Goal: Task Accomplishment & Management: Manage account settings

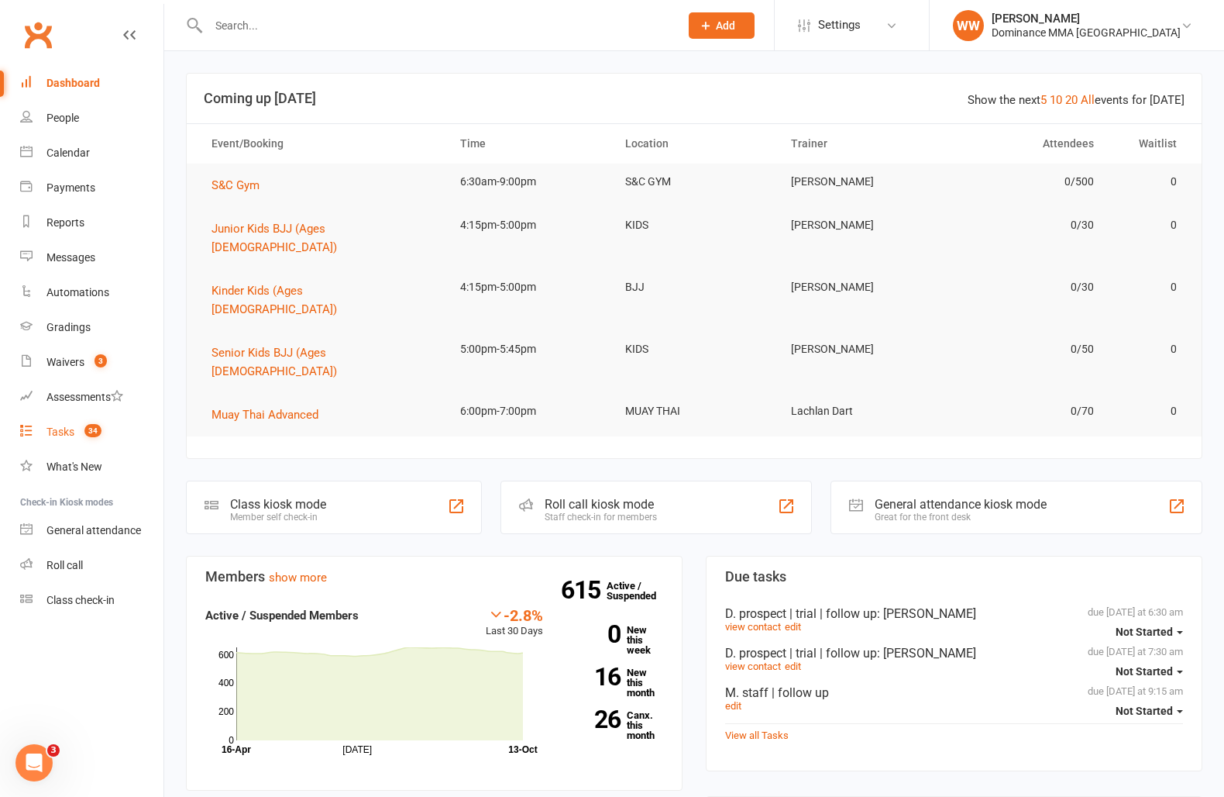
click at [59, 431] on div "Tasks" at bounding box center [60, 431] width 28 height 12
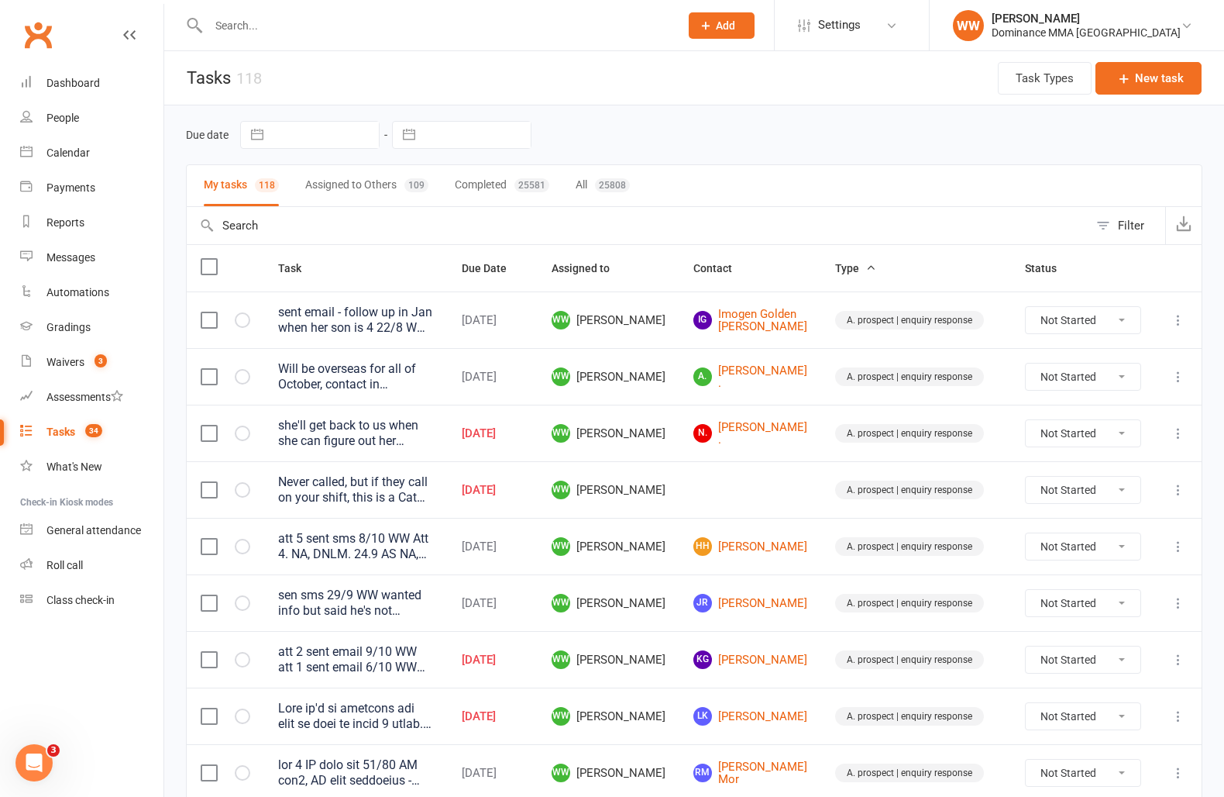
click at [508, 129] on input "text" at bounding box center [477, 135] width 108 height 26
select select "8"
select select "2025"
select select "9"
select select "2025"
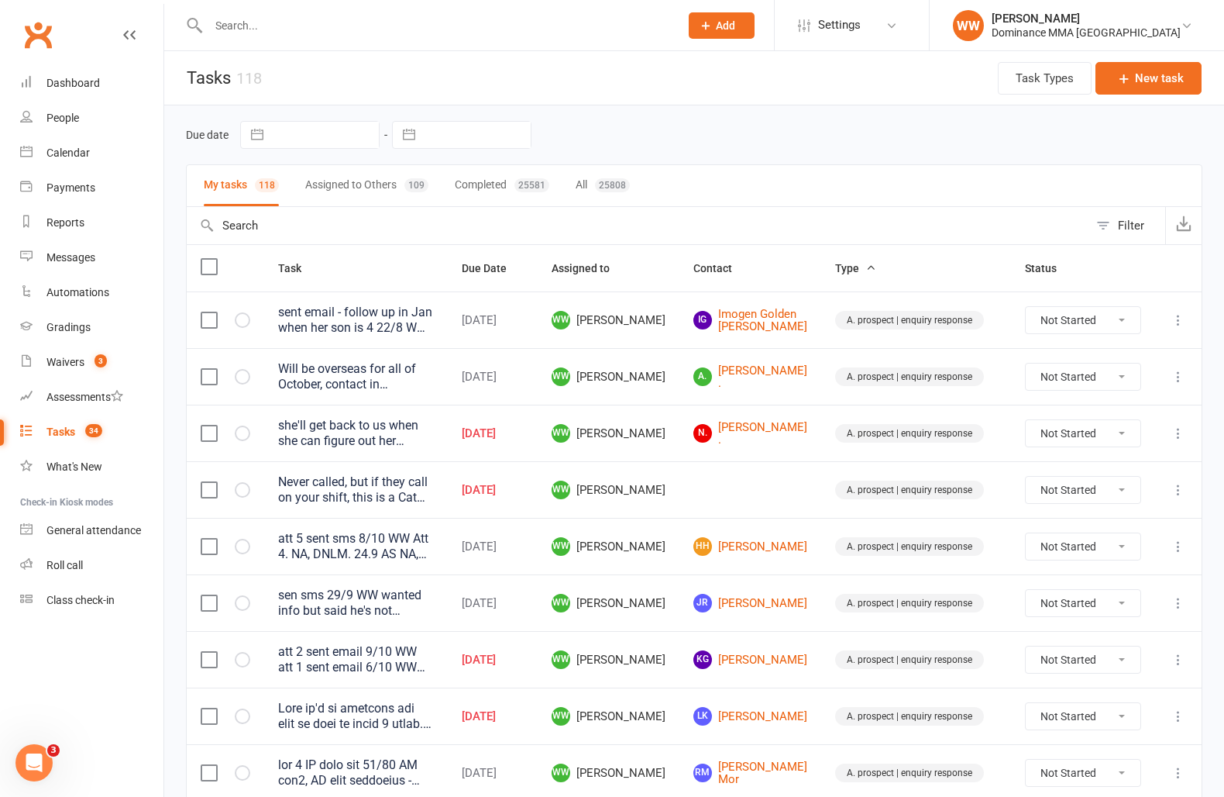
select select "10"
select select "2025"
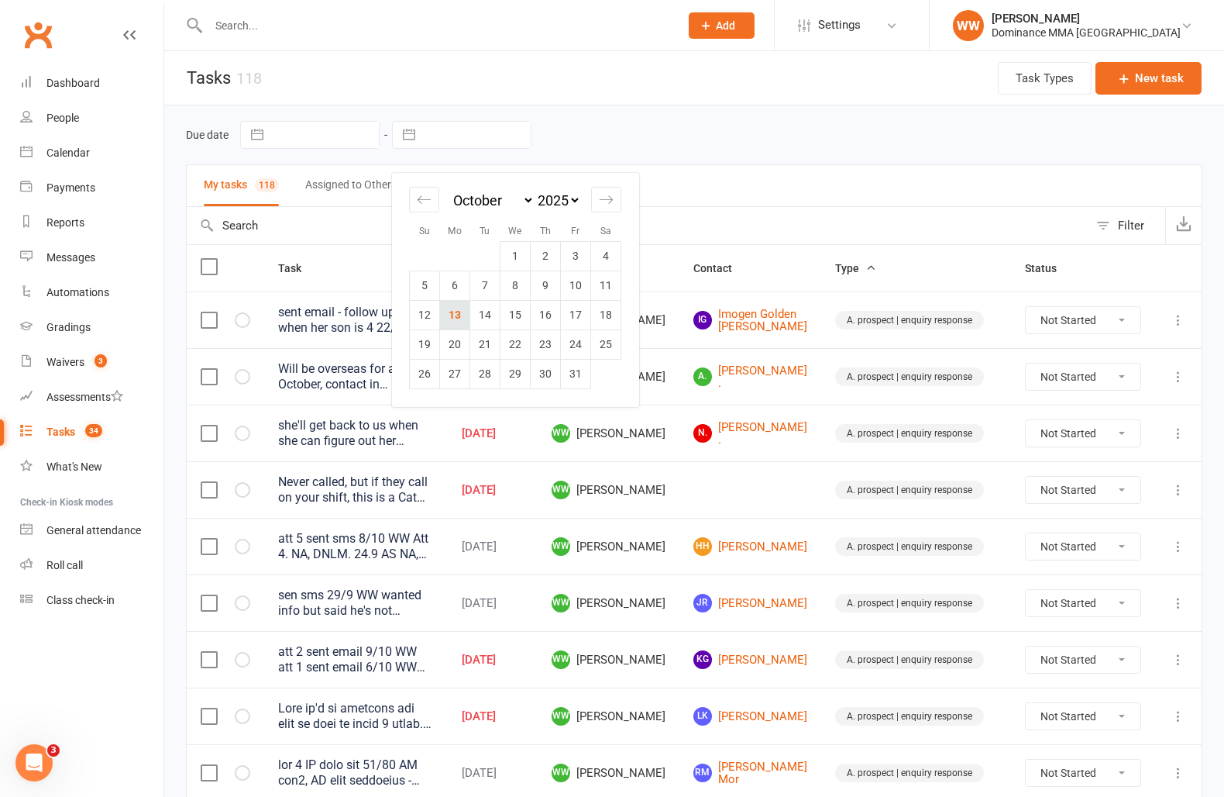
click at [446, 323] on td "13" at bounding box center [455, 314] width 30 height 29
type input "13 Oct 2025"
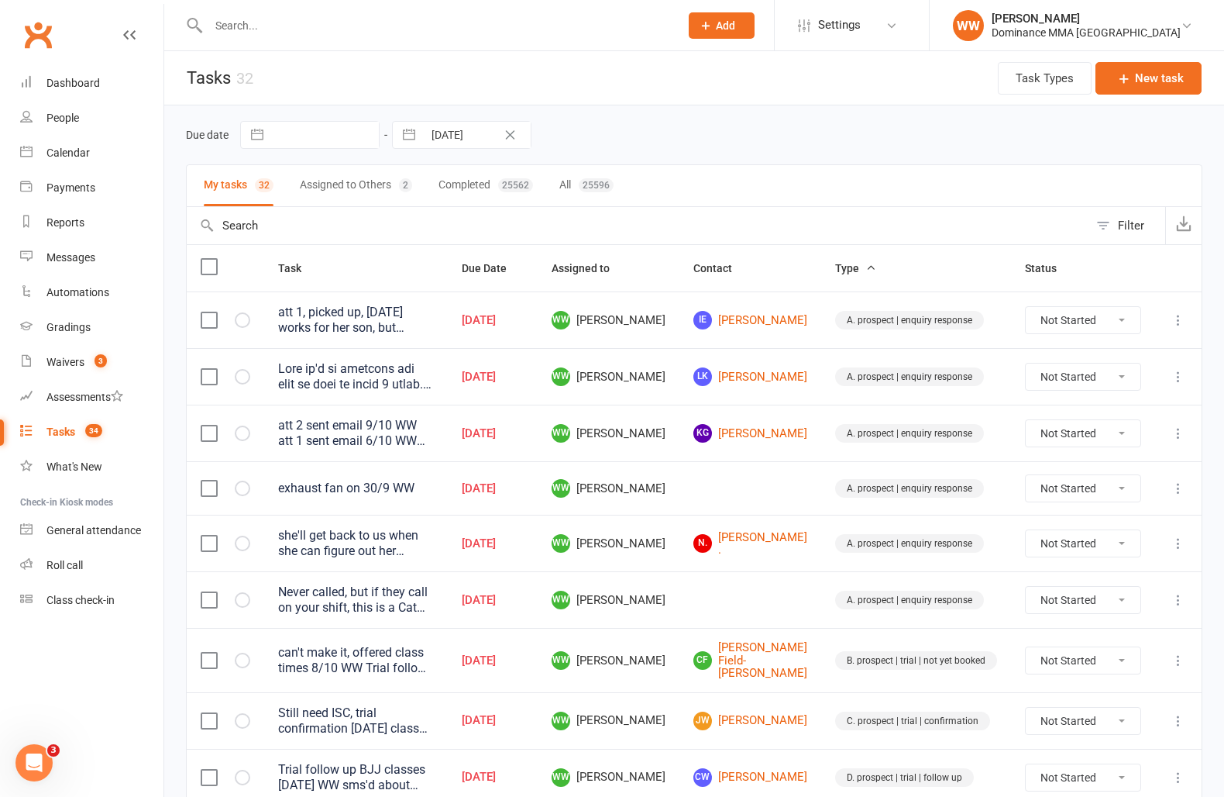
click at [743, 136] on div "Due date Navigate forward to interact with the calendar and select a date. Pres…" at bounding box center [694, 135] width 1017 height 28
drag, startPoint x: 711, startPoint y: 356, endPoint x: 708, endPoint y: 373, distance: 16.7
click at [711, 356] on td "LK Lee Kelly" at bounding box center [751, 376] width 142 height 57
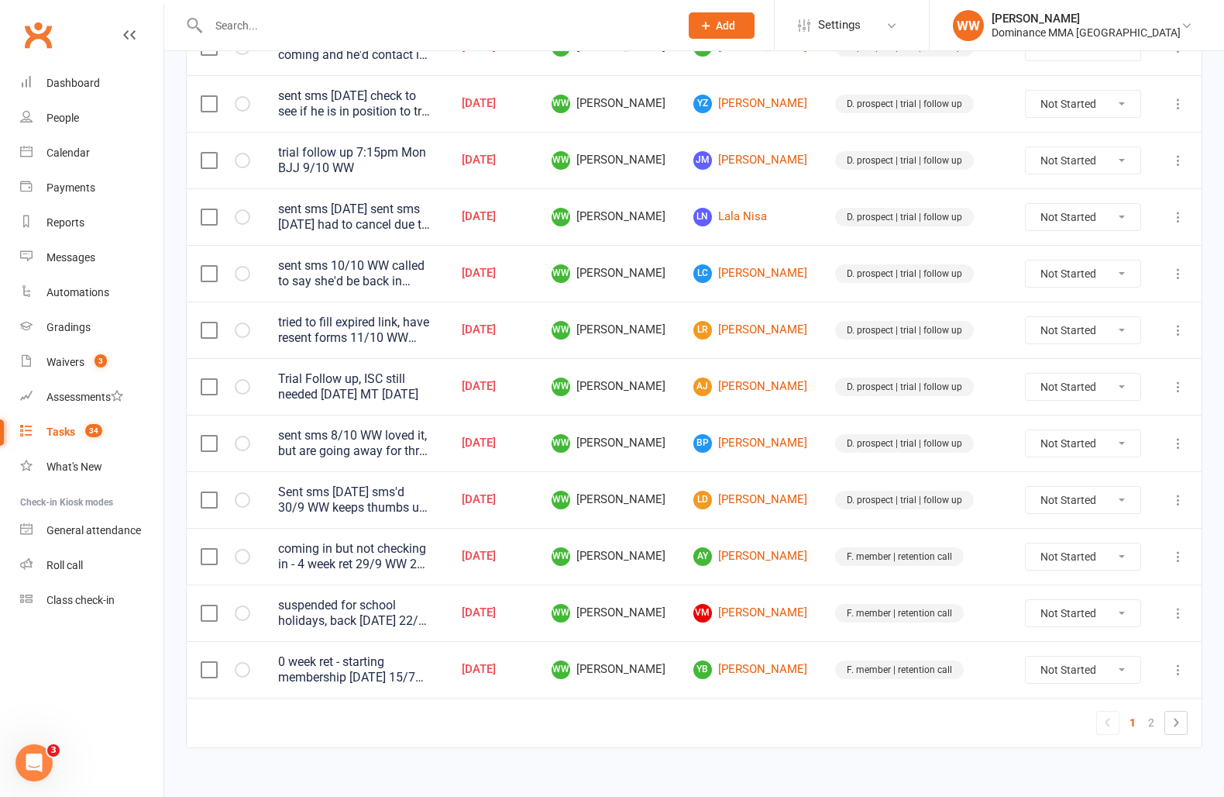
scroll to position [1018, 0]
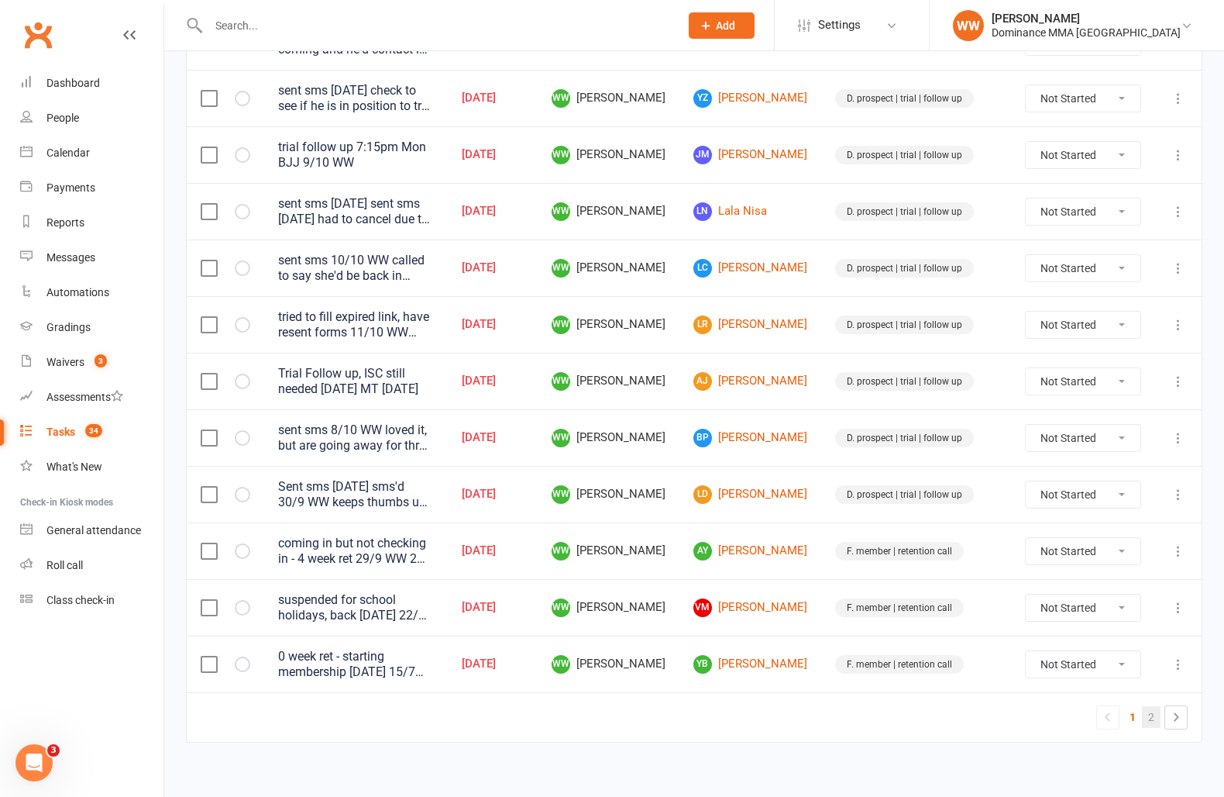
click at [1148, 708] on link "2" at bounding box center [1151, 717] width 19 height 22
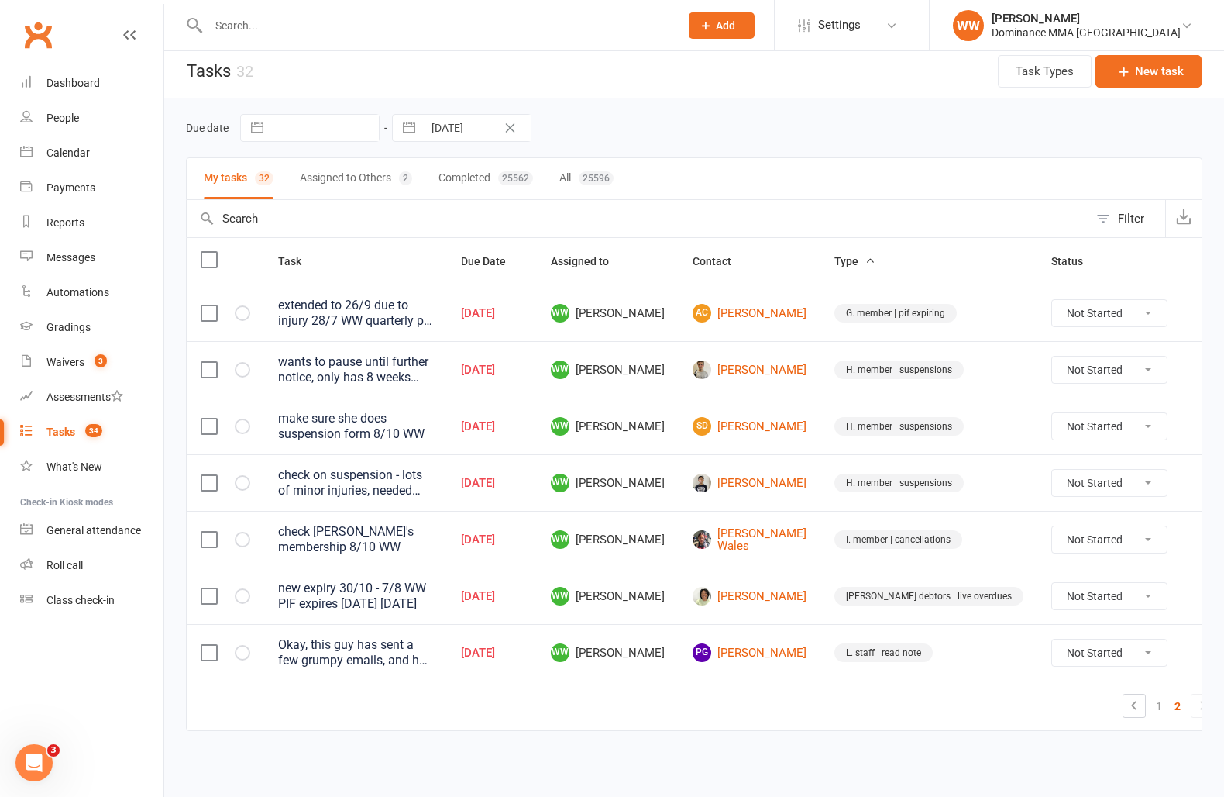
scroll to position [0, 0]
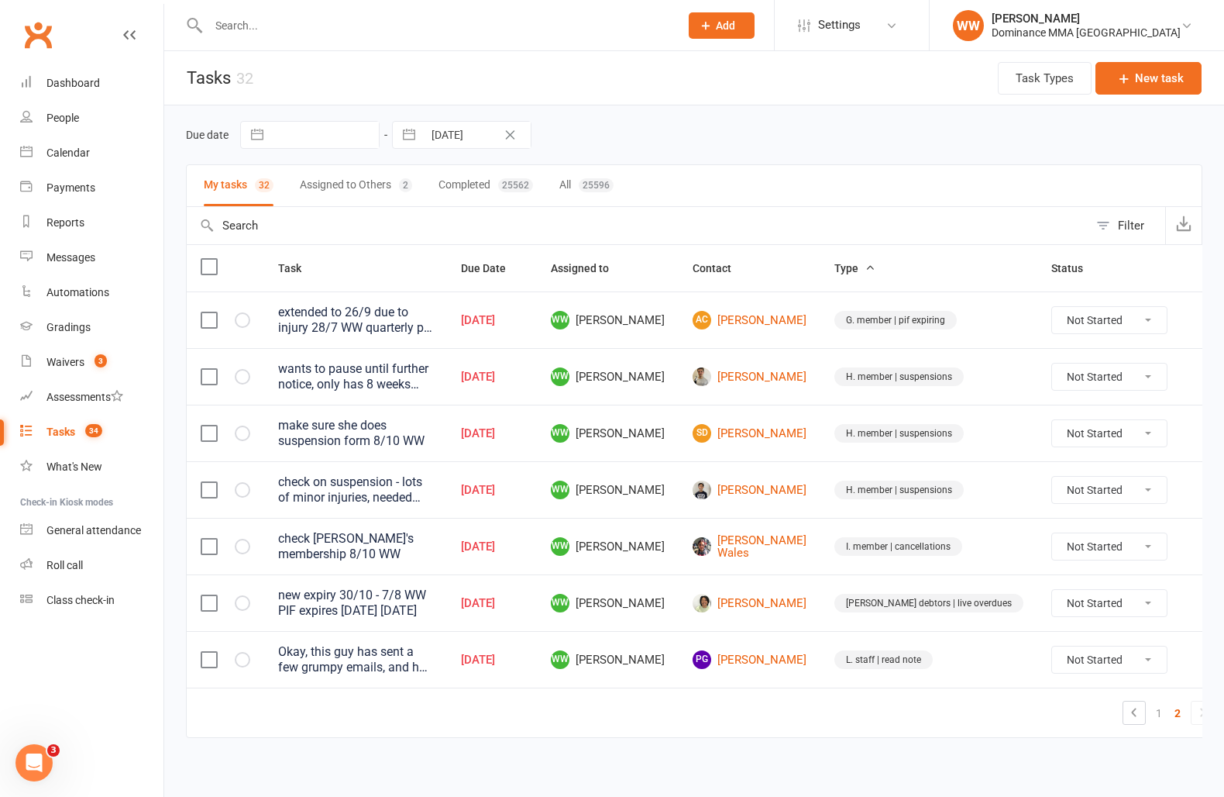
click at [821, 646] on td "PG Paul Griffiths" at bounding box center [750, 659] width 142 height 57
click at [857, 631] on td "L. staff | read note" at bounding box center [929, 659] width 217 height 57
click at [433, 652] on div "Okay, this guy has sent a few grumpy emails, and he came in today to sort every…" at bounding box center [355, 659] width 155 height 31
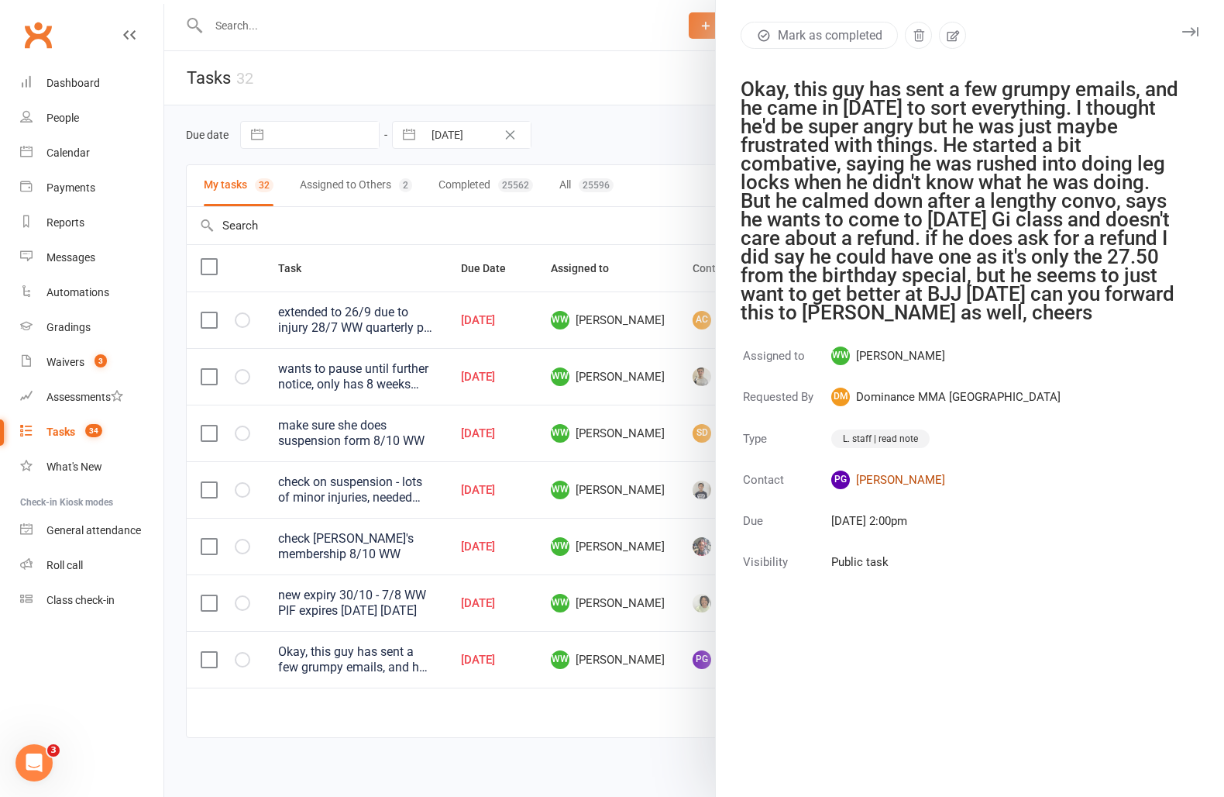
click at [888, 480] on link "PG Paul Griffiths" at bounding box center [946, 479] width 229 height 19
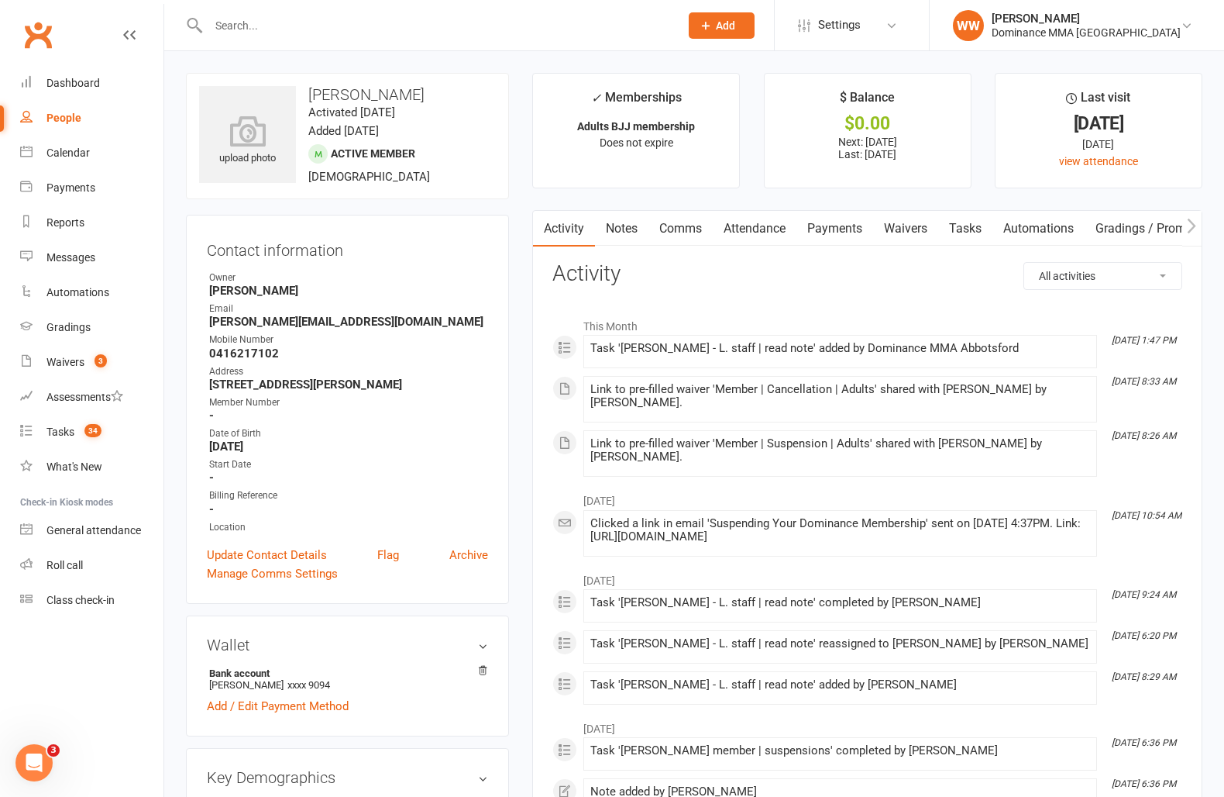
click at [629, 239] on link "Notes" at bounding box center [621, 229] width 53 height 36
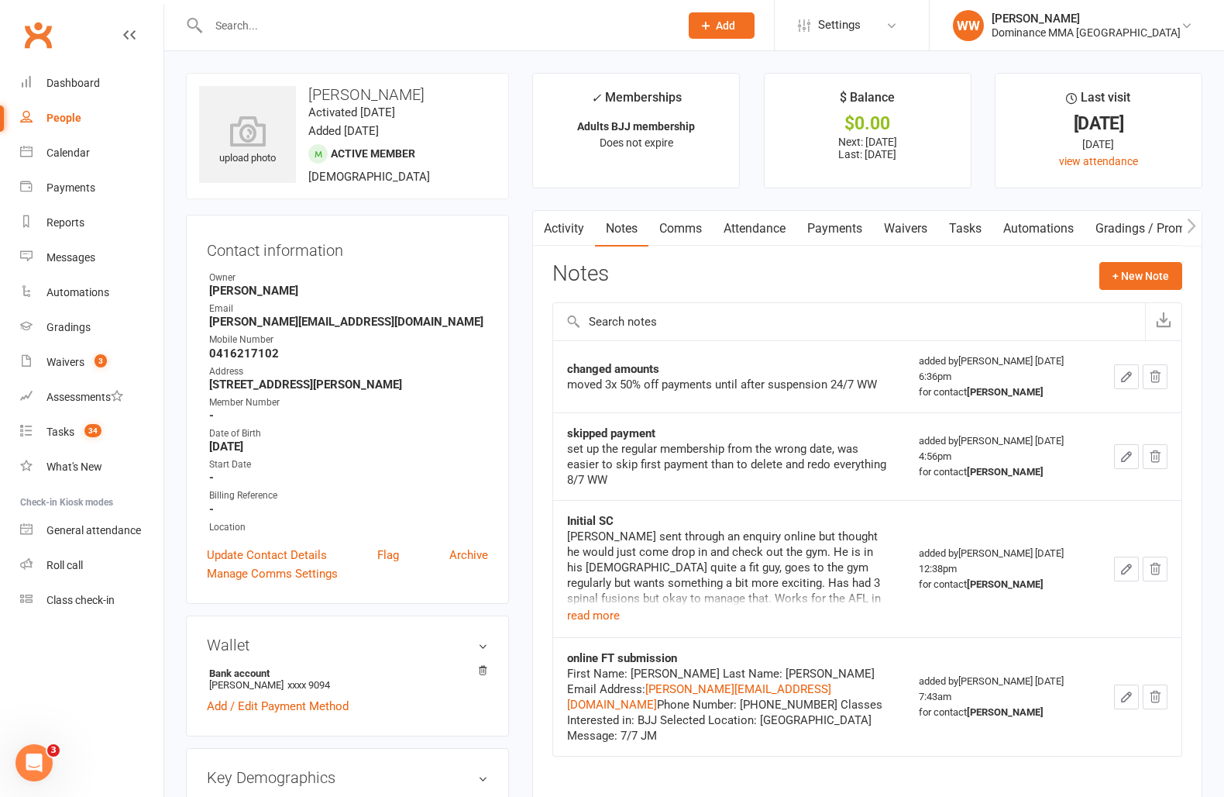
click at [969, 234] on link "Tasks" at bounding box center [965, 229] width 54 height 36
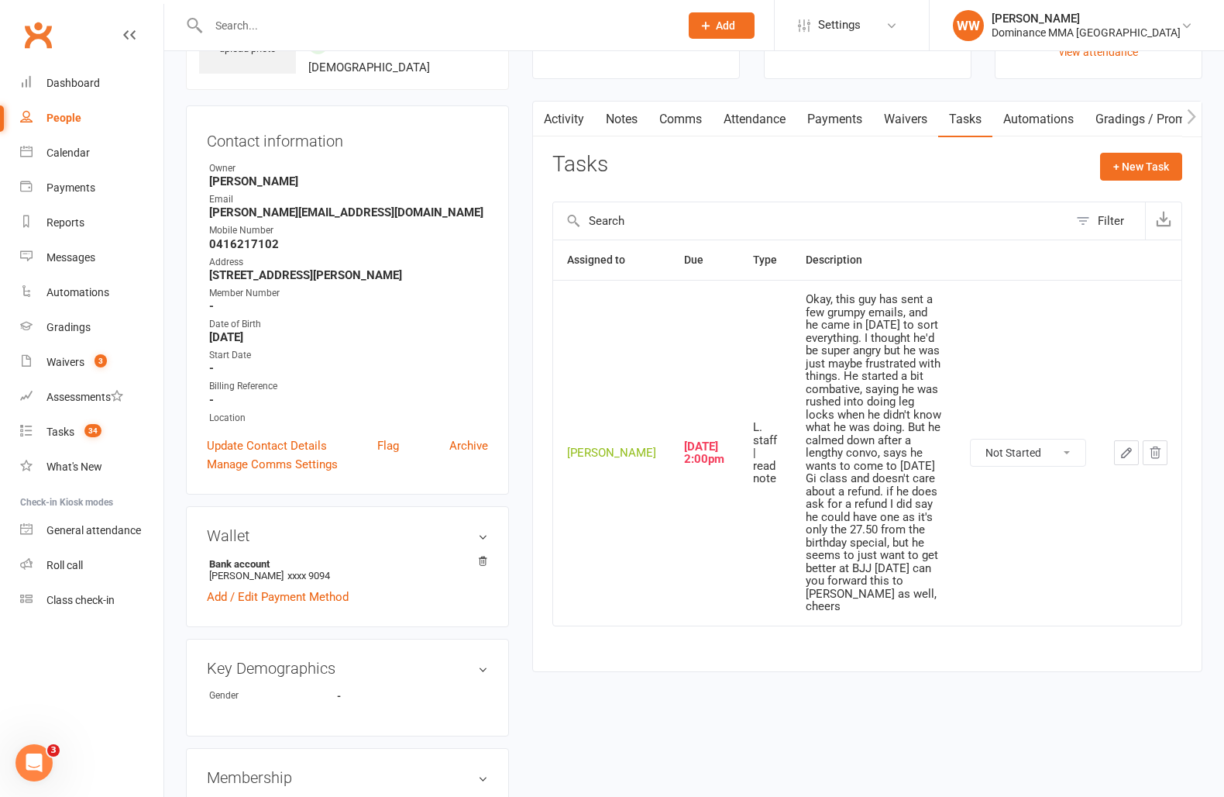
scroll to position [111, 0]
click at [56, 443] on link "Tasks 34" at bounding box center [91, 432] width 143 height 35
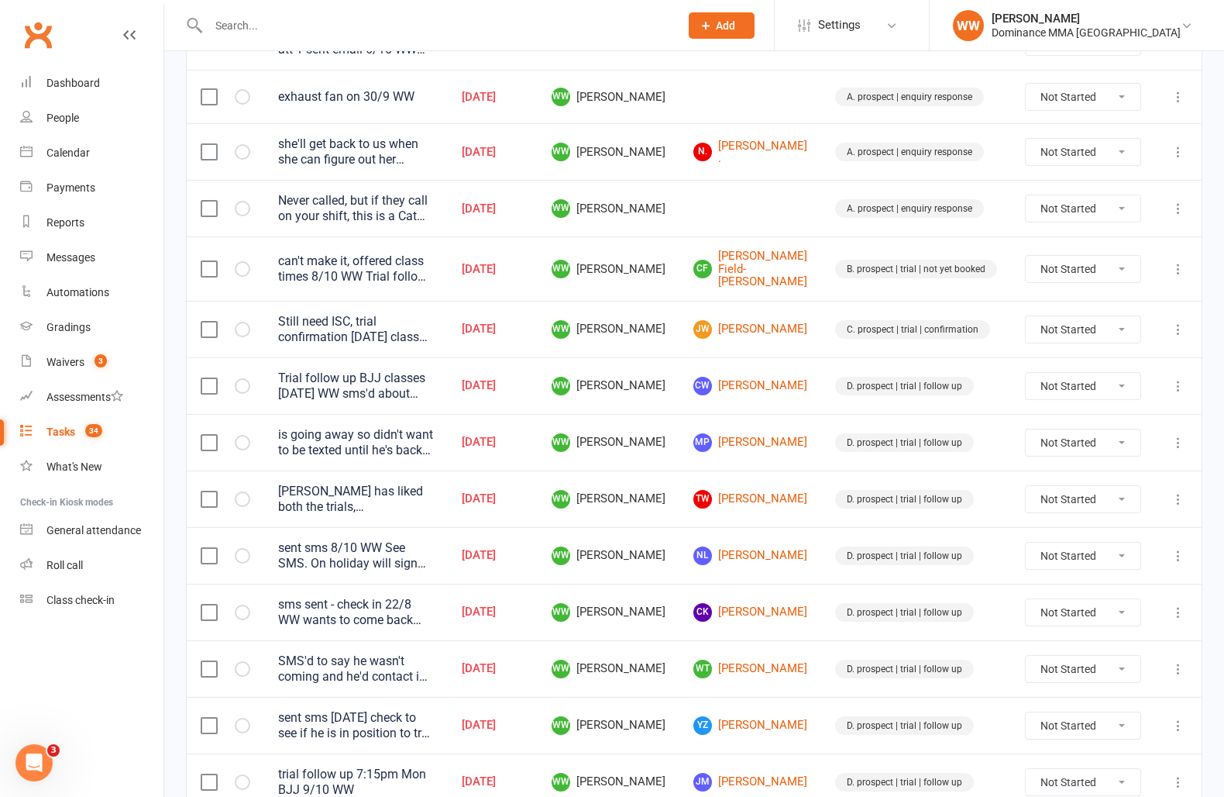
scroll to position [1018, 0]
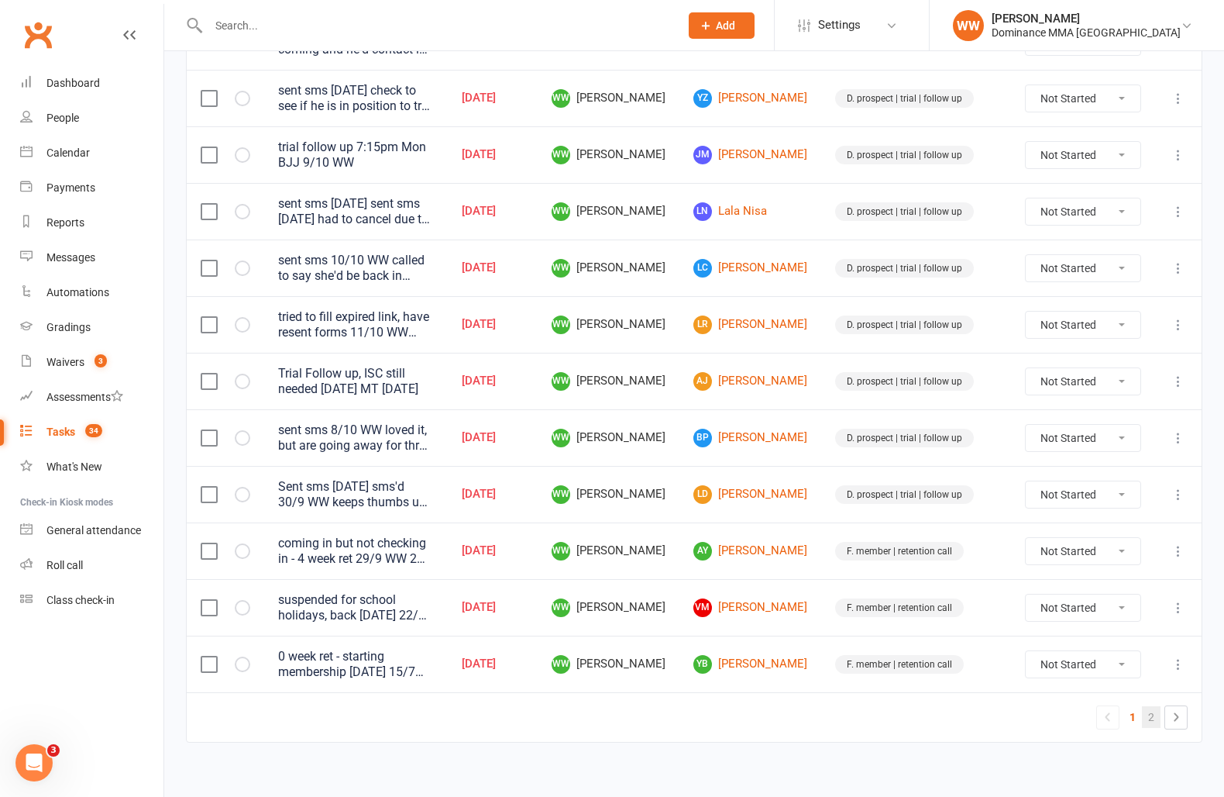
click at [1152, 708] on link "2" at bounding box center [1151, 717] width 19 height 22
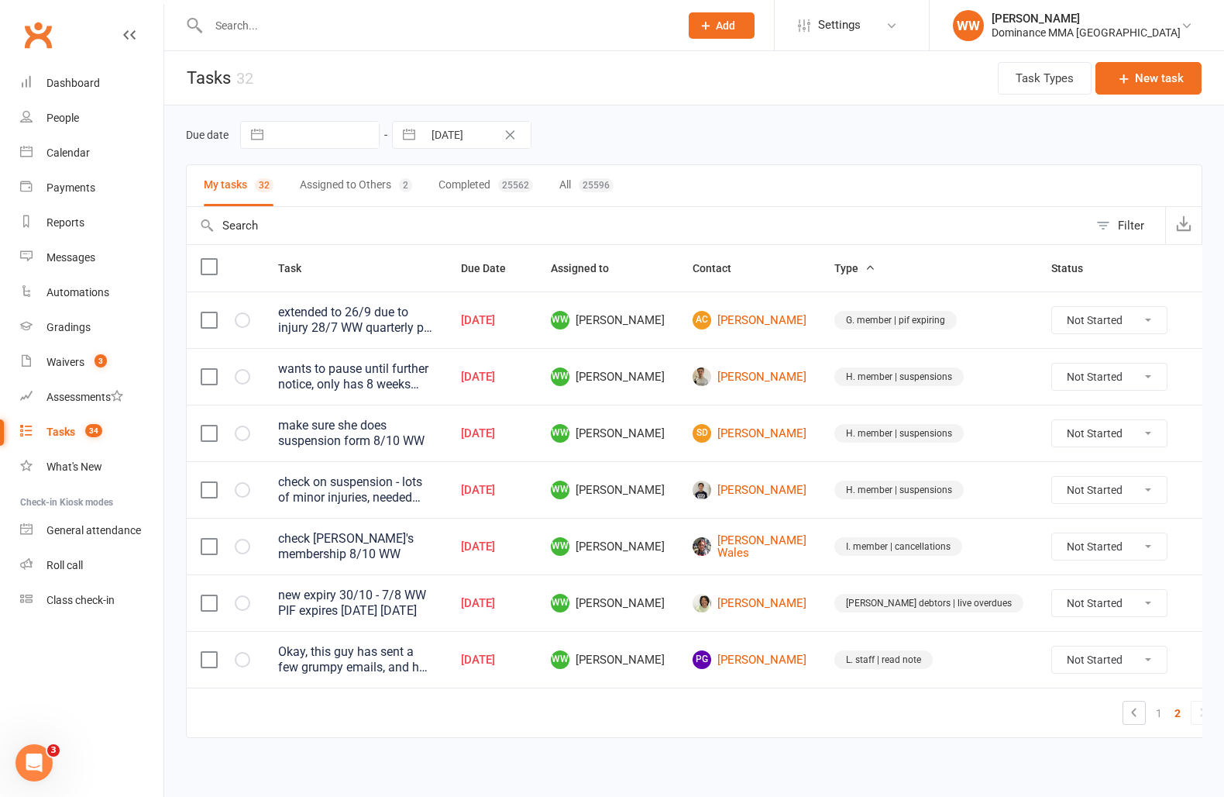
click at [862, 487] on td "H. member | suspensions" at bounding box center [929, 489] width 217 height 57
click at [860, 473] on td "H. member | suspensions" at bounding box center [929, 489] width 217 height 57
click at [1150, 706] on link "1" at bounding box center [1159, 713] width 19 height 22
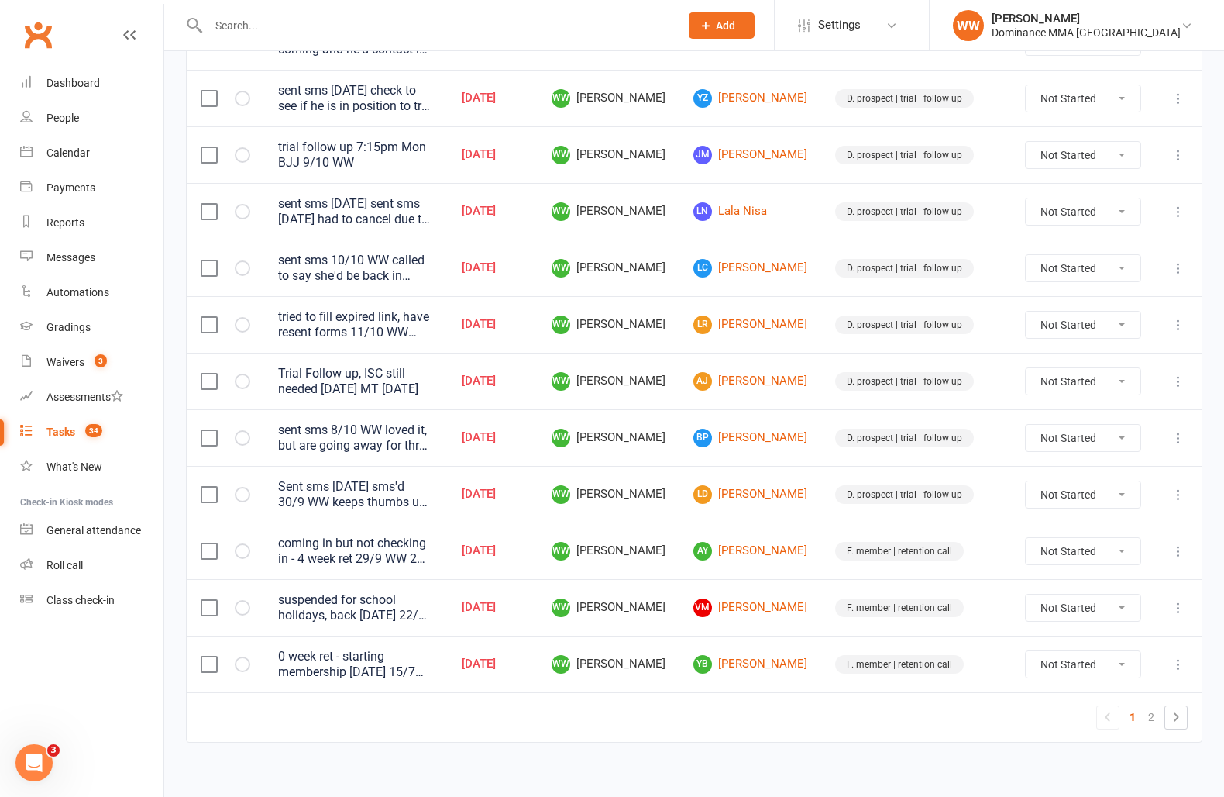
click at [814, 598] on td "VM Vivian Morgan" at bounding box center [751, 607] width 142 height 57
click at [812, 585] on td "VM Vivian Morgan" at bounding box center [751, 607] width 142 height 57
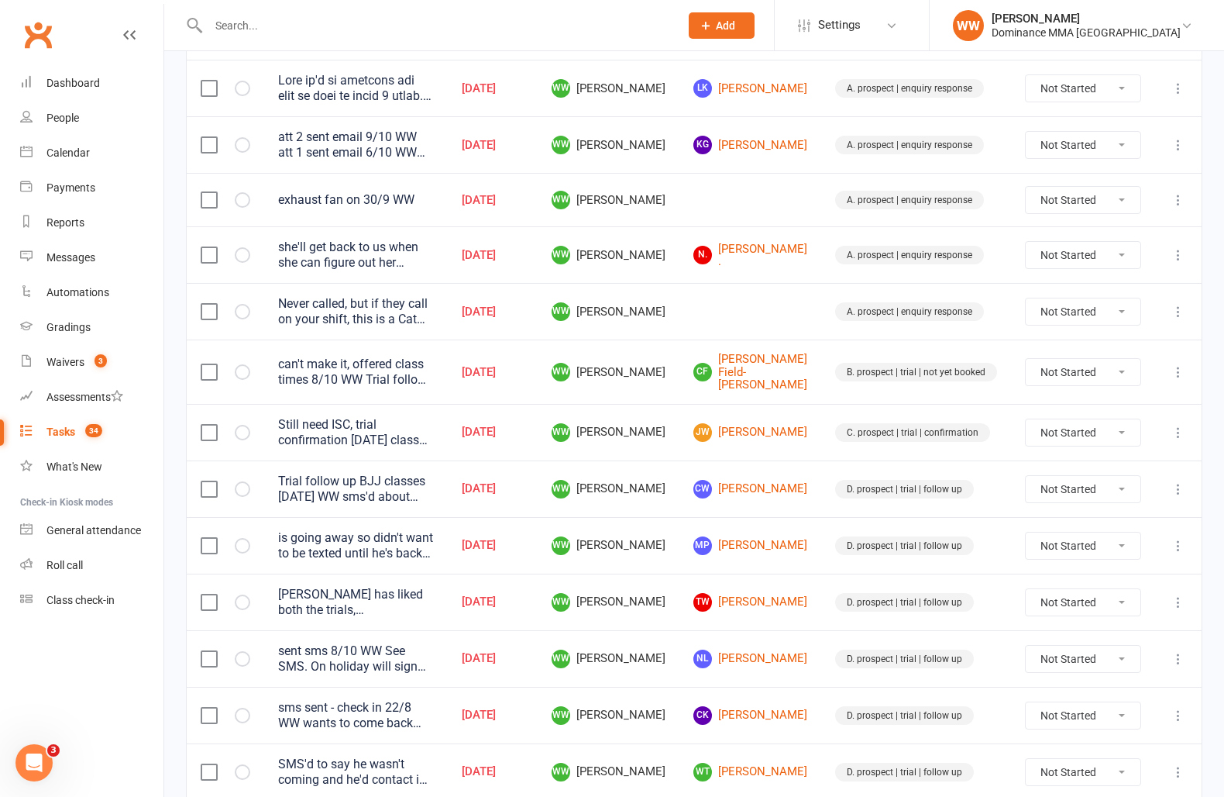
scroll to position [0, 0]
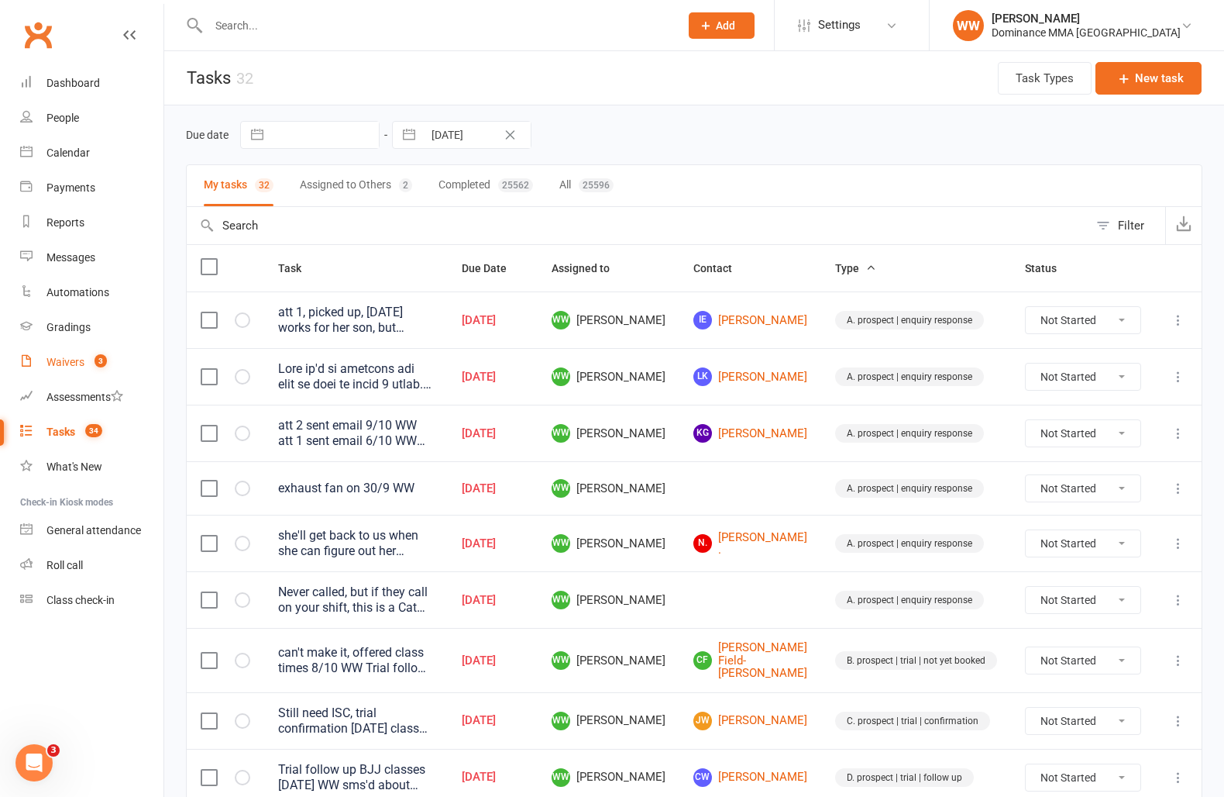
click at [67, 353] on link "Waivers 3" at bounding box center [91, 362] width 143 height 35
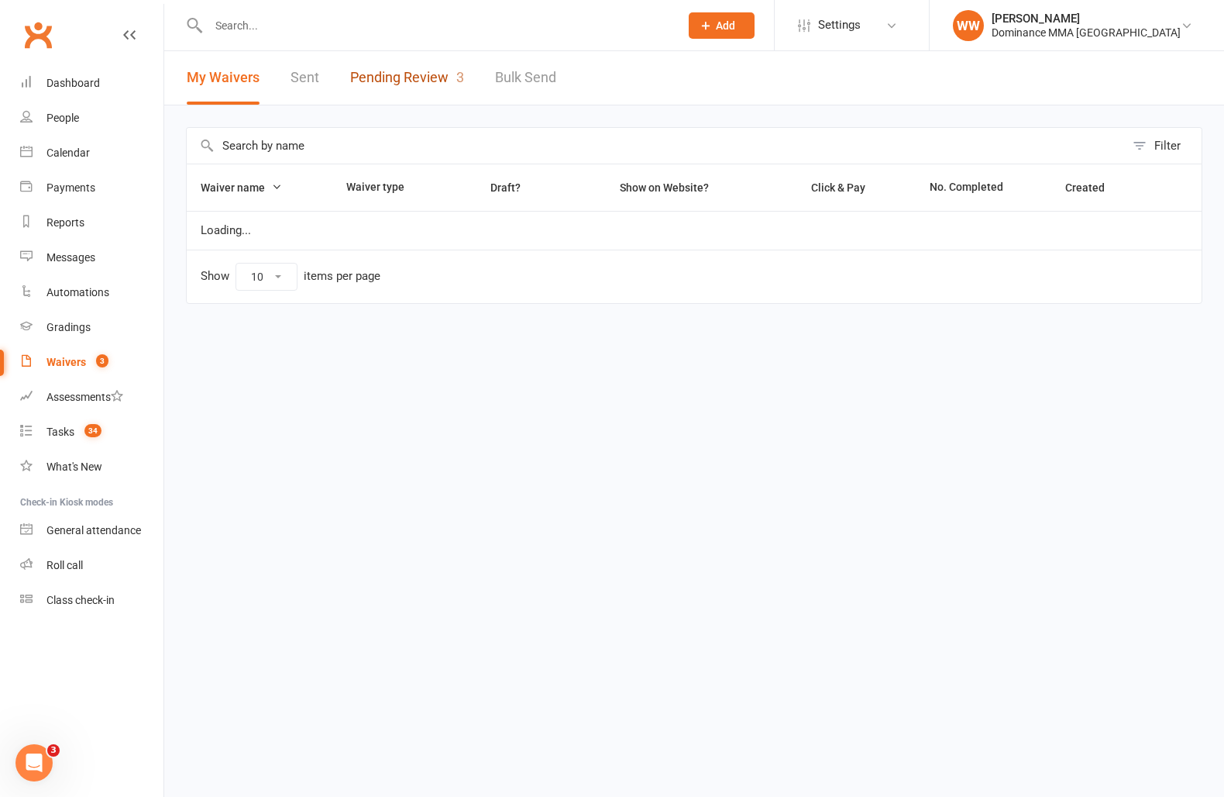
click at [387, 81] on link "Pending Review 3" at bounding box center [407, 77] width 114 height 53
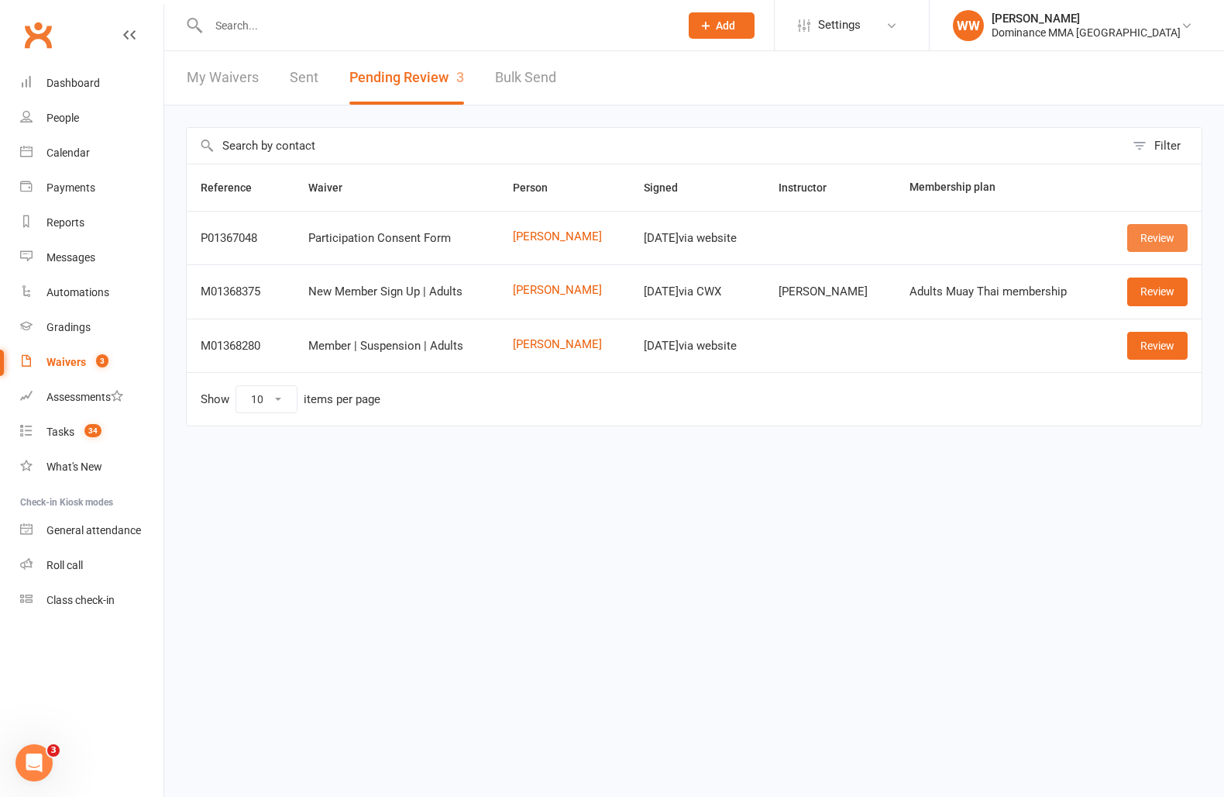
click at [1159, 242] on link "Review" at bounding box center [1158, 238] width 60 height 28
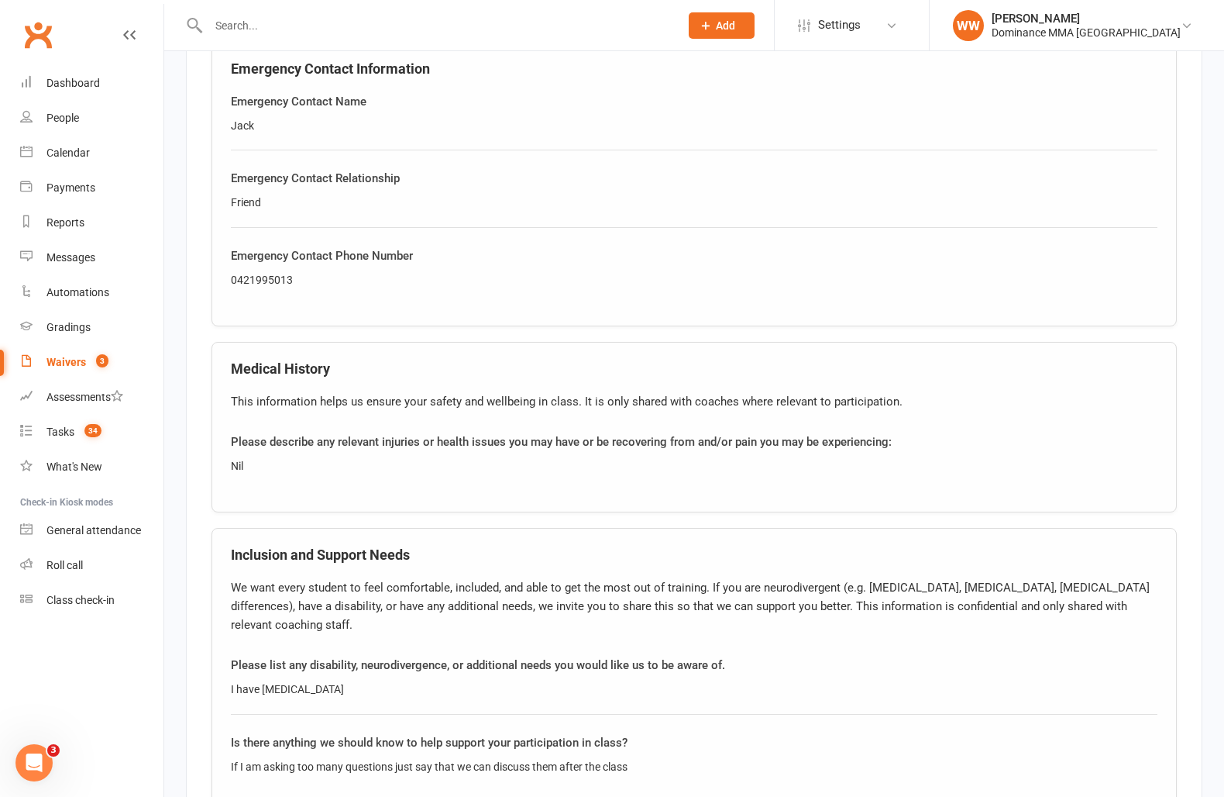
scroll to position [1125, 0]
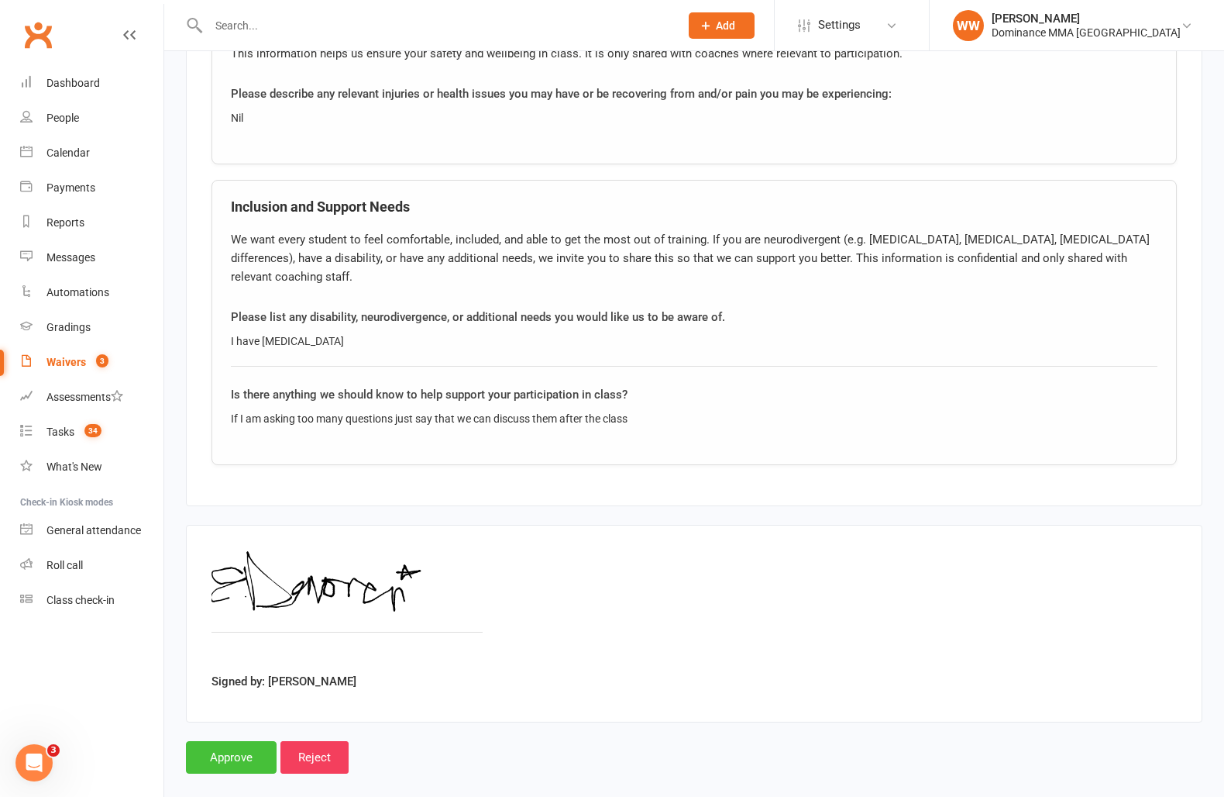
click at [229, 742] on input "Approve" at bounding box center [231, 757] width 91 height 33
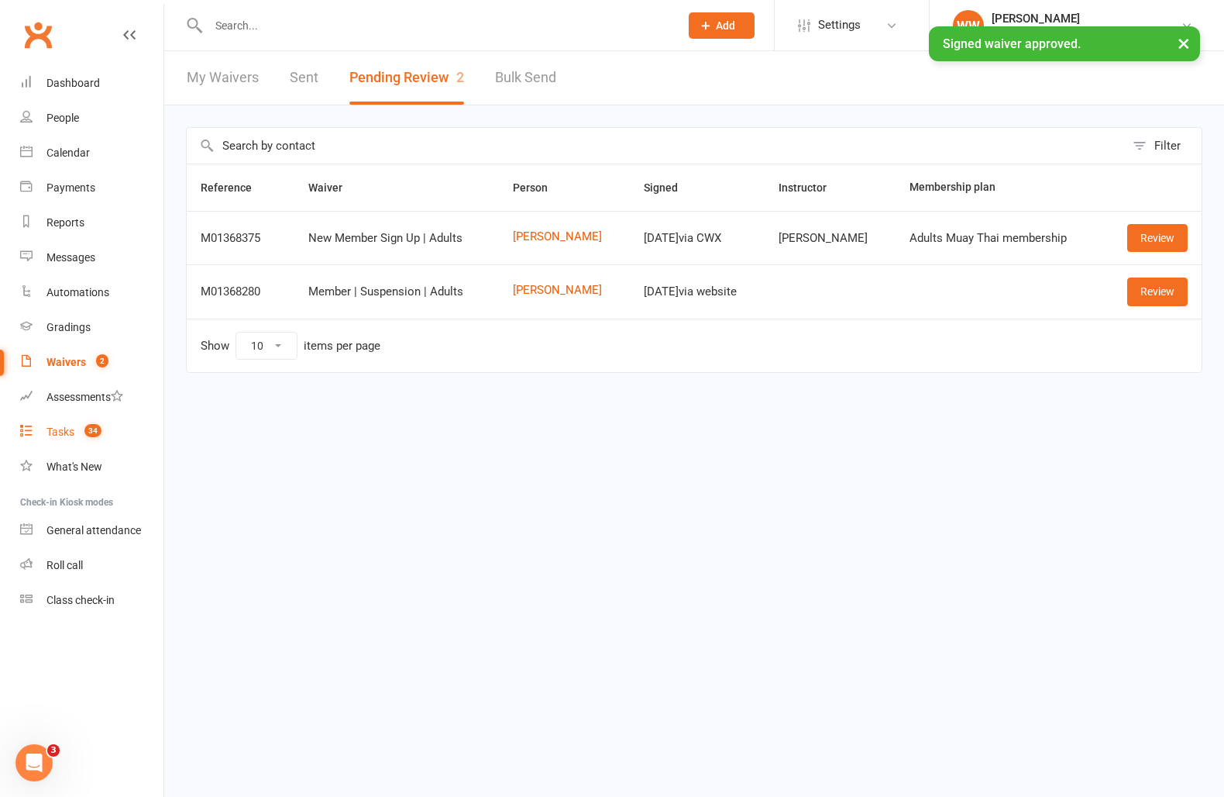
click at [74, 438] on link "Tasks 34" at bounding box center [91, 432] width 143 height 35
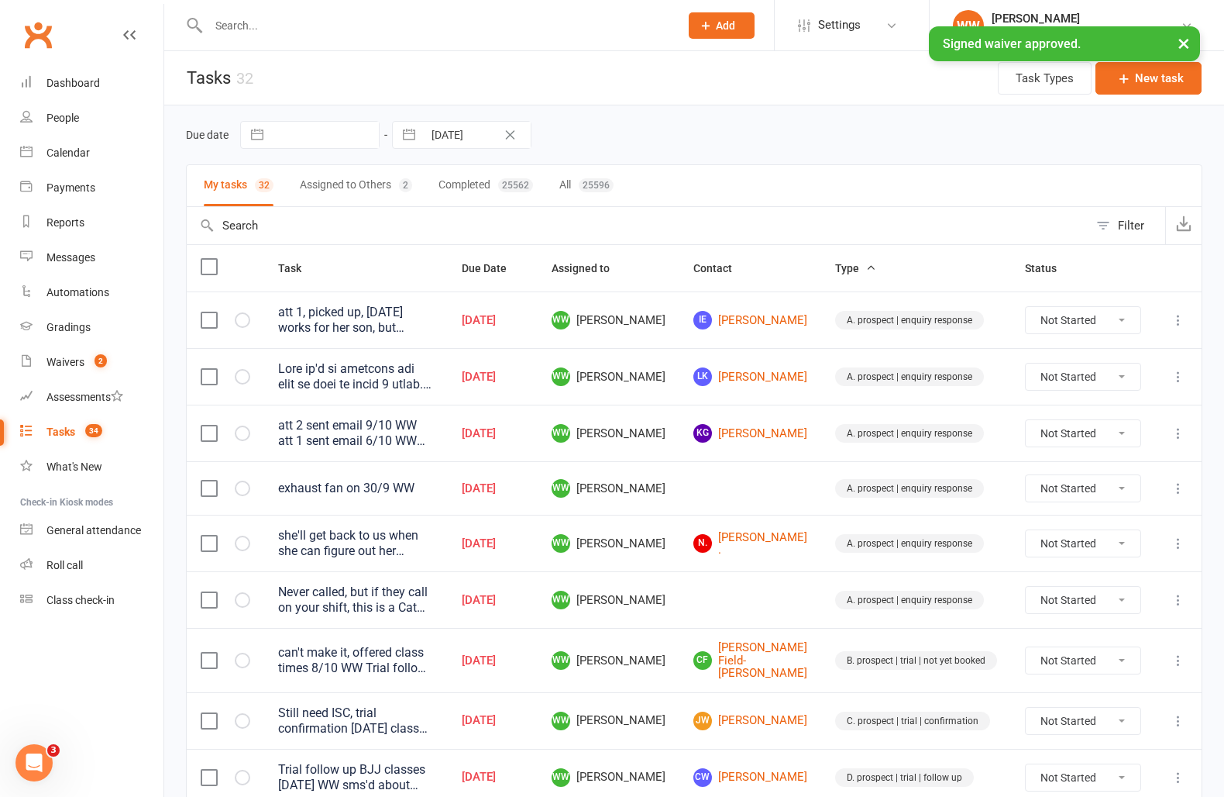
click at [667, 139] on div "Due date Navigate forward to interact with the calendar and select a date. Pres…" at bounding box center [694, 135] width 1017 height 28
click at [747, 130] on div "Due date Navigate forward to interact with the calendar and select a date. Pres…" at bounding box center [694, 135] width 1017 height 28
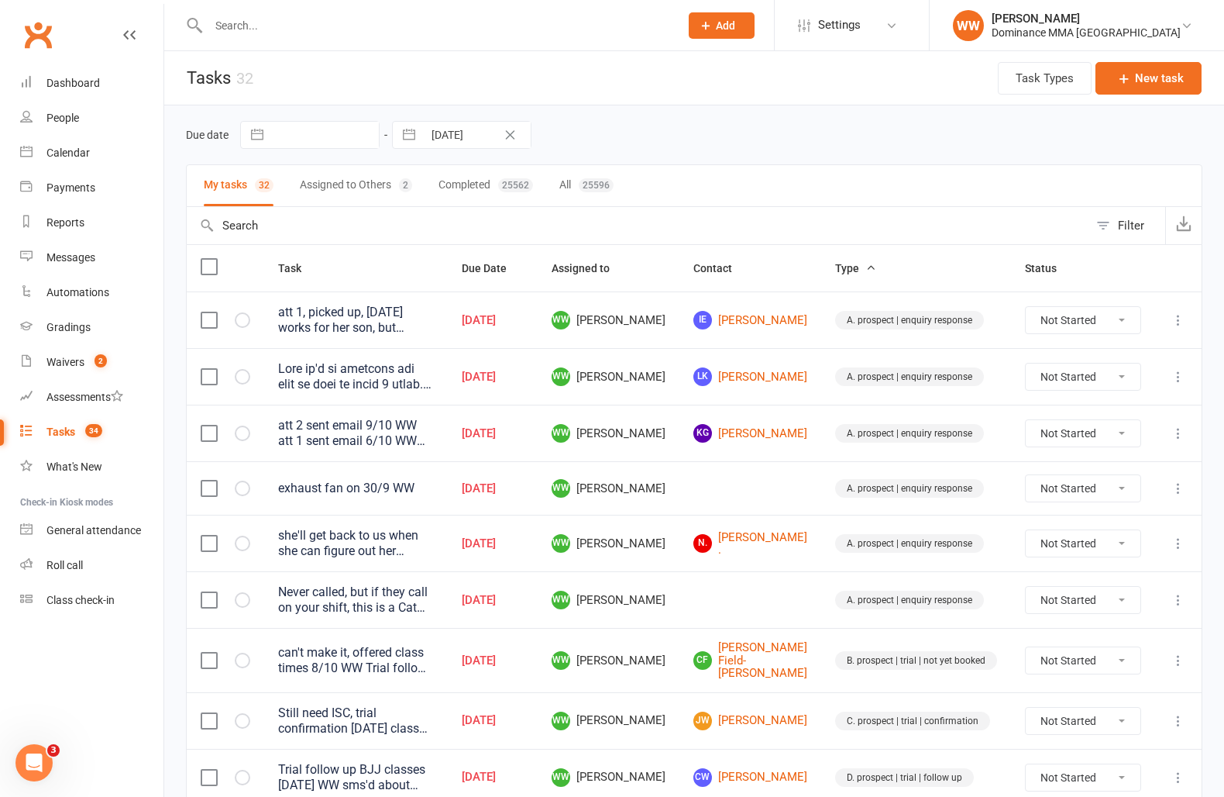
click at [750, 129] on div "Due date Navigate forward to interact with the calendar and select a date. Pres…" at bounding box center [694, 135] width 1017 height 28
click at [350, 25] on input "text" at bounding box center [436, 26] width 465 height 22
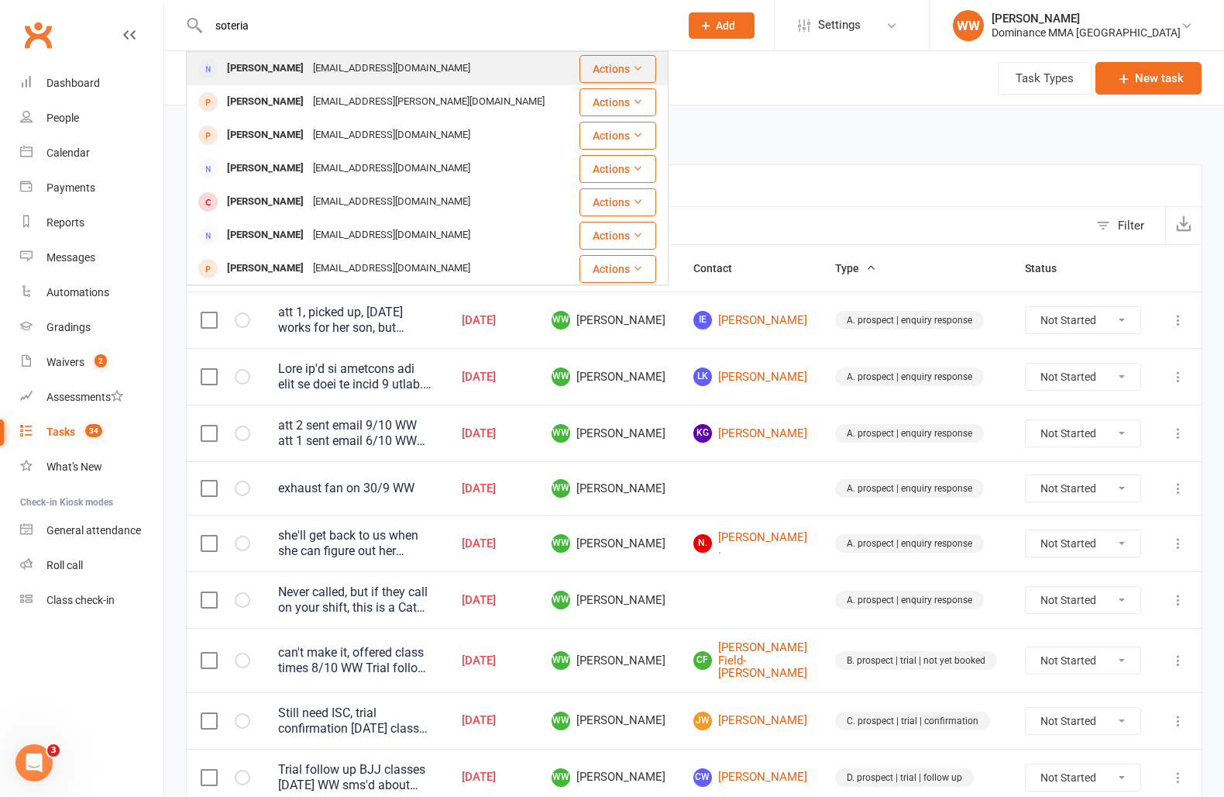
type input "soteria"
click at [401, 80] on div "sotiriapanzera@gmail.com" at bounding box center [391, 68] width 167 height 22
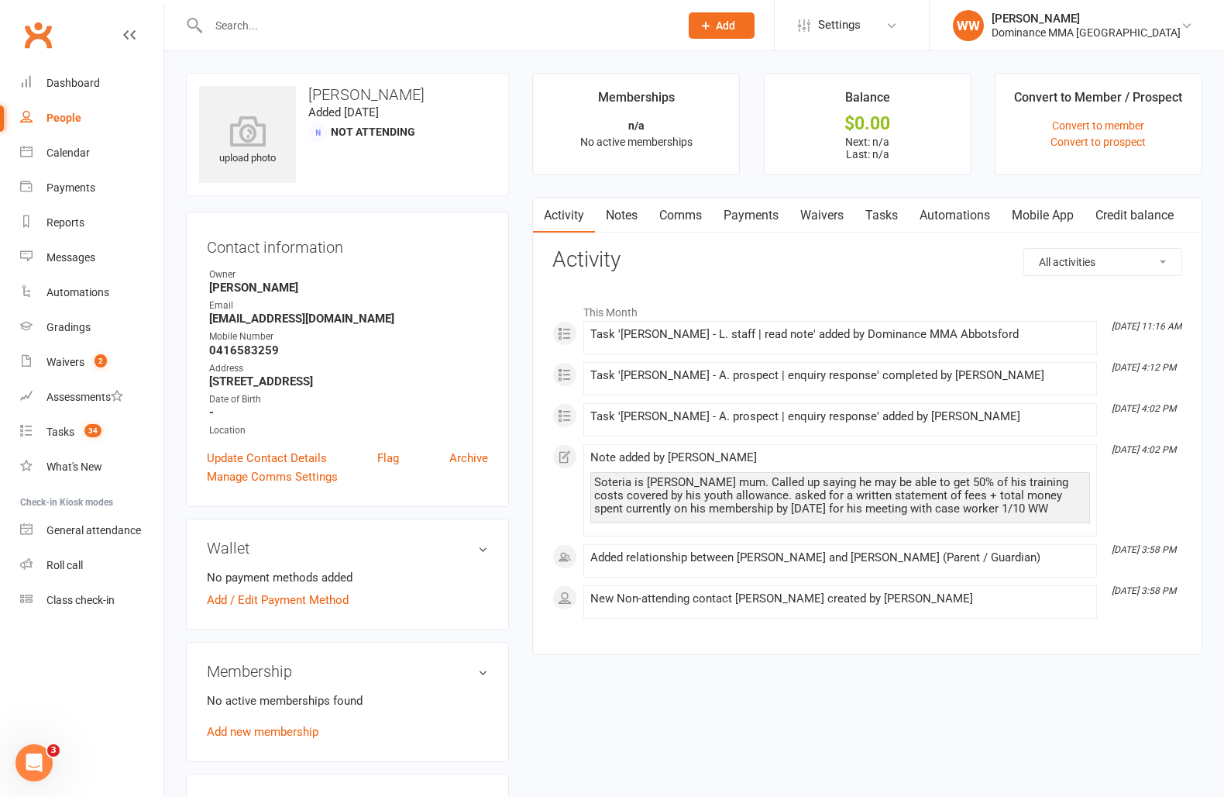
click at [619, 226] on link "Notes" at bounding box center [621, 216] width 53 height 36
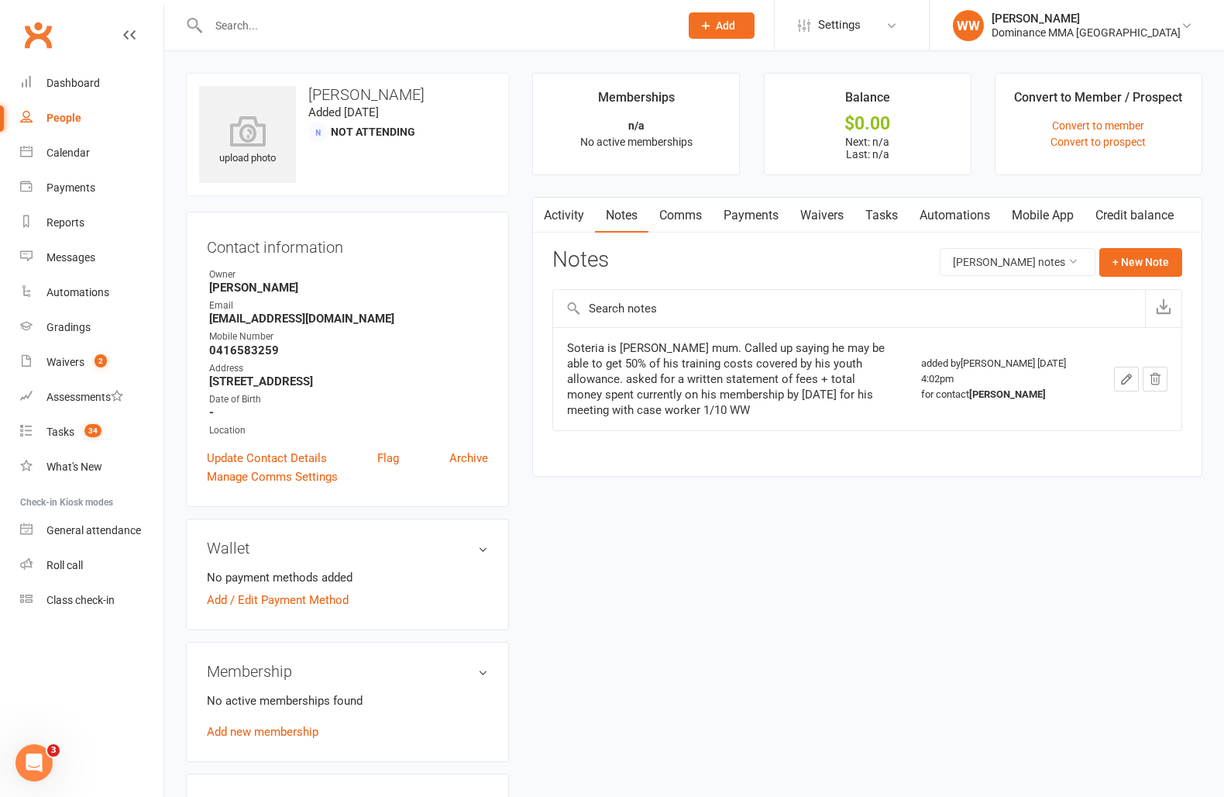
click at [873, 218] on link "Tasks" at bounding box center [882, 216] width 54 height 36
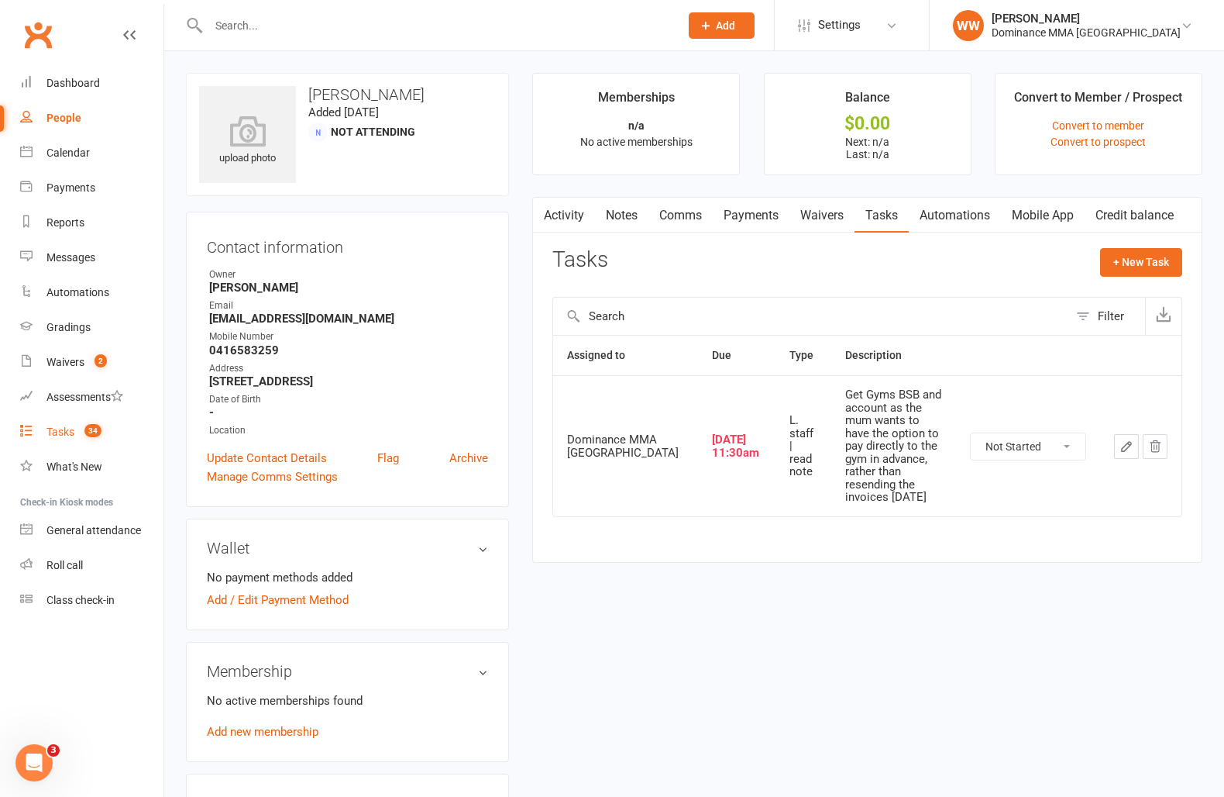
click at [64, 426] on div "Tasks" at bounding box center [60, 431] width 28 height 12
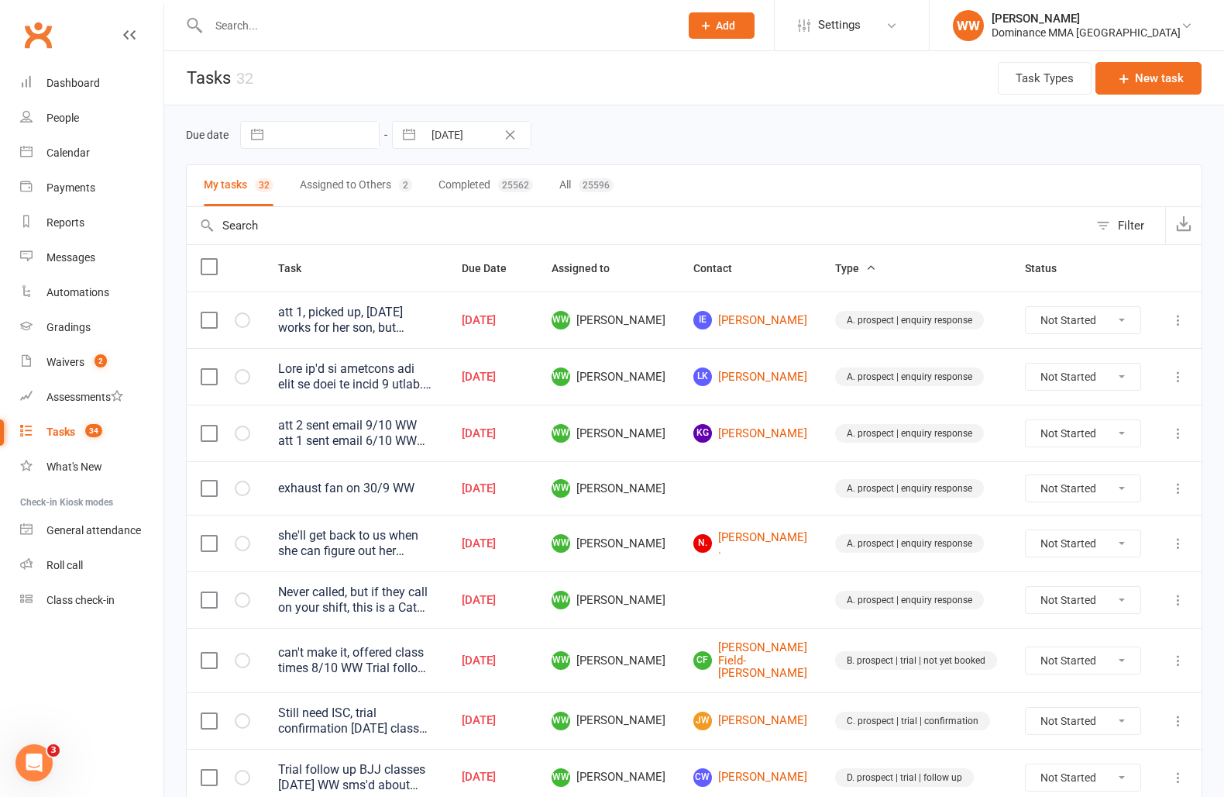
click at [538, 459] on td "Oct 13, 2025" at bounding box center [493, 433] width 90 height 57
click at [538, 457] on td "Oct 13, 2025" at bounding box center [493, 433] width 90 height 57
click at [538, 449] on td "Oct 13, 2025" at bounding box center [493, 433] width 90 height 57
click at [861, 151] on div "Due date Navigate forward to interact with the calendar and select a date. Pres…" at bounding box center [694, 134] width 1017 height 59
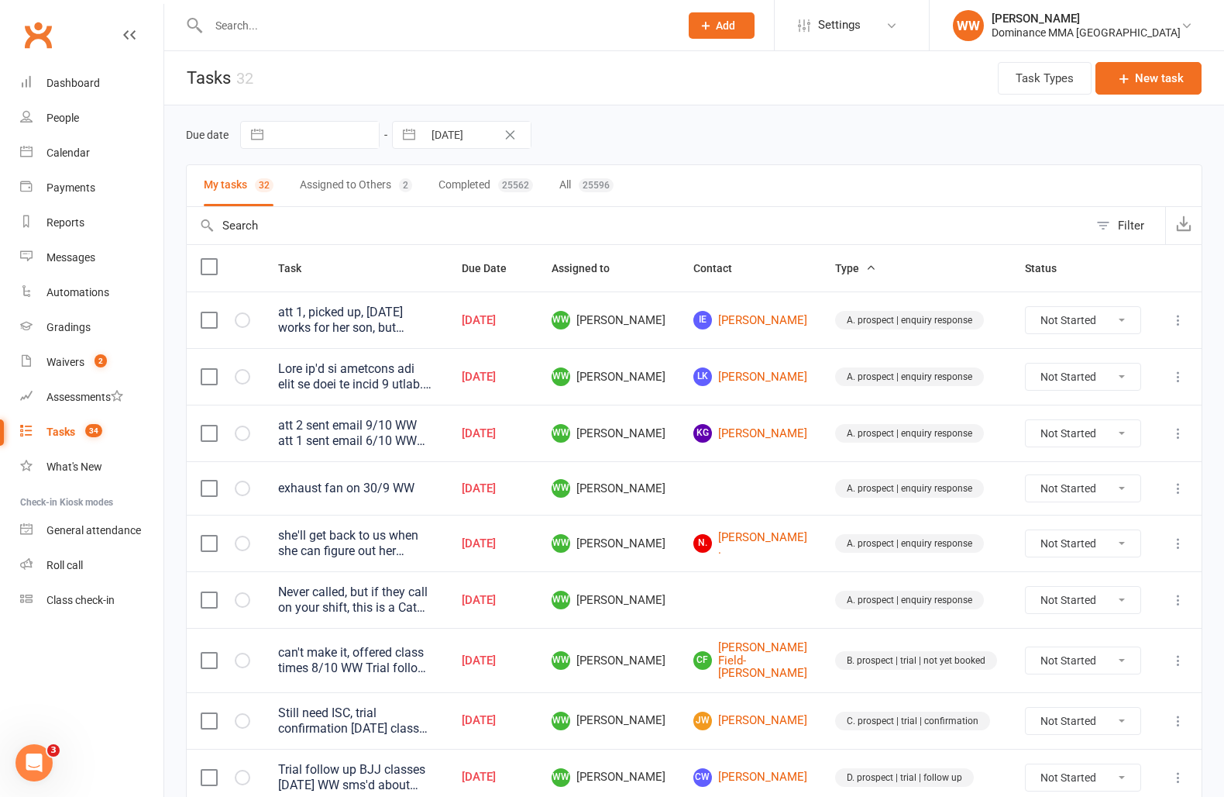
click at [365, 23] on input "text" at bounding box center [436, 26] width 465 height 22
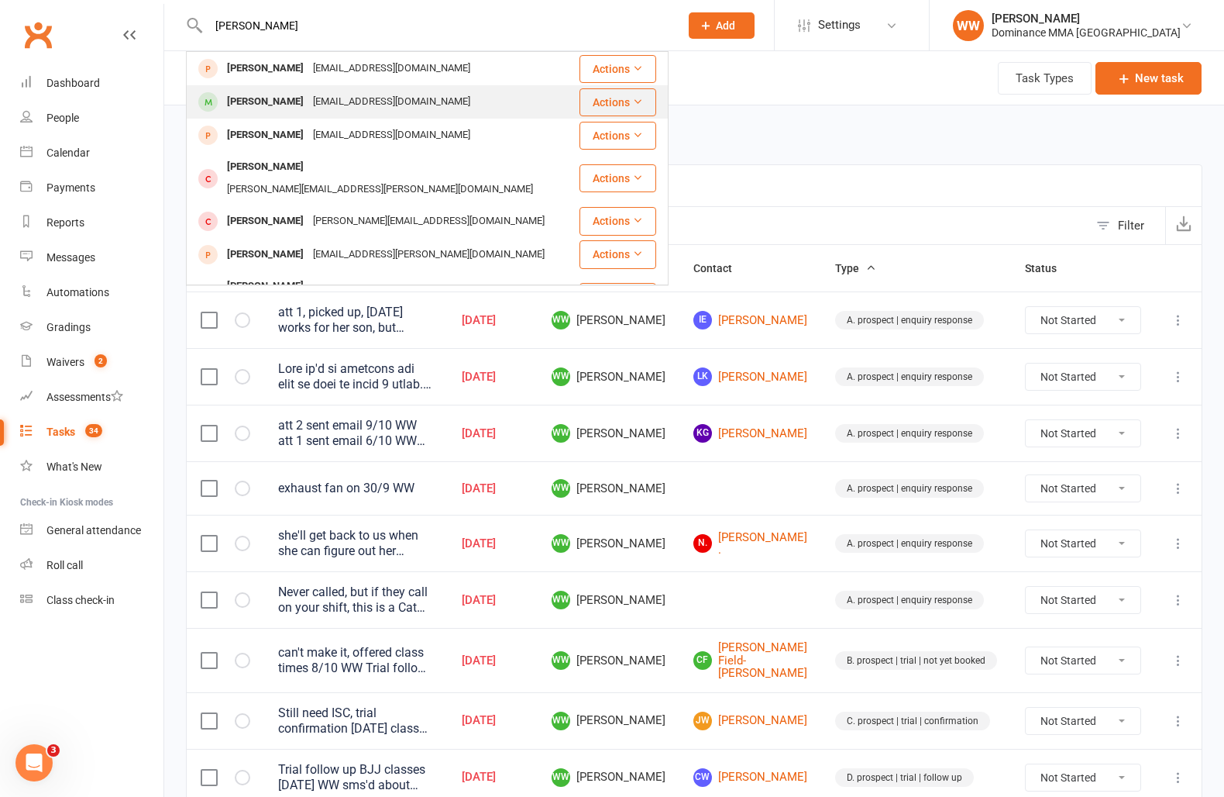
type input "patrick corr"
click at [325, 102] on div "Burns.olivia@gmail.com" at bounding box center [391, 102] width 167 height 22
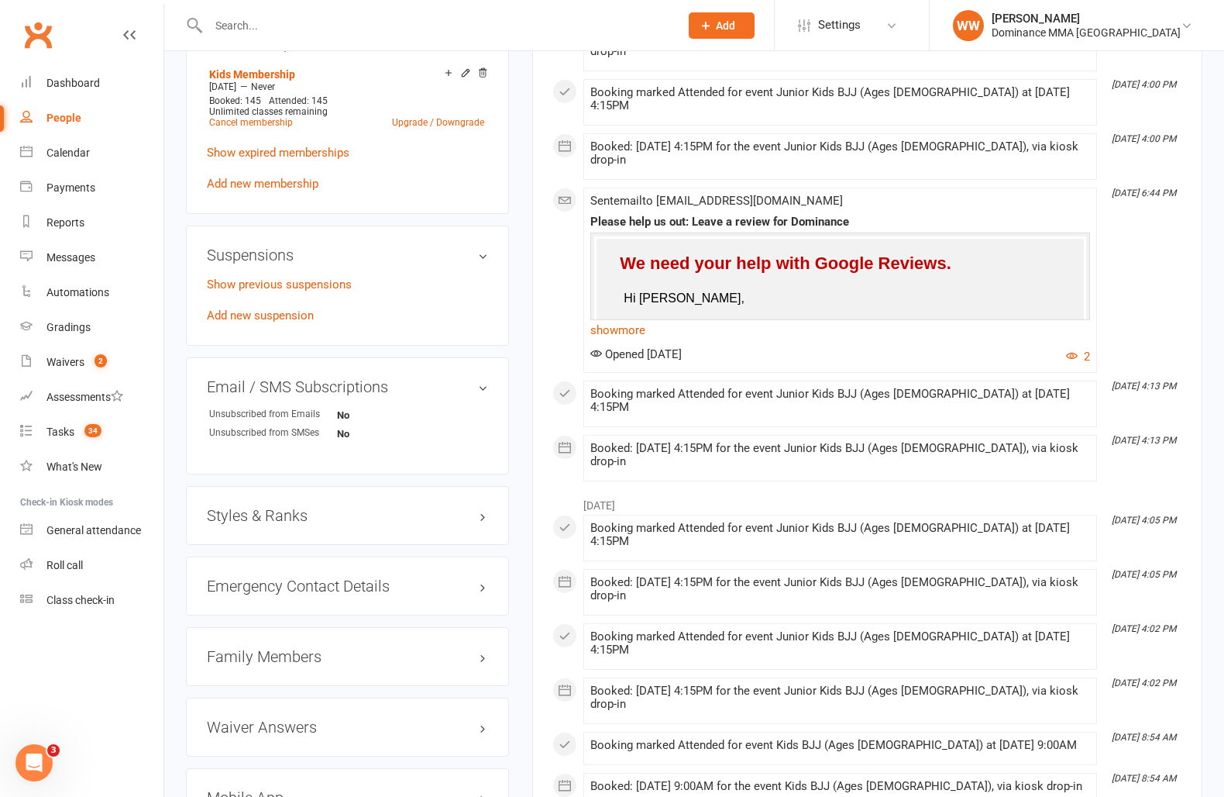
scroll to position [842, 0]
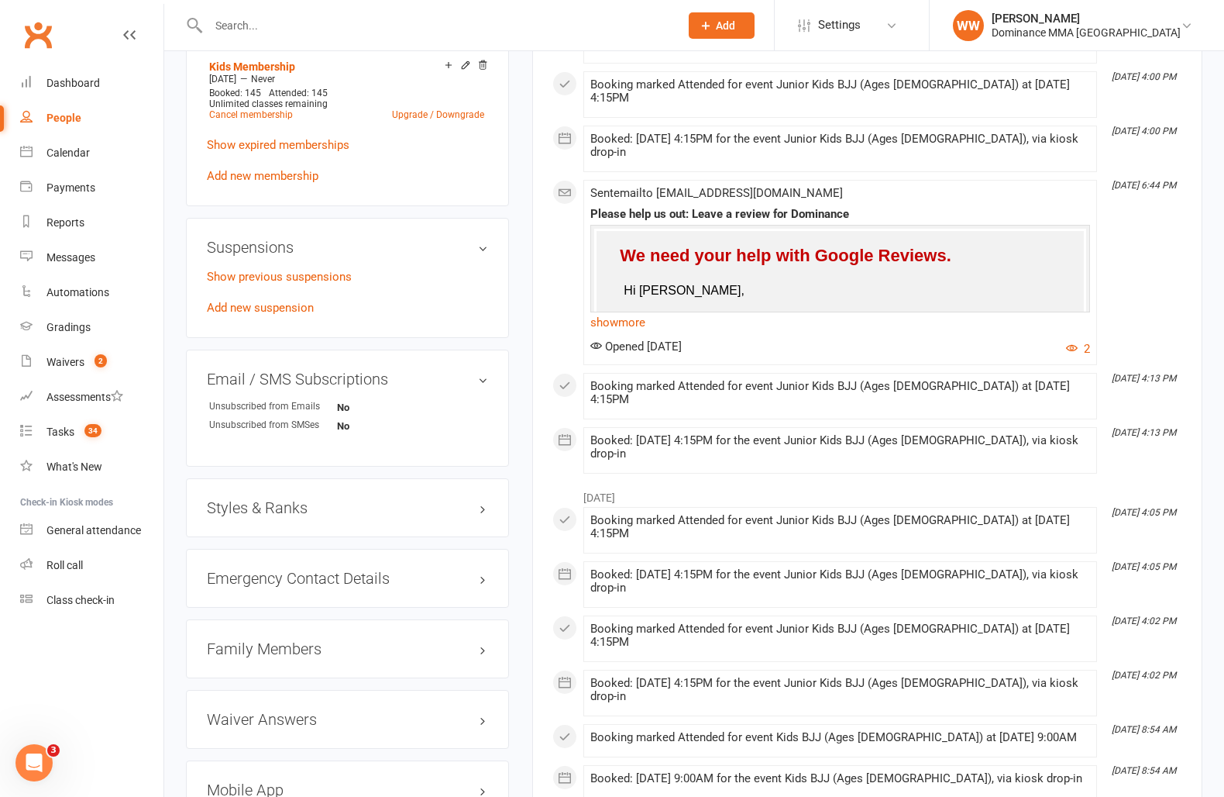
click at [260, 646] on h3 "Family Members" at bounding box center [347, 648] width 281 height 17
click at [319, 677] on link "Olivia Burns - Parent / Guardian" at bounding box center [298, 681] width 178 height 16
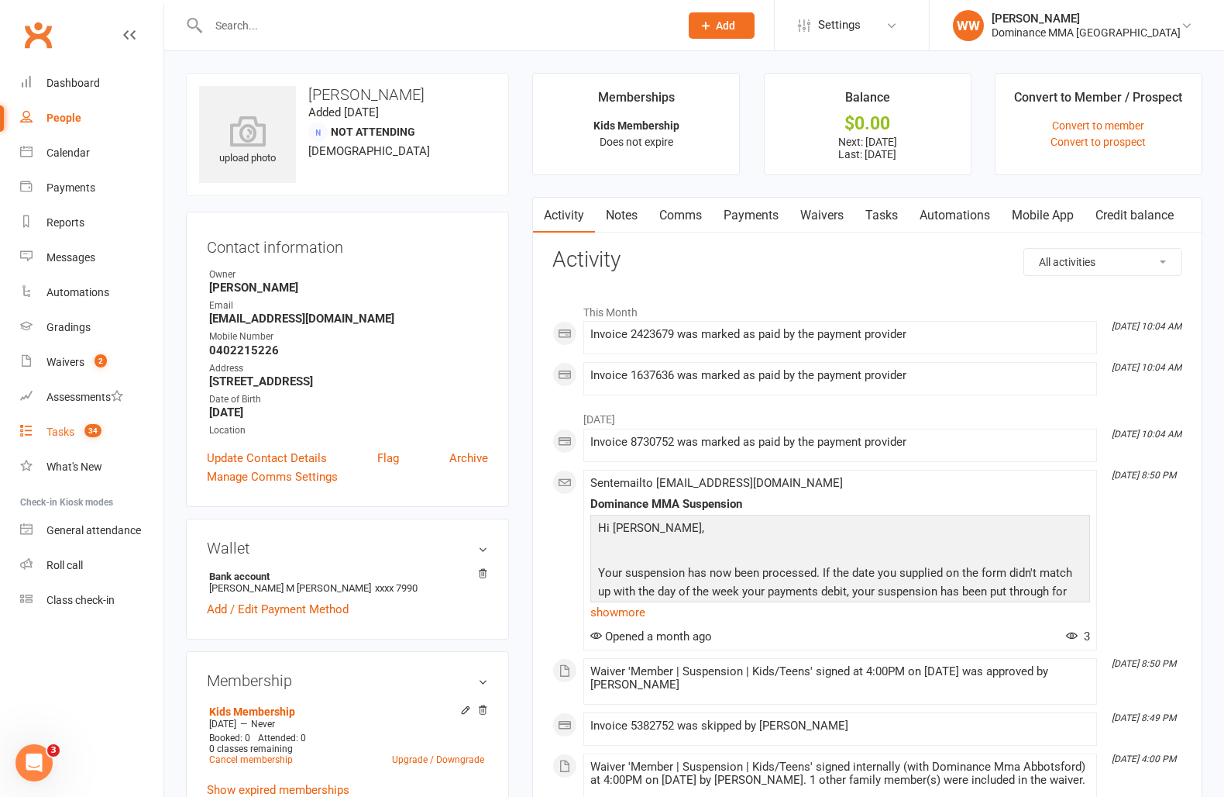
click at [56, 429] on div "Tasks" at bounding box center [60, 431] width 28 height 12
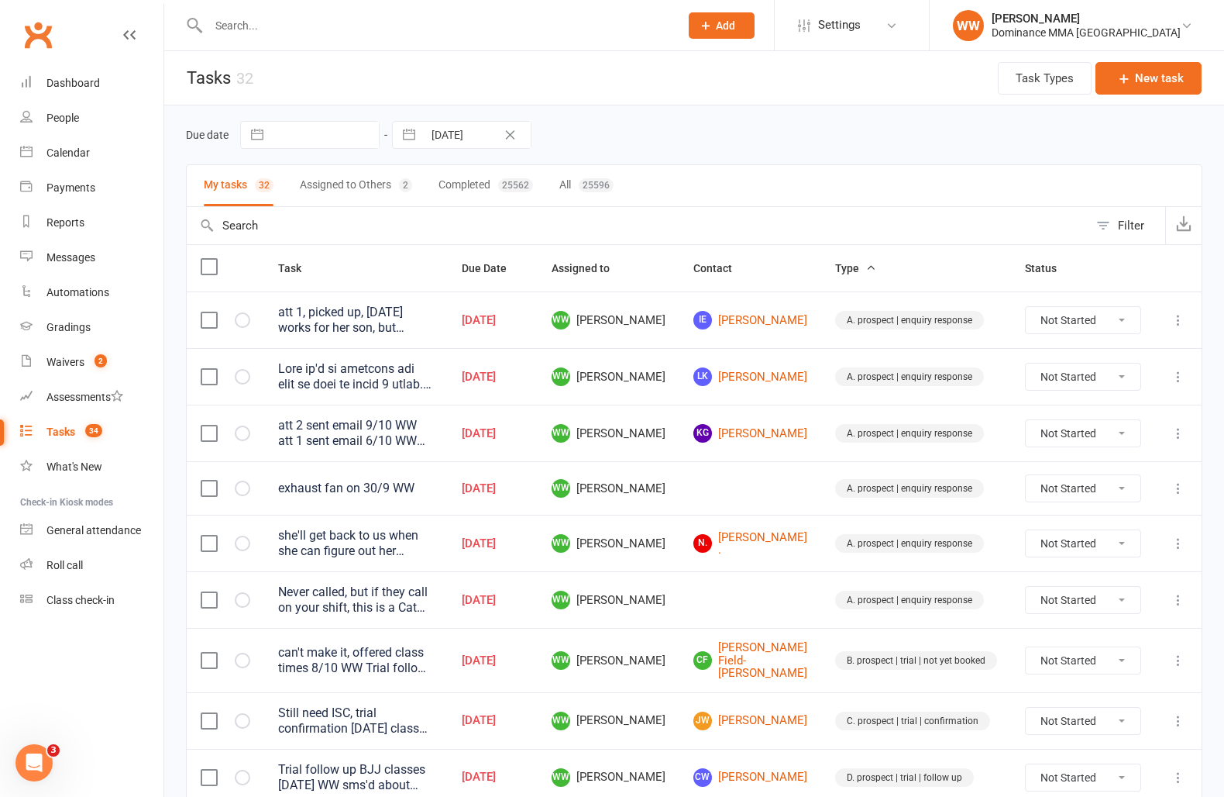
click at [783, 136] on div "Due date Navigate forward to interact with the calendar and select a date. Pres…" at bounding box center [694, 135] width 1017 height 28
click at [270, 29] on input "text" at bounding box center [436, 26] width 465 height 22
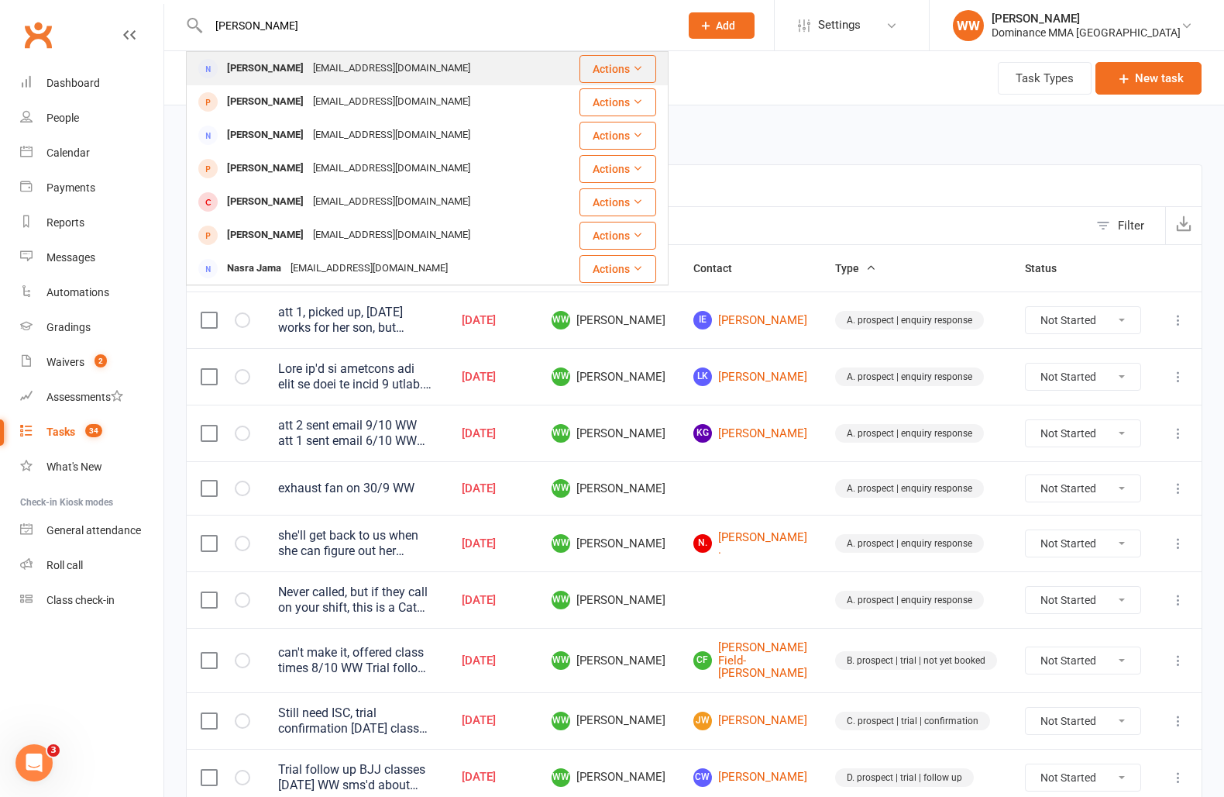
type input "najma"
click at [308, 65] on div "Najmabinahmed@gmail.com" at bounding box center [391, 68] width 167 height 22
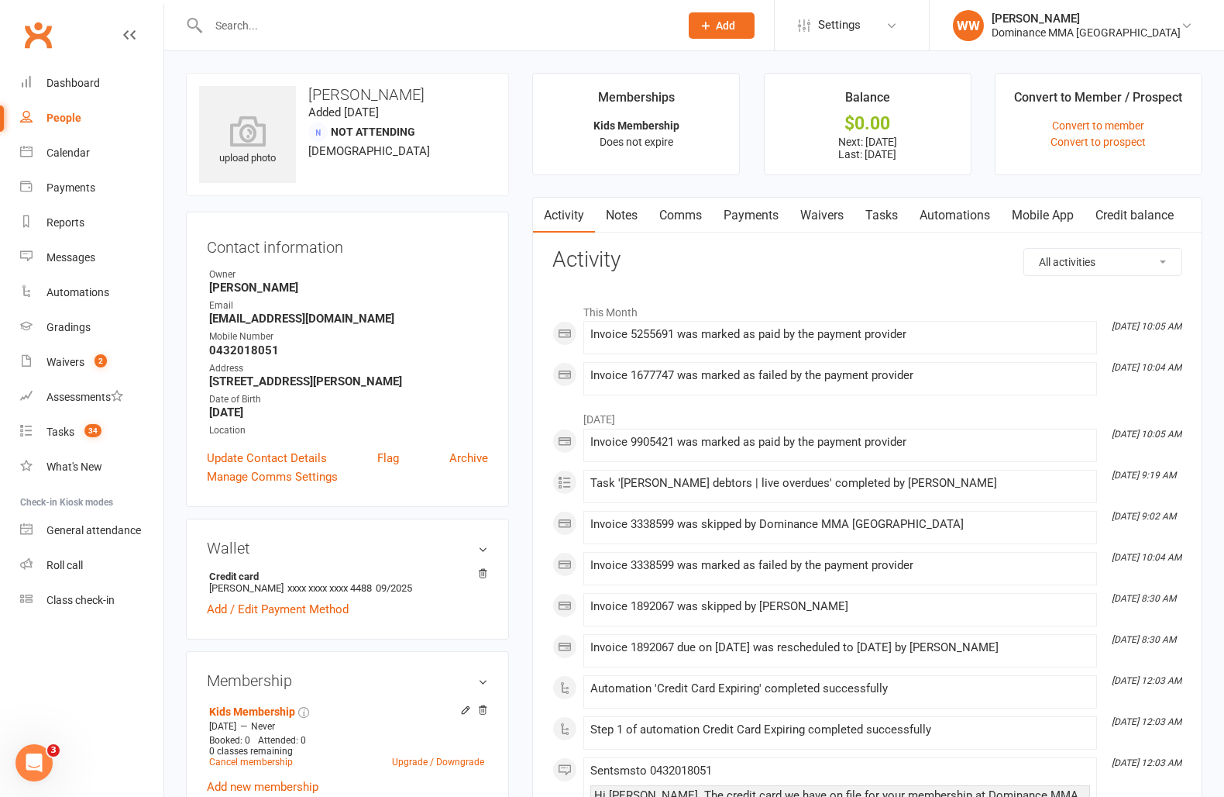
click at [529, 450] on main "Memberships Kids Membership Does not expire Balance $0.00 Next: 17 Oct 2025 Las…" at bounding box center [868, 793] width 694 height 1441
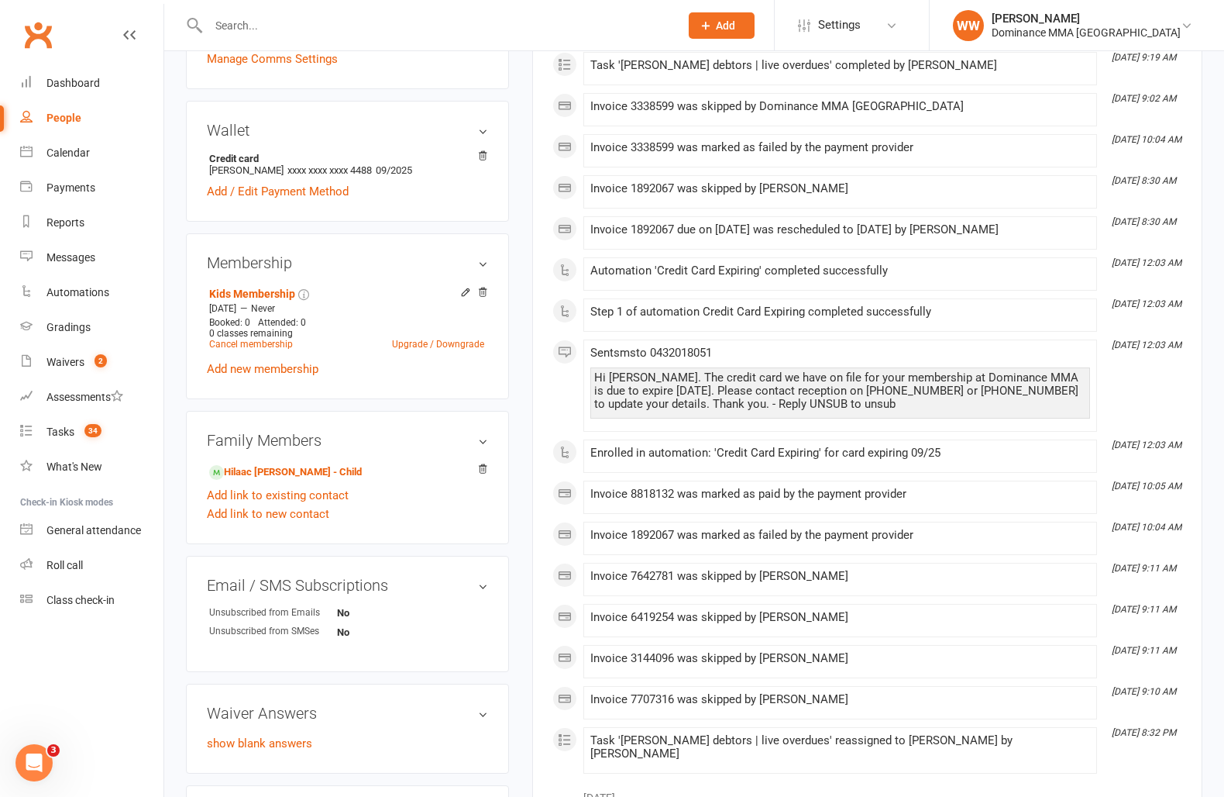
scroll to position [422, 0]
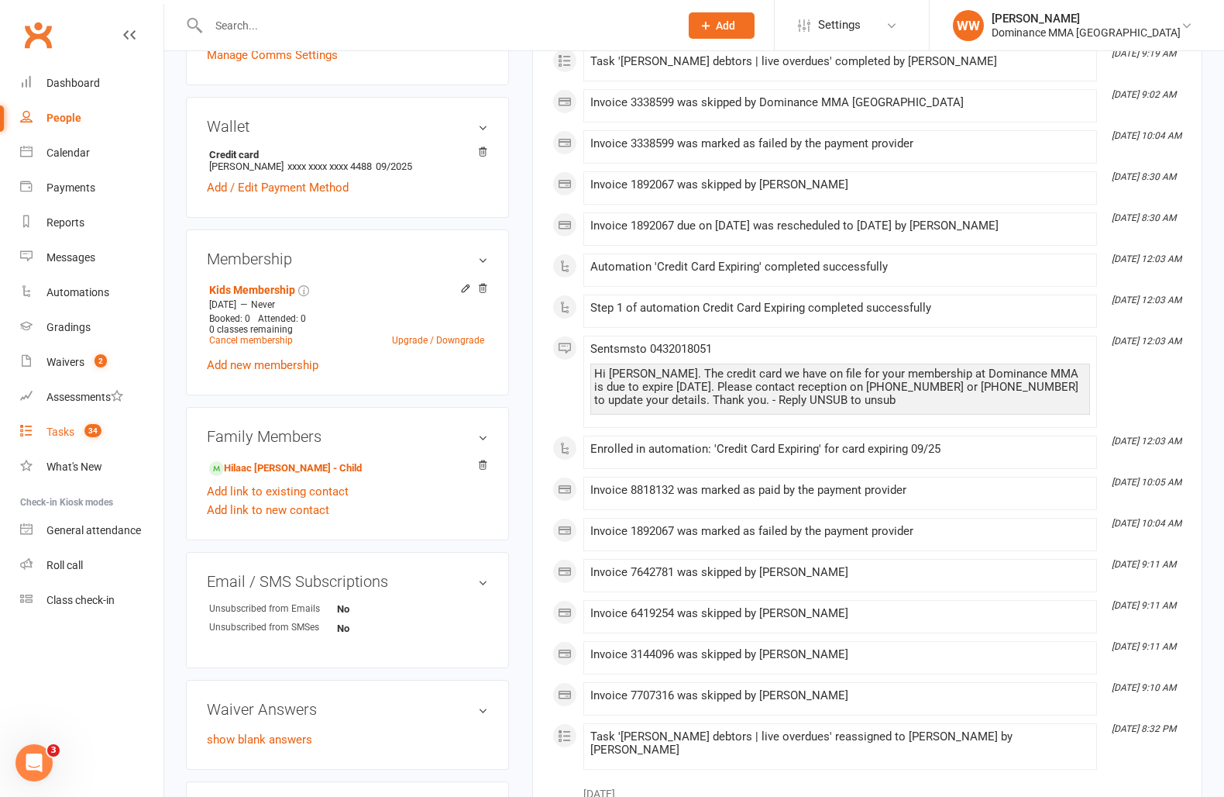
click at [76, 436] on link "Tasks 34" at bounding box center [91, 432] width 143 height 35
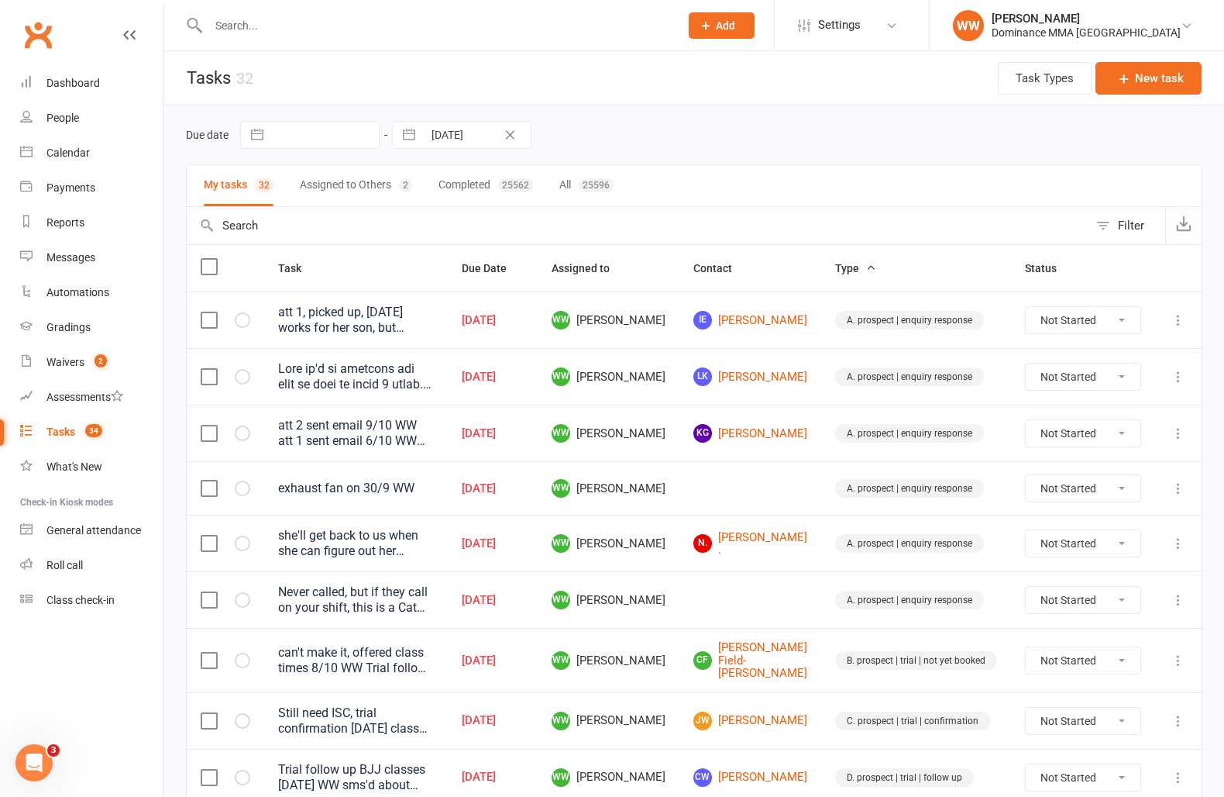
click at [680, 503] on td "WW Will Wesley" at bounding box center [609, 487] width 142 height 53
click at [680, 511] on td "WW Will Wesley" at bounding box center [609, 487] width 142 height 53
click at [1184, 603] on icon at bounding box center [1178, 599] width 15 height 15
click at [1078, 674] on link "Edit" at bounding box center [1110, 661] width 153 height 31
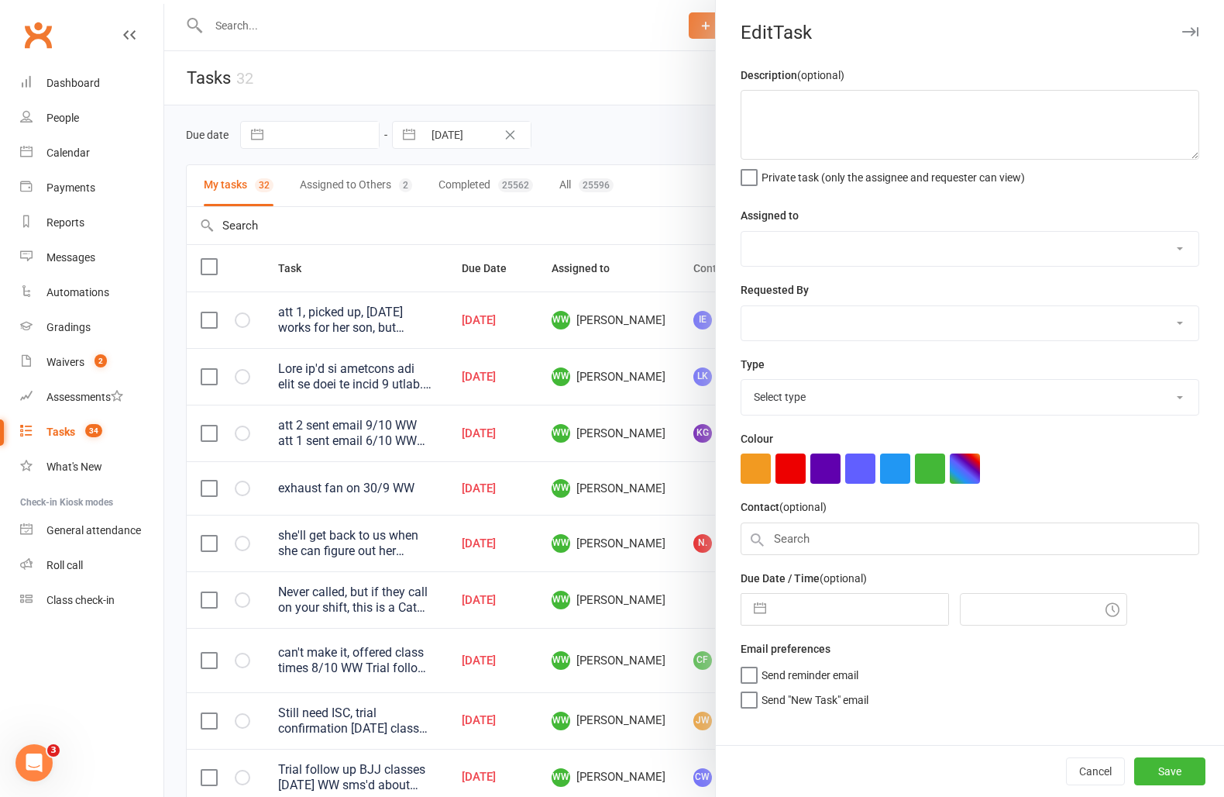
type textarea "Never called, but if they call on your shift, this is a Cat (or maybe Dave) iss…"
select select "49757"
type input "13 Oct 2025"
type input "4:30pm"
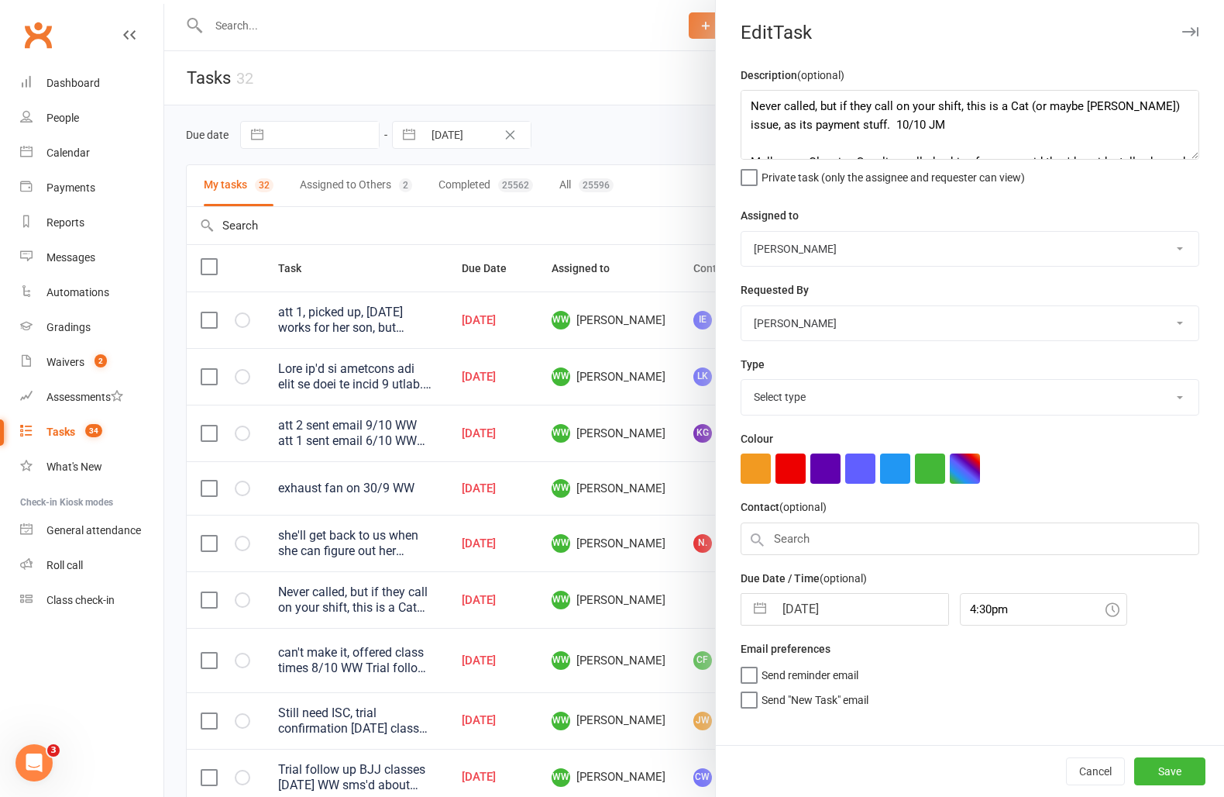
select select "3860"
click at [1105, 775] on button "Cancel" at bounding box center [1095, 771] width 59 height 28
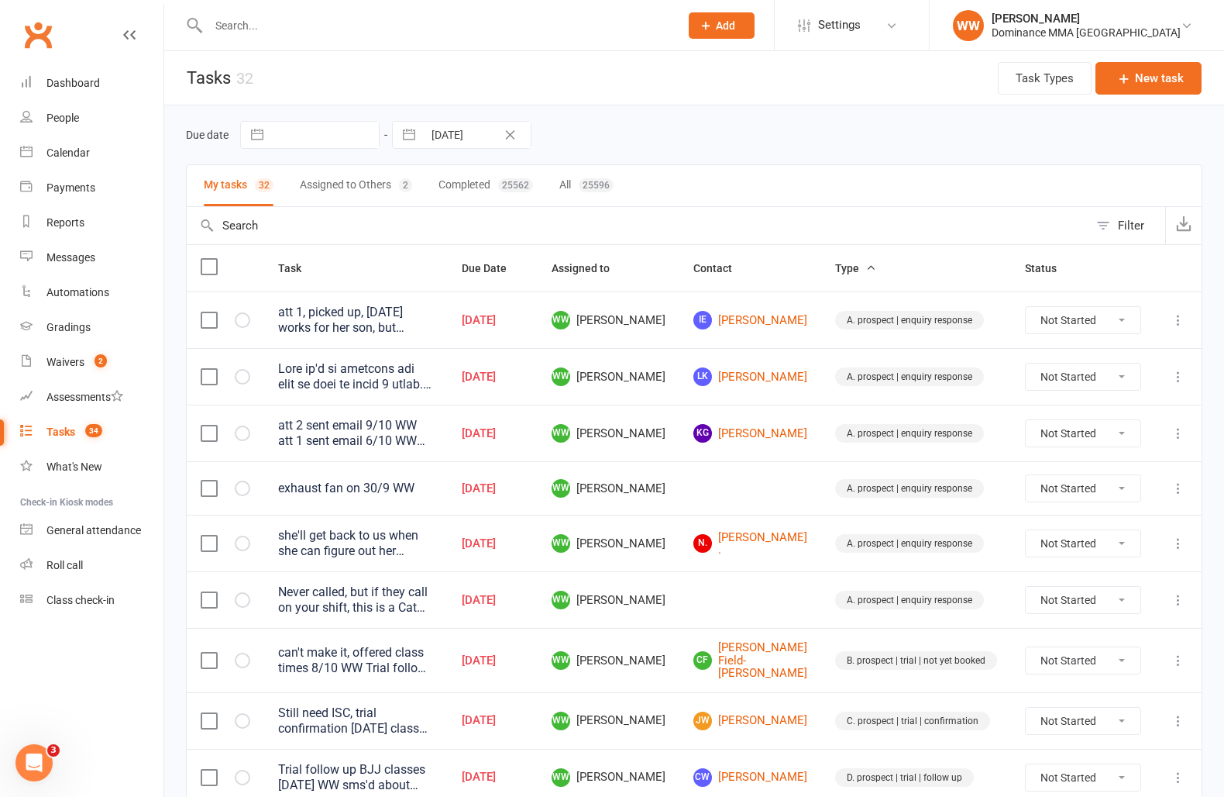
click at [1067, 594] on select "Not Started In Progress Waiting Complete" at bounding box center [1083, 600] width 115 height 26
click at [1026, 587] on select "Not Started In Progress Waiting Complete" at bounding box center [1083, 600] width 115 height 26
select select "unstarted"
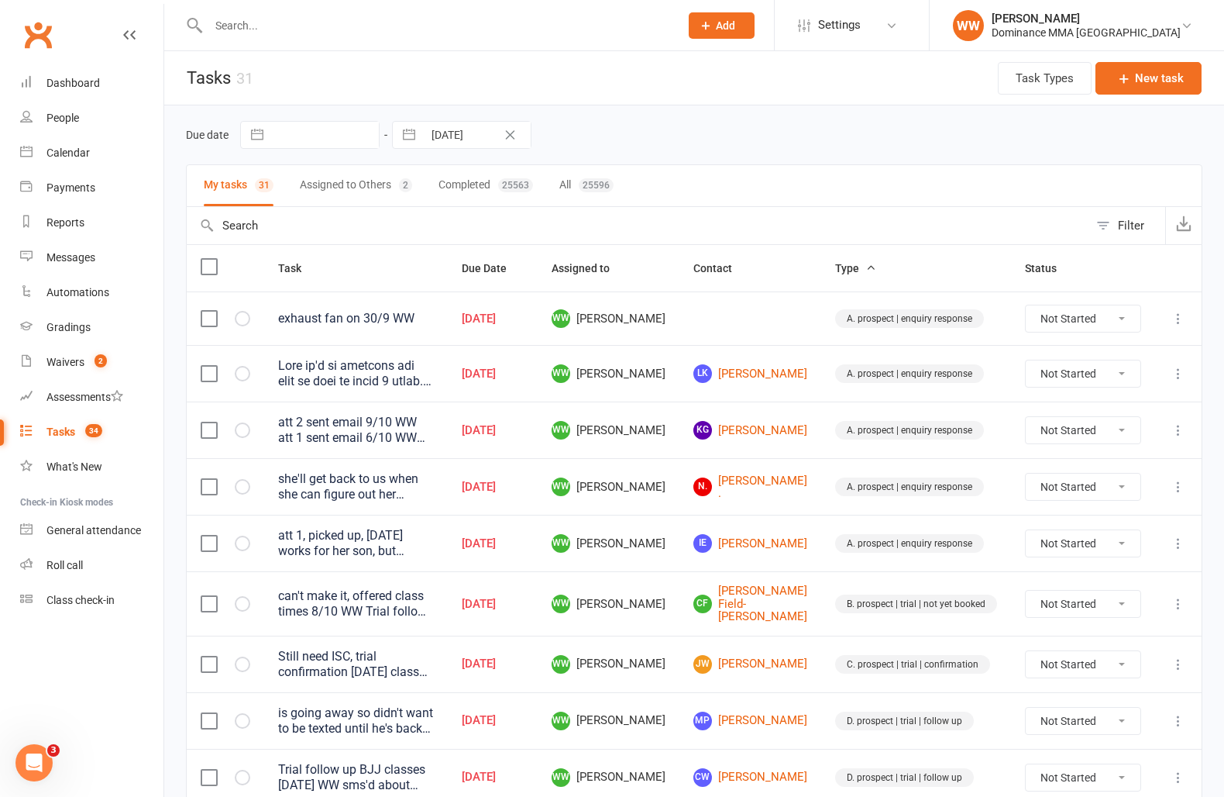
click at [832, 569] on td "A. prospect | enquiry response" at bounding box center [916, 543] width 190 height 57
click at [827, 587] on td "B. prospect | trial | not yet booked" at bounding box center [916, 603] width 190 height 64
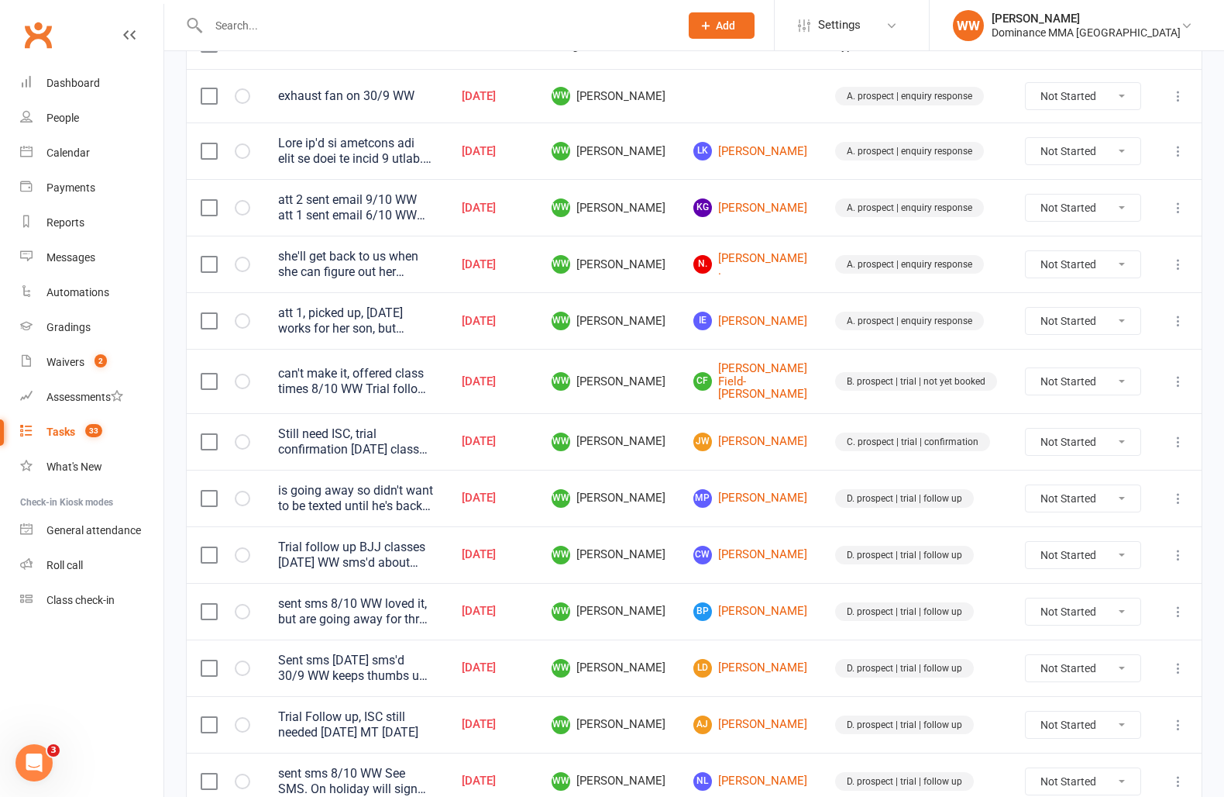
scroll to position [234, 0]
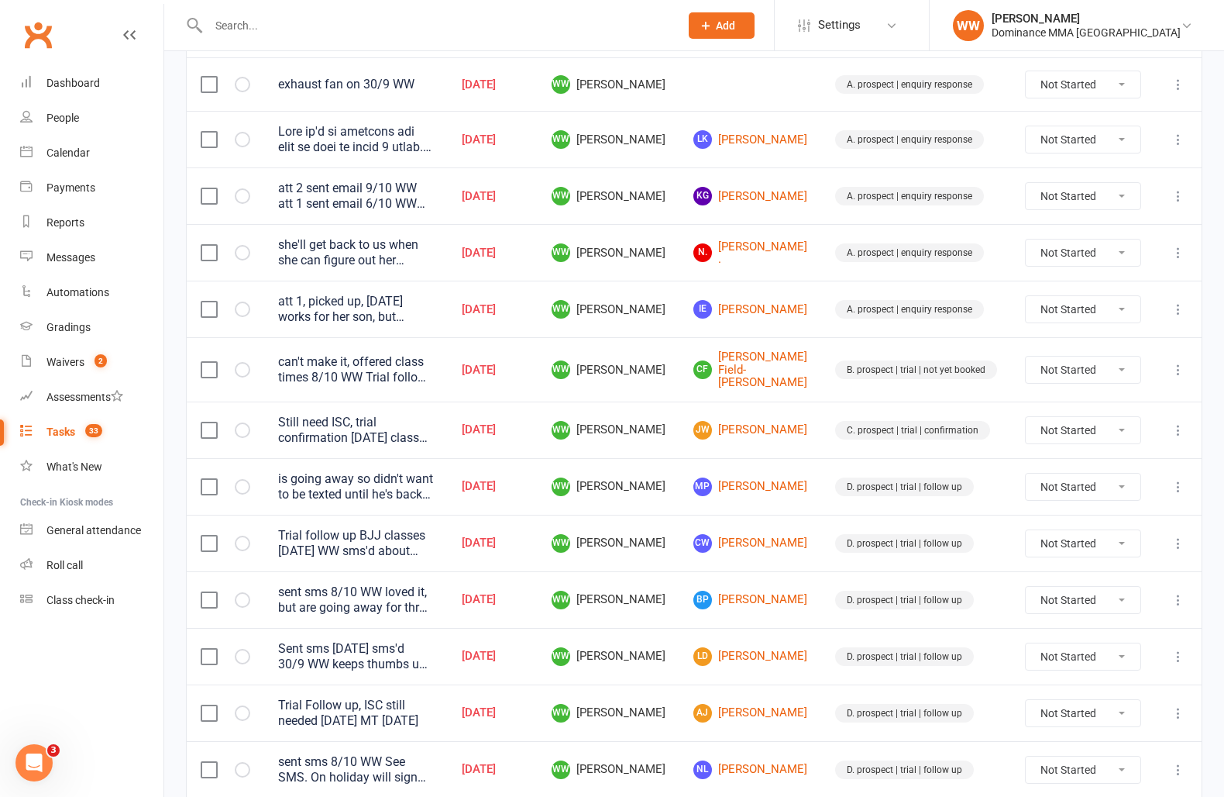
click at [816, 571] on td "BP Brigette Panetta" at bounding box center [751, 599] width 142 height 57
click at [817, 558] on td "CW Cora-Lee Wandin" at bounding box center [751, 543] width 142 height 57
click at [823, 555] on td "D. prospect | trial | follow up" at bounding box center [916, 543] width 190 height 57
click at [822, 556] on td "D. prospect | trial | follow up" at bounding box center [916, 543] width 190 height 57
click at [666, 536] on span "WW Will Wesley" at bounding box center [609, 543] width 114 height 19
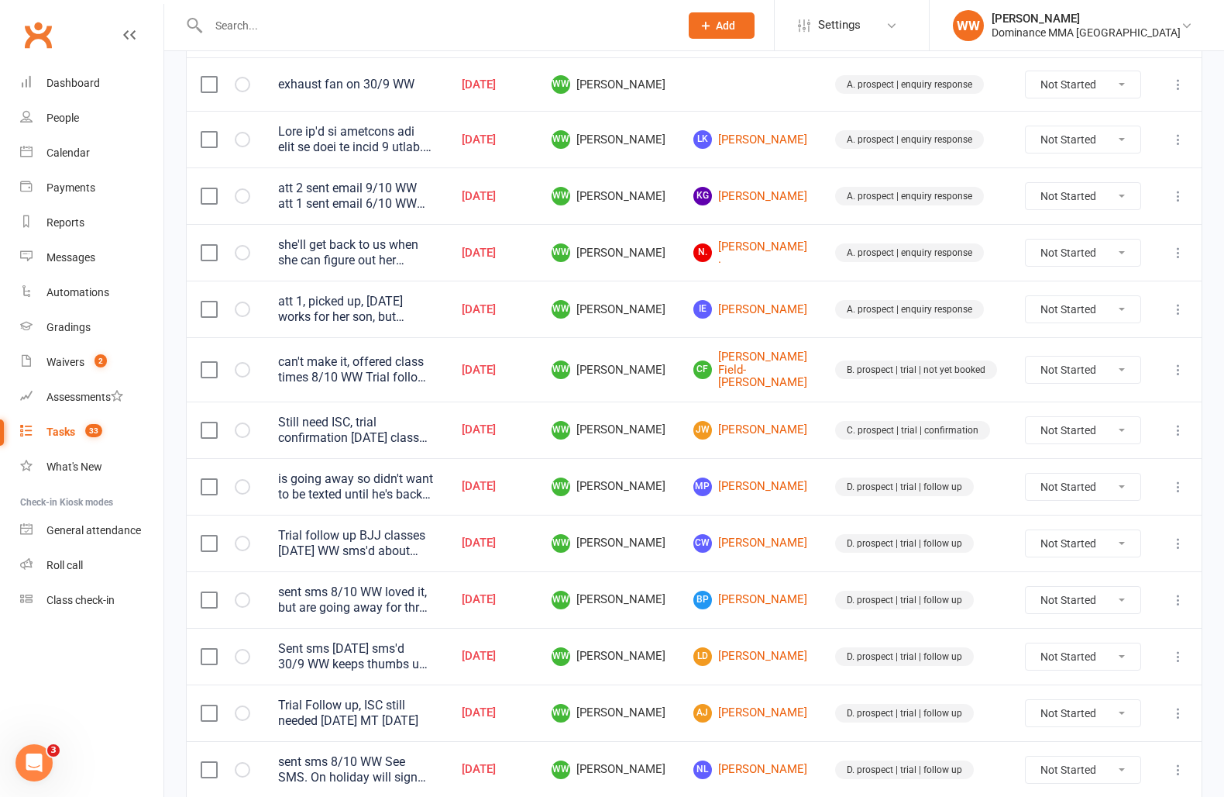
click at [680, 518] on td "WW Will Wesley" at bounding box center [609, 543] width 142 height 57
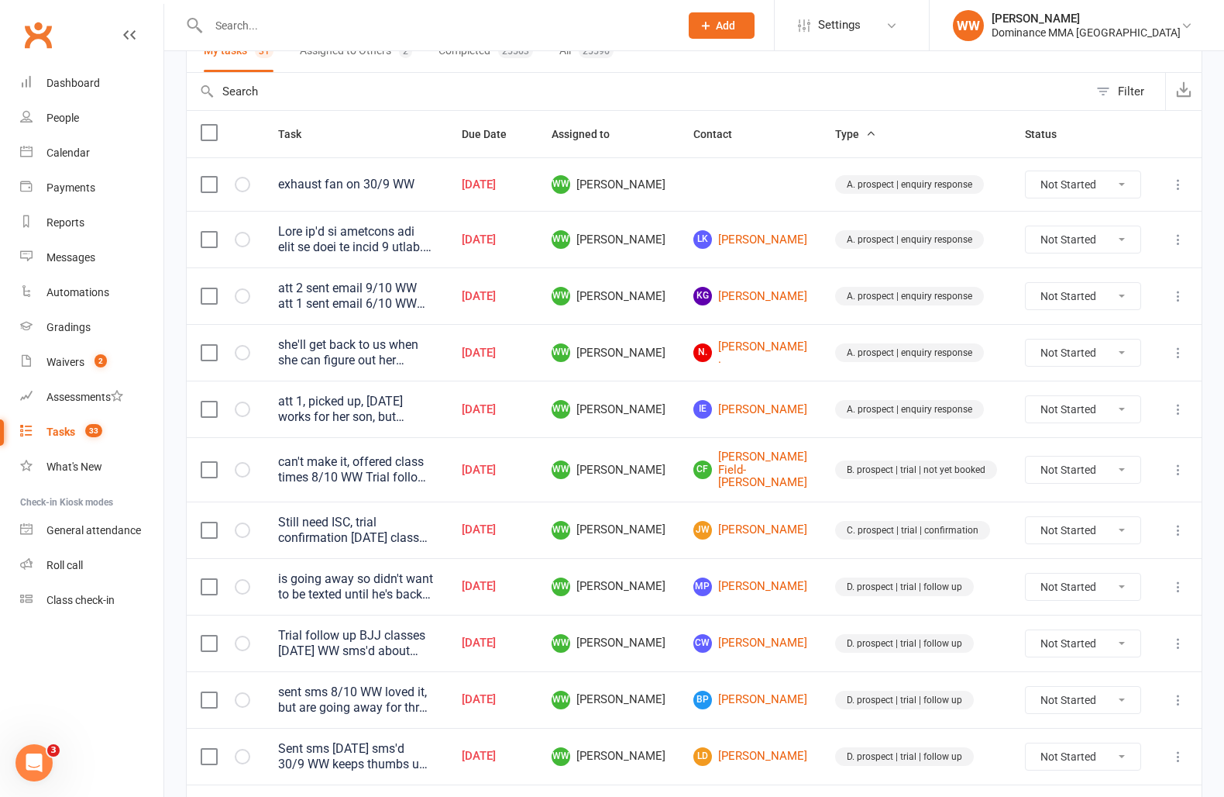
scroll to position [0, 0]
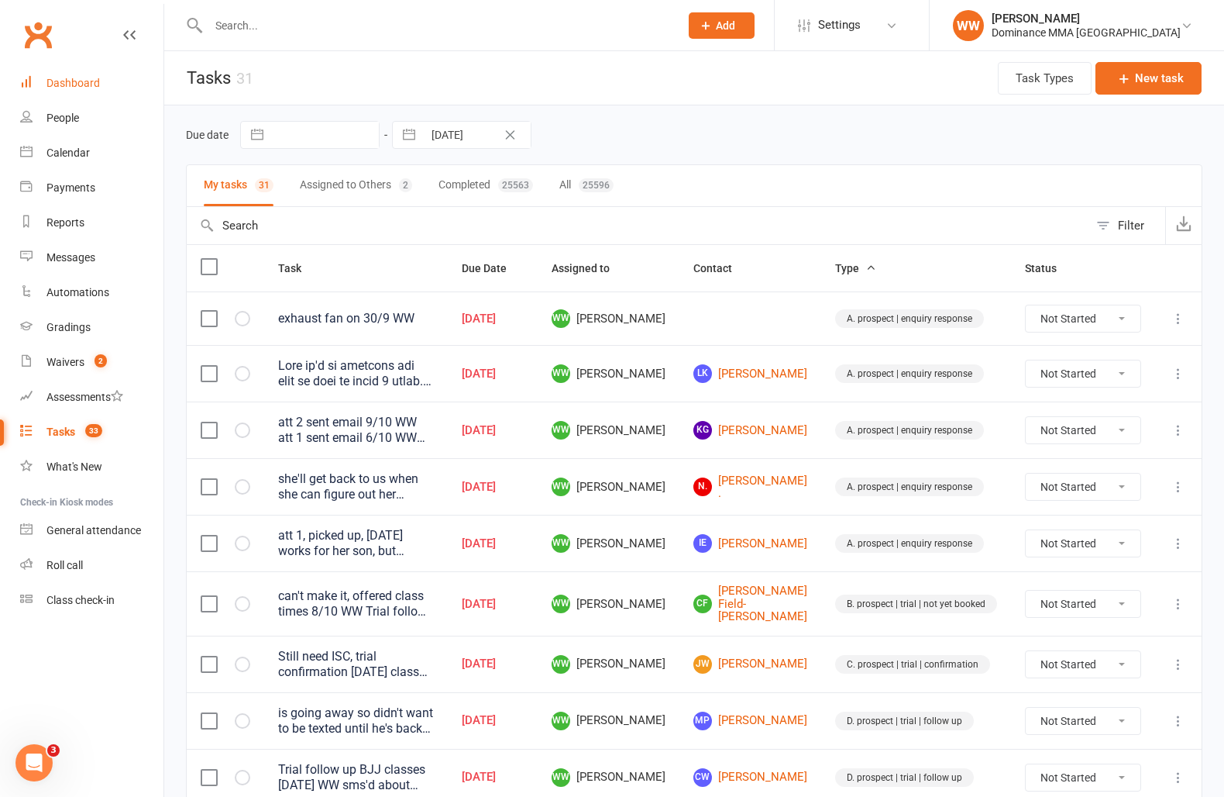
click at [84, 75] on link "Dashboard" at bounding box center [91, 83] width 143 height 35
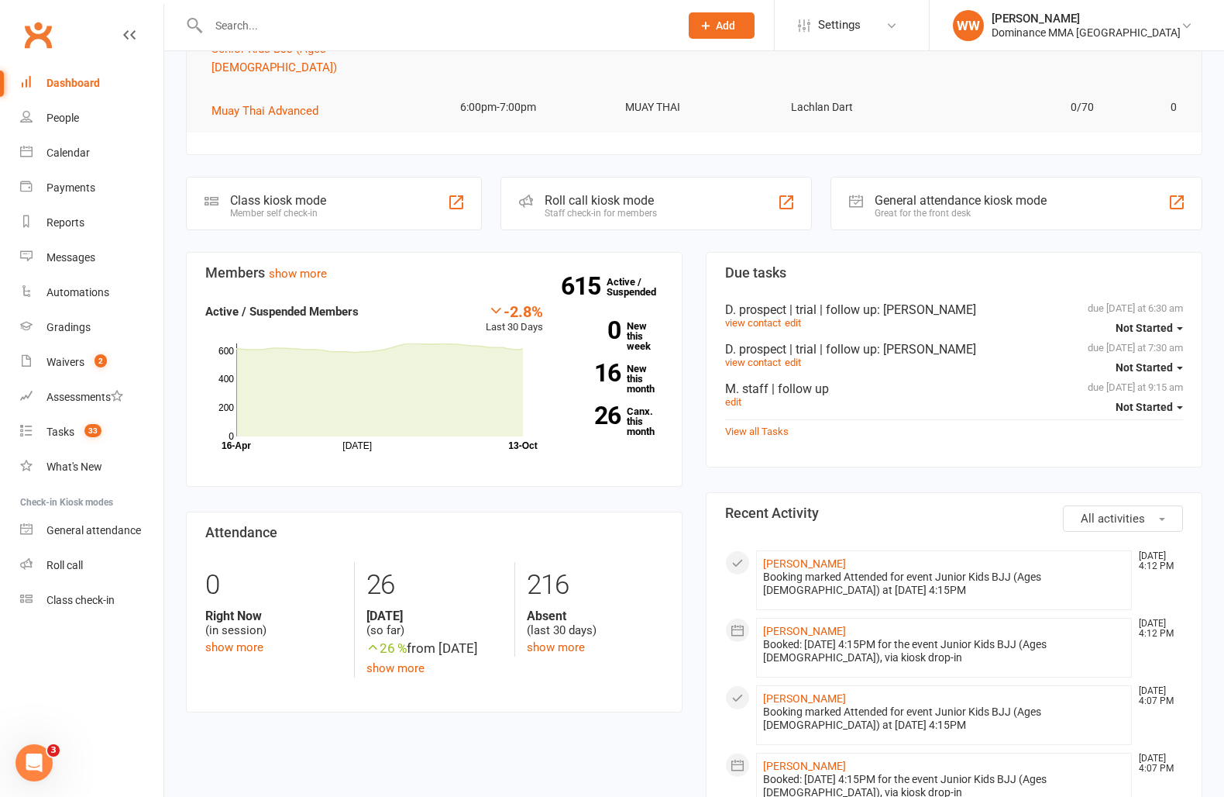
scroll to position [307, 0]
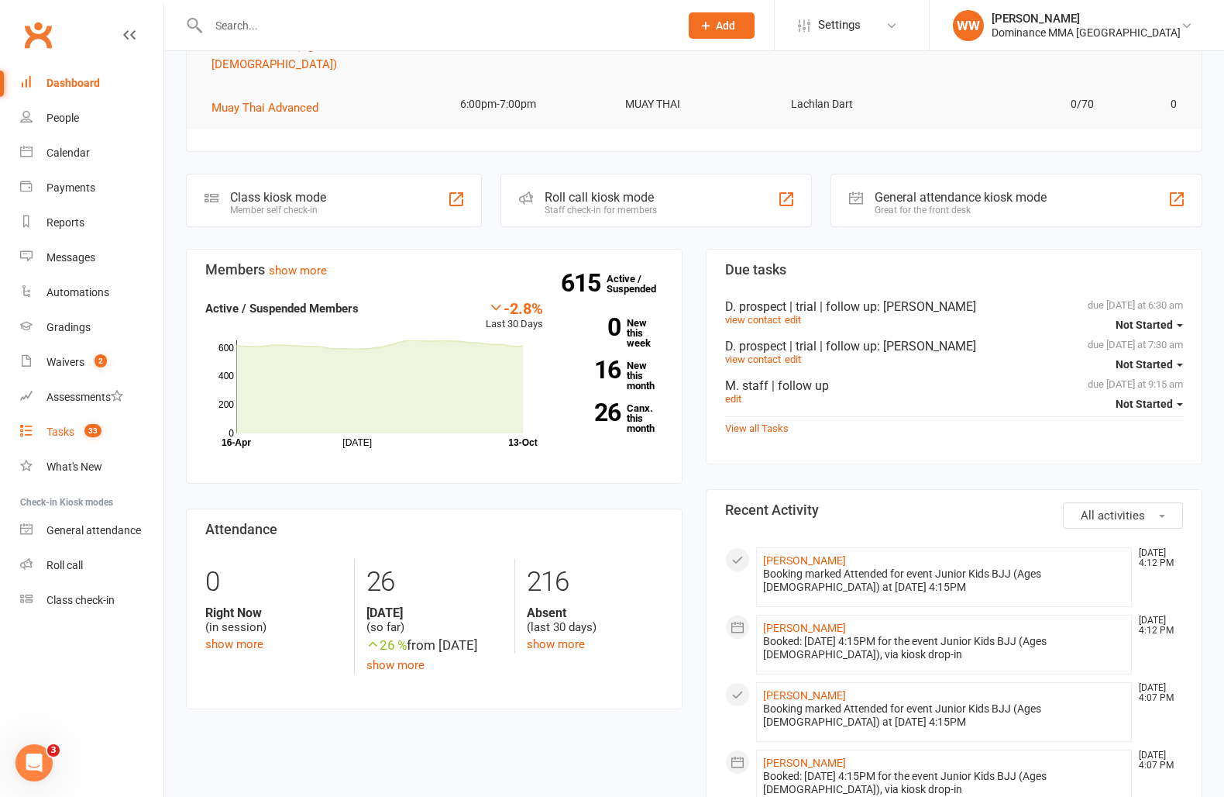
click at [77, 431] on count-badge "33" at bounding box center [89, 431] width 25 height 12
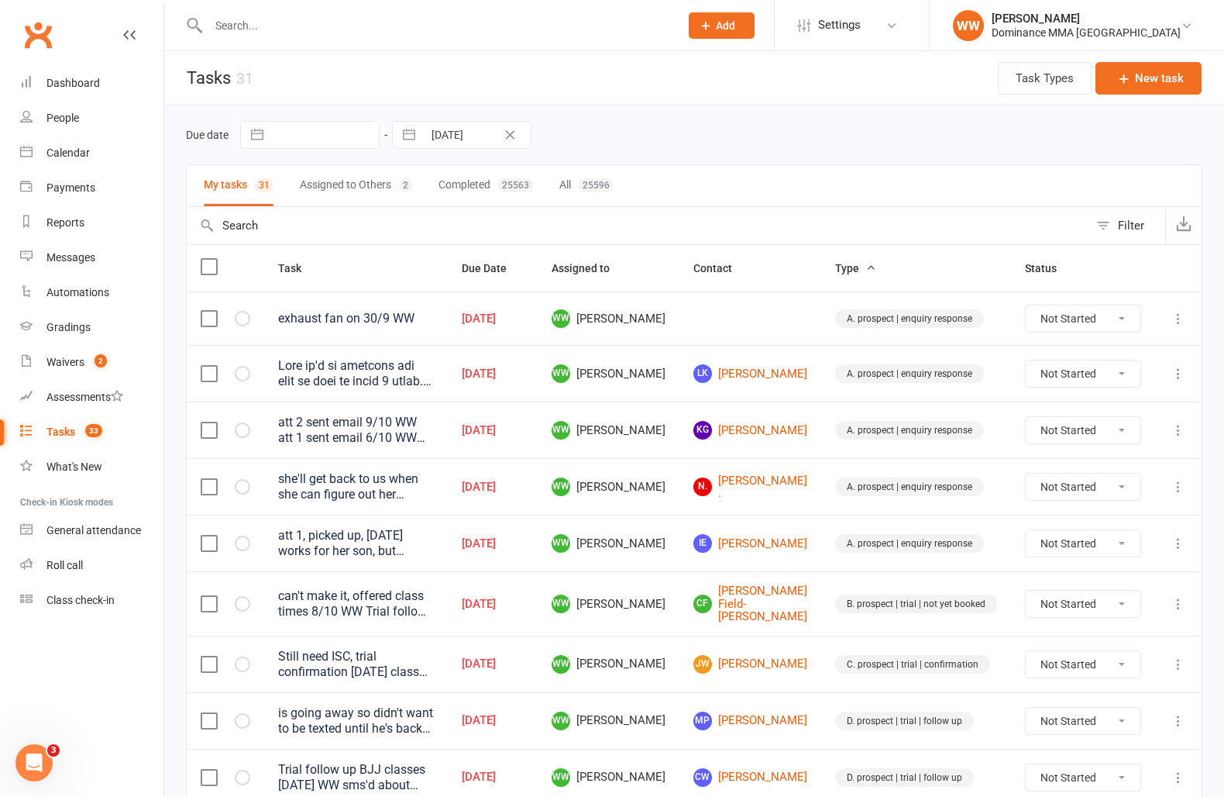
click at [680, 446] on td "WW Will Wesley" at bounding box center [609, 429] width 142 height 57
click at [680, 450] on td "WW Will Wesley" at bounding box center [609, 429] width 142 height 57
click at [295, 15] on input "text" at bounding box center [436, 26] width 465 height 22
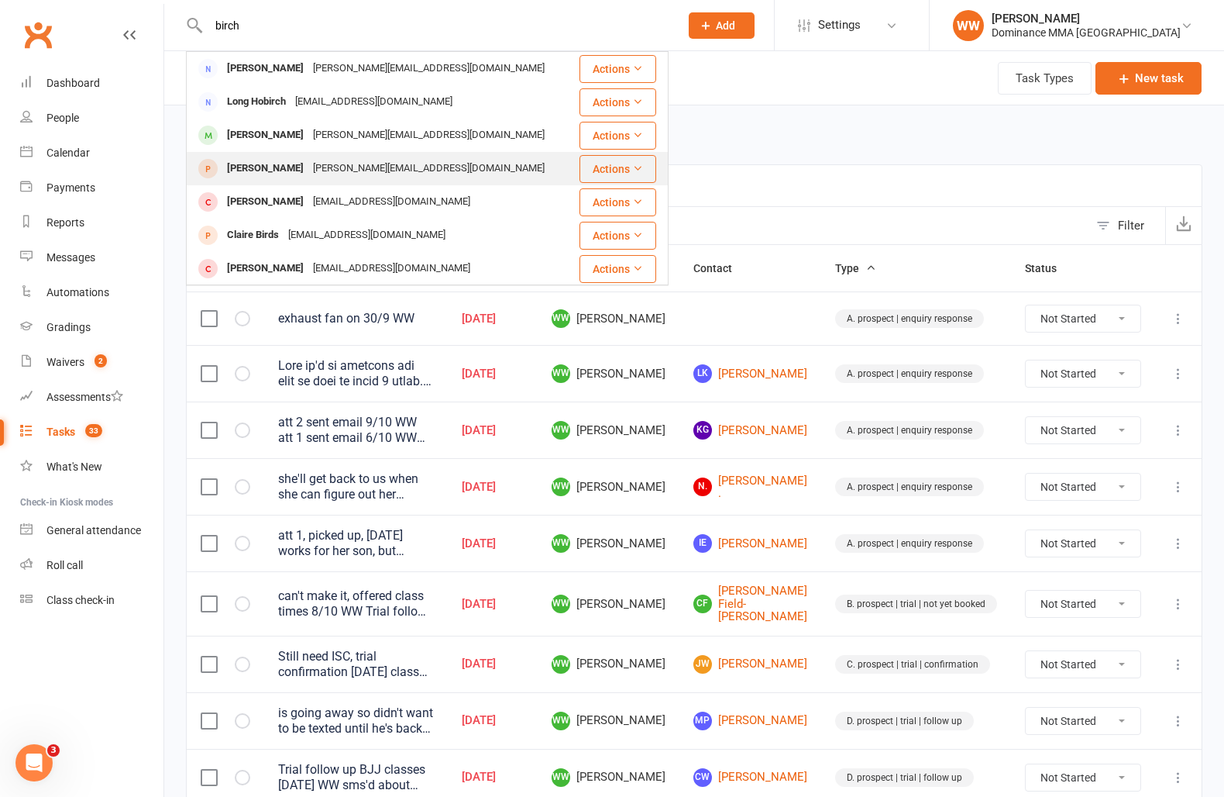
type input "birch"
click at [346, 175] on div "Georgie@sandhillroad.com.au" at bounding box center [428, 168] width 241 height 22
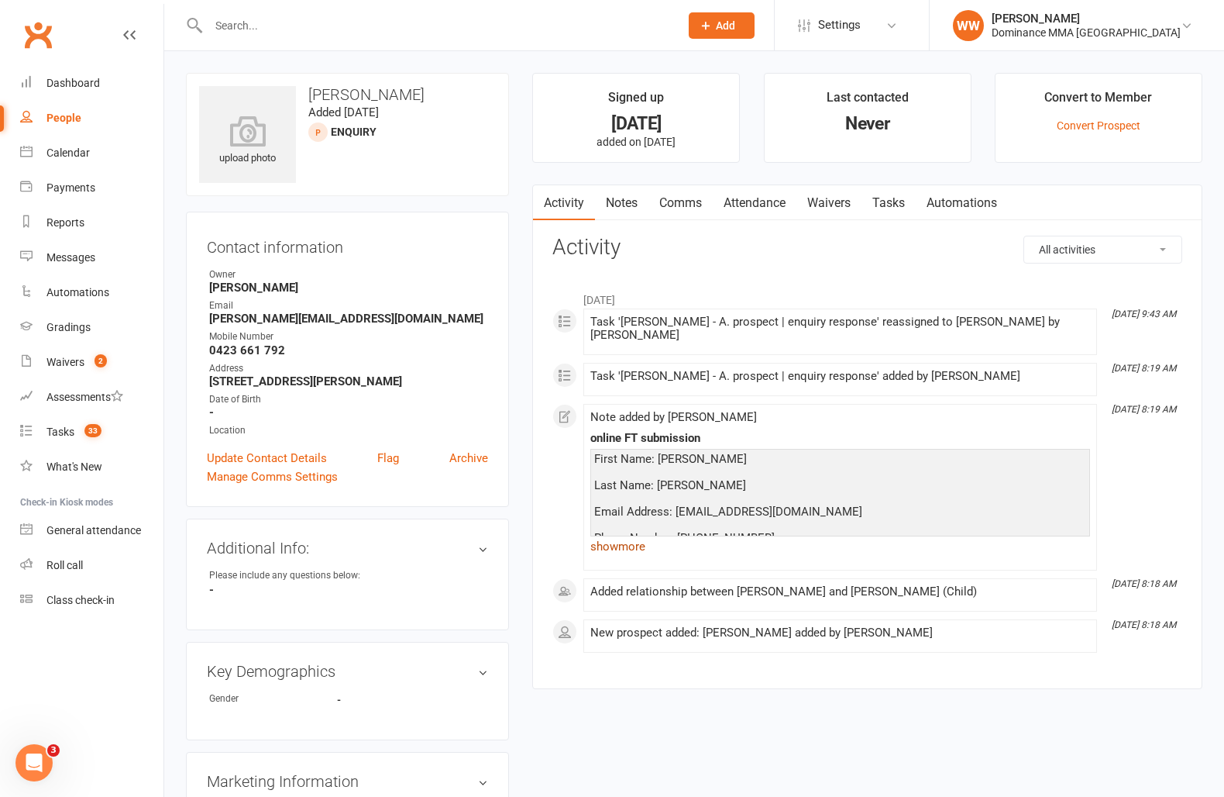
click at [623, 536] on link "show more" at bounding box center [841, 547] width 500 height 22
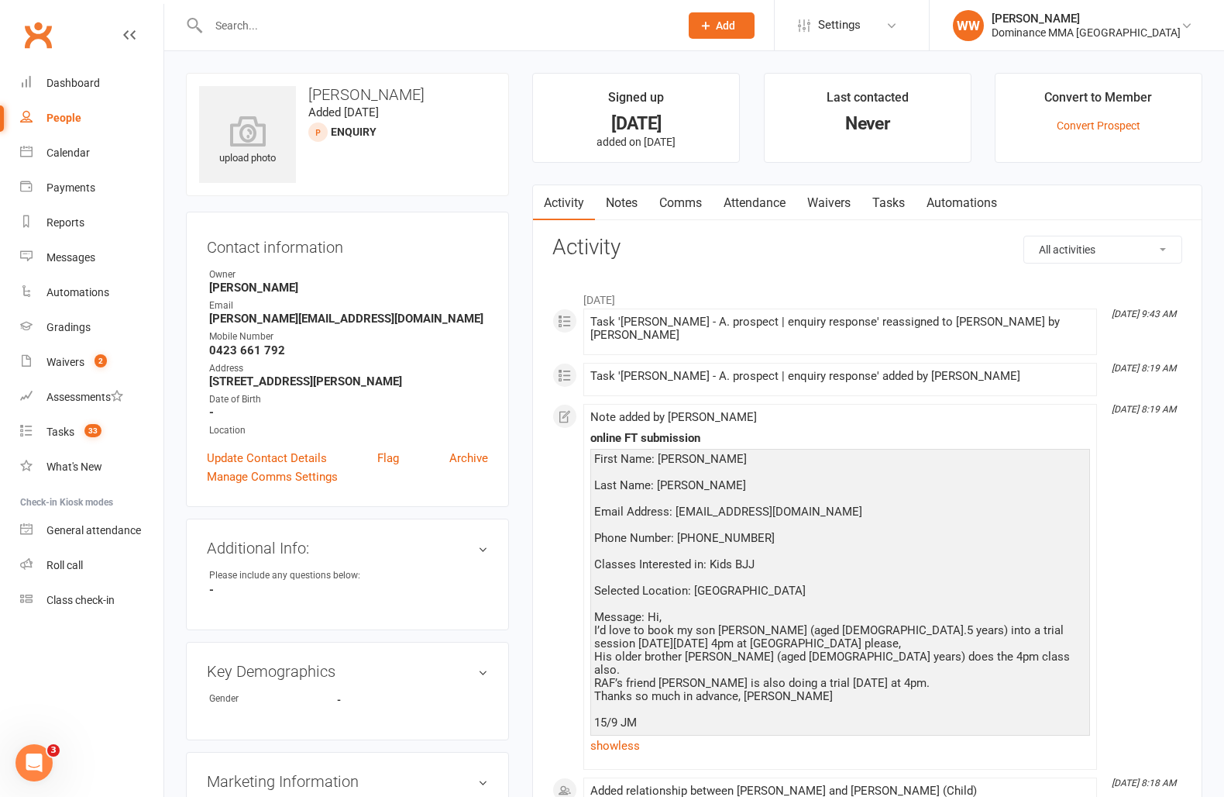
click at [618, 208] on link "Notes" at bounding box center [621, 203] width 53 height 36
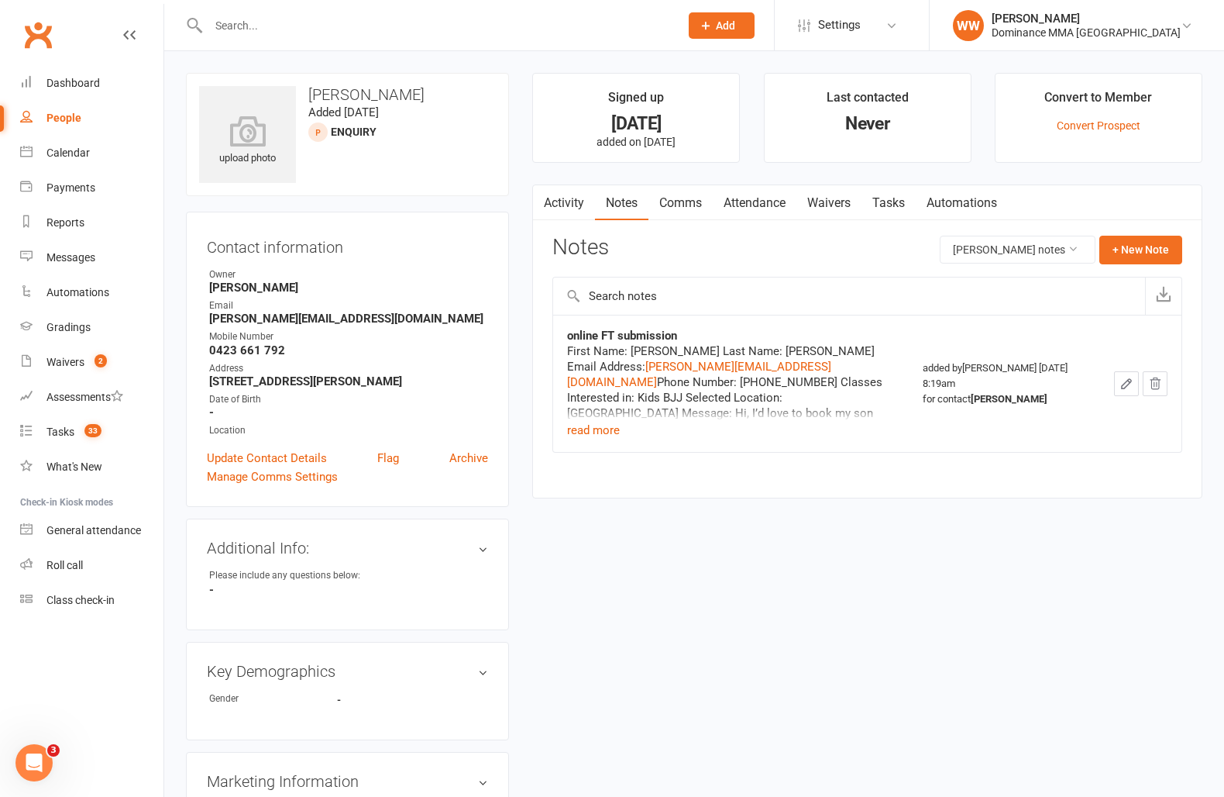
click at [745, 255] on div "Notes Rafael Birch's notes + New Note" at bounding box center [868, 256] width 630 height 40
click at [890, 208] on link "Tasks" at bounding box center [889, 203] width 54 height 36
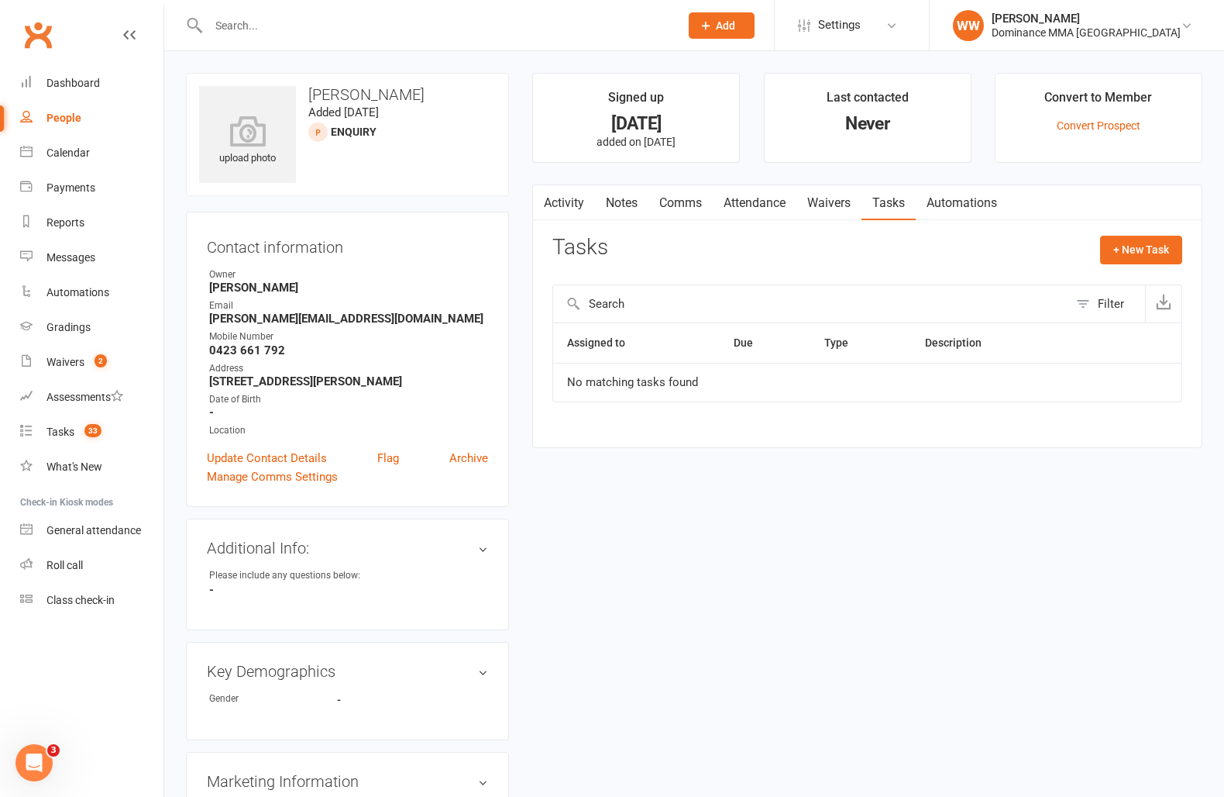
drag, startPoint x: 1109, startPoint y: 311, endPoint x: 1096, endPoint y: 317, distance: 14.6
click at [1109, 311] on div "Filter" at bounding box center [1111, 303] width 26 height 19
select select "incomplete"
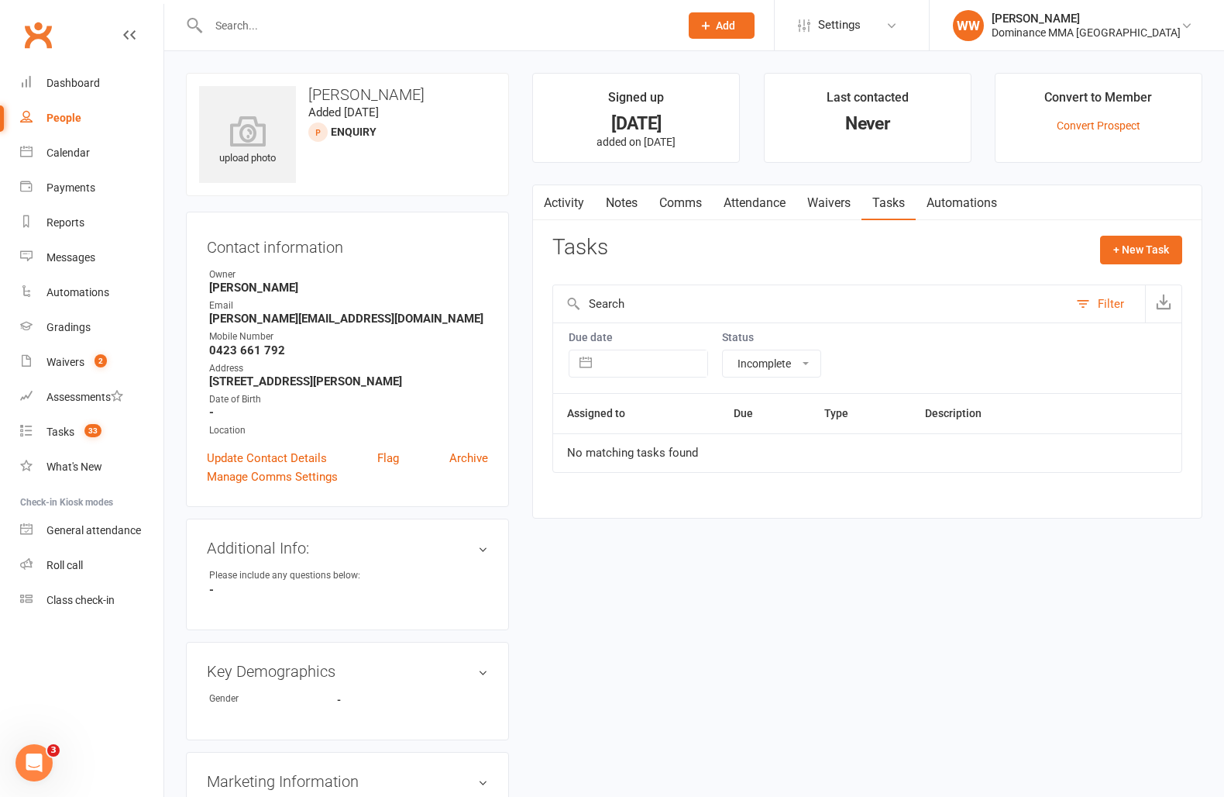
click at [778, 363] on select "All statuses Incomplete Not Started In Progress Waiting Complete" at bounding box center [772, 363] width 98 height 26
select select
click at [723, 350] on select "All statuses Incomplete Not Started In Progress Waiting Complete" at bounding box center [772, 363] width 98 height 26
click at [76, 433] on link "Tasks 33" at bounding box center [91, 432] width 143 height 35
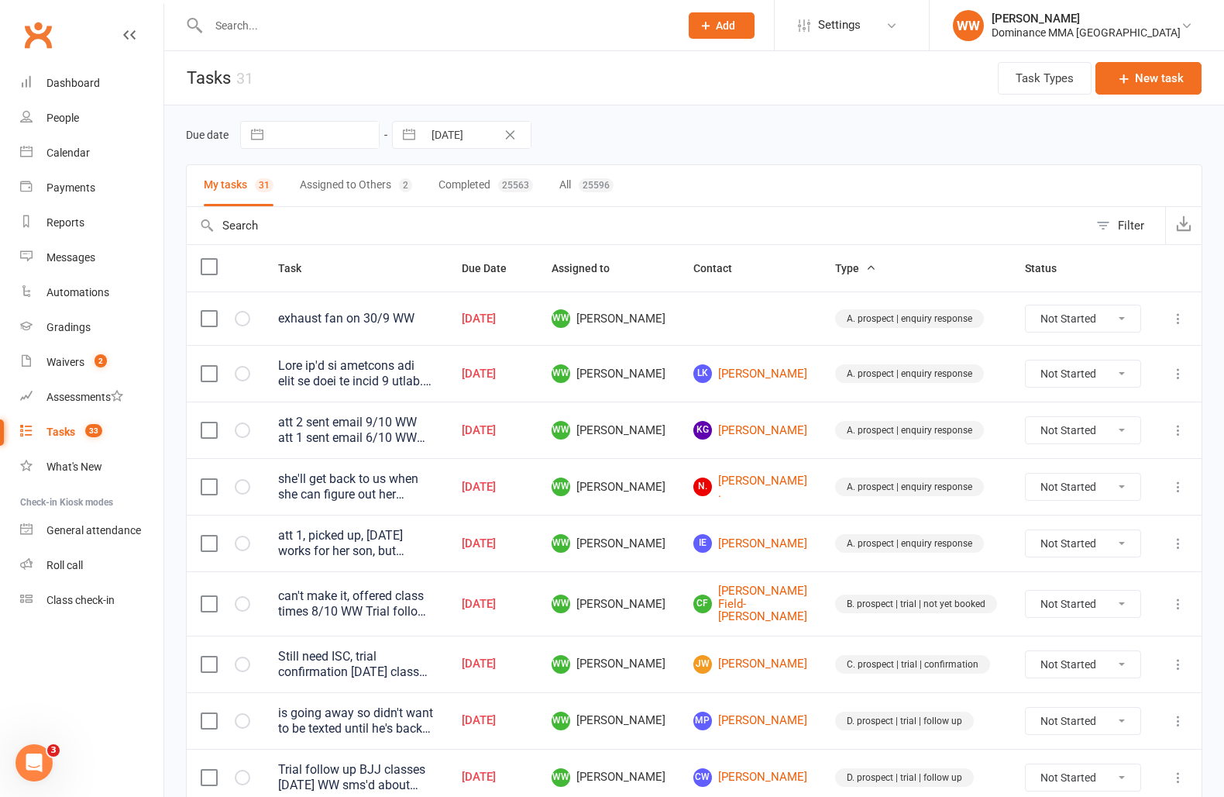
click at [538, 559] on td "Oct 13, 2025" at bounding box center [493, 543] width 90 height 57
drag, startPoint x: 598, startPoint y: 609, endPoint x: 597, endPoint y: 626, distance: 17.1
click at [538, 609] on td "Oct 13, 2025" at bounding box center [493, 603] width 90 height 64
click at [538, 640] on td "Oct 13, 2025" at bounding box center [493, 663] width 90 height 57
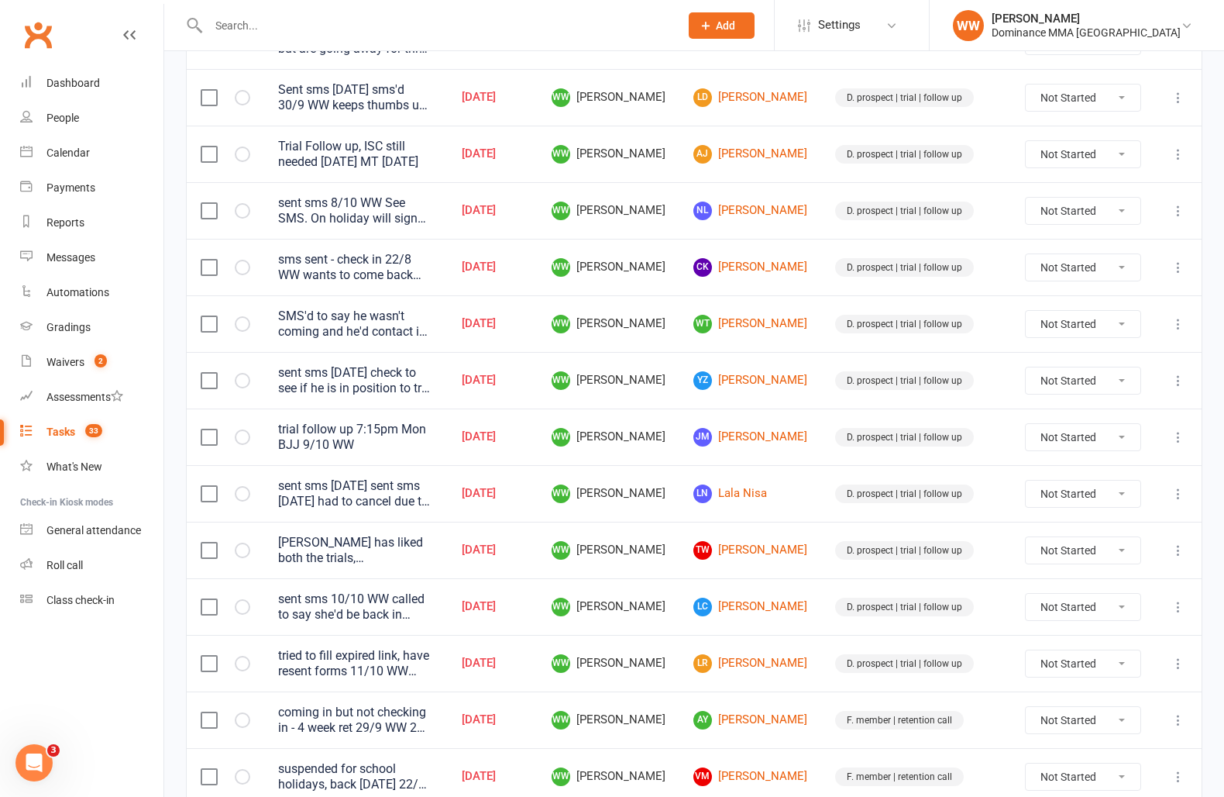
scroll to position [829, 0]
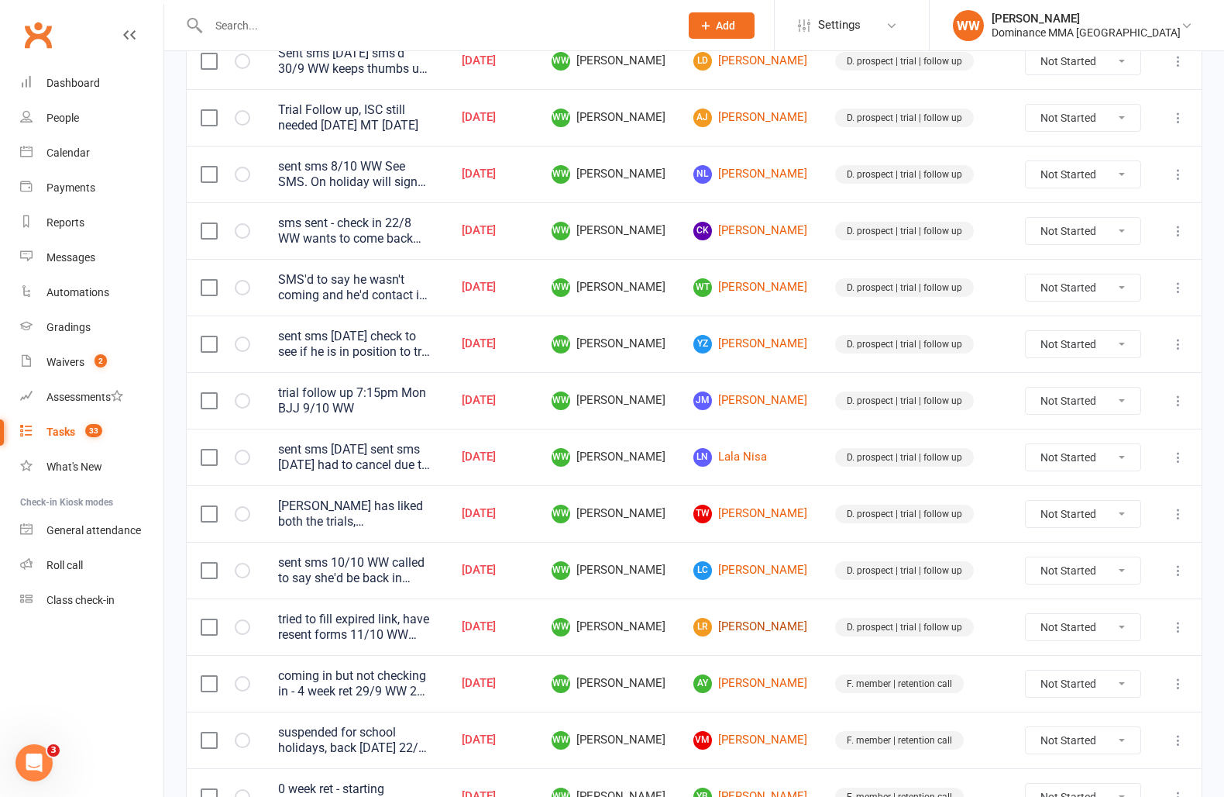
click at [771, 621] on link "LR Lisa Rudolph" at bounding box center [751, 627] width 114 height 19
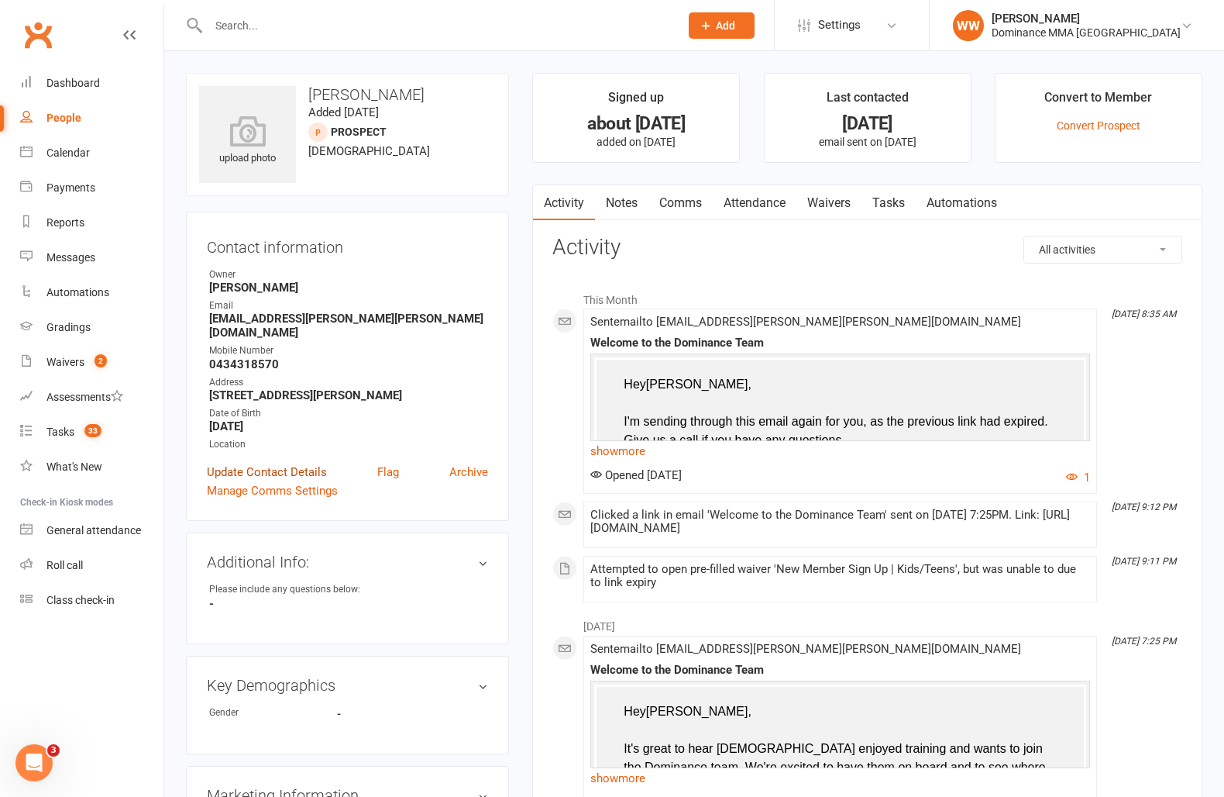
click at [282, 463] on link "Update Contact Details" at bounding box center [267, 472] width 120 height 19
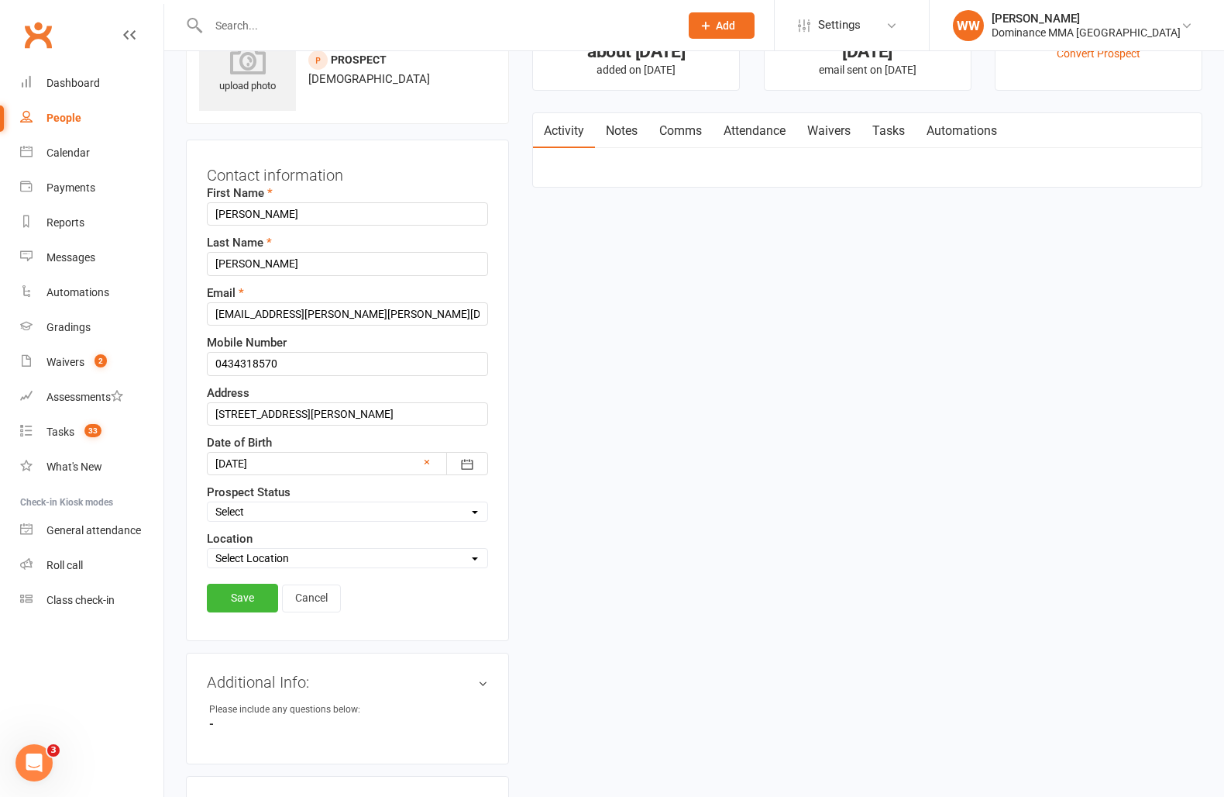
scroll to position [73, 0]
click at [256, 512] on select "Select ENQUIRY WEBSITE ENQUIRY GOOGLE ADS ENQUIRY META ADS ENQUIRY DROPPED DROP…" at bounding box center [348, 510] width 280 height 17
select select "DROPPED"
click at [208, 502] on select "Select ENQUIRY WEBSITE ENQUIRY GOOGLE ADS ENQUIRY META ADS ENQUIRY DROPPED DROP…" at bounding box center [348, 510] width 280 height 17
click at [248, 601] on link "Save" at bounding box center [242, 597] width 71 height 28
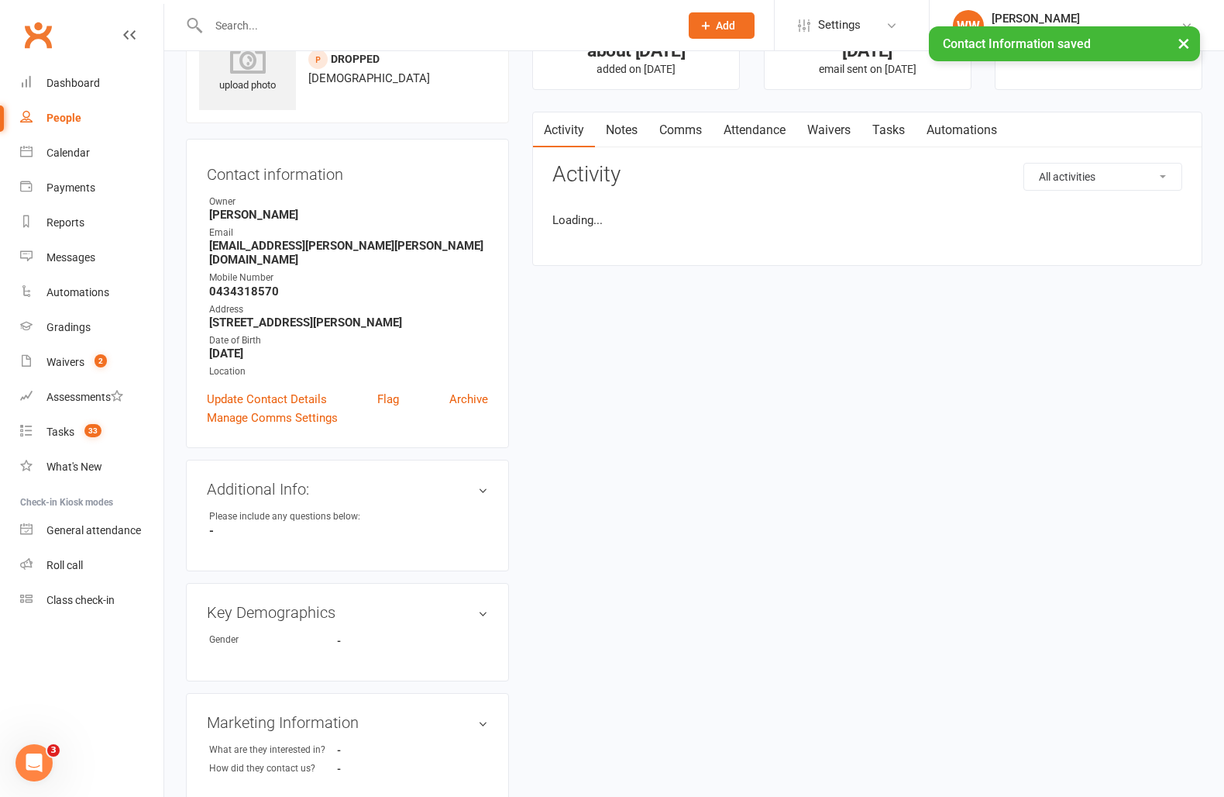
click at [625, 139] on link "Notes" at bounding box center [621, 130] width 53 height 36
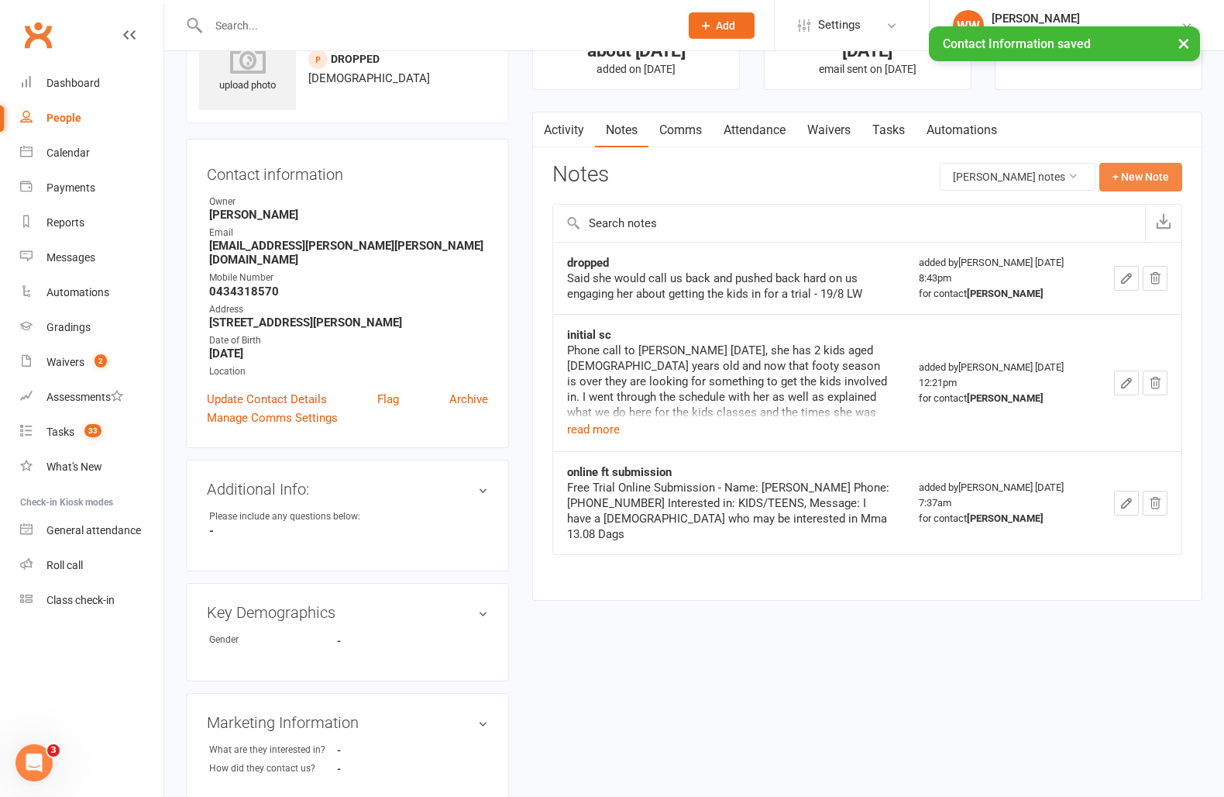
click at [1132, 177] on button "+ New Note" at bounding box center [1141, 177] width 83 height 28
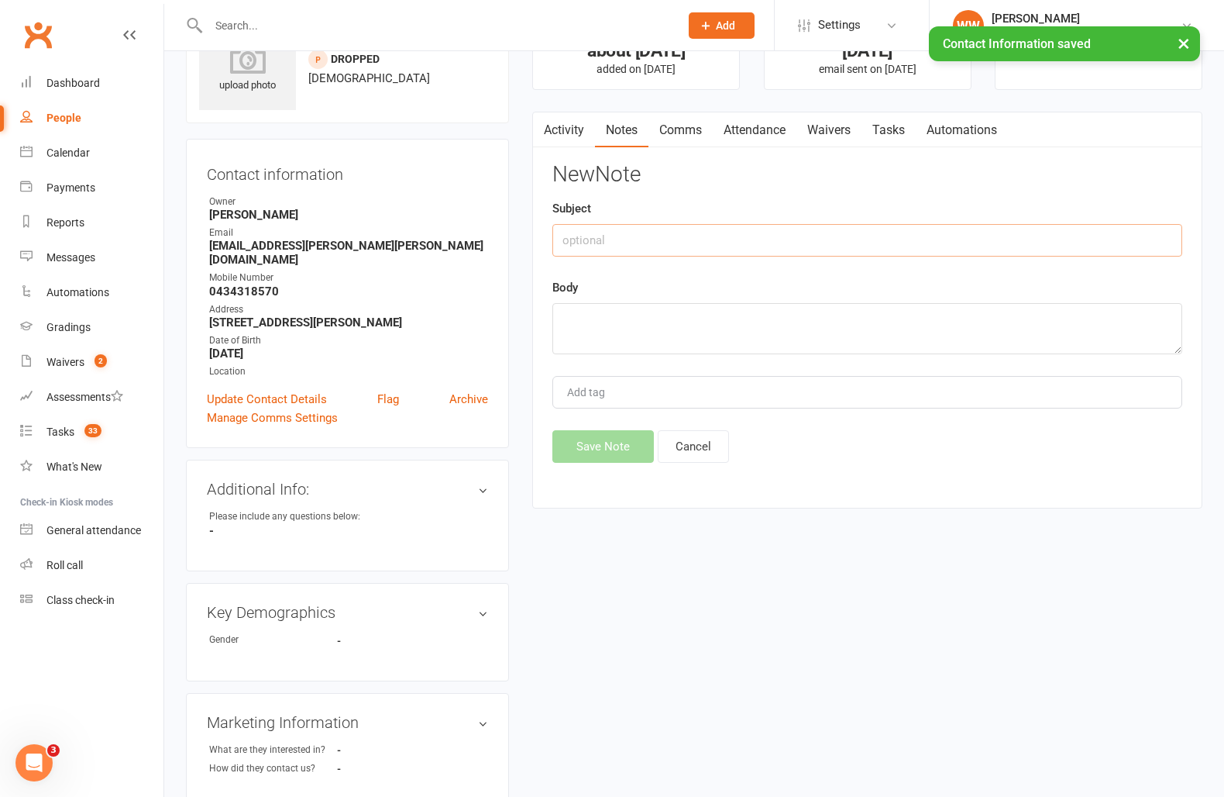
click at [593, 241] on input "text" at bounding box center [868, 240] width 630 height 33
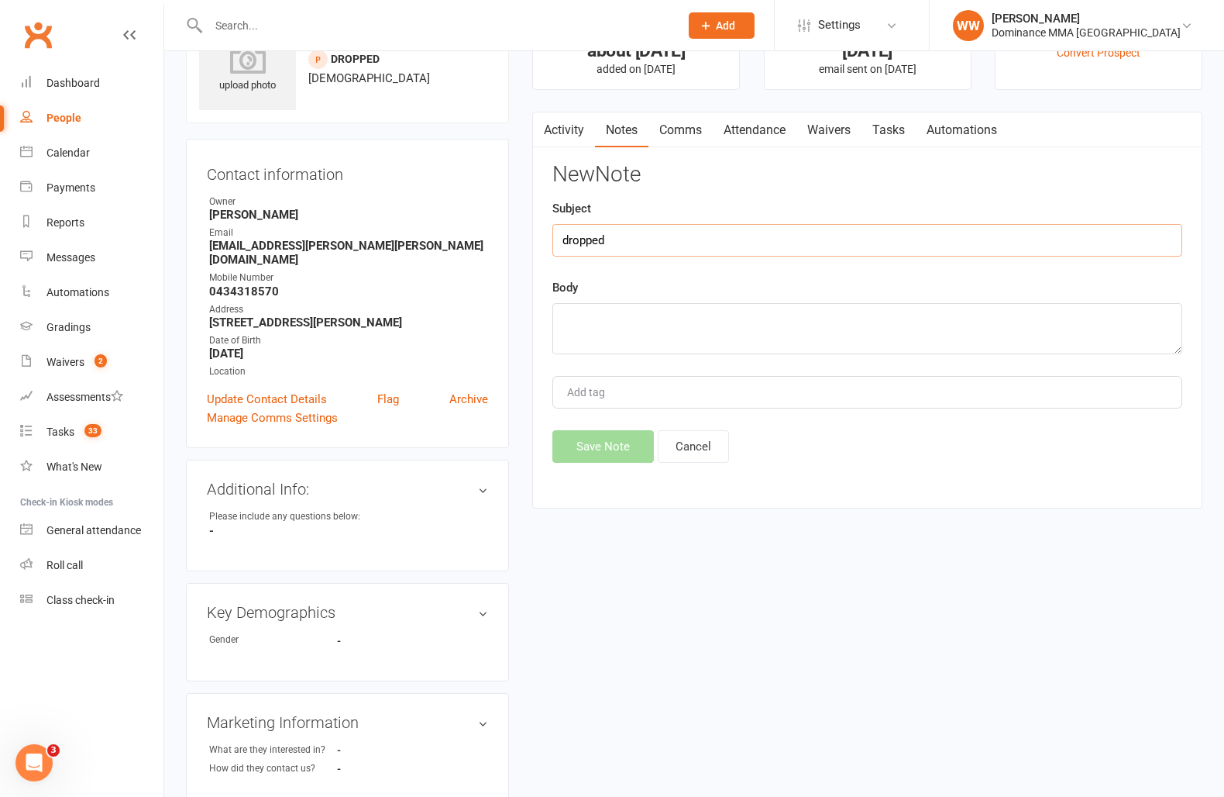
type input "dropped"
type textarea "not in budget currently 13/10 WW"
click at [605, 449] on button "Save Note" at bounding box center [604, 446] width 102 height 33
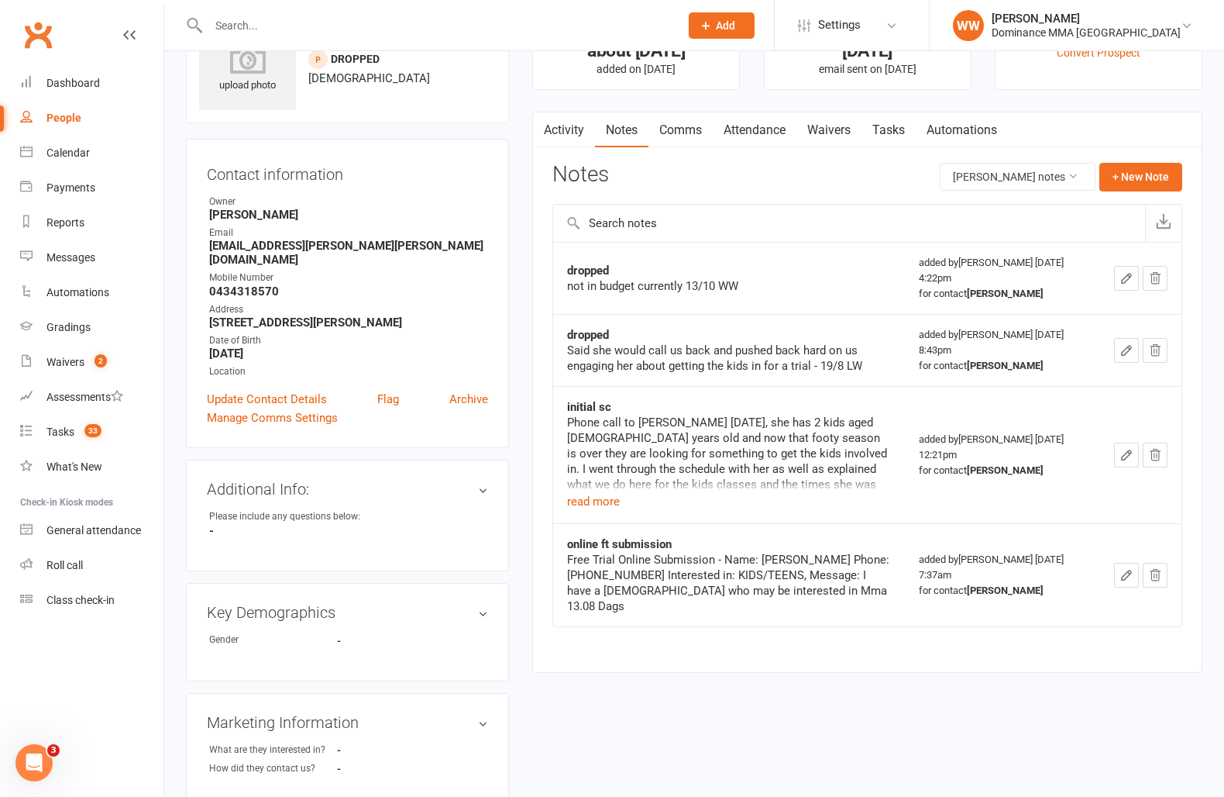
click at [896, 127] on link "Tasks" at bounding box center [889, 130] width 54 height 36
select select "incomplete"
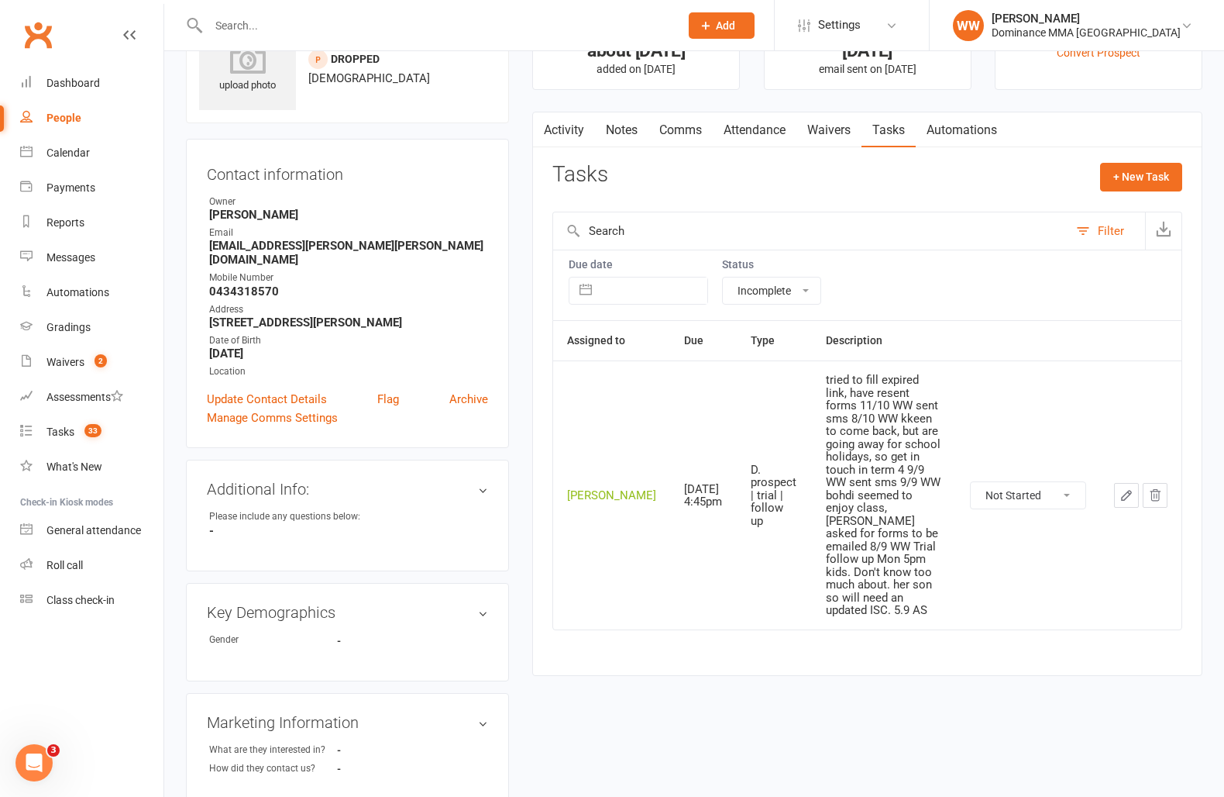
click at [1053, 482] on select "Not Started In Progress Waiting Complete" at bounding box center [1028, 495] width 115 height 26
click at [971, 482] on select "Not Started In Progress Waiting Complete" at bounding box center [1028, 495] width 115 height 26
select select "unstarted"
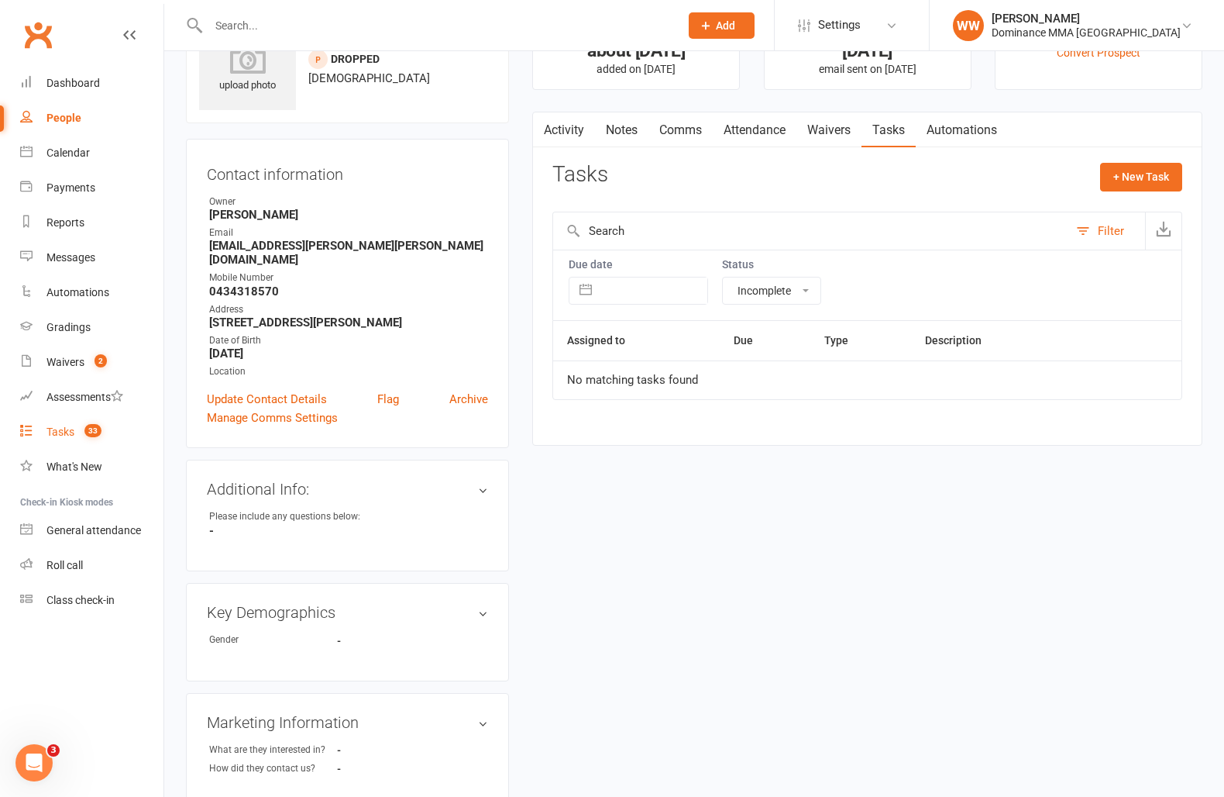
click at [43, 429] on link "Tasks 33" at bounding box center [91, 432] width 143 height 35
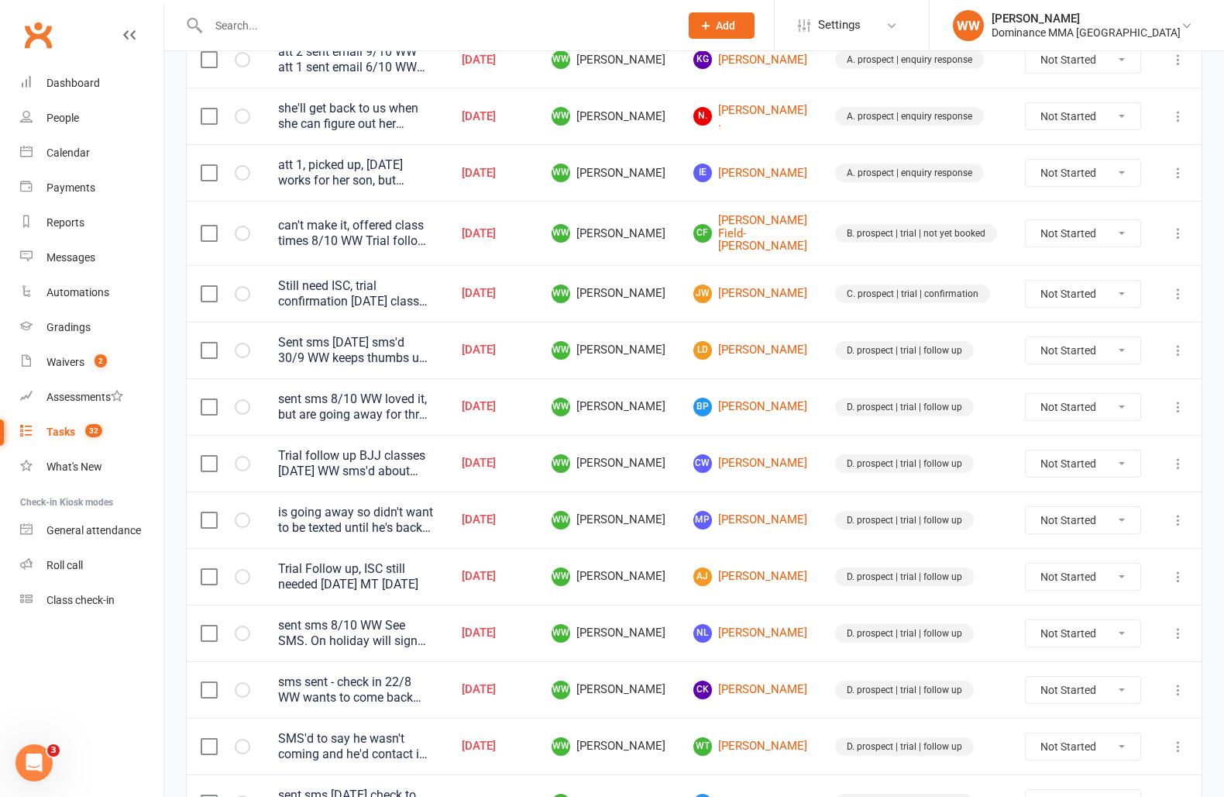
scroll to position [375, 0]
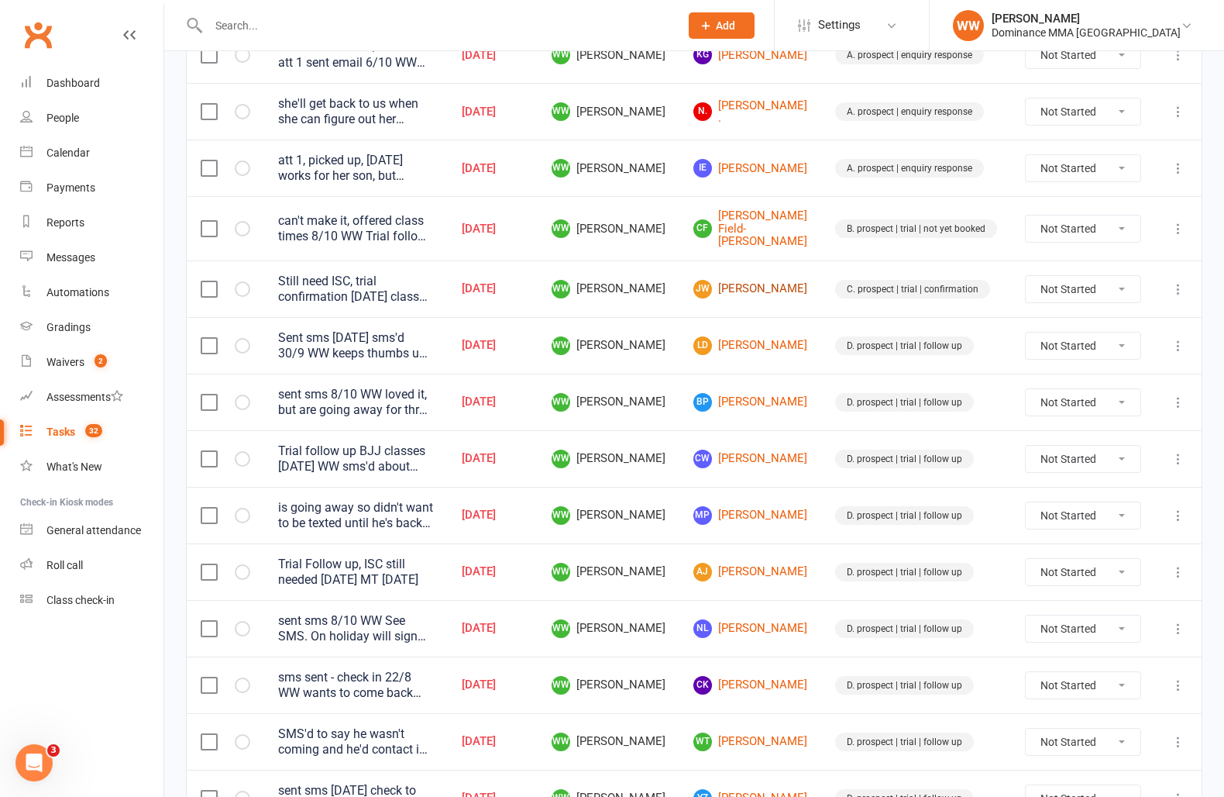
click at [752, 283] on link "JW Jessica Wang" at bounding box center [751, 289] width 114 height 19
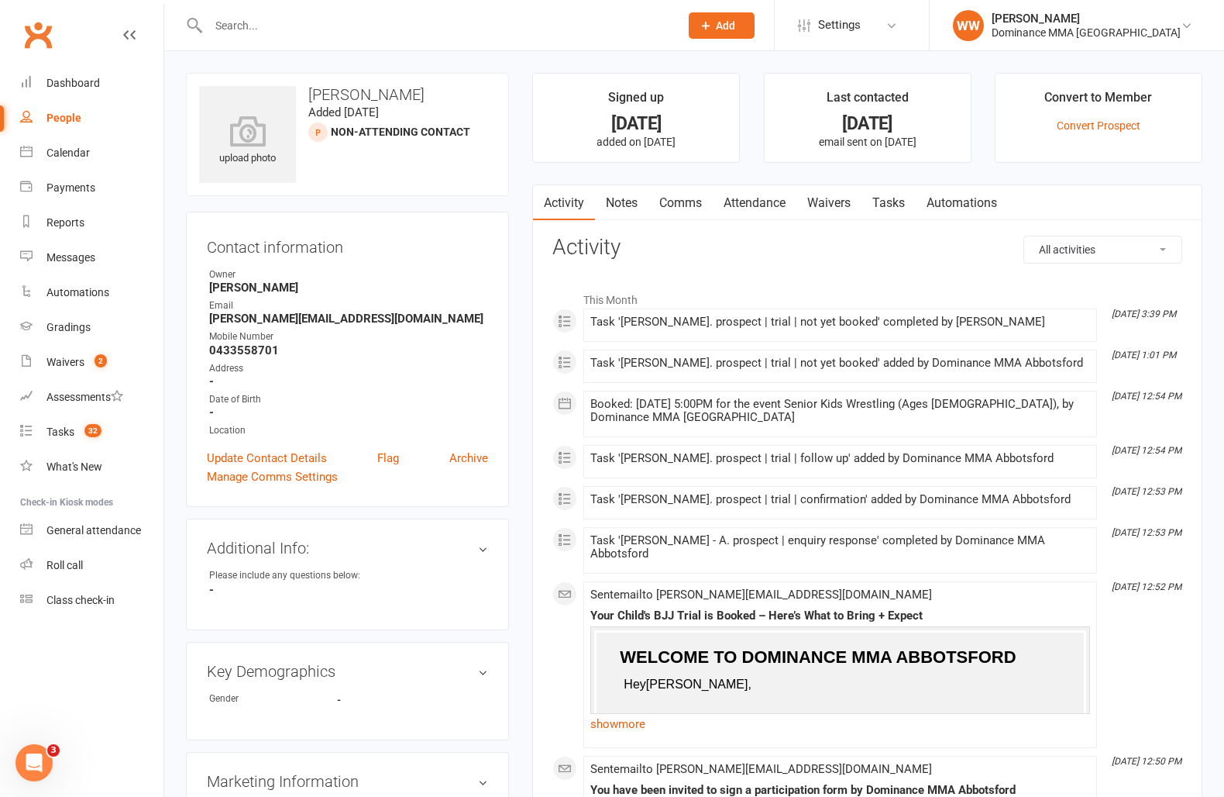
click at [626, 206] on link "Notes" at bounding box center [621, 203] width 53 height 36
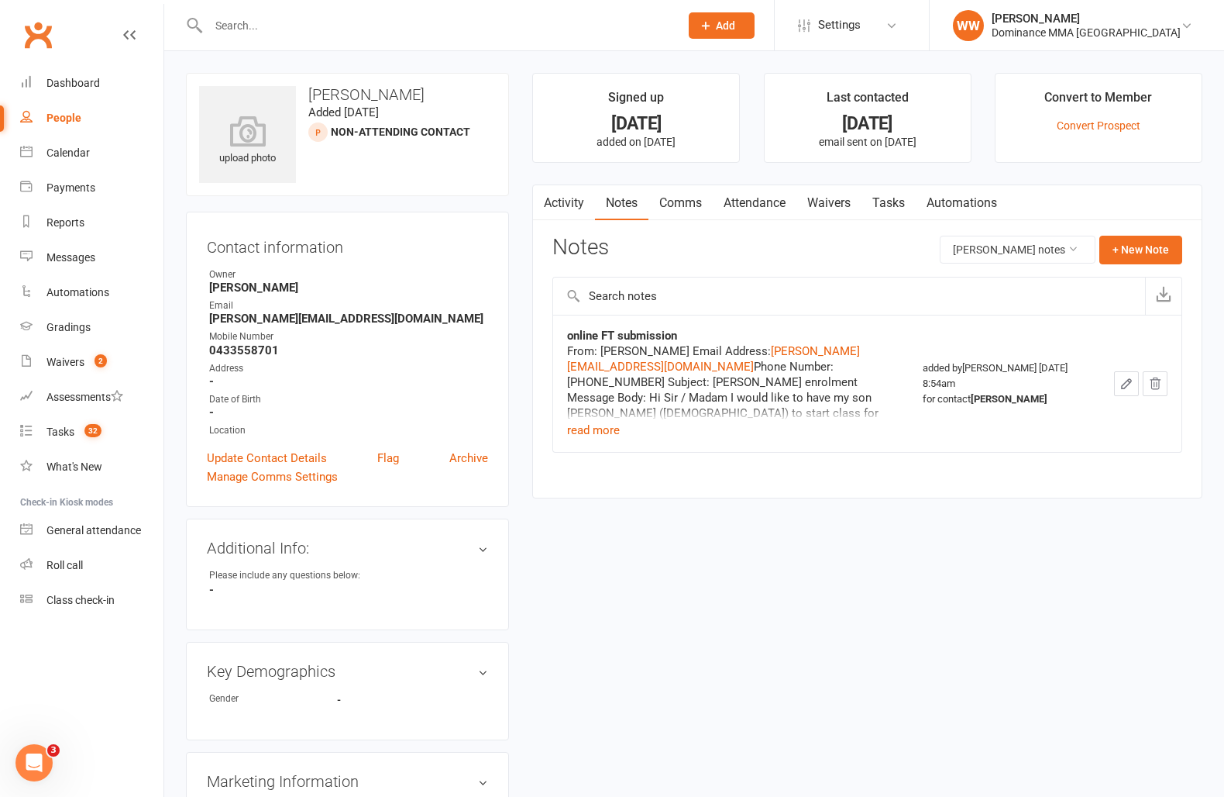
click at [718, 272] on div "Notes Jessica Wang's notes + New Note" at bounding box center [868, 256] width 630 height 40
click at [594, 434] on button "read more" at bounding box center [593, 430] width 53 height 19
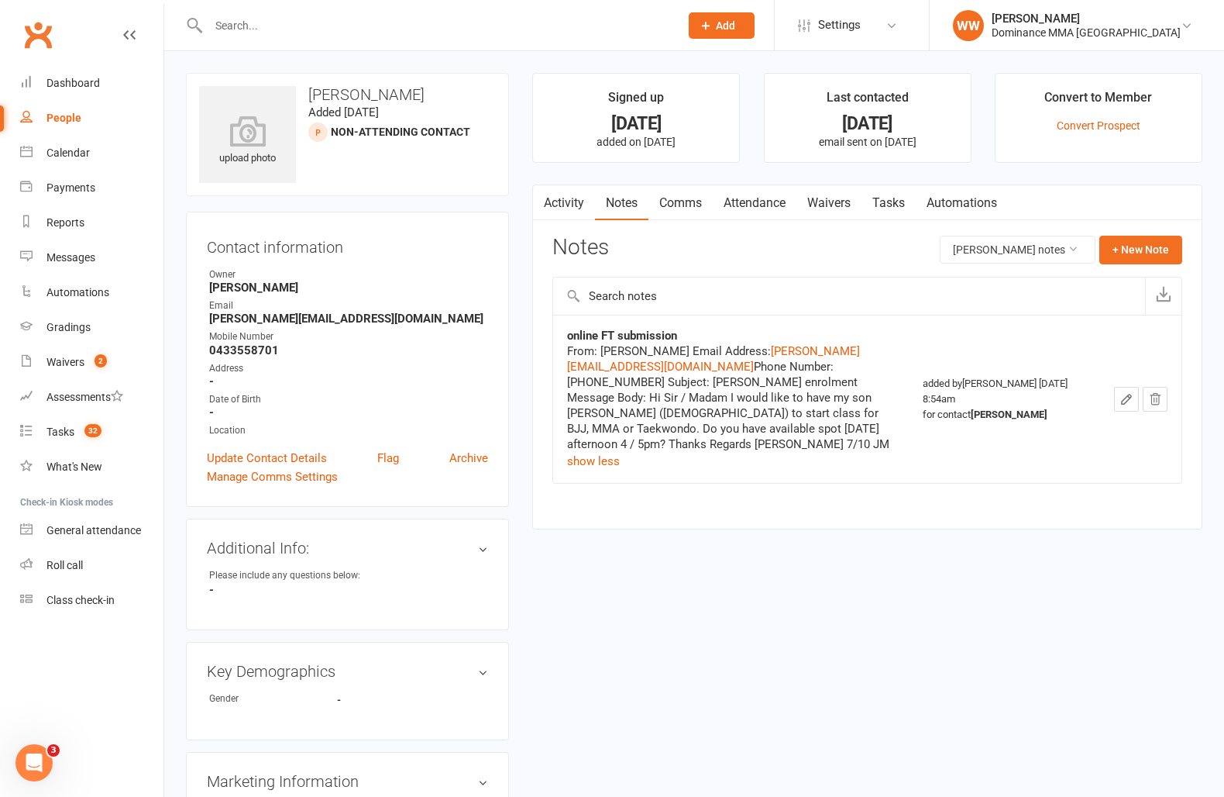
click at [829, 250] on div "Notes Jessica Wang's notes + New Note" at bounding box center [868, 256] width 630 height 40
click at [879, 198] on link "Tasks" at bounding box center [889, 203] width 54 height 36
select select "incomplete"
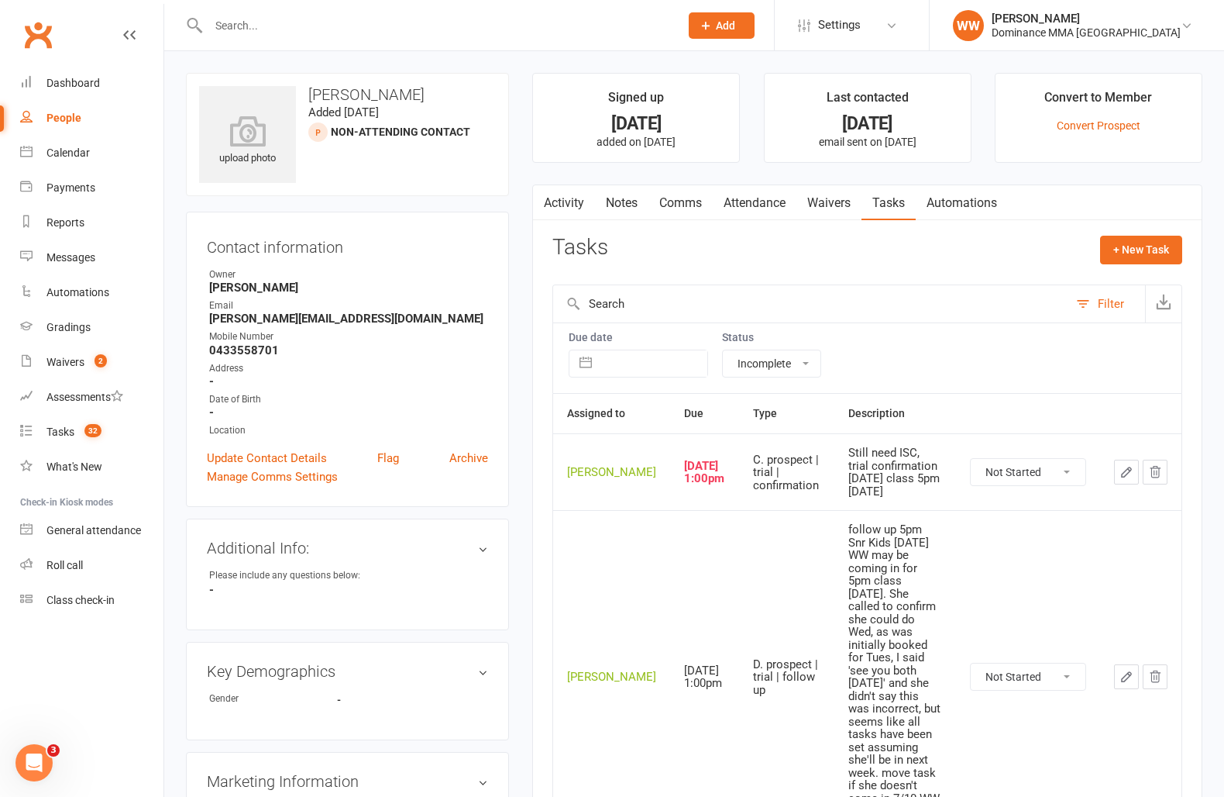
click at [1118, 474] on button "button" at bounding box center [1126, 472] width 25 height 25
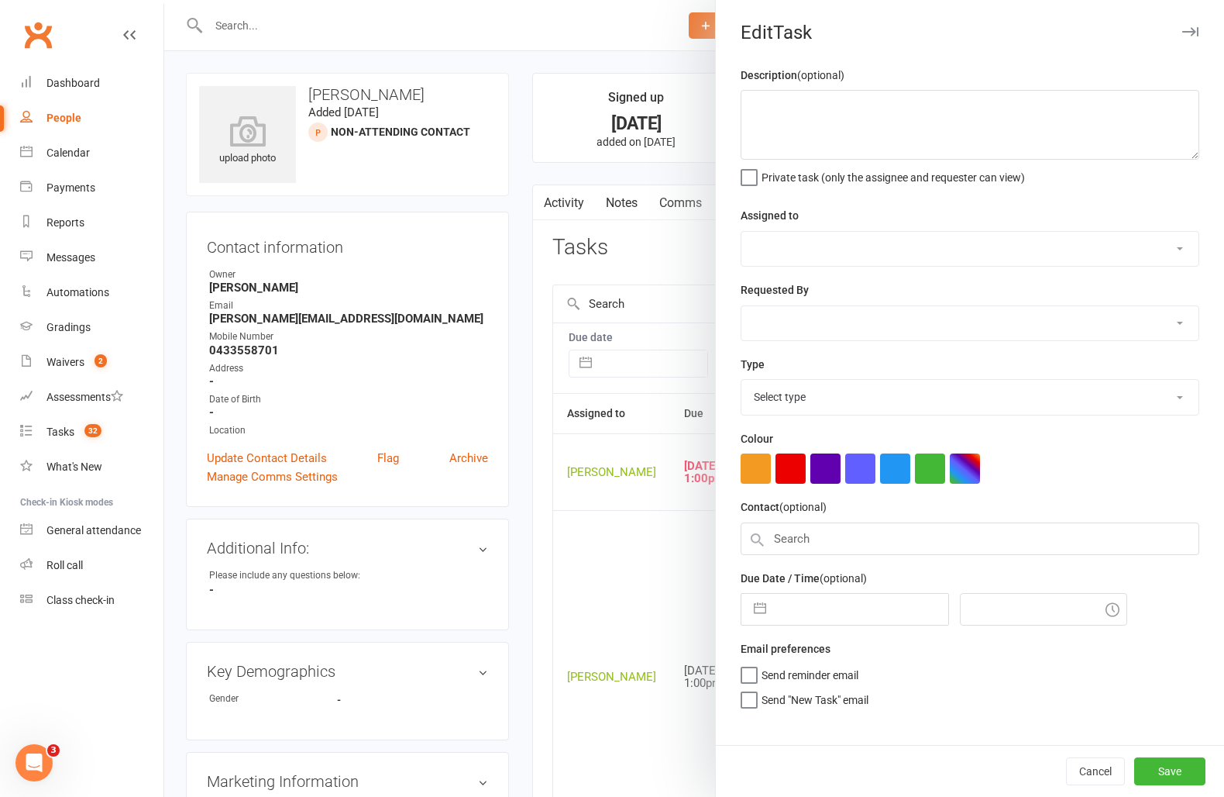
type textarea "Still need ISC, trial confirmation Tuesday class 5pm 7/10 SA"
select select "49757"
select select "12631"
type input "13 Oct 2025"
type input "1:00pm"
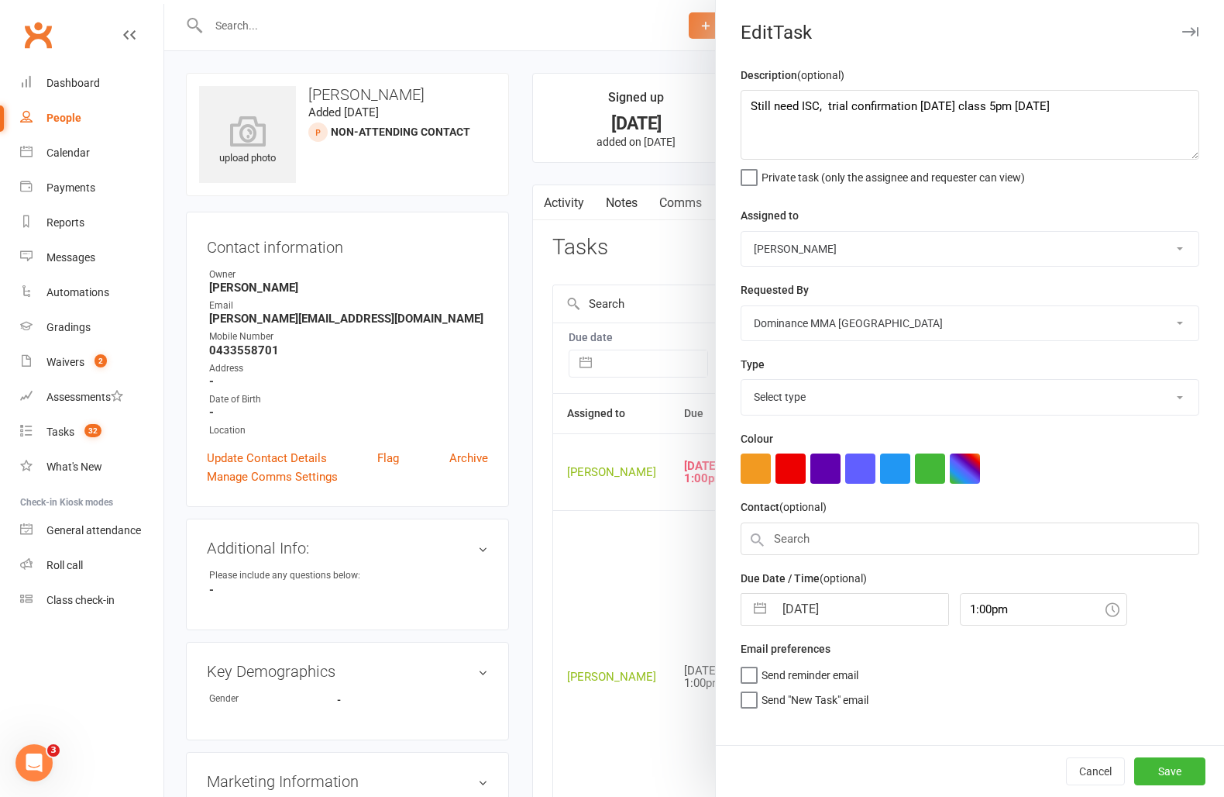
select select "3862"
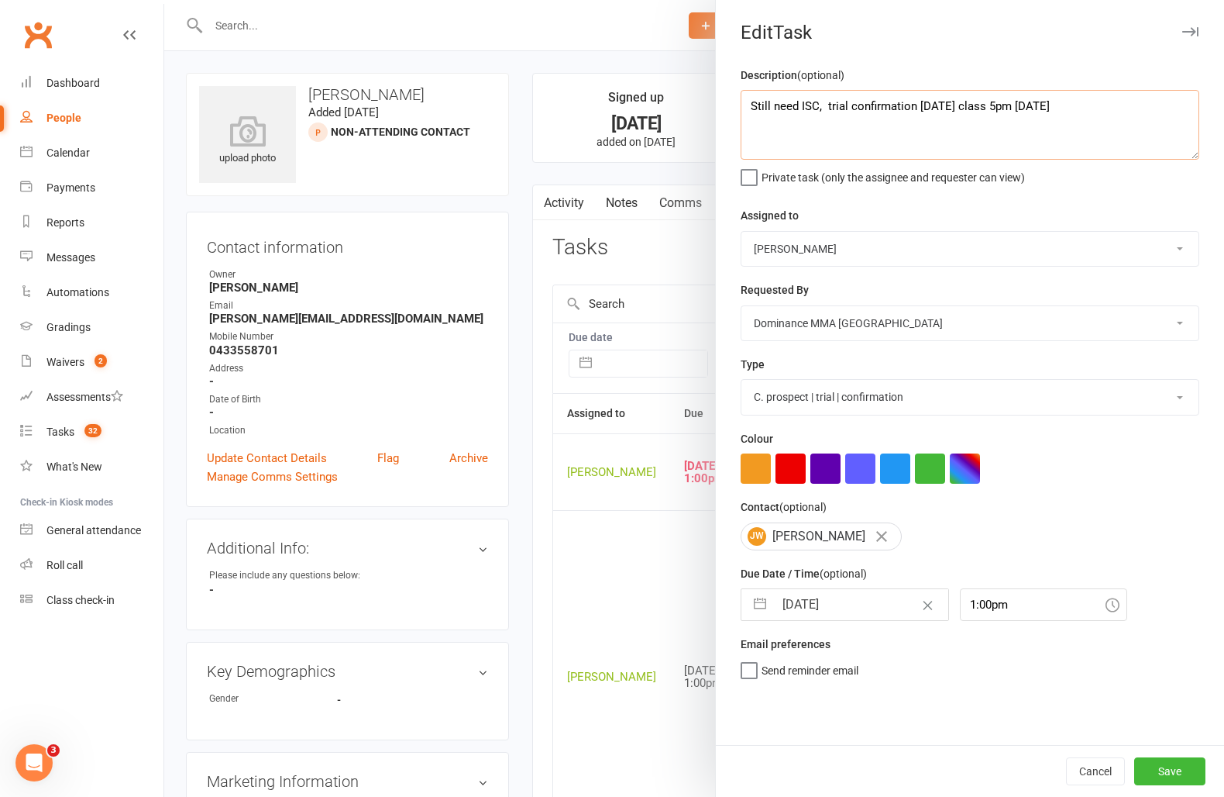
click at [746, 106] on textarea "Still need ISC, trial confirmation Tuesday class 5pm 7/10 SA" at bounding box center [970, 125] width 459 height 70
type textarea "RSCH Wed 13/10 WW Still need ISC, trial confirmation Tuesday class 5pm 7/10 SA"
click at [811, 594] on input "13 Oct 2025" at bounding box center [861, 604] width 174 height 31
select select "8"
select select "2025"
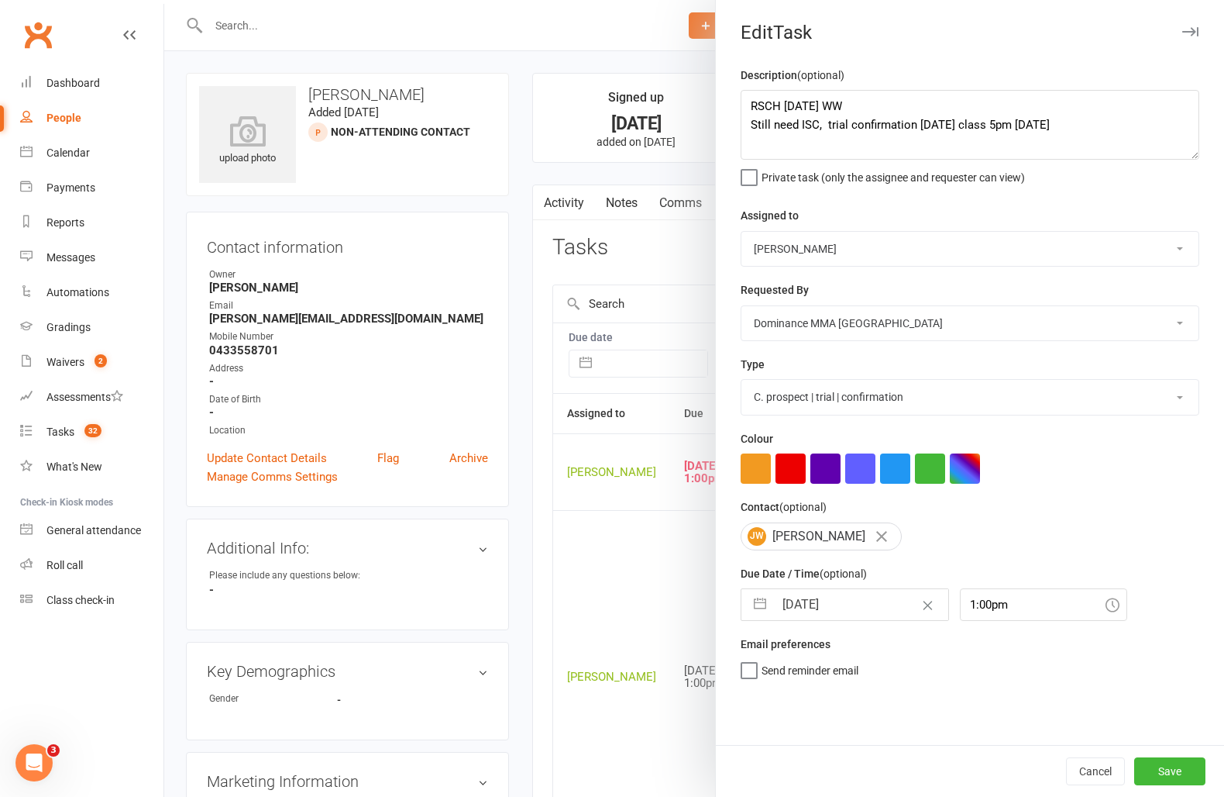
select select "9"
select select "2025"
select select "10"
select select "2025"
click at [834, 784] on td "14" at bounding box center [834, 780] width 30 height 29
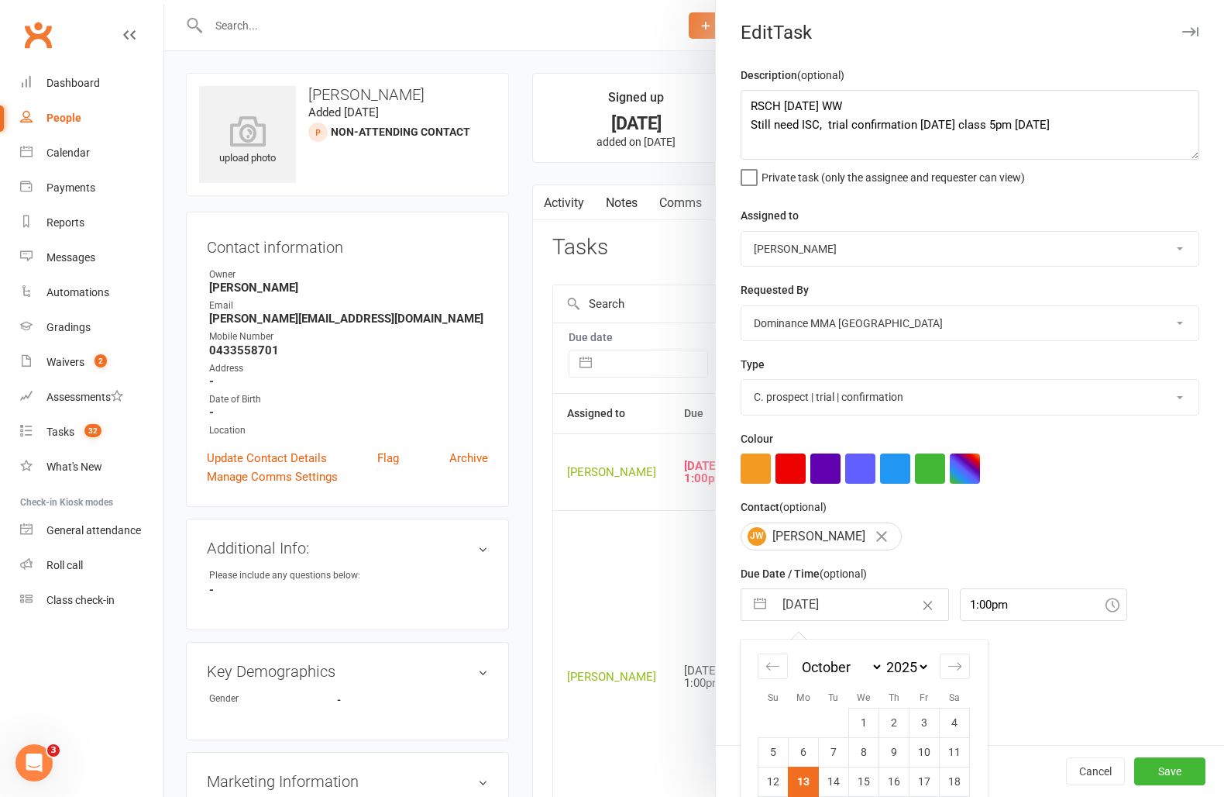
type input "14 Oct 2025"
click at [1145, 771] on button "Save" at bounding box center [1170, 771] width 71 height 28
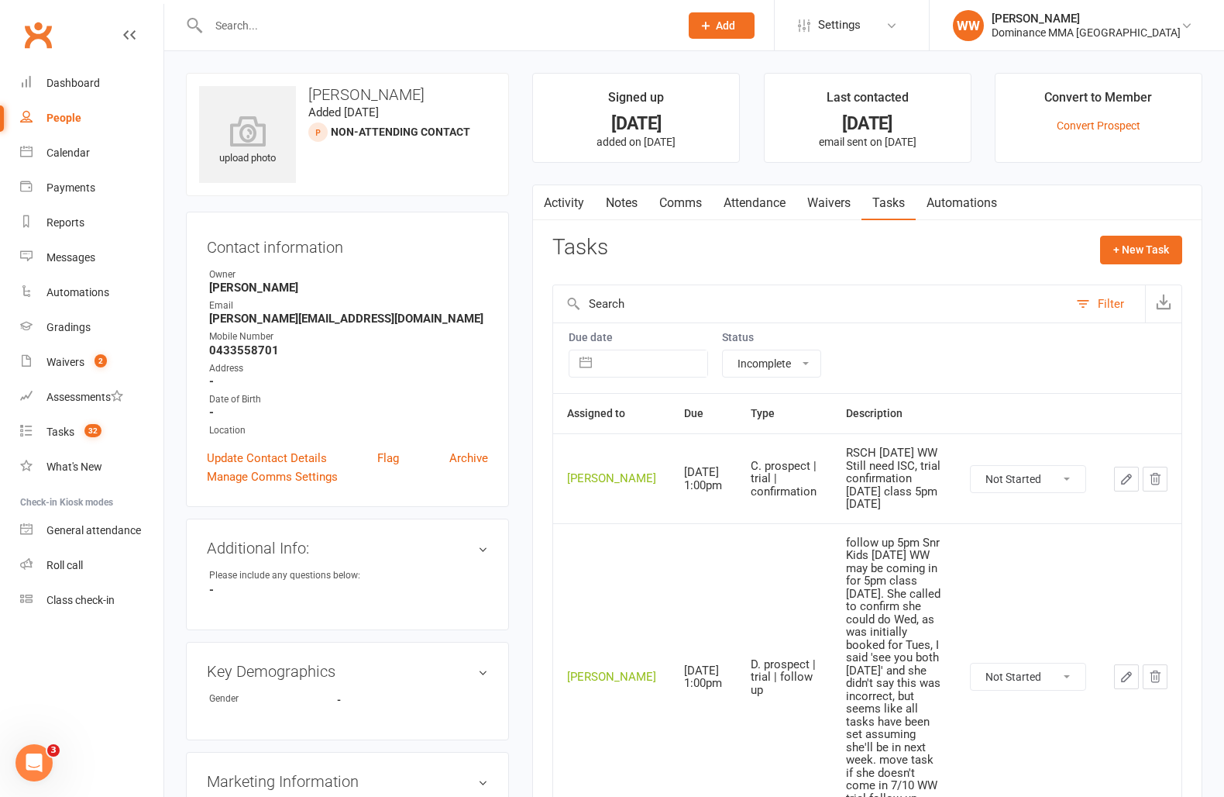
drag, startPoint x: 865, startPoint y: 246, endPoint x: 852, endPoint y: 235, distance: 17.1
click at [863, 243] on div "Tasks + New Task" at bounding box center [868, 254] width 630 height 36
click at [804, 204] on link "Waivers" at bounding box center [829, 203] width 65 height 36
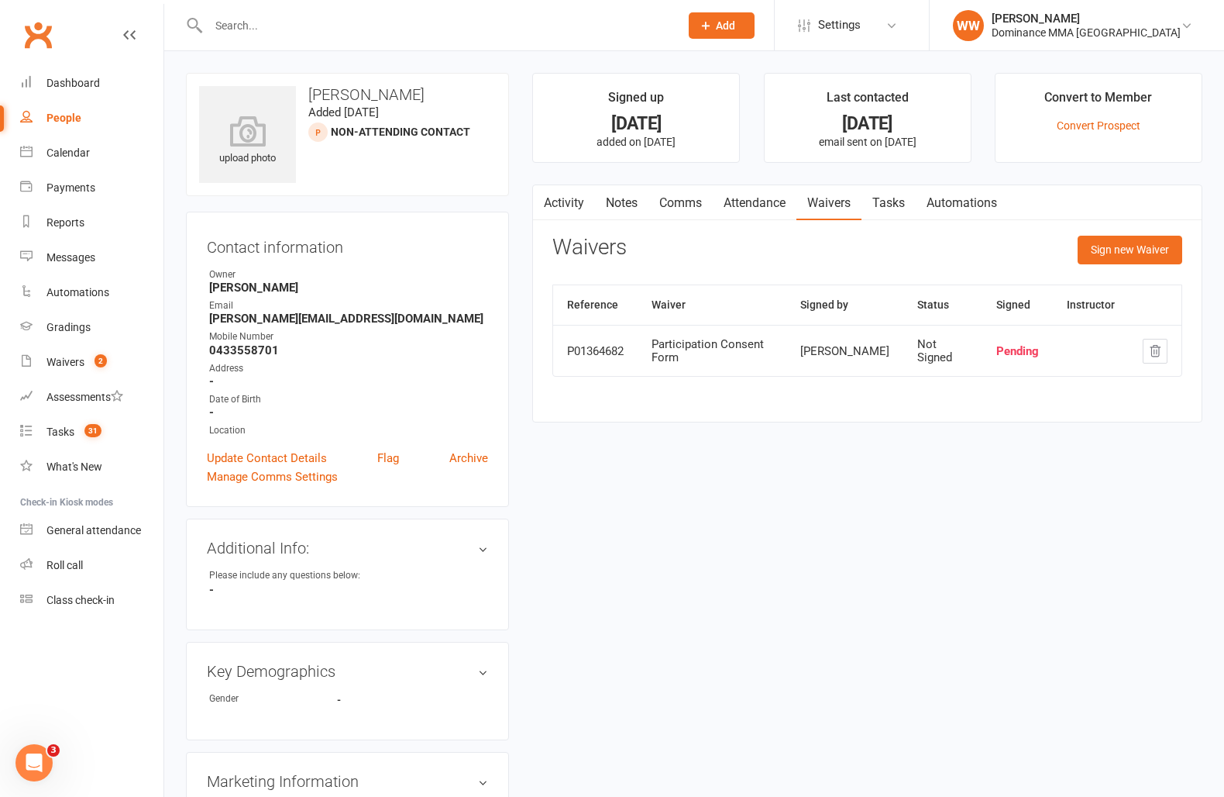
click at [757, 209] on link "Attendance" at bounding box center [755, 203] width 84 height 36
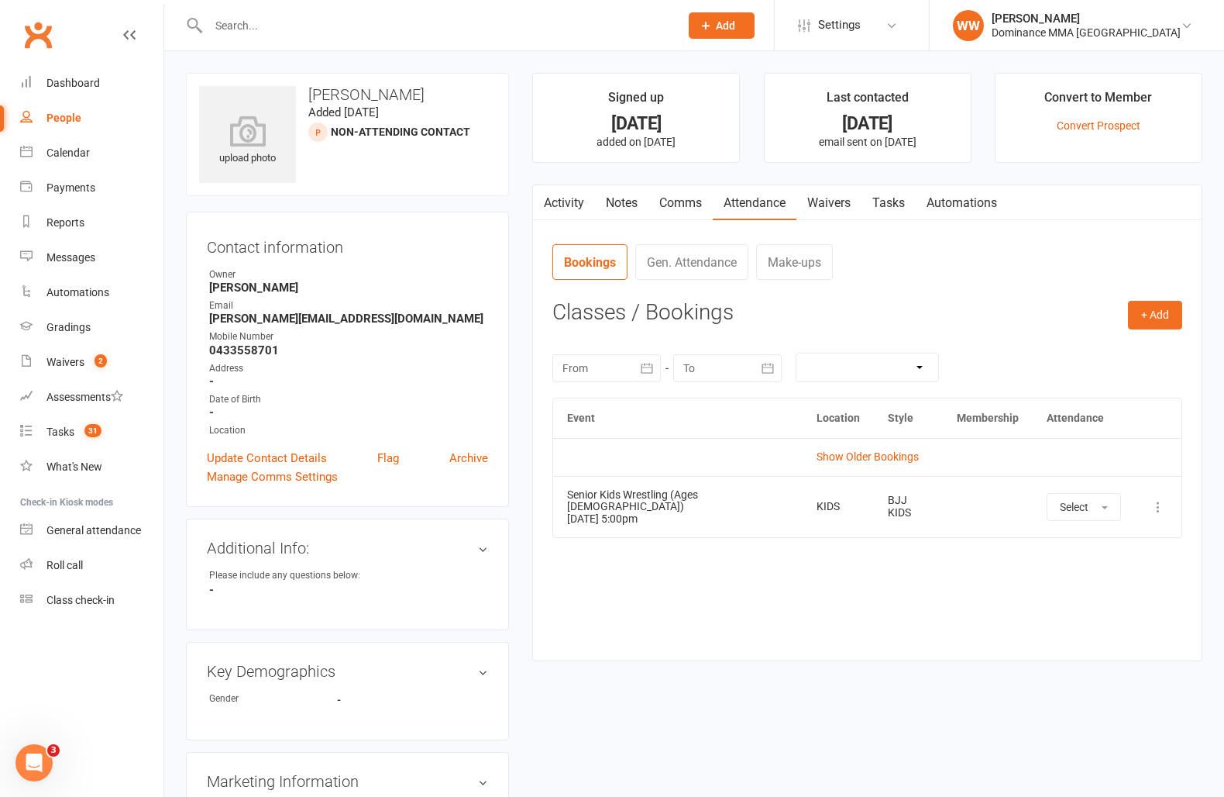
click at [684, 202] on link "Comms" at bounding box center [681, 203] width 64 height 36
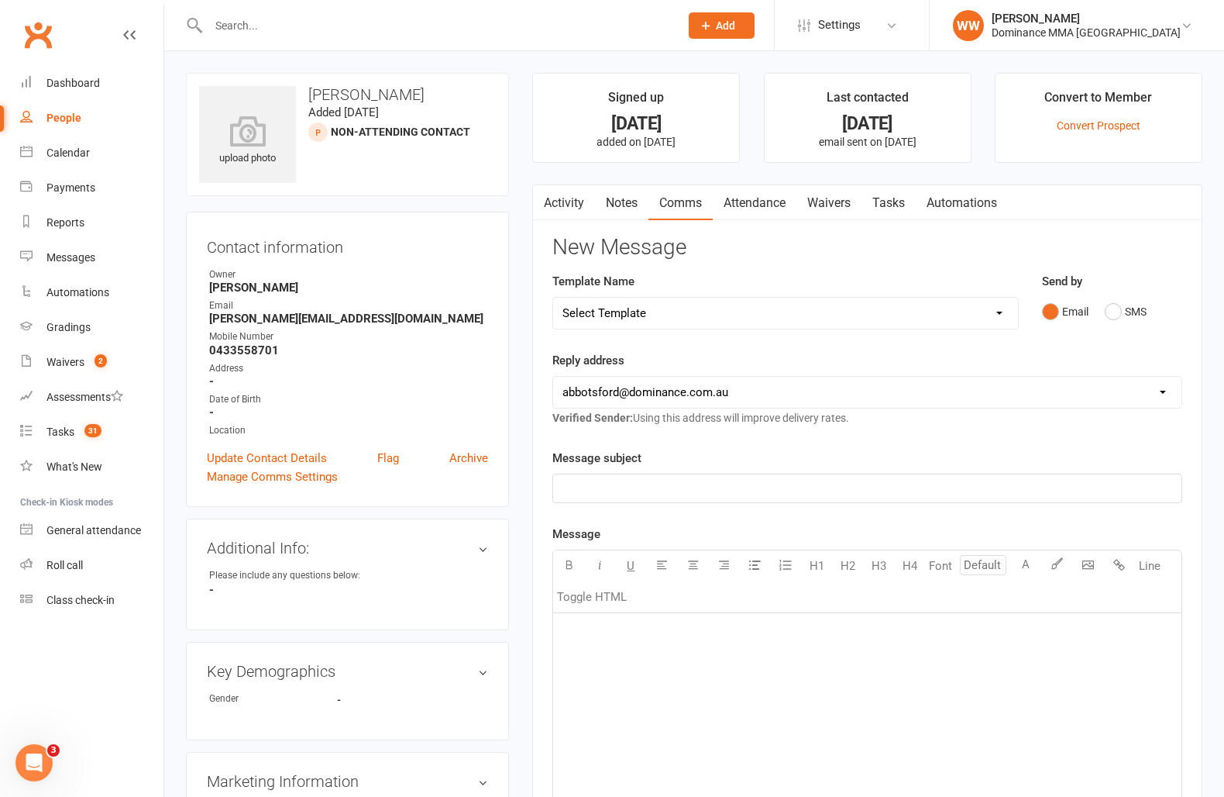
click at [616, 211] on link "Notes" at bounding box center [621, 203] width 53 height 36
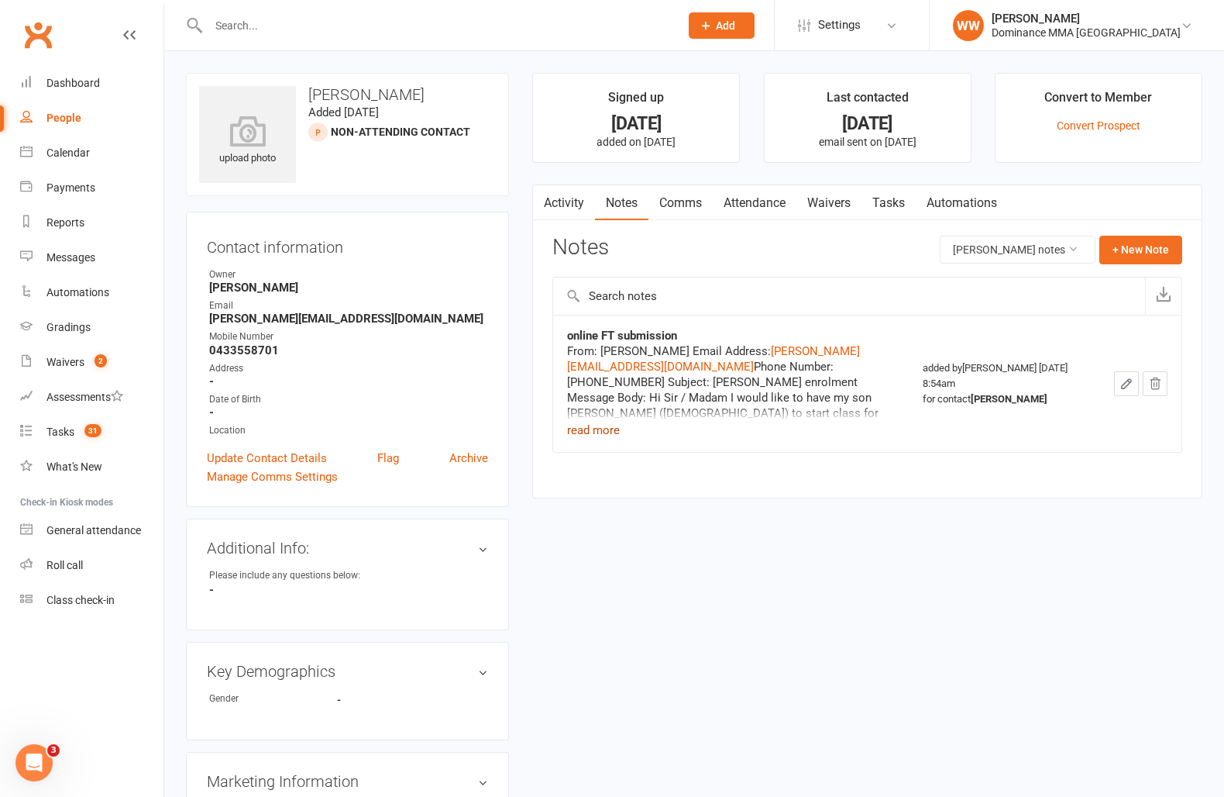
click at [593, 432] on button "read more" at bounding box center [593, 430] width 53 height 19
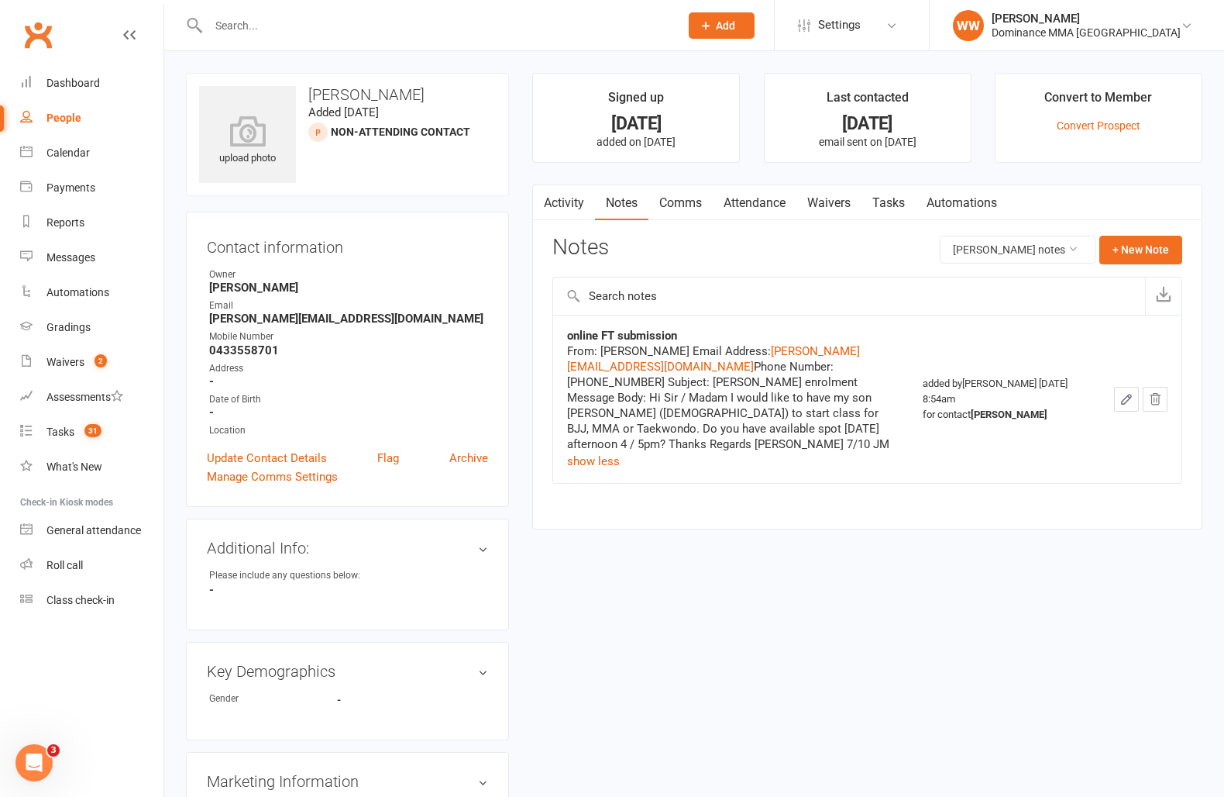
click at [546, 419] on div "Activity Notes Comms Attendance Waivers Tasks Automations Notes Jessica Wang's …" at bounding box center [867, 356] width 670 height 345
click at [84, 443] on link "Tasks 31" at bounding box center [91, 432] width 143 height 35
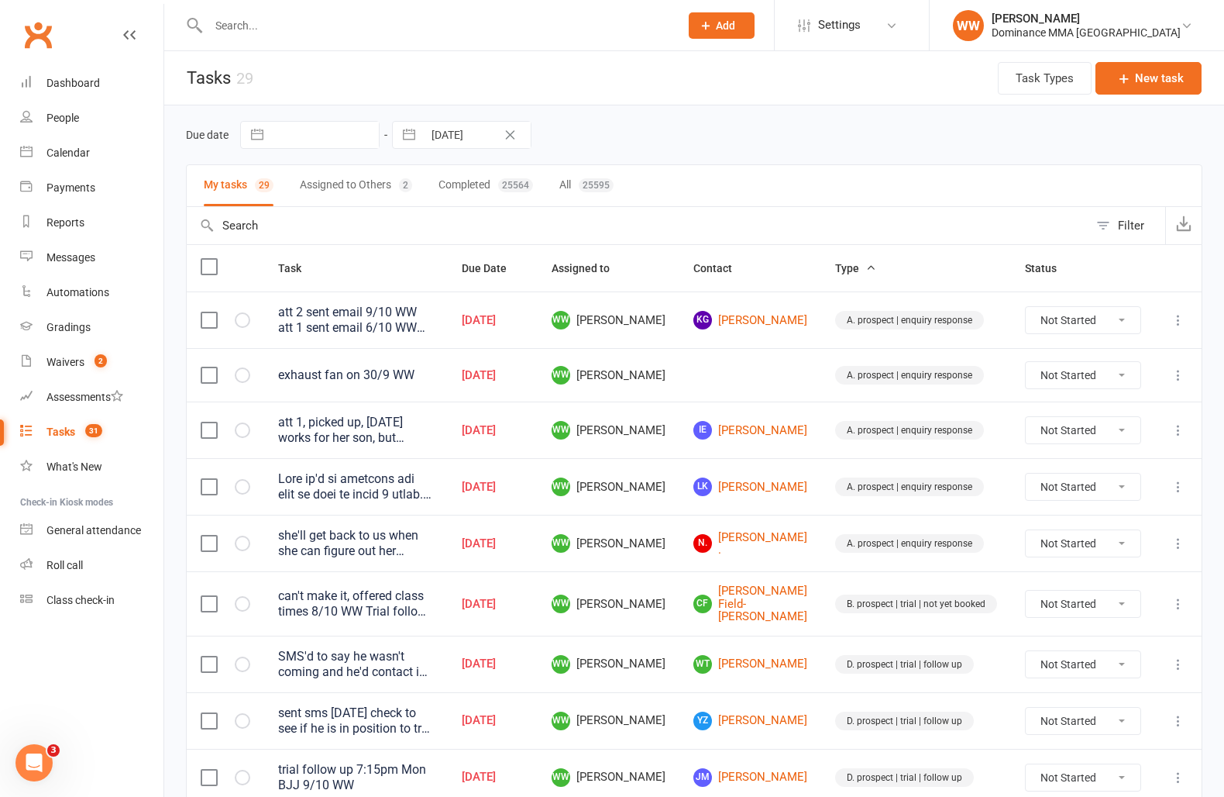
click at [538, 579] on td "Oct 13, 2025" at bounding box center [493, 603] width 90 height 64
click at [524, 597] on div "Oct 13, 2025" at bounding box center [493, 603] width 62 height 13
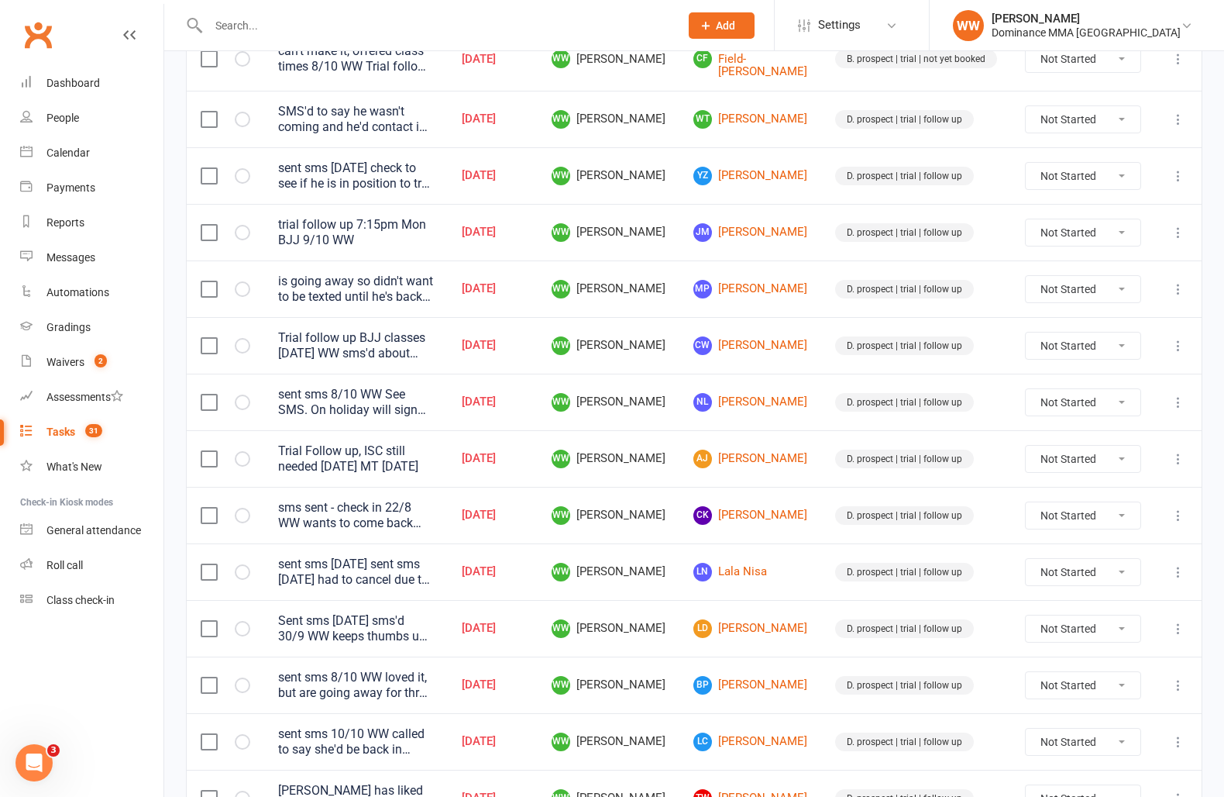
scroll to position [529, 0]
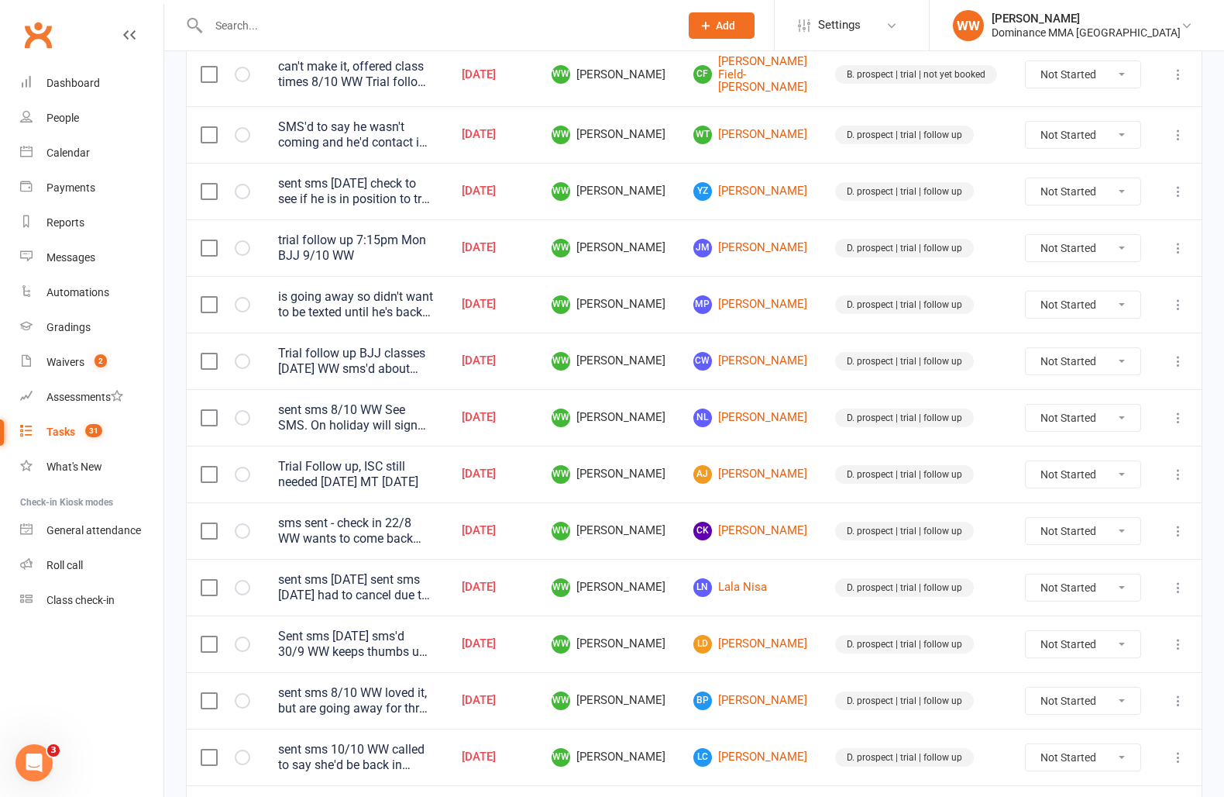
click at [680, 448] on td "WW Will Wesley" at bounding box center [609, 474] width 142 height 57
click at [680, 446] on td "WW Will Wesley" at bounding box center [609, 474] width 142 height 57
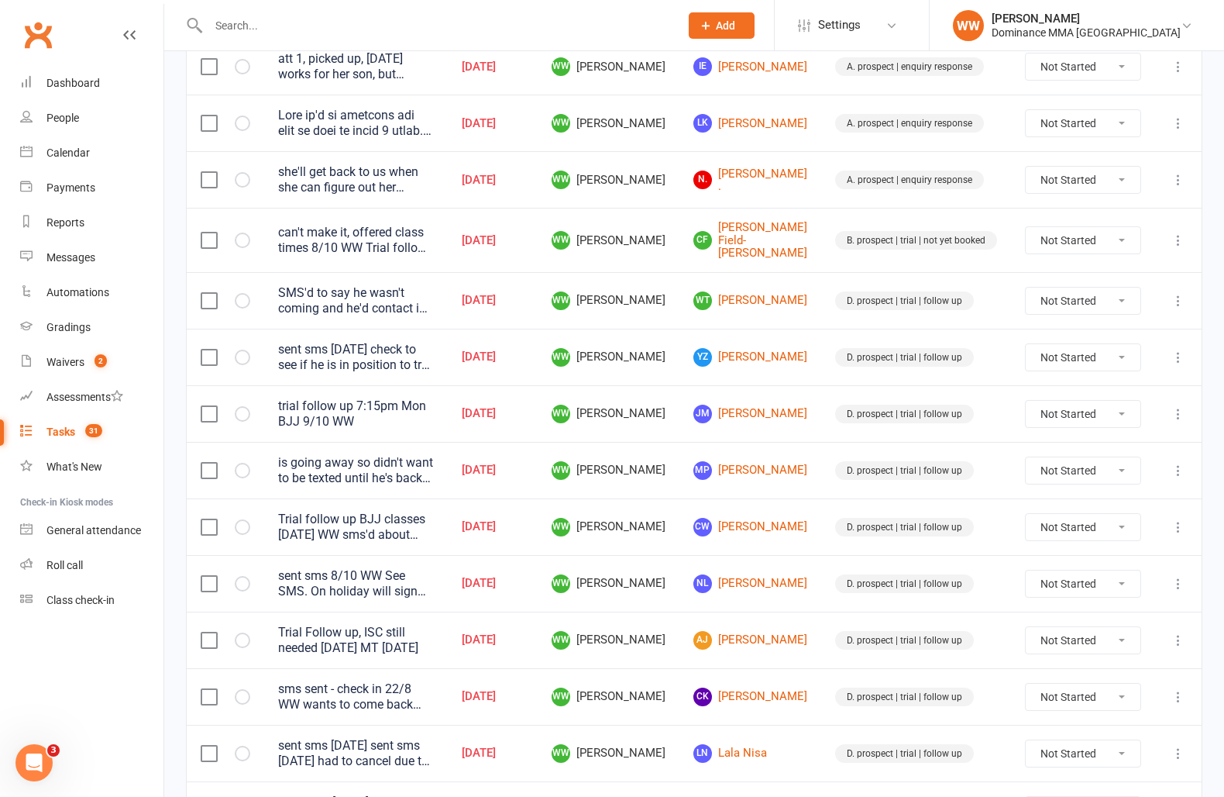
scroll to position [362, 0]
click at [434, 301] on div "SMS'd to say he wasn't coming and he'd contact in the future when he has time. …" at bounding box center [356, 302] width 156 height 31
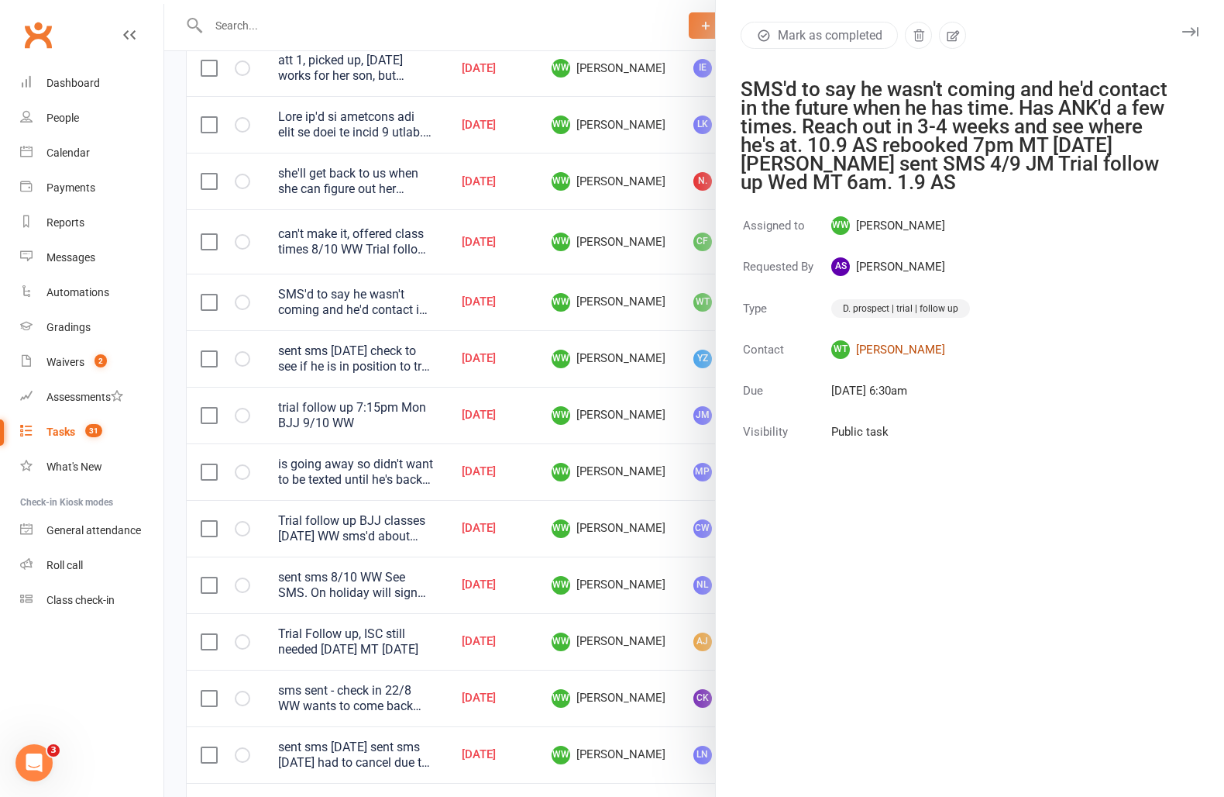
click at [891, 346] on link "WT Will Talbot" at bounding box center [901, 349] width 139 height 19
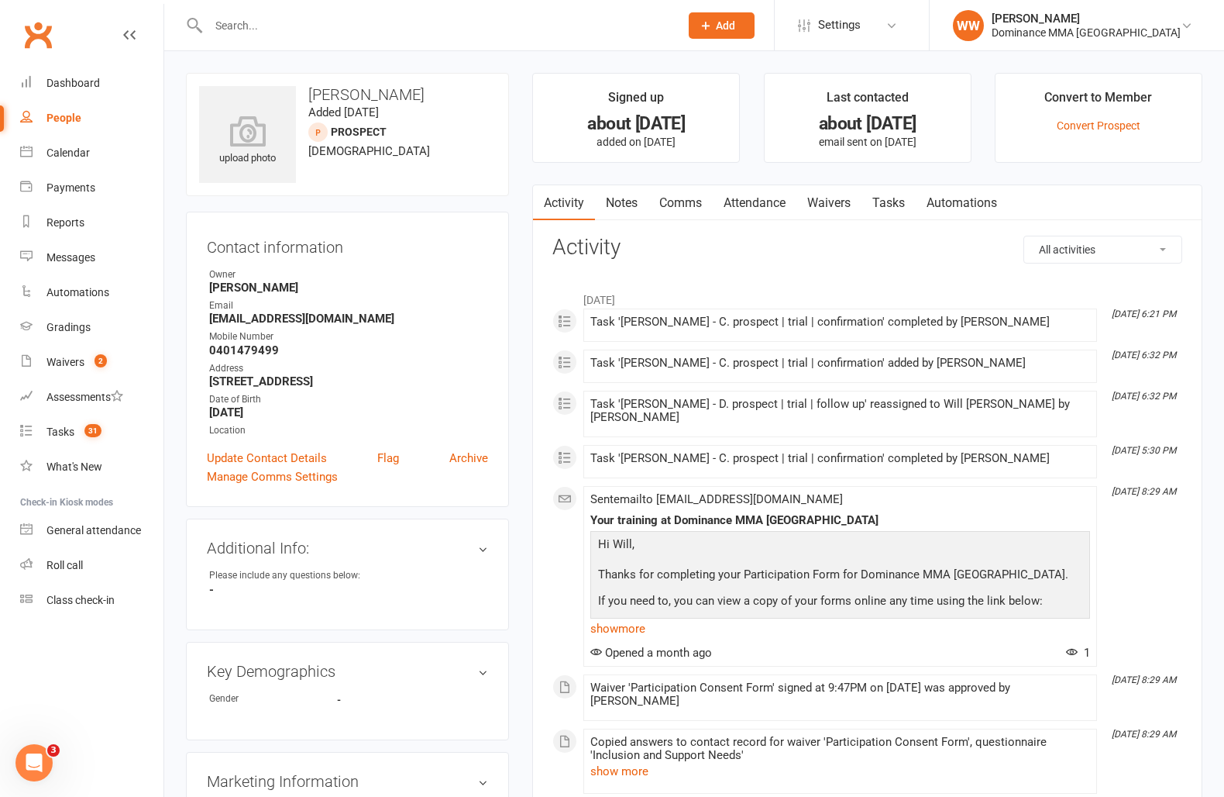
click at [883, 195] on link "Tasks" at bounding box center [889, 203] width 54 height 36
select select "incomplete"
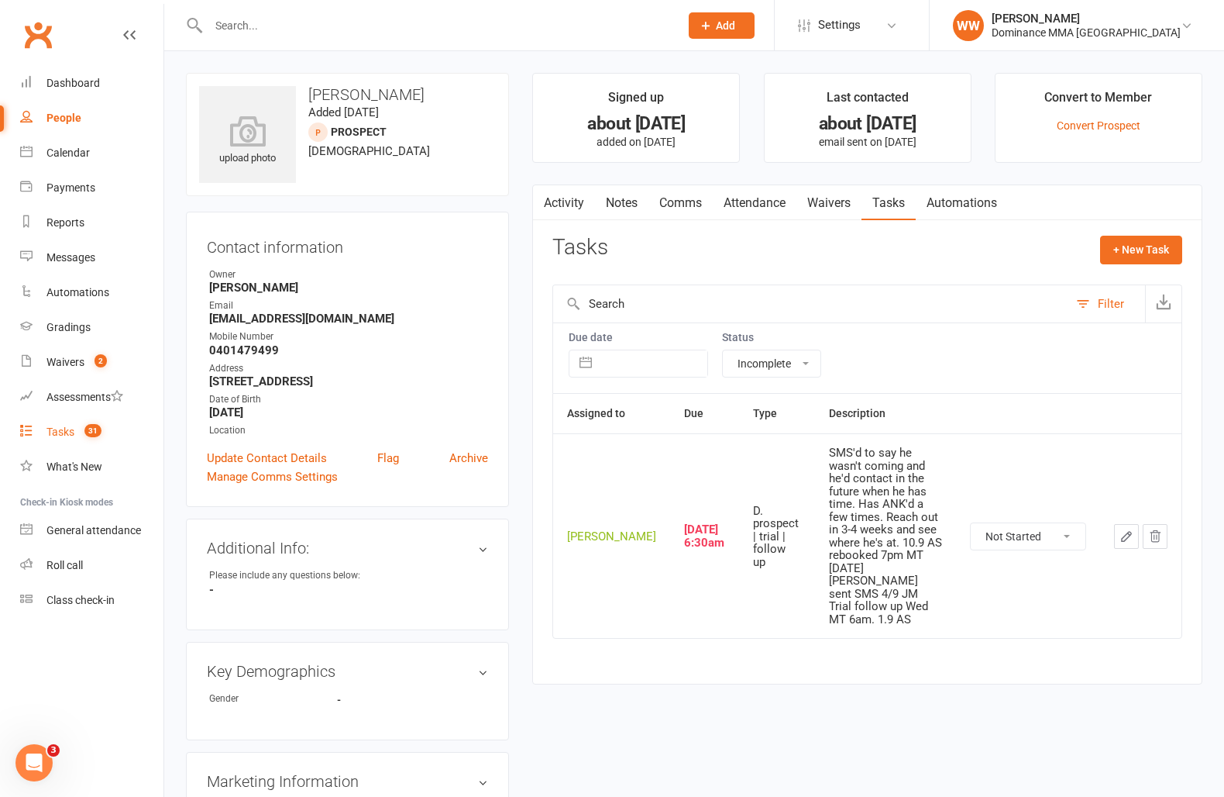
click at [91, 439] on link "Tasks 31" at bounding box center [91, 432] width 143 height 35
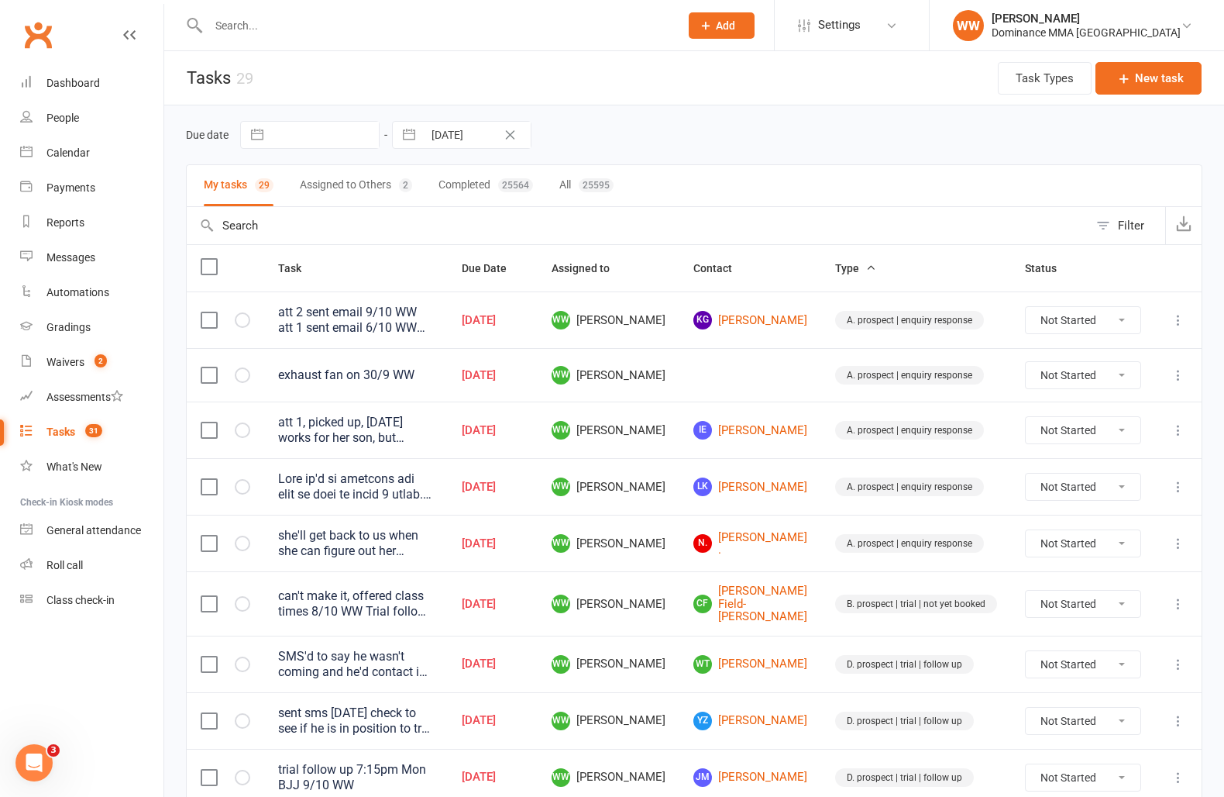
drag, startPoint x: 718, startPoint y: 554, endPoint x: 705, endPoint y: 561, distance: 14.9
click at [716, 555] on td "N. Naomi ." at bounding box center [751, 543] width 142 height 57
click at [680, 561] on td "WW Will Wesley" at bounding box center [609, 543] width 142 height 57
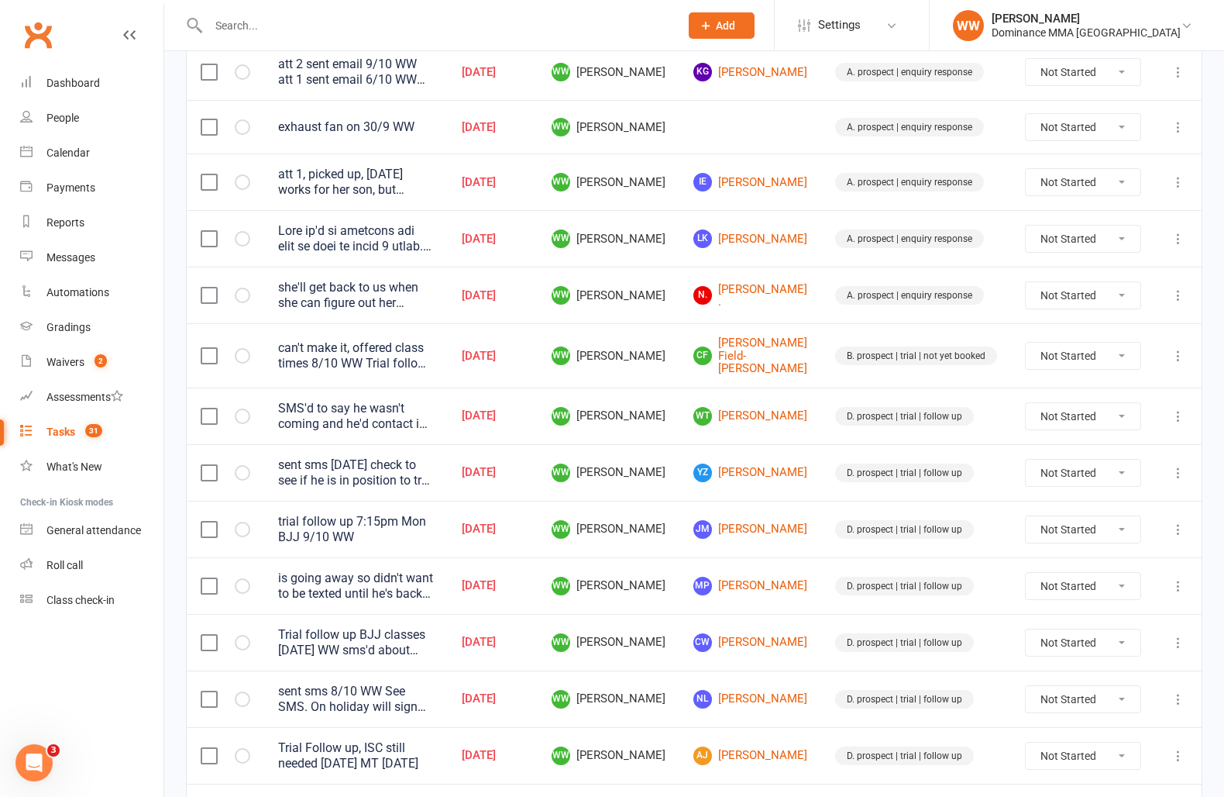
scroll to position [250, 0]
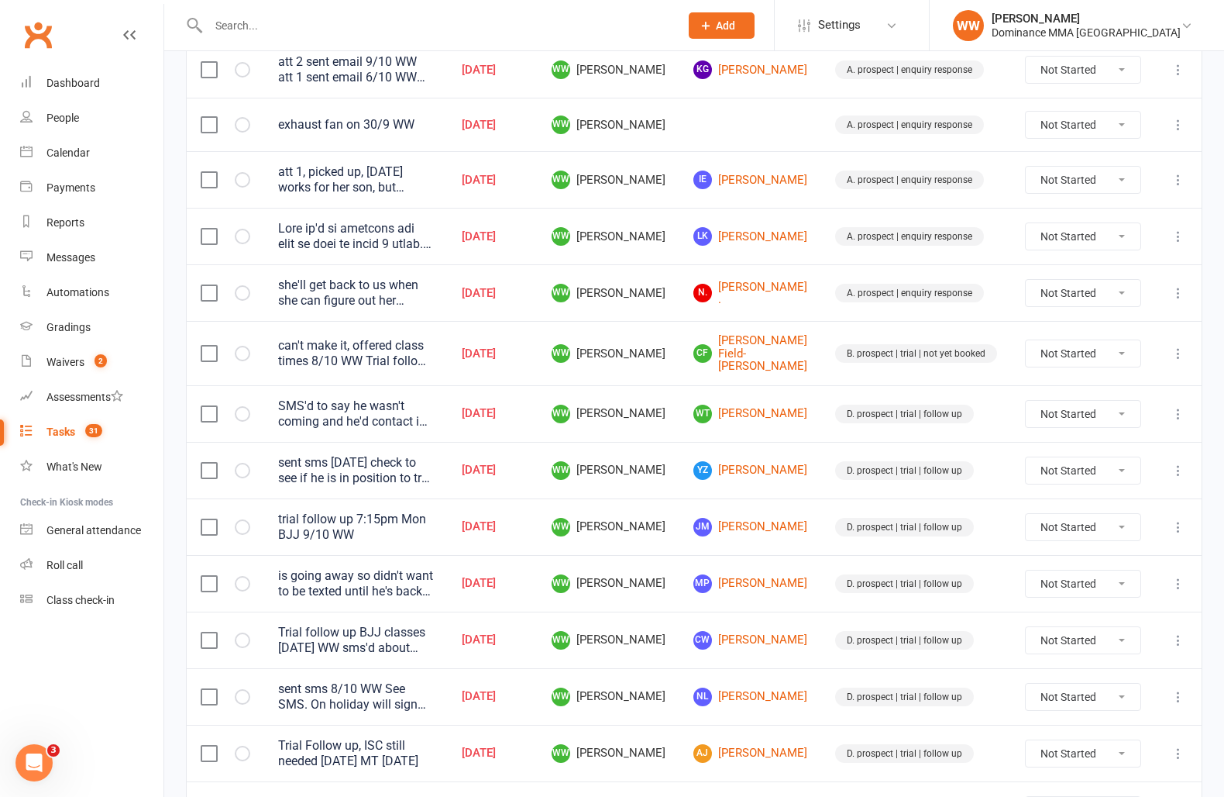
click at [680, 509] on td "WW Will Wesley" at bounding box center [609, 526] width 142 height 57
click at [666, 518] on span "WW Will Wesley" at bounding box center [609, 527] width 114 height 19
click at [680, 503] on td "WW Will Wesley" at bounding box center [609, 526] width 142 height 57
drag, startPoint x: 1182, startPoint y: 350, endPoint x: 1173, endPoint y: 357, distance: 11.0
click at [1181, 351] on icon at bounding box center [1178, 353] width 15 height 15
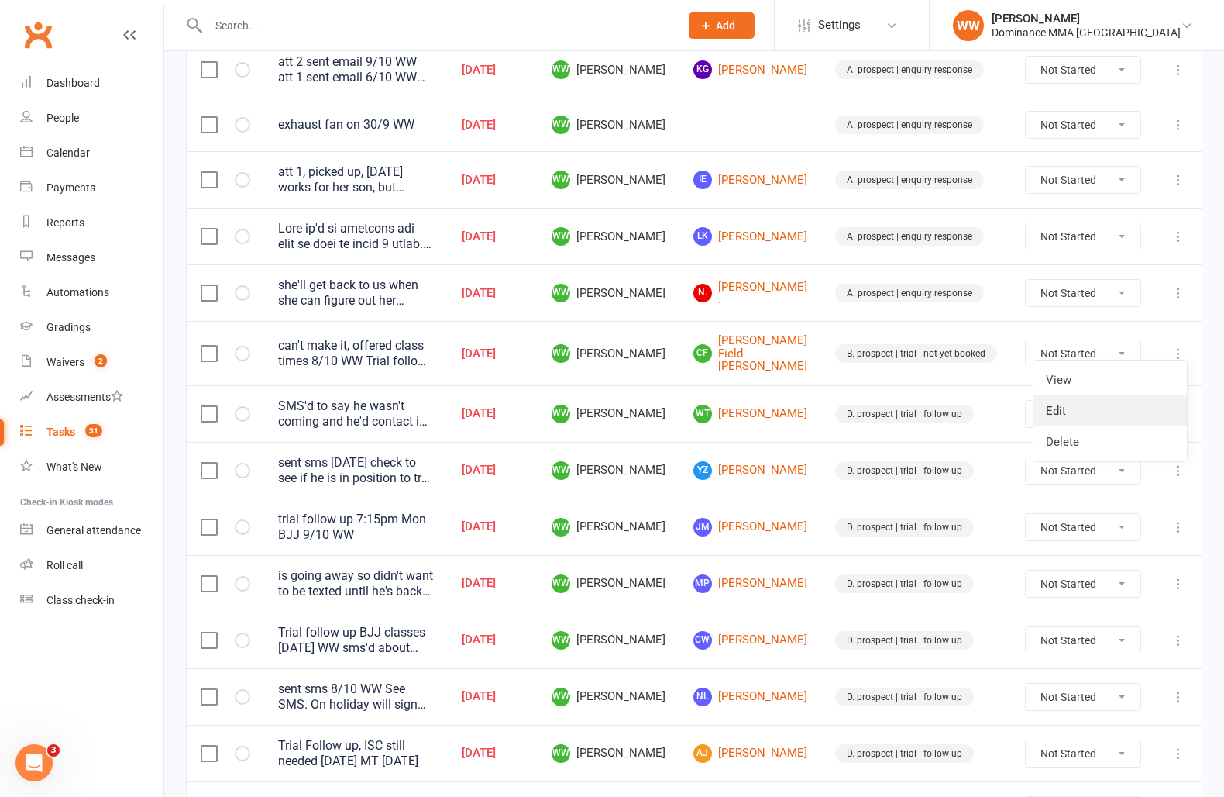
click at [1100, 405] on link "Edit" at bounding box center [1110, 410] width 153 height 31
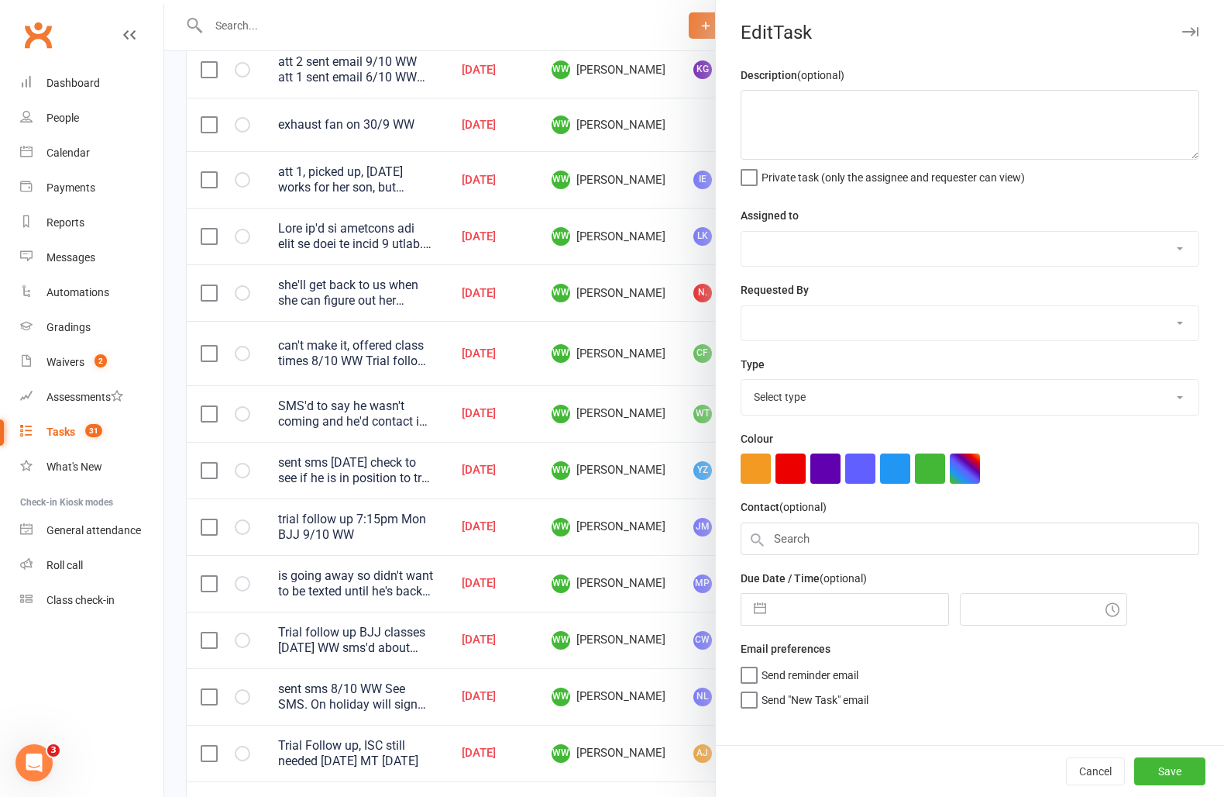
type textarea "can't make it, offered class times 8/10 WW Trial follow up MMA Thurs 7/10 SA"
select select "49757"
select select "12631"
type input "13 Oct 2025"
type input "12:45pm"
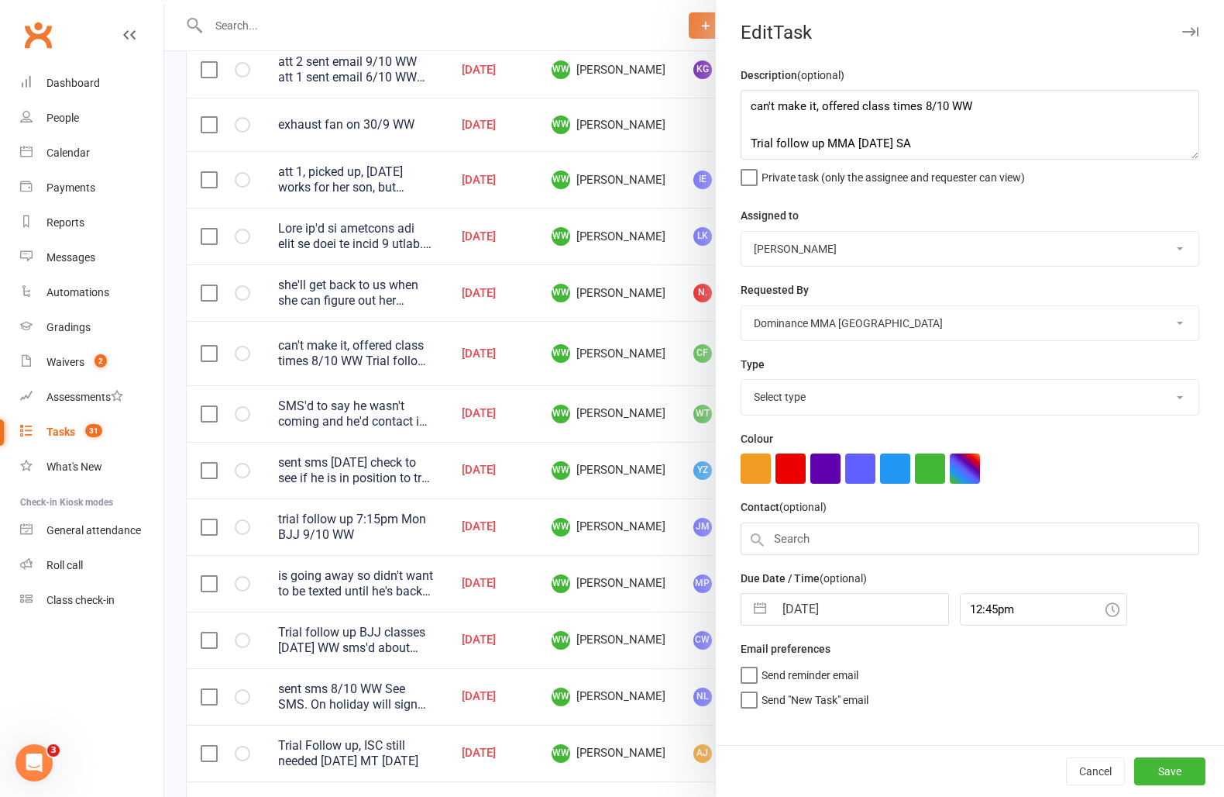
select select "3861"
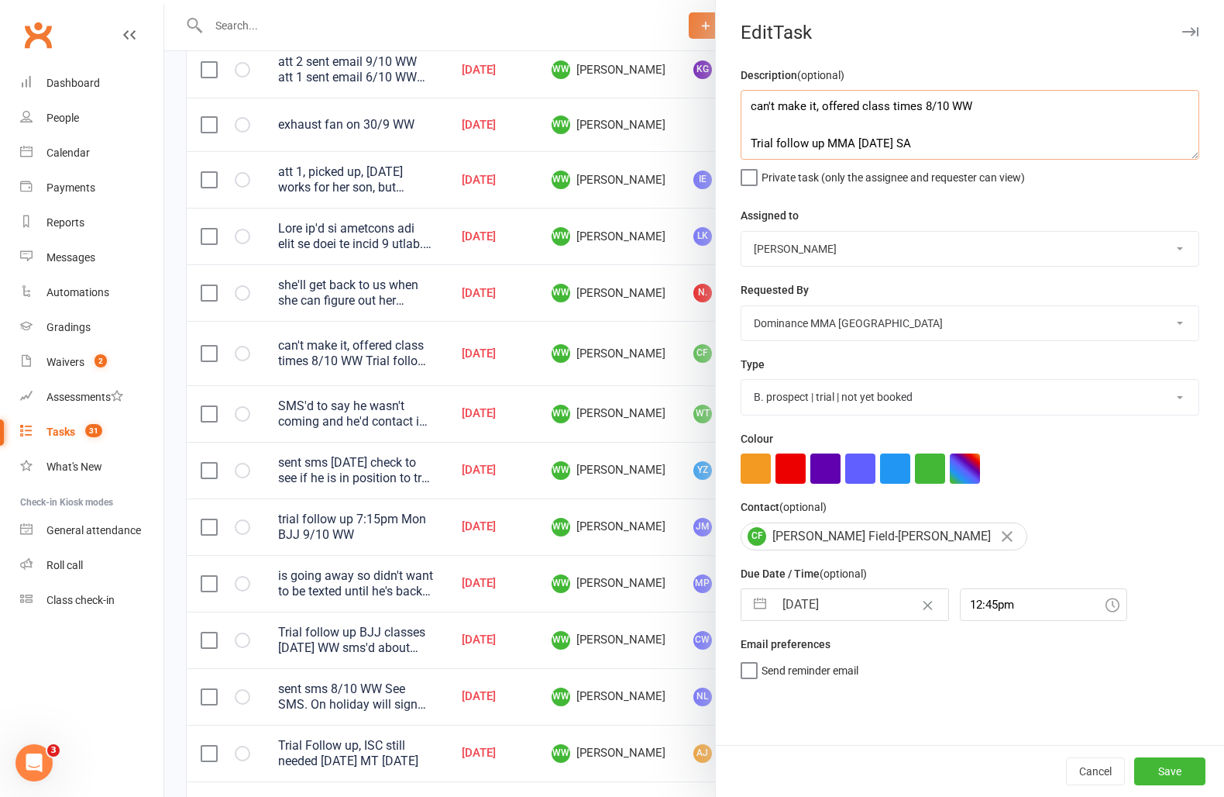
drag, startPoint x: 750, startPoint y: 108, endPoint x: 757, endPoint y: 139, distance: 31.0
click at [750, 108] on textarea "can't make it, offered class times 8/10 WW Trial follow up MMA Thurs 7/10 SA" at bounding box center [970, 125] width 459 height 70
type textarea "sent sms 13/10 WW can't make it, offered class times 8/10 WW Trial follow up MM…"
click at [830, 606] on input "13 Oct 2025" at bounding box center [861, 604] width 174 height 31
select select "8"
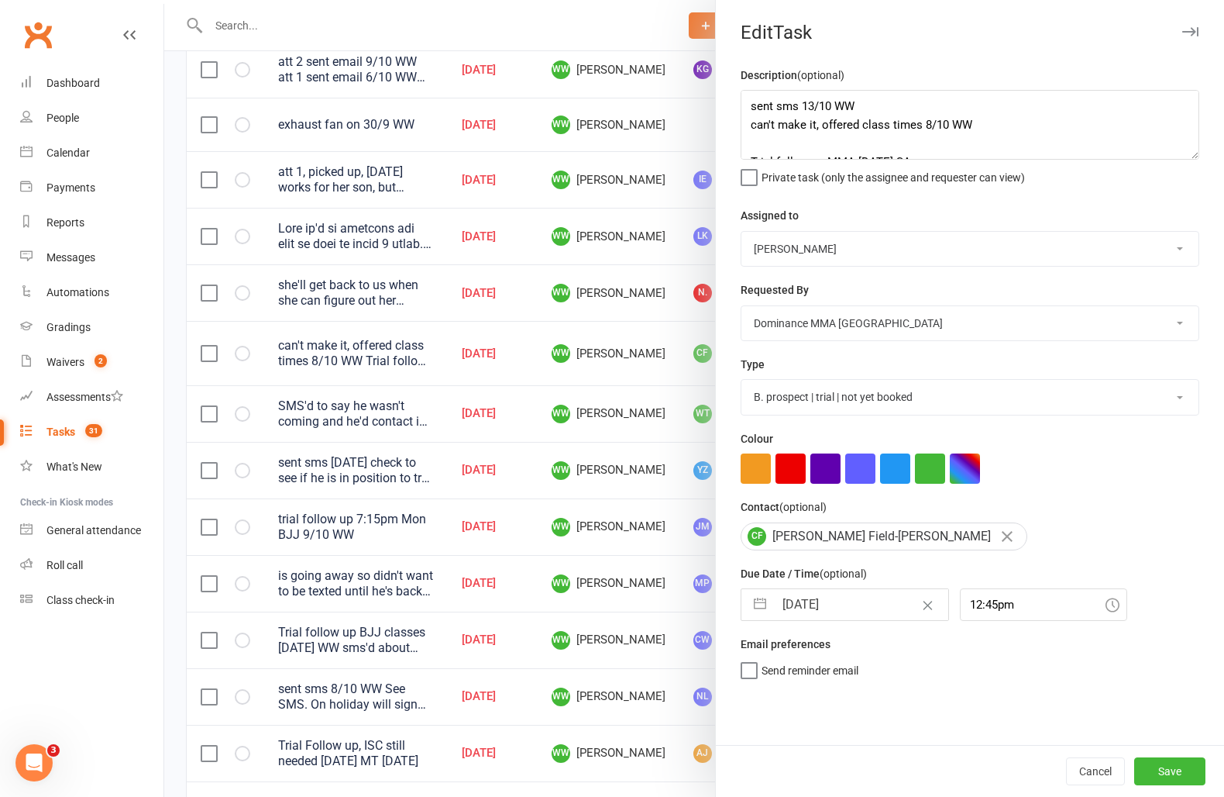
select select "2025"
select select "9"
select select "2025"
select select "10"
select select "2025"
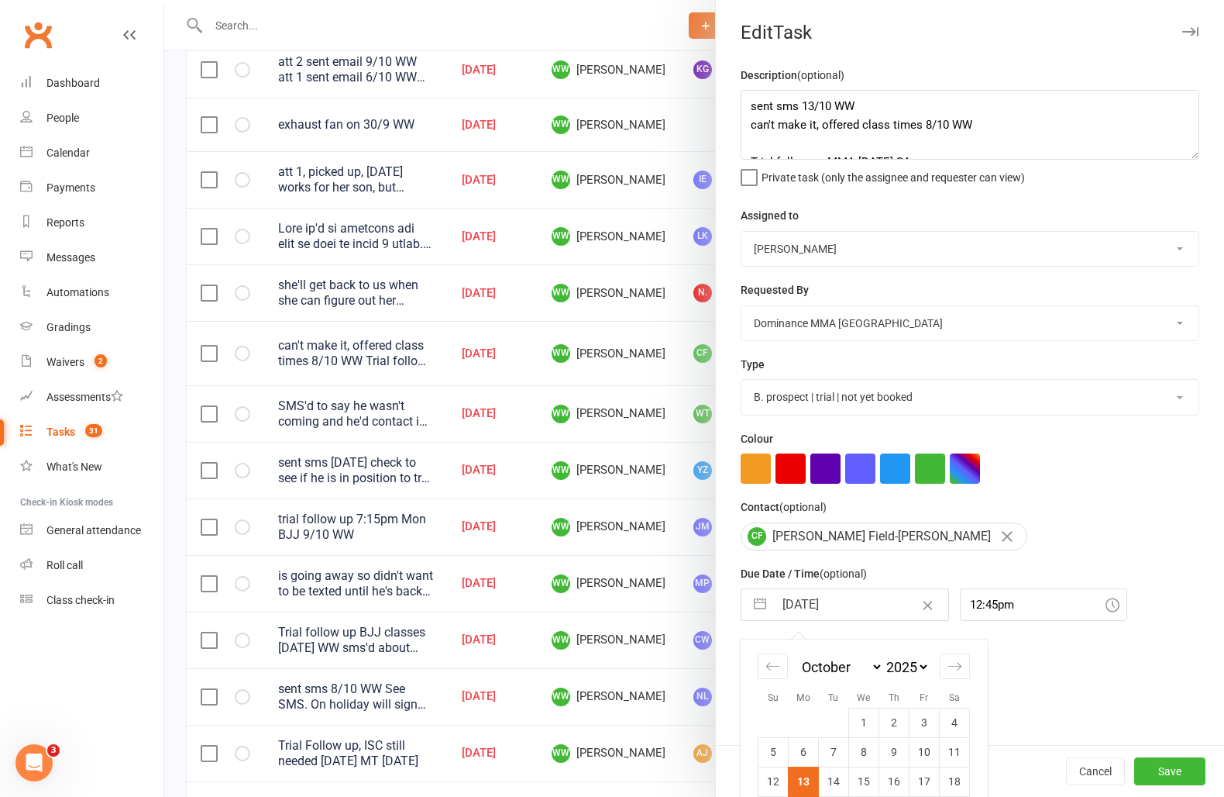
scroll to position [79, 0]
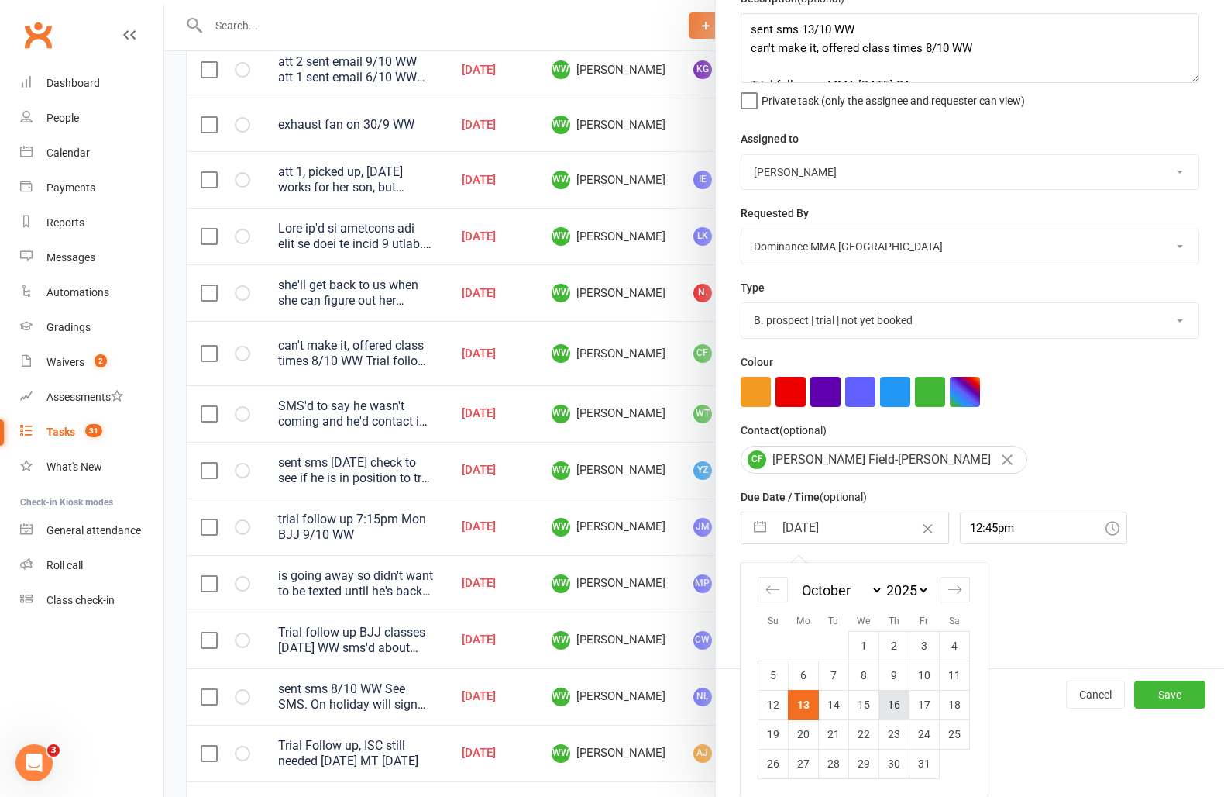
click at [894, 707] on td "16" at bounding box center [895, 704] width 30 height 29
type input "16 Oct 2025"
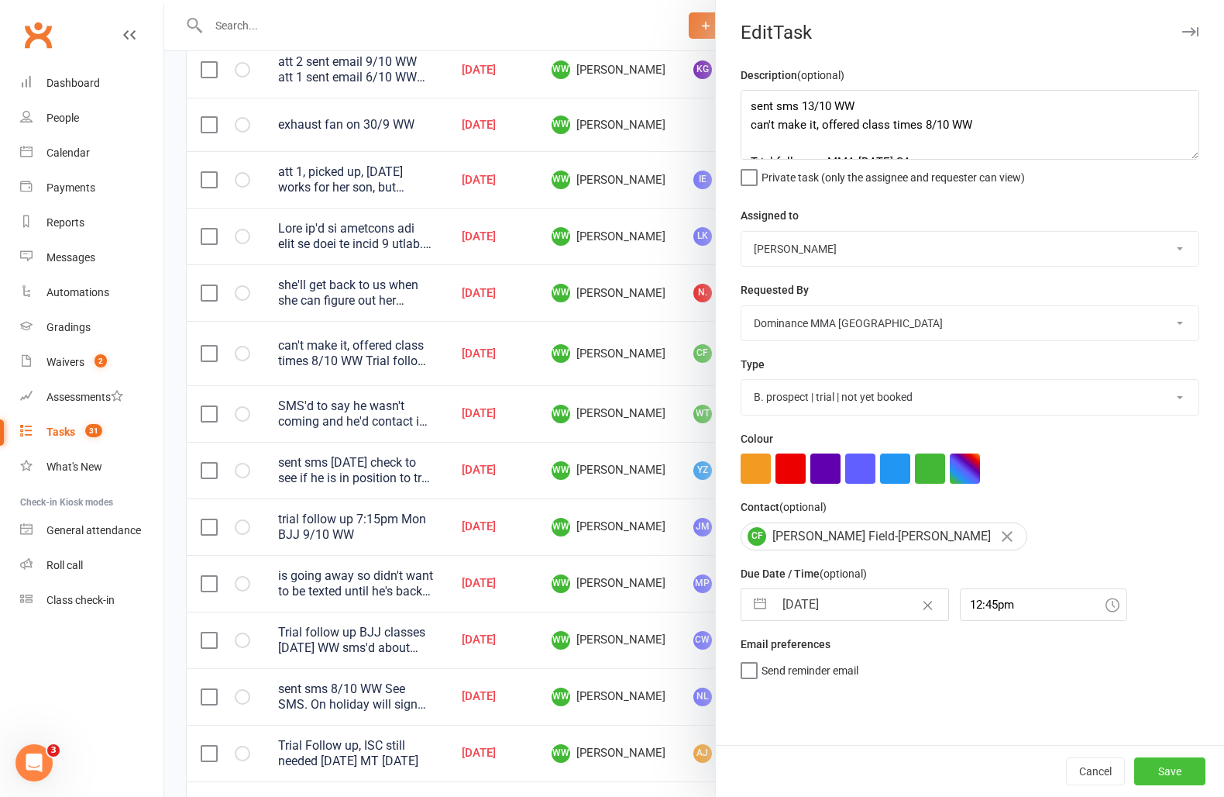
click at [1155, 766] on button "Save" at bounding box center [1170, 771] width 71 height 28
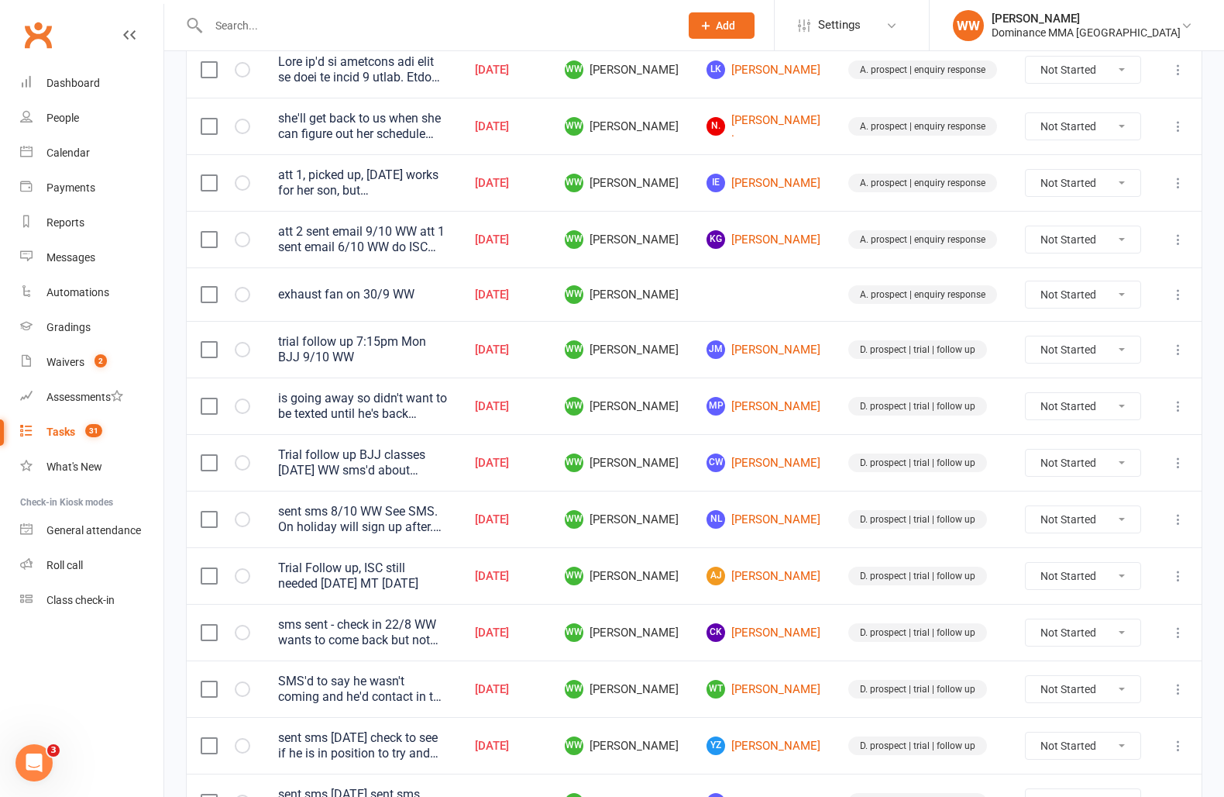
click at [823, 551] on td "AJ Aymen Jebril" at bounding box center [764, 575] width 142 height 57
click at [829, 556] on td "AJ Aymen Jebril" at bounding box center [764, 575] width 142 height 57
click at [785, 402] on link "MP Matthew P" at bounding box center [764, 406] width 114 height 19
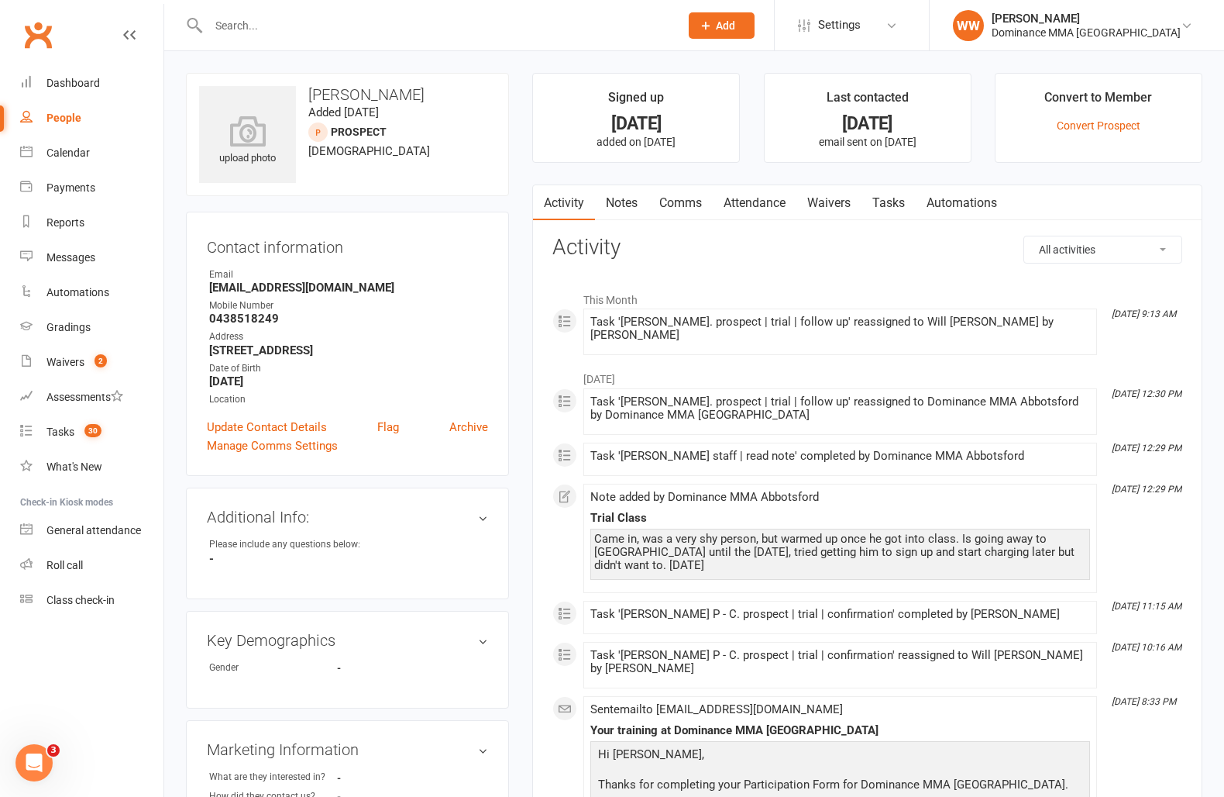
click at [250, 323] on strong "0438518249" at bounding box center [348, 319] width 279 height 14
copy strong "0438518249"
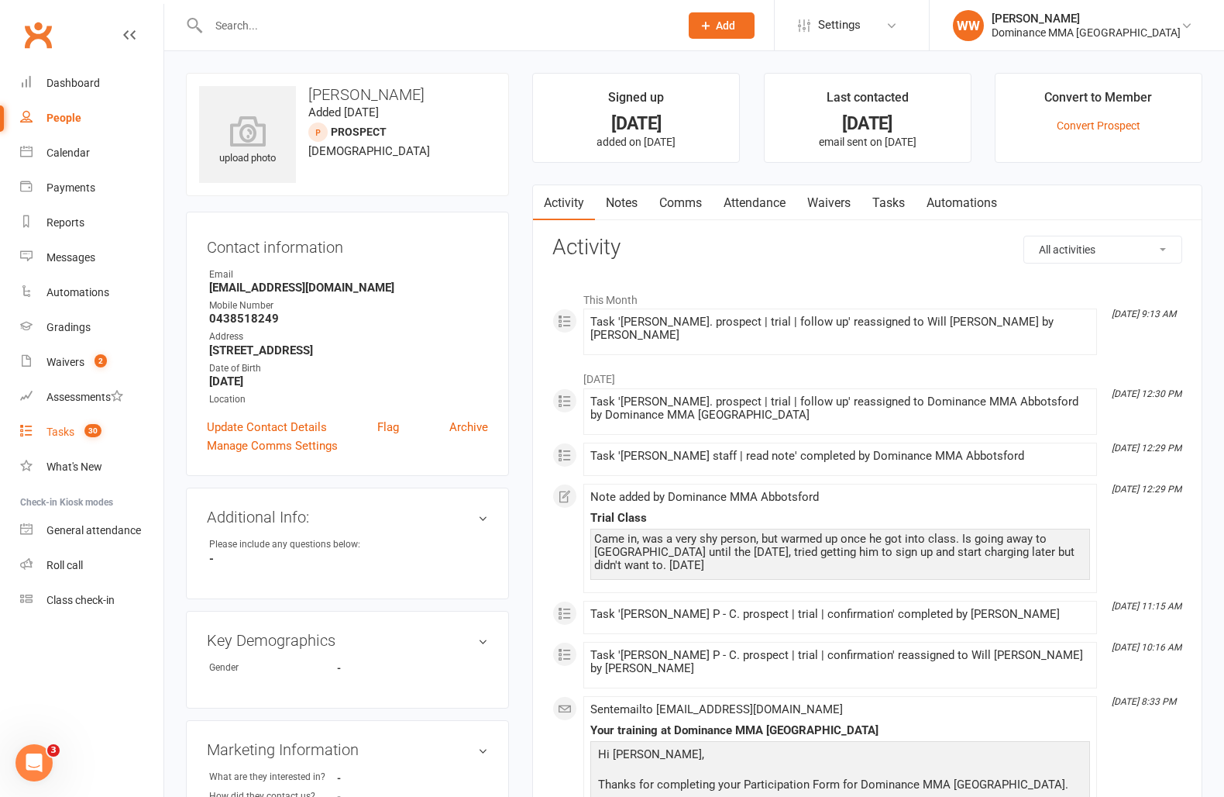
click at [84, 432] on count-badge "30" at bounding box center [89, 431] width 25 height 12
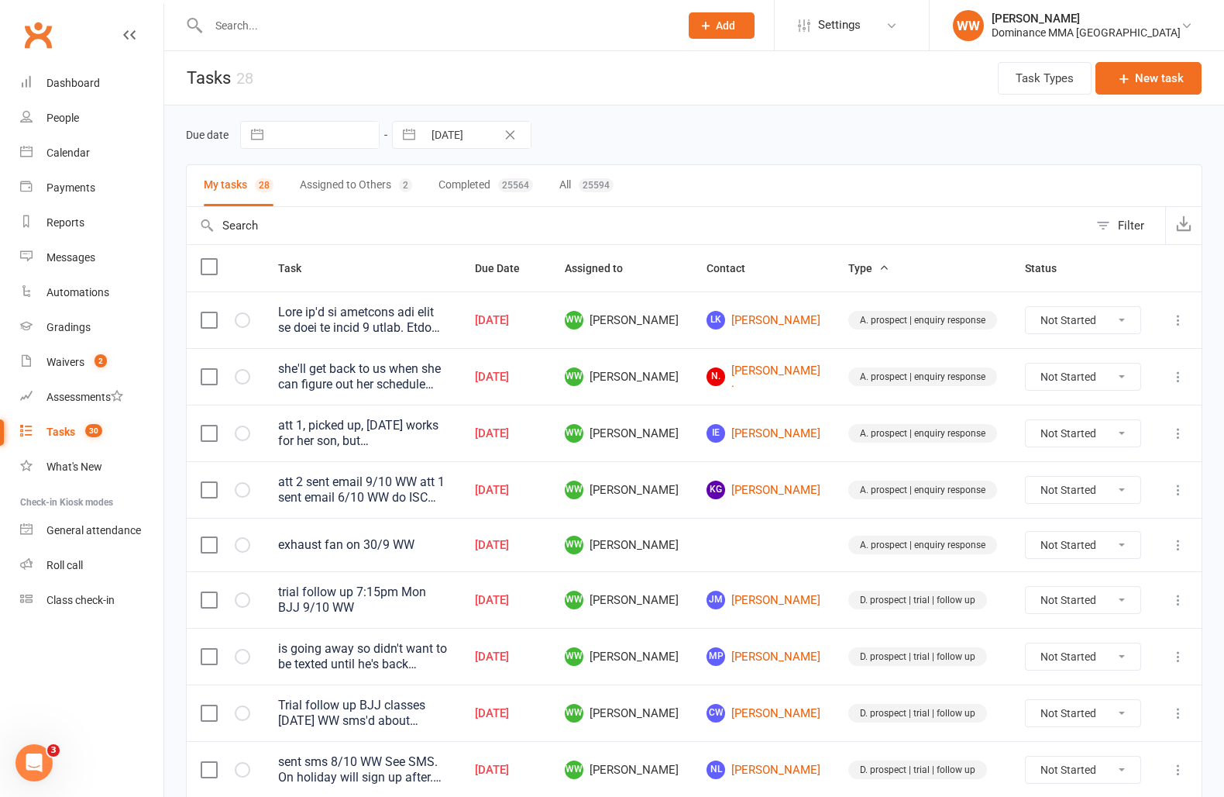
click at [693, 576] on td "WW Will Wesley" at bounding box center [622, 599] width 142 height 57
click at [693, 591] on td "WW Will Wesley" at bounding box center [622, 599] width 142 height 57
click at [795, 594] on link "JM Jakub Maslowski" at bounding box center [764, 600] width 114 height 19
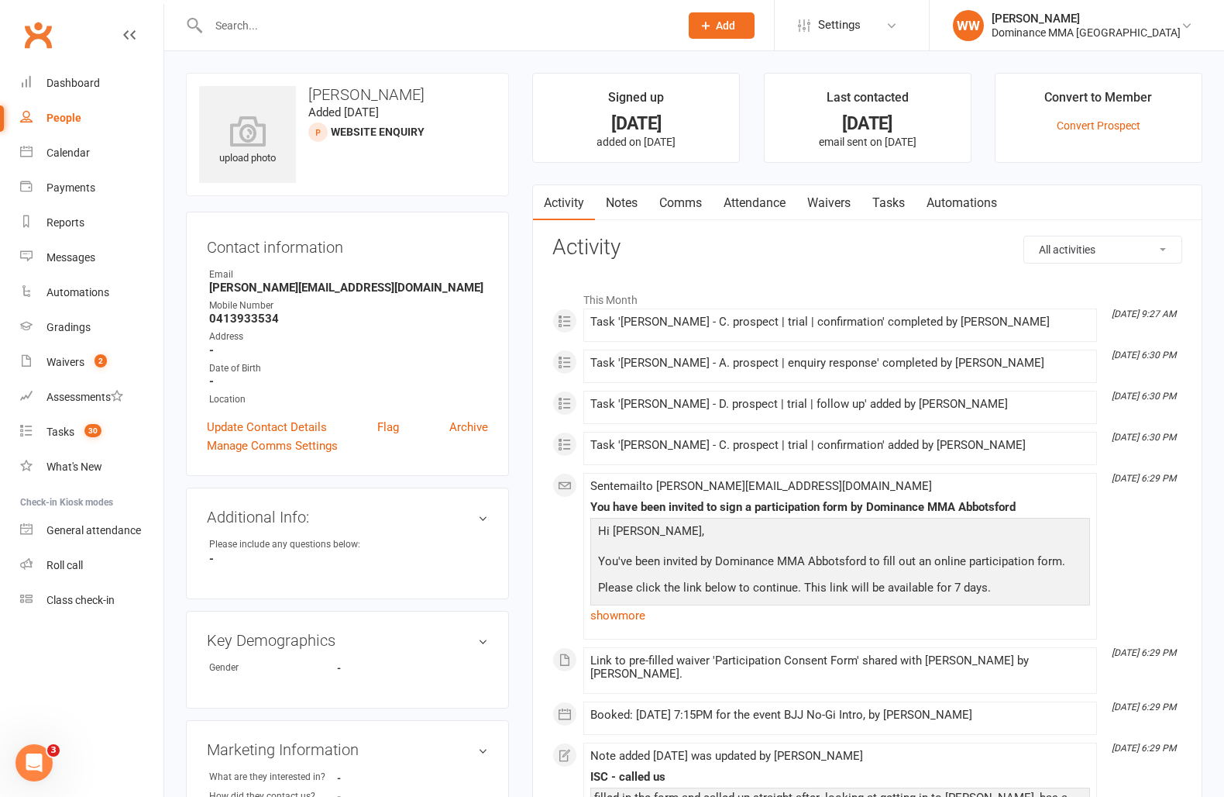
click at [633, 212] on link "Notes" at bounding box center [621, 203] width 53 height 36
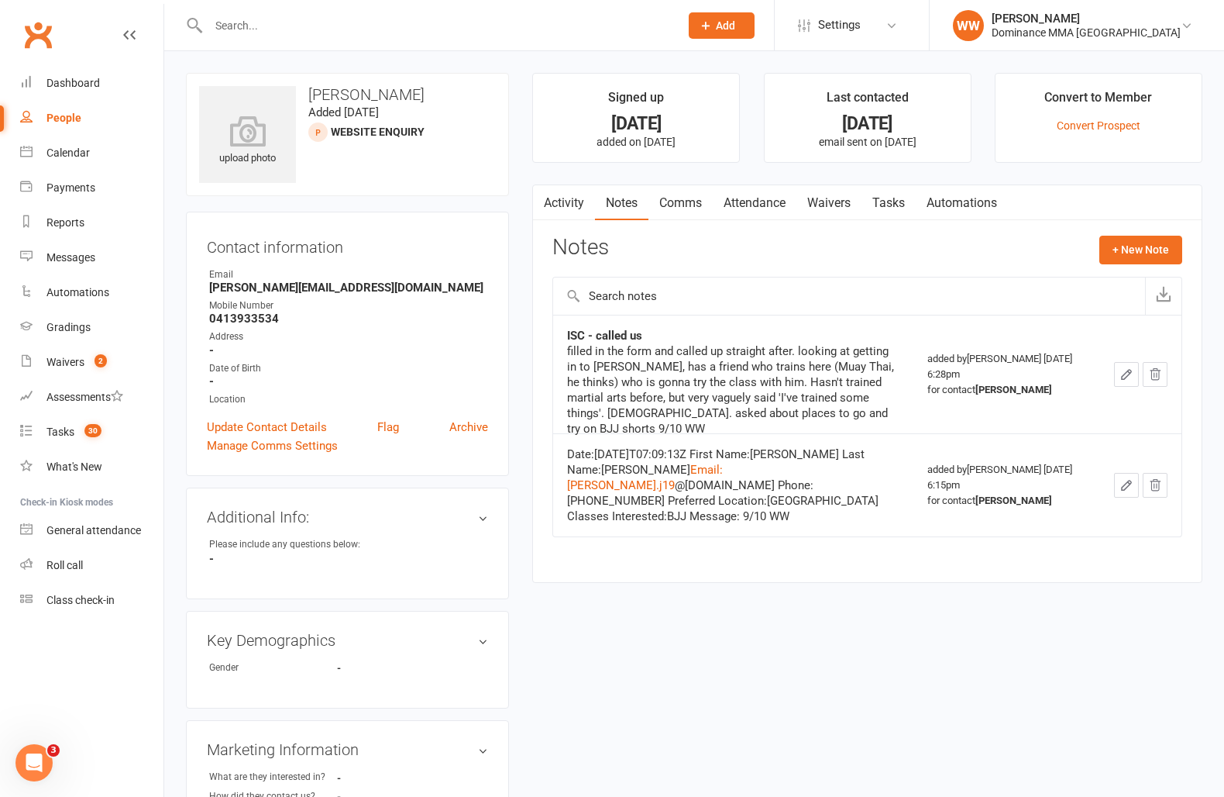
click at [706, 258] on div "Notes + New Note" at bounding box center [868, 256] width 630 height 40
click at [740, 258] on div "Notes + New Note" at bounding box center [868, 256] width 630 height 40
click at [843, 207] on link "Waivers" at bounding box center [829, 203] width 65 height 36
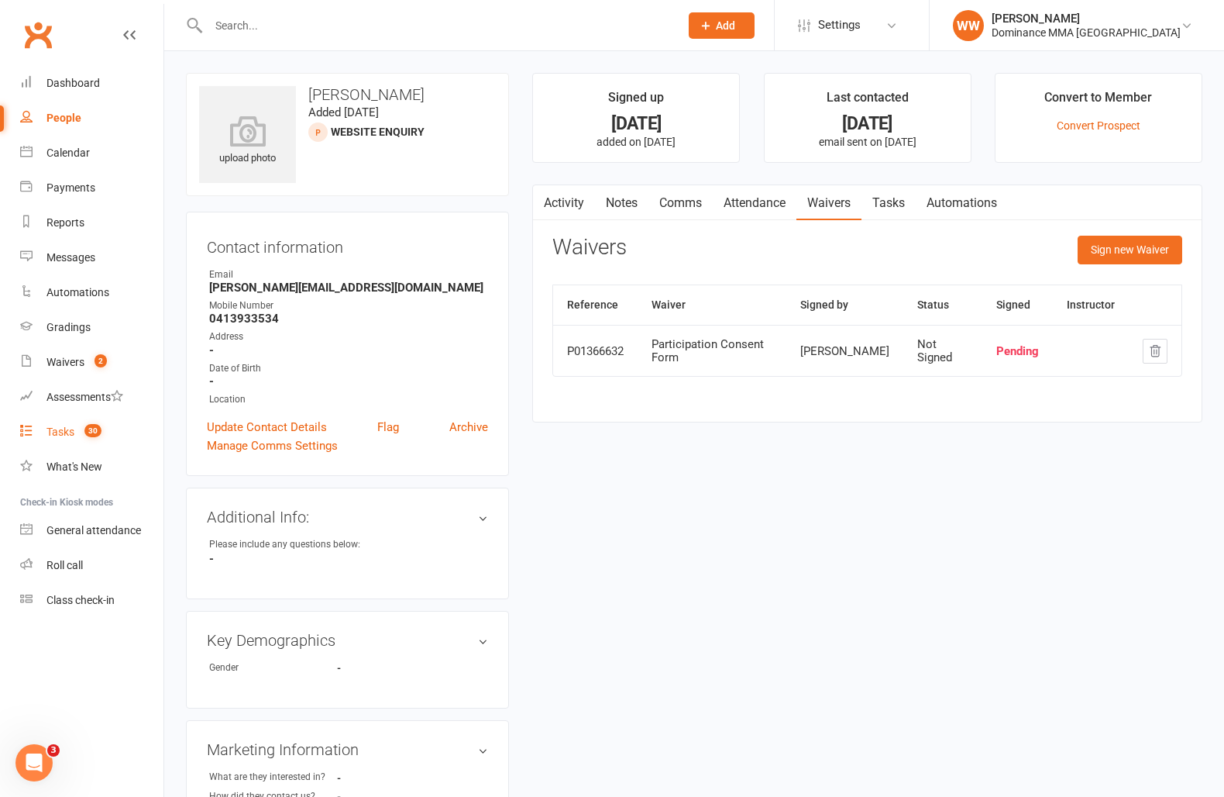
click at [86, 429] on span "30" at bounding box center [92, 430] width 17 height 13
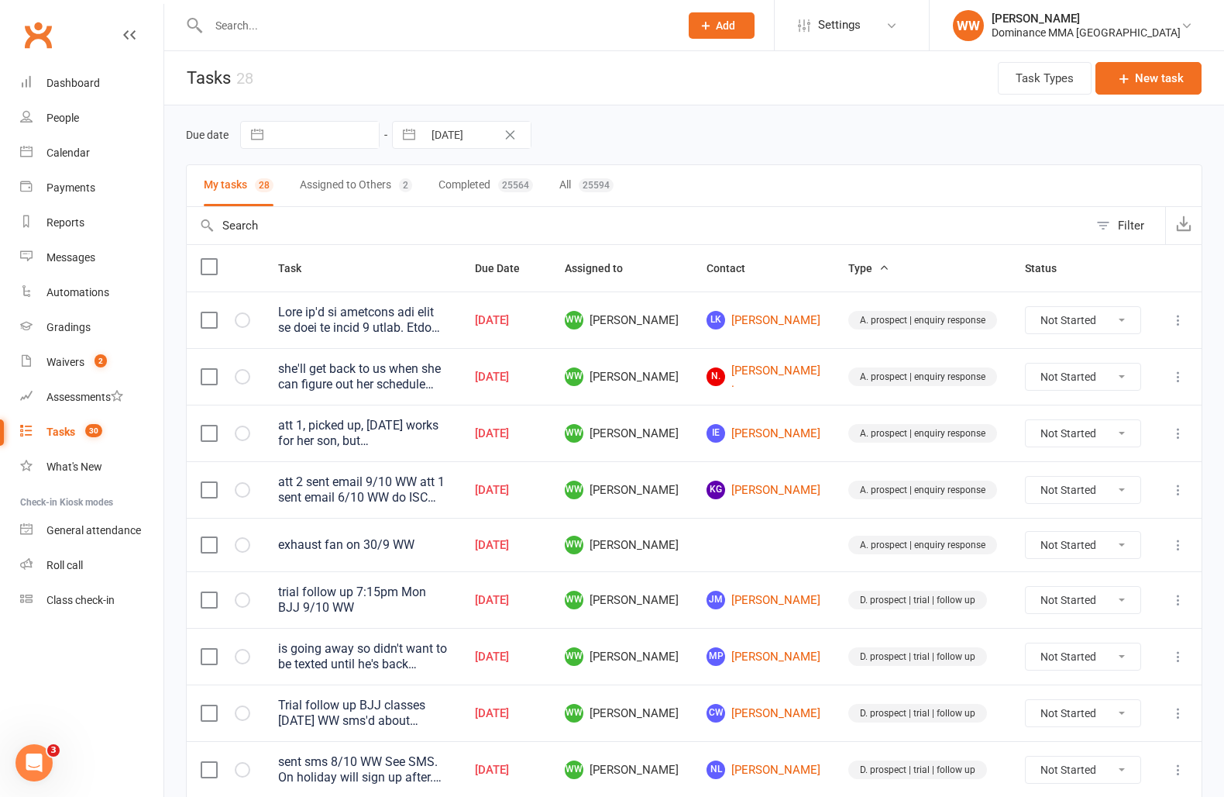
click at [693, 489] on td "WW Will Wesley" at bounding box center [622, 489] width 142 height 57
click at [693, 518] on td "WW Will Wesley" at bounding box center [622, 544] width 142 height 53
click at [693, 529] on td "WW Will Wesley" at bounding box center [622, 544] width 142 height 53
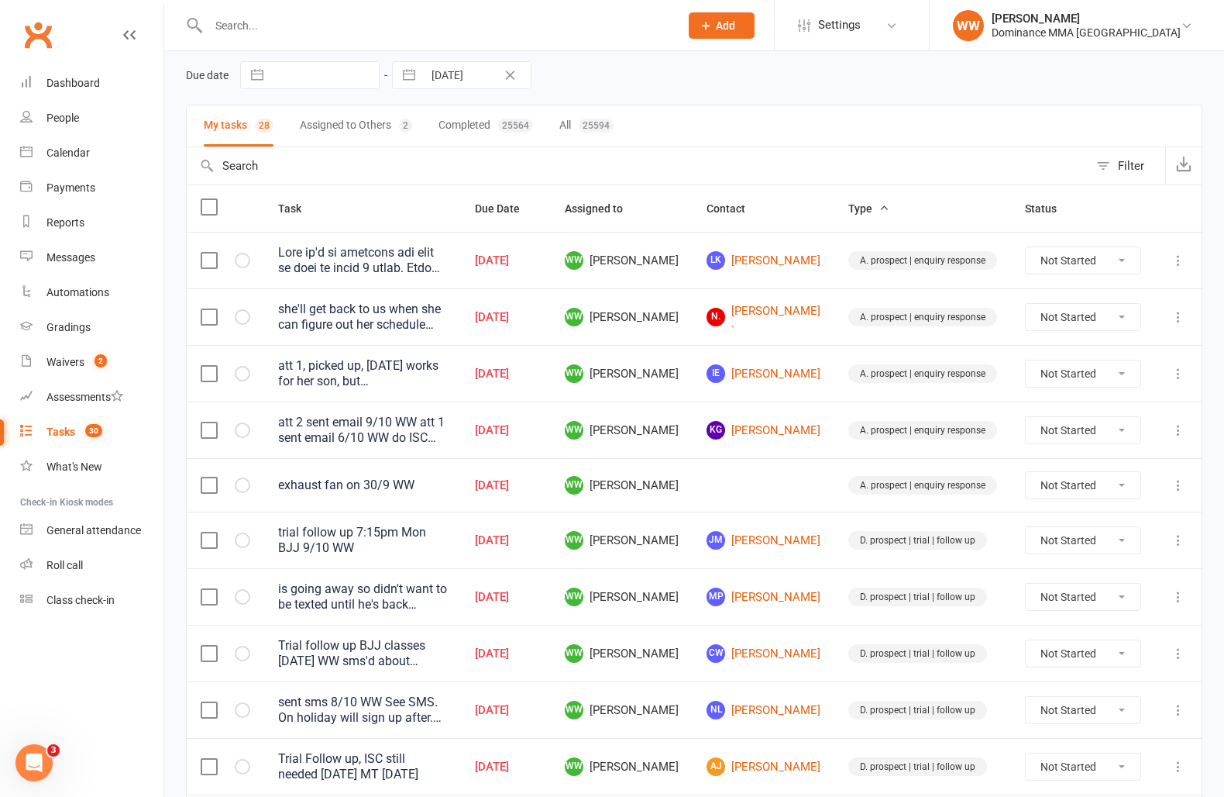
scroll to position [79, 0]
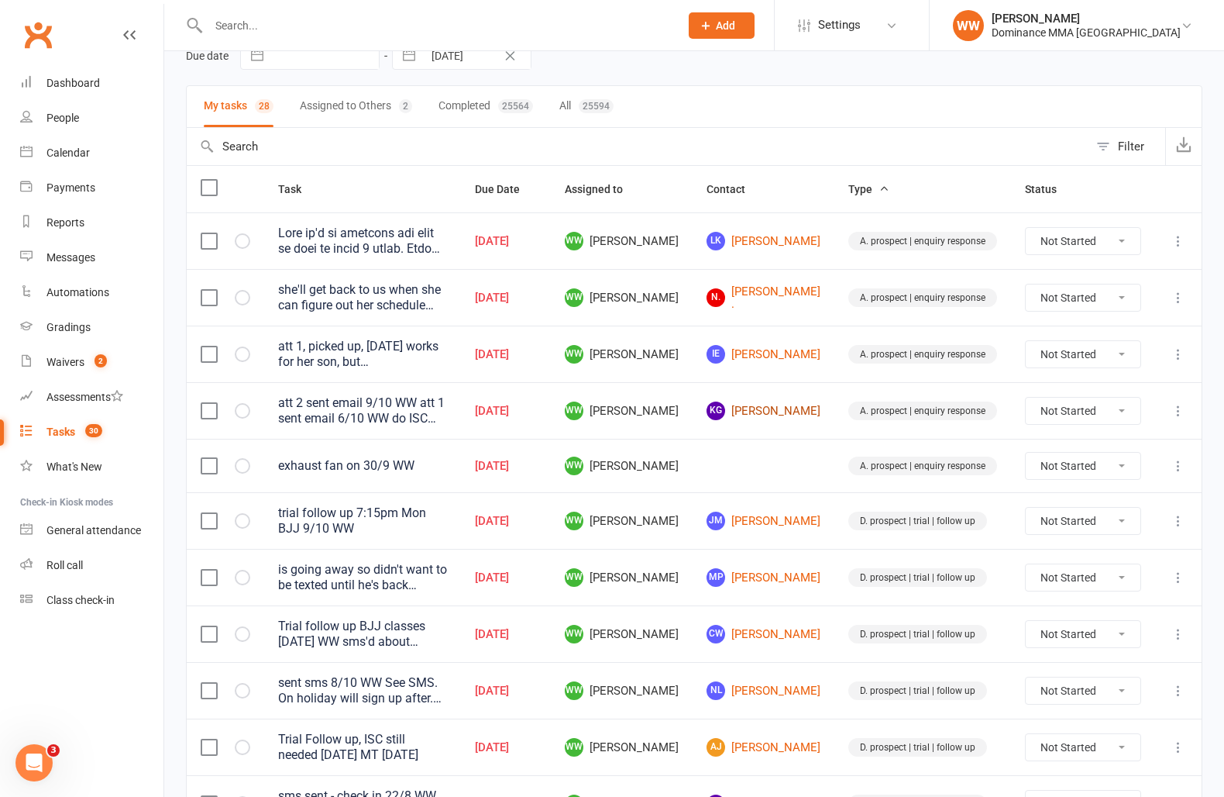
click at [784, 413] on link "KG Kelly Gilloran" at bounding box center [764, 410] width 114 height 19
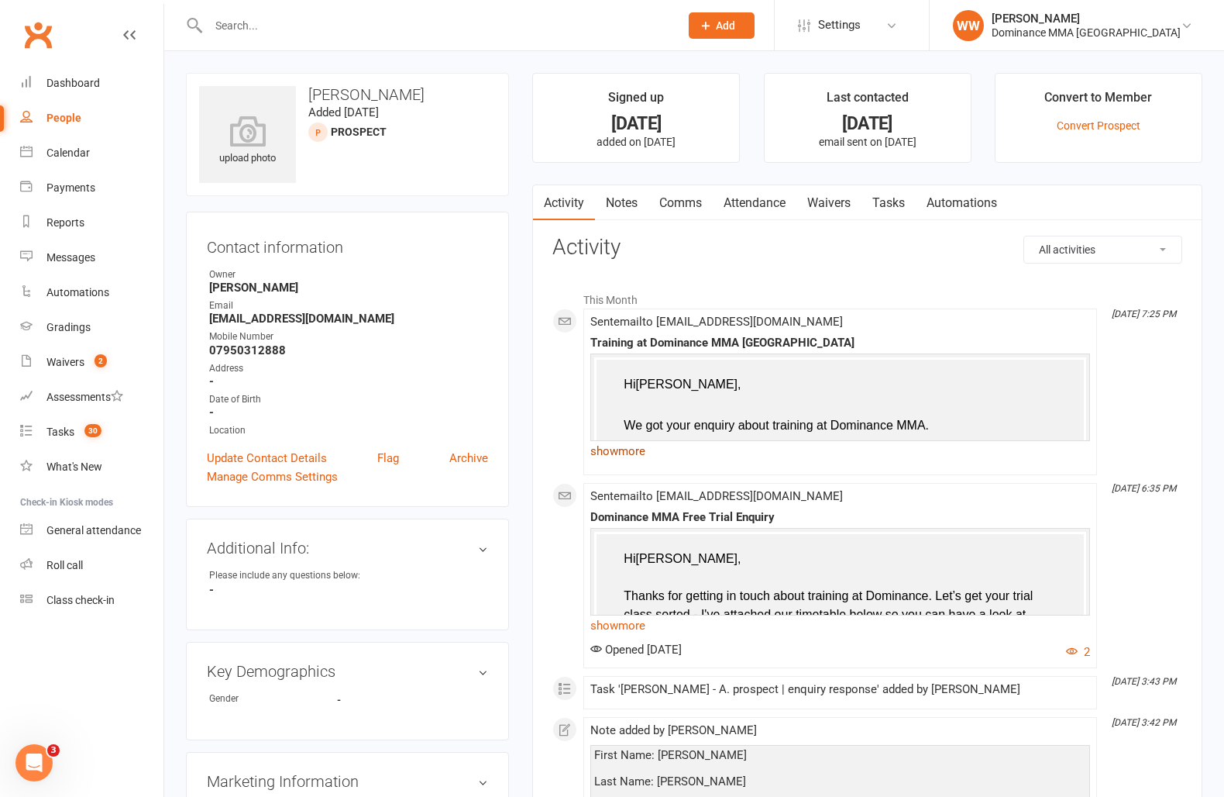
click at [635, 444] on link "show more" at bounding box center [841, 451] width 500 height 22
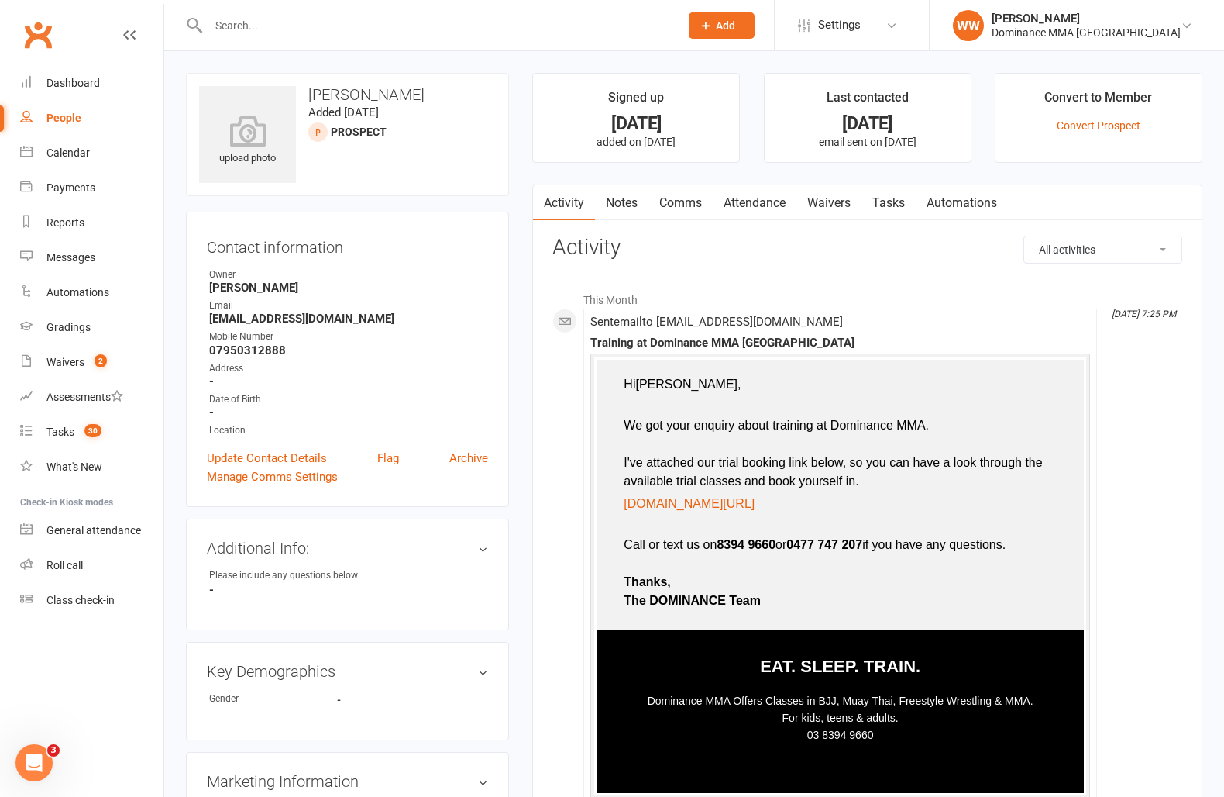
click at [521, 434] on main "Signed up 7 days ago added on 6 Oct 2025 Last contacted 4 days ago email sent o…" at bounding box center [868, 696] width 694 height 1247
click at [611, 205] on link "Notes" at bounding box center [621, 203] width 53 height 36
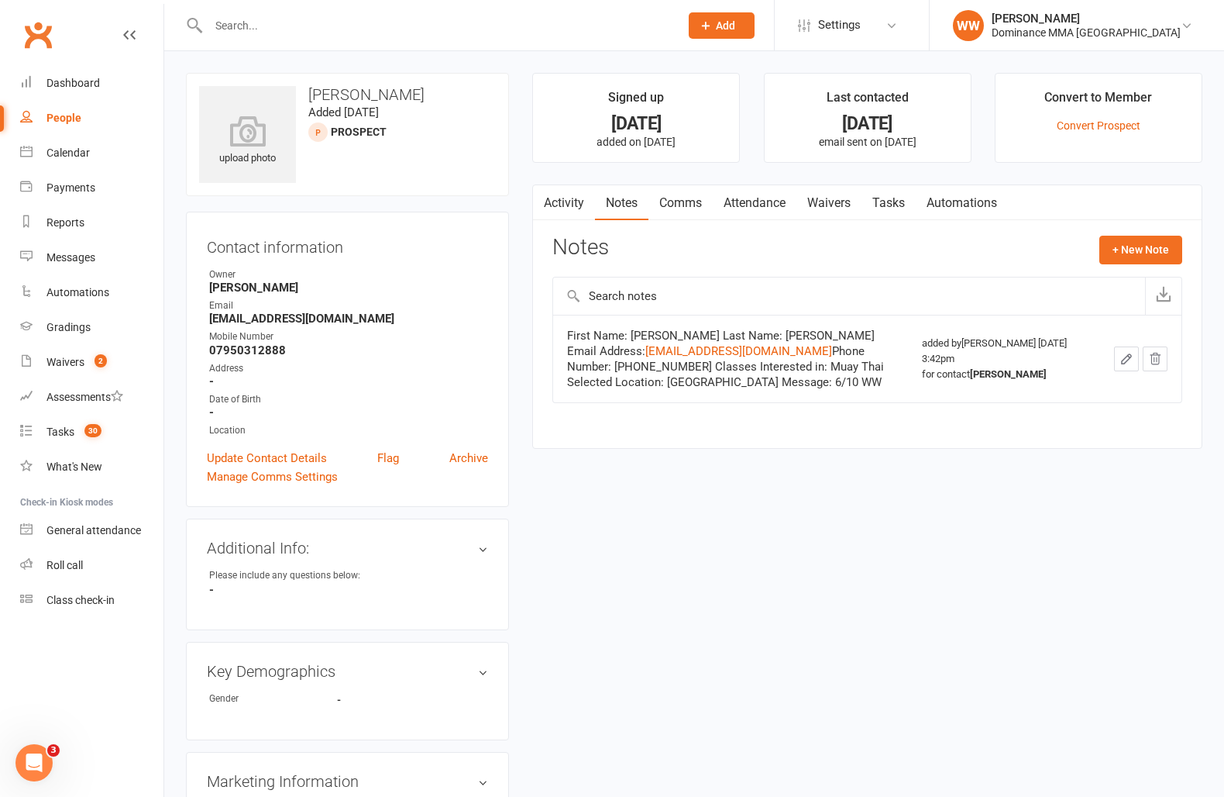
click at [693, 196] on link "Comms" at bounding box center [681, 203] width 64 height 36
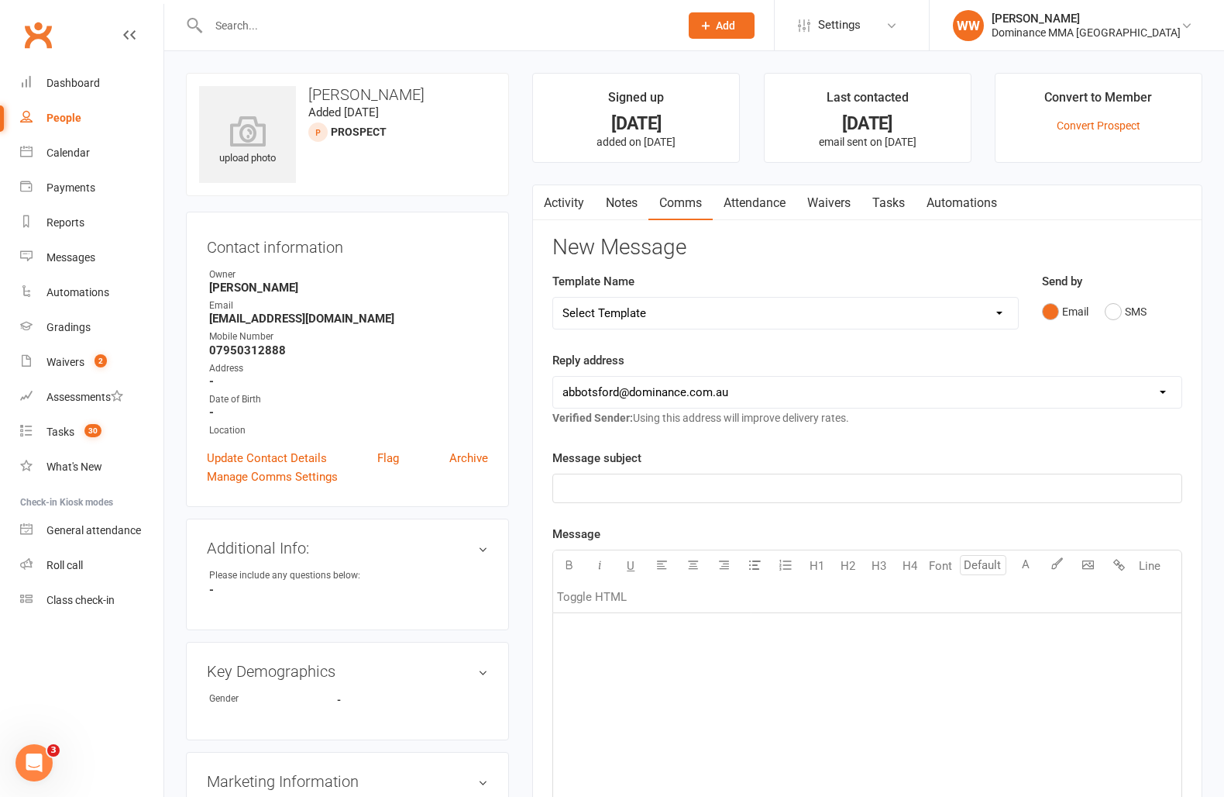
click at [872, 306] on select "Select Template [Email] MARKETING | $100 FIRST 4 WEEKS SPECIAL | CANCELLED MEMB…" at bounding box center [785, 313] width 465 height 31
select select "28"
click at [553, 298] on select "Select Template [Email] MARKETING | $100 FIRST 4 WEEKS SPECIAL | CANCELLED MEMB…" at bounding box center [785, 313] width 465 height 31
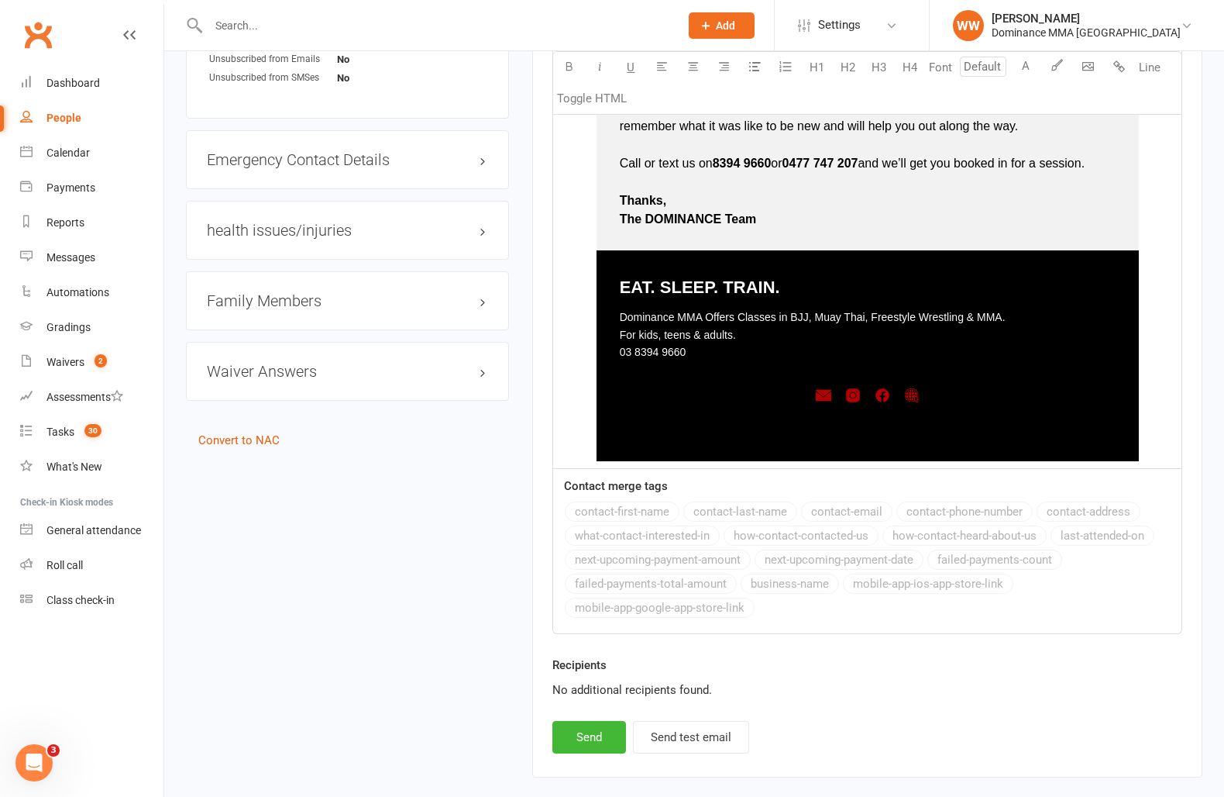
scroll to position [956, 0]
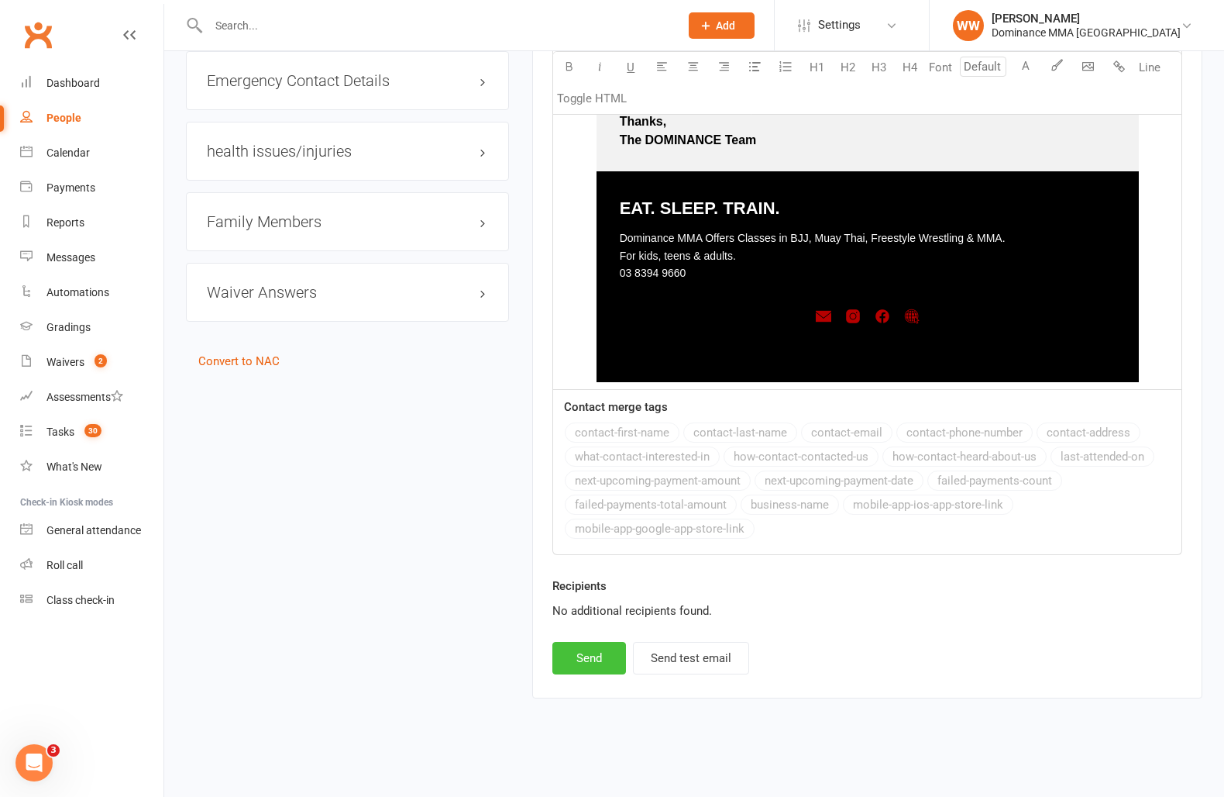
click at [583, 652] on button "Send" at bounding box center [590, 658] width 74 height 33
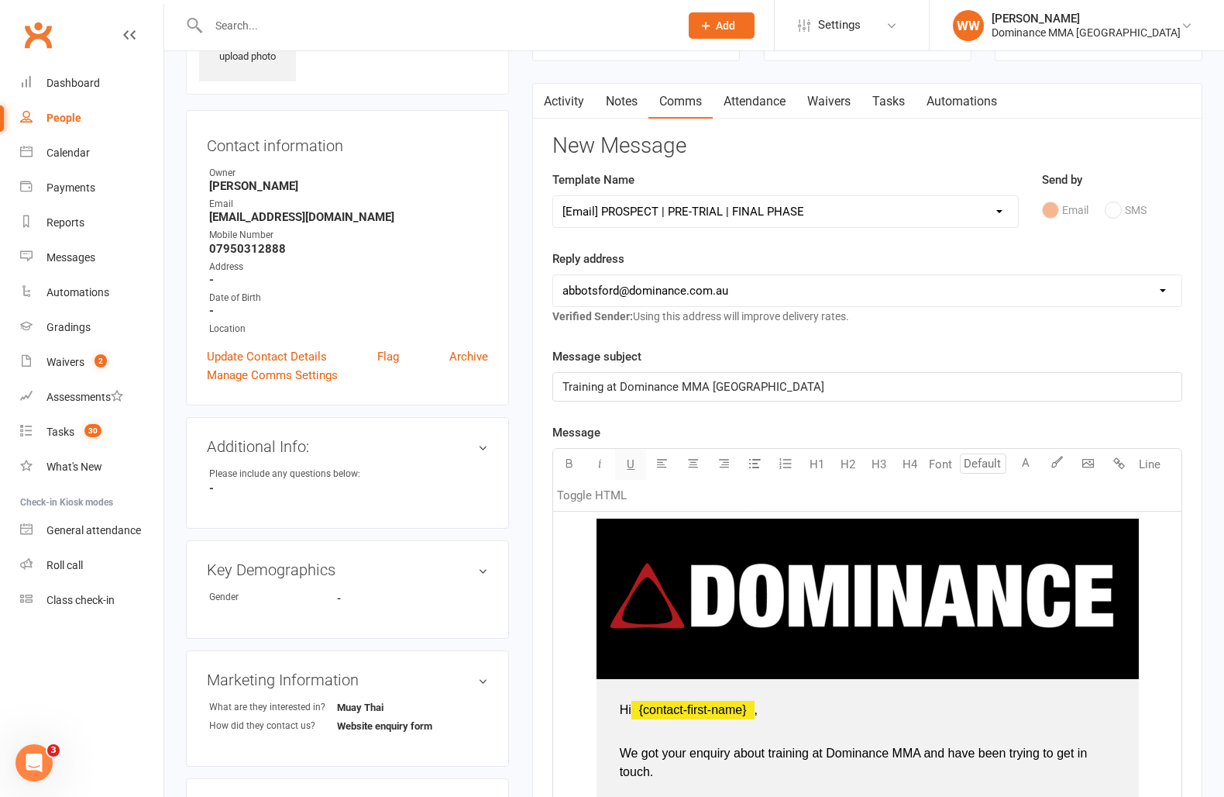
scroll to position [0, 0]
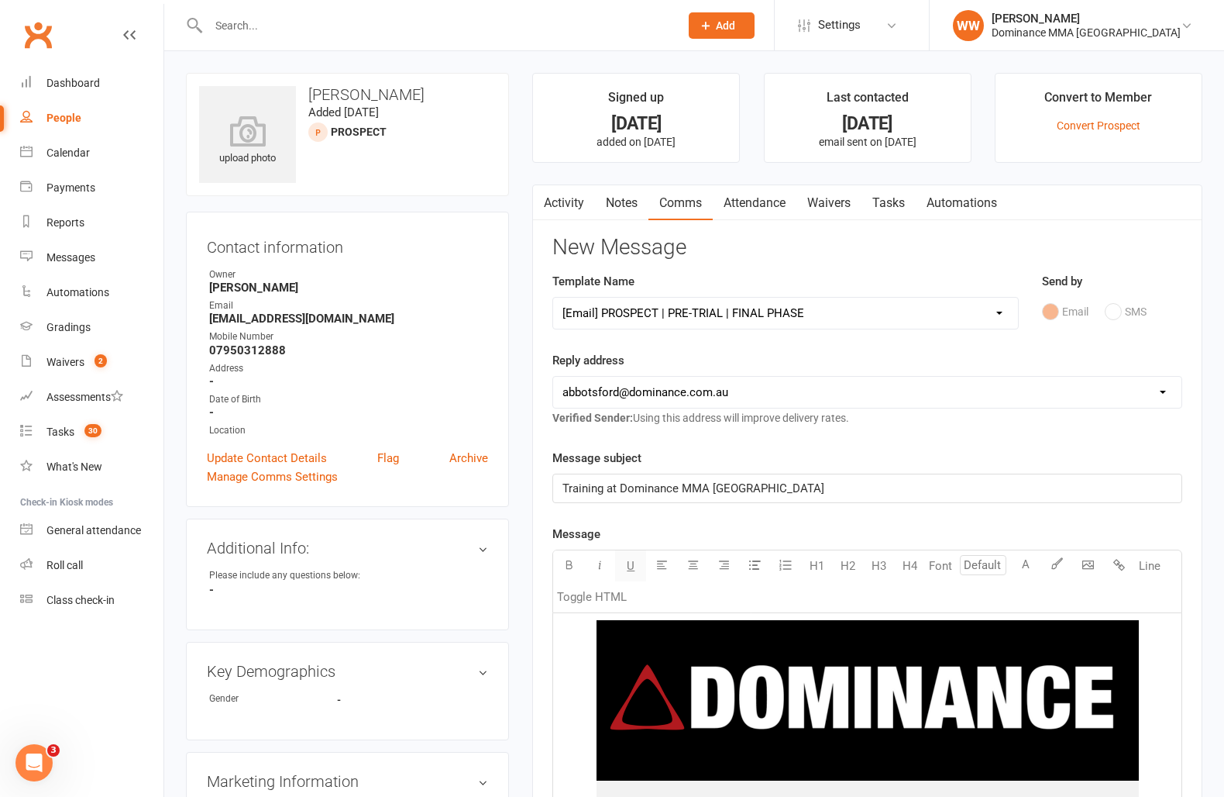
select select
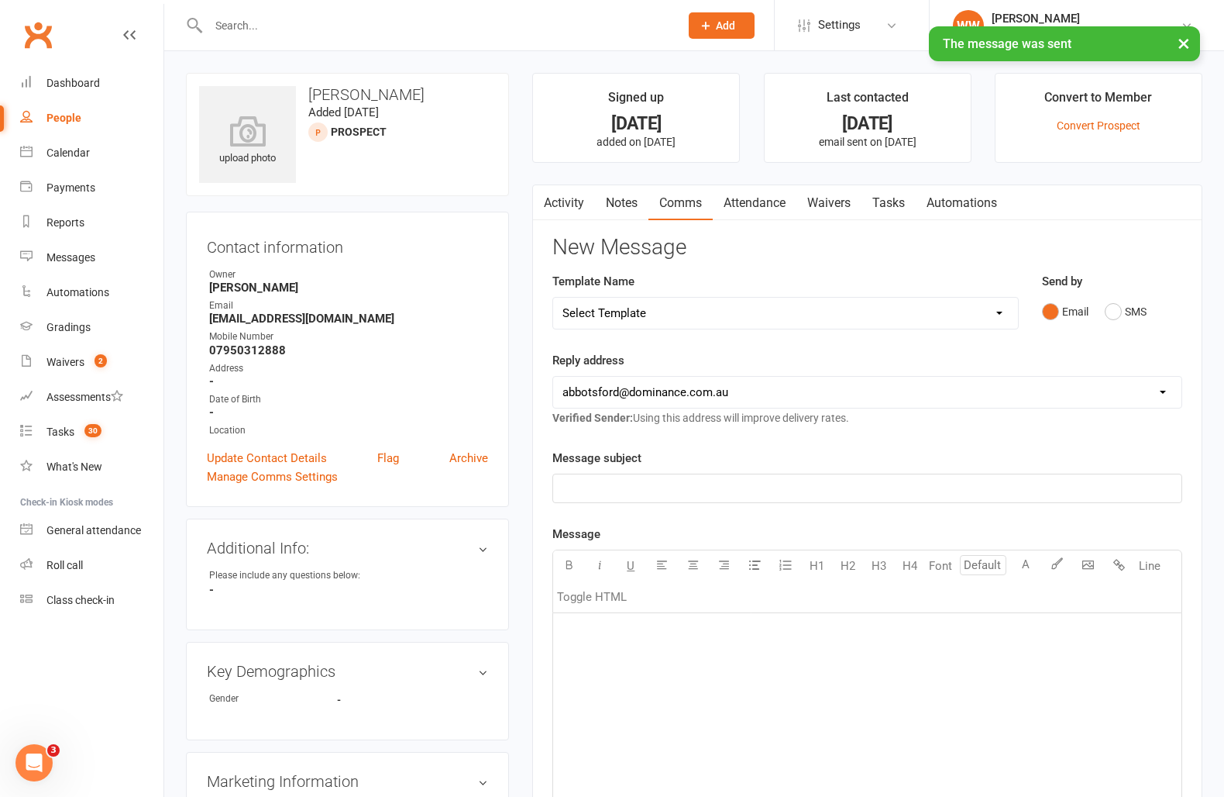
click at [894, 208] on link "Tasks" at bounding box center [889, 203] width 54 height 36
select select "incomplete"
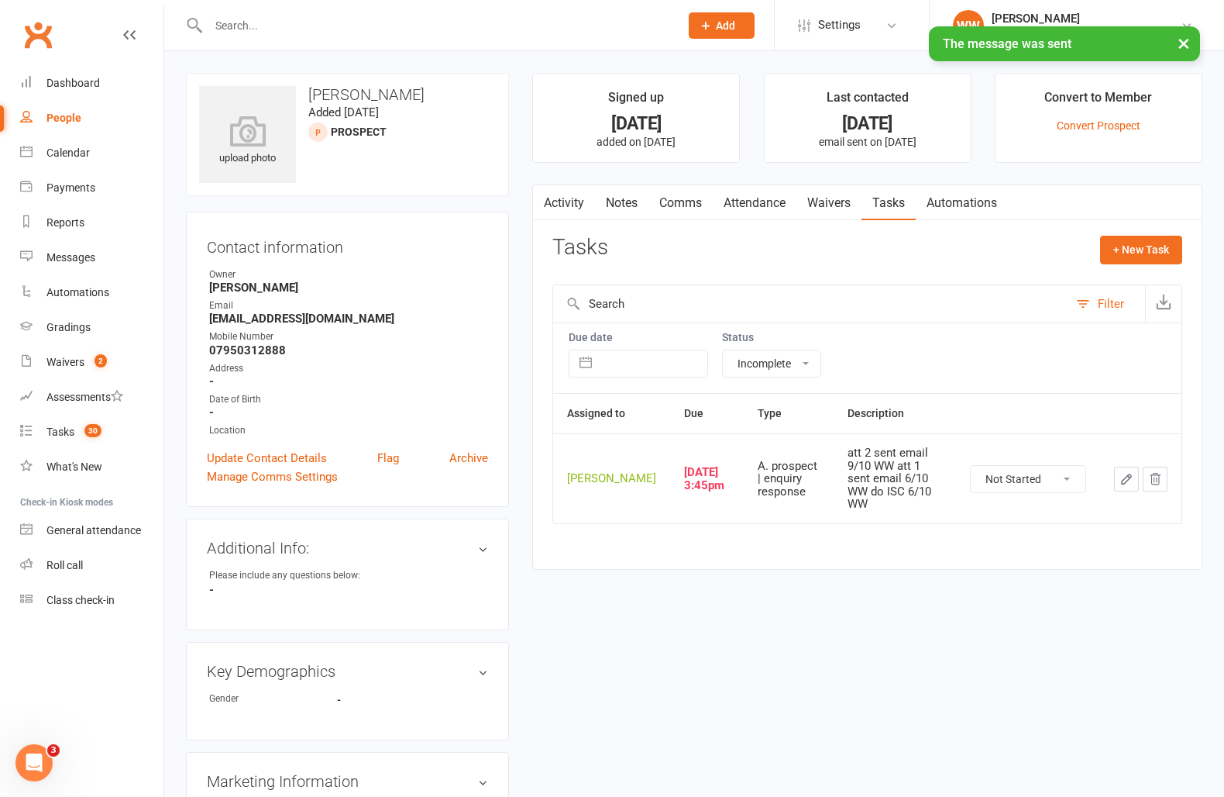
click at [1074, 482] on select "Not Started In Progress Waiting Complete" at bounding box center [1028, 479] width 115 height 26
click at [1116, 480] on button "button" at bounding box center [1126, 479] width 25 height 25
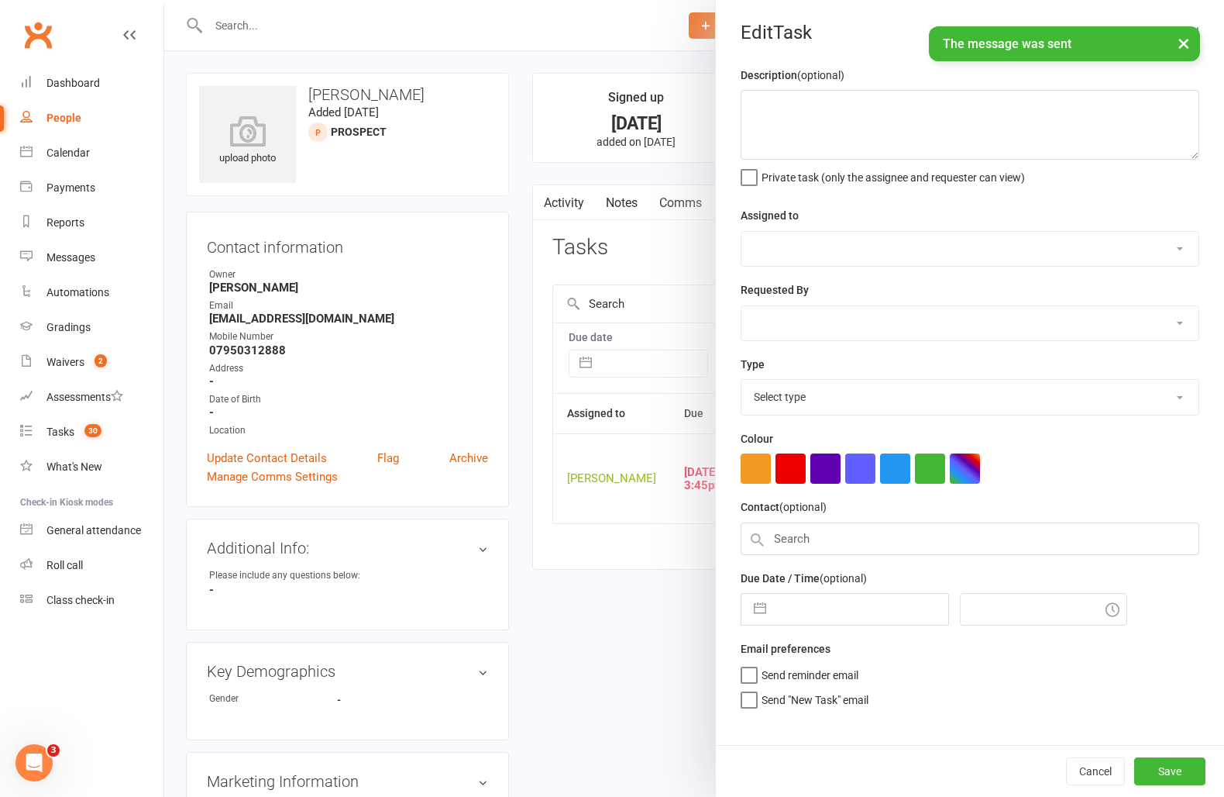
type textarea "att 2 sent email 9/10 WW att 1 sent email 6/10 WW do ISC 6/10 WW"
select select "49757"
type input "13 Oct 2025"
type input "3:45pm"
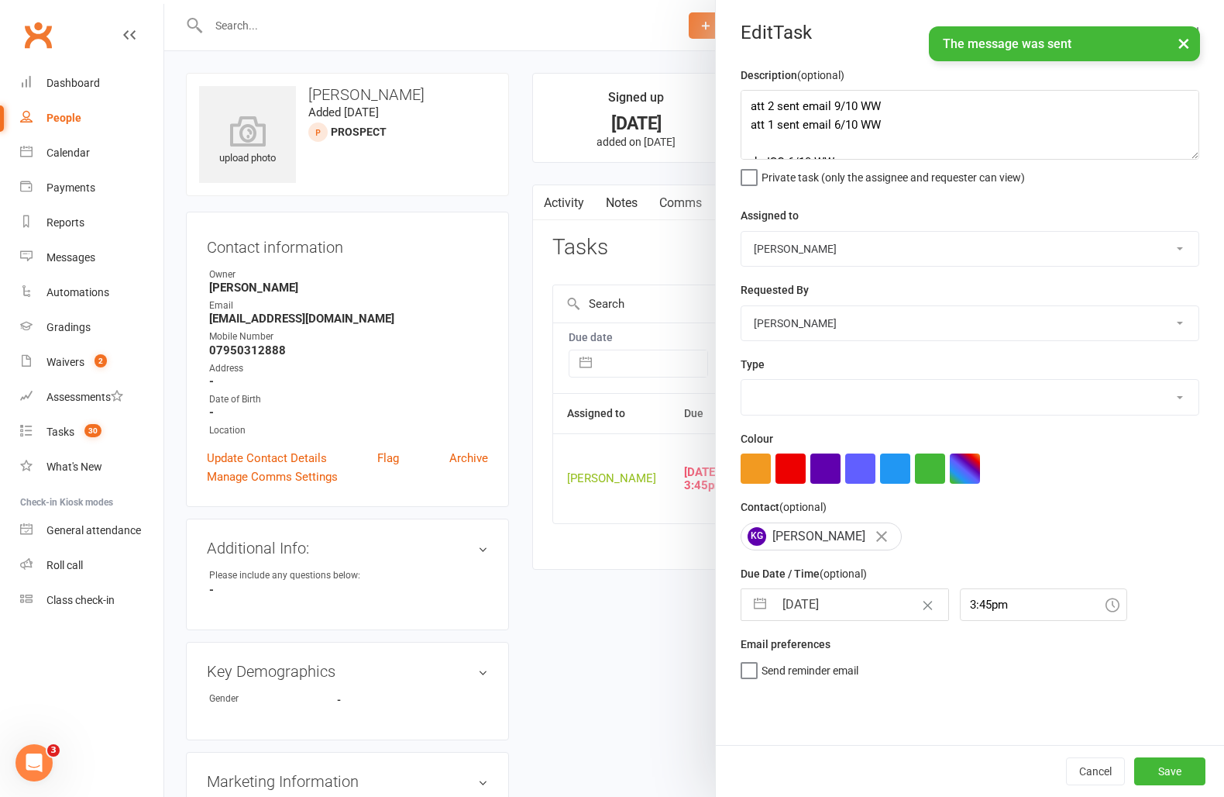
select select "3860"
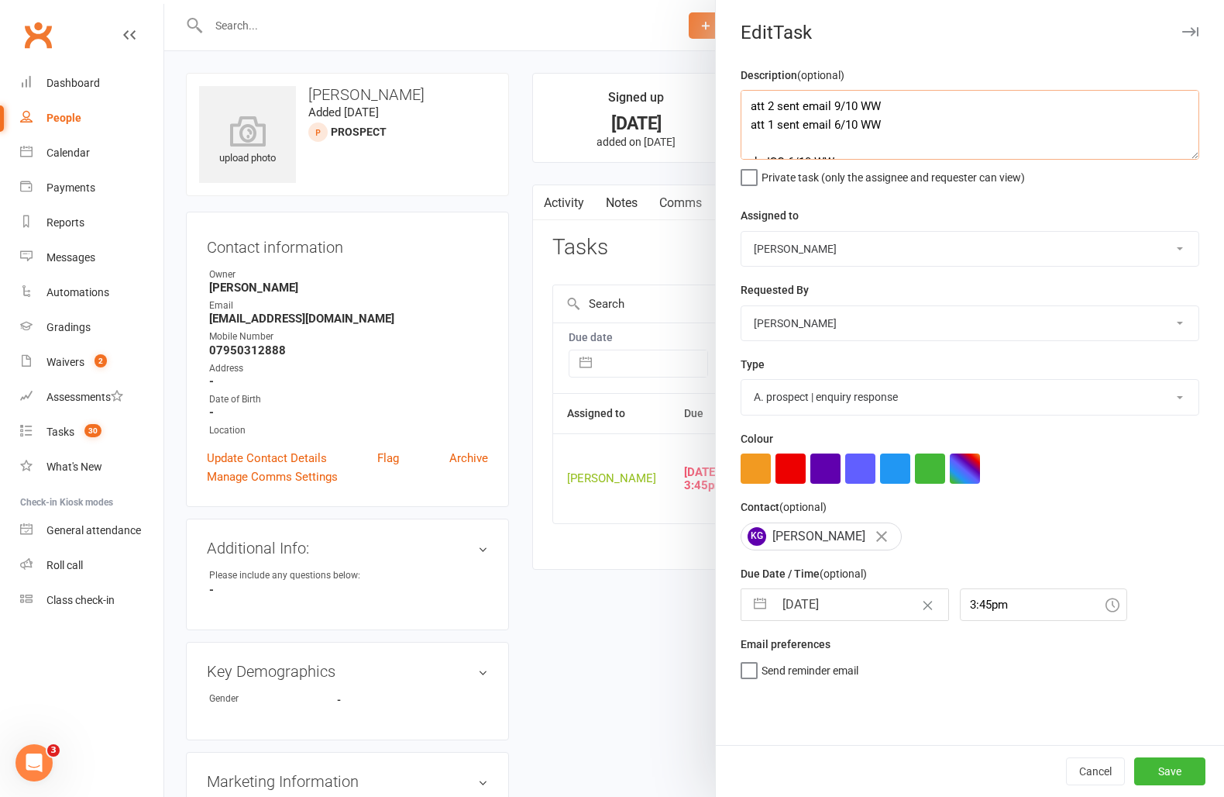
drag, startPoint x: 749, startPoint y: 110, endPoint x: 760, endPoint y: 142, distance: 33.8
click at [749, 112] on textarea "att 2 sent email 9/10 WW att 1 sent email 6/10 WW do ISC 6/10 WW" at bounding box center [970, 125] width 459 height 70
type textarea "att 3 sent email 13/10 WW att 2 sent email 9/10 WW att 1 sent email 6/10 WW do …"
click at [1184, 771] on button "Save" at bounding box center [1170, 771] width 71 height 28
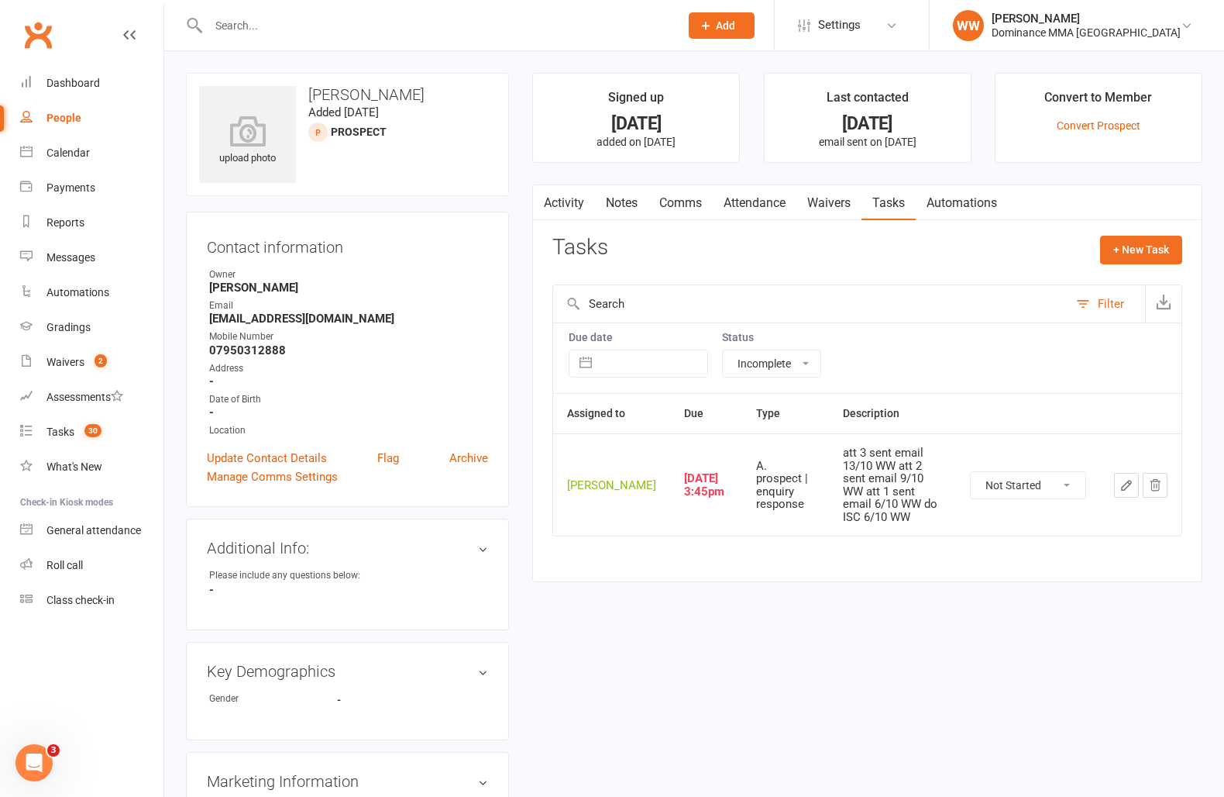
click at [1014, 487] on select "Not Started In Progress Waiting Complete" at bounding box center [1028, 485] width 115 height 26
click at [971, 477] on select "Not Started In Progress Waiting Complete" at bounding box center [1028, 485] width 115 height 26
select select "unstarted"
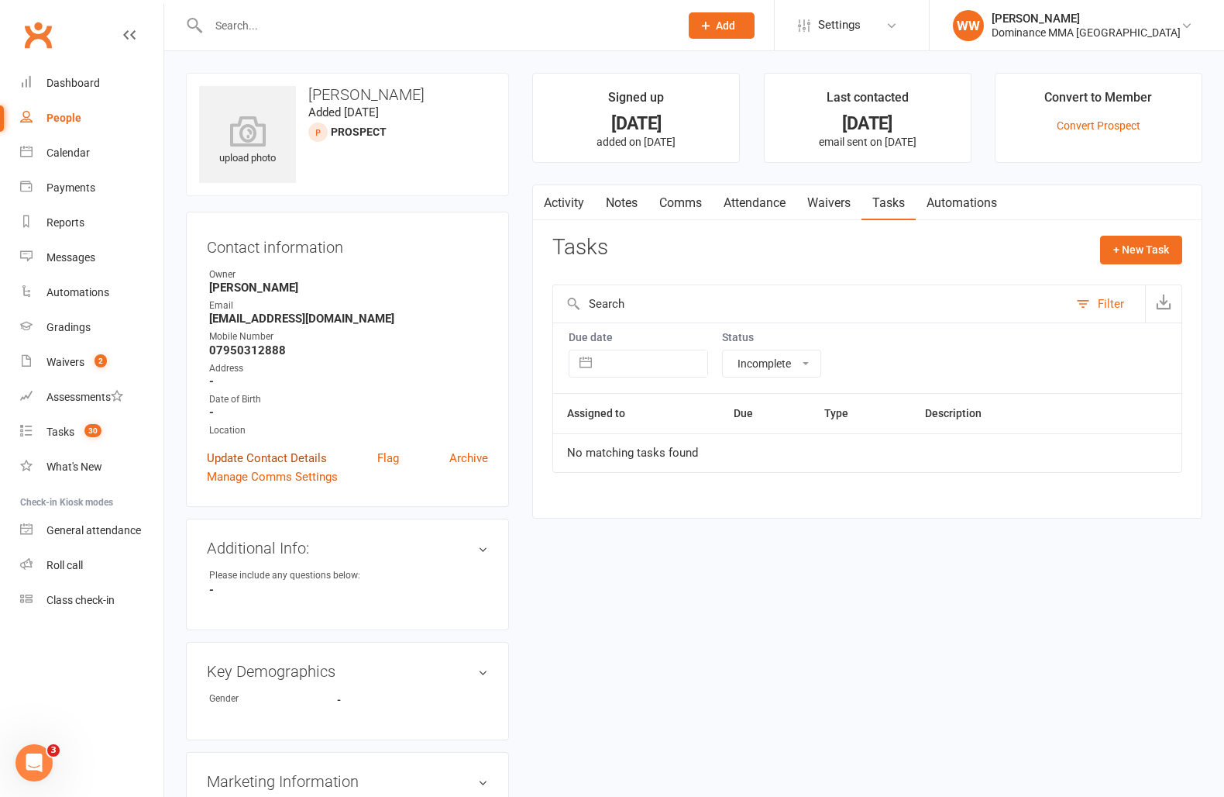
click at [294, 460] on link "Update Contact Details" at bounding box center [267, 458] width 120 height 19
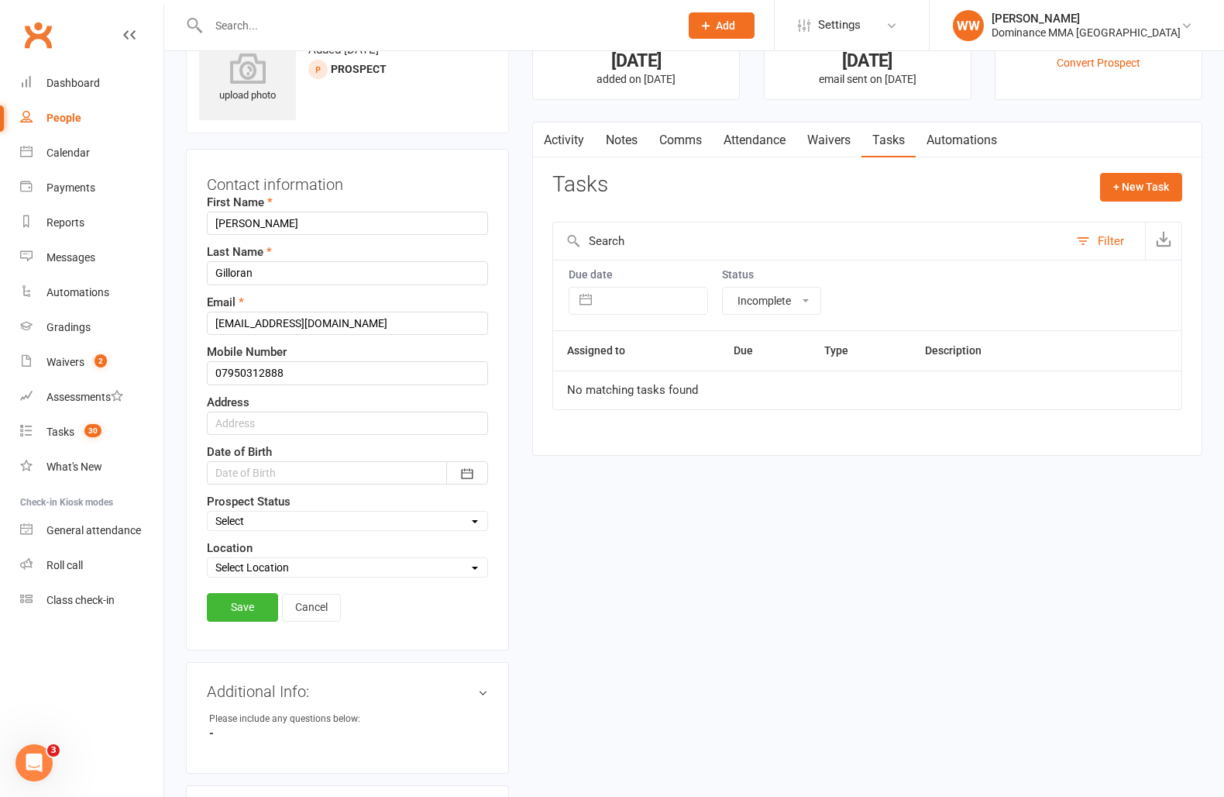
scroll to position [73, 0]
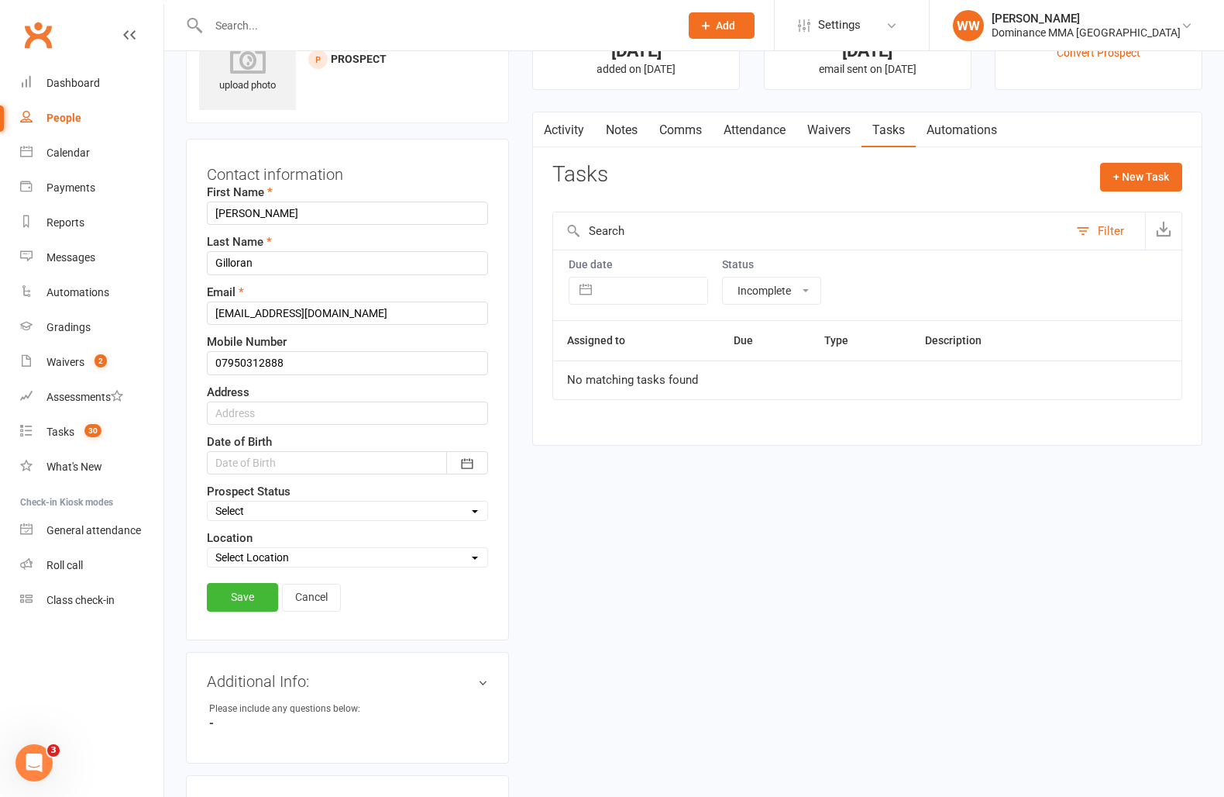
click at [278, 511] on select "Select ENQUIRY WEBSITE ENQUIRY GOOGLE ADS ENQUIRY META ADS ENQUIRY DROPPED DROP…" at bounding box center [348, 510] width 280 height 17
select select "DROPPED"
click at [208, 502] on select "Select ENQUIRY WEBSITE ENQUIRY GOOGLE ADS ENQUIRY META ADS ENQUIRY DROPPED DROP…" at bounding box center [348, 510] width 280 height 17
click at [252, 597] on link "Save" at bounding box center [242, 597] width 71 height 28
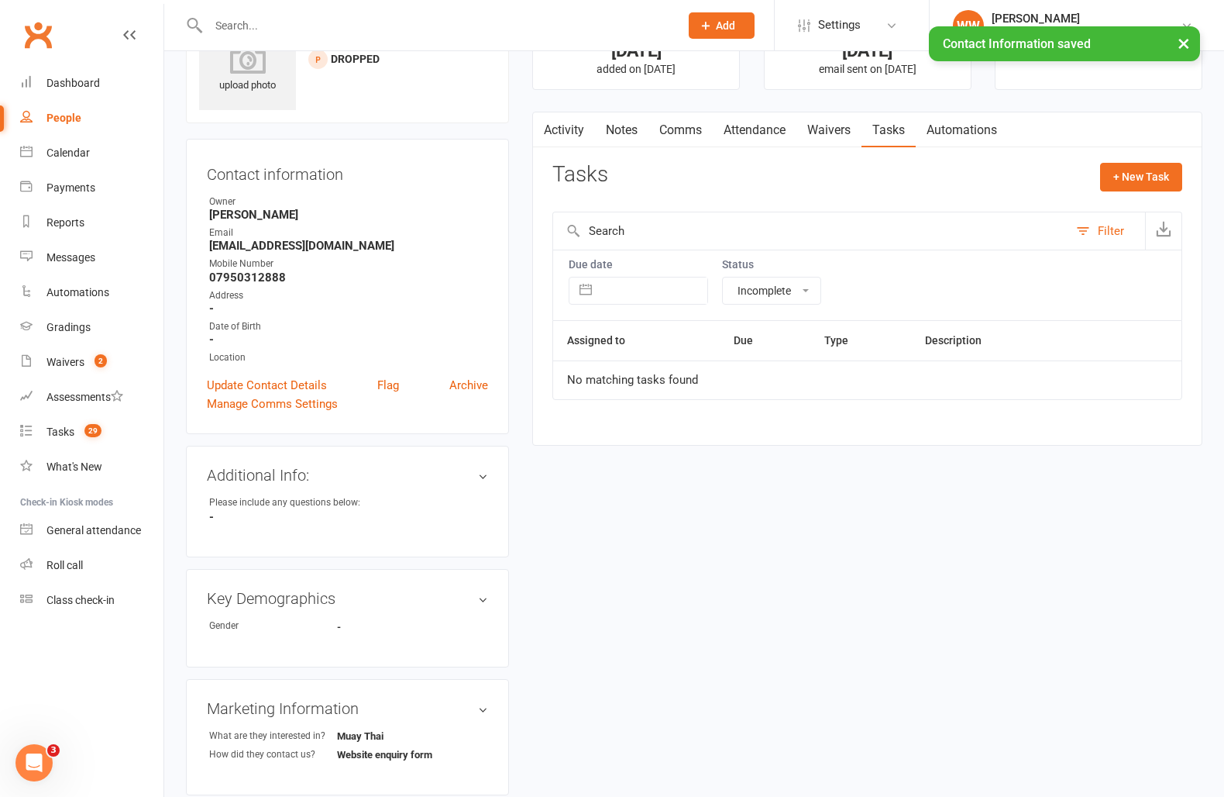
click at [624, 132] on link "Notes" at bounding box center [621, 130] width 53 height 36
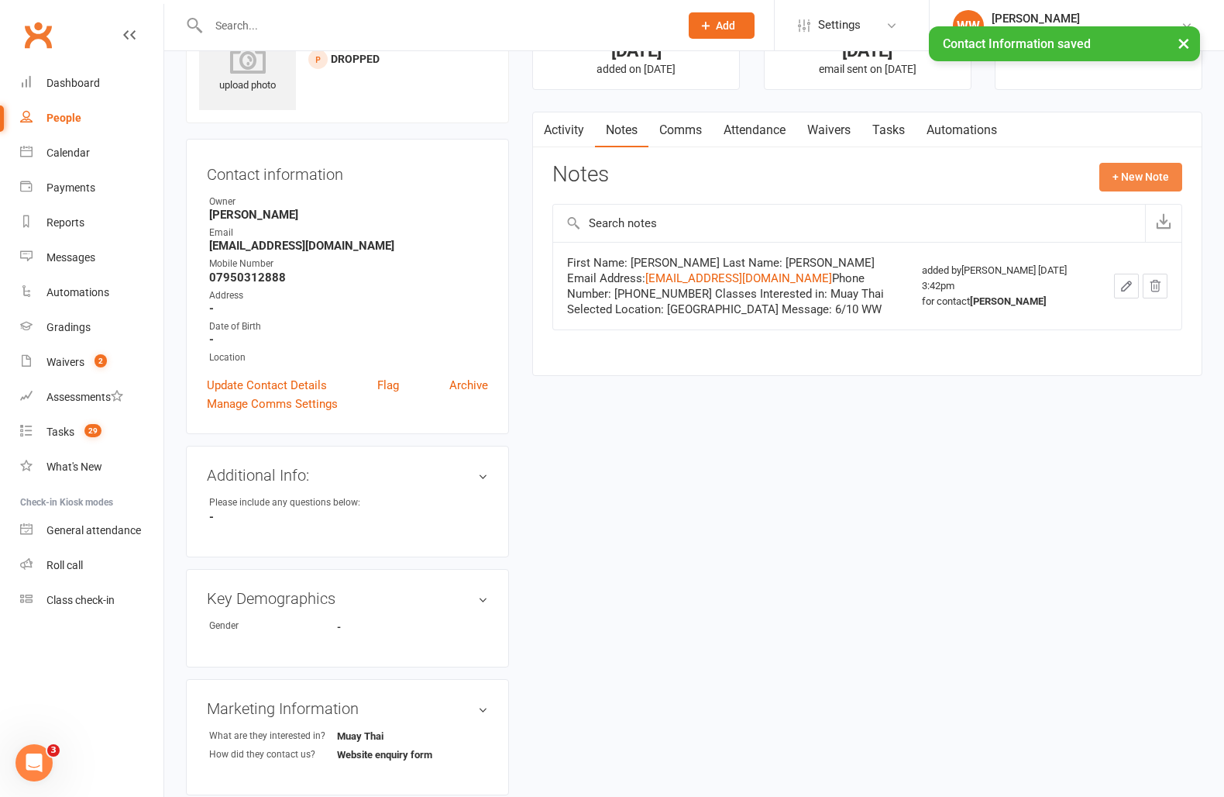
click at [1107, 178] on button "+ New Note" at bounding box center [1141, 177] width 83 height 28
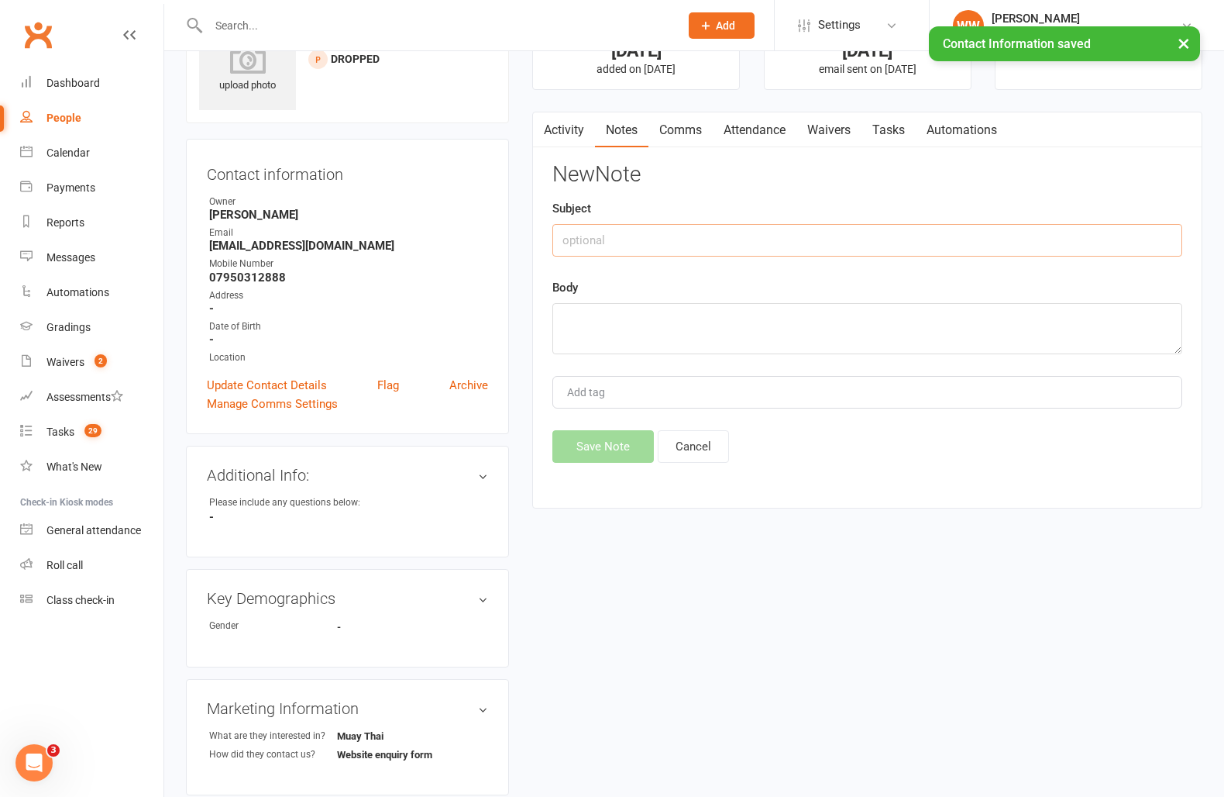
click at [697, 246] on input "text" at bounding box center [868, 240] width 630 height 33
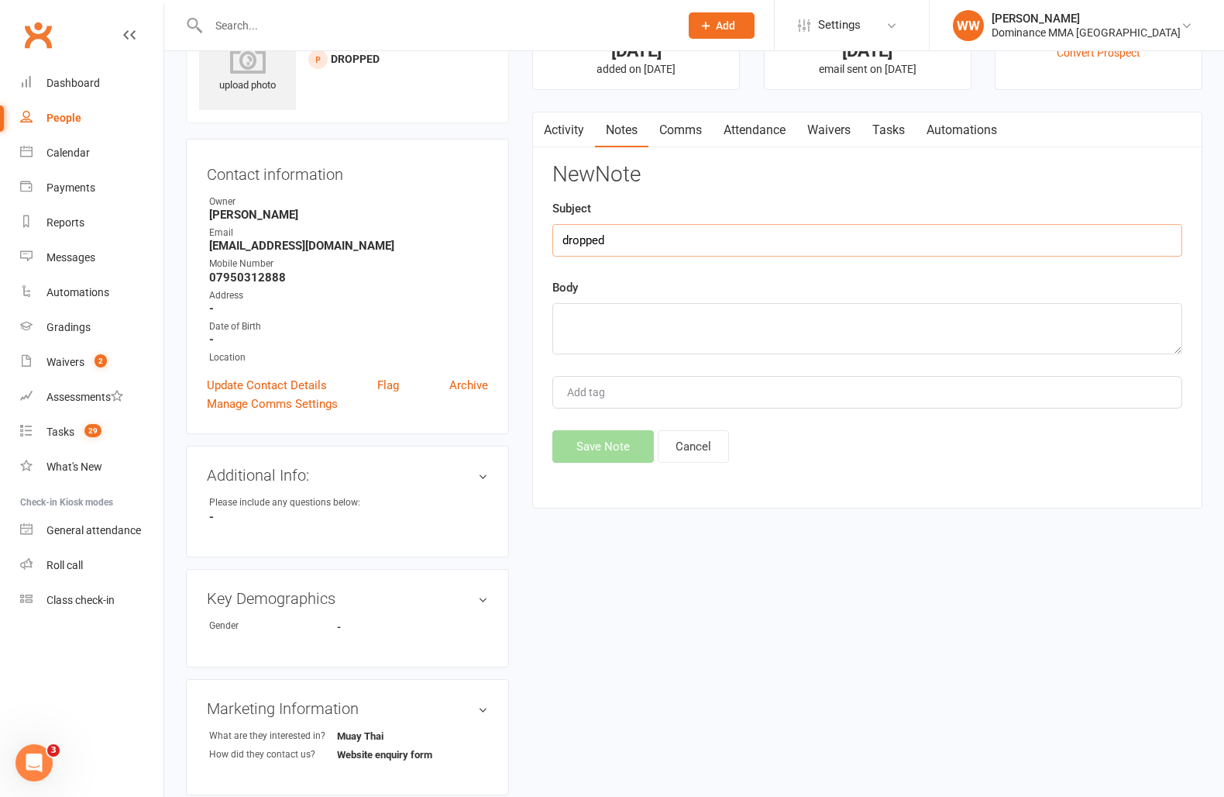
type input "dropped"
type textarea "no number - didn't reply to any emails 13/10 WW"
click at [610, 453] on button "Save Note" at bounding box center [604, 446] width 102 height 33
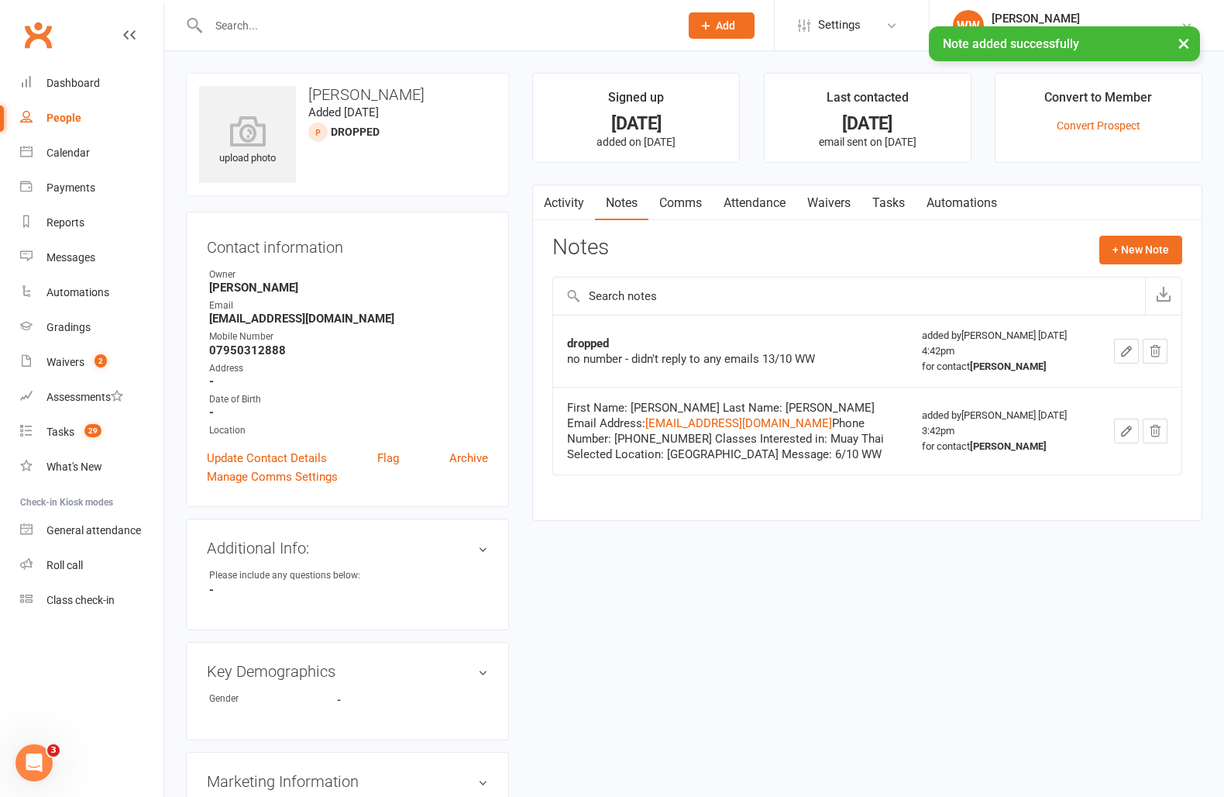
click at [895, 208] on link "Tasks" at bounding box center [889, 203] width 54 height 36
select select "incomplete"
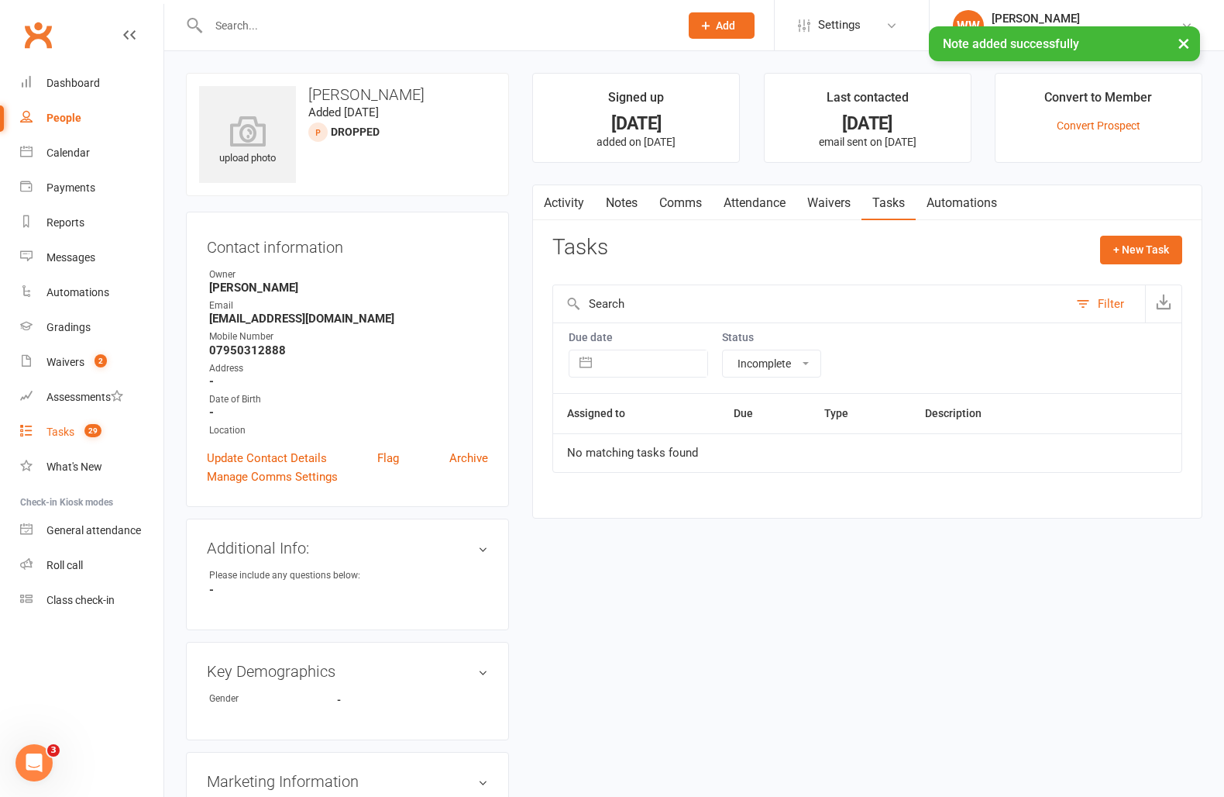
click at [79, 428] on count-badge "29" at bounding box center [89, 431] width 25 height 12
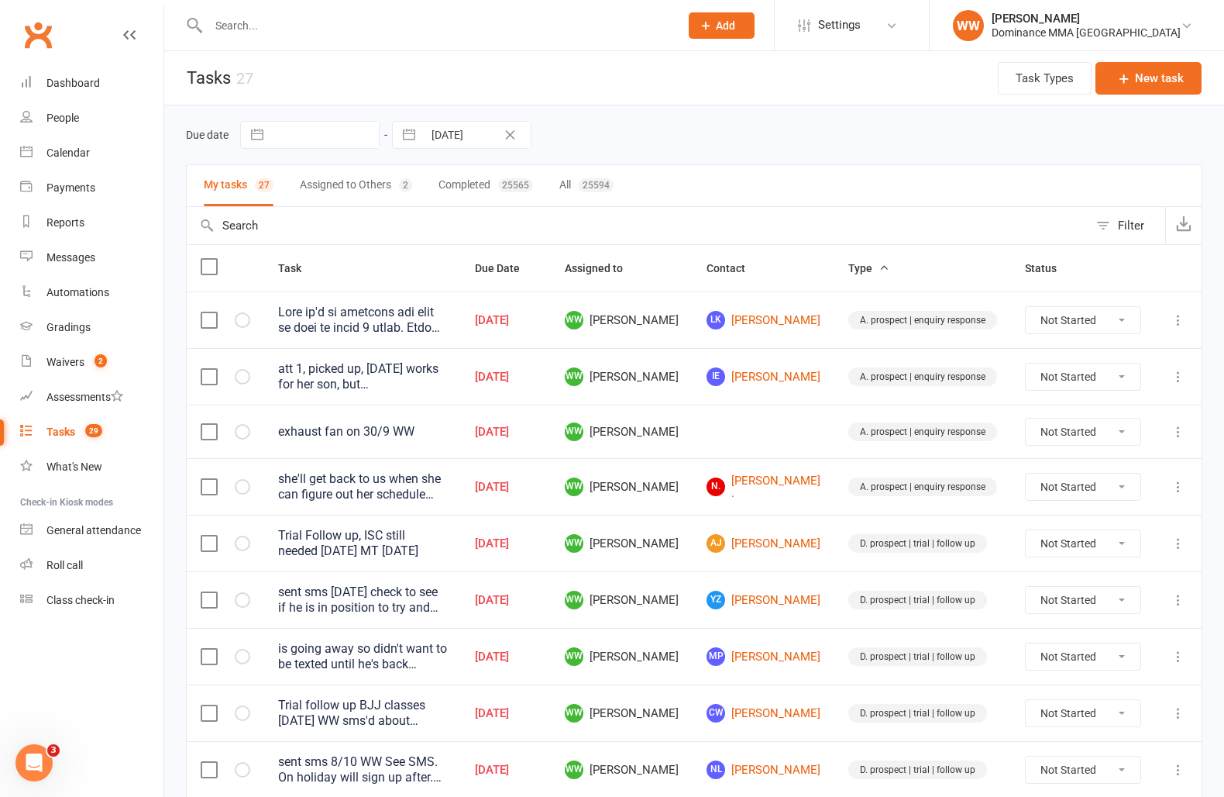
click at [721, 627] on td "YZ YiMing Zhu" at bounding box center [764, 599] width 142 height 57
click at [693, 641] on td "WW Will Wesley" at bounding box center [622, 656] width 142 height 57
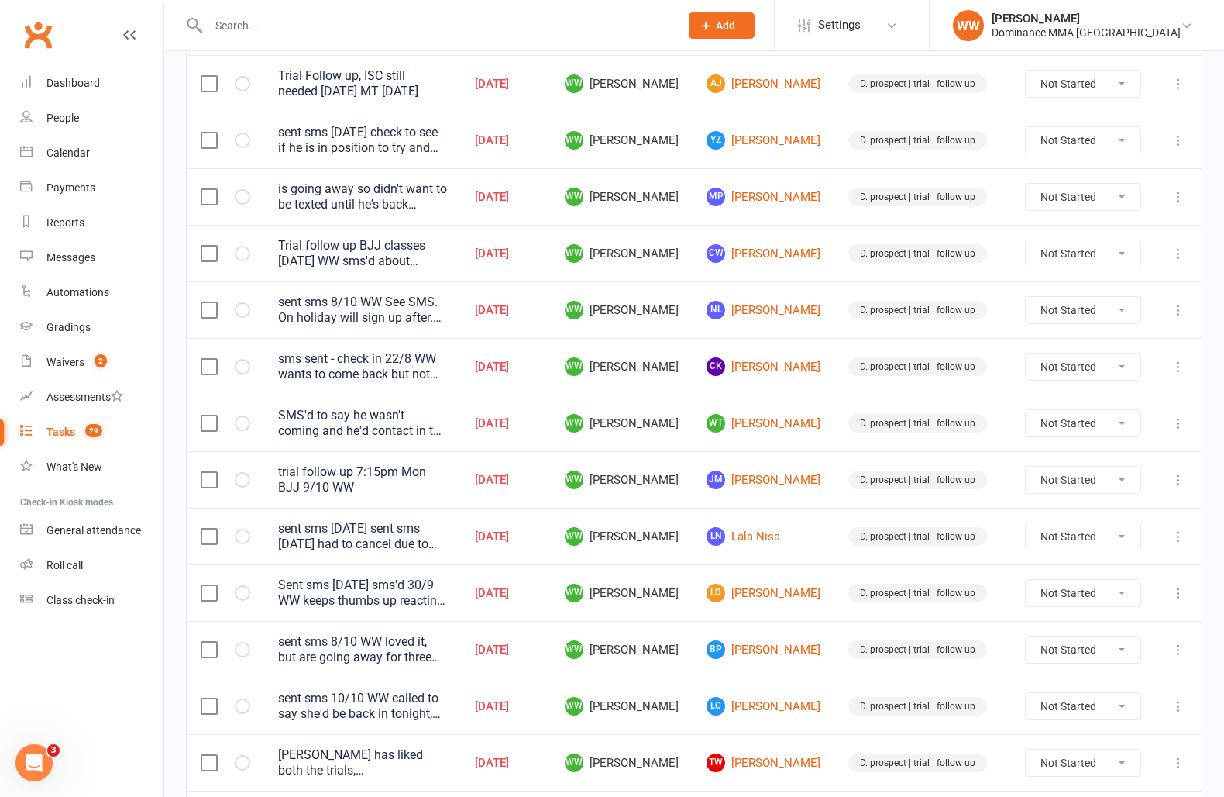
scroll to position [463, 0]
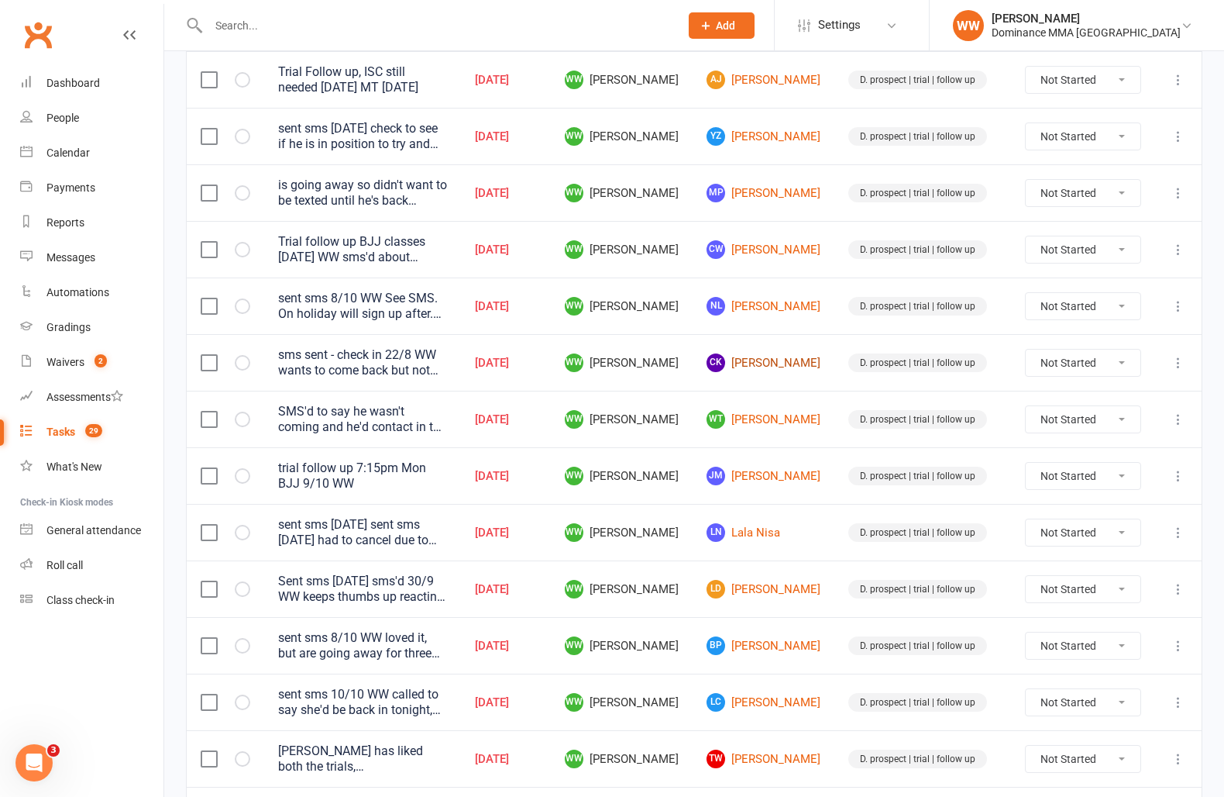
click at [790, 363] on link "CK Christos Kalas" at bounding box center [764, 362] width 114 height 19
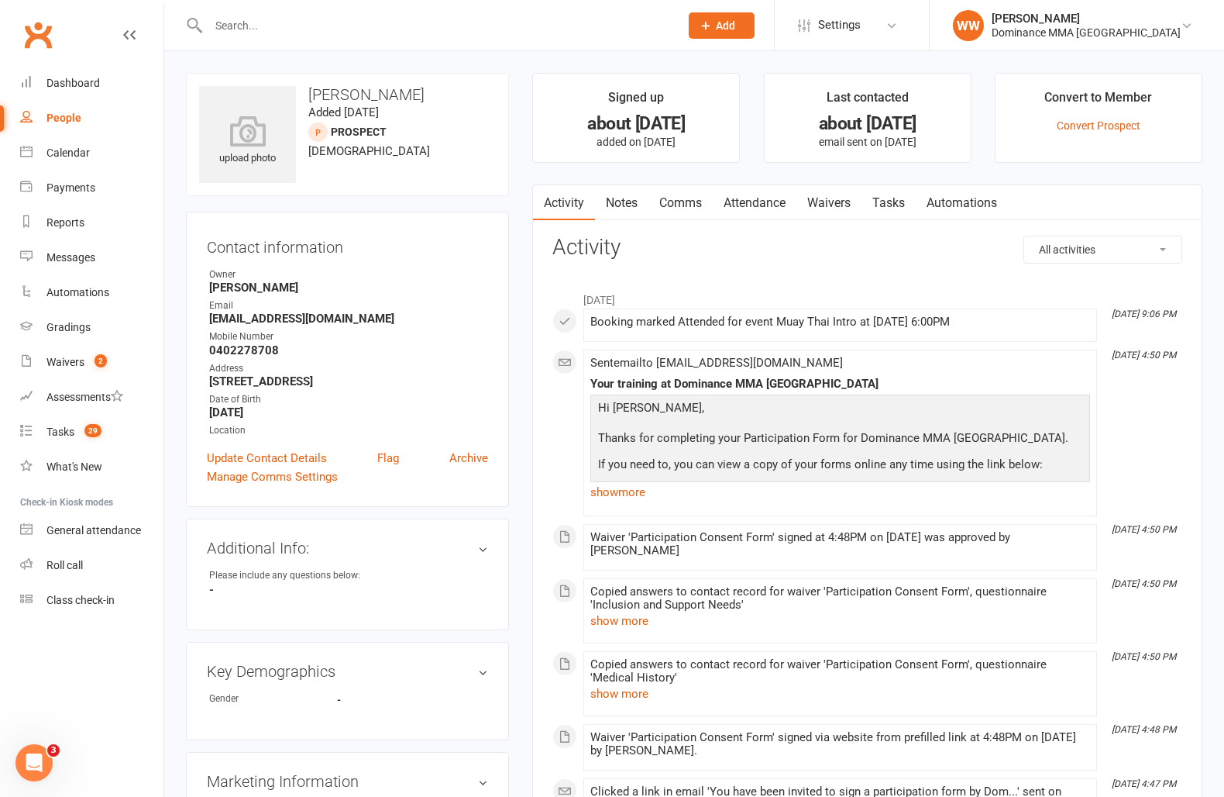
click at [618, 212] on link "Notes" at bounding box center [621, 203] width 53 height 36
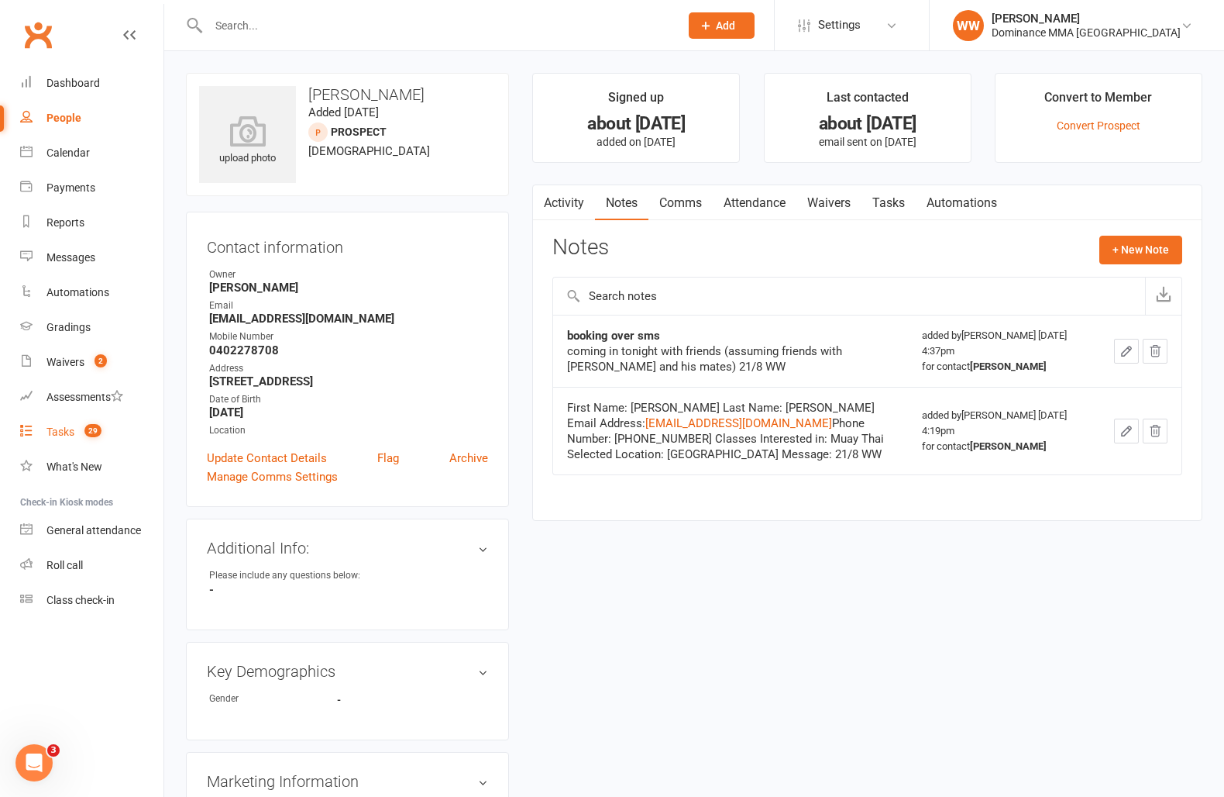
click at [90, 431] on span "29" at bounding box center [92, 430] width 17 height 13
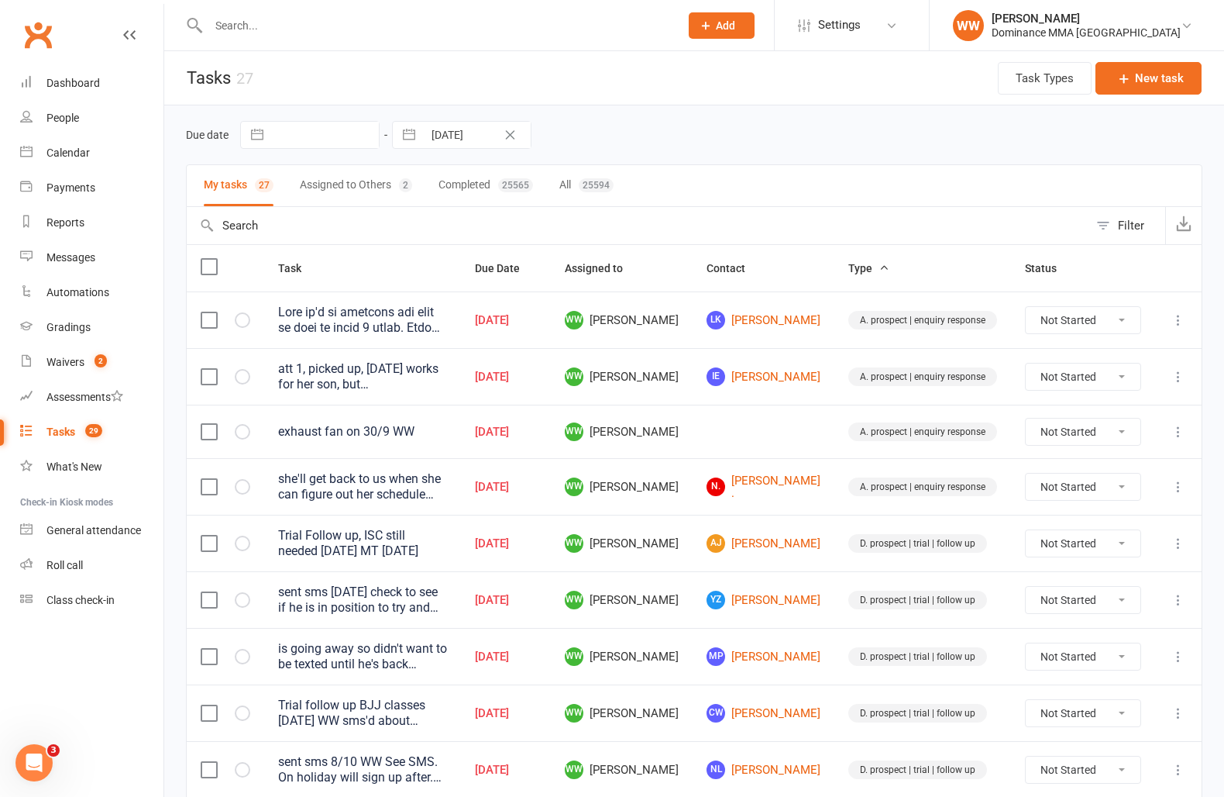
click at [416, 383] on div "att 1, picked up, Thursday works for her son, but Xavier plans on coming in wit…" at bounding box center [362, 376] width 169 height 31
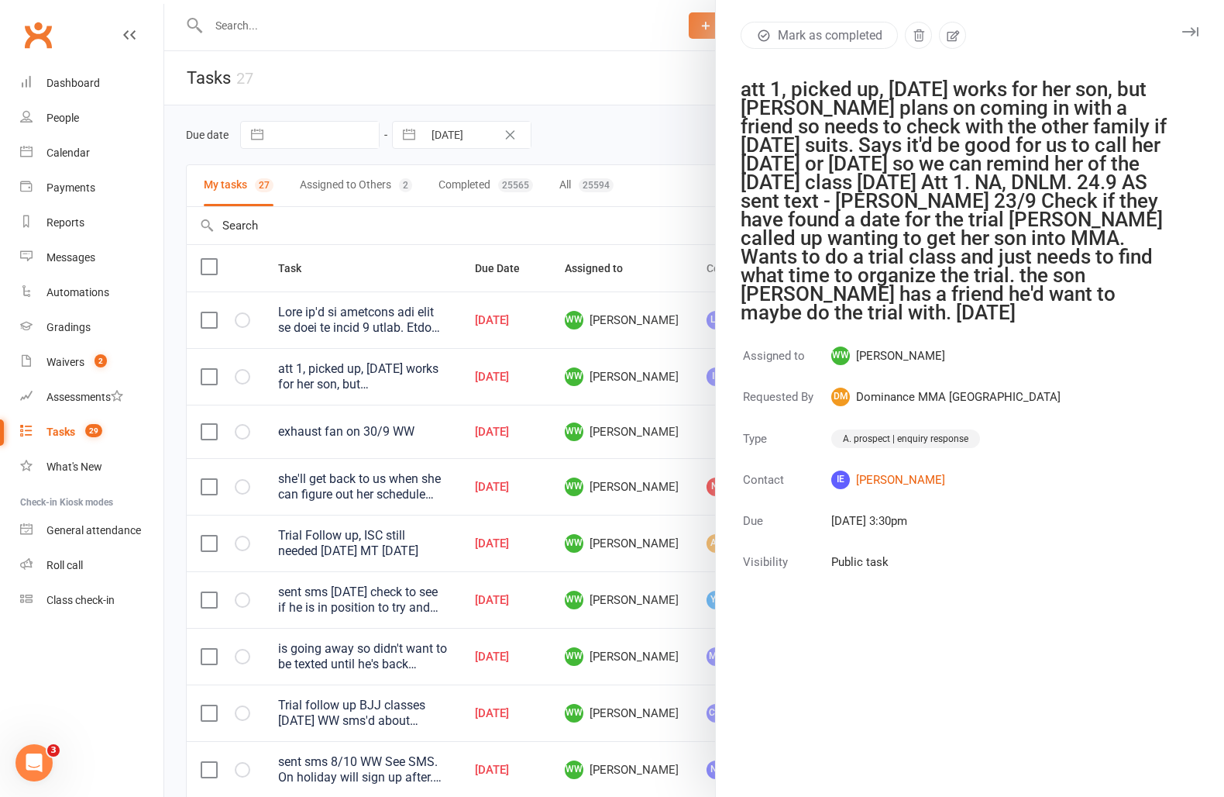
click at [1190, 29] on icon "button" at bounding box center [1191, 31] width 16 height 9
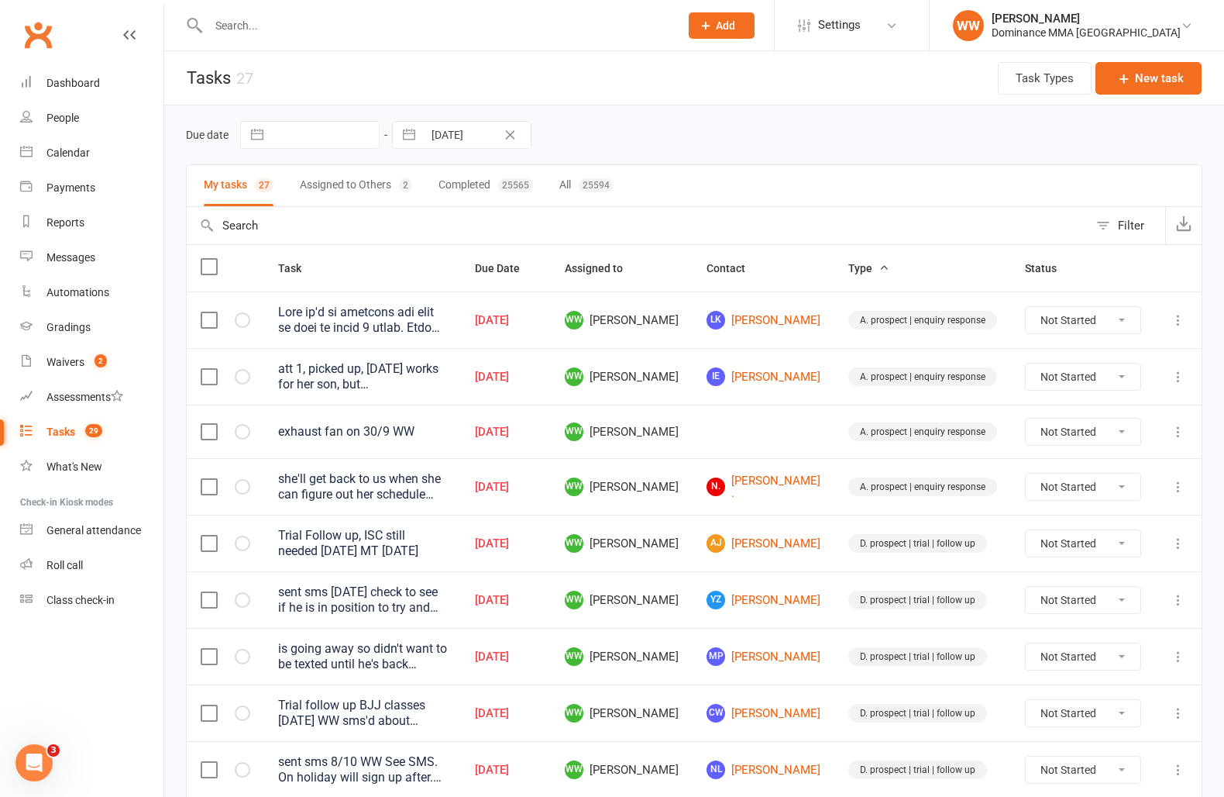
click at [693, 426] on td "WW Will Wesley" at bounding box center [622, 431] width 142 height 53
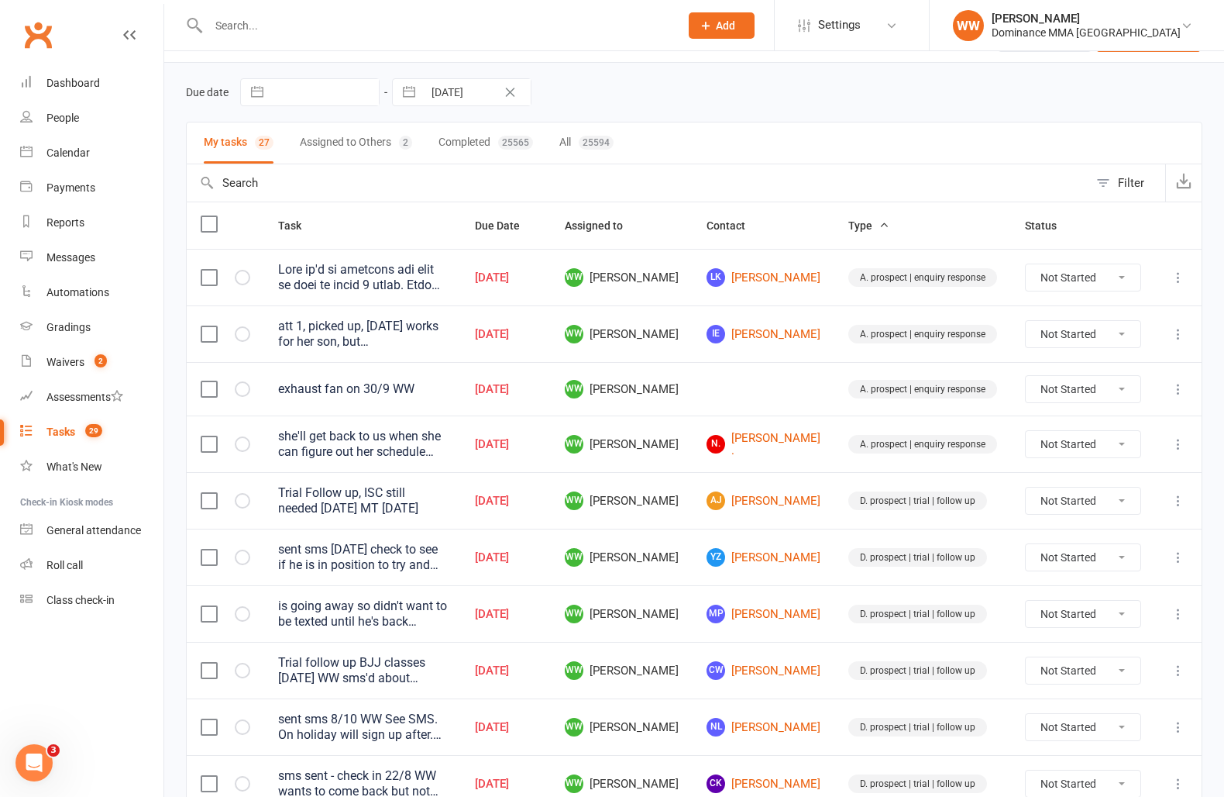
scroll to position [44, 0]
click at [447, 271] on div at bounding box center [362, 275] width 169 height 31
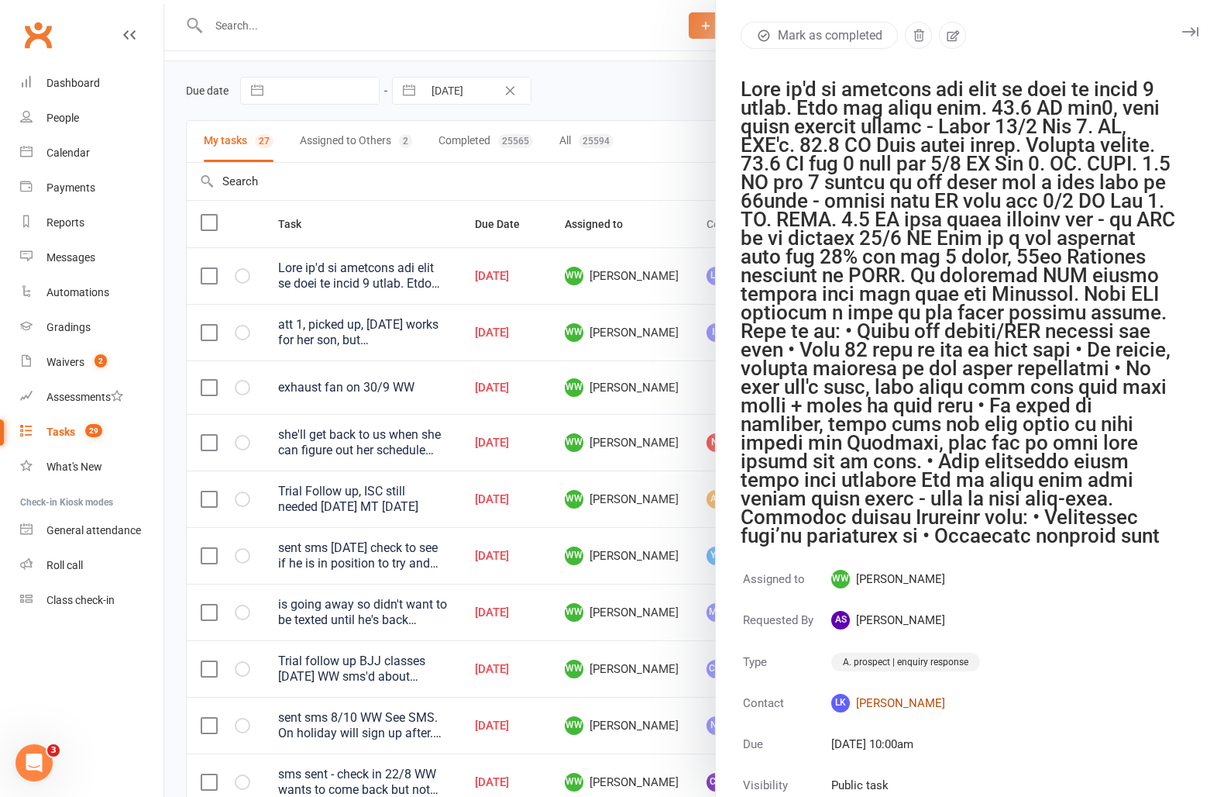
click at [880, 699] on link "LK Lee Kelly" at bounding box center [906, 703] width 149 height 19
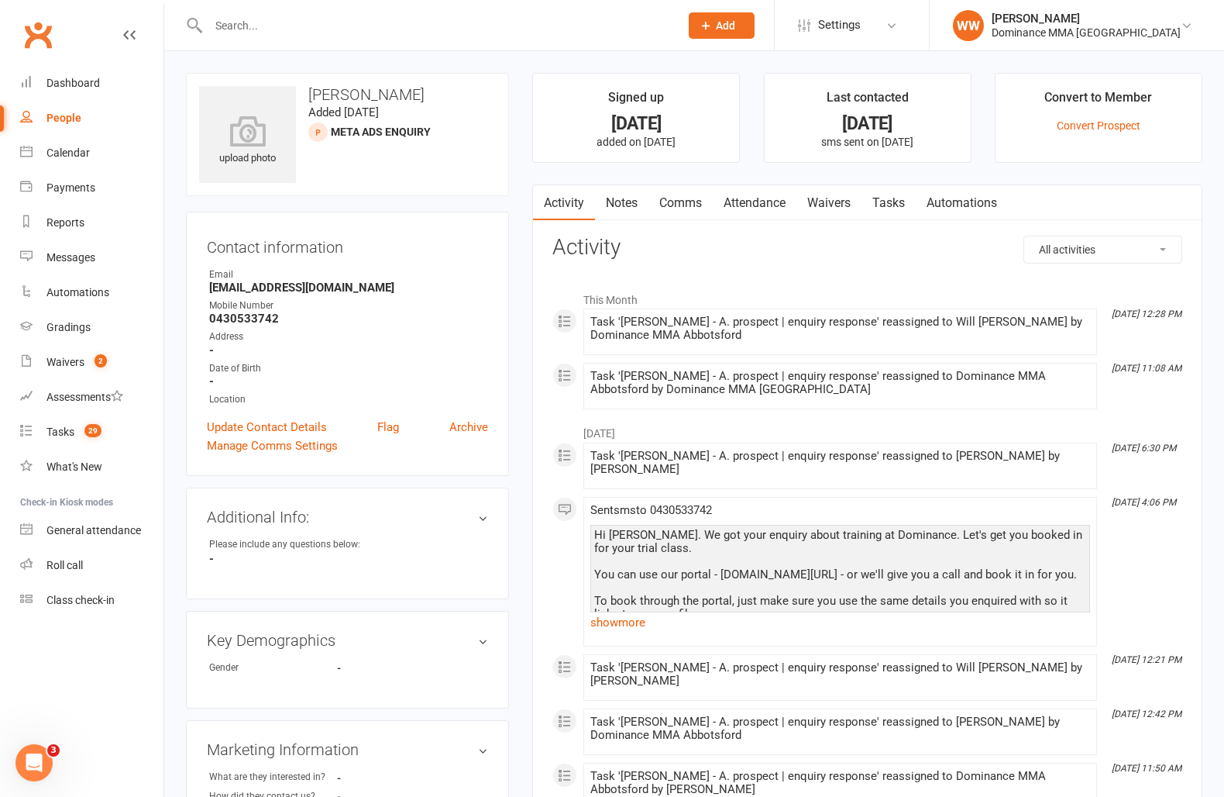
click at [635, 207] on link "Notes" at bounding box center [621, 203] width 53 height 36
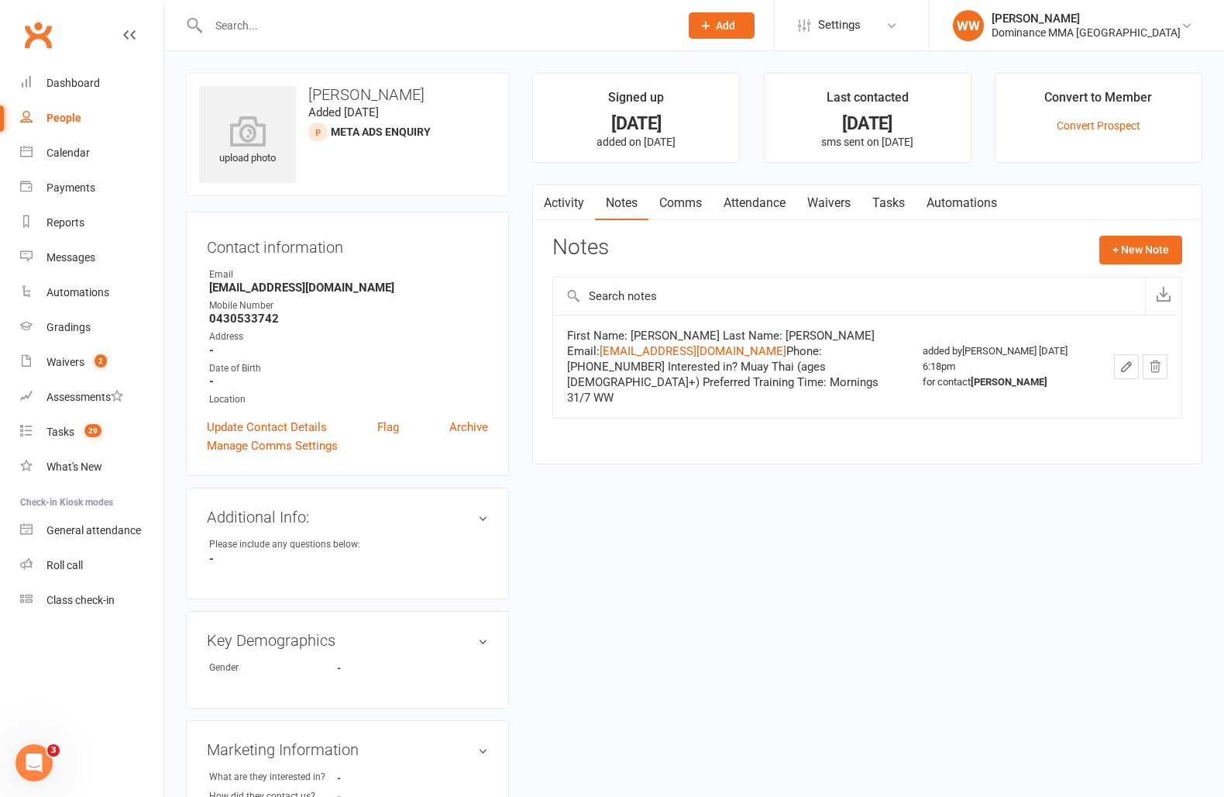
click at [882, 205] on link "Tasks" at bounding box center [889, 203] width 54 height 36
select select "incomplete"
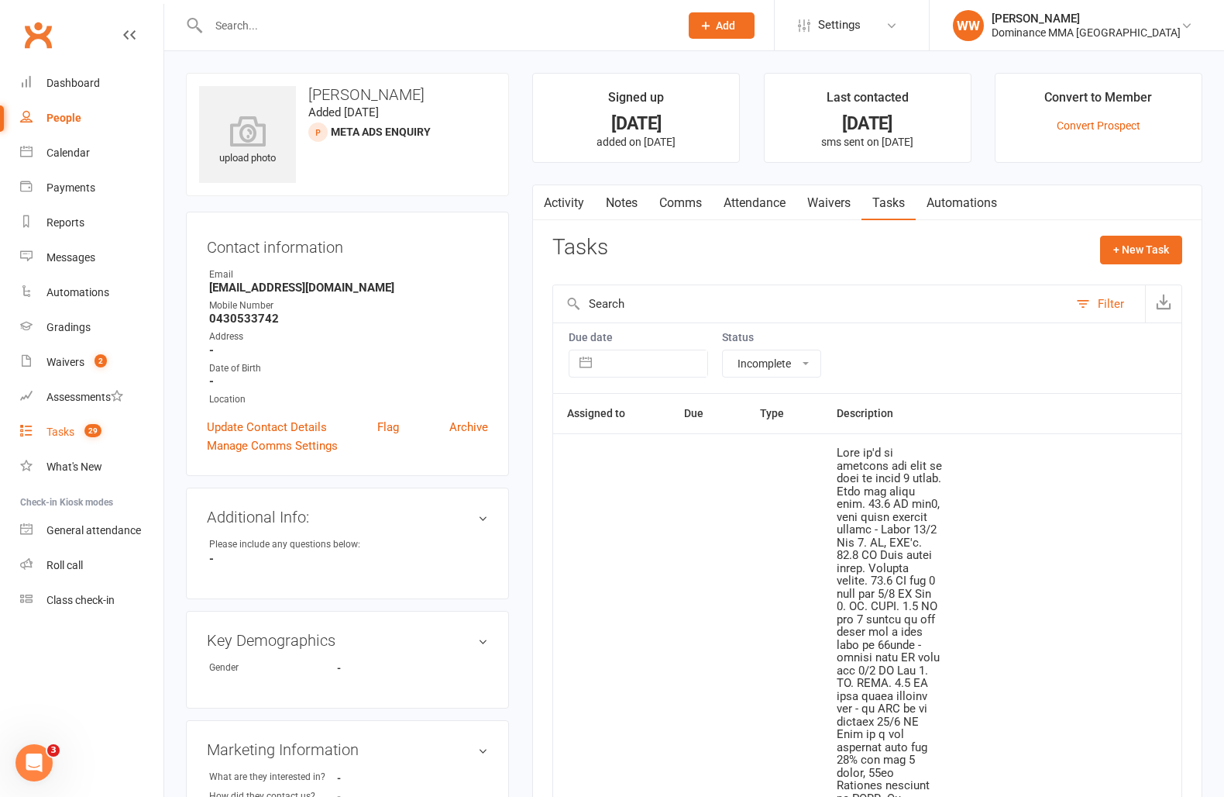
click at [61, 427] on div "Tasks" at bounding box center [60, 431] width 28 height 12
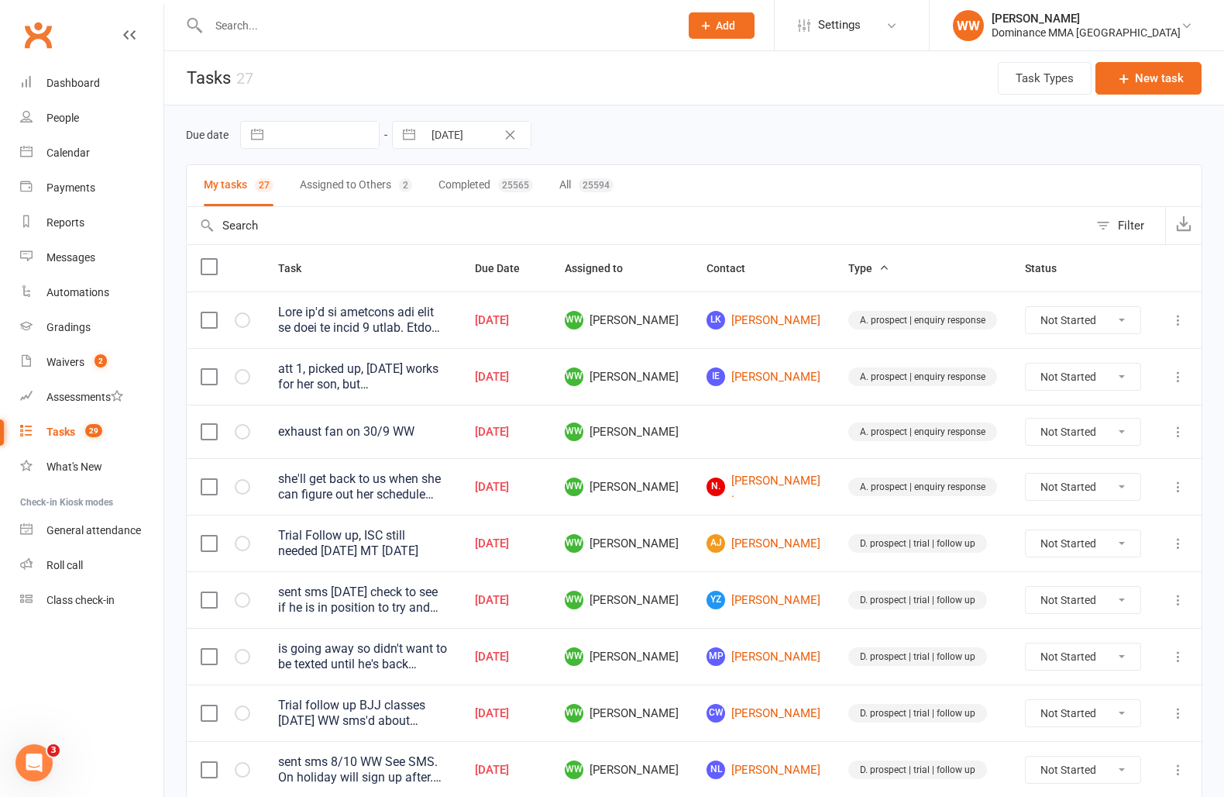
click at [807, 148] on div "Due date Navigate forward to interact with the calendar and select a date. Pres…" at bounding box center [694, 135] width 1017 height 28
click at [779, 549] on link "AJ Aymen Jebril" at bounding box center [764, 543] width 114 height 19
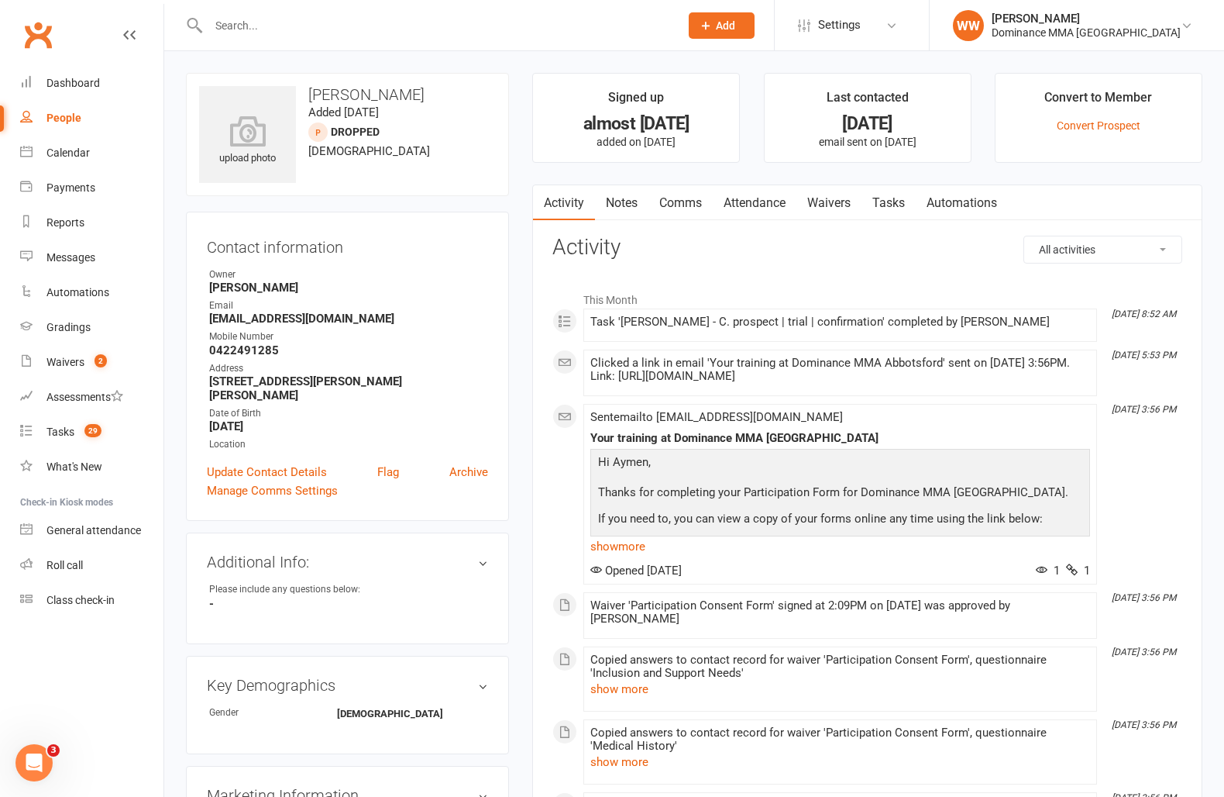
click at [632, 208] on link "Notes" at bounding box center [621, 203] width 53 height 36
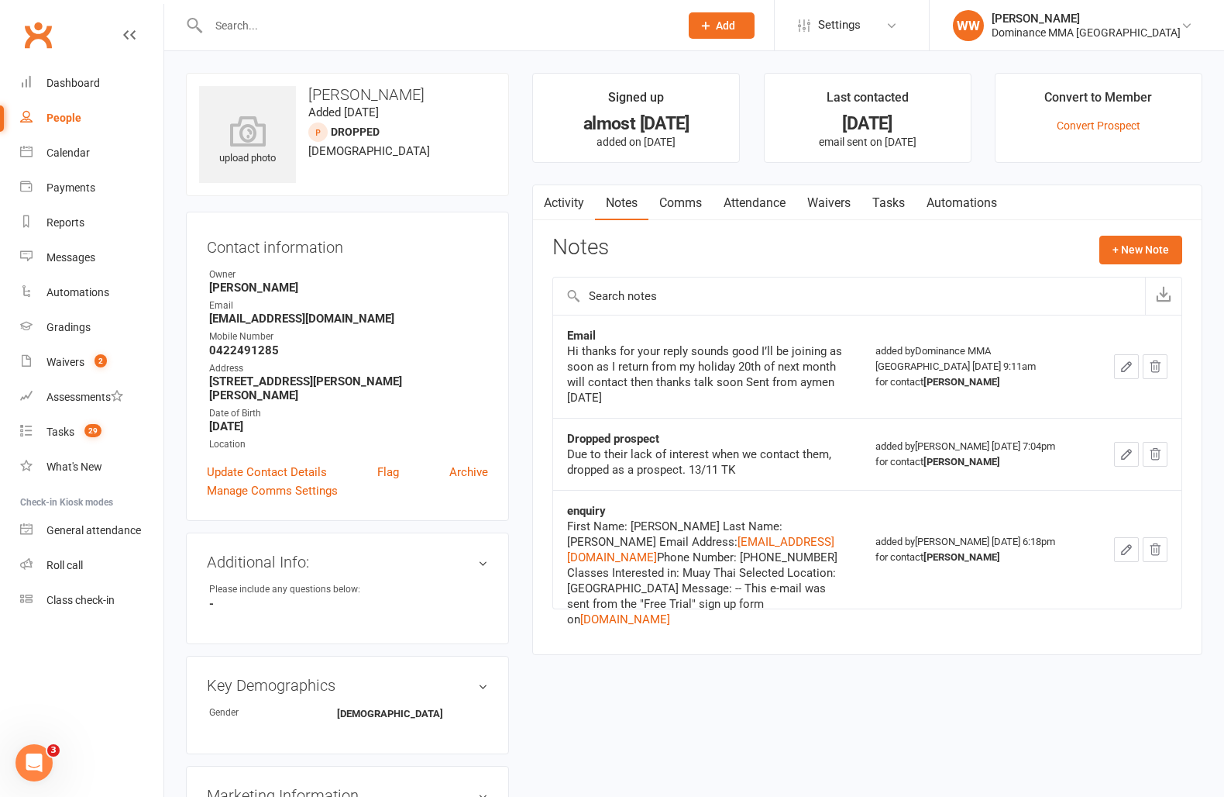
click at [712, 258] on div "Notes + New Note" at bounding box center [868, 256] width 630 height 40
click at [742, 260] on div "Notes + New Note" at bounding box center [868, 256] width 630 height 40
click at [916, 212] on link "Tasks" at bounding box center [889, 203] width 54 height 36
select select "incomplete"
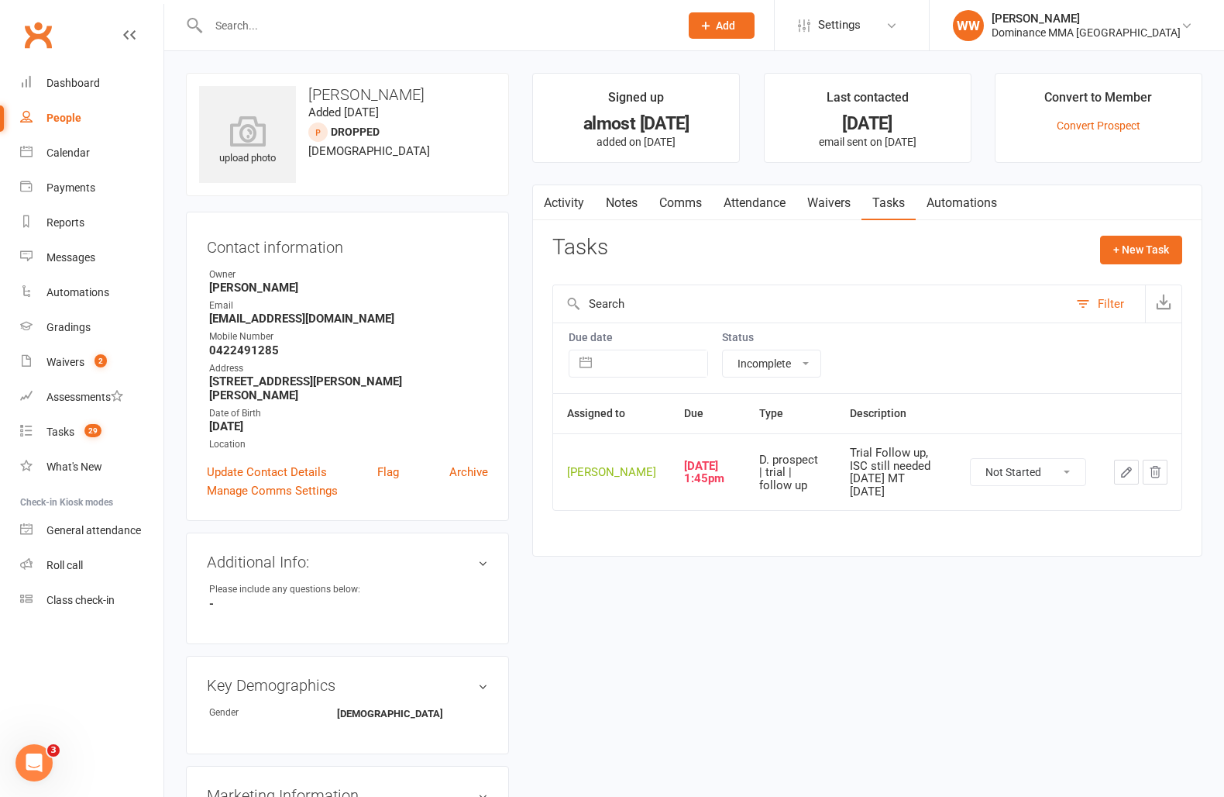
click at [1104, 312] on button "Filter" at bounding box center [1107, 303] width 77 height 37
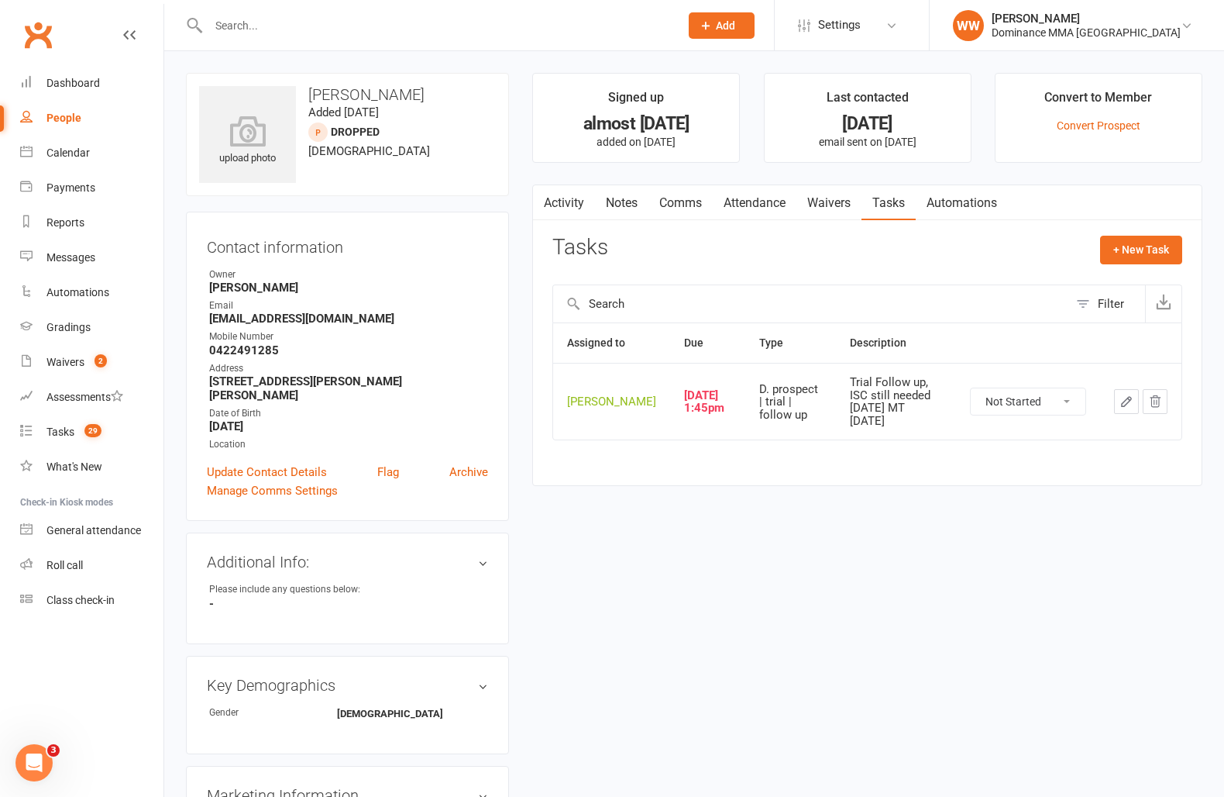
click at [1105, 311] on div "Filter" at bounding box center [1111, 303] width 26 height 19
select select "incomplete"
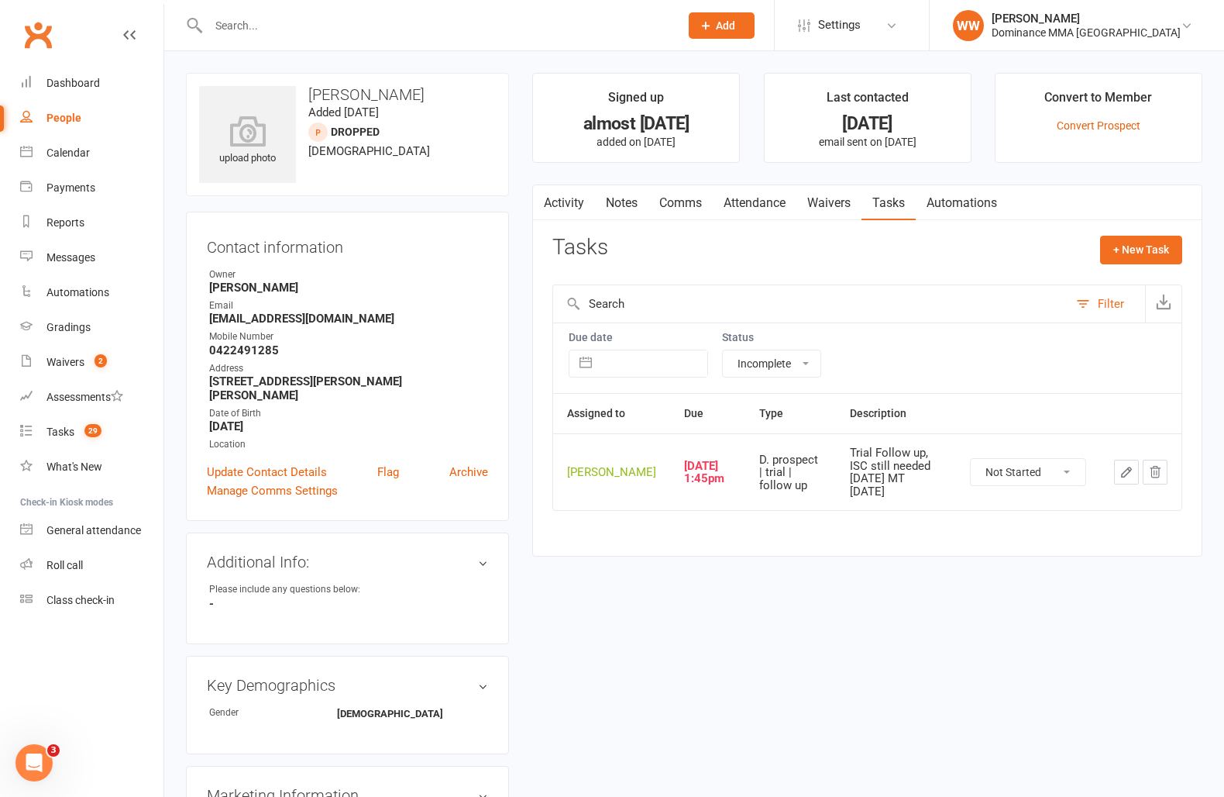
click at [774, 363] on select "All statuses Incomplete Not Started In Progress Waiting Complete" at bounding box center [772, 363] width 98 height 26
select select
click at [723, 350] on select "All statuses Incomplete Not Started In Progress Waiting Complete" at bounding box center [772, 363] width 98 height 26
select select "finished"
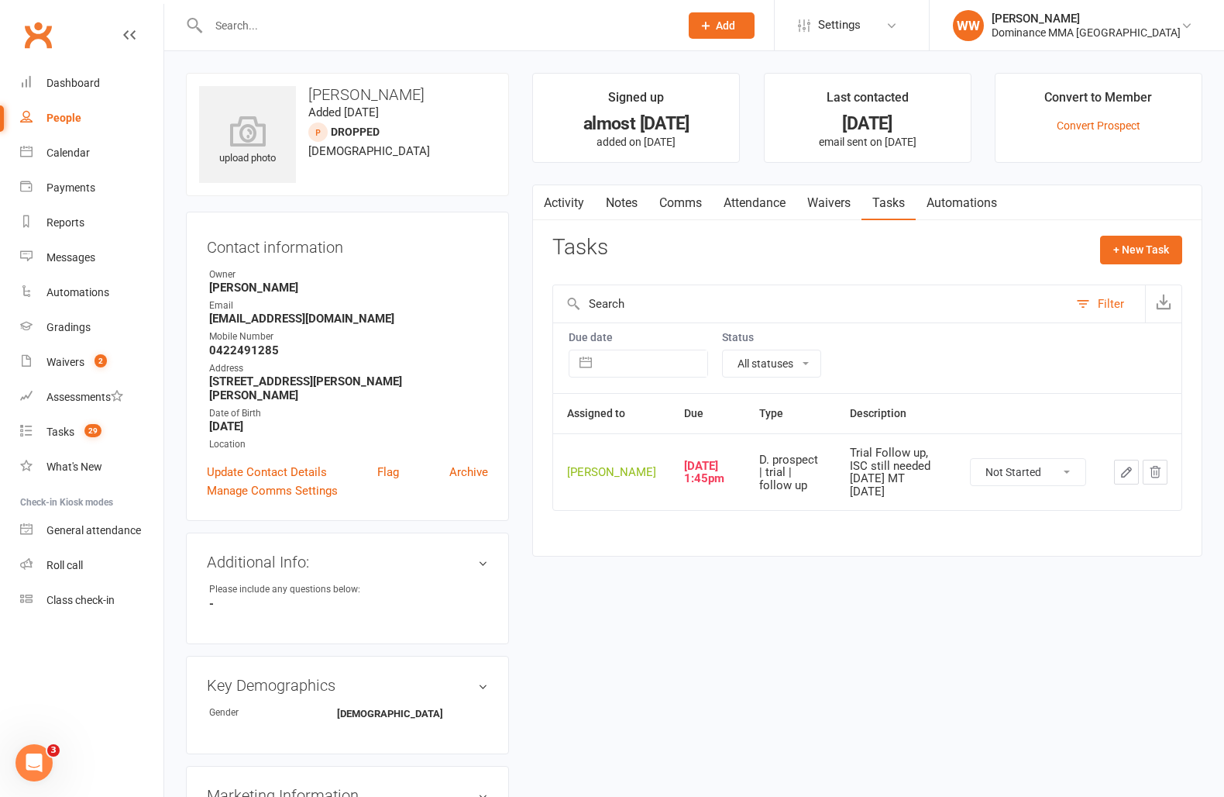
select select "finished"
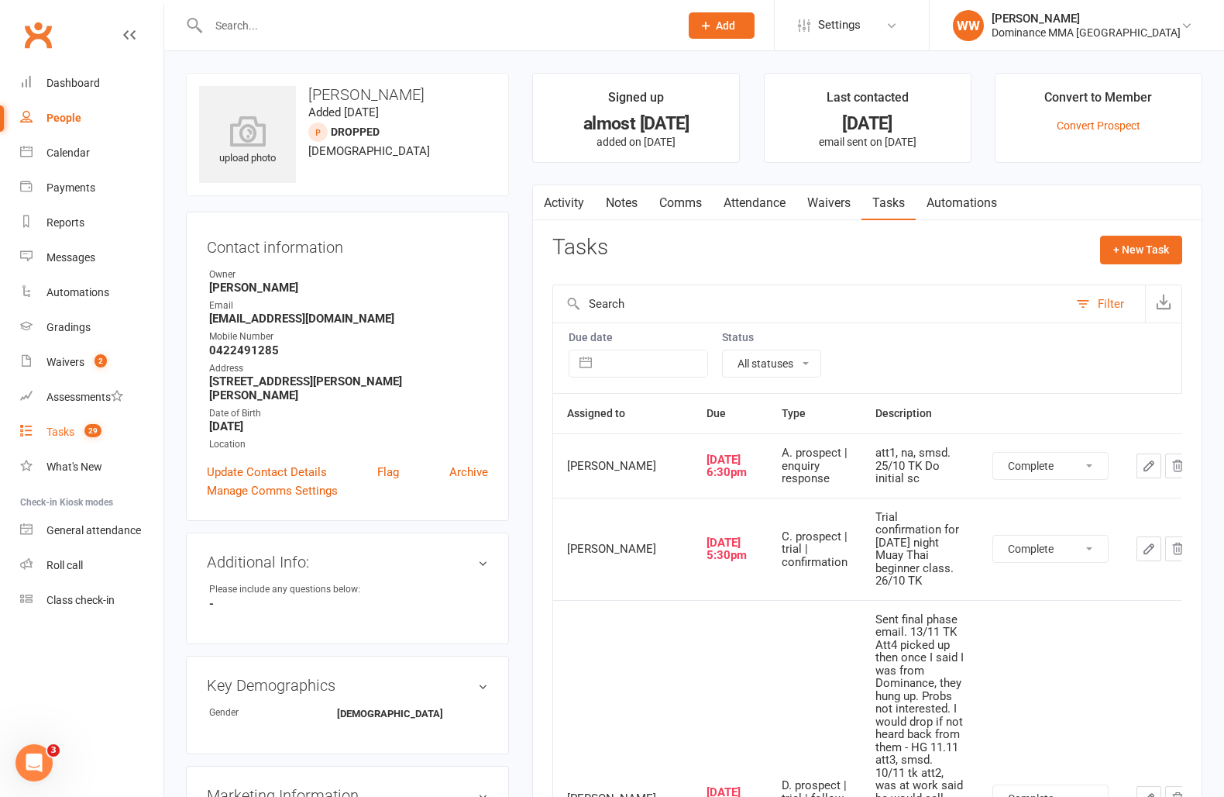
click at [70, 431] on div "Tasks" at bounding box center [60, 431] width 28 height 12
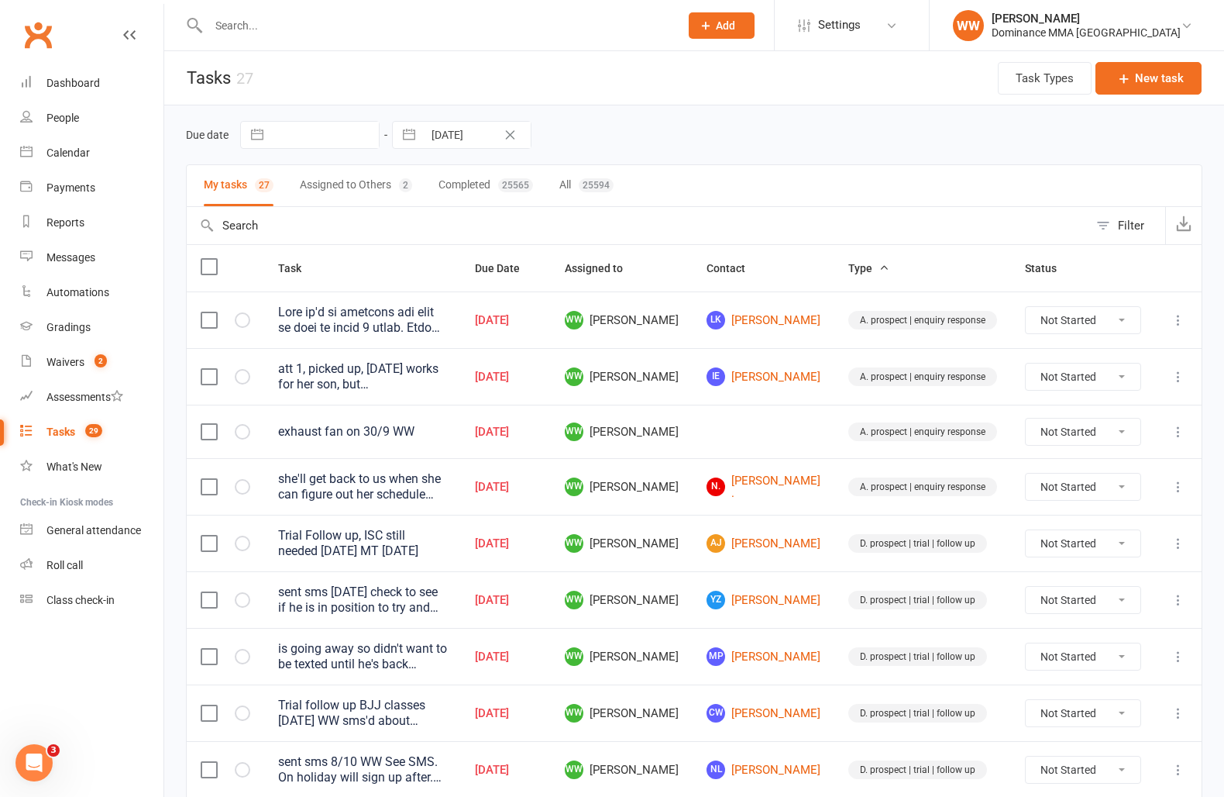
click at [693, 467] on td "WW Will Wesley" at bounding box center [622, 486] width 142 height 57
click at [693, 500] on td "WW Will Wesley" at bounding box center [622, 486] width 142 height 57
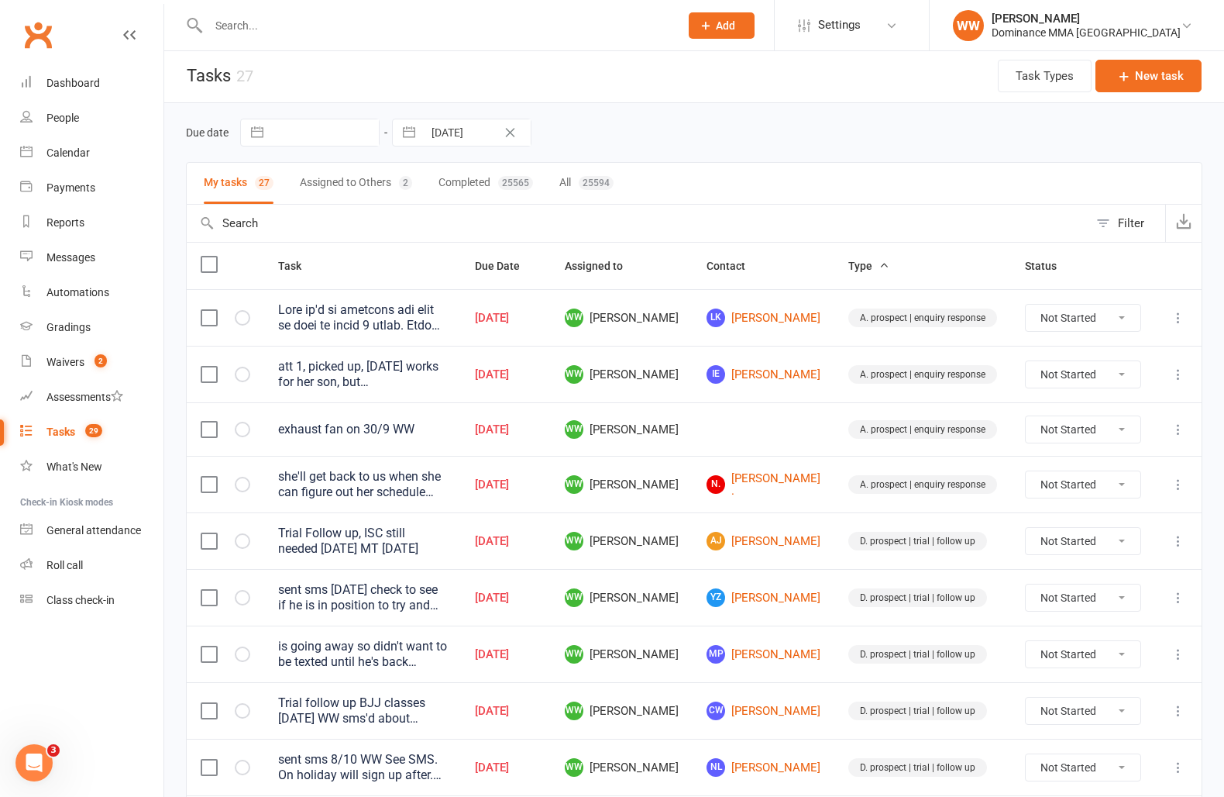
click at [265, 31] on input "text" at bounding box center [436, 26] width 465 height 22
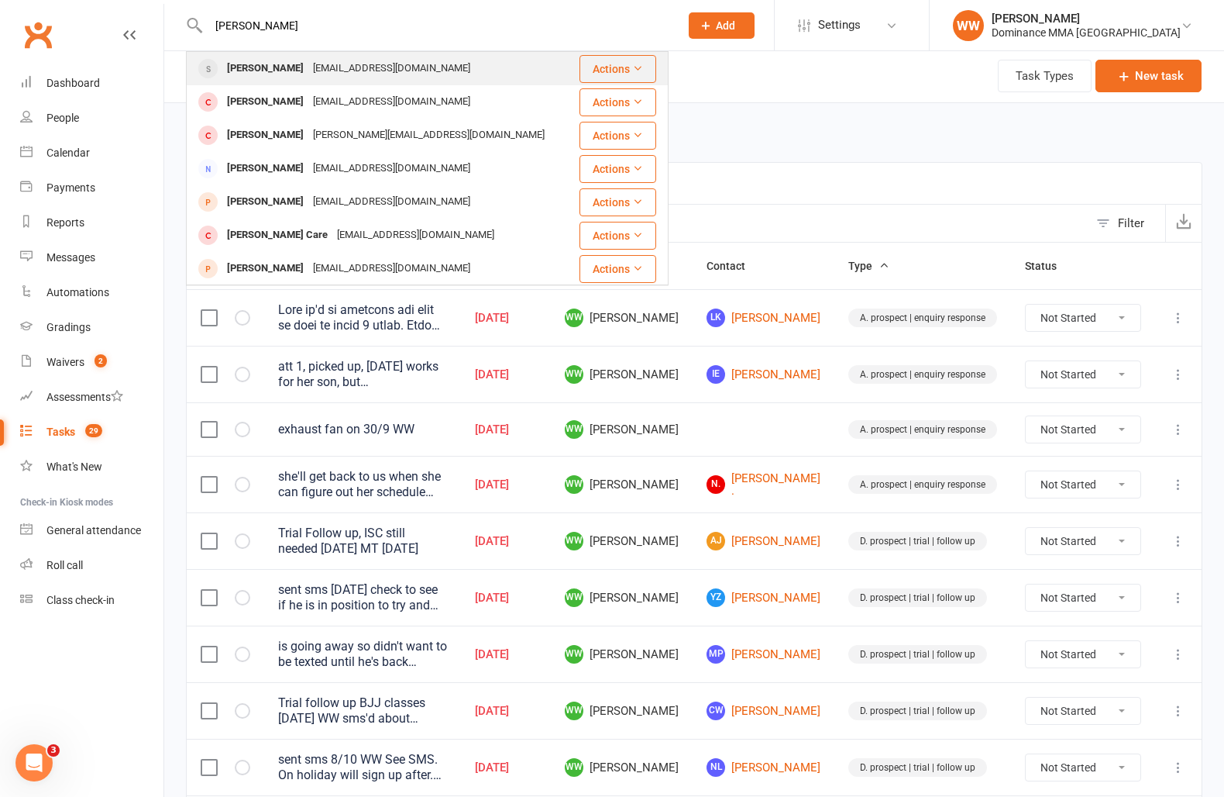
type input "mathew hugh"
click at [298, 67] on div "Mathew Hughes" at bounding box center [265, 68] width 86 height 22
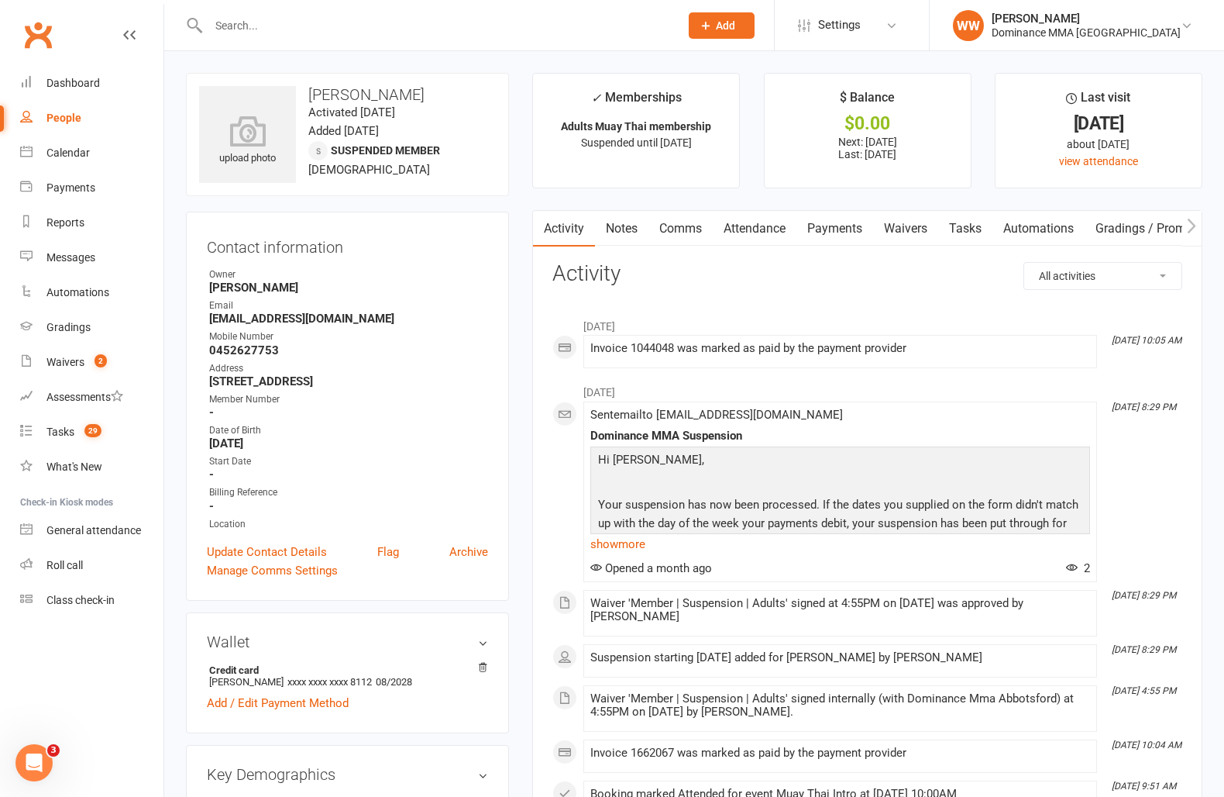
click at [633, 236] on link "Notes" at bounding box center [621, 229] width 53 height 36
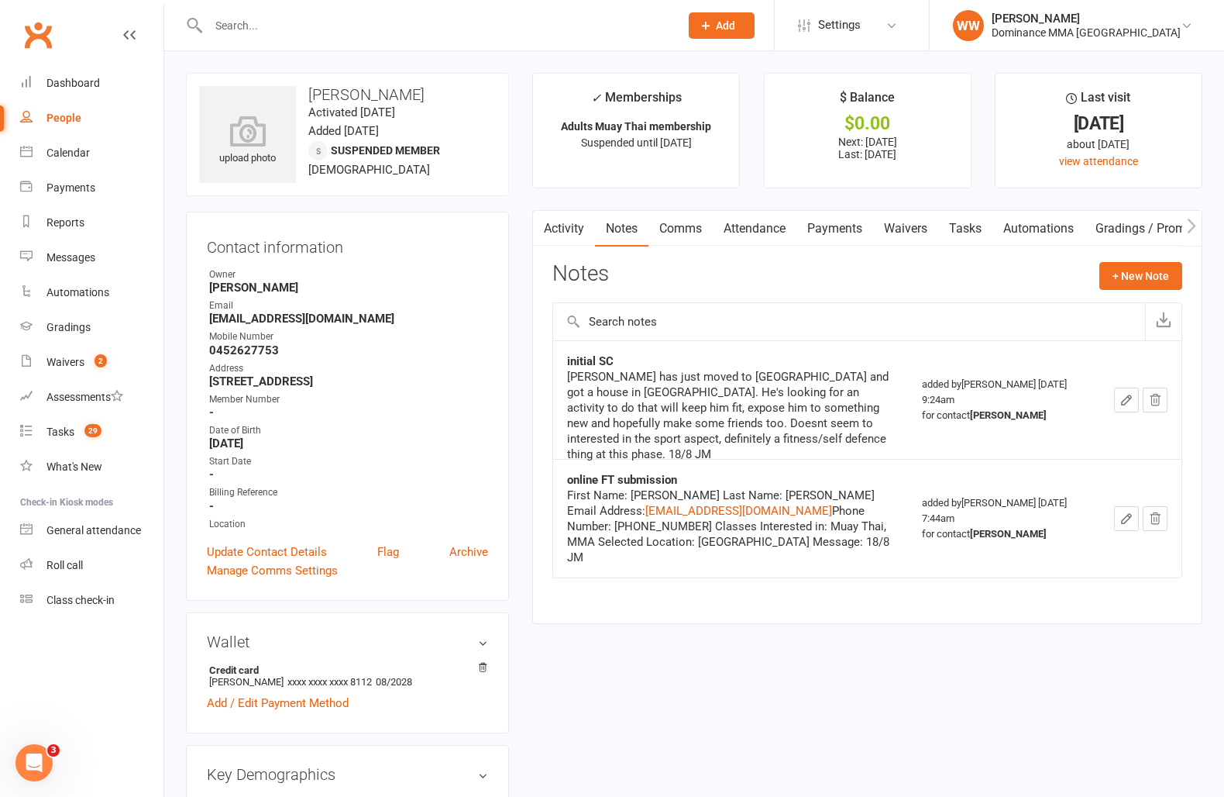
click at [566, 232] on link "Activity" at bounding box center [564, 229] width 62 height 36
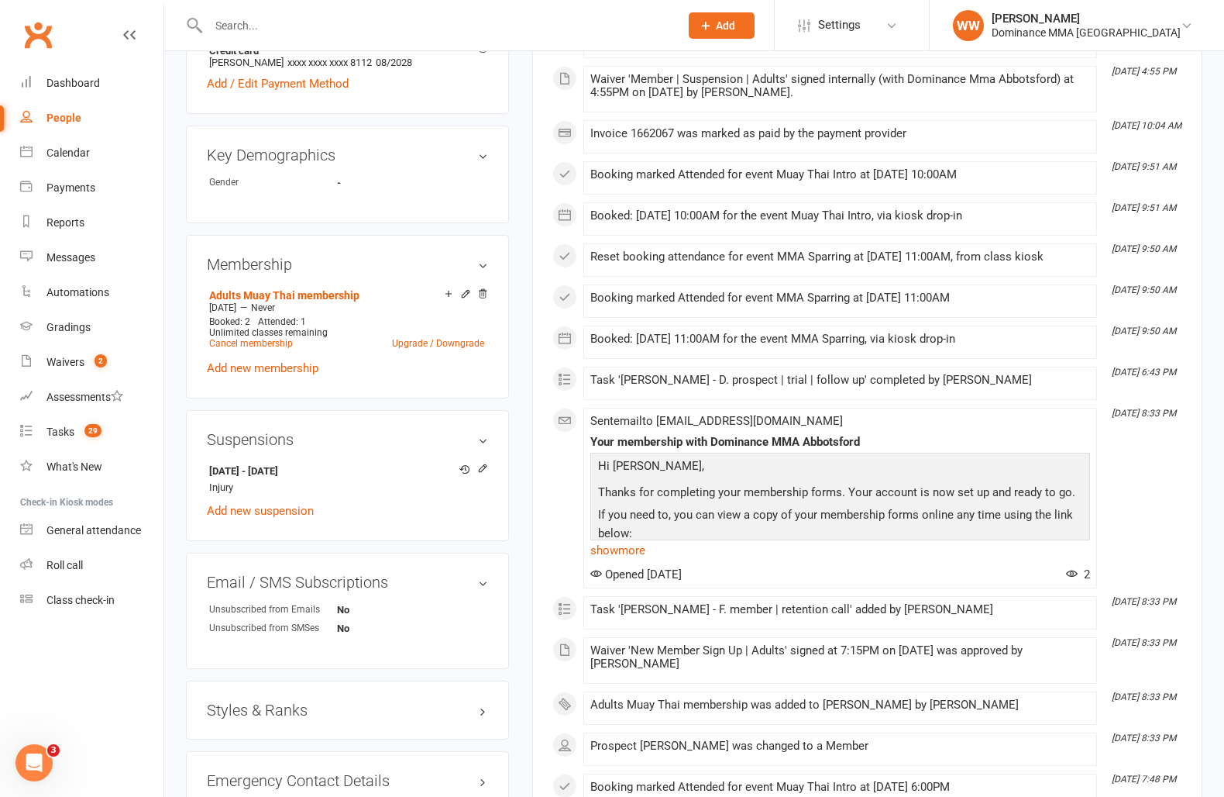
scroll to position [620, 0]
click at [524, 440] on main "✓ Memberships Adults Muay Thai membership Suspended until 20 Oct 2025 $ Balance…" at bounding box center [868, 424] width 694 height 1943
click at [525, 441] on main "✓ Memberships Adults Muay Thai membership Suspended until 20 Oct 2025 $ Balance…" at bounding box center [868, 424] width 694 height 1943
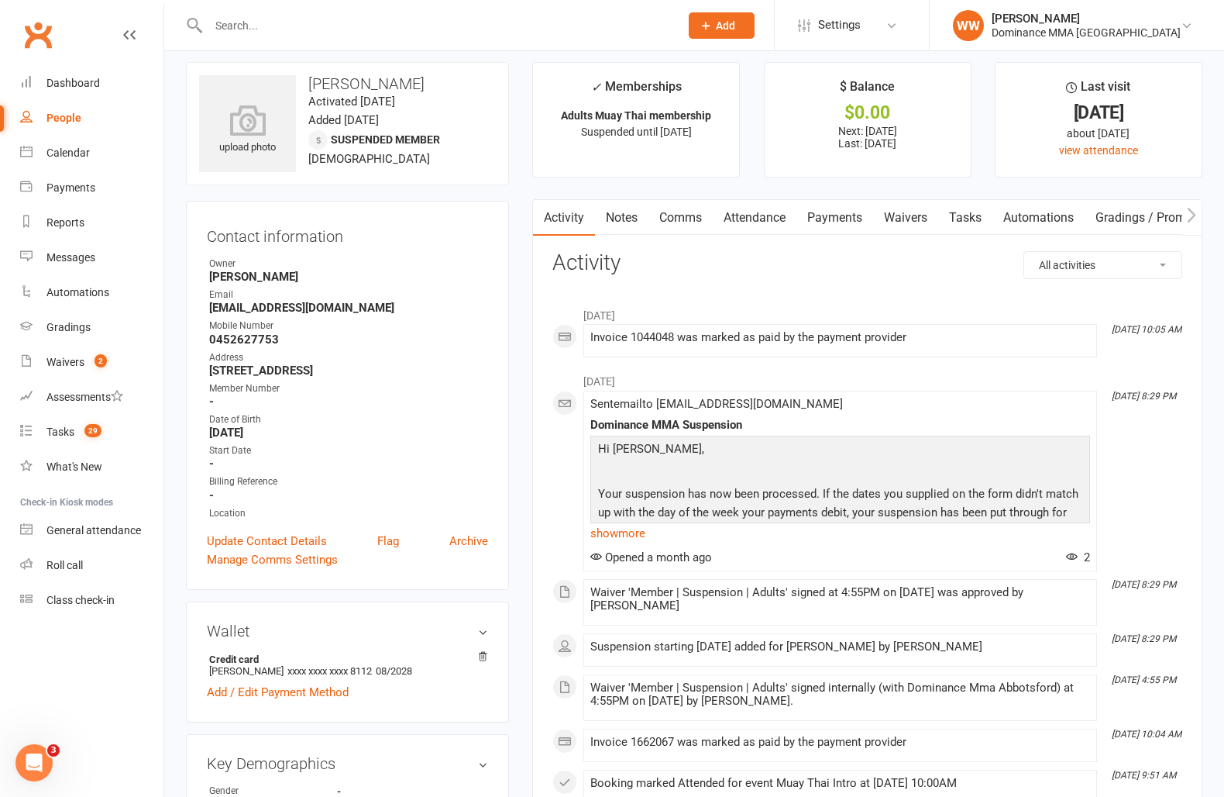
scroll to position [0, 0]
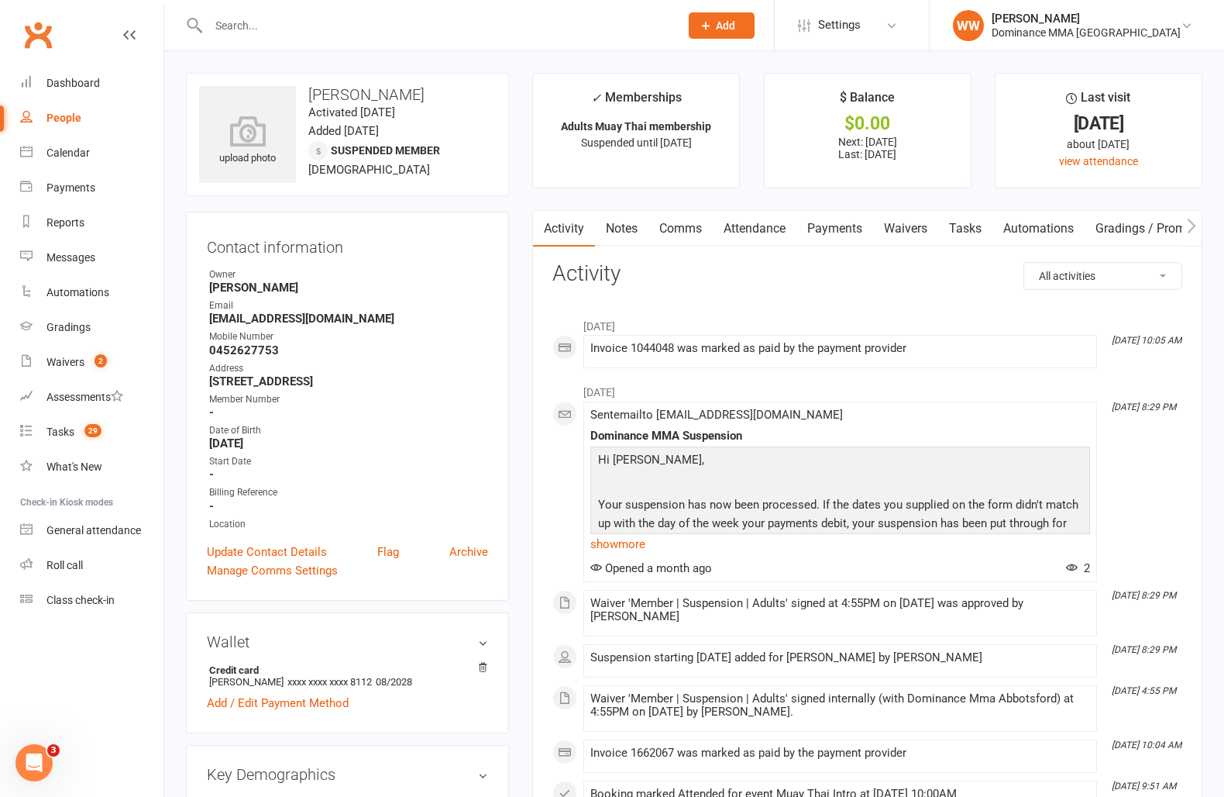
click at [625, 234] on link "Notes" at bounding box center [621, 229] width 53 height 36
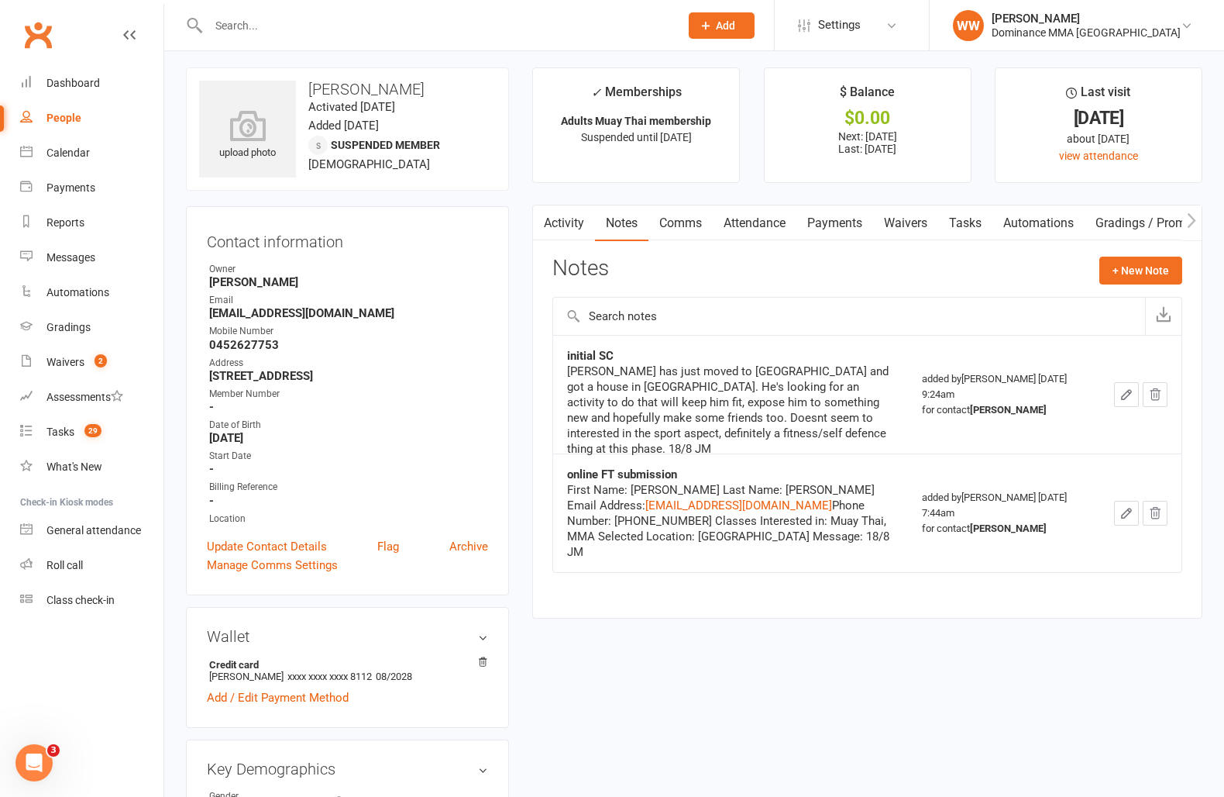
click at [973, 231] on link "Tasks" at bounding box center [965, 223] width 54 height 36
select select "incomplete"
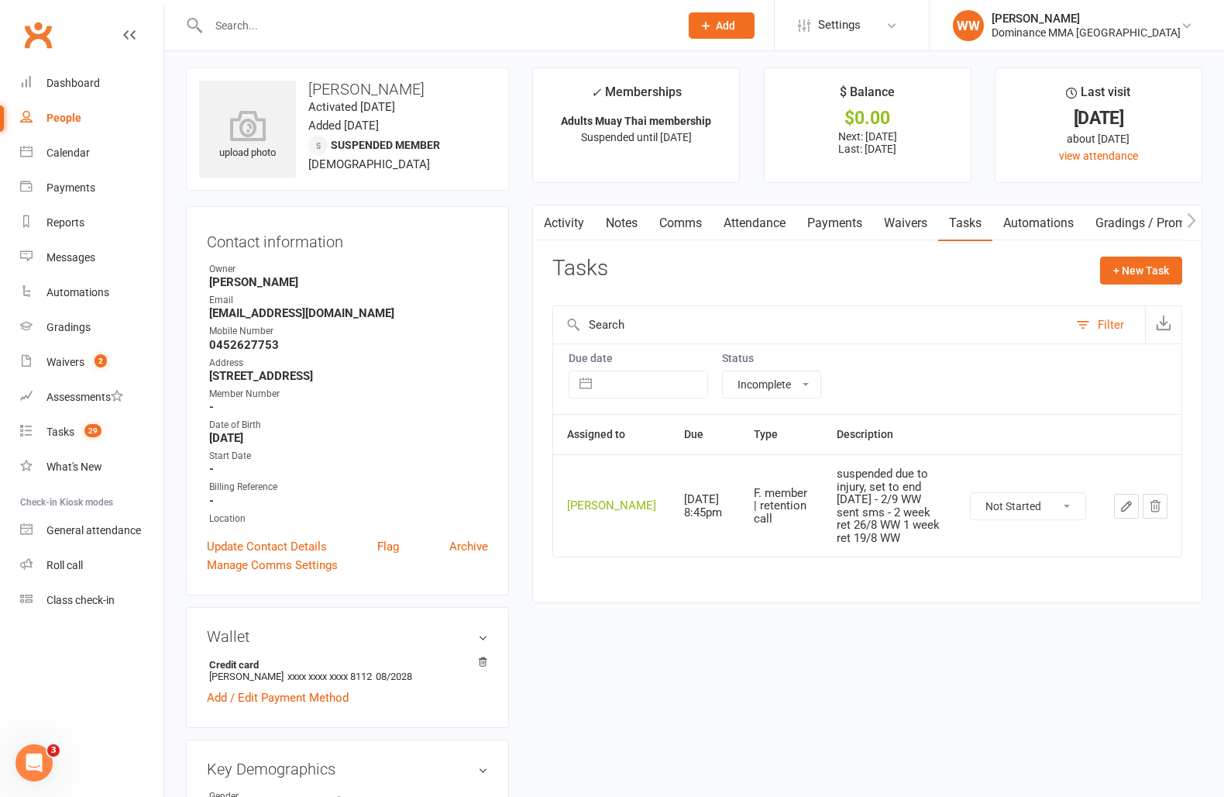
click at [965, 279] on div "Tasks + New Task" at bounding box center [868, 275] width 630 height 36
click at [79, 439] on link "Tasks 29" at bounding box center [91, 432] width 143 height 35
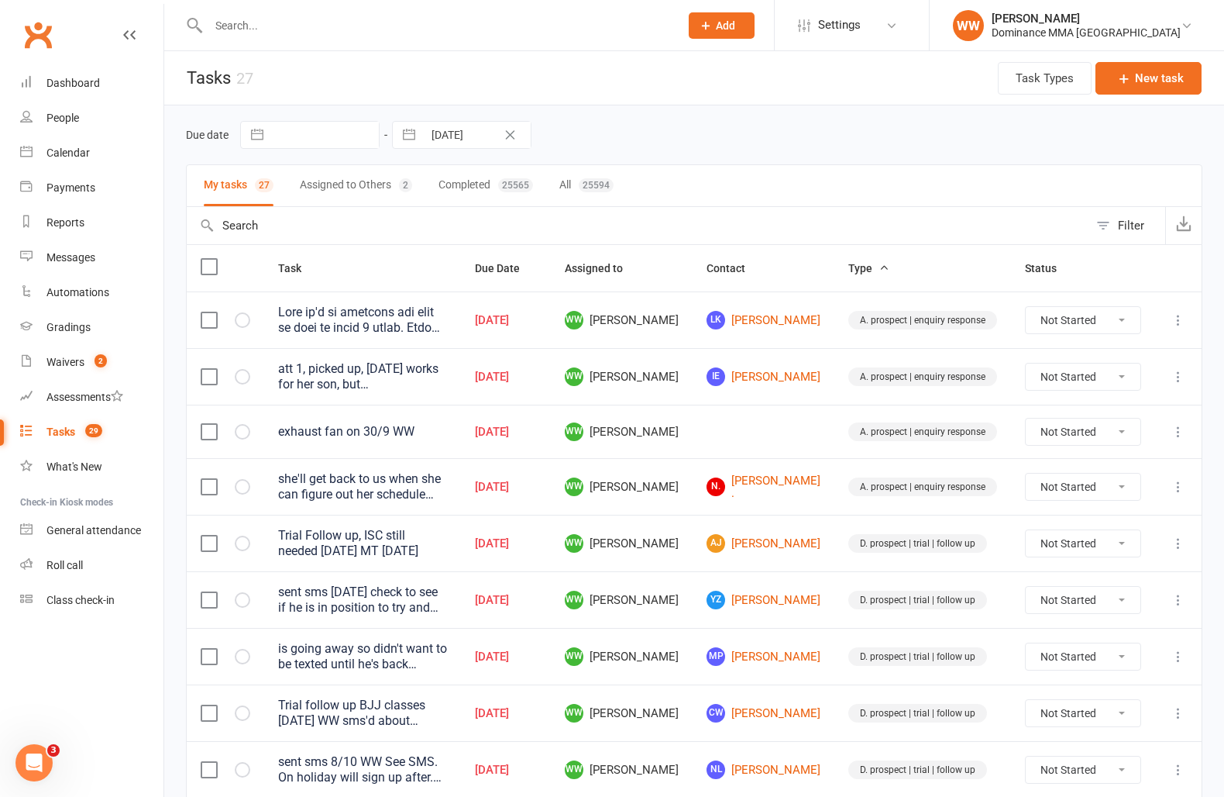
click at [645, 123] on div "Due date Navigate forward to interact with the calendar and select a date. Pres…" at bounding box center [694, 135] width 1017 height 28
click at [647, 131] on div "Due date Navigate forward to interact with the calendar and select a date. Pres…" at bounding box center [694, 135] width 1017 height 28
drag, startPoint x: 715, startPoint y: 501, endPoint x: 717, endPoint y: 519, distance: 18.0
click at [693, 501] on td "WW Will Wesley" at bounding box center [622, 486] width 142 height 57
click at [693, 521] on td "WW Will Wesley" at bounding box center [622, 543] width 142 height 57
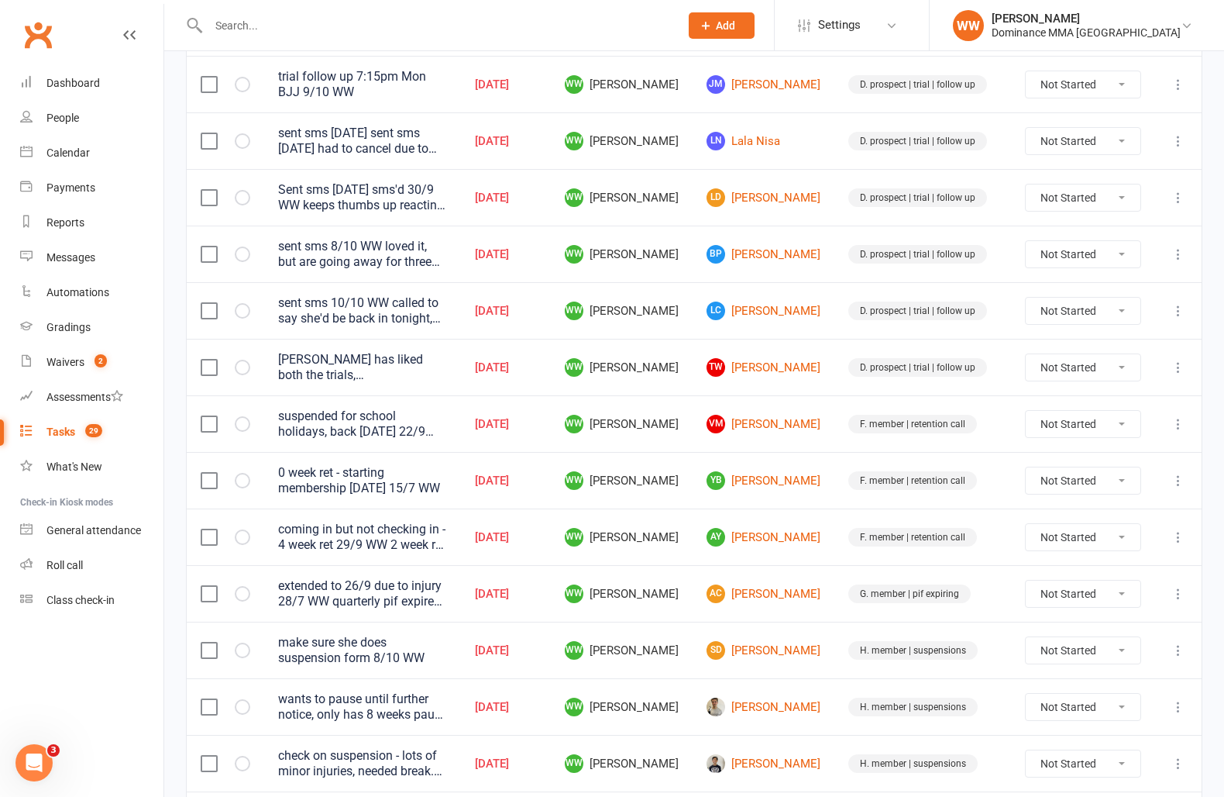
scroll to position [873, 0]
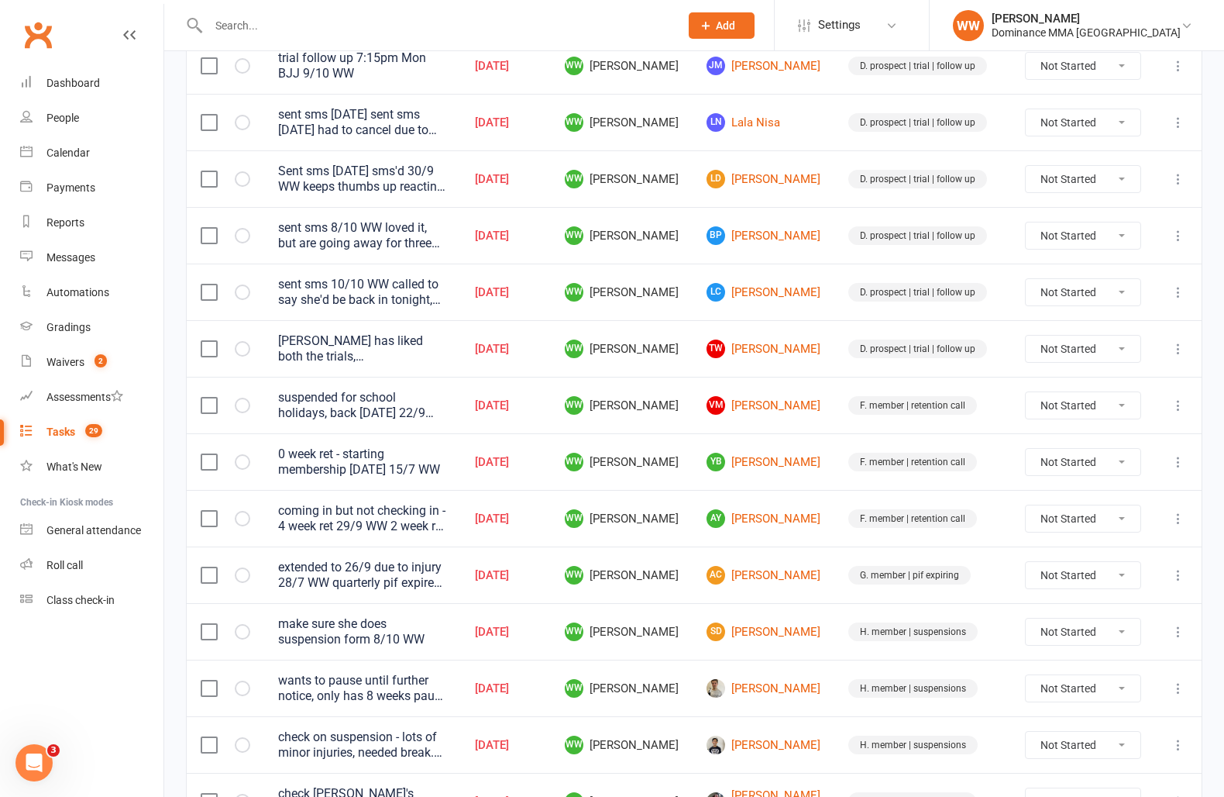
click at [1093, 516] on select "Not Started In Progress Waiting Complete" at bounding box center [1083, 518] width 115 height 26
click at [1026, 505] on select "Not Started In Progress Waiting Complete" at bounding box center [1083, 518] width 115 height 26
select select "unstarted"
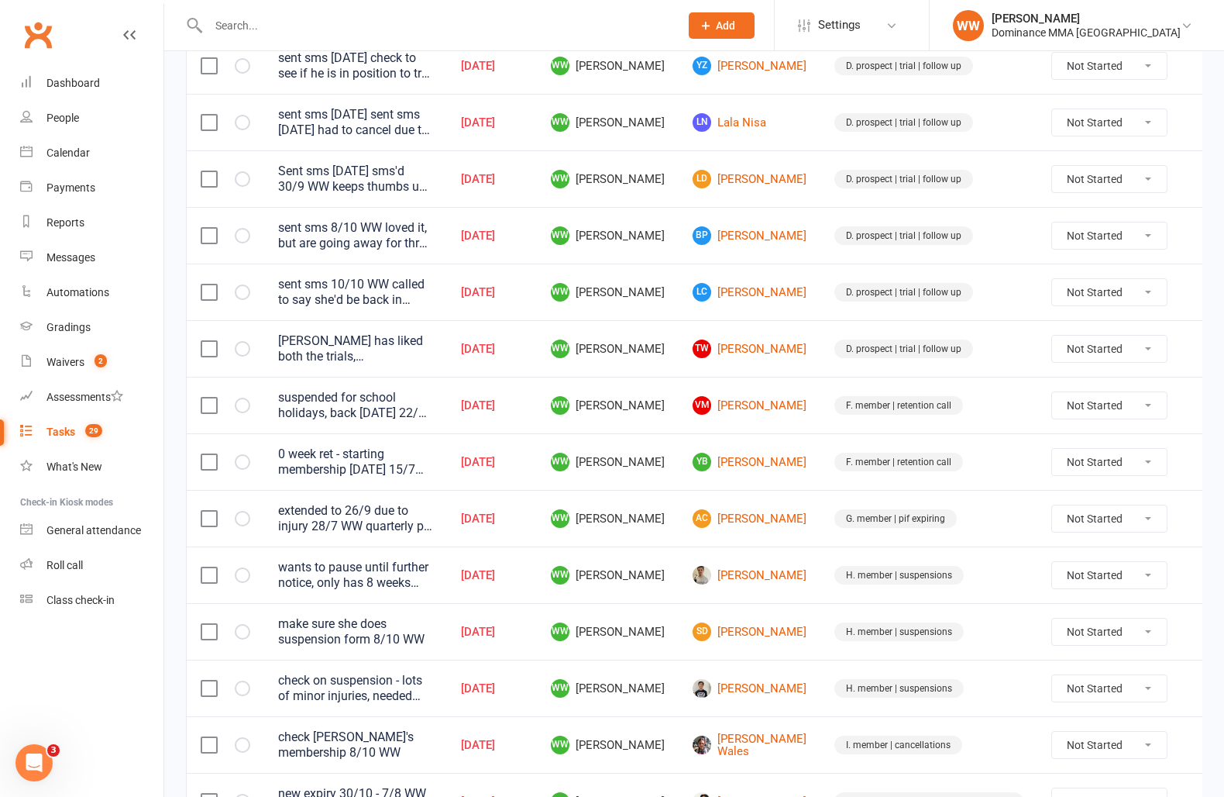
scroll to position [870, 0]
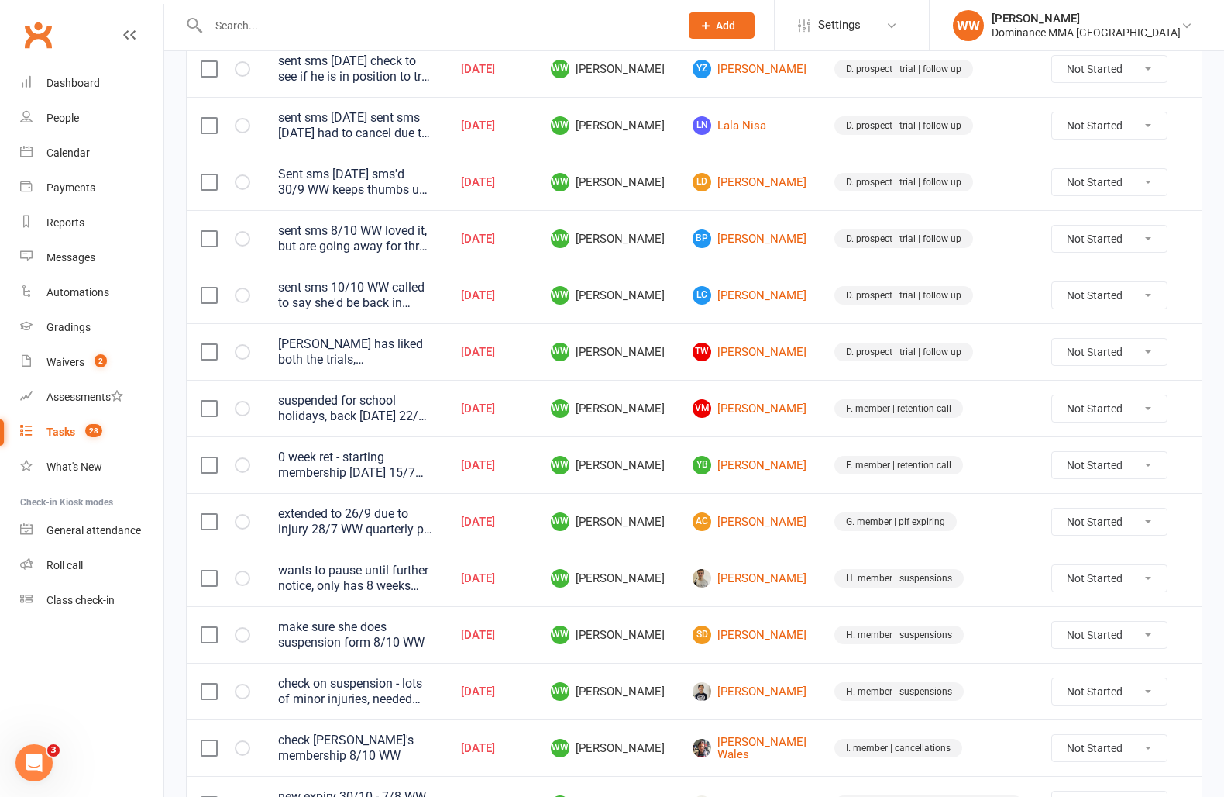
click at [679, 487] on td "WW Will Wesley" at bounding box center [608, 464] width 142 height 57
click at [773, 461] on link "YB Yusuf Bayan" at bounding box center [750, 465] width 114 height 19
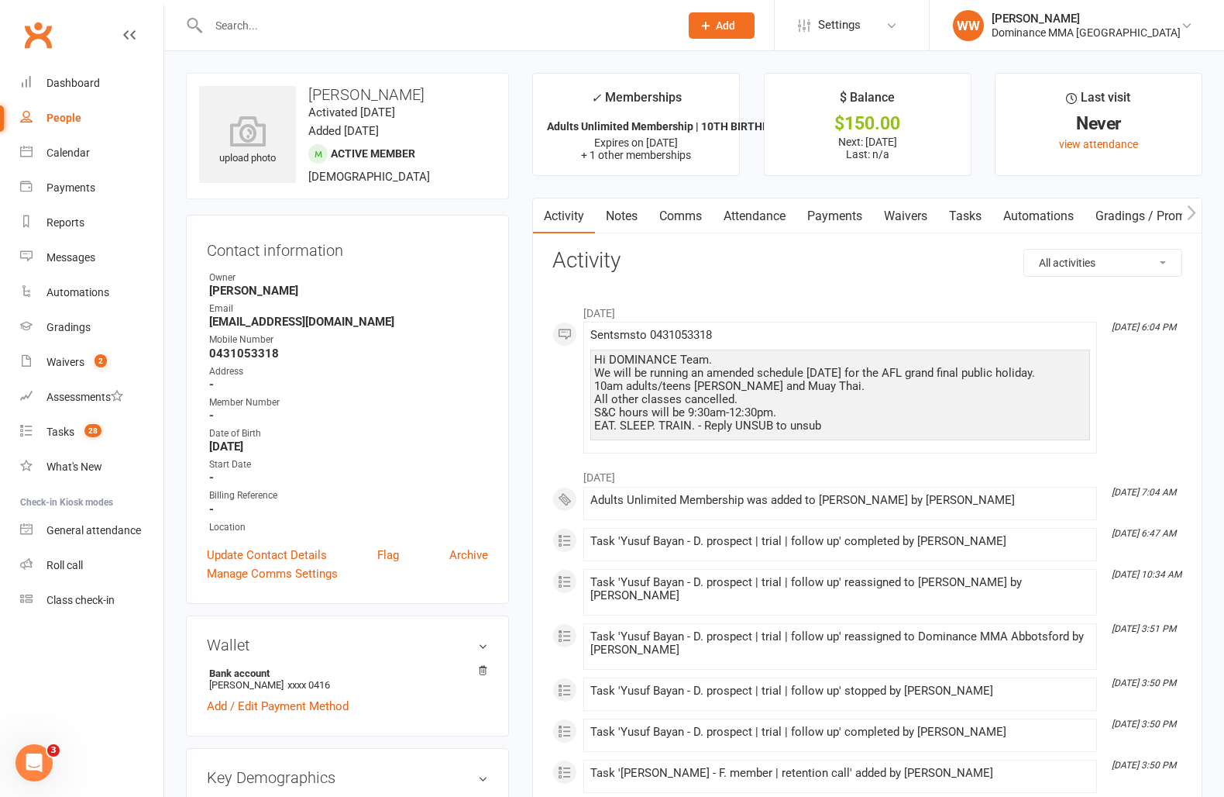
click at [496, 387] on div "Contact information Owner Will Wesley Email yesuf.bayan@gmail.com Mobile Number…" at bounding box center [347, 409] width 323 height 389
click at [966, 225] on link "Tasks" at bounding box center [965, 216] width 54 height 36
select select "incomplete"
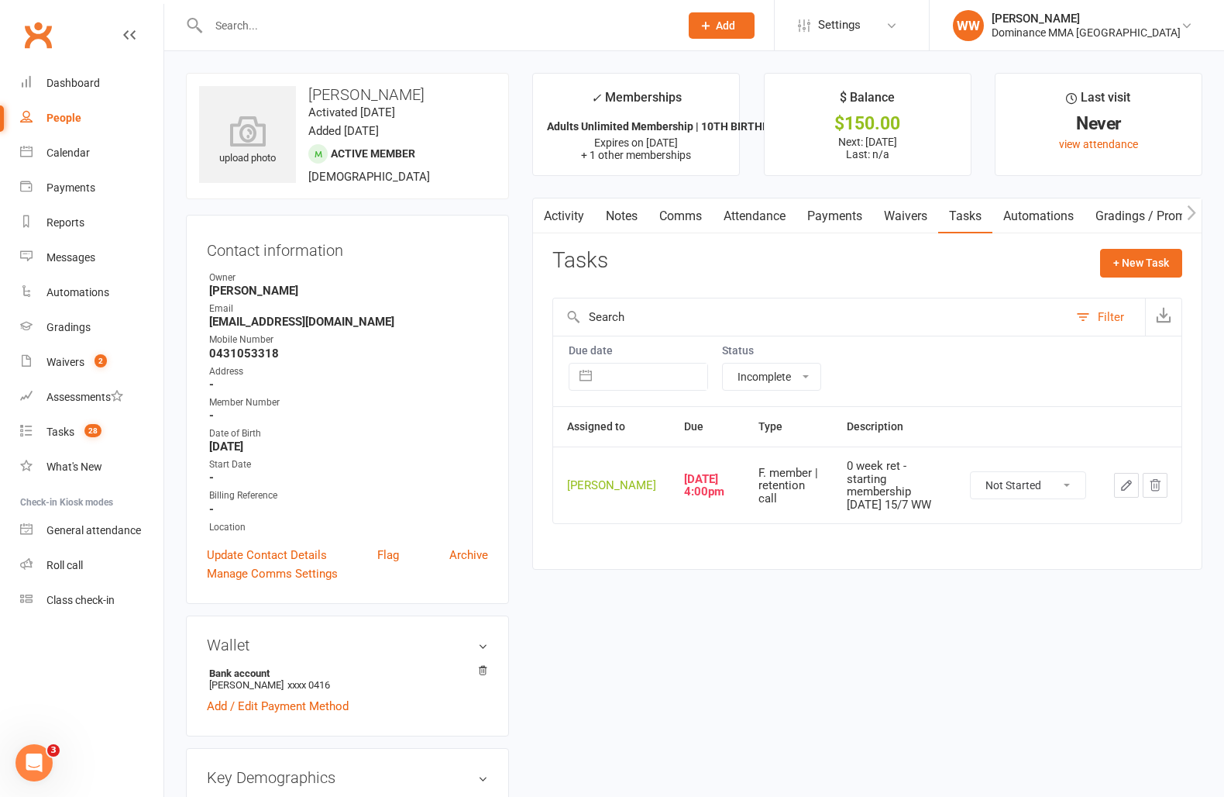
click at [856, 221] on link "Payments" at bounding box center [835, 216] width 77 height 36
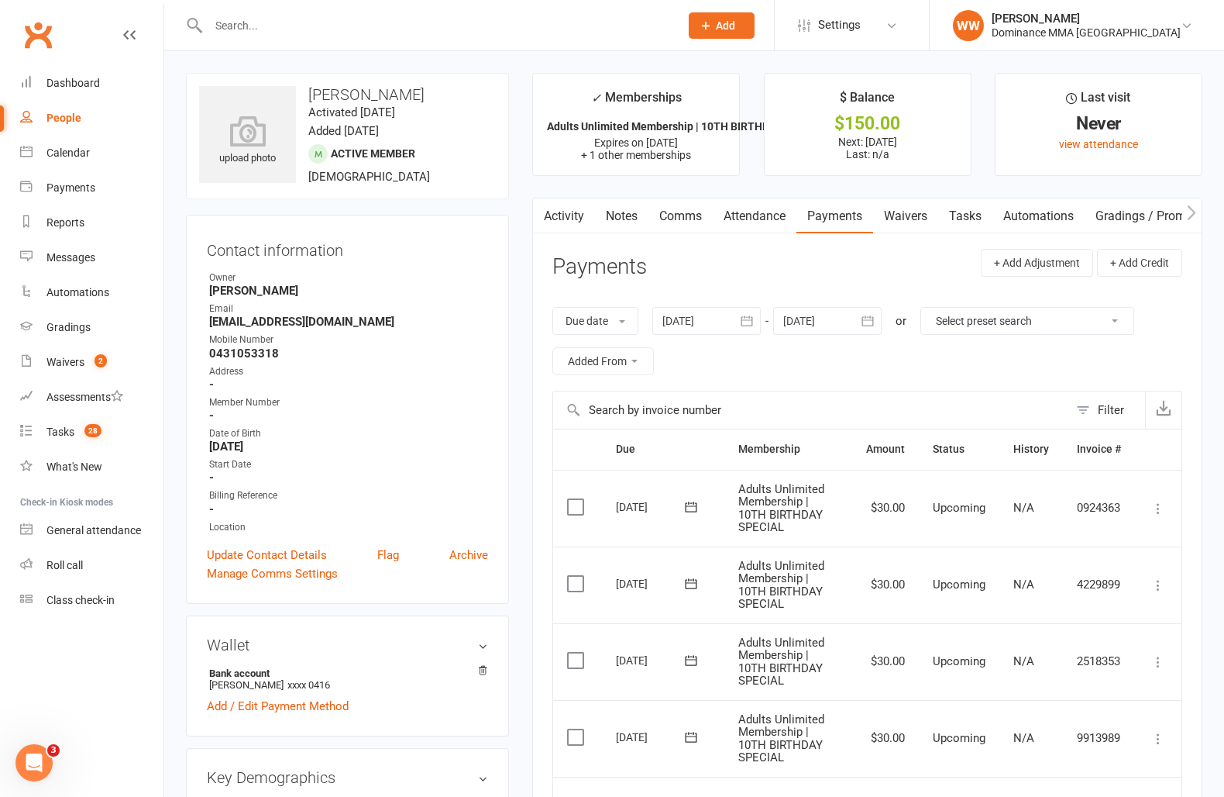
click at [601, 215] on link "Notes" at bounding box center [621, 216] width 53 height 36
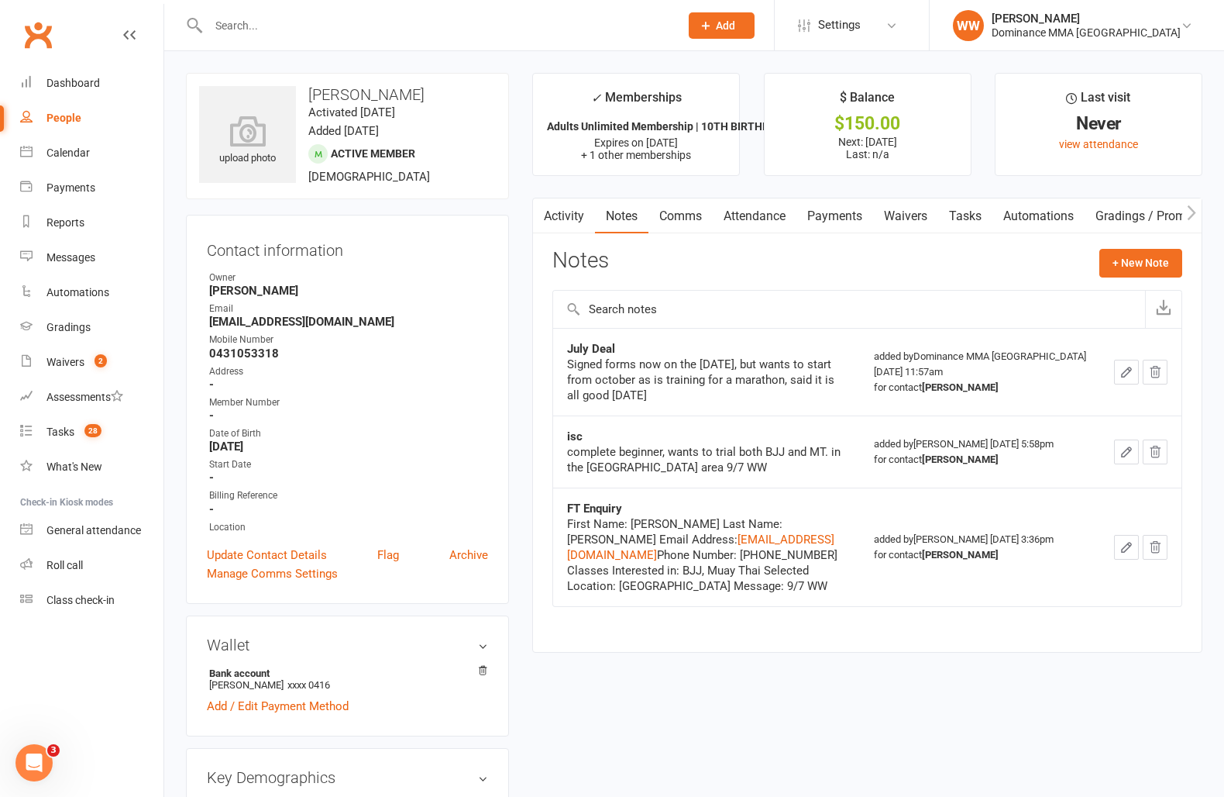
click at [540, 298] on div "Activity Notes Comms Attendance Payments Waivers Tasks Automations Gradings / P…" at bounding box center [867, 425] width 670 height 455
click at [61, 433] on div "Tasks" at bounding box center [60, 431] width 28 height 12
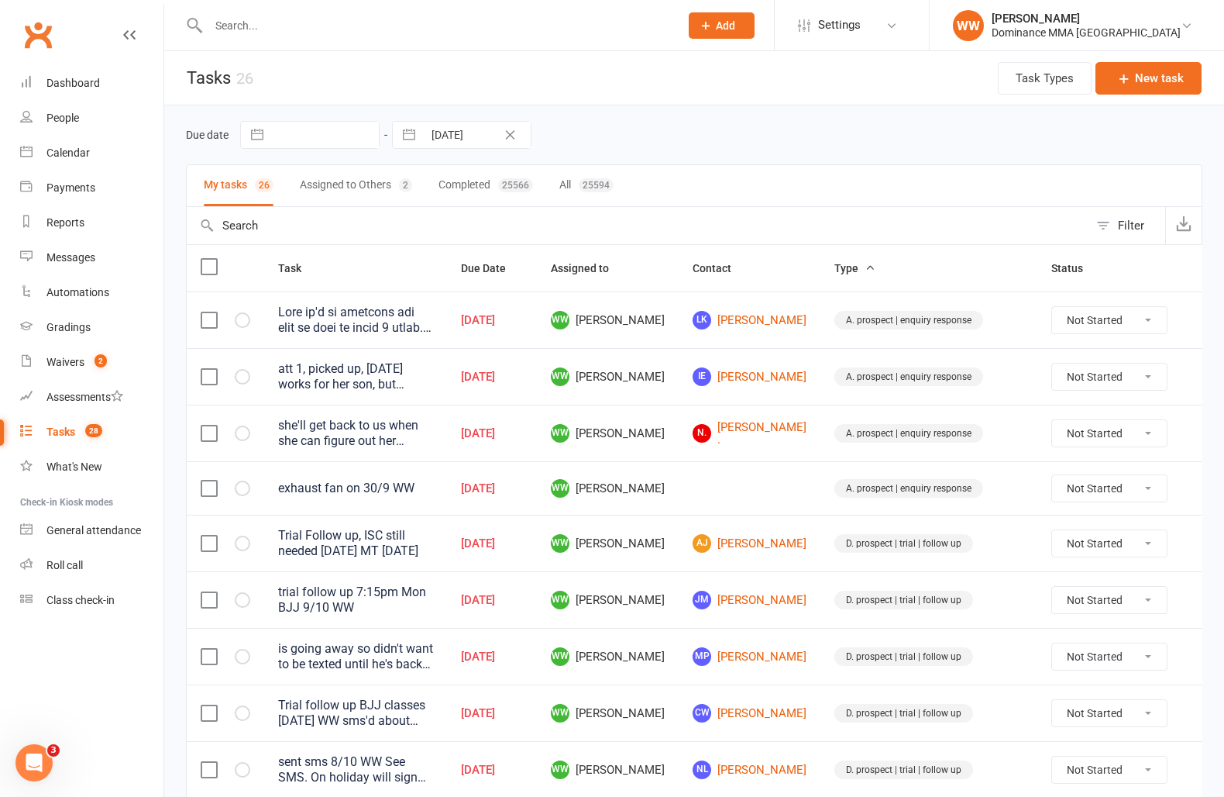
click at [722, 444] on td "N. Naomi ." at bounding box center [750, 433] width 142 height 57
click at [679, 463] on td "WW Will Wesley" at bounding box center [608, 487] width 142 height 53
click at [777, 161] on div "Due date Navigate forward to interact with the calendar and select a date. Pres…" at bounding box center [694, 134] width 1017 height 59
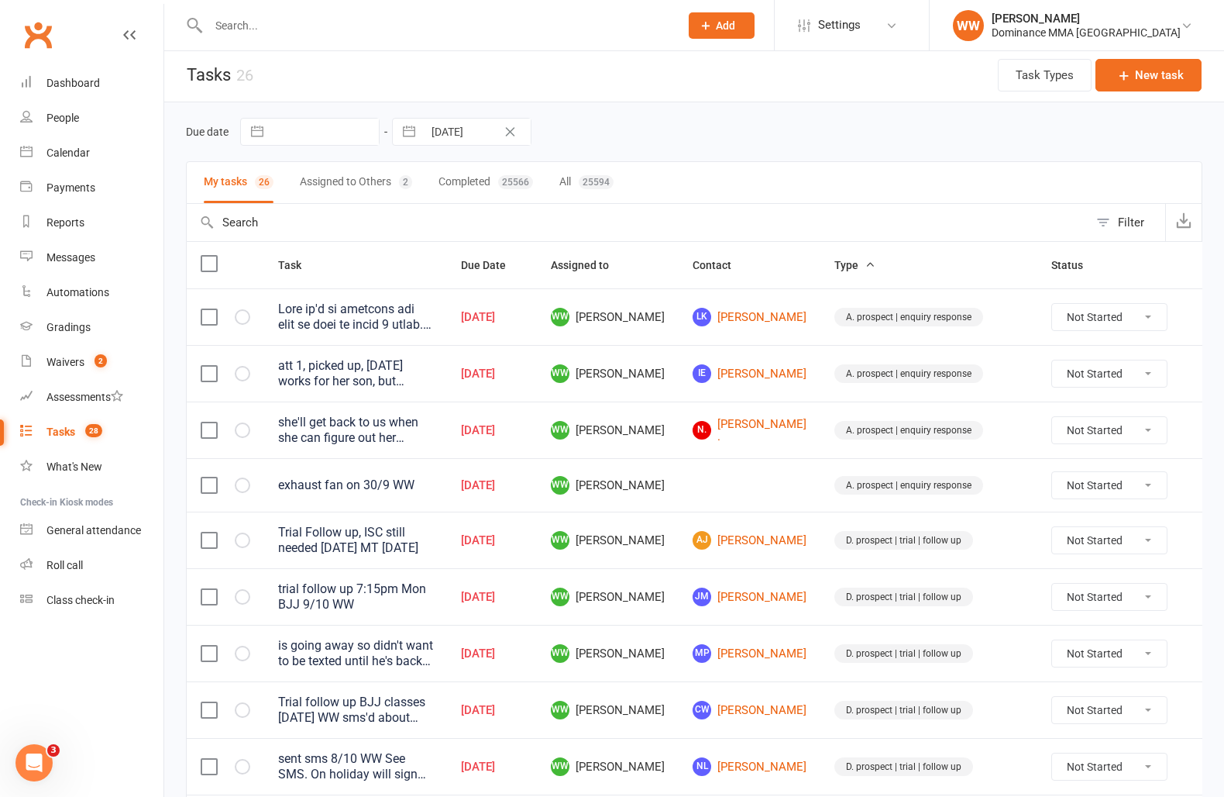
scroll to position [1015, 0]
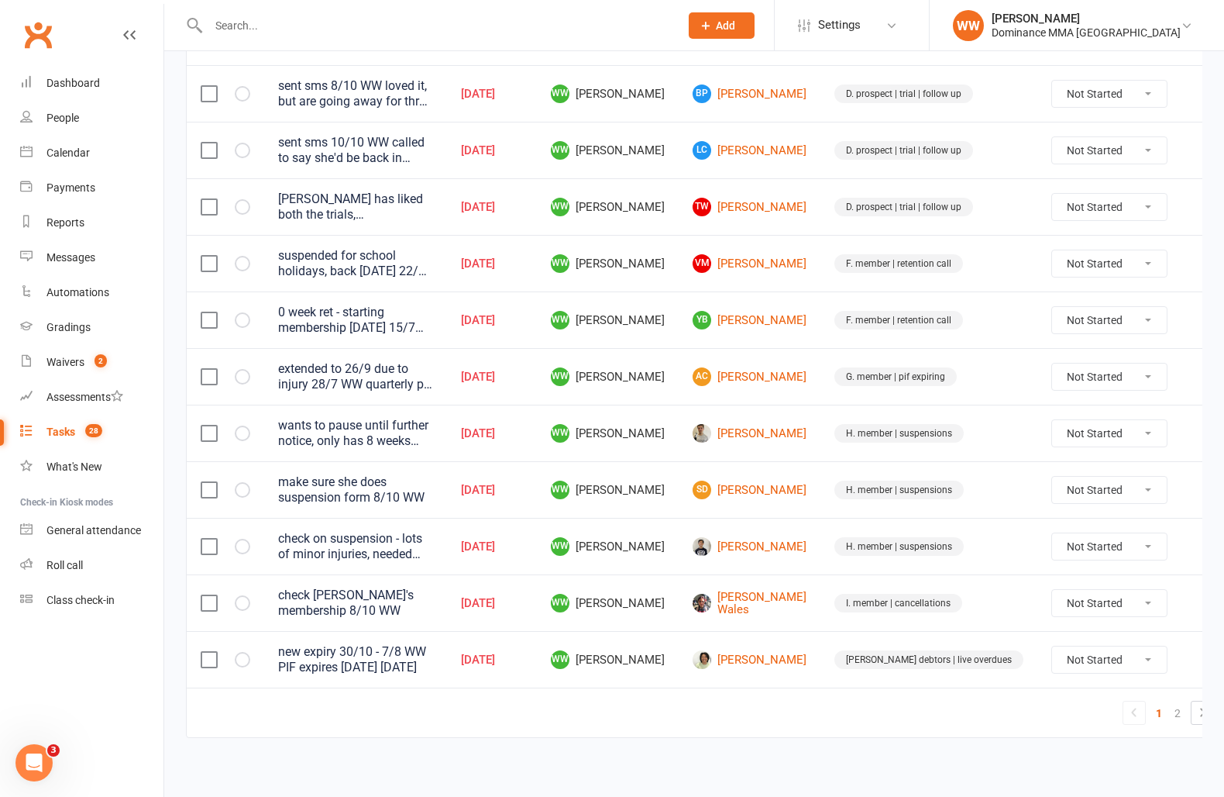
click at [724, 518] on td "Kevin Lai" at bounding box center [750, 546] width 142 height 57
click at [679, 511] on td "WW Will Wesley" at bounding box center [608, 489] width 142 height 57
click at [772, 495] on link "SD Stavrina Dimitriou" at bounding box center [750, 489] width 114 height 19
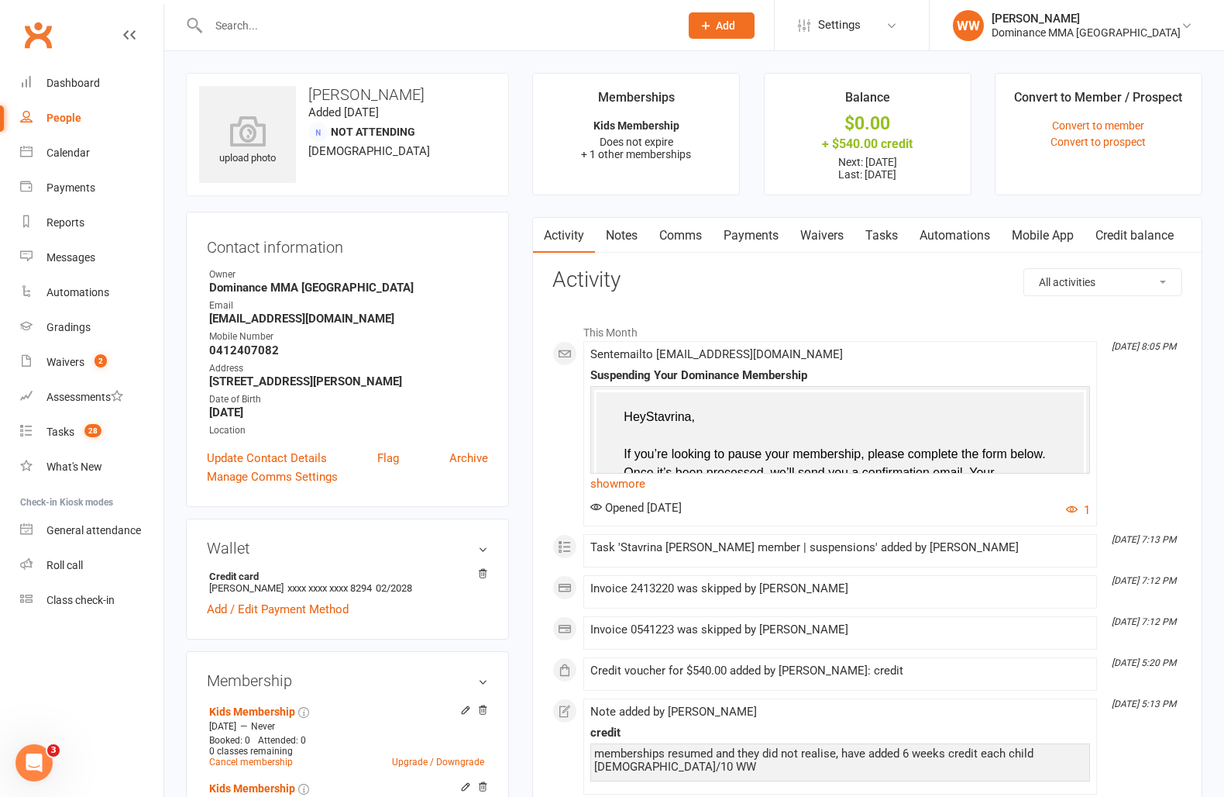
click at [745, 242] on link "Payments" at bounding box center [751, 236] width 77 height 36
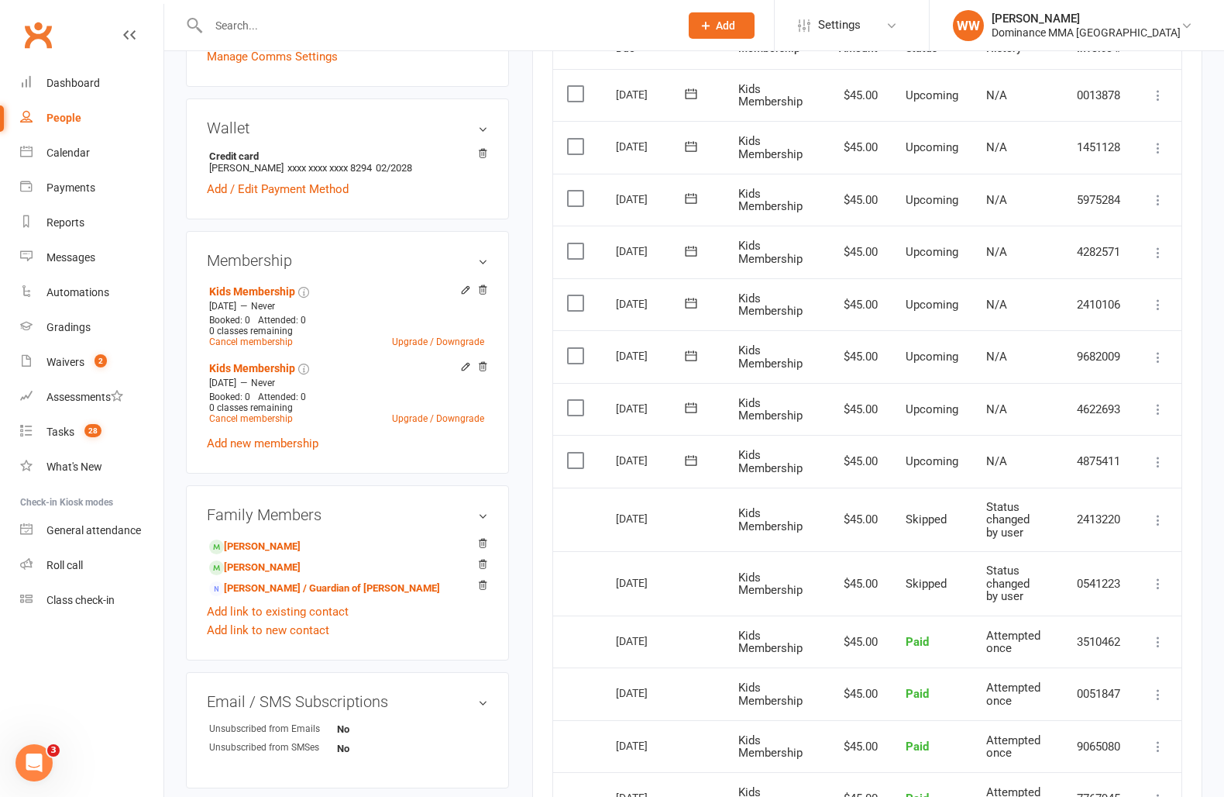
scroll to position [421, 0]
click at [543, 532] on div "Activity Notes Comms Payments Waivers Tasks Automations Mobile App Credit balan…" at bounding box center [867, 497] width 670 height 1403
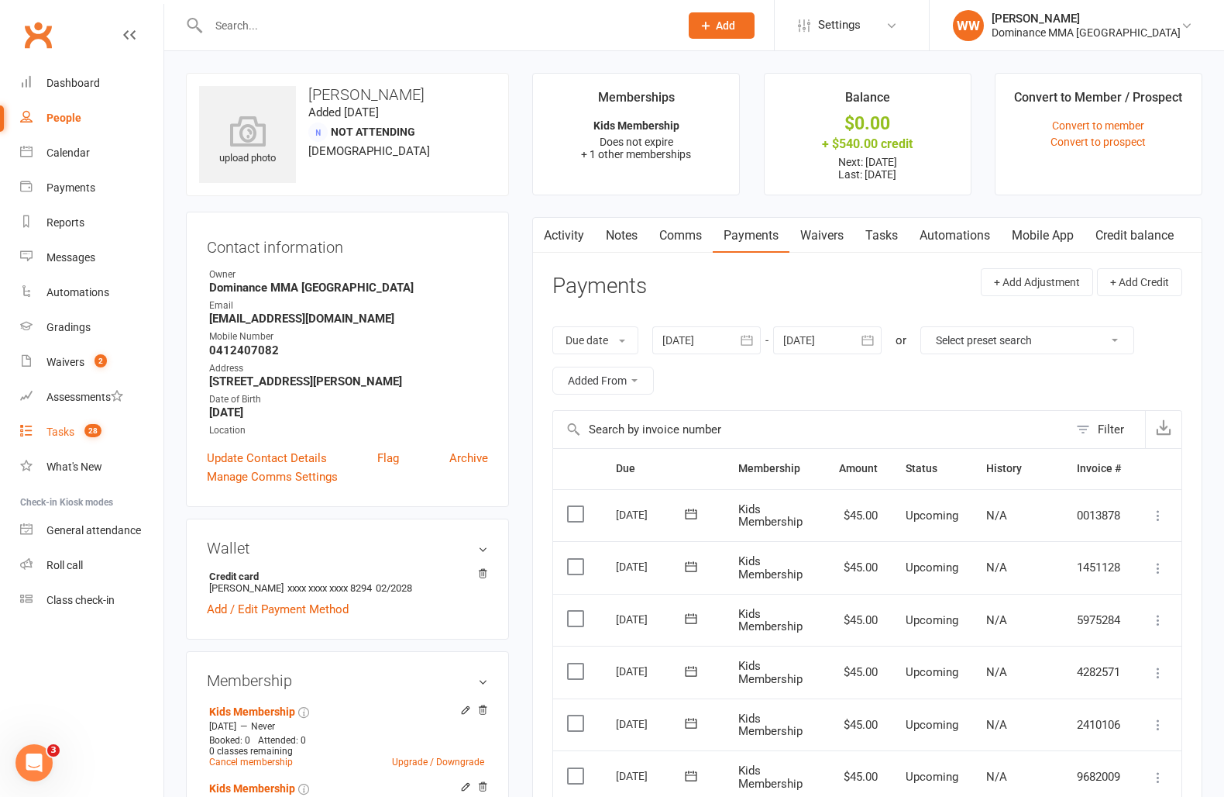
click at [60, 429] on div "Tasks" at bounding box center [60, 431] width 28 height 12
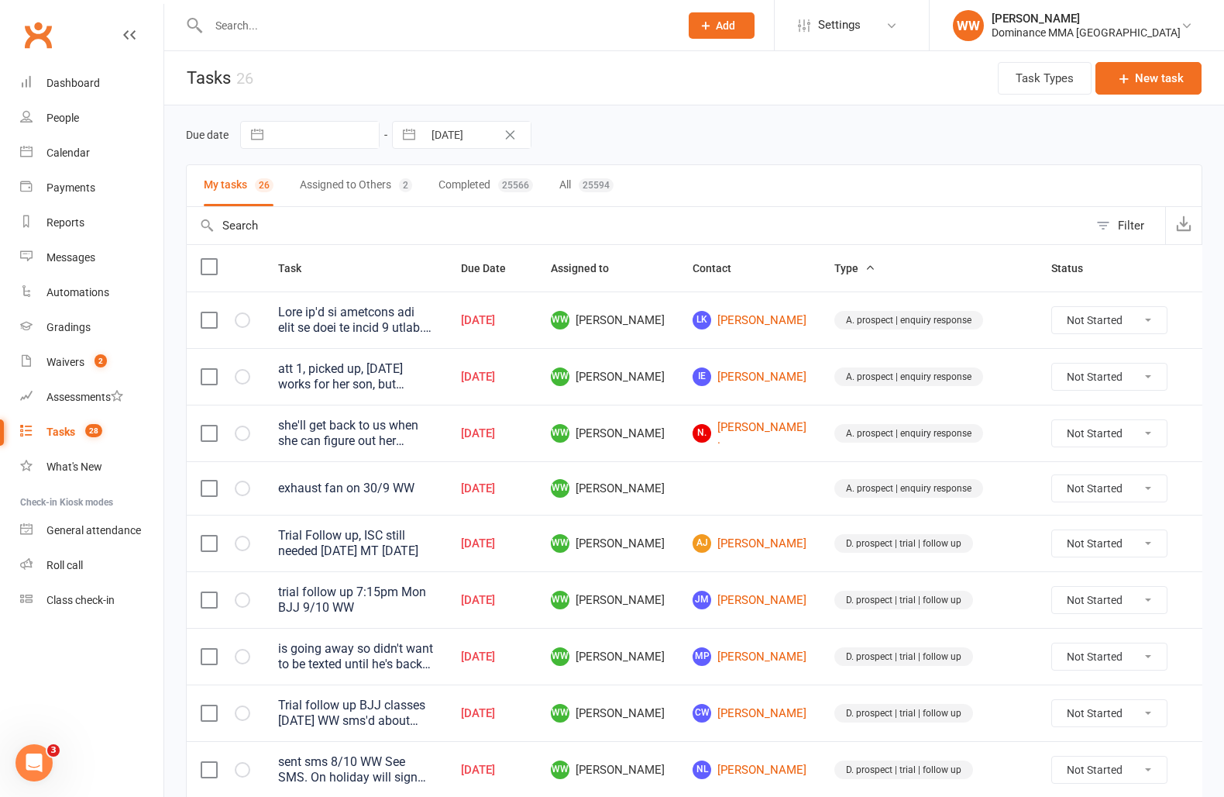
click at [627, 534] on td "WW Will Wesley" at bounding box center [608, 543] width 142 height 57
click at [621, 549] on td "WW Will Wesley" at bounding box center [608, 543] width 142 height 57
drag, startPoint x: 618, startPoint y: 561, endPoint x: 604, endPoint y: 581, distance: 24.5
click at [618, 561] on td "WW Will Wesley" at bounding box center [608, 543] width 142 height 57
click at [523, 594] on div "Oct 13, 2025" at bounding box center [492, 600] width 62 height 13
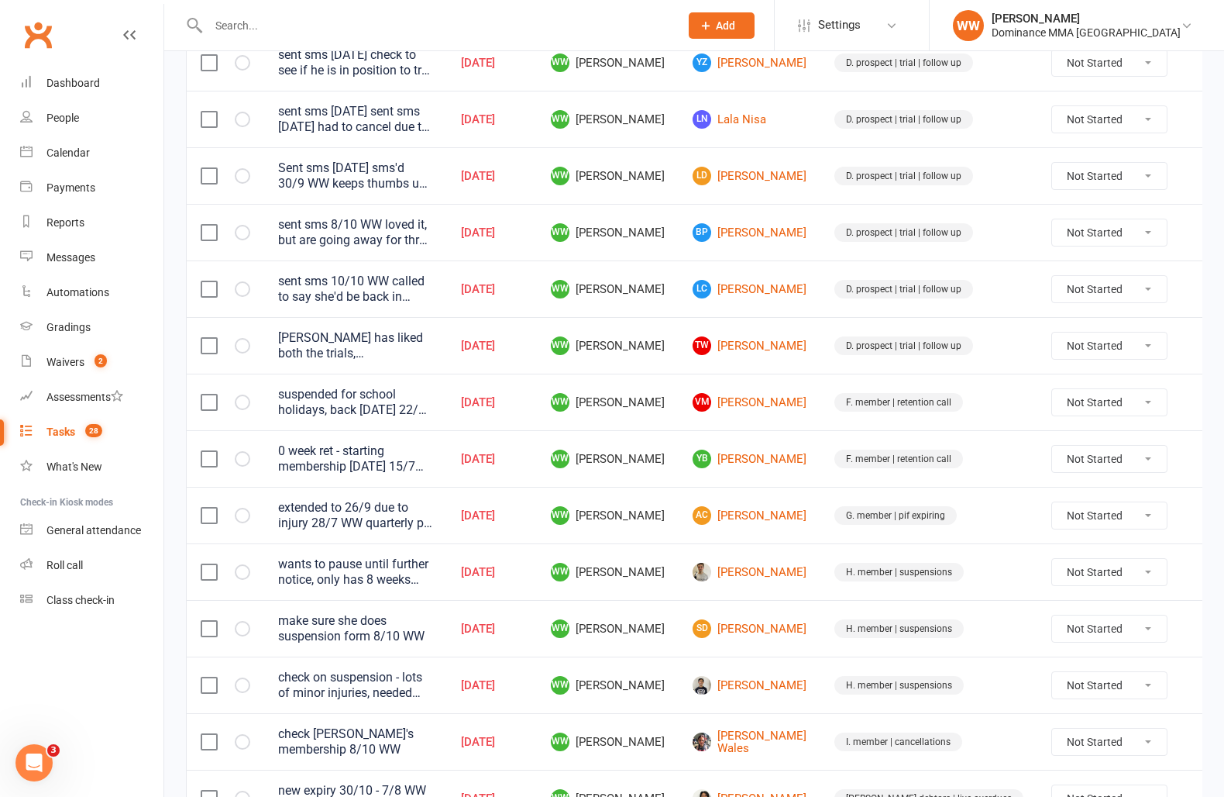
scroll to position [1015, 0]
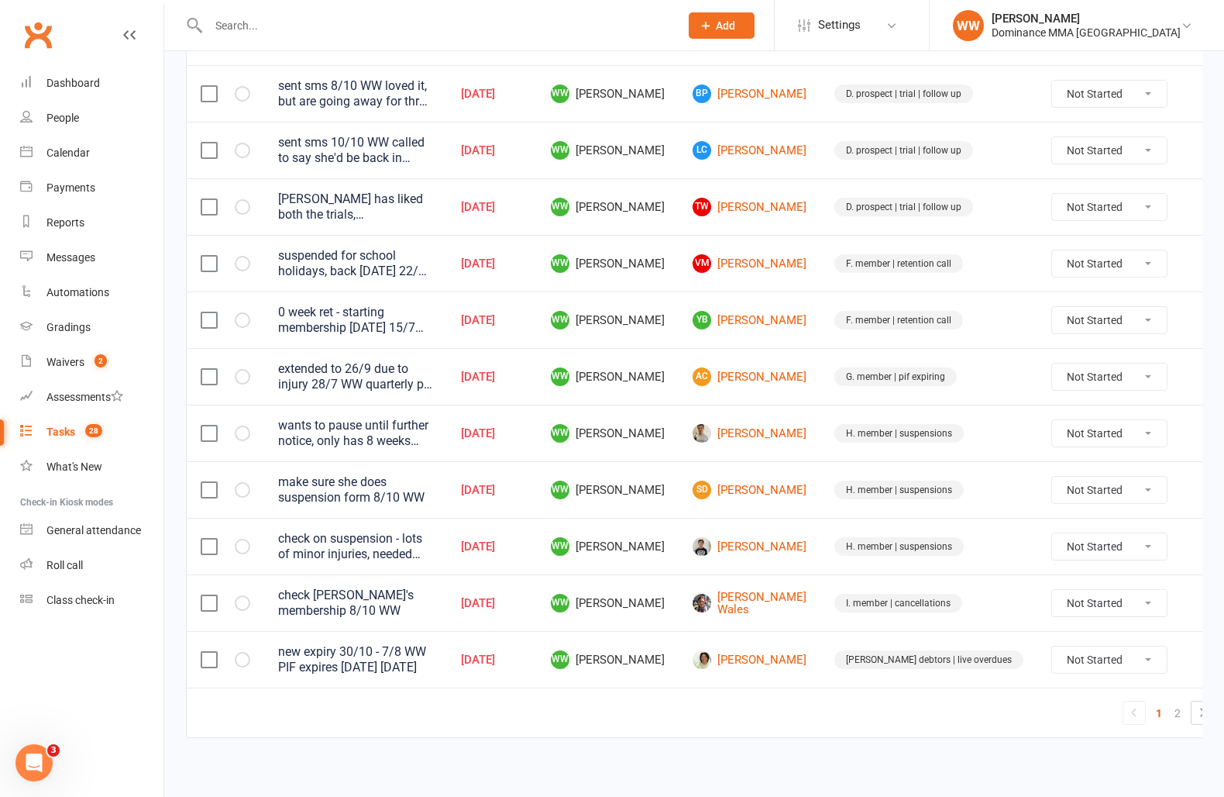
click at [1197, 653] on icon at bounding box center [1204, 659] width 15 height 15
click at [1066, 721] on link "Edit" at bounding box center [1110, 714] width 153 height 31
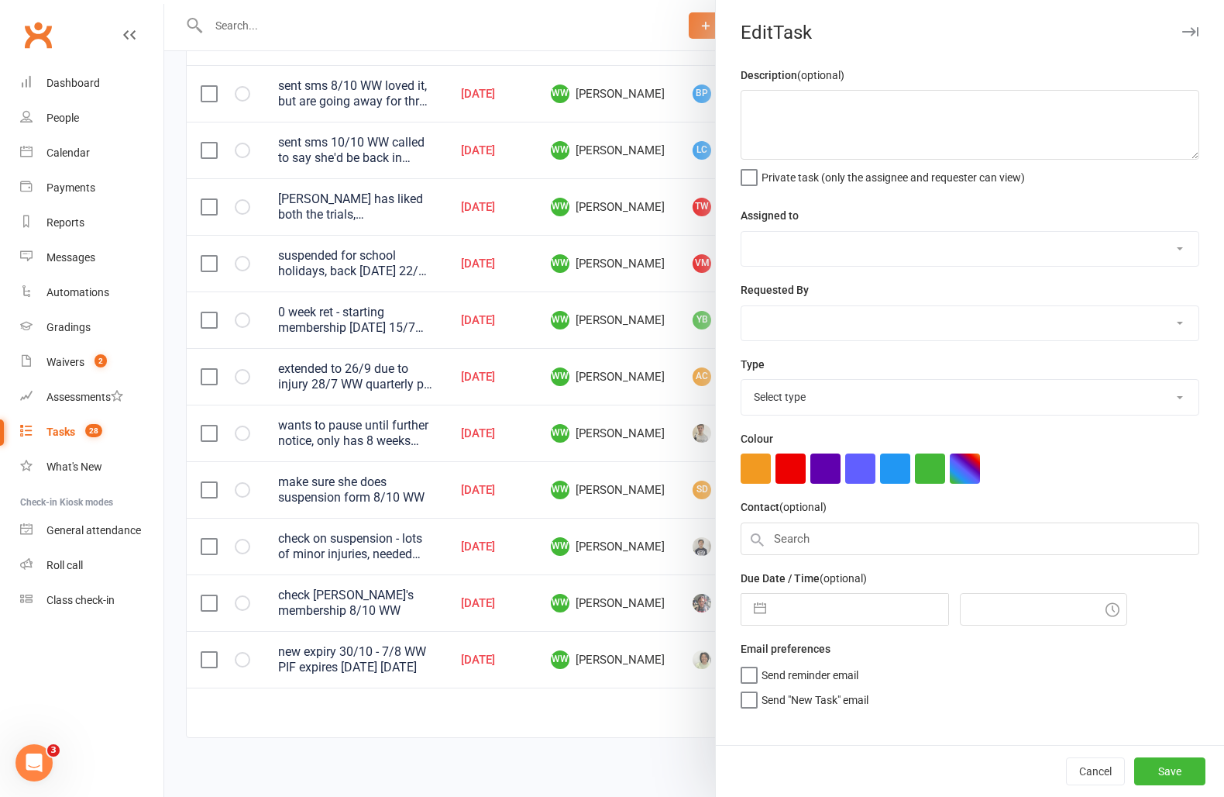
type textarea "new expiry 30/10 - 7/8 WW PIF expires in 1 month 22/8 MO"
select select "49757"
type input "13 Oct 2025"
type input "6:30pm"
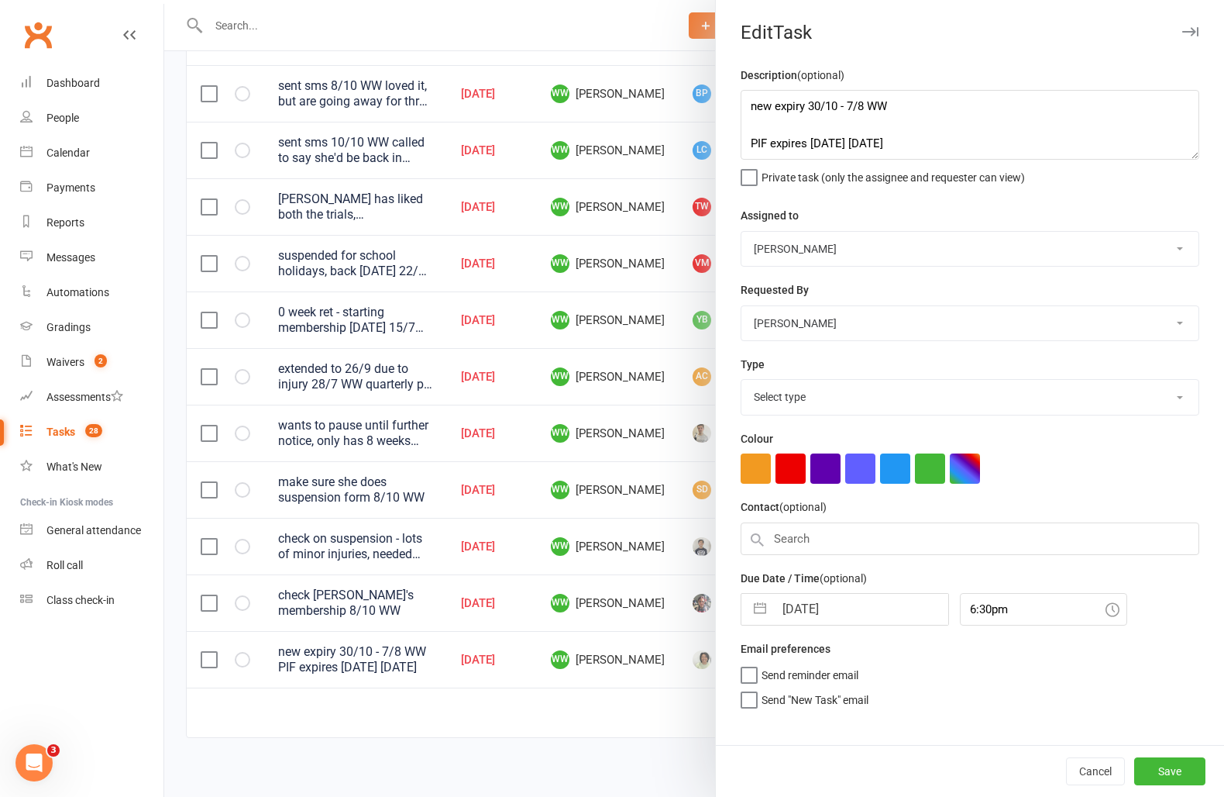
select select "3869"
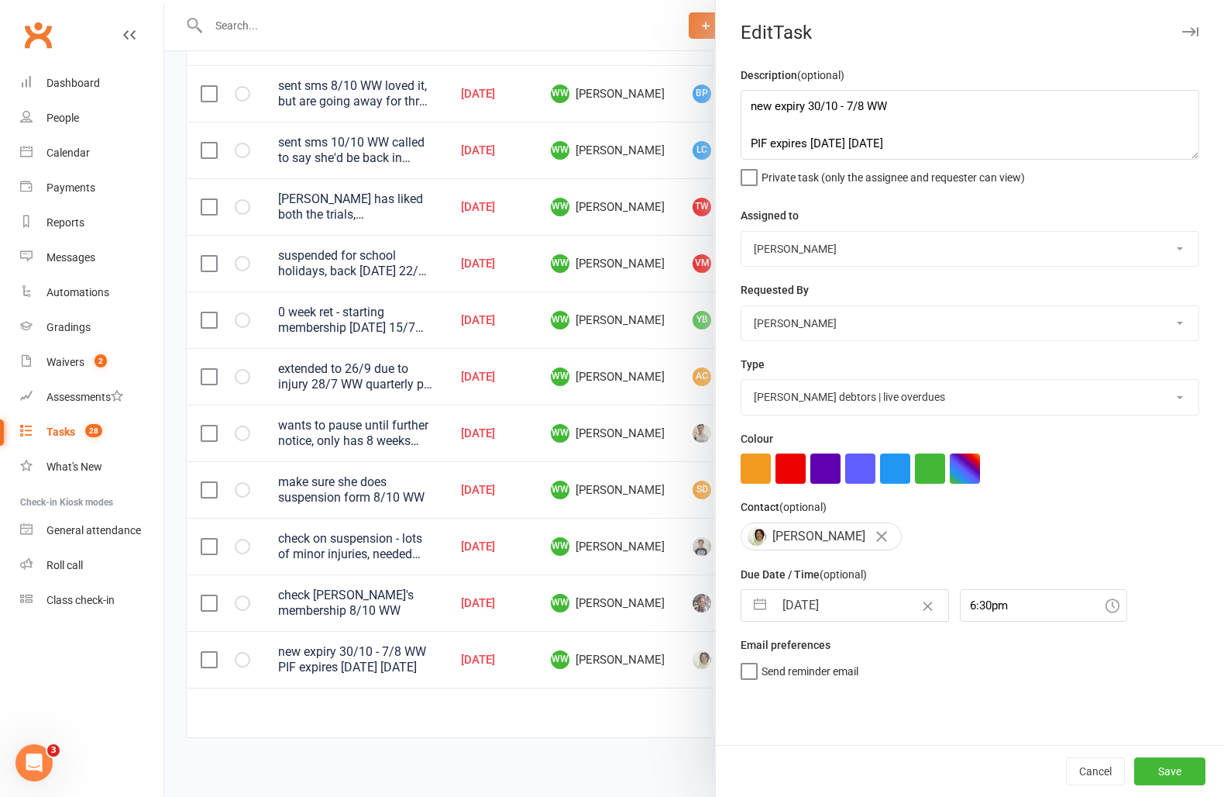
drag, startPoint x: 830, startPoint y: 627, endPoint x: 834, endPoint y: 615, distance: 13.0
click at [830, 625] on div "Description (optional) new expiry 30/10 - 7/8 WW PIF expires in 1 month 22/8 MO…" at bounding box center [970, 405] width 508 height 679
drag, startPoint x: 834, startPoint y: 615, endPoint x: 833, endPoint y: 628, distance: 13.2
click at [834, 615] on input "13 Oct 2025" at bounding box center [861, 605] width 174 height 31
select select "8"
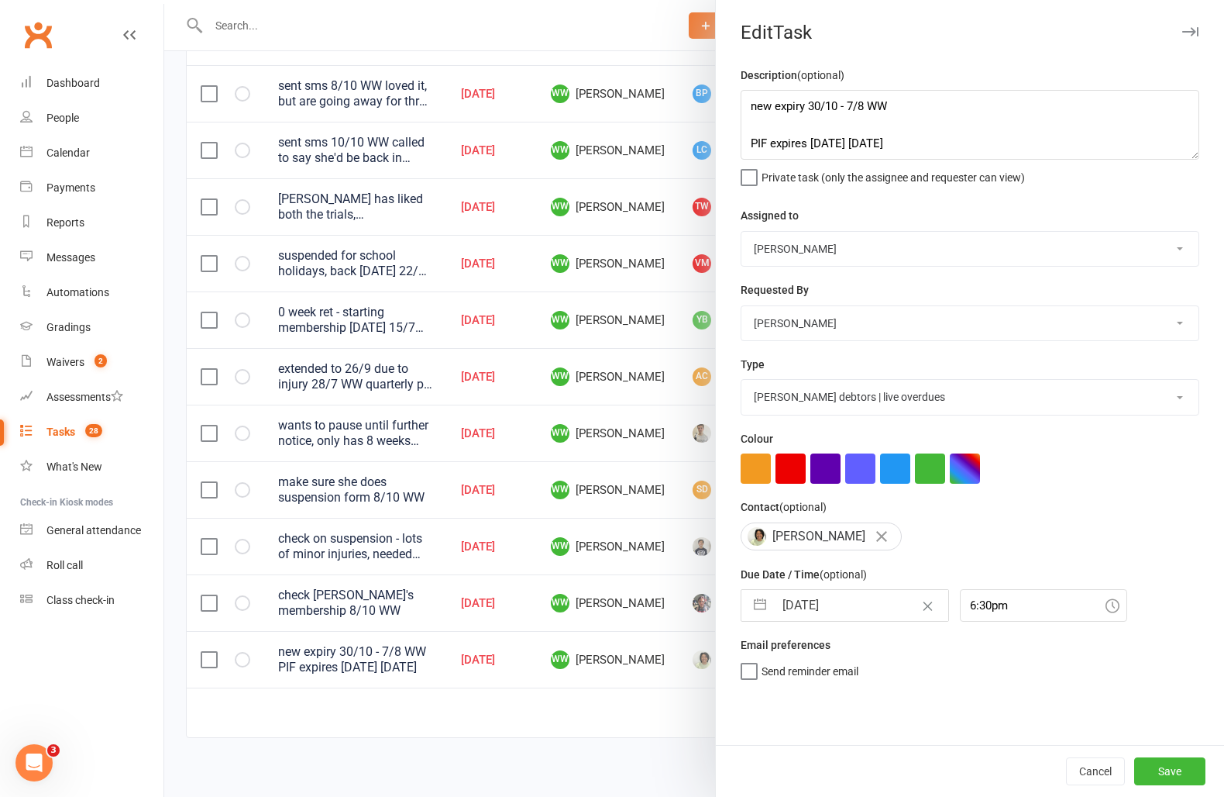
select select "2025"
select select "9"
select select "2025"
select select "10"
select select "2025"
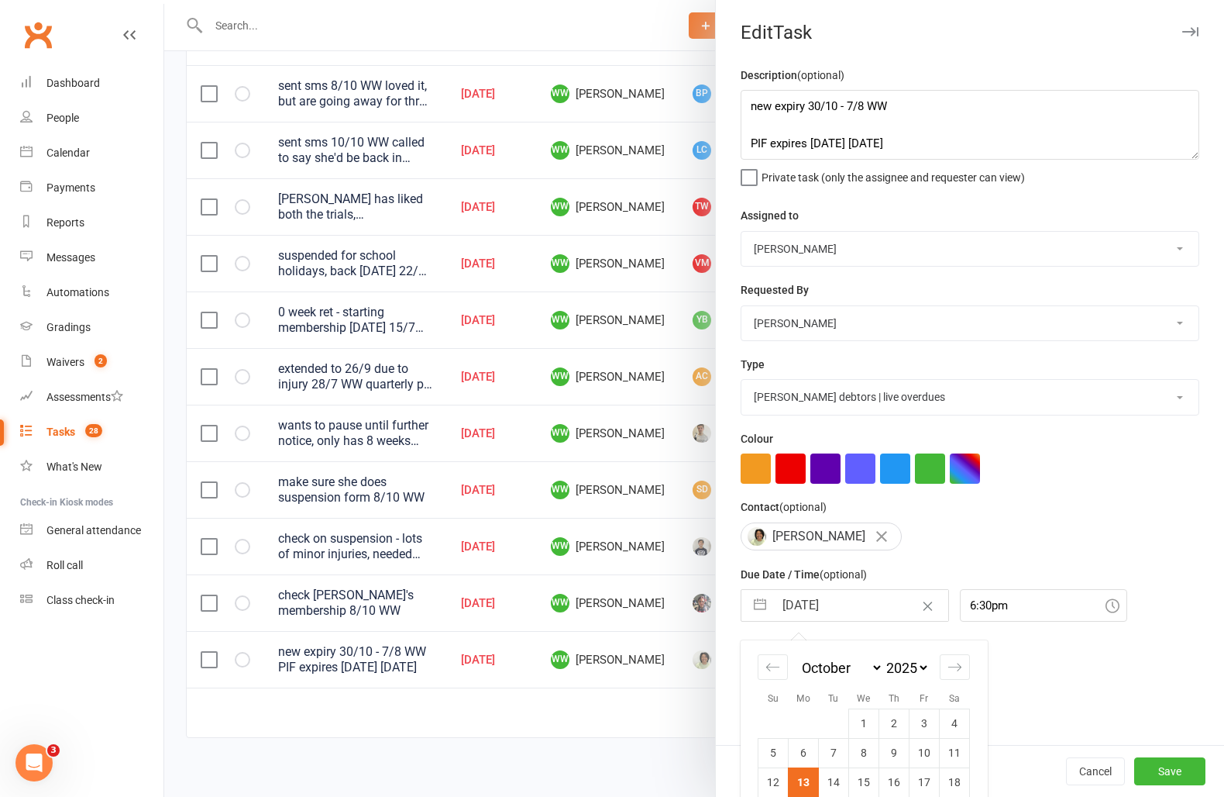
scroll to position [80, 0]
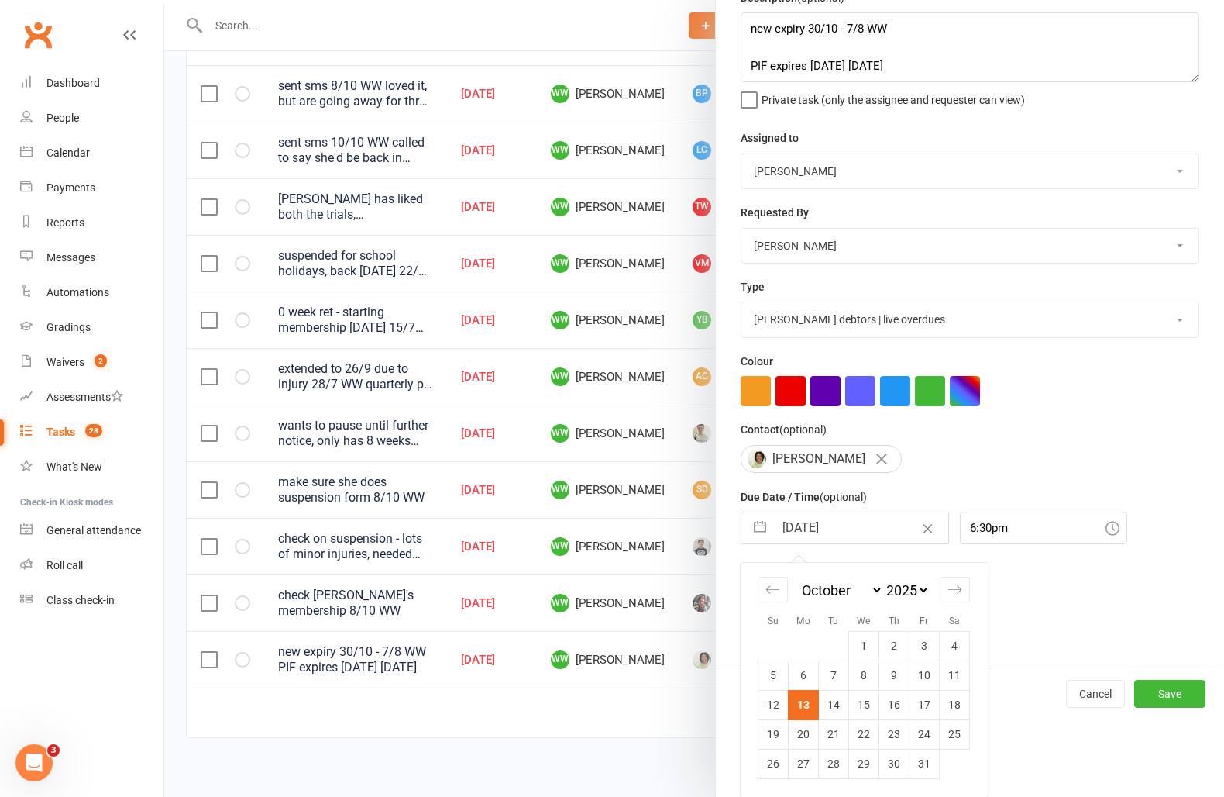
drag, startPoint x: 801, startPoint y: 740, endPoint x: 983, endPoint y: 759, distance: 182.4
click at [803, 740] on td "20" at bounding box center [804, 733] width 30 height 29
type input "20 Oct 2025"
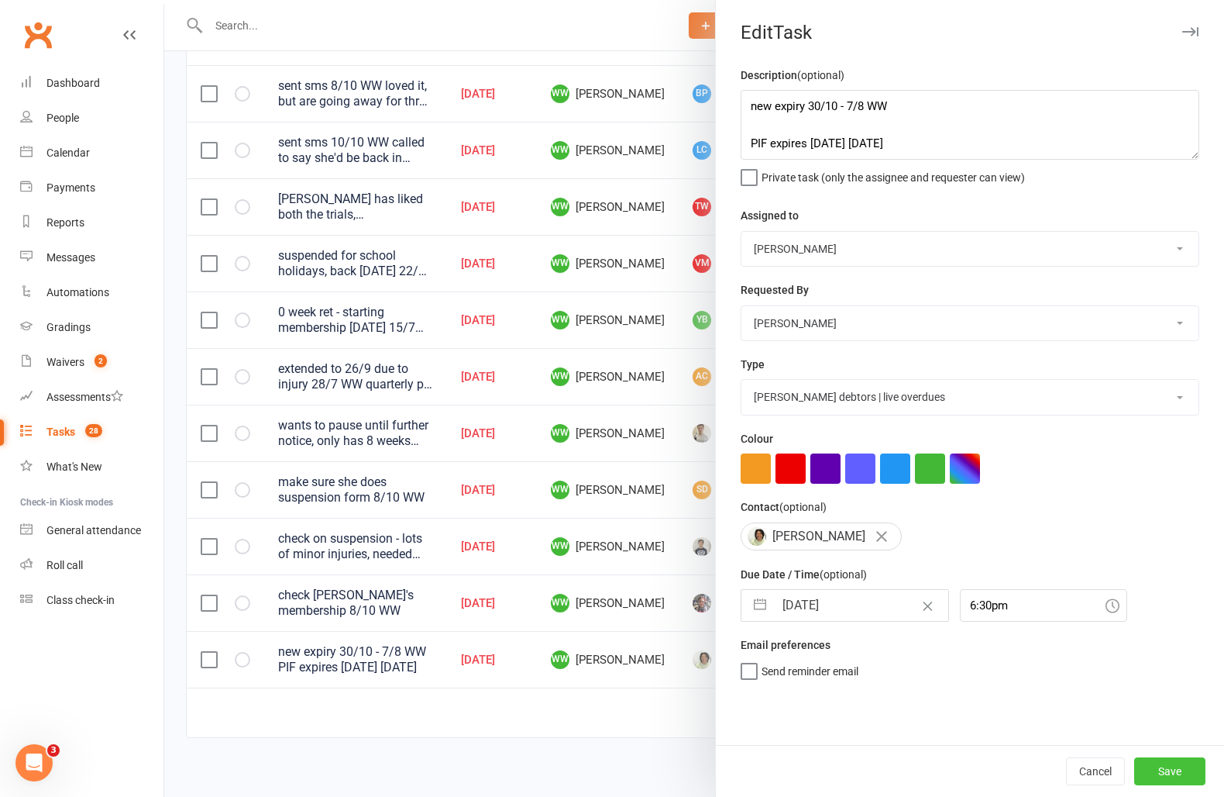
click at [1193, 771] on button "Save" at bounding box center [1170, 771] width 71 height 28
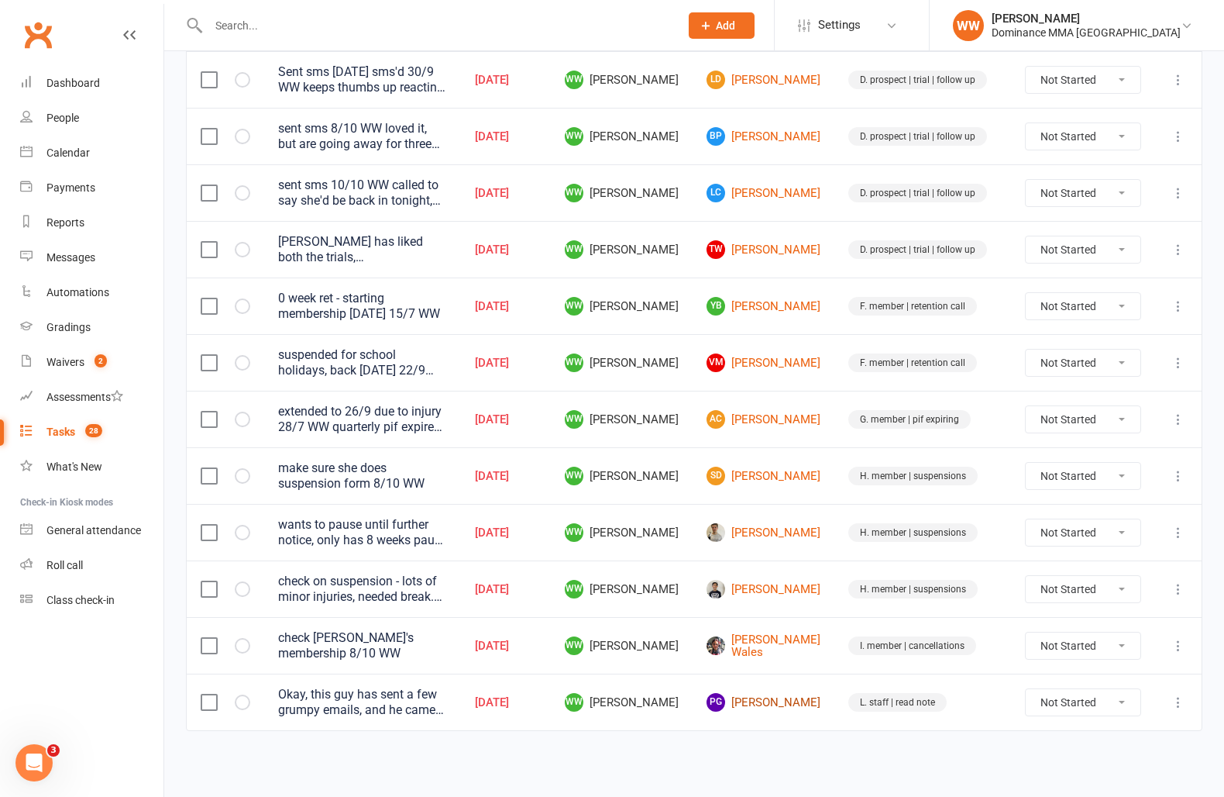
scroll to position [966, 0]
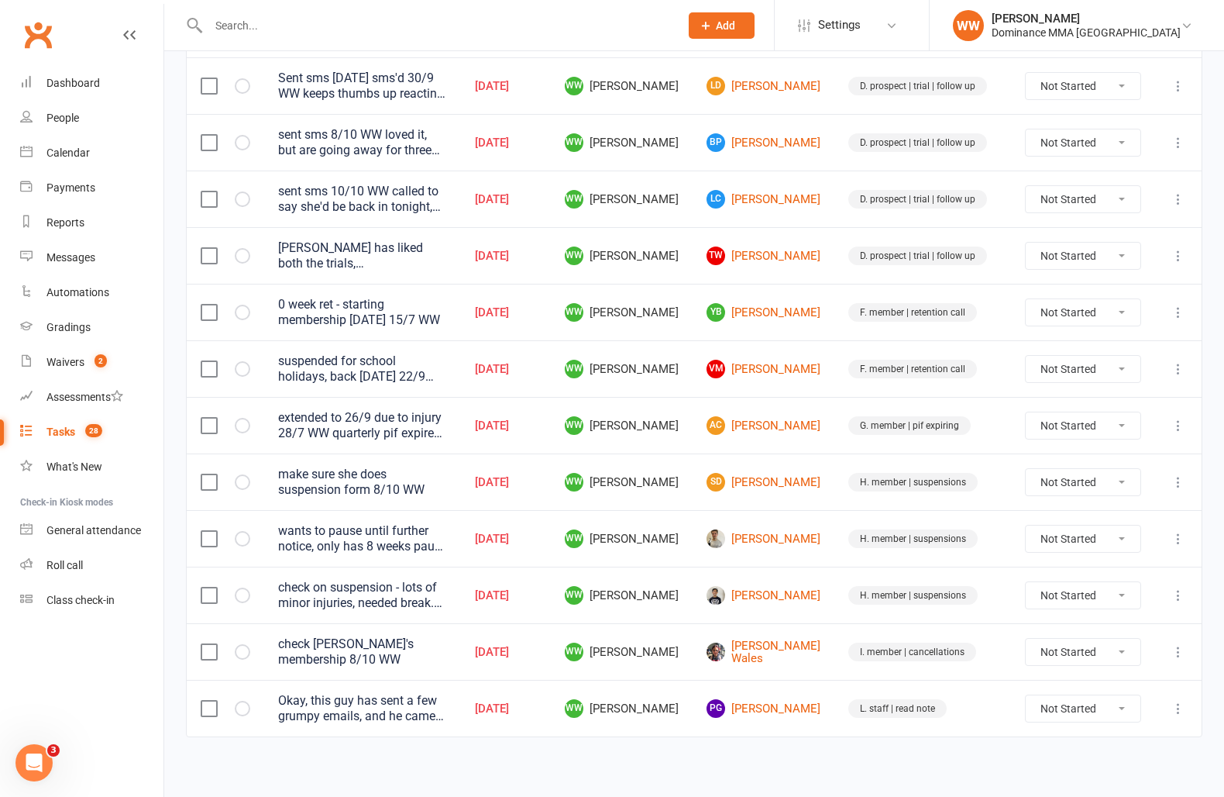
click at [835, 680] on td "L. staff | read note" at bounding box center [923, 708] width 177 height 57
click at [836, 659] on td "I. member | cancellations" at bounding box center [923, 651] width 177 height 57
click at [405, 695] on div "Okay, this guy has sent a few grumpy emails, and he came in today to sort every…" at bounding box center [362, 708] width 169 height 31
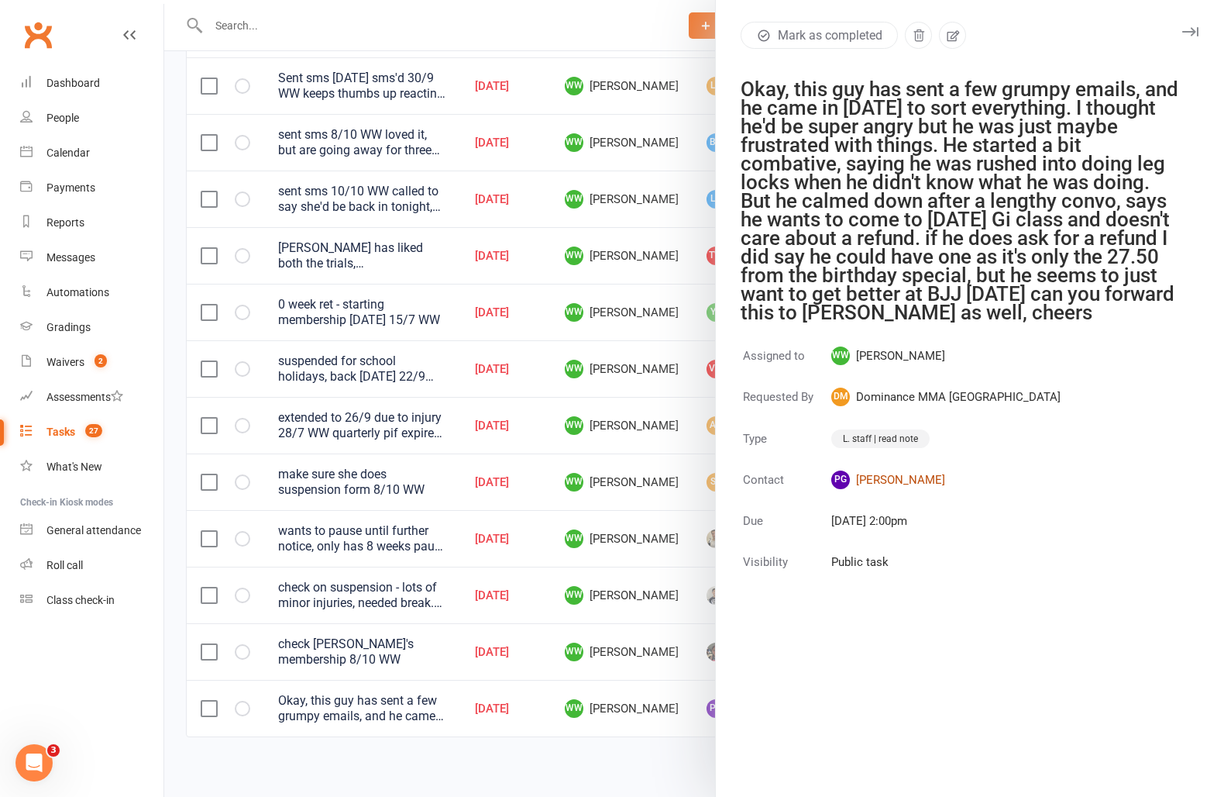
click at [893, 480] on link "PG Paul Griffiths" at bounding box center [946, 479] width 229 height 19
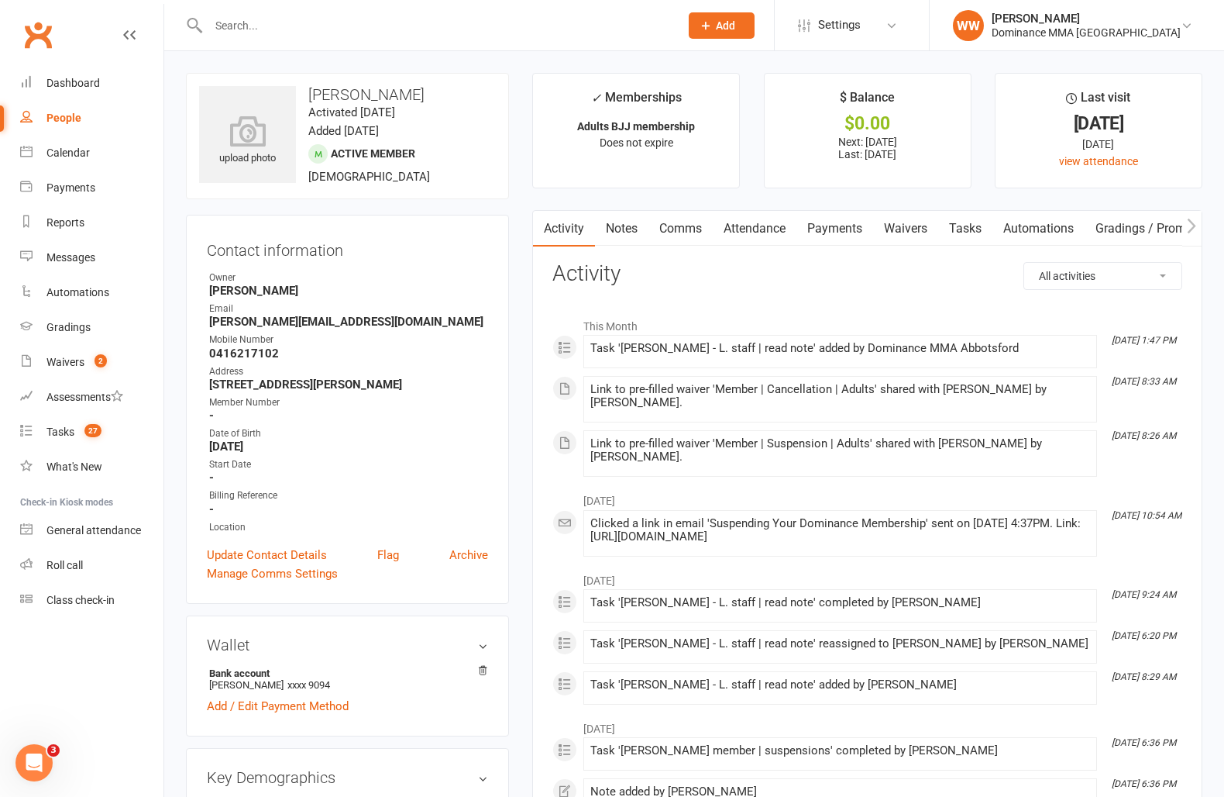
click at [845, 239] on link "Payments" at bounding box center [835, 229] width 77 height 36
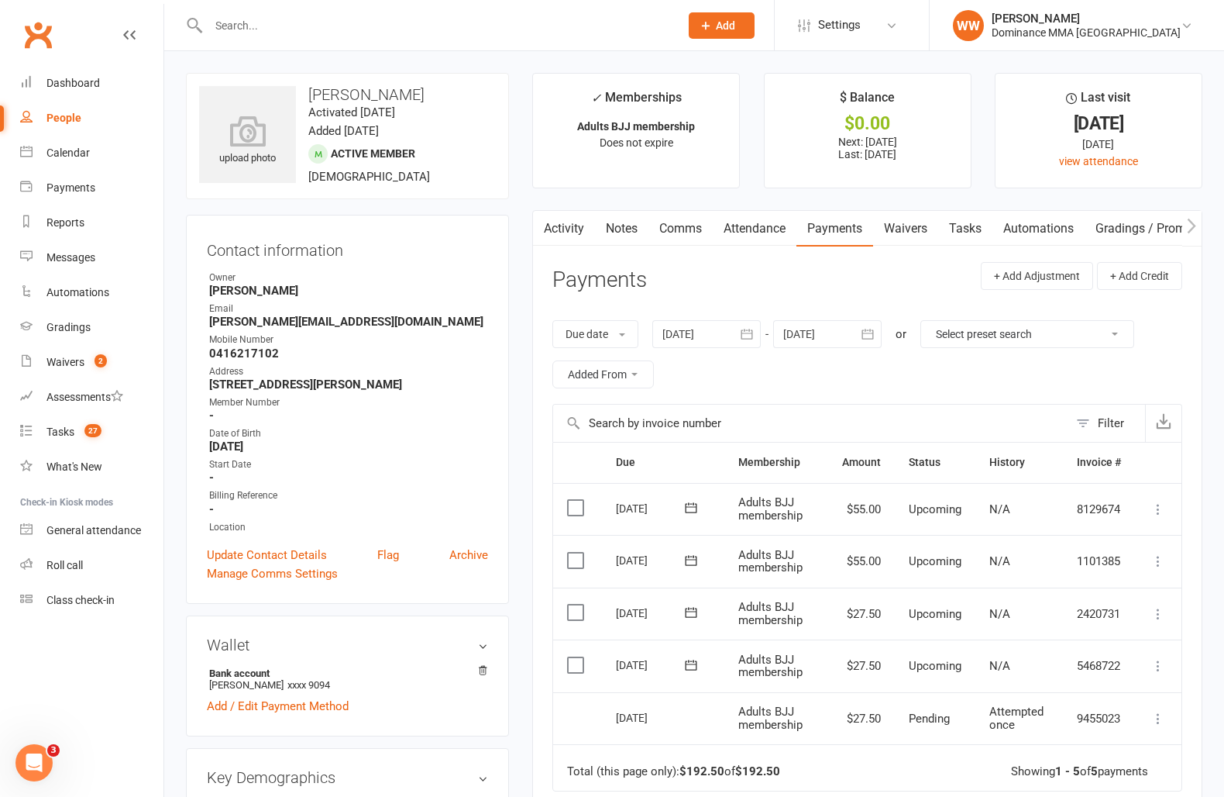
click at [912, 233] on link "Waivers" at bounding box center [905, 229] width 65 height 36
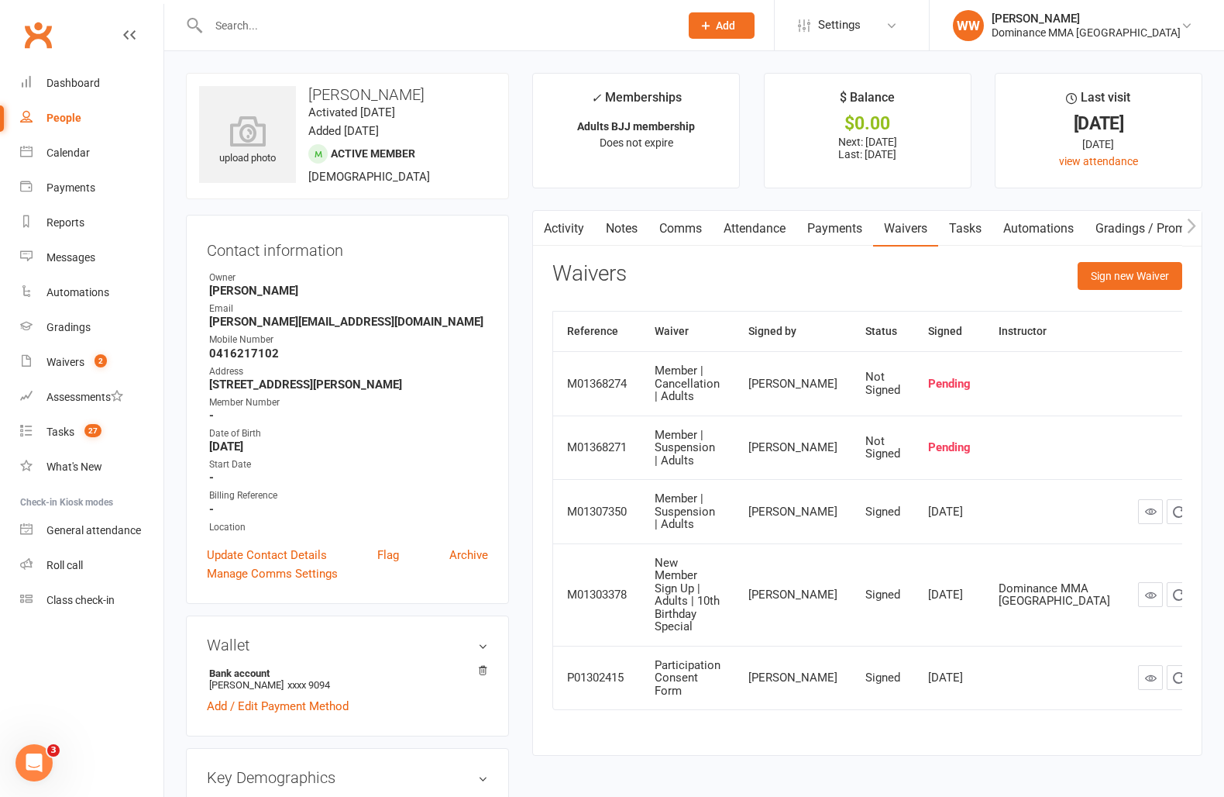
click at [969, 232] on link "Tasks" at bounding box center [965, 229] width 54 height 36
select select "incomplete"
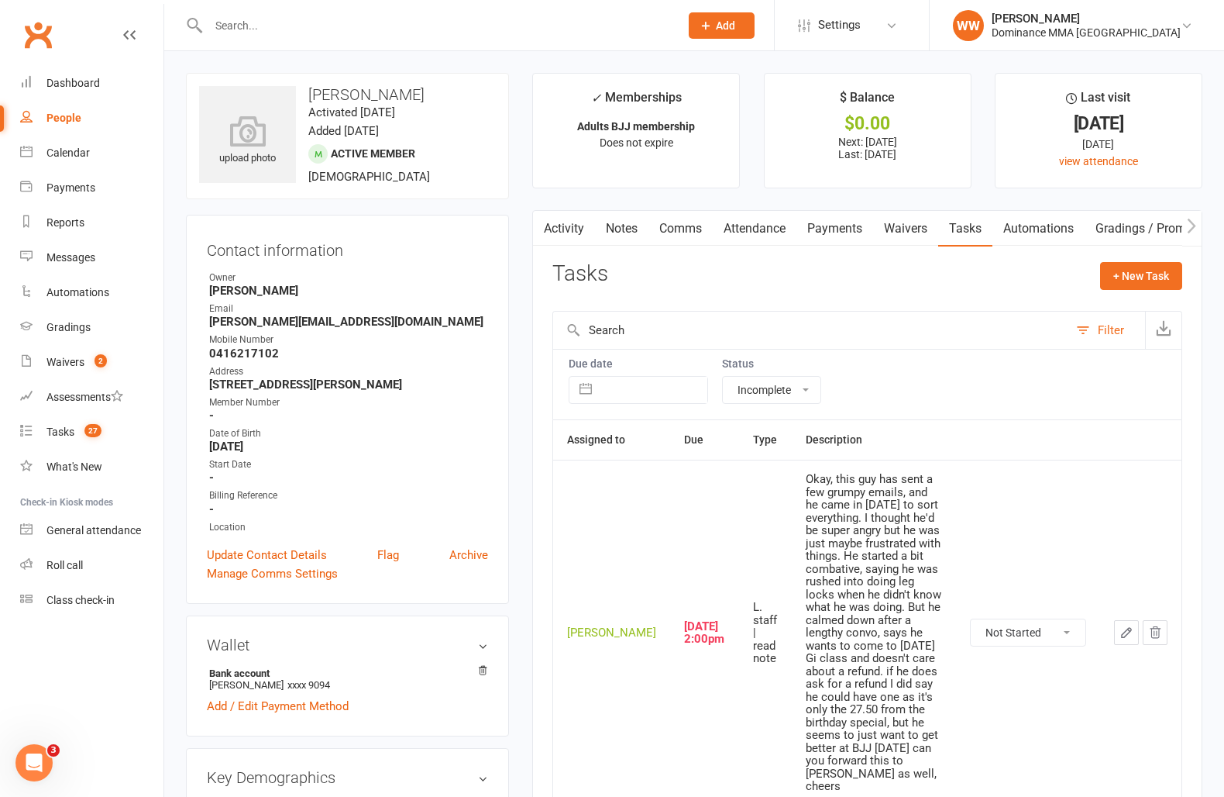
click at [1122, 628] on icon "button" at bounding box center [1126, 632] width 9 height 9
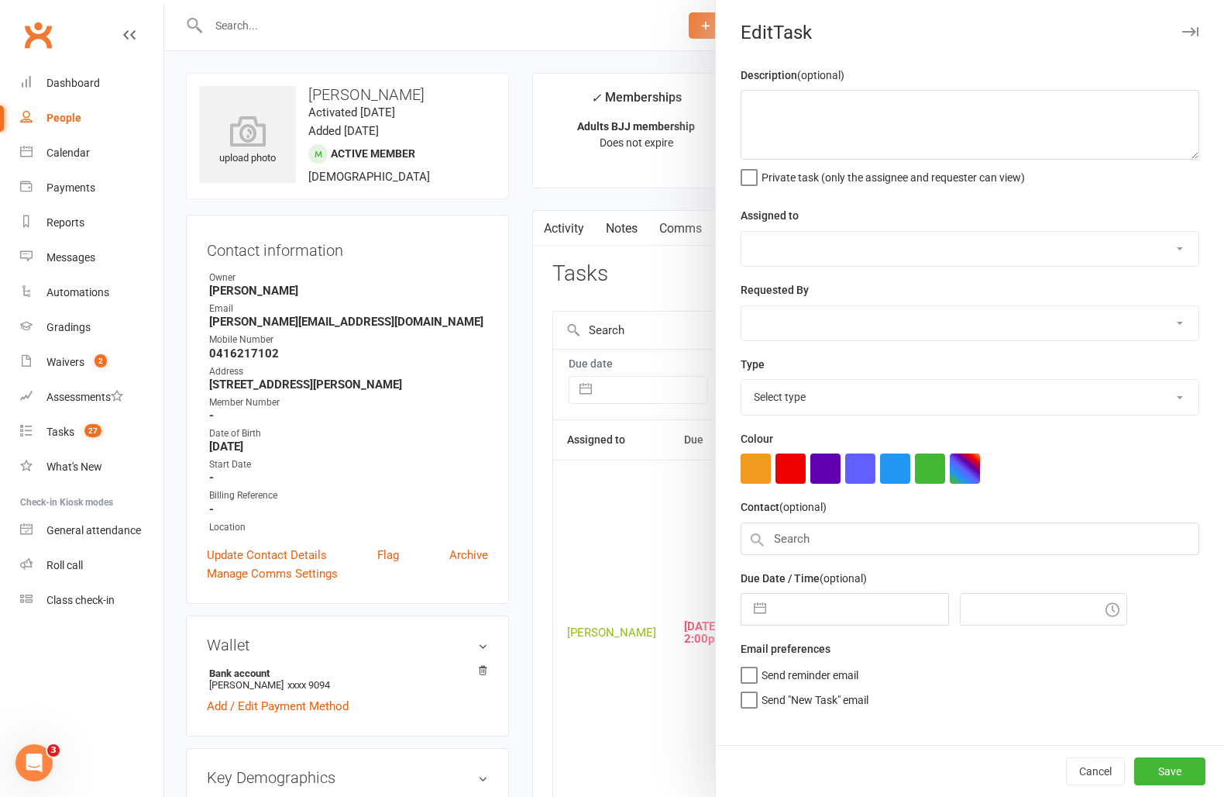
type textarea "Okay, this guy has sent a few grumpy emails, and he came in today to sort every…"
select select "49757"
select select "12631"
type input "13 Oct 2025"
type input "2:00pm"
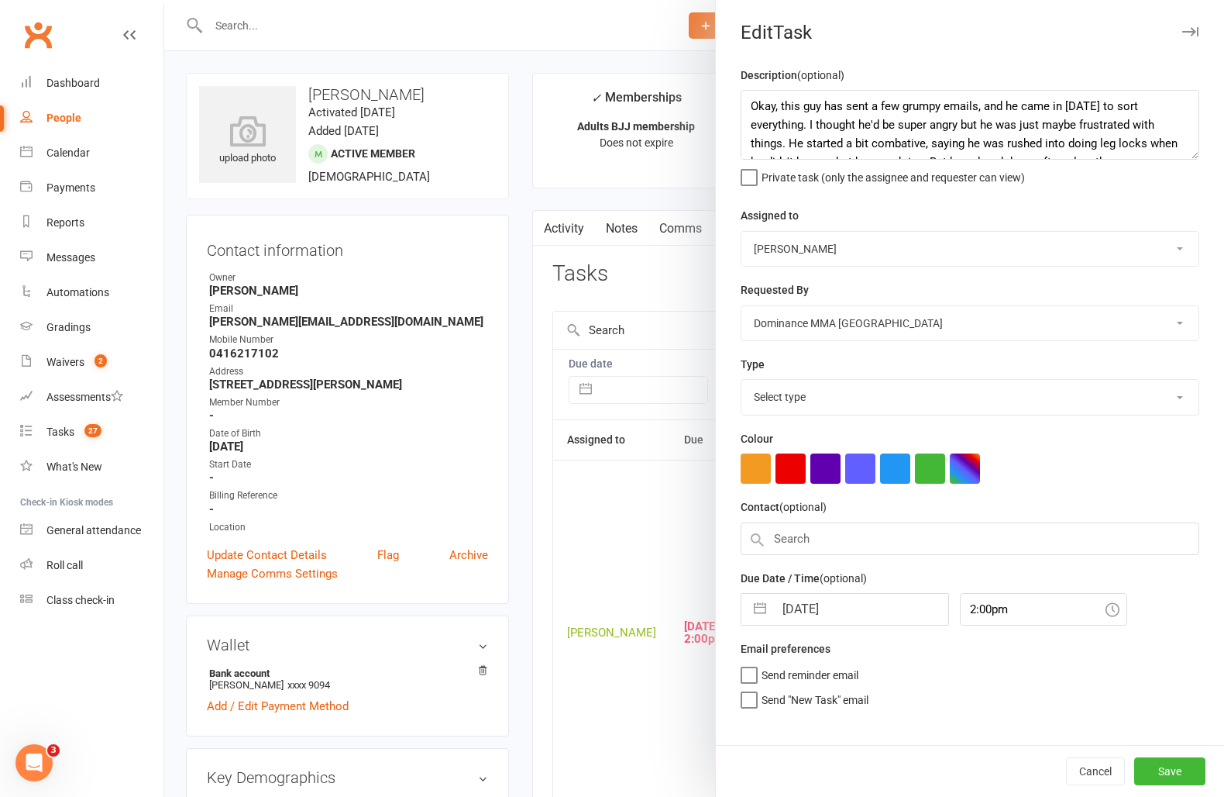
select select "3871"
click at [788, 611] on input "13 Oct 2025" at bounding box center [861, 604] width 174 height 31
select select "8"
select select "2025"
select select "9"
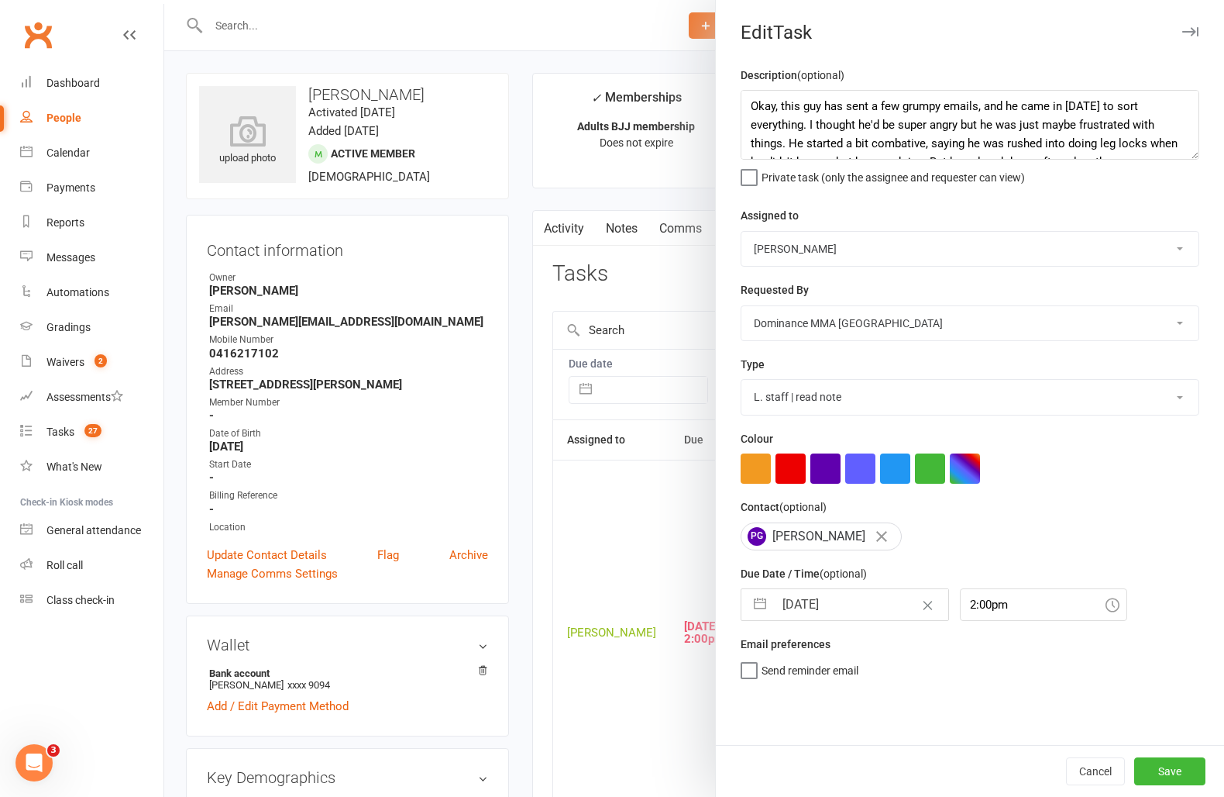
select select "2025"
select select "10"
select select "2025"
click at [840, 785] on td "14" at bounding box center [834, 780] width 30 height 29
type input "14 Oct 2025"
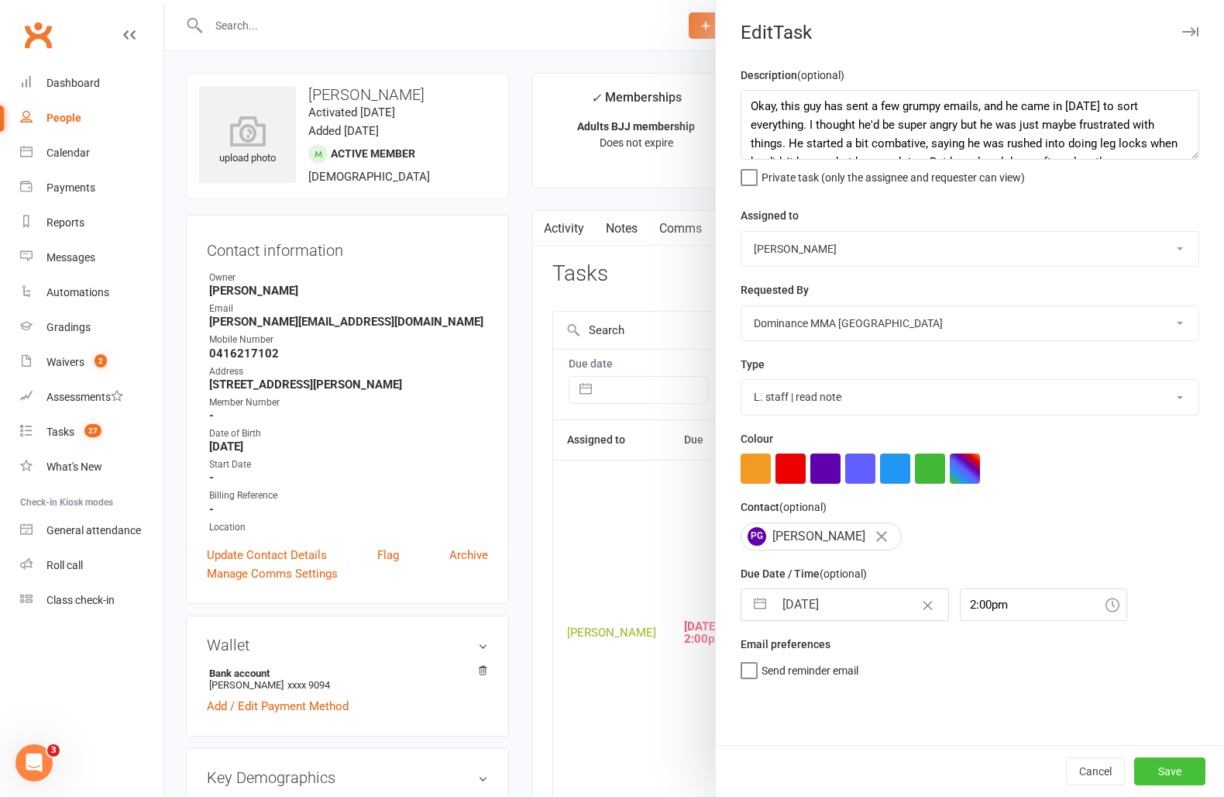
click at [1157, 764] on button "Save" at bounding box center [1170, 771] width 71 height 28
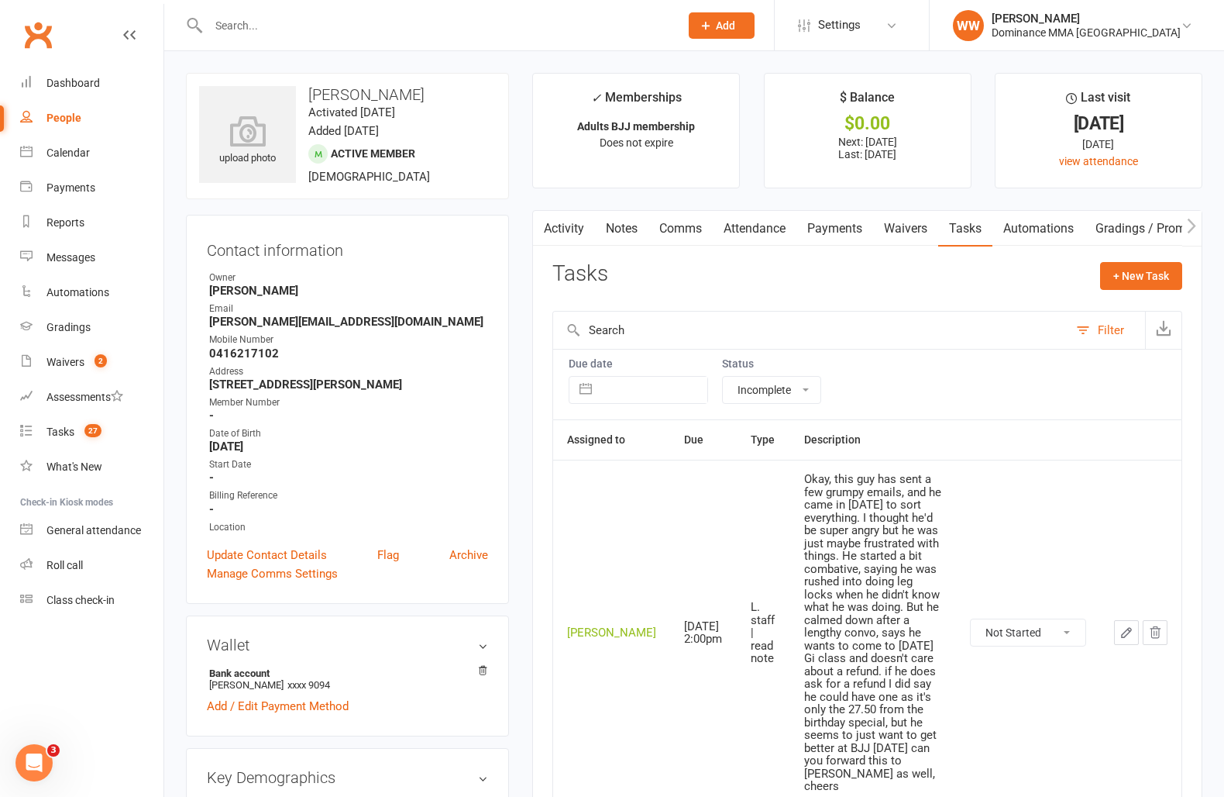
click at [742, 230] on link "Attendance" at bounding box center [755, 229] width 84 height 36
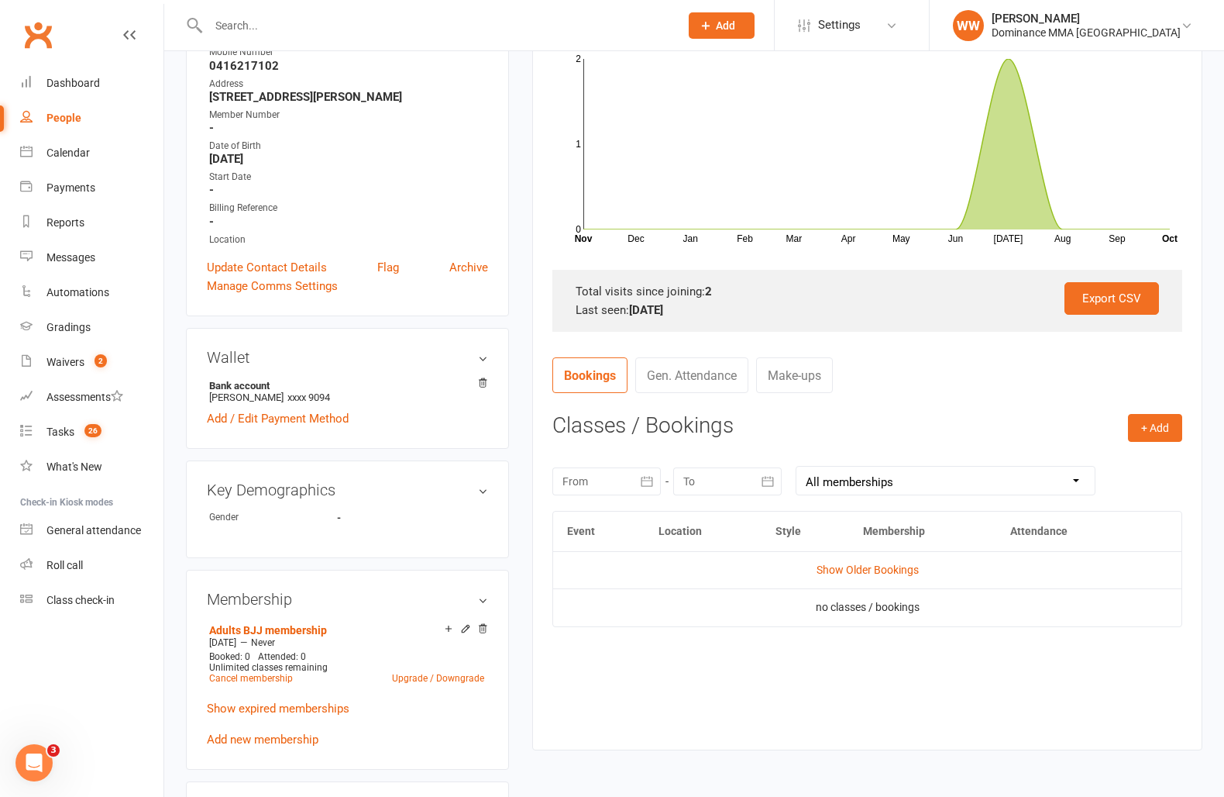
scroll to position [401, 0]
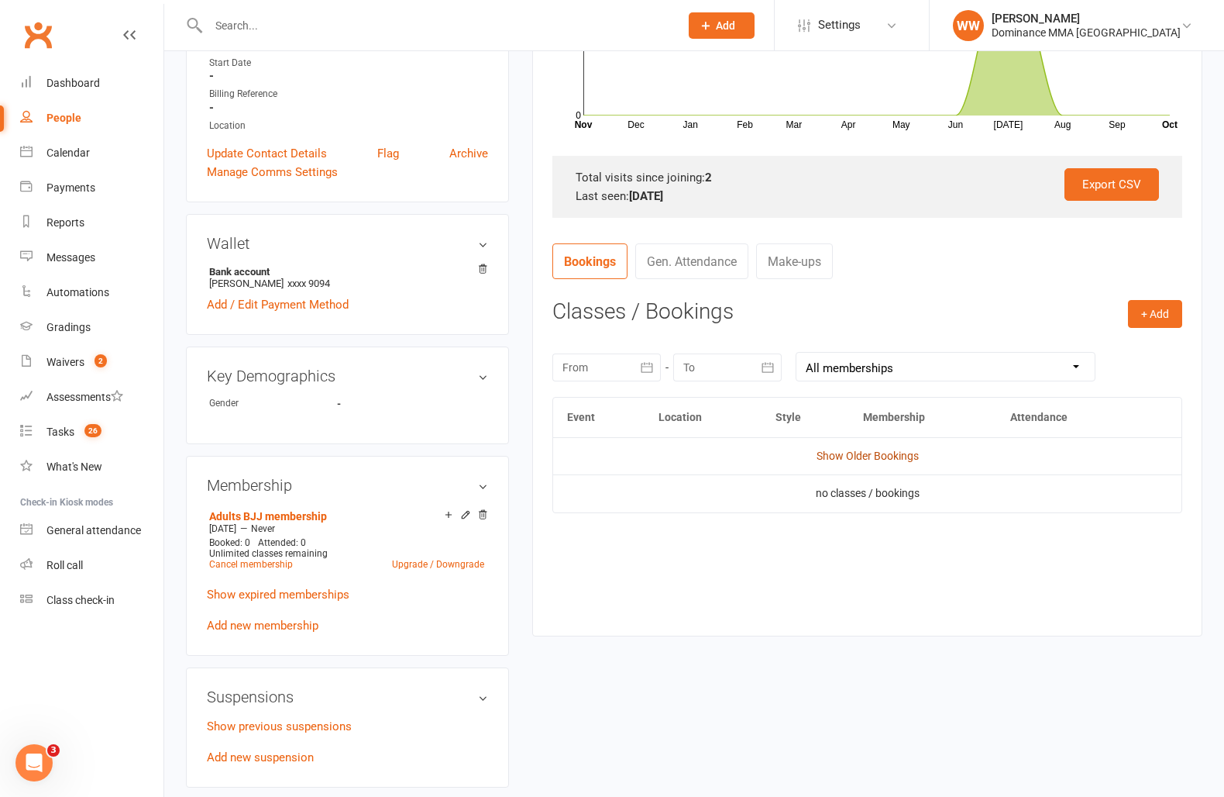
click at [864, 454] on link "Show Older Bookings" at bounding box center [868, 455] width 102 height 12
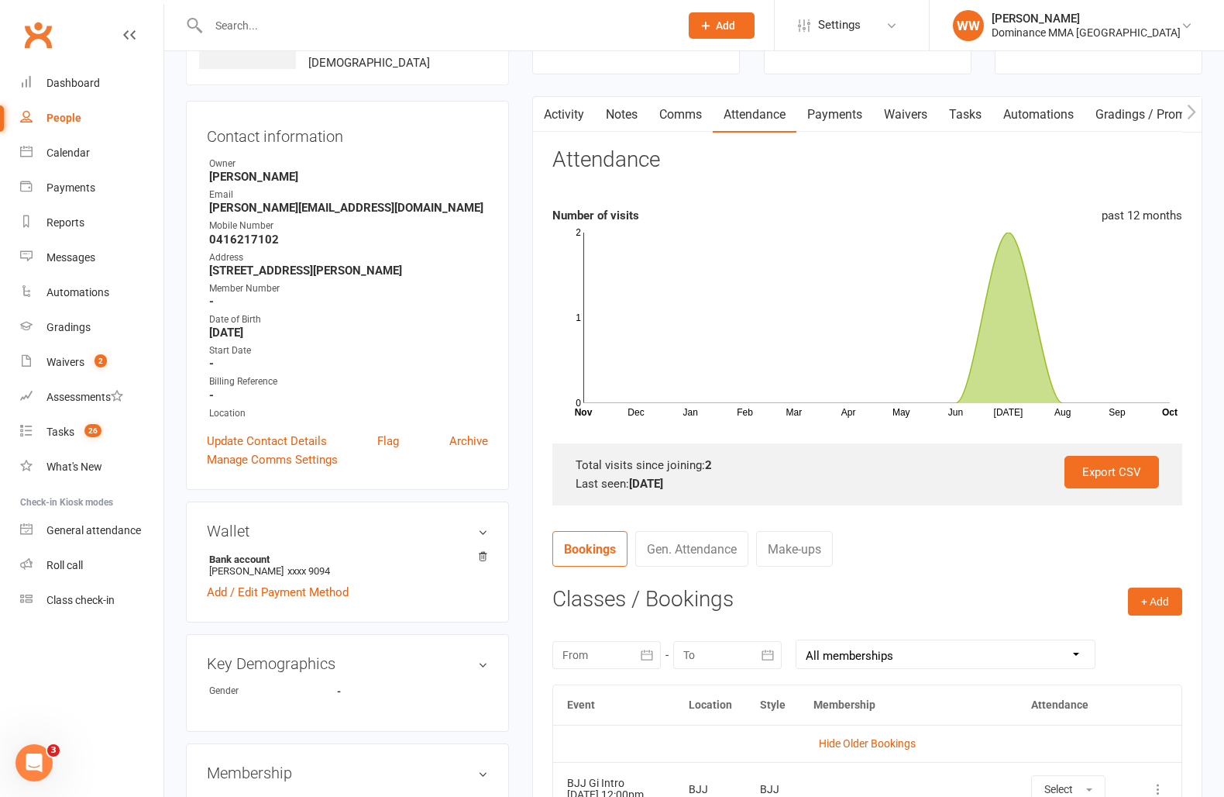
scroll to position [0, 0]
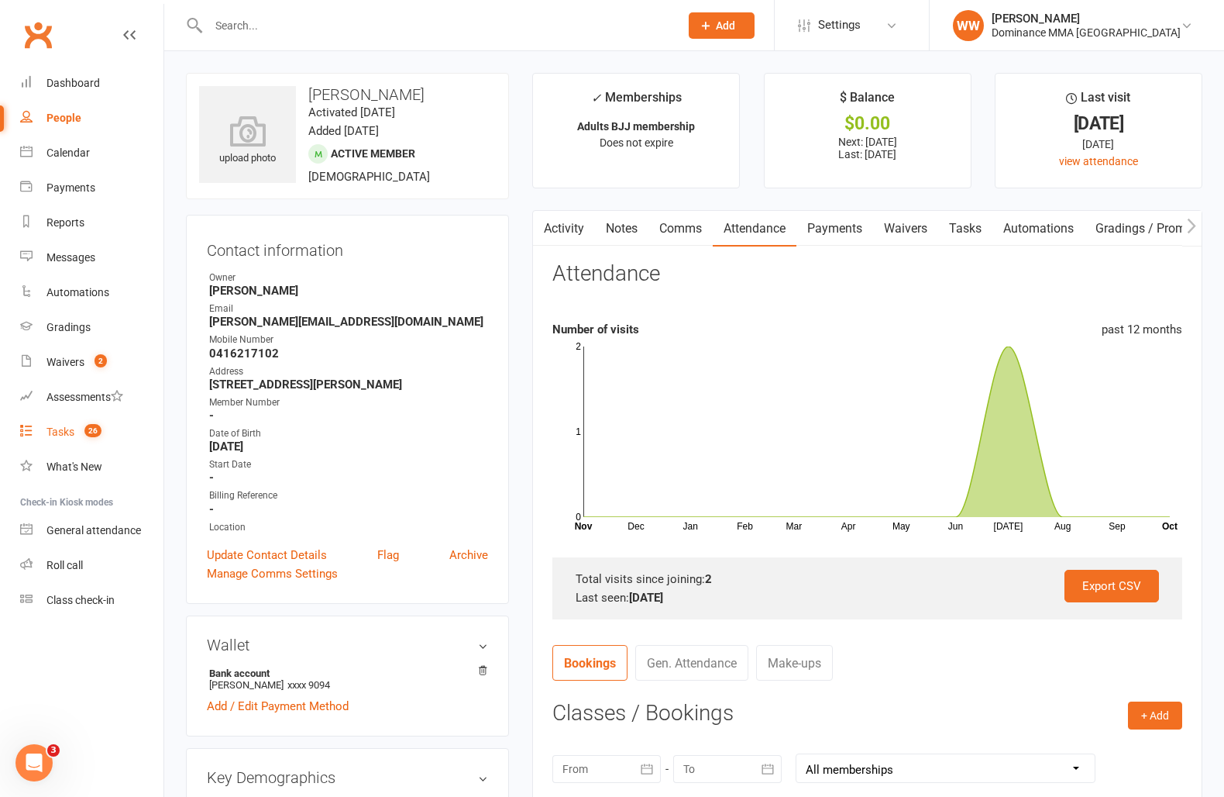
click at [65, 431] on div "Tasks" at bounding box center [60, 431] width 28 height 12
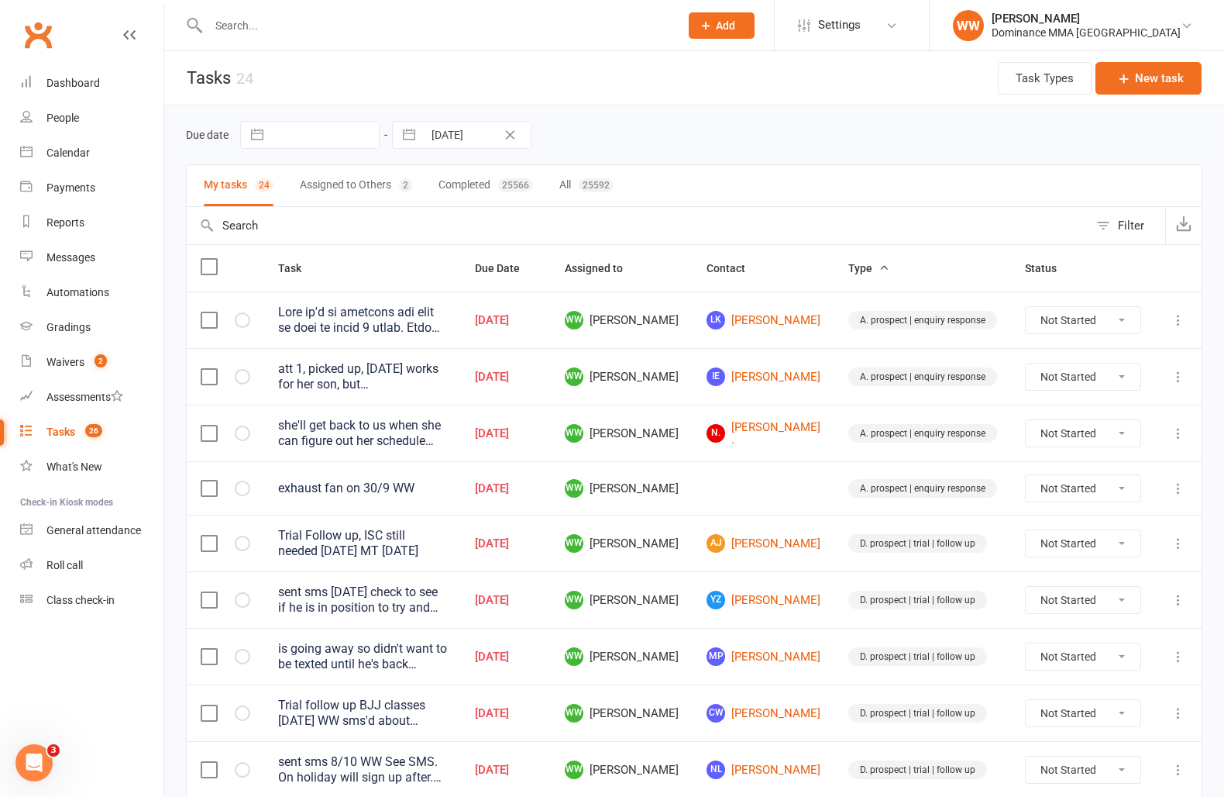
click at [693, 457] on td "WW Will Wesley" at bounding box center [622, 433] width 142 height 57
click at [727, 496] on td at bounding box center [764, 487] width 142 height 53
click at [728, 507] on td at bounding box center [764, 487] width 142 height 53
click at [693, 515] on td "WW Will Wesley" at bounding box center [622, 543] width 142 height 57
click at [728, 570] on td "AJ Aymen Jebril" at bounding box center [764, 543] width 142 height 57
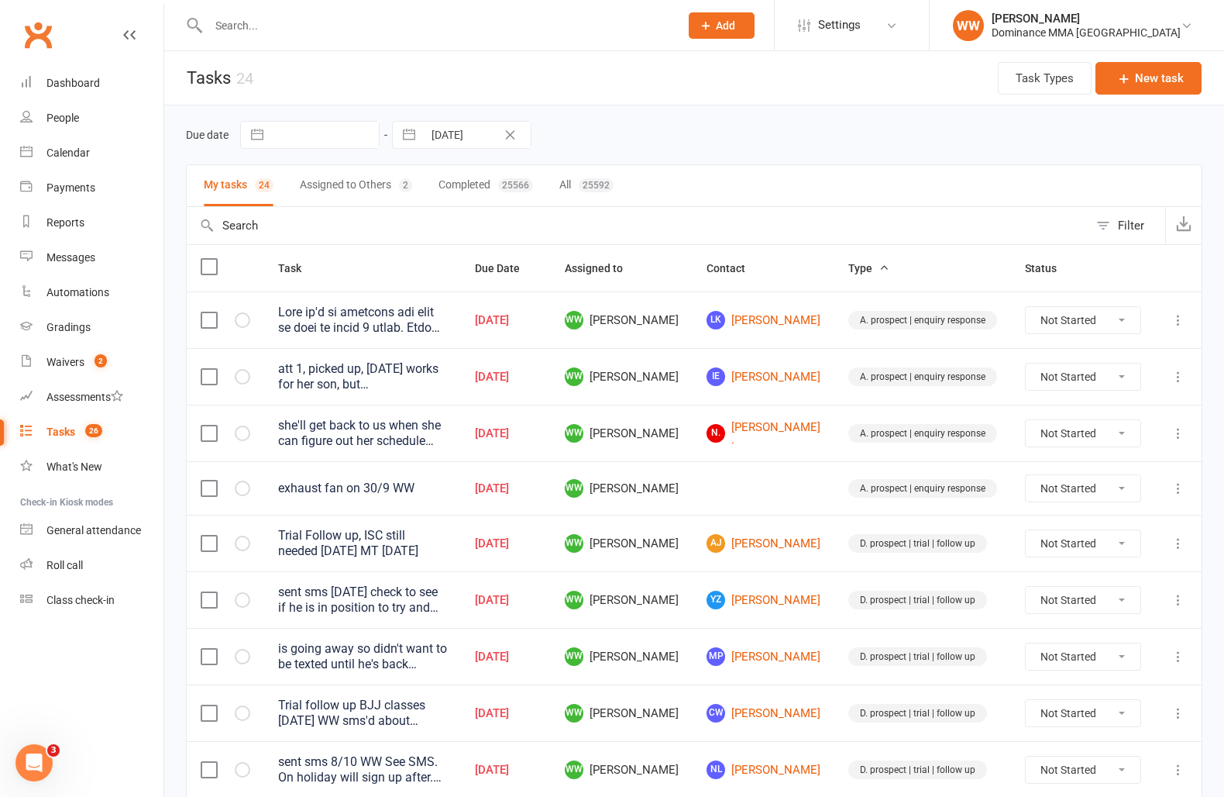
click at [693, 580] on td "WW Will Wesley" at bounding box center [622, 599] width 142 height 57
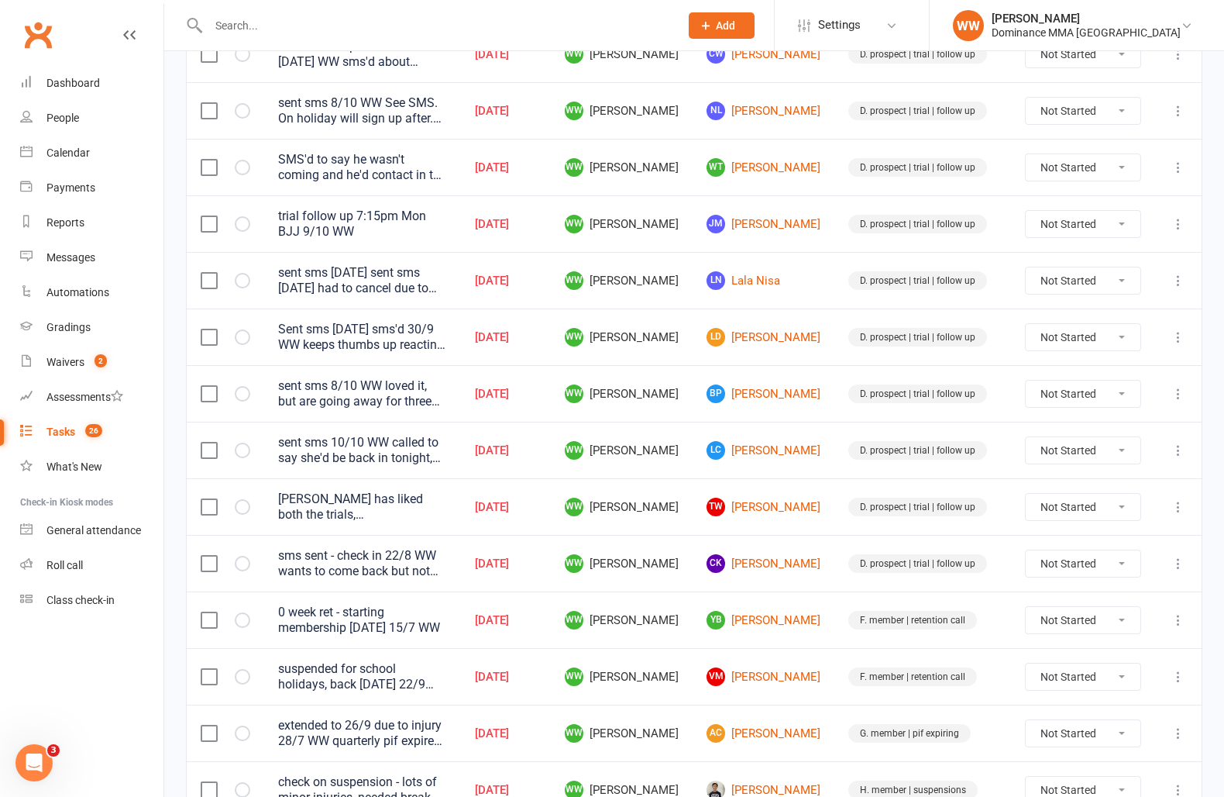
scroll to position [664, 0]
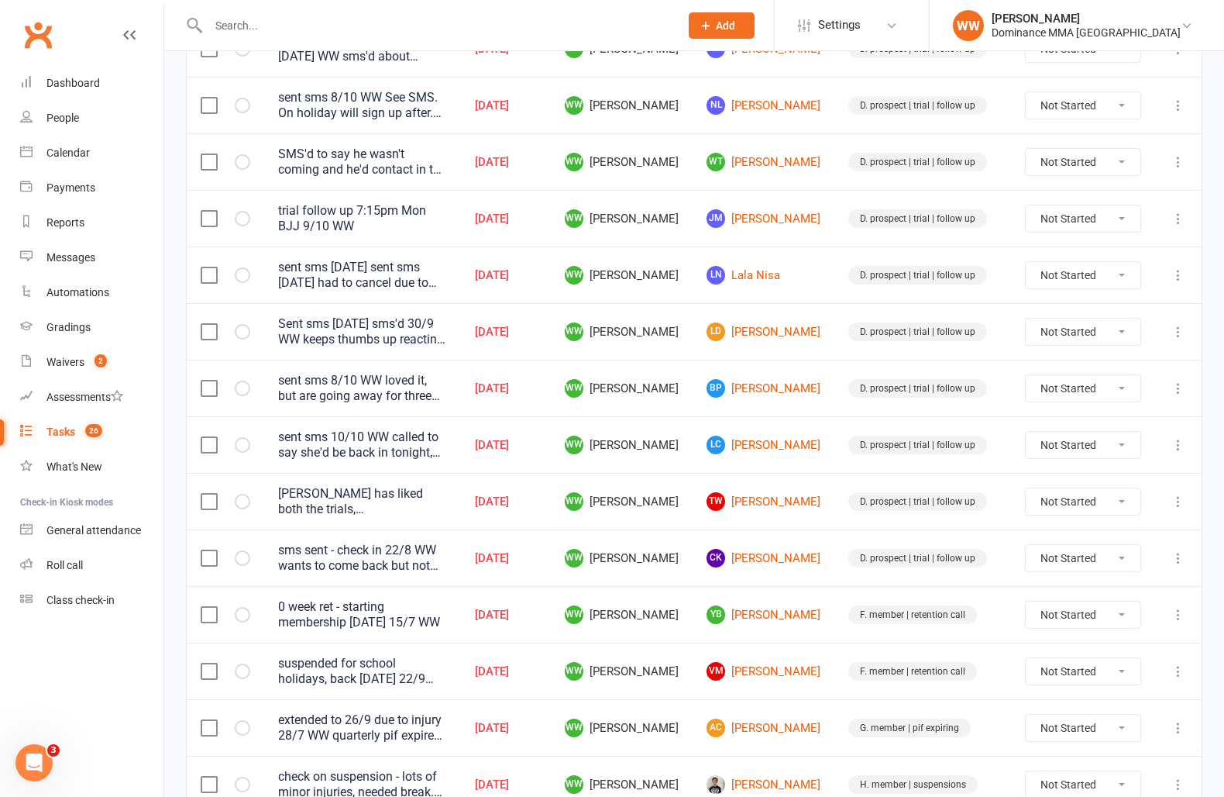
click at [693, 659] on td "WW Will Wesley" at bounding box center [622, 670] width 142 height 57
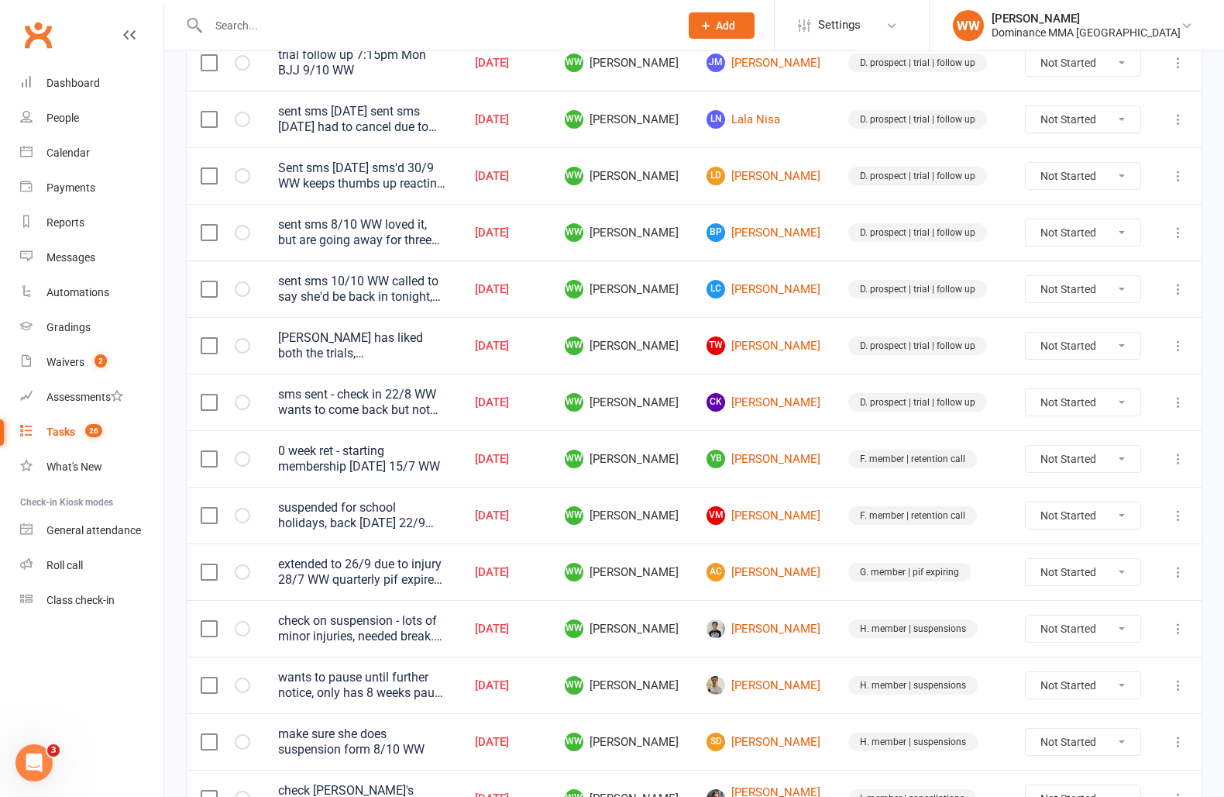
scroll to position [826, 0]
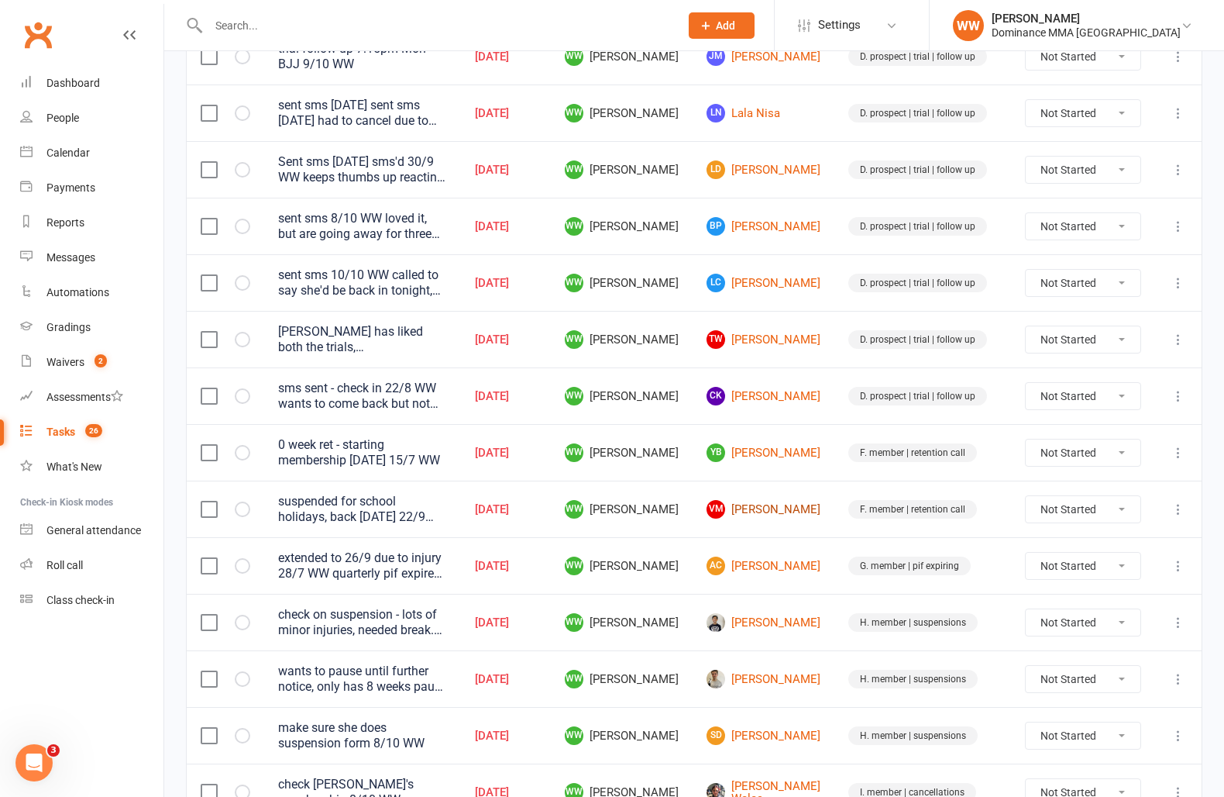
click at [772, 510] on link "VM Vivian Morgan" at bounding box center [764, 509] width 114 height 19
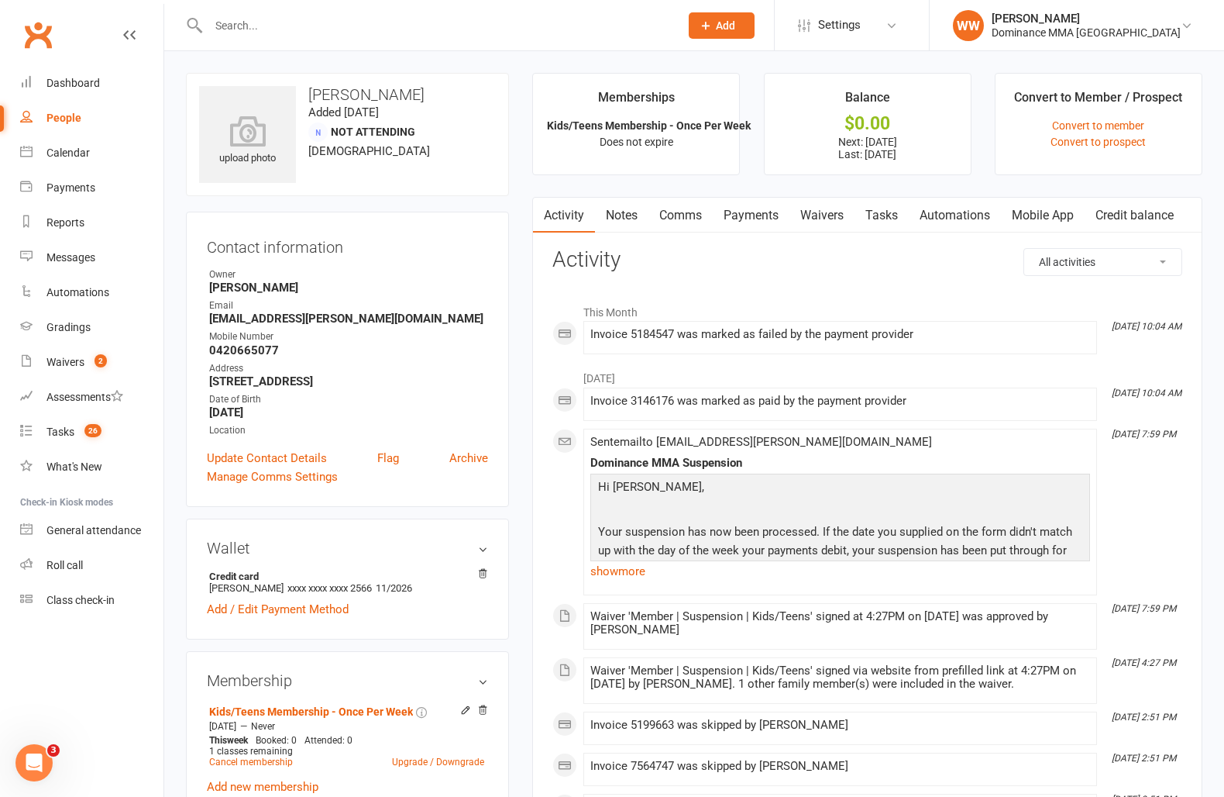
click at [622, 226] on link "Notes" at bounding box center [621, 216] width 53 height 36
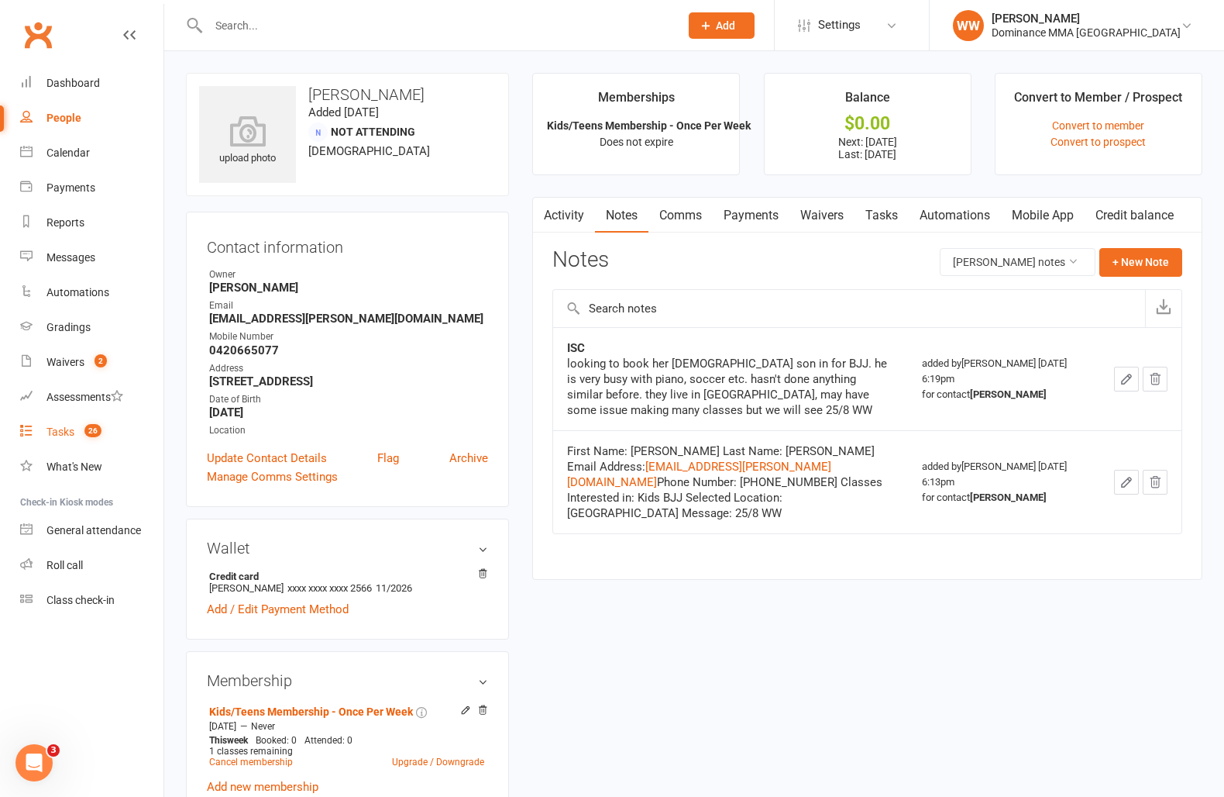
click at [74, 434] on div "Tasks" at bounding box center [60, 431] width 28 height 12
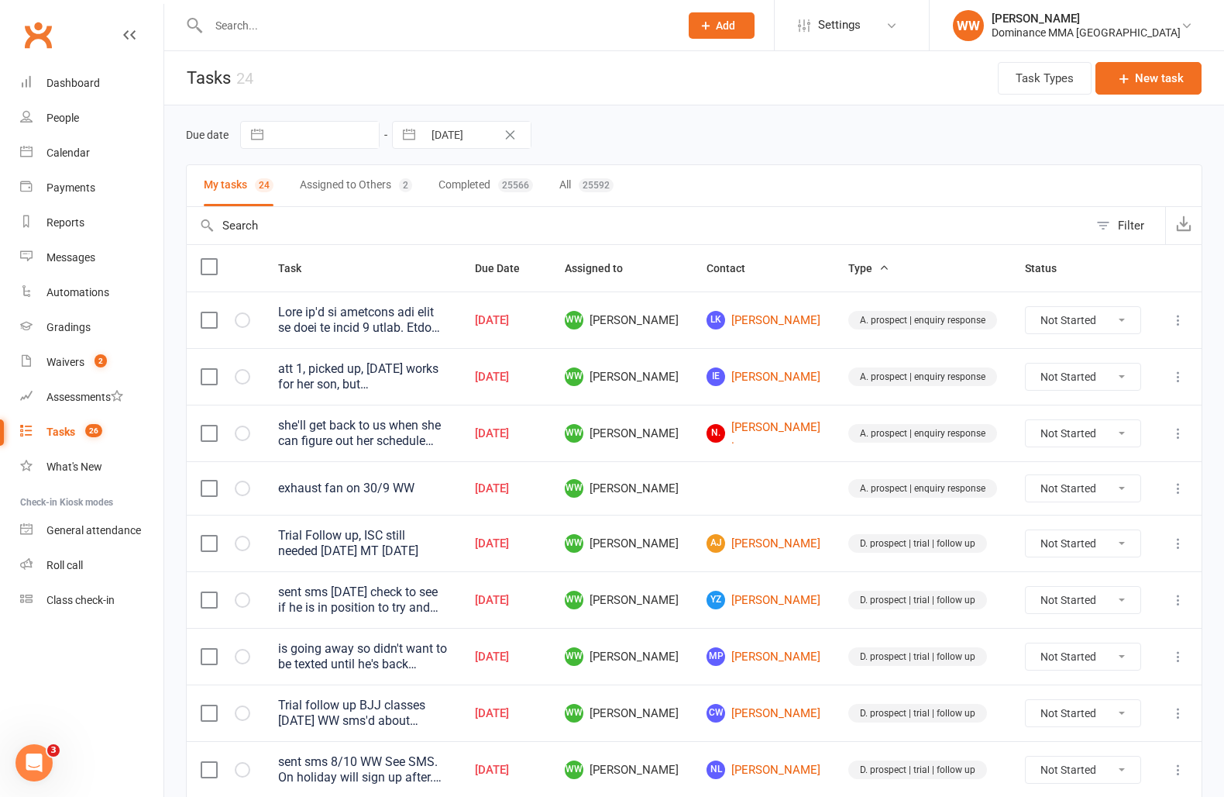
drag, startPoint x: 617, startPoint y: 556, endPoint x: 617, endPoint y: 573, distance: 17.0
click at [551, 556] on td "Oct 13, 2025" at bounding box center [506, 543] width 90 height 57
click at [551, 581] on td "Oct 13, 2025" at bounding box center [506, 599] width 90 height 57
click at [551, 577] on td "Oct 13, 2025" at bounding box center [506, 599] width 90 height 57
click at [679, 598] on span "WW Will Wesley" at bounding box center [622, 600] width 114 height 19
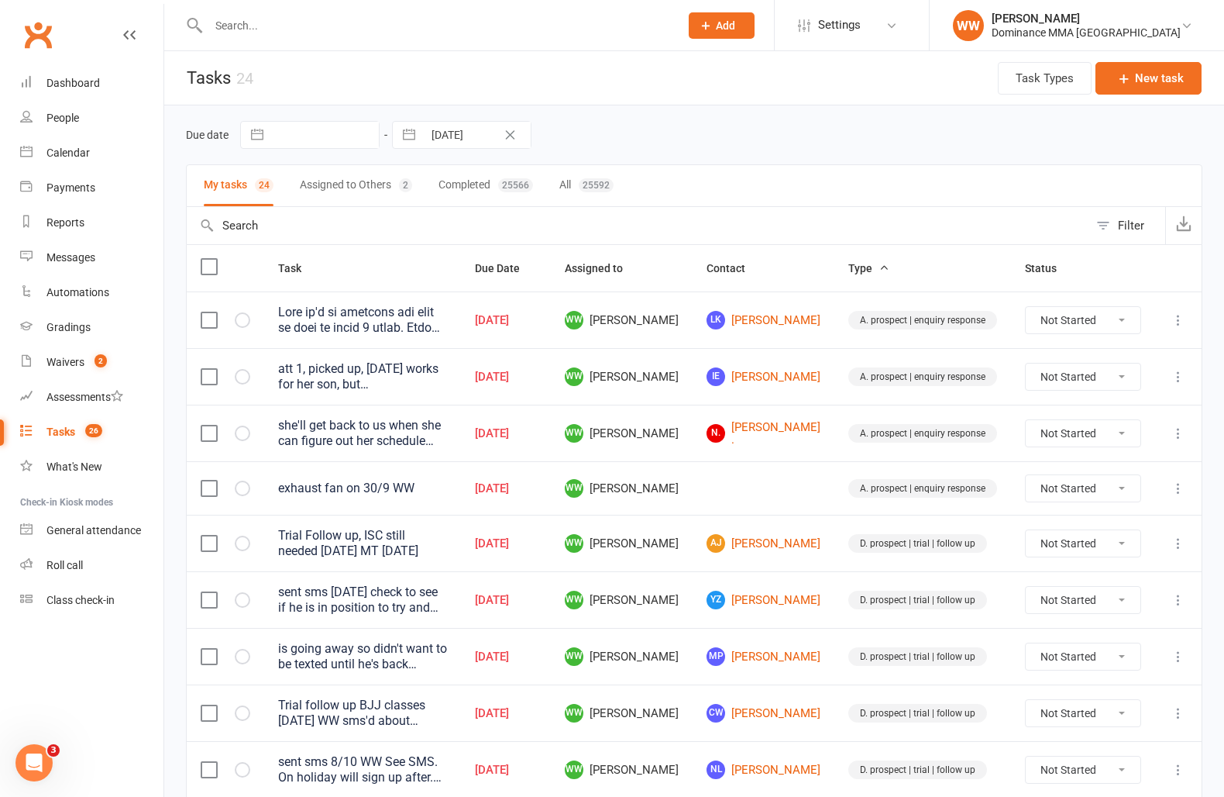
drag, startPoint x: 715, startPoint y: 611, endPoint x: 716, endPoint y: 626, distance: 15.6
click at [693, 611] on td "WW Will Wesley" at bounding box center [622, 599] width 142 height 57
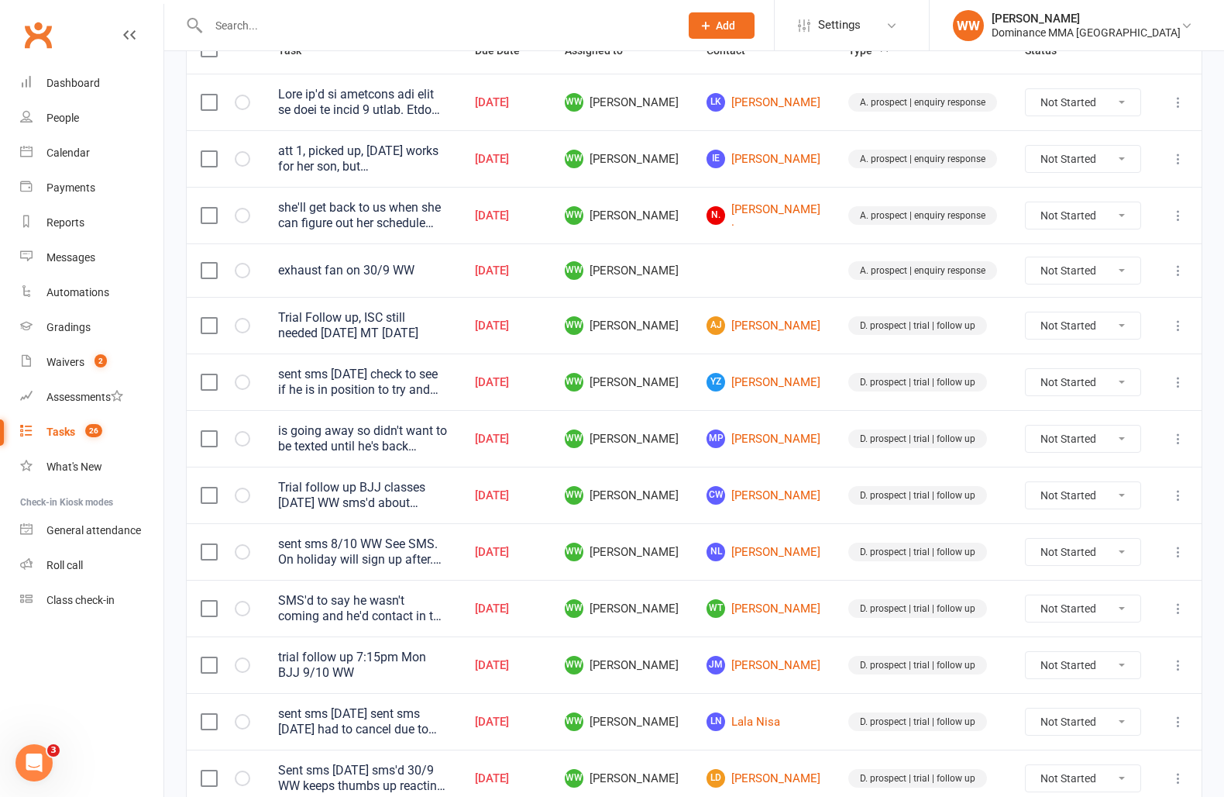
scroll to position [222, 0]
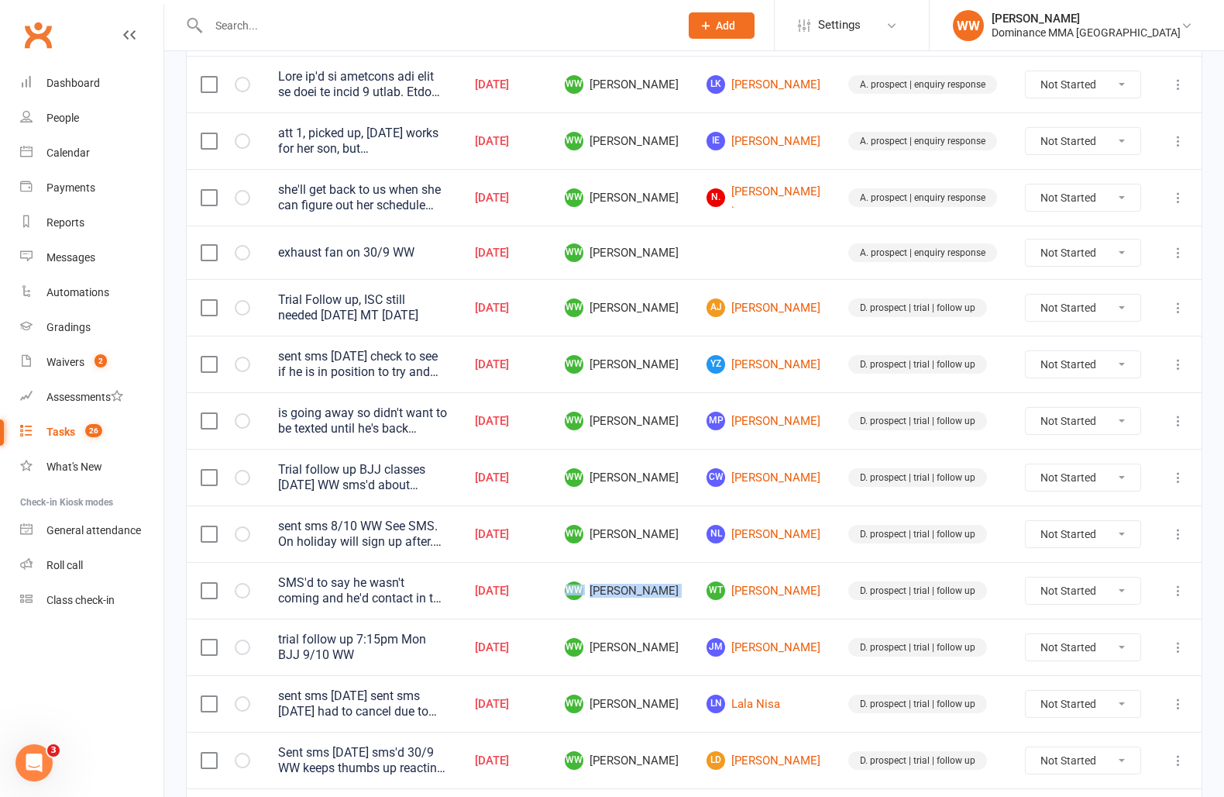
click at [728, 590] on tr "SMS'd to say he wasn't coming and he'd contact in the future when he has time. …" at bounding box center [694, 590] width 1015 height 57
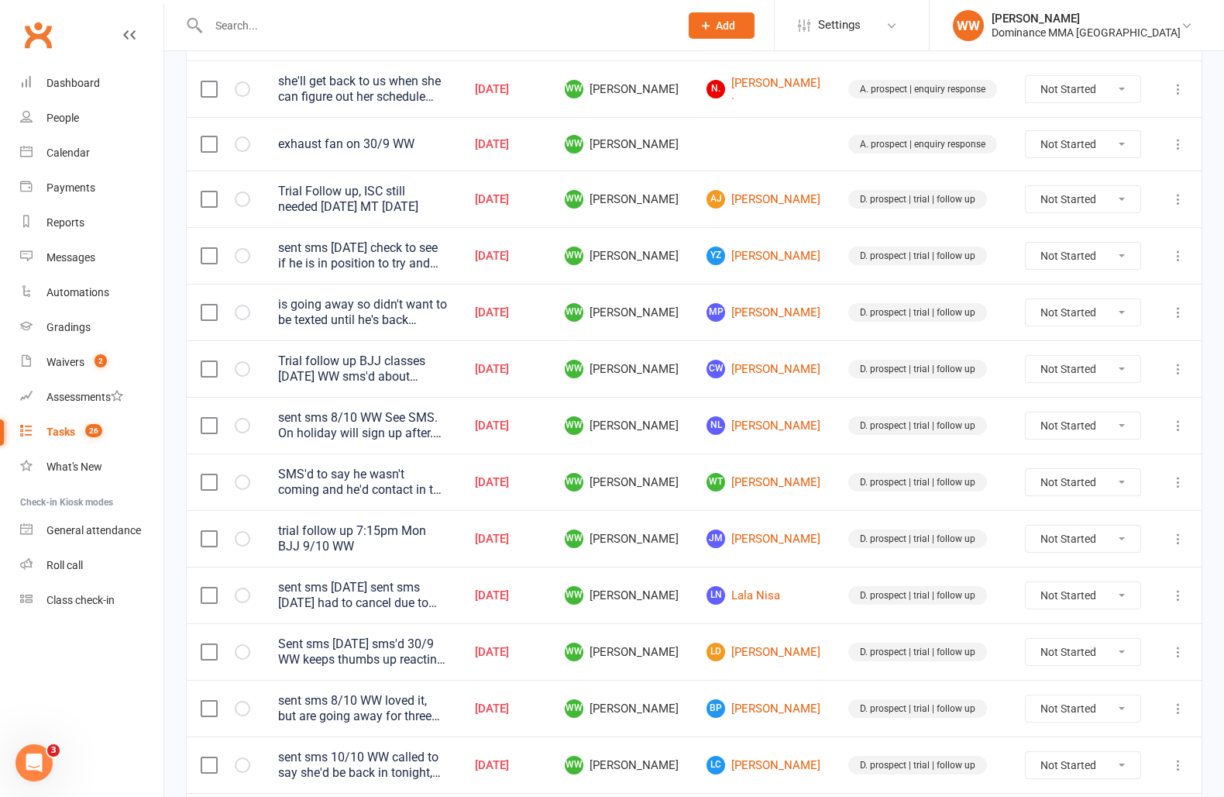
click at [729, 590] on td "LN Lala Nisa" at bounding box center [764, 595] width 142 height 57
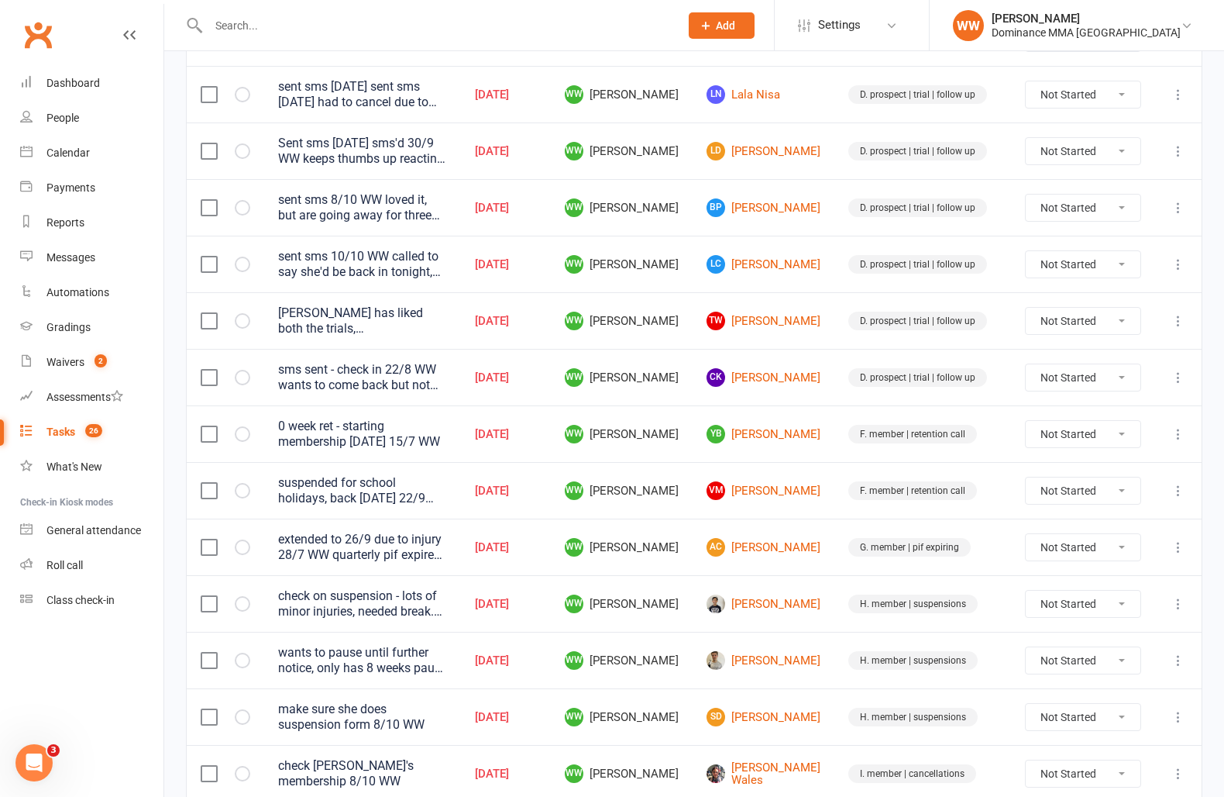
scroll to position [856, 0]
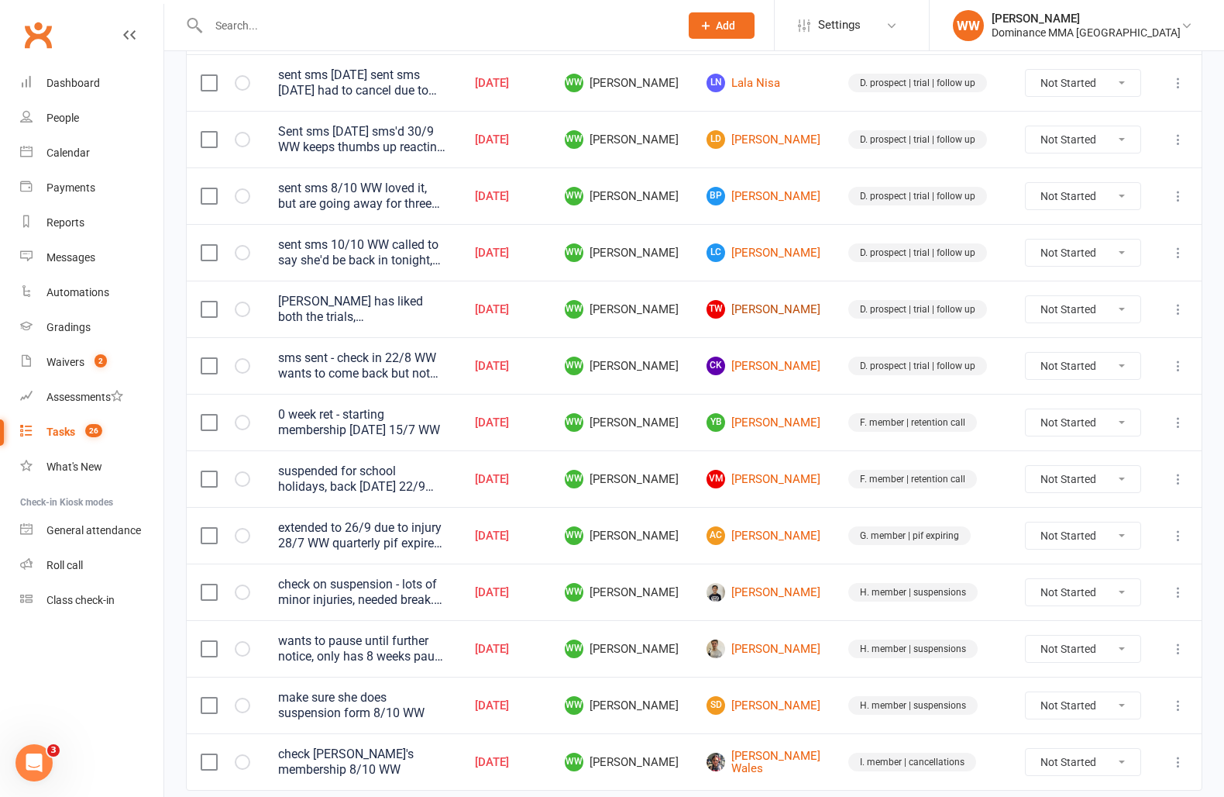
click at [778, 311] on link "TW Thomas Wright" at bounding box center [764, 309] width 114 height 19
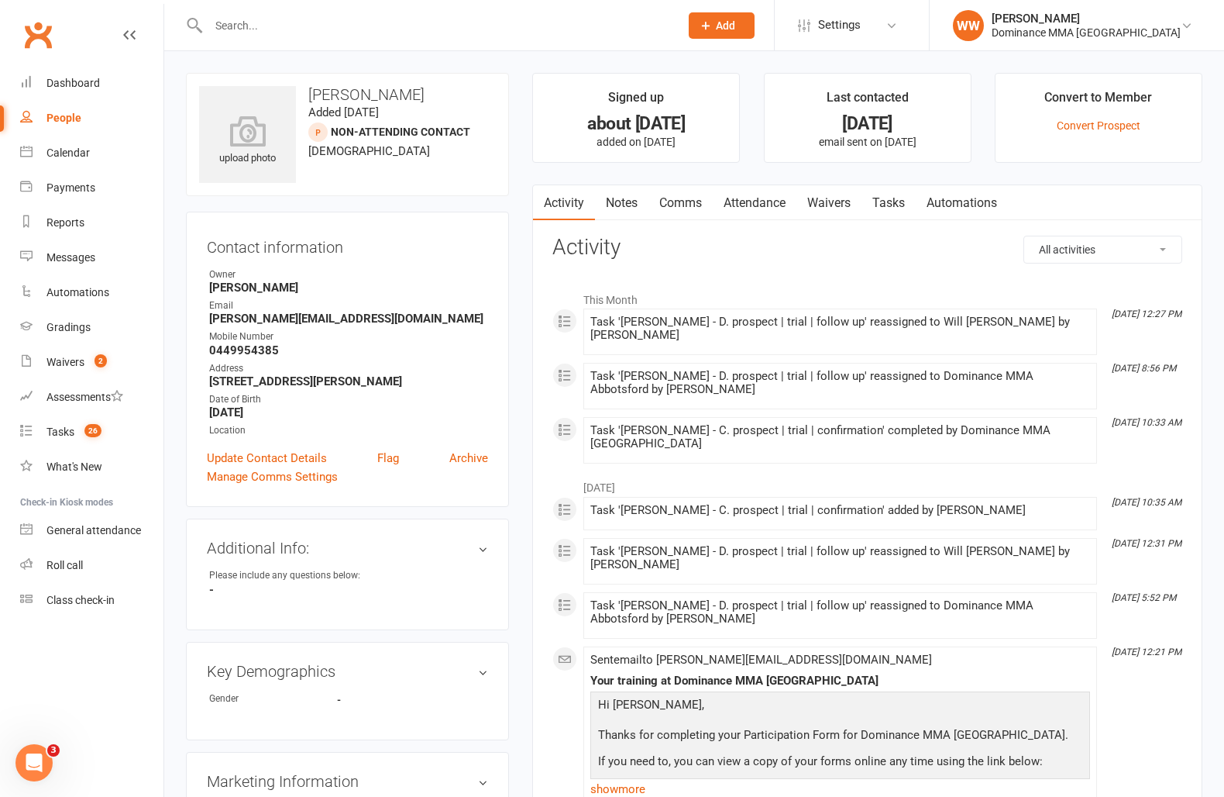
click at [520, 287] on div "upload photo Thomas Wright Added 8 September, 2025 NON-ATTENDING CONTACT prospe…" at bounding box center [347, 700] width 346 height 1254
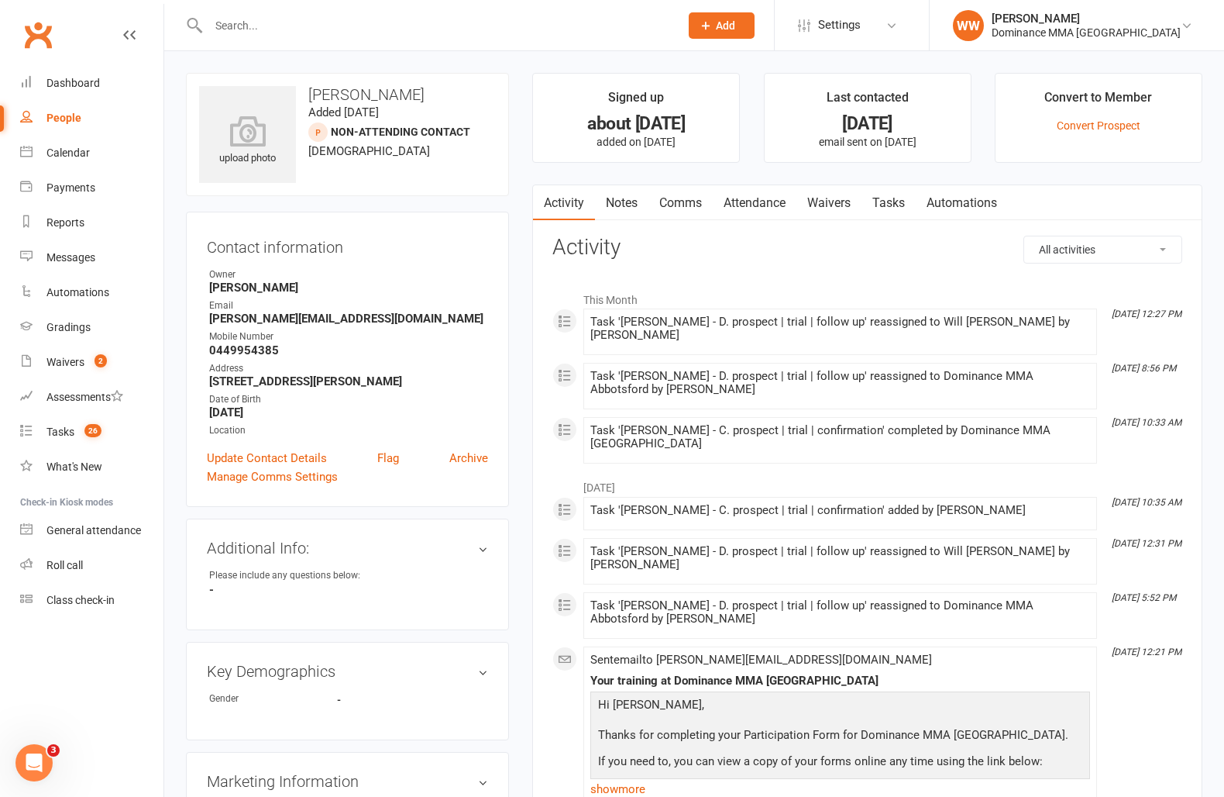
click at [896, 202] on link "Tasks" at bounding box center [889, 203] width 54 height 36
select select "incomplete"
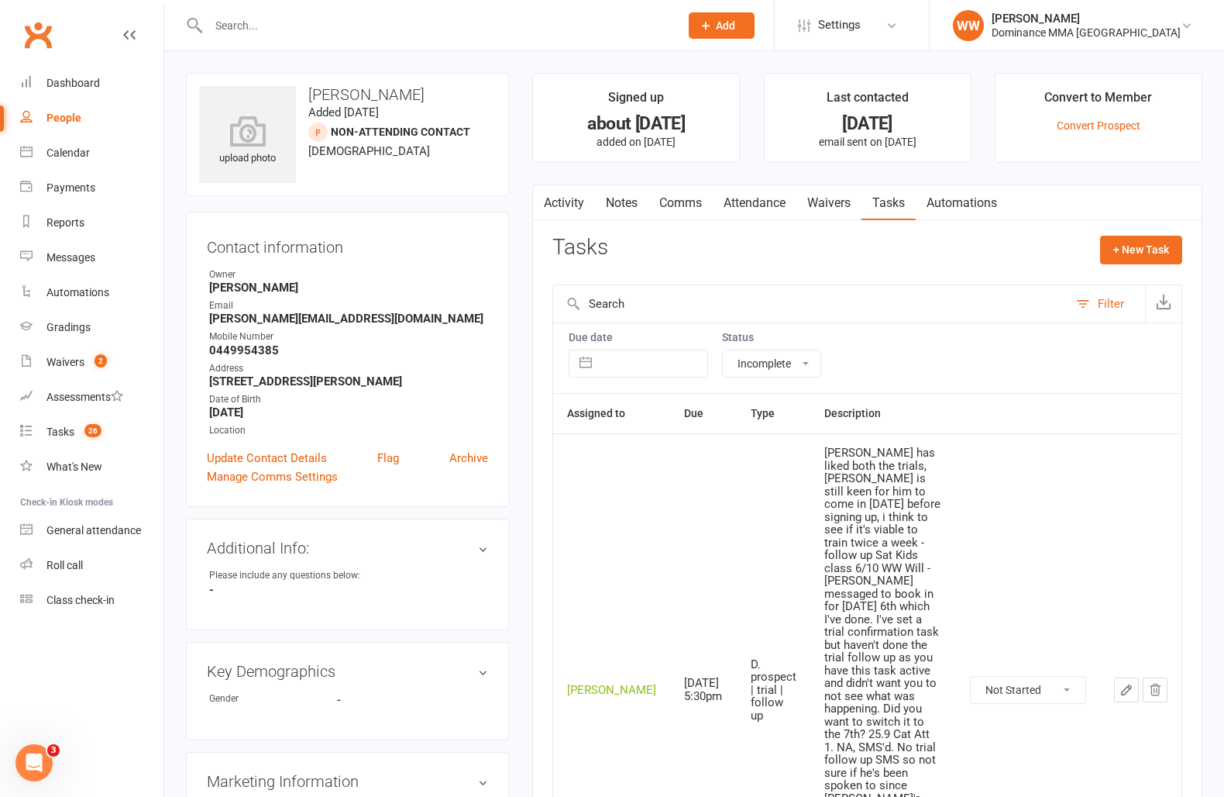
click at [260, 28] on input "text" at bounding box center [436, 26] width 465 height 22
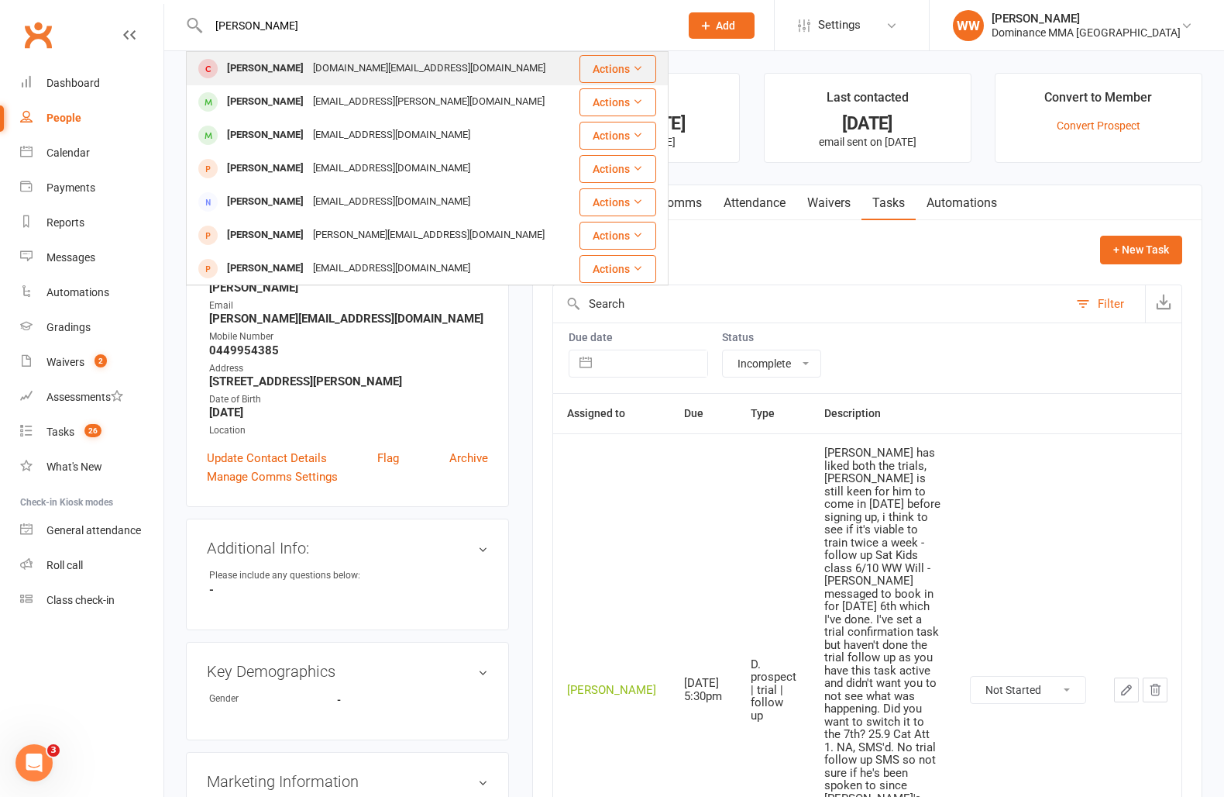
type input "lisa she"
click at [330, 80] on div "Lisa Shen alexshen.au@gmail.com" at bounding box center [383, 69] width 391 height 32
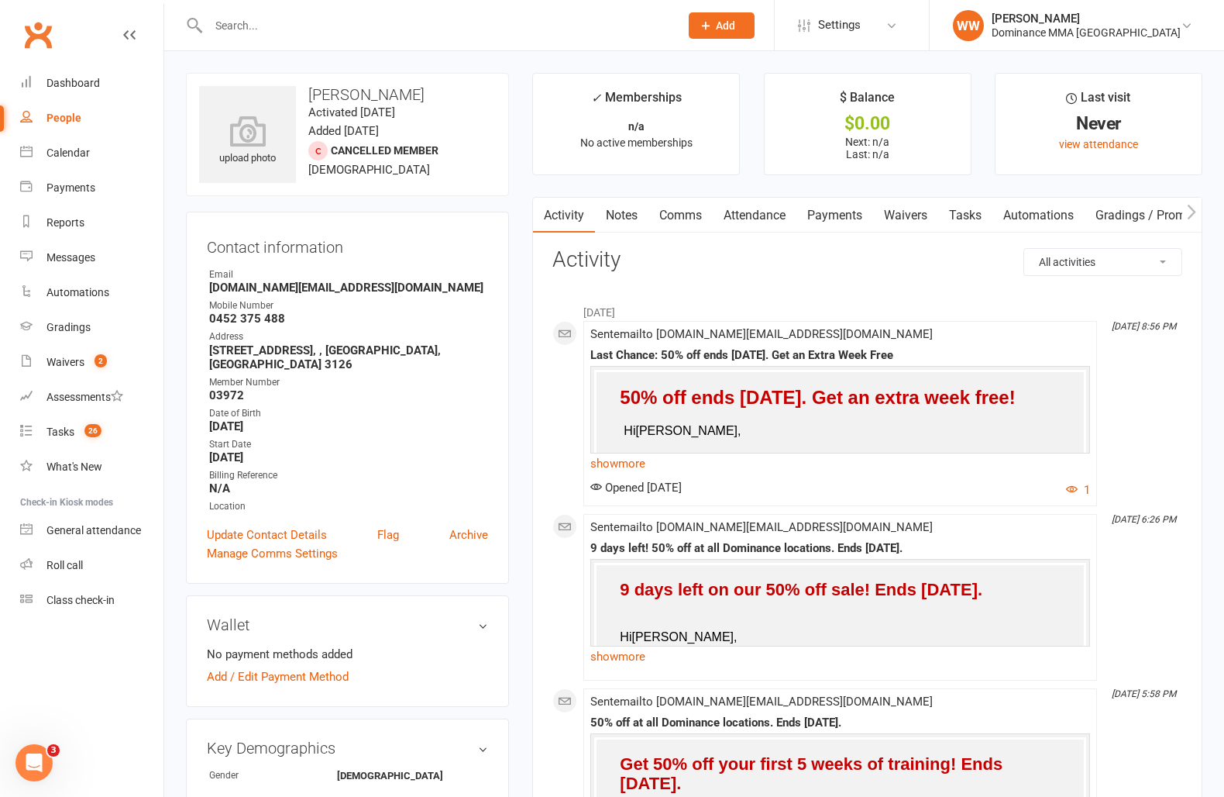
click at [644, 209] on link "Notes" at bounding box center [621, 216] width 53 height 36
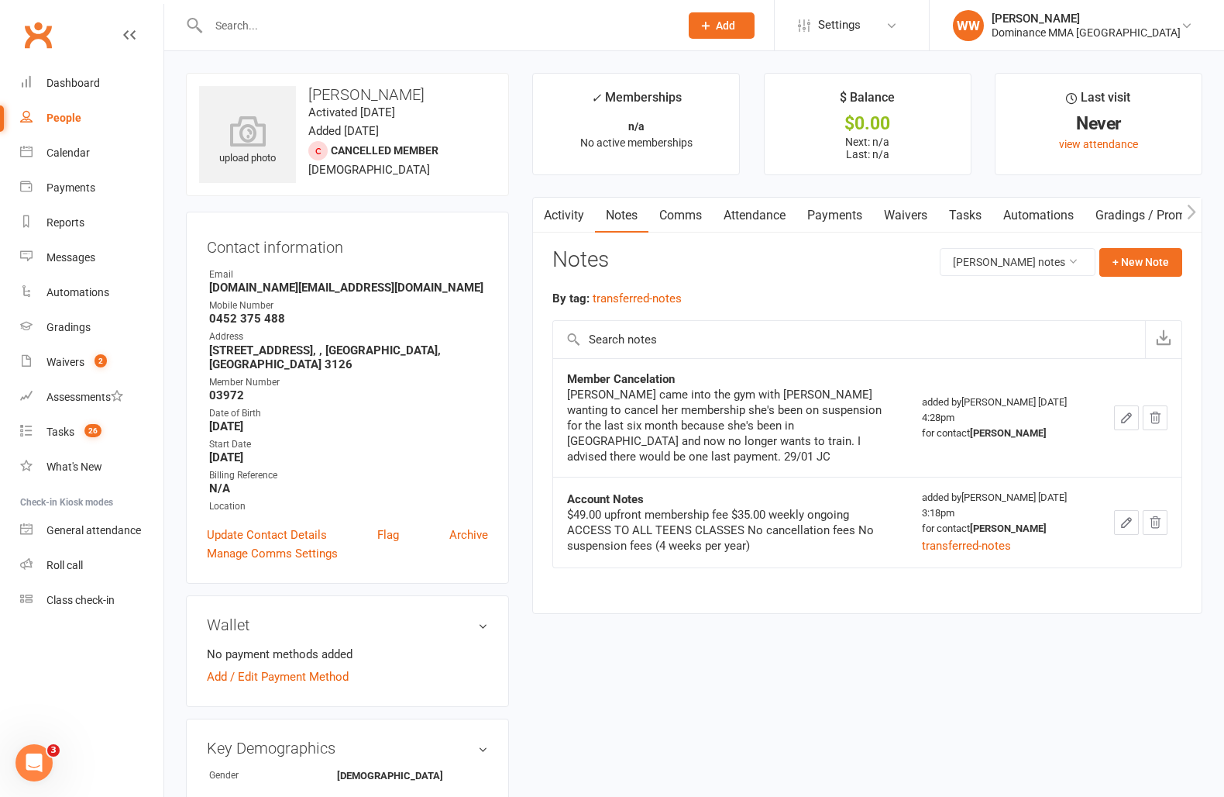
click at [571, 218] on link "Activity" at bounding box center [564, 216] width 62 height 36
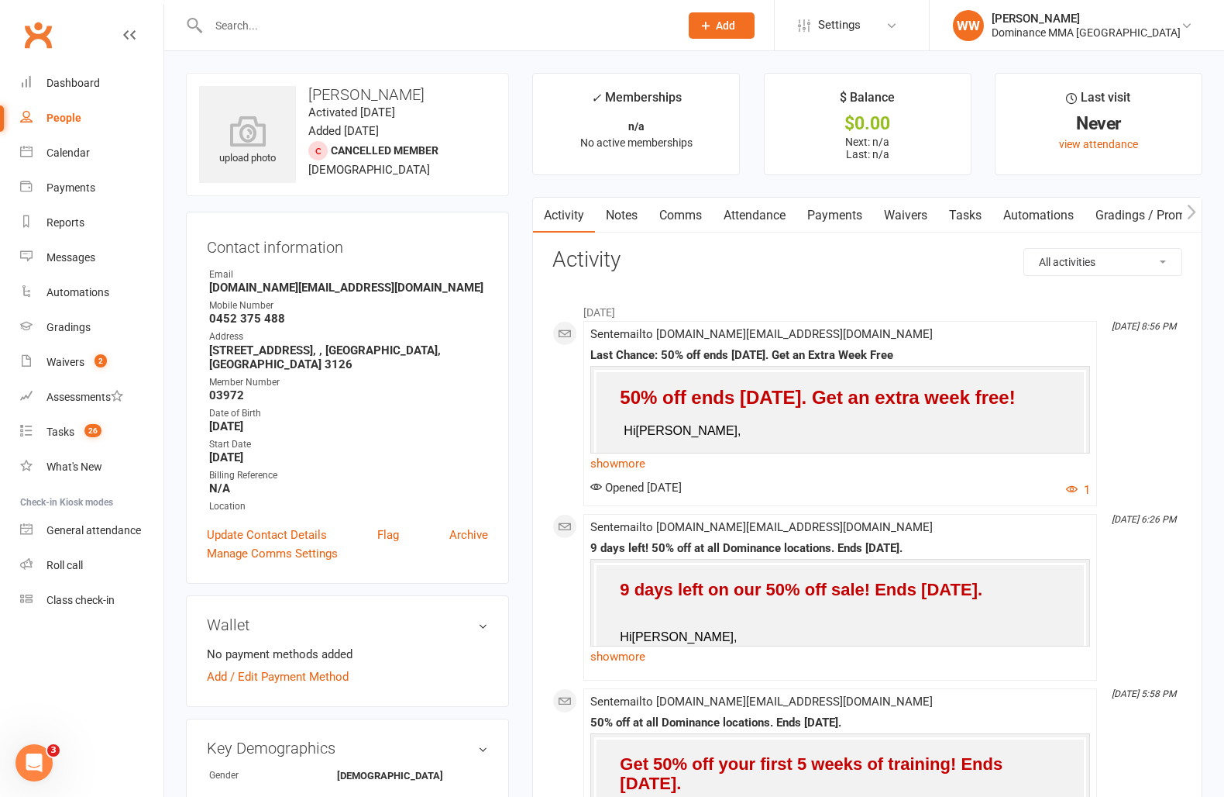
drag, startPoint x: 212, startPoint y: 288, endPoint x: 336, endPoint y: 291, distance: 124.0
click at [327, 294] on ul "Owner Email alexshen.au@gmail.com Mobile Number 0452 375 488 Address 6 Rubens G…" at bounding box center [347, 390] width 281 height 247
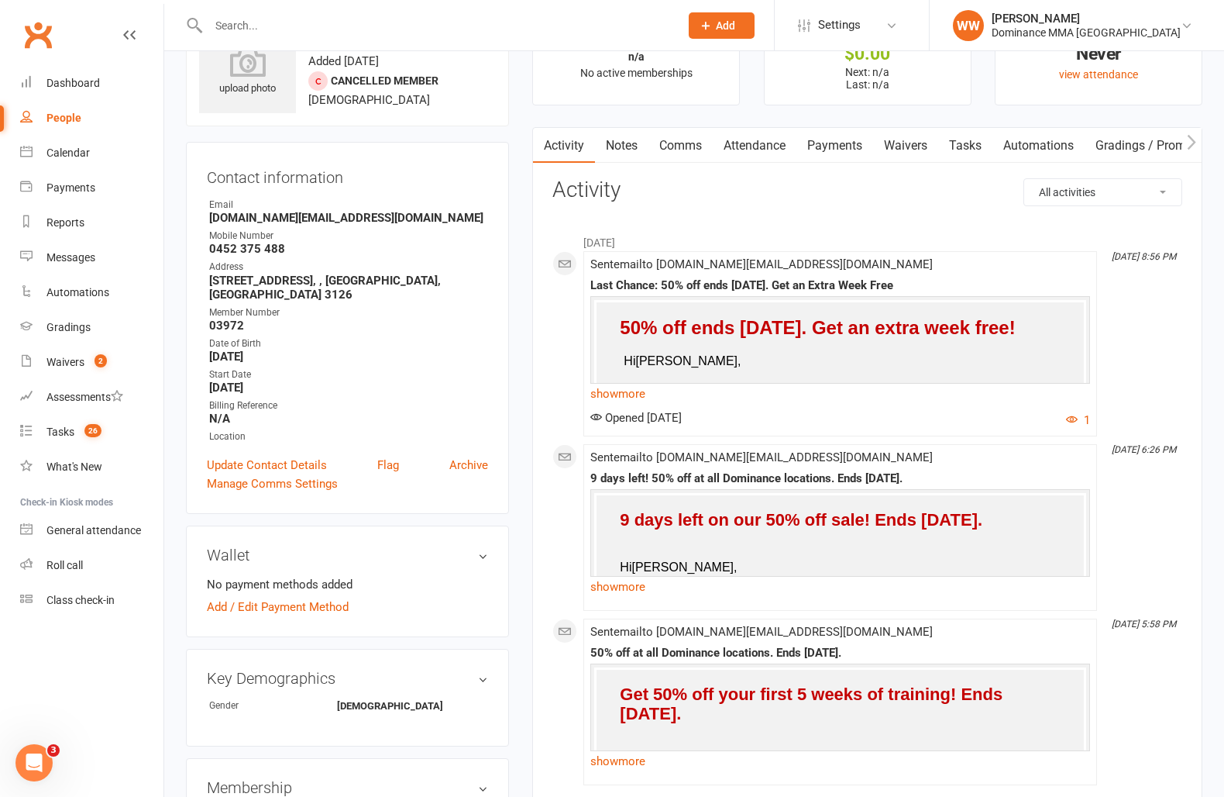
scroll to position [77, 0]
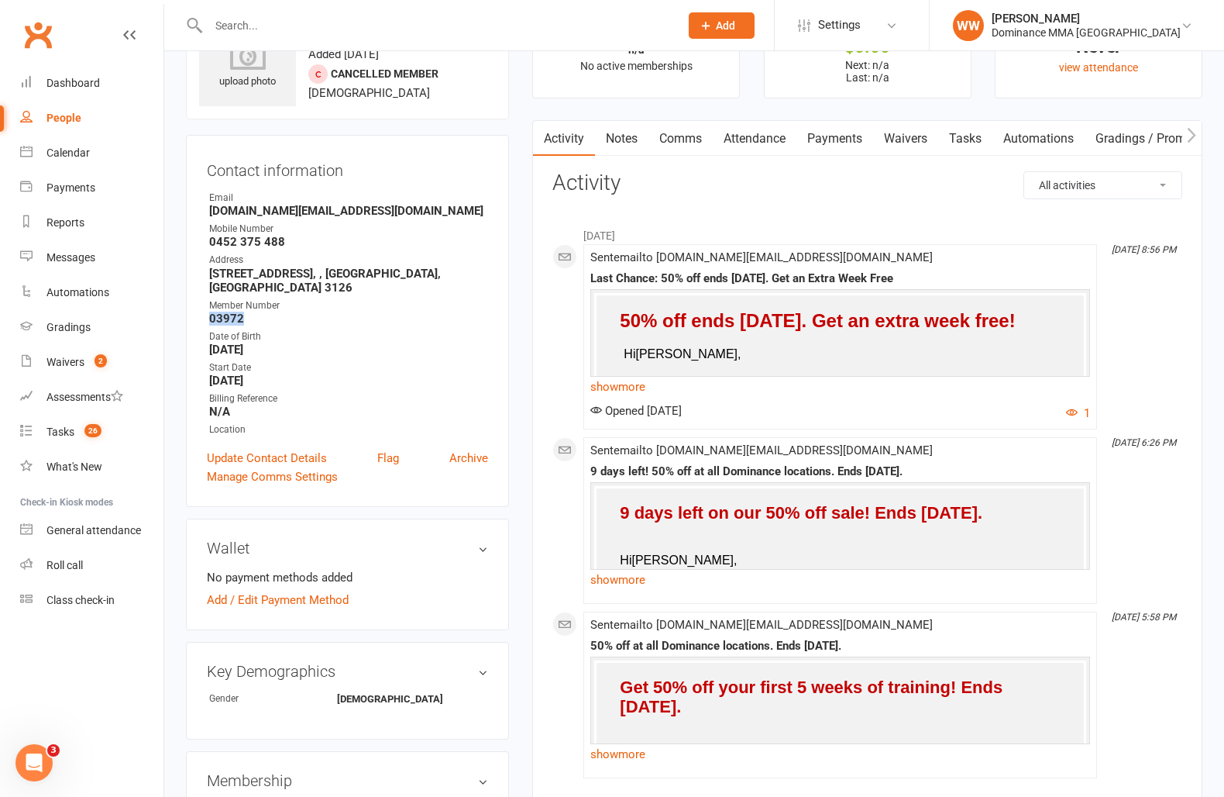
drag, startPoint x: 208, startPoint y: 304, endPoint x: 253, endPoint y: 301, distance: 45.0
click at [253, 312] on strong "03972" at bounding box center [348, 319] width 279 height 14
click at [249, 31] on input "text" at bounding box center [436, 26] width 465 height 22
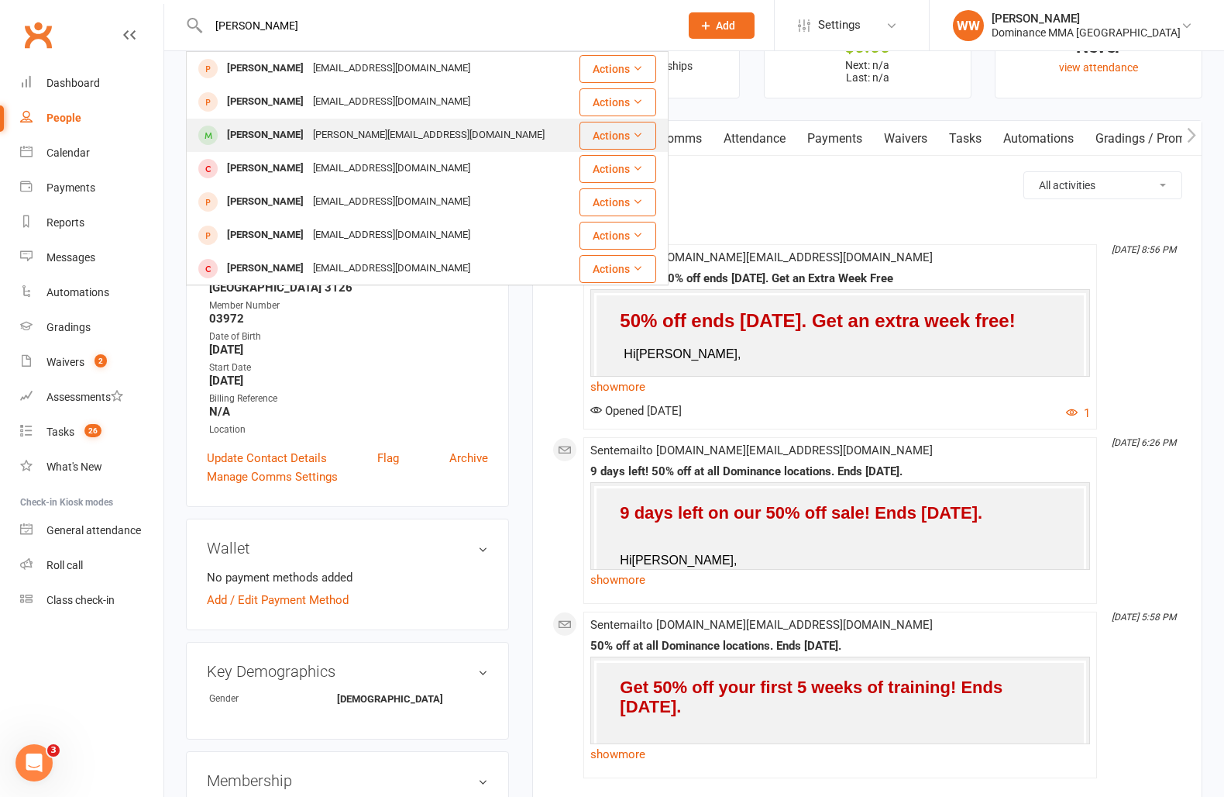
type input "elliot"
click at [249, 122] on div "Elliot Burne Elliot.burne@gmail.com" at bounding box center [383, 135] width 391 height 32
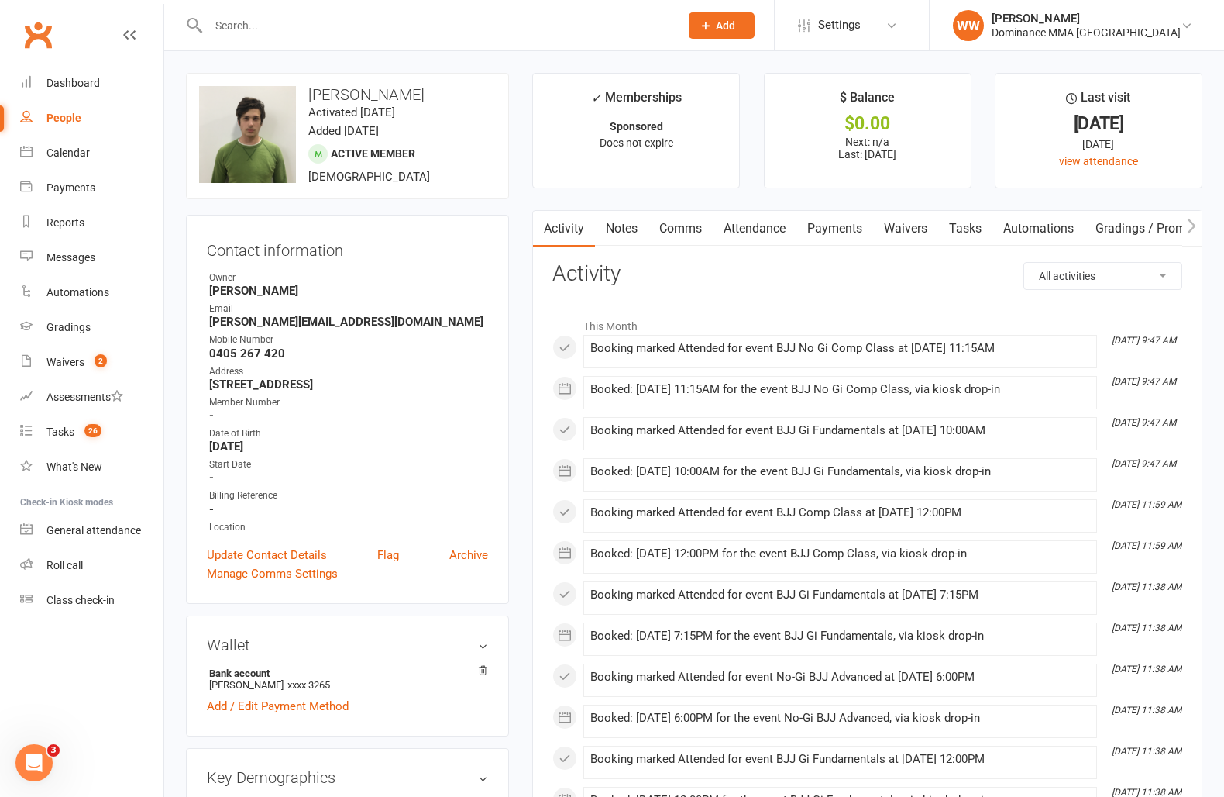
drag, startPoint x: 222, startPoint y: 403, endPoint x: 320, endPoint y: 266, distance: 168.8
click at [222, 403] on div "Member Number" at bounding box center [348, 402] width 279 height 15
drag, startPoint x: 332, startPoint y: 26, endPoint x: 329, endPoint y: 14, distance: 12.0
click at [330, 17] on input "text" at bounding box center [436, 26] width 465 height 22
type input "0"
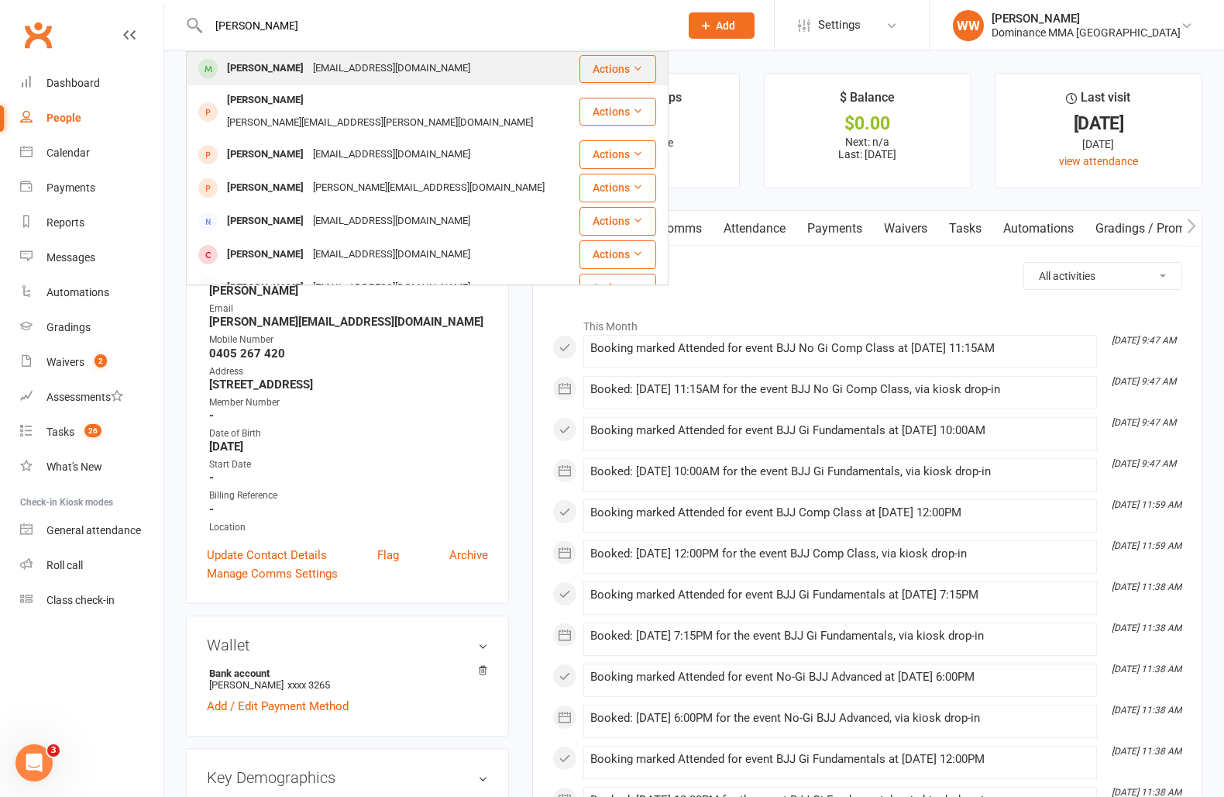
type input "penny tang"
click at [339, 73] on div "1538429975@qq.com" at bounding box center [391, 68] width 167 height 22
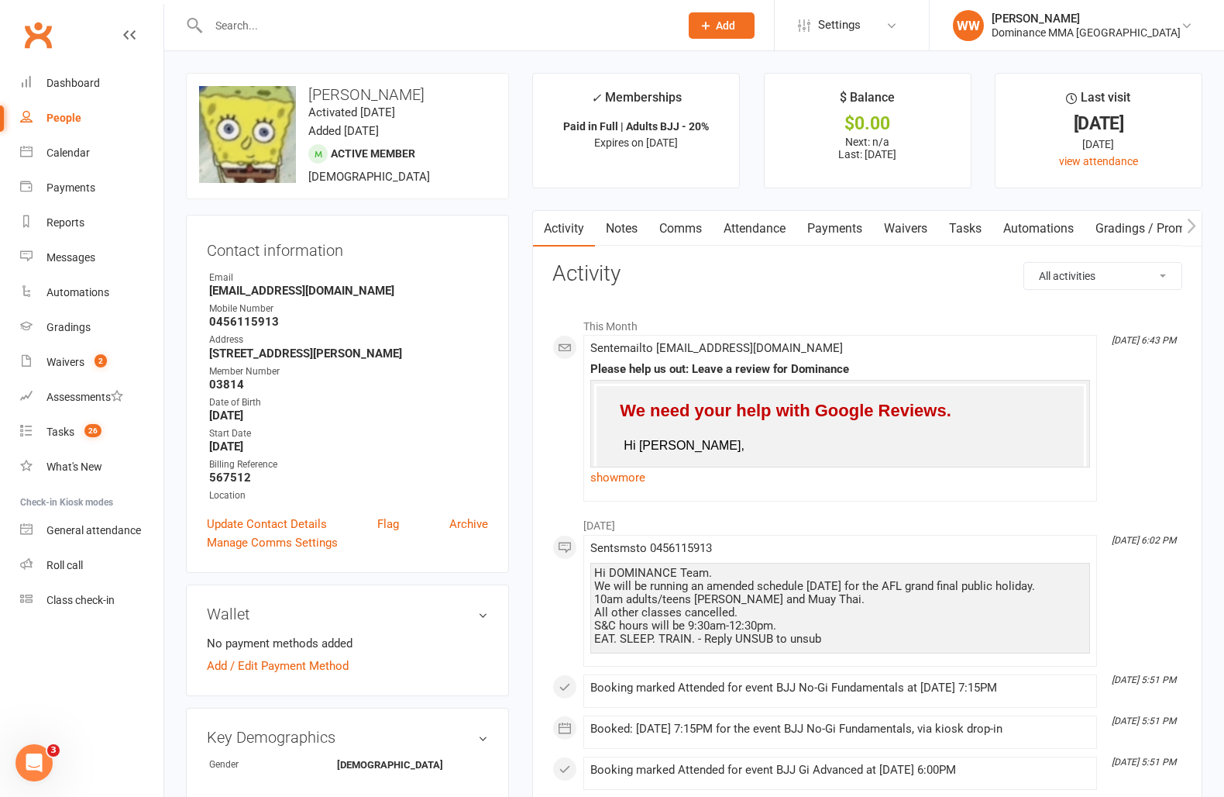
click at [619, 234] on link "Notes" at bounding box center [621, 229] width 53 height 36
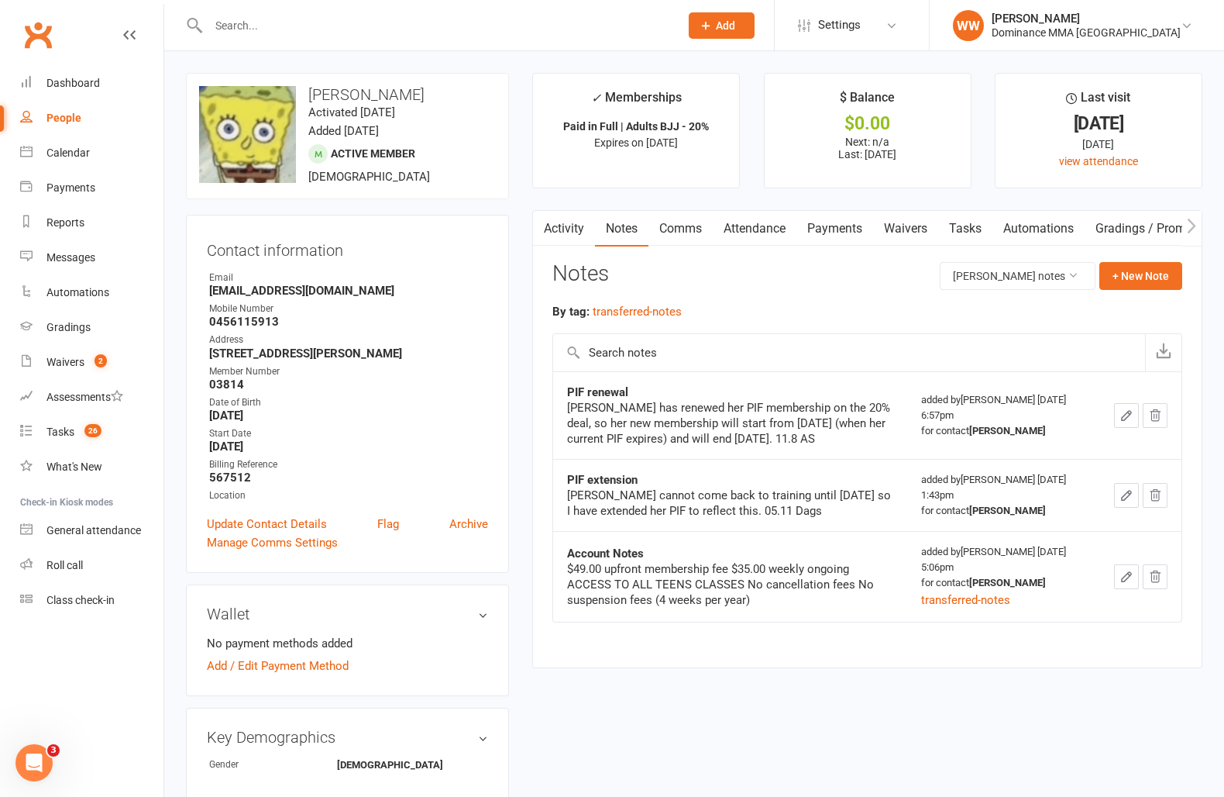
click at [772, 281] on div "Notes Penny Tang's notes + New Note" at bounding box center [868, 282] width 630 height 40
click at [812, 276] on div "Notes Penny Tang's notes + New Note" at bounding box center [868, 282] width 630 height 40
click at [55, 440] on link "Tasks 26" at bounding box center [91, 432] width 143 height 35
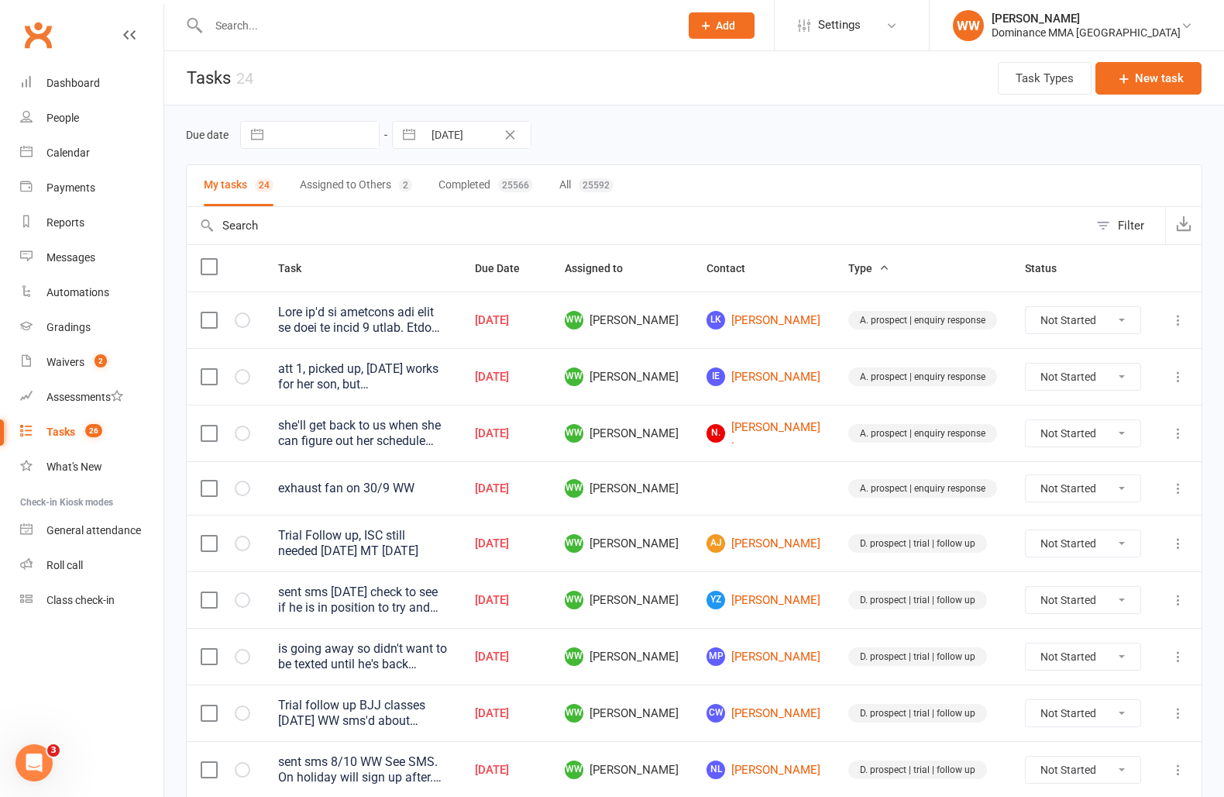
click at [674, 173] on div "My tasks 24 Assigned to Others 2 Completed 25566 All 25592" at bounding box center [694, 185] width 1017 height 43
click at [736, 182] on div "My tasks 24 Assigned to Others 2 Completed 25566 All 25592" at bounding box center [694, 185] width 1017 height 43
drag, startPoint x: 728, startPoint y: 370, endPoint x: 729, endPoint y: 381, distance: 10.9
click at [728, 370] on td "IE Isabel Elcheikh" at bounding box center [764, 376] width 142 height 57
click at [728, 399] on td "IE Isabel Elcheikh" at bounding box center [764, 376] width 142 height 57
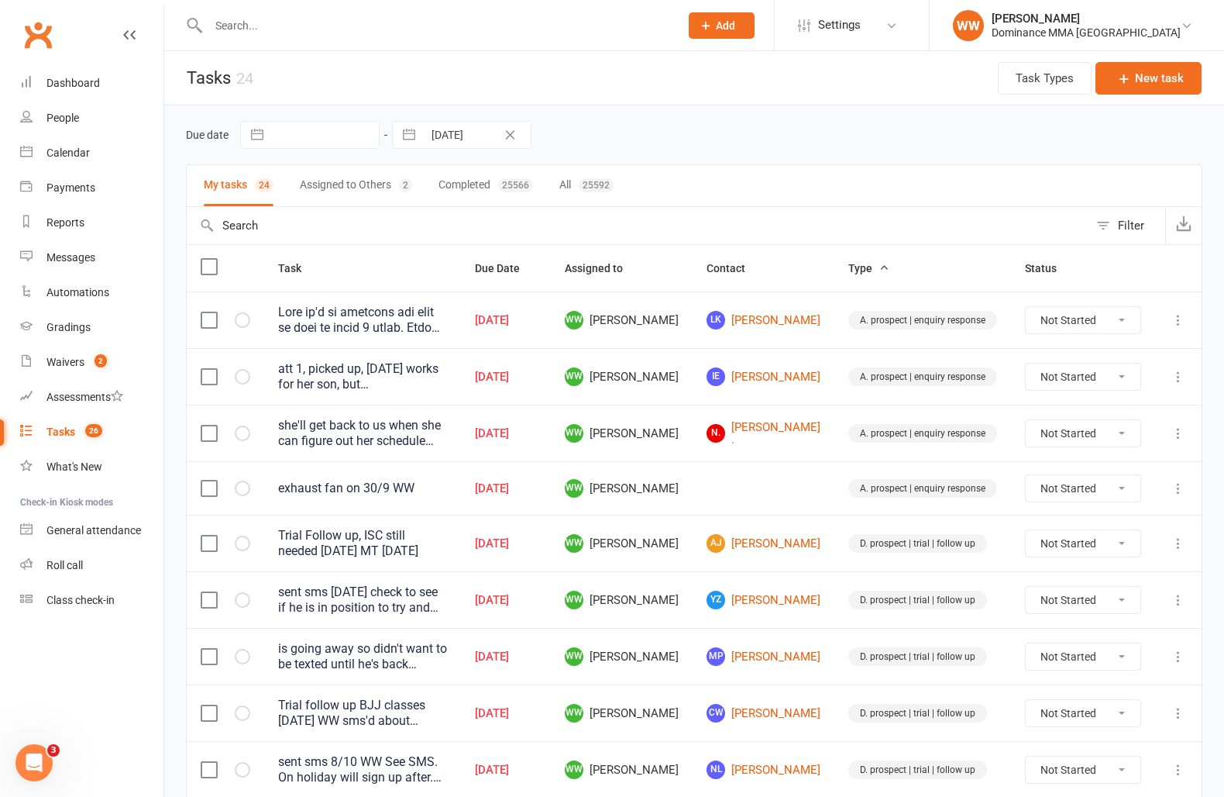
click at [759, 149] on div "Due date Navigate forward to interact with the calendar and select a date. Pres…" at bounding box center [694, 135] width 1017 height 28
click at [791, 145] on div "Due date Navigate forward to interact with the calendar and select a date. Pres…" at bounding box center [694, 135] width 1017 height 28
click at [789, 139] on div "Due date Navigate forward to interact with the calendar and select a date. Pres…" at bounding box center [694, 135] width 1017 height 28
click at [834, 139] on div "Due date Navigate forward to interact with the calendar and select a date. Pres…" at bounding box center [694, 135] width 1017 height 28
click at [679, 380] on span "WW Will Wesley" at bounding box center [622, 376] width 114 height 19
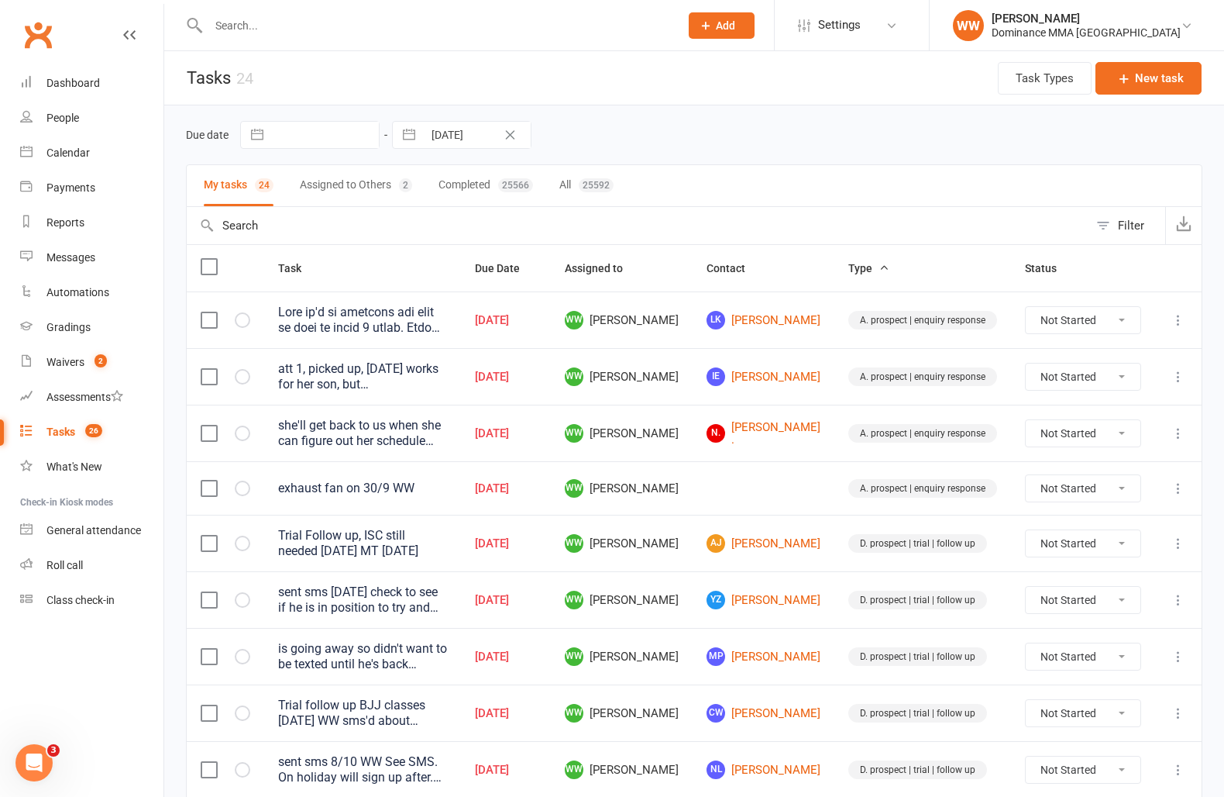
click at [693, 391] on td "WW Will Wesley" at bounding box center [622, 376] width 142 height 57
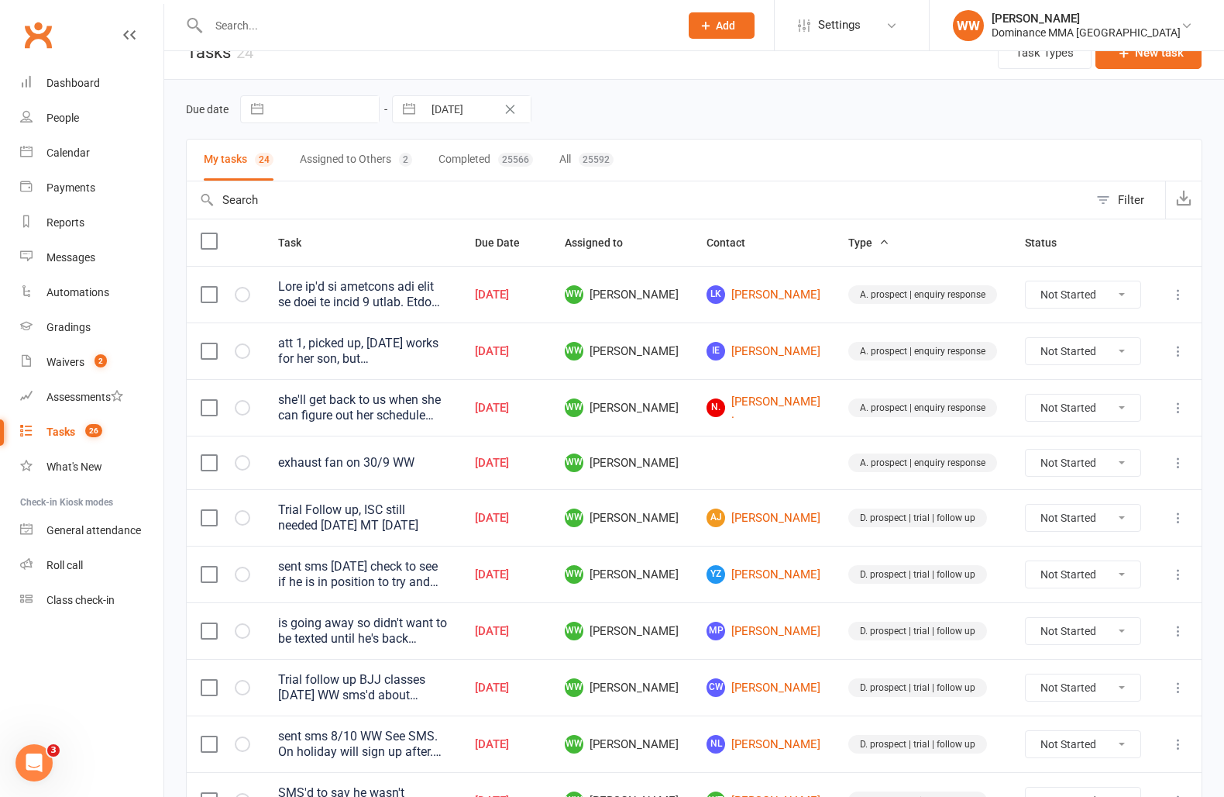
scroll to position [24, 0]
click at [693, 547] on td "WW Will Wesley" at bounding box center [622, 575] width 142 height 57
click at [693, 584] on td "WW Will Wesley" at bounding box center [622, 575] width 142 height 57
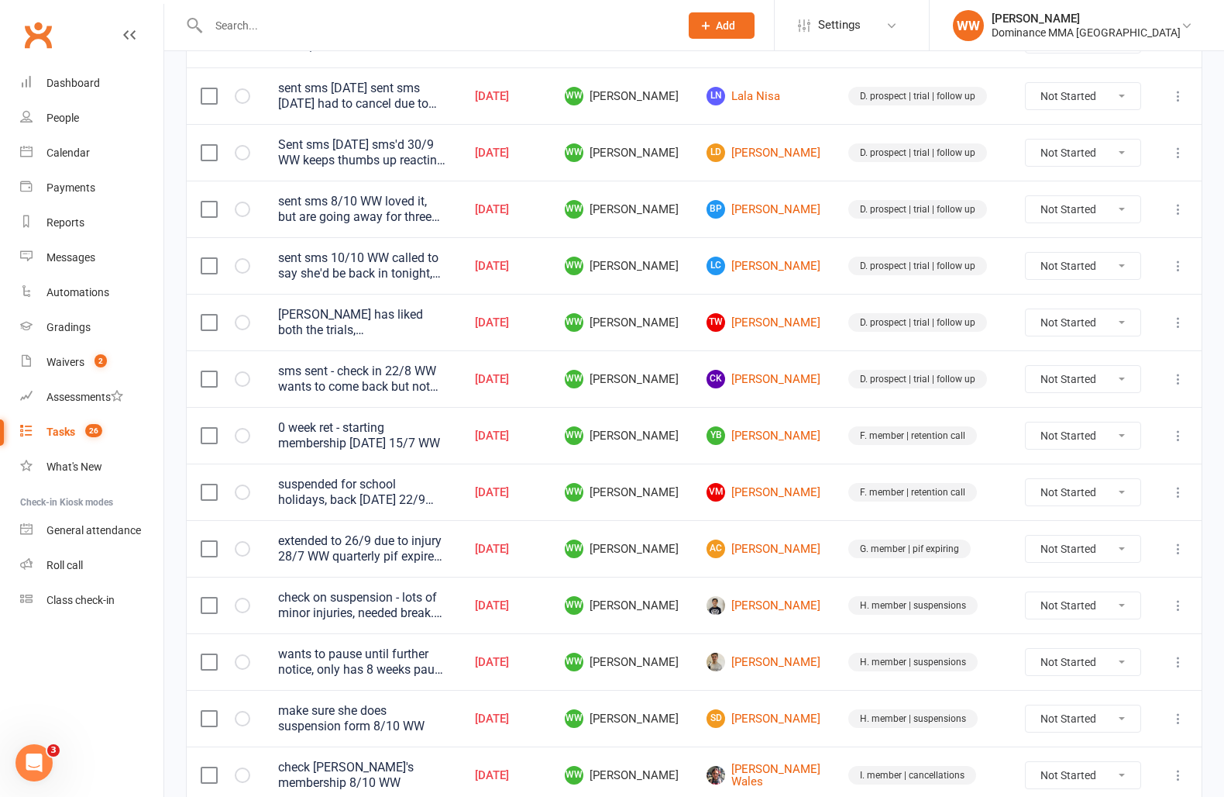
scroll to position [910, 0]
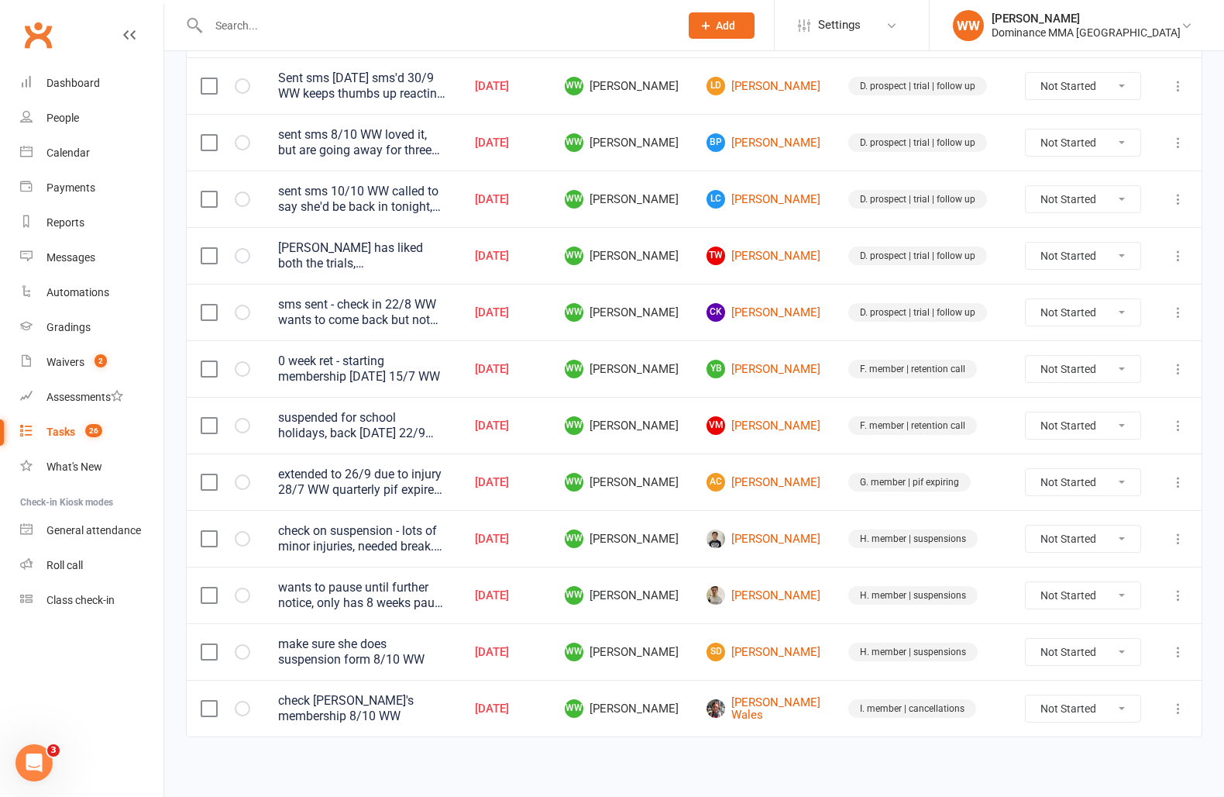
click at [787, 497] on td "AC Andy Curtain" at bounding box center [764, 481] width 142 height 57
click at [792, 476] on link "AC Andy Curtain" at bounding box center [764, 482] width 114 height 19
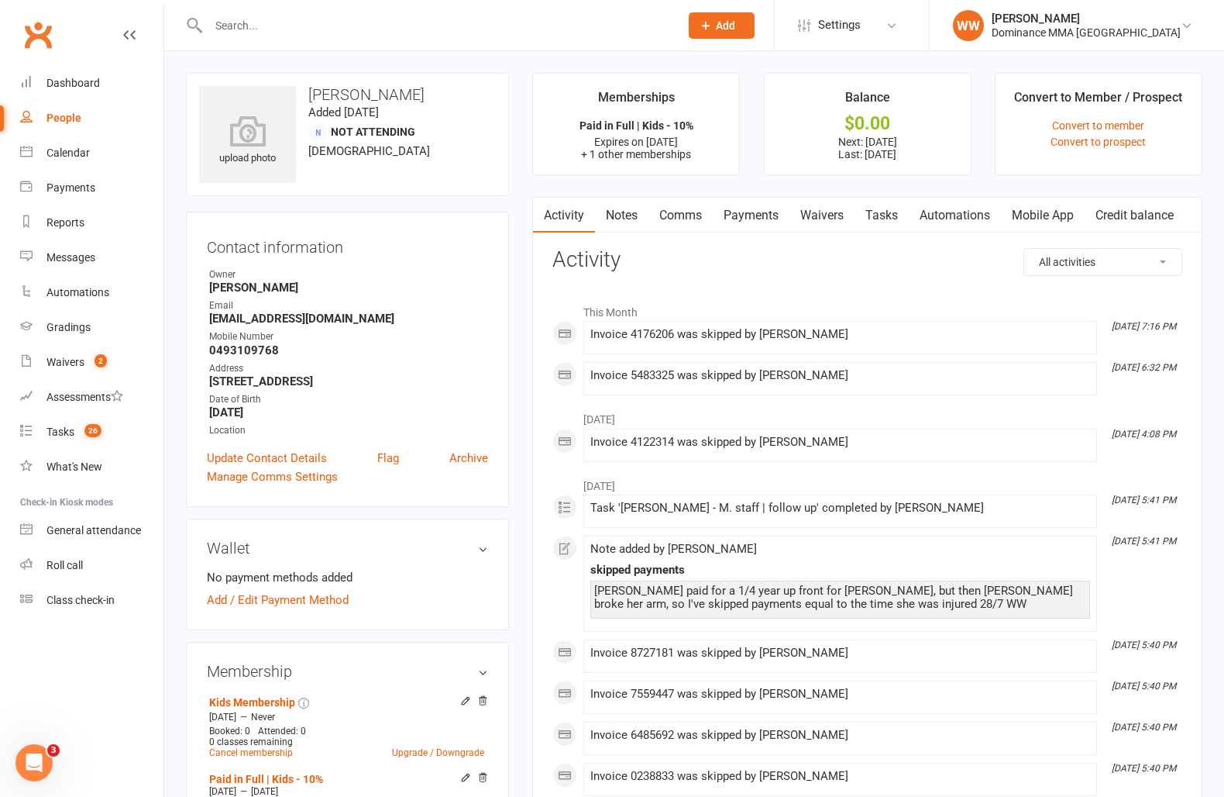
click at [753, 222] on link "Payments" at bounding box center [751, 216] width 77 height 36
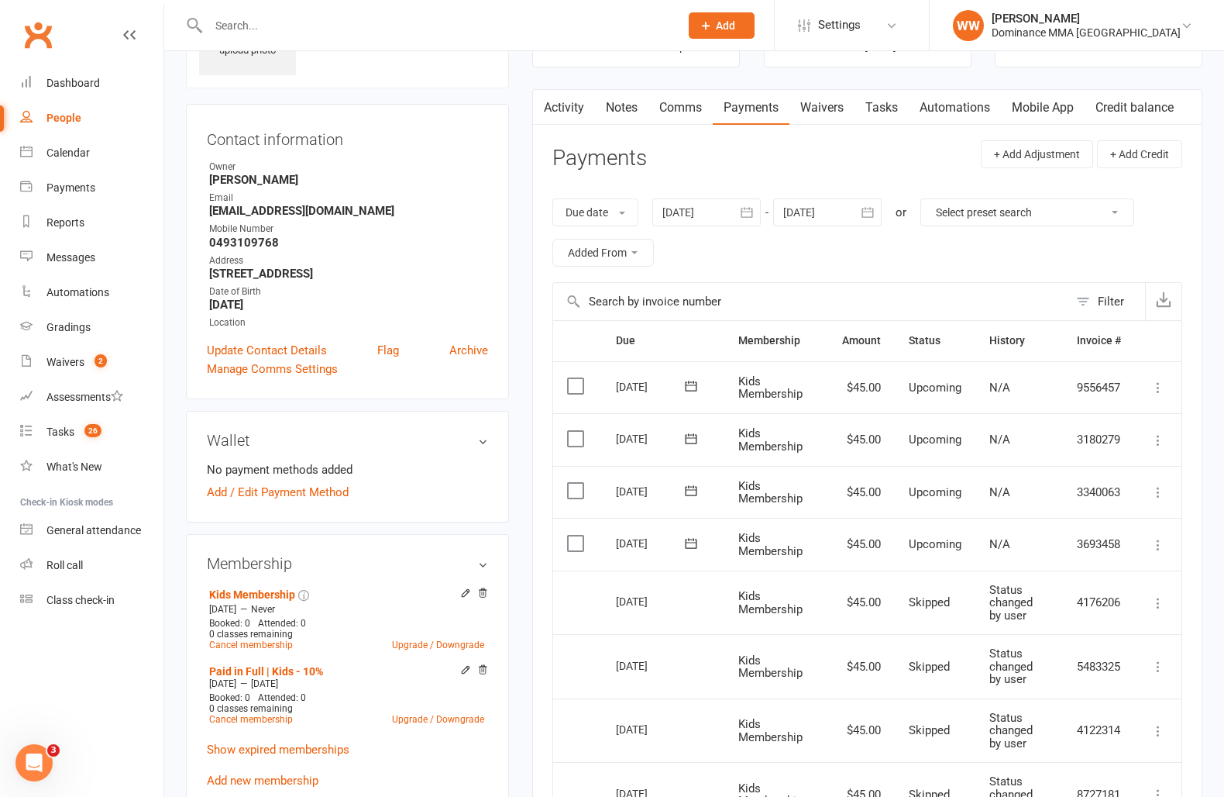
scroll to position [112, 0]
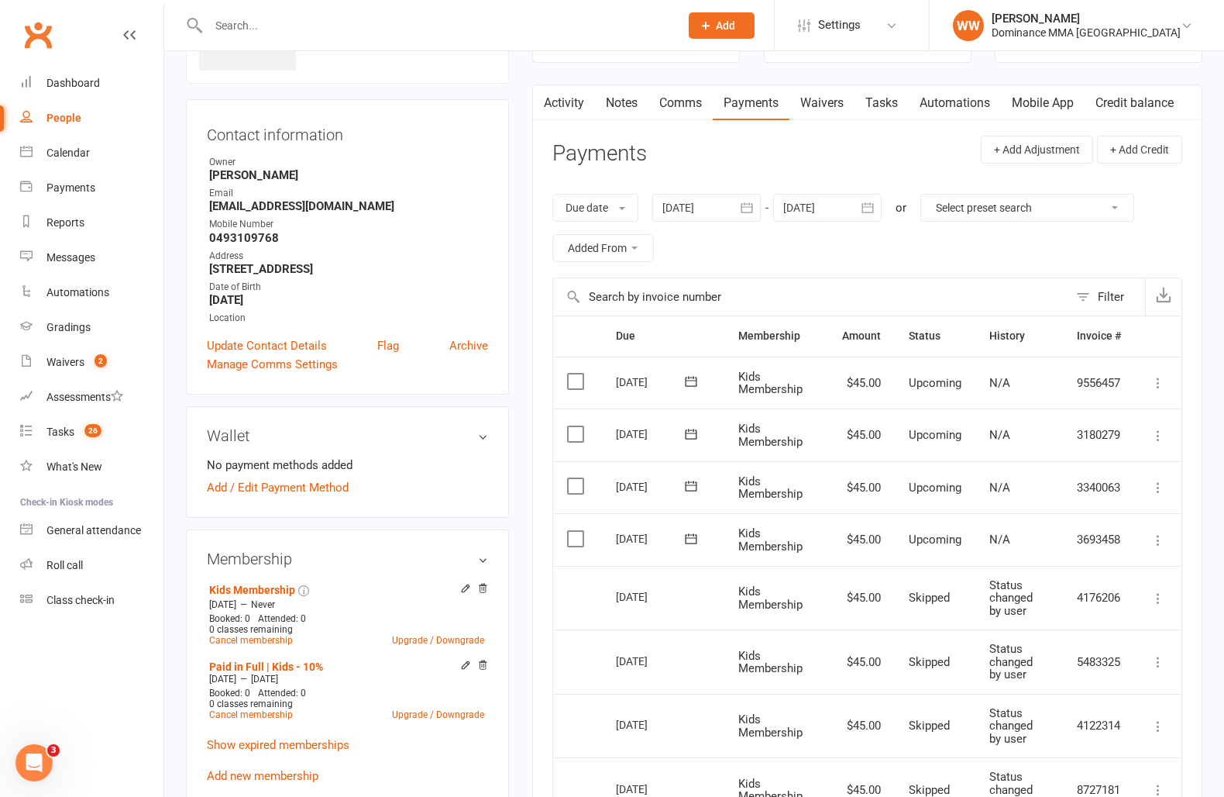
click at [894, 107] on link "Tasks" at bounding box center [882, 103] width 54 height 36
select select "incomplete"
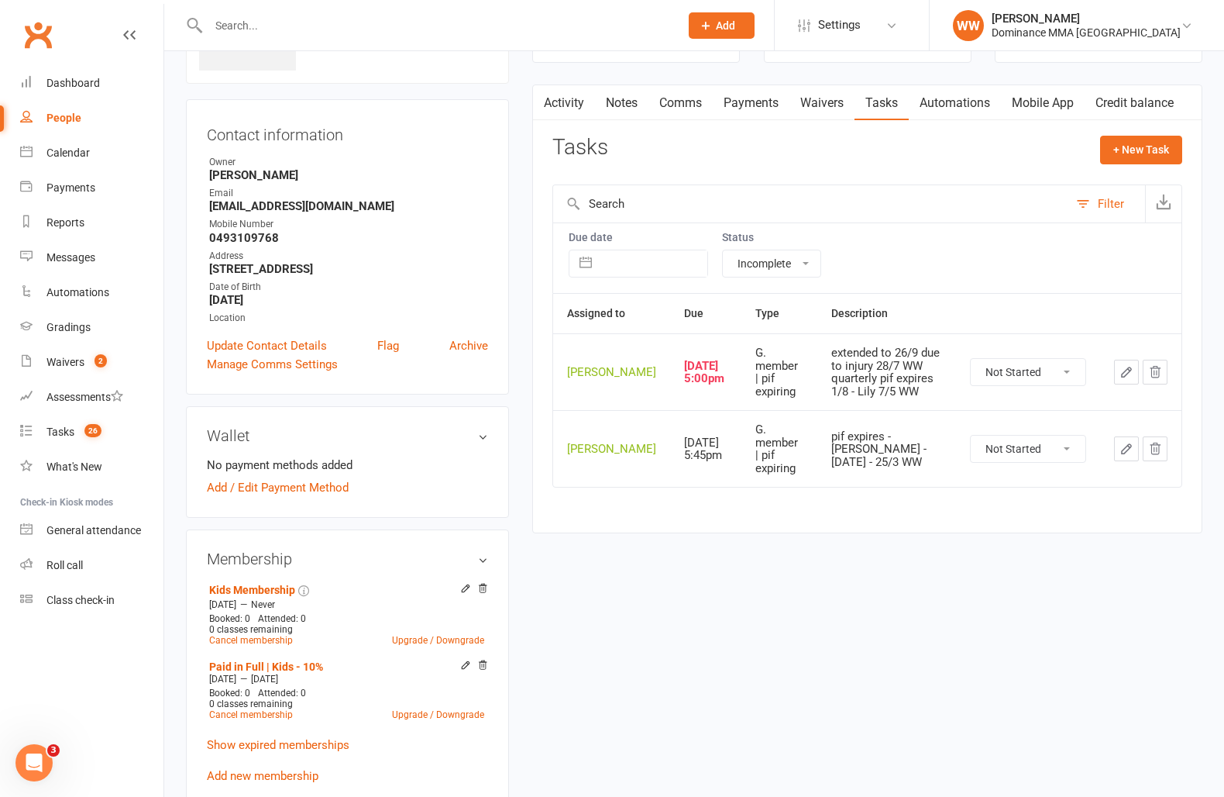
click at [823, 101] on link "Waivers" at bounding box center [822, 103] width 65 height 36
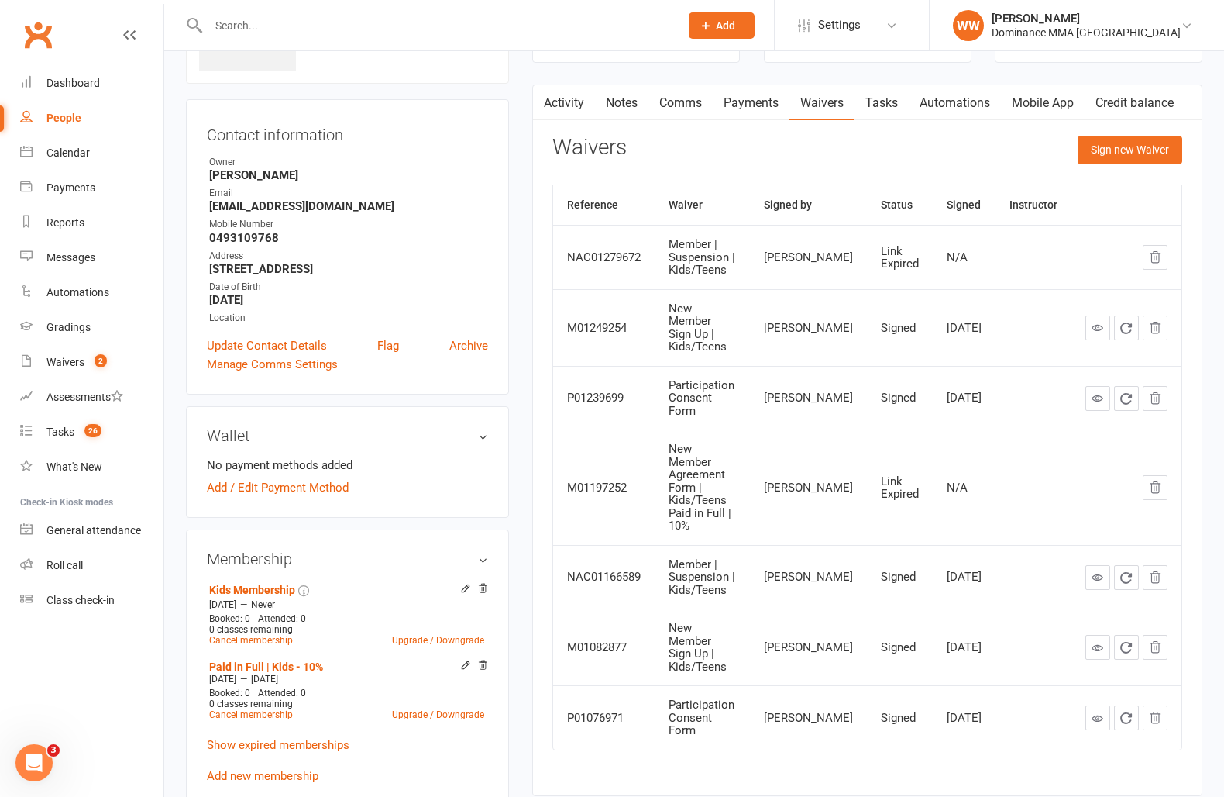
click at [752, 108] on link "Payments" at bounding box center [751, 103] width 77 height 36
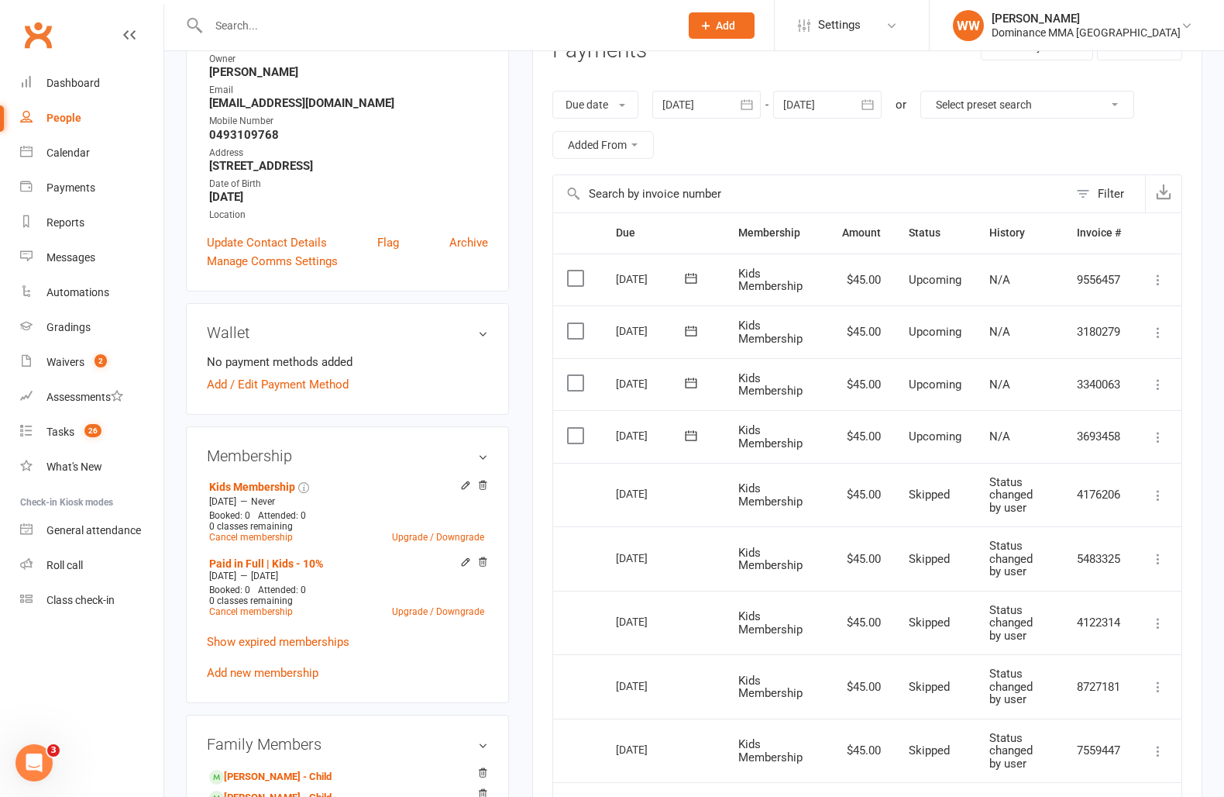
scroll to position [198, 0]
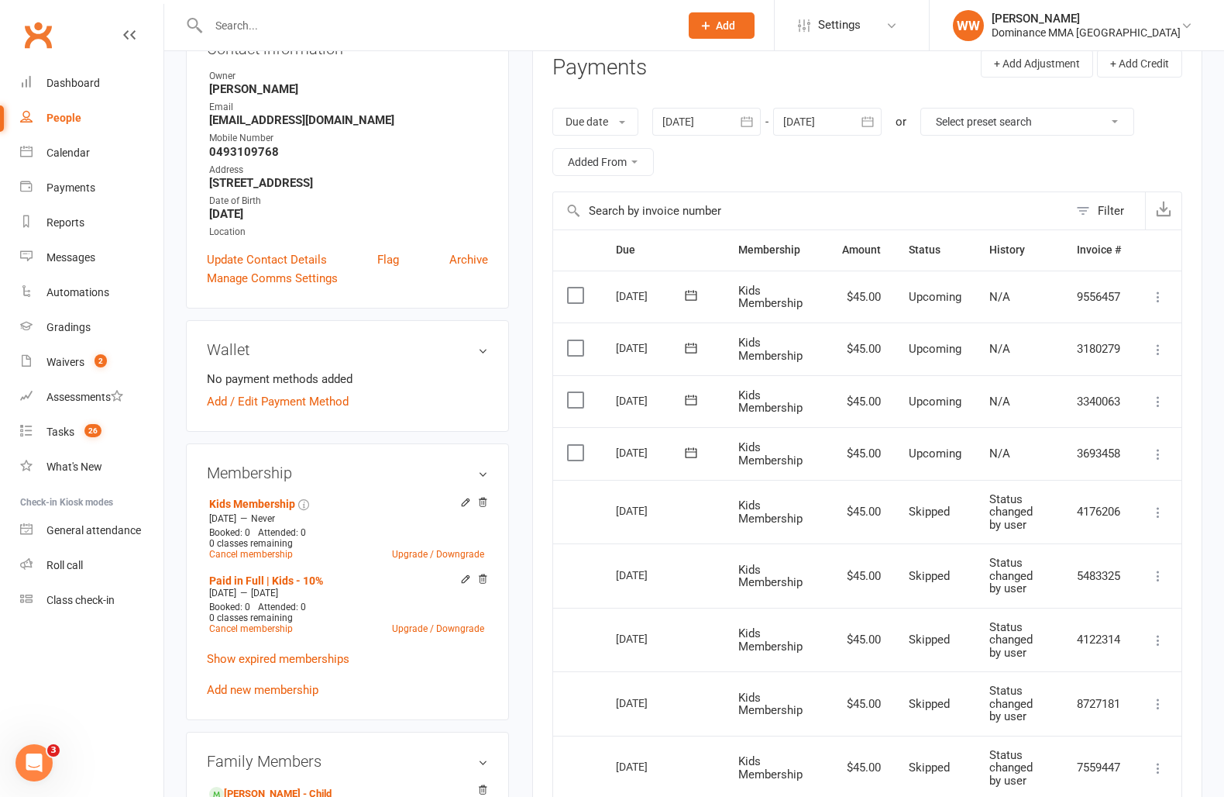
click at [835, 119] on div at bounding box center [827, 122] width 108 height 28
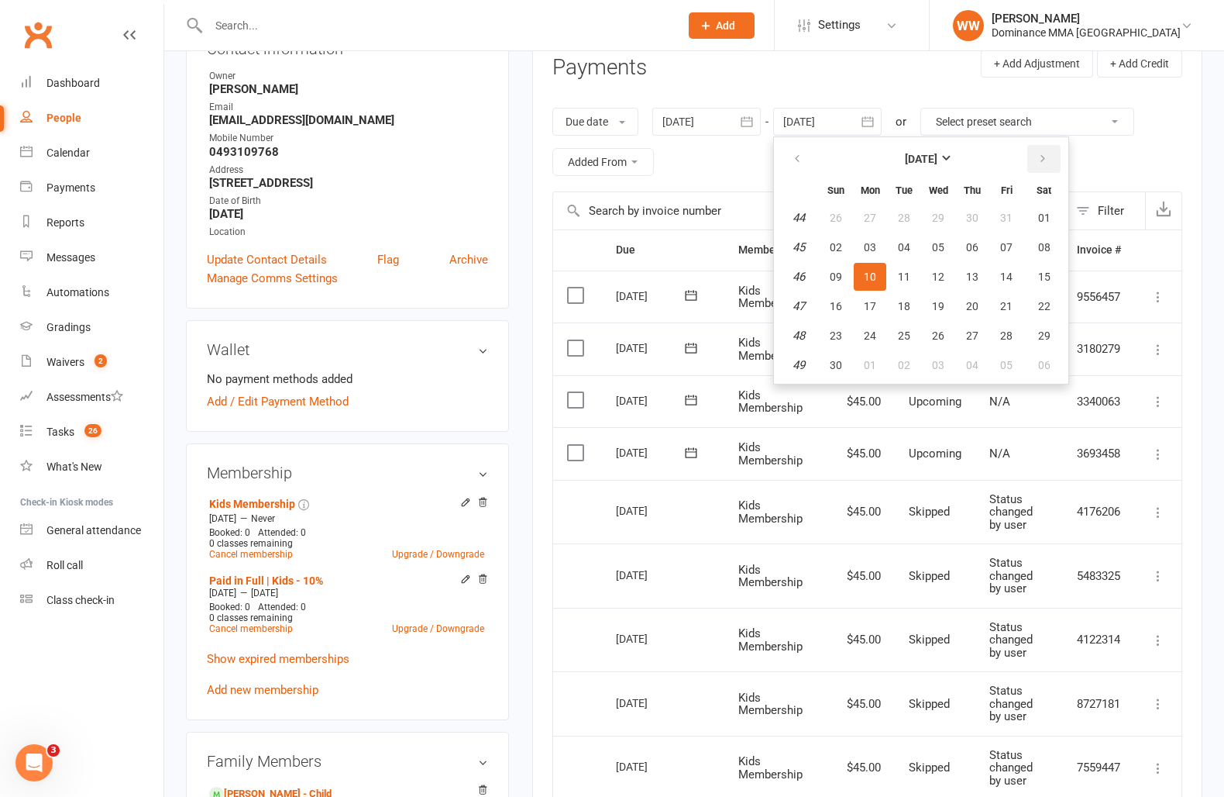
click at [1048, 166] on button "button" at bounding box center [1044, 159] width 33 height 28
click at [876, 363] on span "05" at bounding box center [870, 365] width 12 height 12
type input "05 Jan 2026"
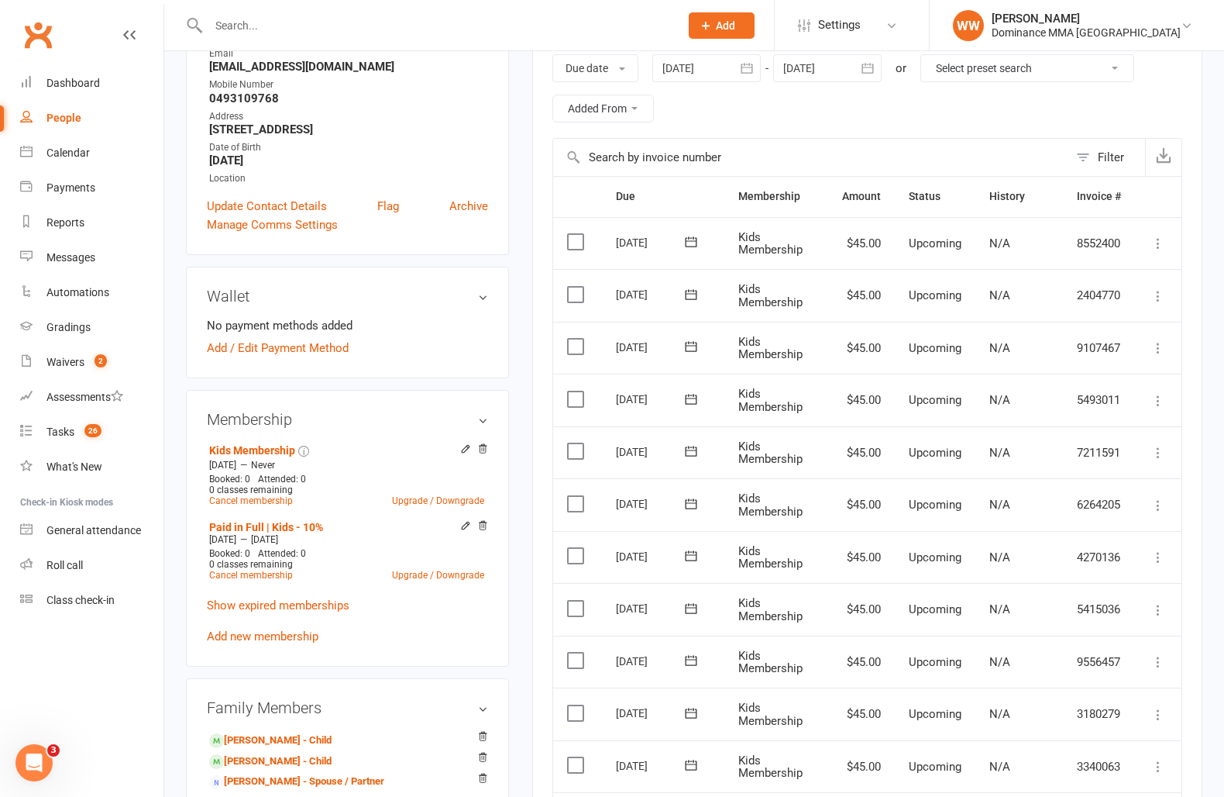
scroll to position [250, 0]
click at [576, 349] on label at bounding box center [577, 348] width 21 height 15
click at [576, 341] on input "checkbox" at bounding box center [572, 341] width 10 height 0
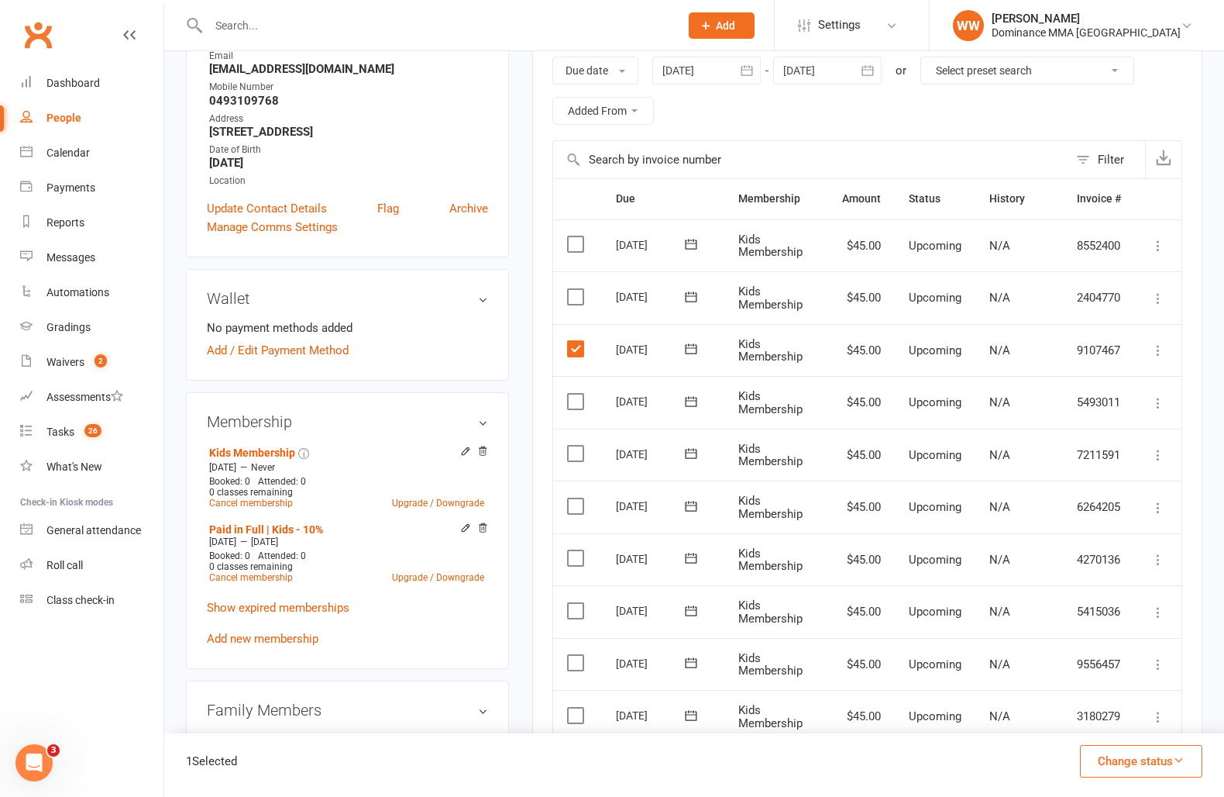
click at [577, 400] on label at bounding box center [577, 401] width 21 height 15
click at [577, 394] on input "checkbox" at bounding box center [572, 394] width 10 height 0
click at [577, 456] on label at bounding box center [577, 453] width 21 height 15
click at [577, 446] on input "checkbox" at bounding box center [572, 446] width 10 height 0
click at [579, 511] on label at bounding box center [577, 505] width 21 height 15
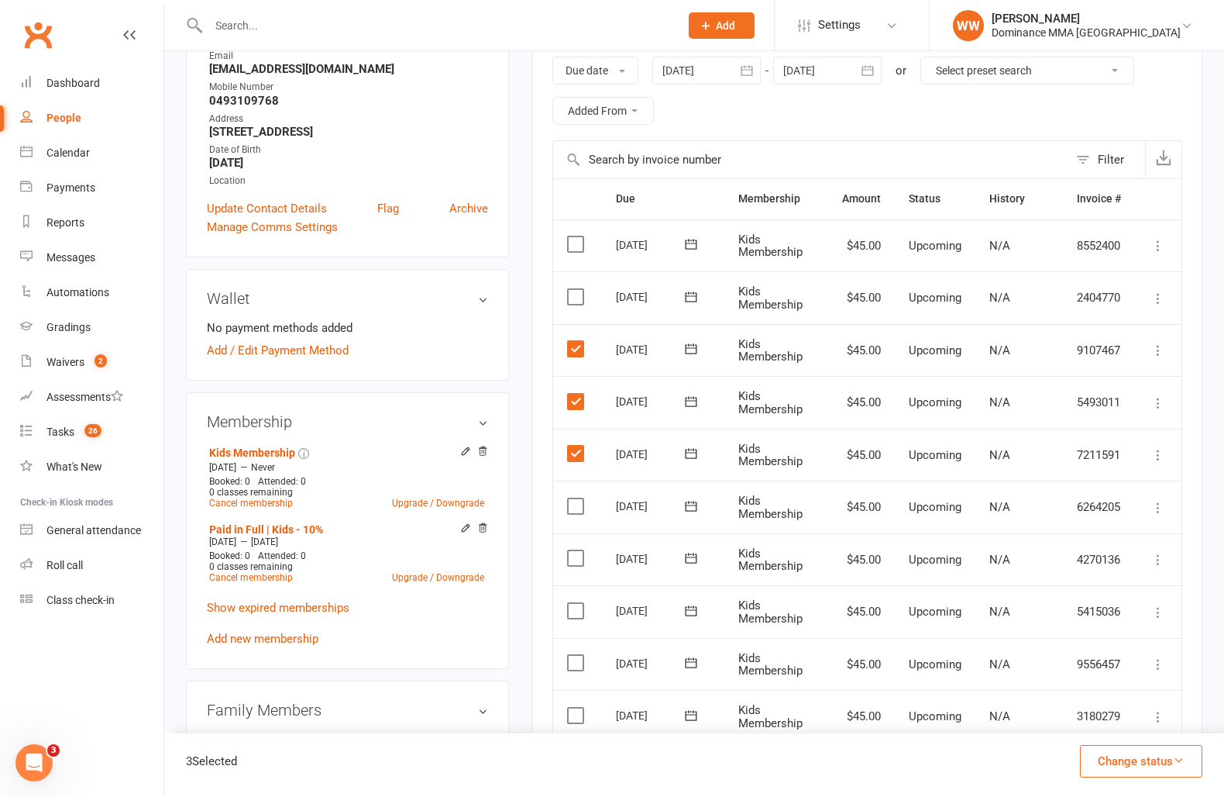
click at [577, 498] on input "checkbox" at bounding box center [572, 498] width 10 height 0
click at [582, 556] on label at bounding box center [577, 557] width 21 height 15
click at [577, 550] on input "checkbox" at bounding box center [572, 550] width 10 height 0
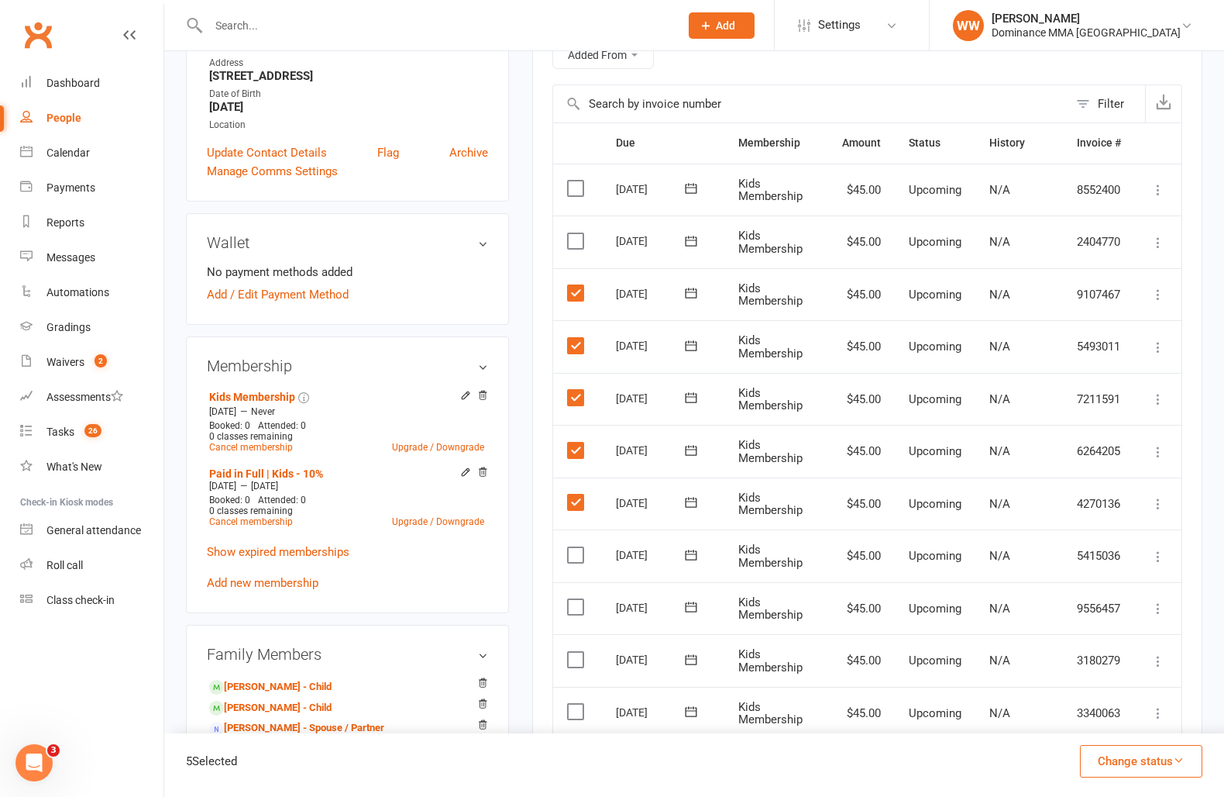
scroll to position [341, 0]
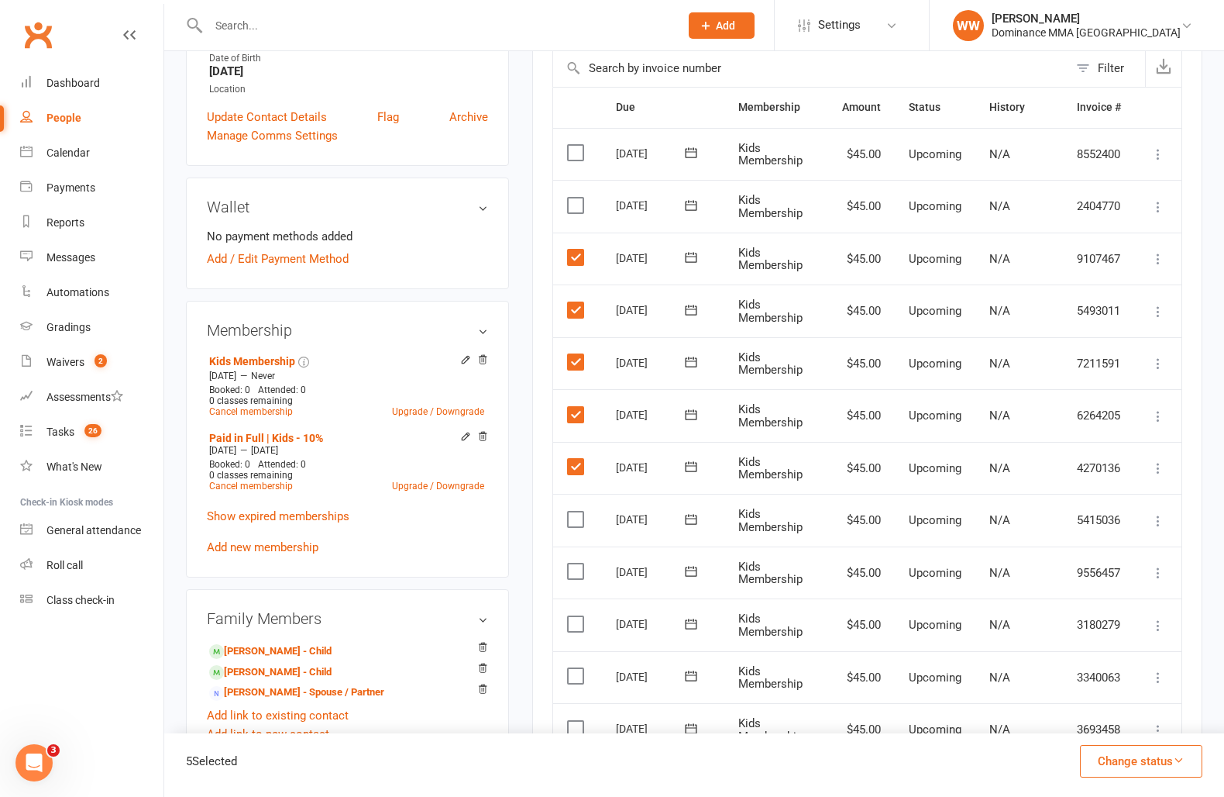
click at [583, 519] on label at bounding box center [577, 518] width 21 height 15
click at [577, 511] on input "checkbox" at bounding box center [572, 511] width 10 height 0
click at [579, 573] on label at bounding box center [577, 570] width 21 height 15
click at [577, 563] on input "checkbox" at bounding box center [572, 563] width 10 height 0
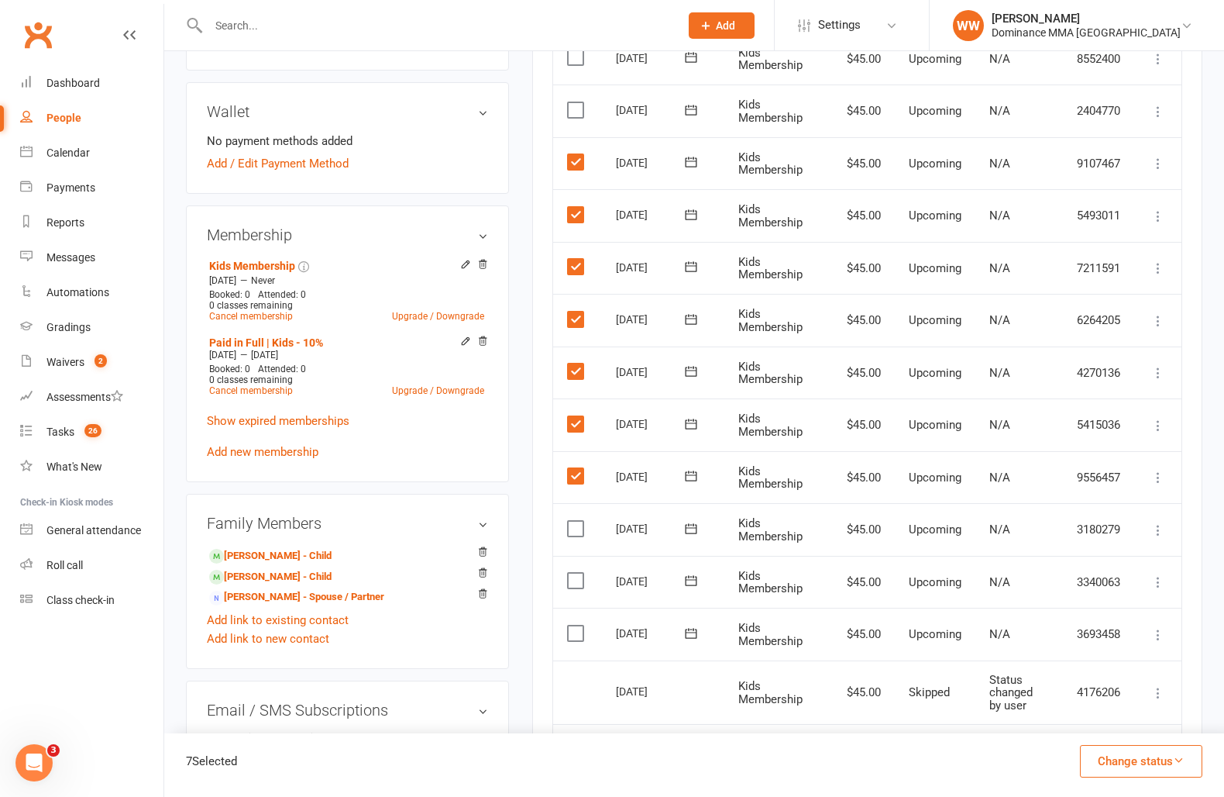
scroll to position [446, 0]
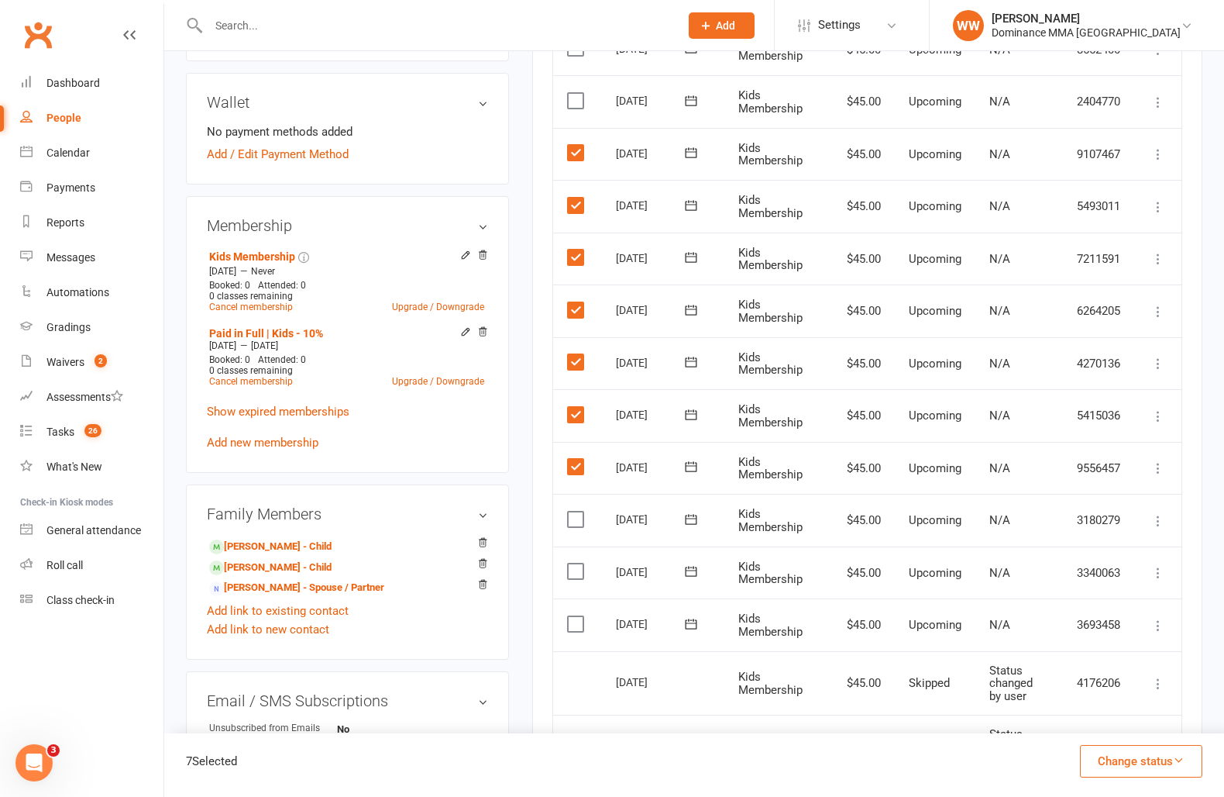
drag, startPoint x: 579, startPoint y: 509, endPoint x: 581, endPoint y: 530, distance: 21.1
click at [580, 512] on label at bounding box center [577, 518] width 21 height 15
click at [577, 511] on input "checkbox" at bounding box center [572, 511] width 10 height 0
drag, startPoint x: 579, startPoint y: 568, endPoint x: 574, endPoint y: 587, distance: 19.9
click at [579, 568] on label at bounding box center [577, 570] width 21 height 15
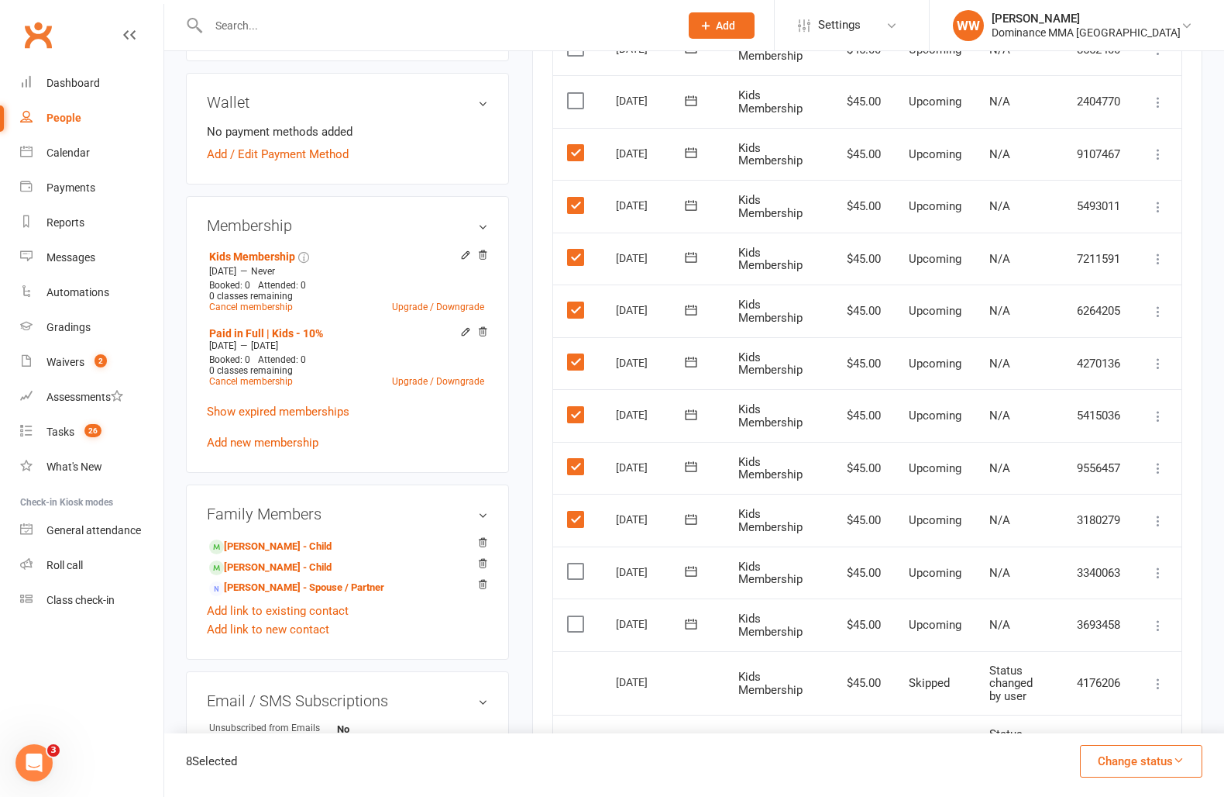
click at [577, 563] on input "checkbox" at bounding box center [572, 563] width 10 height 0
click at [579, 616] on label at bounding box center [577, 623] width 21 height 15
click at [577, 616] on input "checkbox" at bounding box center [572, 616] width 10 height 0
click at [1114, 771] on button "Change status" at bounding box center [1141, 761] width 122 height 33
click at [1073, 725] on link "Skipped" at bounding box center [1125, 719] width 153 height 31
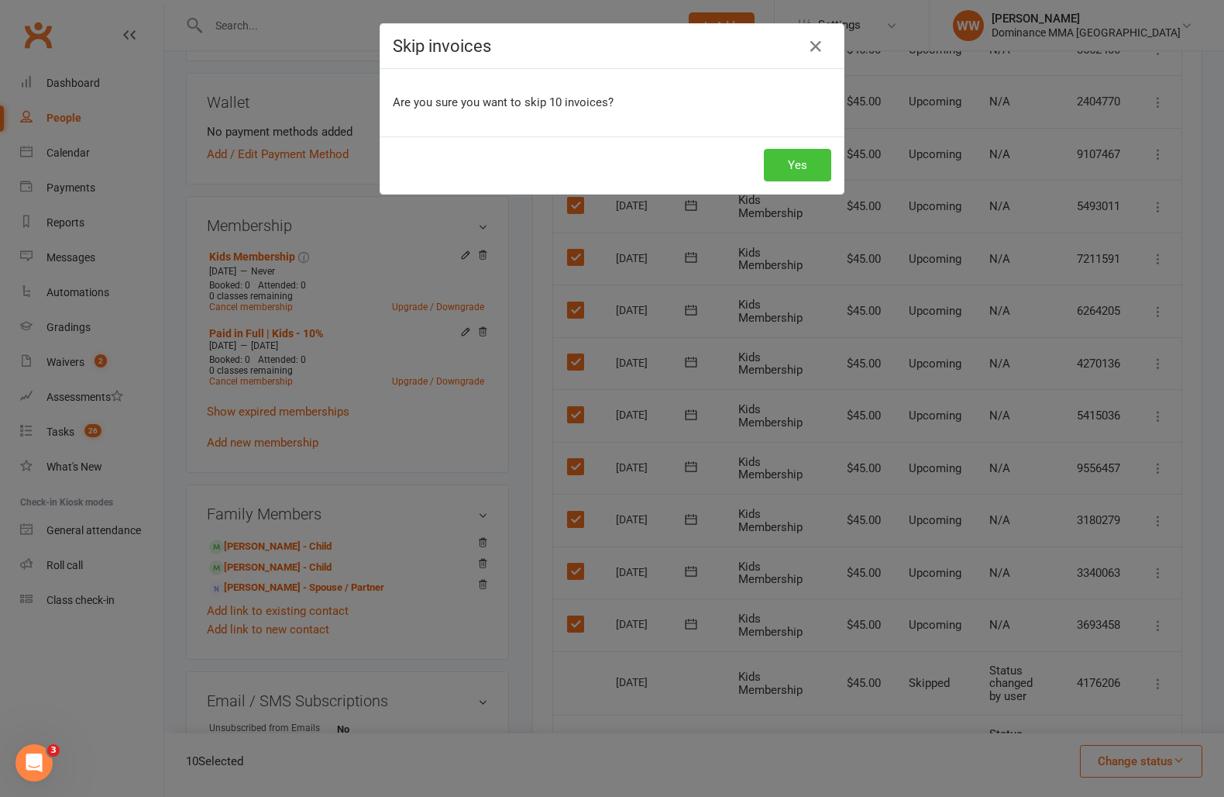
click at [801, 169] on button "Yes" at bounding box center [797, 165] width 67 height 33
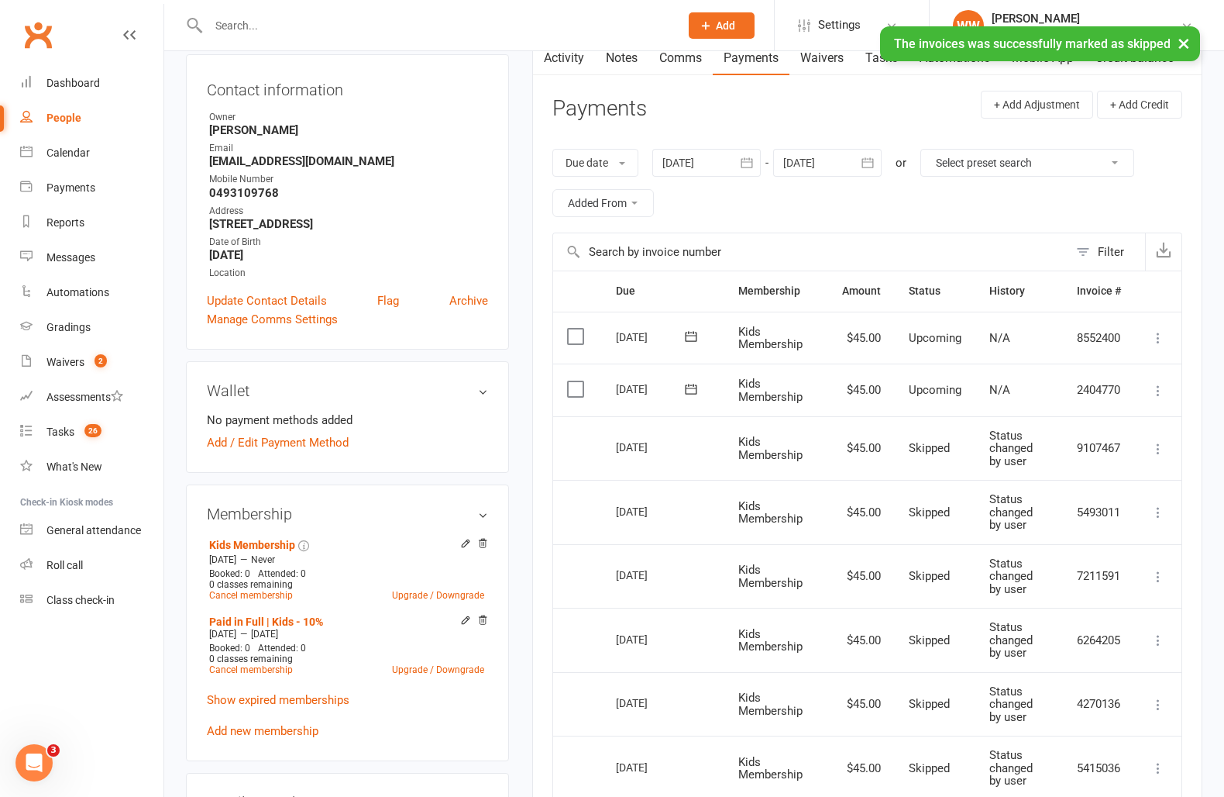
scroll to position [0, 0]
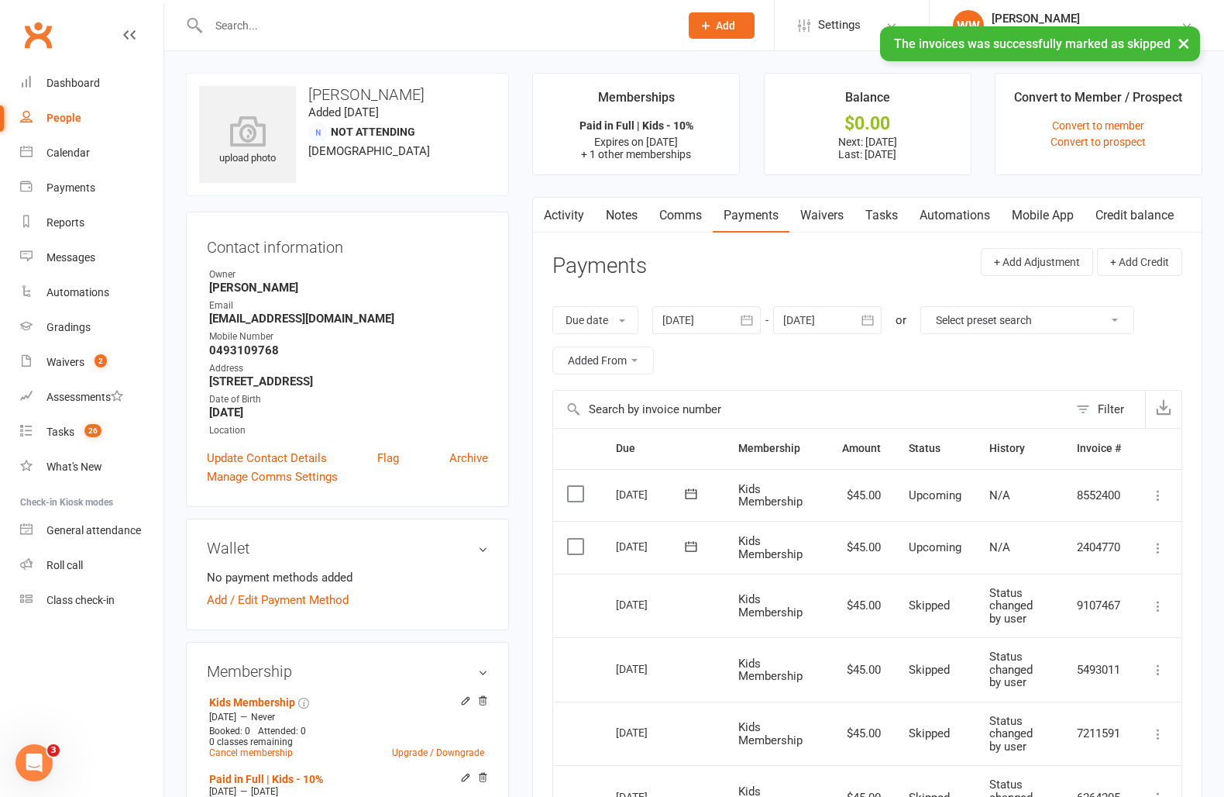
click at [876, 215] on link "Tasks" at bounding box center [882, 216] width 54 height 36
select select "incomplete"
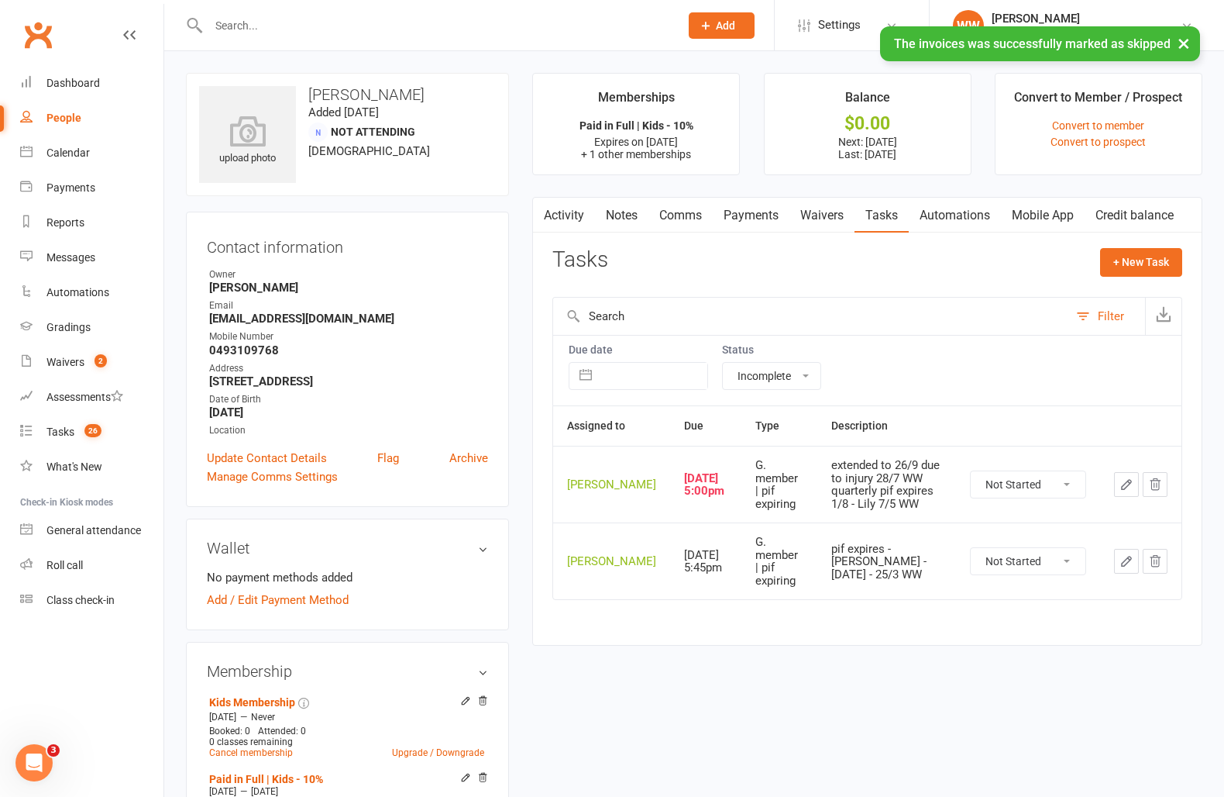
click at [1126, 491] on icon "button" at bounding box center [1127, 484] width 14 height 14
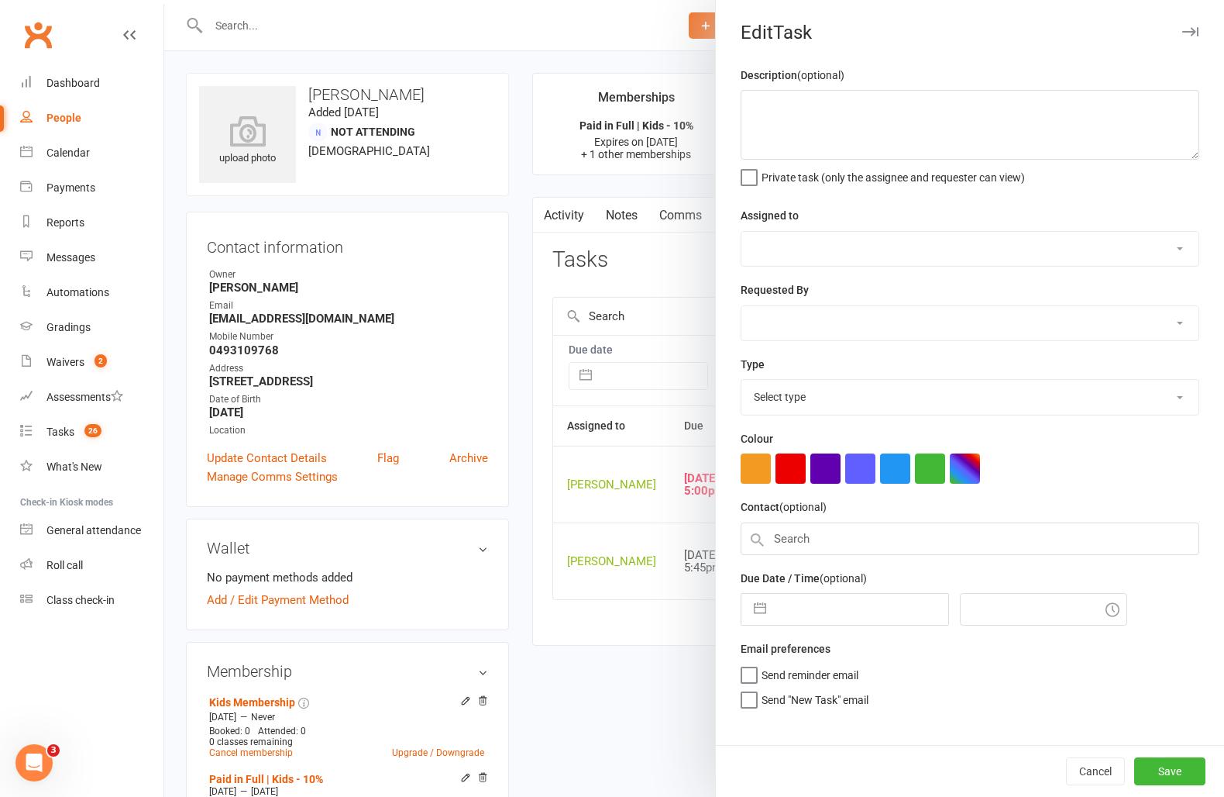
type textarea "extended to 26/9 due to injury 28/7 WW quarterly pif expires 1/8 - Lily 7/5 WW"
select select "49757"
type input "13 Oct 2025"
type input "5:00pm"
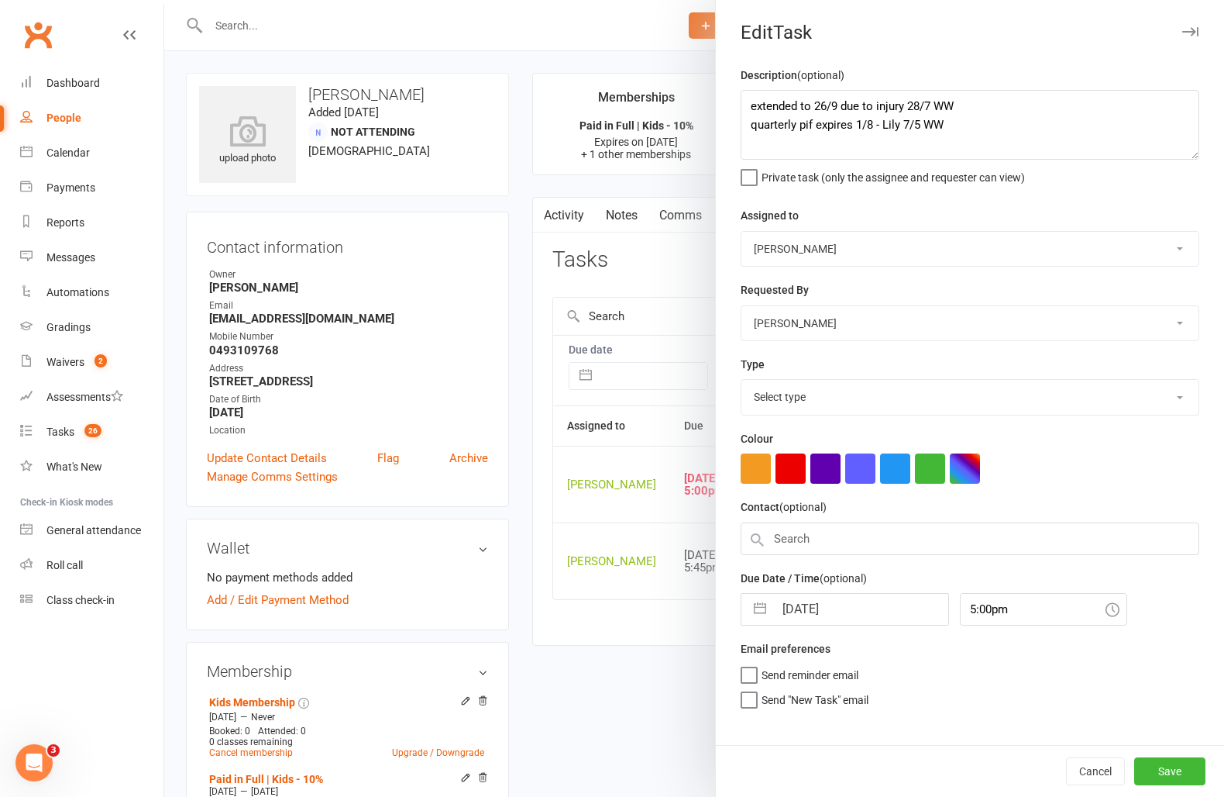
select select "3866"
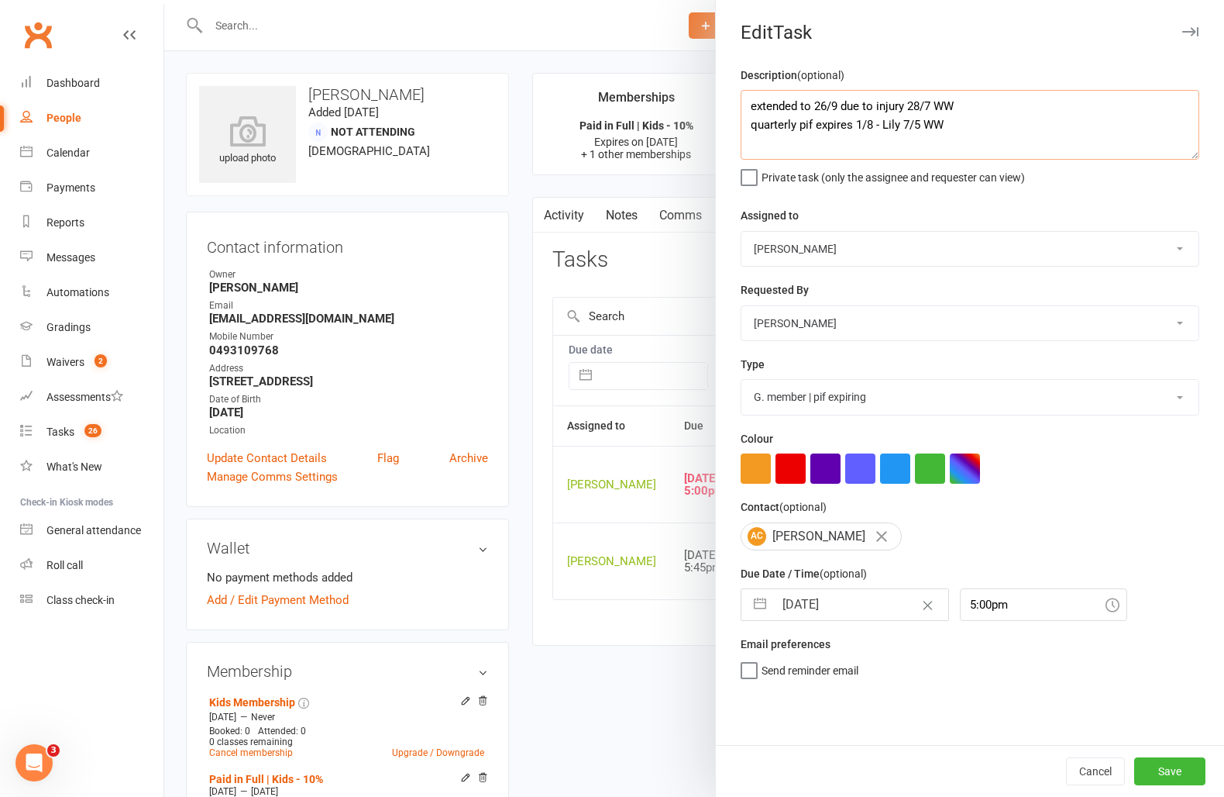
click at [752, 105] on textarea "extended to 26/9 due to injury 28/7 WW quarterly pif expires 1/8 - Lily 7/5 WW" at bounding box center [970, 125] width 459 height 70
type textarea "extended to 26/12 for next Q 13/10 WW extended to 26/9 due to injury 28/7 WW qu…"
click at [818, 627] on div "Description (optional) extended to 26/12 for next Q 13/10 WW extended to 26/9 d…" at bounding box center [970, 405] width 508 height 679
click at [821, 619] on input "13 Oct 2025" at bounding box center [861, 604] width 174 height 31
select select "8"
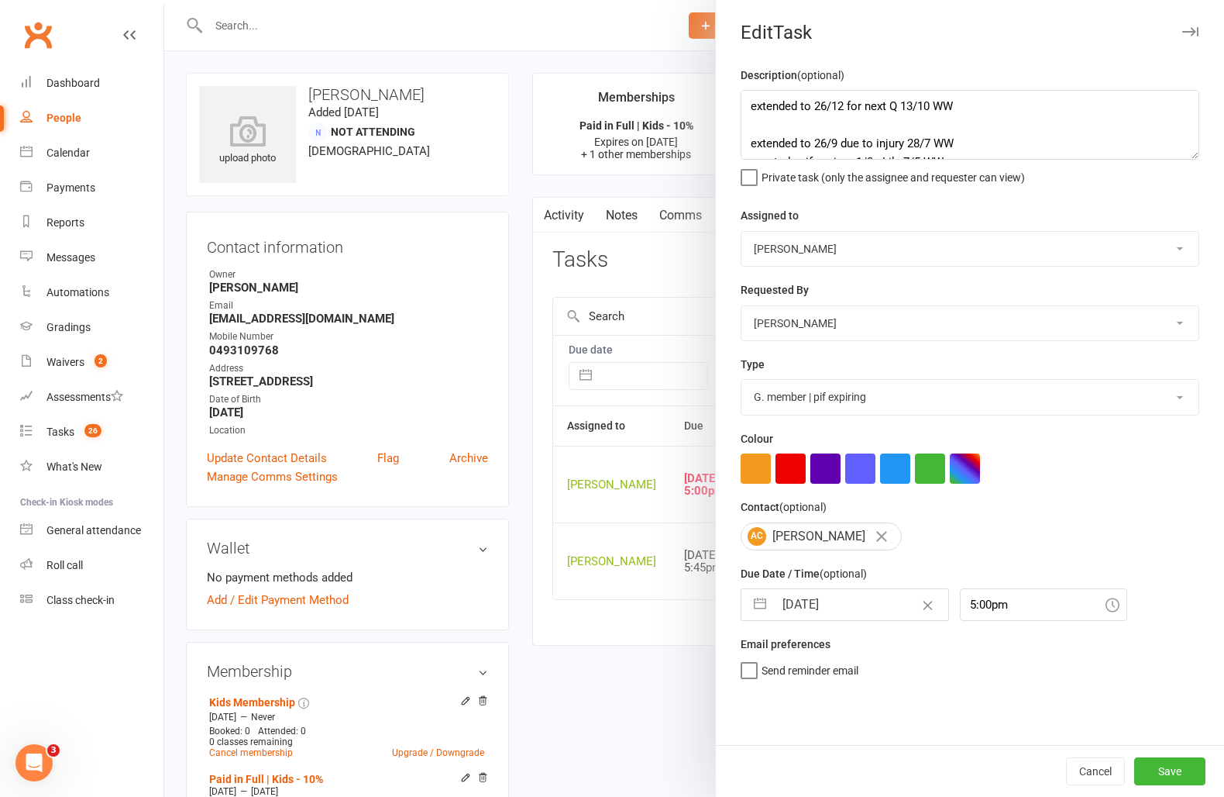
select select "2025"
select select "9"
select select "2025"
select select "10"
select select "2025"
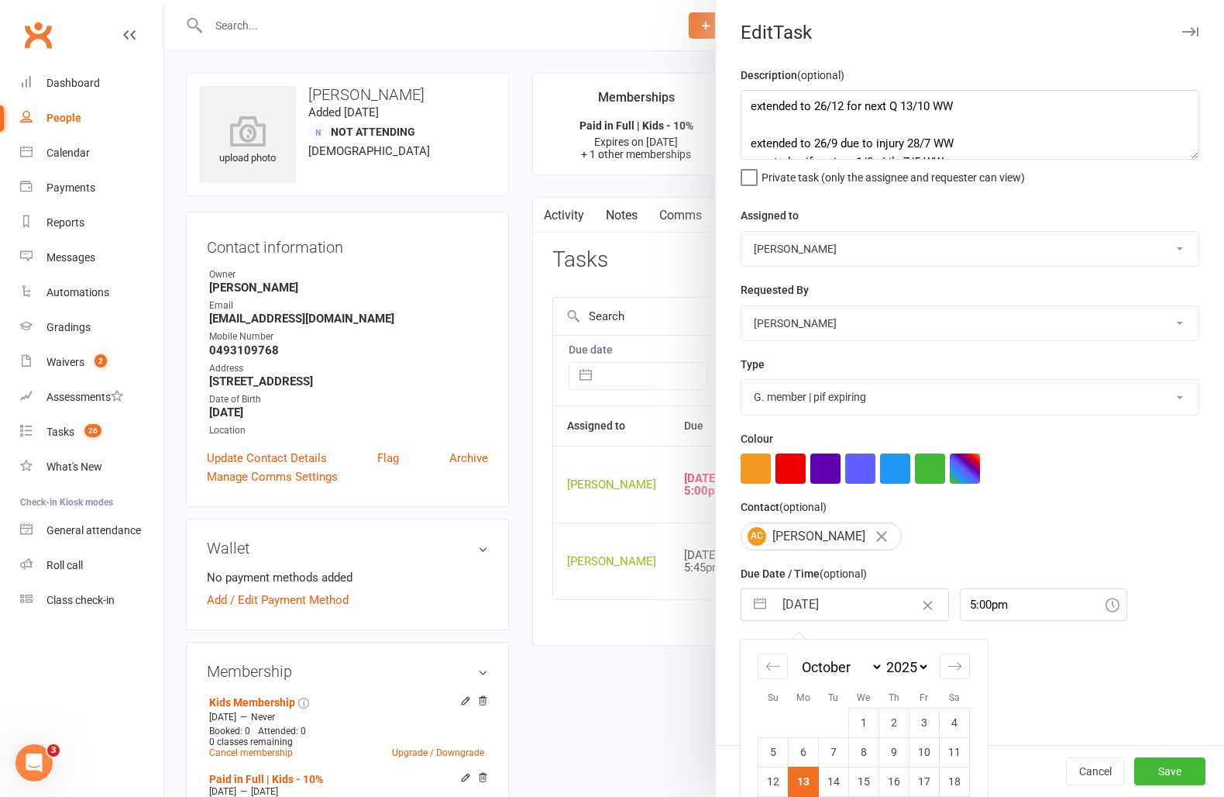
click at [821, 619] on div "Description (optional) extended to 26/12 for next Q 13/10 WW extended to 26/9 d…" at bounding box center [970, 405] width 508 height 679
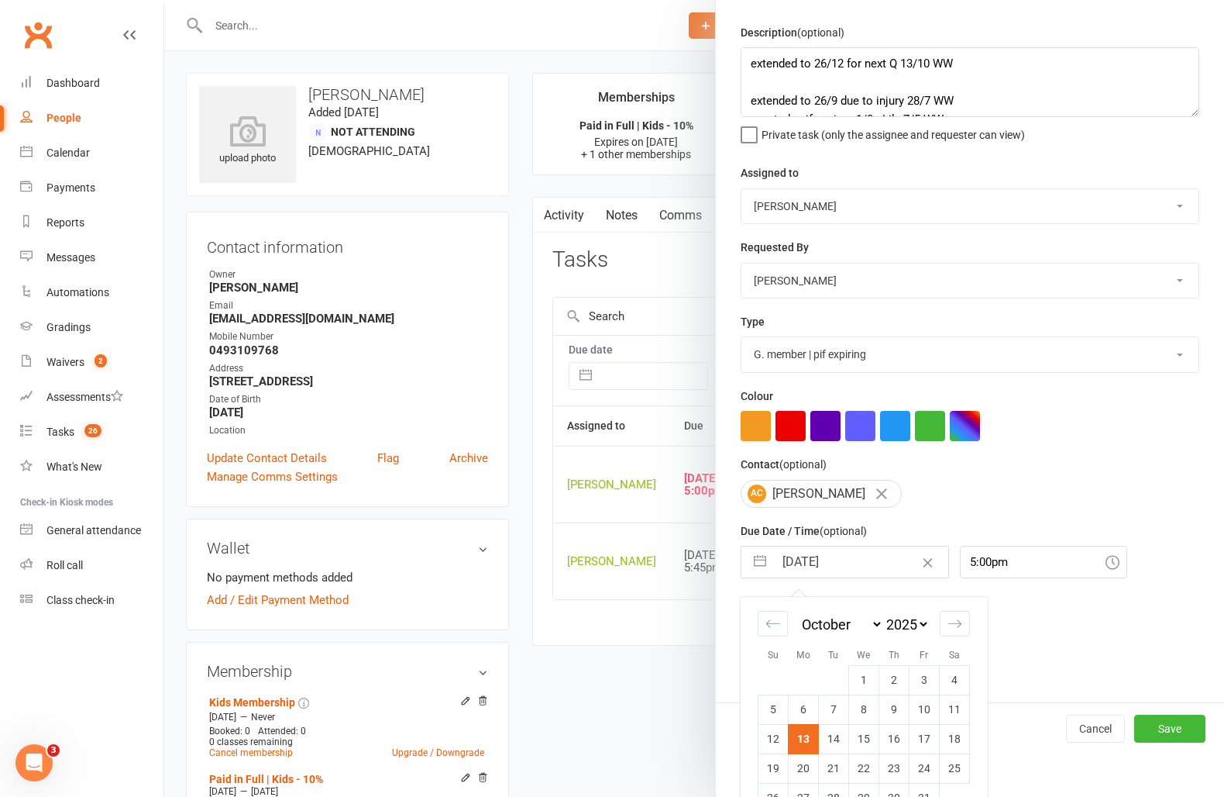
scroll to position [79, 0]
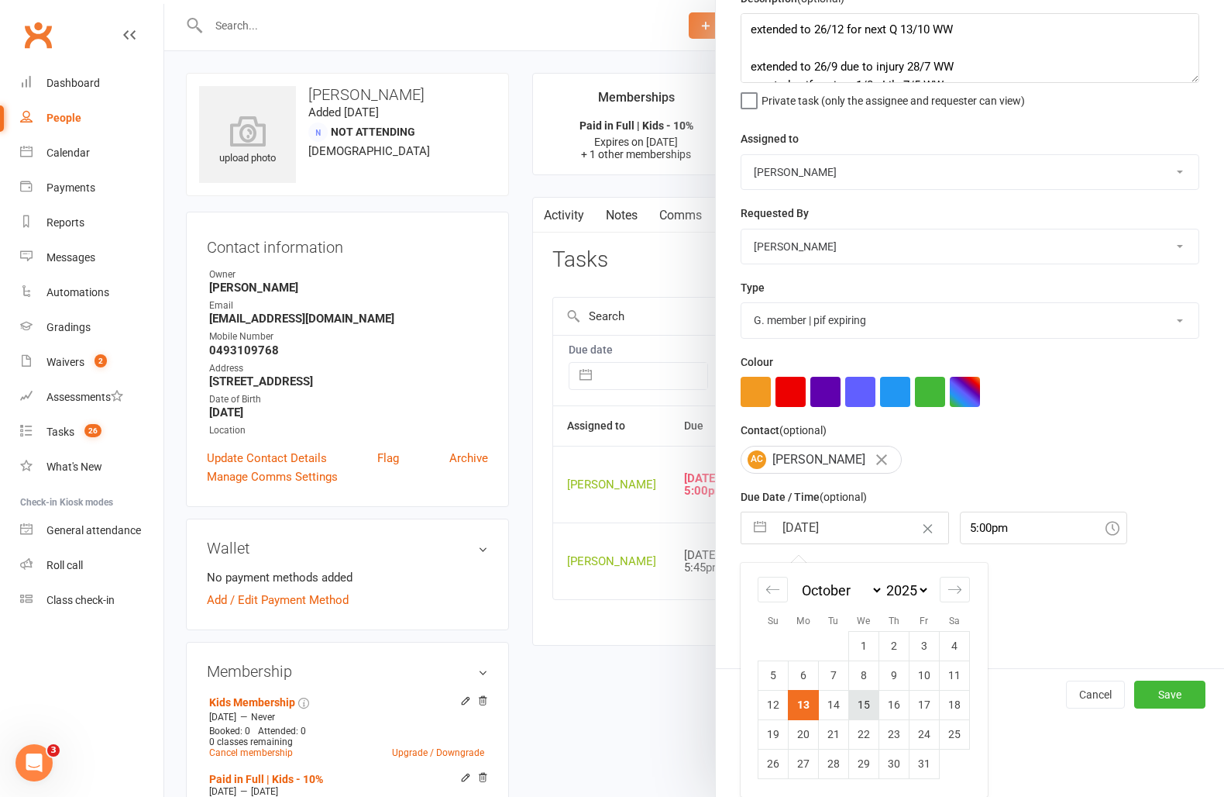
click at [860, 699] on td "15" at bounding box center [864, 704] width 30 height 29
type input "15 Oct 2025"
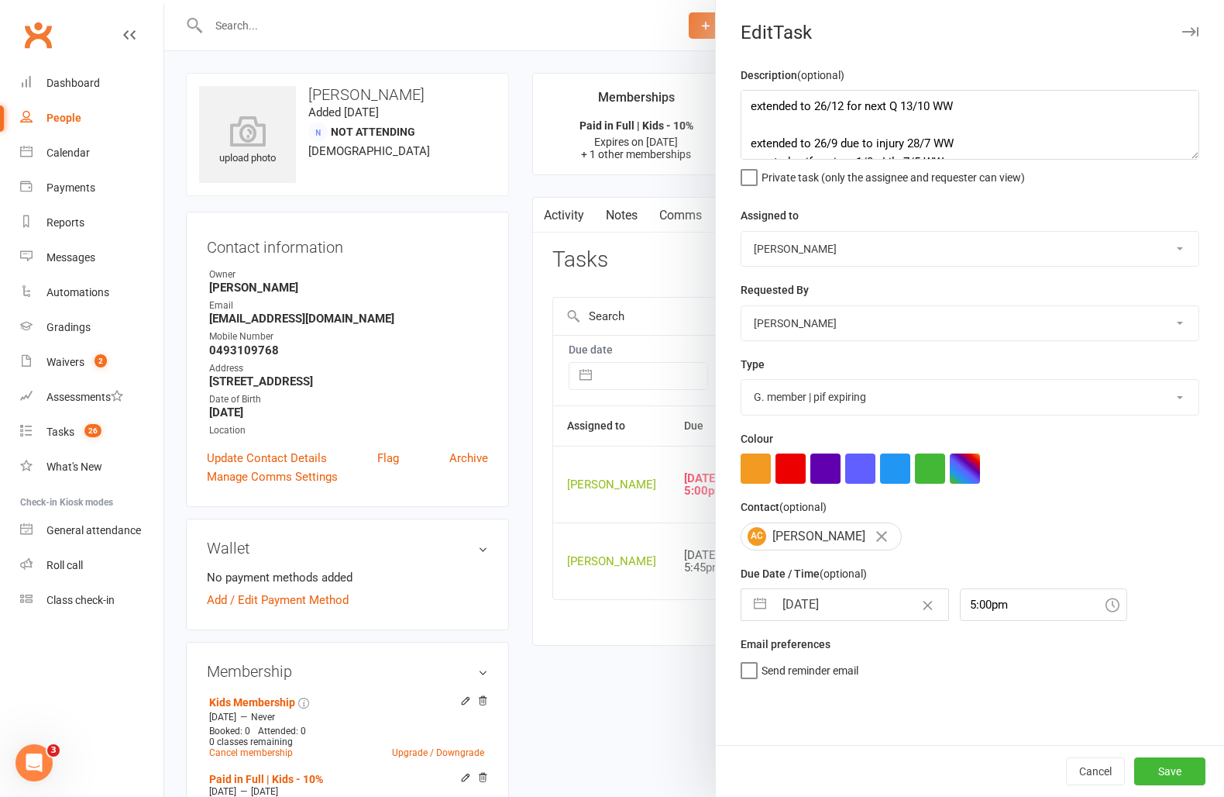
select select "8"
select select "2025"
select select "9"
select select "2025"
select select "10"
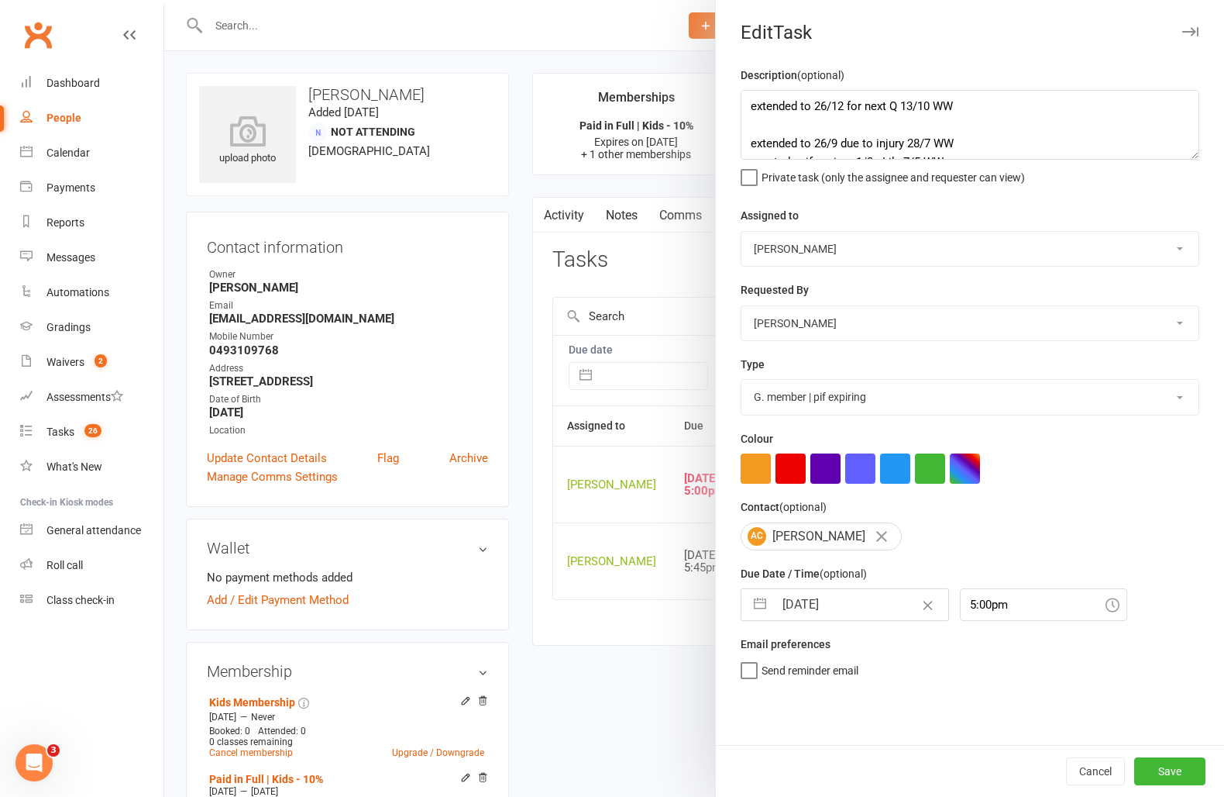
select select "2025"
drag, startPoint x: 825, startPoint y: 598, endPoint x: 831, endPoint y: 620, distance: 22.4
click at [826, 601] on input "15 Oct 2025" at bounding box center [861, 604] width 174 height 31
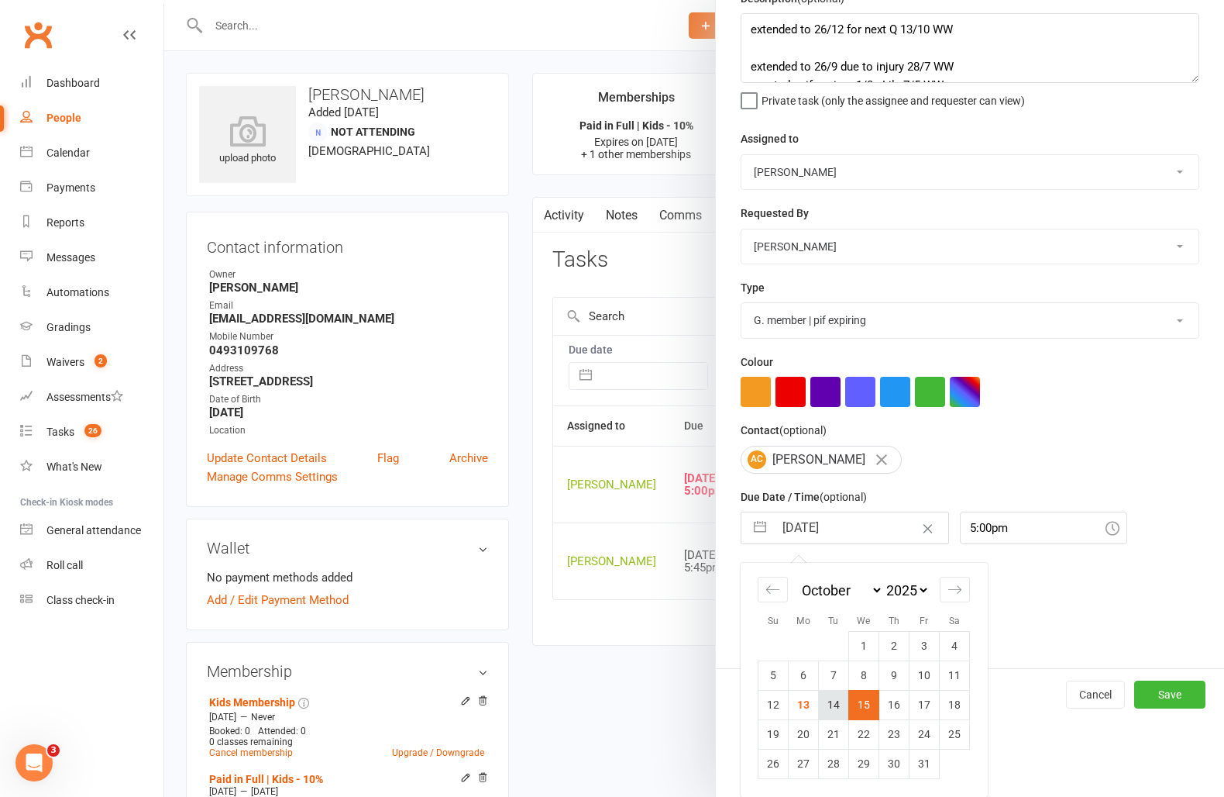
scroll to position [79, 0]
click at [841, 702] on td "14" at bounding box center [834, 704] width 30 height 29
type input "14 Oct 2025"
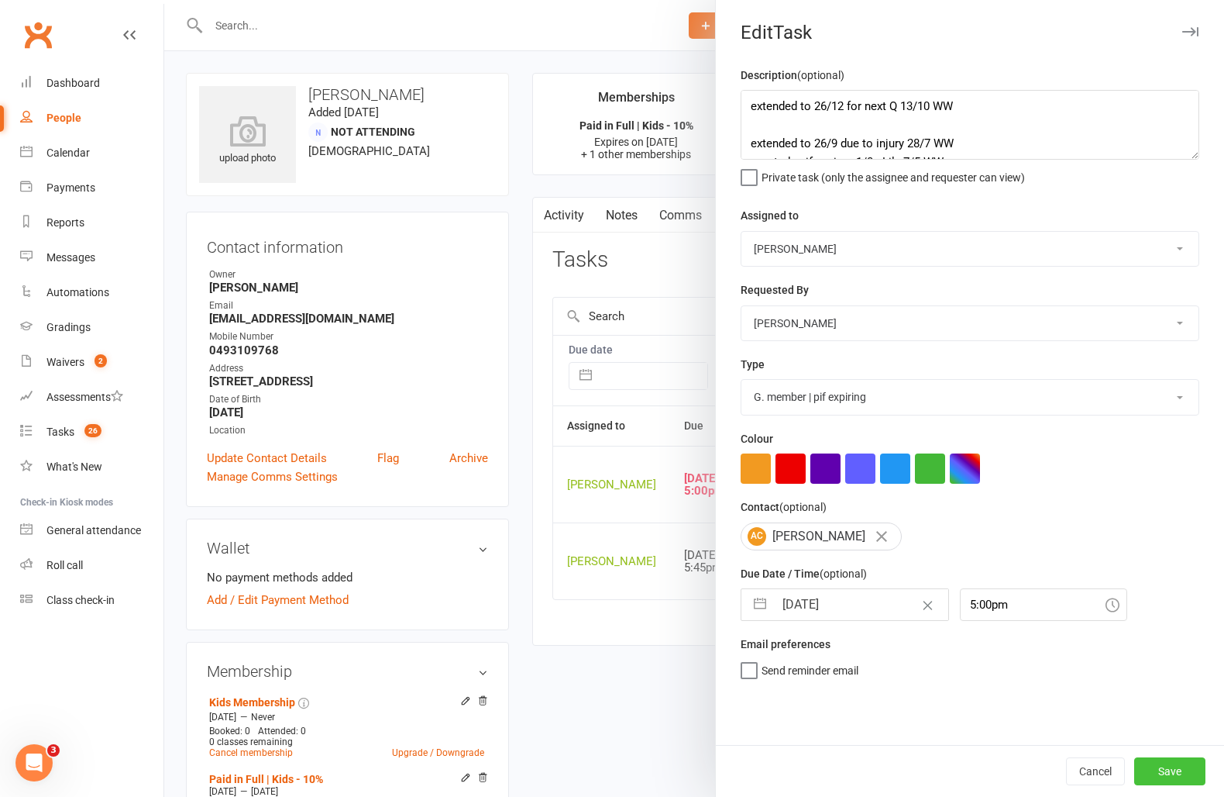
click at [1163, 762] on button "Save" at bounding box center [1170, 771] width 71 height 28
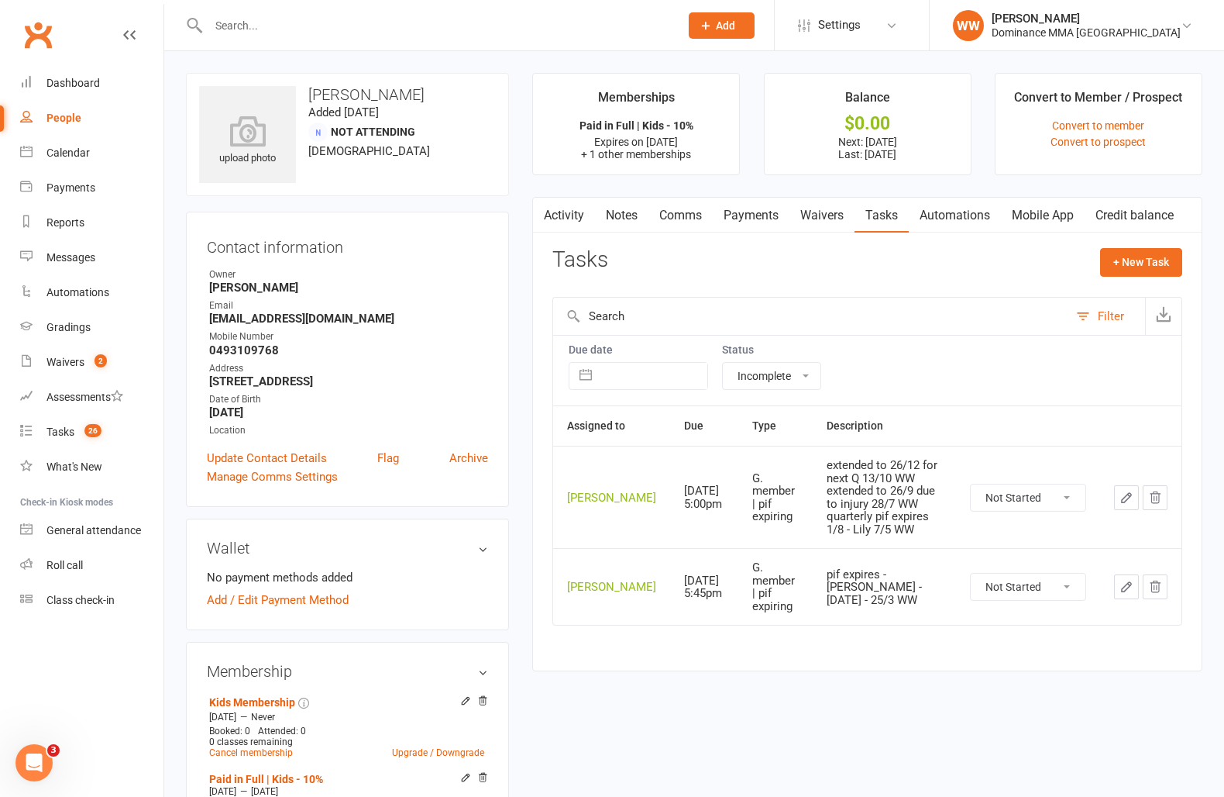
click at [950, 360] on div "Due date Navigate forward to interact with the calendar and select a date. Pres…" at bounding box center [868, 370] width 630 height 71
click at [74, 419] on link "Tasks 25" at bounding box center [91, 432] width 143 height 35
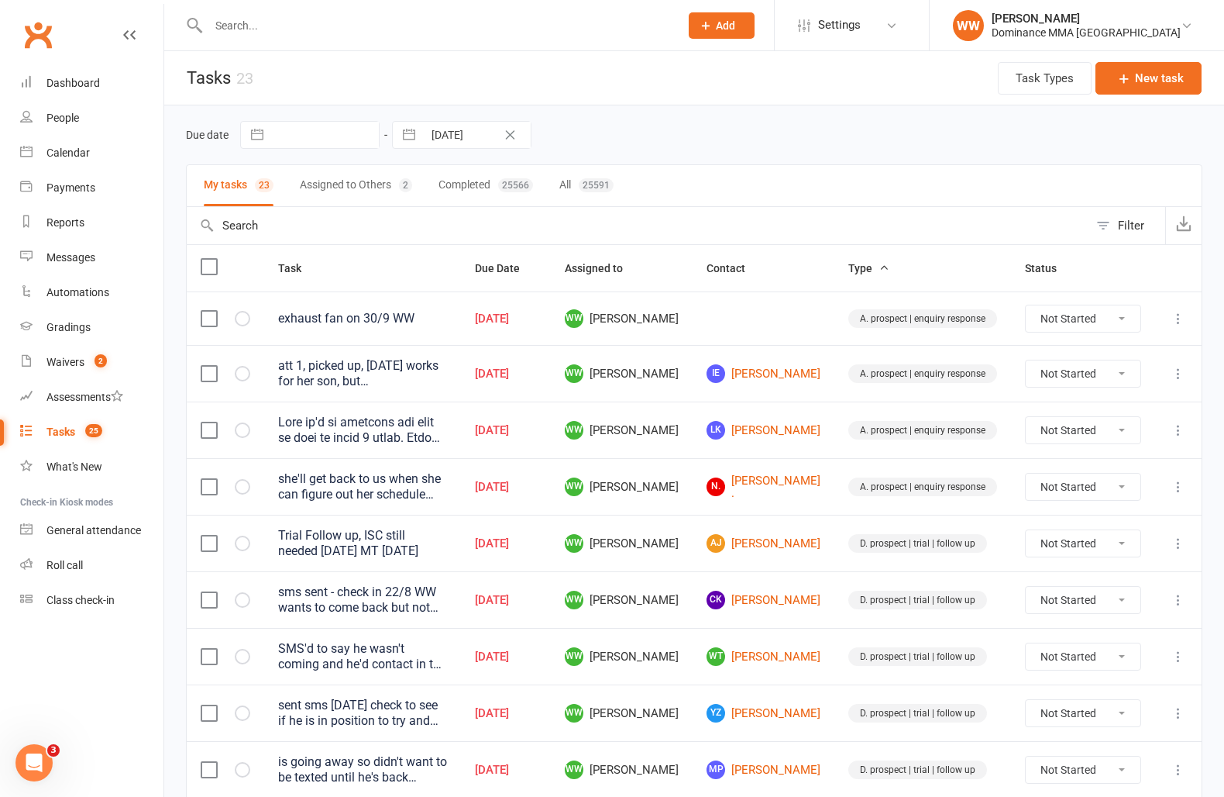
drag, startPoint x: 706, startPoint y: 485, endPoint x: 710, endPoint y: 498, distance: 13.7
click at [679, 489] on span "WW Will Wesley" at bounding box center [622, 486] width 114 height 19
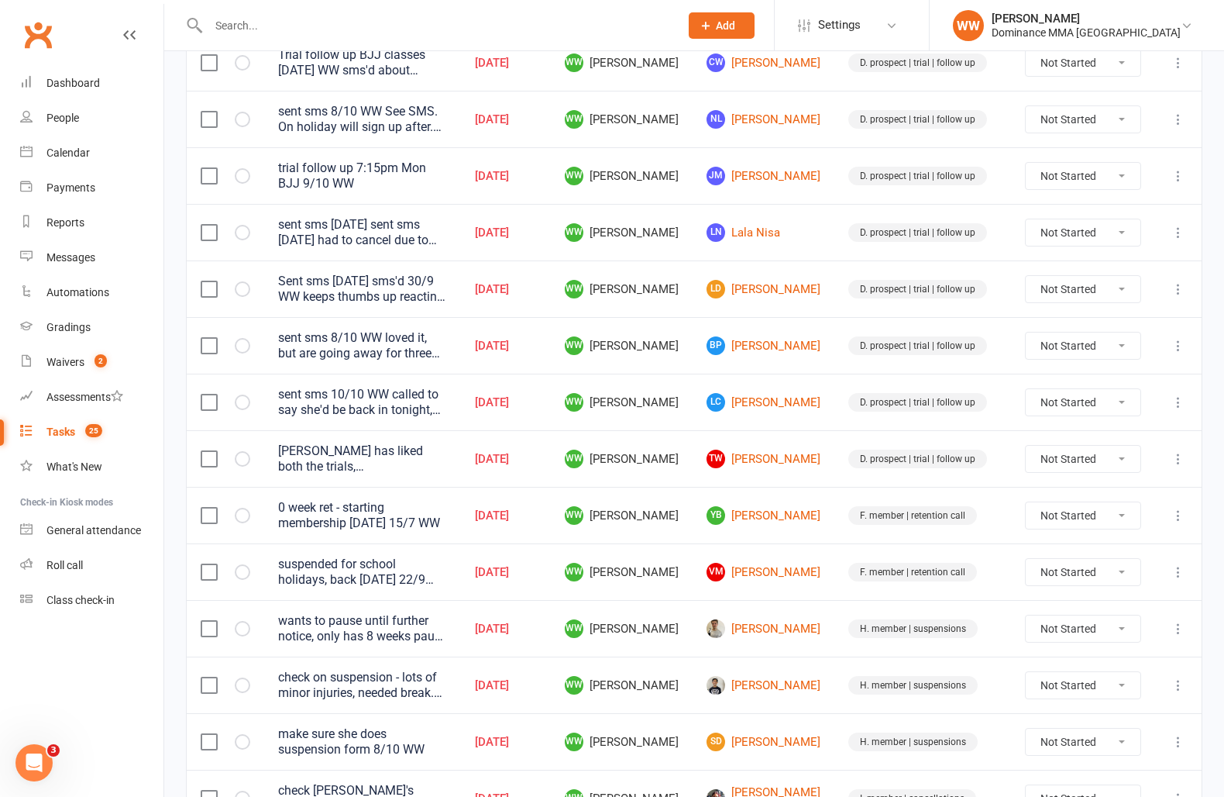
scroll to position [853, 0]
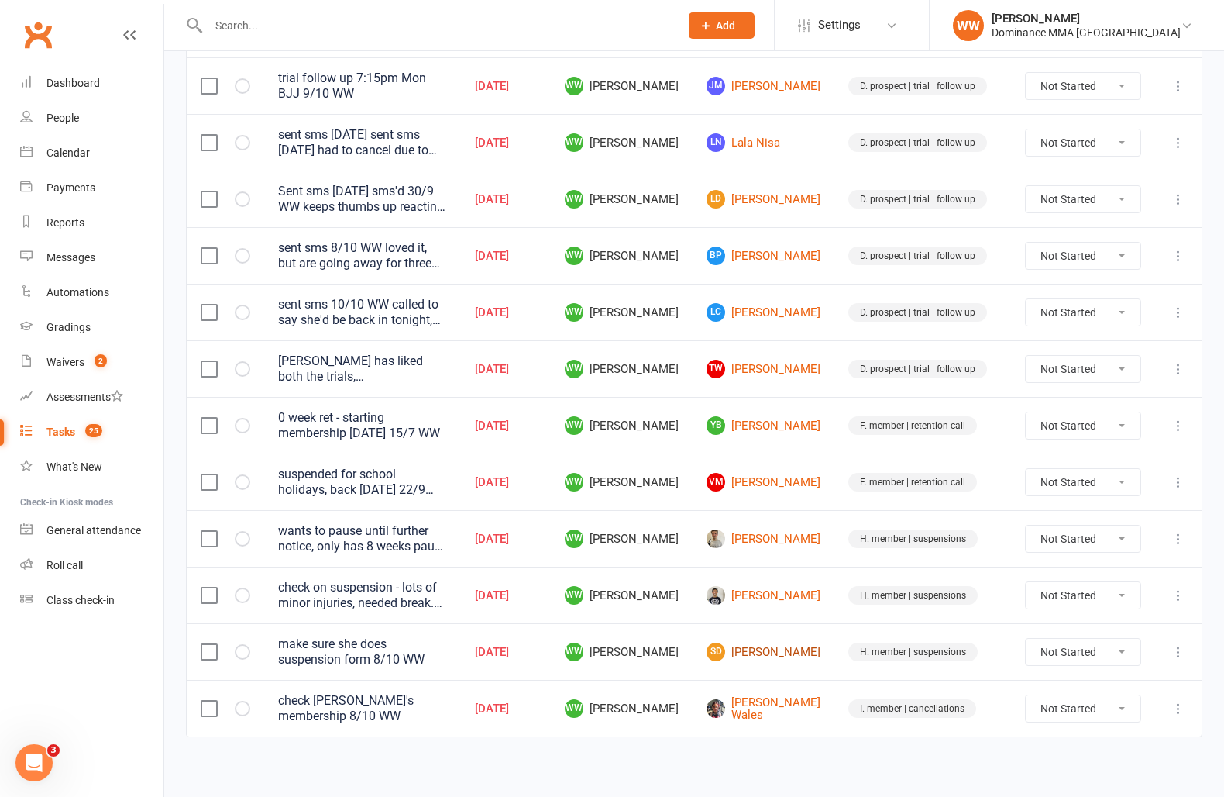
click at [787, 651] on link "SD Stavrina Dimitriou" at bounding box center [764, 651] width 114 height 19
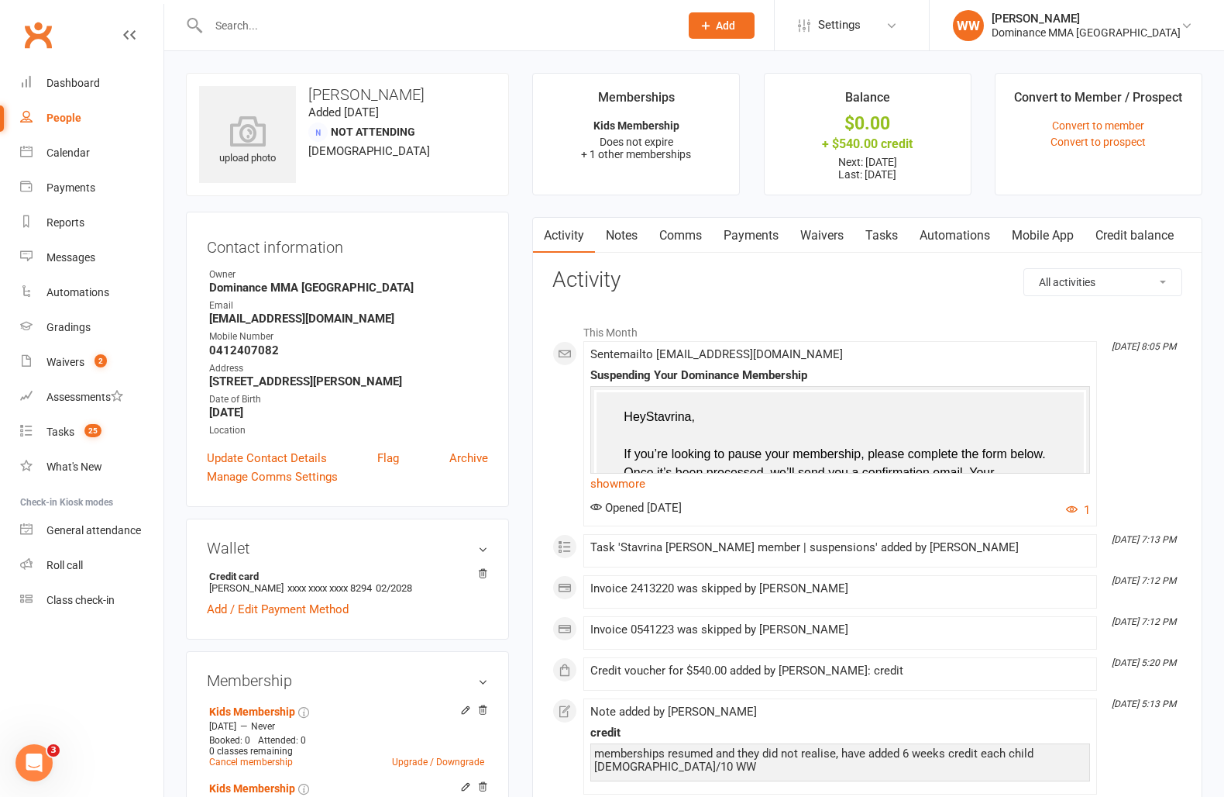
click at [520, 395] on div "upload photo Stavrina Dimitriou Added 9 October, 2024 Not Attending 40 years ol…" at bounding box center [347, 742] width 346 height 1338
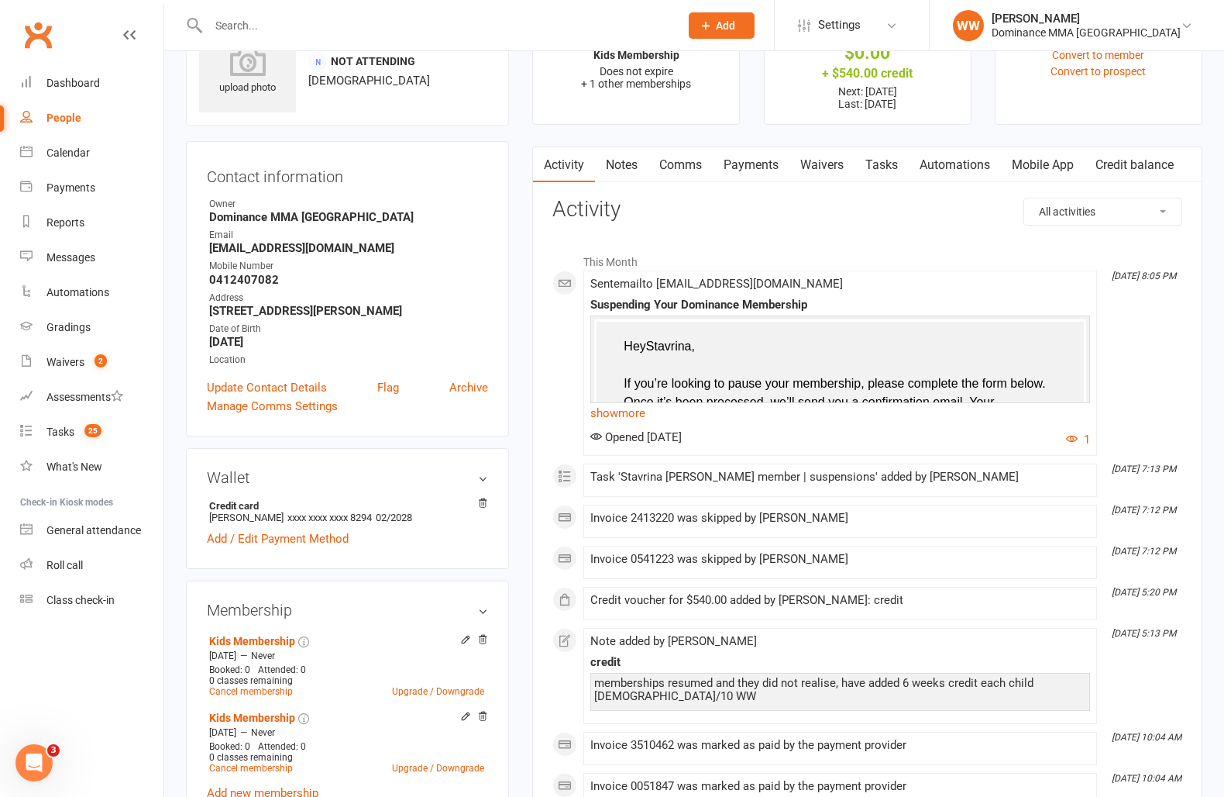
scroll to position [81, 0]
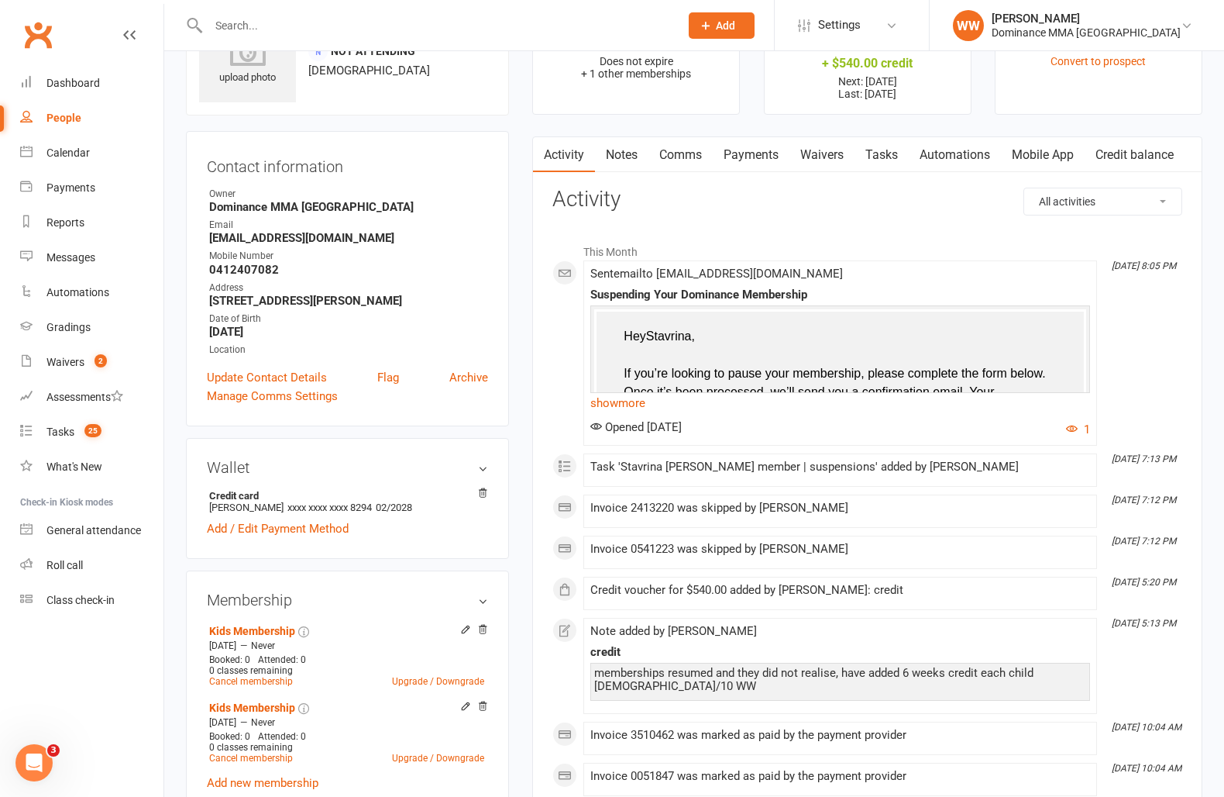
drag, startPoint x: 628, startPoint y: 412, endPoint x: 616, endPoint y: 411, distance: 11.7
click at [628, 412] on link "show more" at bounding box center [841, 403] width 500 height 22
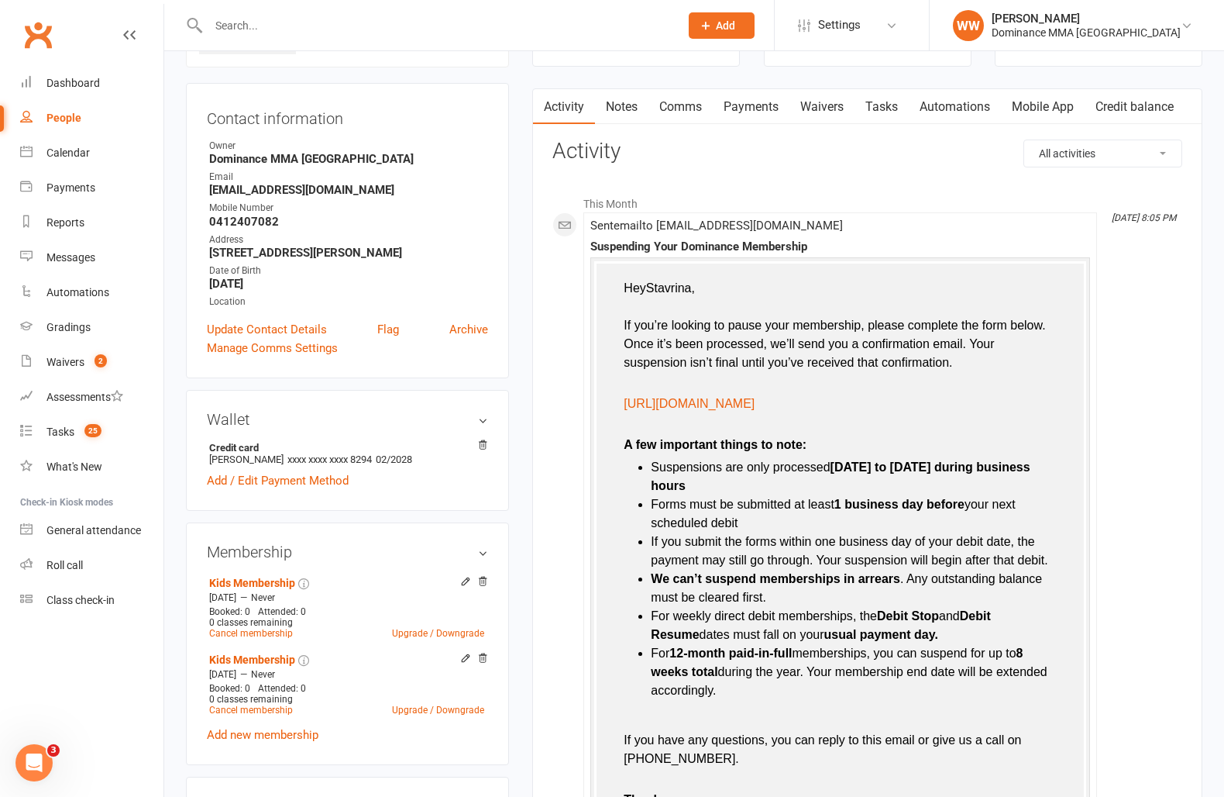
scroll to position [0, 0]
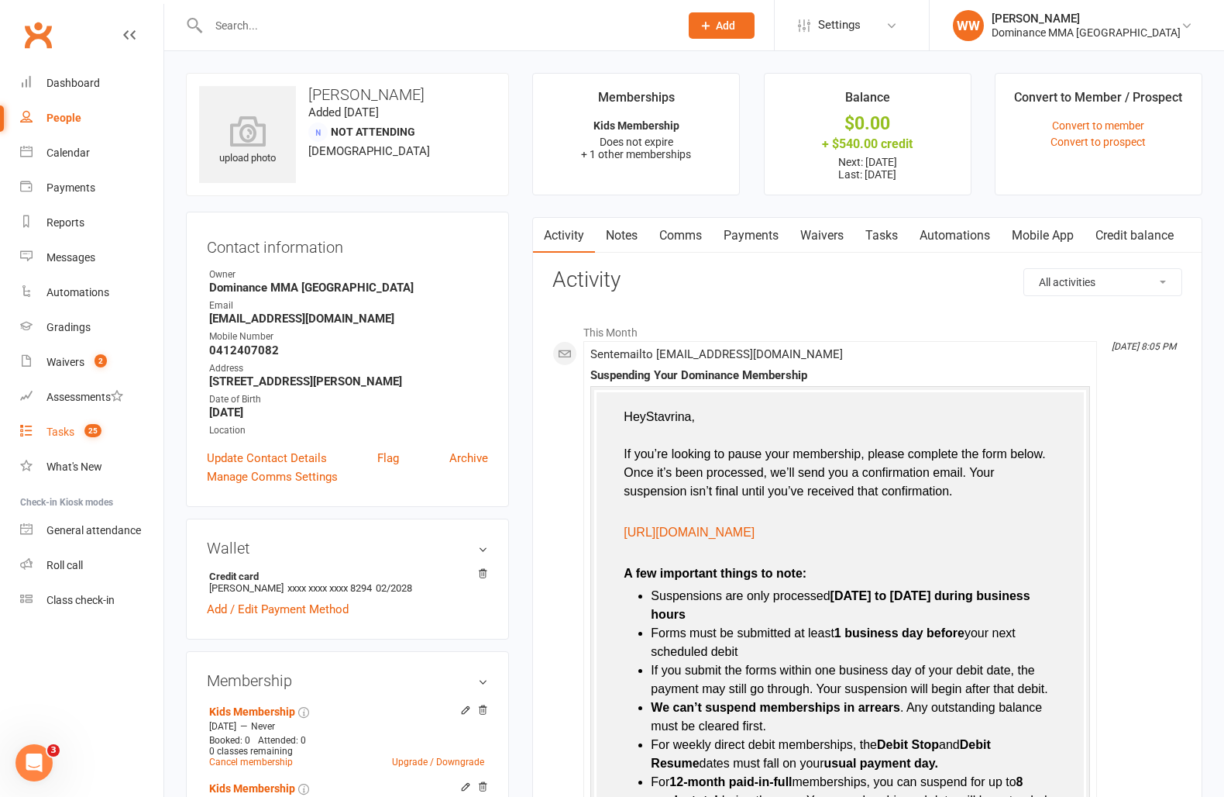
click at [71, 431] on div "Tasks" at bounding box center [60, 431] width 28 height 12
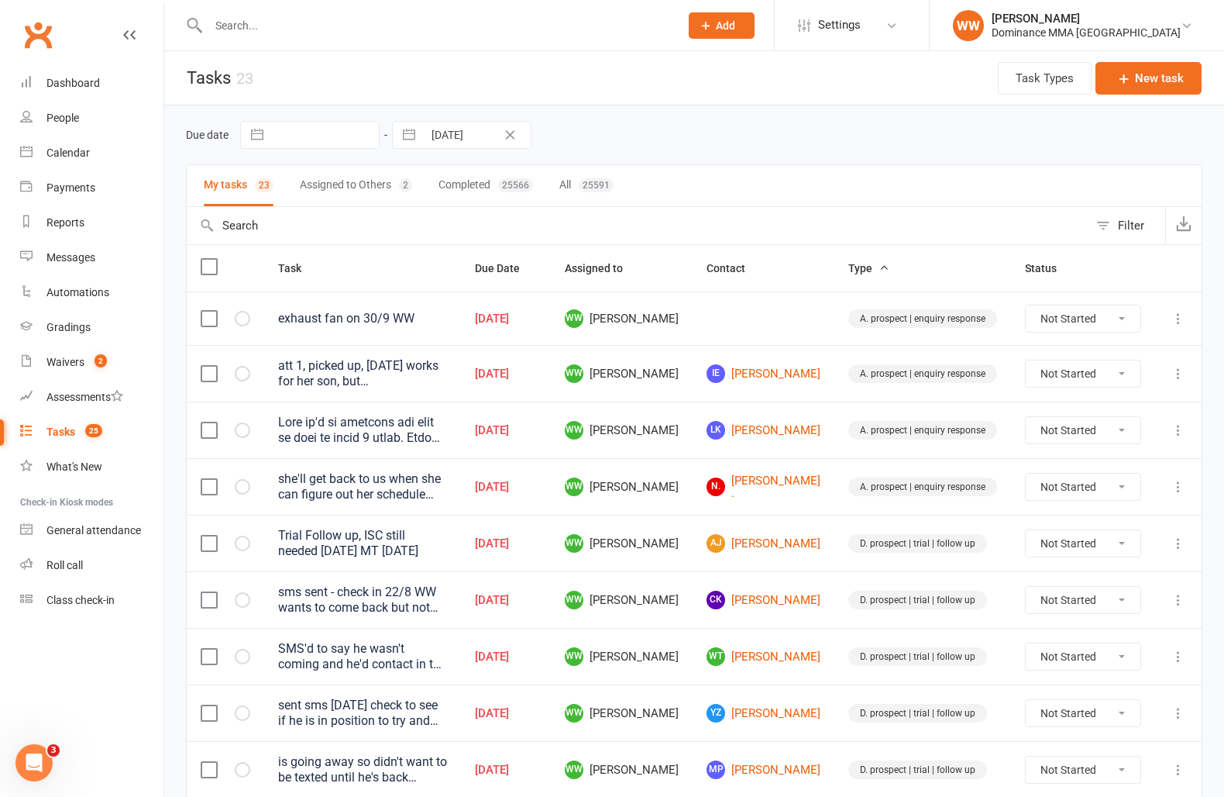
click at [734, 672] on td "WT Will Talbot" at bounding box center [764, 656] width 142 height 57
click at [693, 677] on td "WW Will Wesley" at bounding box center [622, 656] width 142 height 57
click at [693, 618] on td "WW Will Wesley" at bounding box center [622, 599] width 142 height 57
click at [693, 635] on td "WW Will Wesley" at bounding box center [622, 656] width 142 height 57
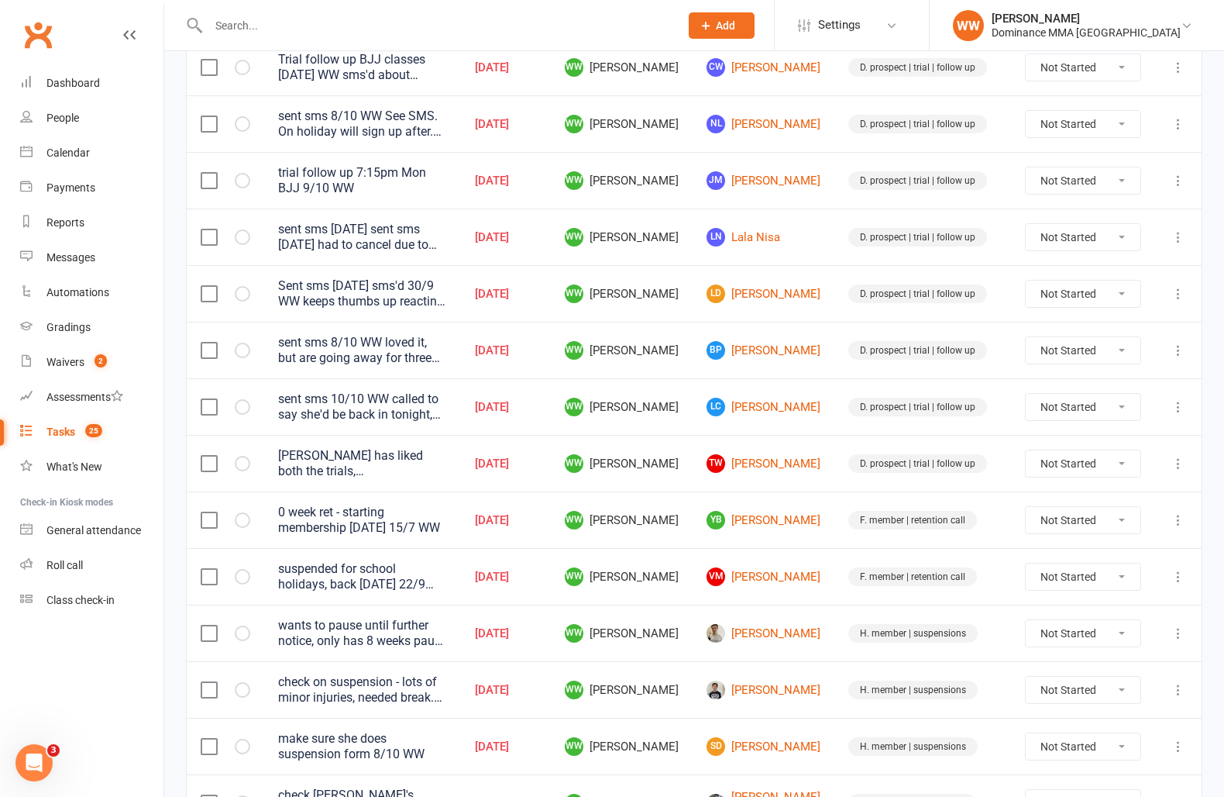
scroll to position [752, 0]
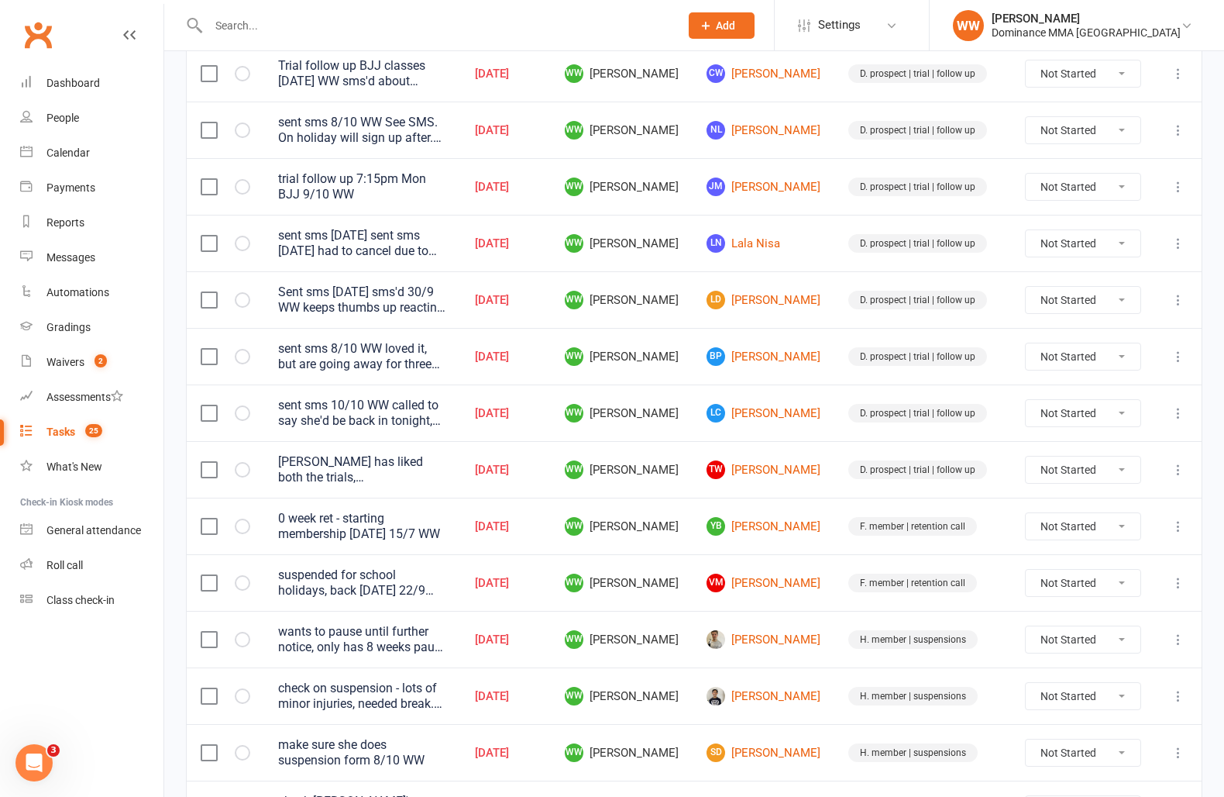
click at [693, 449] on td "WW Will Wesley" at bounding box center [622, 469] width 142 height 57
click at [693, 536] on td "WW Will Wesley" at bounding box center [622, 526] width 142 height 57
click at [693, 554] on td "WW Will Wesley" at bounding box center [622, 582] width 142 height 57
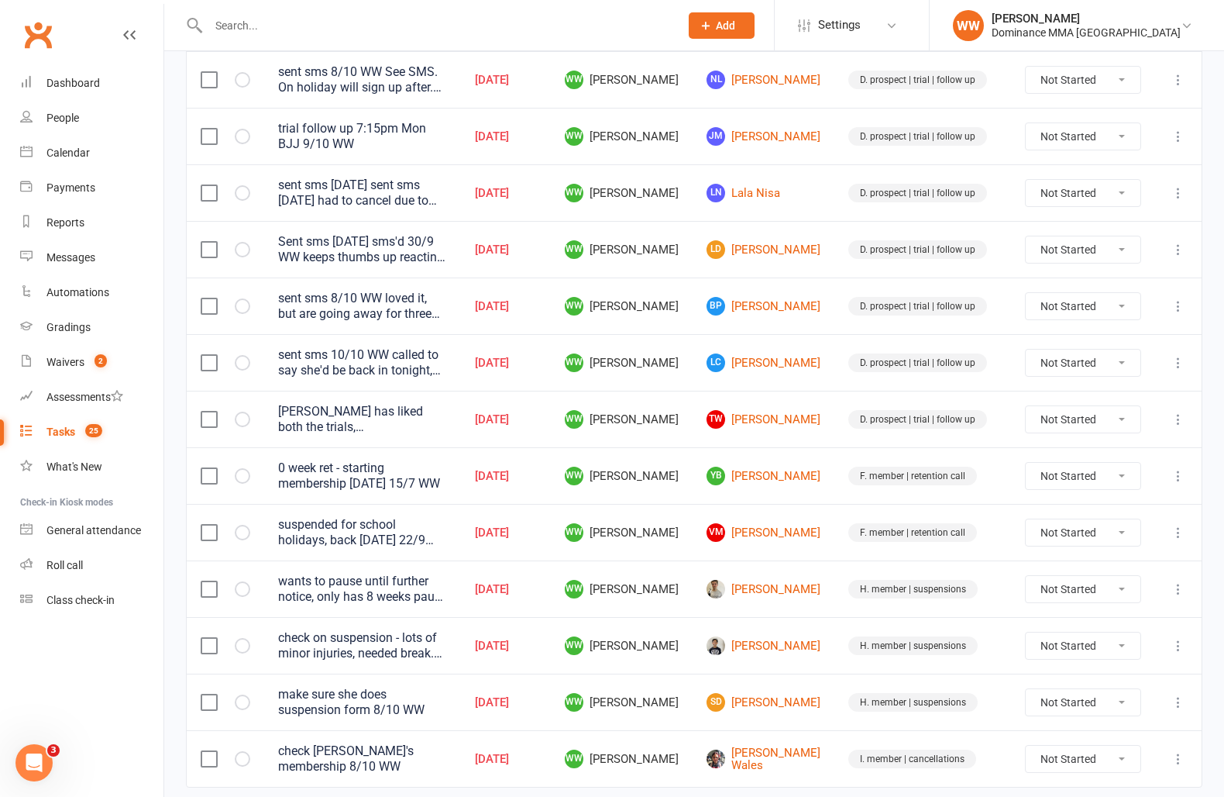
scroll to position [805, 0]
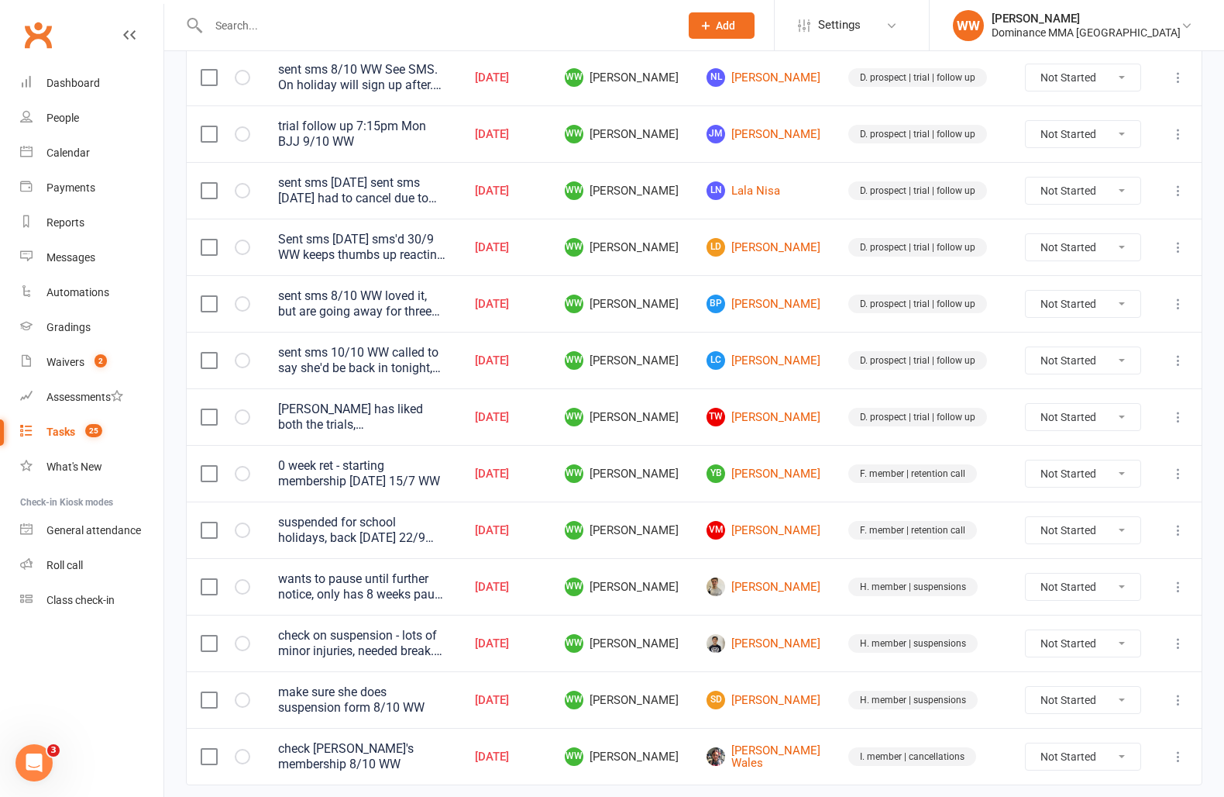
click at [731, 566] on td "Jaye Bennett" at bounding box center [764, 586] width 142 height 57
click at [693, 577] on td "WW Will Wesley" at bounding box center [622, 586] width 142 height 57
click at [766, 754] on link "Corina Wales" at bounding box center [764, 757] width 114 height 26
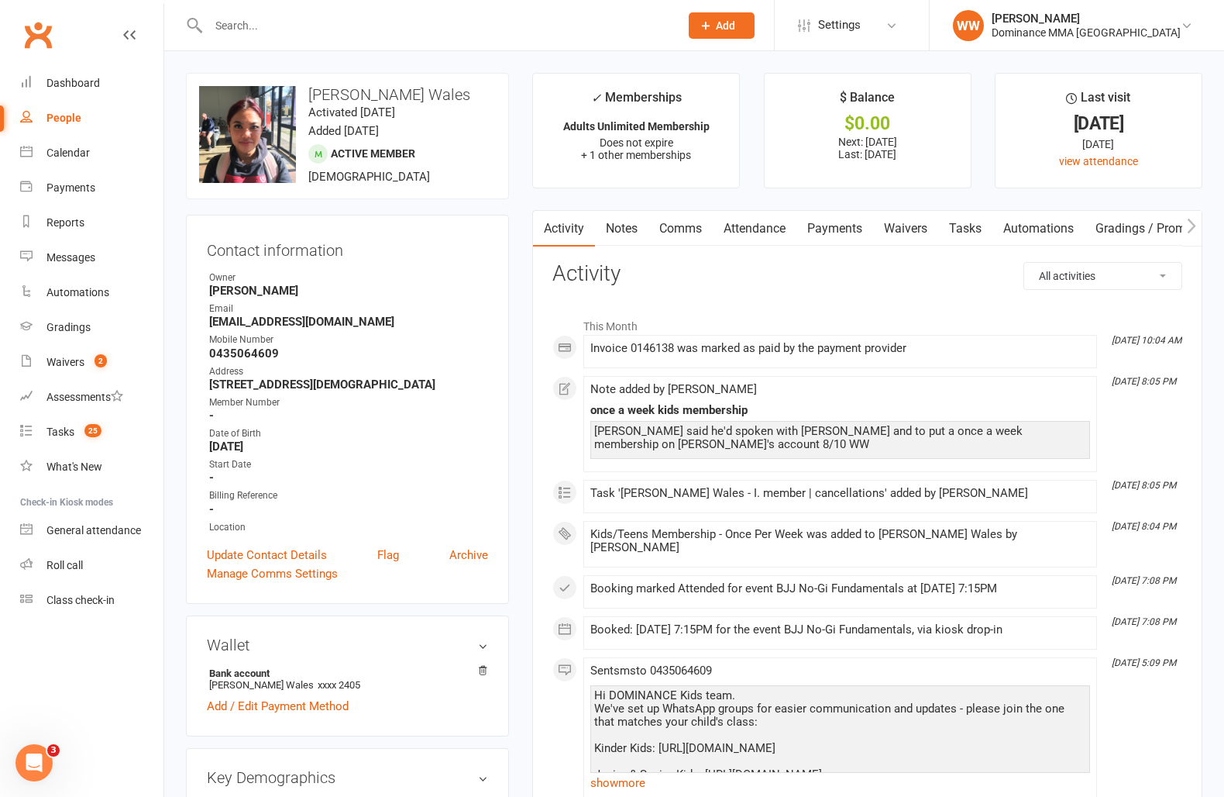
click at [837, 235] on link "Payments" at bounding box center [835, 229] width 77 height 36
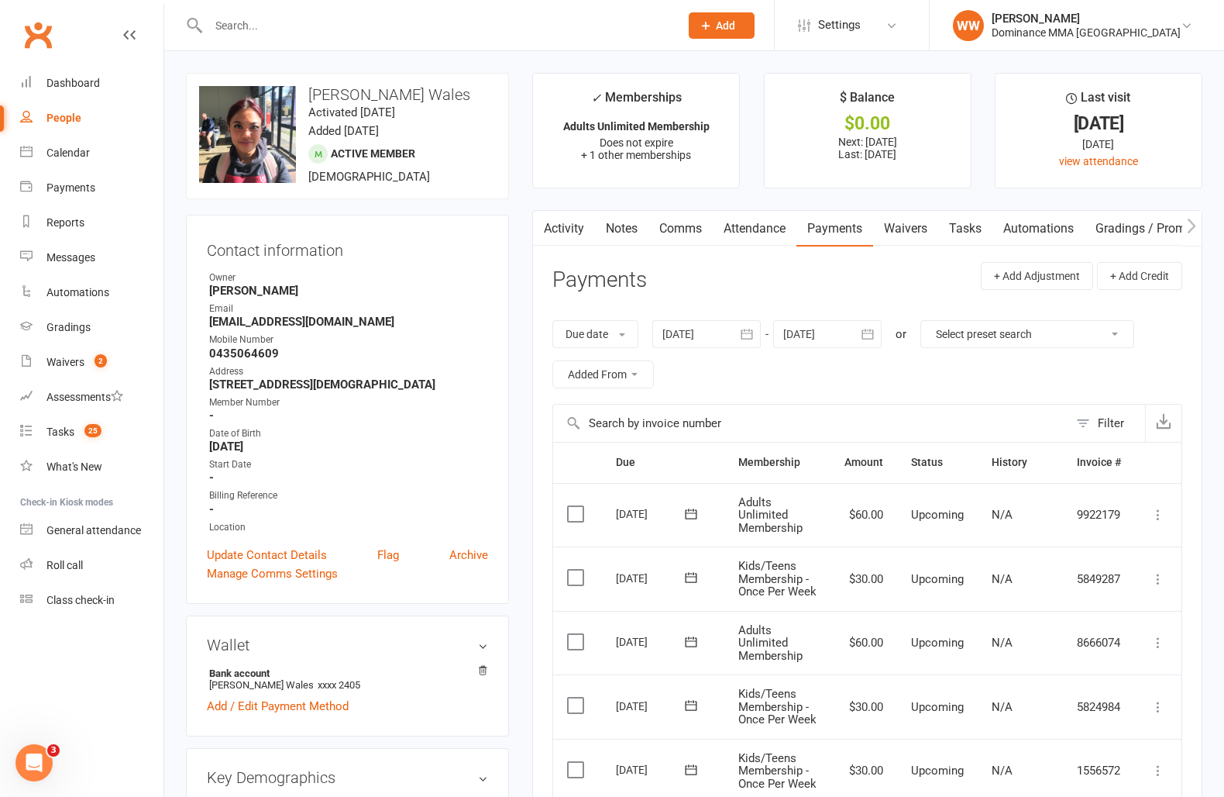
click at [622, 235] on link "Notes" at bounding box center [621, 229] width 53 height 36
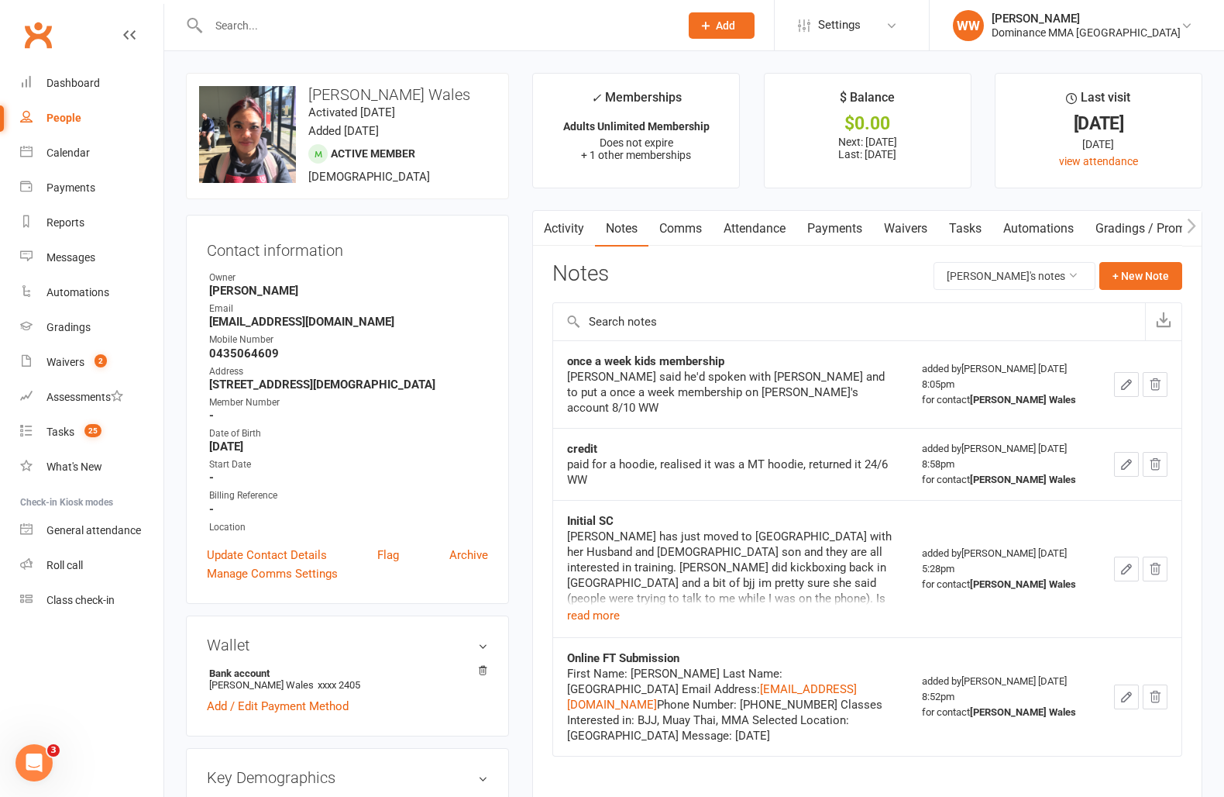
click at [561, 238] on link "Activity" at bounding box center [564, 229] width 62 height 36
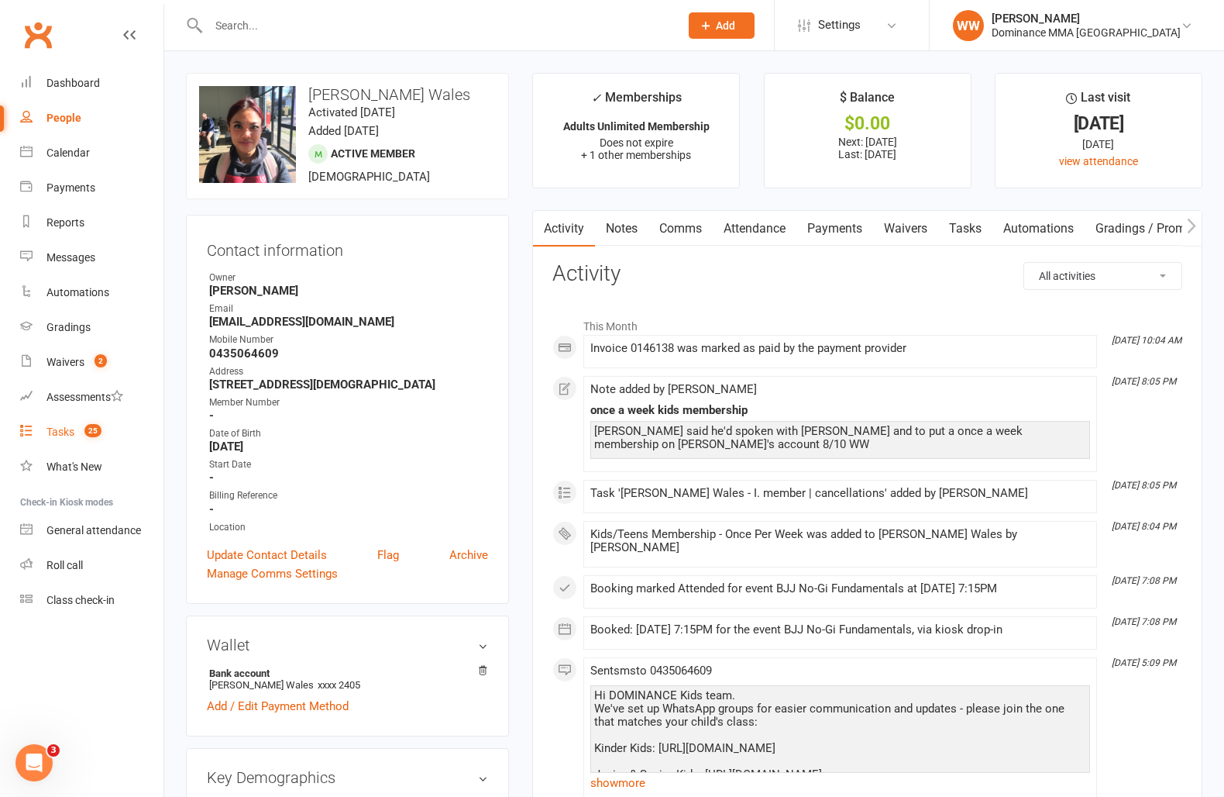
click at [64, 429] on div "Tasks" at bounding box center [60, 431] width 28 height 12
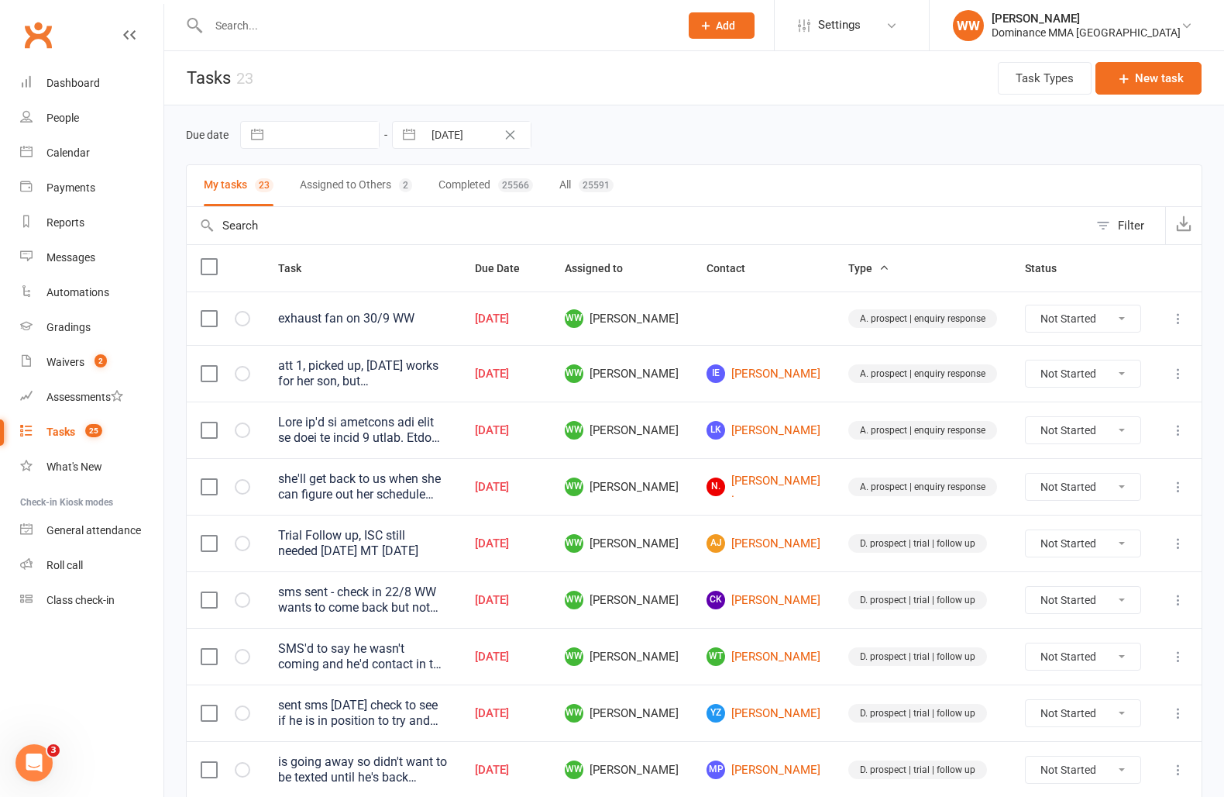
click at [625, 541] on td "WW Will Wesley" at bounding box center [622, 543] width 142 height 57
click at [551, 555] on td "Oct 13, 2025" at bounding box center [506, 543] width 90 height 57
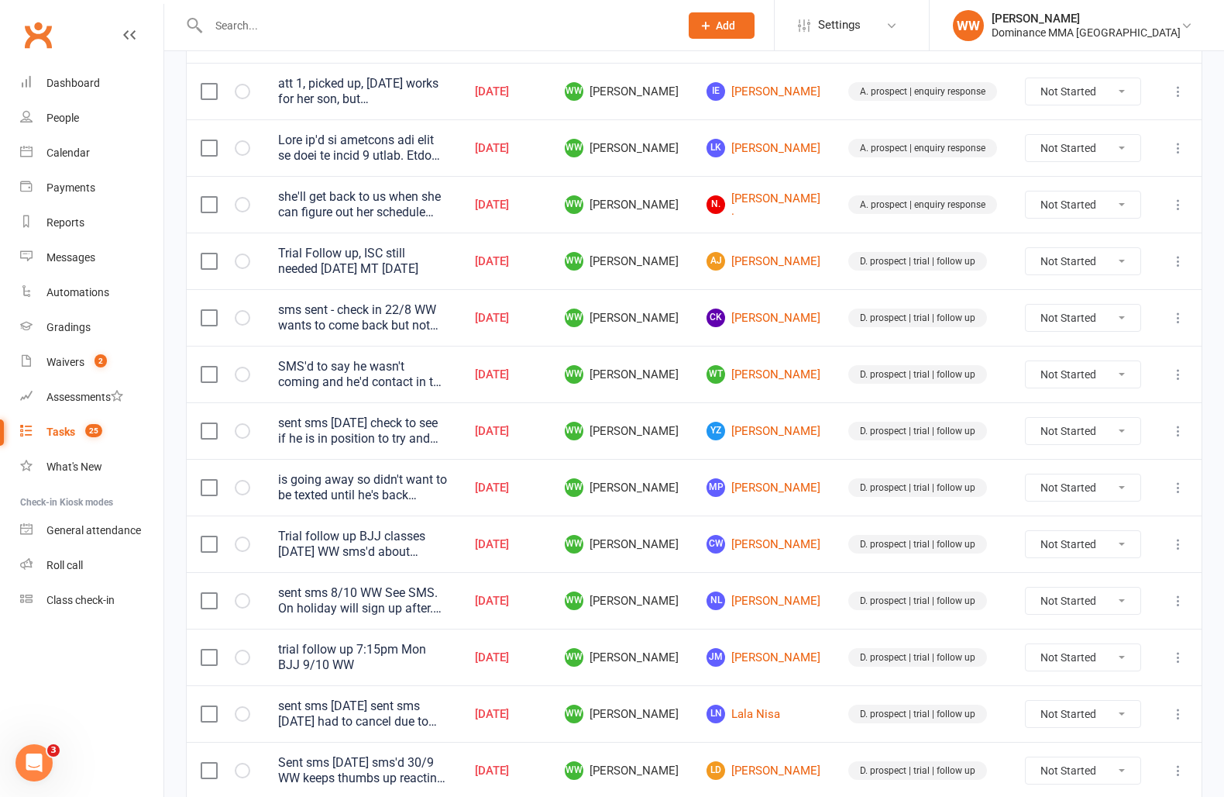
scroll to position [283, 0]
click at [551, 618] on td "Oct 13, 2025" at bounding box center [506, 599] width 90 height 57
click at [551, 626] on td "Oct 13, 2025" at bounding box center [506, 599] width 90 height 57
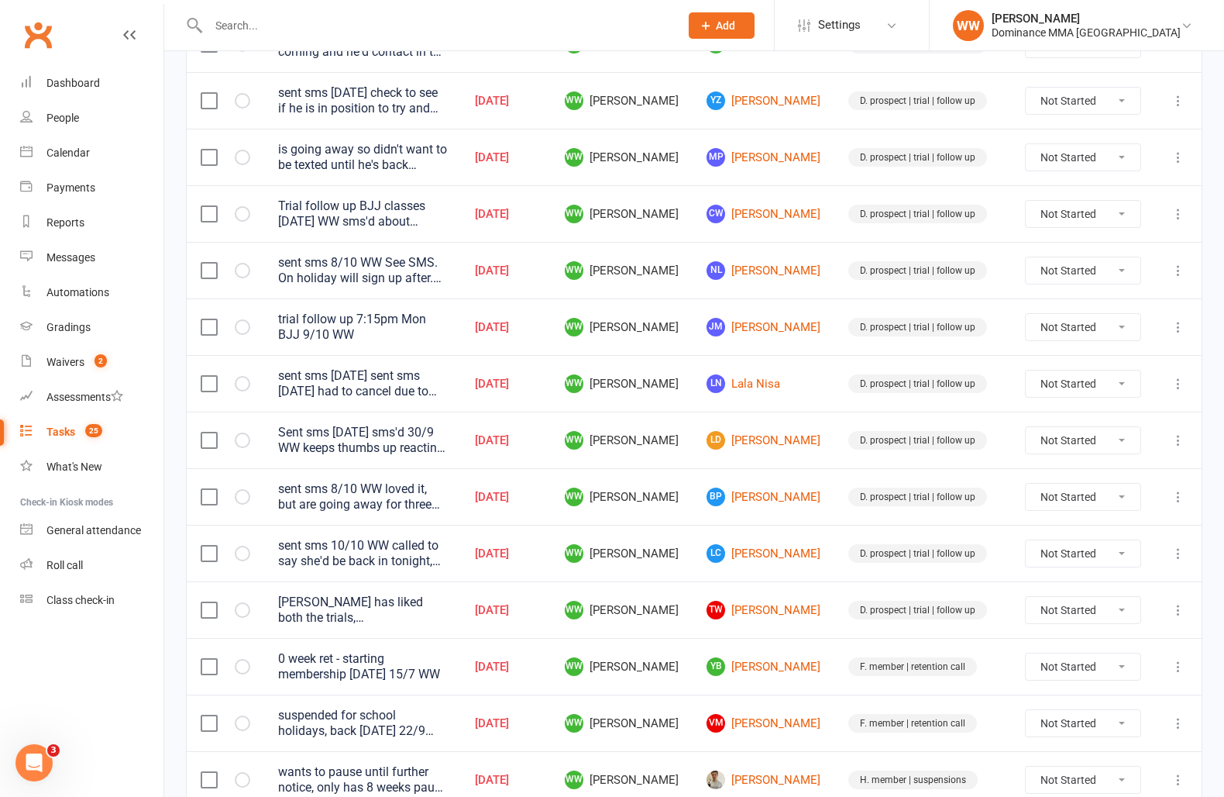
scroll to position [614, 0]
click at [777, 606] on link "TW Thomas Wright" at bounding box center [764, 608] width 114 height 19
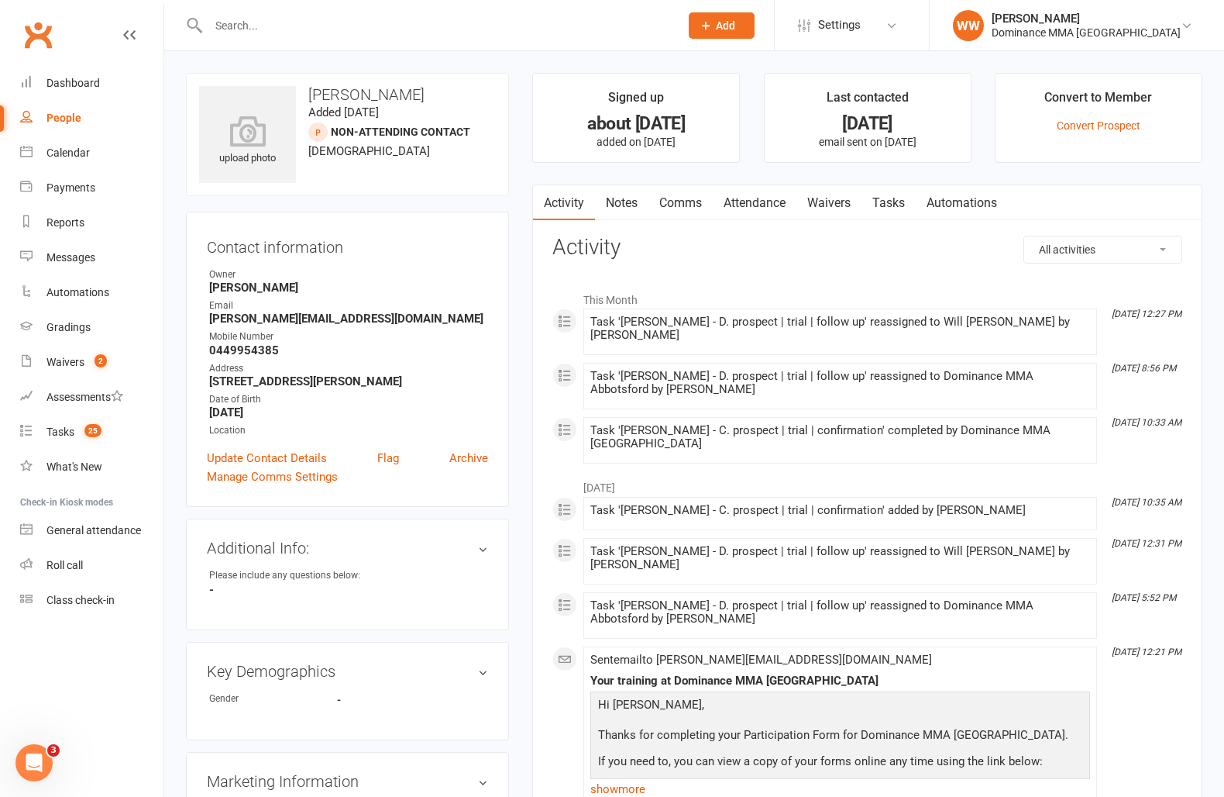
click at [837, 205] on link "Waivers" at bounding box center [829, 203] width 65 height 36
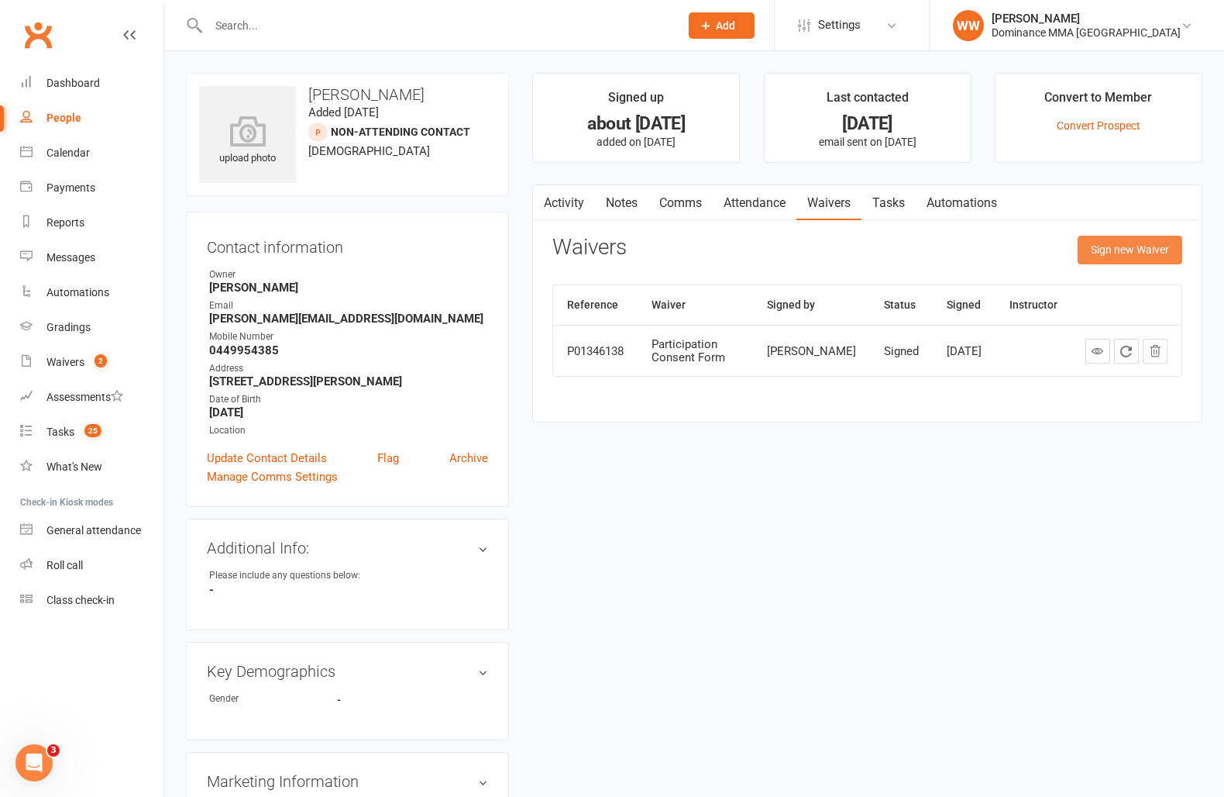
click at [1101, 263] on button "Sign new Waiver" at bounding box center [1130, 250] width 105 height 28
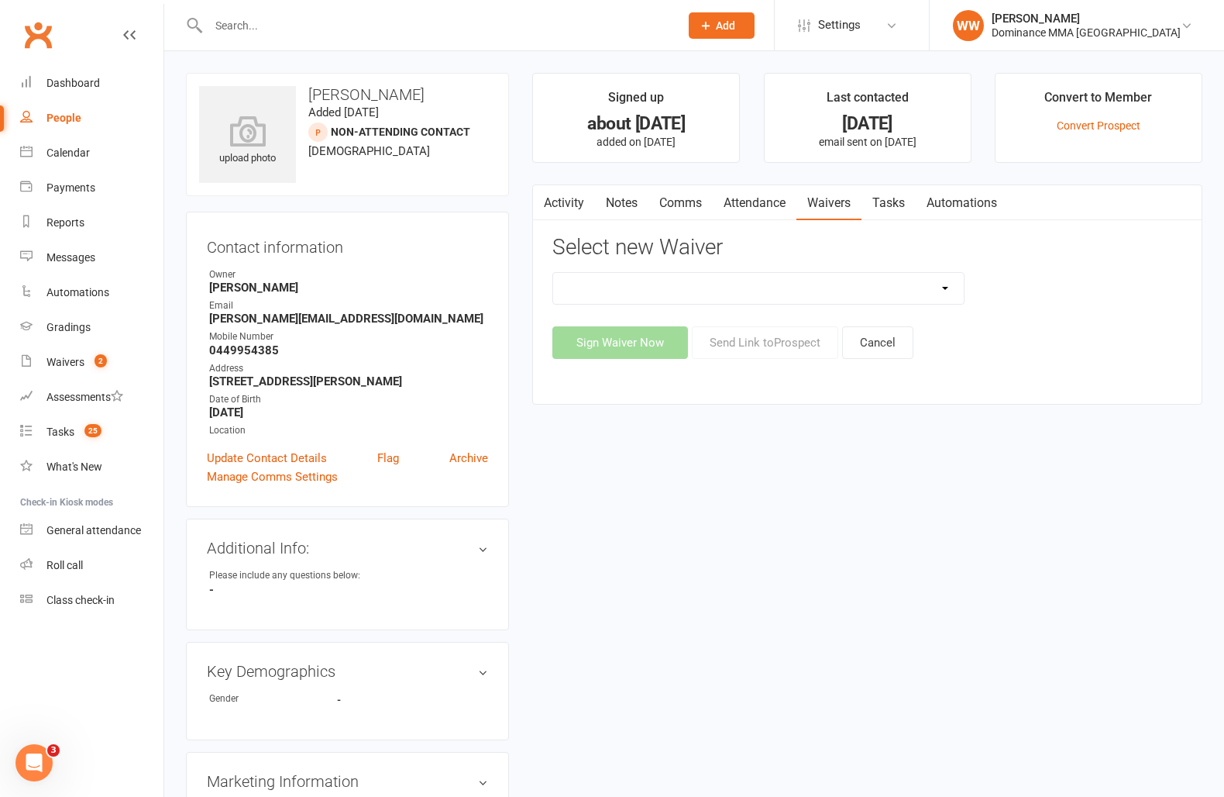
click at [918, 288] on select "Member | Cancellation | Adults Member | Injury Report Form (FOH staff use only)…" at bounding box center [758, 288] width 411 height 31
select select "135"
click at [553, 273] on select "Member | Cancellation | Adults Member | Injury Report Form (FOH staff use only)…" at bounding box center [758, 288] width 411 height 31
click at [764, 355] on button "Send Link to Prospect" at bounding box center [765, 342] width 146 height 33
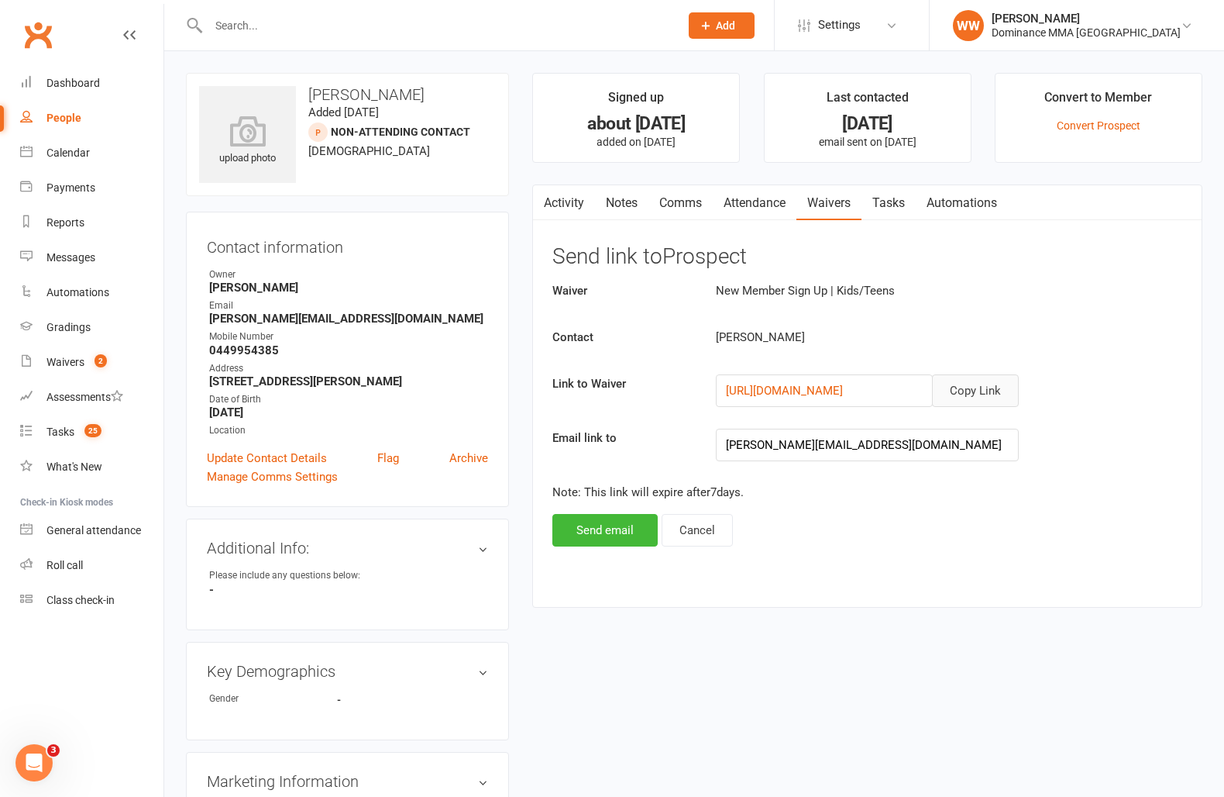
click at [976, 388] on button "Copy Link" at bounding box center [975, 390] width 87 height 33
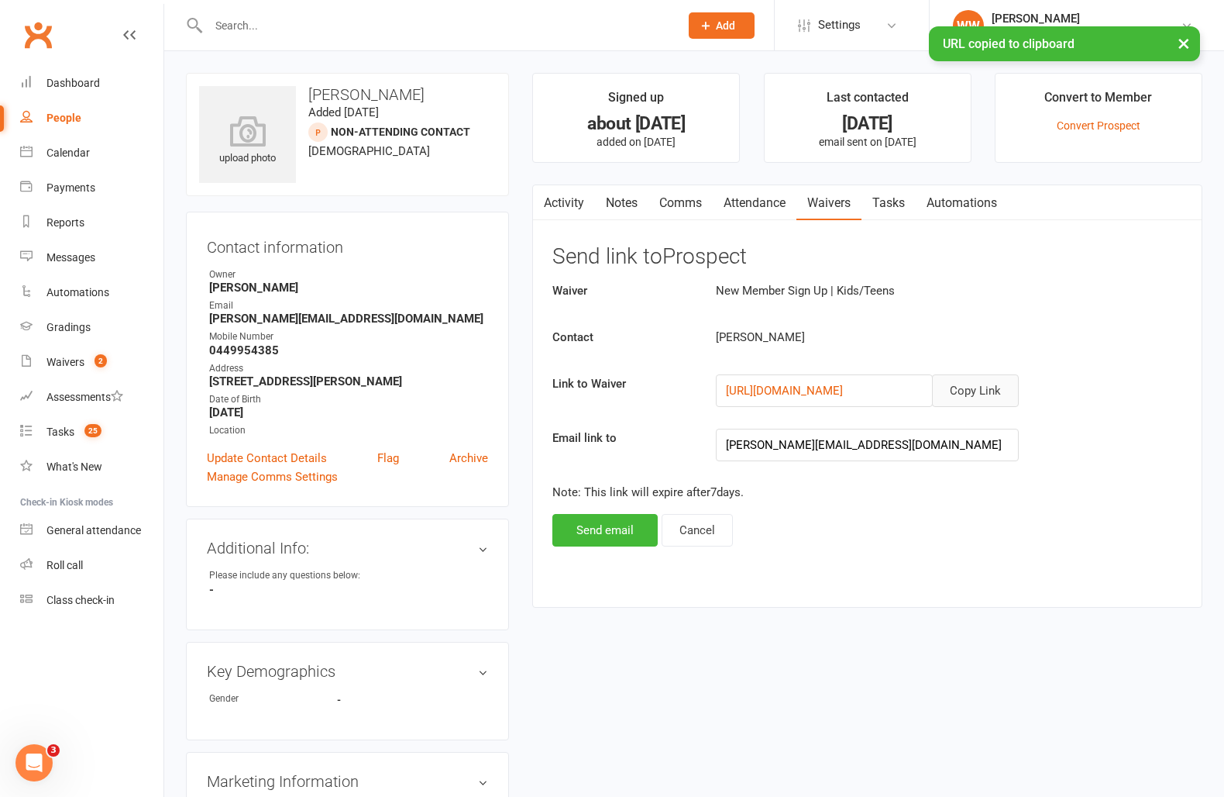
click at [674, 203] on link "Comms" at bounding box center [681, 203] width 64 height 36
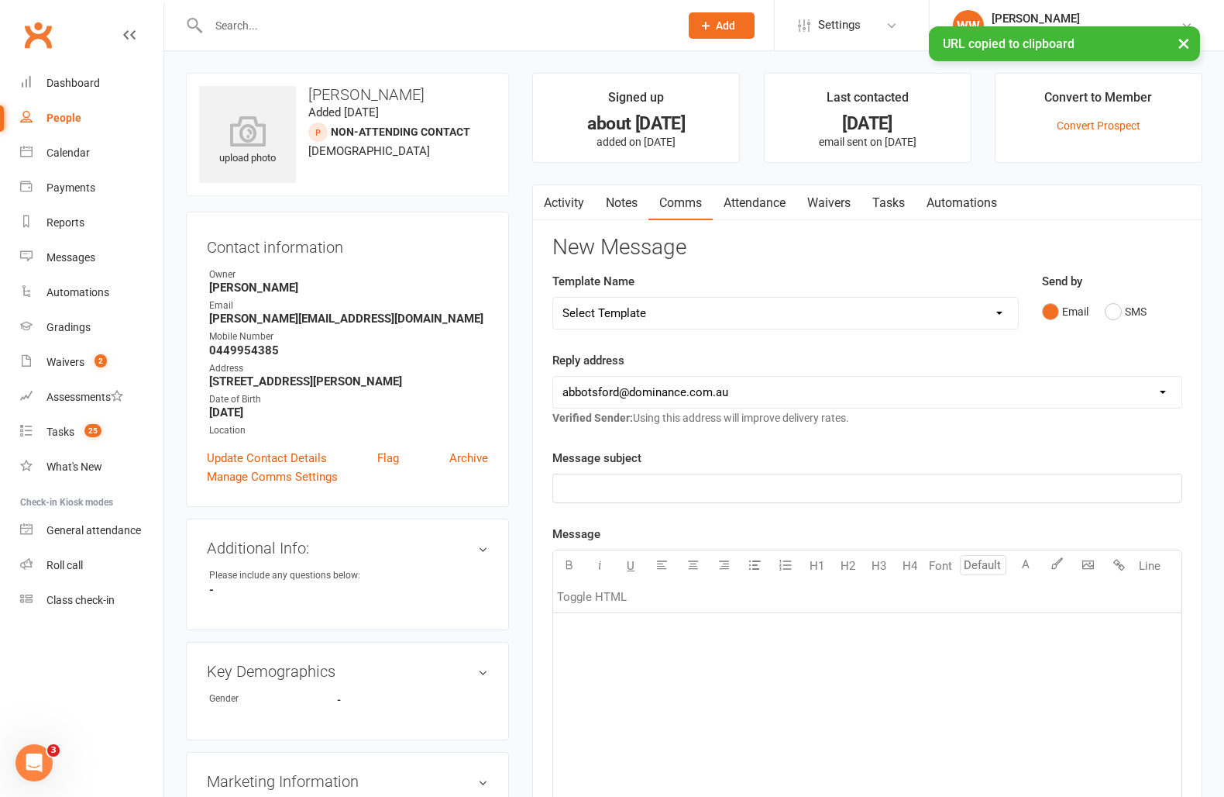
click at [749, 318] on select "Select Template [Email] MARKETING | $100 FIRST 4 WEEKS SPECIAL | CANCELLED MEMB…" at bounding box center [785, 313] width 465 height 31
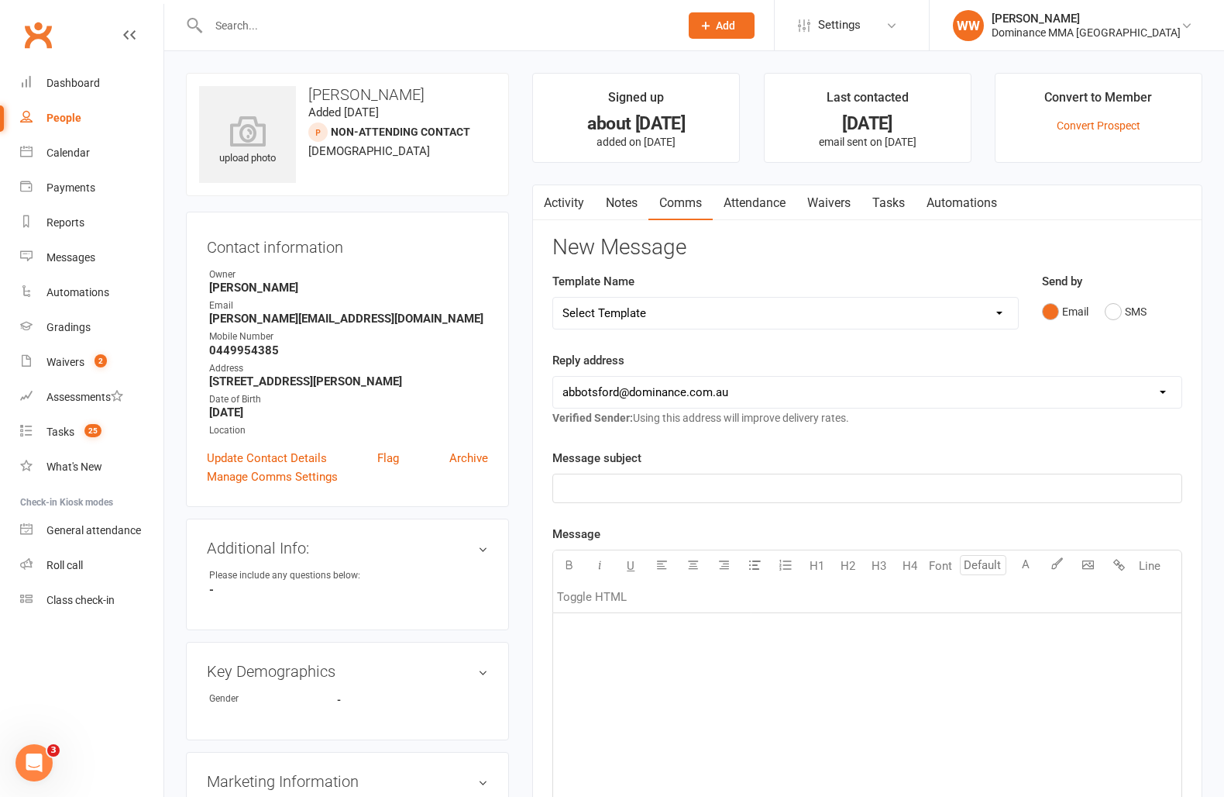
select select "13"
click at [553, 298] on select "Select Template [Email] MARKETING | $100 FIRST 4 WEEKS SPECIAL | CANCELLED MEMB…" at bounding box center [785, 313] width 465 height 31
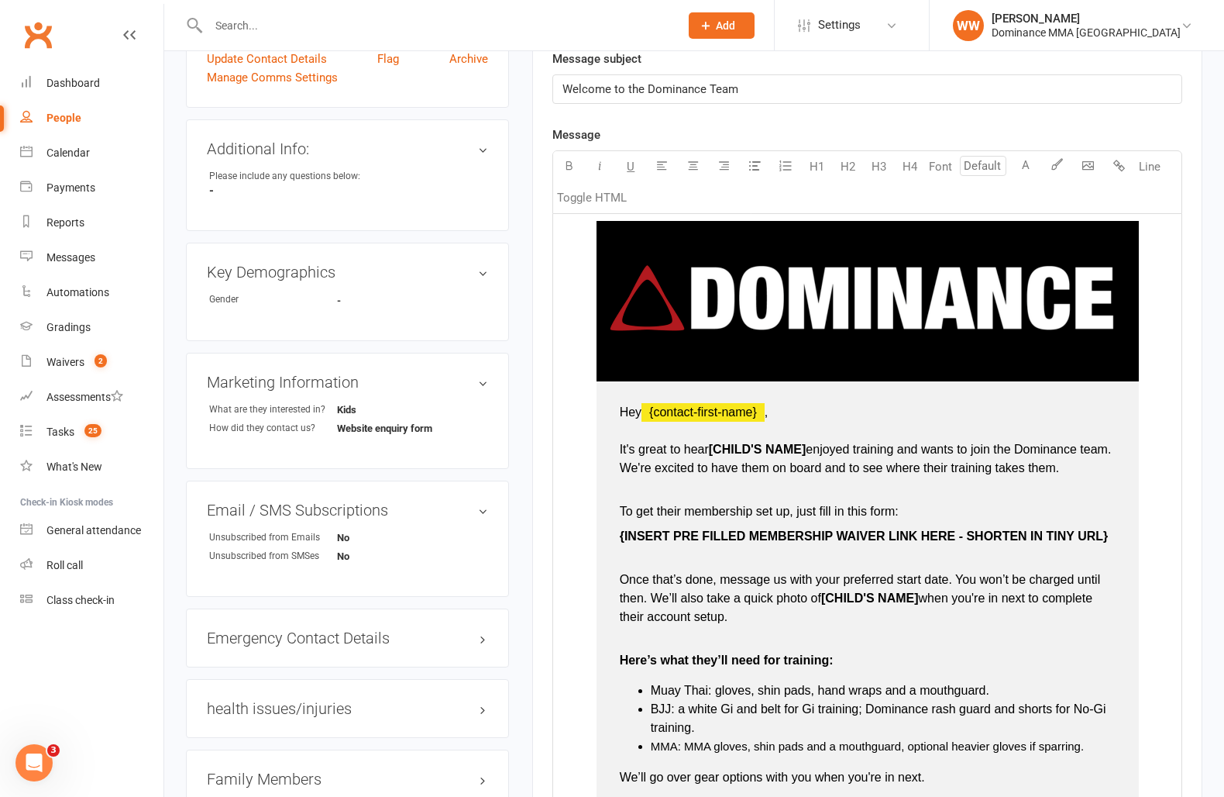
scroll to position [403, 0]
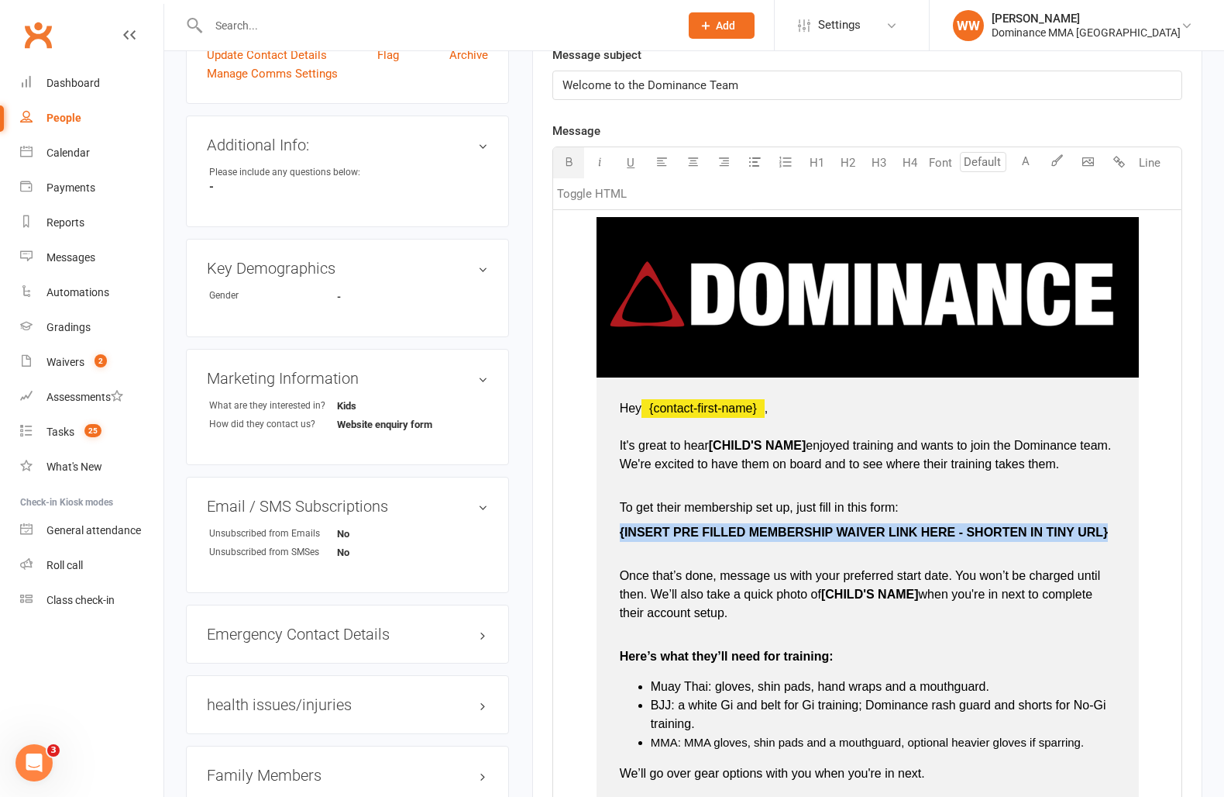
drag, startPoint x: 1108, startPoint y: 533, endPoint x: 611, endPoint y: 530, distance: 496.8
click at [612, 530] on td "Hey ﻿ {contact-first-name} , It's great to hear [CHILD'S NAME] enjoyed training…" at bounding box center [868, 742] width 542 height 730
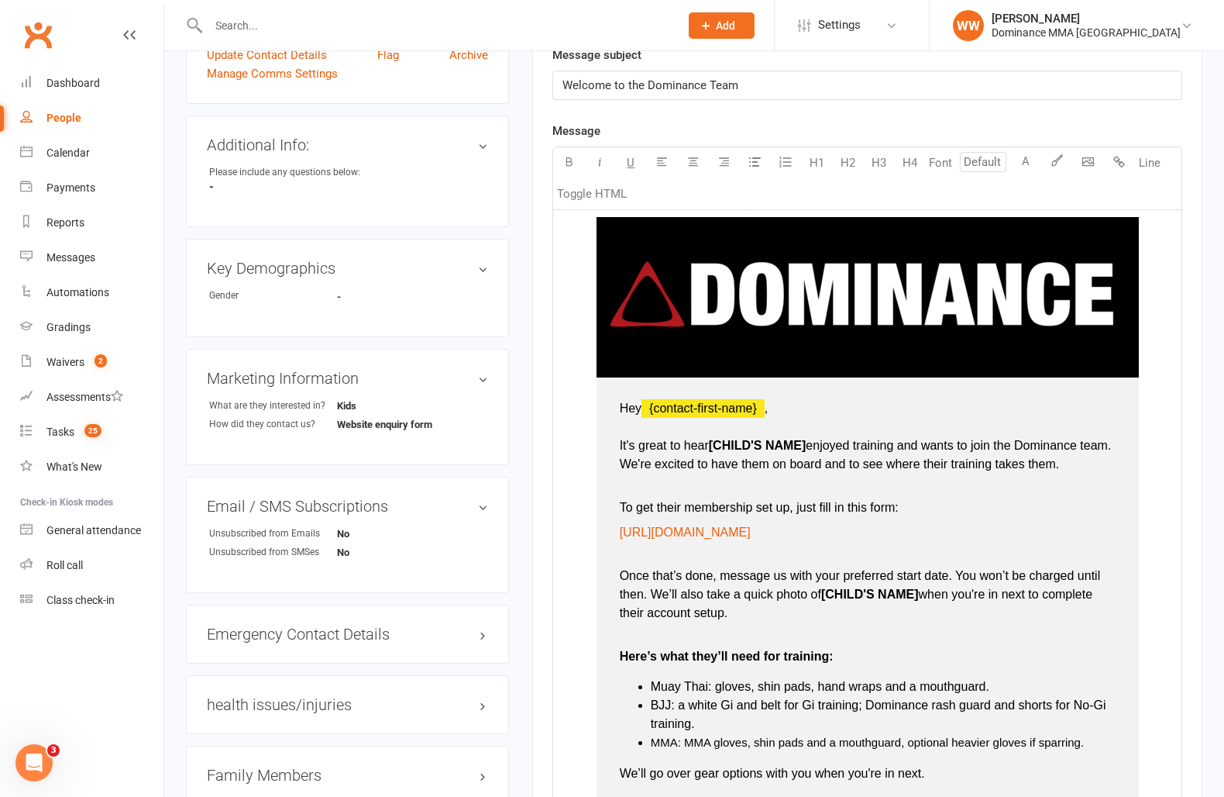
type input "16"
drag, startPoint x: 810, startPoint y: 446, endPoint x: 717, endPoint y: 447, distance: 93.0
click at [714, 449] on span "[CHILD'S NAME]" at bounding box center [758, 445] width 98 height 13
click at [732, 447] on span "Cormac" at bounding box center [732, 445] width 46 height 13
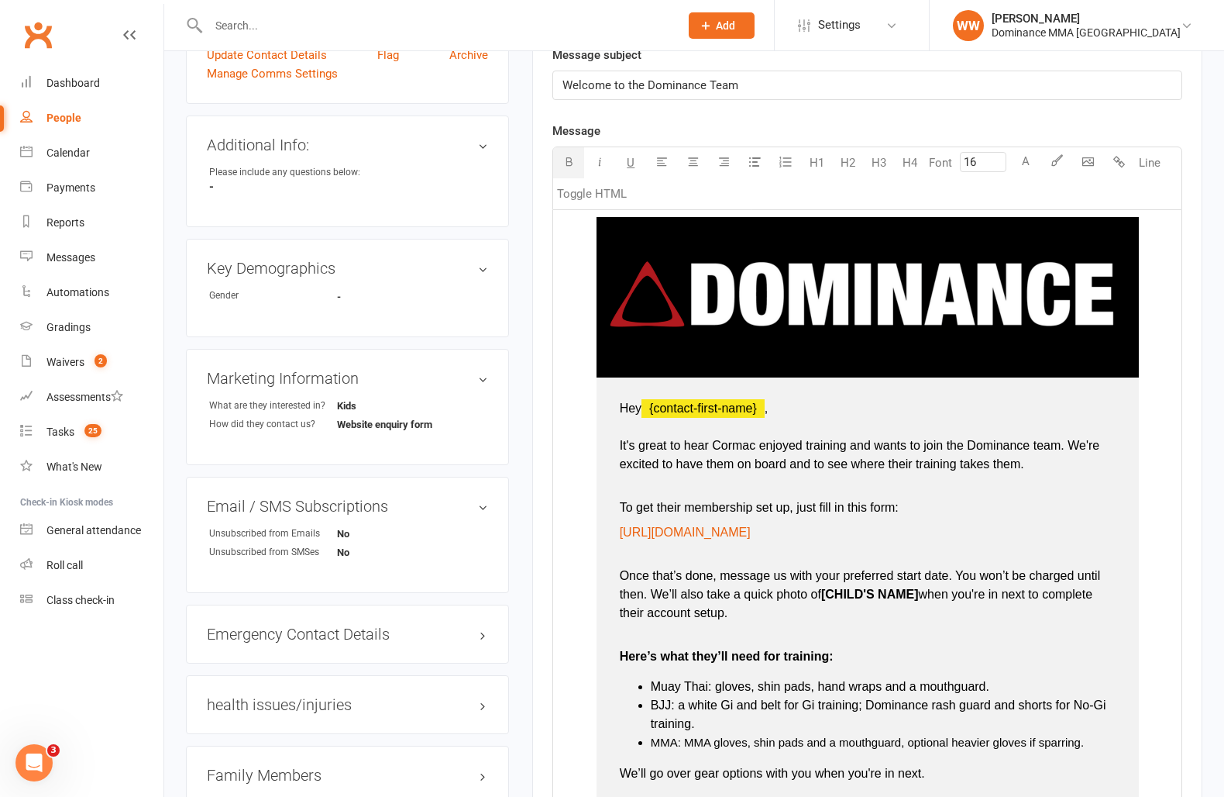
drag, startPoint x: 824, startPoint y: 616, endPoint x: 924, endPoint y: 618, distance: 100.0
click at [924, 618] on p "Once that’s done, message us with your preferred start date. You won’t be charg…" at bounding box center [868, 585] width 496 height 74
click at [850, 622] on p "Once that’s done, message us with your preferred start date. You won’t be charg…" at bounding box center [868, 585] width 496 height 74
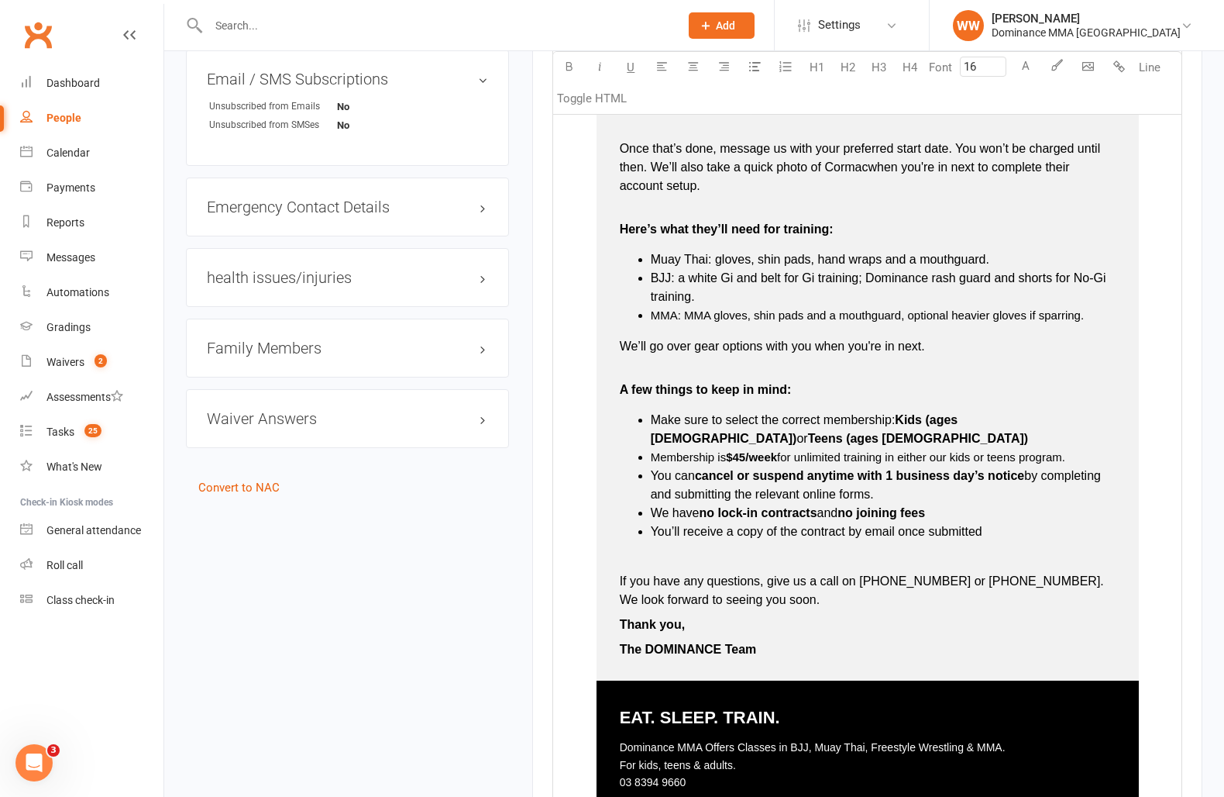
click at [850, 634] on p "Thank you," at bounding box center [868, 624] width 496 height 19
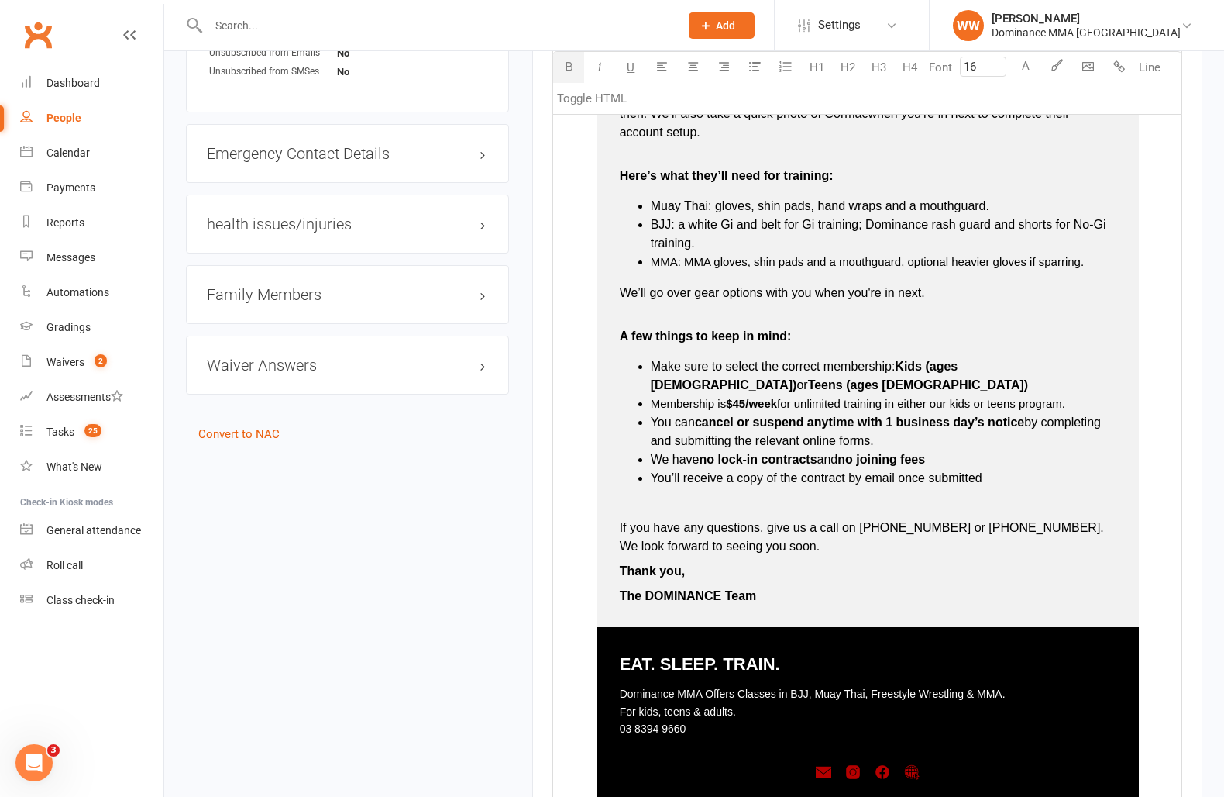
click at [867, 605] on p "The DOMINANCE Team" at bounding box center [868, 596] width 496 height 19
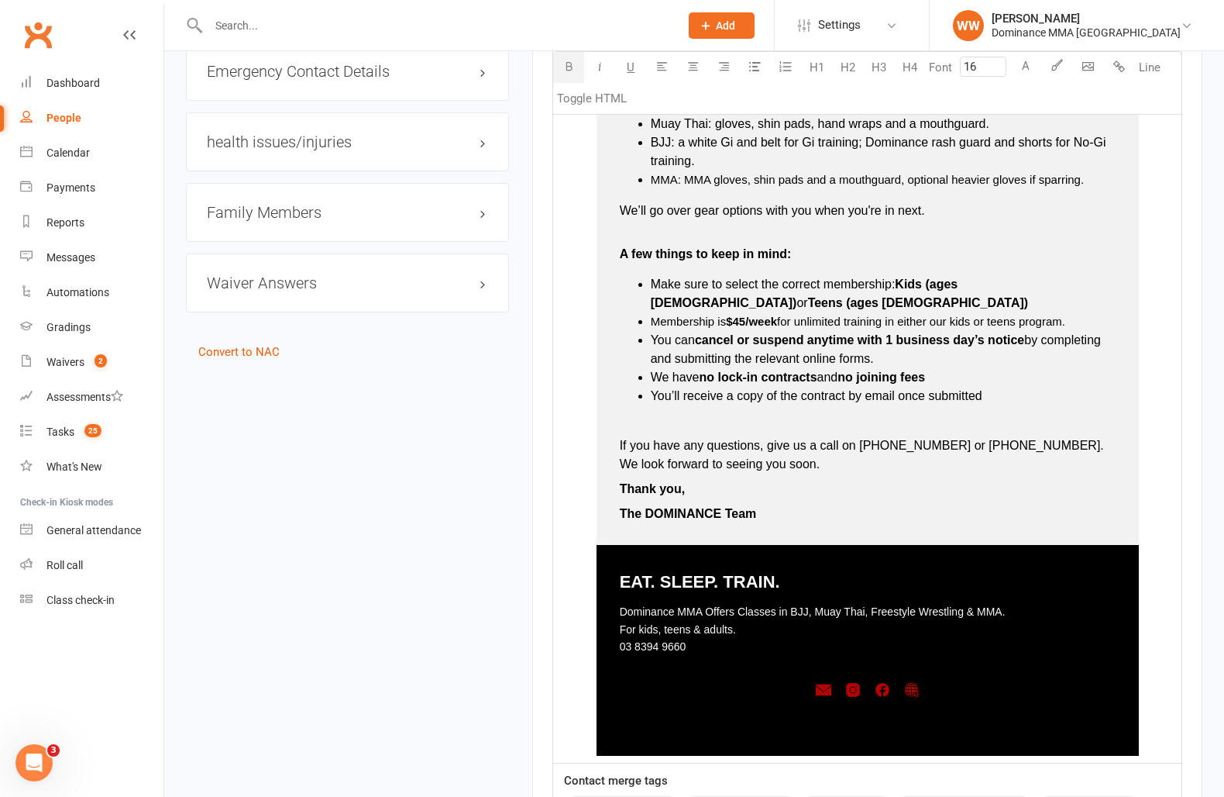
scroll to position [970, 0]
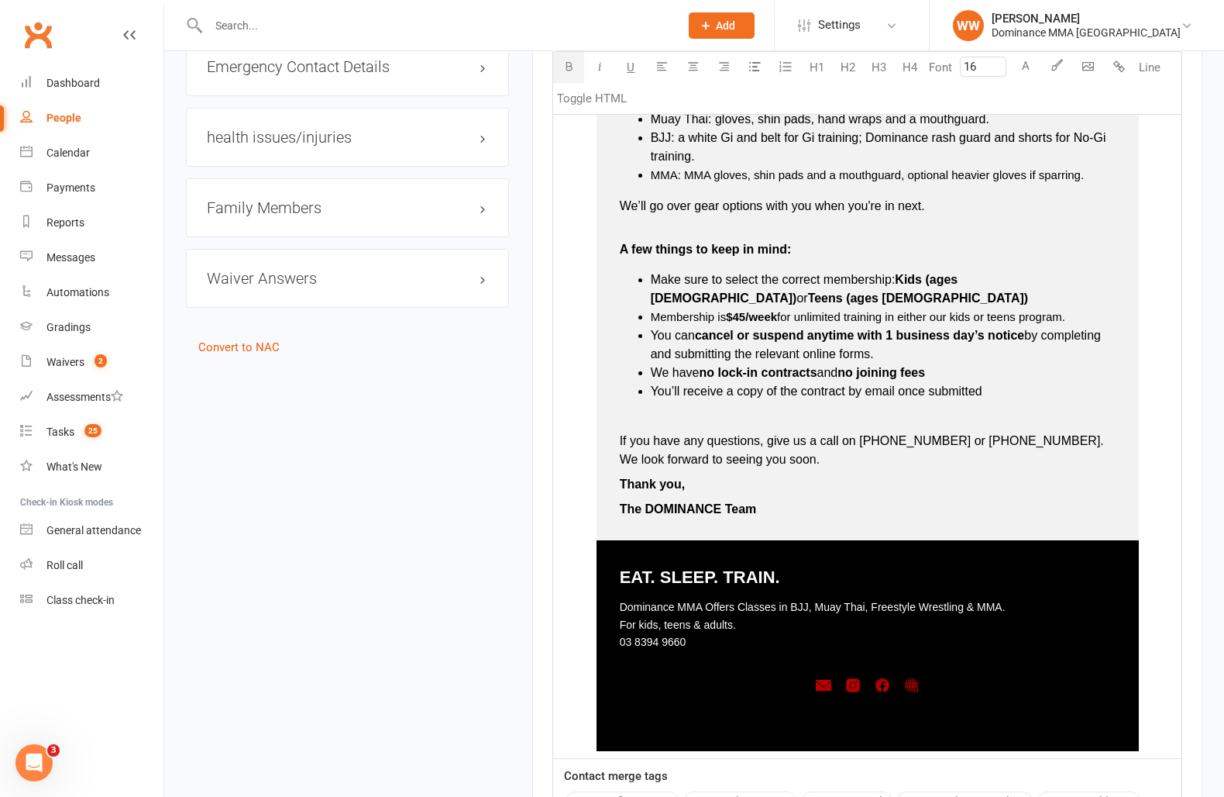
click at [302, 208] on h3 "Family Members" at bounding box center [347, 207] width 281 height 17
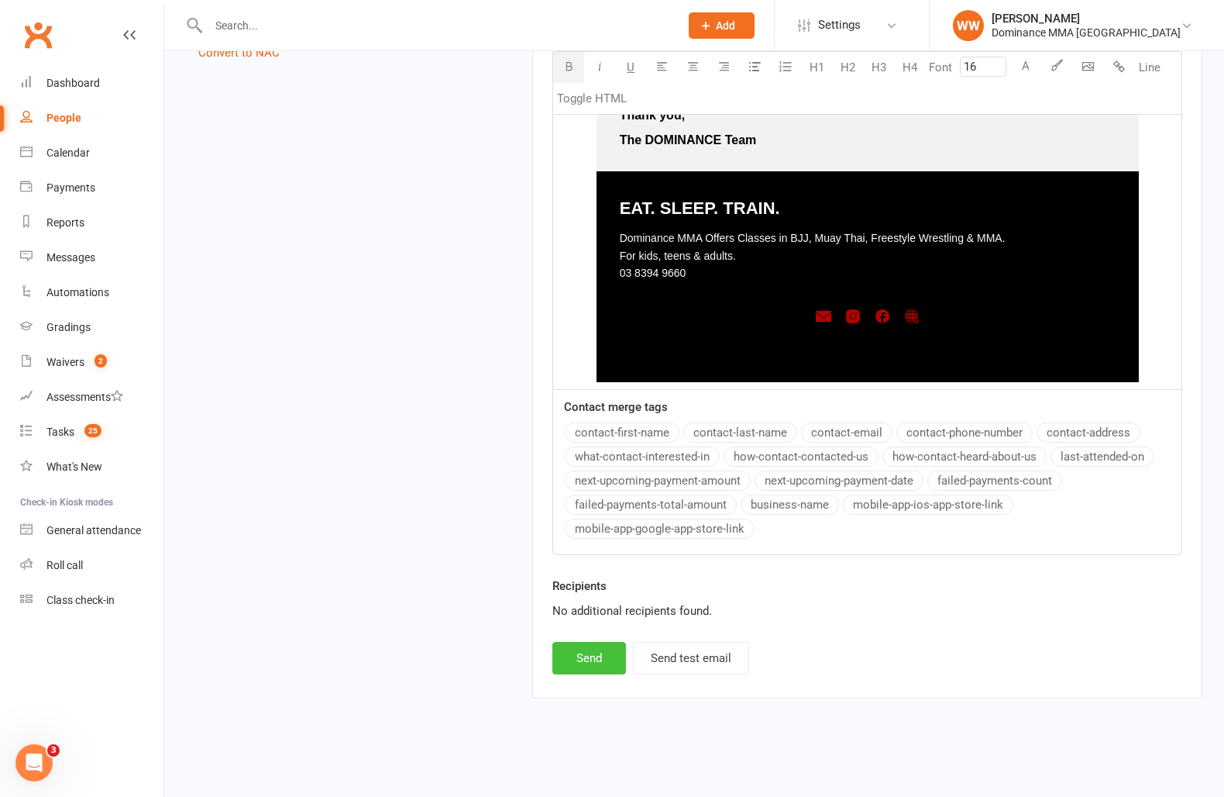
click at [587, 656] on button "Send" at bounding box center [590, 658] width 74 height 33
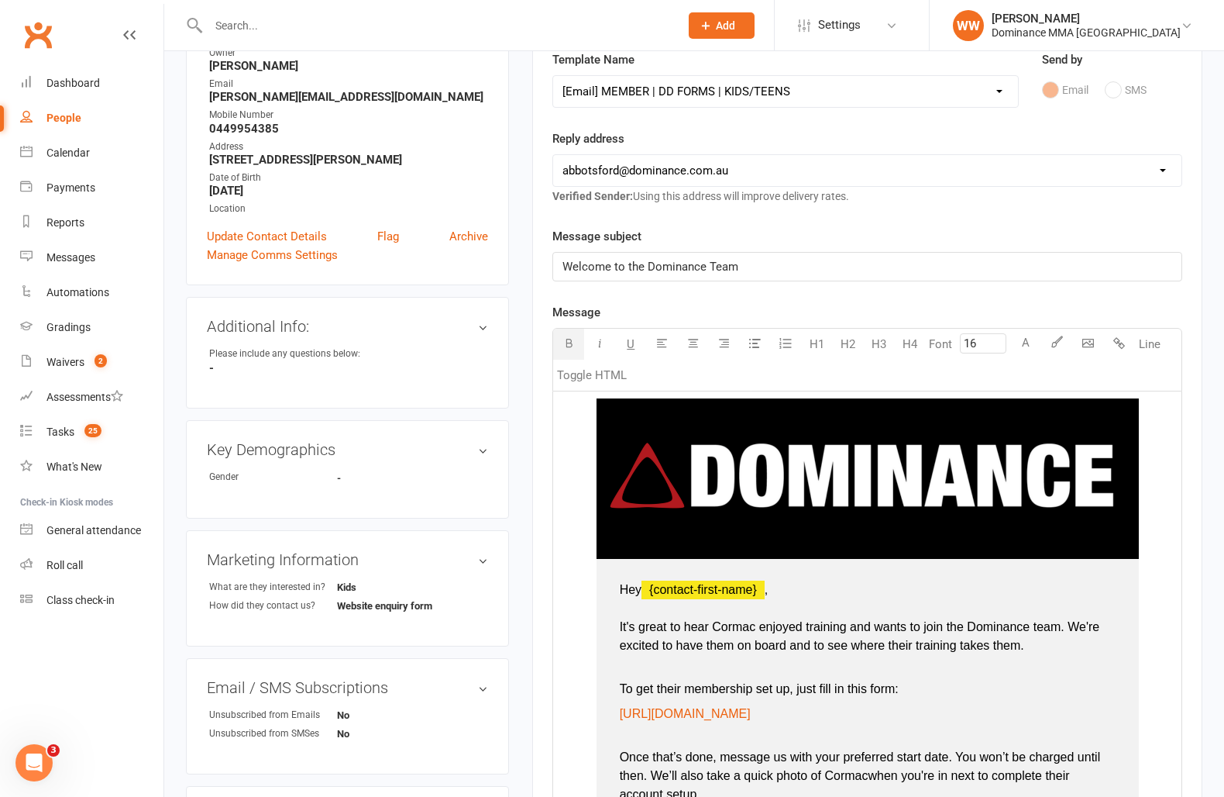
select select
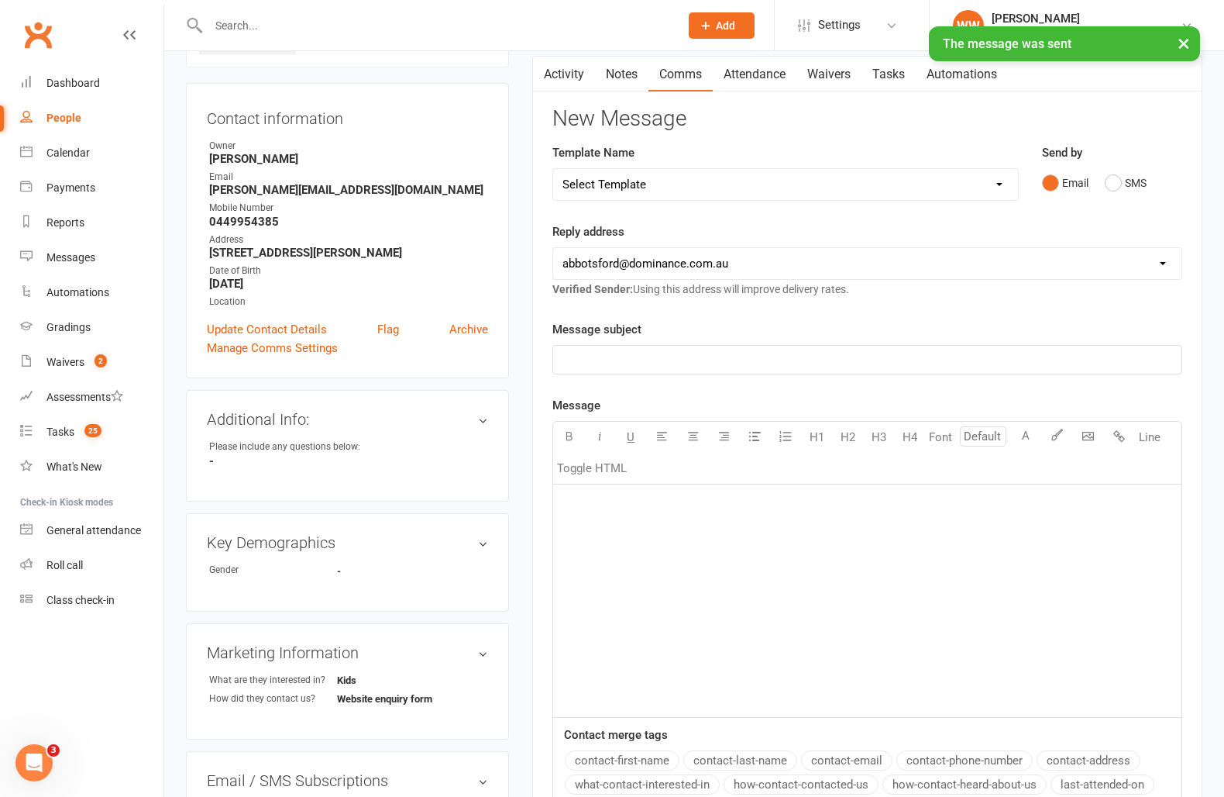
scroll to position [0, 0]
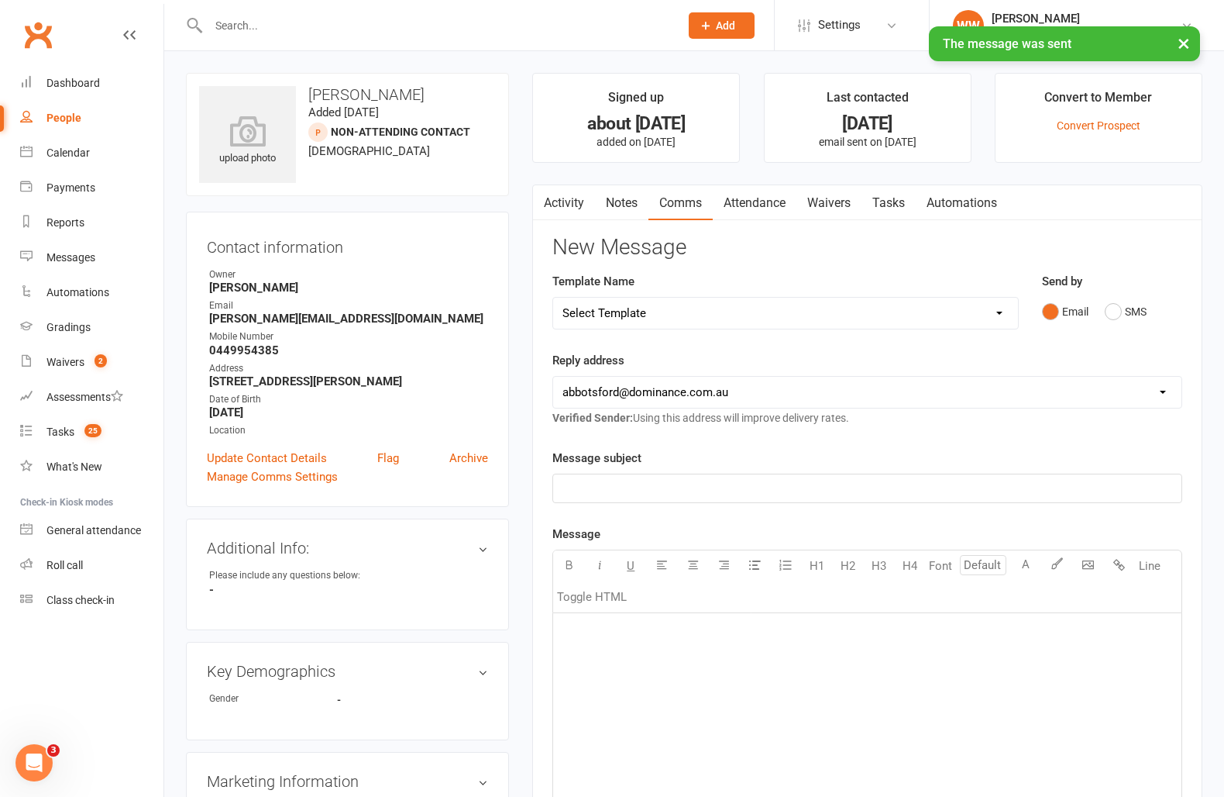
click at [890, 205] on link "Tasks" at bounding box center [889, 203] width 54 height 36
select select "incomplete"
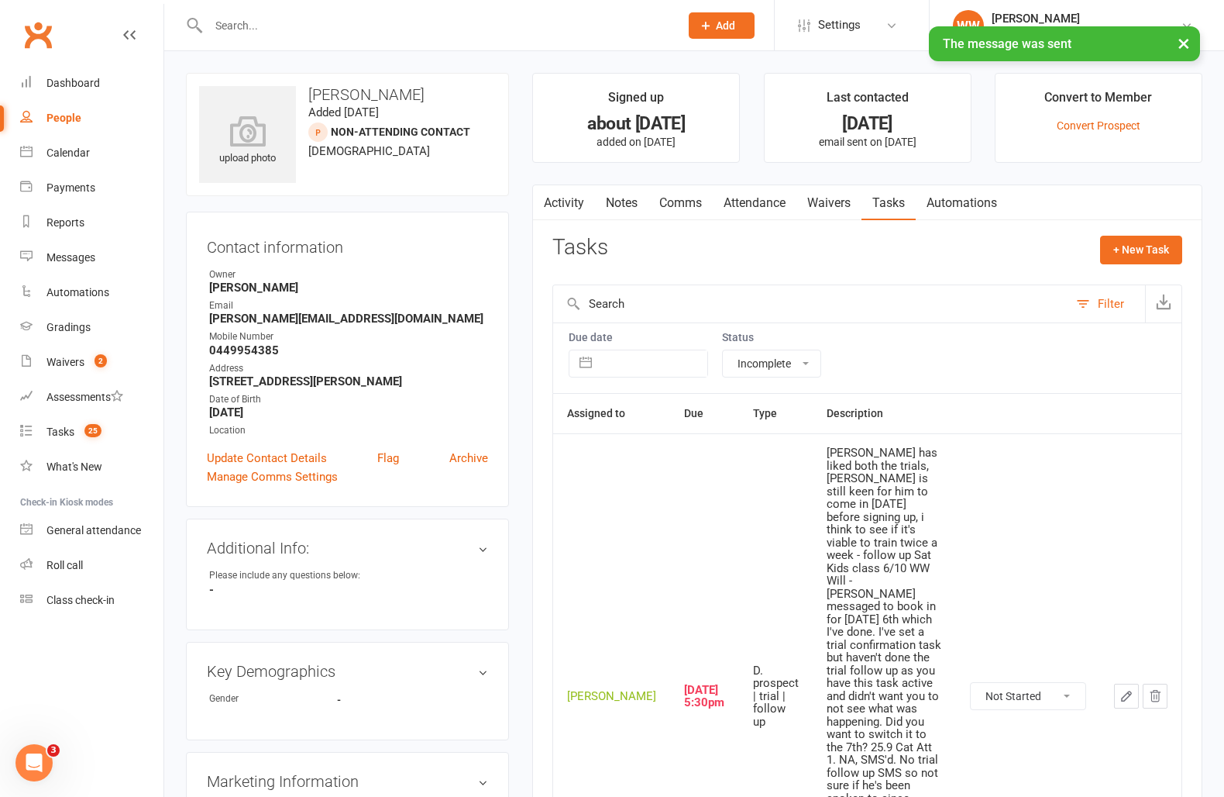
click at [1114, 684] on button "button" at bounding box center [1126, 696] width 25 height 25
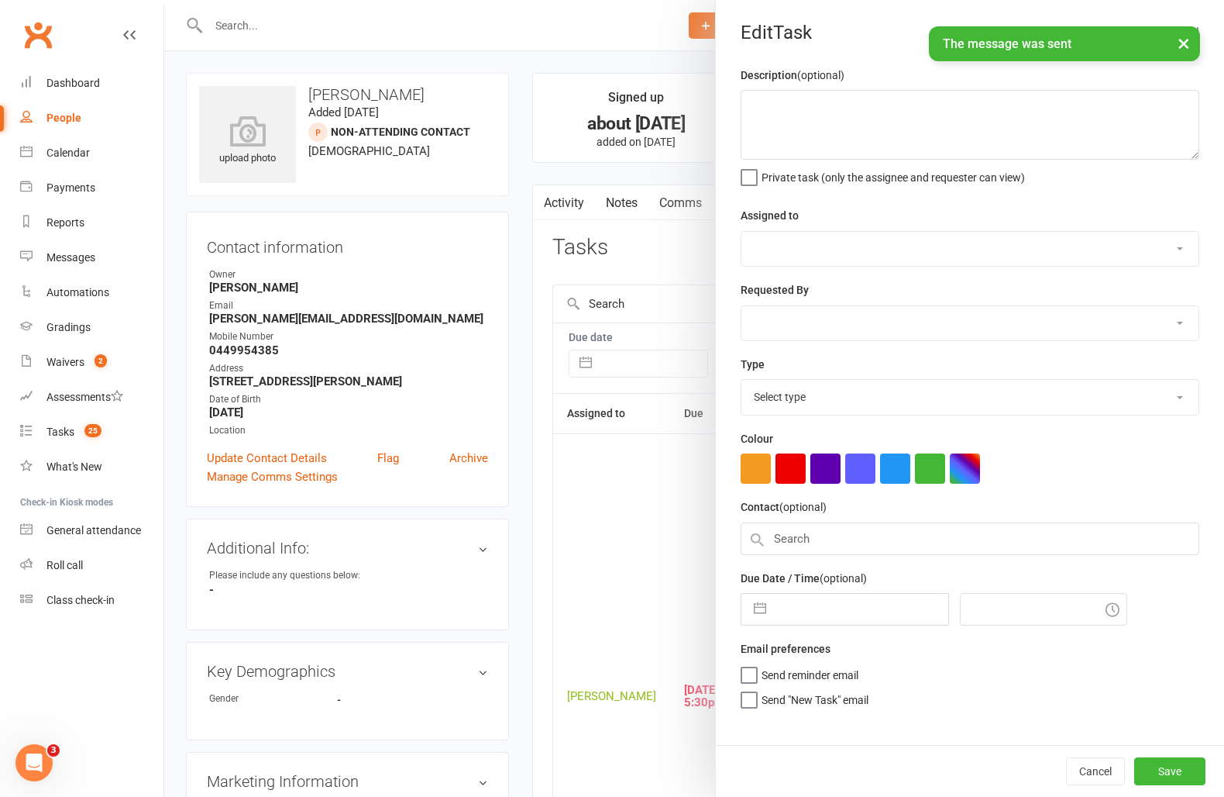
type textarea "Cormac has liked both the trials, Thomas is still keen for him to come in on Sa…"
select select "49757"
select select "12631"
type input "13 Oct 2025"
type input "5:30pm"
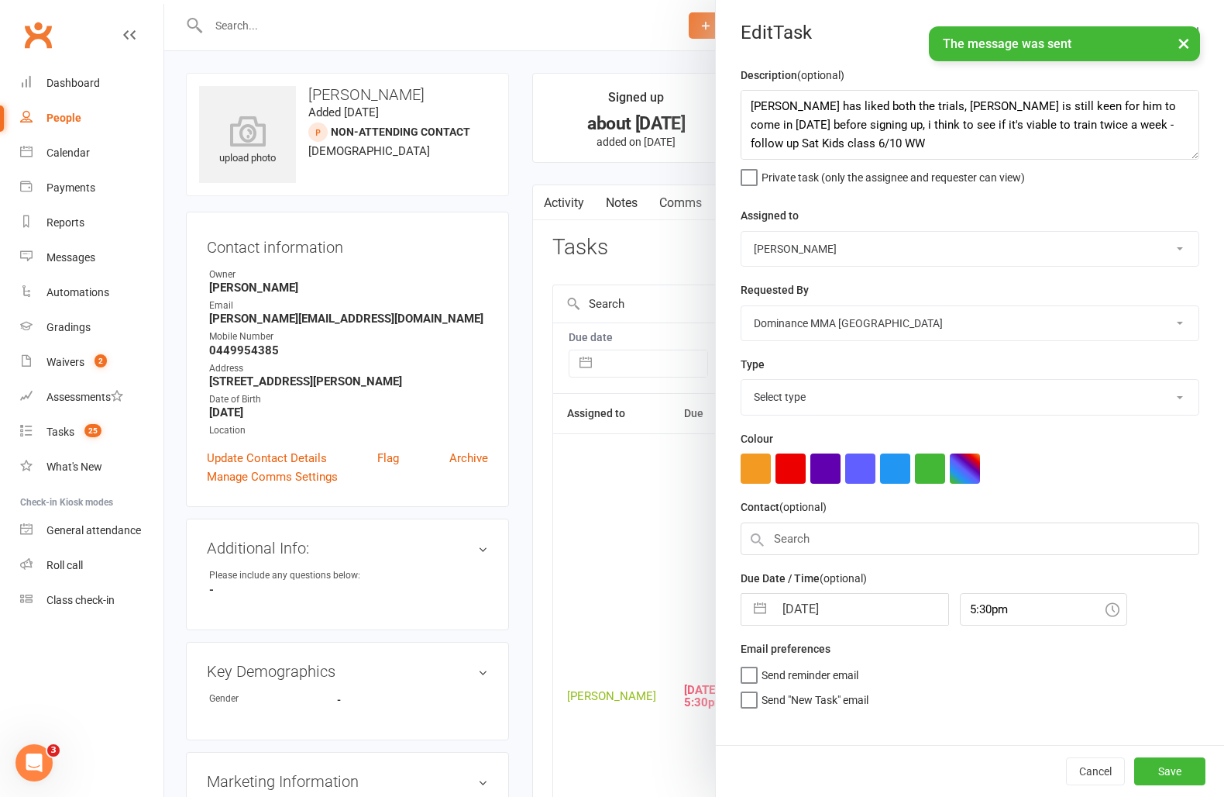
select select "3863"
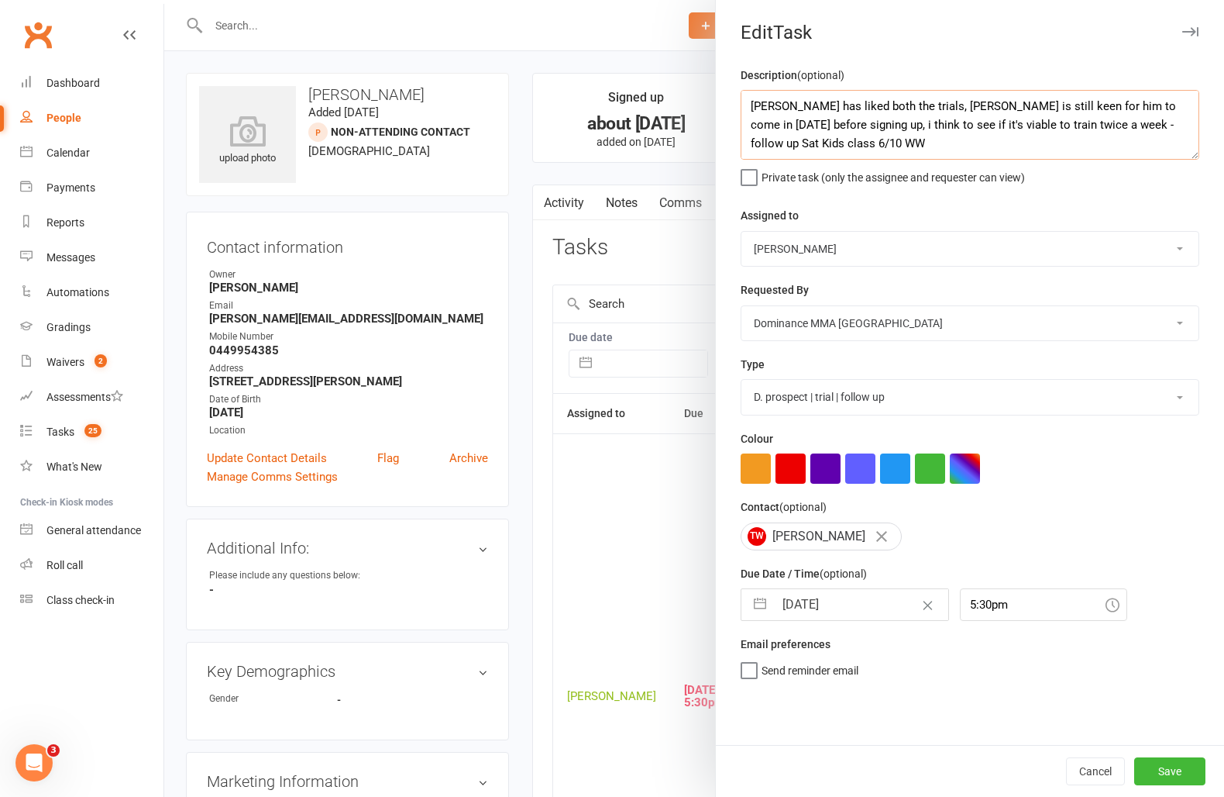
drag, startPoint x: 752, startPoint y: 106, endPoint x: 762, endPoint y: 217, distance: 111.3
click at [752, 106] on textarea "Cormac has liked both the trials, Thomas is still keen for him to come in on Sa…" at bounding box center [970, 125] width 459 height 70
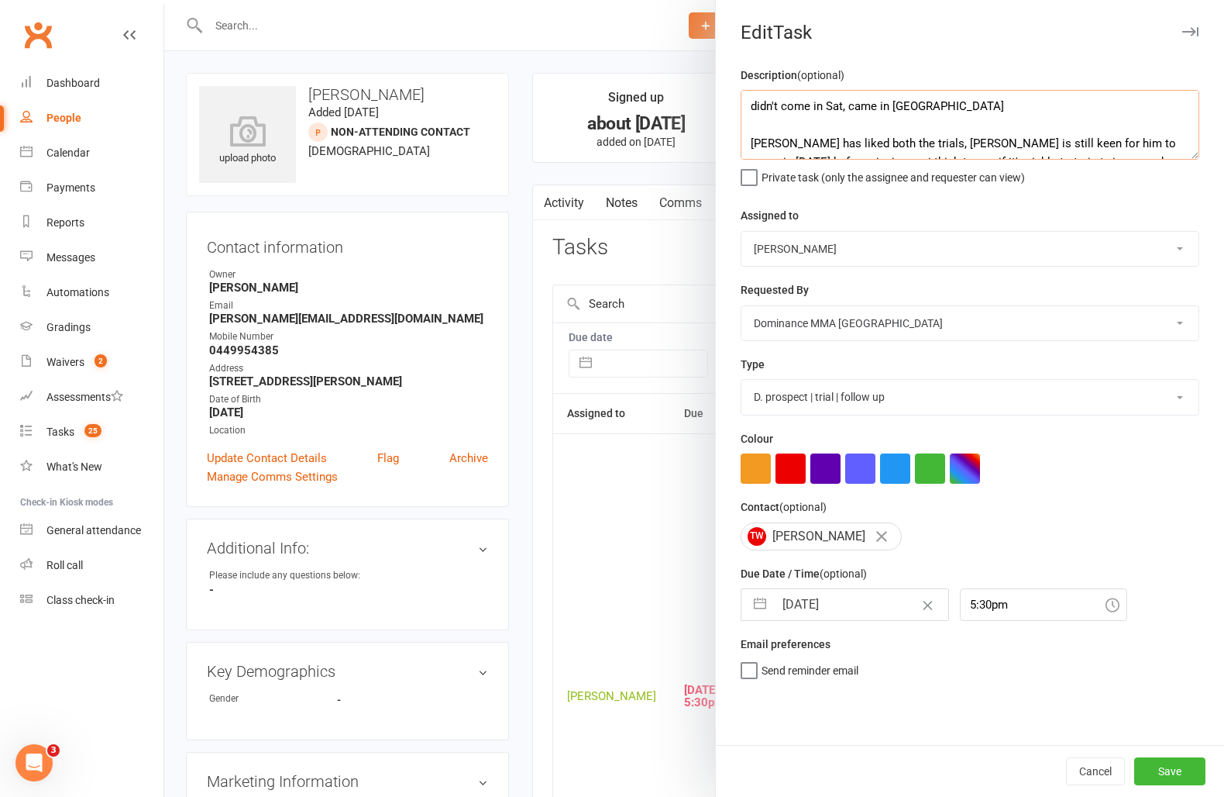
click at [901, 108] on textarea "didn't come in Sat, came in Konday Cormac has liked both the trials, Thomas is …" at bounding box center [970, 125] width 459 height 70
click at [976, 117] on textarea "didn't come in Sat, came in Monday Cormac has liked both the trials, Thomas is …" at bounding box center [970, 125] width 459 height 70
click at [969, 107] on textarea "didn't come in Sat, came in Monday Cormac has liked both the trials, Thomas is …" at bounding box center [970, 125] width 459 height 70
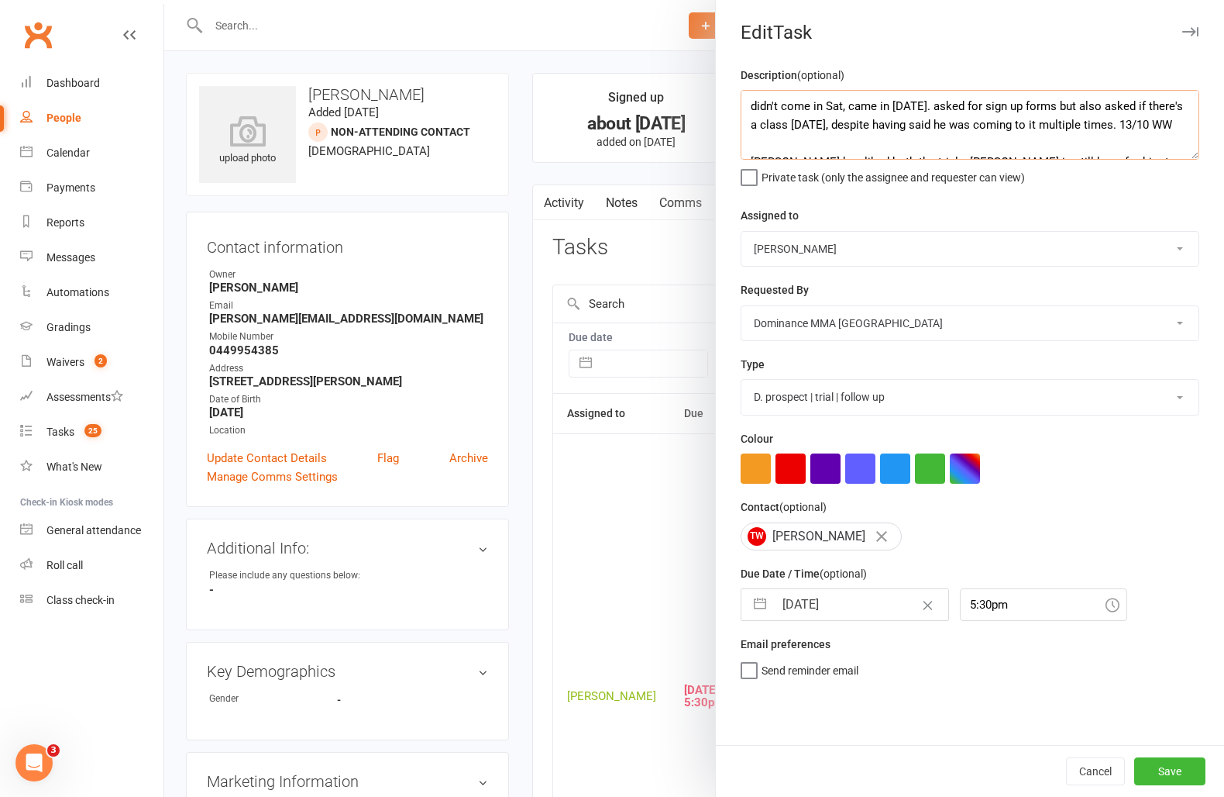
type textarea "didn't come in Sat, came in Monday. asked for sign up forms but also asked if t…"
select select "8"
select select "2025"
select select "9"
select select "2025"
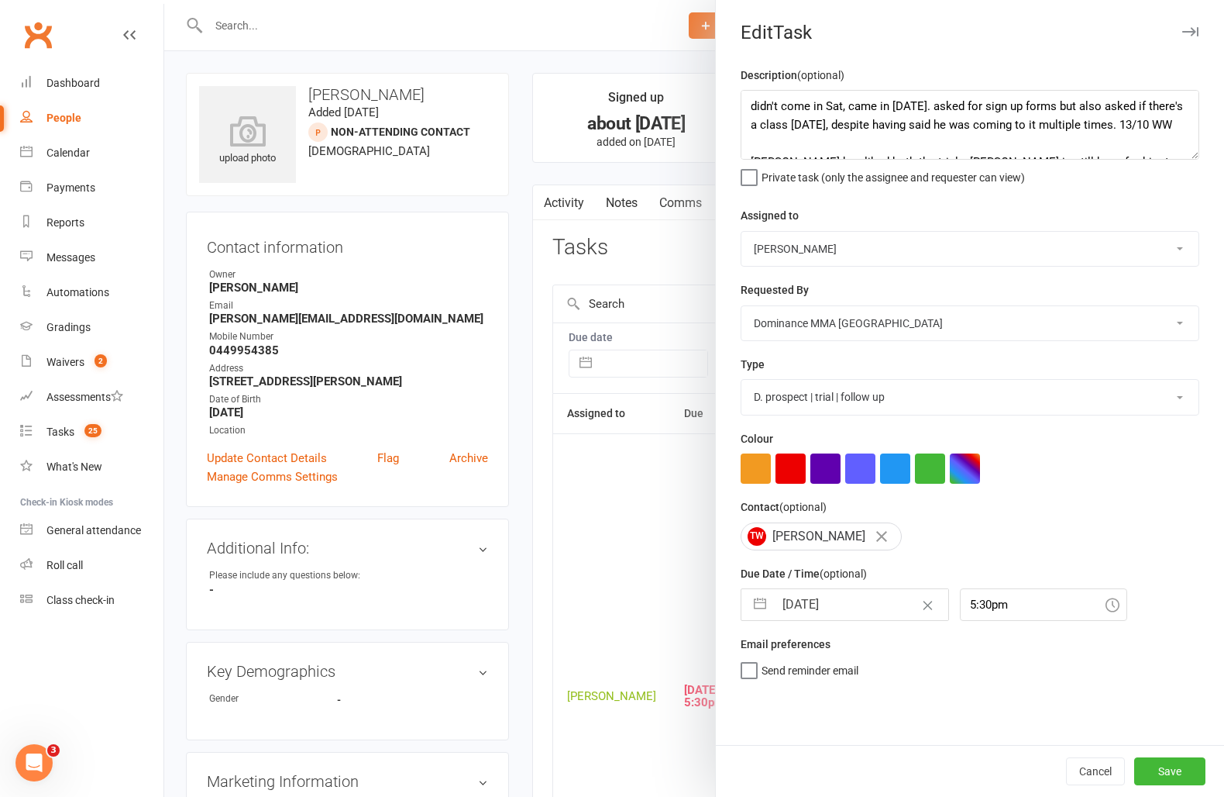
select select "10"
select select "2025"
click at [828, 607] on input "13 Oct 2025" at bounding box center [861, 604] width 174 height 31
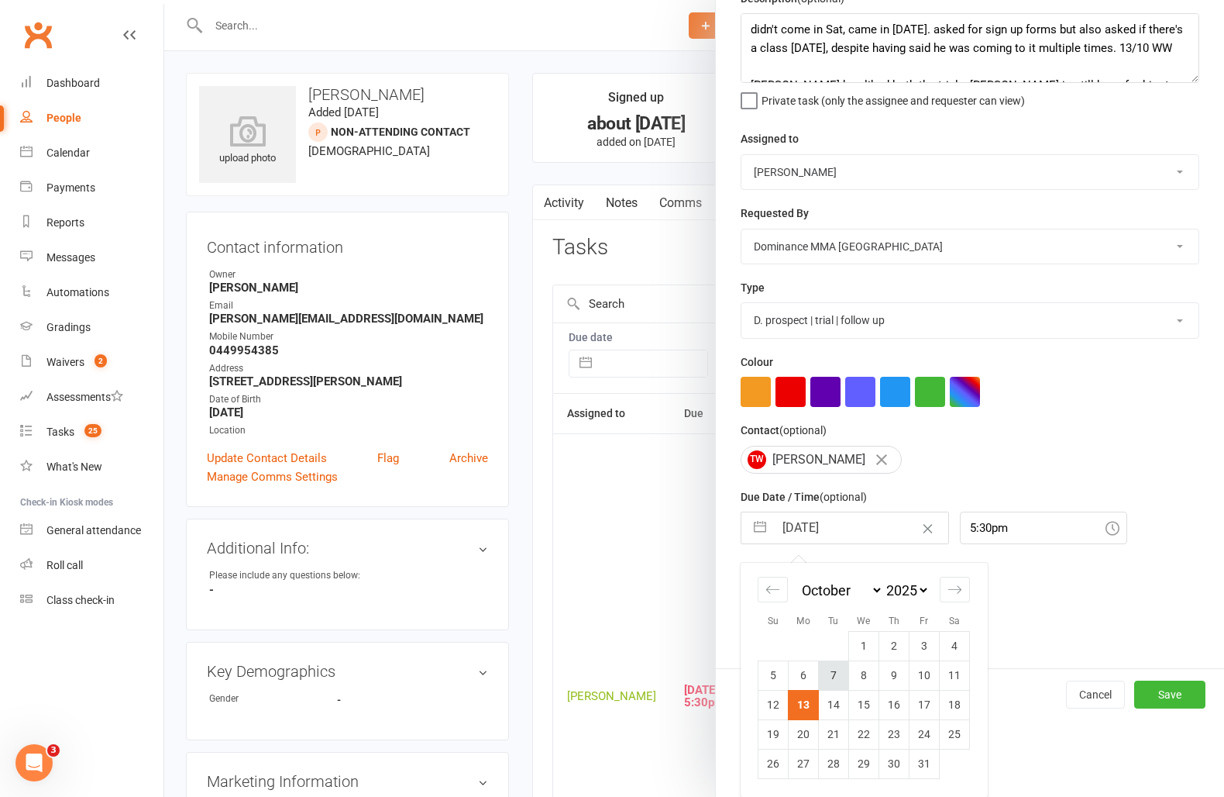
scroll to position [79, 0]
click at [834, 705] on td "14" at bounding box center [834, 704] width 30 height 29
type input "14 Oct 2025"
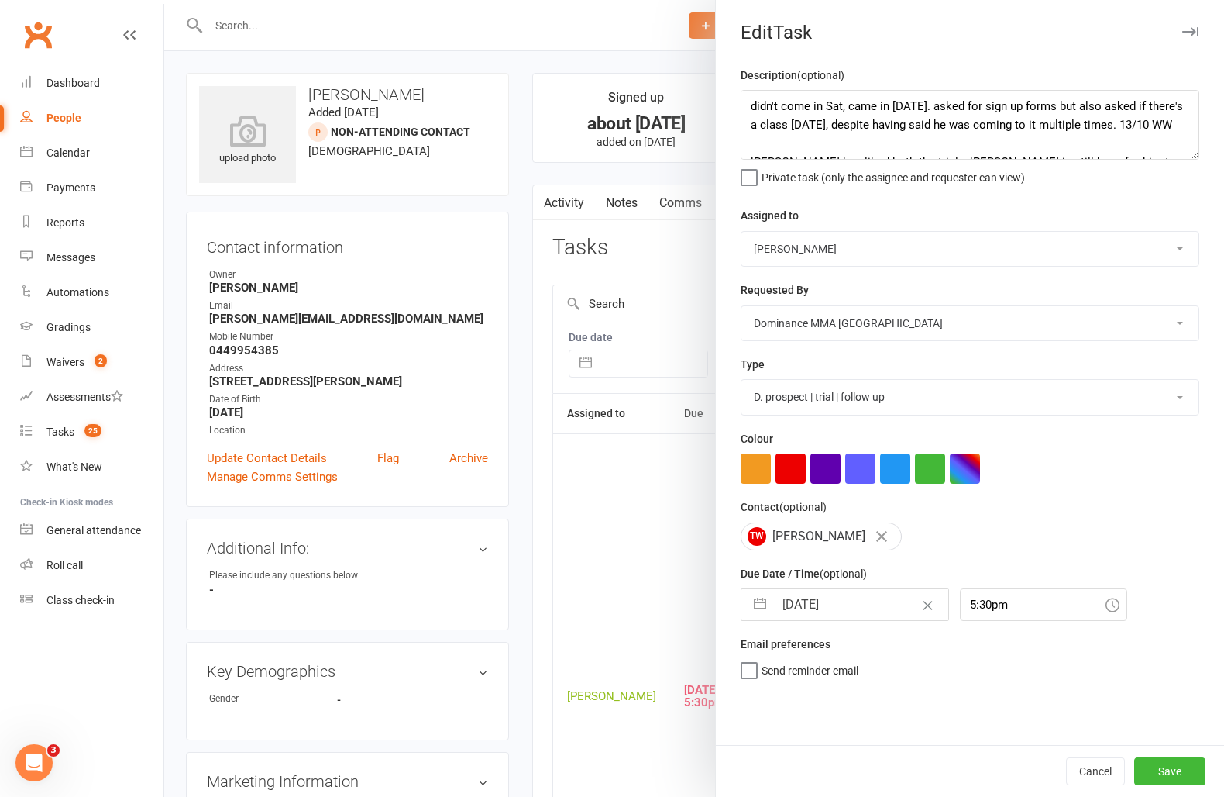
scroll to position [0, 0]
click at [1190, 771] on button "Save" at bounding box center [1170, 771] width 71 height 28
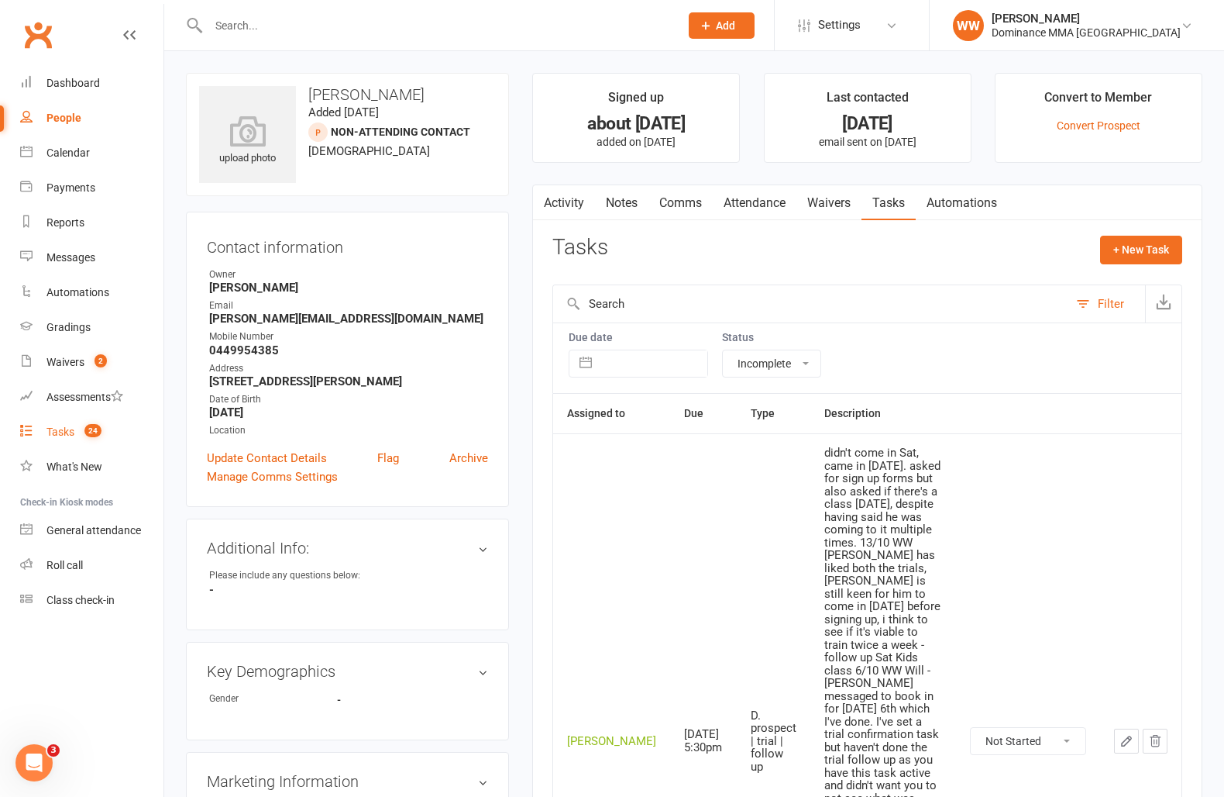
click at [51, 436] on div "Tasks" at bounding box center [60, 431] width 28 height 12
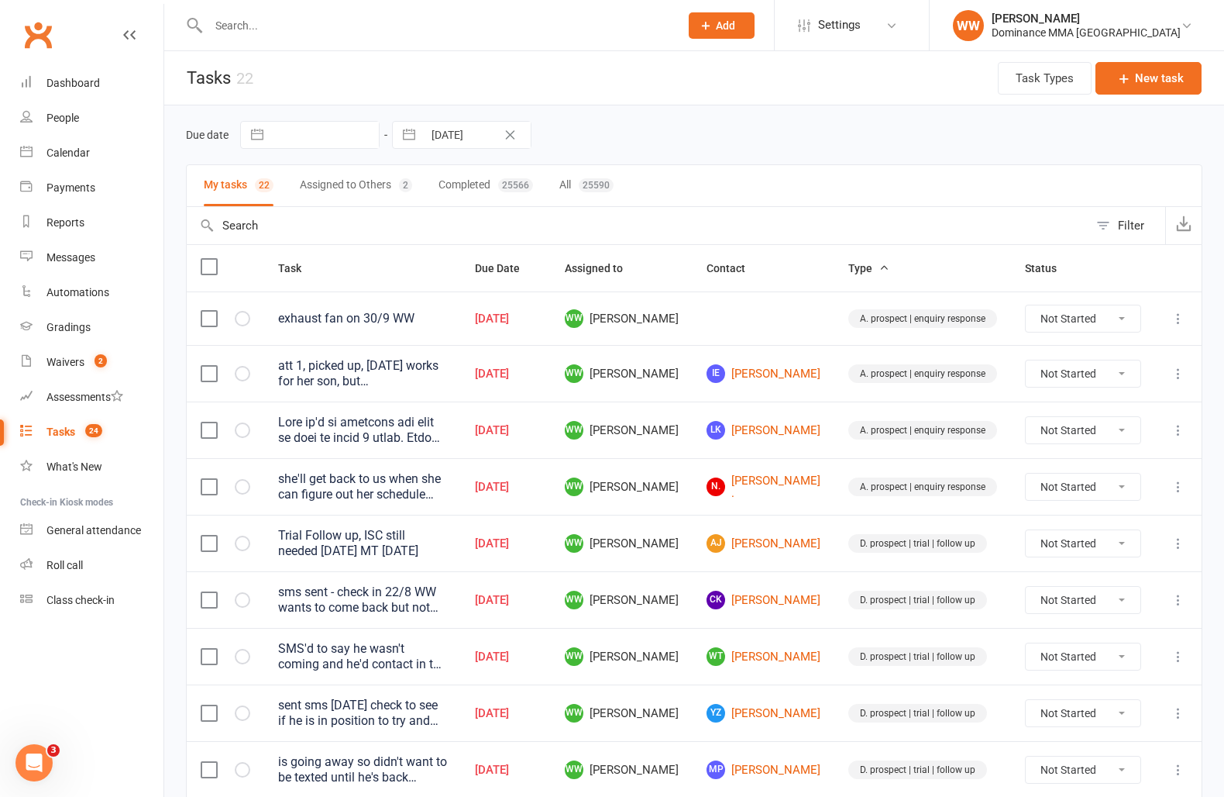
click at [693, 635] on td "WW Will Wesley" at bounding box center [622, 656] width 142 height 57
click at [727, 654] on td "WT Will Talbot" at bounding box center [764, 656] width 142 height 57
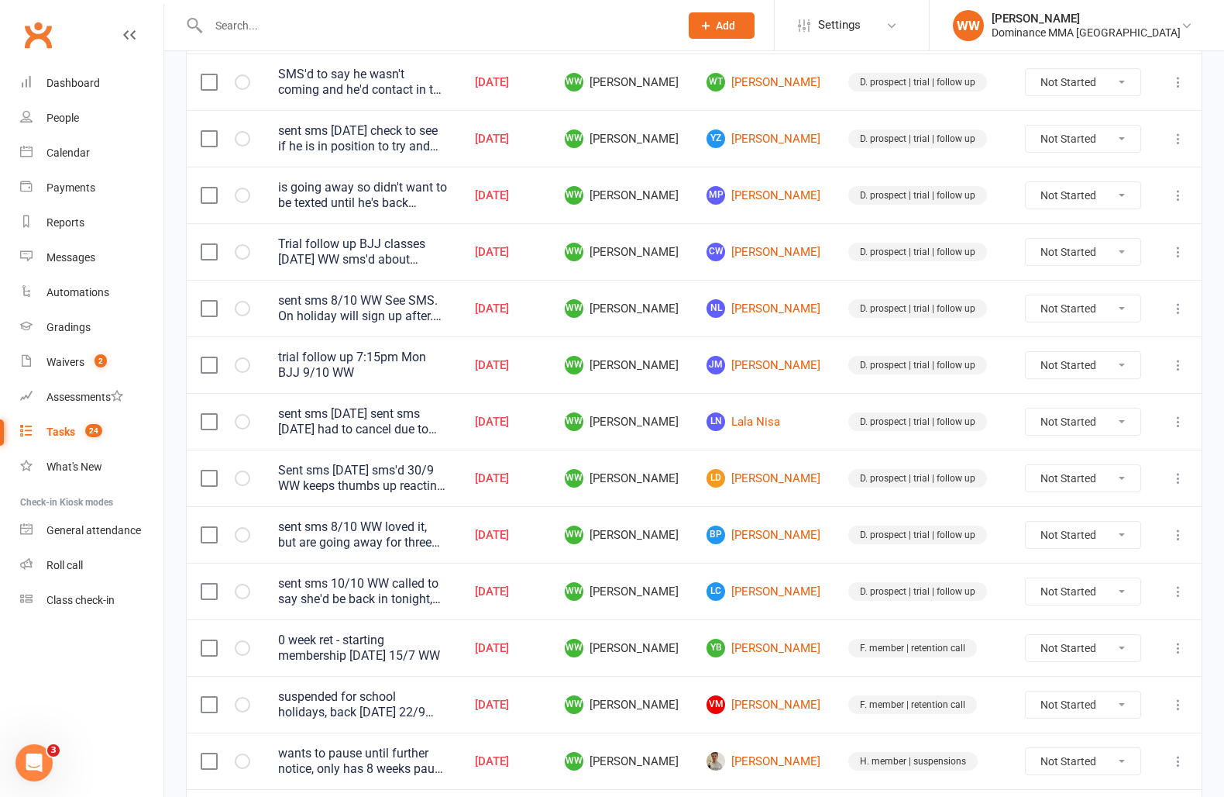
scroll to position [797, 0]
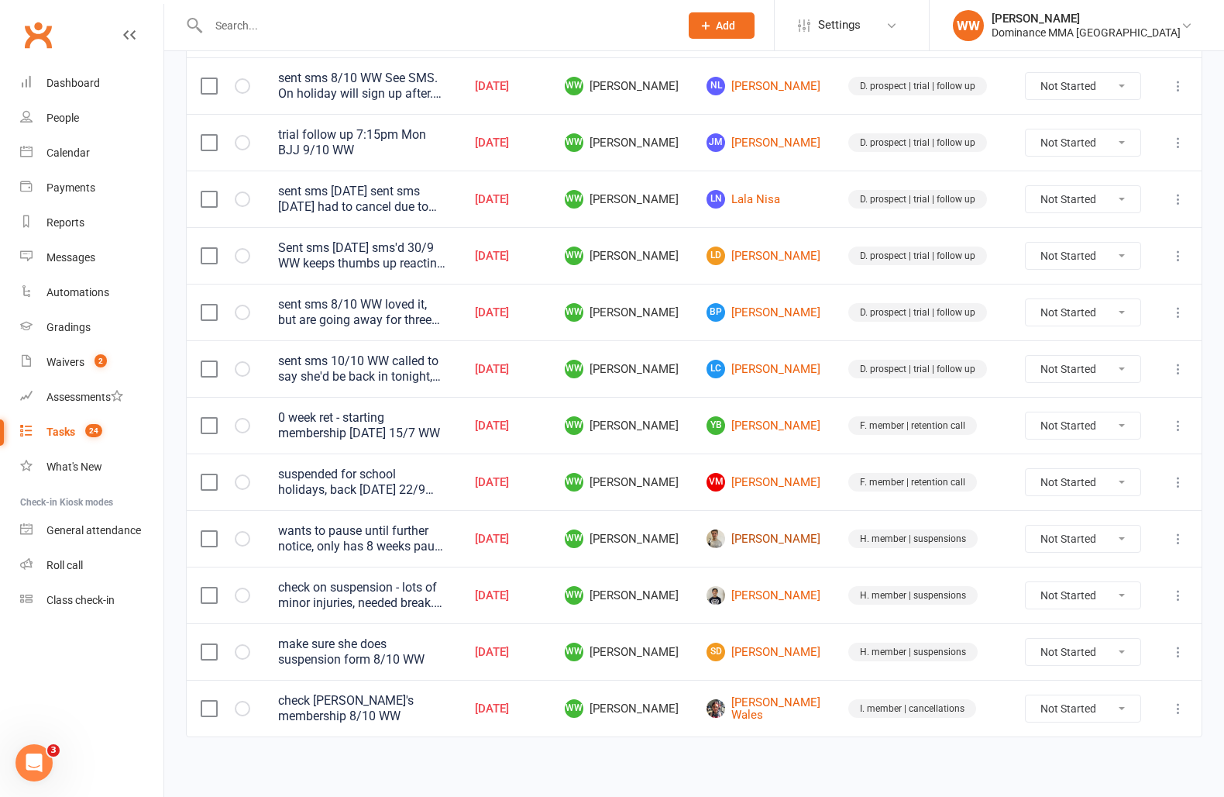
click at [782, 536] on link "Jaye Bennett" at bounding box center [764, 538] width 114 height 19
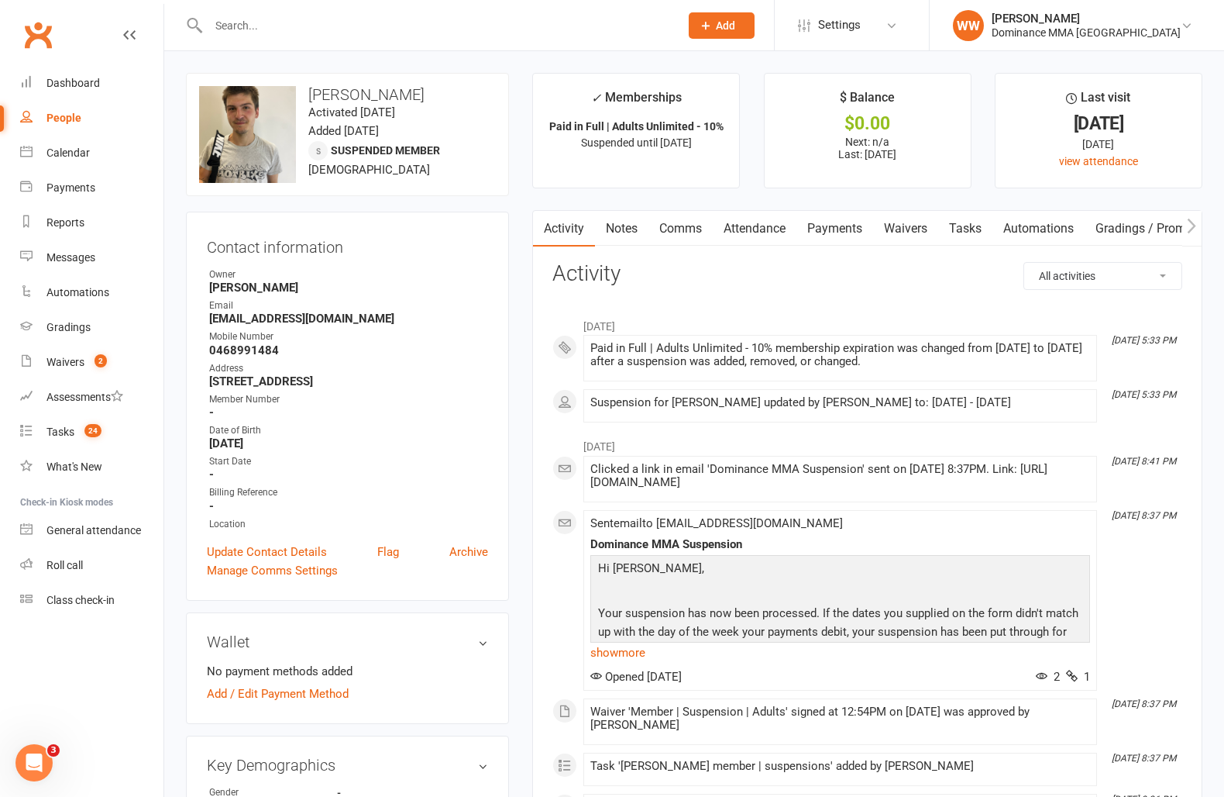
click at [980, 237] on link "Tasks" at bounding box center [965, 229] width 54 height 36
select select "incomplete"
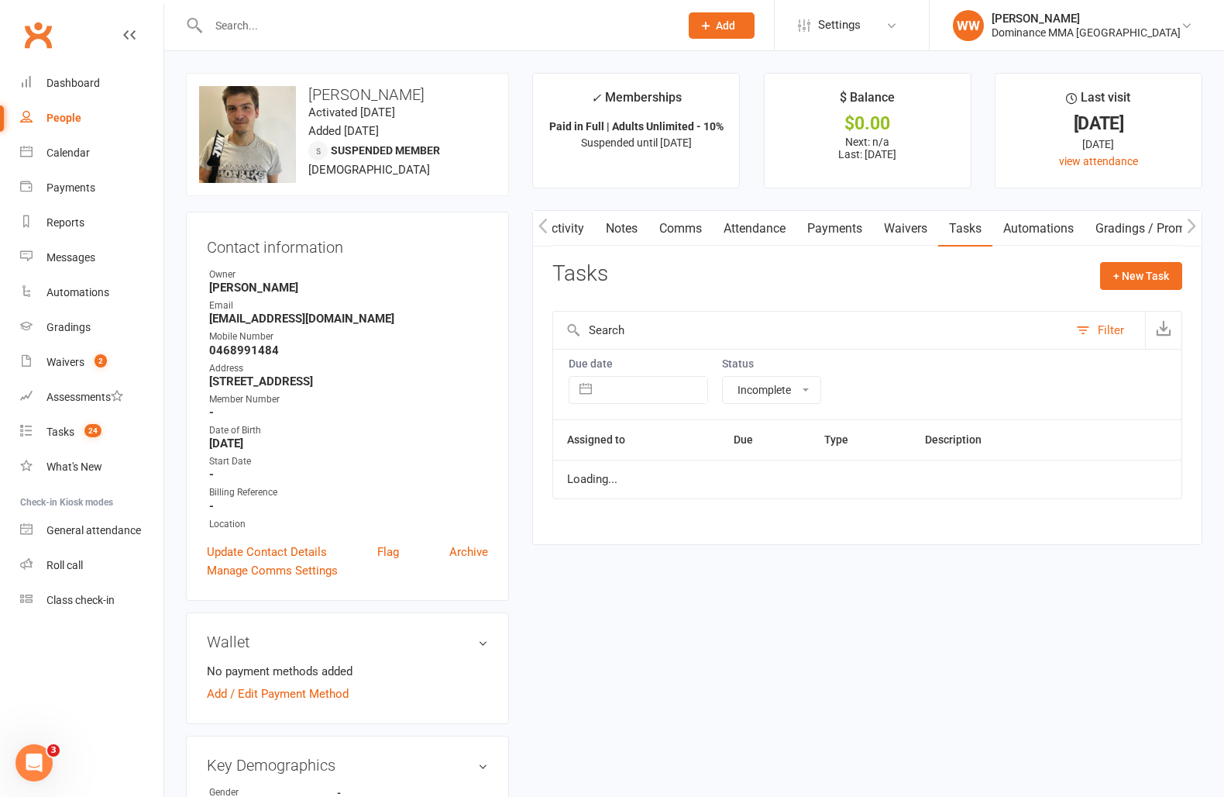
scroll to position [0, 5]
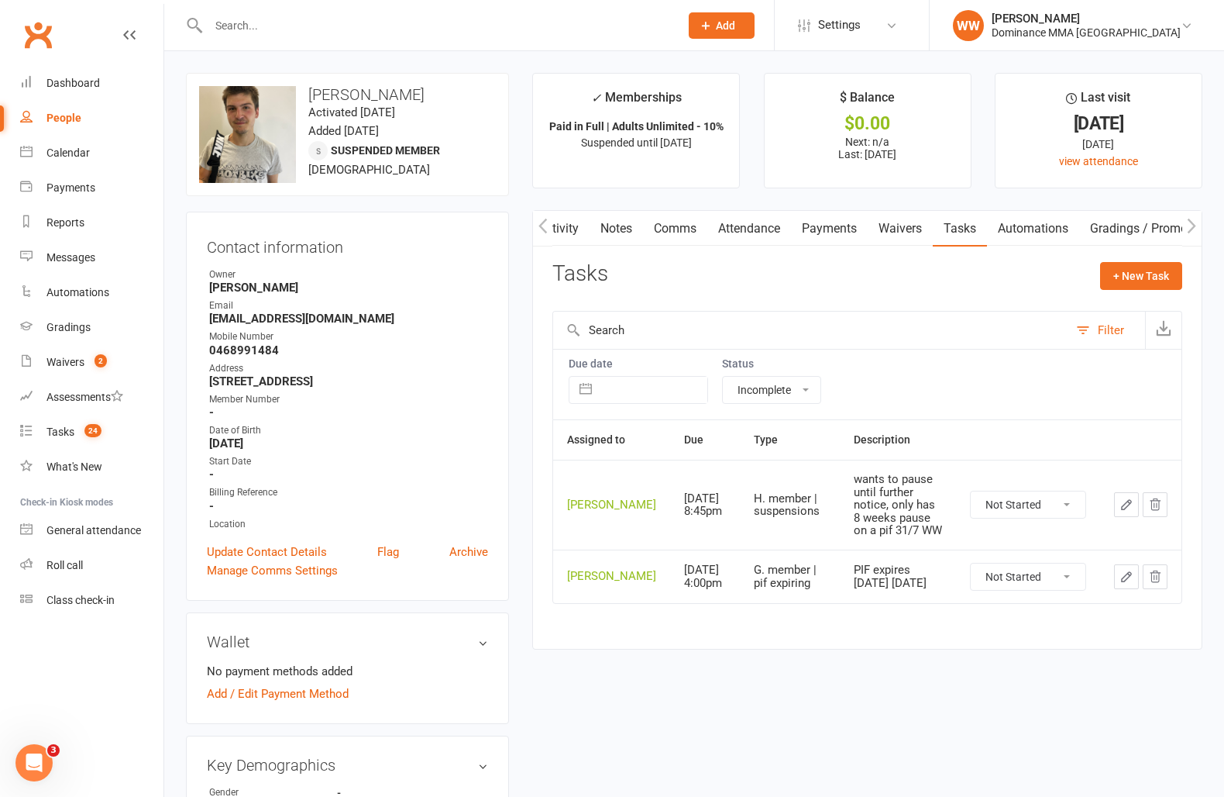
click at [1122, 509] on icon "button" at bounding box center [1126, 504] width 9 height 9
select select "49757"
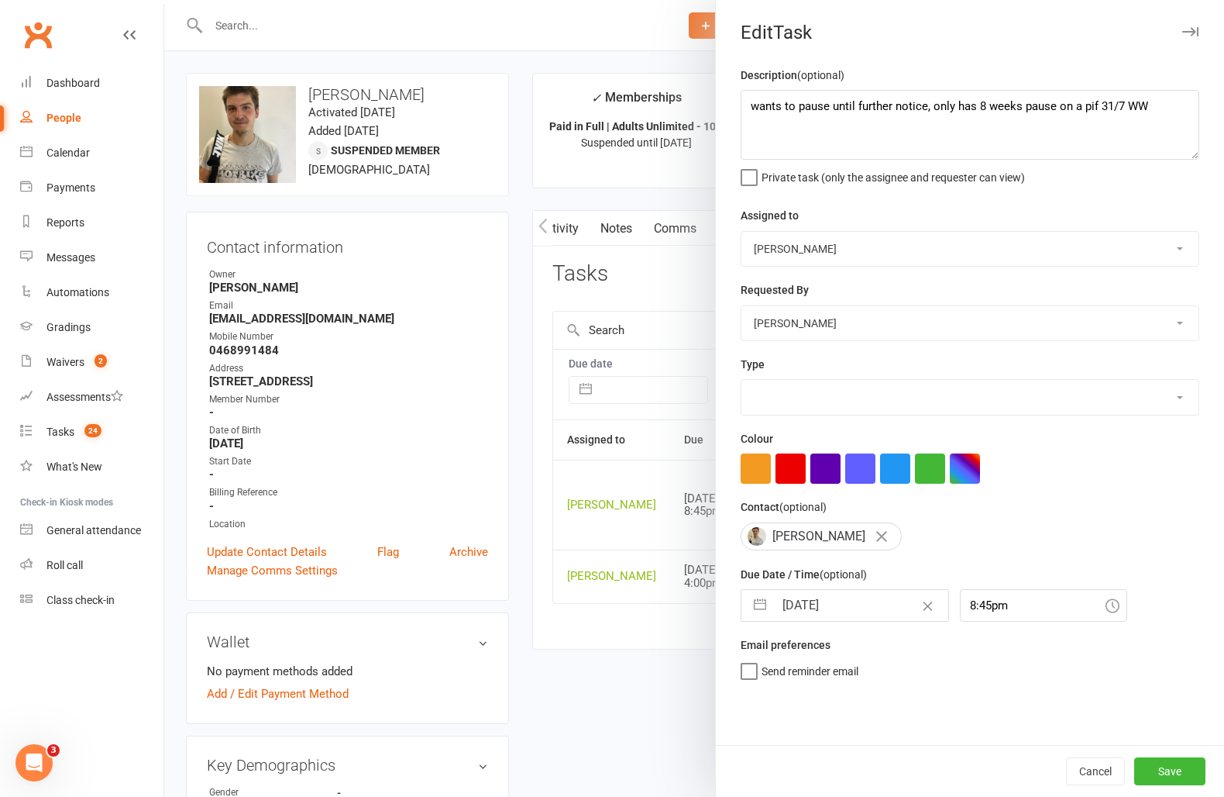
select select "3867"
click at [856, 605] on input "13 Oct 2025" at bounding box center [861, 605] width 174 height 31
select select "8"
select select "2025"
select select "9"
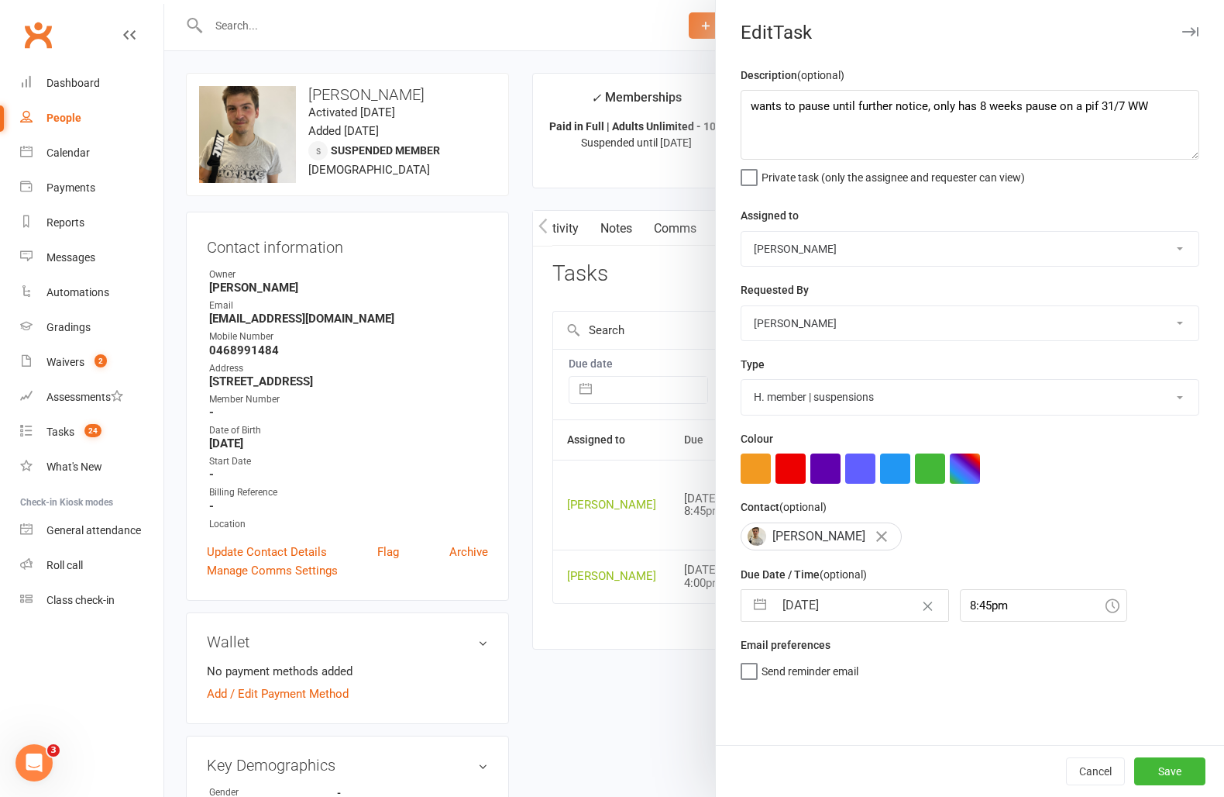
select select "2025"
select select "10"
select select "2025"
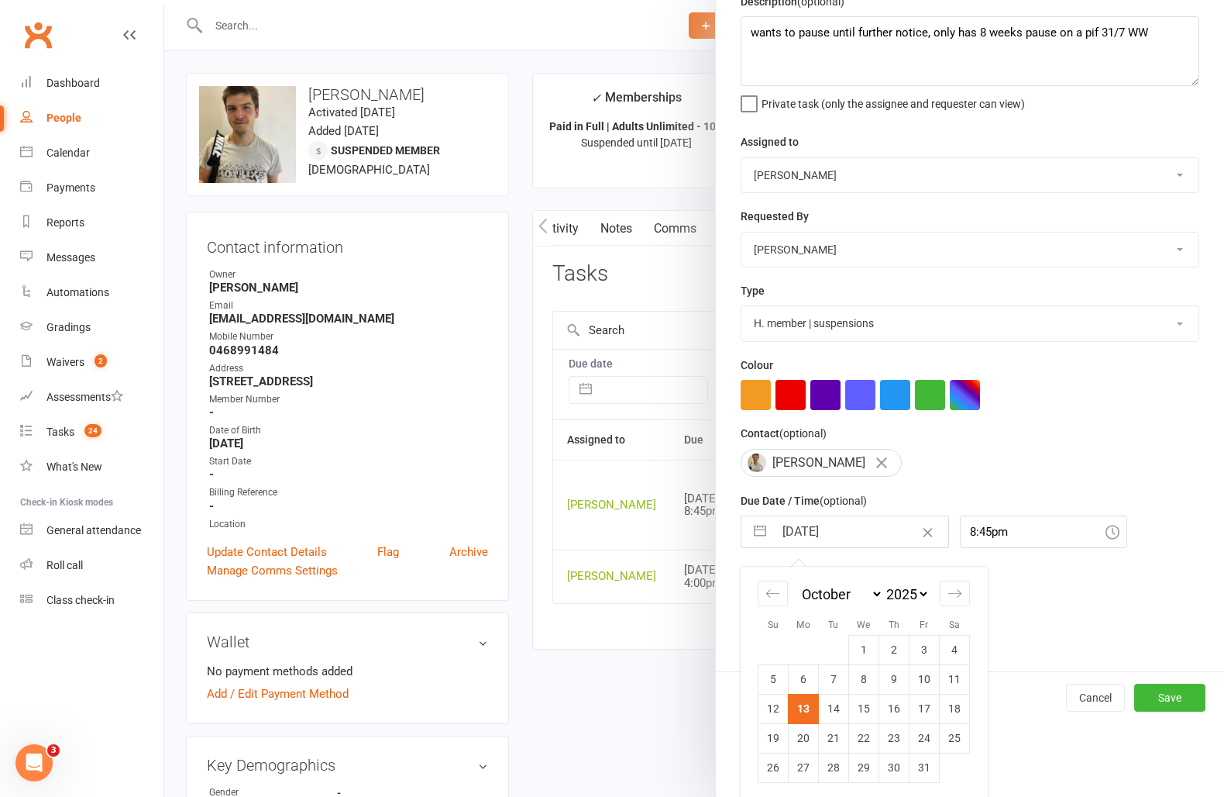
scroll to position [80, 0]
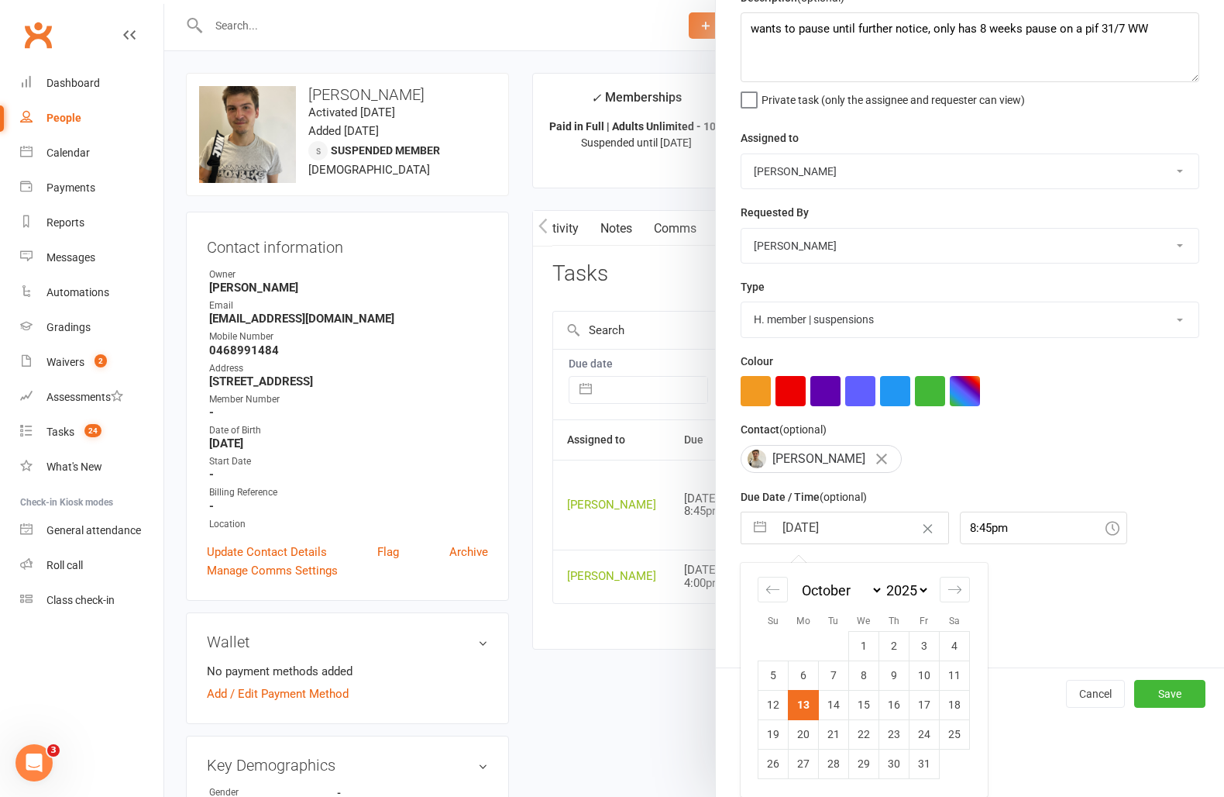
click at [798, 726] on td "20" at bounding box center [804, 733] width 30 height 29
type input "20 Oct 2025"
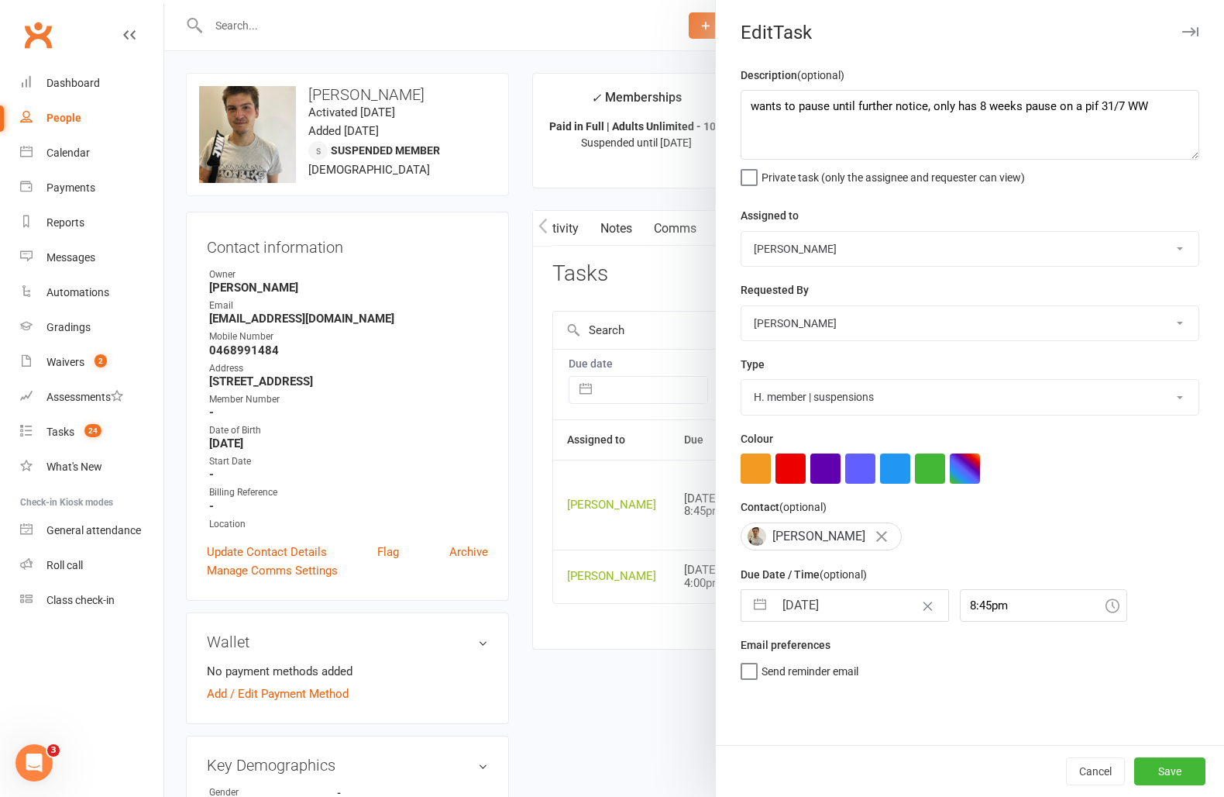
scroll to position [0, 0]
click at [1173, 766] on button "Save" at bounding box center [1170, 771] width 71 height 28
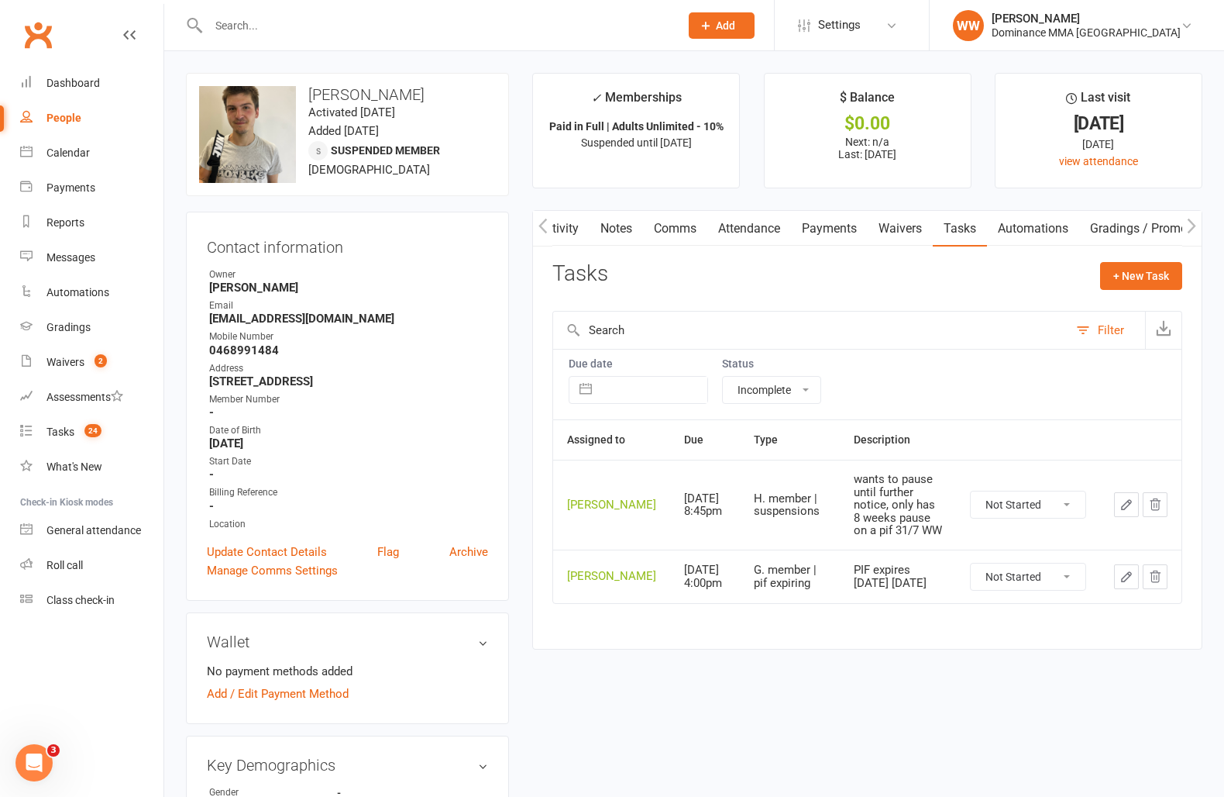
click at [911, 288] on div "Tasks + New Task" at bounding box center [868, 280] width 630 height 36
click at [71, 442] on link "Tasks 23" at bounding box center [91, 432] width 143 height 35
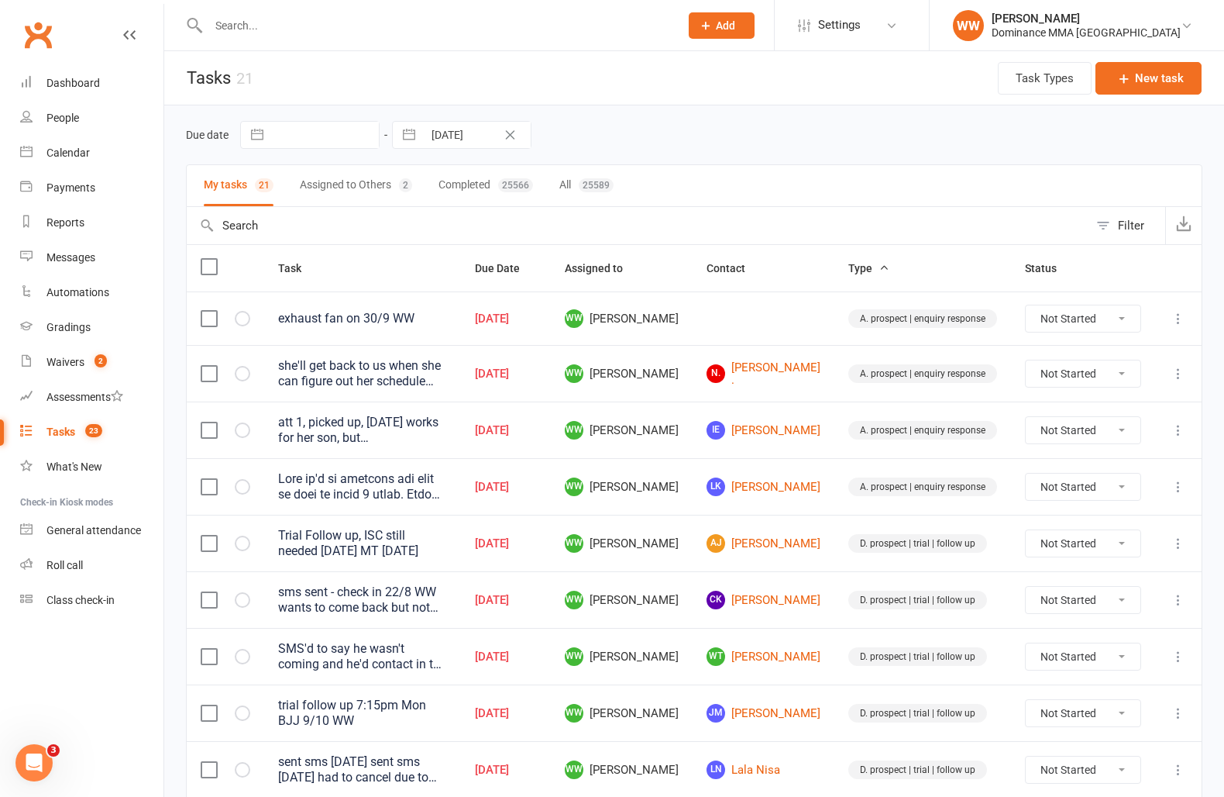
click at [693, 572] on td "WW Will Wesley" at bounding box center [622, 599] width 142 height 57
click at [693, 597] on td "WW Will Wesley" at bounding box center [622, 599] width 142 height 57
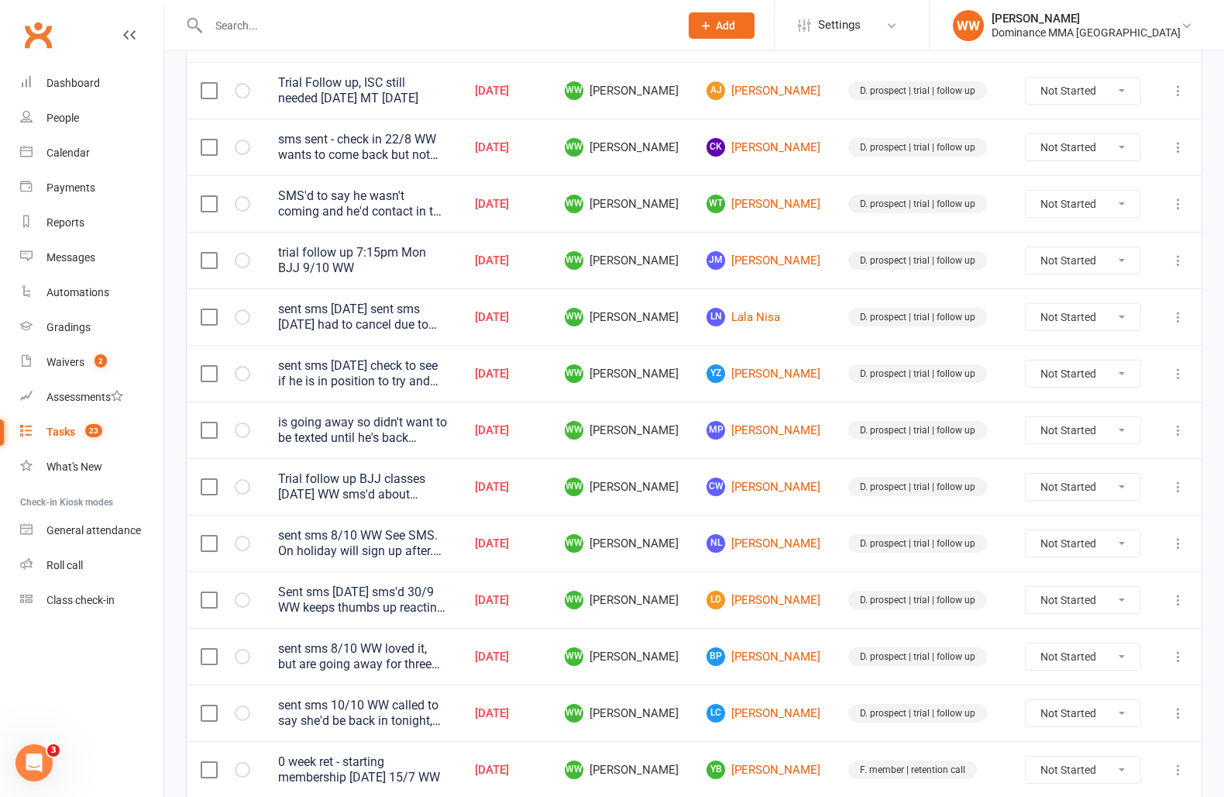
scroll to position [448, 0]
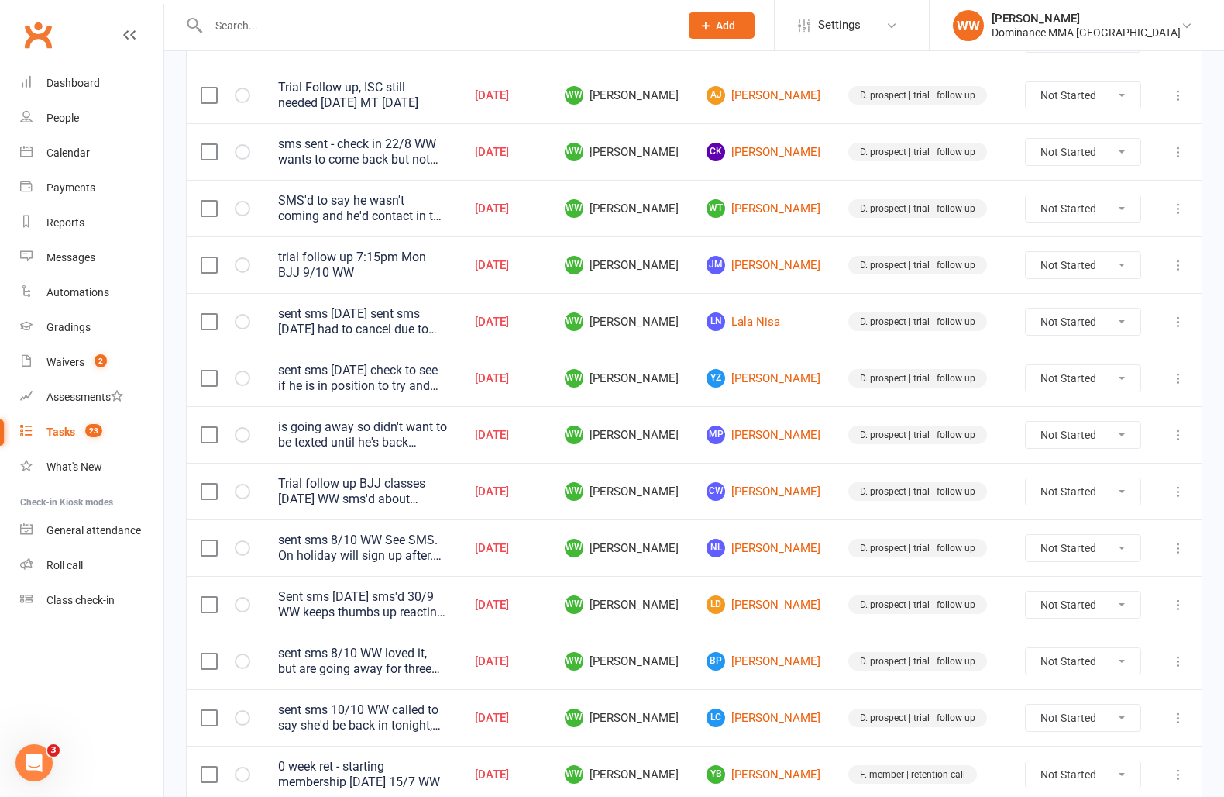
click at [303, 26] on input "text" at bounding box center [436, 26] width 465 height 22
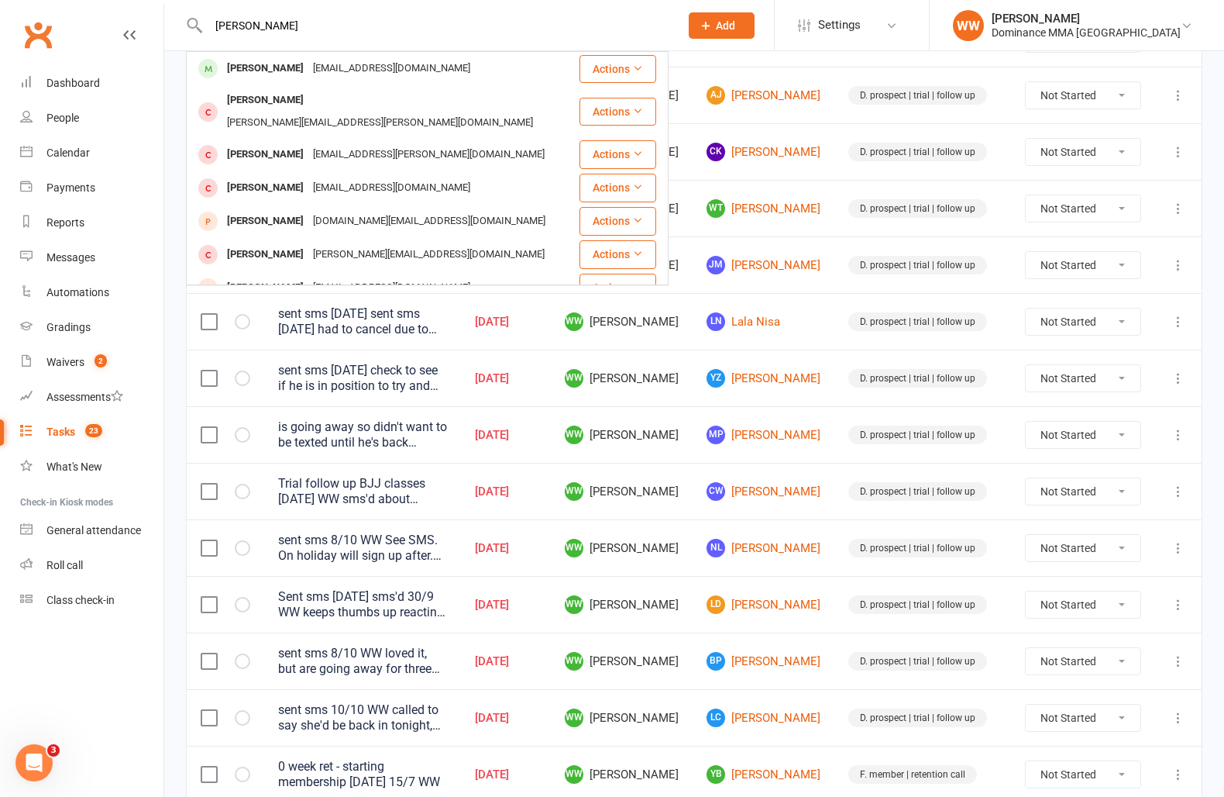
type input "steve gayed"
click at [362, 68] on div "beautiful_life2003@hotmail.com" at bounding box center [391, 68] width 167 height 22
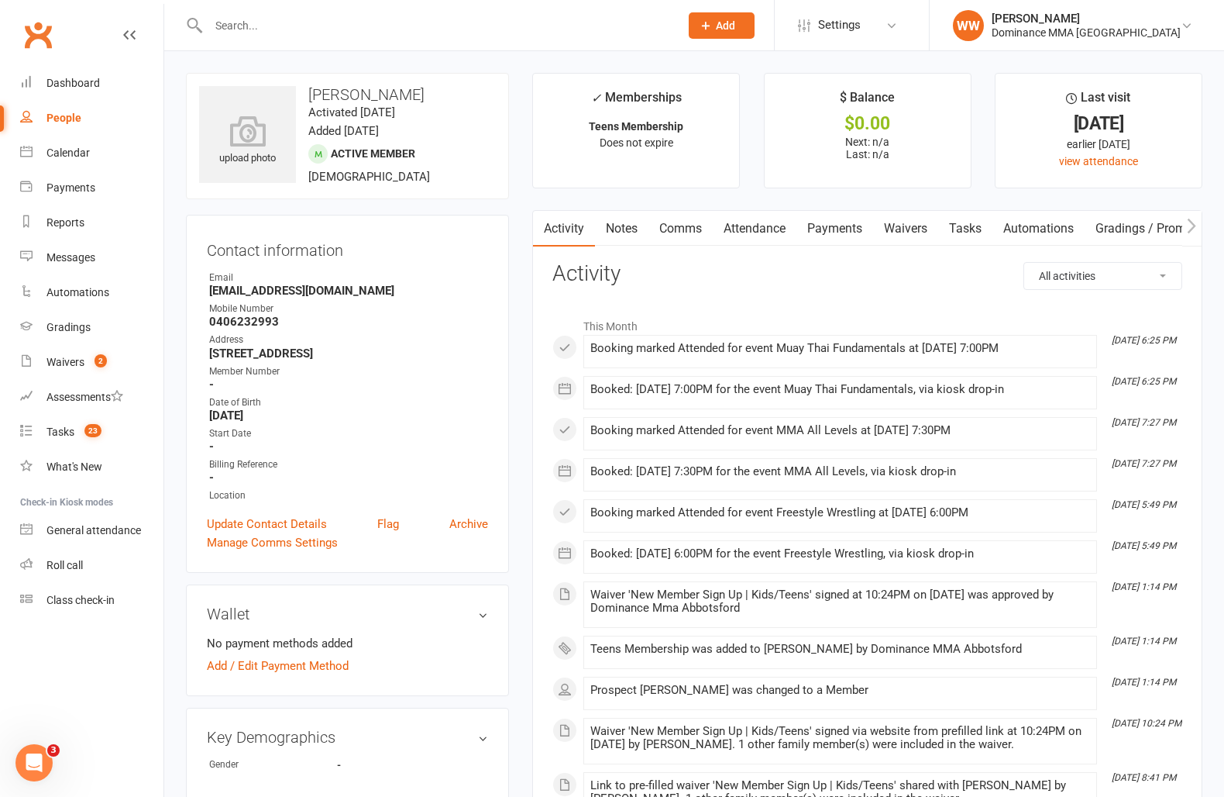
click at [536, 356] on div "Activity Notes Comms Attendance Payments Waivers Tasks Automations Gradings / P…" at bounding box center [867, 700] width 670 height 981
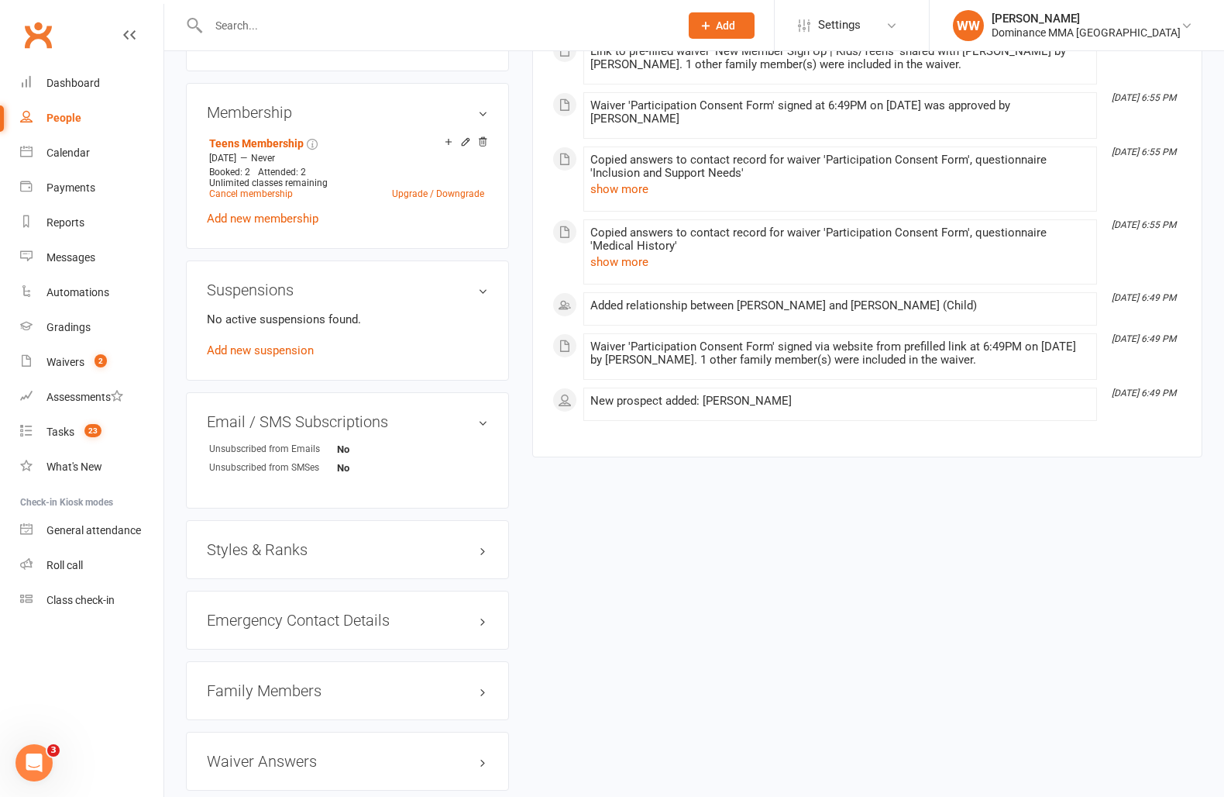
scroll to position [733, 0]
click at [467, 141] on icon at bounding box center [465, 142] width 11 height 11
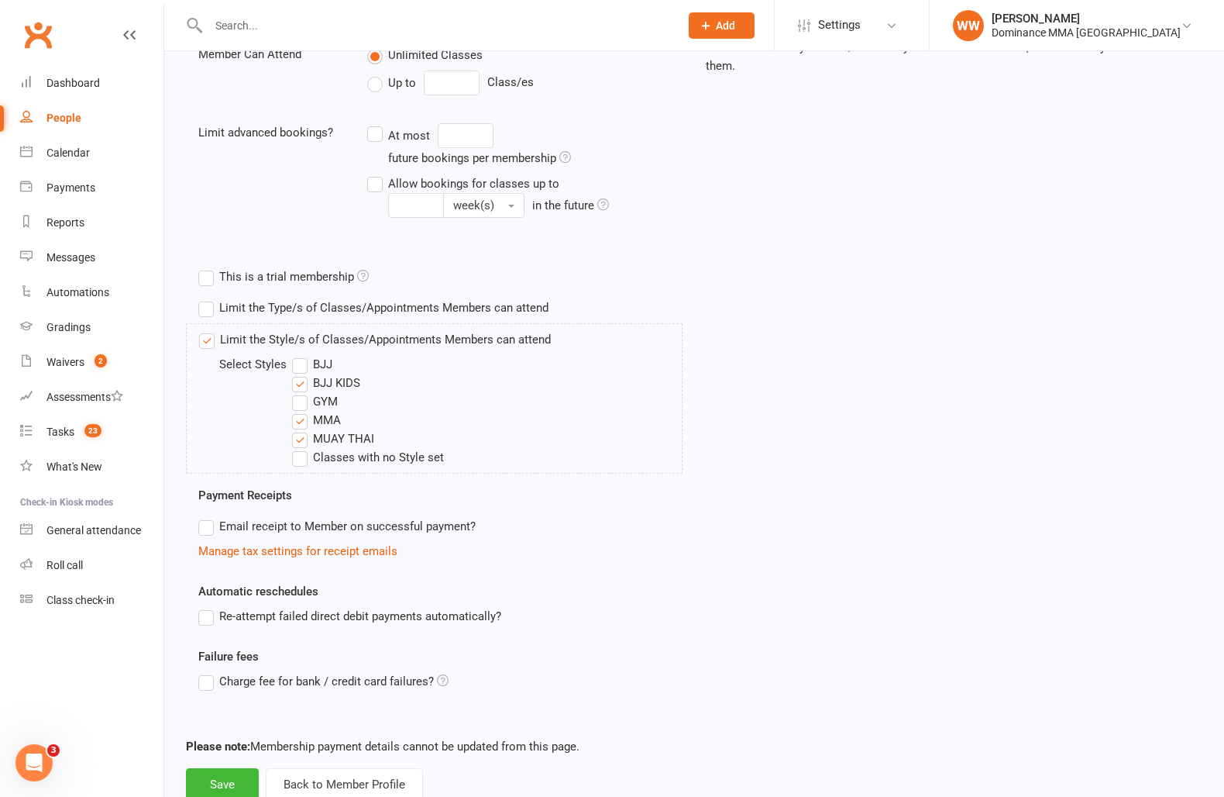
scroll to position [400, 0]
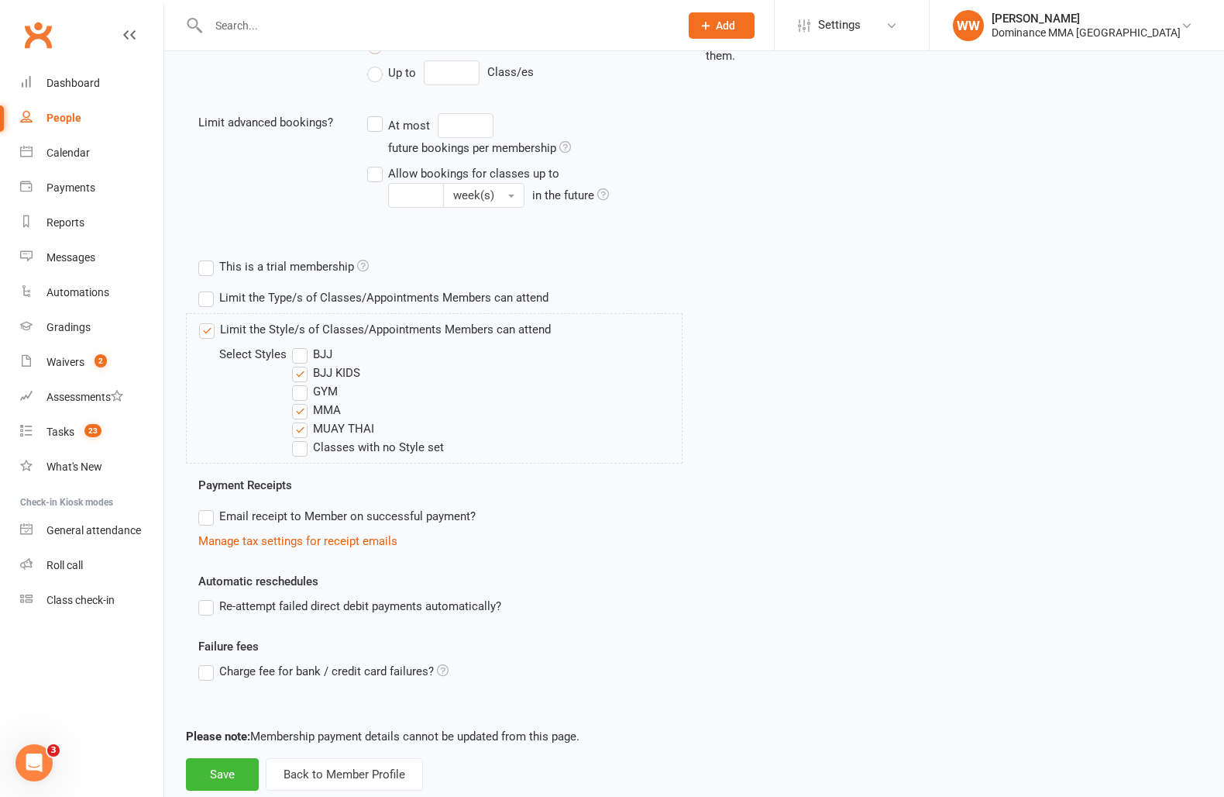
click at [299, 356] on label "BJJ" at bounding box center [312, 354] width 40 height 19
click at [299, 345] on input "BJJ" at bounding box center [297, 345] width 10 height 0
click at [220, 775] on button "Save" at bounding box center [222, 774] width 73 height 33
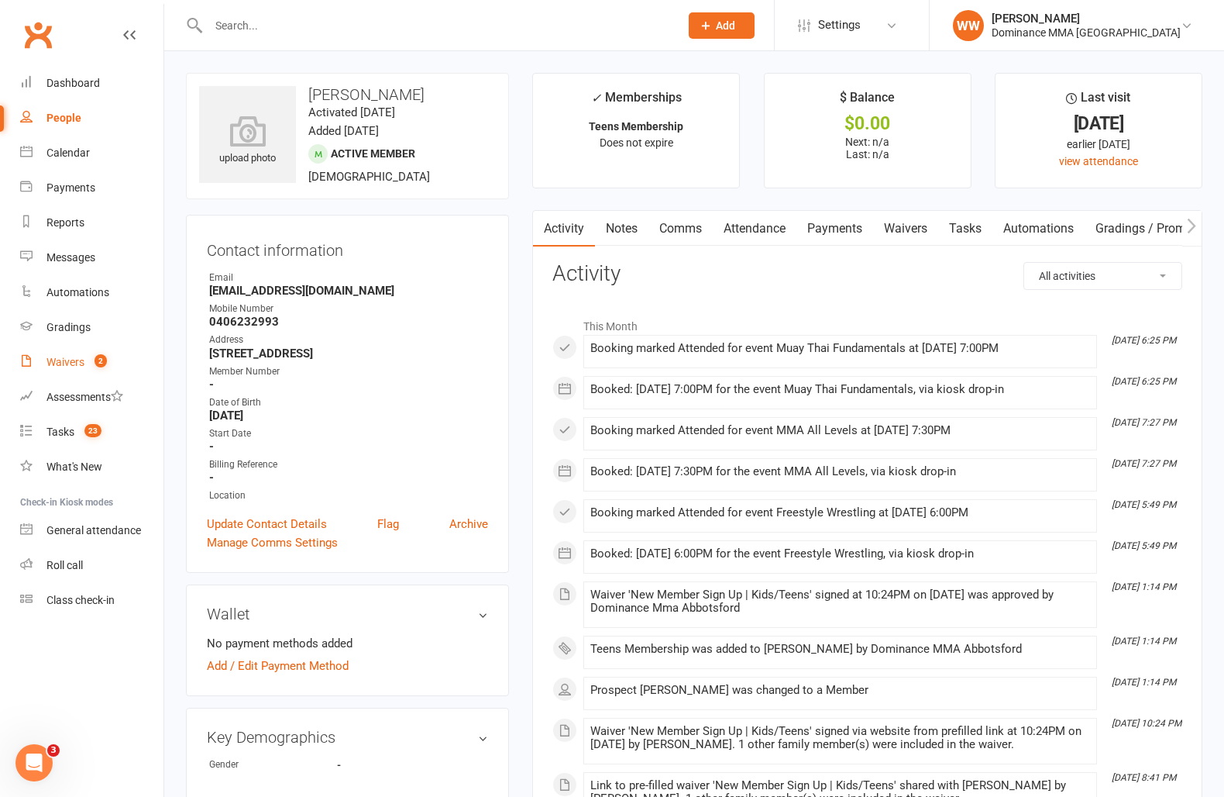
click at [67, 363] on div "Waivers" at bounding box center [65, 362] width 38 height 12
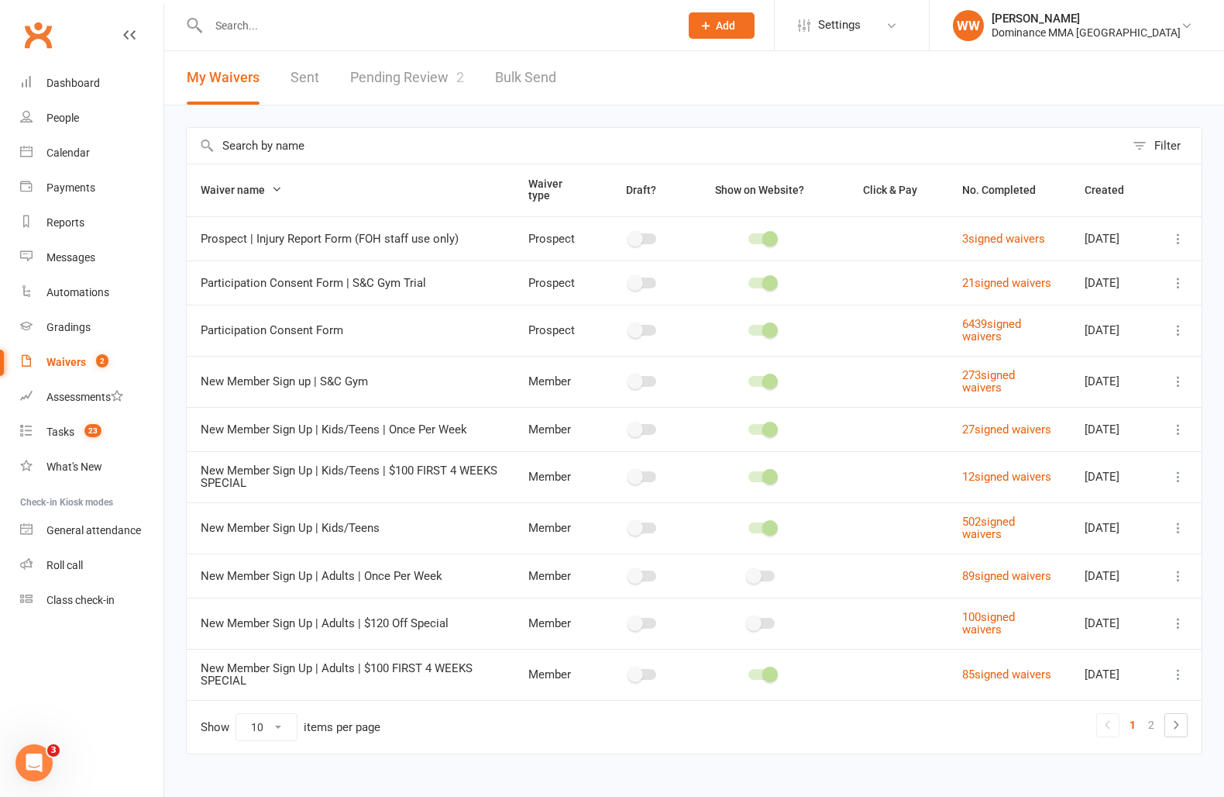
click at [420, 87] on link "Pending Review 2" at bounding box center [407, 77] width 114 height 53
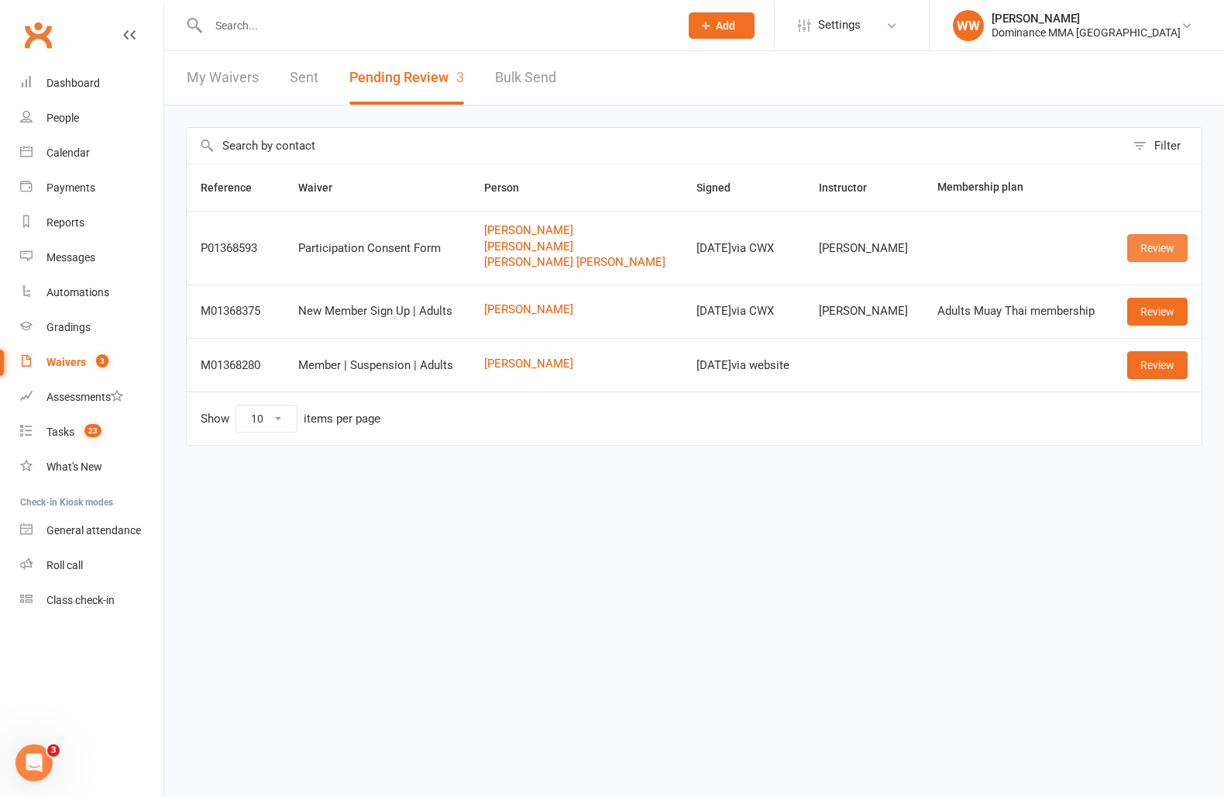
click at [1166, 250] on link "Review" at bounding box center [1158, 248] width 60 height 28
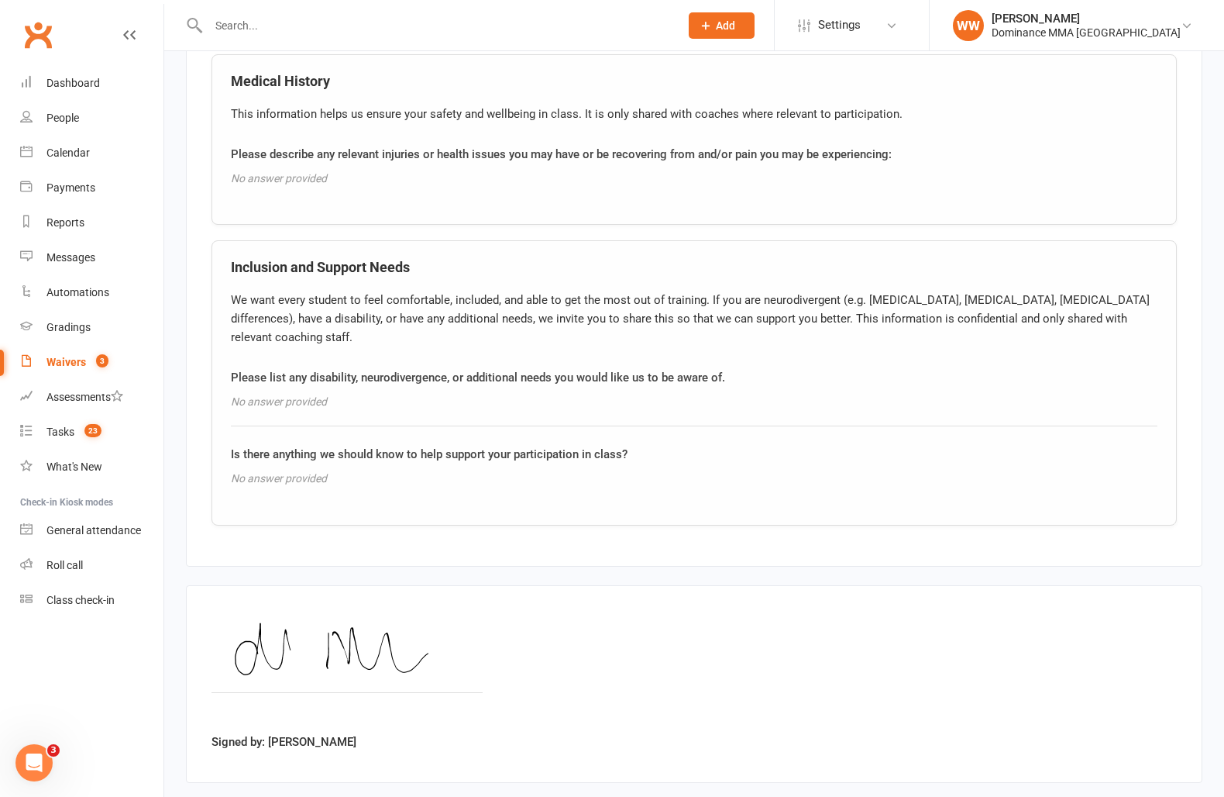
scroll to position [2808, 0]
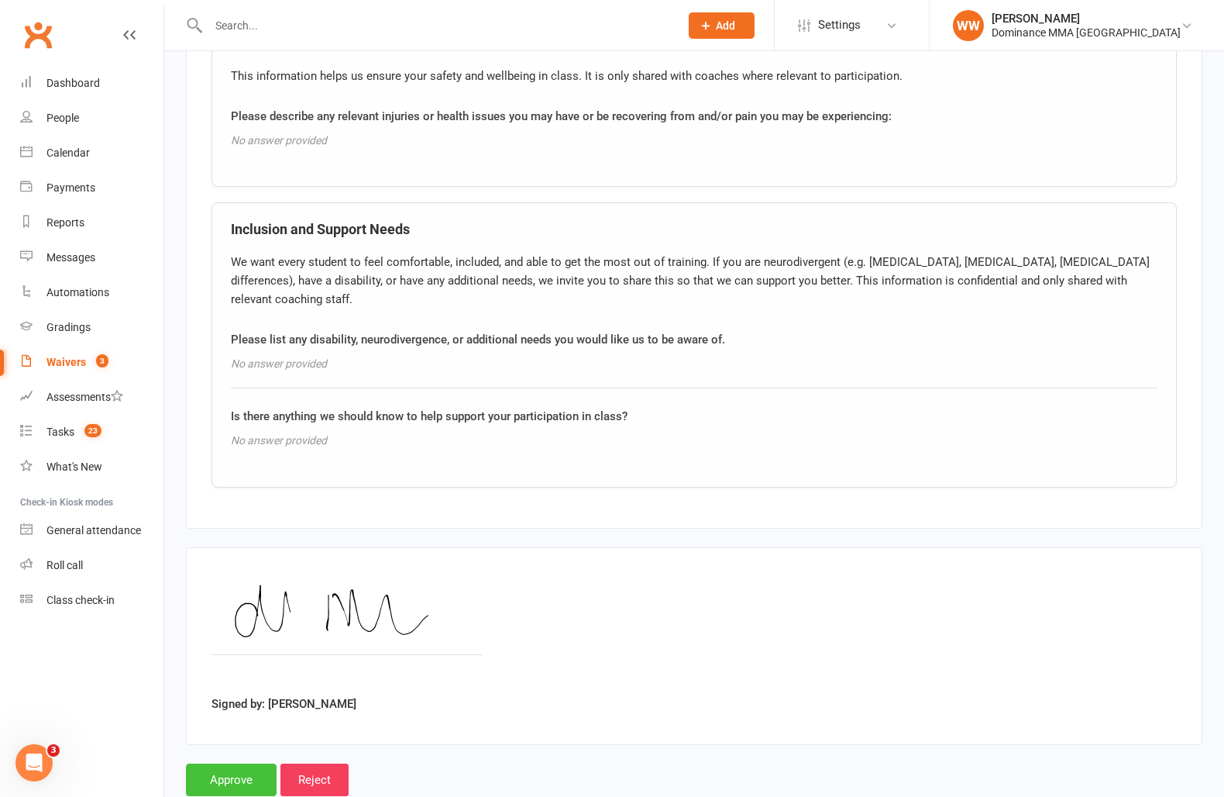
click at [222, 763] on input "Approve" at bounding box center [231, 779] width 91 height 33
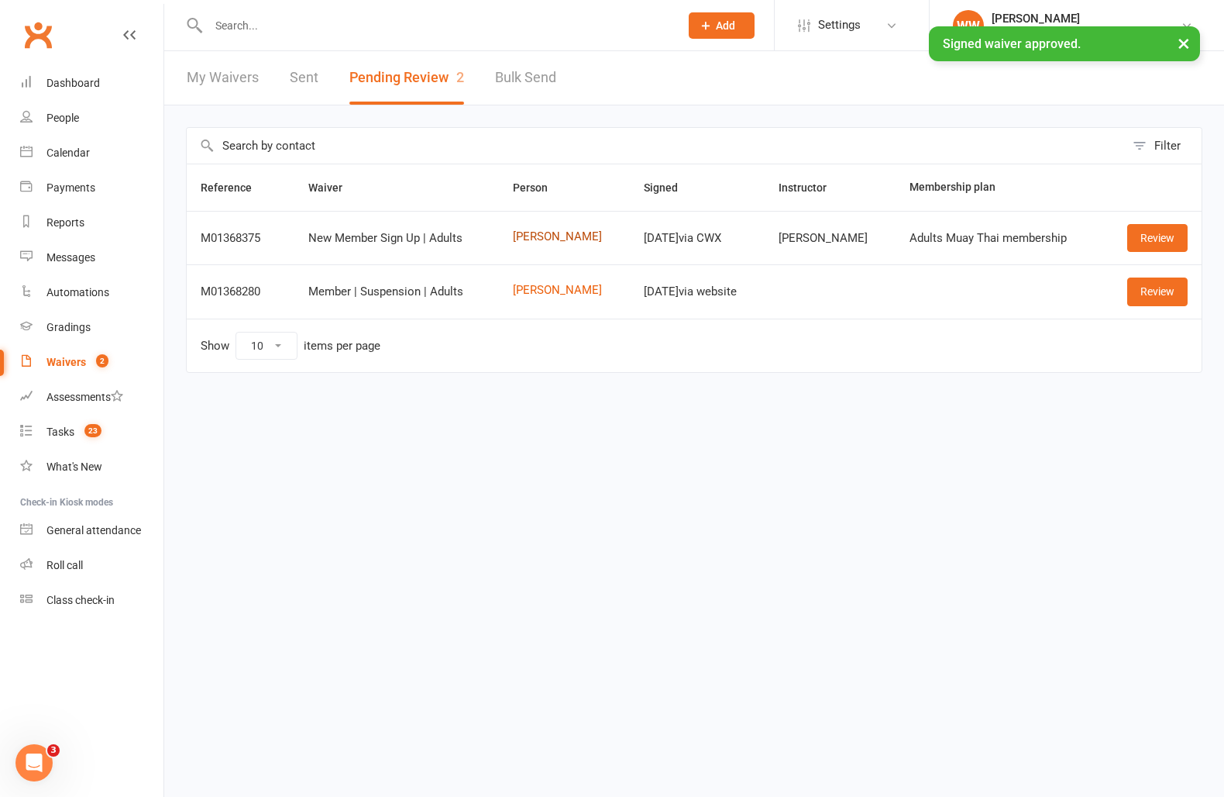
click at [556, 239] on link "Lachlan Schembri" at bounding box center [564, 236] width 103 height 13
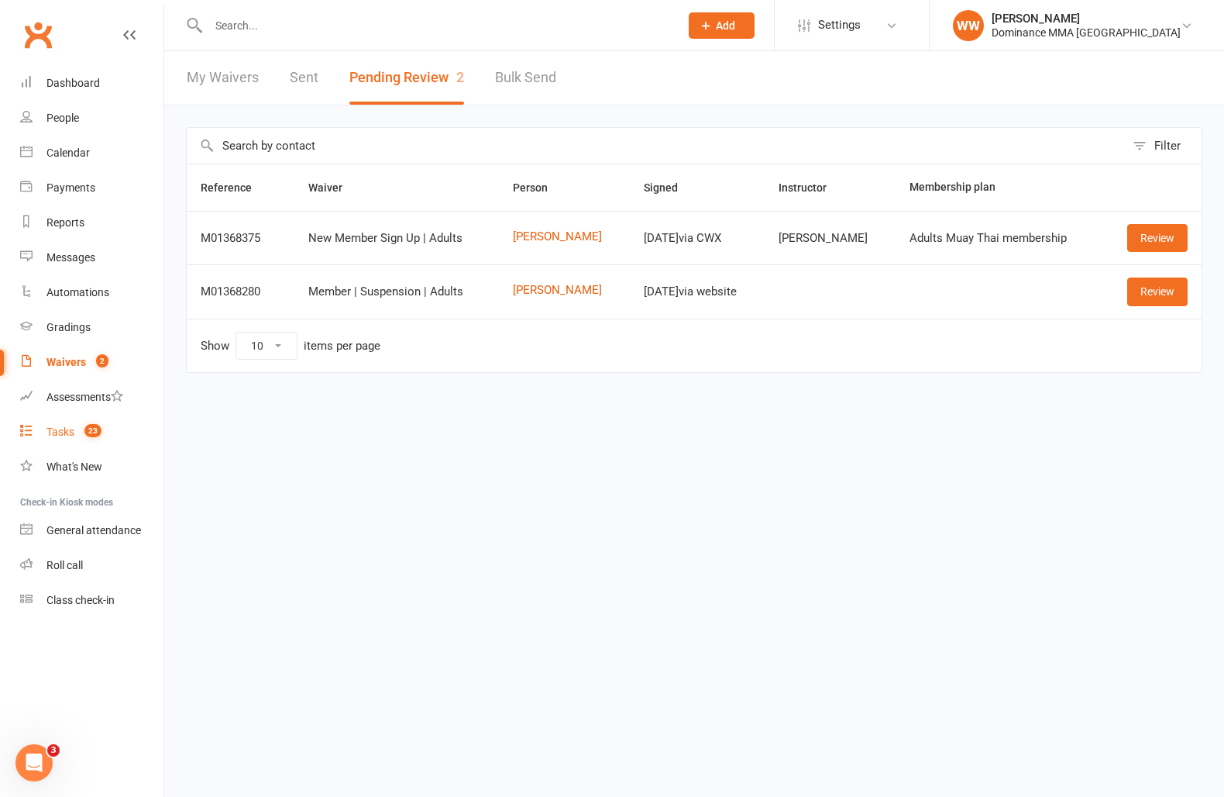
click at [59, 426] on div "Tasks" at bounding box center [60, 431] width 28 height 12
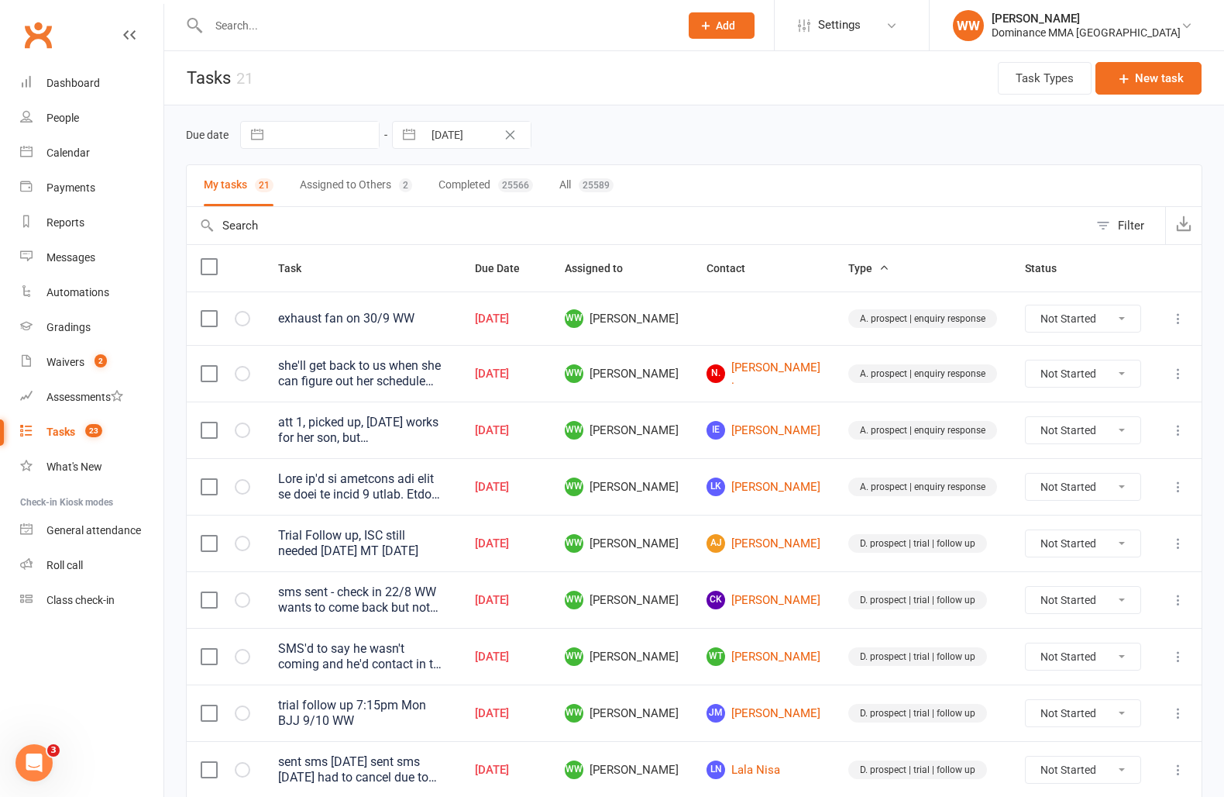
click at [551, 520] on td "Oct 13, 2025" at bounding box center [506, 543] width 90 height 57
click at [551, 566] on td "Oct 13, 2025" at bounding box center [506, 543] width 90 height 57
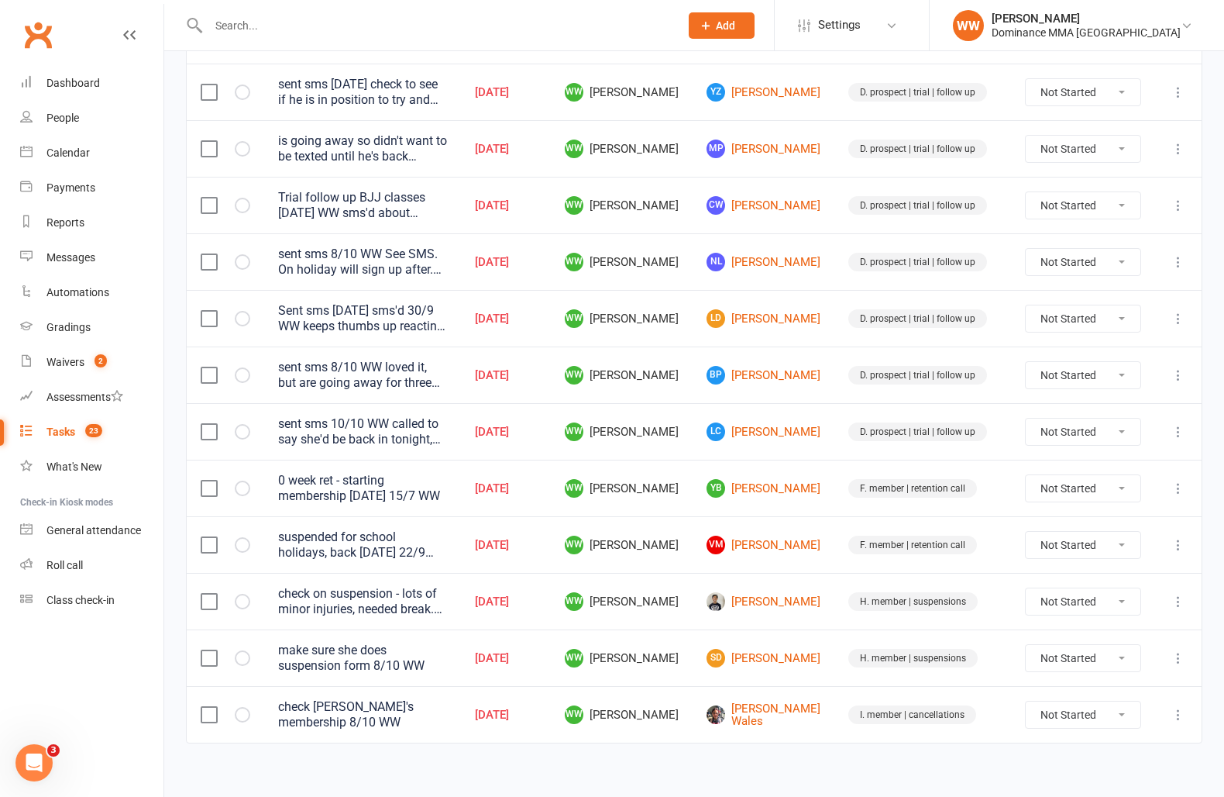
scroll to position [737, 0]
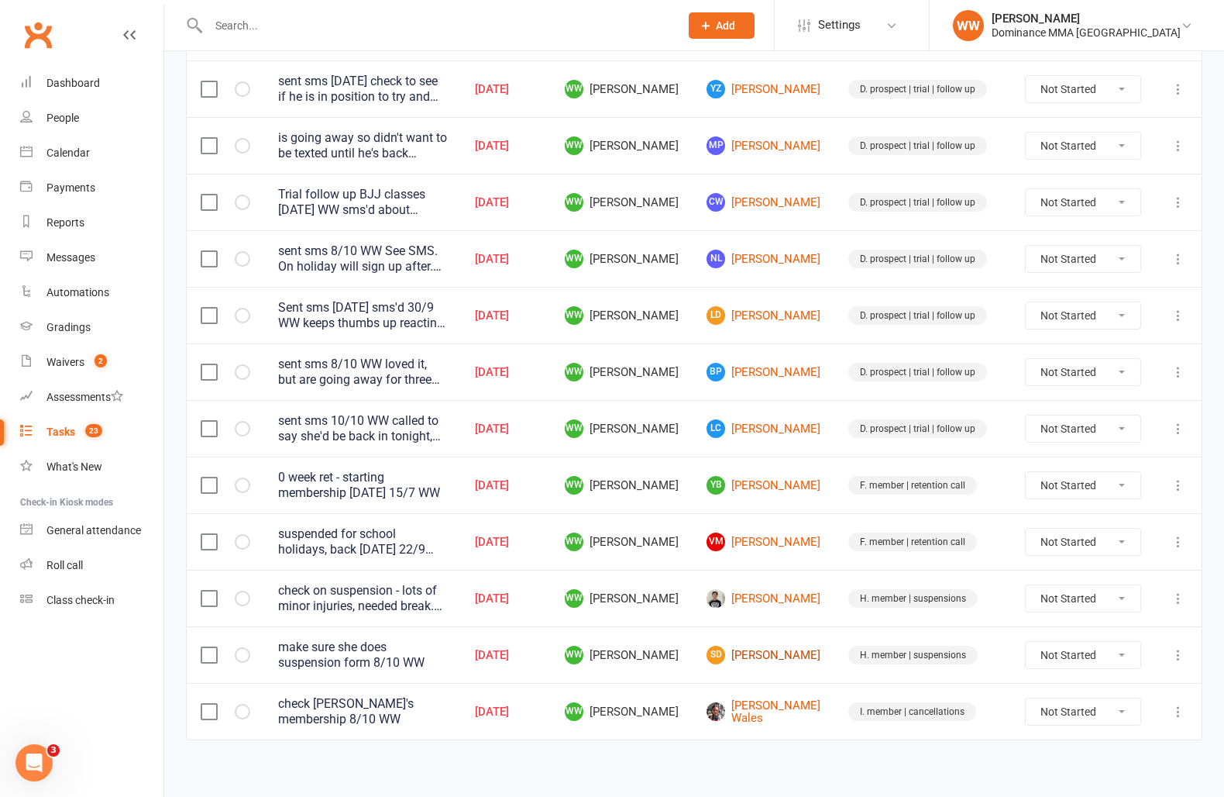
click at [783, 653] on link "SD Stavrina Dimitriou" at bounding box center [764, 655] width 114 height 19
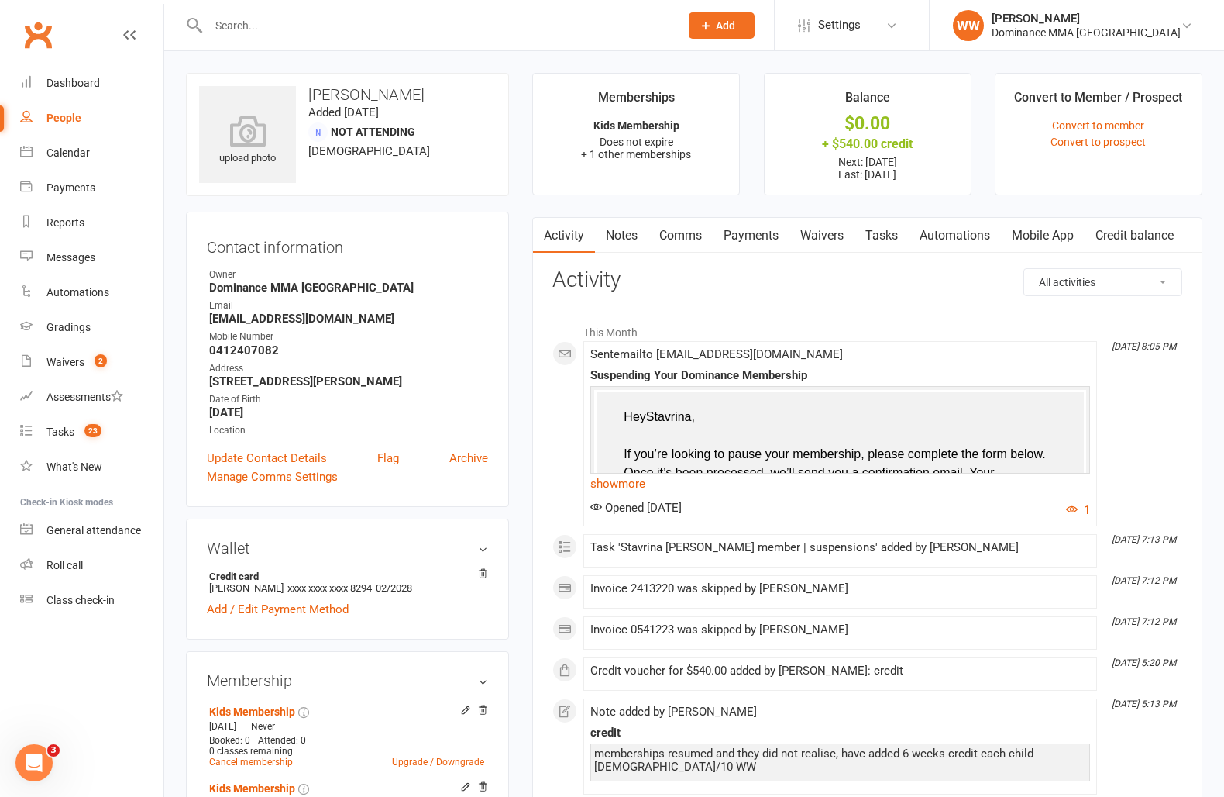
click at [755, 242] on link "Payments" at bounding box center [751, 236] width 77 height 36
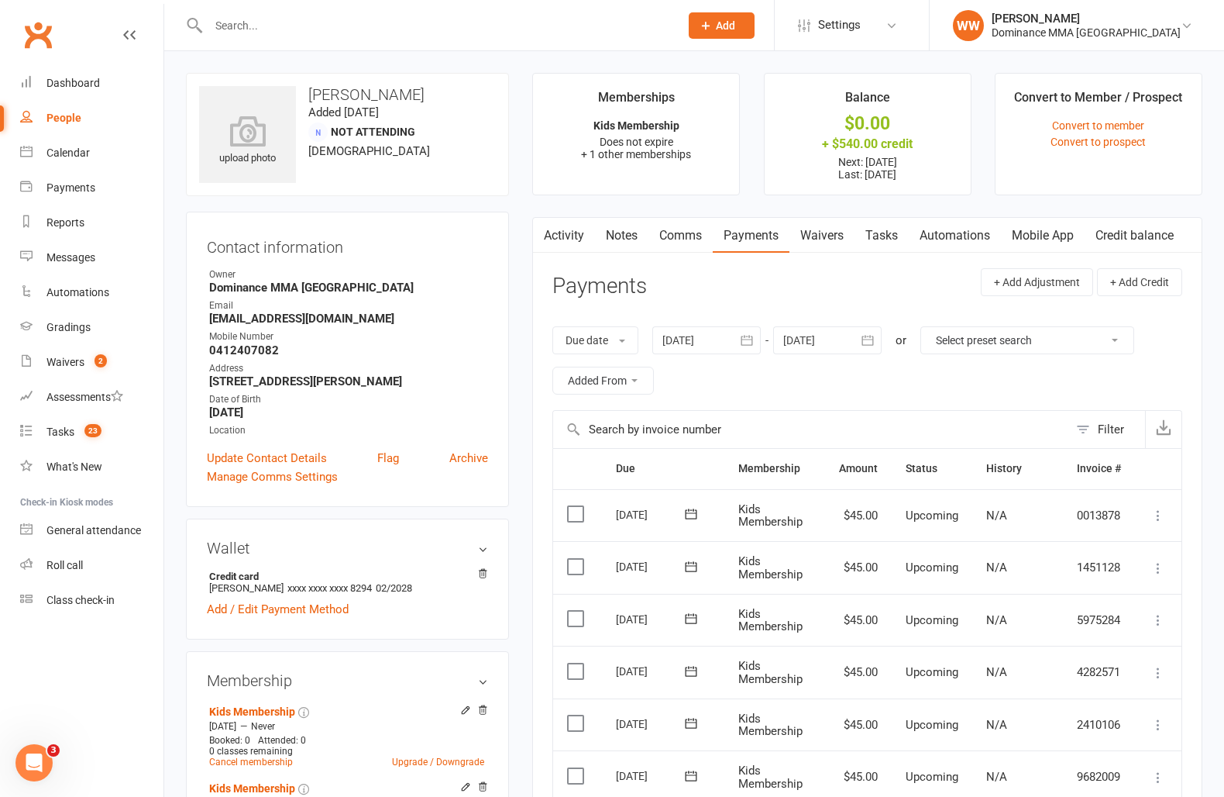
click at [825, 241] on link "Waivers" at bounding box center [822, 236] width 65 height 36
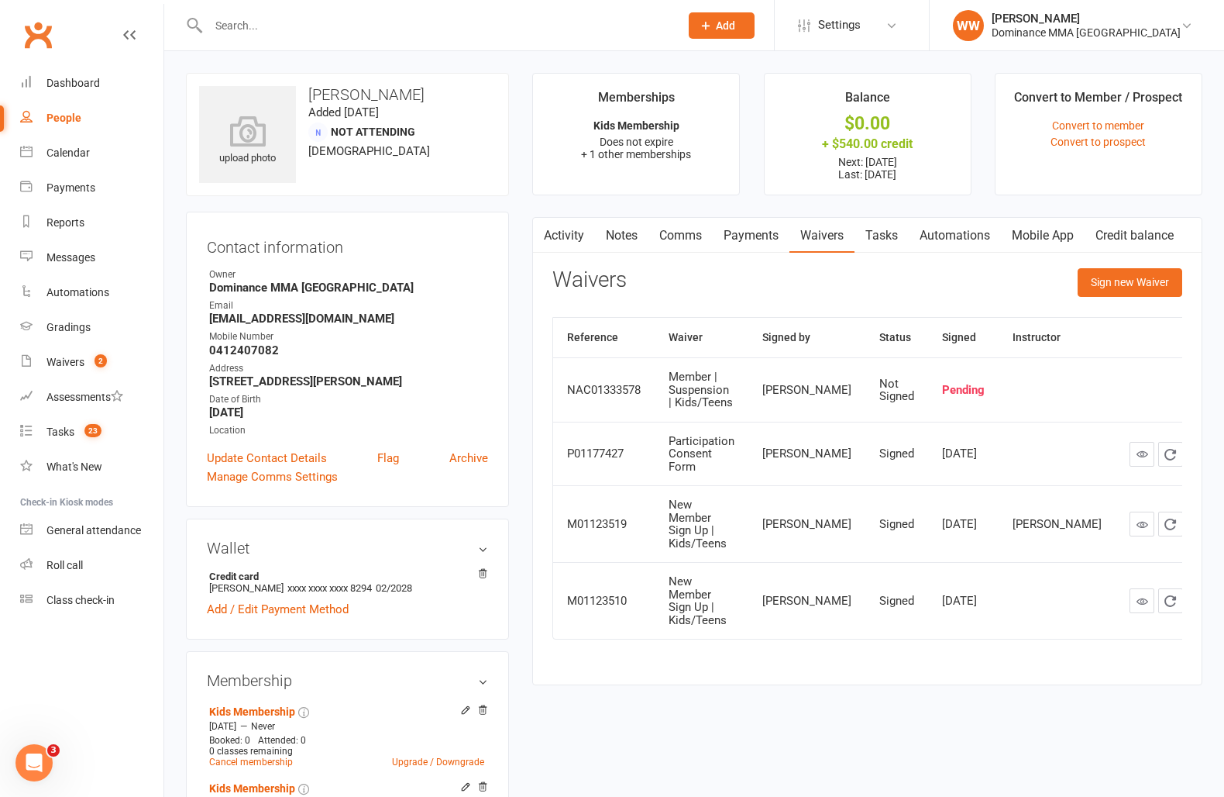
click at [624, 245] on link "Notes" at bounding box center [621, 236] width 53 height 36
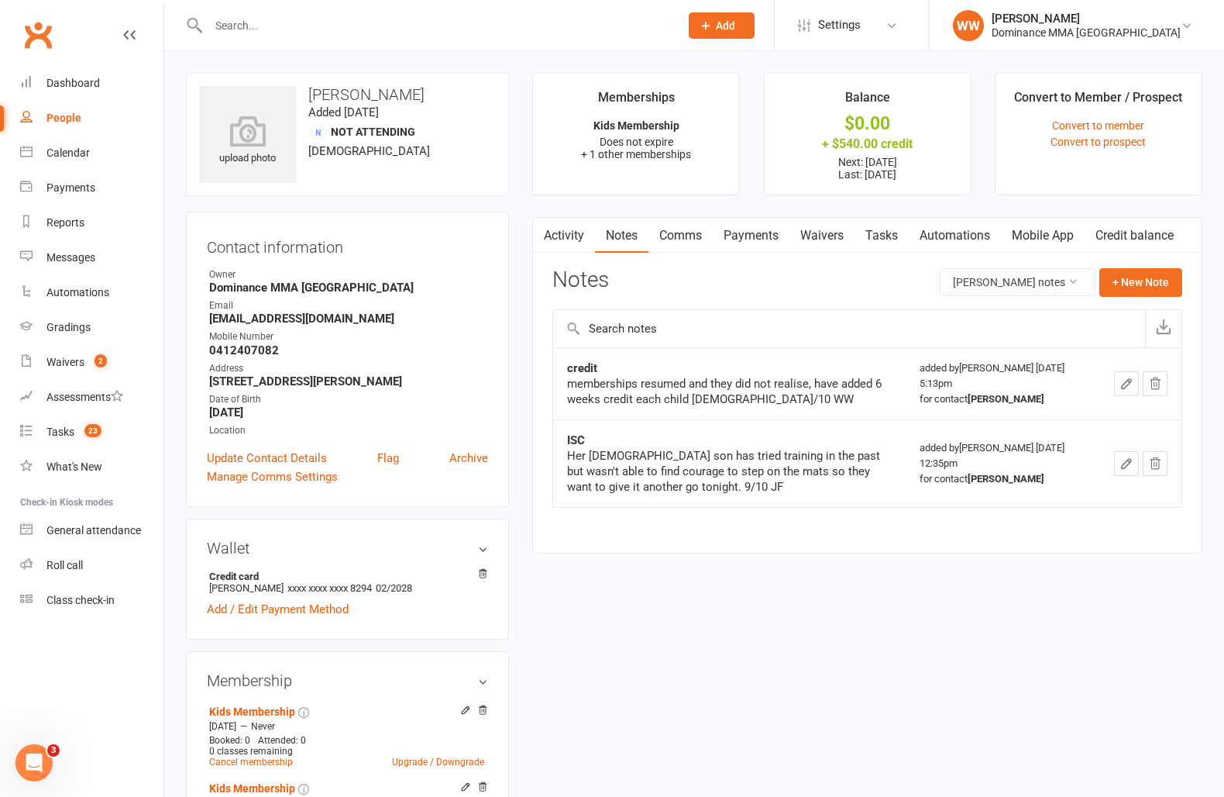
click at [577, 244] on link "Activity" at bounding box center [564, 236] width 62 height 36
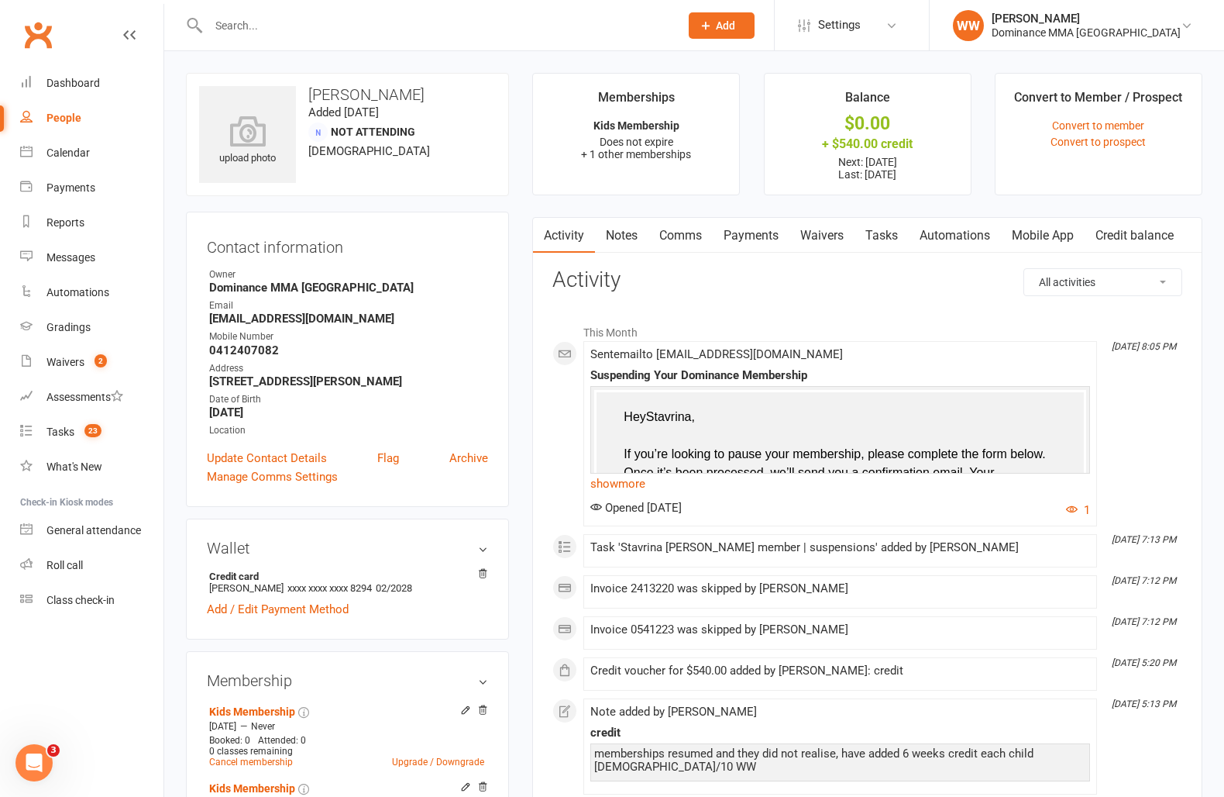
click at [728, 283] on h3 "Activity" at bounding box center [868, 280] width 630 height 24
click at [72, 424] on link "Tasks 23" at bounding box center [91, 432] width 143 height 35
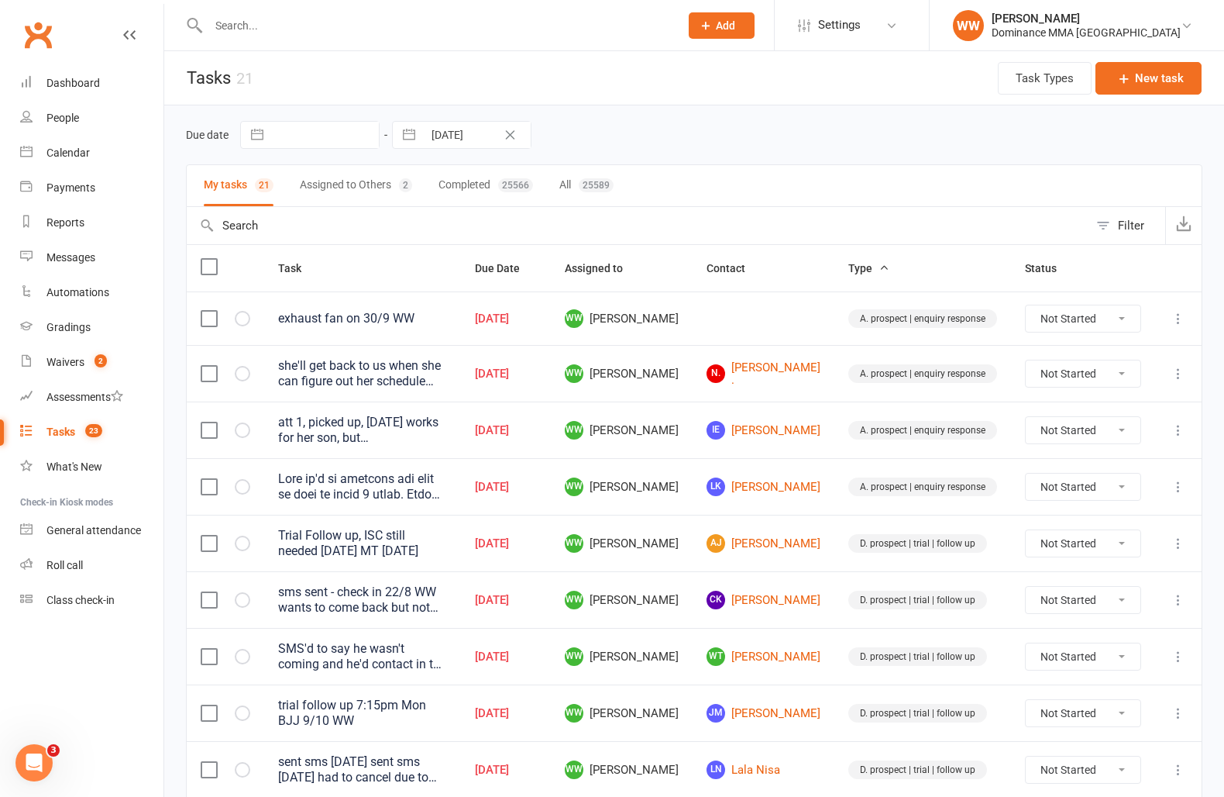
drag, startPoint x: 718, startPoint y: 519, endPoint x: 716, endPoint y: 533, distance: 14.0
click at [693, 519] on td "WW Will Wesley" at bounding box center [622, 543] width 142 height 57
drag, startPoint x: 728, startPoint y: 560, endPoint x: 719, endPoint y: 567, distance: 11.0
click at [728, 560] on td "AJ Aymen Jebril" at bounding box center [764, 543] width 142 height 57
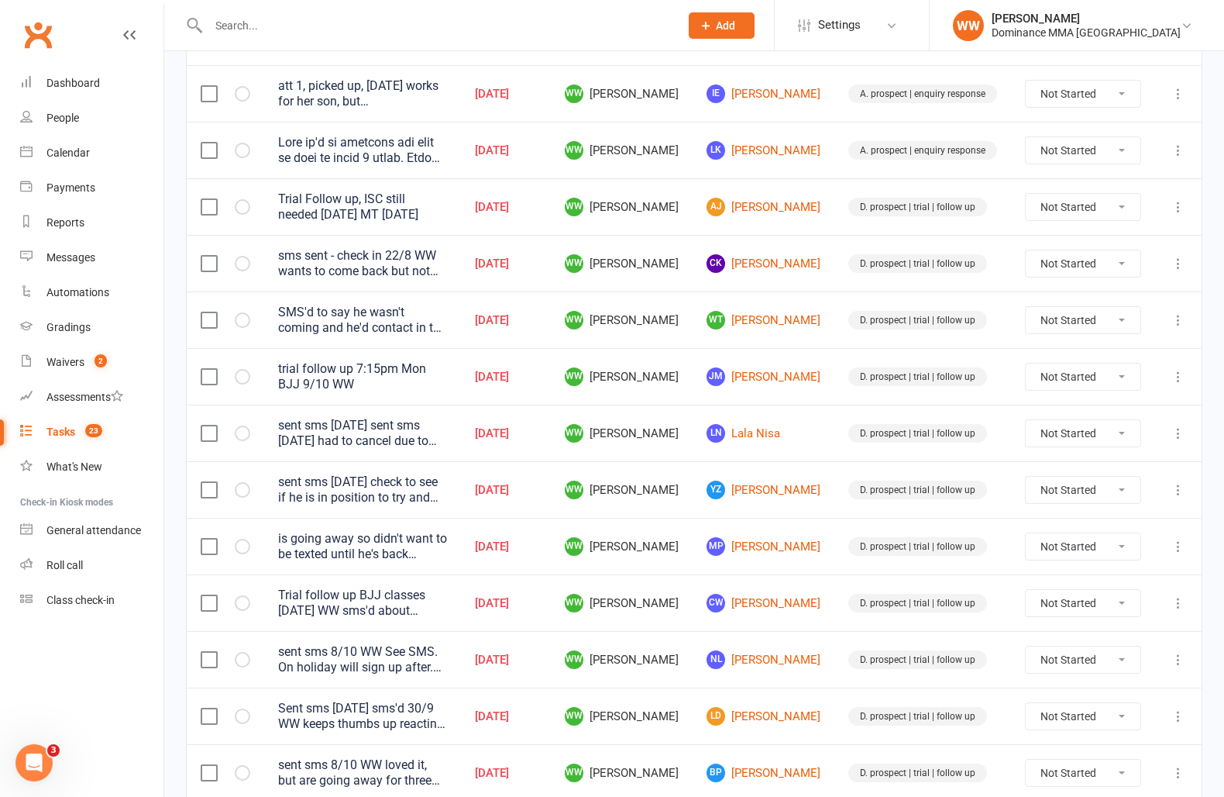
scroll to position [339, 0]
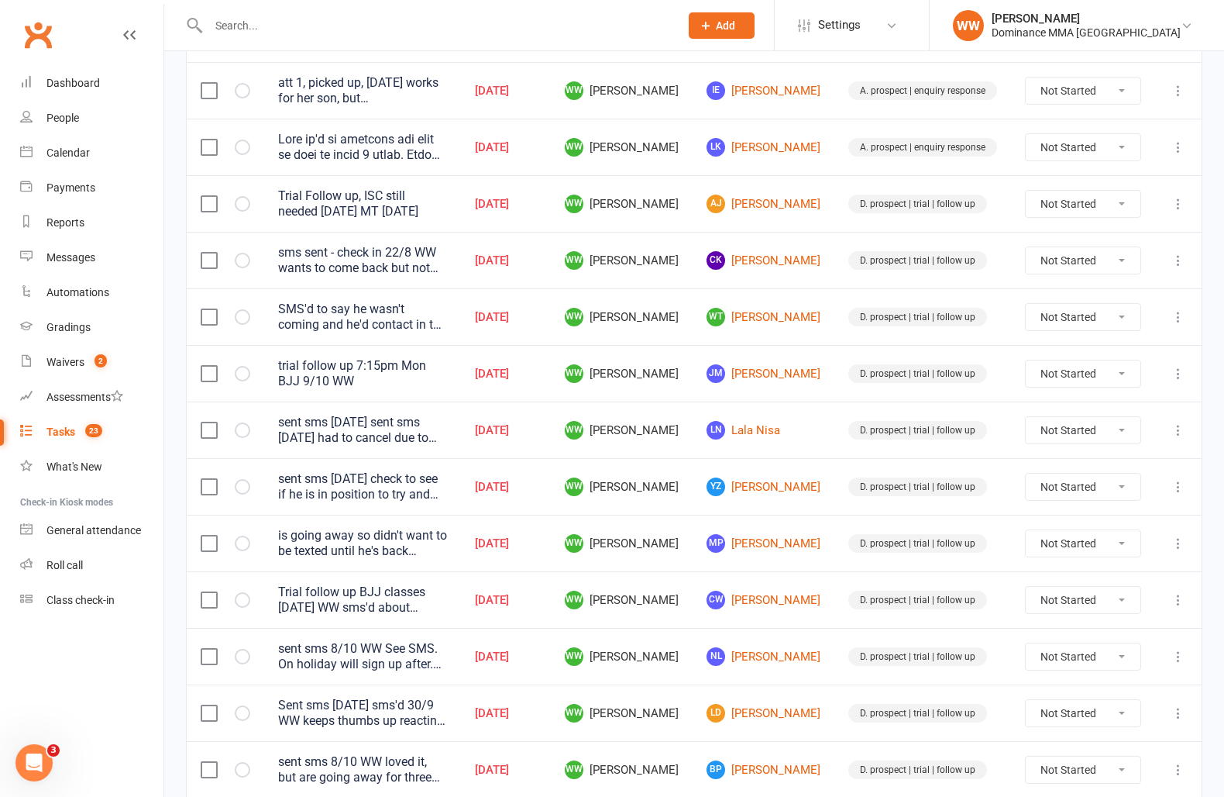
drag, startPoint x: 717, startPoint y: 631, endPoint x: 725, endPoint y: 658, distance: 28.2
click at [693, 631] on td "WW Will Wesley" at bounding box center [622, 656] width 142 height 57
click at [693, 659] on td "WW Will Wesley" at bounding box center [622, 656] width 142 height 57
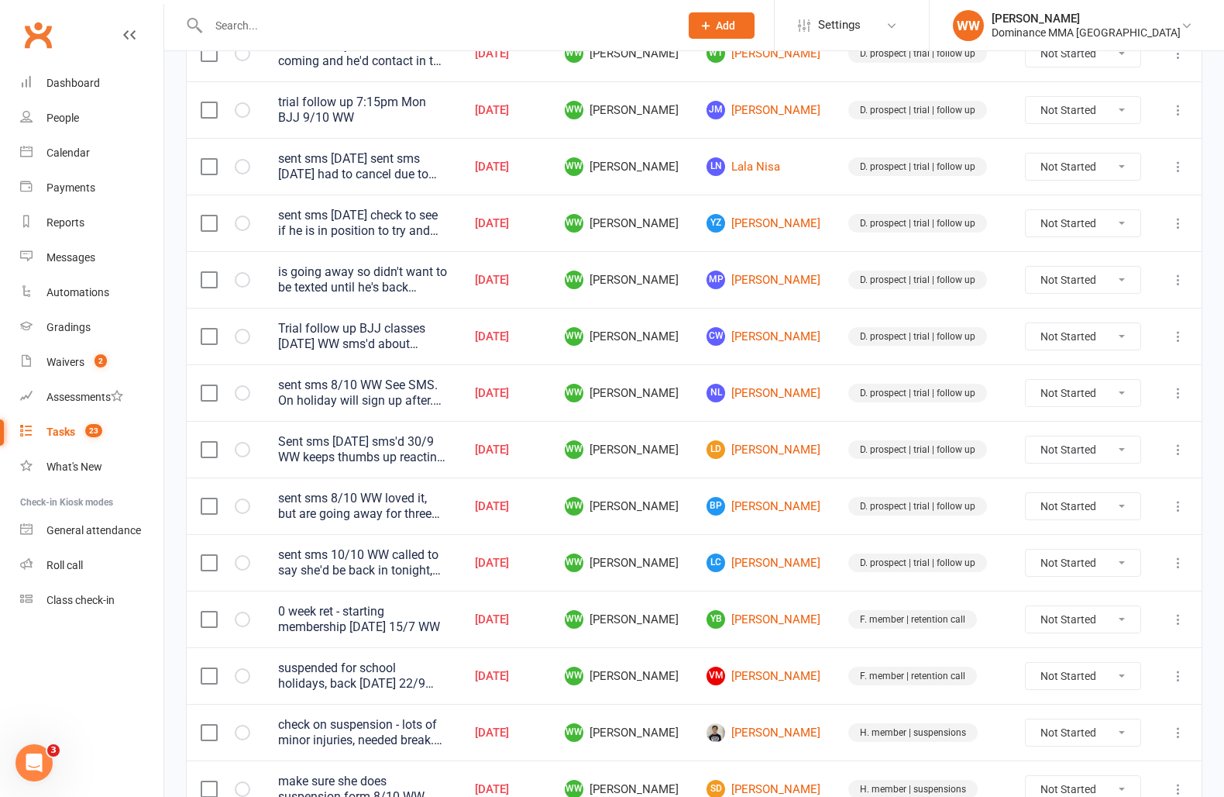
scroll to position [740, 0]
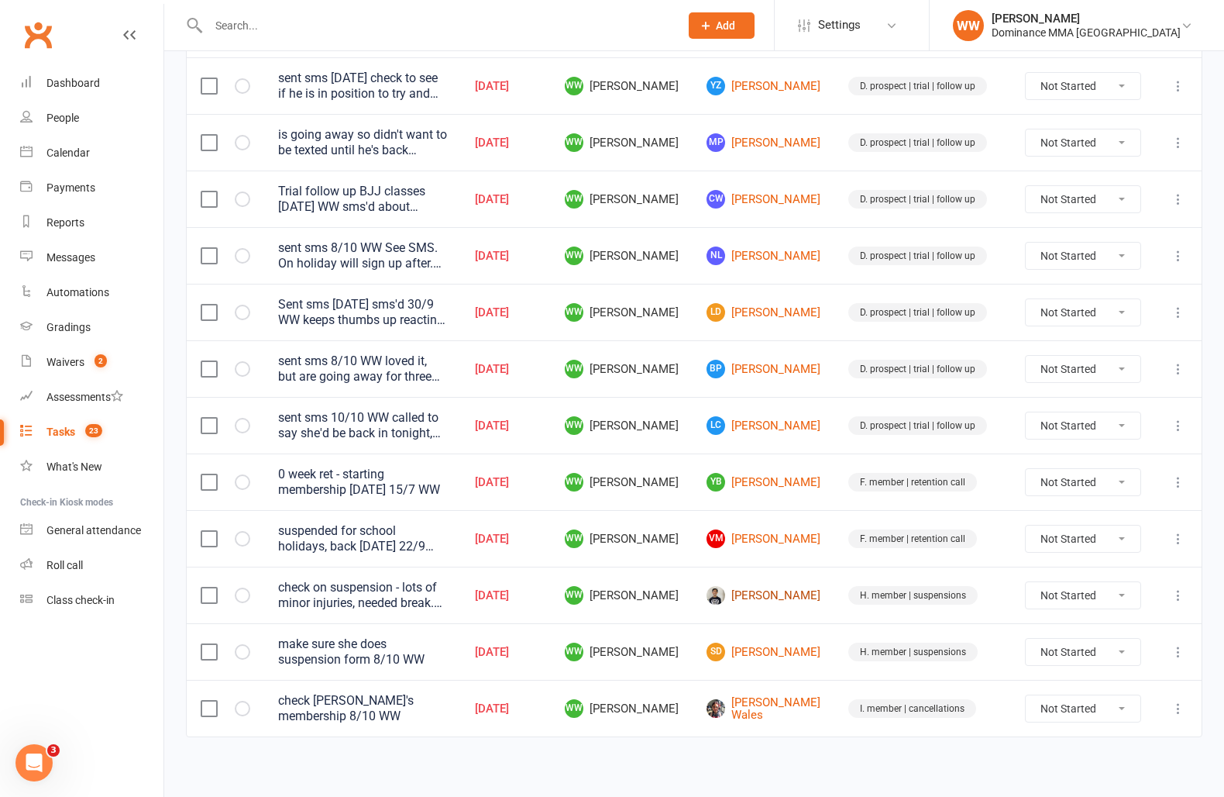
click at [779, 594] on link "Kevin Lai" at bounding box center [764, 595] width 114 height 19
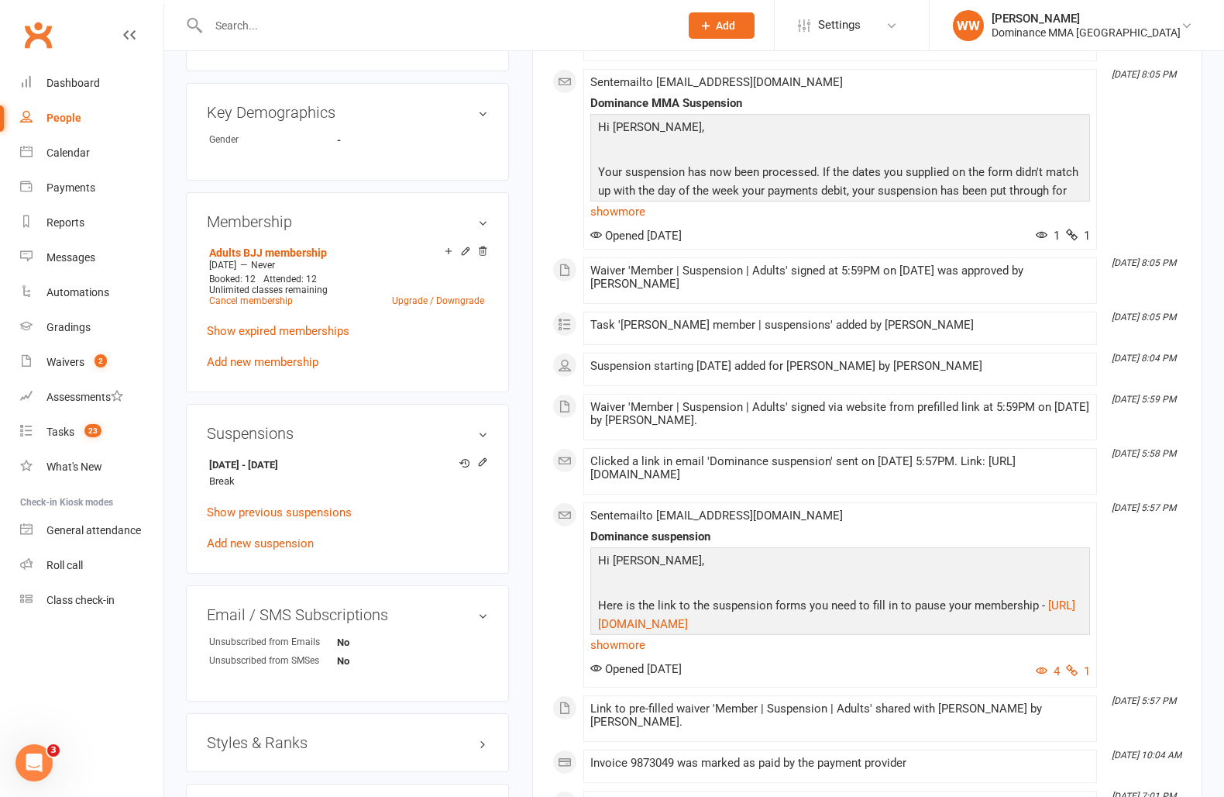
scroll to position [684, 0]
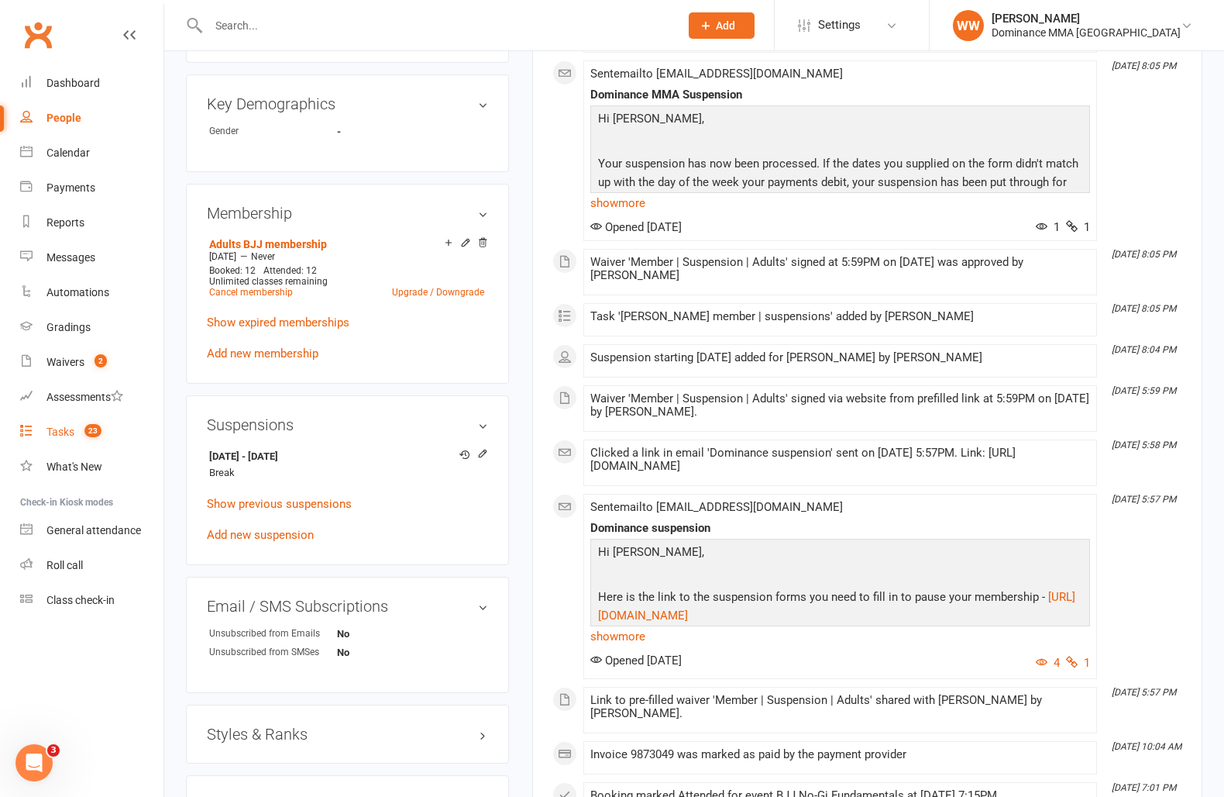
click at [61, 439] on link "Tasks 23" at bounding box center [91, 432] width 143 height 35
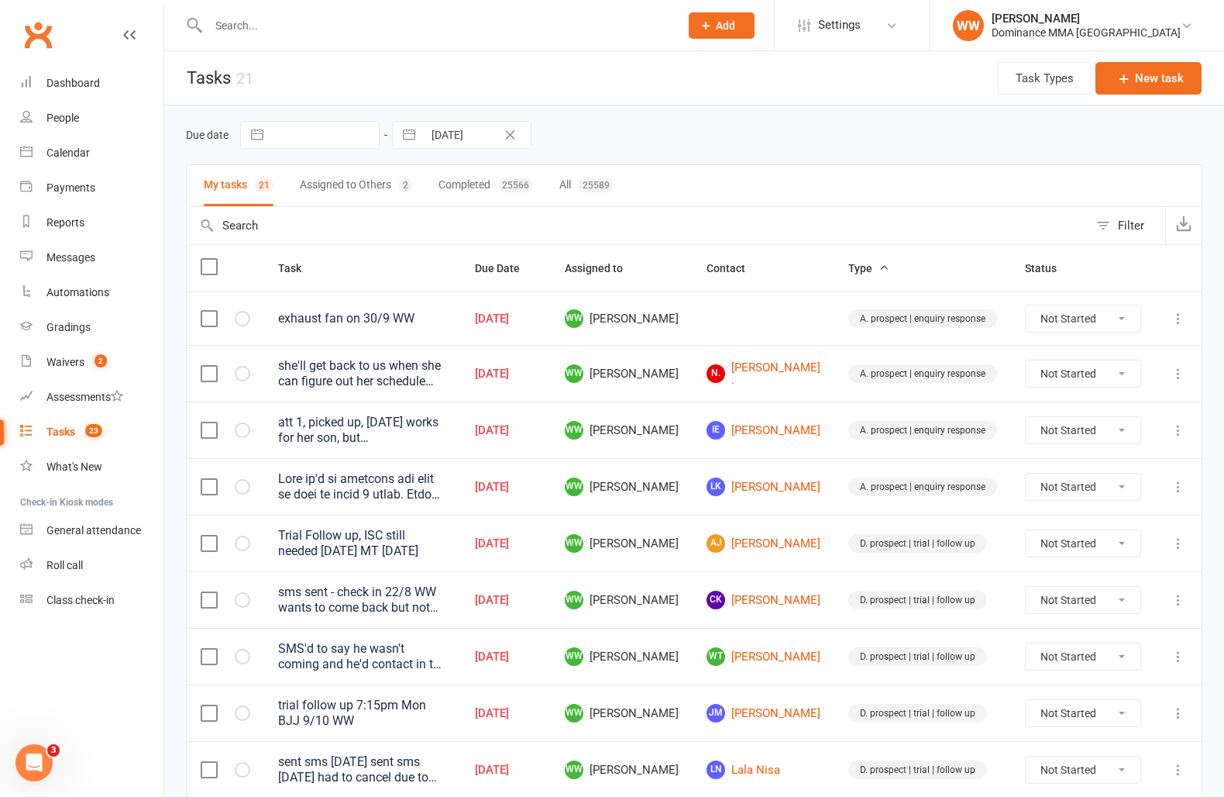
click at [693, 671] on td "WW Will Wesley" at bounding box center [622, 656] width 142 height 57
click at [693, 682] on td "WW Will Wesley" at bounding box center [622, 656] width 142 height 57
click at [772, 369] on link "N. Naomi ." at bounding box center [764, 374] width 114 height 26
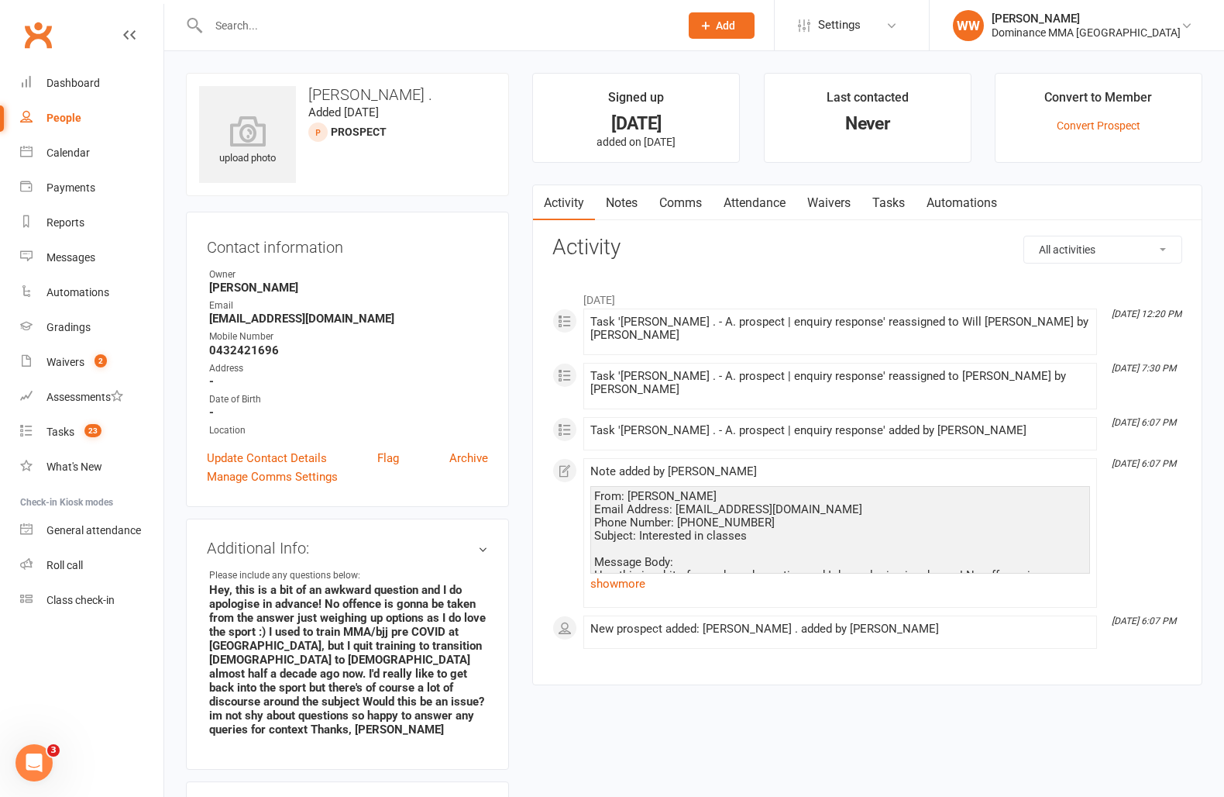
click at [897, 211] on link "Tasks" at bounding box center [889, 203] width 54 height 36
select select "incomplete"
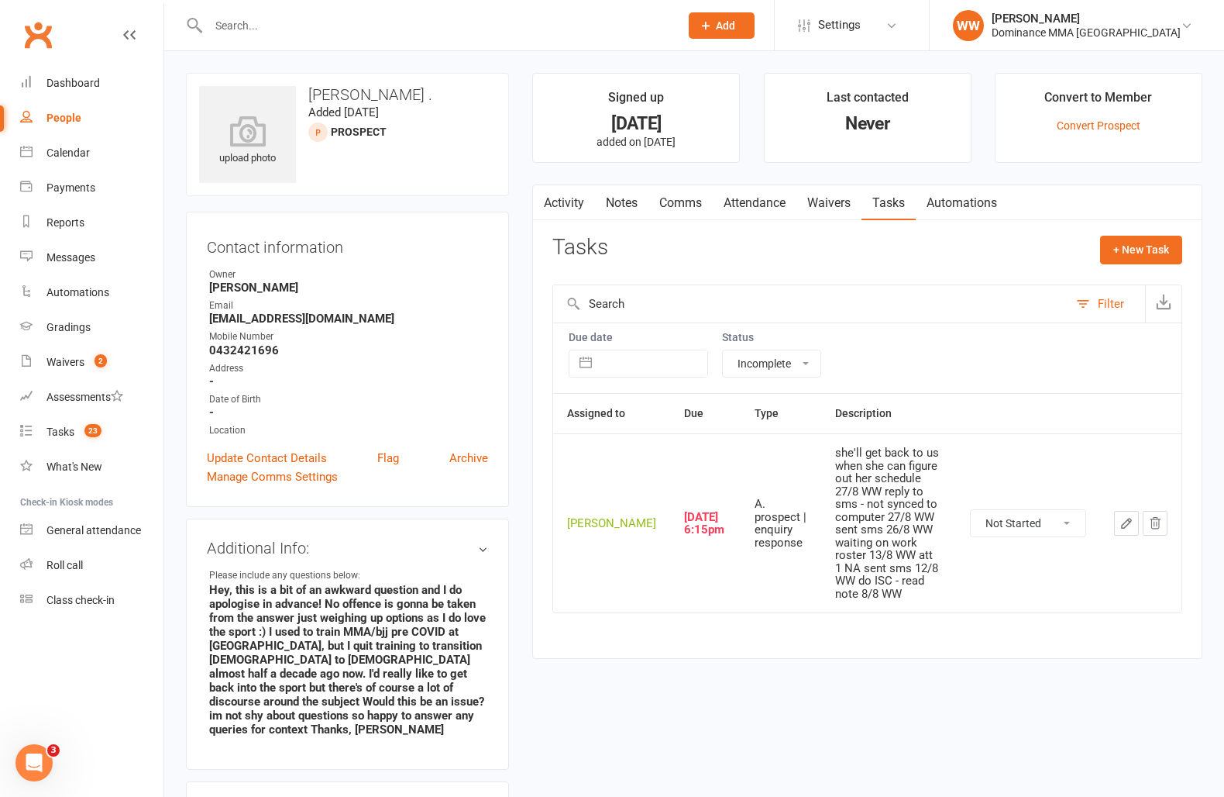
click at [1122, 518] on icon "button" at bounding box center [1126, 522] width 9 height 9
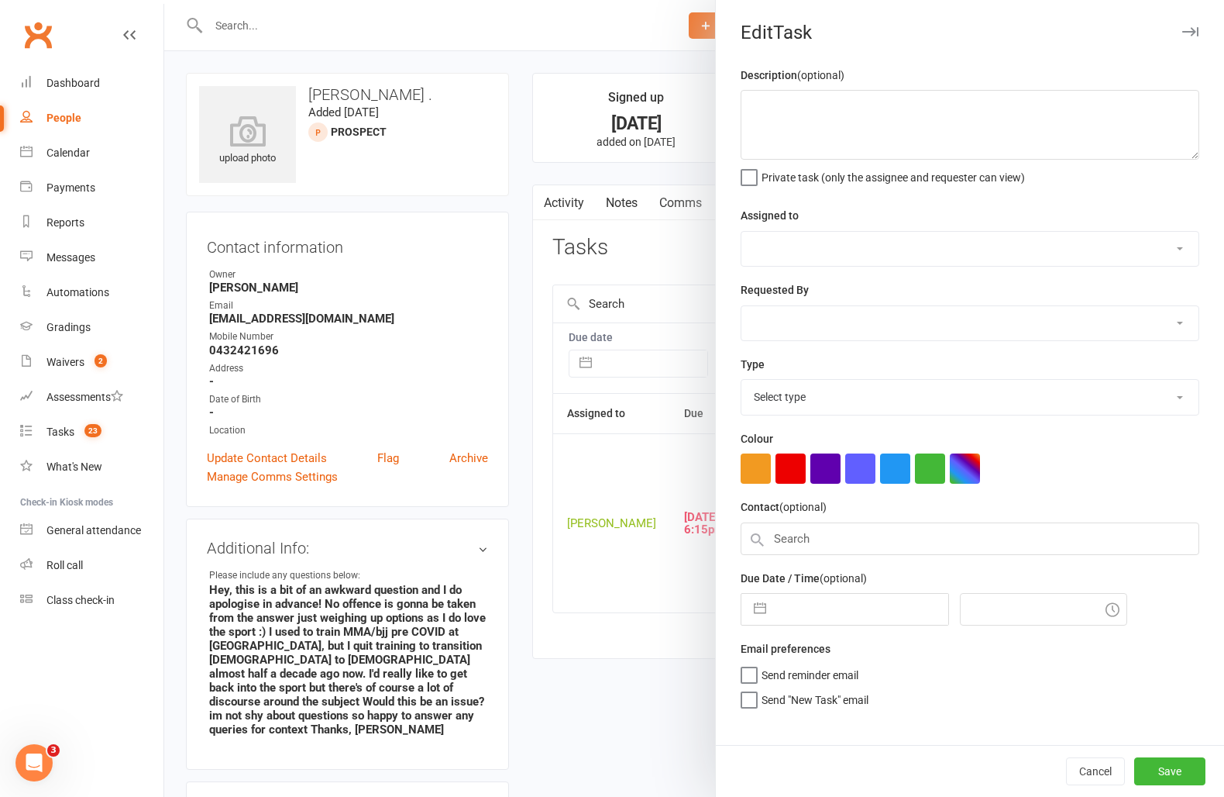
type textarea "she'll get back to us when she can figure out her schedule 27/8 WW reply to sms…"
select select "49757"
type input "13 Oct 2025"
type input "6:15pm"
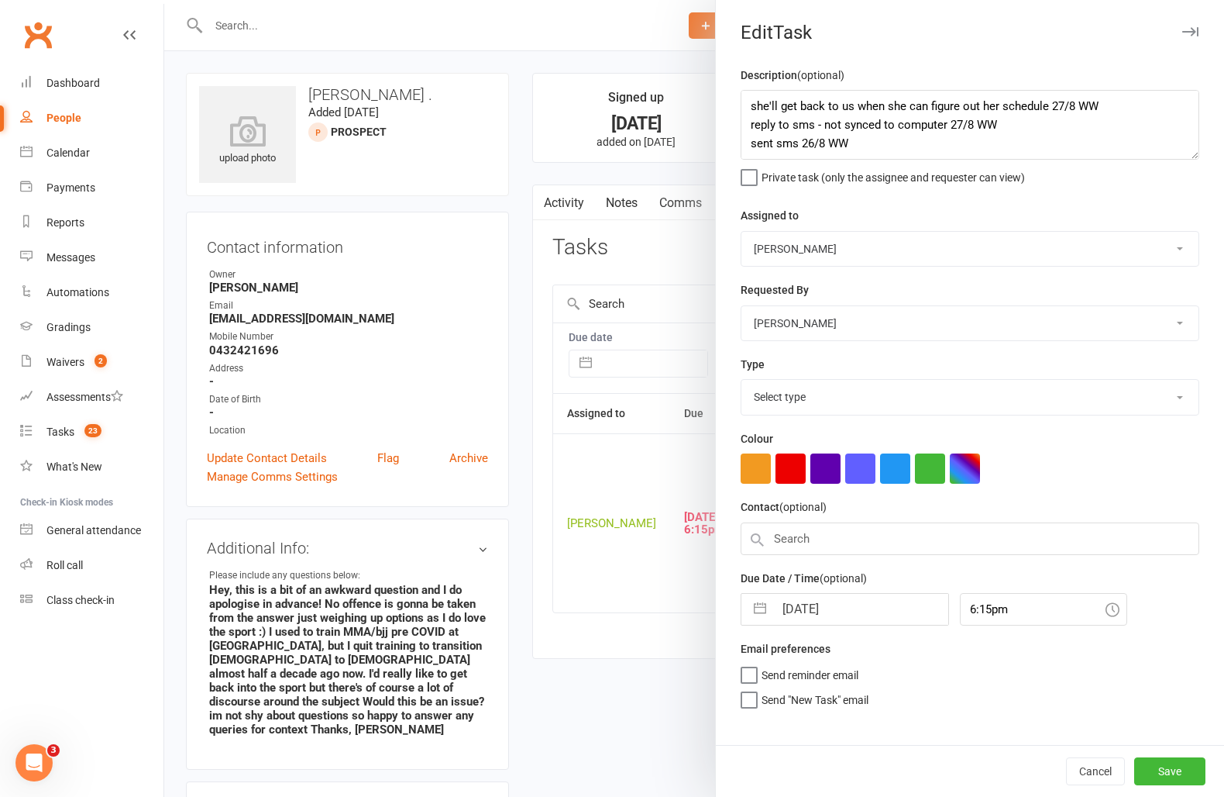
select select "3860"
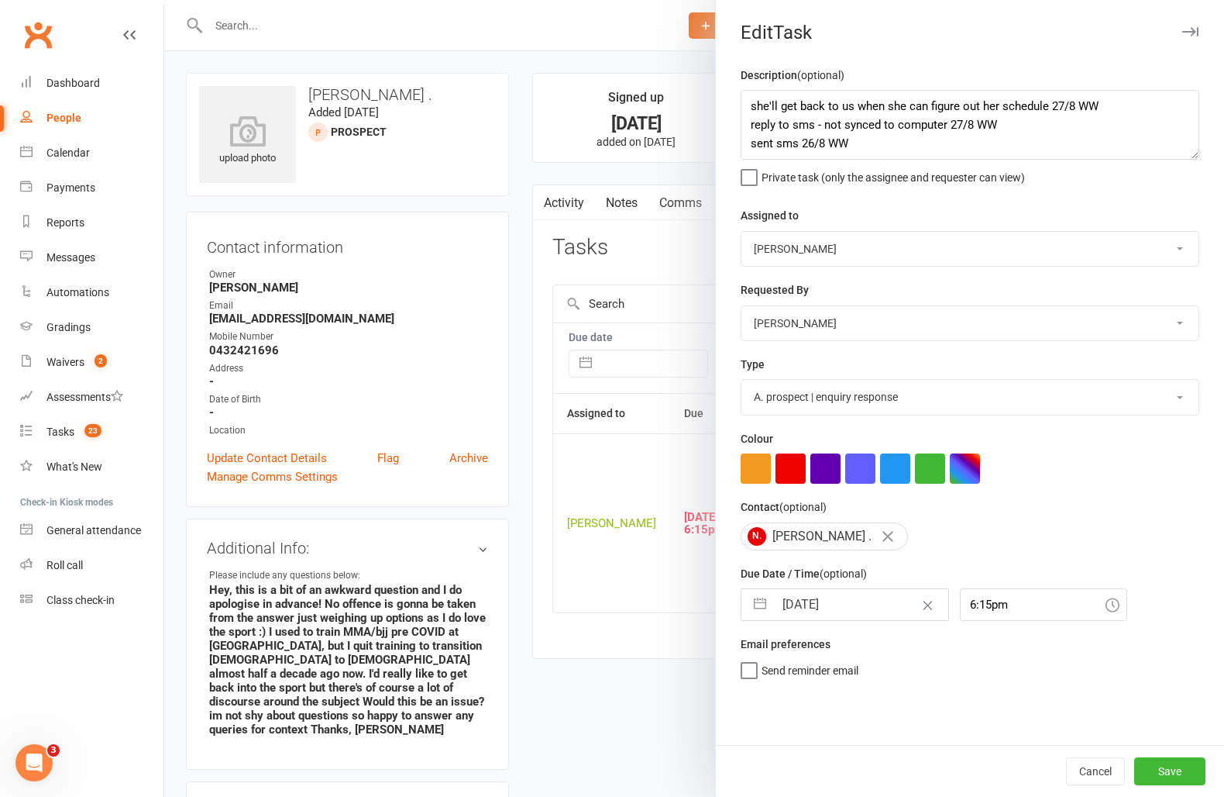
click at [808, 603] on input "13 Oct 2025" at bounding box center [861, 604] width 174 height 31
select select "8"
select select "2025"
select select "9"
select select "2025"
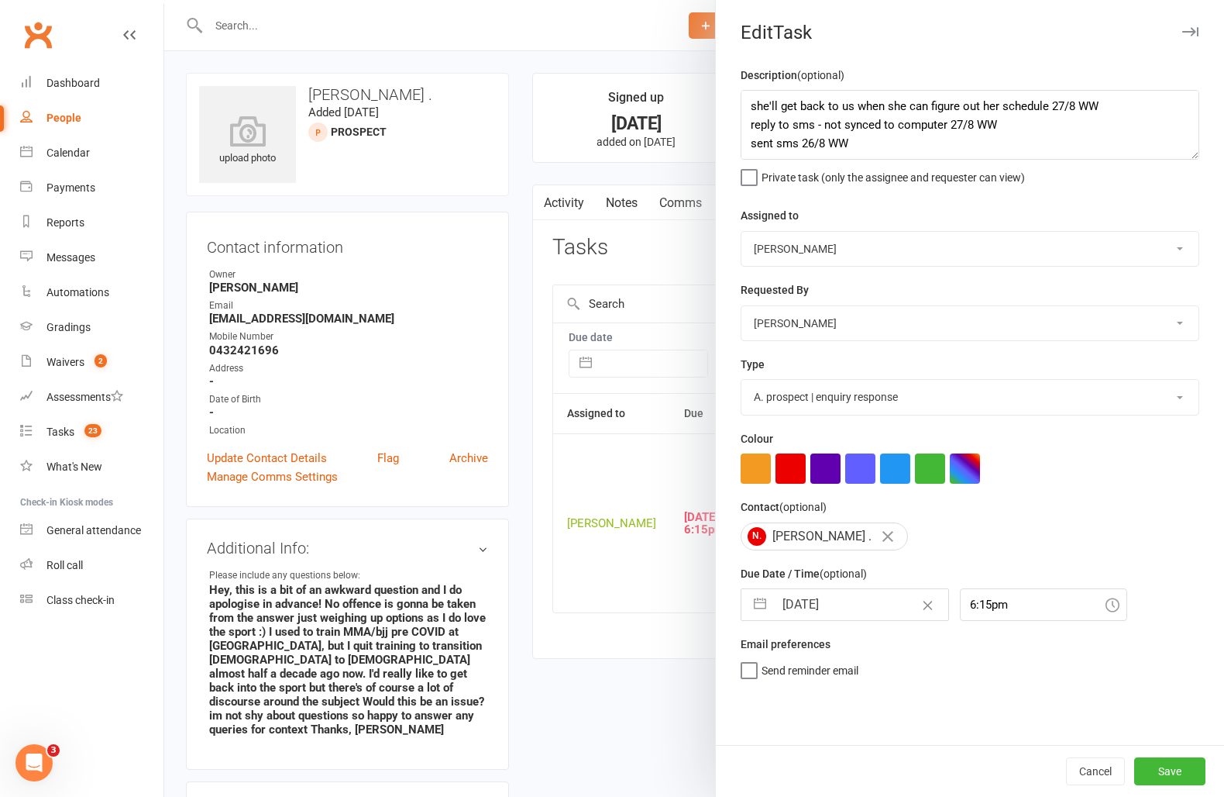
select select "10"
select select "2025"
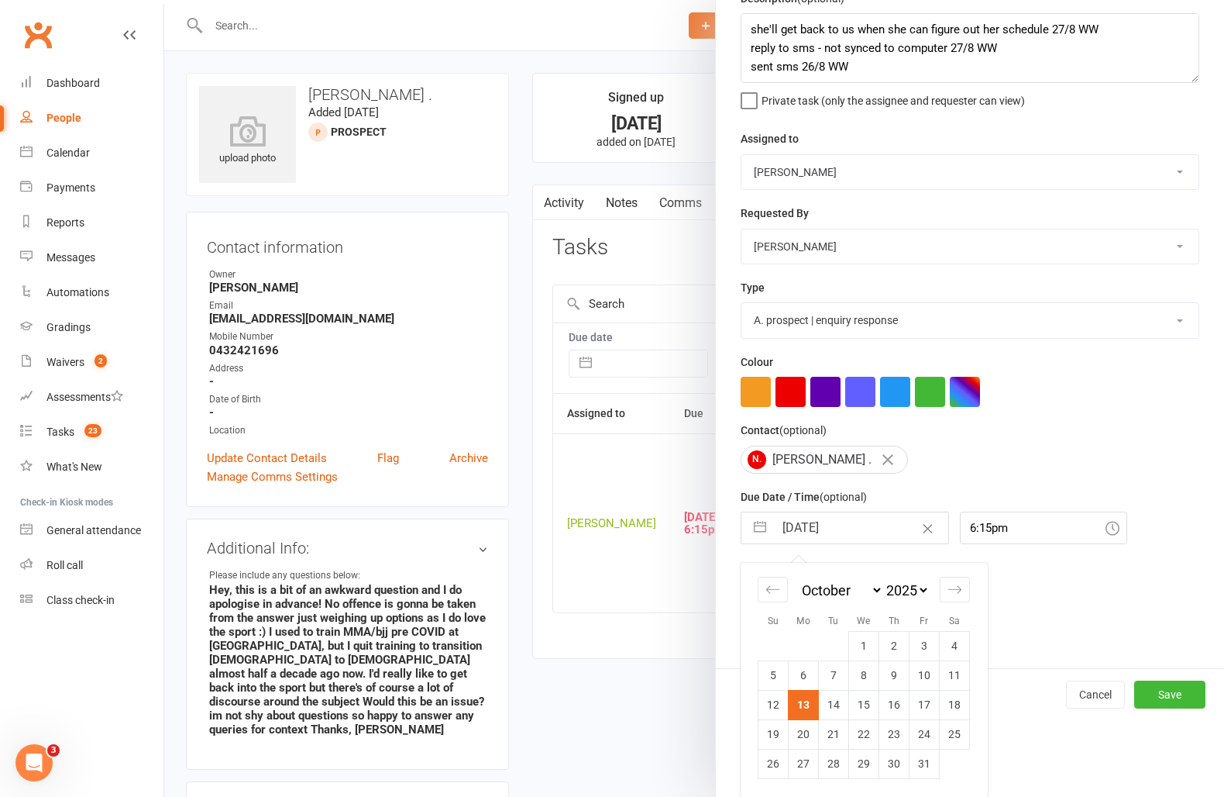
drag, startPoint x: 895, startPoint y: 706, endPoint x: 905, endPoint y: 707, distance: 10.1
click at [895, 706] on td "16" at bounding box center [895, 704] width 30 height 29
type input "16 Oct 2025"
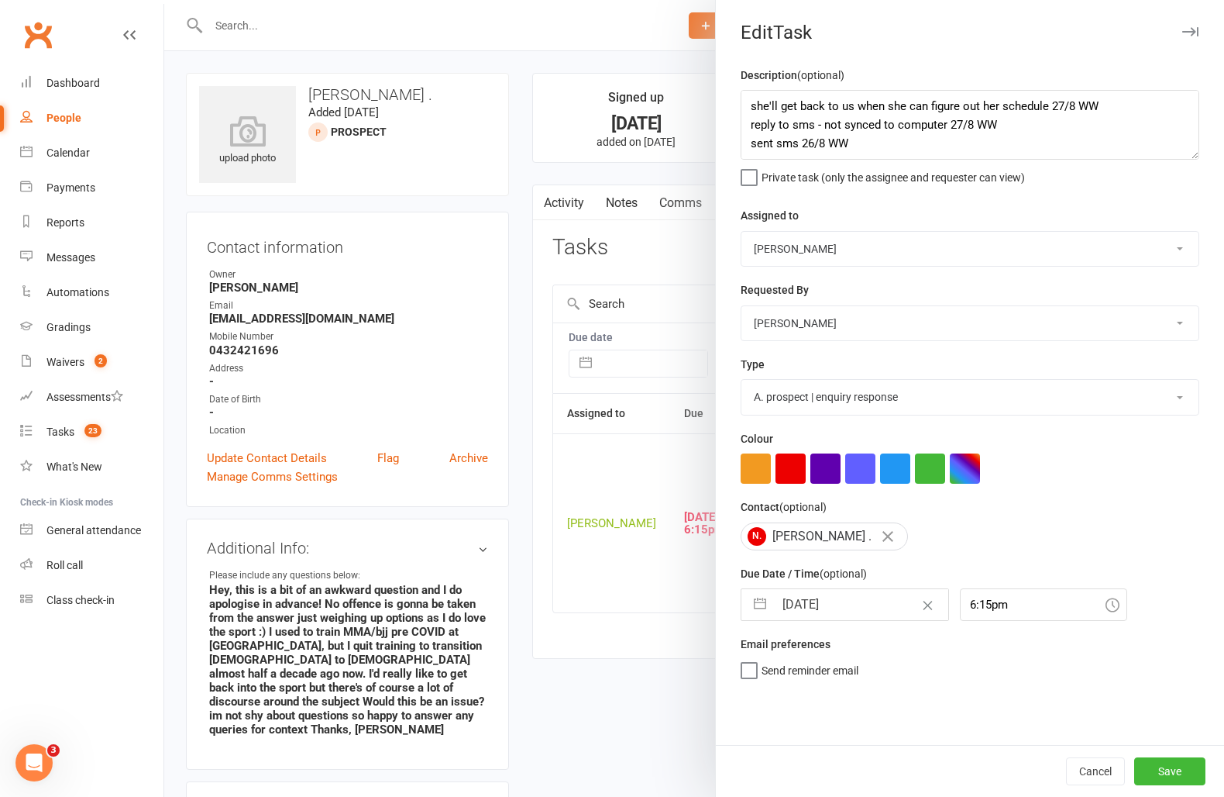
scroll to position [0, 0]
click at [1155, 770] on button "Save" at bounding box center [1170, 771] width 71 height 28
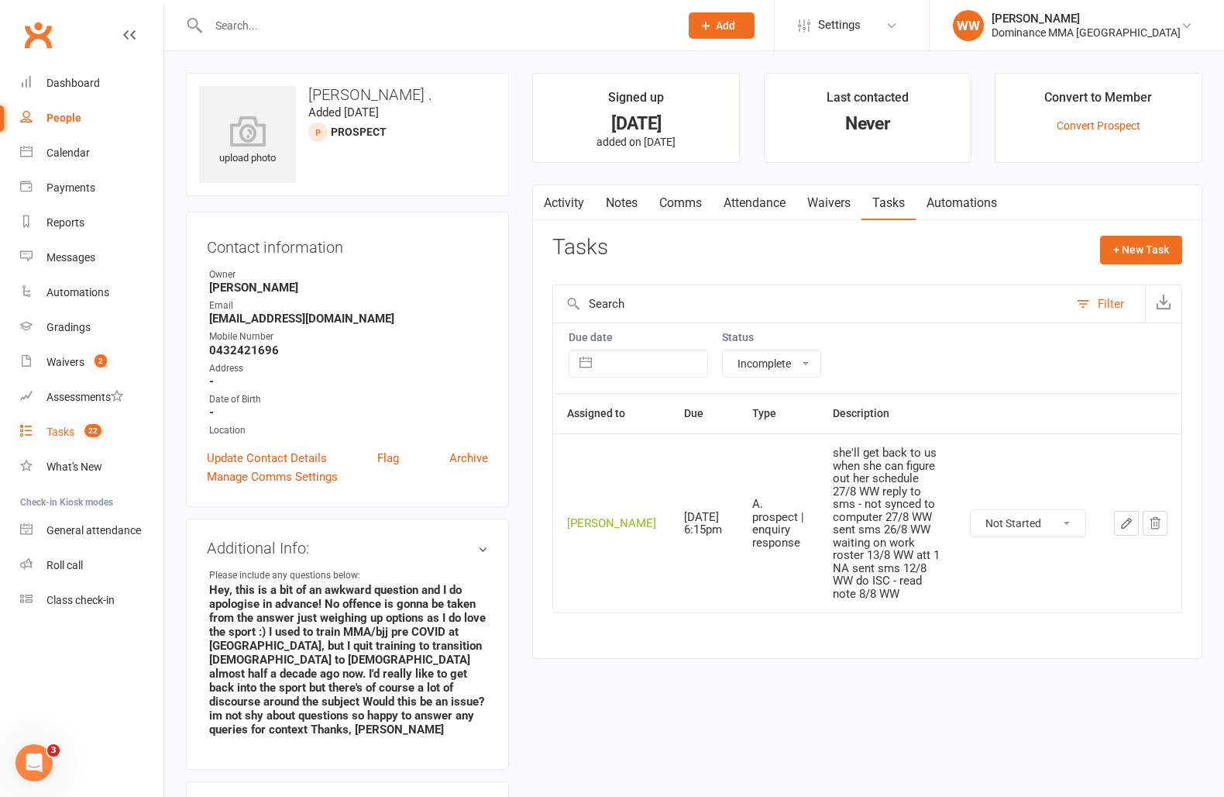
click at [58, 435] on div "Tasks" at bounding box center [60, 431] width 28 height 12
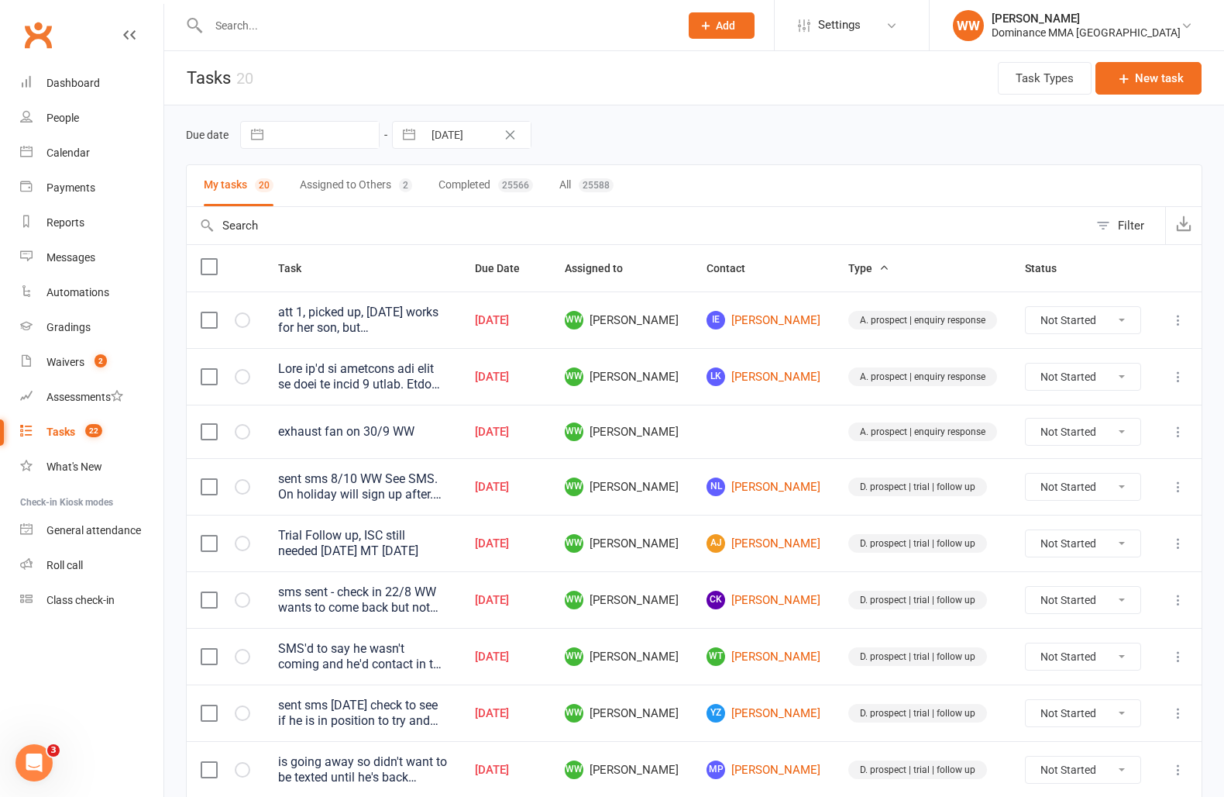
drag, startPoint x: 831, startPoint y: 618, endPoint x: 838, endPoint y: 638, distance: 20.6
click at [831, 619] on td "CK Christos Kalas" at bounding box center [764, 599] width 142 height 57
click at [838, 638] on td "D. prospect | trial | follow up" at bounding box center [923, 656] width 177 height 57
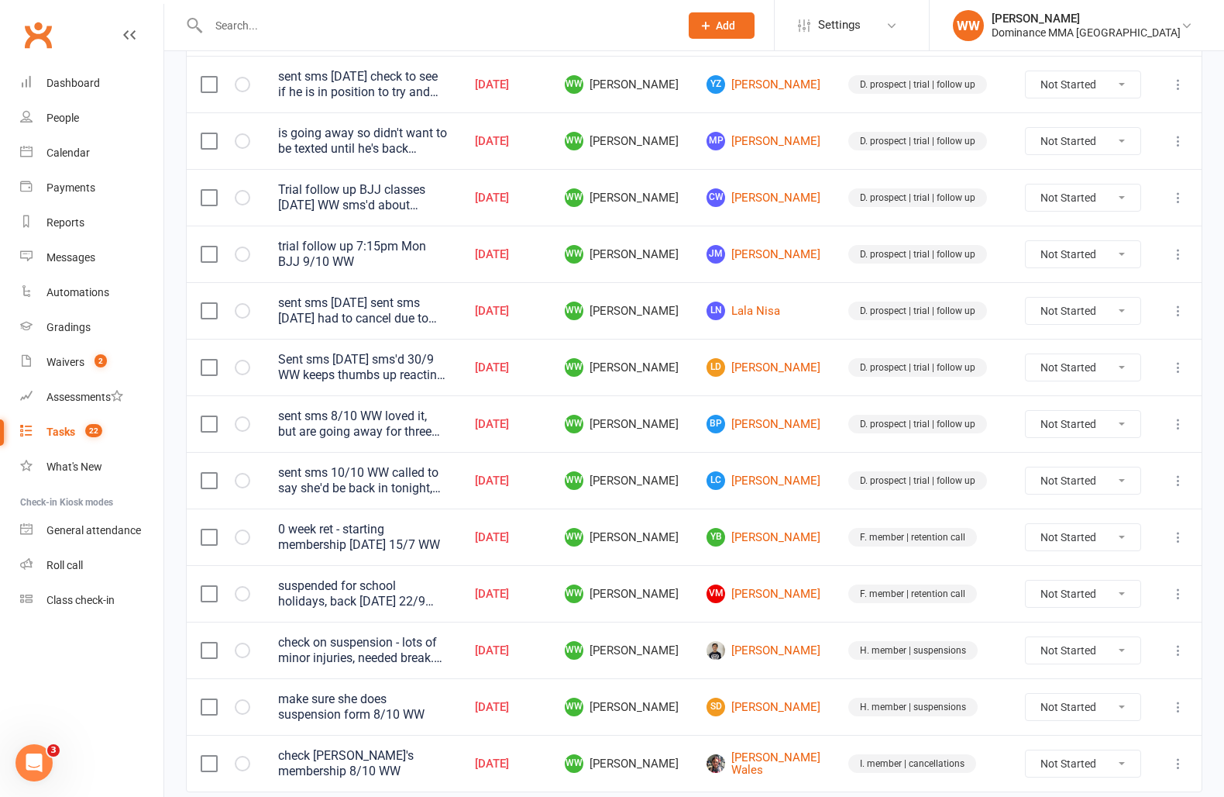
scroll to position [684, 0]
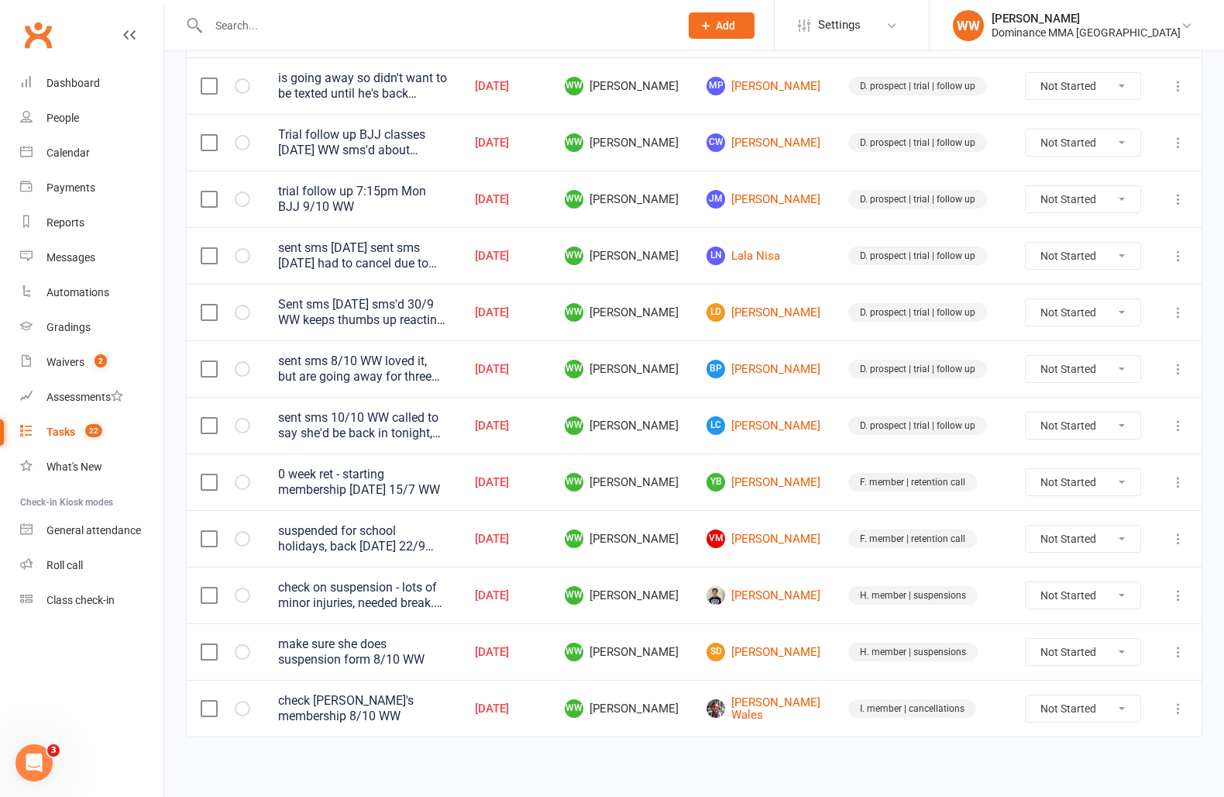
click at [826, 618] on td "Kevin Lai" at bounding box center [764, 595] width 142 height 57
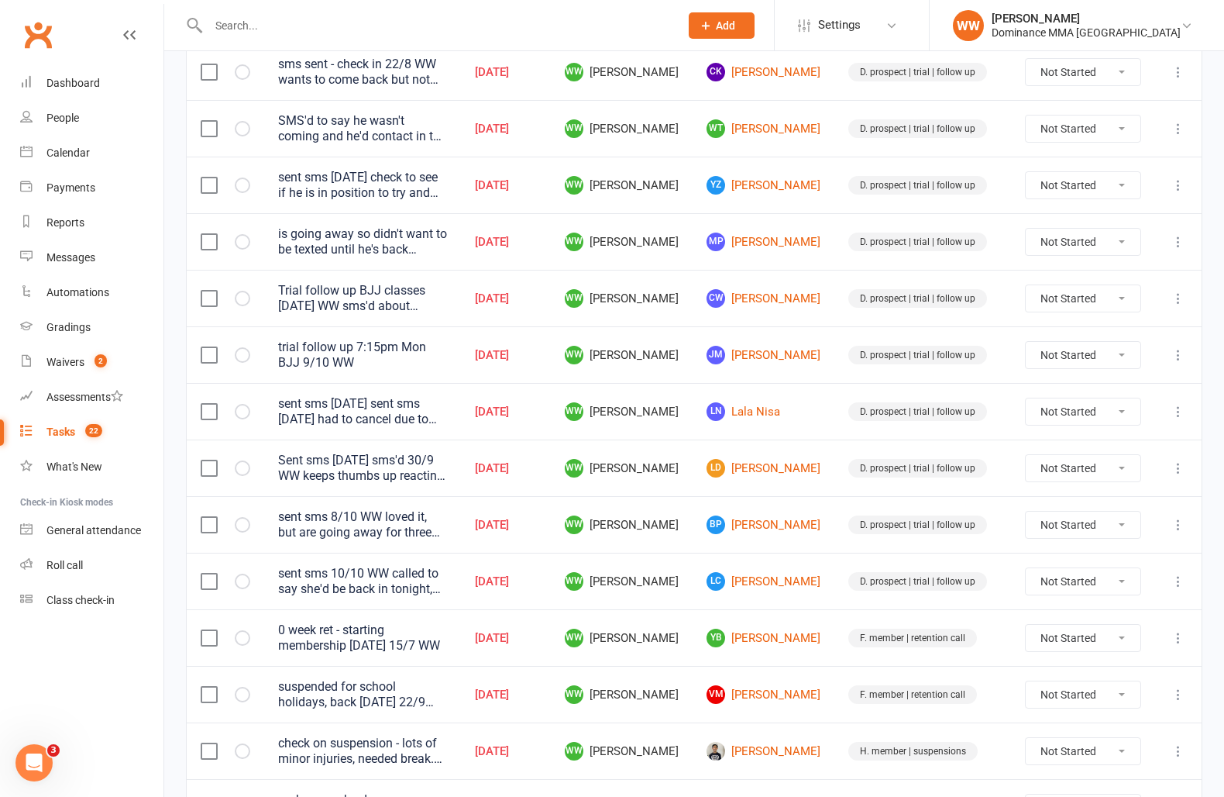
scroll to position [522, 0]
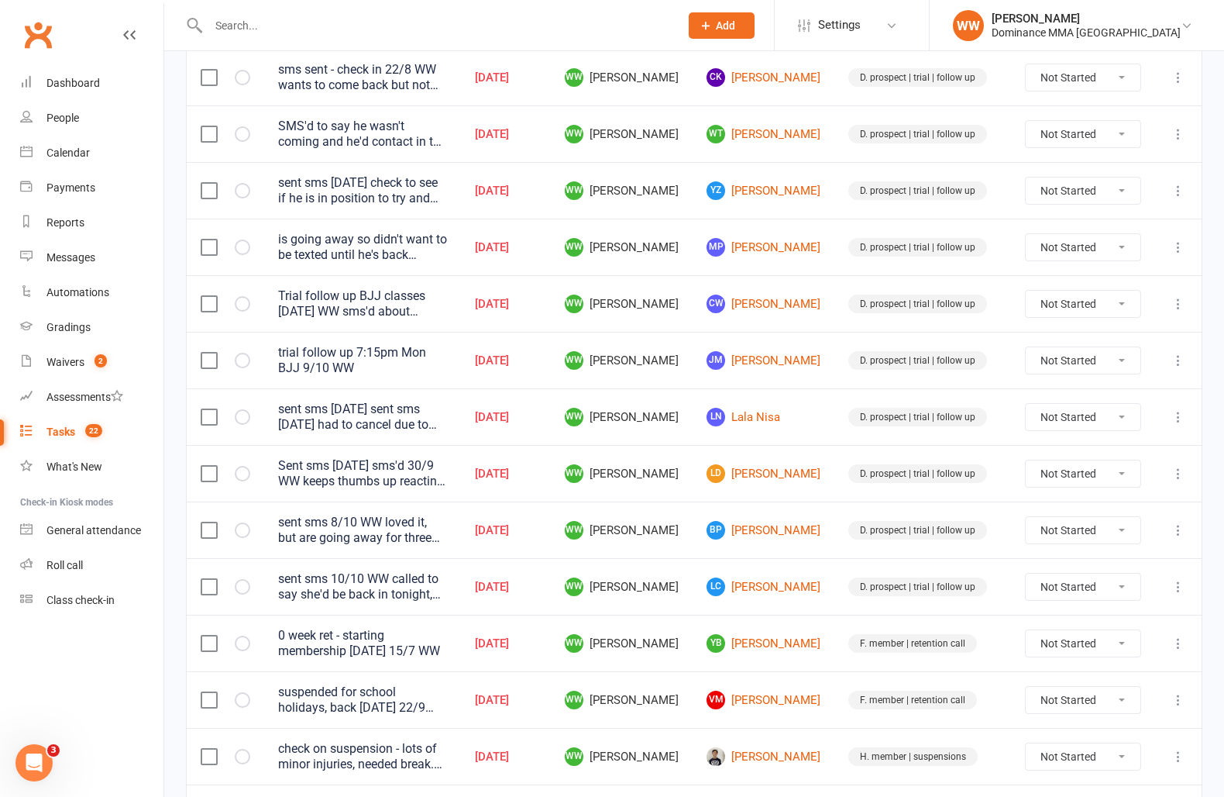
click at [1183, 524] on icon at bounding box center [1178, 529] width 15 height 15
click at [1100, 587] on link "Edit" at bounding box center [1110, 588] width 153 height 31
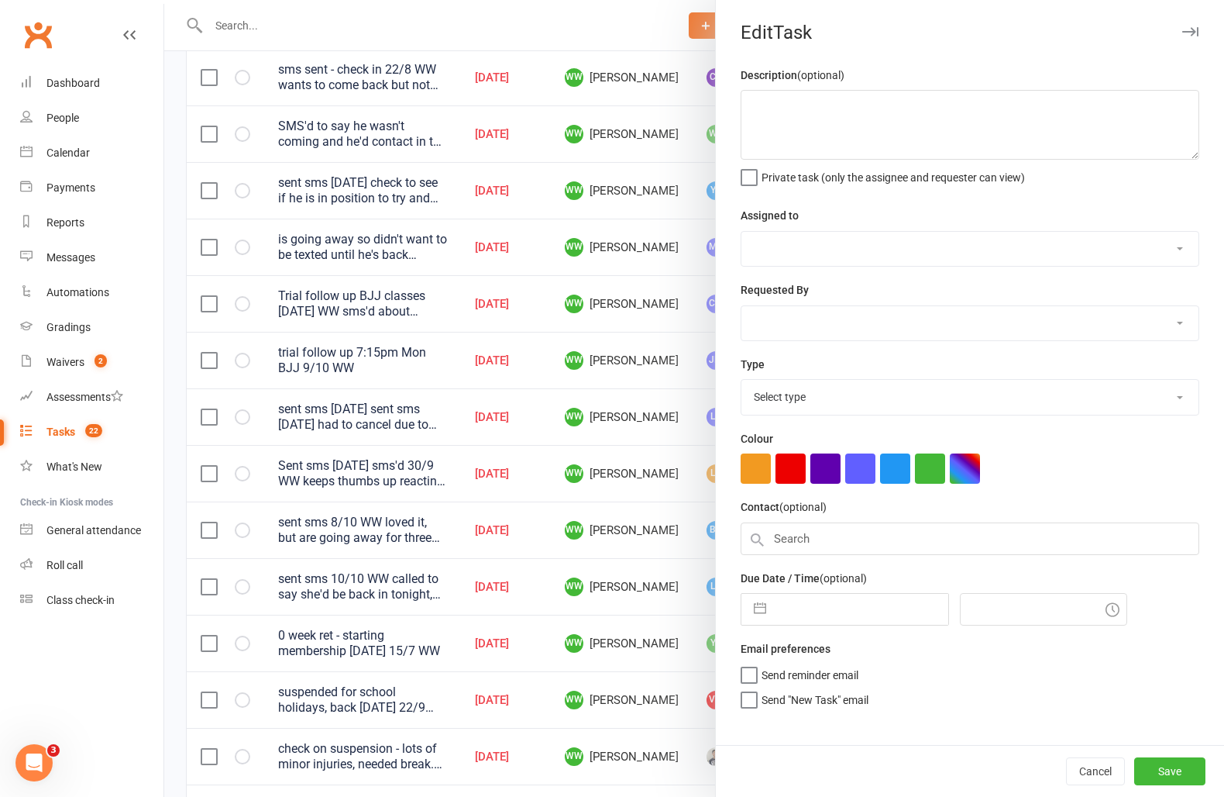
type textarea "sent sms 8/10 WW loved it, but are going away for three weeks on Monday - have …"
select select "49757"
type input "13 Oct 2025"
type input "8:15pm"
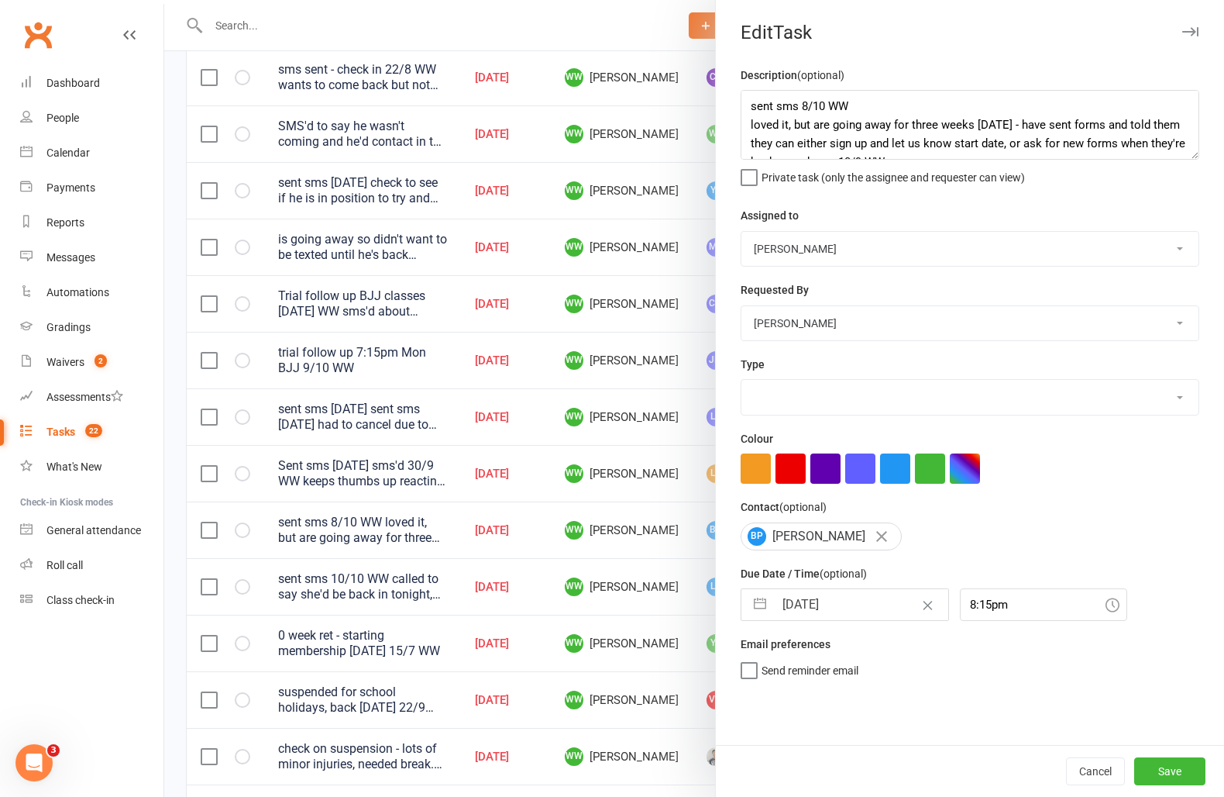
select select "3863"
click at [832, 615] on input "13 Oct 2025" at bounding box center [861, 604] width 174 height 31
select select "8"
select select "2025"
select select "9"
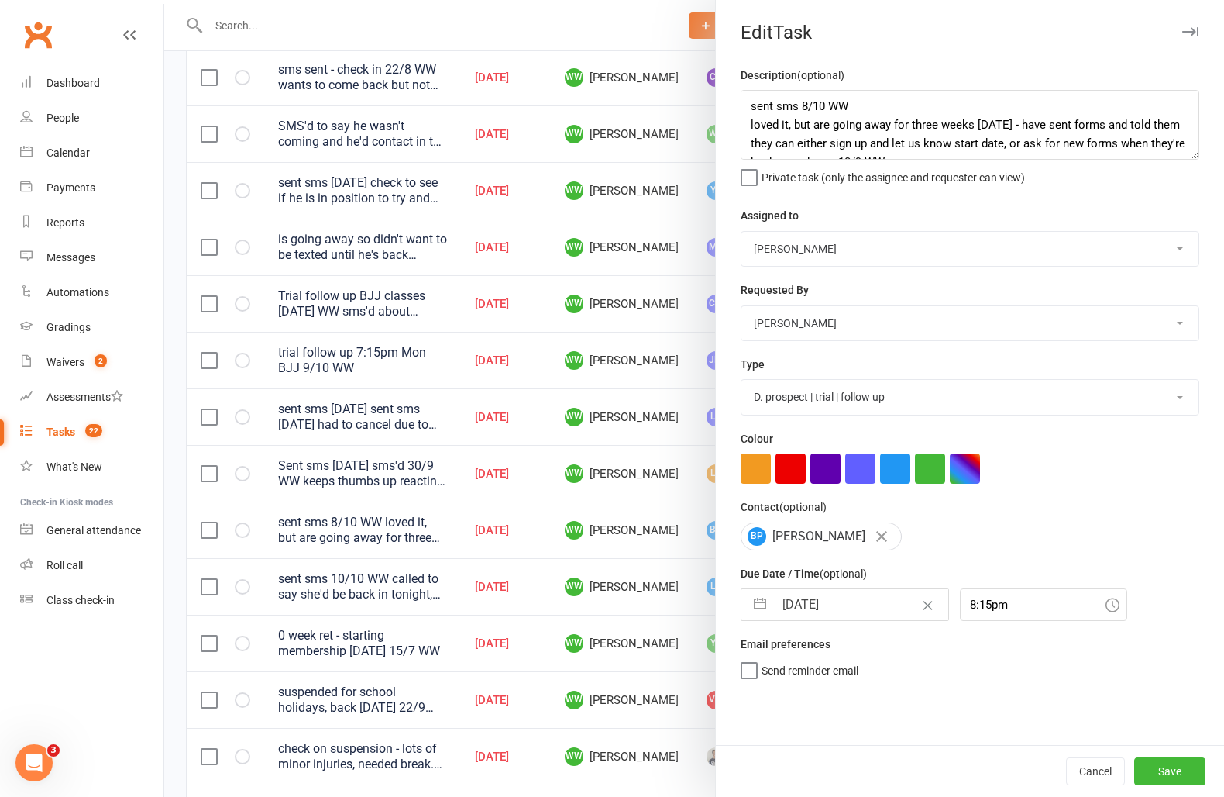
select select "2025"
click at [821, 771] on td "14" at bounding box center [834, 780] width 30 height 29
click at [1173, 765] on button "Save" at bounding box center [1170, 771] width 71 height 28
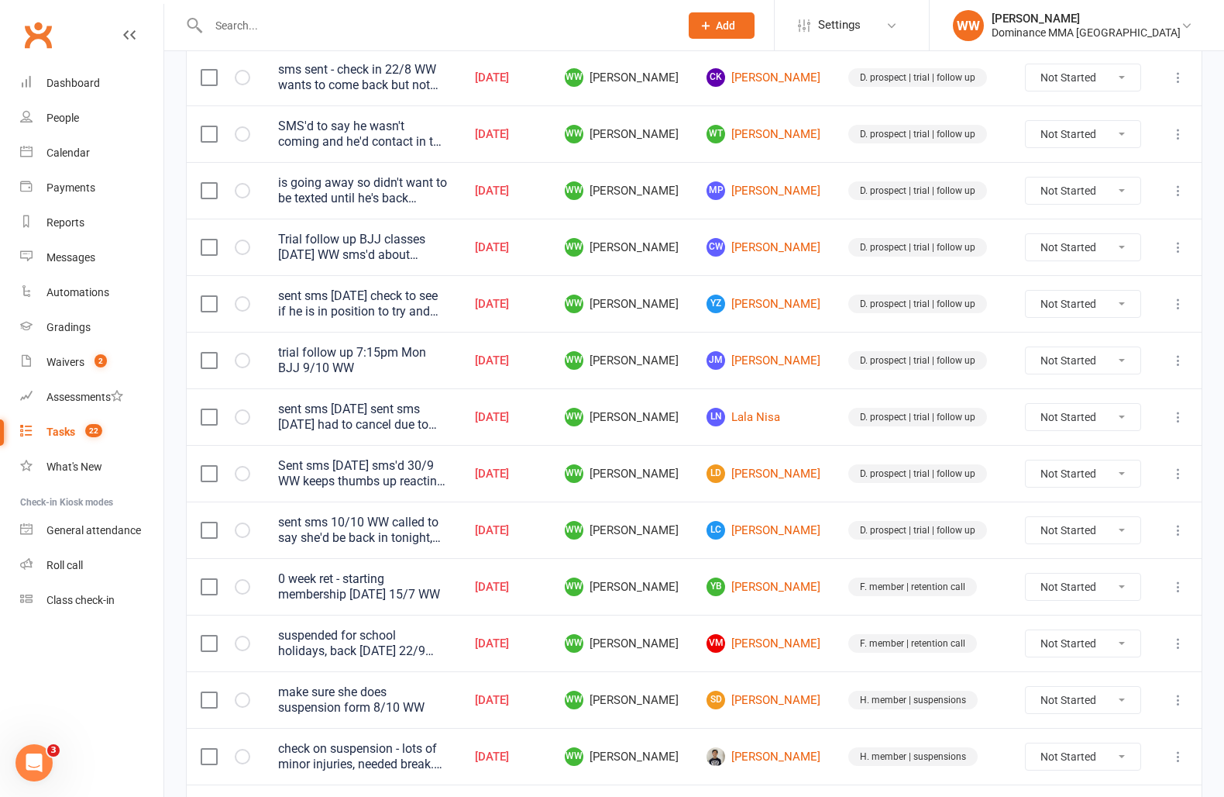
click at [833, 570] on td "YB Yusuf Bayan" at bounding box center [764, 586] width 142 height 57
click at [828, 549] on td "LC Leny Cheng" at bounding box center [764, 529] width 142 height 57
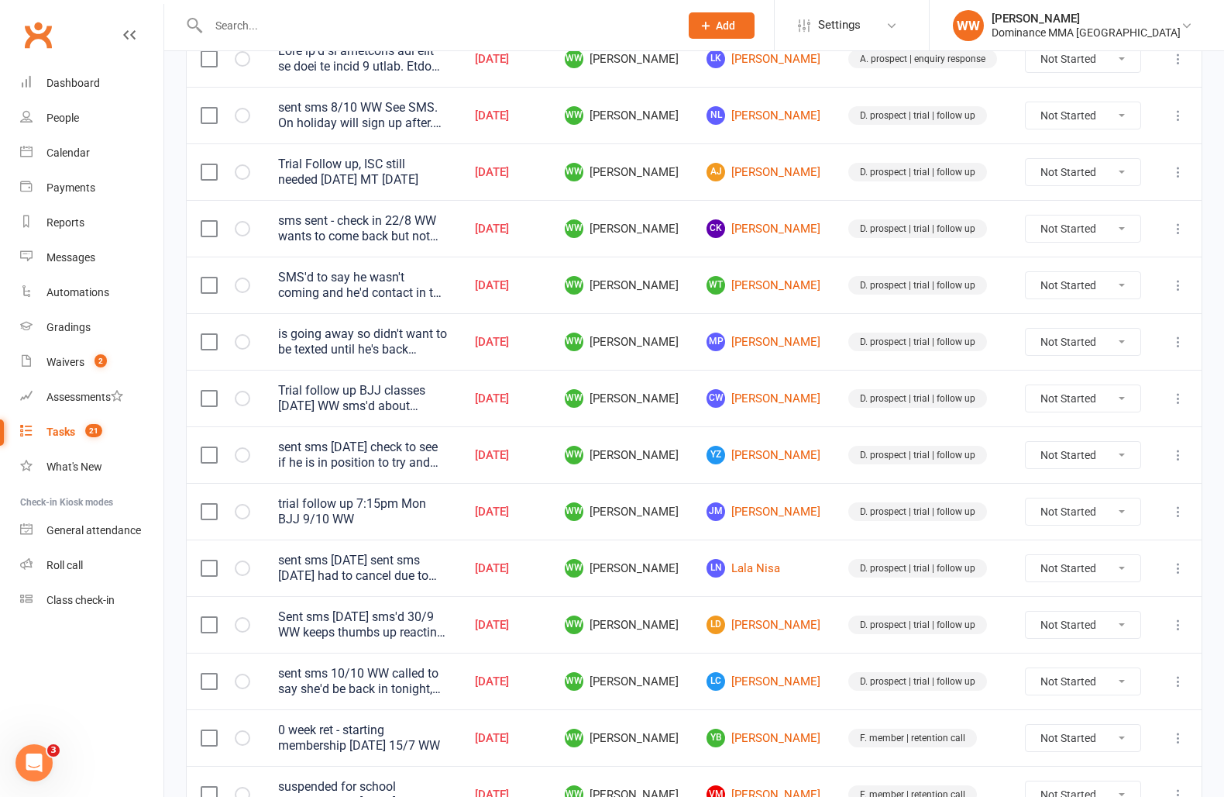
scroll to position [369, 0]
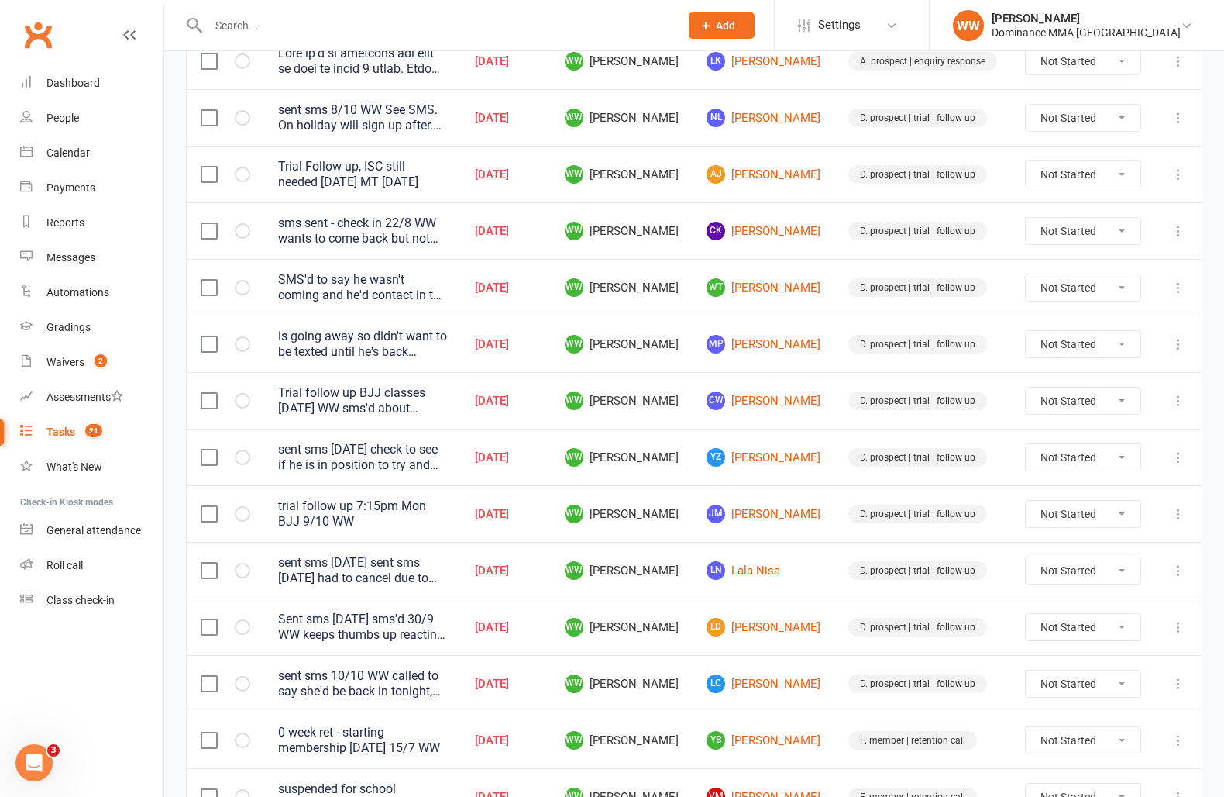
click at [1181, 236] on icon at bounding box center [1178, 230] width 15 height 15
click at [1063, 301] on link "Edit" at bounding box center [1110, 292] width 153 height 31
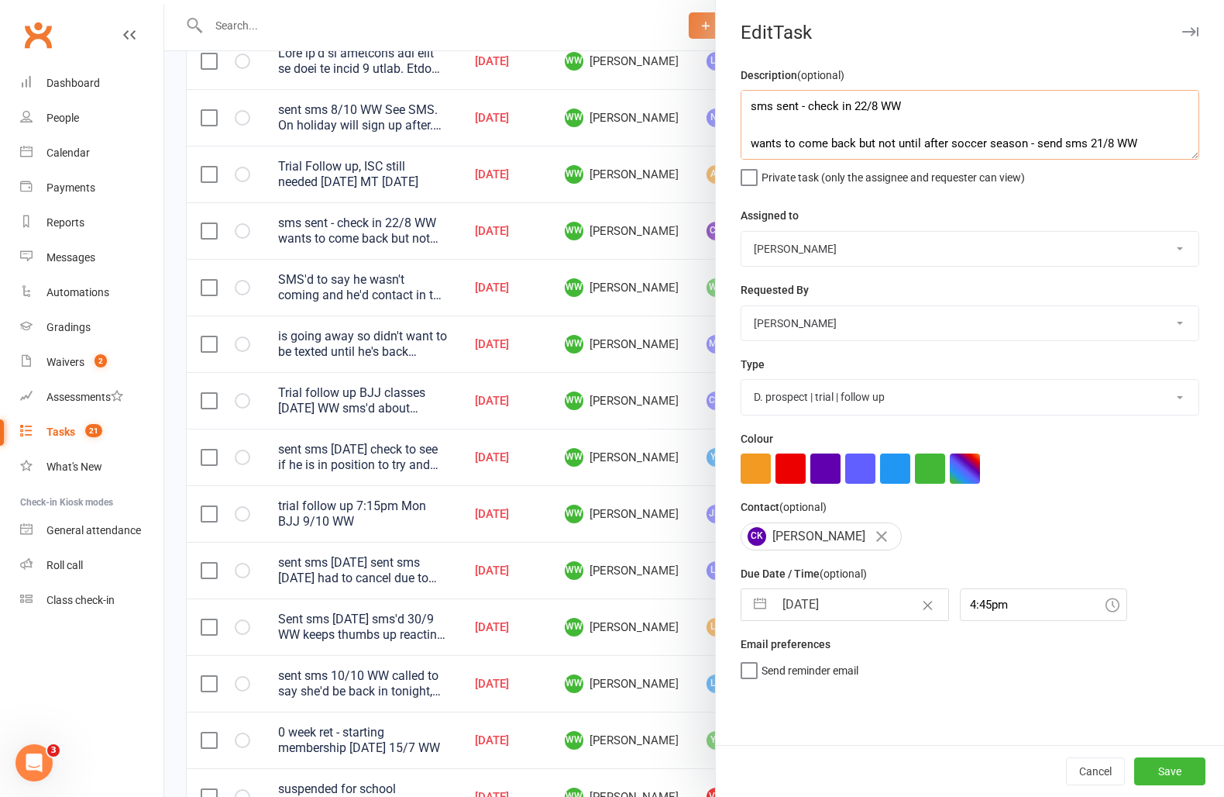
click at [749, 111] on textarea "sms sent - check in 22/8 WW wants to come back but not until after soccer seaso…" at bounding box center [970, 125] width 459 height 70
click at [839, 608] on input "13 Oct 2025" at bounding box center [861, 604] width 174 height 31
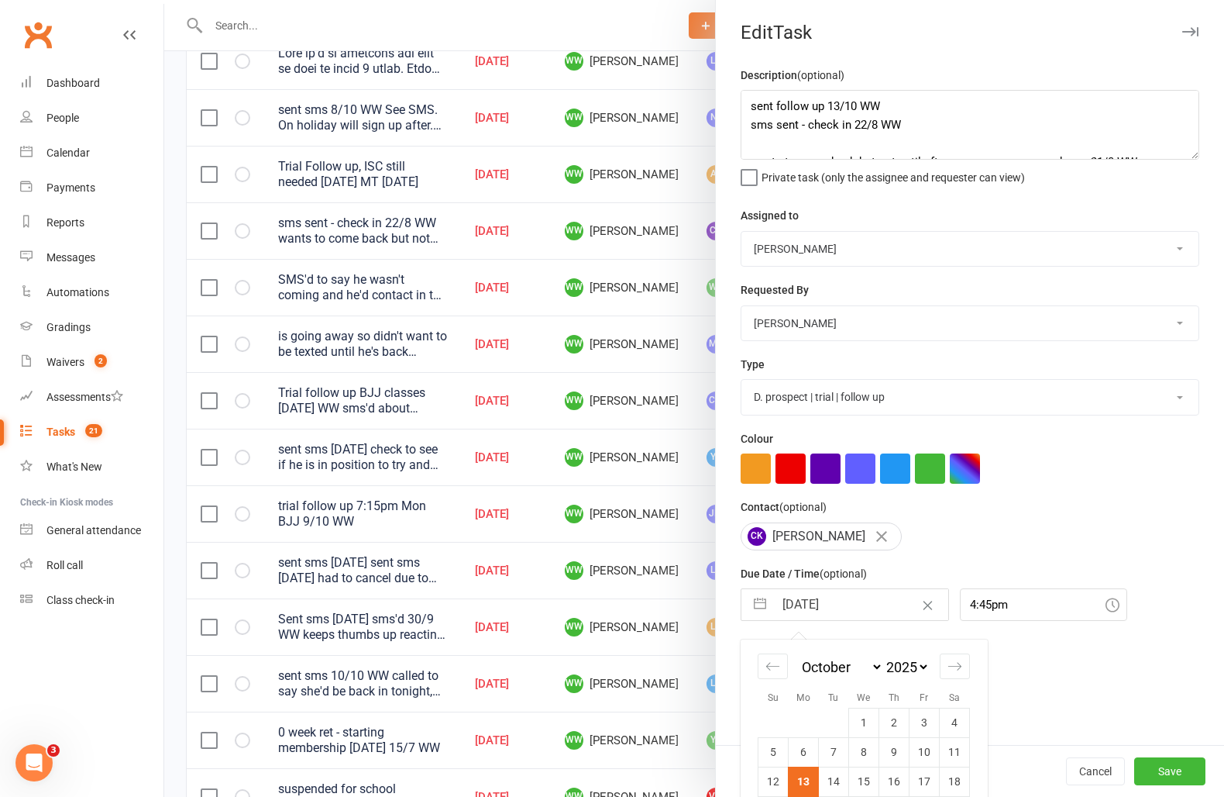
scroll to position [79, 0]
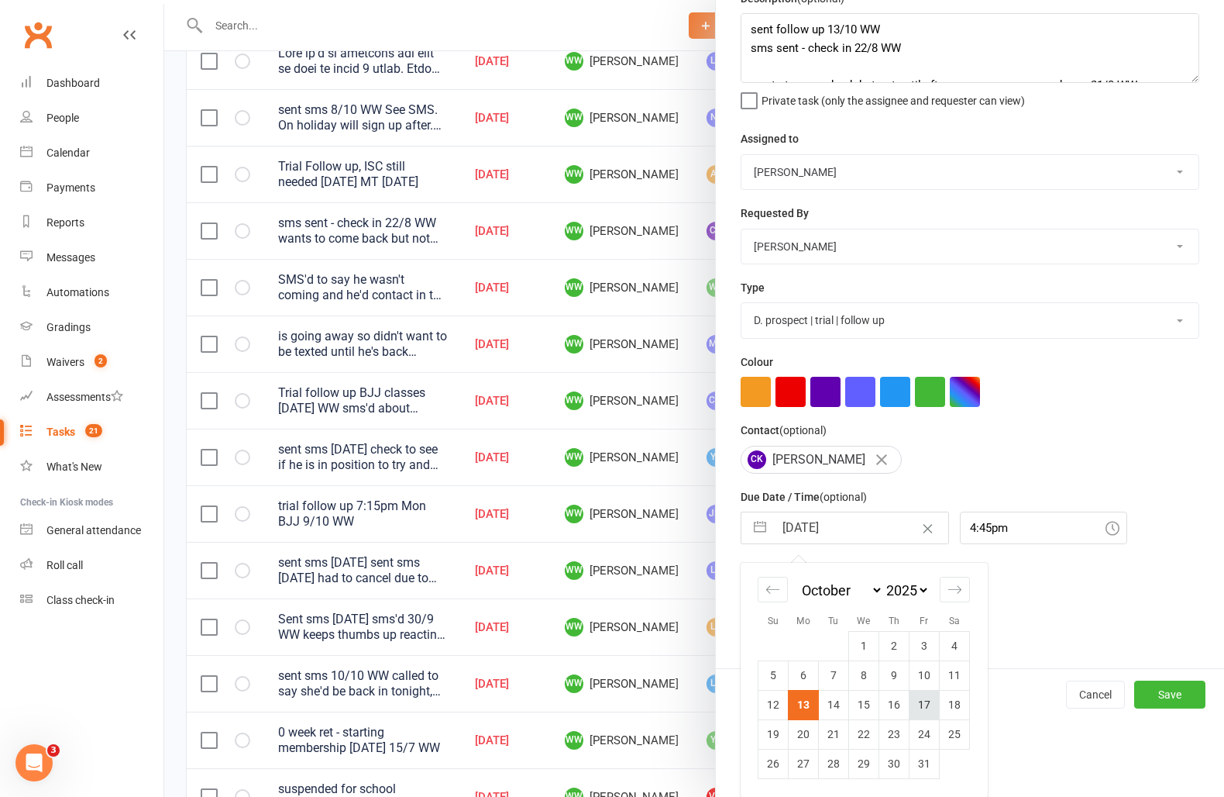
click at [914, 707] on td "17" at bounding box center [925, 704] width 30 height 29
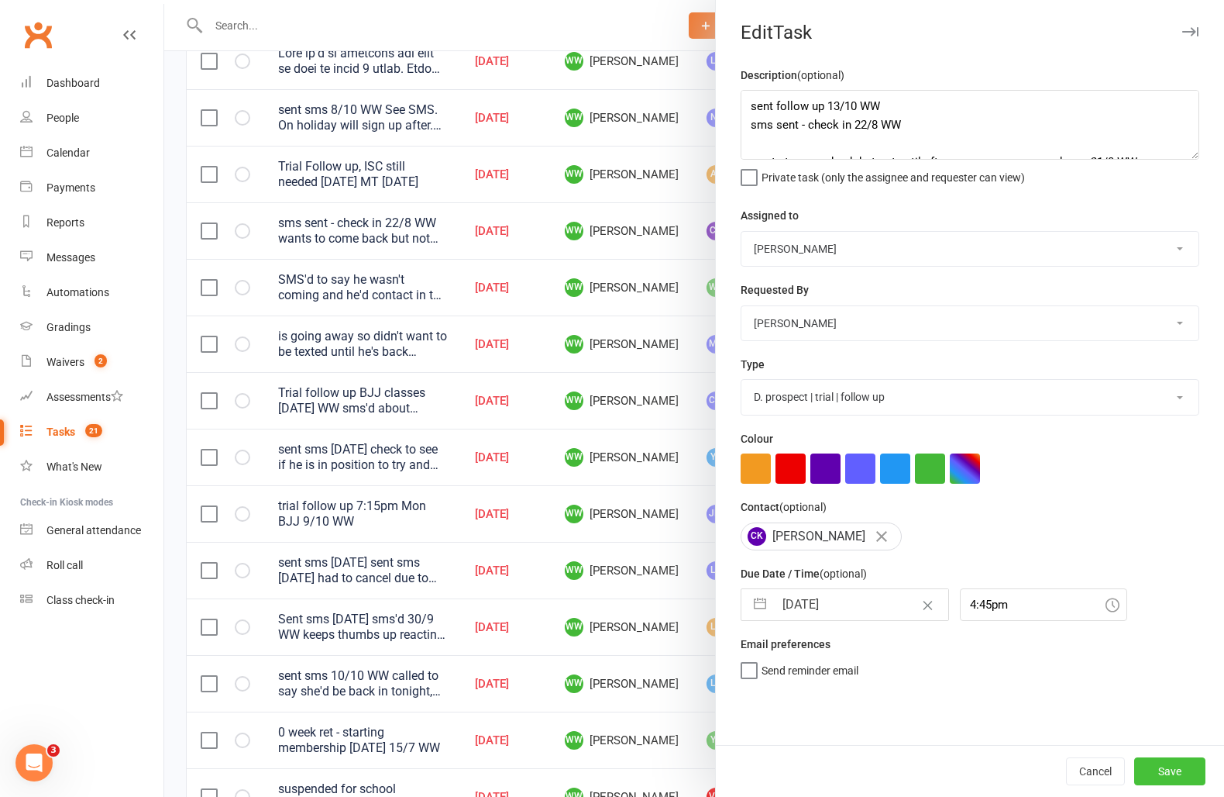
click at [1170, 773] on button "Save" at bounding box center [1170, 771] width 71 height 28
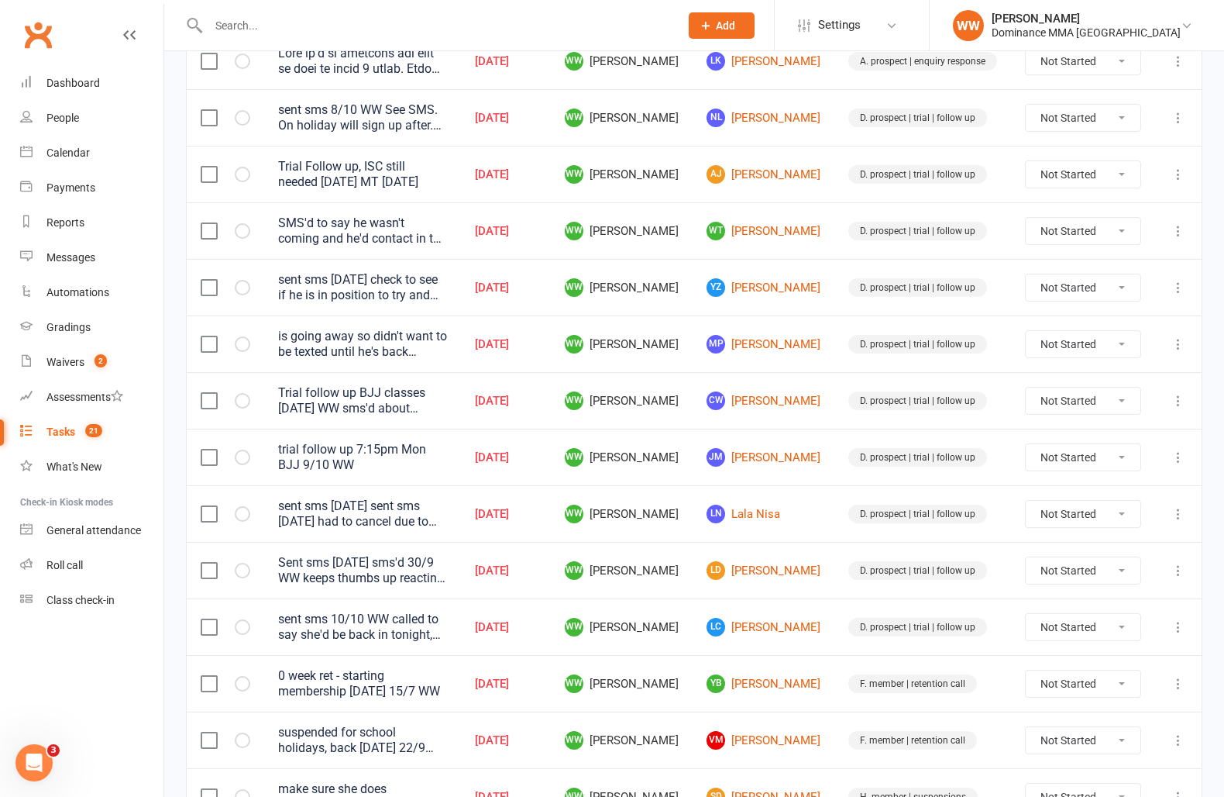
click at [839, 542] on td "D. prospect | trial | follow up" at bounding box center [923, 570] width 177 height 57
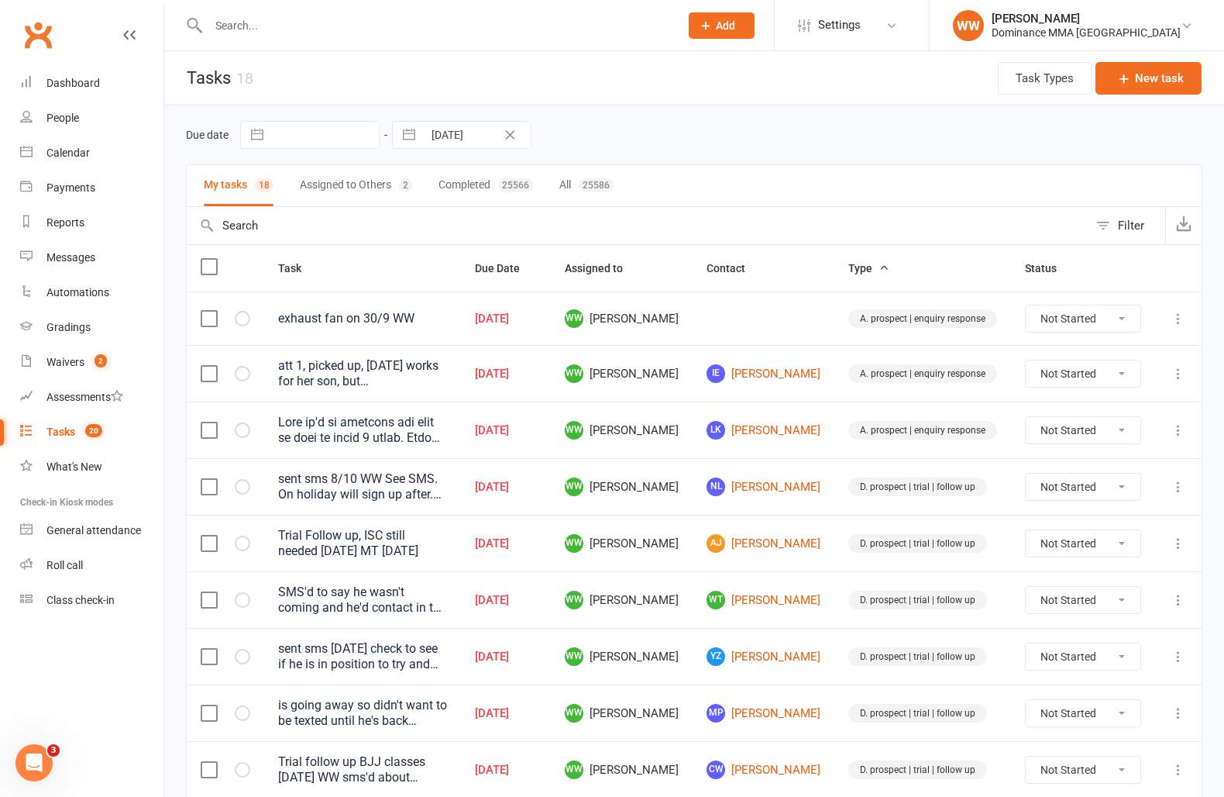
click at [839, 539] on td "D. prospect | trial | follow up" at bounding box center [923, 543] width 177 height 57
click at [308, 32] on input "text" at bounding box center [436, 26] width 465 height 22
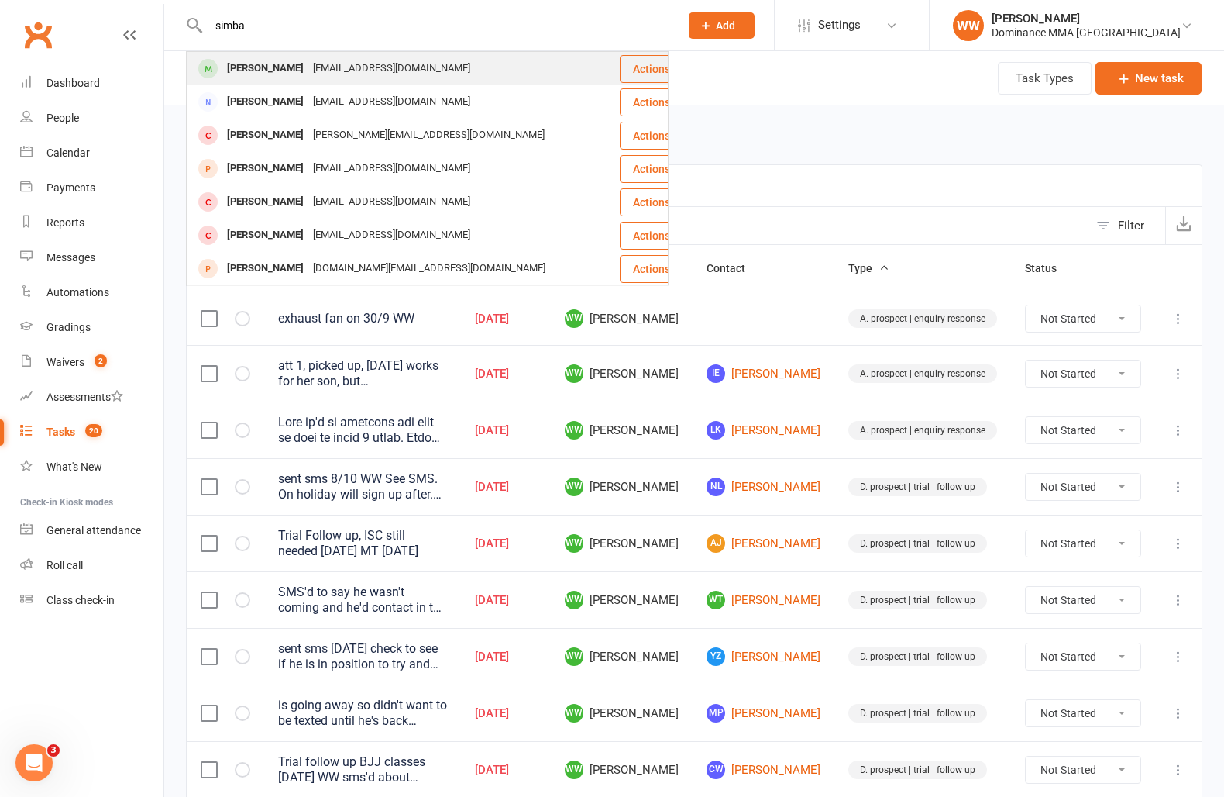
click at [332, 69] on div "simba.arnold31@hotmail.com" at bounding box center [391, 68] width 167 height 22
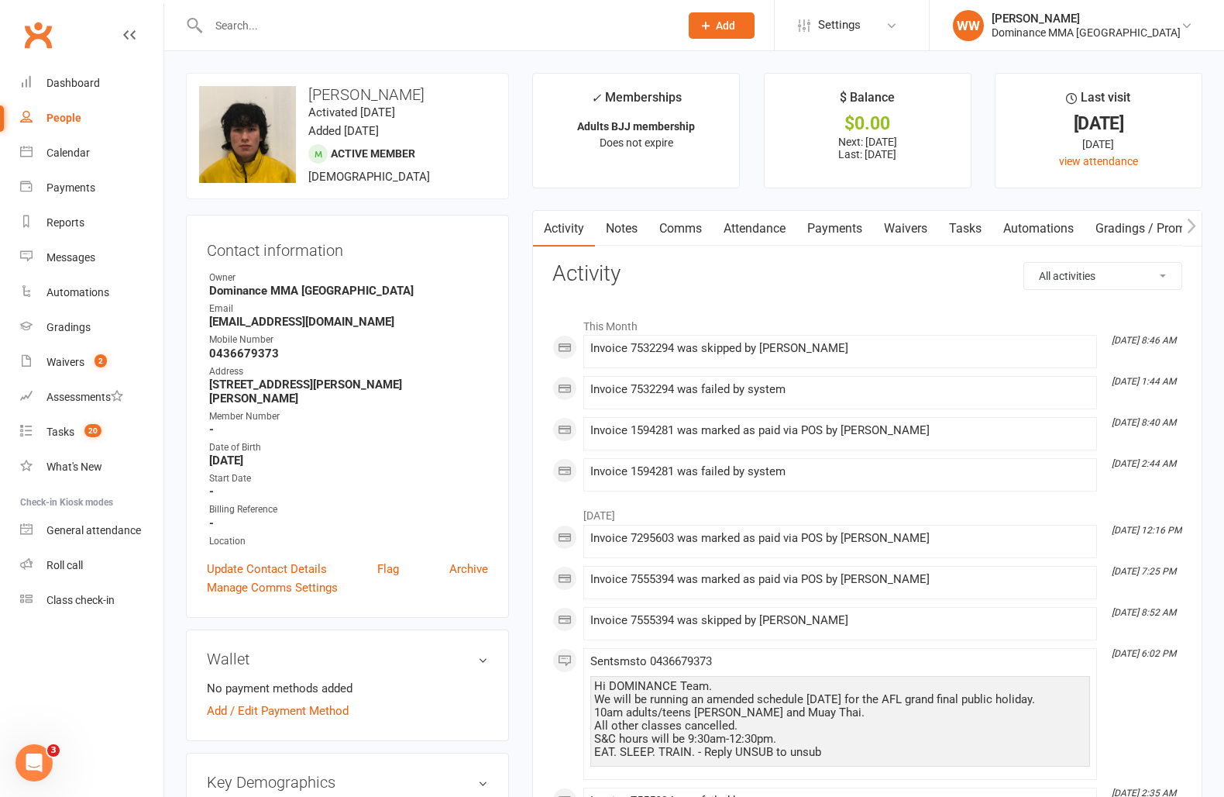
click at [827, 232] on link "Payments" at bounding box center [835, 229] width 77 height 36
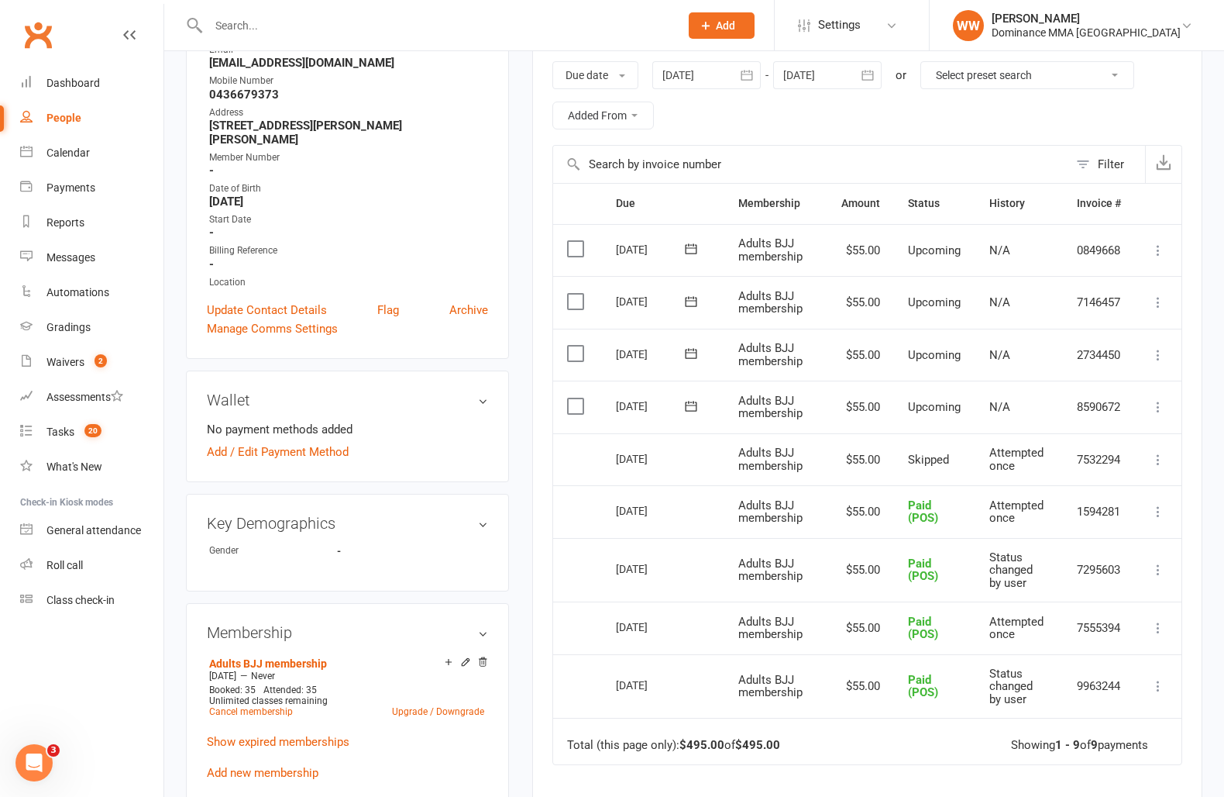
scroll to position [266, 0]
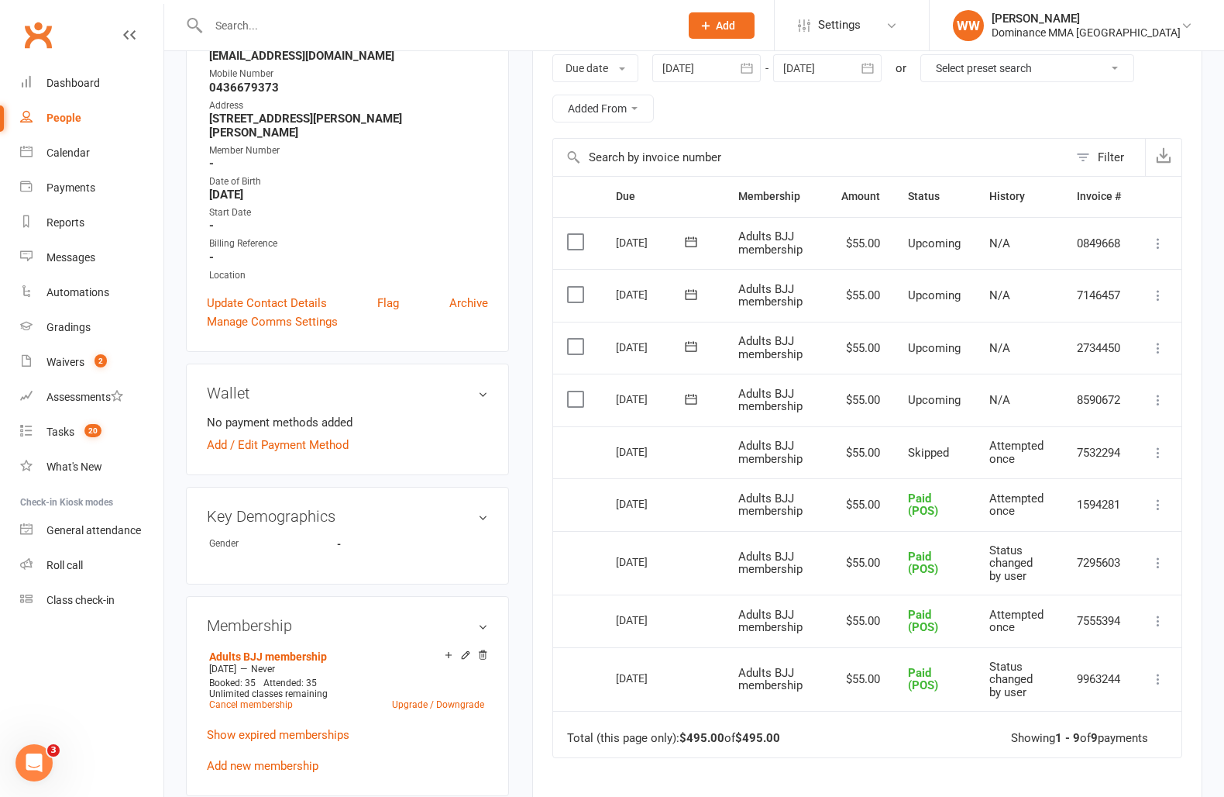
click at [1162, 449] on icon at bounding box center [1158, 452] width 15 height 15
click at [1087, 507] on link "Mark as Paid (POS)" at bounding box center [1090, 513] width 153 height 31
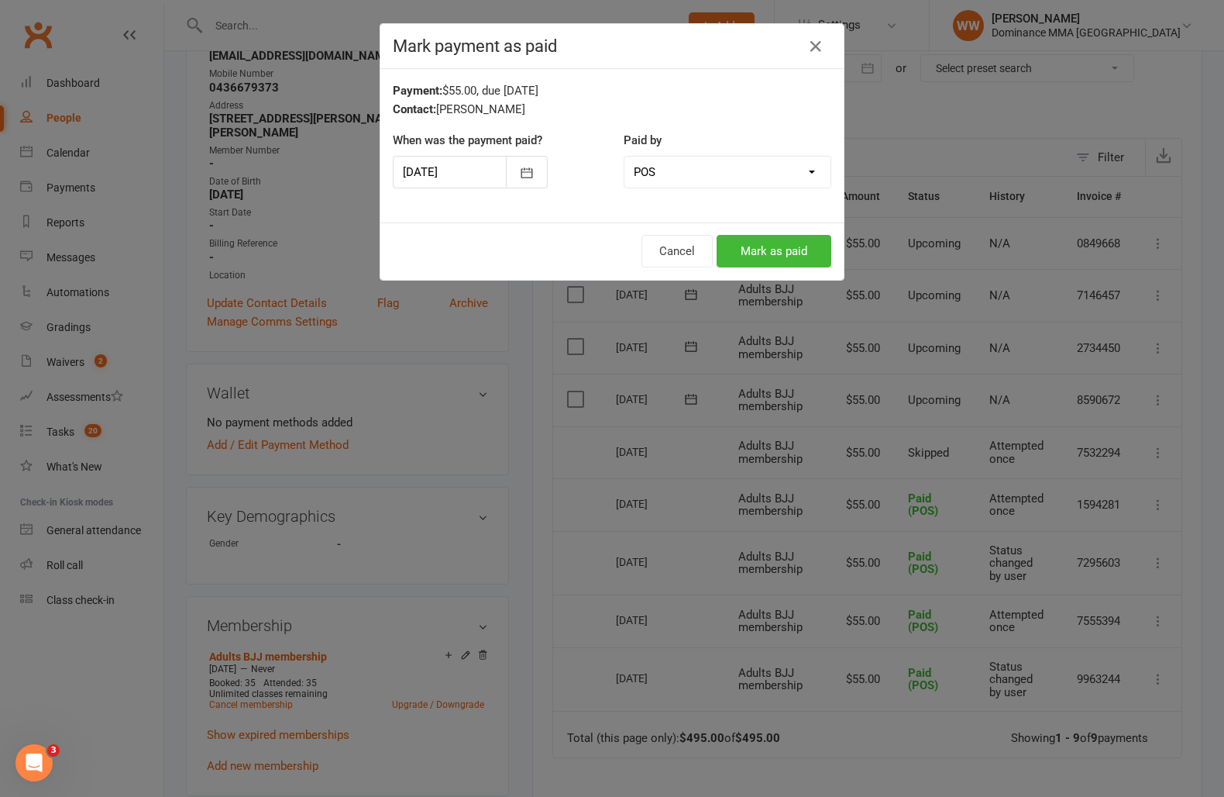
click at [774, 232] on div "Cancel Mark as paid" at bounding box center [612, 250] width 463 height 57
click at [777, 244] on button "Mark as paid" at bounding box center [774, 251] width 115 height 33
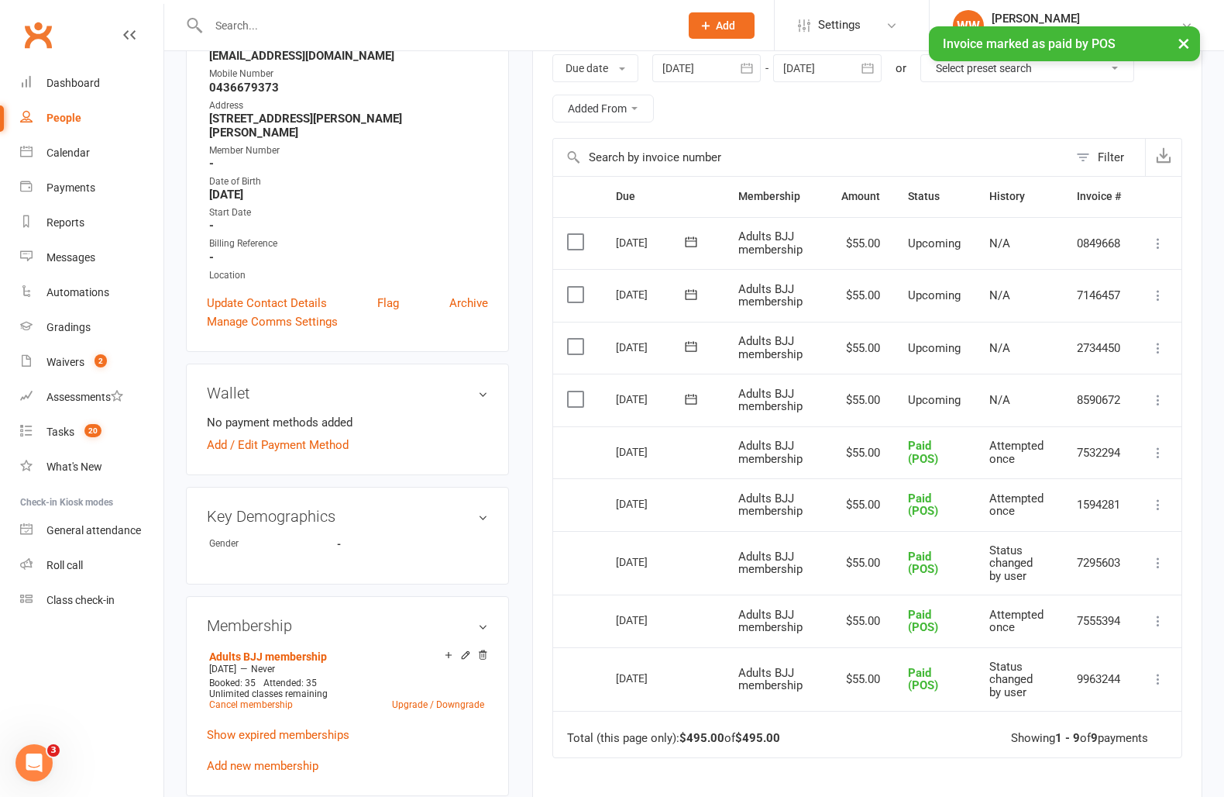
click at [976, 389] on td "N/A" at bounding box center [1020, 400] width 88 height 53
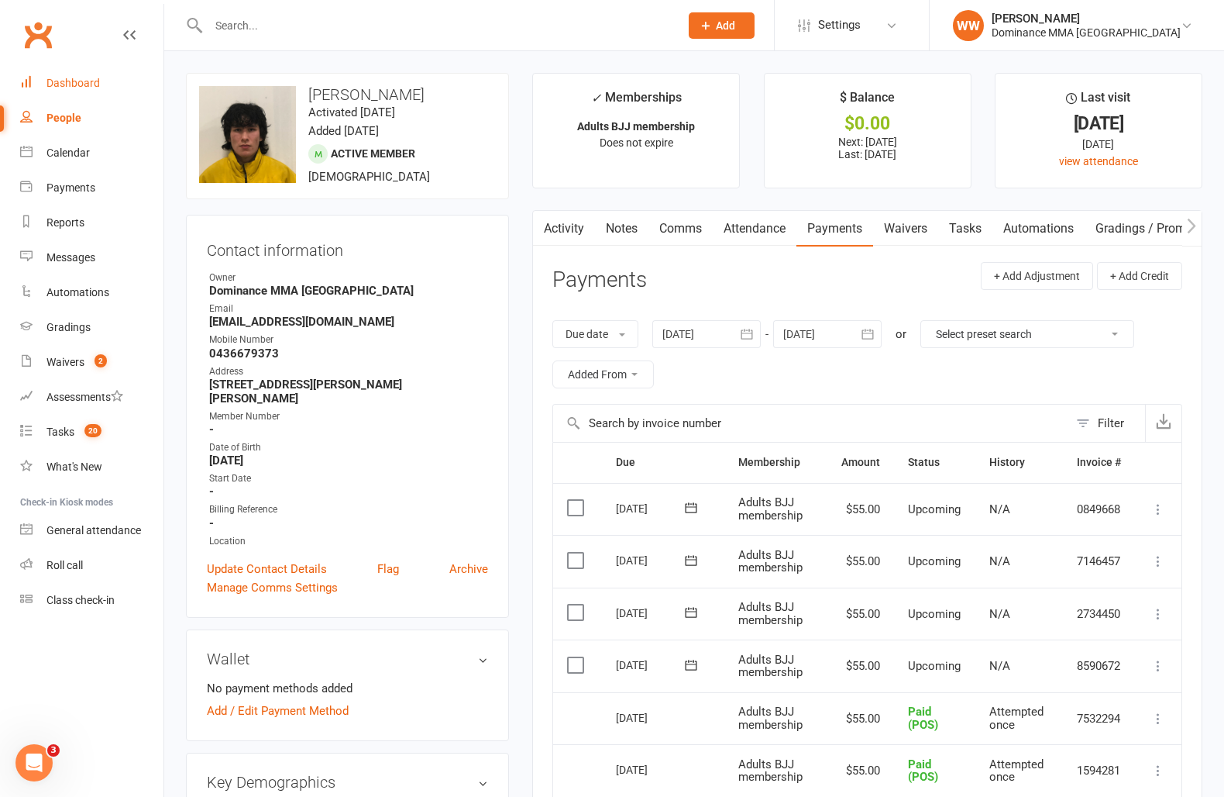
click at [99, 84] on link "Dashboard" at bounding box center [91, 83] width 143 height 35
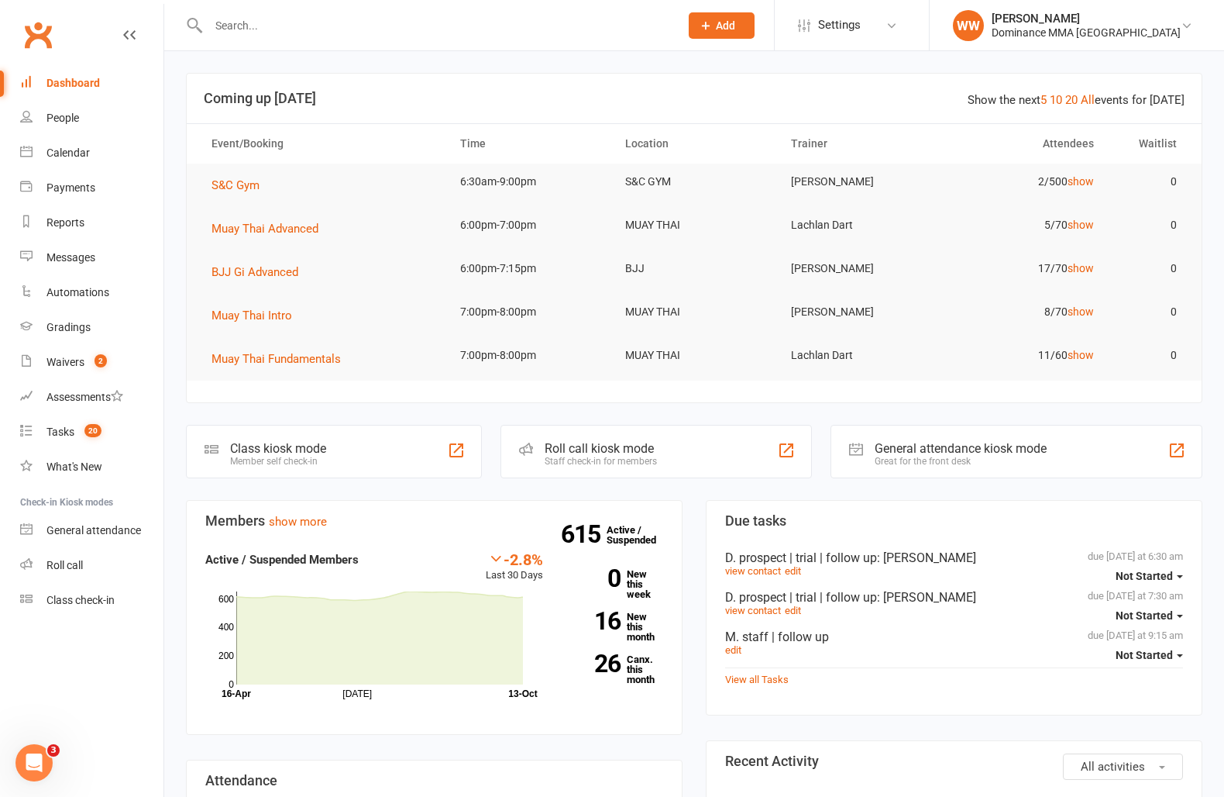
click at [711, 540] on section "Due tasks due today at 6:30 am Not Started D. prospect | trial | follow up : Wi…" at bounding box center [954, 607] width 497 height 215
click at [717, 583] on section "Due tasks due today at 6:30 am Not Started D. prospect | trial | follow up : Wi…" at bounding box center [954, 607] width 497 height 215
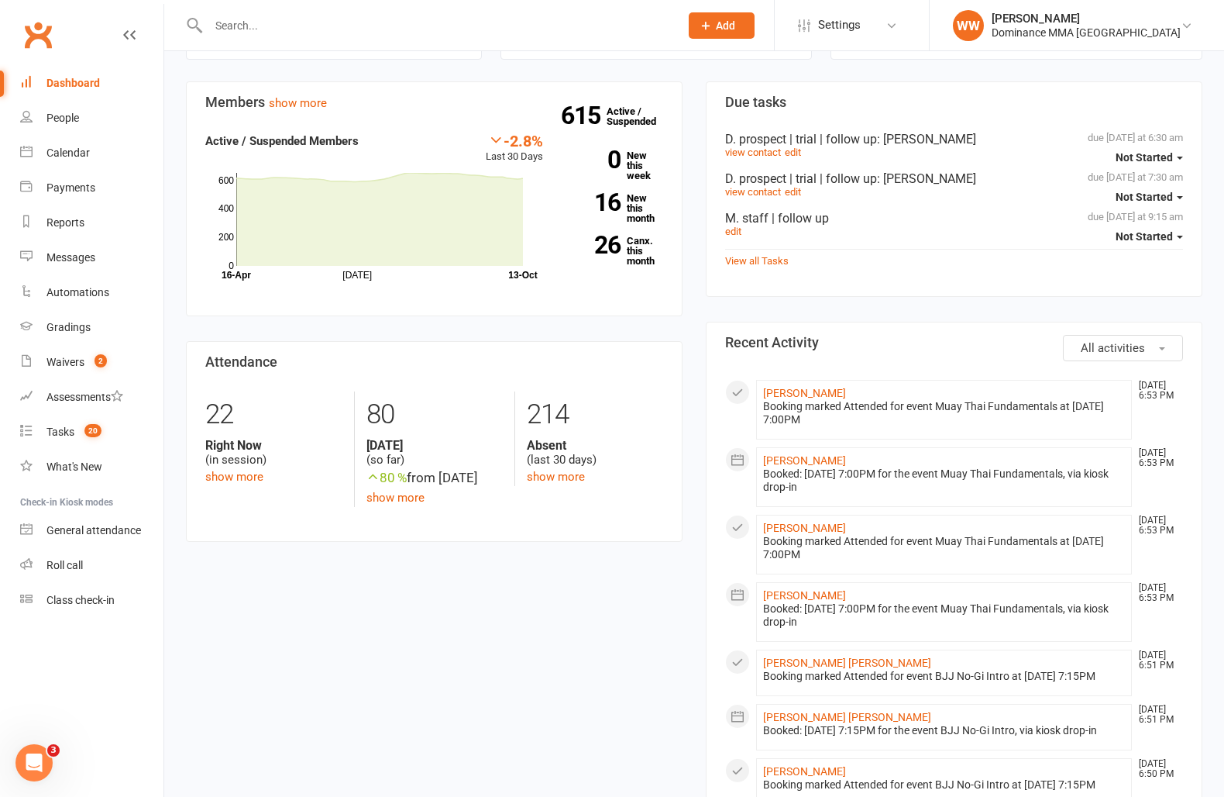
scroll to position [424, 0]
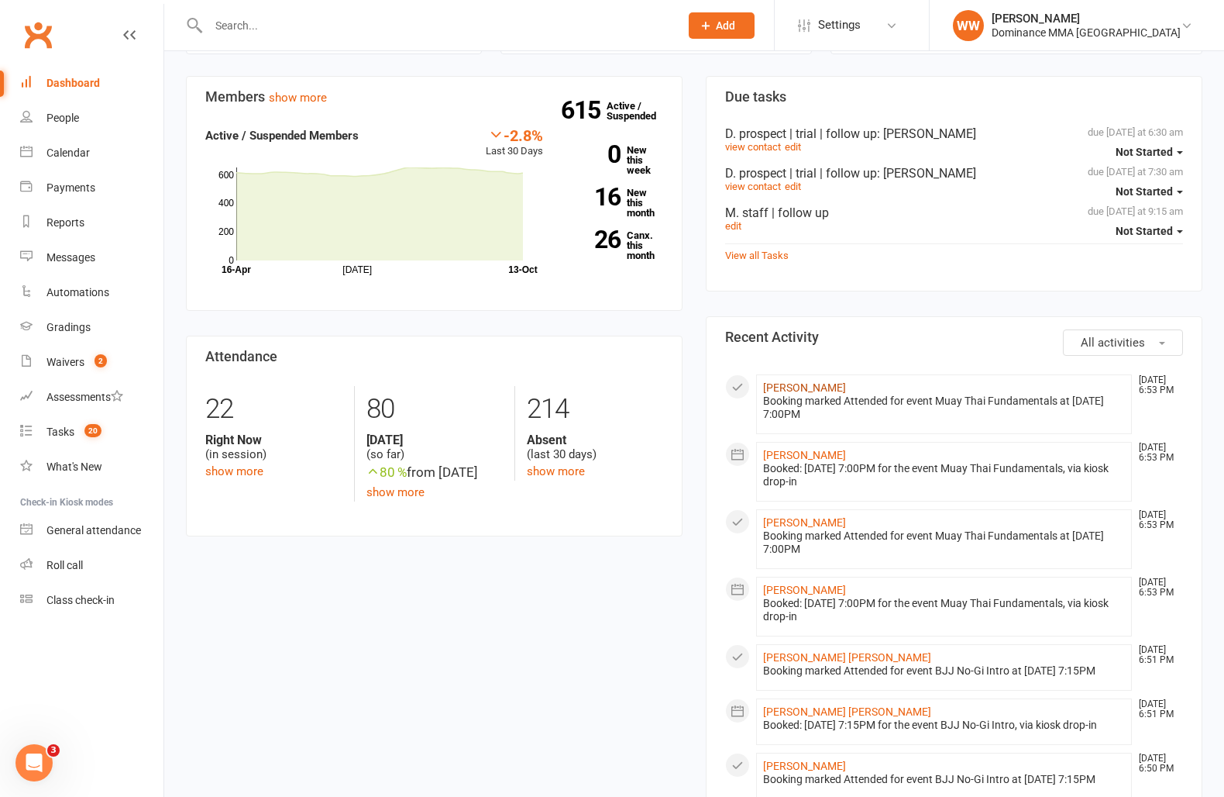
click at [798, 387] on link "Cruz Williams" at bounding box center [804, 387] width 83 height 12
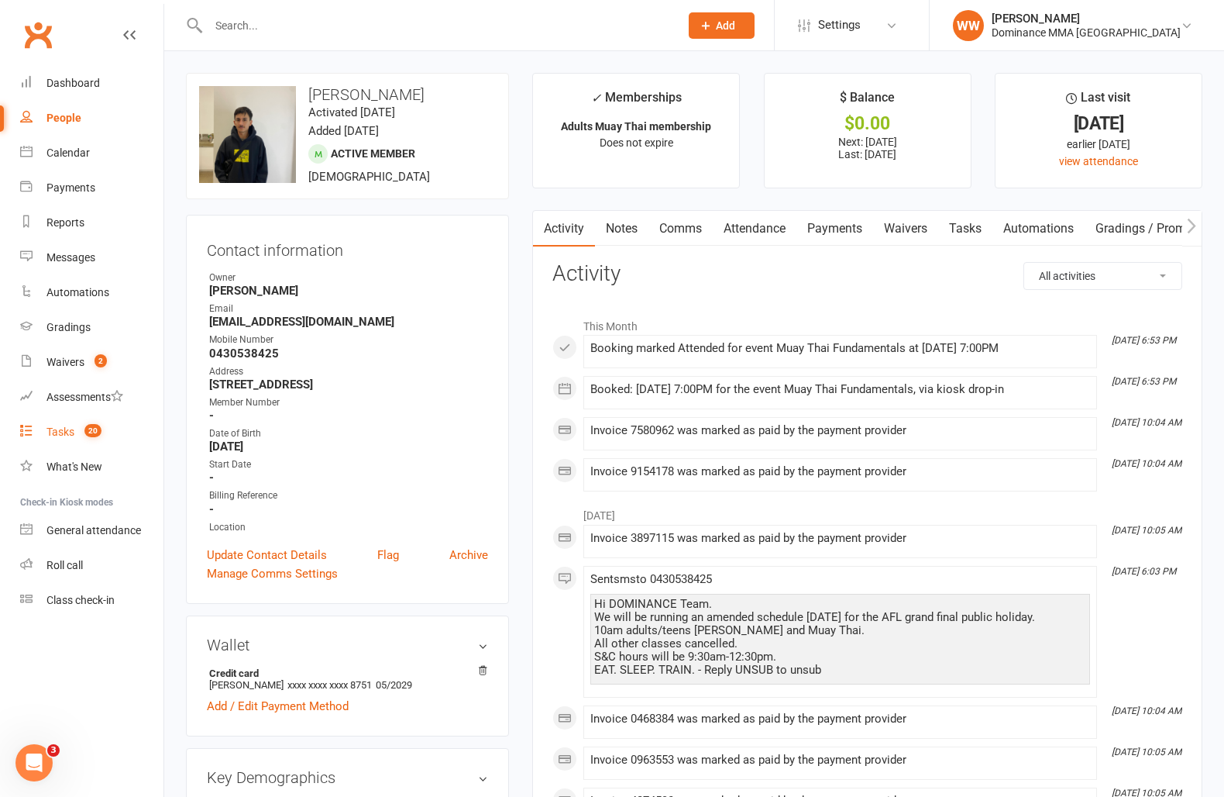
click at [83, 427] on count-badge "20" at bounding box center [89, 431] width 25 height 12
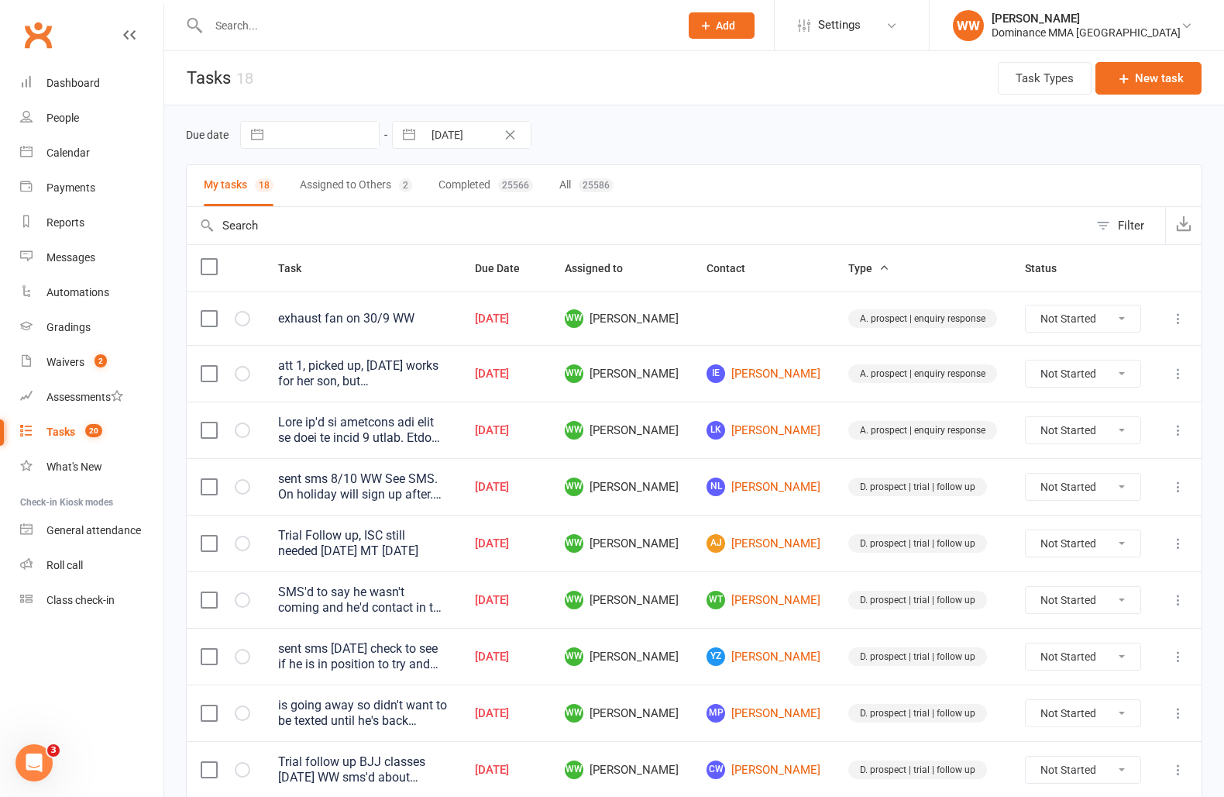
click at [683, 139] on div "Due date Navigate forward to interact with the calendar and select a date. Pres…" at bounding box center [694, 135] width 1017 height 28
drag, startPoint x: 718, startPoint y: 386, endPoint x: 727, endPoint y: 417, distance: 32.4
click at [721, 401] on tbody "exhaust fan on 30/9 WW Oct 13, 2025 WW Will Wesley A. prospect | enquiry respon…" at bounding box center [694, 798] width 1015 height 1015
click at [693, 431] on td "WW Will Wesley" at bounding box center [622, 429] width 142 height 57
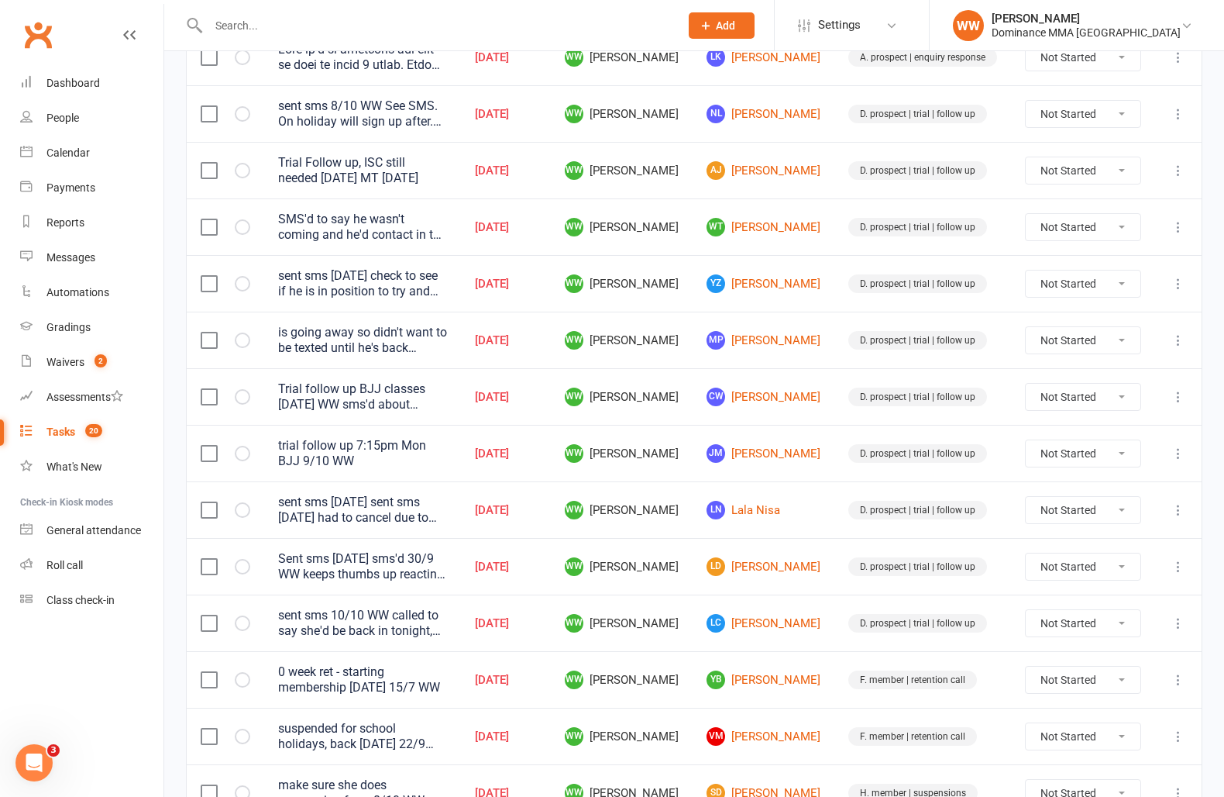
scroll to position [374, 0]
click at [693, 452] on td "WW Will Wesley" at bounding box center [622, 452] width 142 height 57
click at [693, 480] on td "WW Will Wesley" at bounding box center [622, 508] width 142 height 57
click at [693, 508] on td "WW Will Wesley" at bounding box center [622, 508] width 142 height 57
click at [693, 522] on td "WW Will Wesley" at bounding box center [622, 508] width 142 height 57
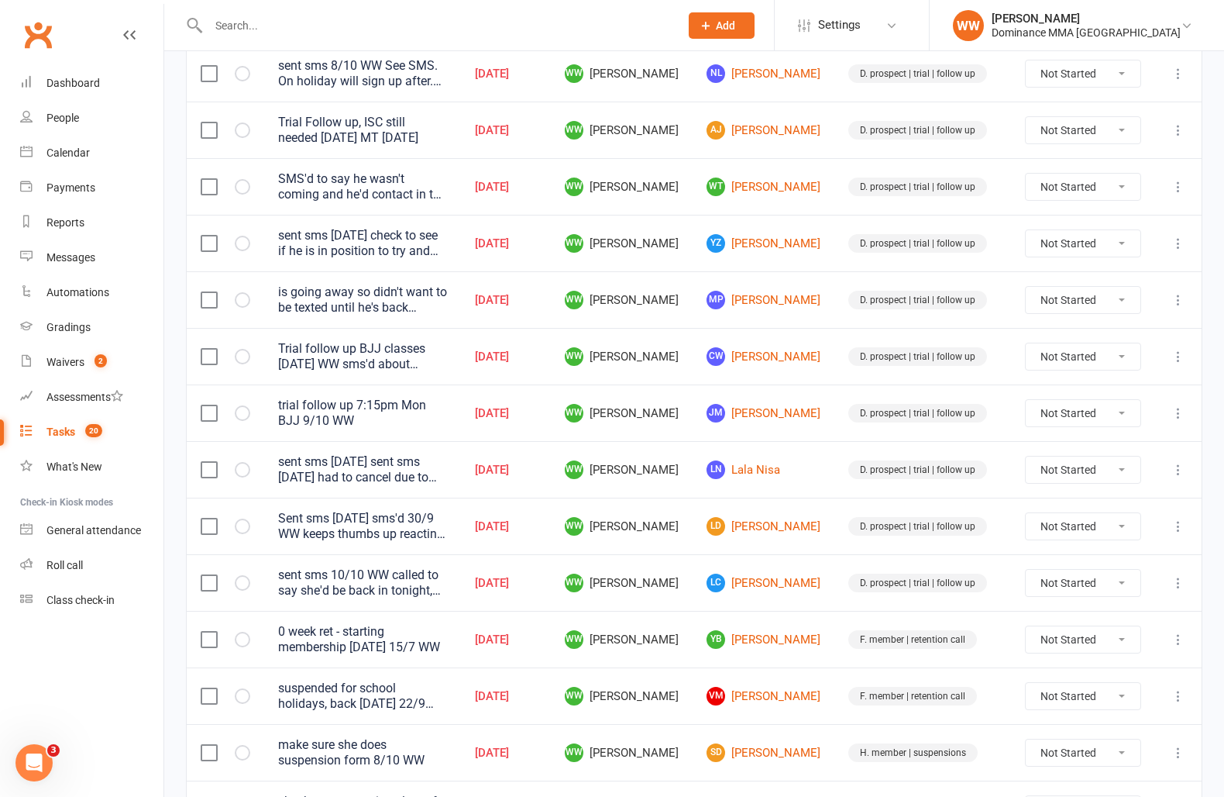
scroll to position [416, 0]
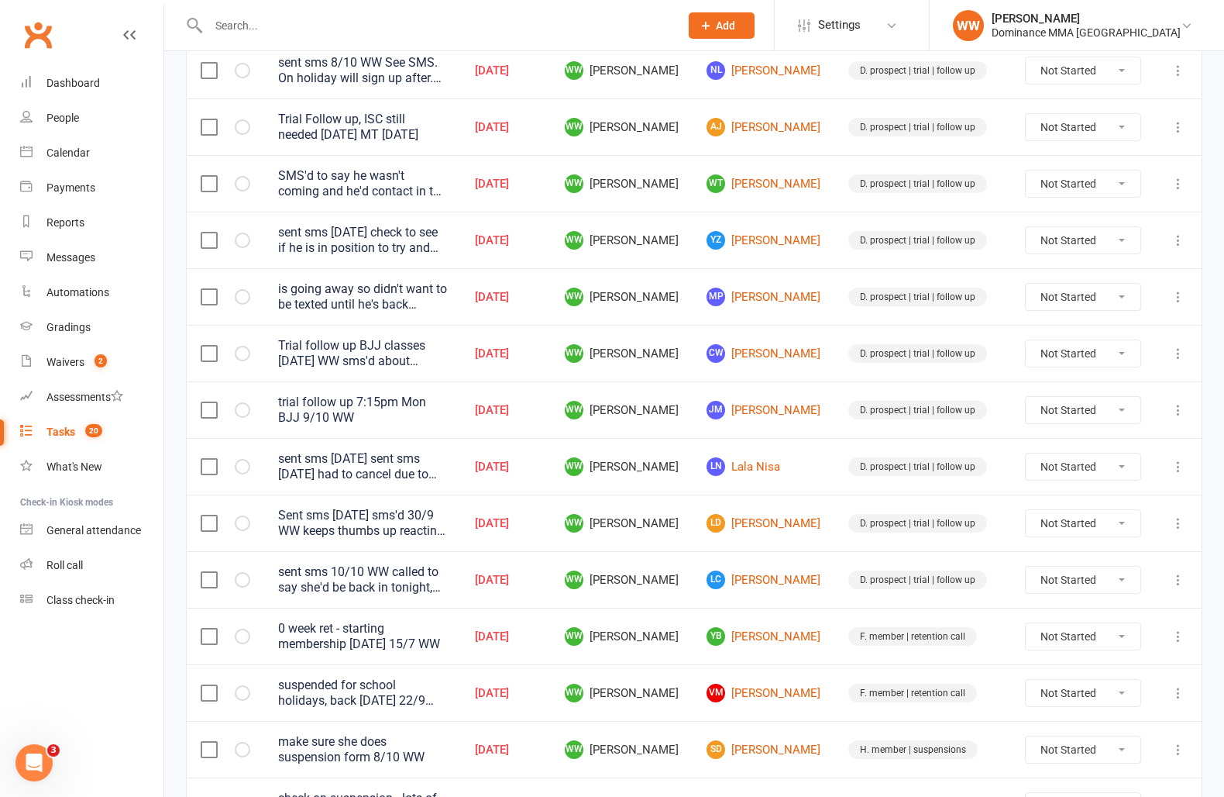
click at [551, 544] on td "Oct 13, 2025" at bounding box center [506, 522] width 90 height 57
click at [551, 559] on td "Oct 13, 2025" at bounding box center [506, 579] width 90 height 57
click at [551, 563] on td "Oct 13, 2025" at bounding box center [506, 579] width 90 height 57
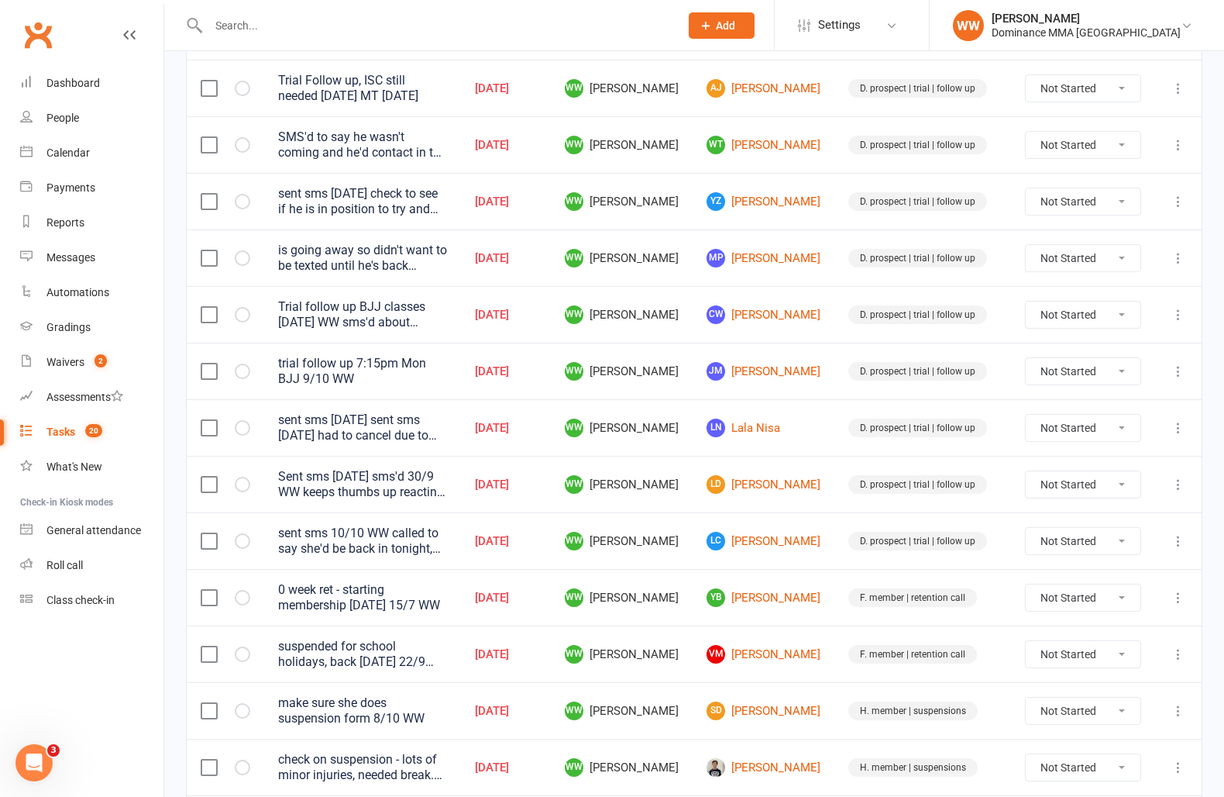
scroll to position [460, 0]
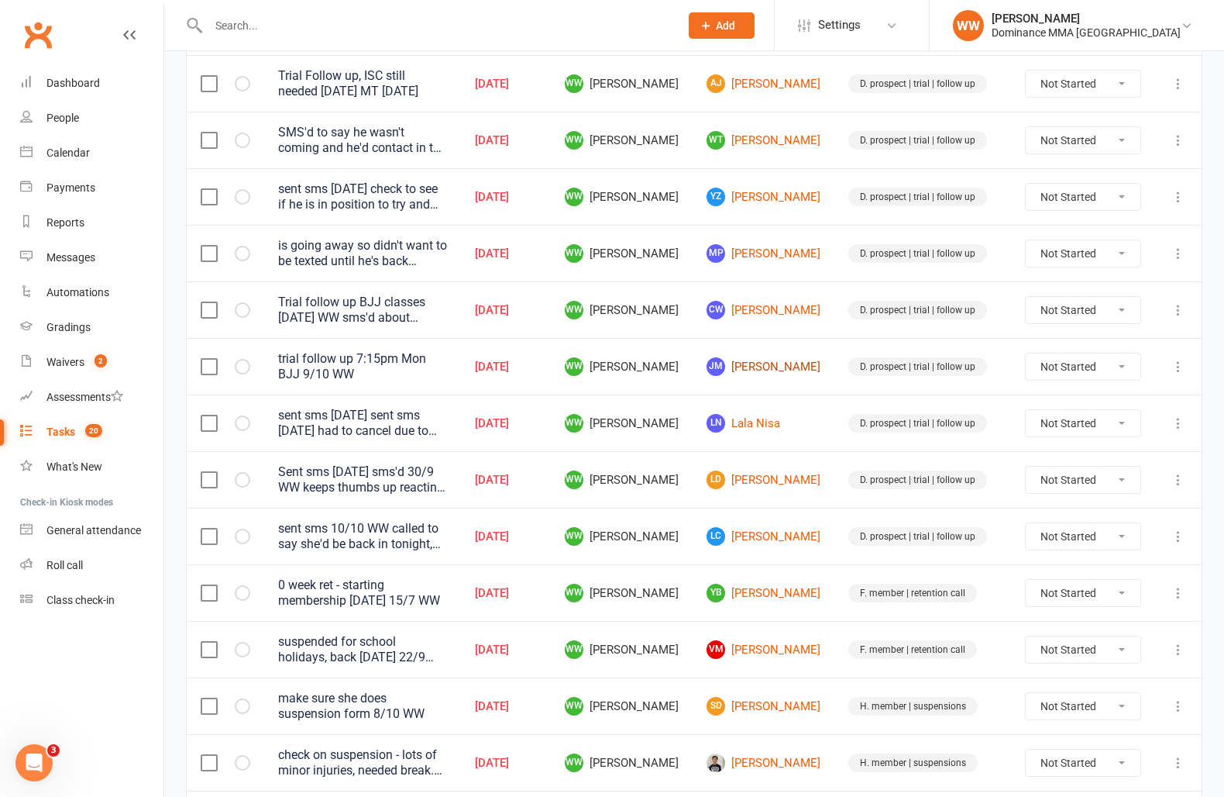
click at [780, 364] on link "JM Jakub Maslowski" at bounding box center [764, 366] width 114 height 19
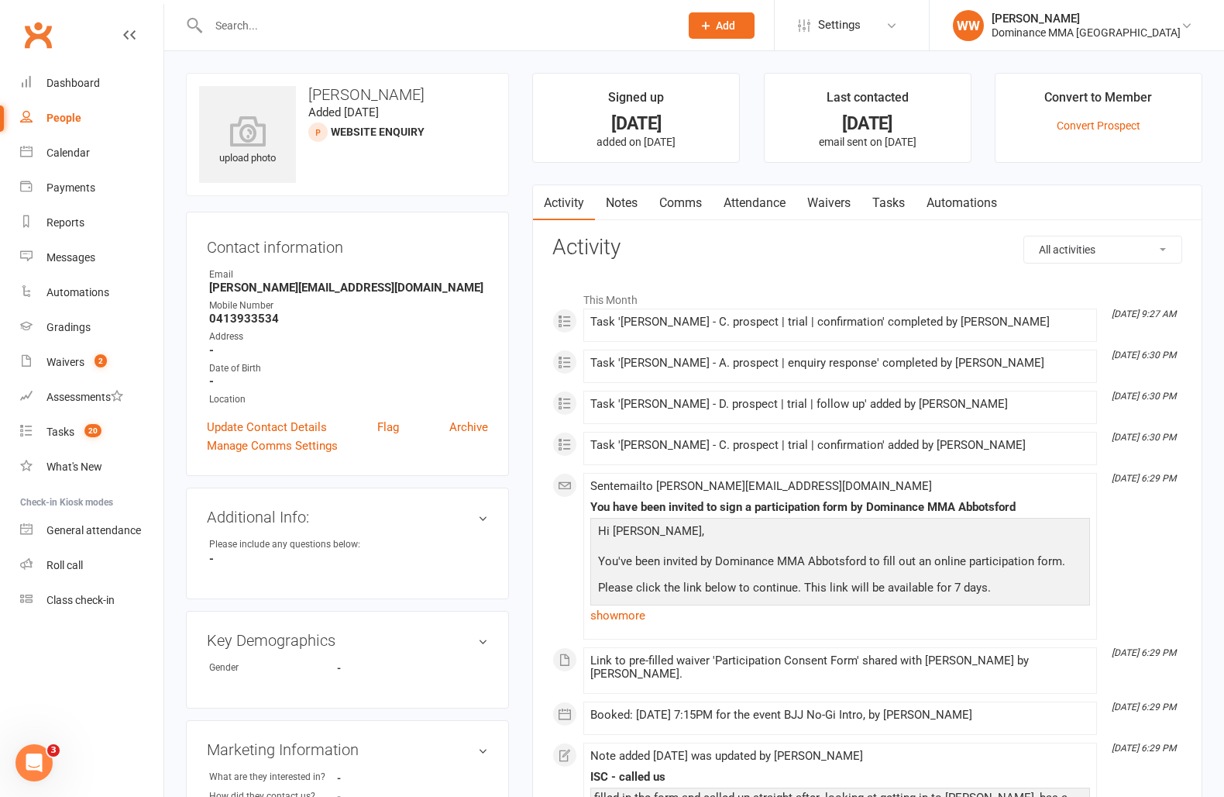
click at [628, 205] on link "Notes" at bounding box center [621, 203] width 53 height 36
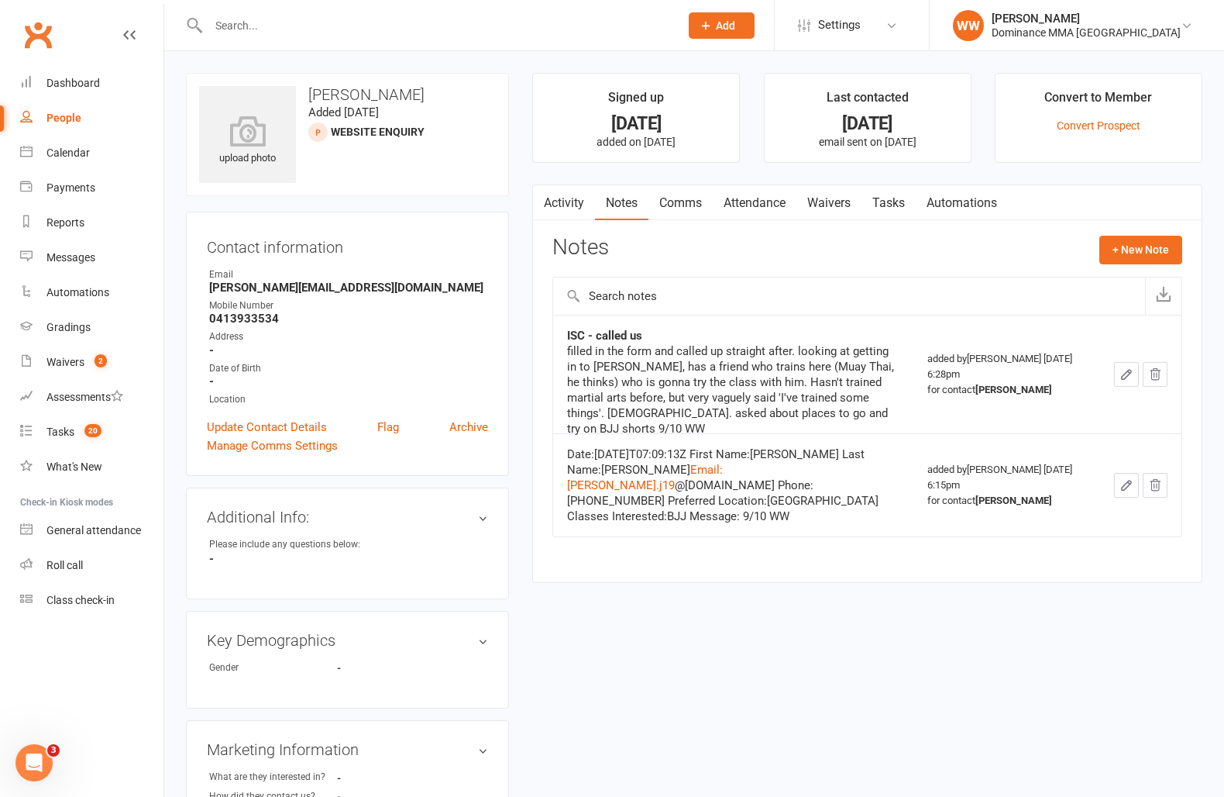
click at [561, 209] on link "Activity" at bounding box center [564, 203] width 62 height 36
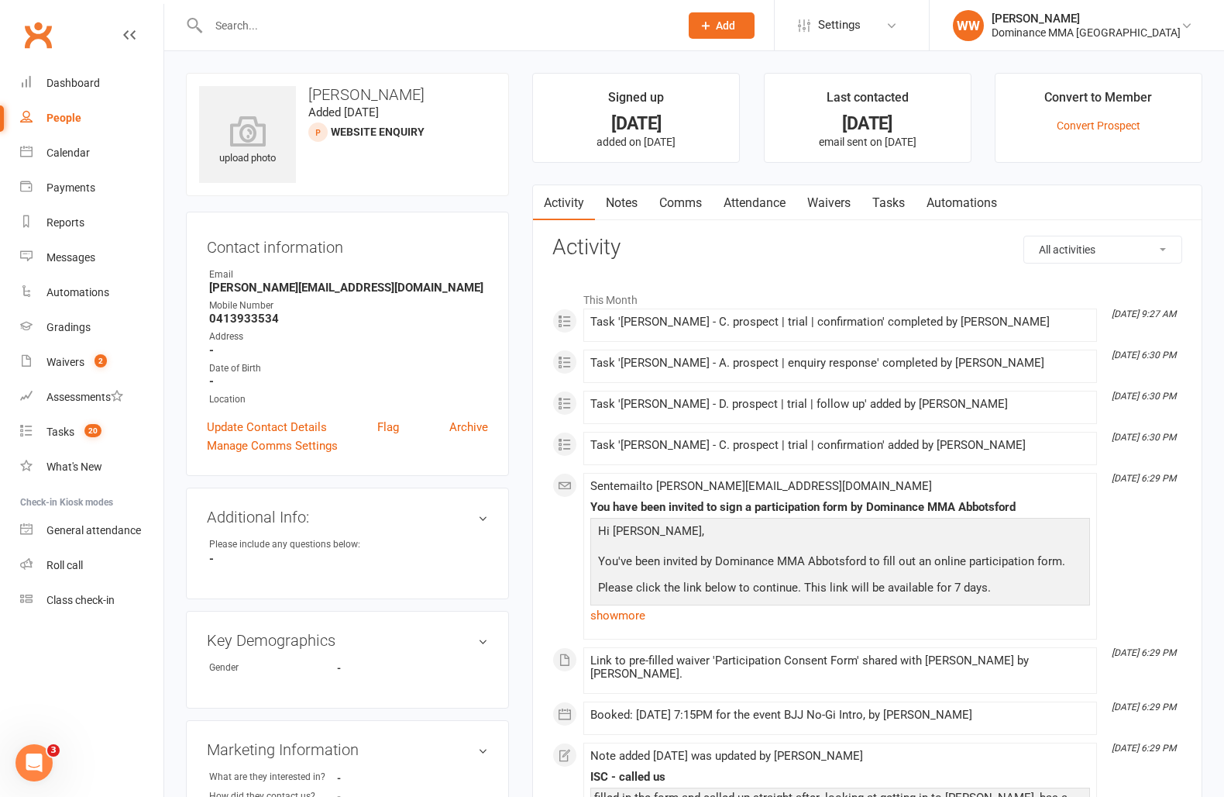
click at [513, 305] on div "upload photo Jakub Maslowski Added 9 October, 2025 WEBSITE ENQUIRY prospect Con…" at bounding box center [347, 684] width 346 height 1223
click at [67, 425] on div "Tasks" at bounding box center [60, 431] width 28 height 12
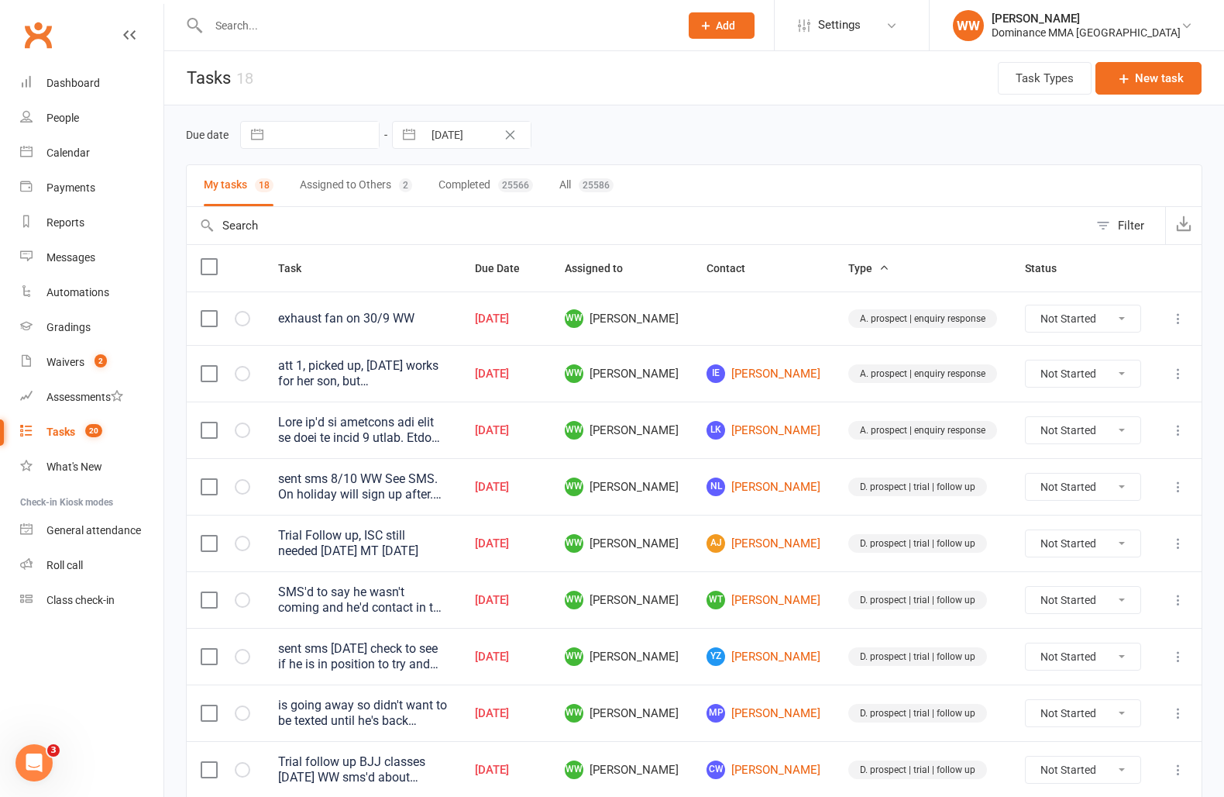
drag, startPoint x: 719, startPoint y: 570, endPoint x: 719, endPoint y: 584, distance: 13.9
click at [693, 570] on td "WW Will Wesley" at bounding box center [622, 543] width 142 height 57
click at [693, 591] on td "WW Will Wesley" at bounding box center [622, 599] width 142 height 57
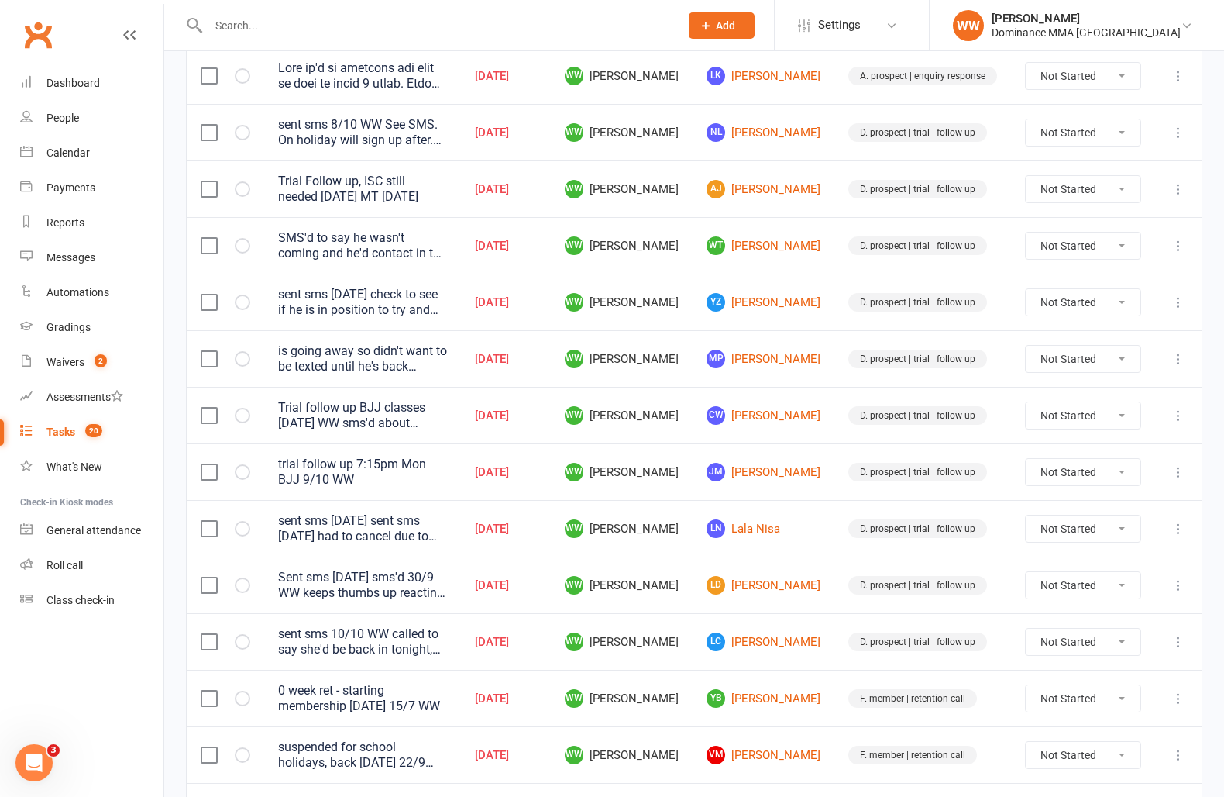
scroll to position [356, 0]
click at [263, 29] on input "text" at bounding box center [436, 26] width 465 height 22
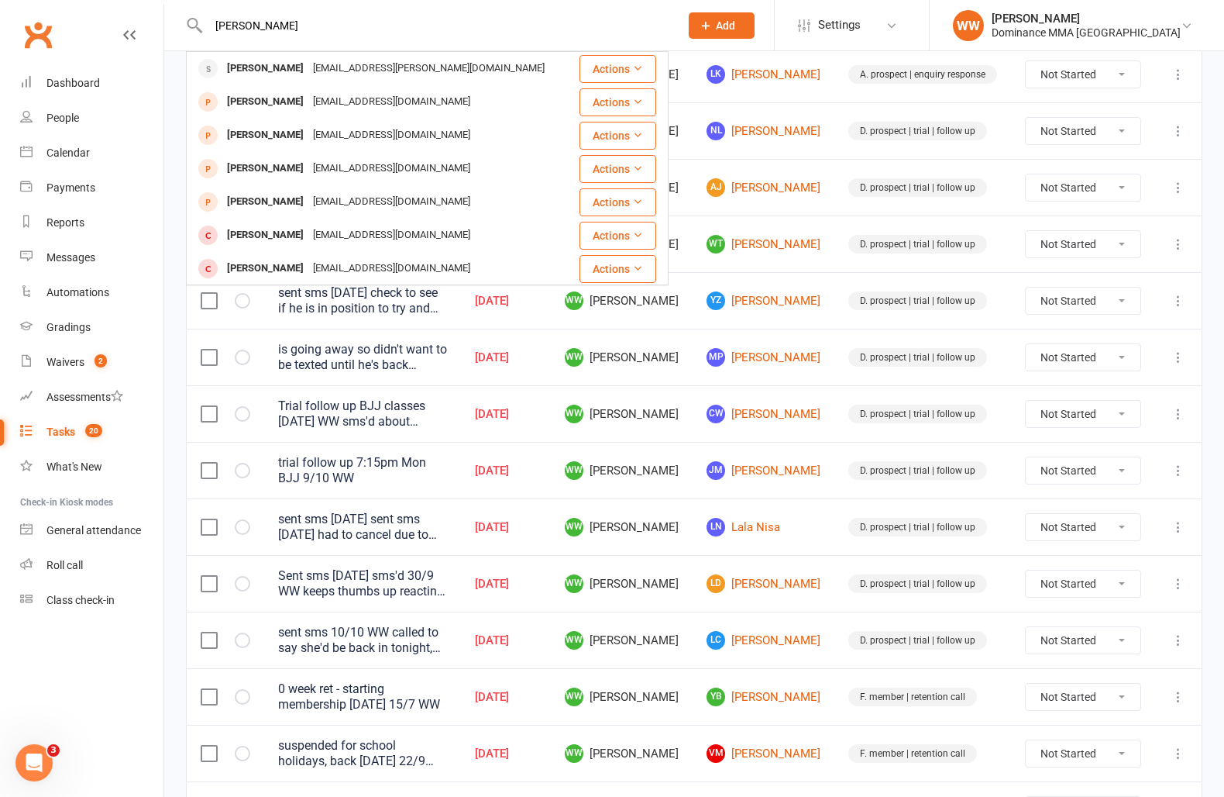
click at [308, 69] on div "luke.snell.03@gmail.com" at bounding box center [428, 68] width 241 height 22
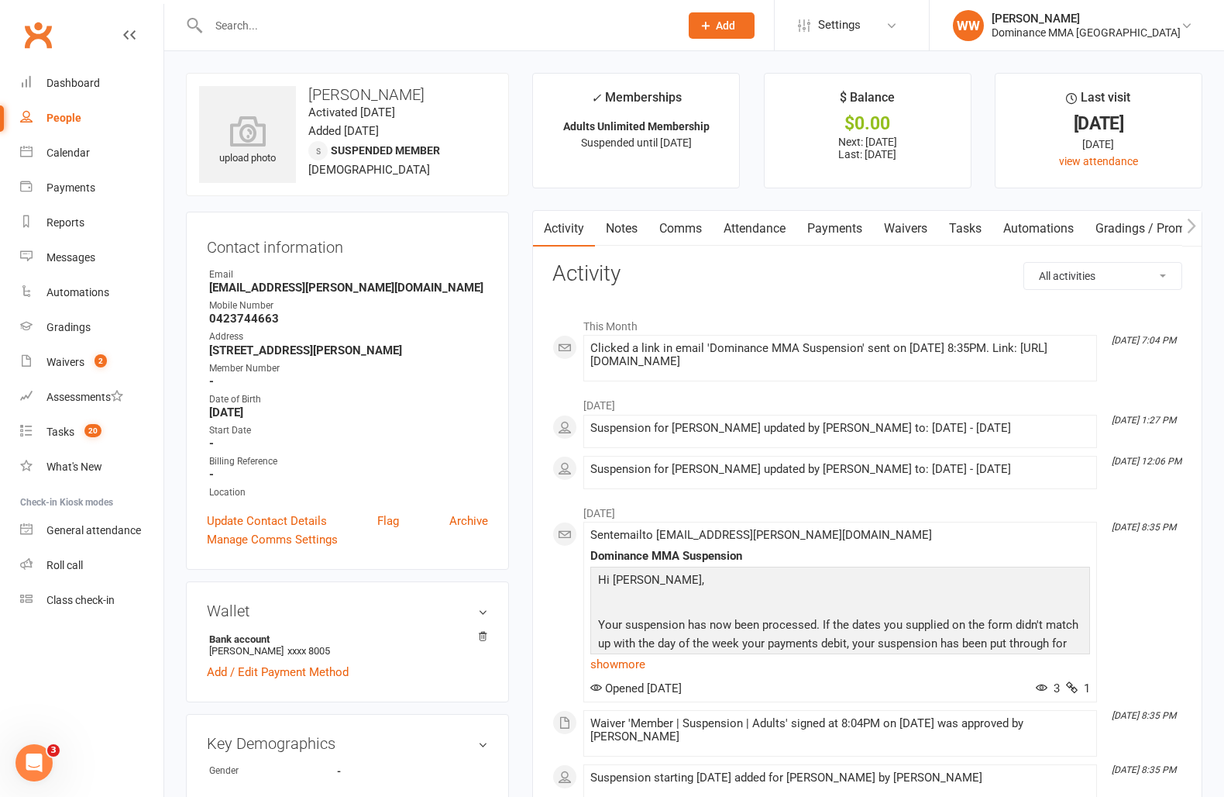
drag, startPoint x: 513, startPoint y: 332, endPoint x: 522, endPoint y: 374, distance: 41.9
click at [245, 26] on input "text" at bounding box center [436, 26] width 465 height 22
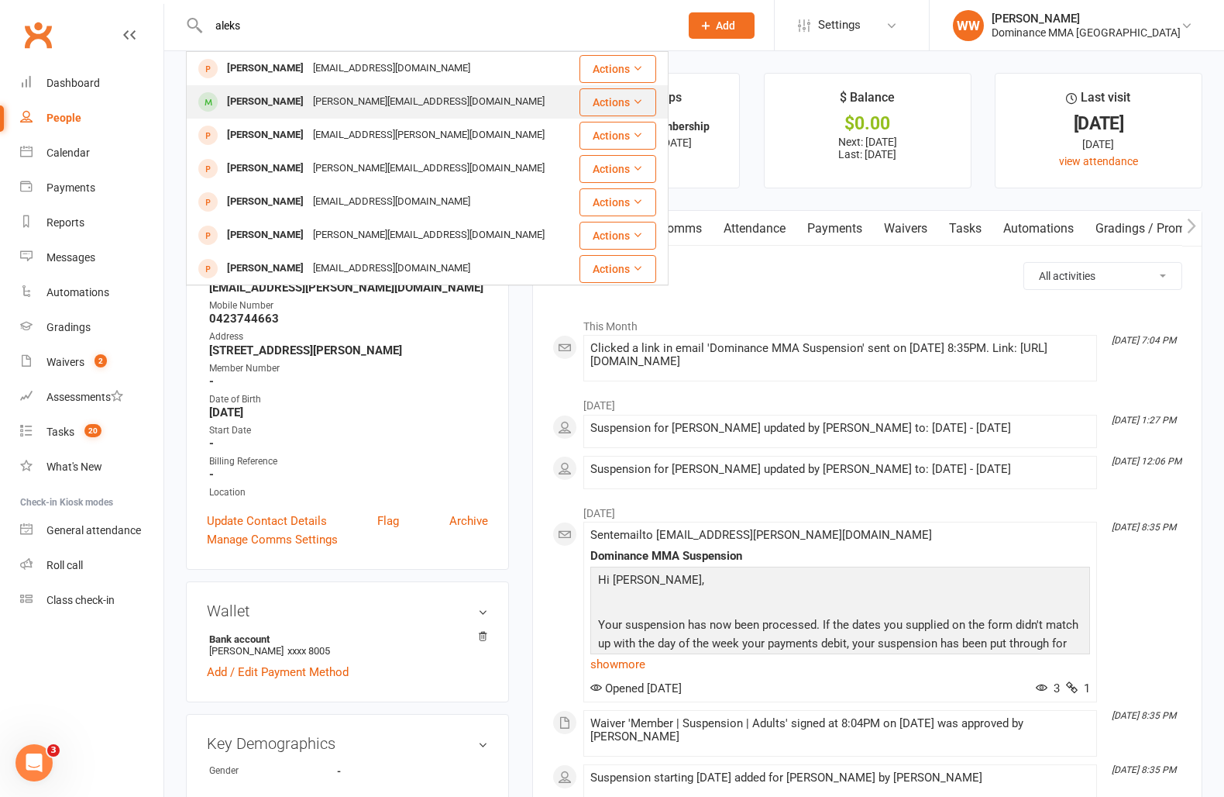
click at [332, 105] on div "Aleksjovward@gmail.com" at bounding box center [428, 102] width 241 height 22
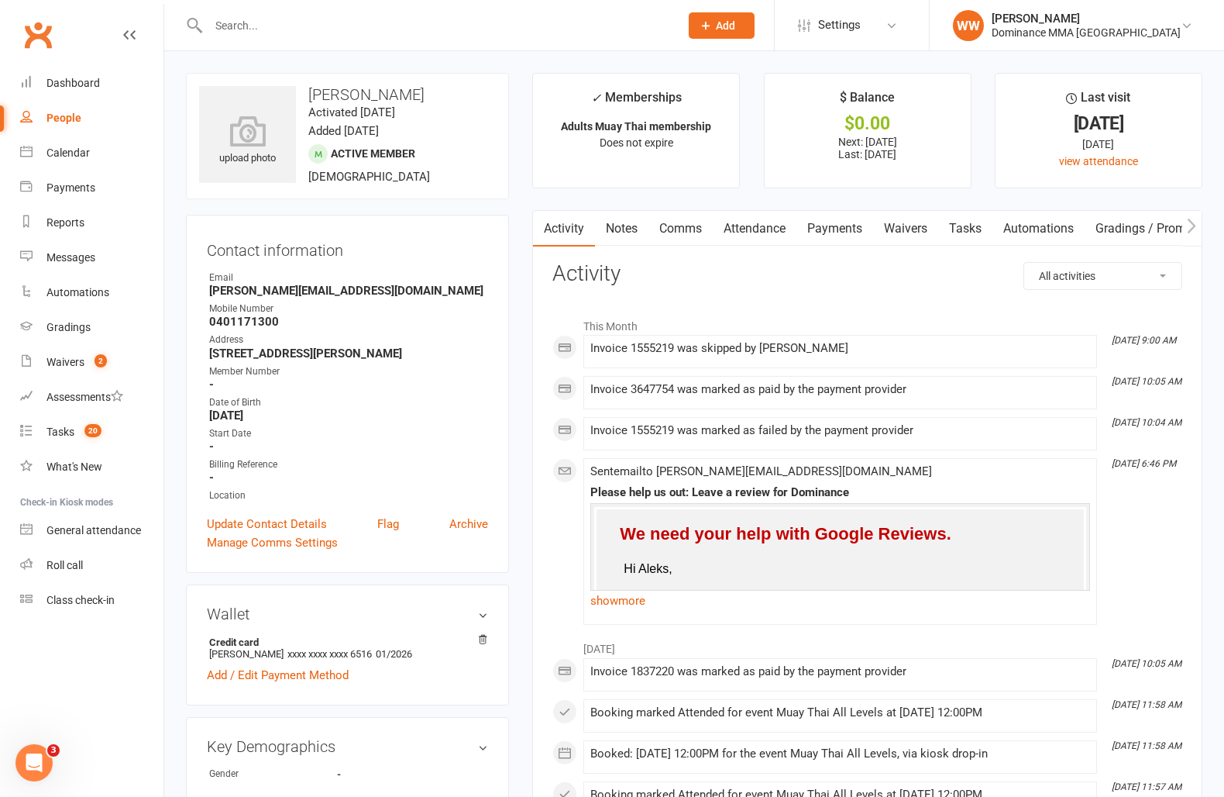
click at [774, 277] on h3 "Activity" at bounding box center [868, 274] width 630 height 24
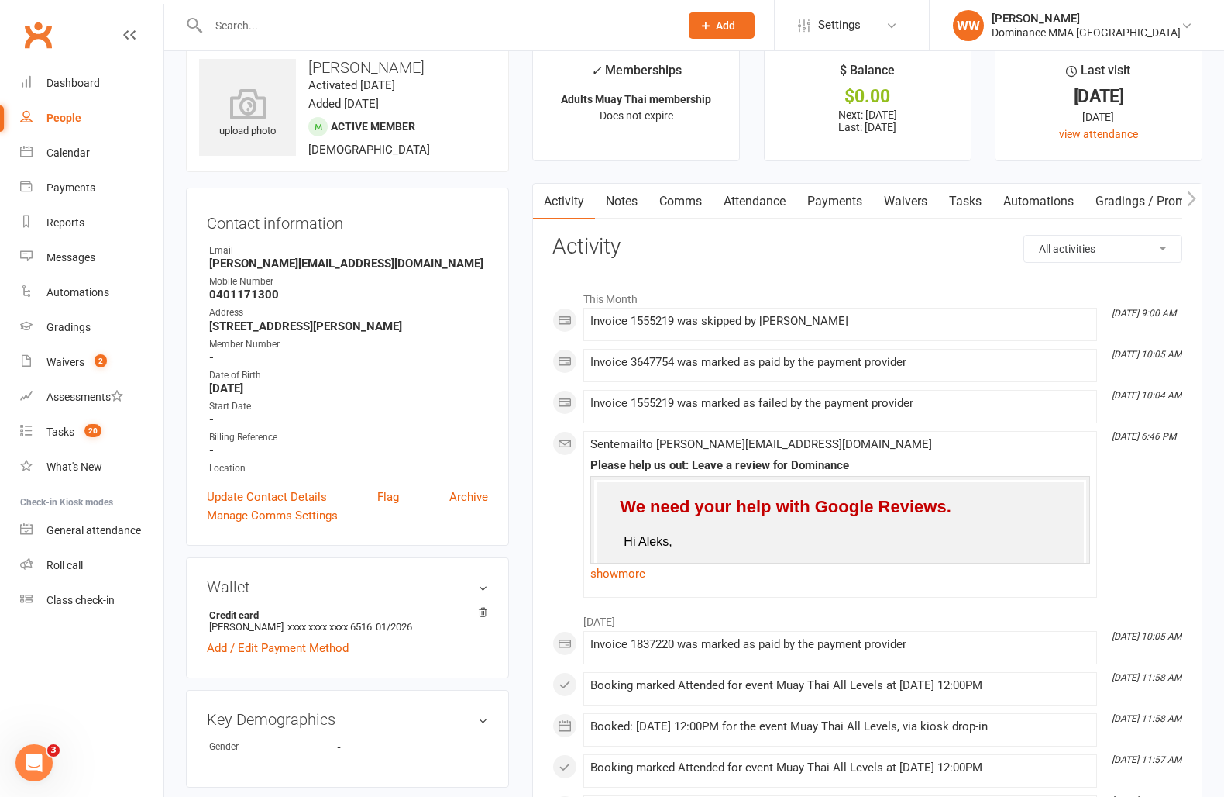
scroll to position [23, 0]
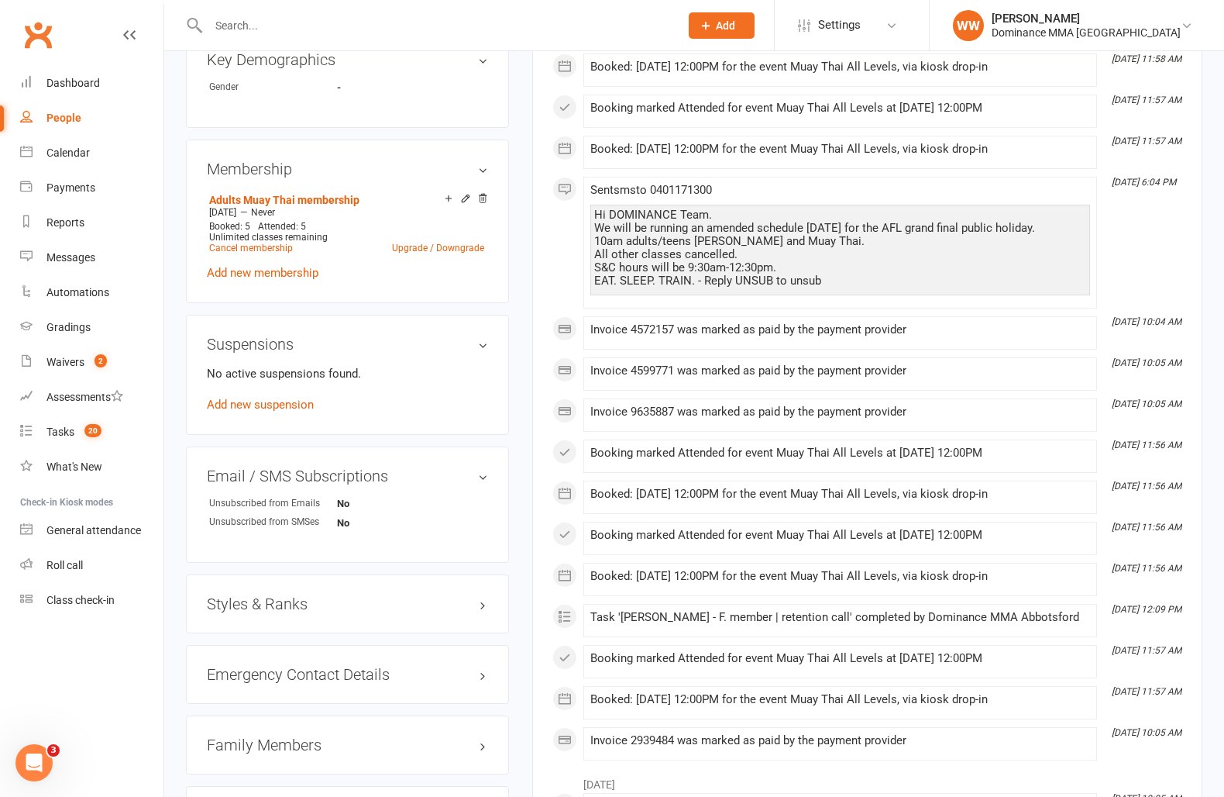
scroll to position [704, 0]
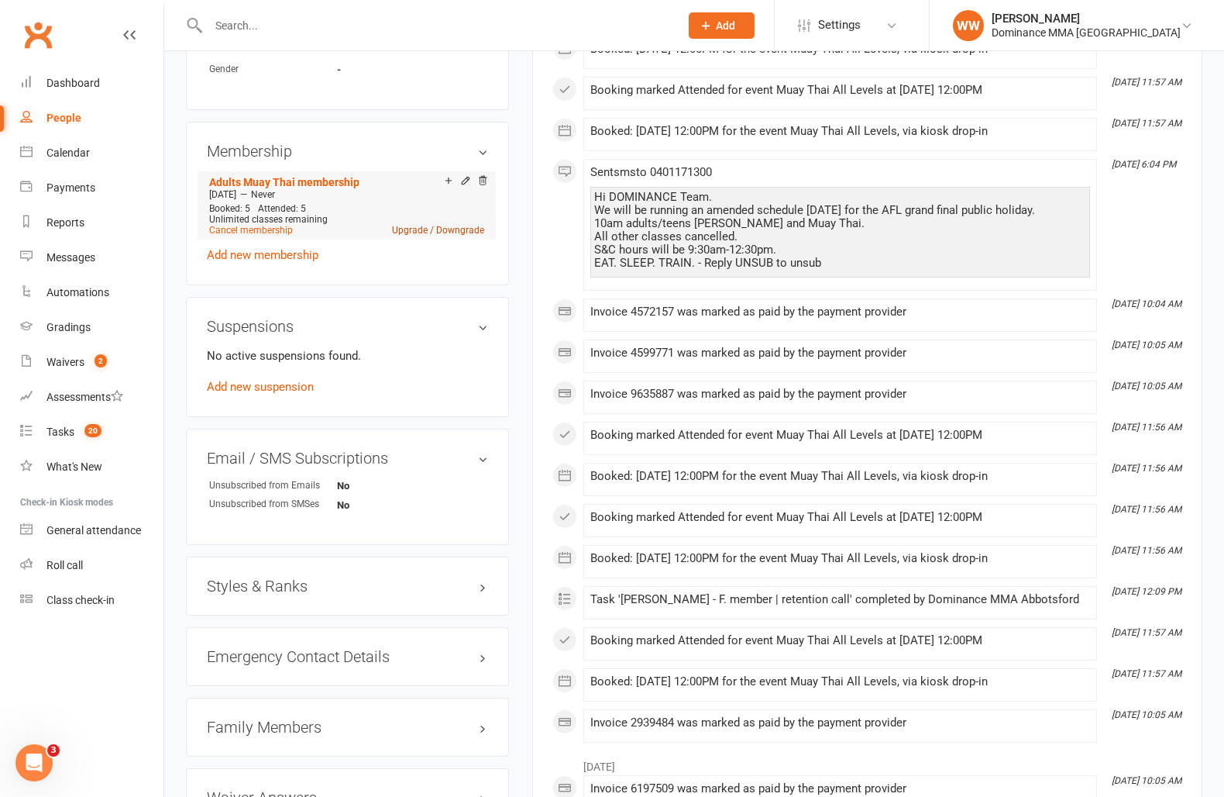
click at [429, 226] on link "Upgrade / Downgrade" at bounding box center [438, 230] width 92 height 11
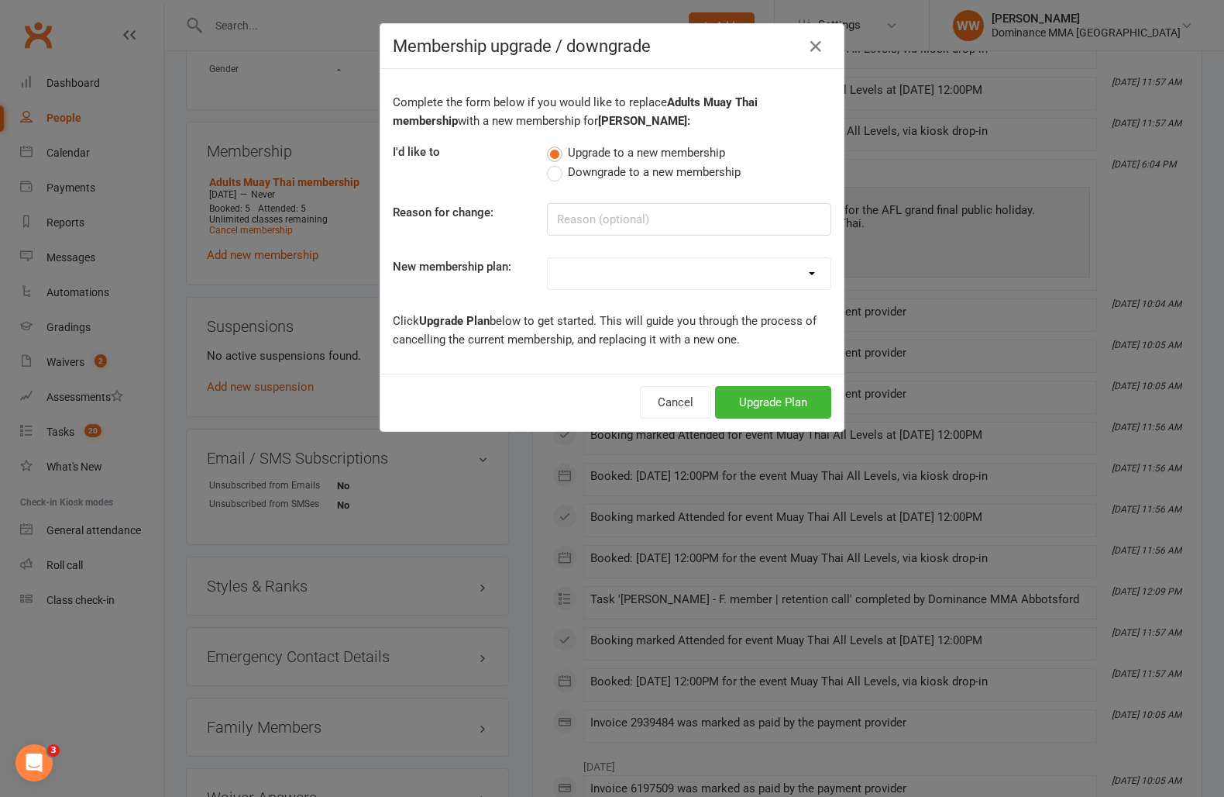
click at [582, 277] on select "Sponsored MT or BJJ gear payment plan Paid in Full | Adults BJJ - 10% Paid in F…" at bounding box center [689, 273] width 283 height 31
drag, startPoint x: 670, startPoint y: 398, endPoint x: 716, endPoint y: 394, distance: 46.7
click at [670, 398] on button "Cancel" at bounding box center [675, 402] width 71 height 33
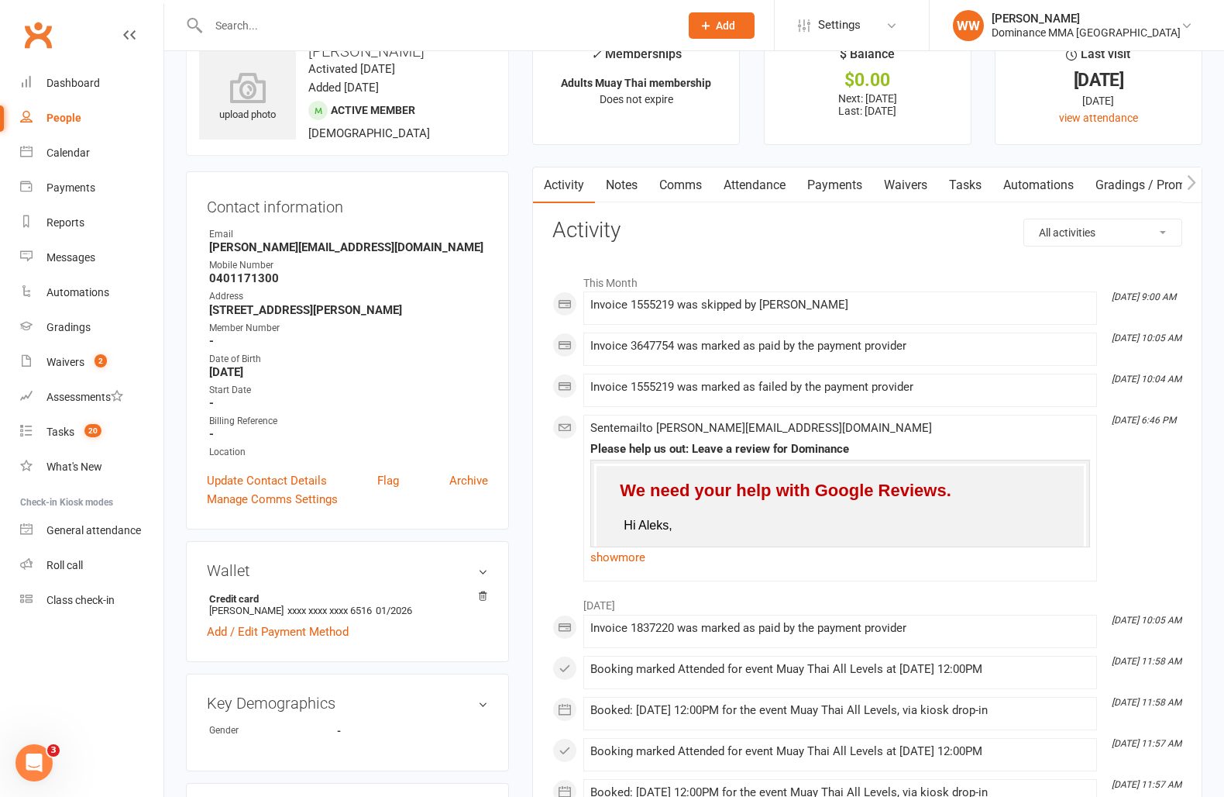
scroll to position [0, 0]
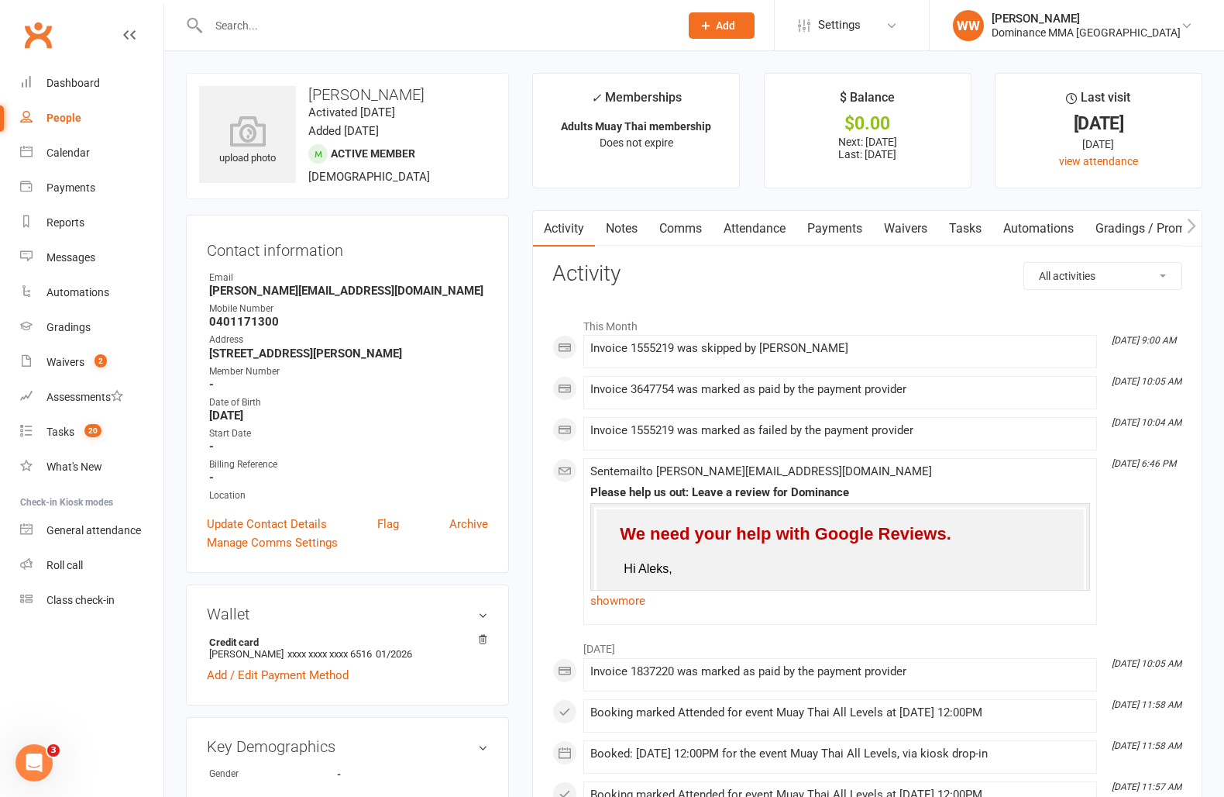
drag, startPoint x: 821, startPoint y: 232, endPoint x: 822, endPoint y: 244, distance: 12.4
click at [821, 232] on link "Payments" at bounding box center [835, 229] width 77 height 36
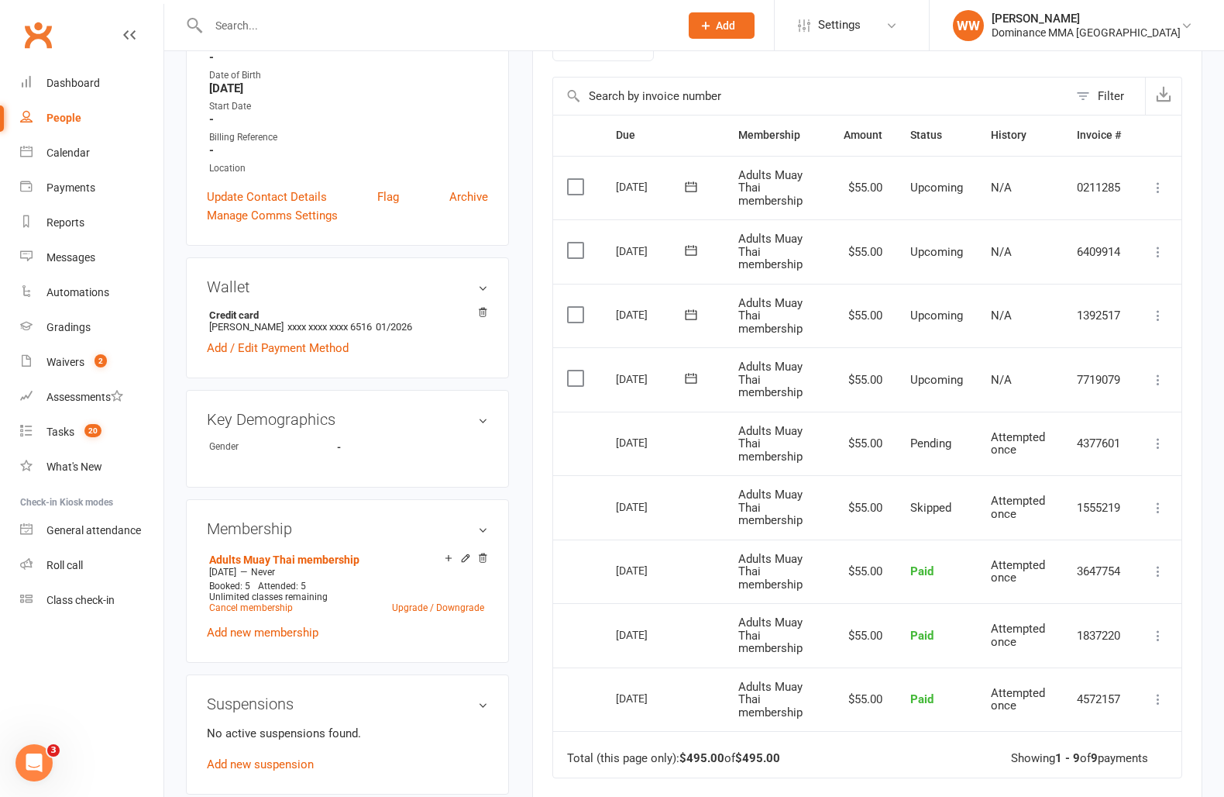
scroll to position [338, 0]
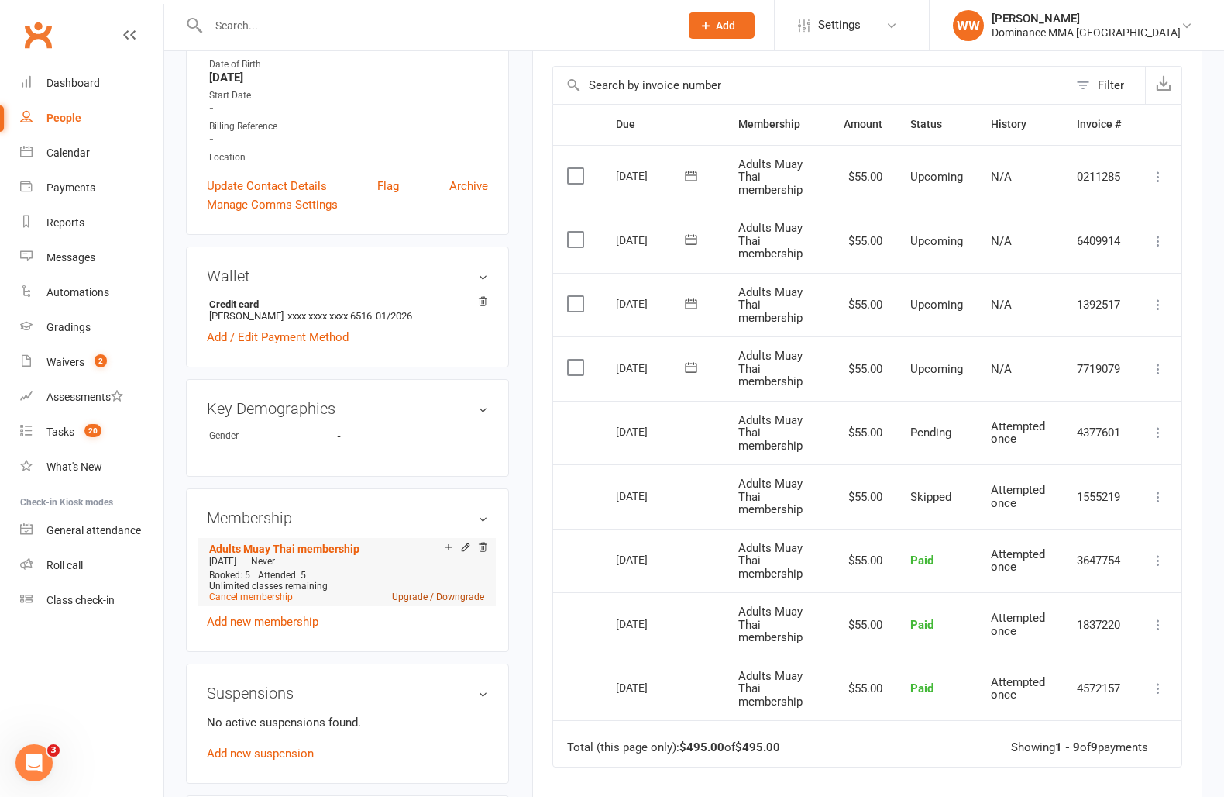
click at [432, 594] on link "Upgrade / Downgrade" at bounding box center [438, 596] width 92 height 11
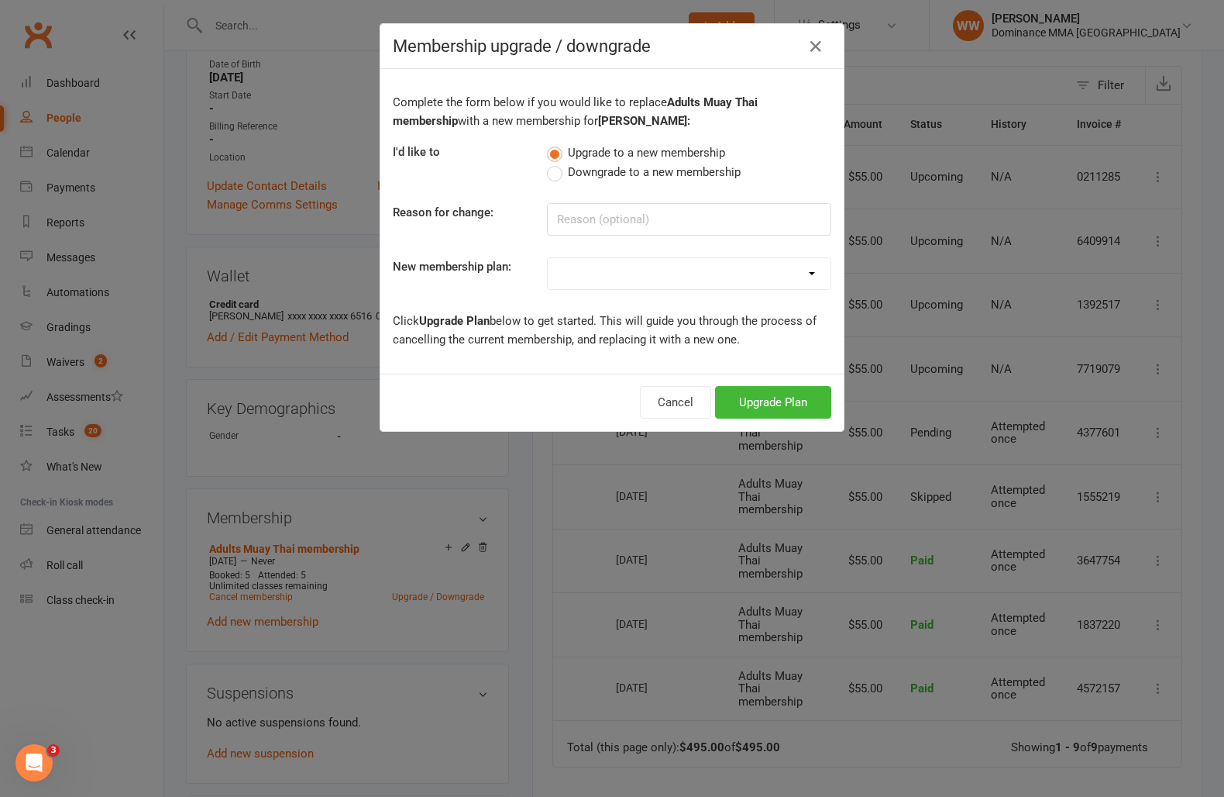
click at [594, 269] on select "Sponsored MT or BJJ gear payment plan Paid in Full | Adults BJJ - 10% Paid in F…" at bounding box center [689, 273] width 283 height 31
click at [548, 258] on select "Sponsored MT or BJJ gear payment plan Paid in Full | Adults BJJ - 10% Paid in F…" at bounding box center [689, 273] width 283 height 31
click at [761, 402] on button "Upgrade Plan" at bounding box center [773, 402] width 116 height 33
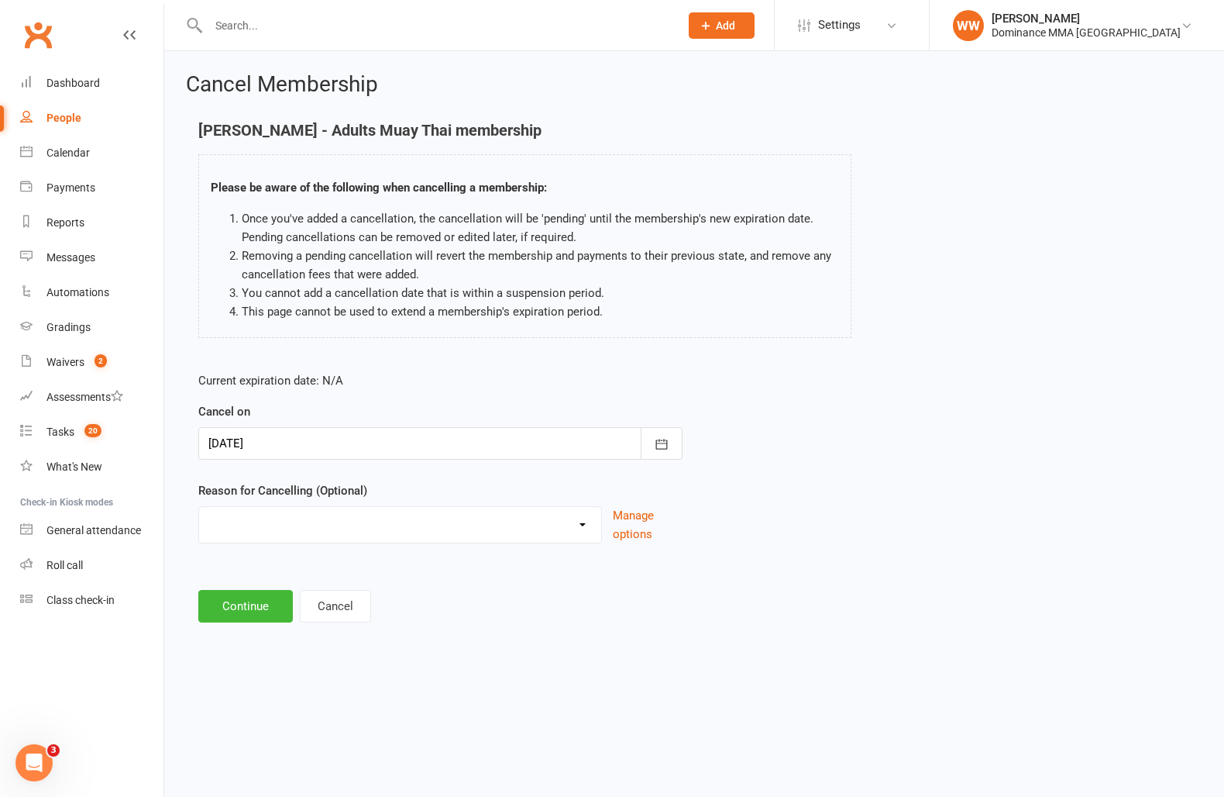
click at [513, 517] on select "force cancel Holiday Injury Moved away upgrade/downgrade Other reason" at bounding box center [400, 522] width 402 height 31
click at [199, 507] on select "force cancel Holiday Injury Moved away upgrade/downgrade Other reason" at bounding box center [400, 522] width 402 height 31
click at [253, 615] on button "Continue" at bounding box center [245, 606] width 95 height 33
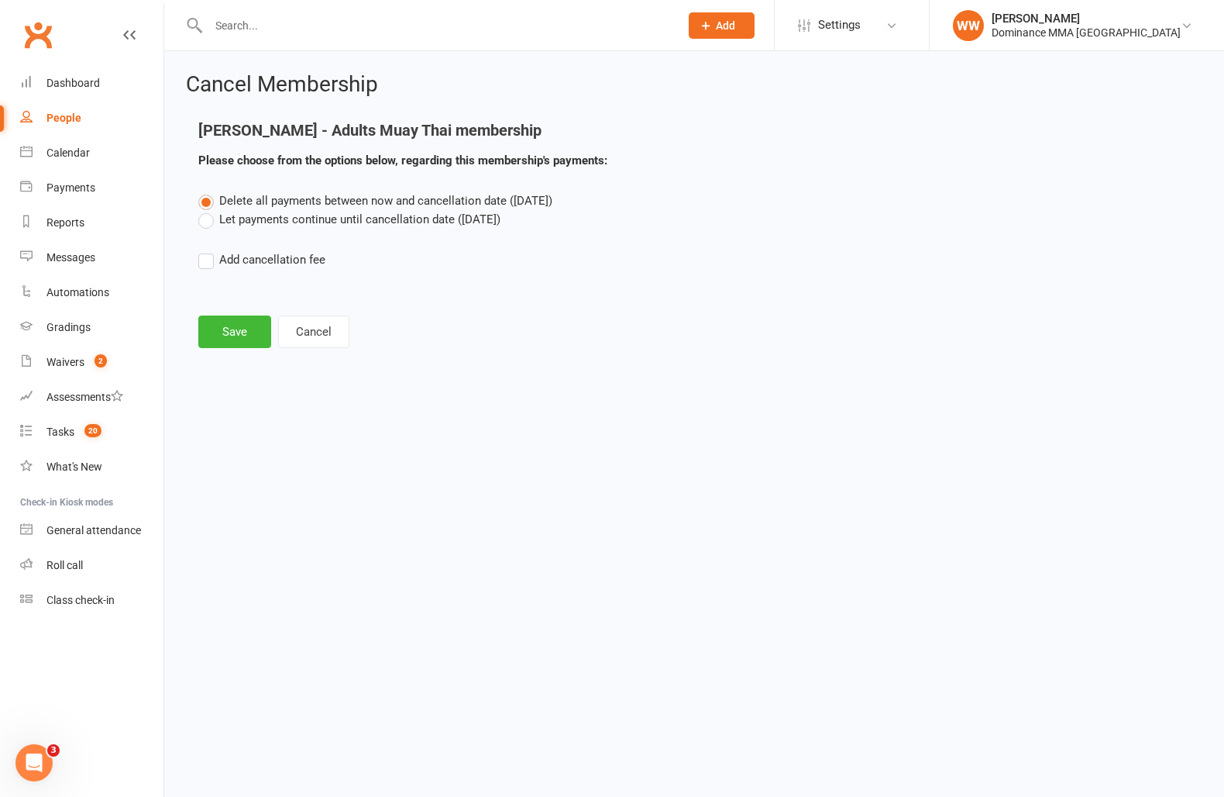
click at [251, 221] on label "Let payments continue until cancellation date (Oct 13, 2025)" at bounding box center [349, 219] width 302 height 19
click at [208, 210] on input "Let payments continue until cancellation date (Oct 13, 2025)" at bounding box center [203, 210] width 10 height 0
click at [236, 323] on button "Save" at bounding box center [234, 331] width 73 height 33
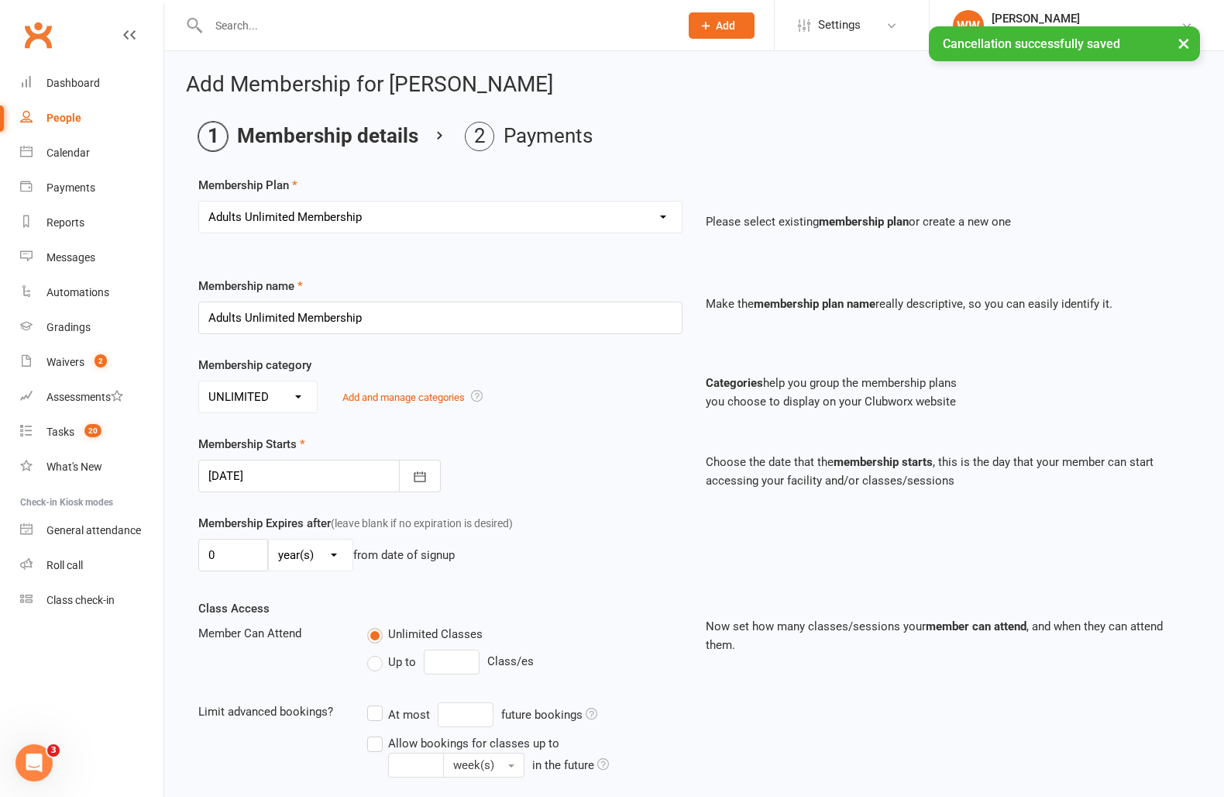
scroll to position [219, 0]
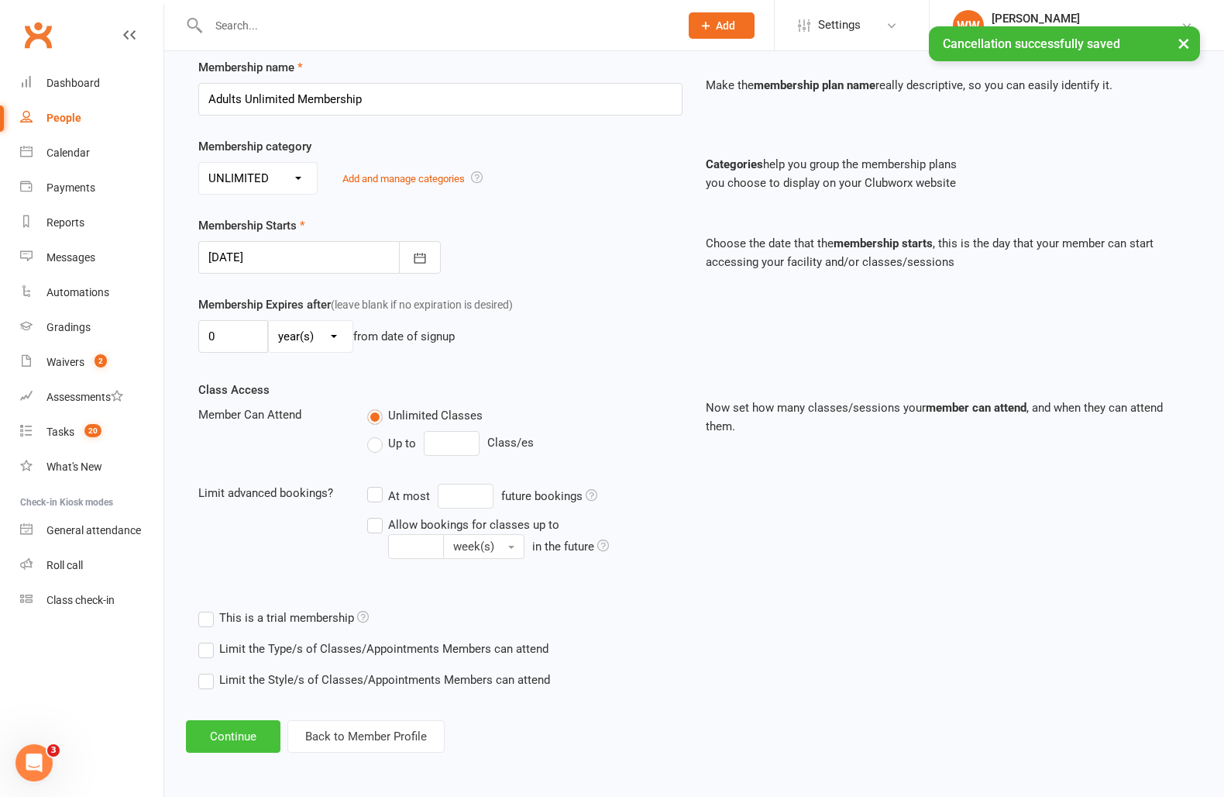
click at [259, 728] on button "Continue" at bounding box center [233, 736] width 95 height 33
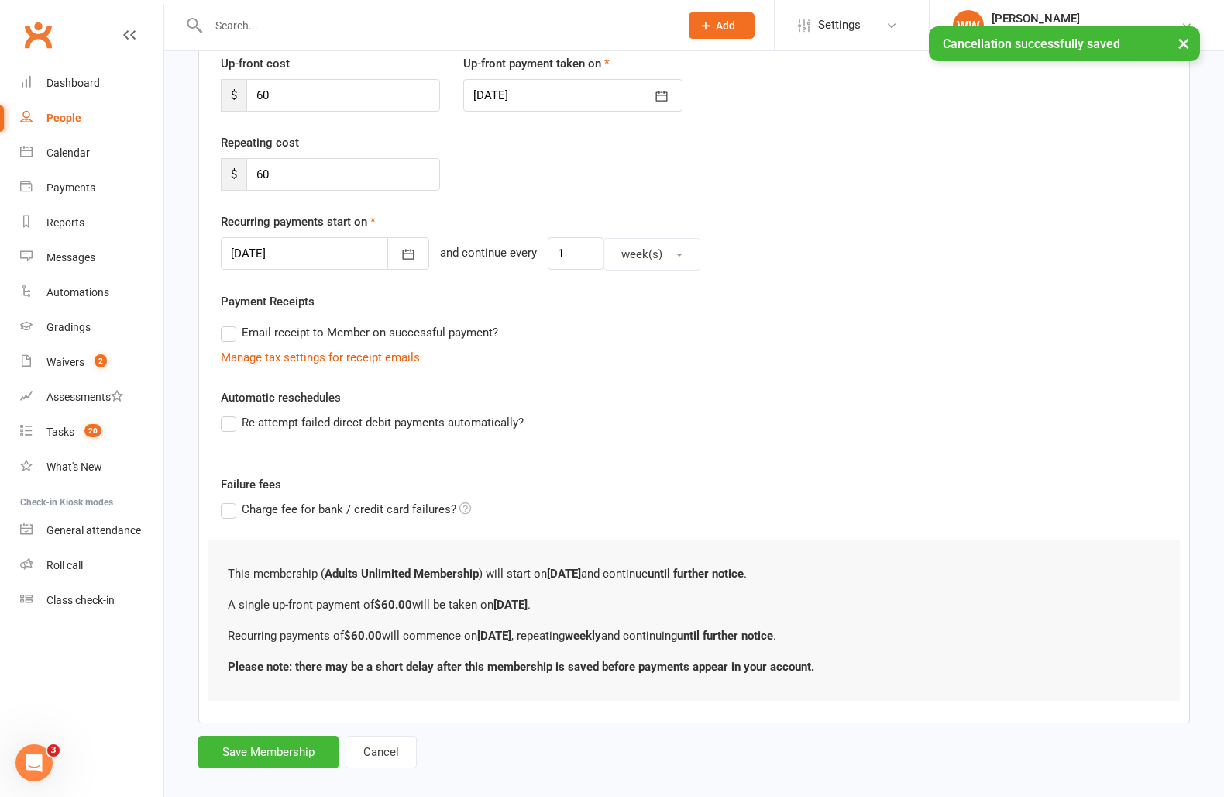
scroll to position [0, 0]
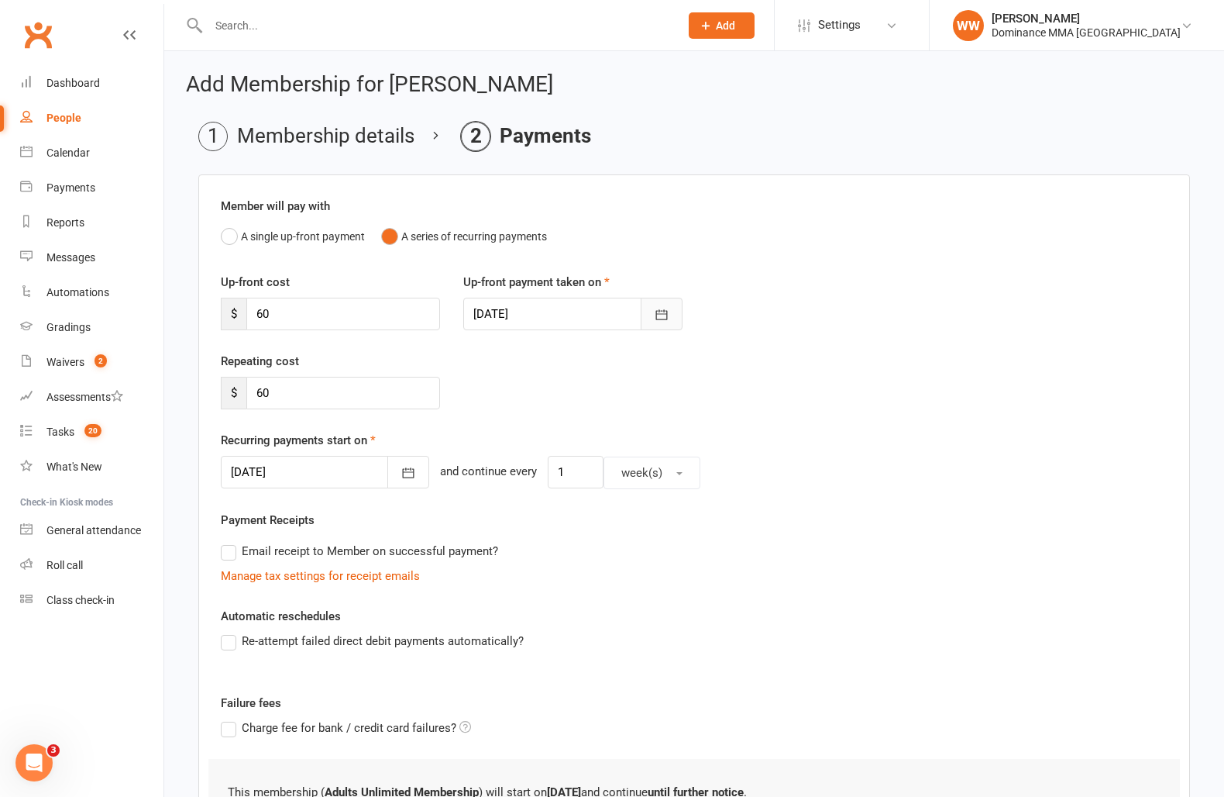
click at [678, 315] on button "button" at bounding box center [662, 314] width 42 height 33
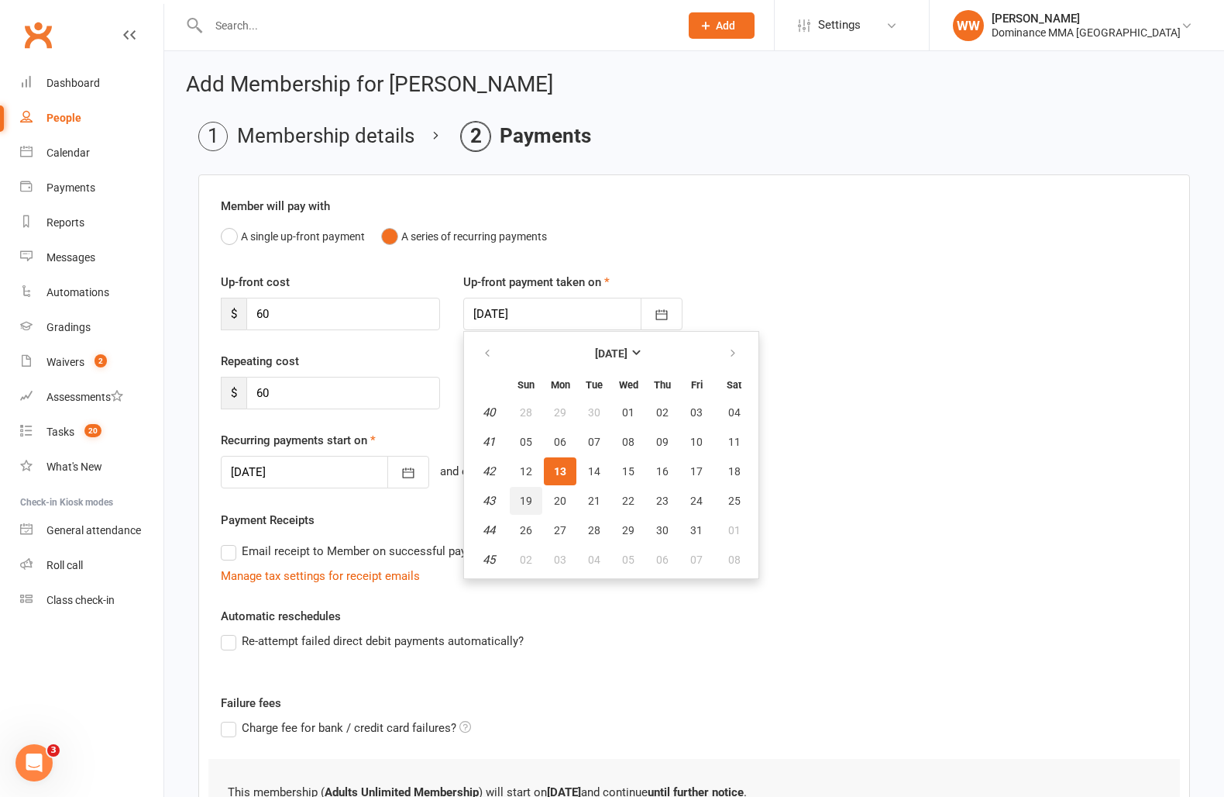
click at [524, 494] on span "19" at bounding box center [526, 500] width 12 height 12
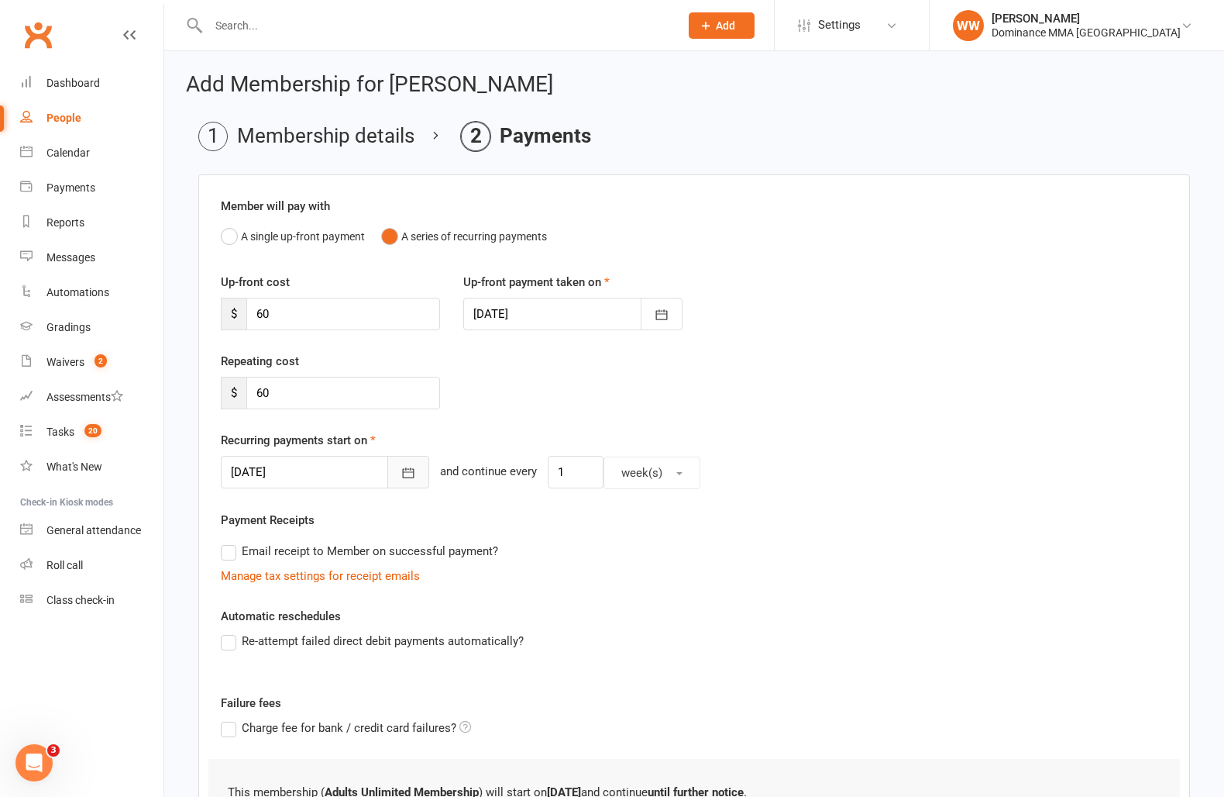
click at [401, 470] on icon "button" at bounding box center [408, 472] width 15 height 15
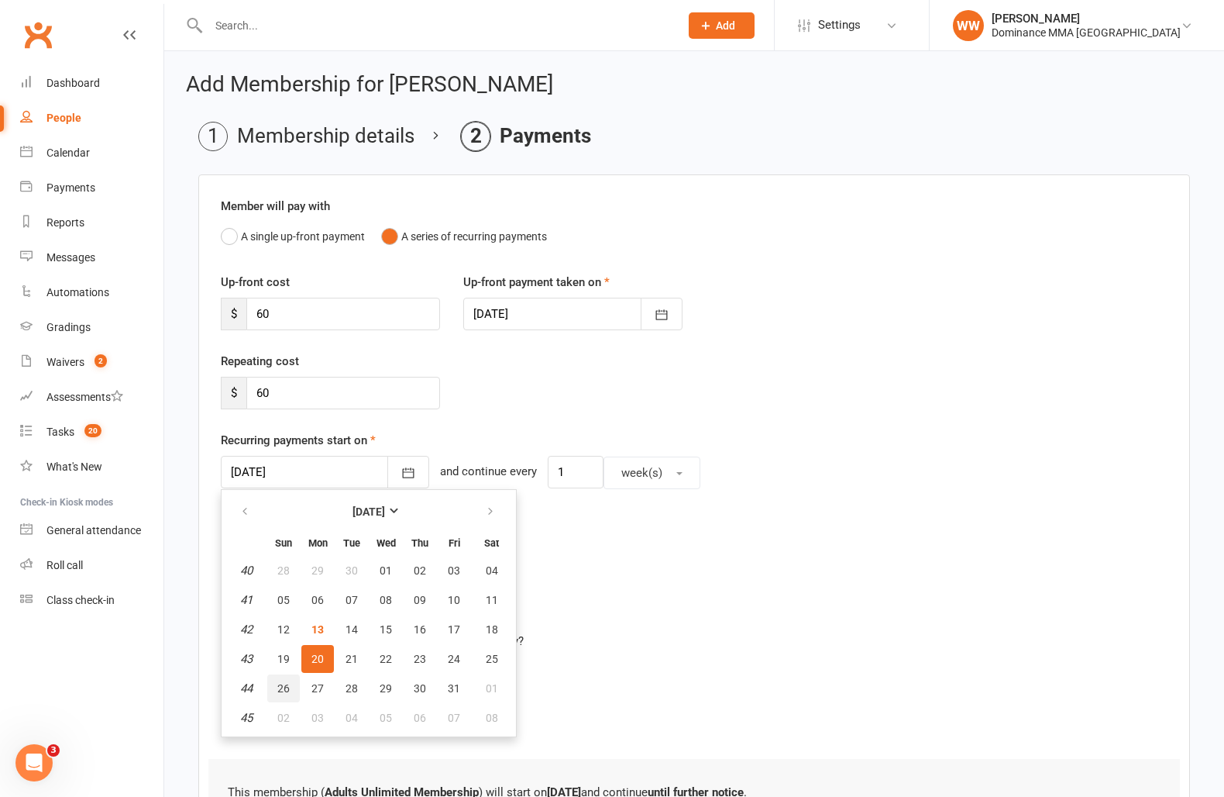
click at [284, 689] on span "26" at bounding box center [283, 688] width 12 height 12
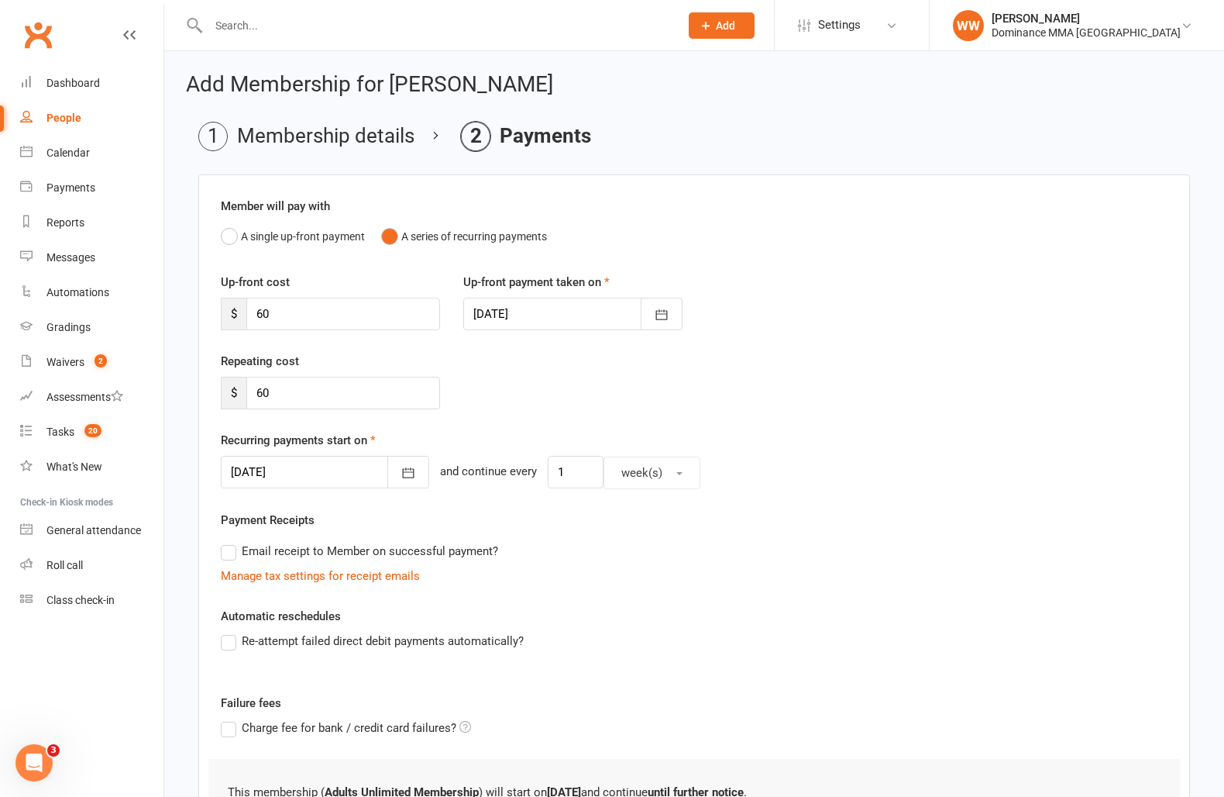
click at [579, 604] on div "Member will pay with A single up-front payment A series of recurring payments U…" at bounding box center [694, 557] width 992 height 767
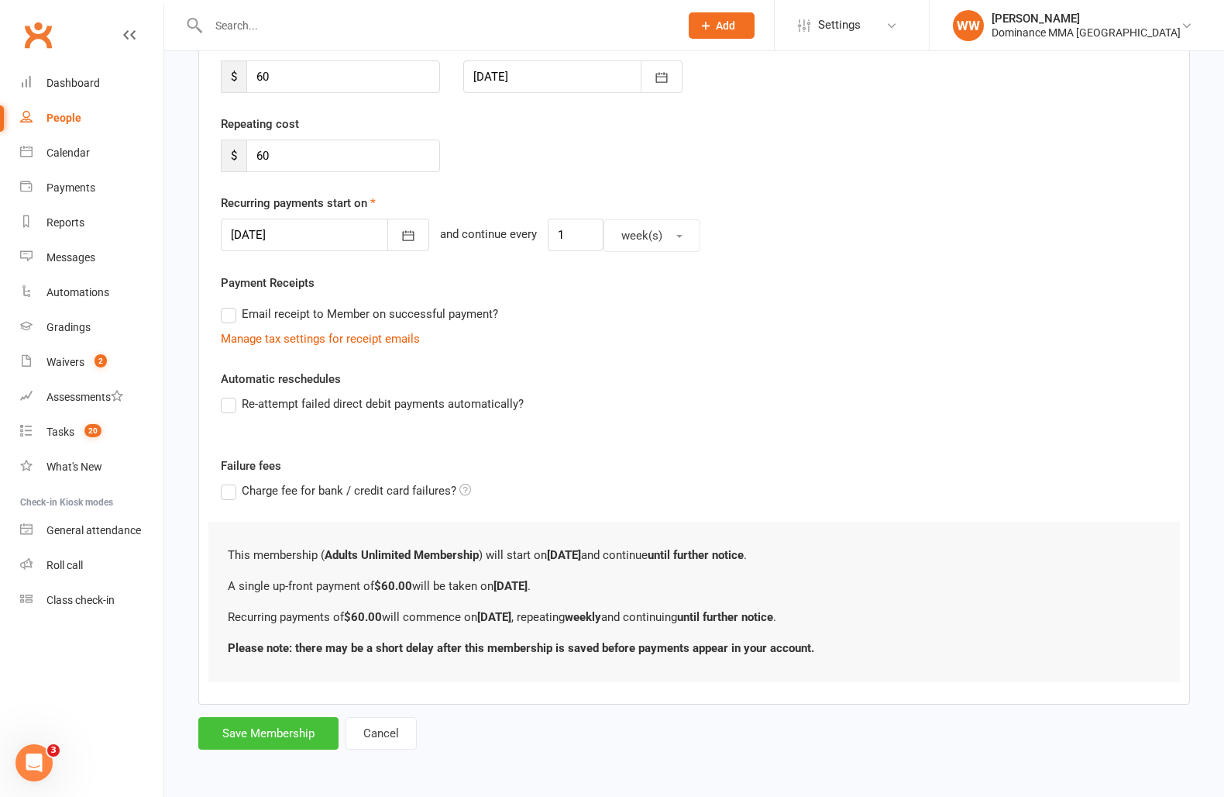
click at [294, 729] on button "Save Membership" at bounding box center [268, 733] width 140 height 33
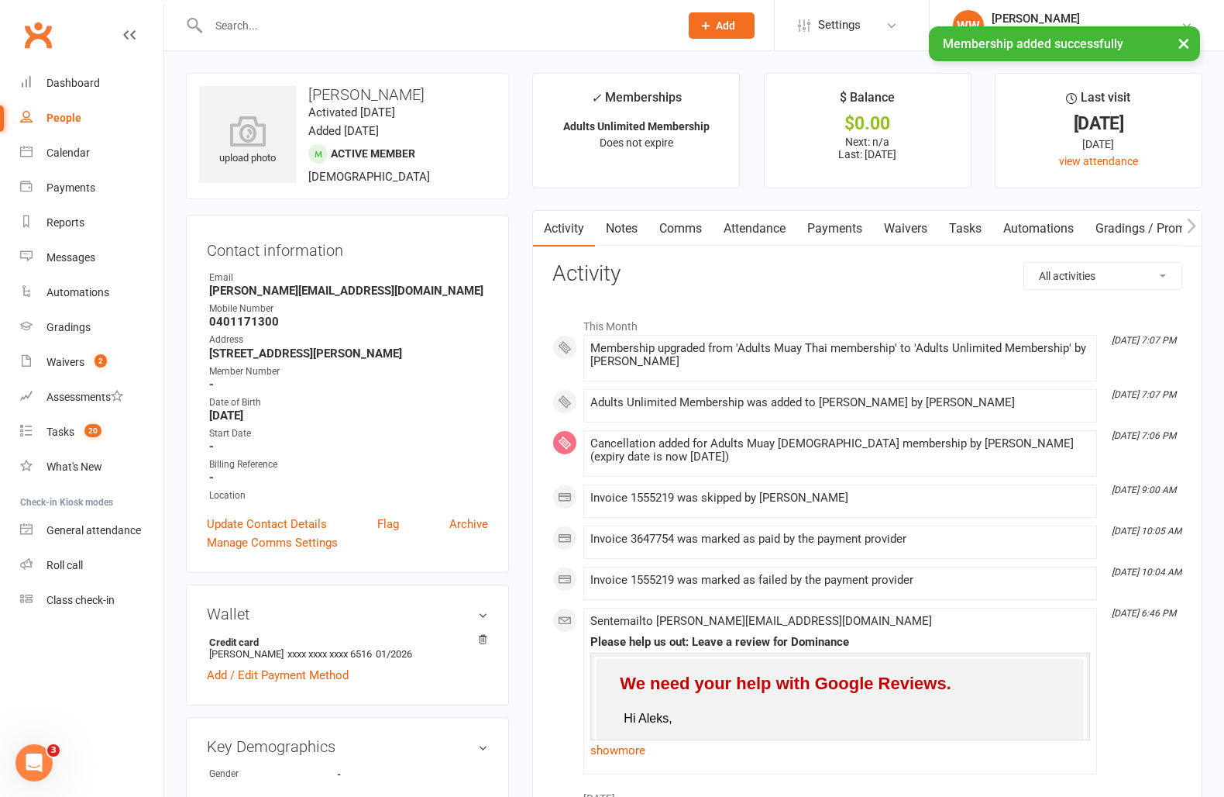
click at [852, 238] on link "Payments" at bounding box center [835, 229] width 77 height 36
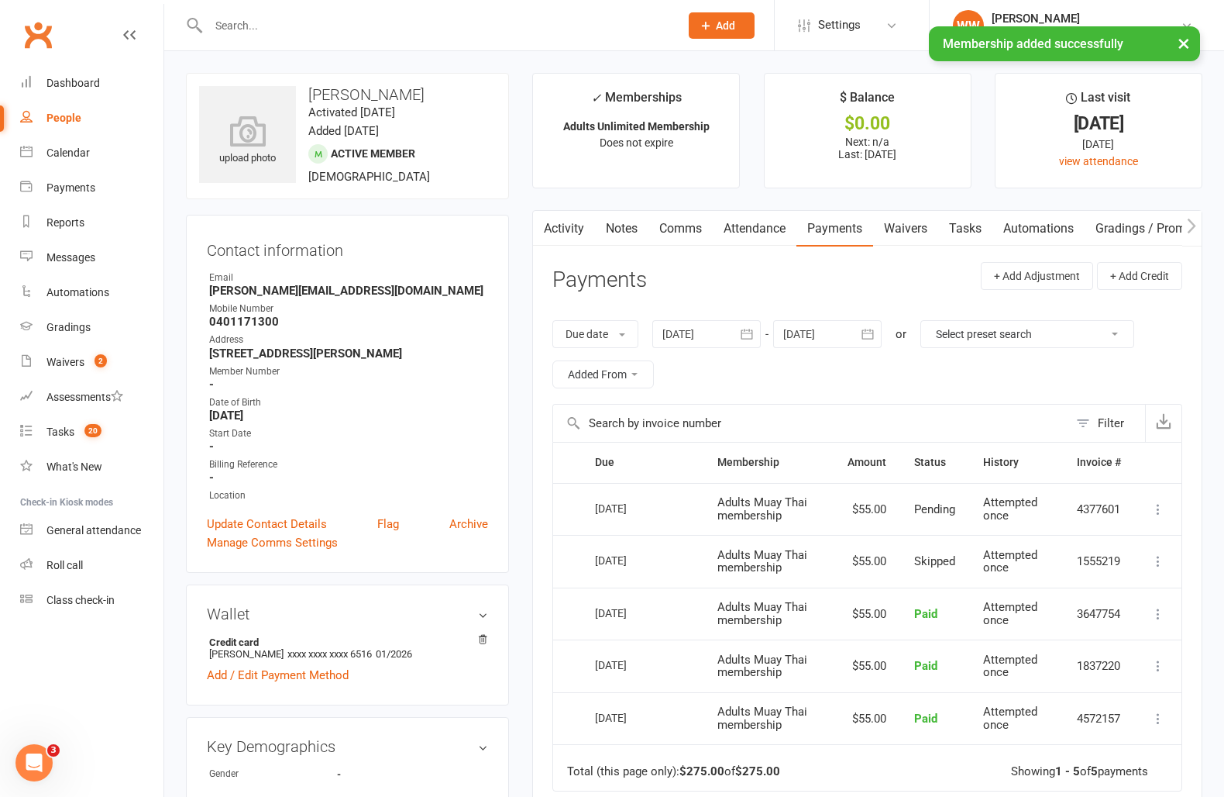
click at [639, 235] on link "Notes" at bounding box center [621, 229] width 53 height 36
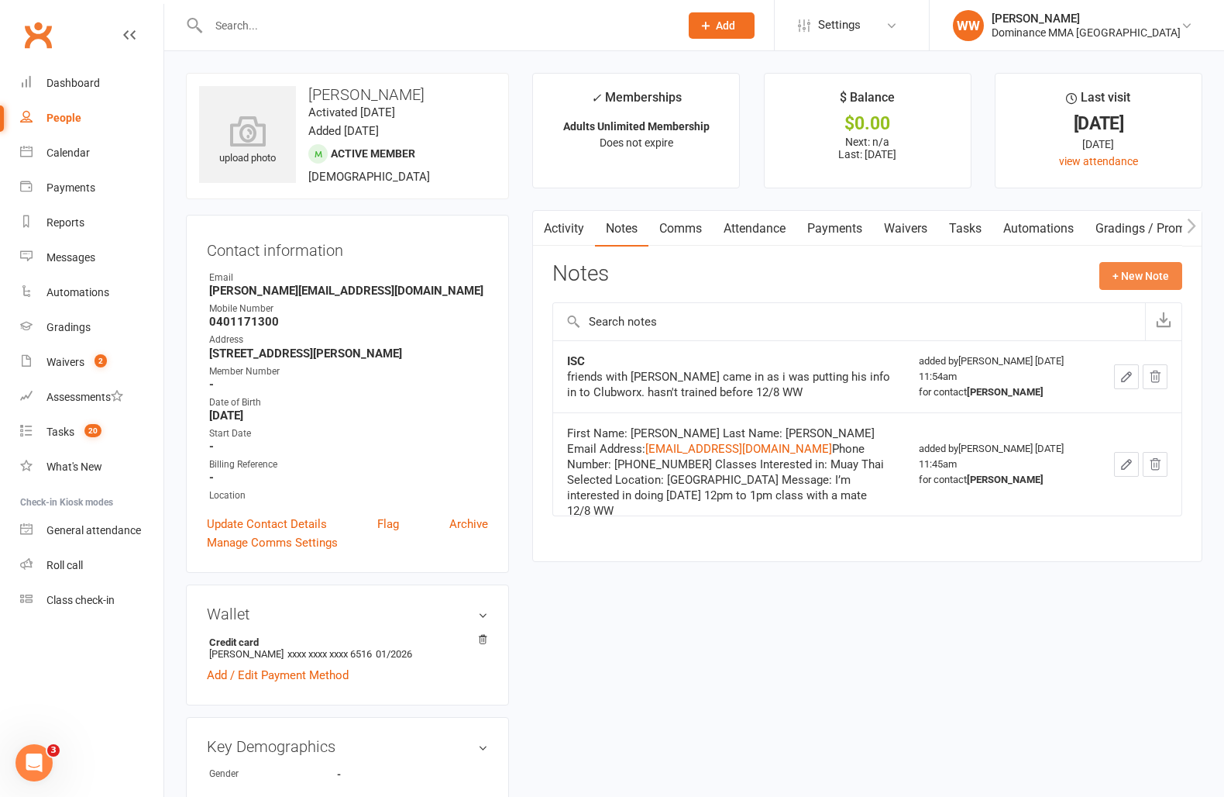
click at [1124, 274] on button "+ New Note" at bounding box center [1141, 276] width 83 height 28
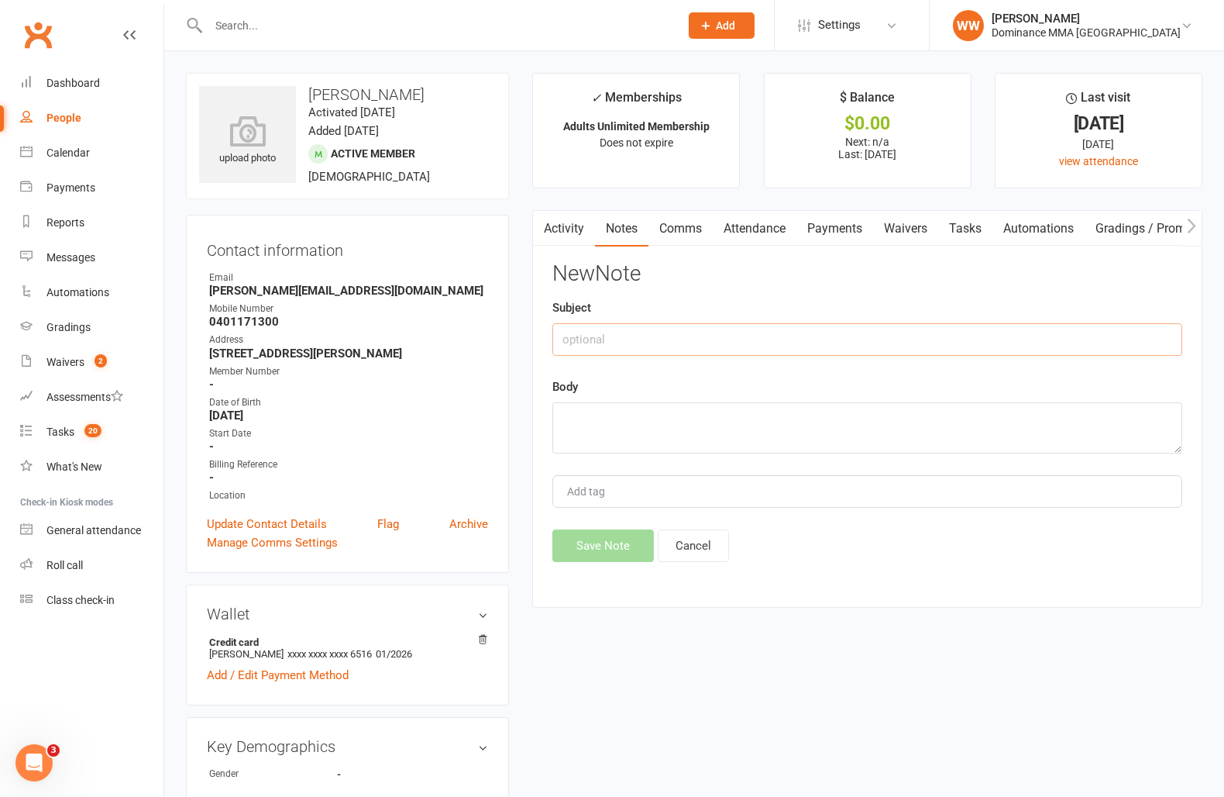
click at [613, 345] on input "text" at bounding box center [868, 339] width 630 height 33
click at [952, 421] on textarea "came in with his mate Jakub M, who was trialling BJJ, and upgraded his memerrbs…" at bounding box center [868, 427] width 630 height 51
click at [574, 559] on button "Save Note" at bounding box center [604, 545] width 102 height 33
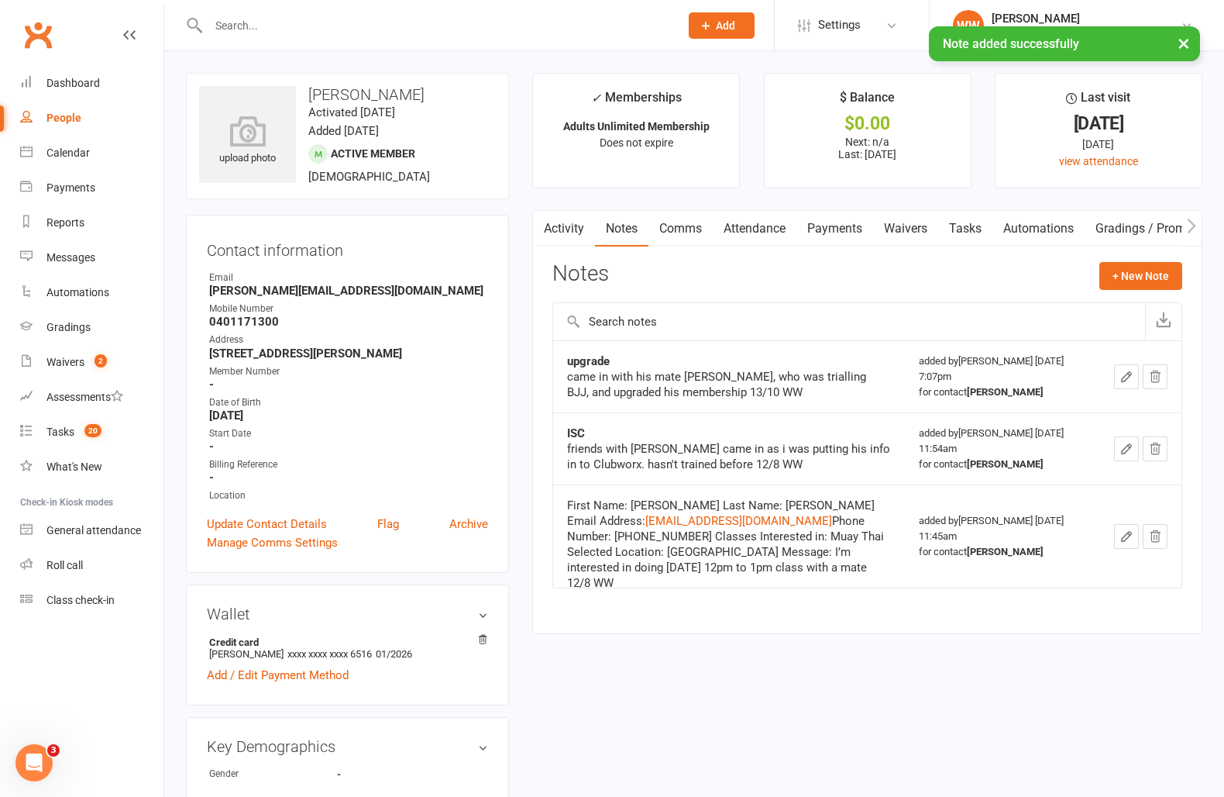
click at [969, 233] on link "Tasks" at bounding box center [965, 229] width 54 height 36
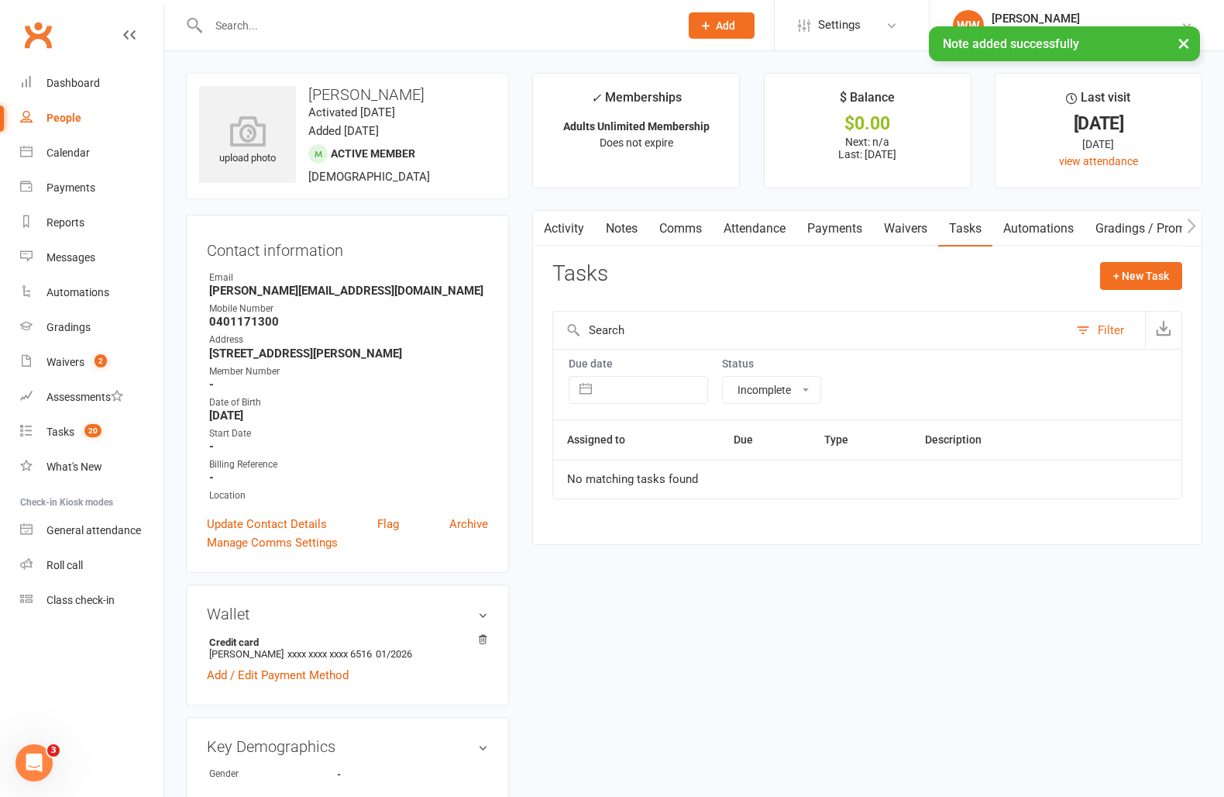
click at [581, 236] on link "Activity" at bounding box center [564, 229] width 62 height 36
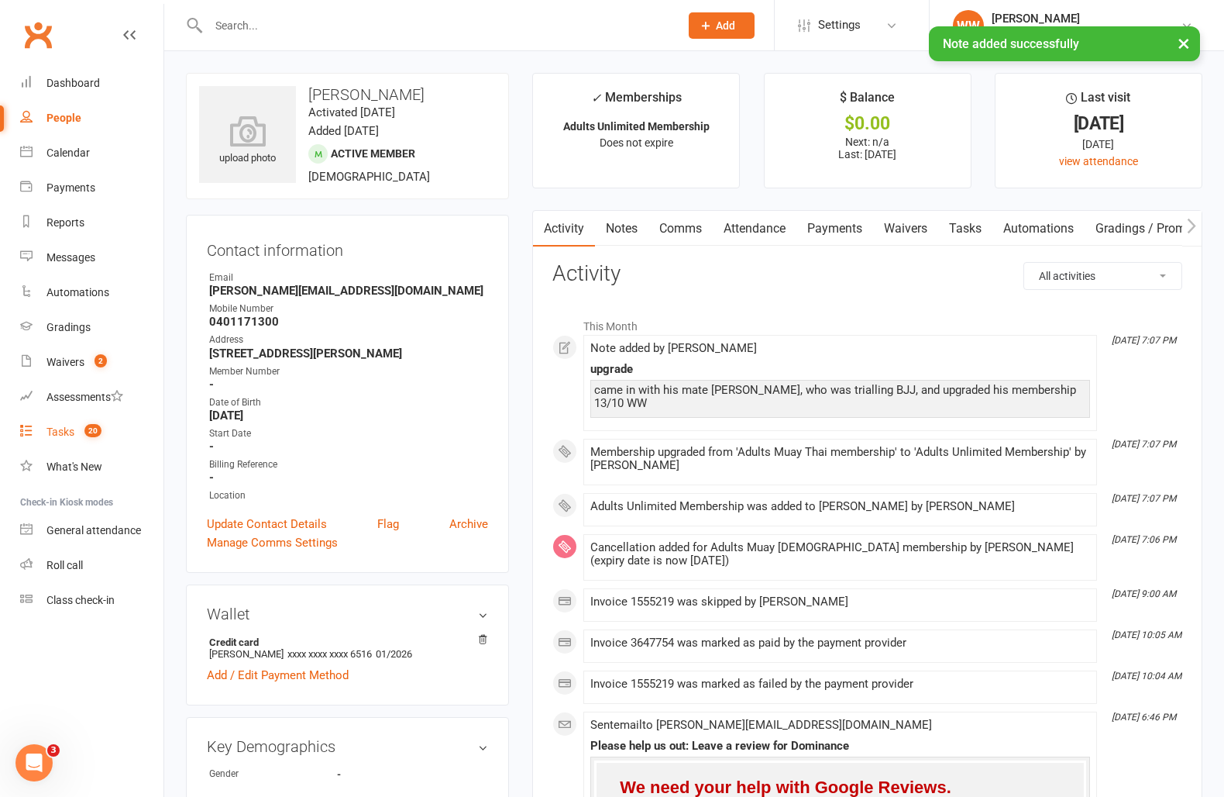
click at [75, 431] on link "Tasks 20" at bounding box center [91, 432] width 143 height 35
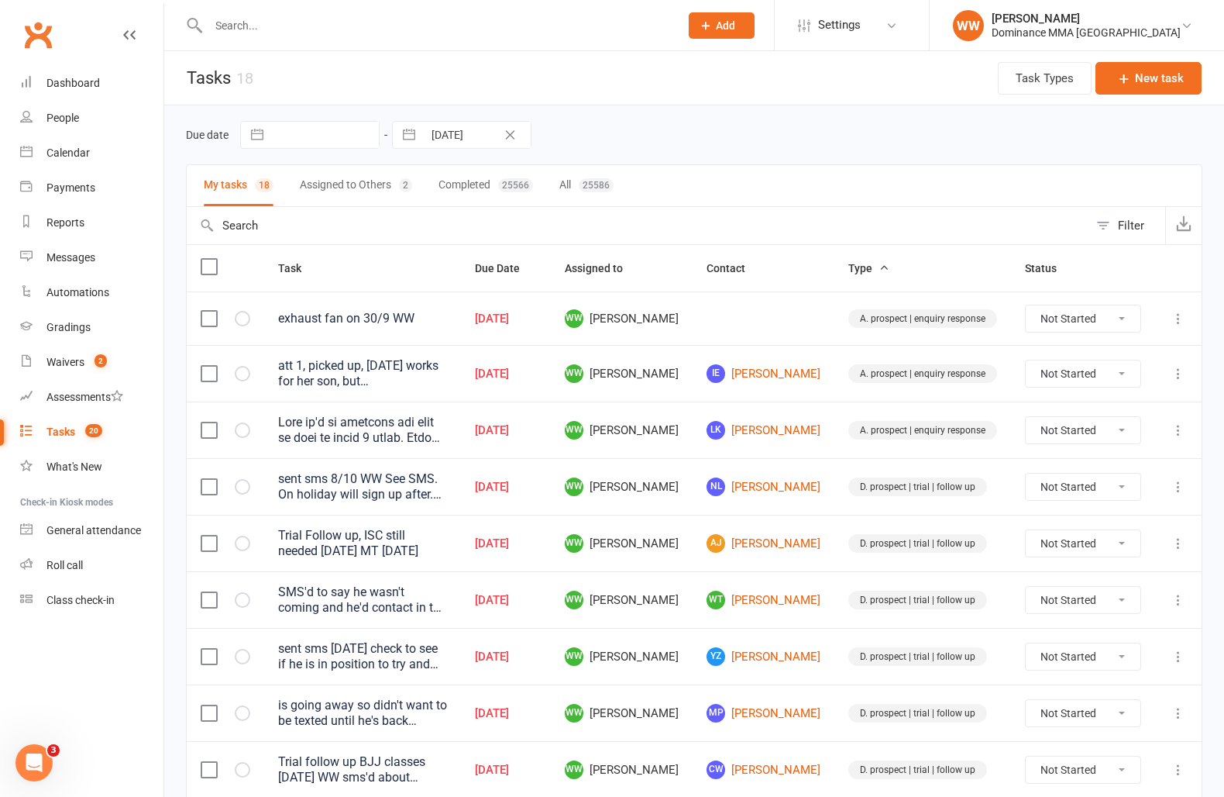
click at [694, 141] on div "Due date Navigate forward to interact with the calendar and select a date. Pres…" at bounding box center [694, 135] width 1017 height 28
click at [74, 363] on div "Waivers" at bounding box center [65, 362] width 38 height 12
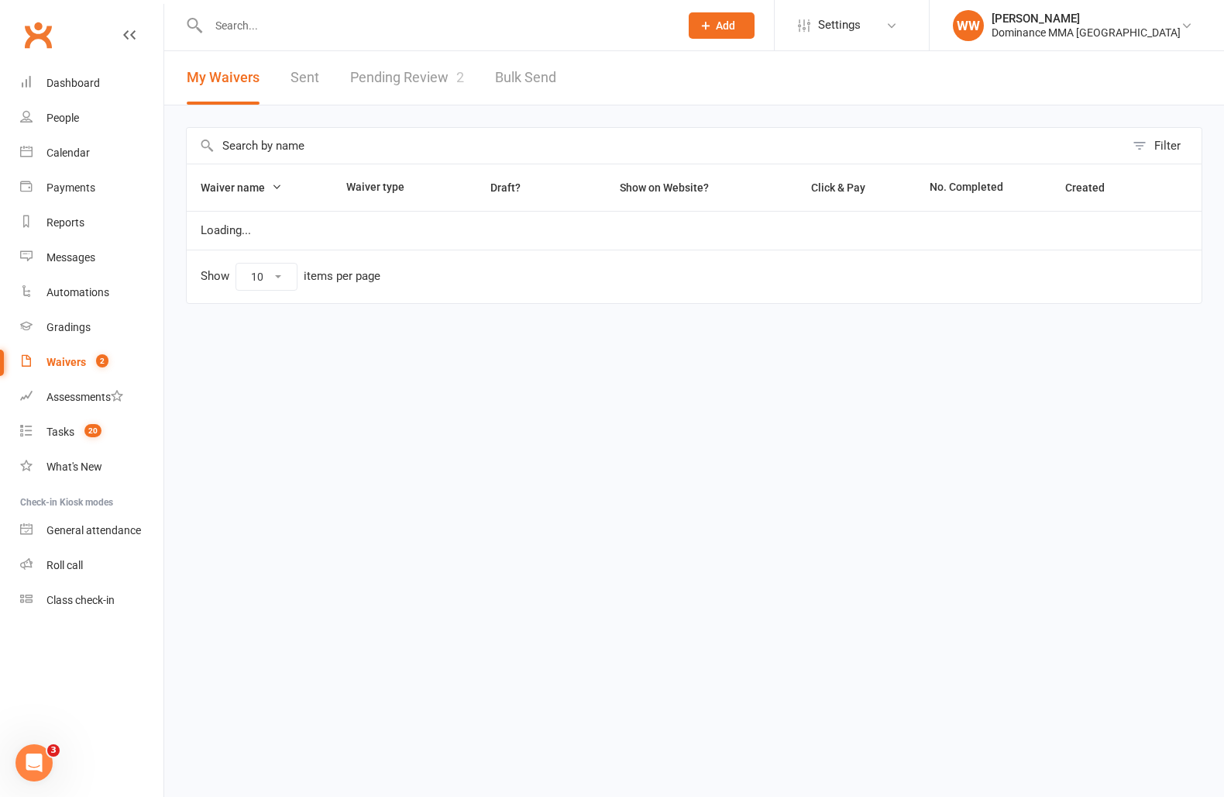
click at [463, 91] on div "My Waivers Sent Pending Review 2 Bulk Send" at bounding box center [371, 77] width 415 height 53
click at [427, 77] on link "Pending Review 2" at bounding box center [407, 77] width 114 height 53
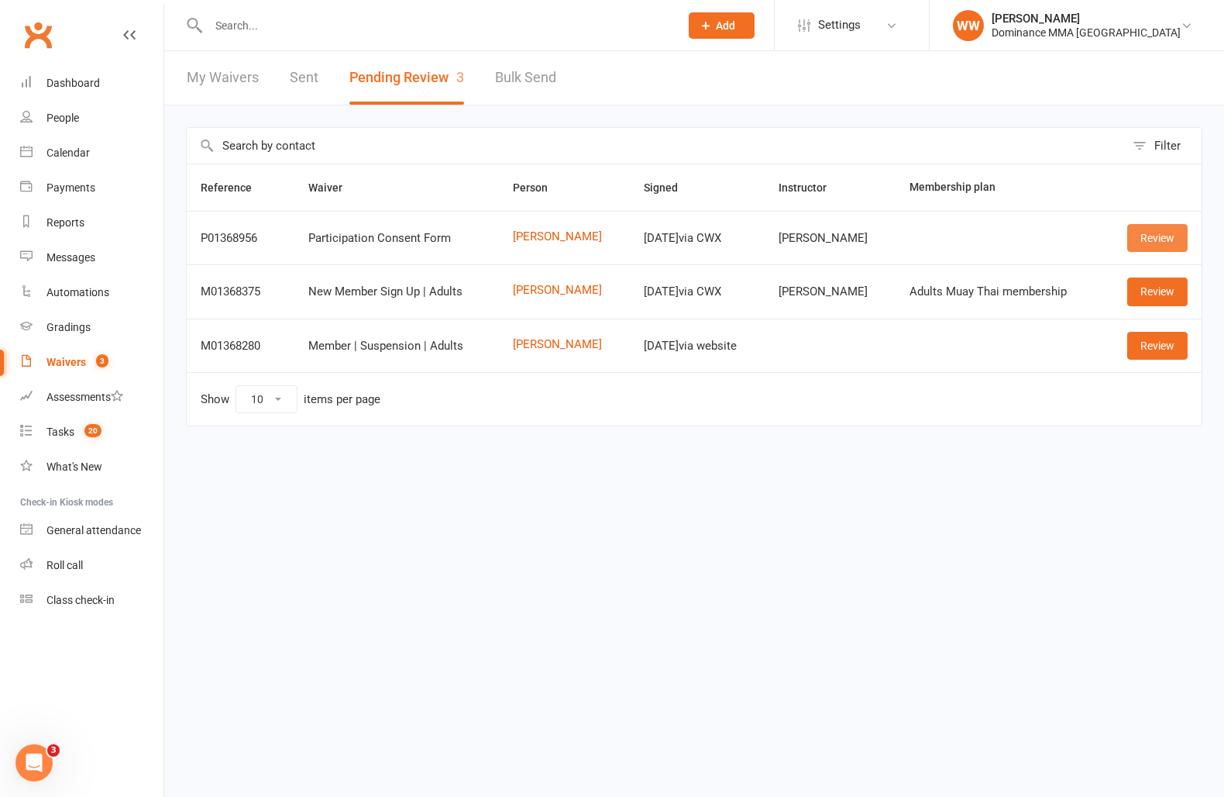
click at [1162, 246] on link "Review" at bounding box center [1158, 238] width 60 height 28
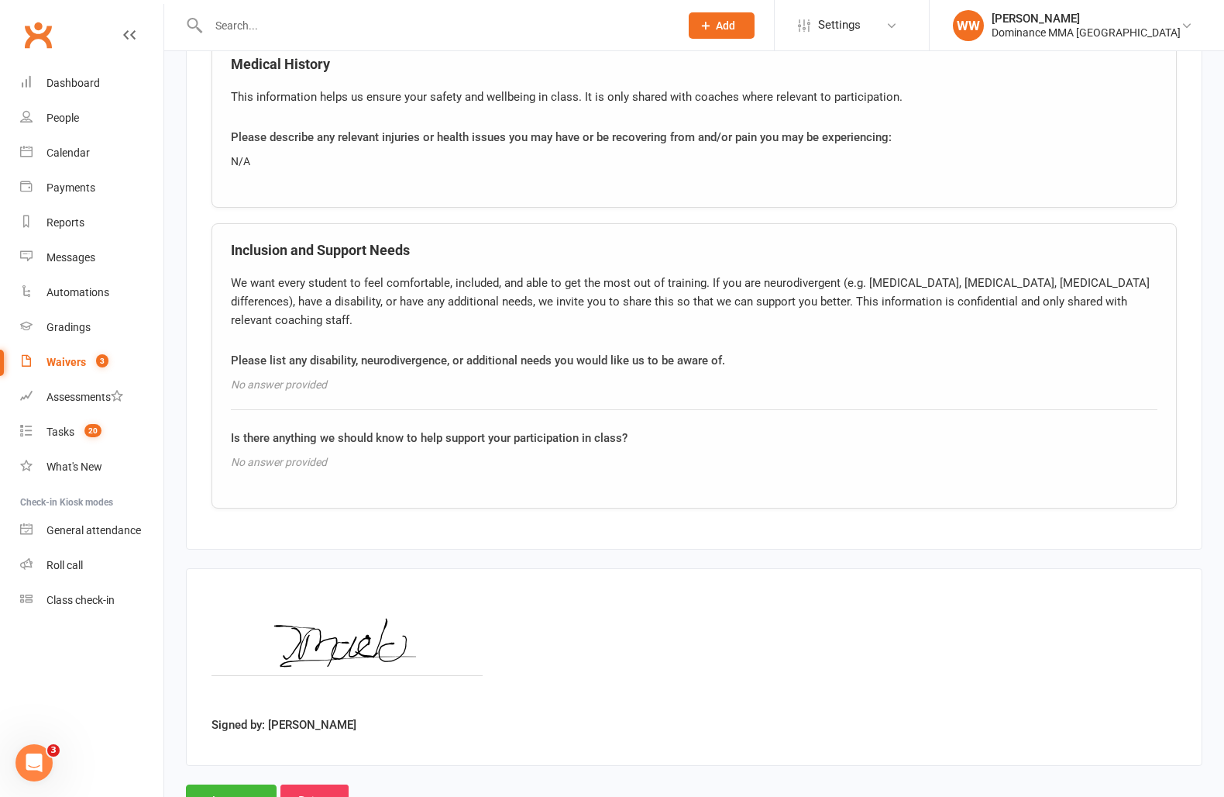
scroll to position [1125, 0]
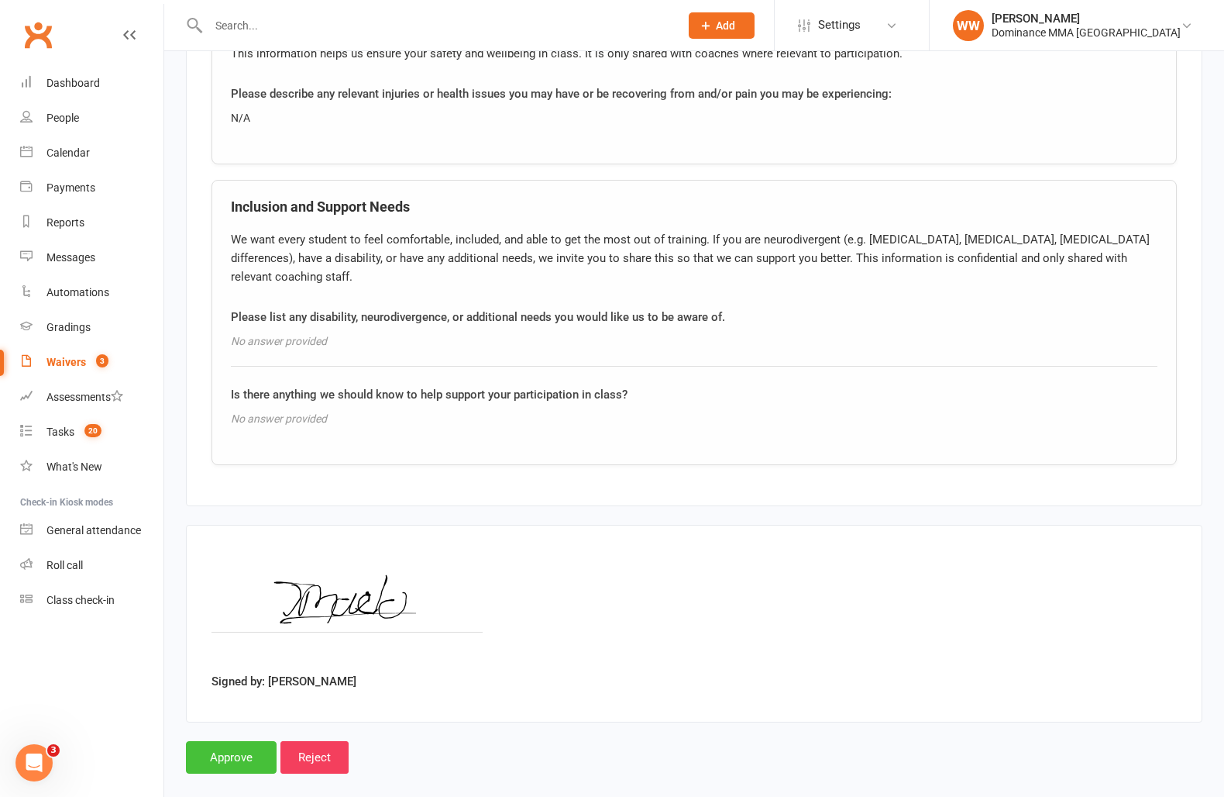
click at [222, 741] on input "Approve" at bounding box center [231, 757] width 91 height 33
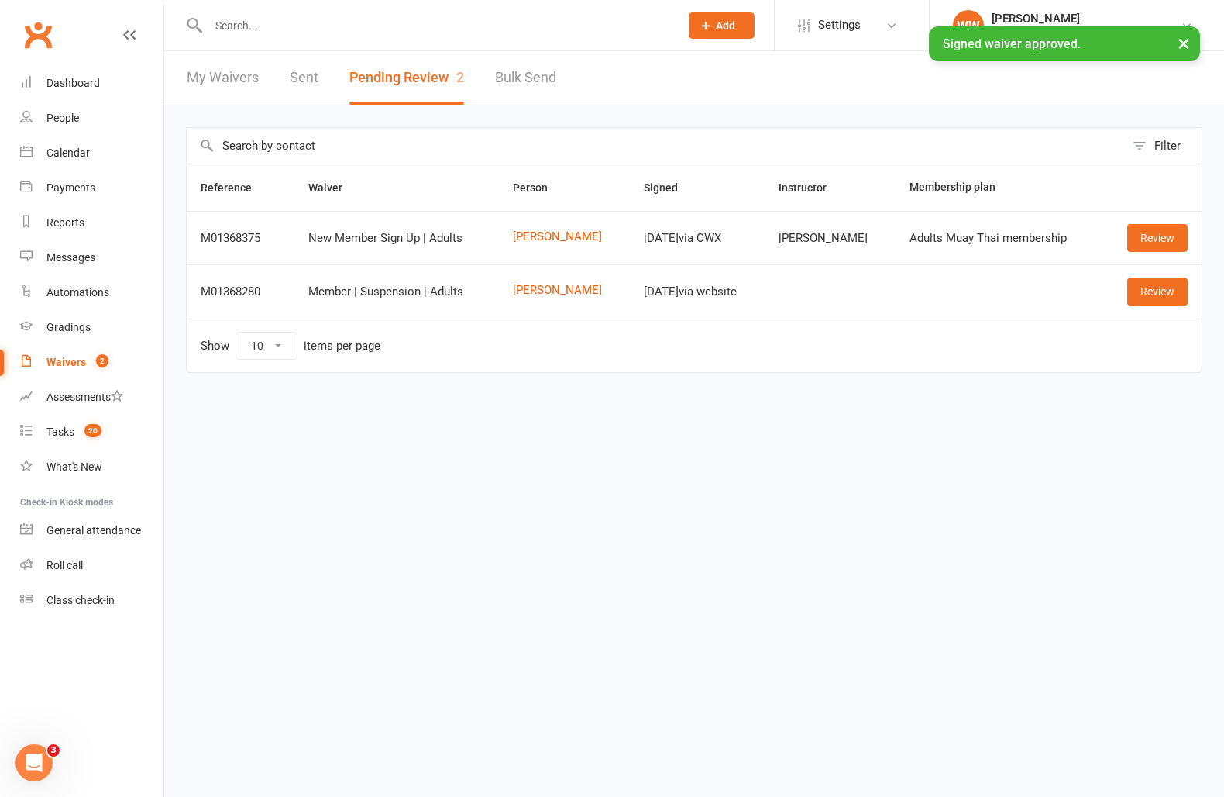
click at [896, 107] on div "Filter Reference Waiver Person Signed Instructor Membership plan M01368375 New …" at bounding box center [694, 260] width 1060 height 311
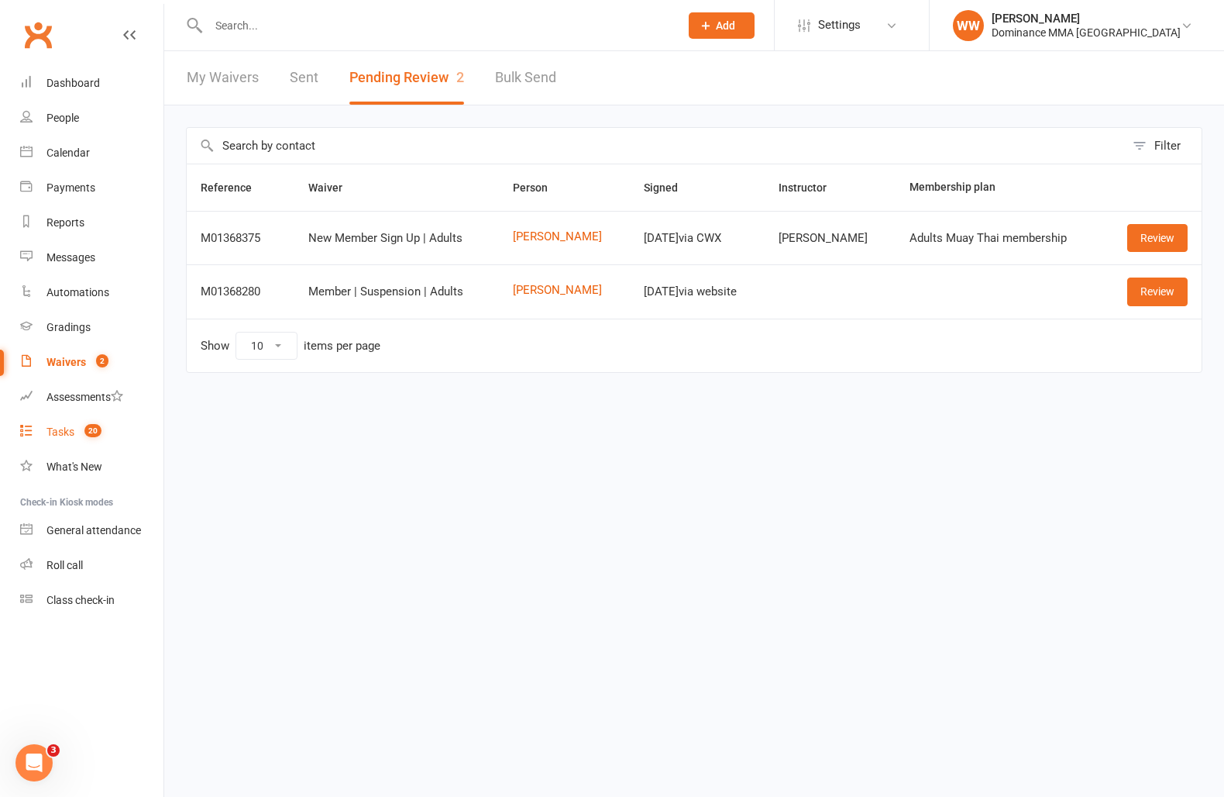
click at [62, 435] on div "Tasks" at bounding box center [60, 431] width 28 height 12
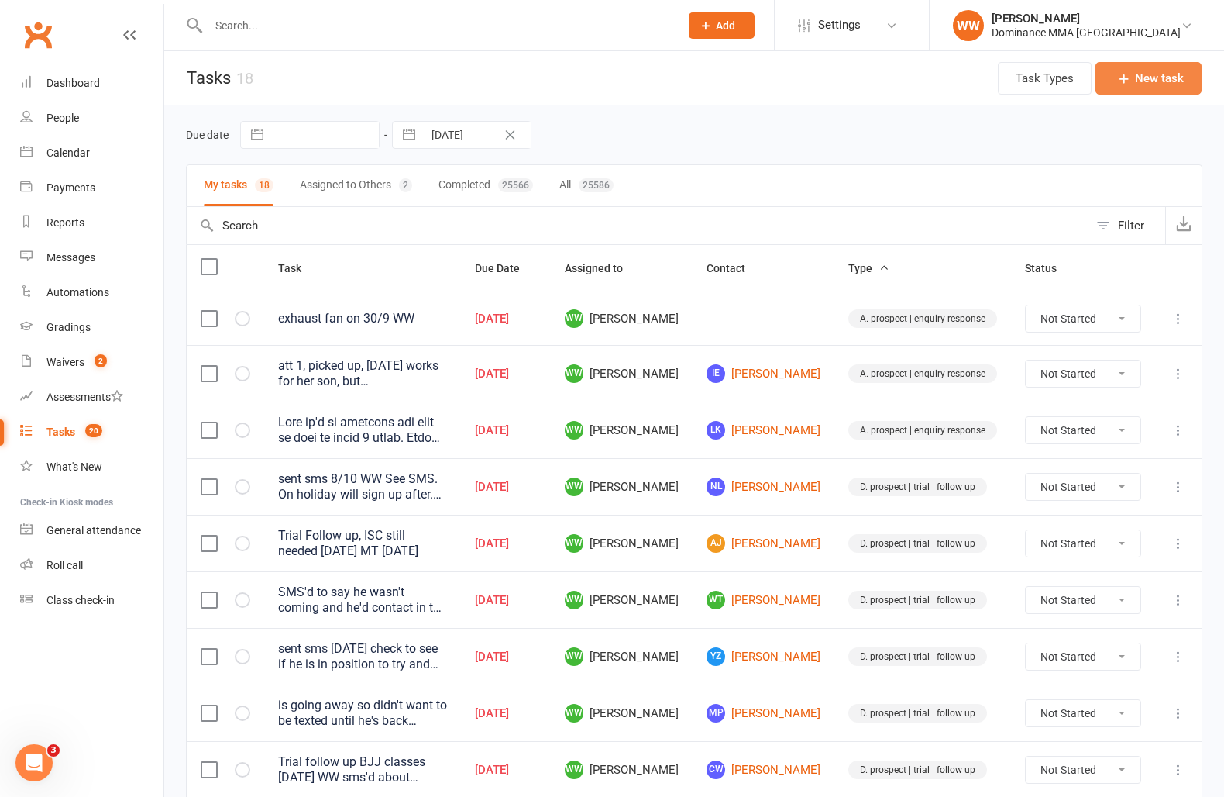
click at [1161, 80] on button "New task" at bounding box center [1149, 78] width 106 height 33
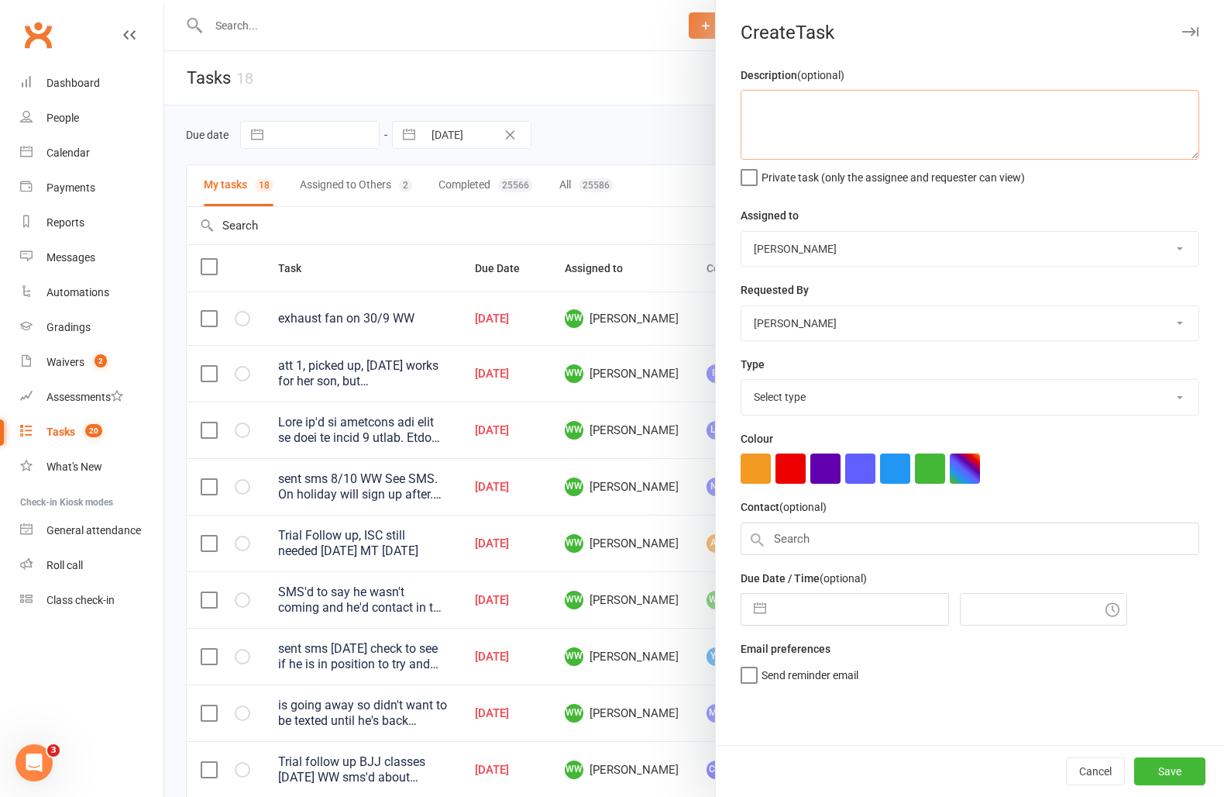
click at [780, 118] on textarea at bounding box center [970, 125] width 459 height 70
click at [797, 399] on select "Select type A. prospect | enquiry response B. prospect | trial | not yet booked…" at bounding box center [970, 397] width 457 height 34
click at [742, 381] on select "Select type A. prospect | enquiry response B. prospect | trial | not yet booked…" at bounding box center [970, 397] width 457 height 34
click at [866, 615] on input "text" at bounding box center [861, 609] width 174 height 31
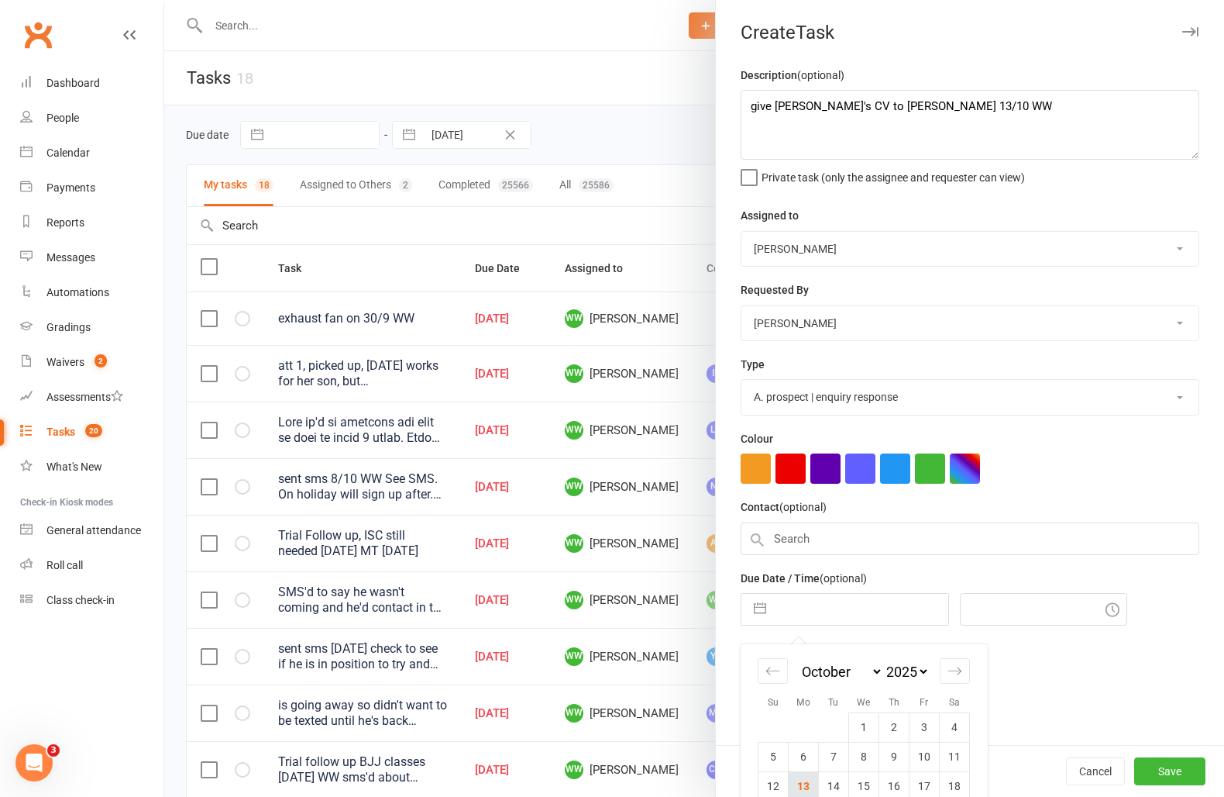
click at [808, 783] on td "13" at bounding box center [804, 785] width 30 height 29
click at [1171, 770] on button "Save" at bounding box center [1170, 771] width 71 height 28
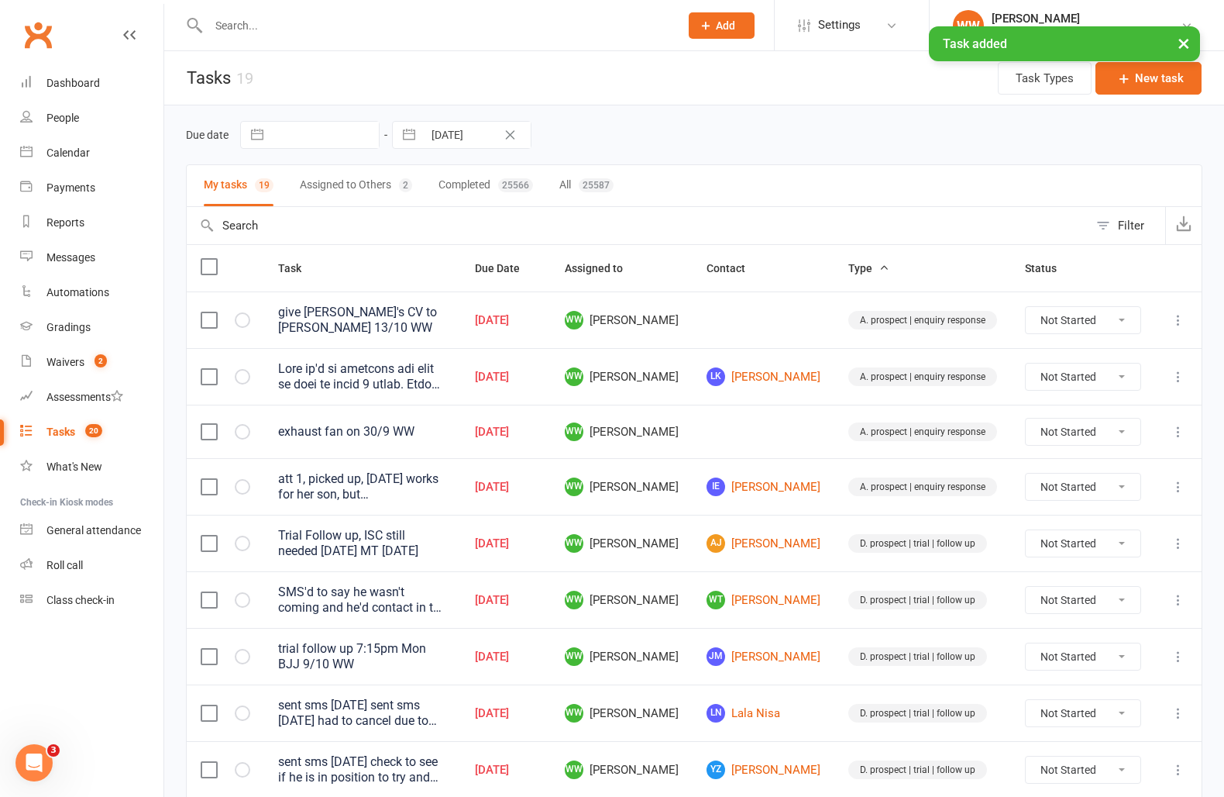
drag, startPoint x: 753, startPoint y: 142, endPoint x: 763, endPoint y: 143, distance: 9.3
click at [753, 142] on div "Due date Navigate forward to interact with the calendar and select a date. Pres…" at bounding box center [694, 135] width 1017 height 28
click at [790, 143] on div "Due date Navigate forward to interact with the calendar and select a date. Pres…" at bounding box center [694, 135] width 1017 height 28
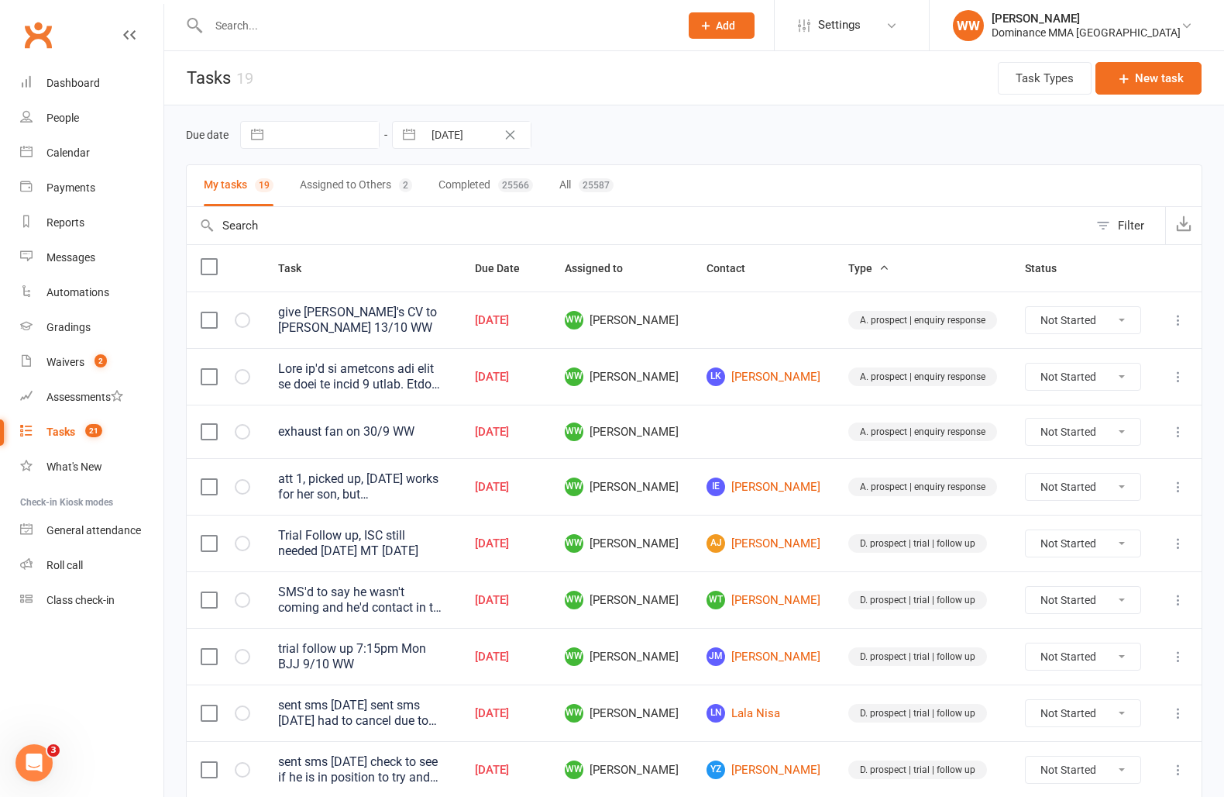
click at [40, 40] on link "Clubworx" at bounding box center [38, 34] width 39 height 39
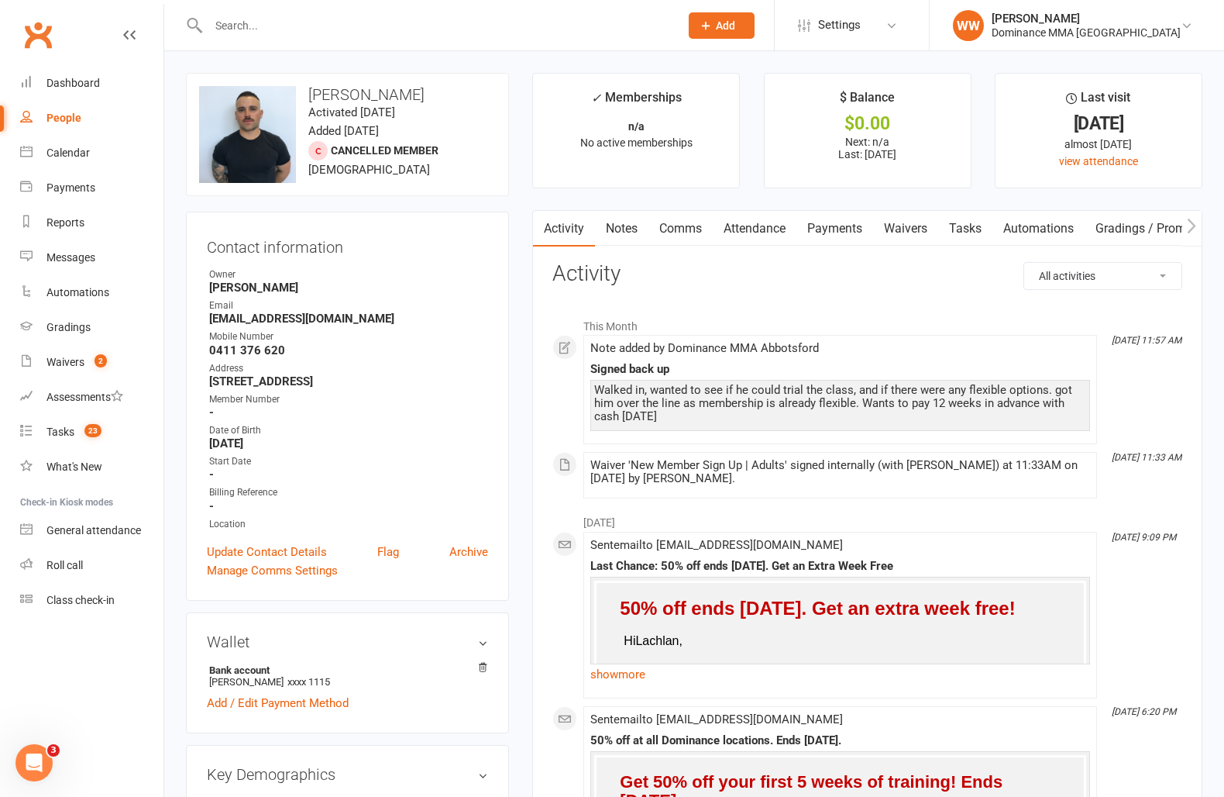
scroll to position [3, 0]
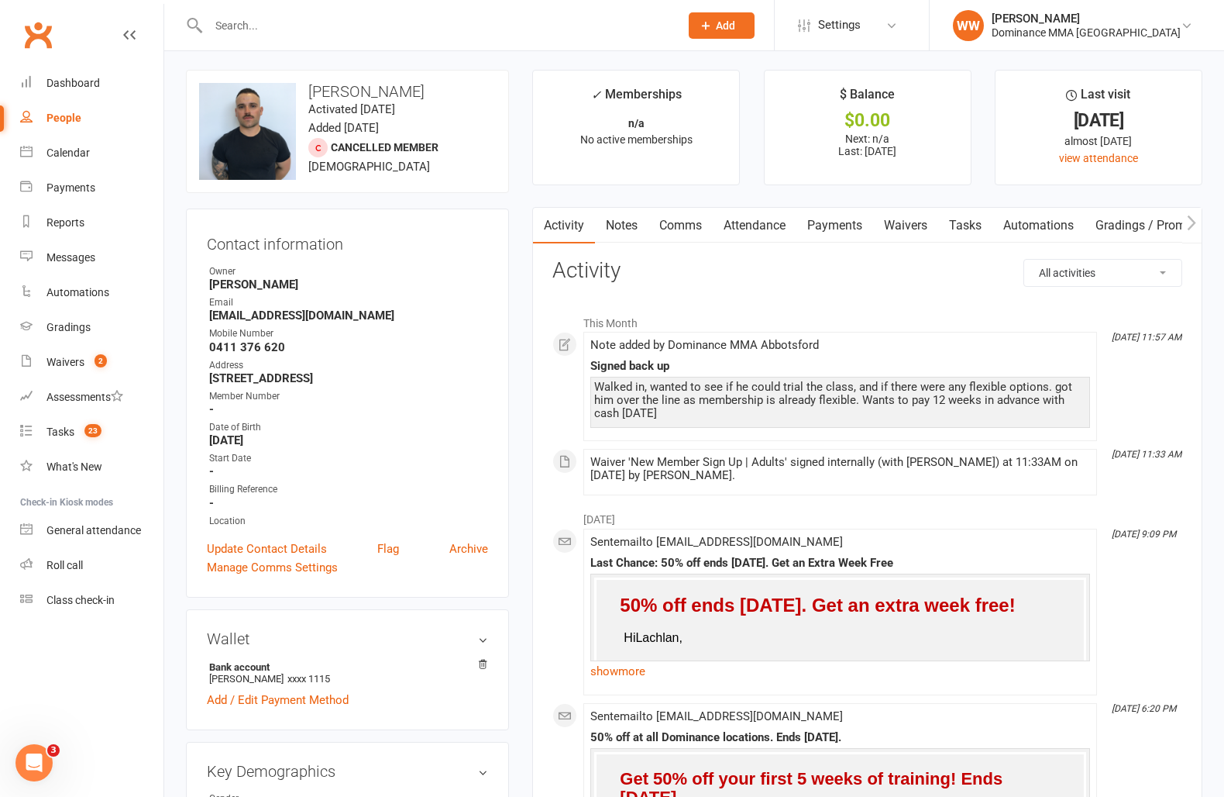
click at [829, 236] on link "Payments" at bounding box center [835, 226] width 77 height 36
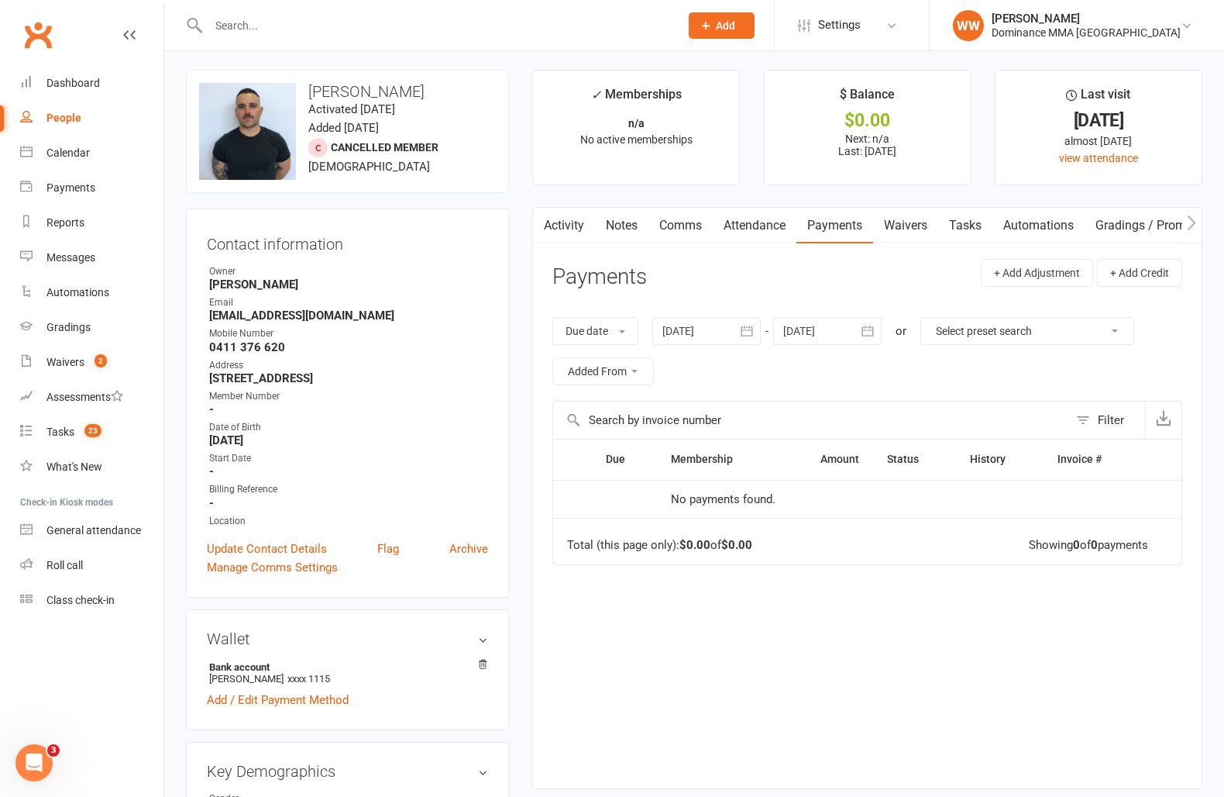
click at [584, 229] on link "Activity" at bounding box center [564, 226] width 62 height 36
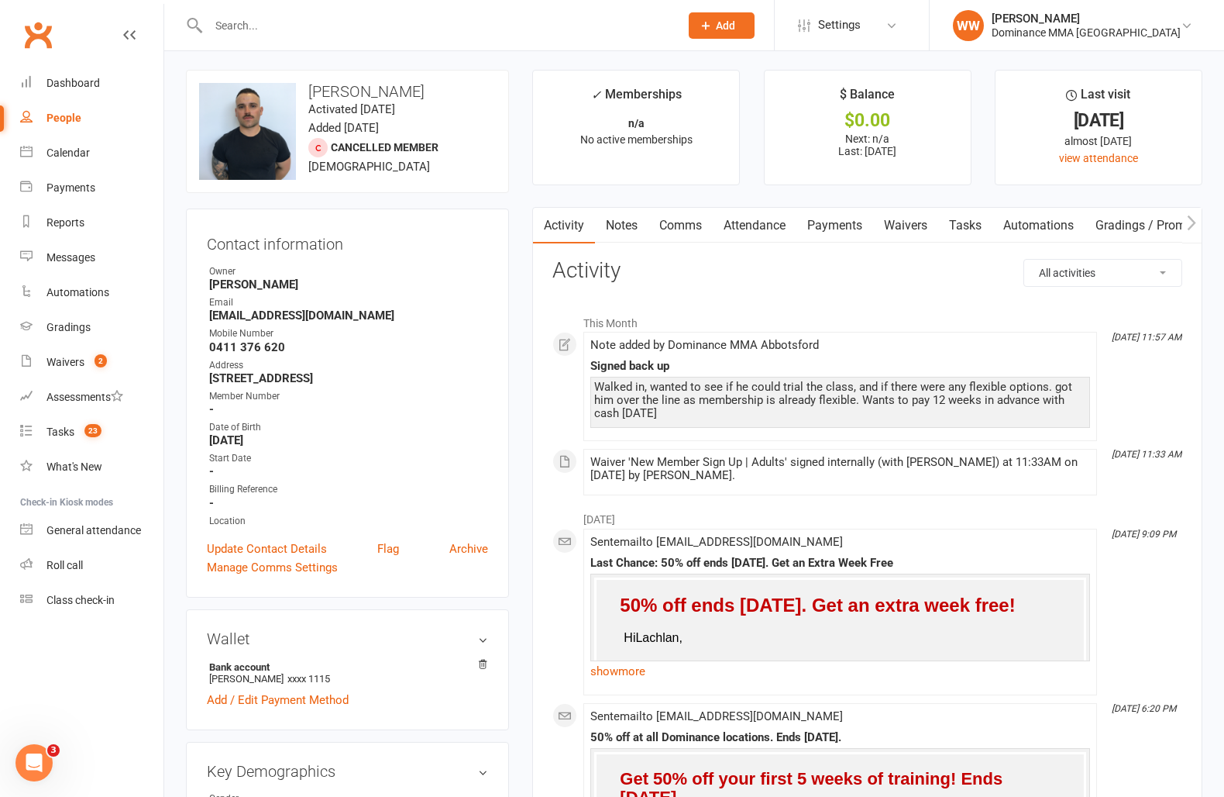
click at [983, 224] on link "Tasks" at bounding box center [965, 226] width 54 height 36
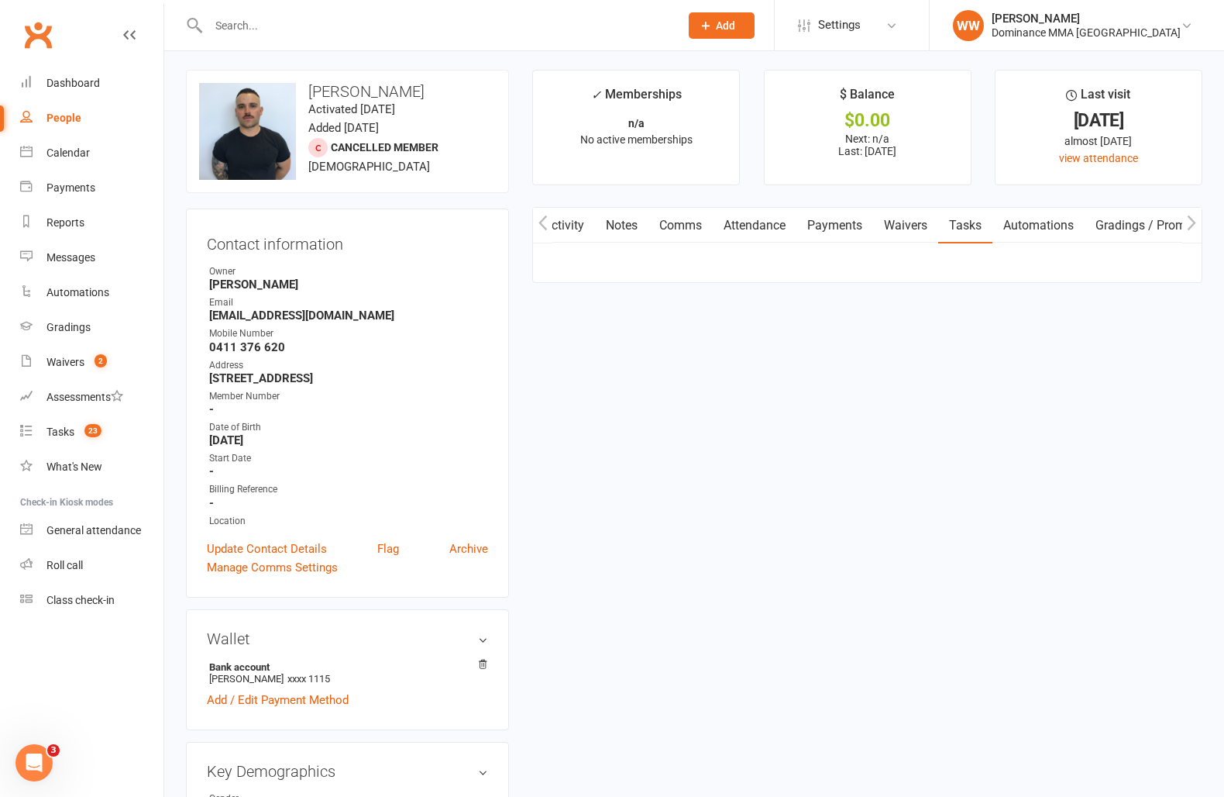
scroll to position [0, 1]
select select "incomplete"
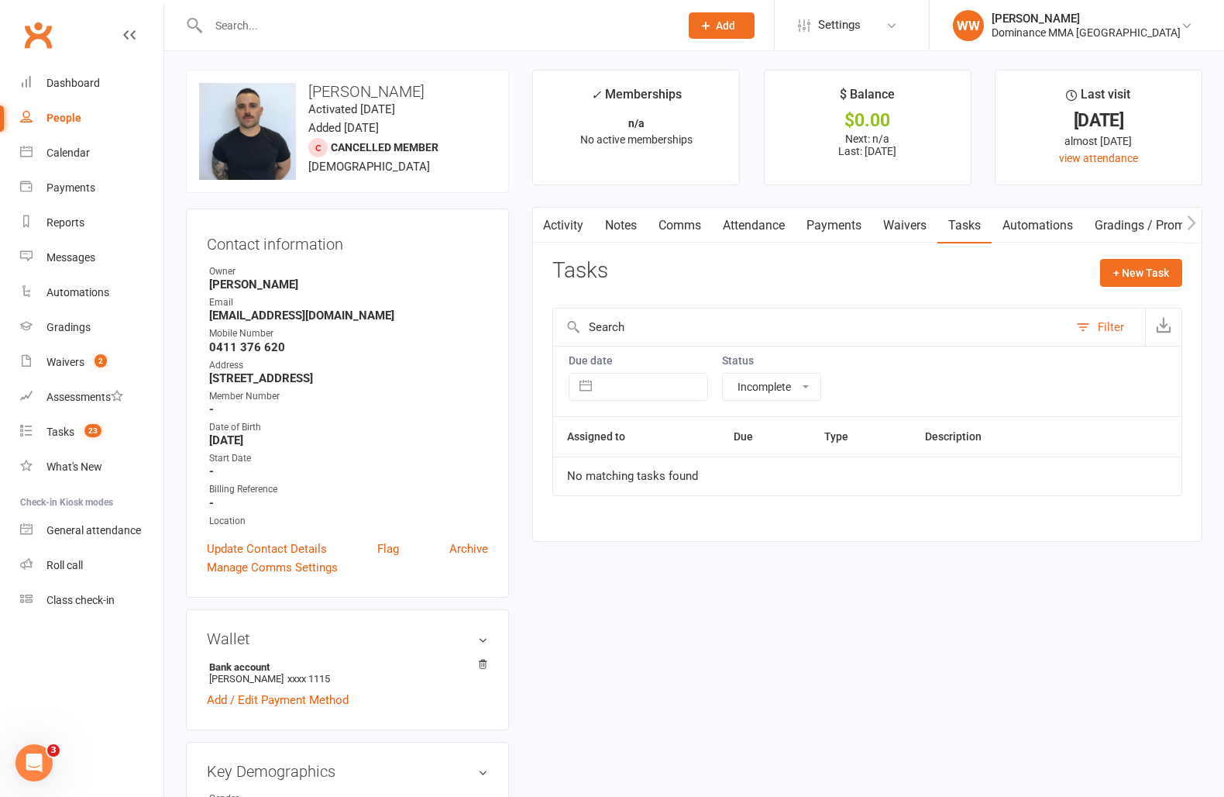
scroll to position [0, 0]
click at [577, 222] on link "Activity" at bounding box center [564, 226] width 62 height 36
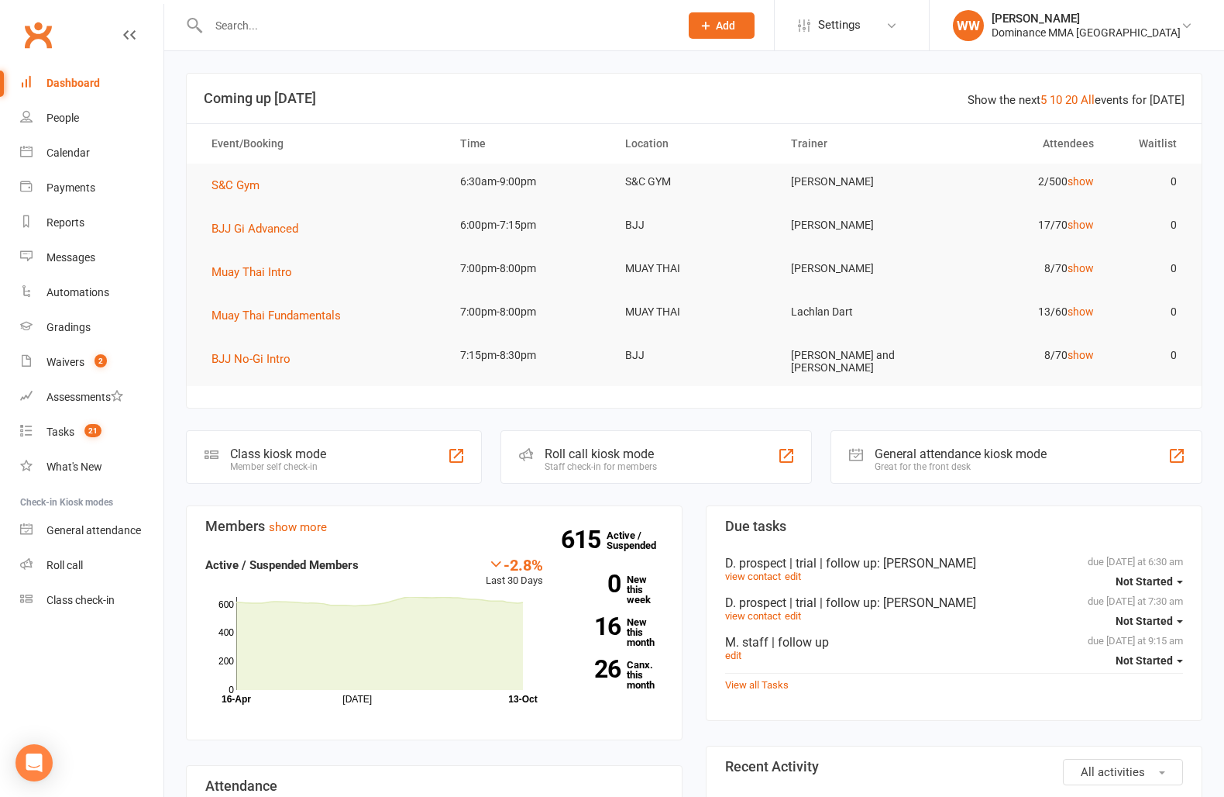
click at [692, 607] on div "Members show more -2.8% Last 30 Days Active / Suspended Members Jul Month 16-Ap…" at bounding box center [434, 747] width 520 height 485
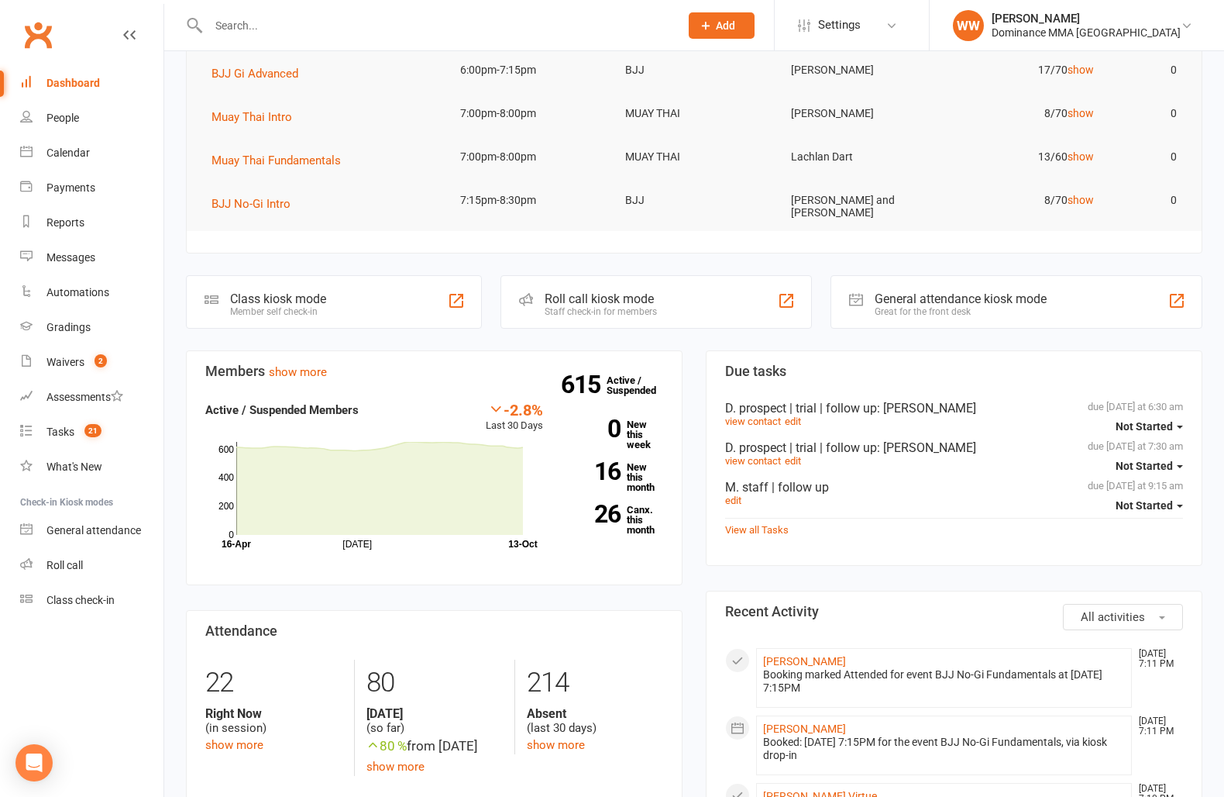
scroll to position [160, 0]
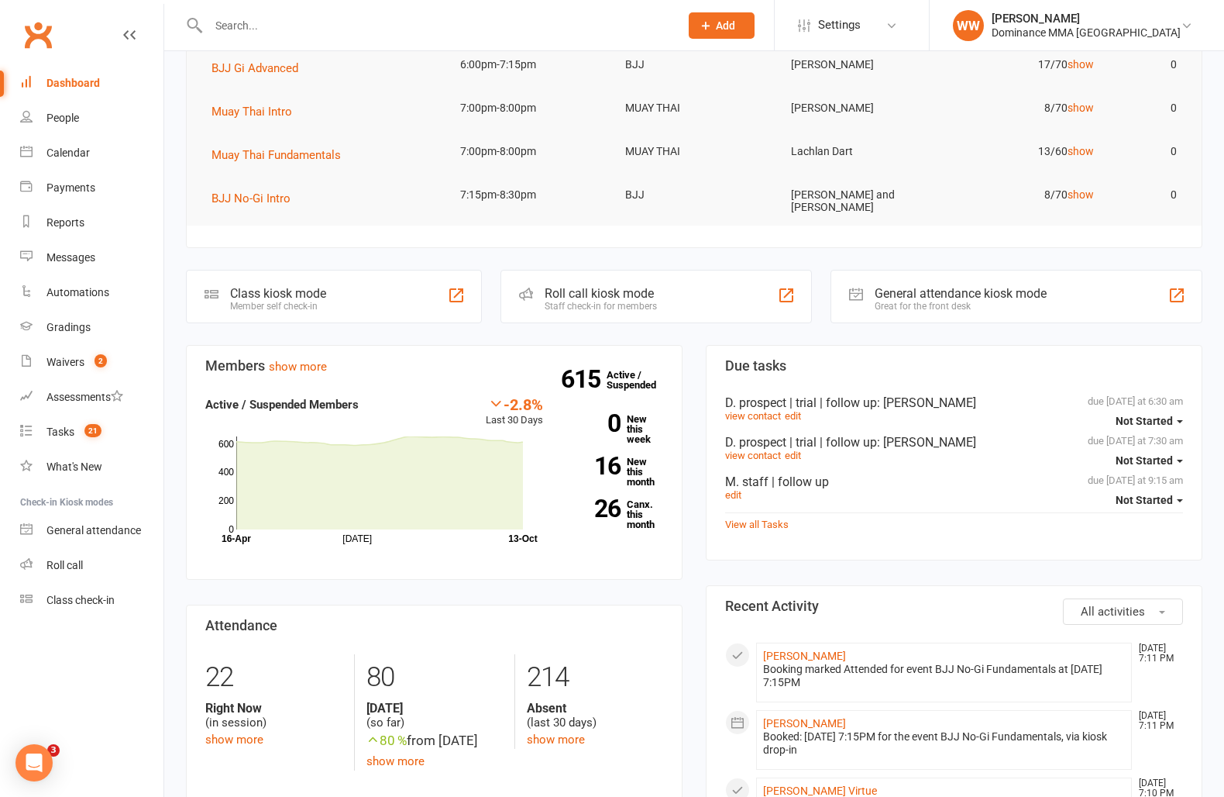
click at [692, 607] on div "Members show more -2.8% Last 30 Days Active / Suspended Members Jul Month 16-Ap…" at bounding box center [434, 587] width 520 height 485
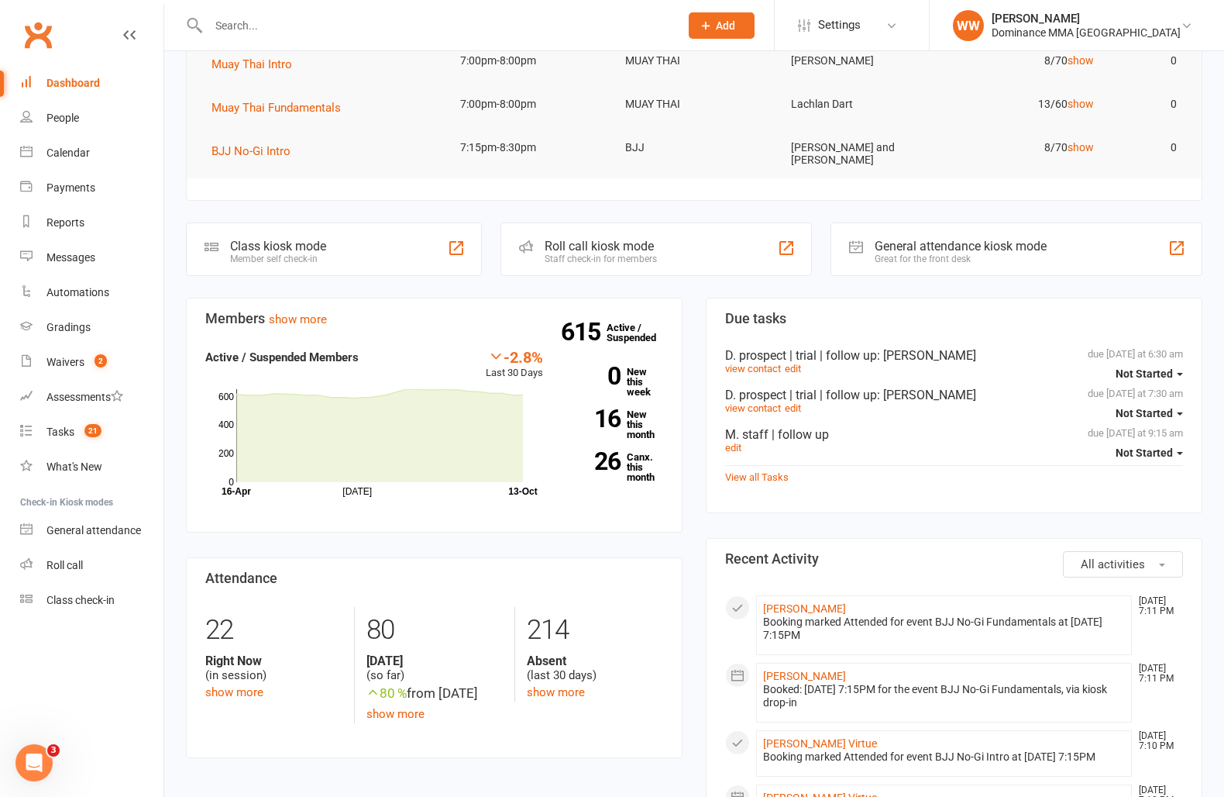
scroll to position [229, 0]
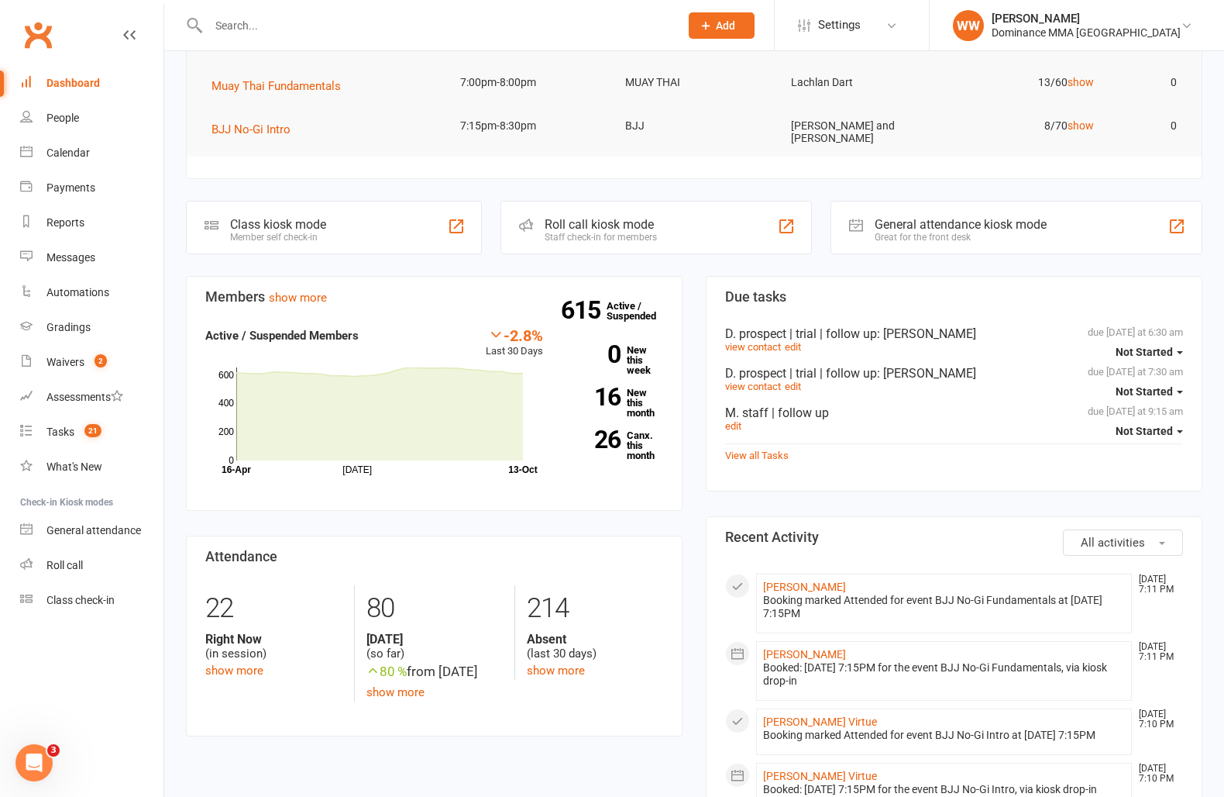
click at [684, 293] on div "Members show more -2.8% Last 30 Days Active / Suspended Members Jul Month 16-Ap…" at bounding box center [434, 518] width 520 height 485
click at [246, 21] on input "text" at bounding box center [436, 26] width 465 height 22
click at [61, 423] on link "Tasks 21" at bounding box center [91, 432] width 143 height 35
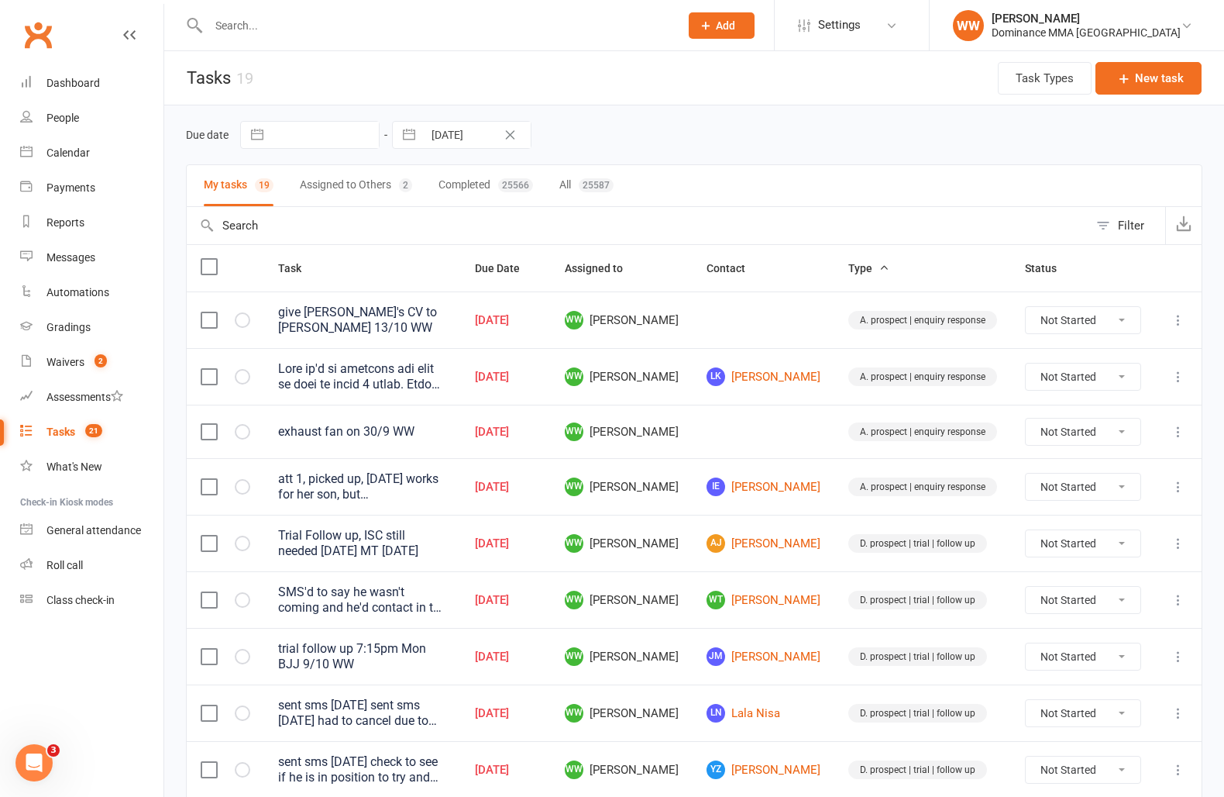
click at [1181, 323] on icon at bounding box center [1178, 319] width 15 height 15
click at [1118, 377] on link "Edit" at bounding box center [1110, 379] width 153 height 31
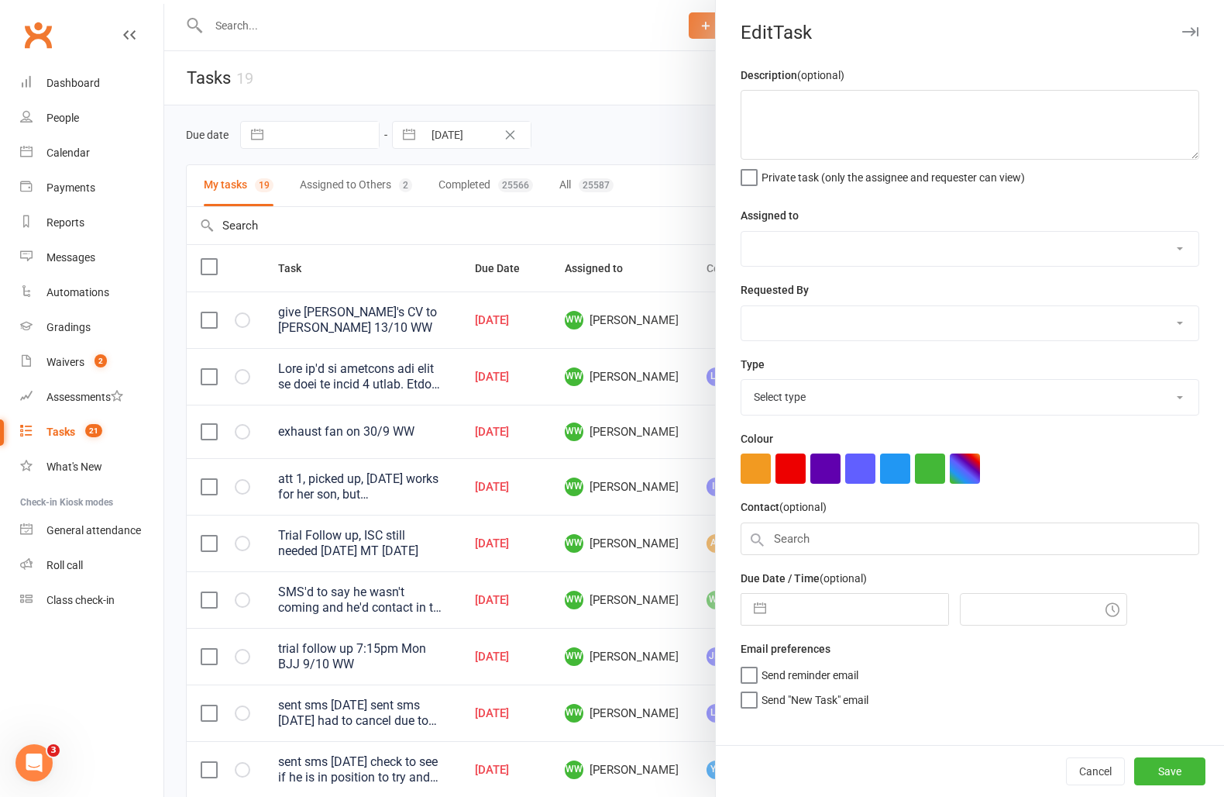
type textarea "give El-Hadji's CV to Dave 13/10 WW"
select select "49757"
type input "13 Oct 2025"
type input "7:15pm"
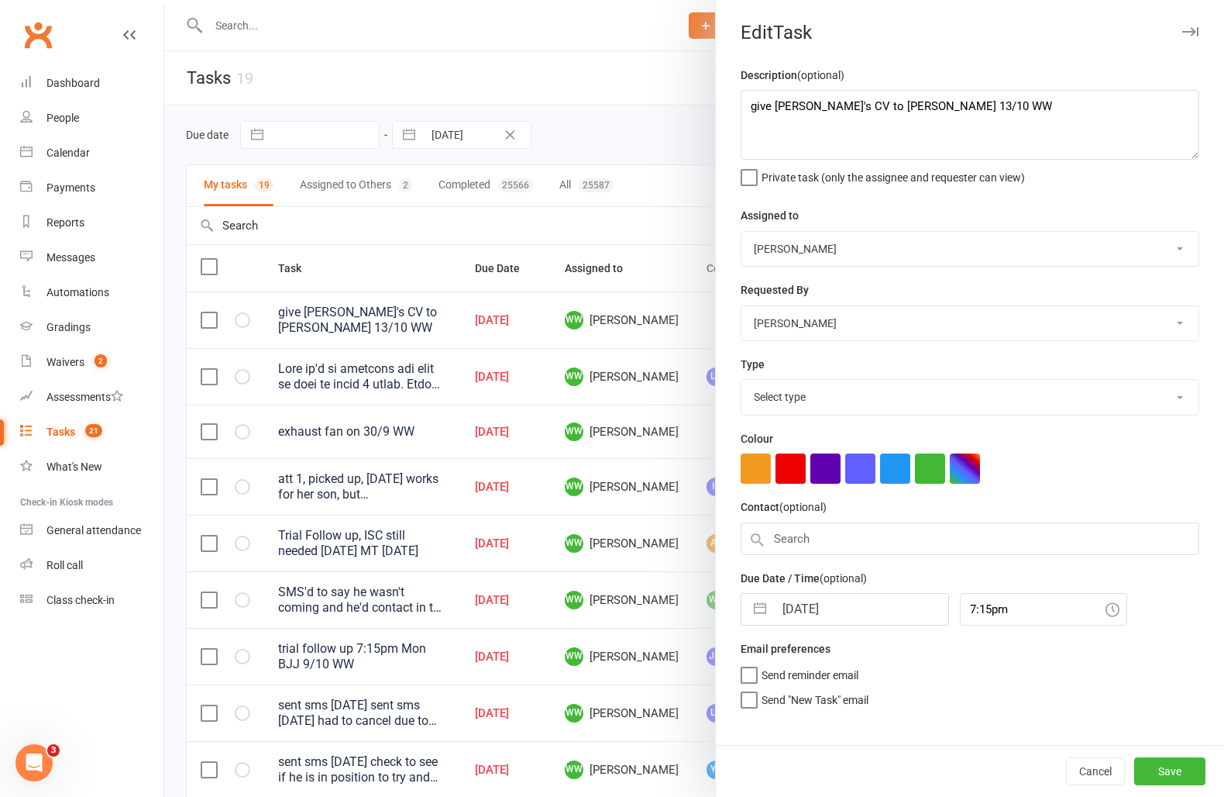
select select "3860"
select select "8"
select select "2025"
select select "9"
select select "2025"
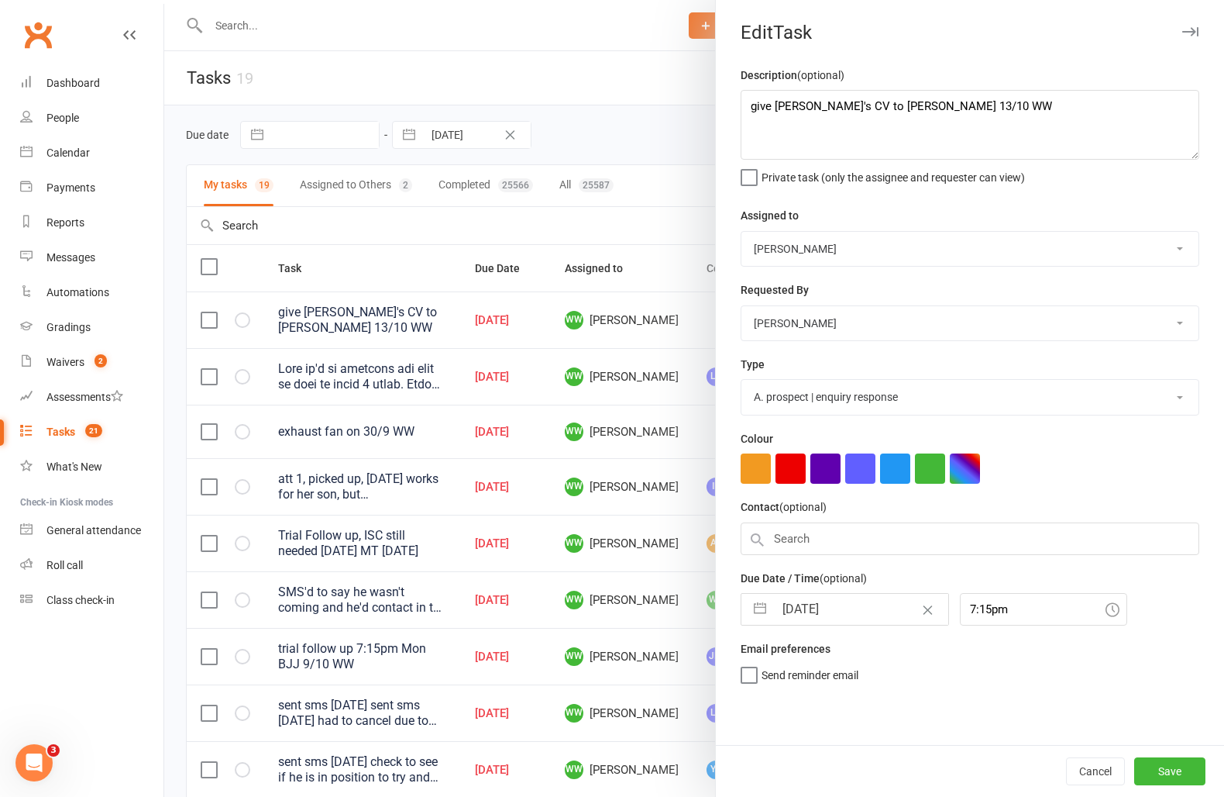
select select "10"
select select "2025"
click at [821, 618] on input "13 Oct 2025" at bounding box center [861, 609] width 174 height 31
click at [1123, 686] on div "Description (optional) give El-Hadji's CV to Dave 13/10 WW Private task (only t…" at bounding box center [970, 405] width 508 height 679
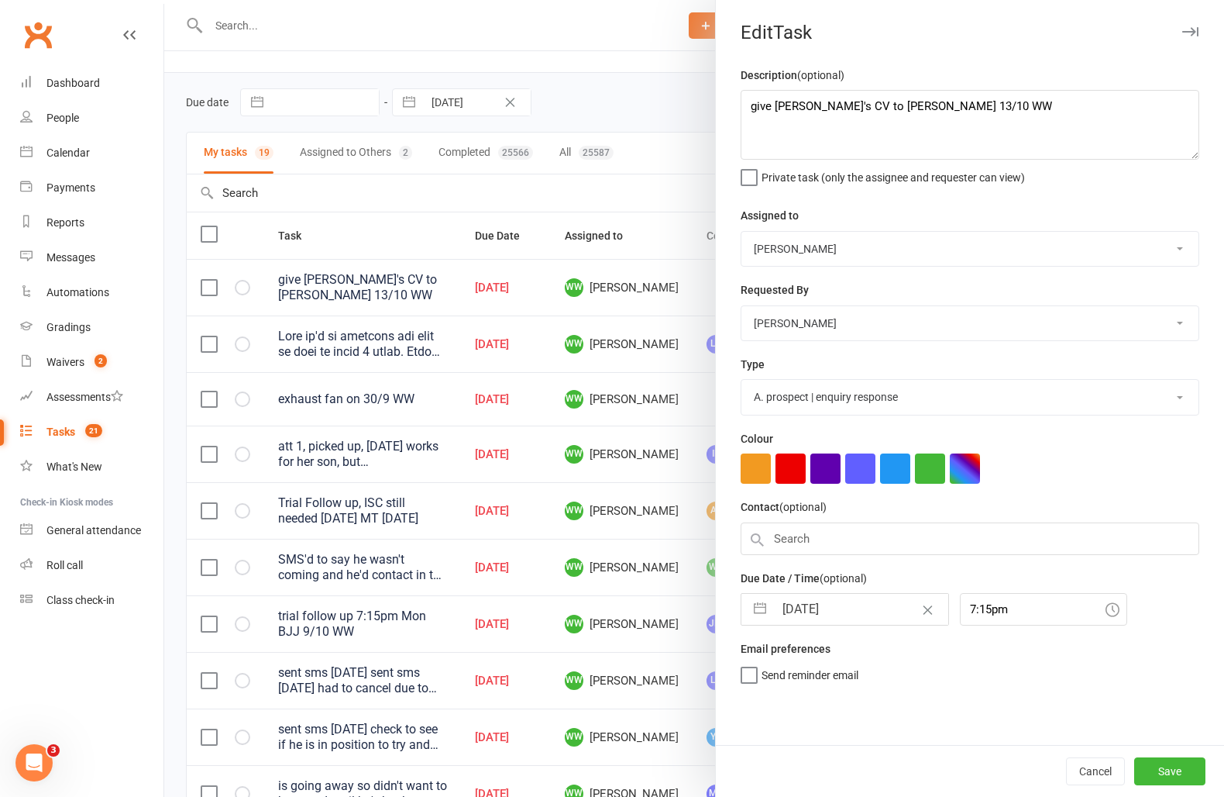
scroll to position [40, 0]
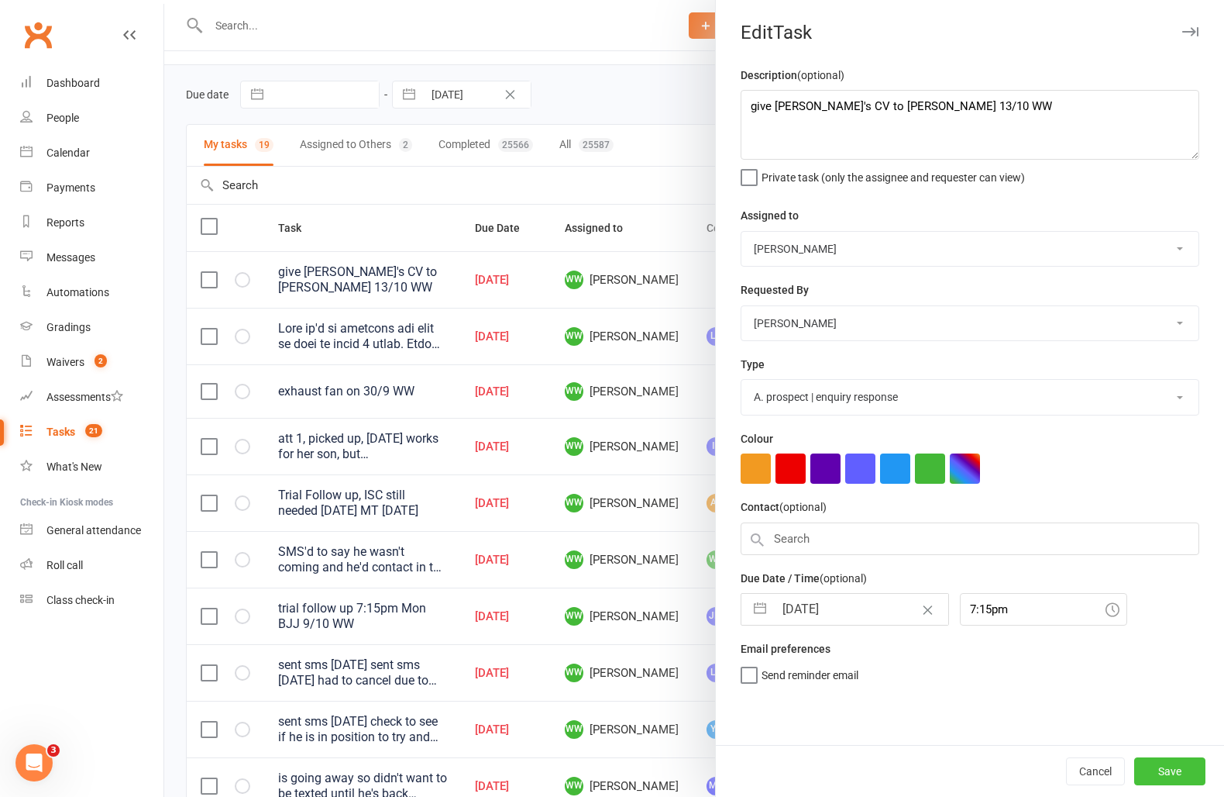
click at [1166, 764] on button "Save" at bounding box center [1170, 771] width 71 height 28
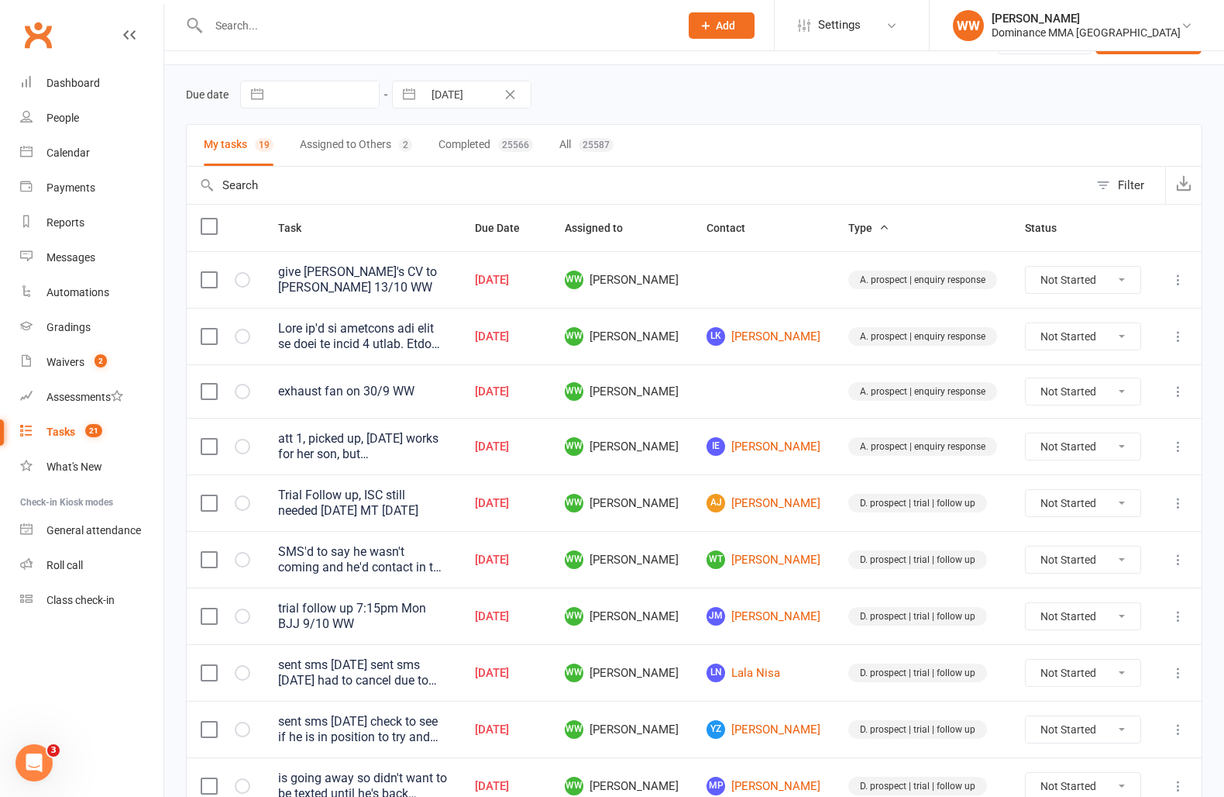
click at [772, 91] on div "Due date Navigate forward to interact with the calendar and select a date. Pres…" at bounding box center [694, 95] width 1017 height 28
click at [775, 91] on div "Due date Navigate forward to interact with the calendar and select a date. Pres…" at bounding box center [694, 95] width 1017 height 28
click at [693, 507] on td "WW Will Wesley" at bounding box center [622, 502] width 142 height 57
click at [728, 597] on td "JM Jakub Maslowski" at bounding box center [764, 615] width 142 height 57
click at [693, 607] on td "WW Will Wesley" at bounding box center [622, 615] width 142 height 57
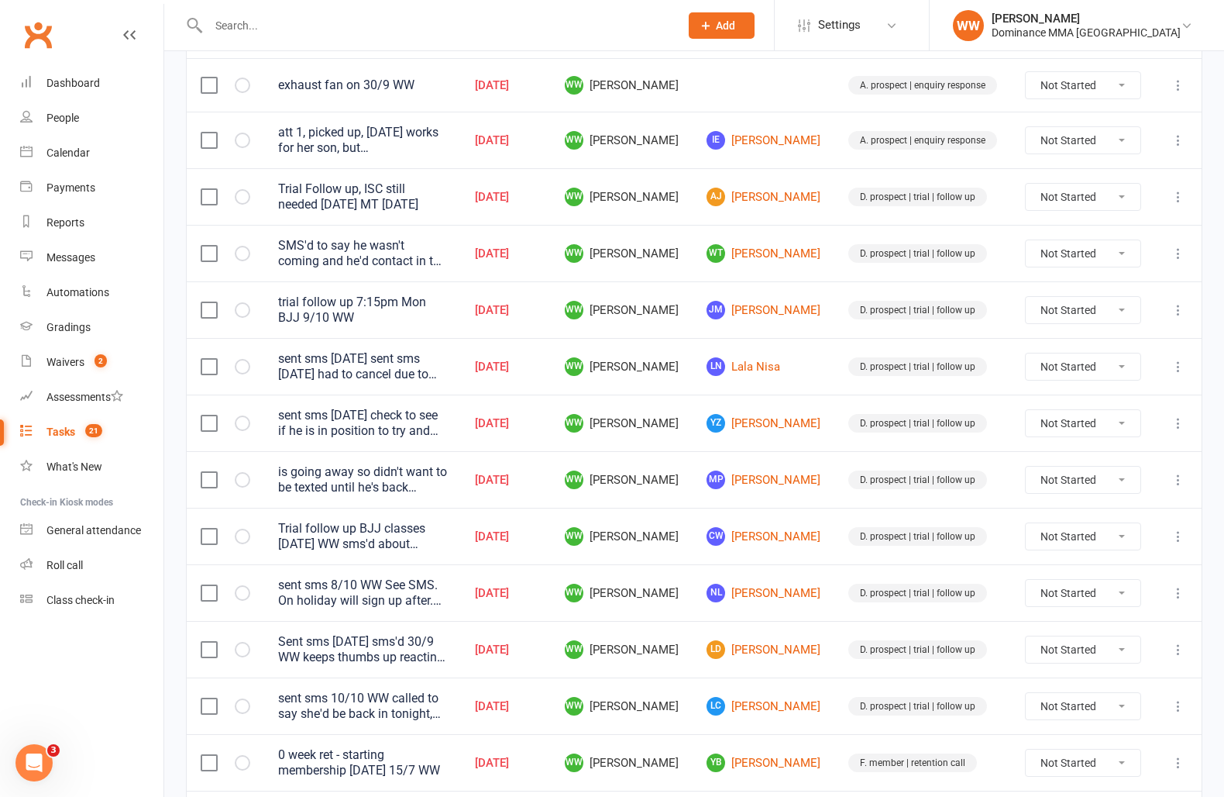
scroll to position [351, 0]
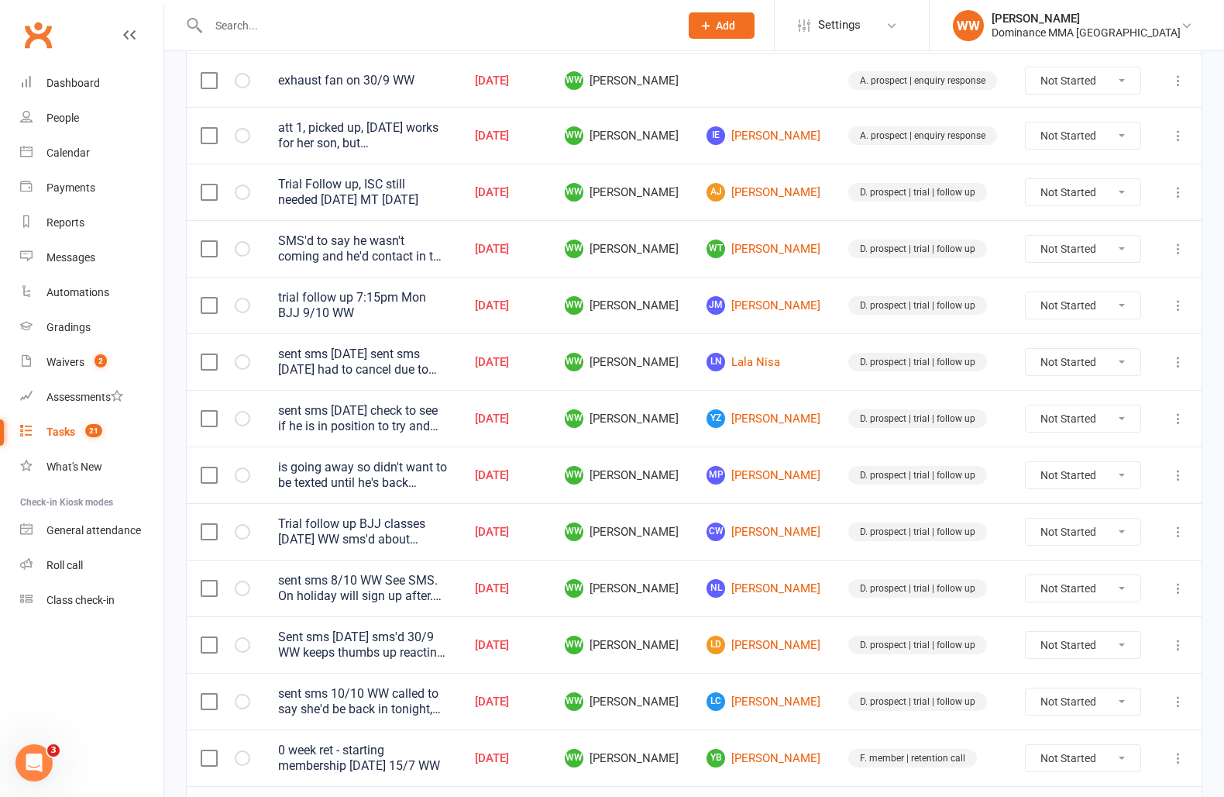
click at [1174, 415] on icon at bounding box center [1178, 418] width 15 height 15
click at [1094, 472] on link "Edit" at bounding box center [1110, 473] width 153 height 31
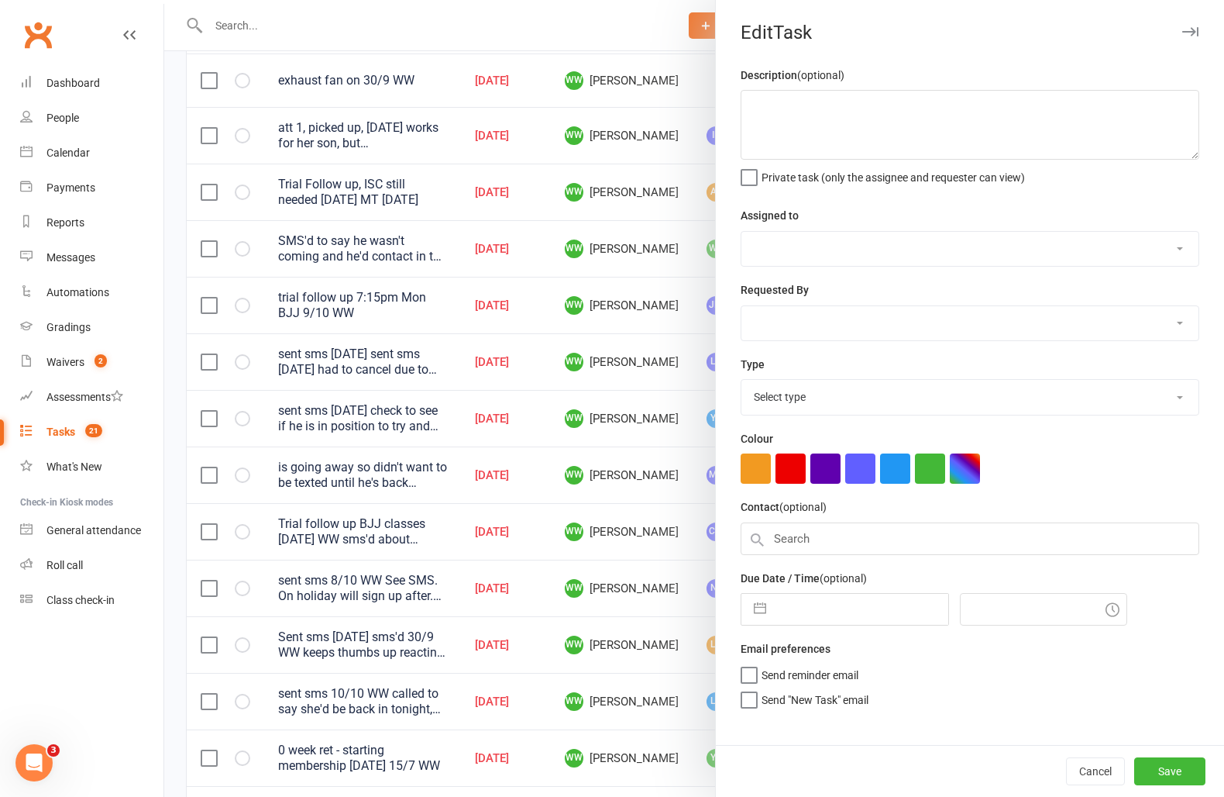
type textarea "sent sms 3/10 SA check to see if he is in position to try and join up 15/8 SA h…"
select select "49757"
select select "12631"
type input "13 Oct 2025"
type input "6:30pm"
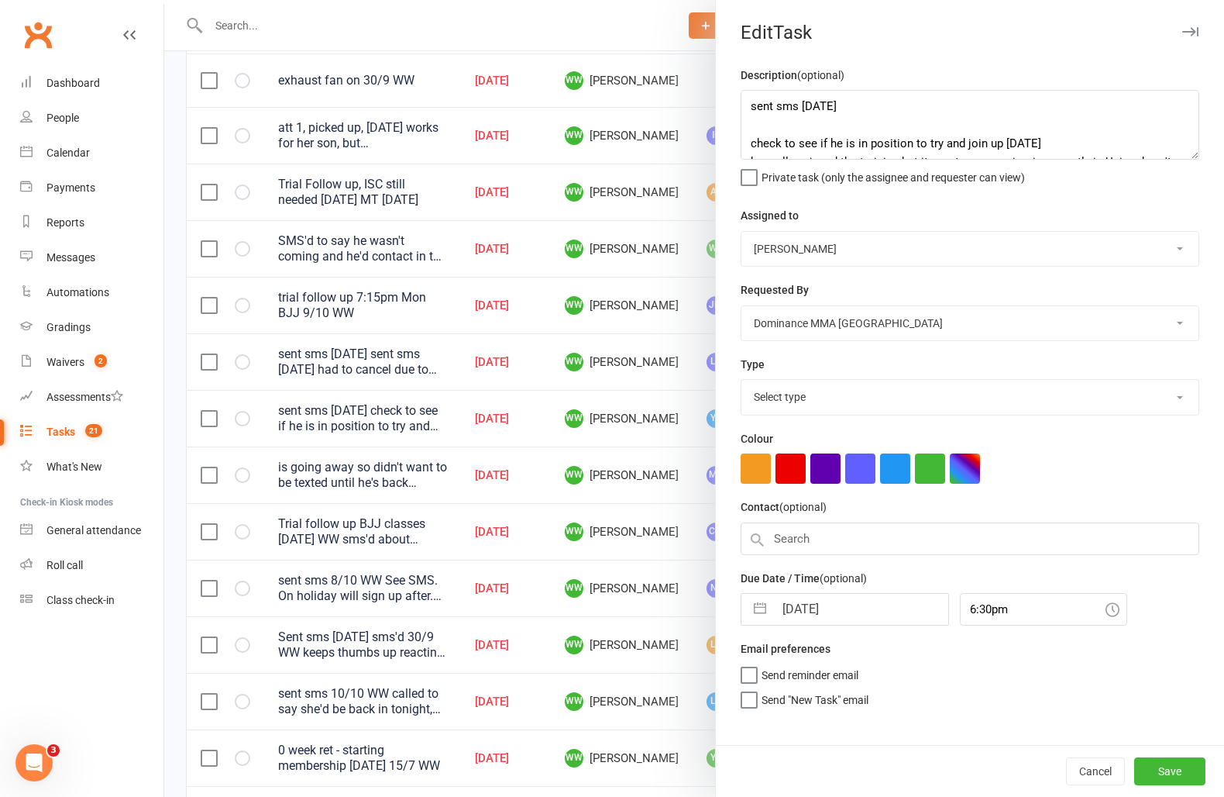
select select "3863"
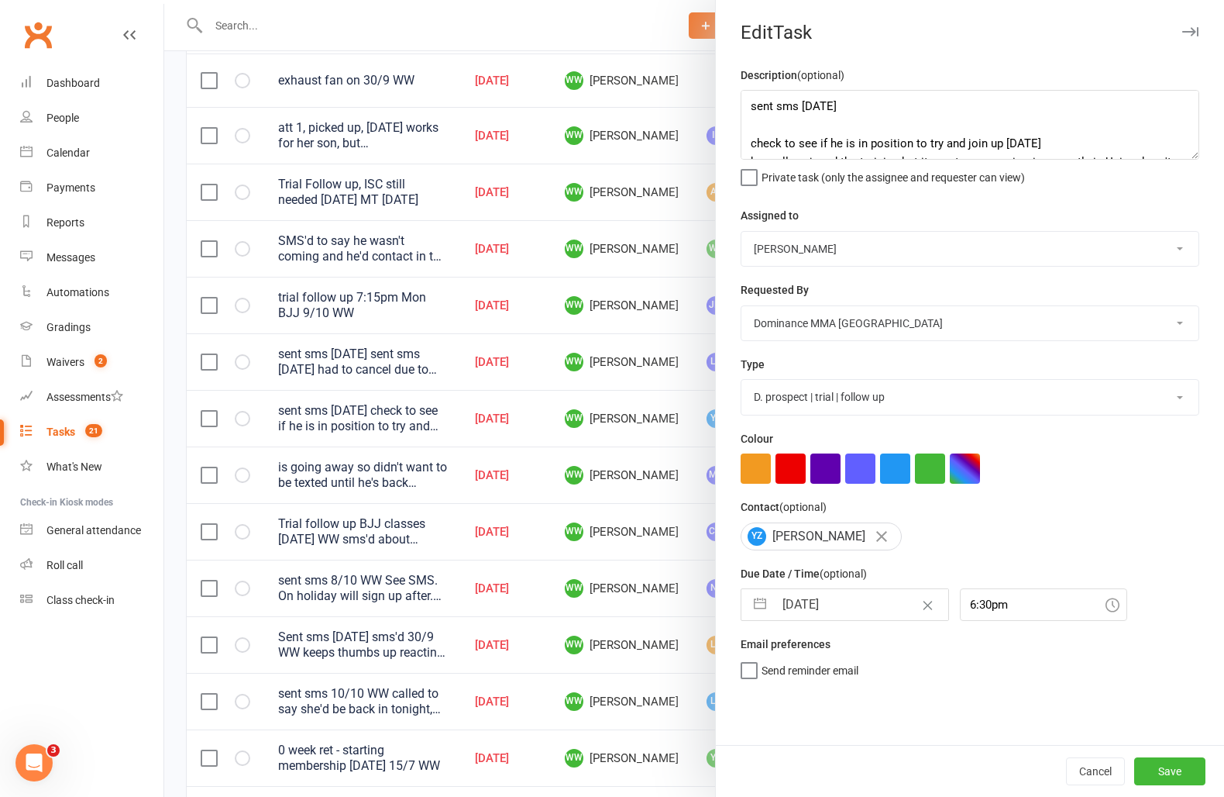
click at [850, 610] on input "13 Oct 2025" at bounding box center [861, 604] width 174 height 31
select select "8"
select select "2025"
select select "9"
select select "2025"
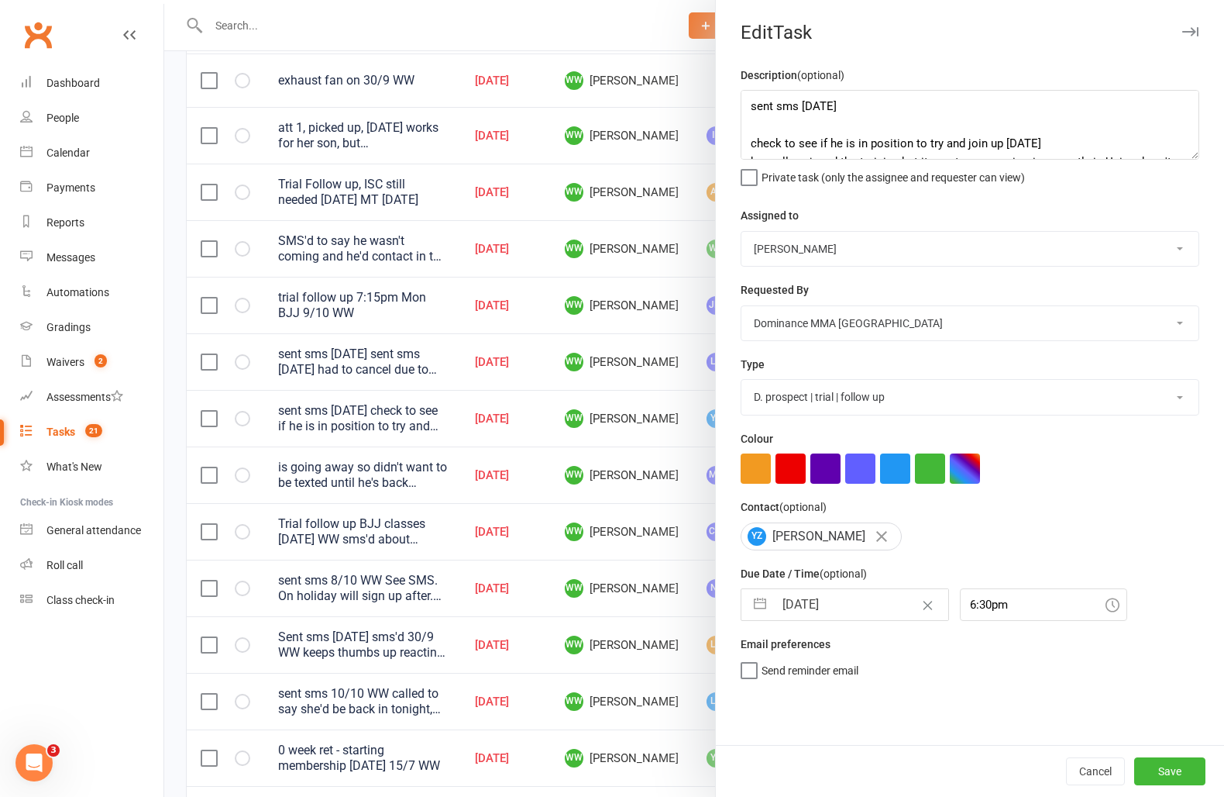
select select "10"
select select "2025"
click at [843, 782] on td "14" at bounding box center [834, 780] width 30 height 29
type input "14 Oct 2025"
click at [1168, 775] on button "Save" at bounding box center [1170, 771] width 71 height 28
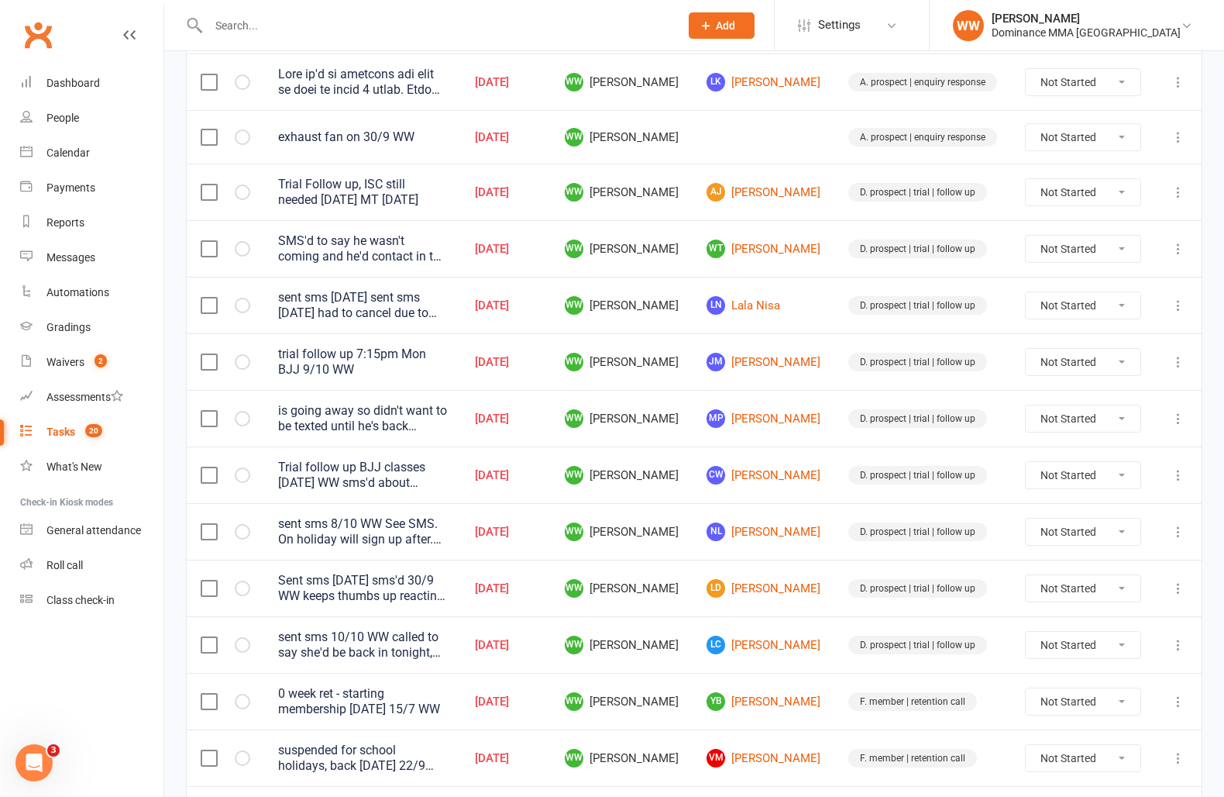
click at [838, 495] on td "D. prospect | trial | follow up" at bounding box center [923, 474] width 177 height 57
click at [839, 494] on td "D. prospect | trial | follow up" at bounding box center [923, 474] width 177 height 57
click at [837, 454] on td "D. prospect | trial | follow up" at bounding box center [923, 474] width 177 height 57
click at [837, 446] on td "D. prospect | trial | follow up" at bounding box center [923, 474] width 177 height 57
click at [776, 409] on link "MP Matthew P" at bounding box center [764, 418] width 114 height 19
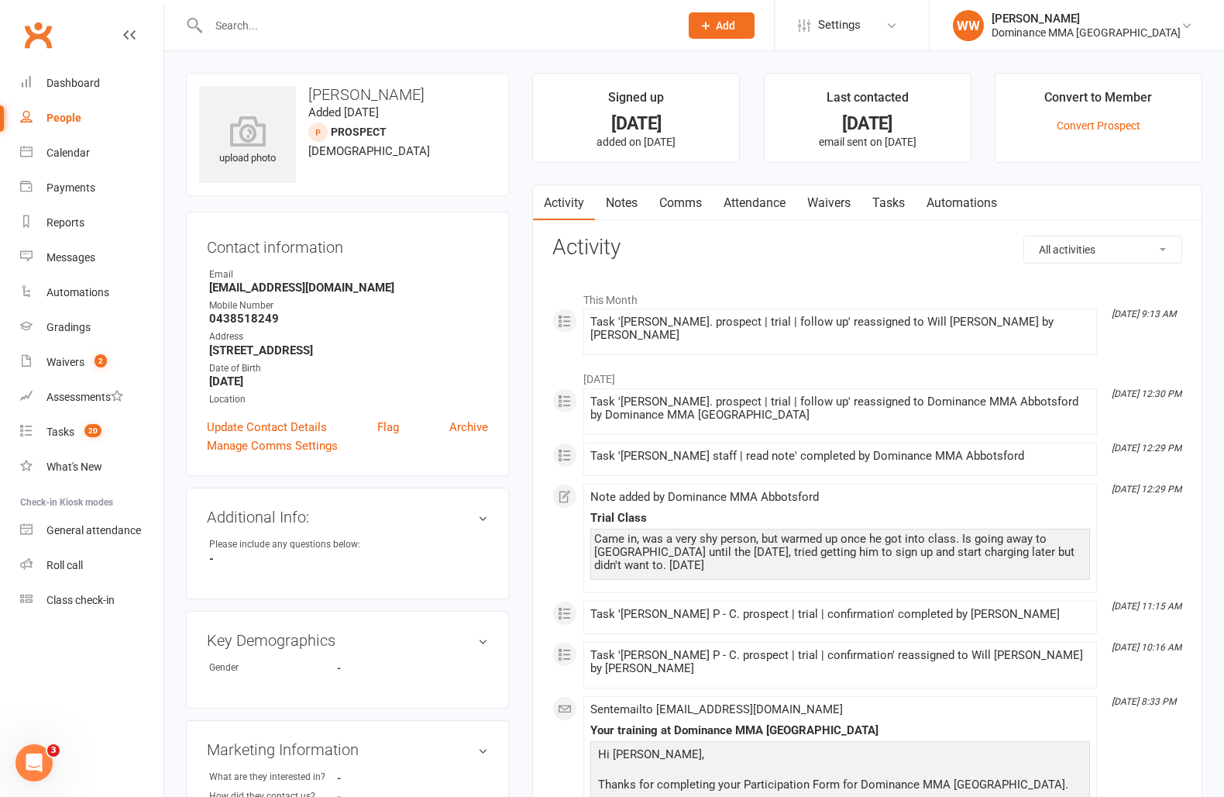
click at [904, 210] on link "Tasks" at bounding box center [889, 203] width 54 height 36
select select "incomplete"
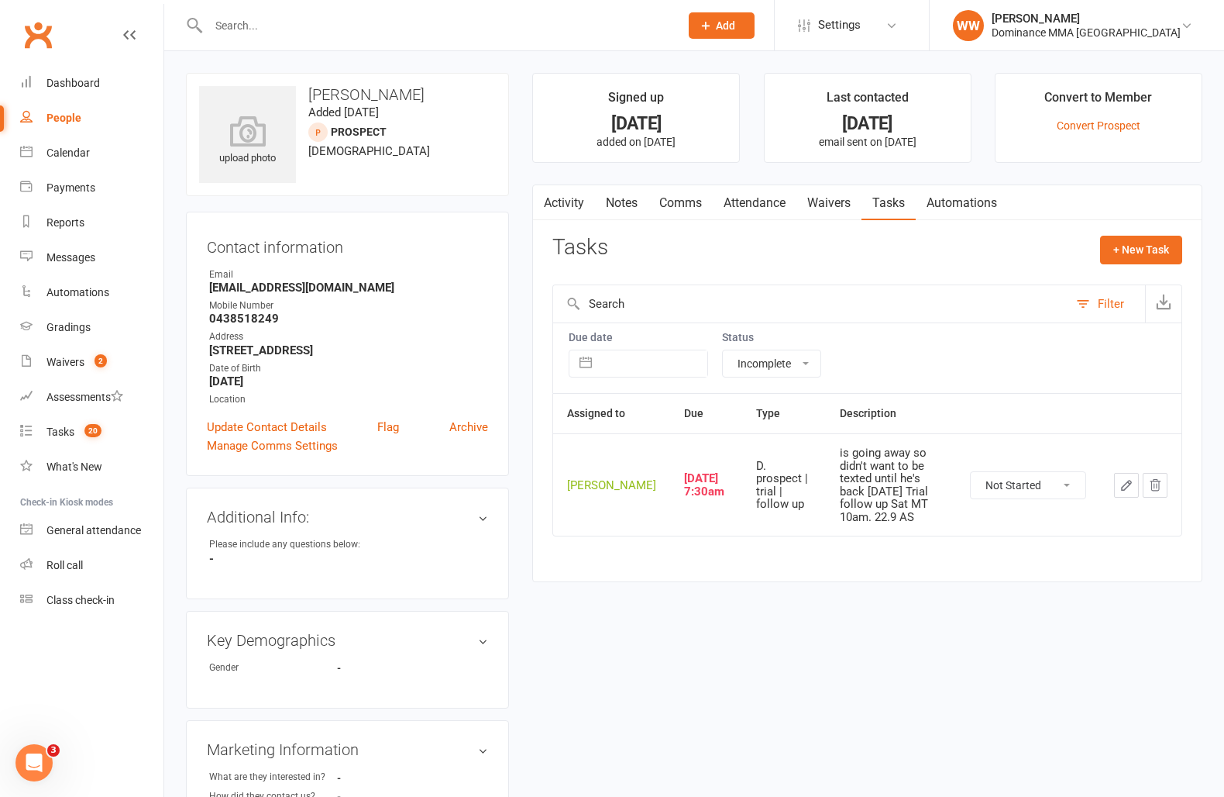
click at [576, 213] on link "Activity" at bounding box center [564, 203] width 62 height 36
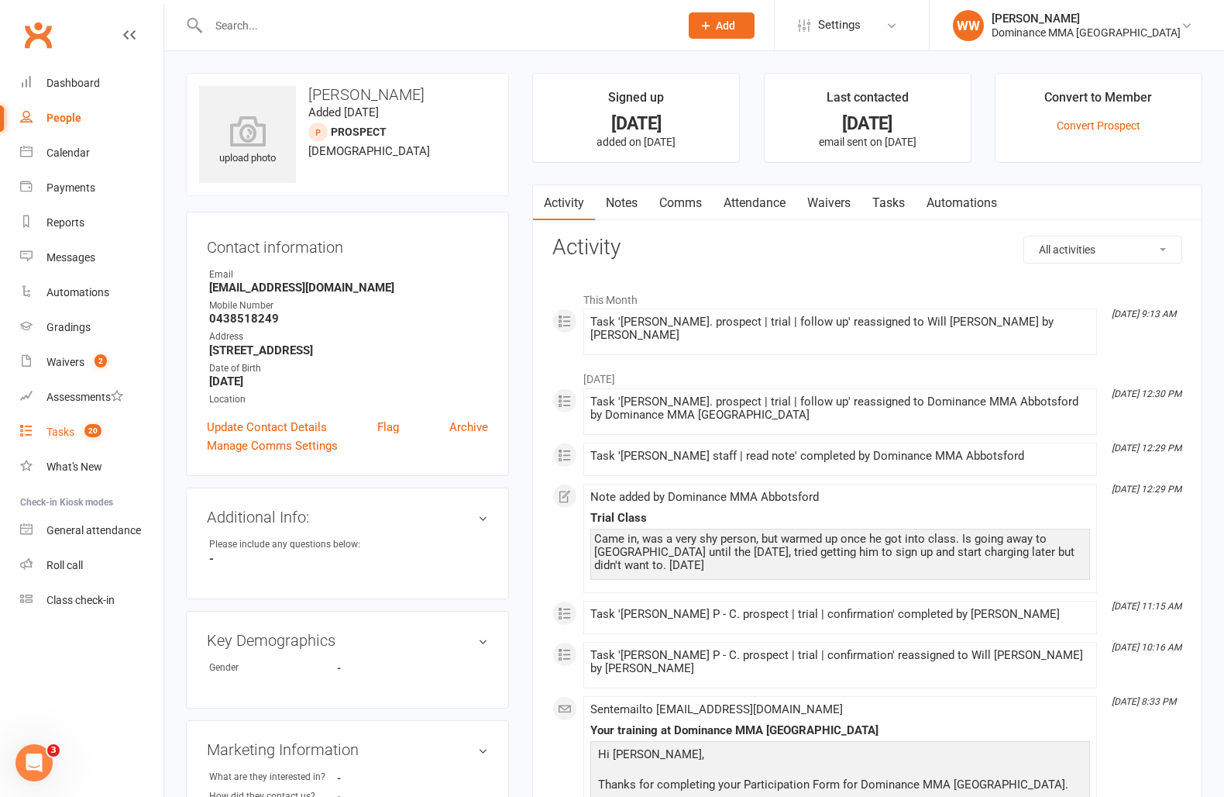
click at [78, 432] on count-badge "20" at bounding box center [89, 431] width 25 height 12
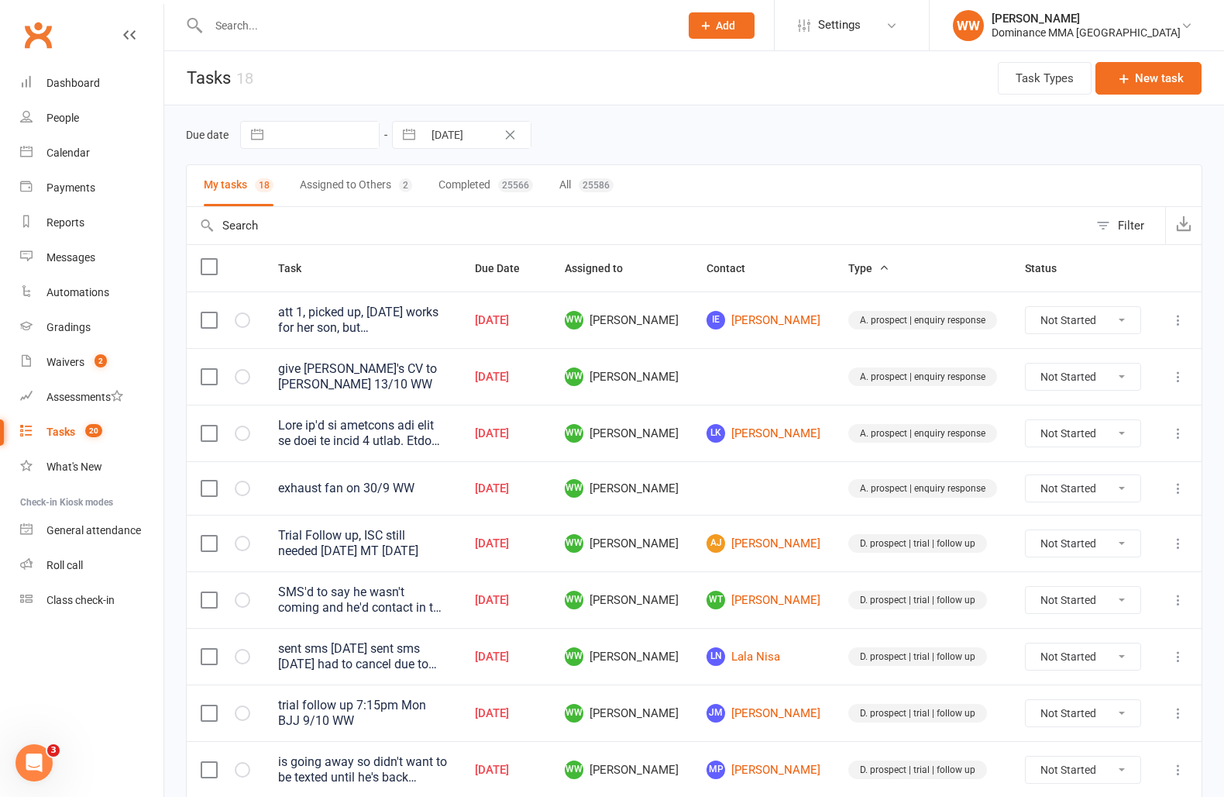
click at [759, 133] on div "Due date Navigate forward to interact with the calendar and select a date. Pres…" at bounding box center [694, 135] width 1017 height 28
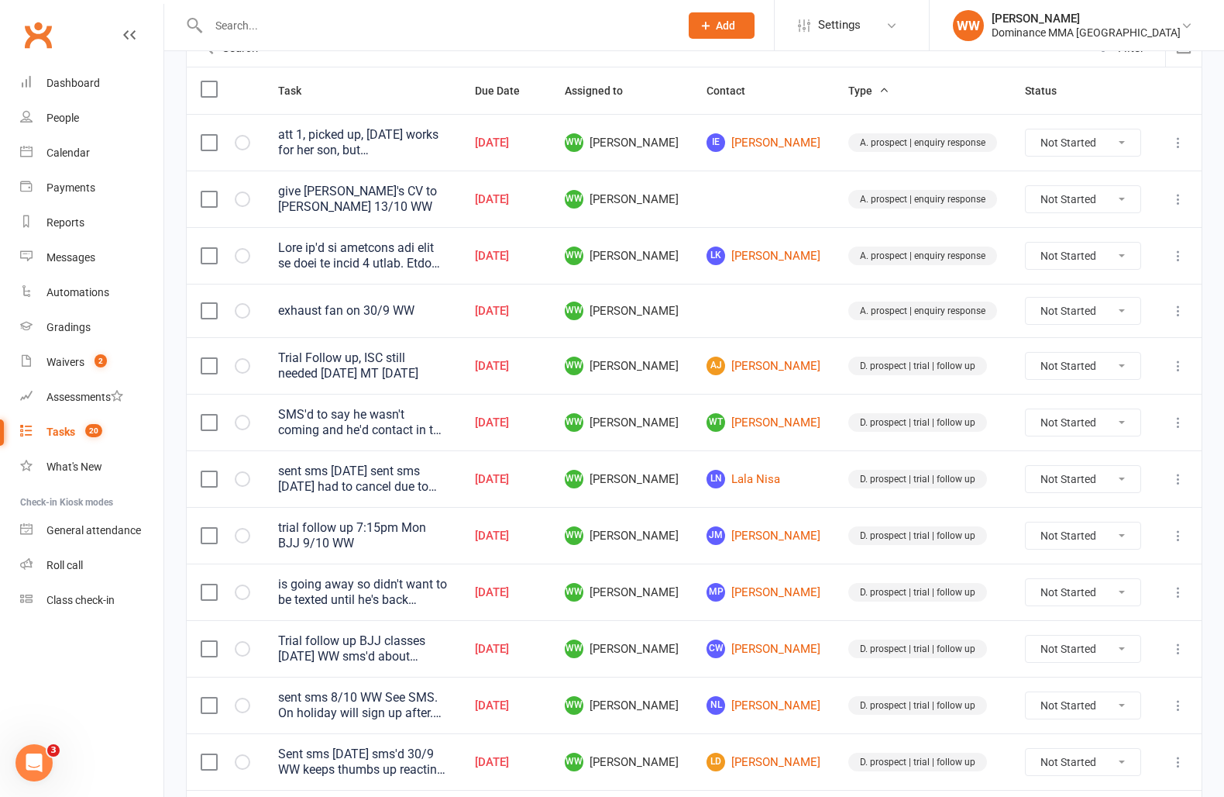
scroll to position [208, 0]
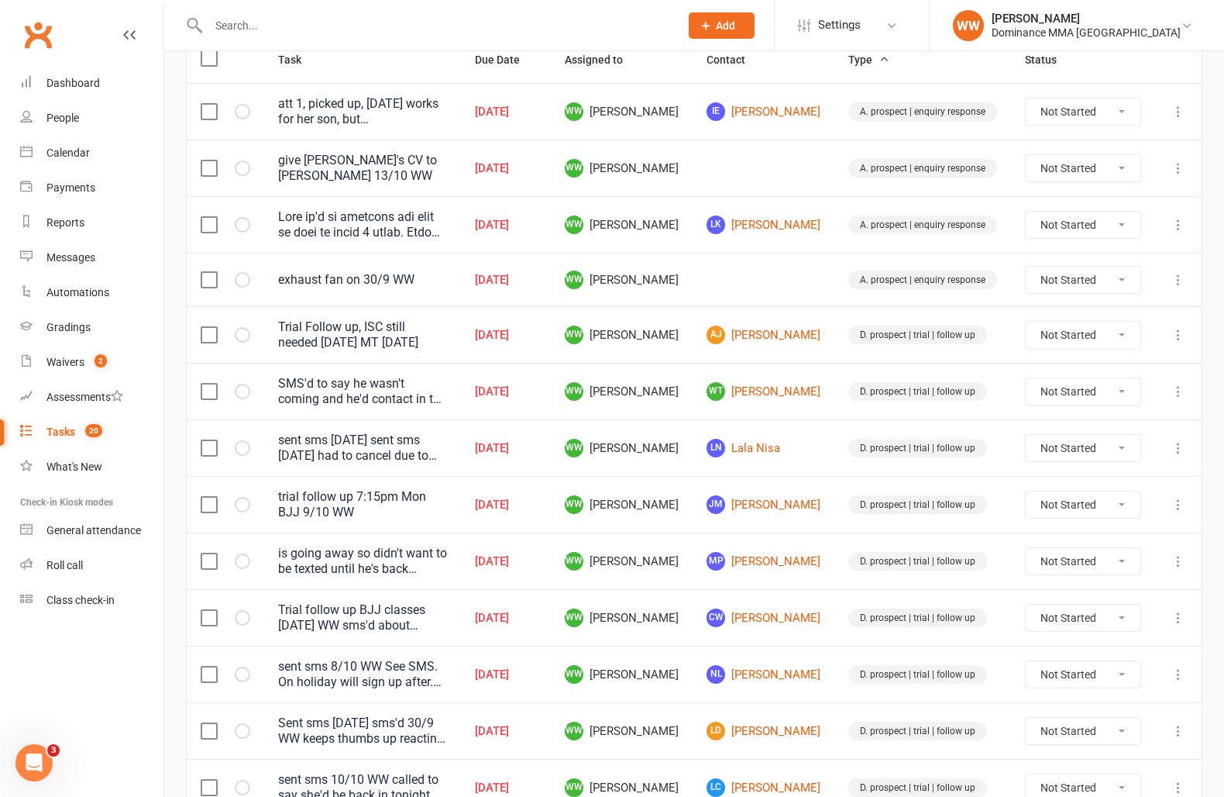
click at [1174, 279] on icon at bounding box center [1178, 279] width 15 height 15
click at [1099, 339] on link "Edit" at bounding box center [1110, 337] width 153 height 31
type textarea "exhaust fan on 30/9 WW"
select select "49757"
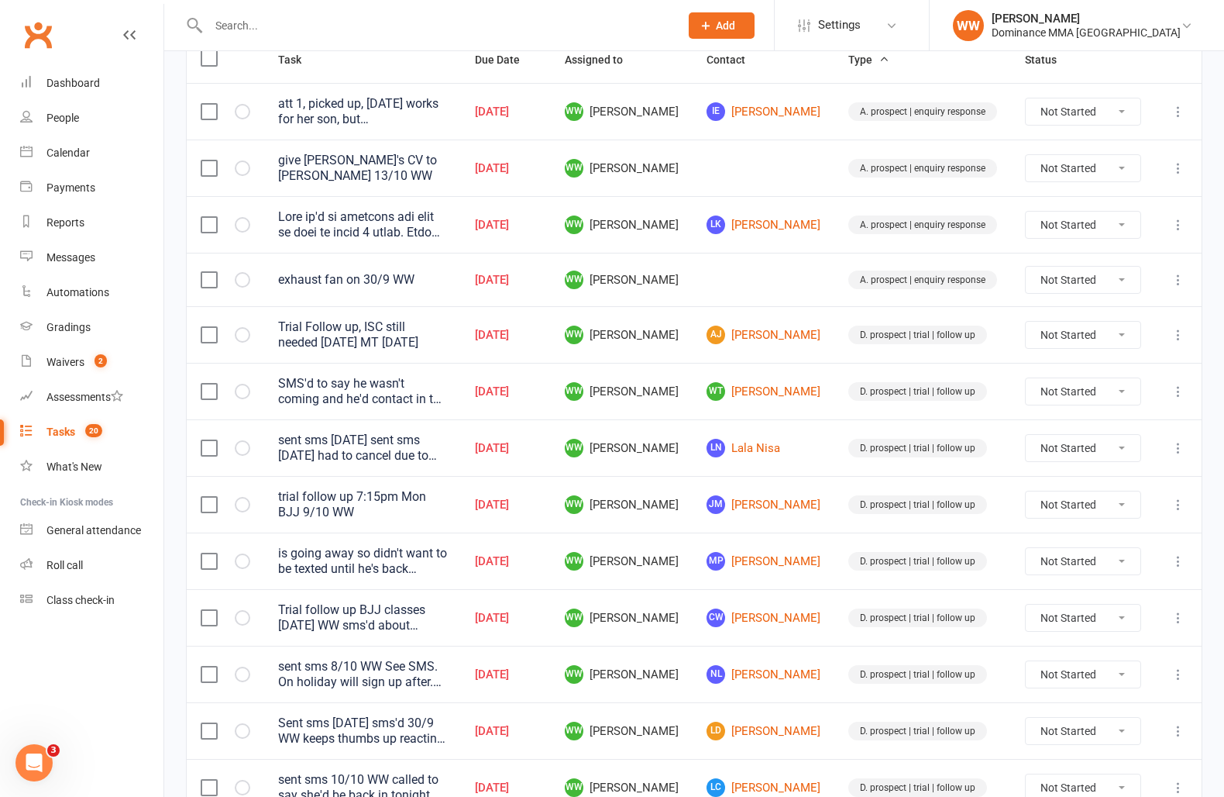
type input "13 Oct 2025"
type input "3:45pm"
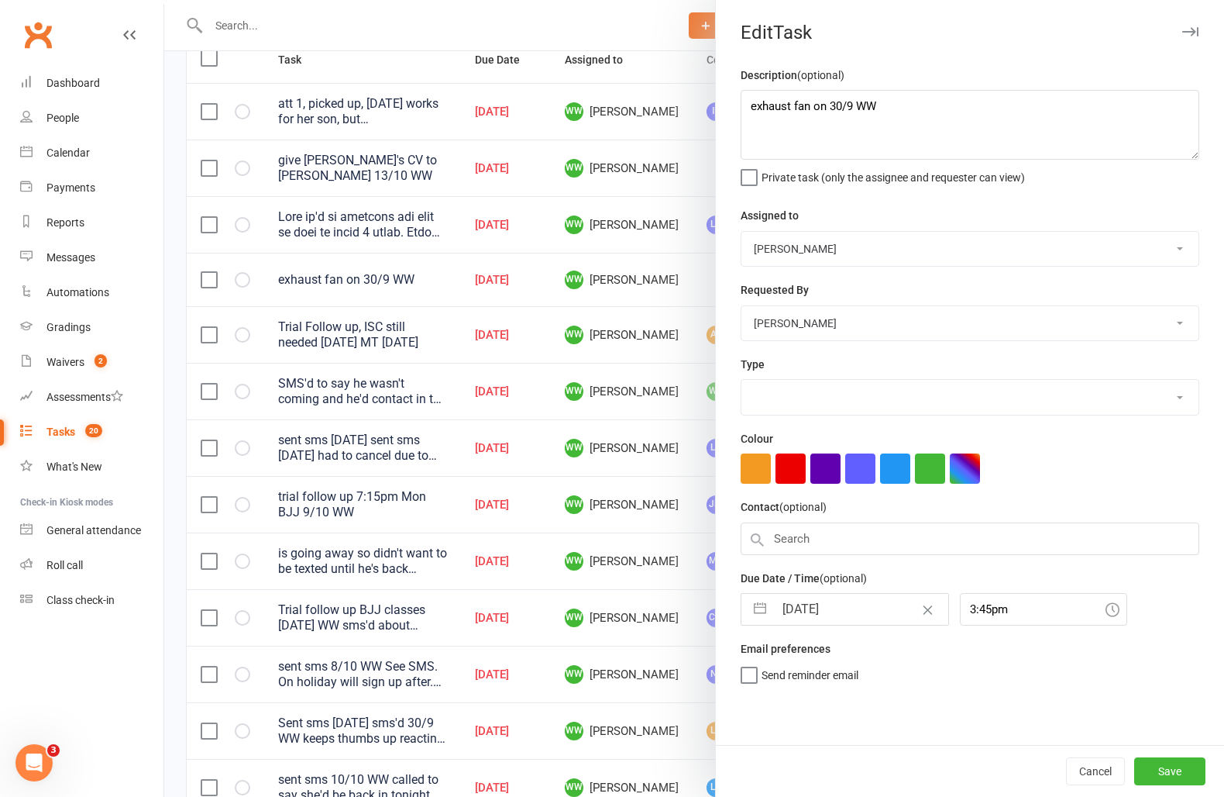
select select "3860"
click at [834, 609] on input "13 Oct 2025" at bounding box center [861, 609] width 174 height 31
select select "8"
select select "2025"
select select "9"
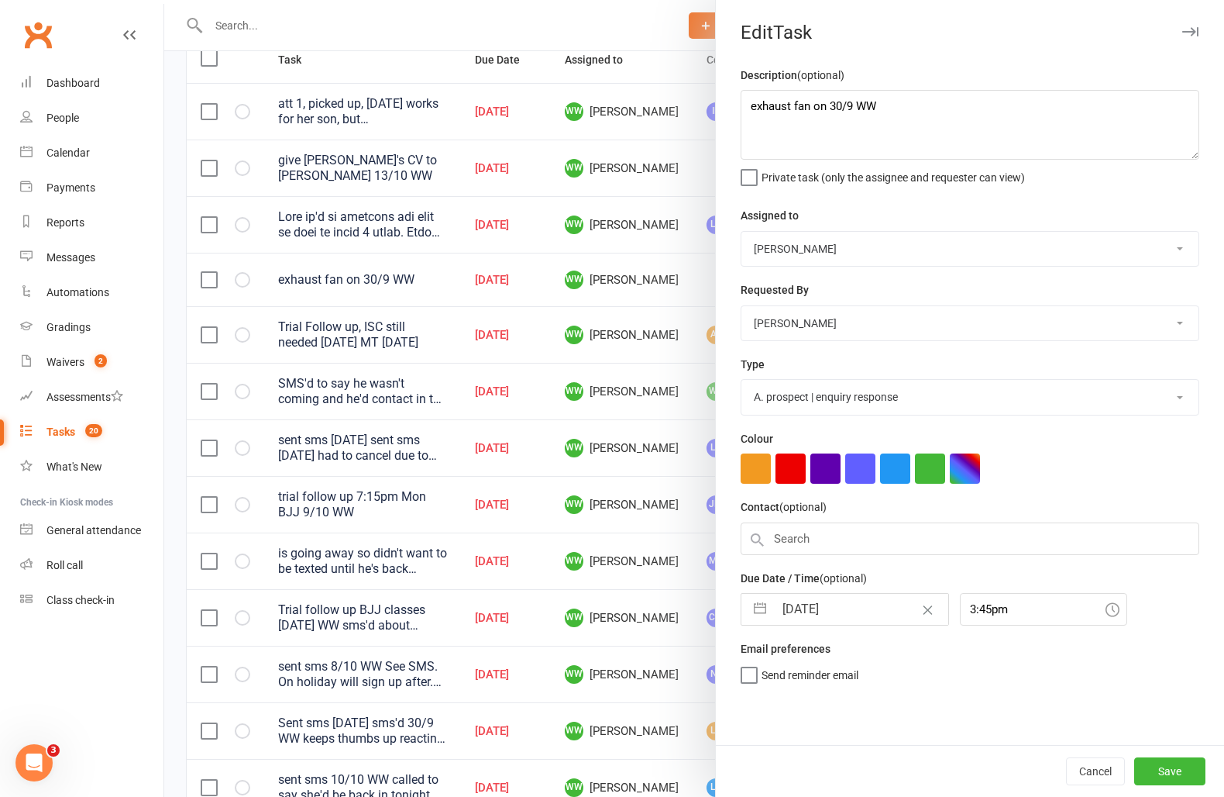
select select "2025"
select select "10"
select select "2025"
click at [834, 781] on td "14" at bounding box center [834, 785] width 30 height 29
type input "14 Oct 2025"
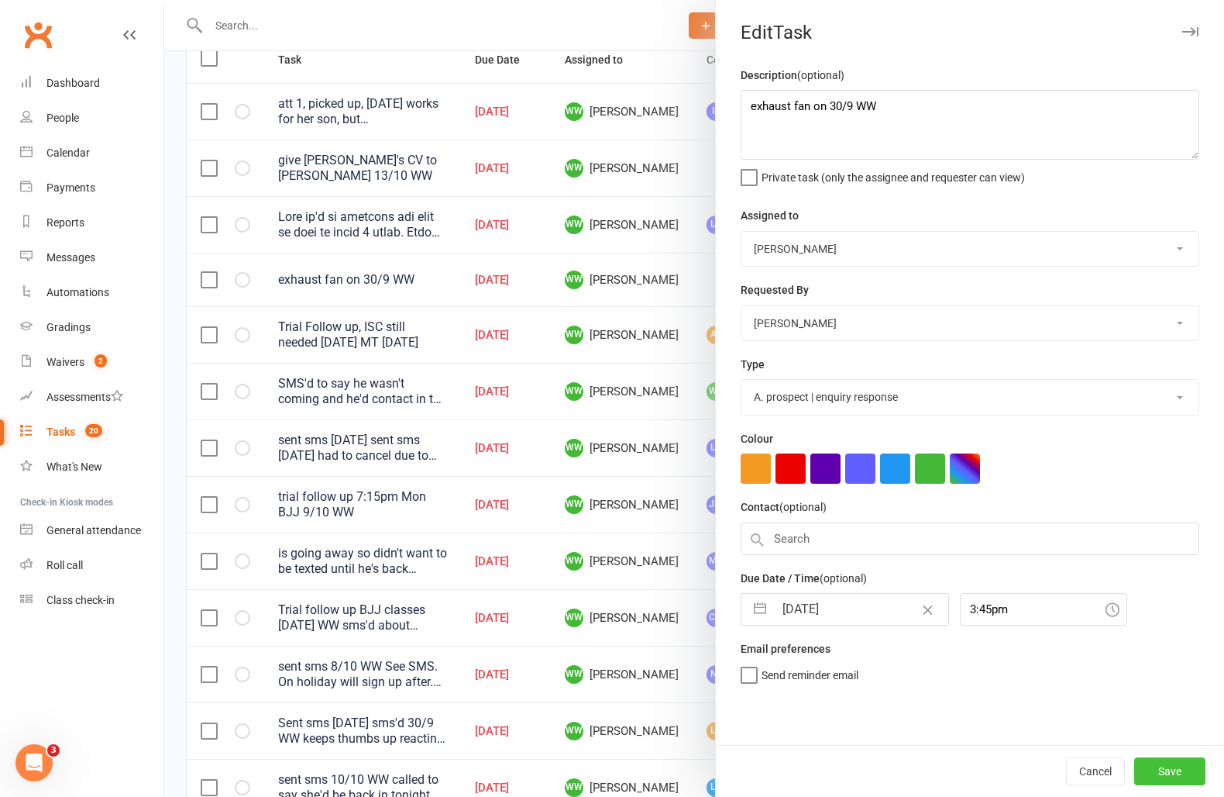
click at [1159, 766] on button "Save" at bounding box center [1170, 771] width 71 height 28
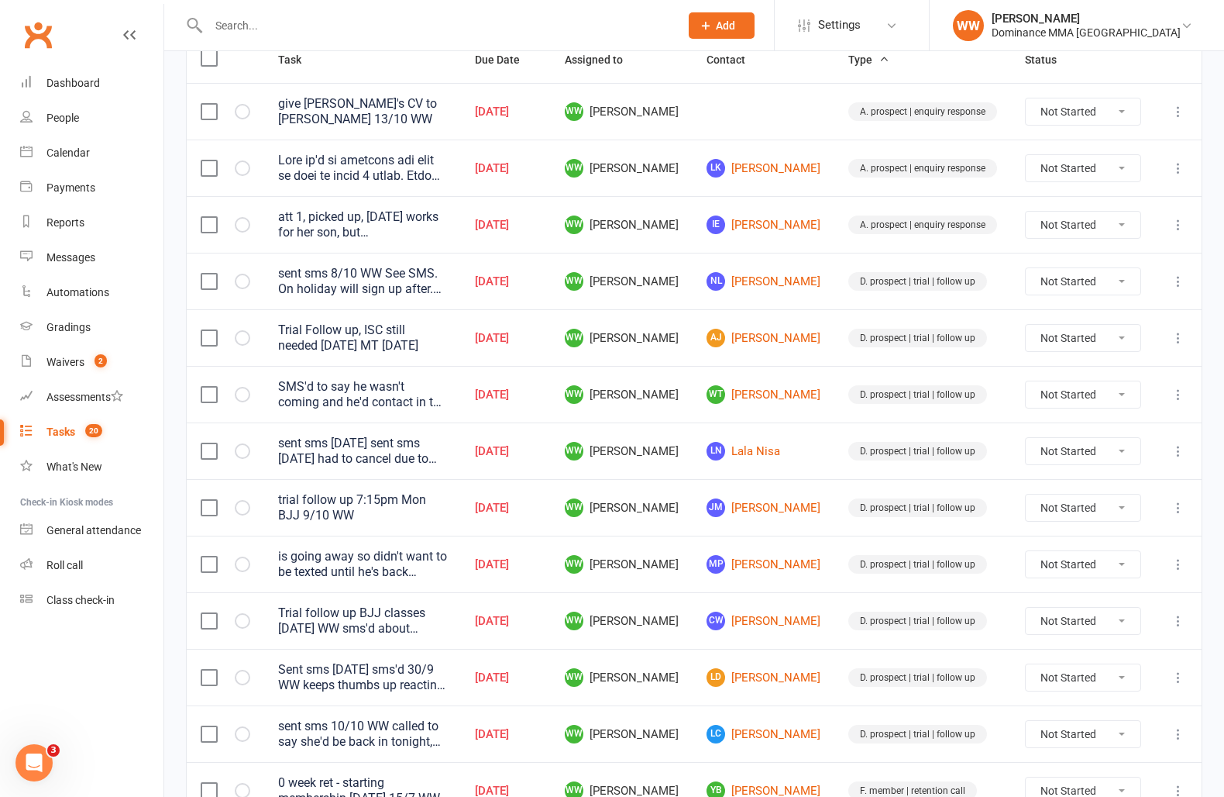
click at [833, 545] on td "MP Matthew P" at bounding box center [764, 564] width 142 height 57
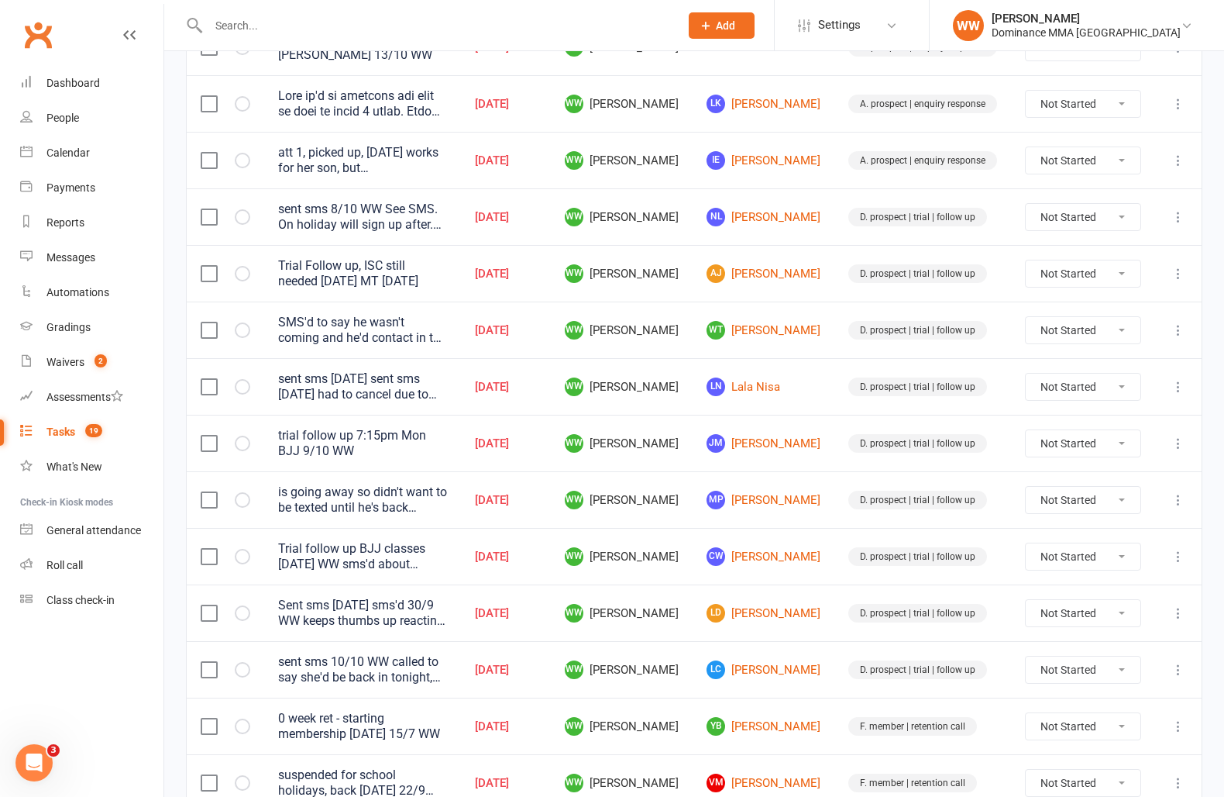
scroll to position [284, 0]
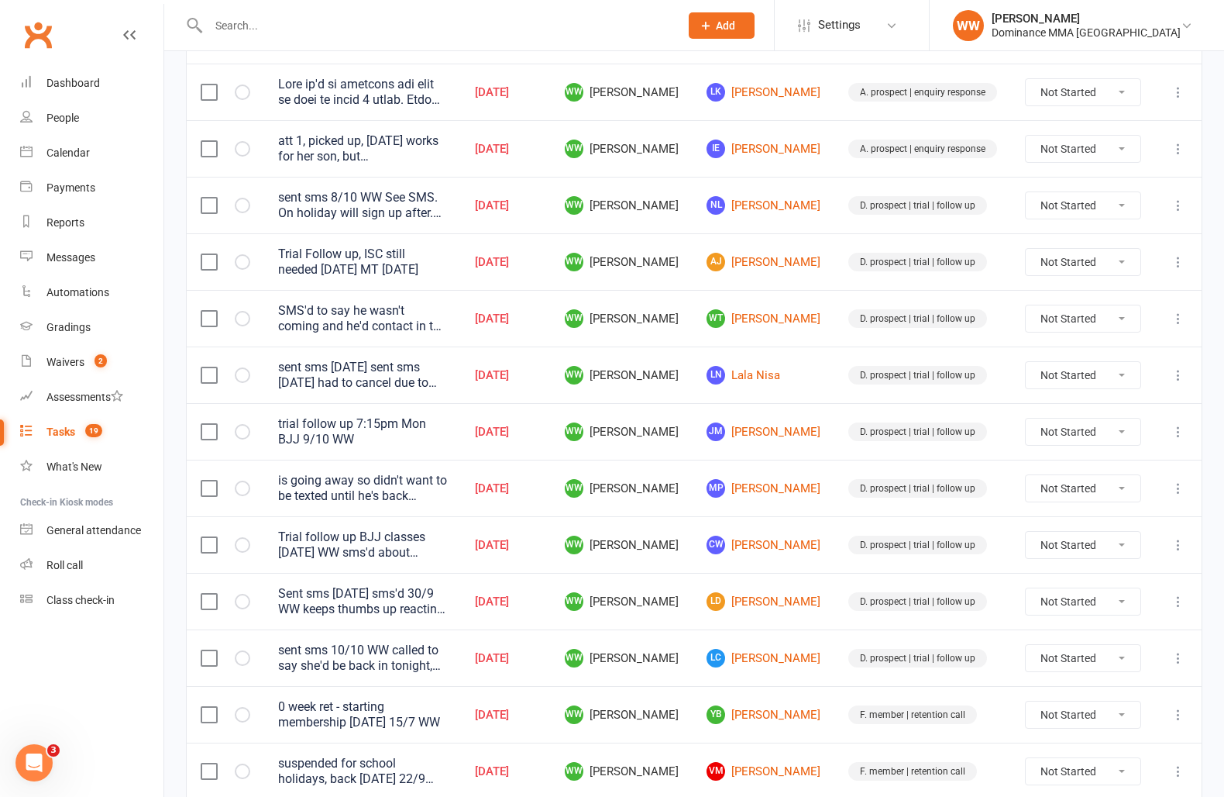
click at [1171, 538] on icon at bounding box center [1178, 544] width 15 height 15
click at [1062, 608] on link "Edit" at bounding box center [1110, 599] width 153 height 31
type textarea "Trial follow up BJJ classes Monday 11/10 WW sms'd about payment date - which me…"
select select "49757"
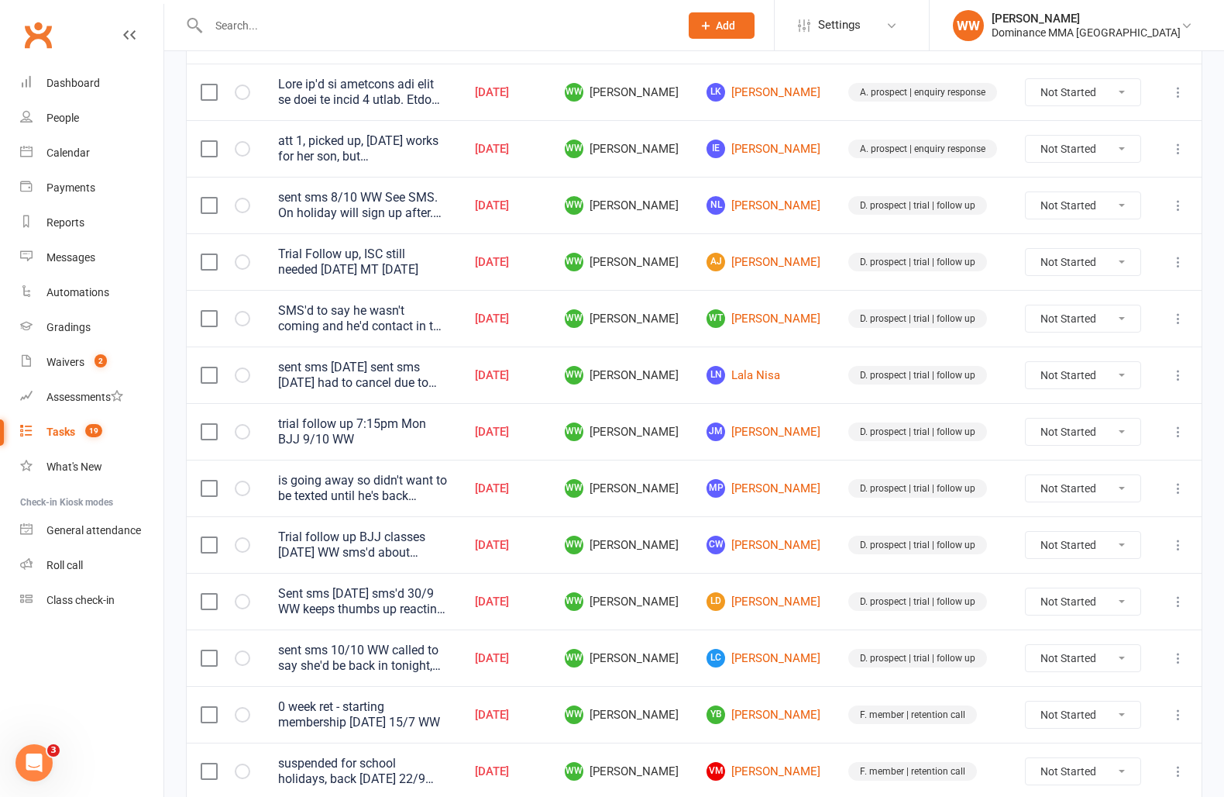
type input "13 Oct 2025"
type input "6:15pm"
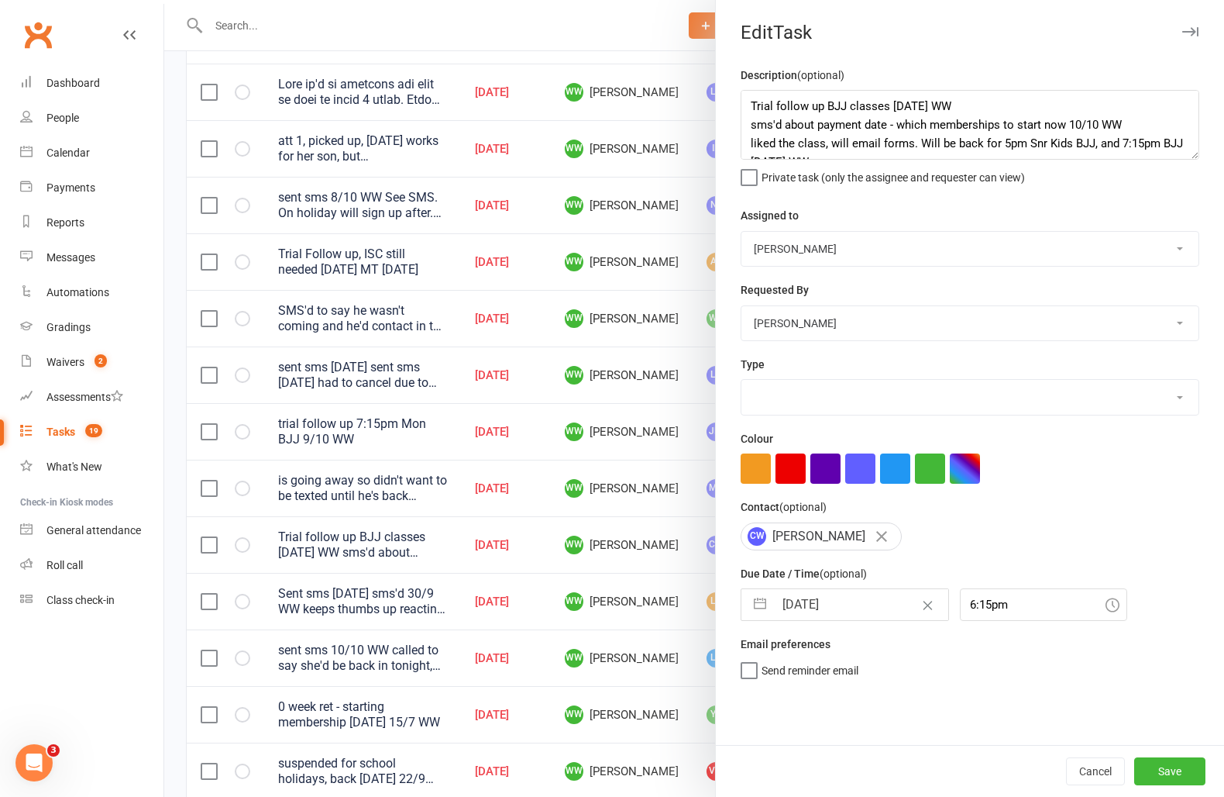
select select "3863"
click at [759, 107] on textarea "Trial follow up BJJ classes Monday 11/10 WW sms'd about payment date - which me…" at bounding box center [970, 125] width 459 height 70
click at [749, 107] on textarea "Trial follow up BJJ classes Monday 11/10 WW sms'd about payment date - which me…" at bounding box center [970, 125] width 459 height 70
type textarea "ank'd on BJJ classes - sms 13/10 WW Trial follow up BJJ classes Monday 11/10 WW…"
click at [1173, 768] on button "Save" at bounding box center [1170, 771] width 71 height 28
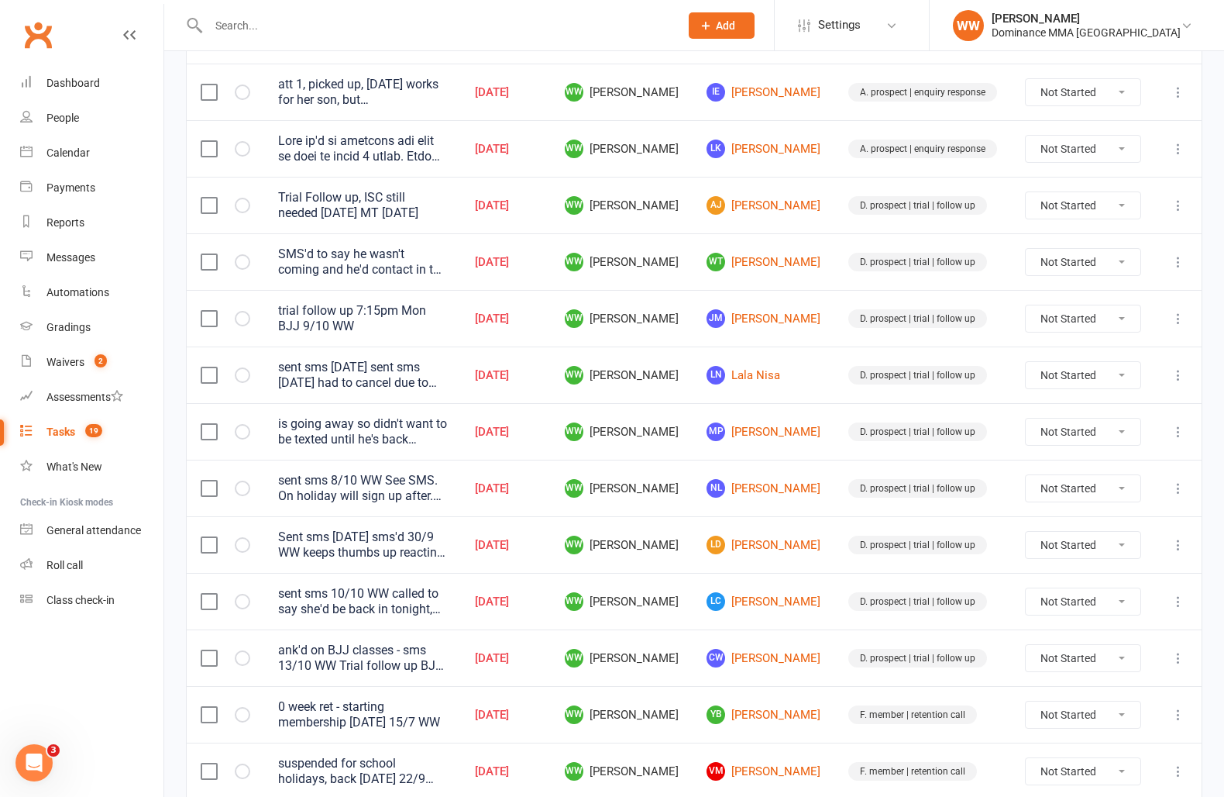
click at [842, 561] on td "D. prospect | trial | follow up" at bounding box center [923, 544] width 177 height 57
click at [1178, 594] on icon at bounding box center [1178, 601] width 15 height 15
click at [1066, 661] on link "Edit" at bounding box center [1110, 656] width 153 height 31
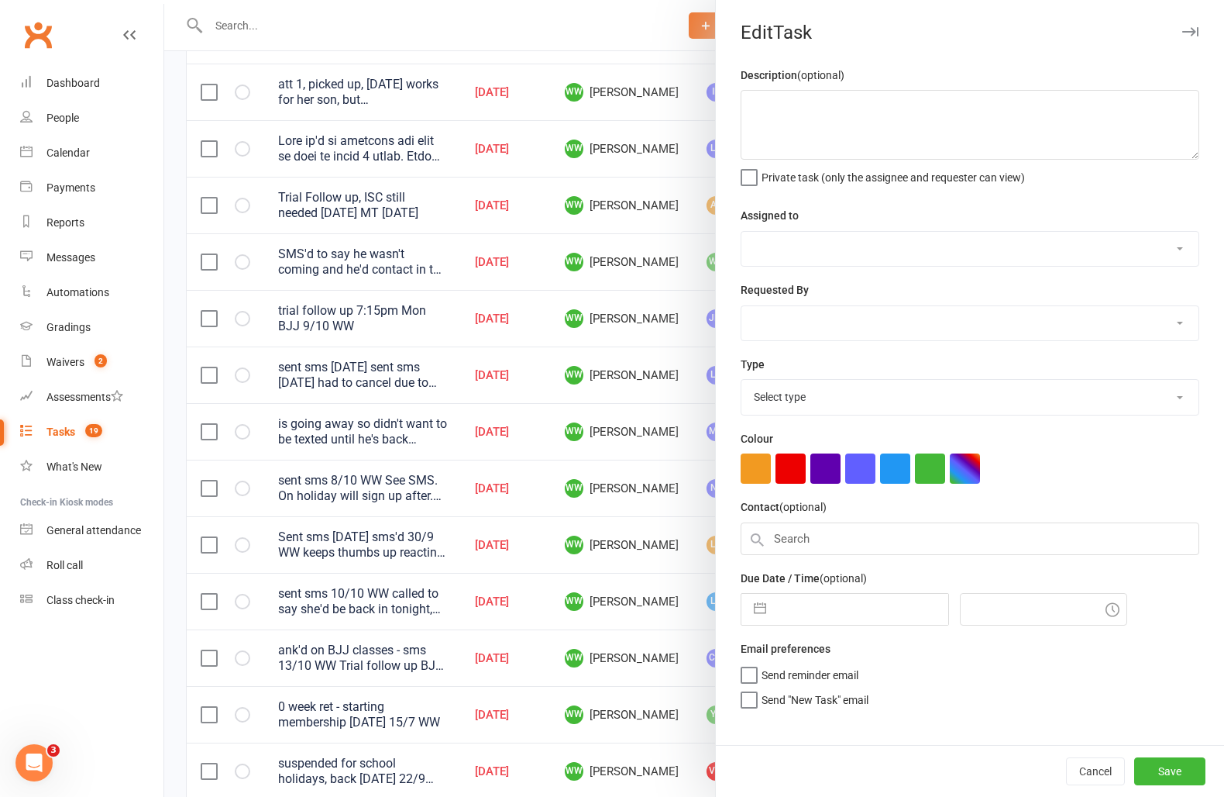
type textarea "sent sms 10/10 WW called to say she'd be back in tonight, didn't show up 1/10 W…"
select select "49757"
select select "12631"
type input "13 Oct 2025"
type input "2:00pm"
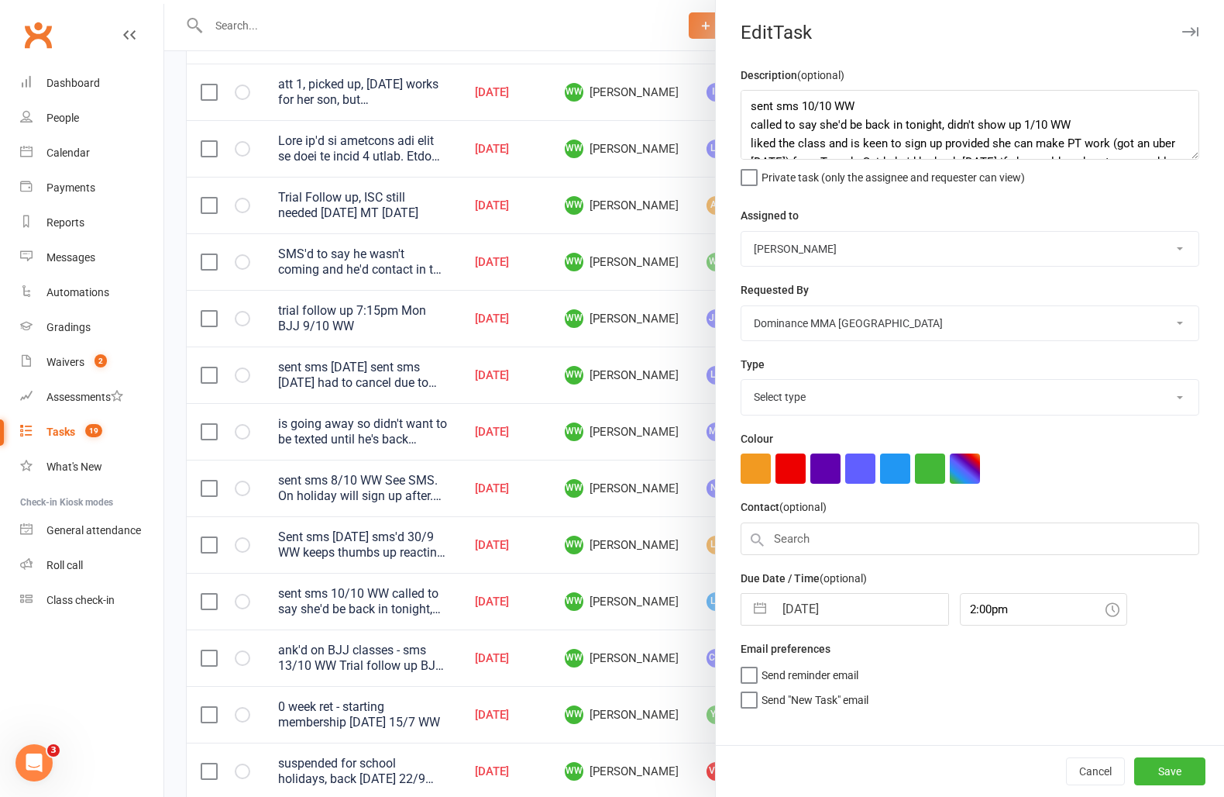
select select "3863"
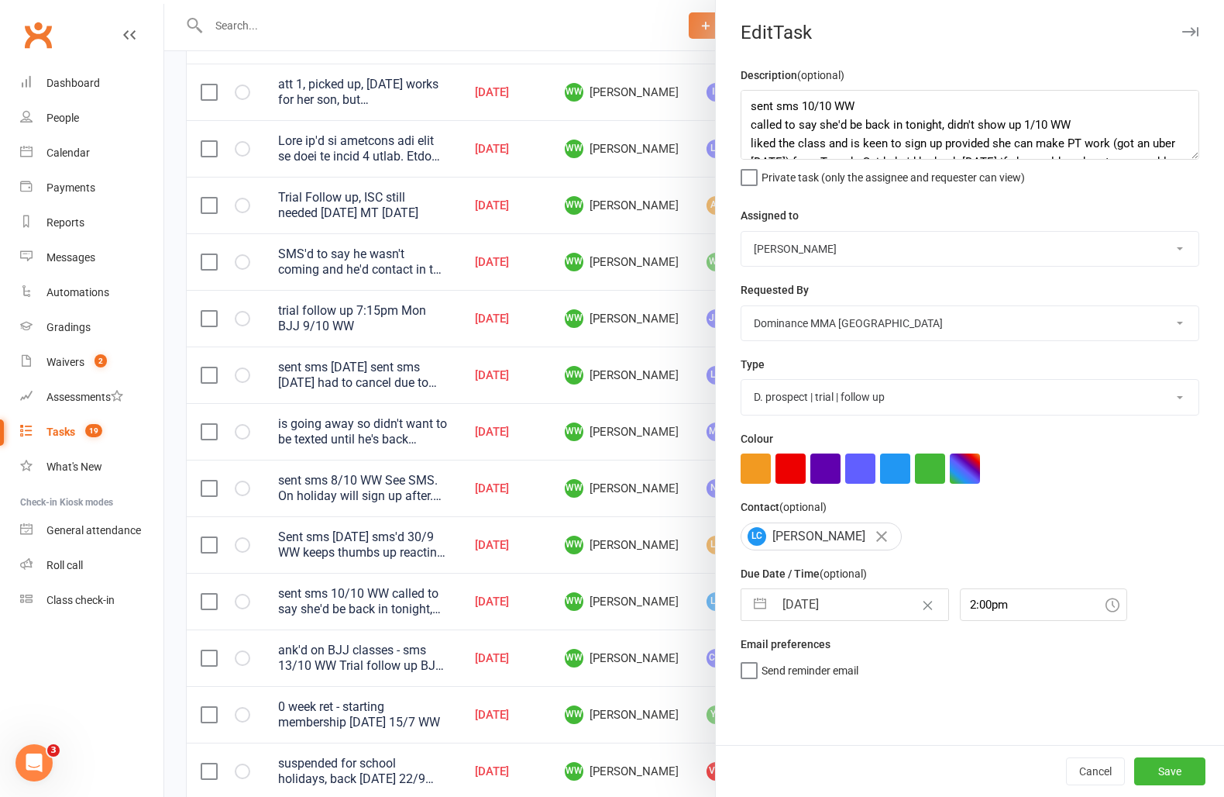
click at [845, 611] on input "13 Oct 2025" at bounding box center [861, 604] width 174 height 31
select select "8"
select select "2025"
select select "9"
select select "2025"
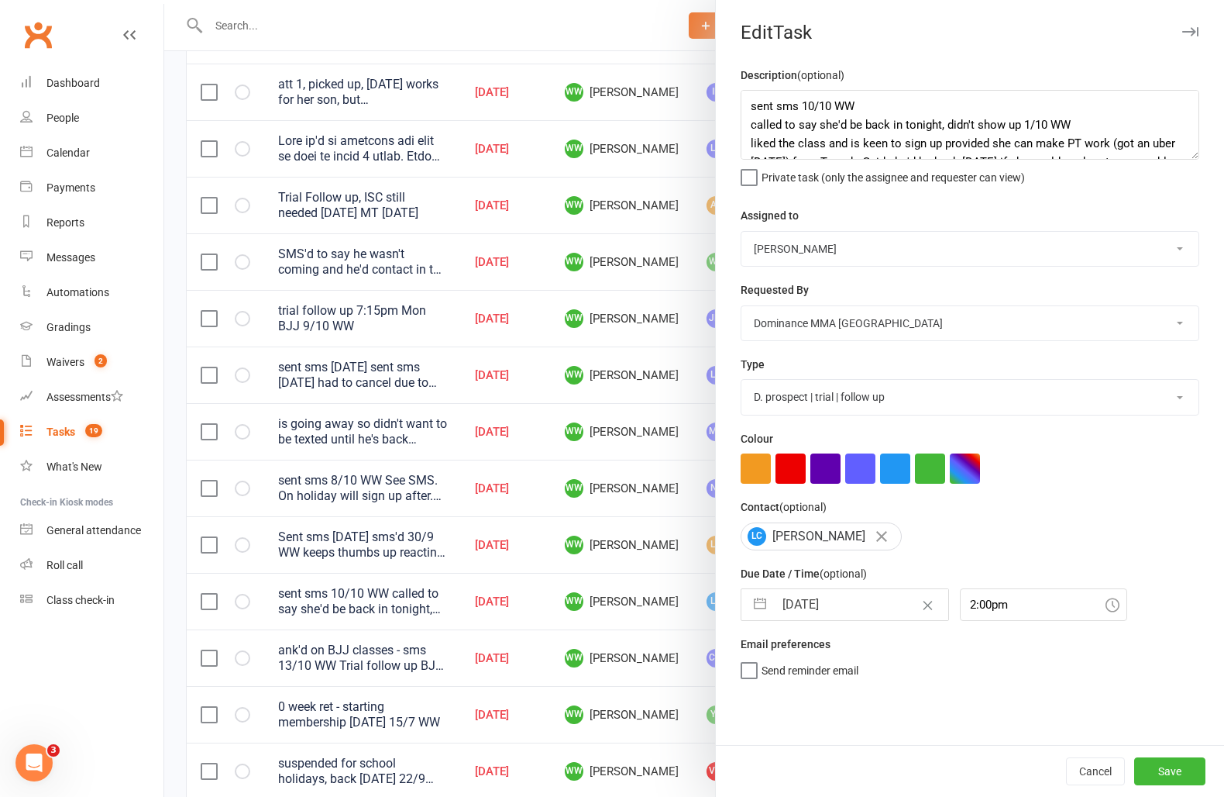
select select "10"
select select "2025"
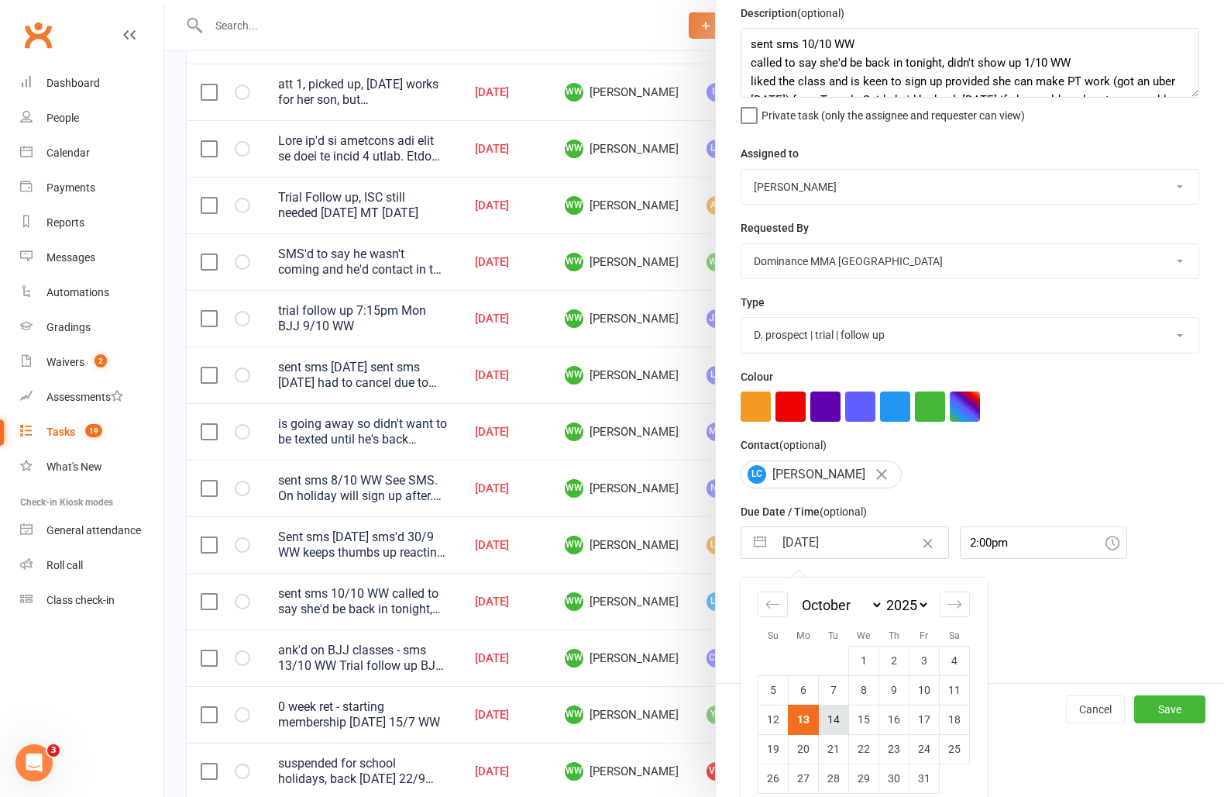
scroll to position [79, 0]
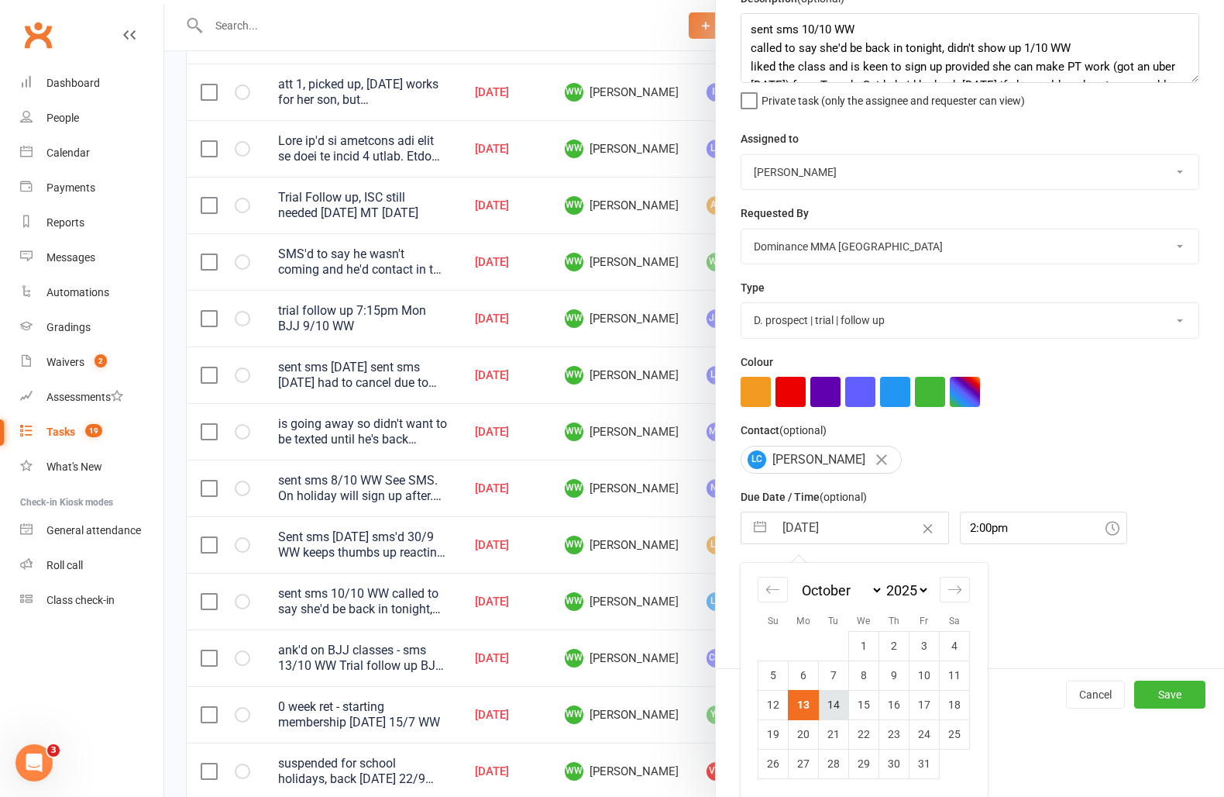
click at [839, 715] on td "14" at bounding box center [834, 704] width 30 height 29
type input "14 Oct 2025"
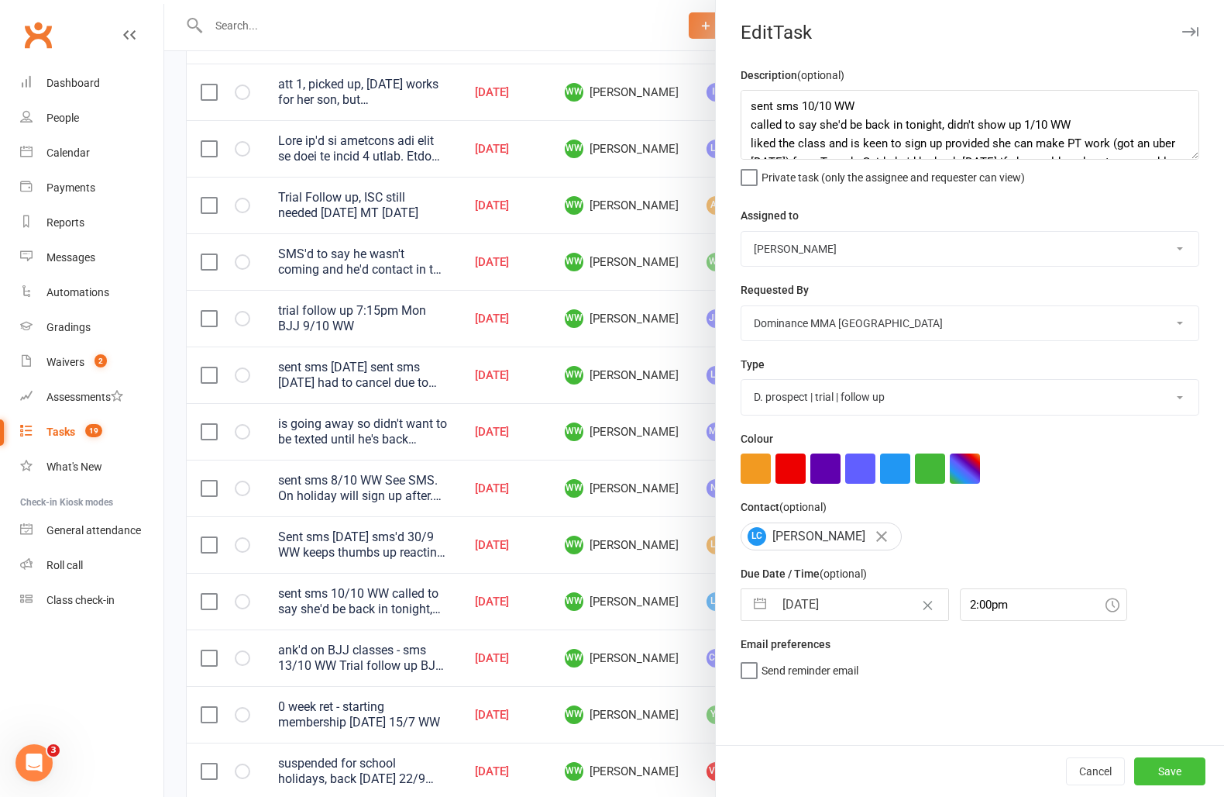
click at [1175, 776] on button "Save" at bounding box center [1170, 771] width 71 height 28
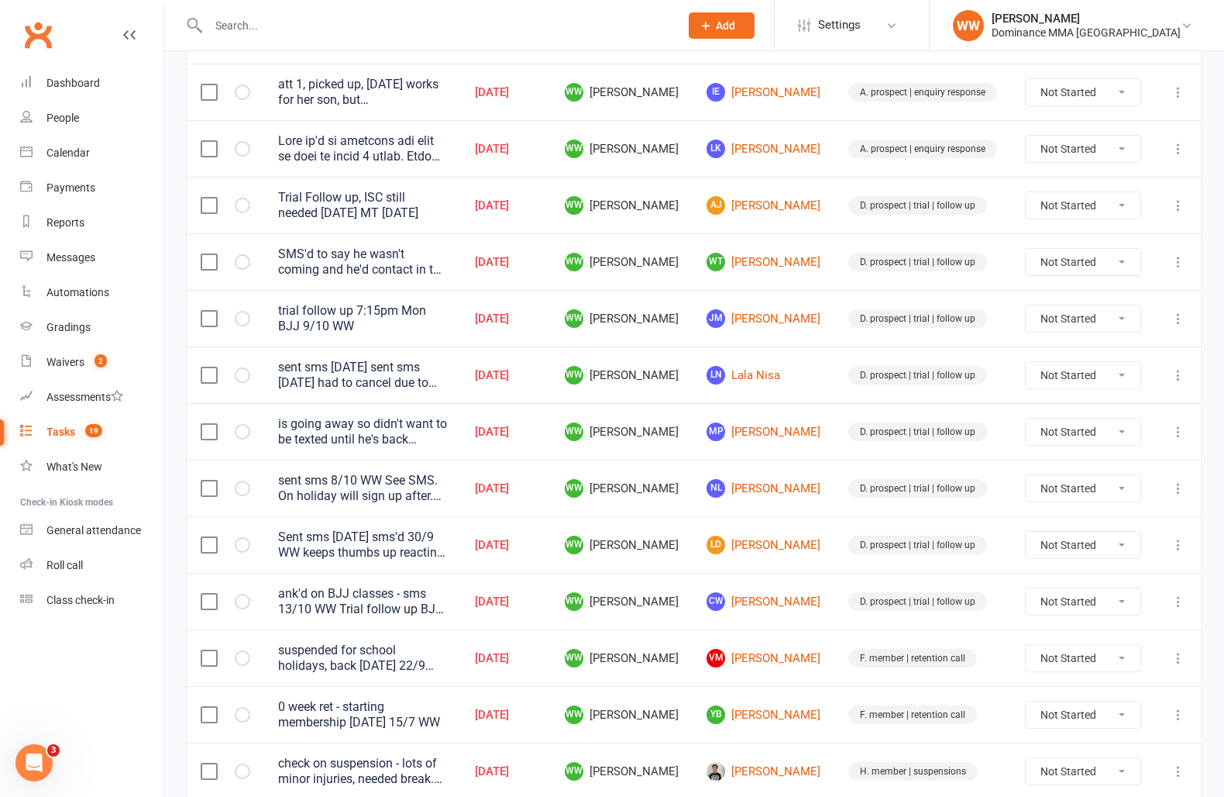
click at [824, 652] on td "VM Vivian Morgan" at bounding box center [764, 657] width 142 height 57
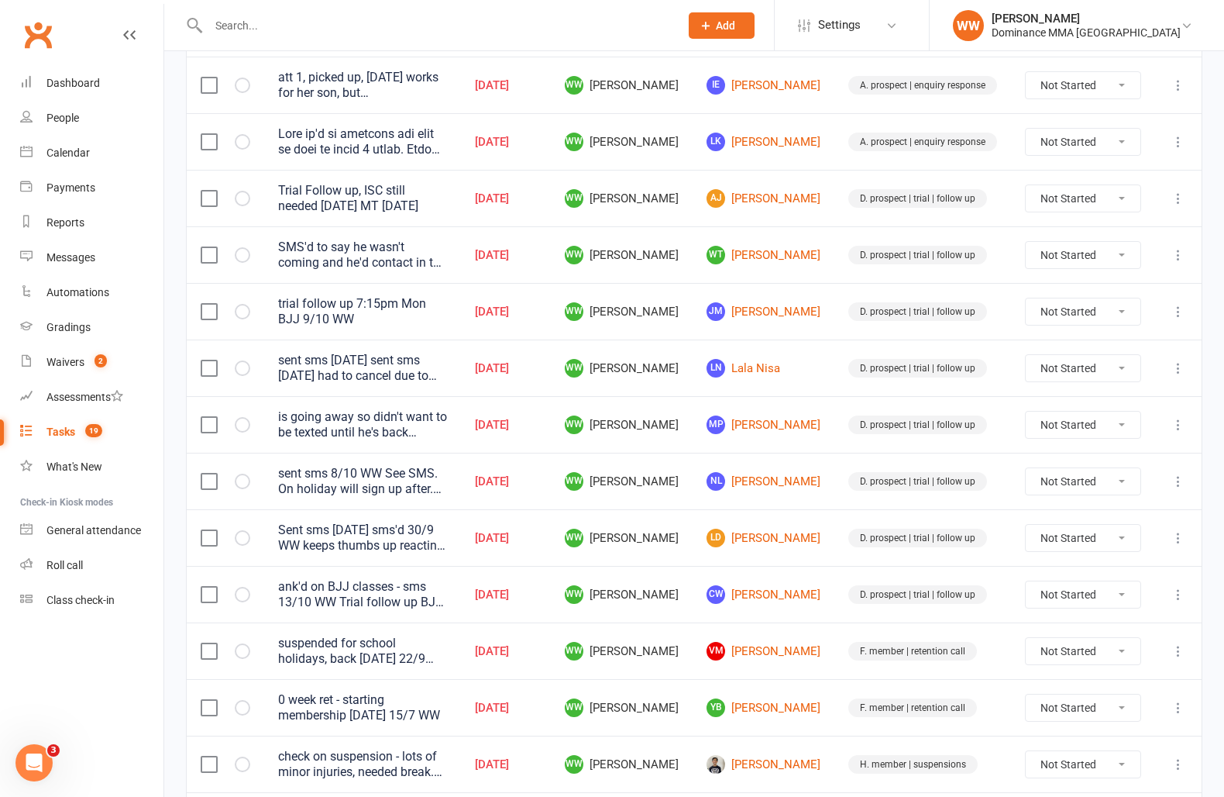
scroll to position [457, 0]
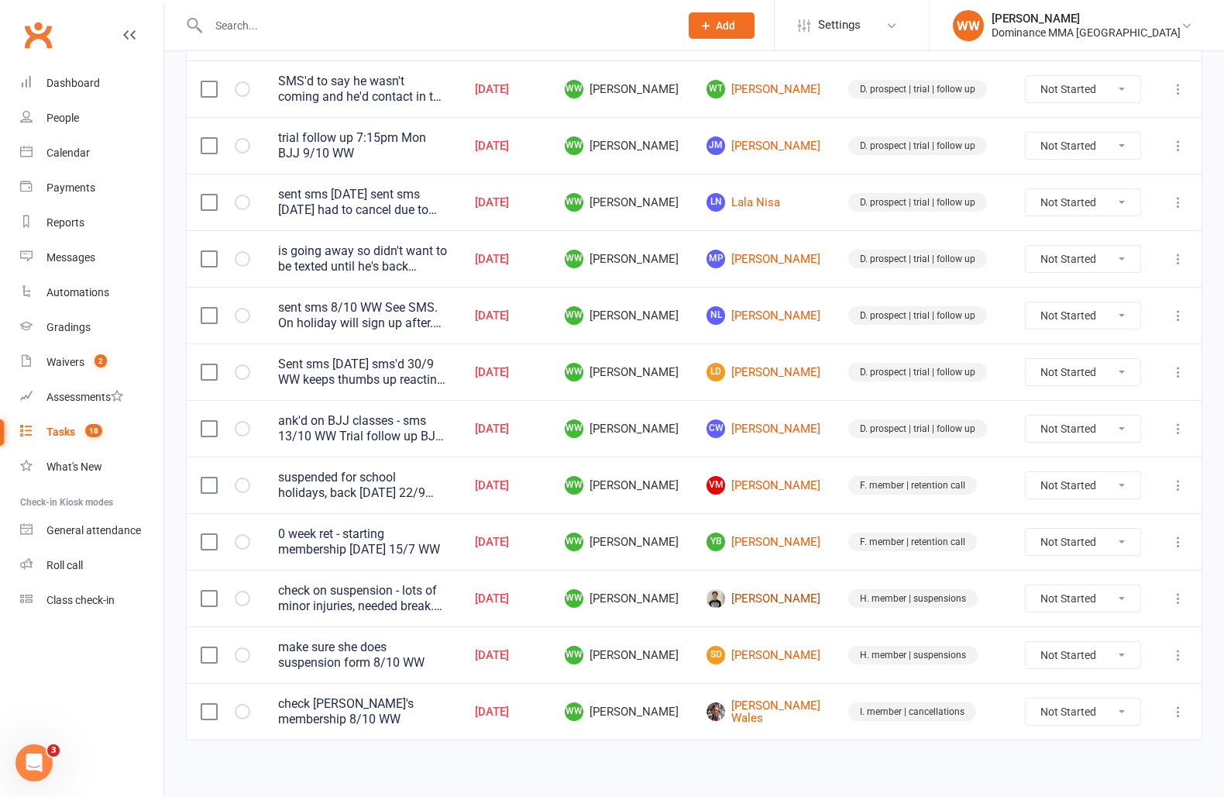
click at [781, 594] on link "Kevin Lai" at bounding box center [764, 598] width 114 height 19
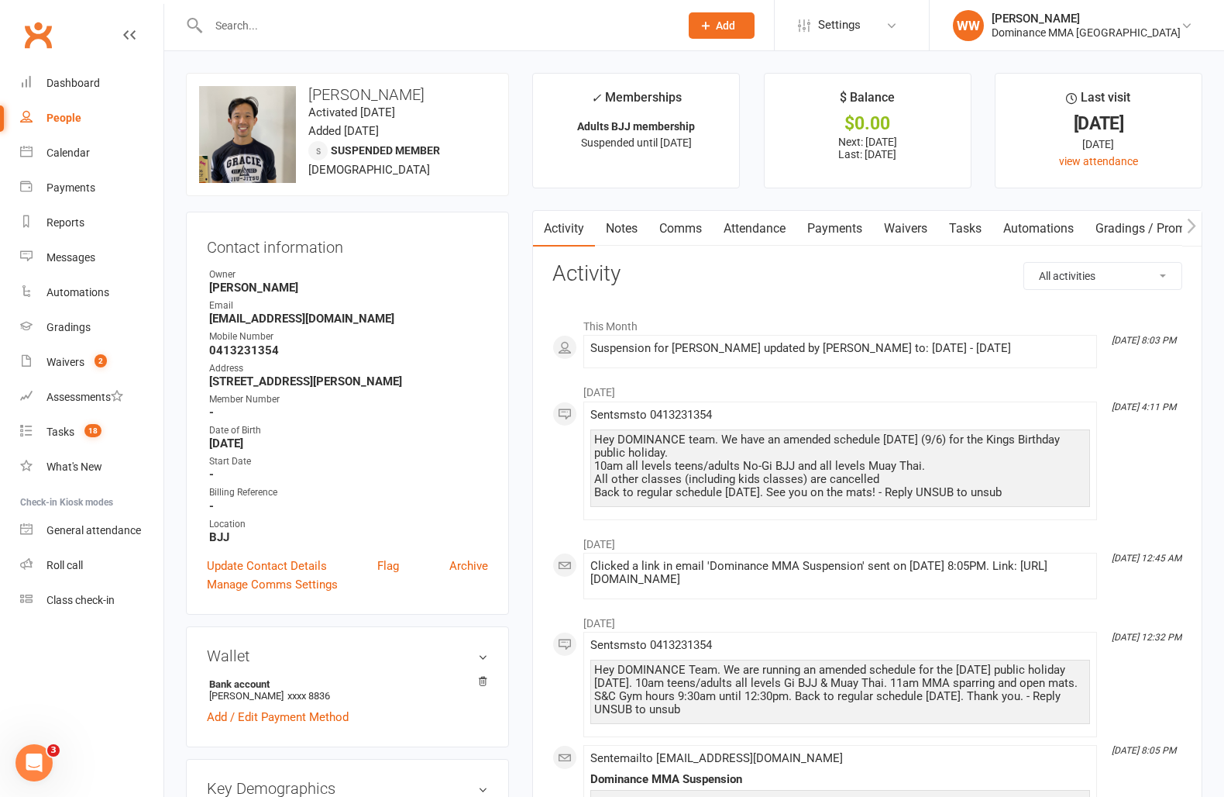
click at [973, 237] on link "Tasks" at bounding box center [965, 229] width 54 height 36
select select "incomplete"
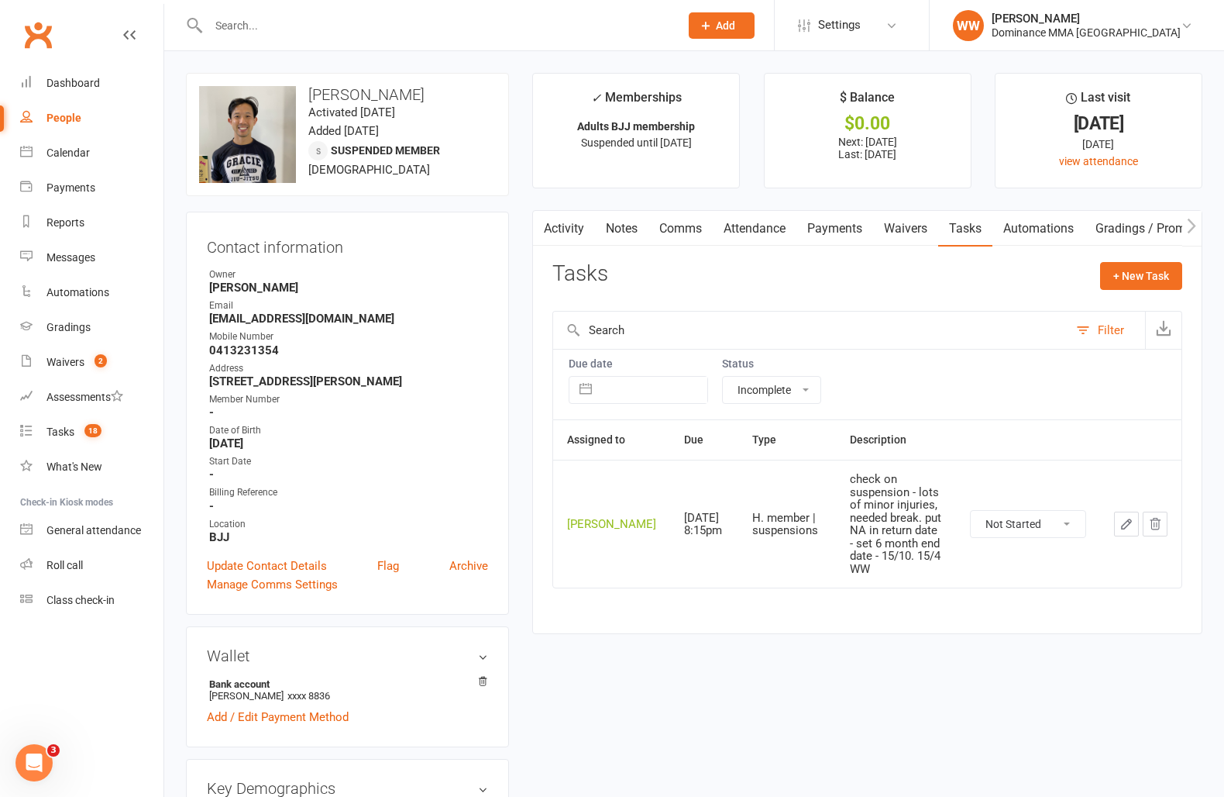
click at [1128, 524] on icon "button" at bounding box center [1127, 524] width 14 height 14
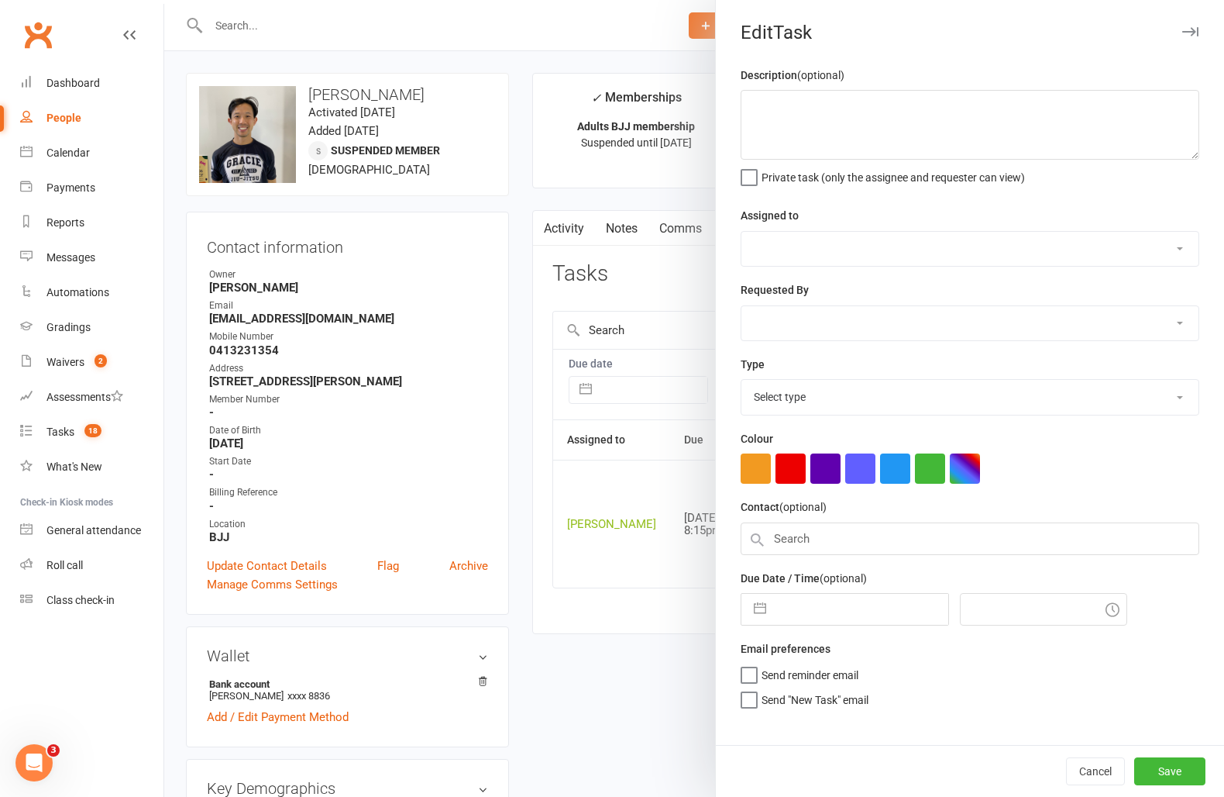
type textarea "check on suspension - lots of minor injuries, needed break. put NA in return da…"
select select "49757"
type input "13 Oct 2025"
type input "8:15pm"
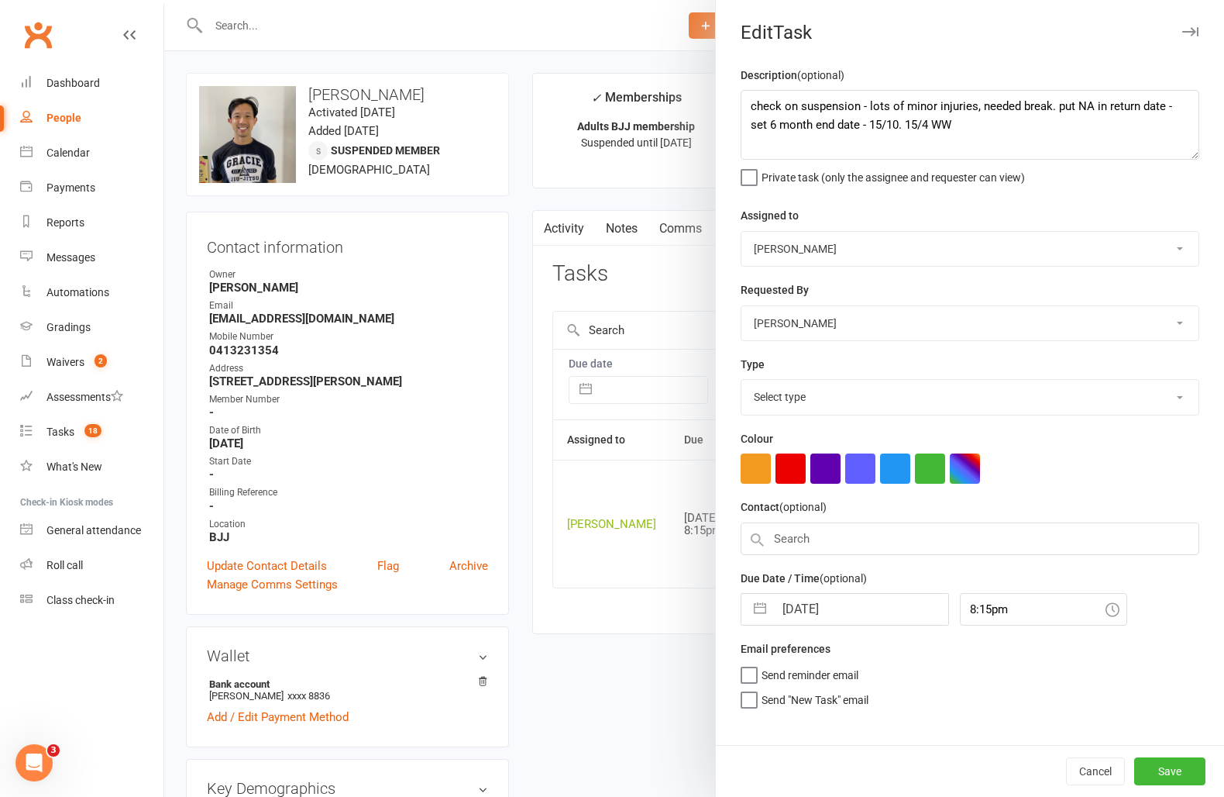
select select "3867"
click at [857, 615] on input "13 Oct 2025" at bounding box center [861, 605] width 174 height 31
select select "8"
select select "2025"
select select "9"
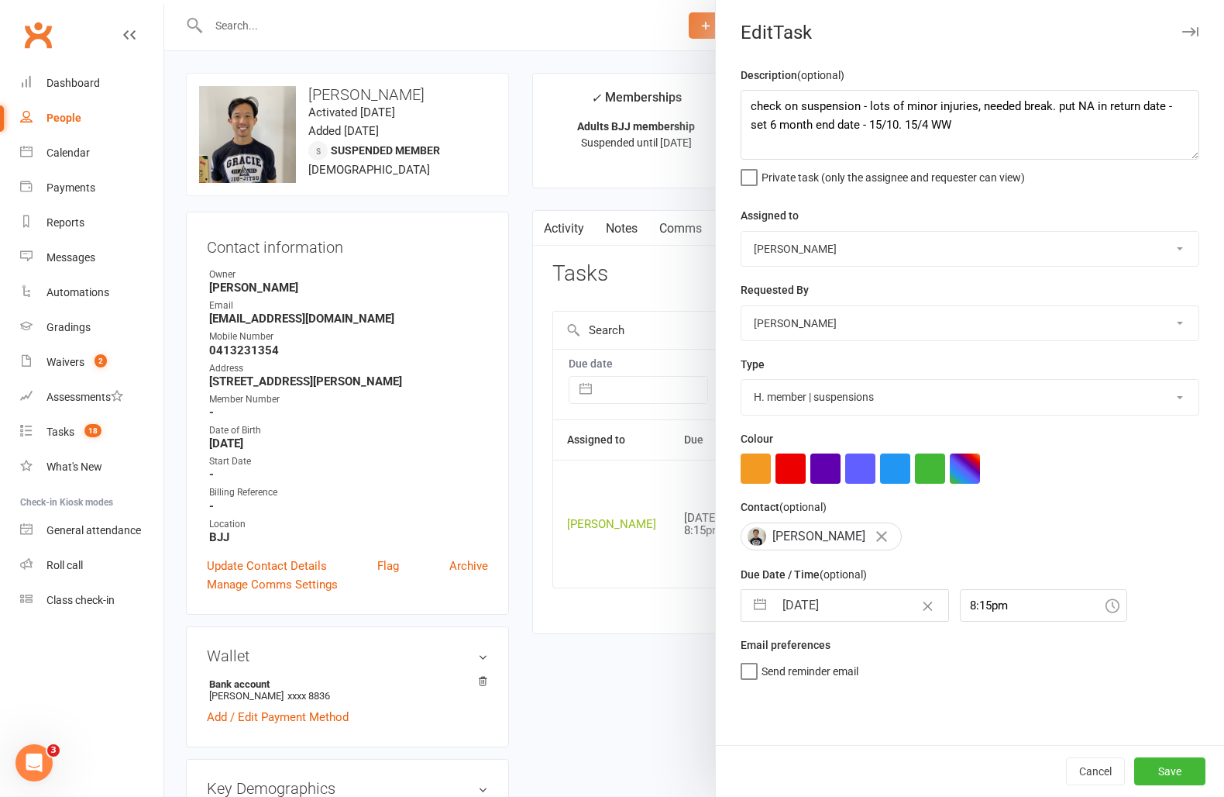
select select "2025"
select select "10"
select select "2025"
click at [838, 792] on td "14" at bounding box center [834, 781] width 30 height 29
type input "14 Oct 2025"
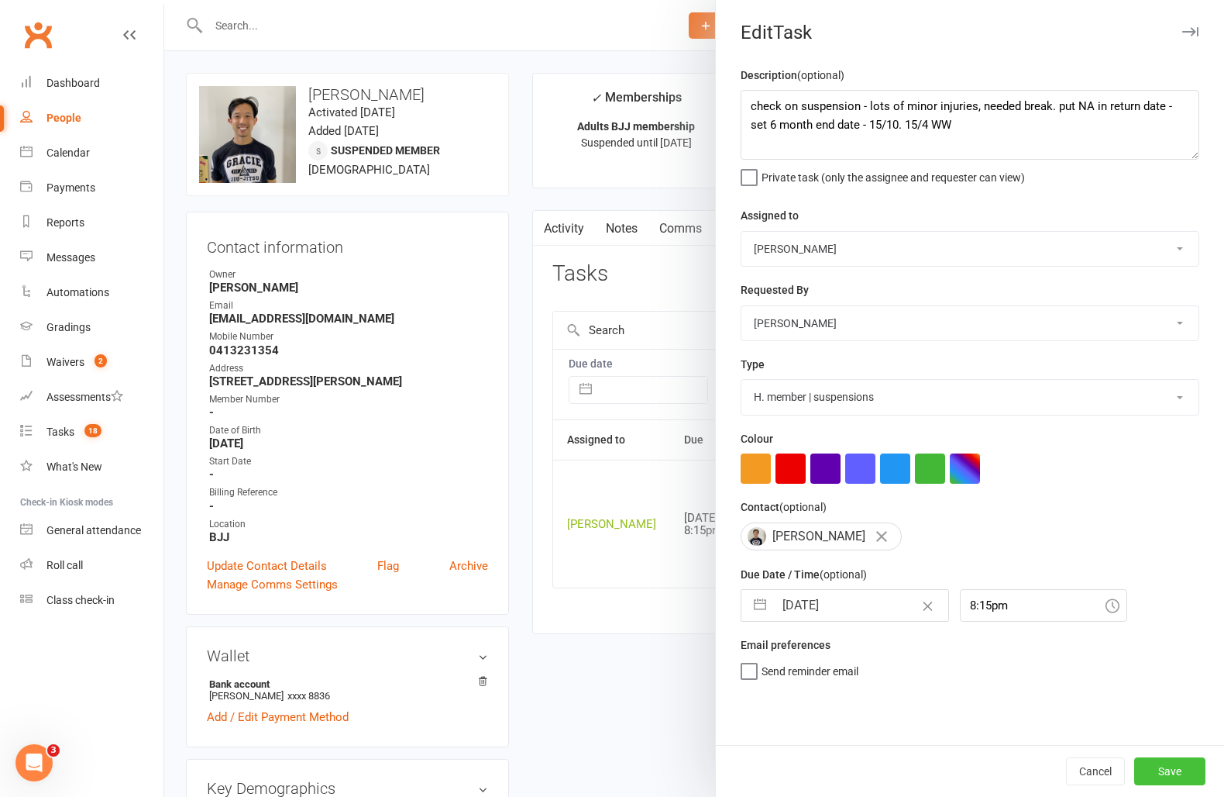
click at [1202, 783] on button "Save" at bounding box center [1170, 771] width 71 height 28
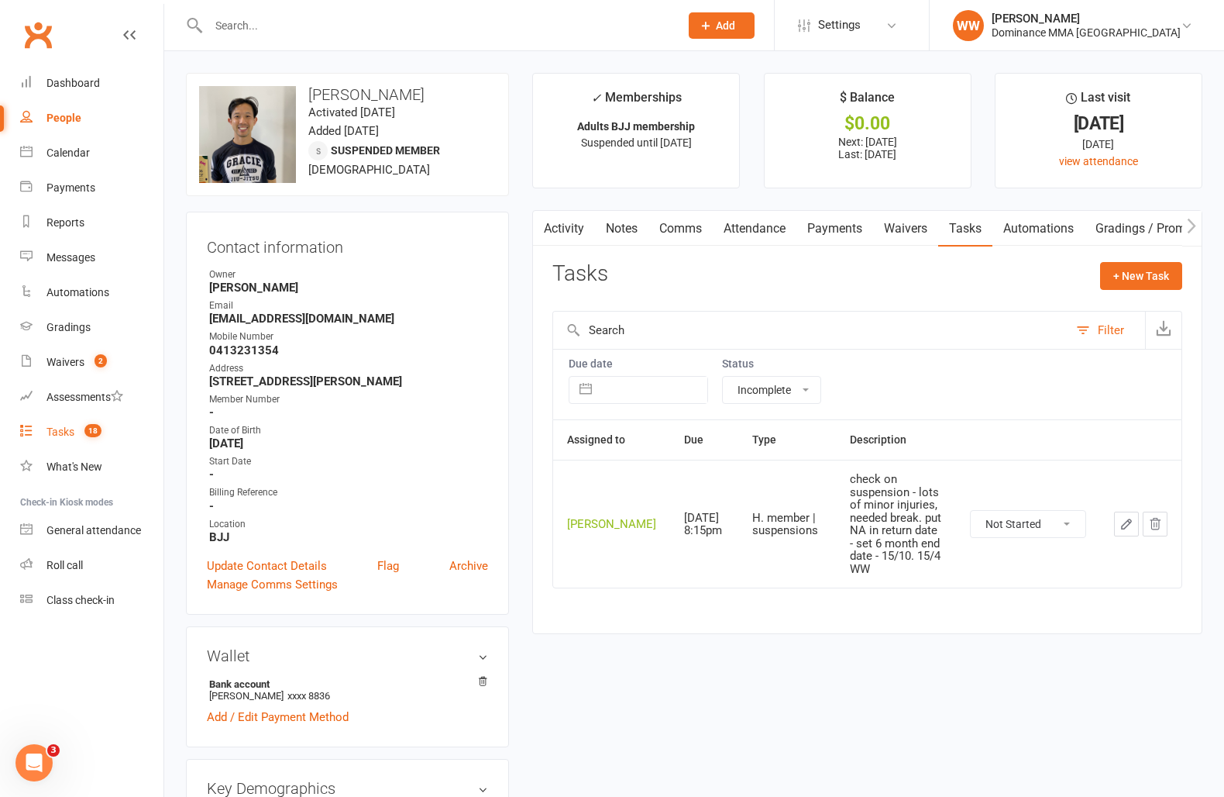
click at [66, 430] on div "Tasks" at bounding box center [60, 431] width 28 height 12
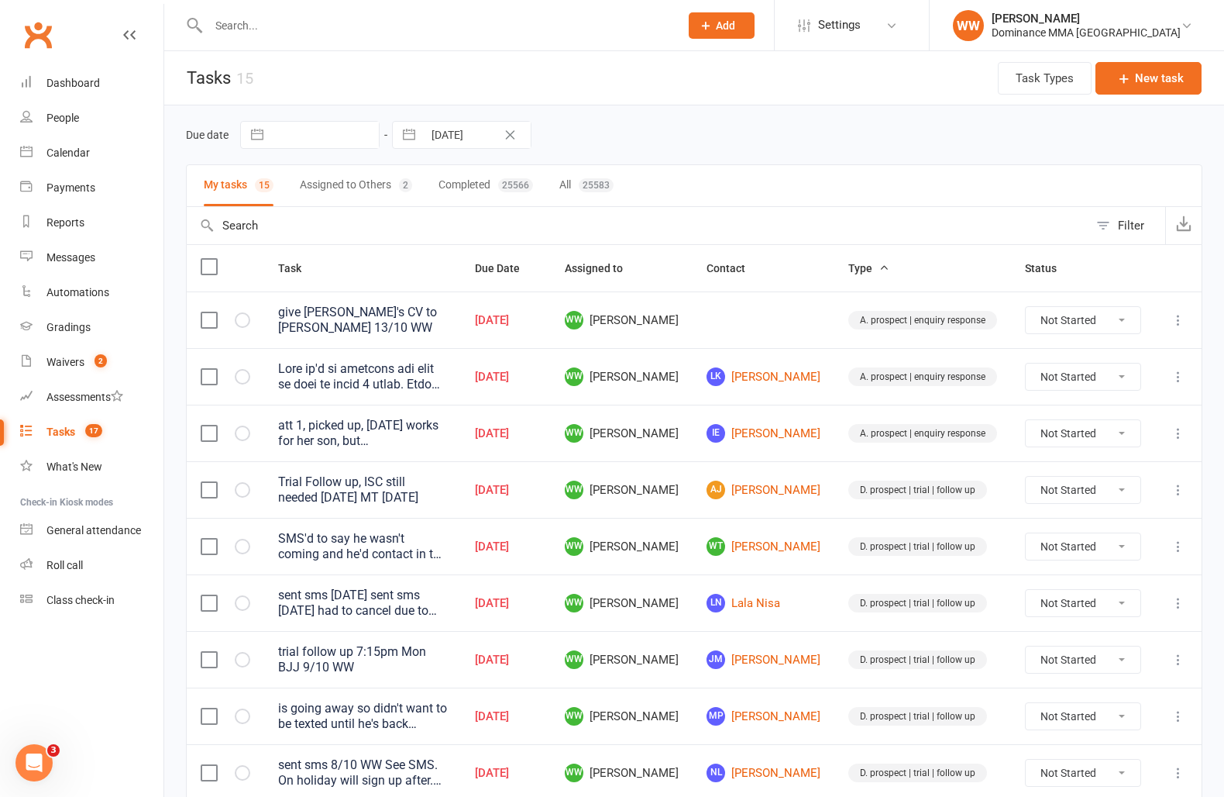
scroll to position [401, 0]
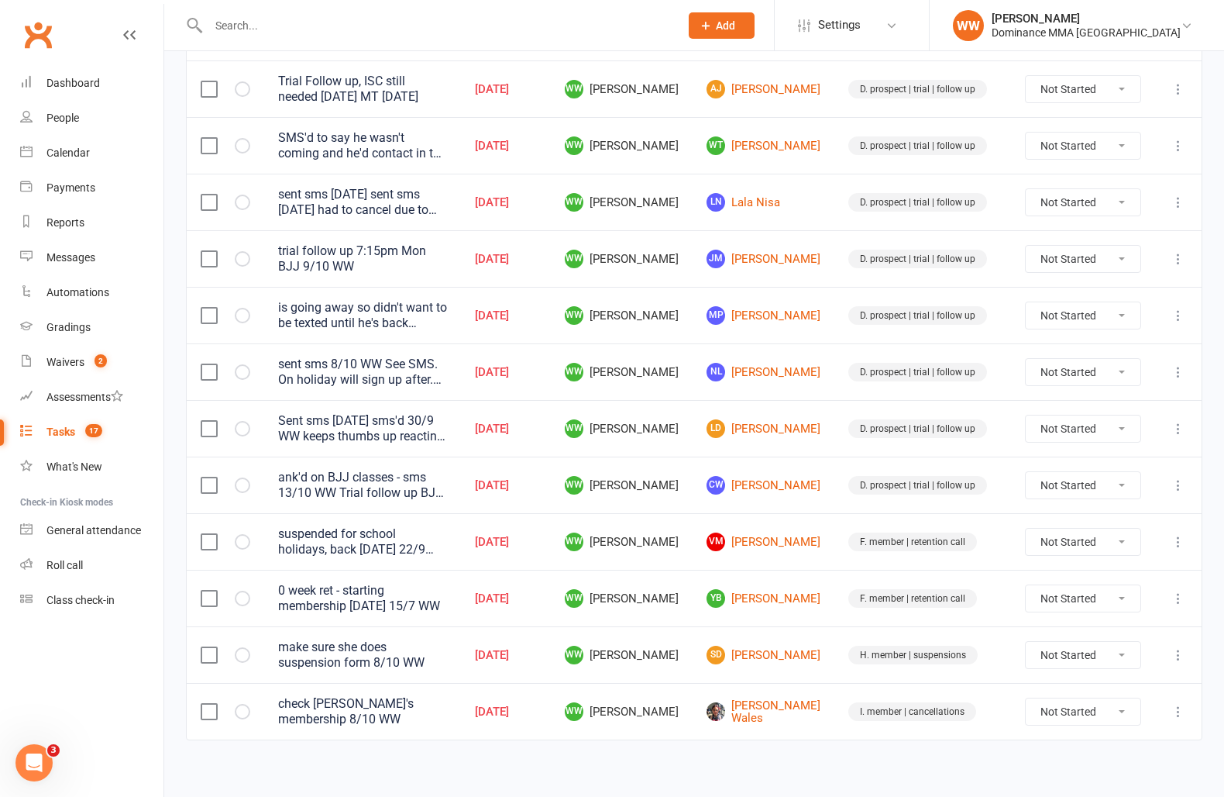
click at [693, 666] on td "WW Will Wesley" at bounding box center [622, 654] width 142 height 57
click at [727, 666] on td "SD Stavrina Dimitriou" at bounding box center [764, 654] width 142 height 57
click at [773, 542] on link "VM Vivian Morgan" at bounding box center [764, 541] width 114 height 19
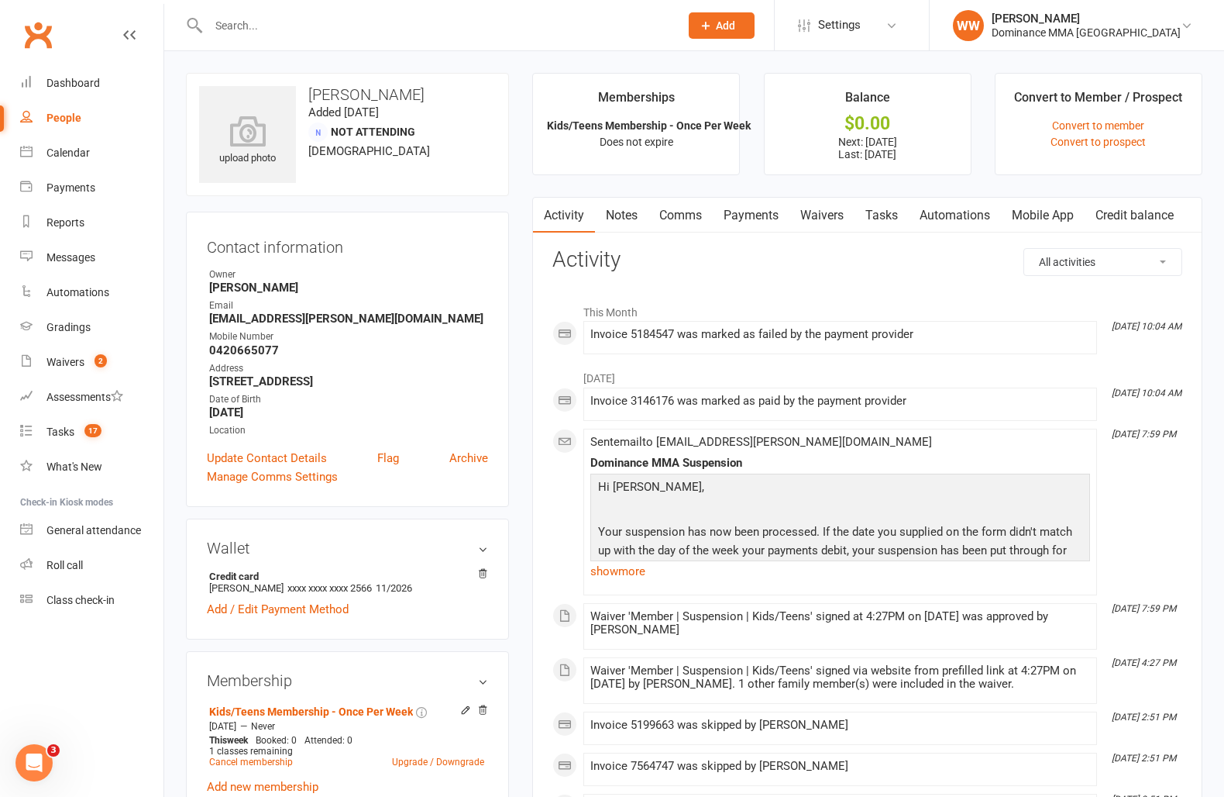
click at [519, 525] on div "upload photo Vivian Morgan Added 25 August, 2025 Not Attending 47 years old Con…" at bounding box center [347, 758] width 346 height 1370
click at [890, 225] on link "Tasks" at bounding box center [882, 216] width 54 height 36
select select "incomplete"
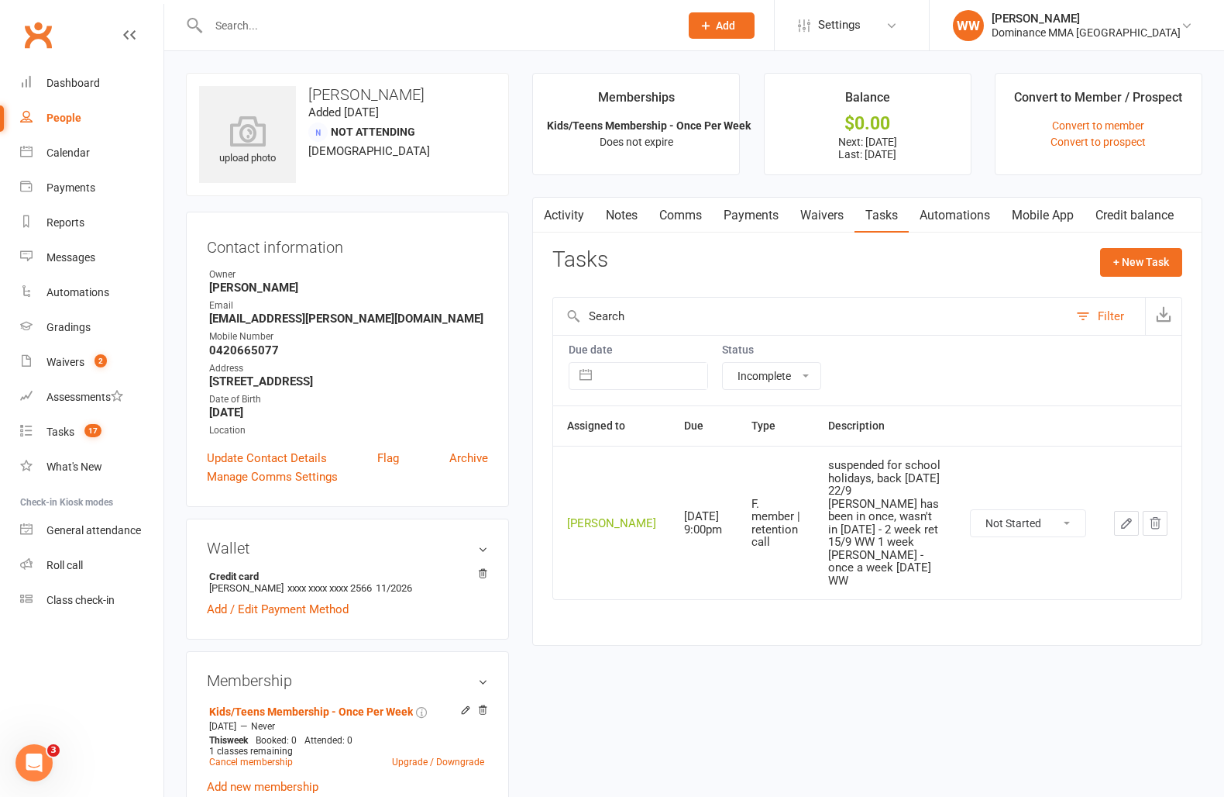
click at [1121, 516] on icon "button" at bounding box center [1127, 523] width 14 height 14
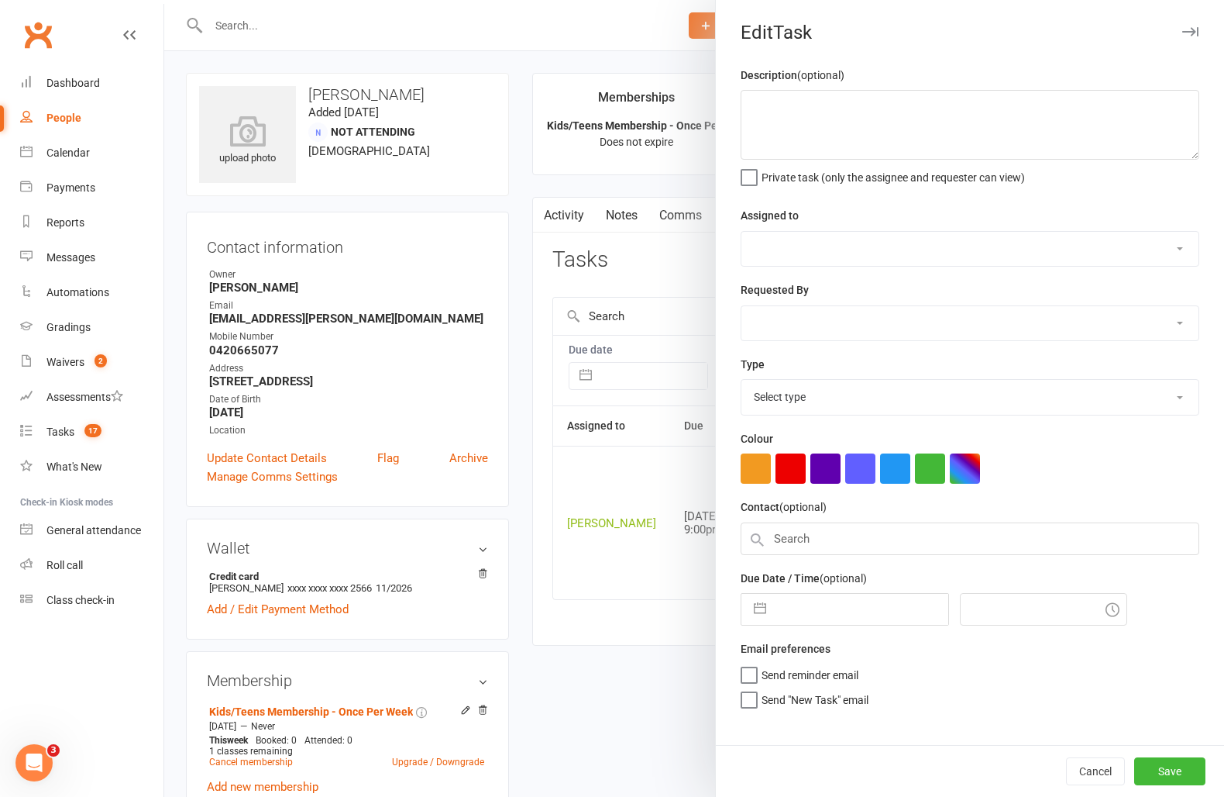
type textarea "suspended for school holidays, back Oct 13th 22/9 WW George has been in once, w…"
select select "49757"
type input "13 Oct 2025"
type input "9:00pm"
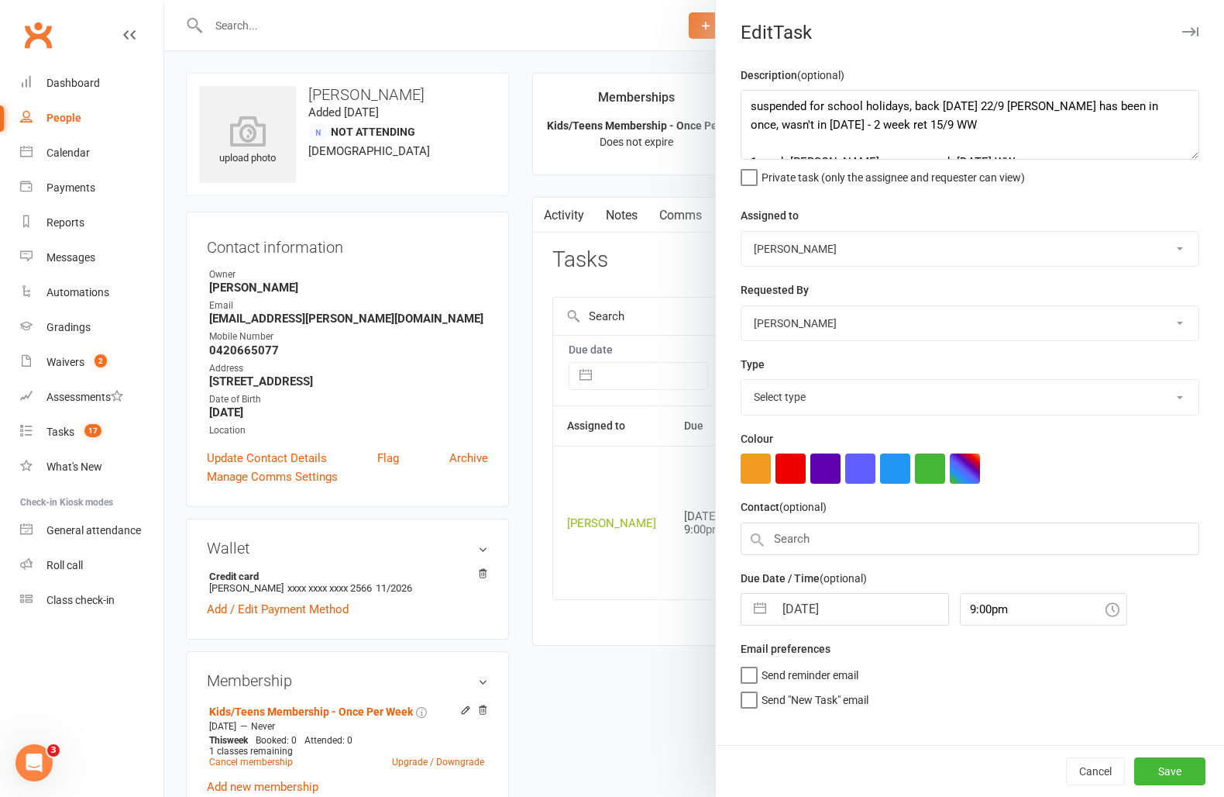
select select "3865"
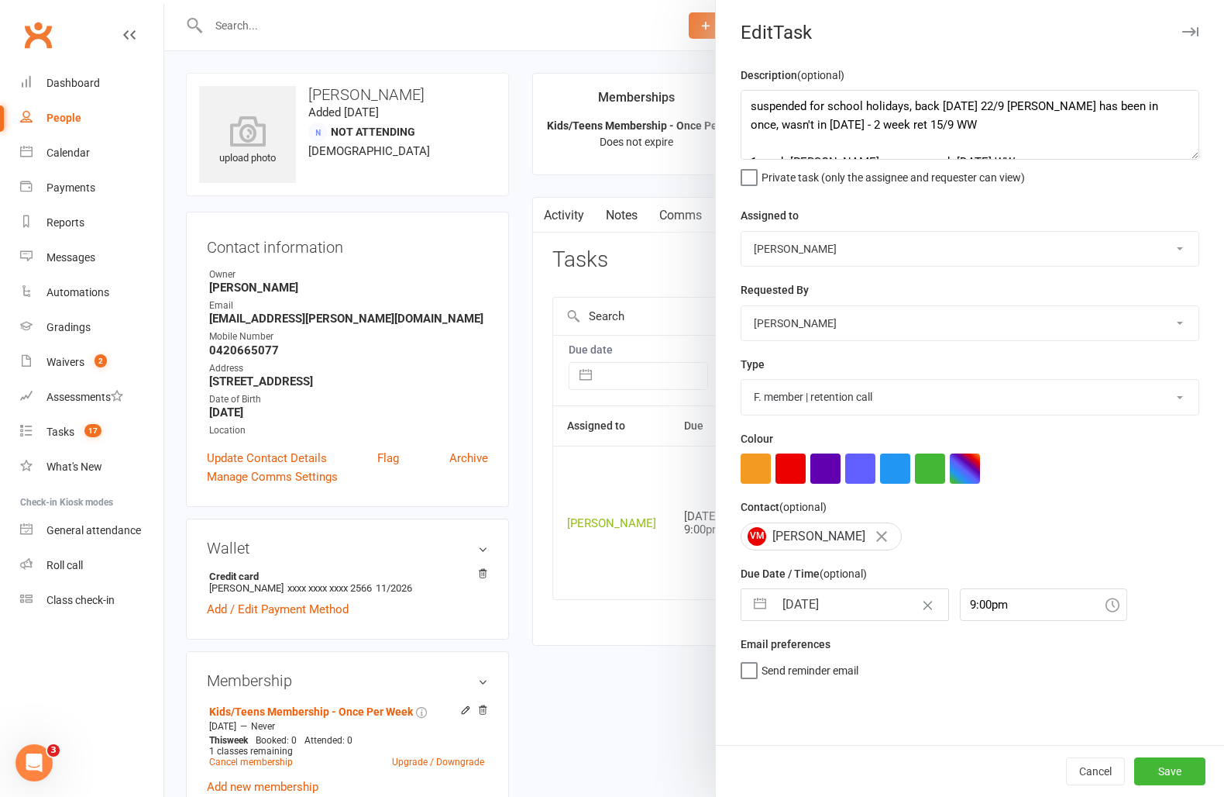
click at [835, 602] on input "13 Oct 2025" at bounding box center [861, 604] width 174 height 31
select select "8"
select select "2025"
select select "9"
select select "2025"
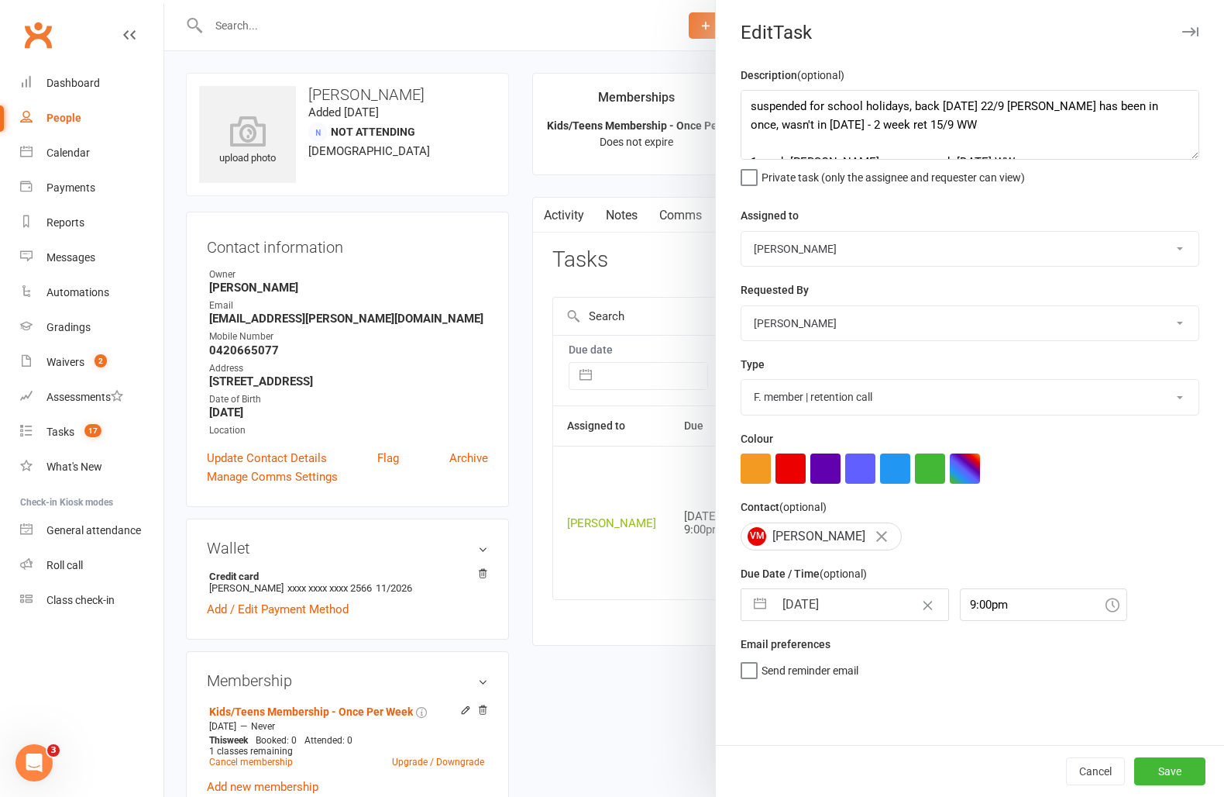
select select "10"
select select "2025"
click at [829, 782] on td "14" at bounding box center [834, 780] width 30 height 29
type input "14 Oct 2025"
click at [1142, 776] on button "Save" at bounding box center [1170, 771] width 71 height 28
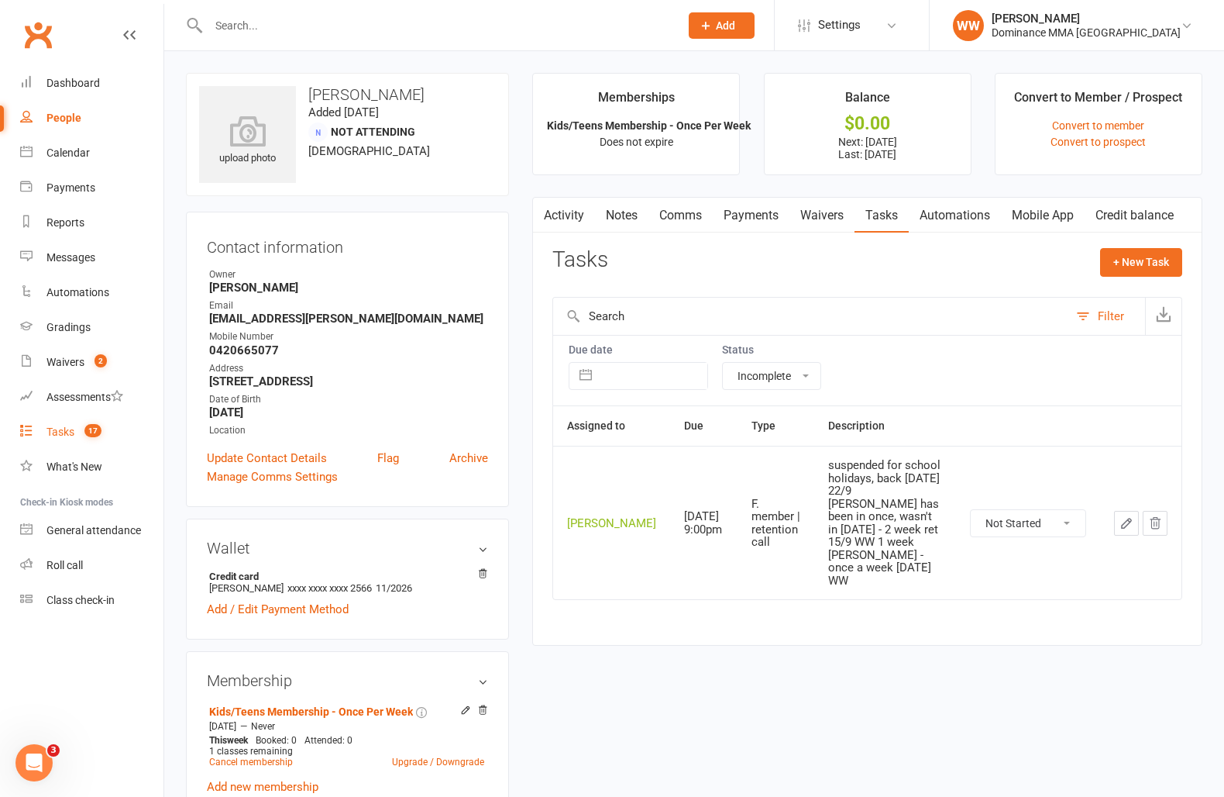
click at [77, 426] on count-badge "17" at bounding box center [89, 431] width 25 height 12
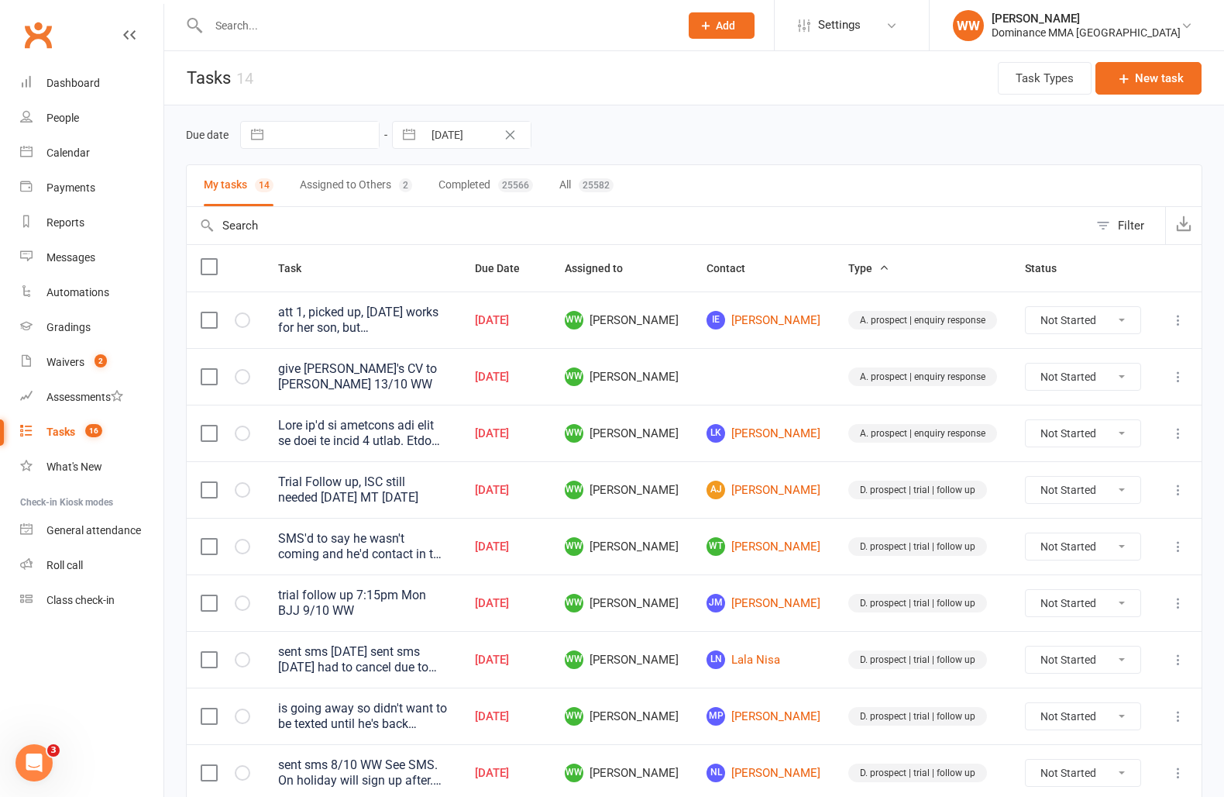
drag, startPoint x: 725, startPoint y: 651, endPoint x: 725, endPoint y: 668, distance: 17.1
click at [693, 651] on td "WW Will Wesley" at bounding box center [622, 659] width 142 height 57
click at [693, 671] on td "WW Will Wesley" at bounding box center [622, 659] width 142 height 57
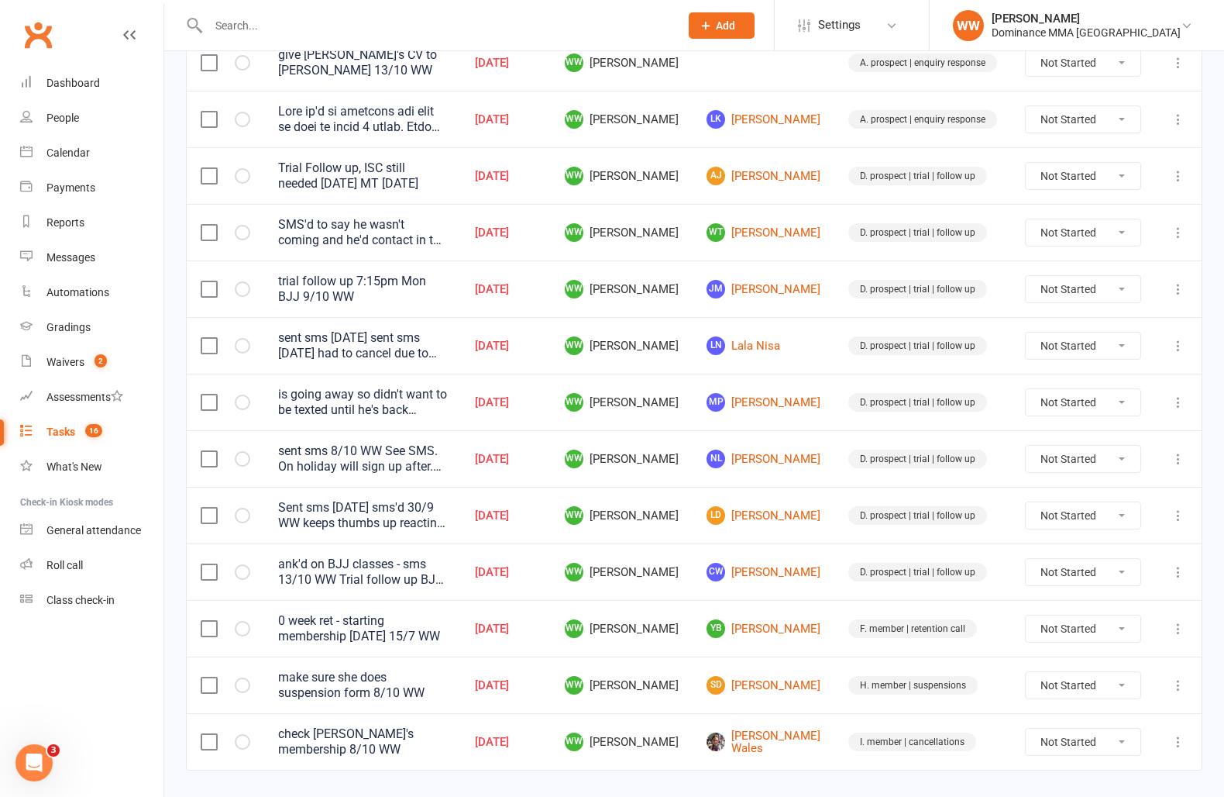
scroll to position [344, 0]
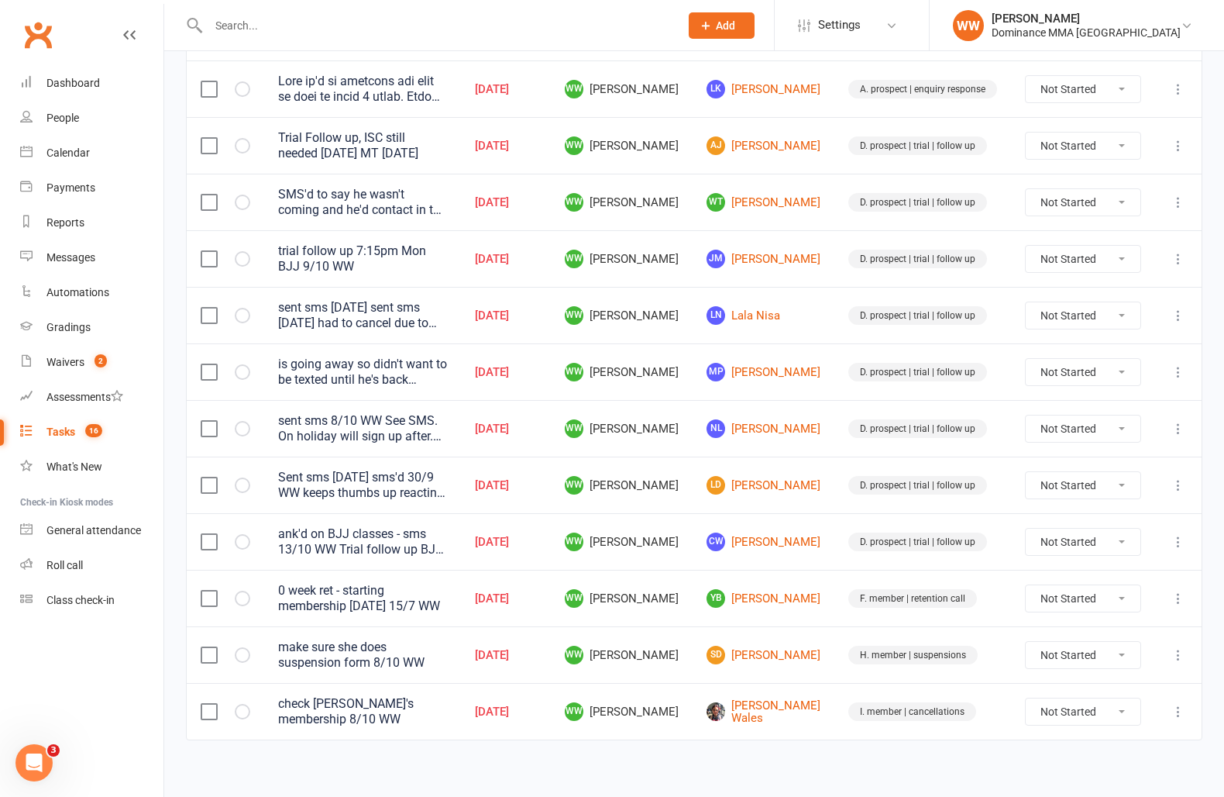
click at [1172, 421] on icon at bounding box center [1178, 428] width 15 height 15
click at [1068, 478] on link "Edit" at bounding box center [1110, 483] width 153 height 31
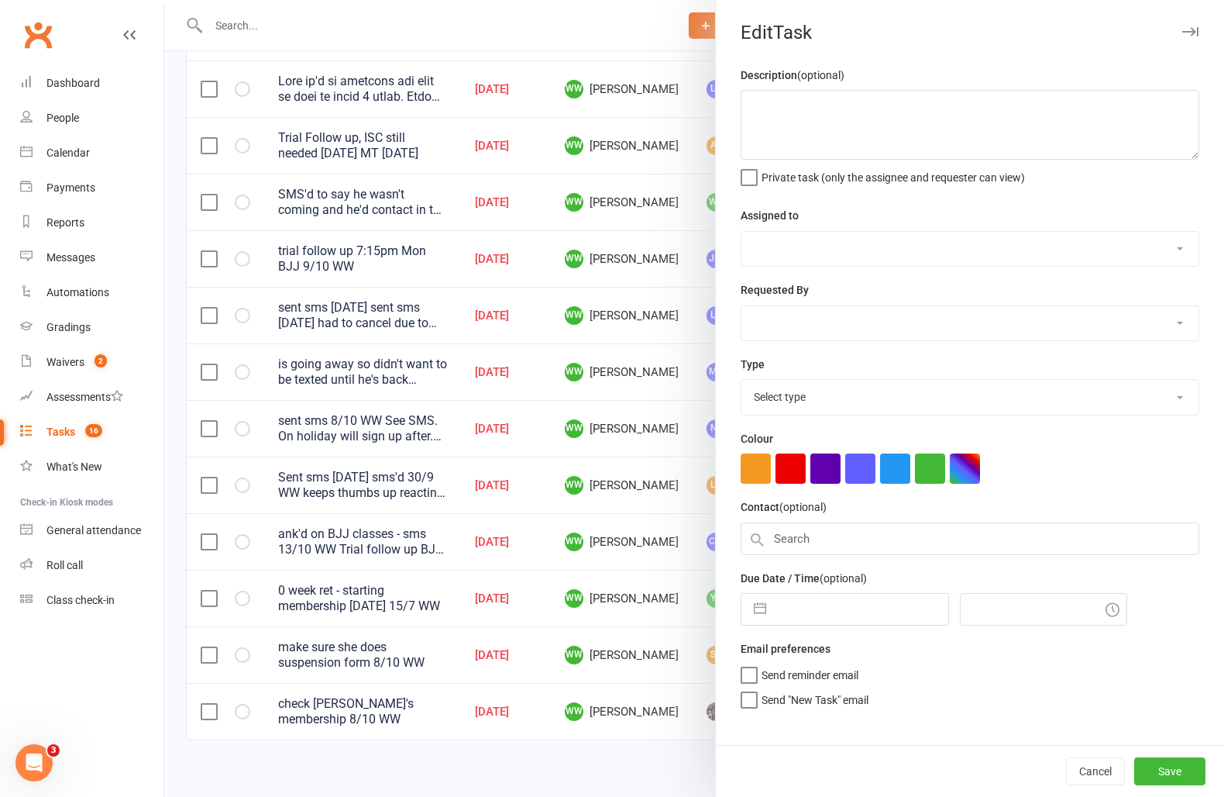
type textarea "sent sms 8/10 WW See SMS. On holiday will sign up after. Follow up if heard not…"
select select "49757"
type input "13 Oct 2025"
type input "8:00pm"
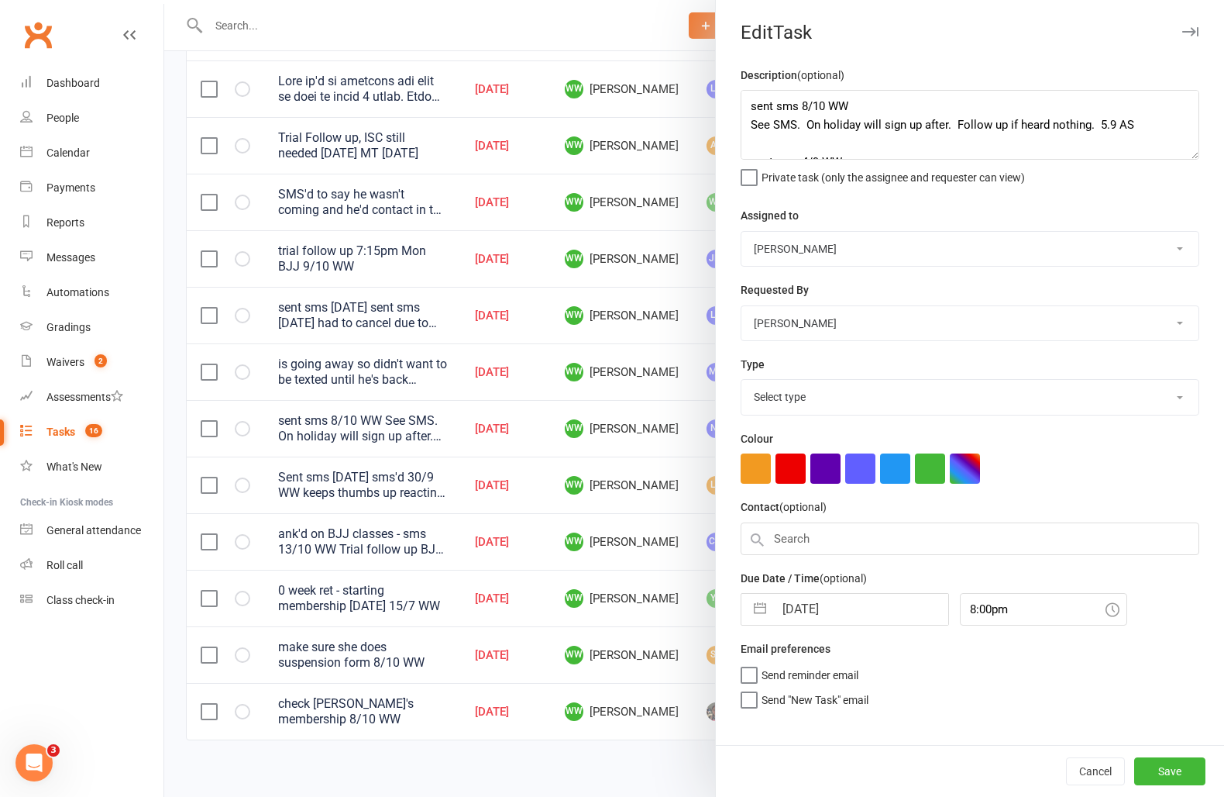
select select "3863"
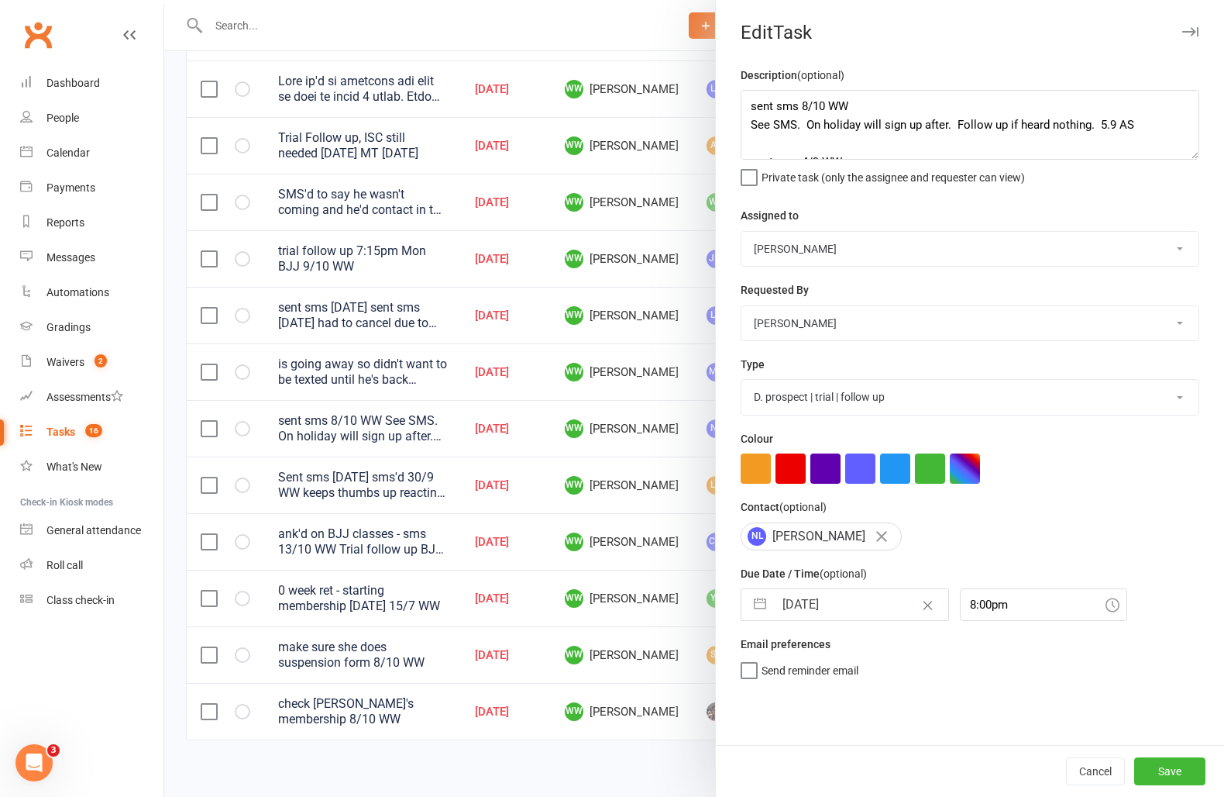
drag, startPoint x: 843, startPoint y: 608, endPoint x: 846, endPoint y: 638, distance: 29.6
click at [842, 609] on input "13 Oct 2025" at bounding box center [861, 604] width 174 height 31
select select "8"
select select "2025"
select select "9"
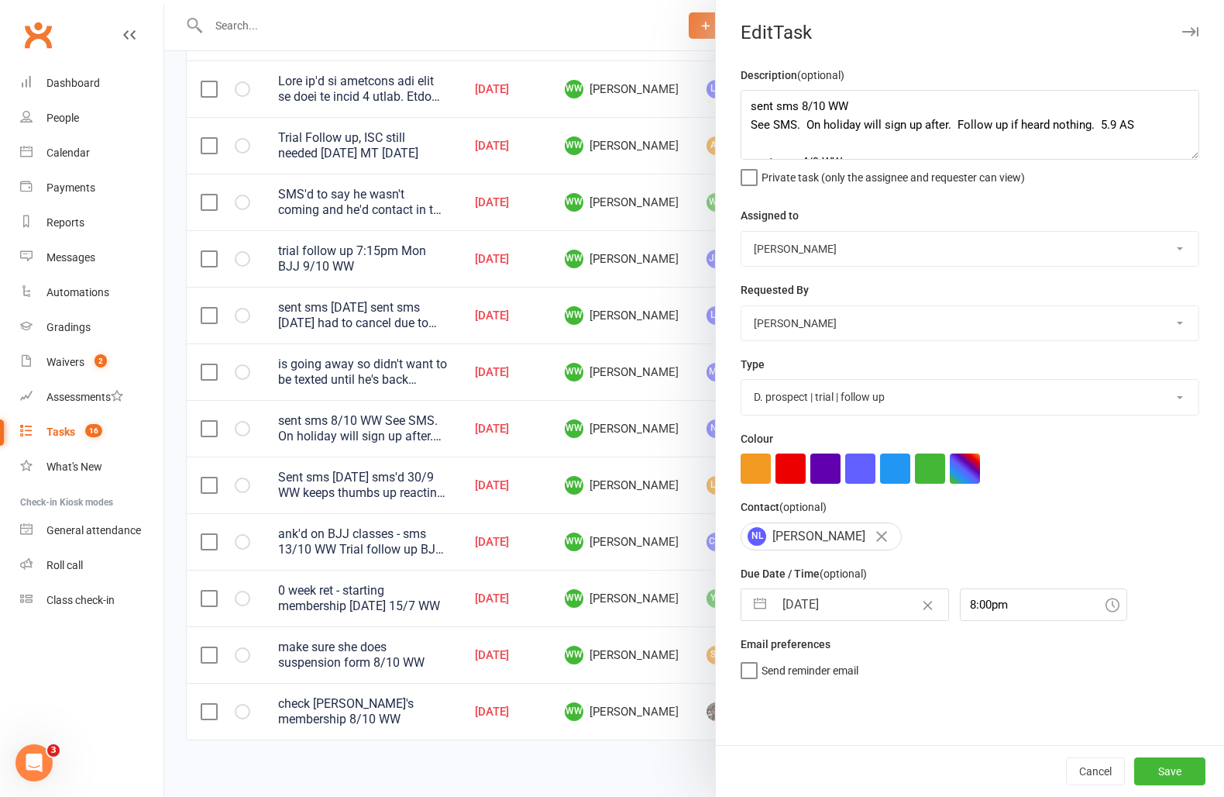
select select "2025"
select select "10"
select select "2025"
click at [869, 777] on td "15" at bounding box center [864, 780] width 30 height 29
type input "15 Oct 2025"
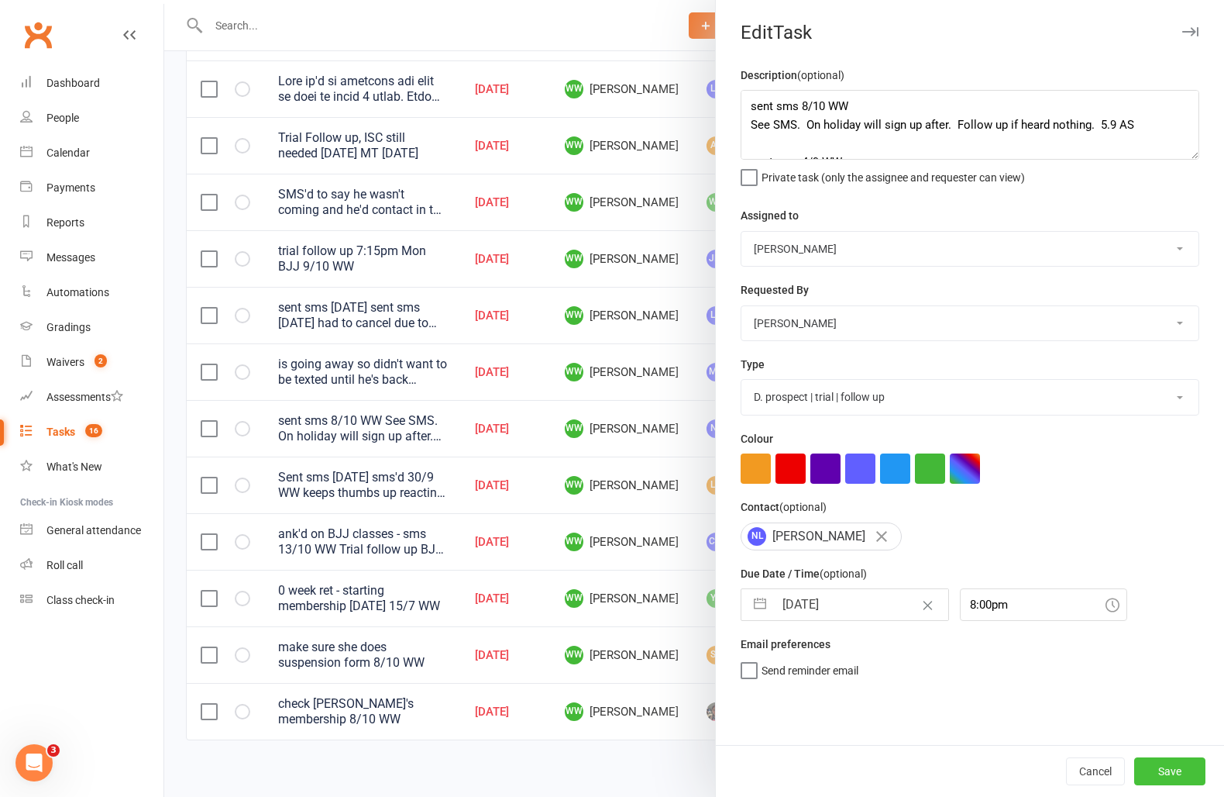
click at [1152, 763] on button "Save" at bounding box center [1170, 771] width 71 height 28
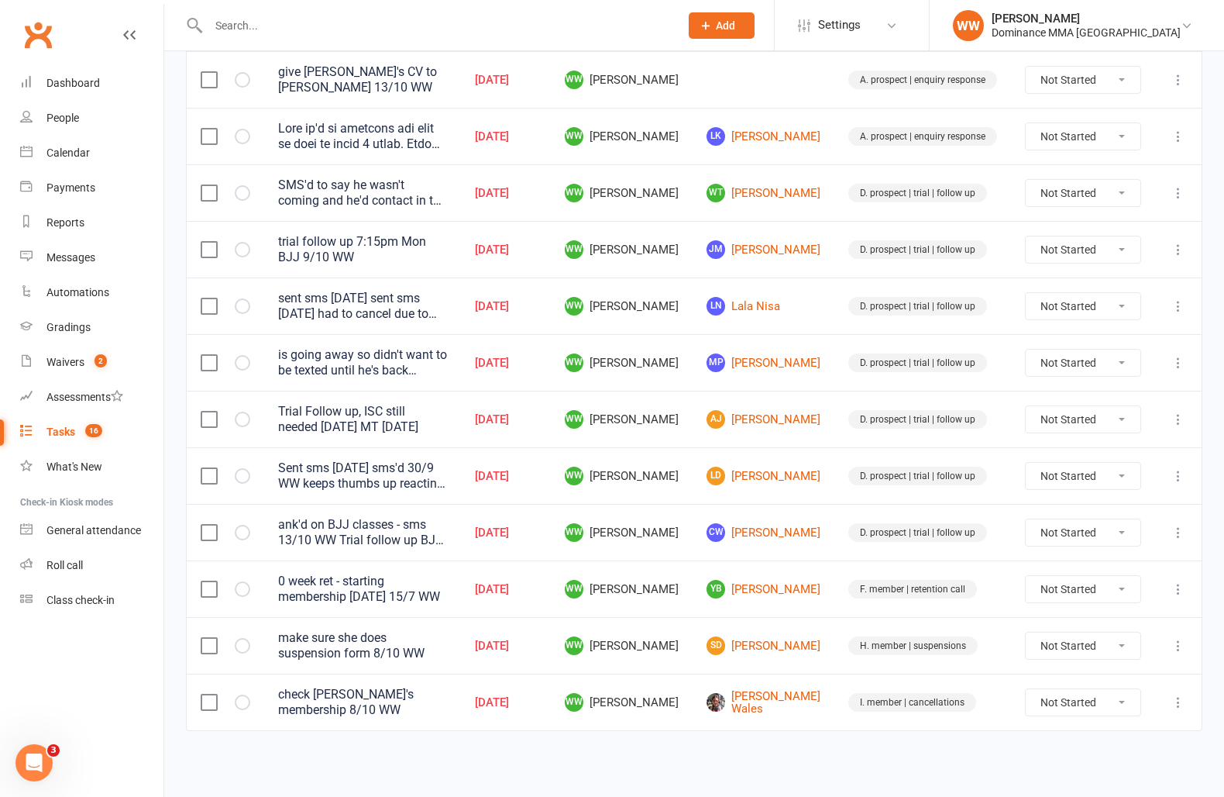
scroll to position [288, 0]
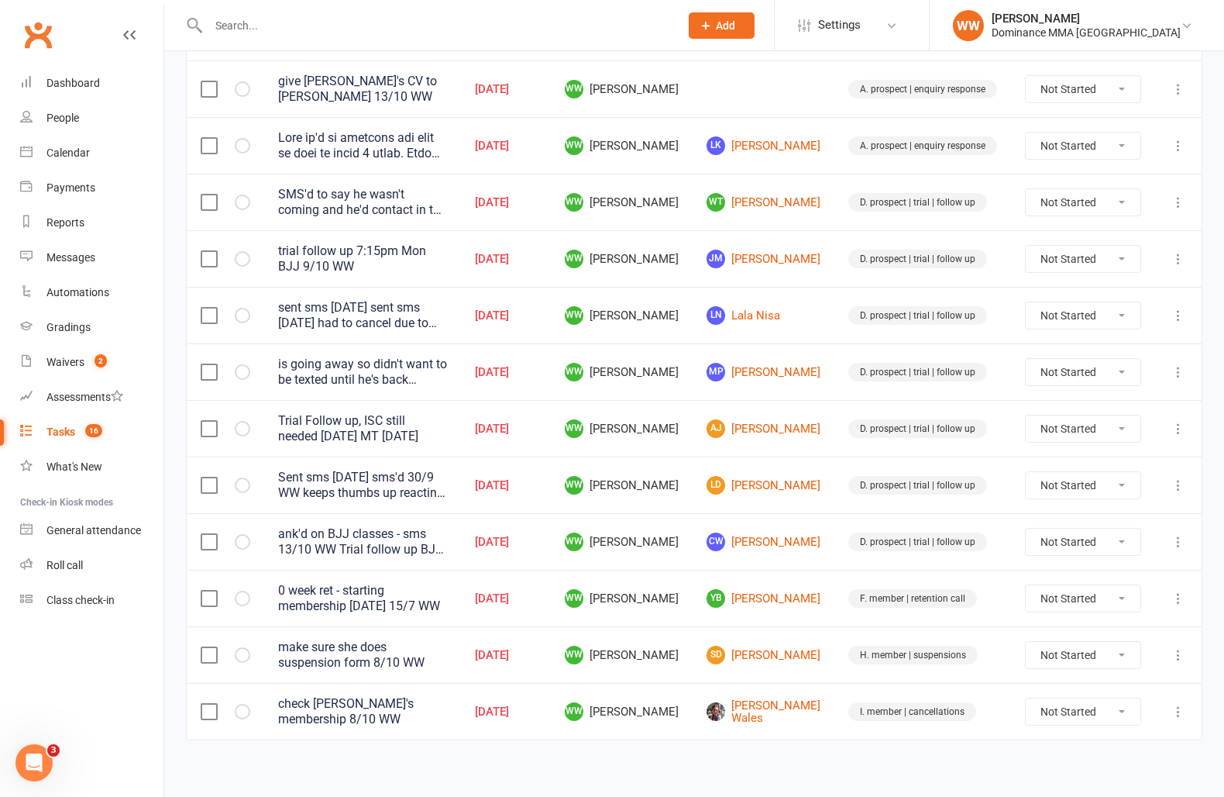
click at [821, 432] on td "AJ Aymen Jebril" at bounding box center [764, 428] width 142 height 57
click at [1185, 425] on icon at bounding box center [1178, 428] width 15 height 15
click at [1084, 481] on link "Edit" at bounding box center [1110, 483] width 153 height 31
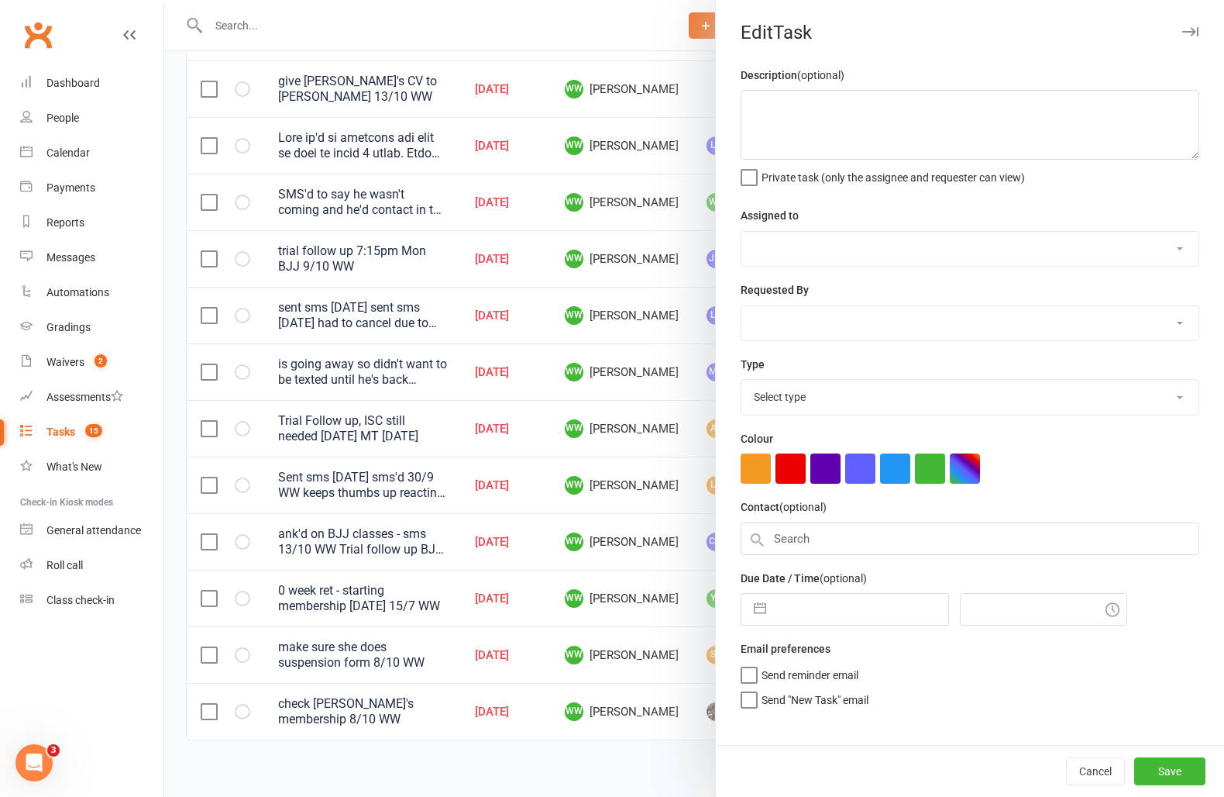
type textarea "Trial Follow up, ISC still needed Monday MT 9/10 SA"
select select "49757"
select select "12631"
type input "13 Oct 2025"
type input "1:45pm"
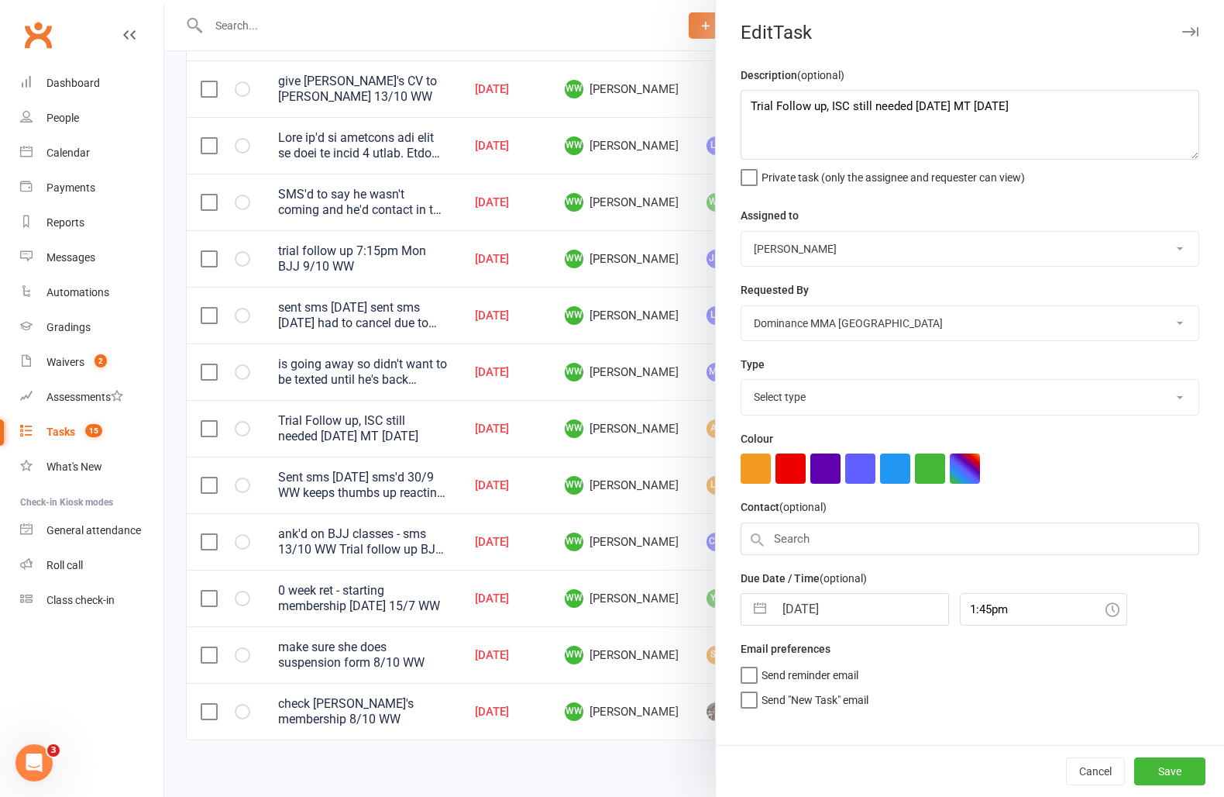
select select "3863"
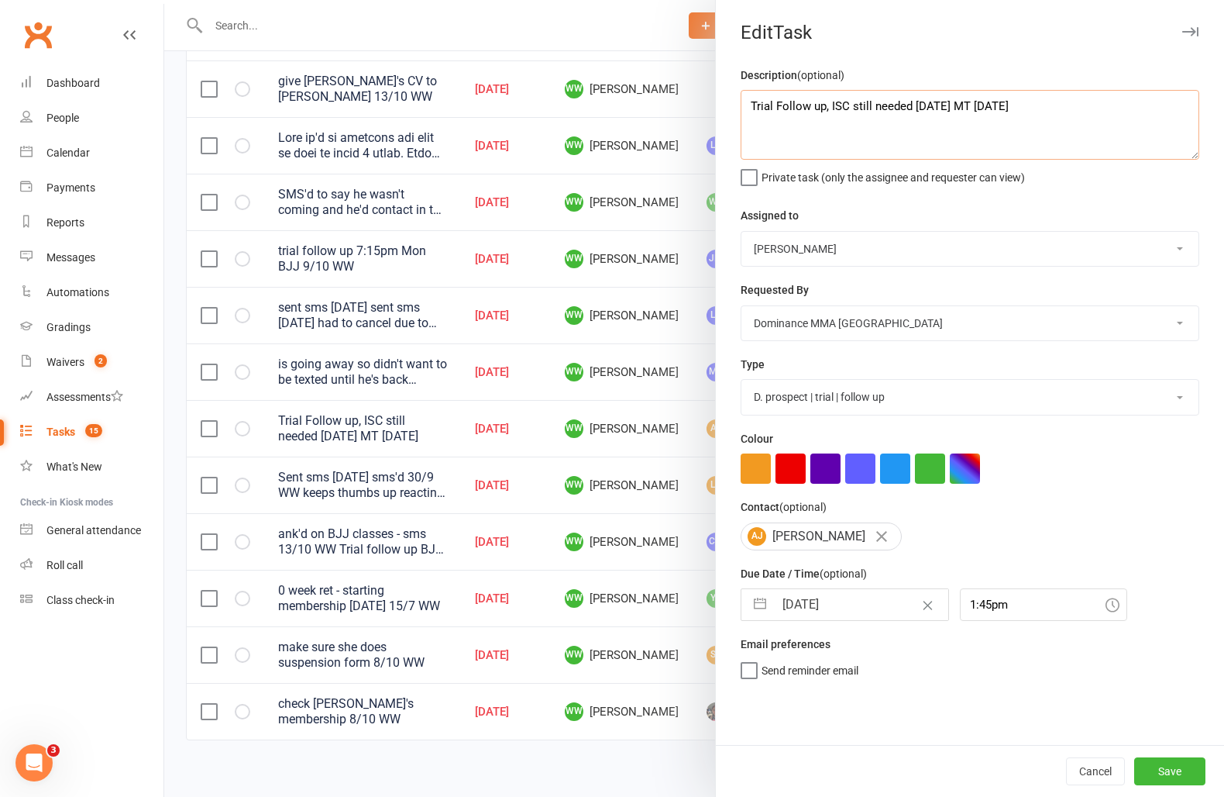
drag, startPoint x: 752, startPoint y: 108, endPoint x: 763, endPoint y: 156, distance: 49.1
click at [752, 108] on textarea "Trial Follow up, ISC still needed Monday MT 9/10 SA" at bounding box center [970, 125] width 459 height 70
type textarea "ank, asked to come in tomorrow instead 13/10 WW Trial Follow up, ISC still need…"
click at [817, 603] on input "13 Oct 2025" at bounding box center [861, 604] width 174 height 31
select select "8"
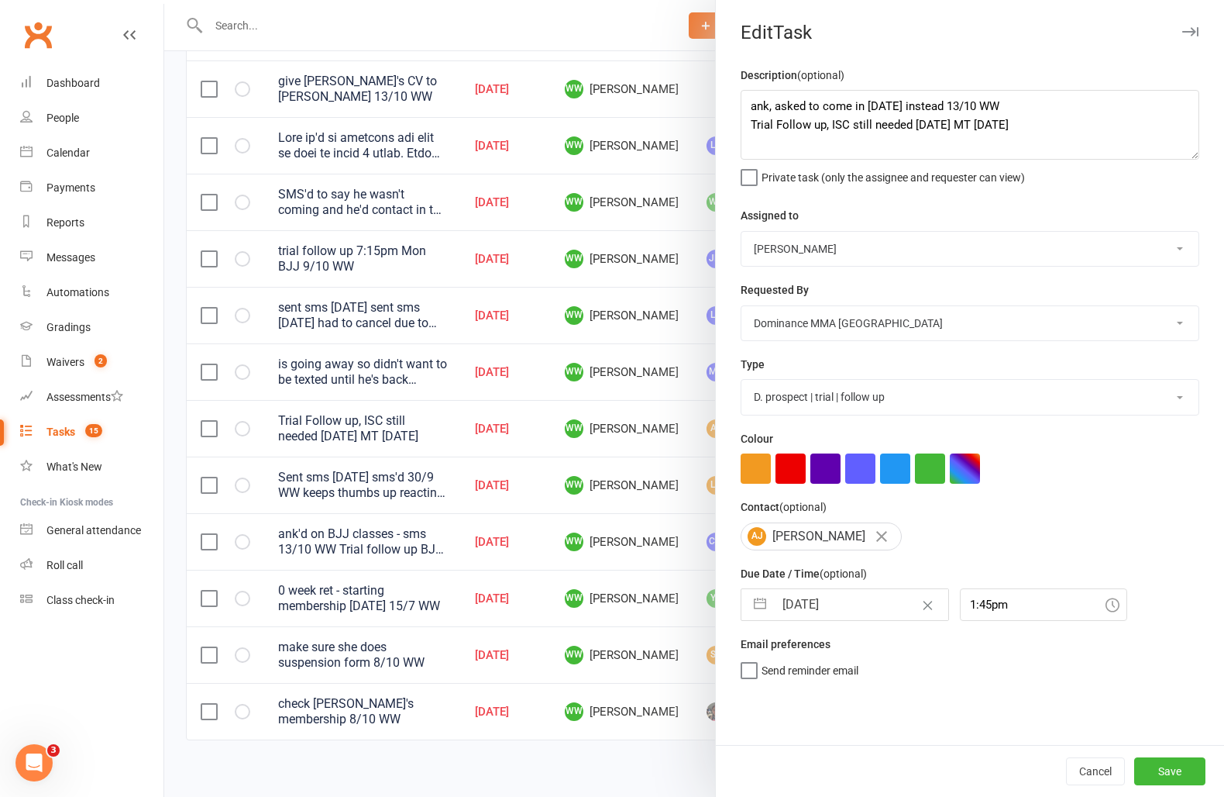
select select "2025"
select select "9"
select select "2025"
select select "10"
select select "2025"
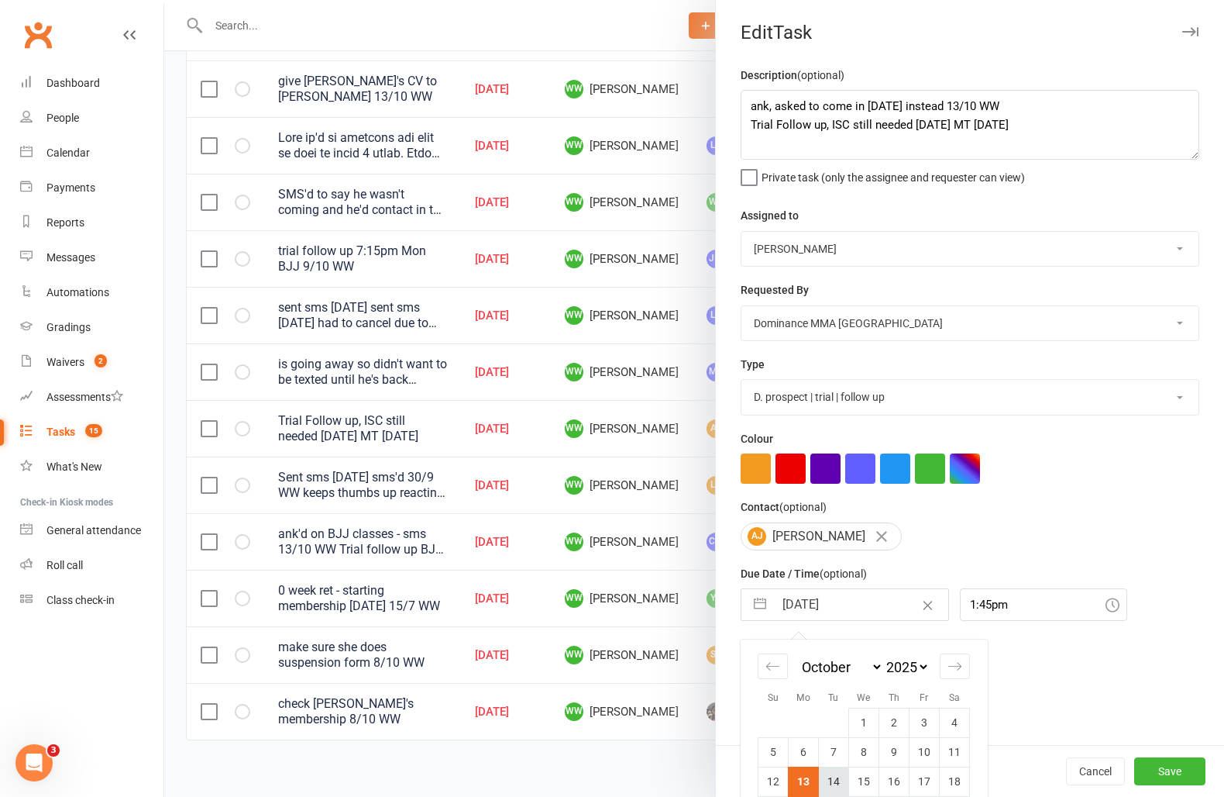
click at [839, 781] on td "14" at bounding box center [834, 780] width 30 height 29
type input "14 Oct 2025"
click at [1149, 766] on button "Save" at bounding box center [1170, 771] width 71 height 28
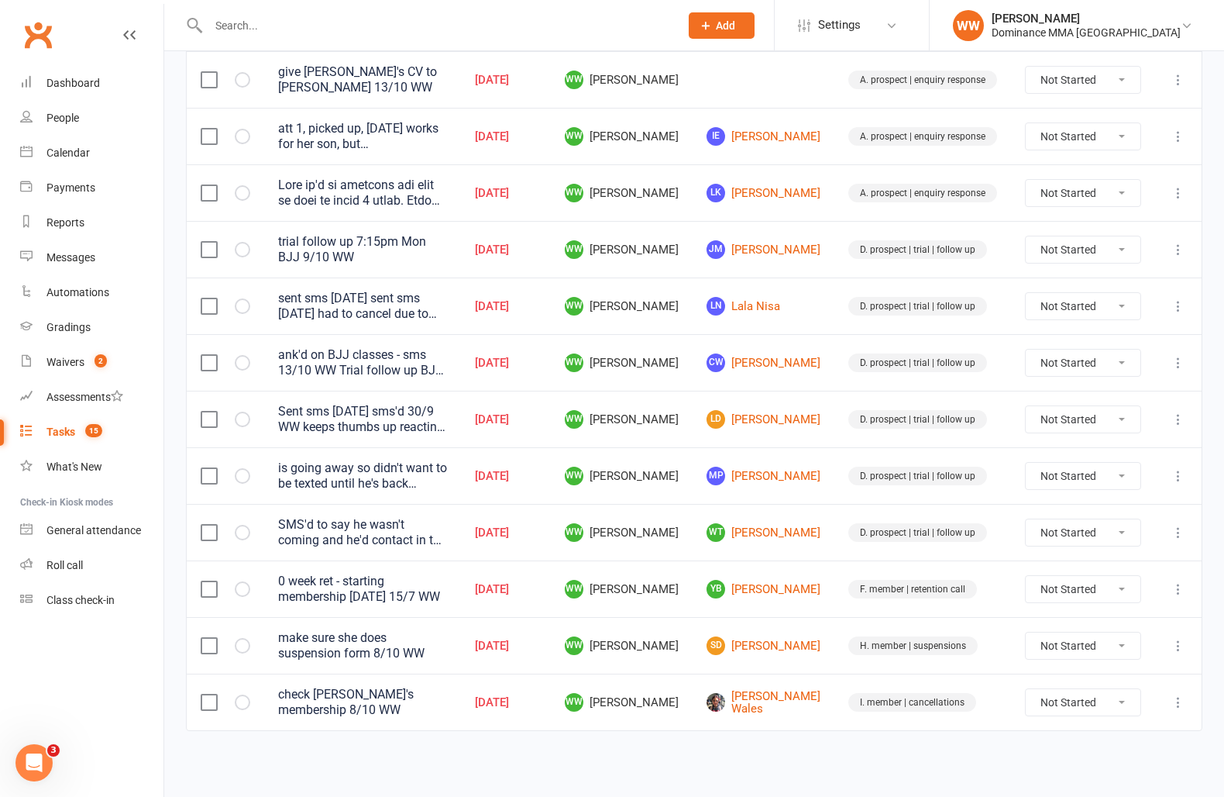
scroll to position [231, 0]
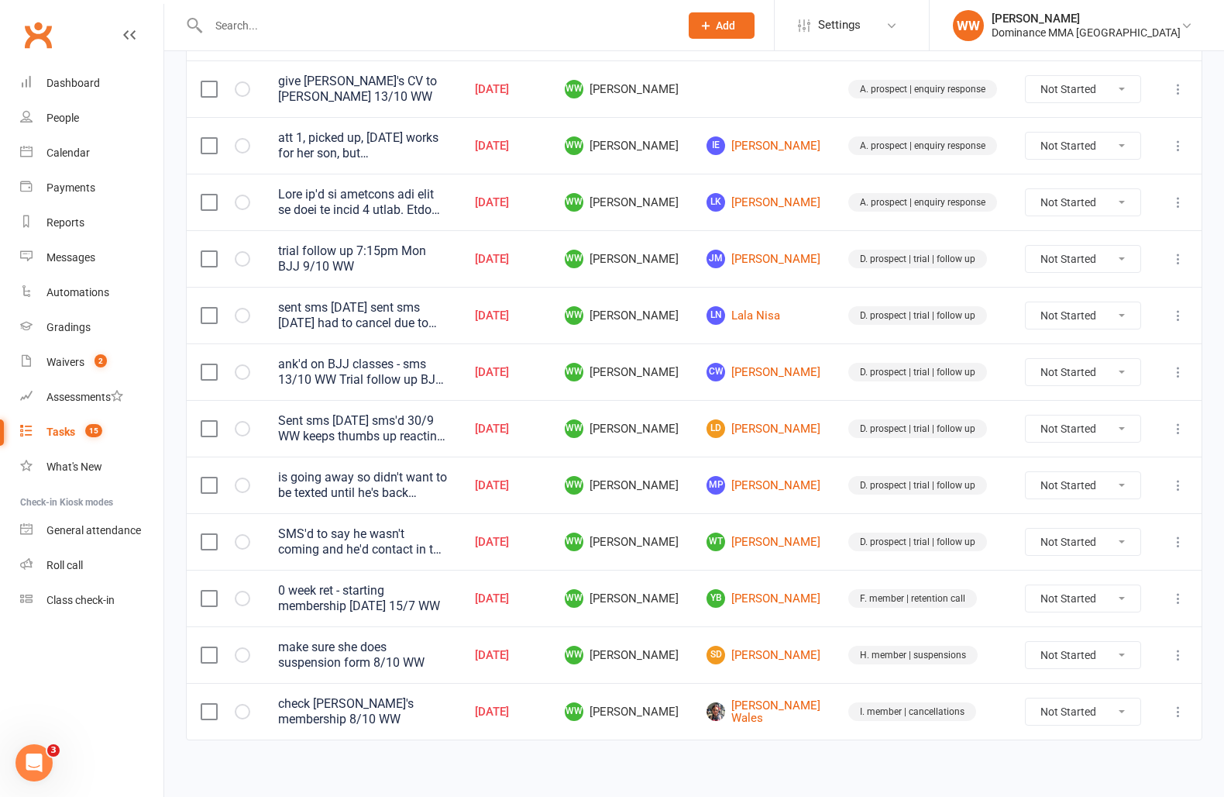
click at [836, 466] on td "D. prospect | trial | follow up" at bounding box center [923, 484] width 177 height 57
click at [835, 456] on td "D. prospect | trial | follow up" at bounding box center [923, 484] width 177 height 57
click at [834, 462] on tr "is going away so didn't want to be texted until he's back 27/9 SA Trial follow …" at bounding box center [694, 484] width 1015 height 57
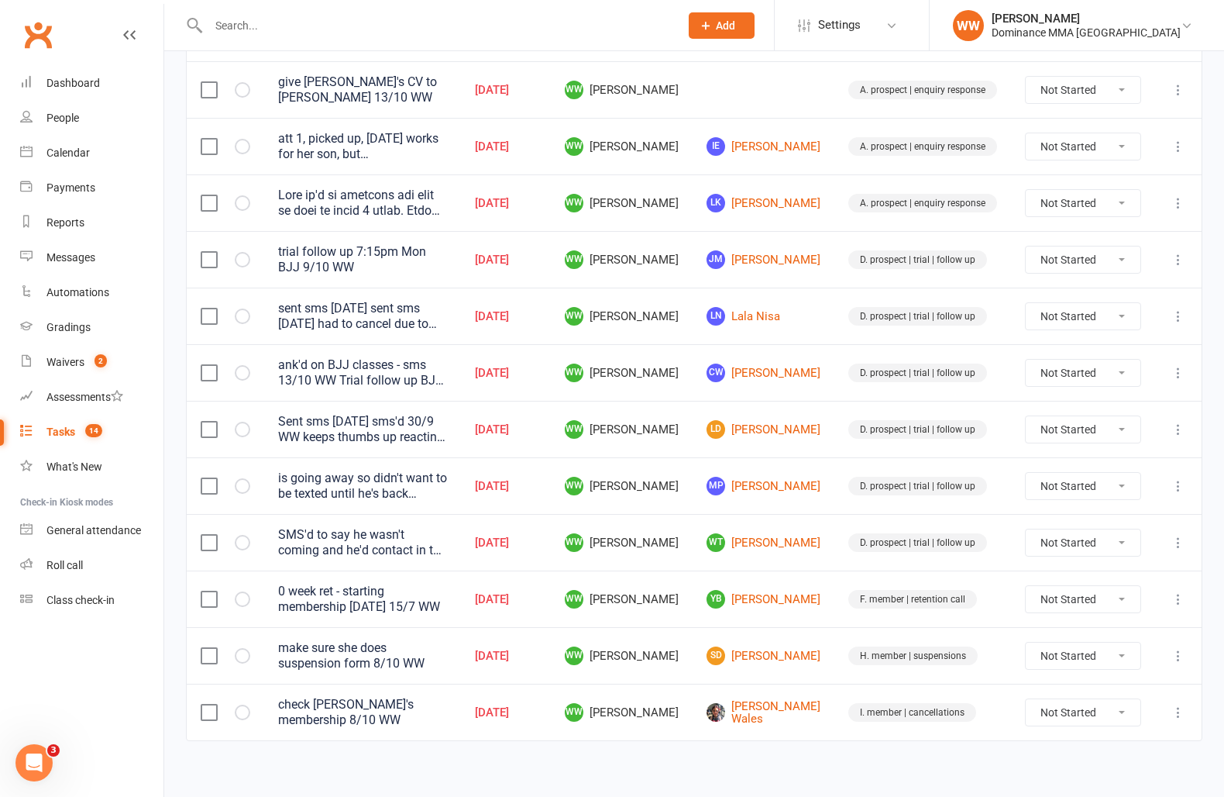
click at [832, 461] on td "MP Matthew P" at bounding box center [764, 485] width 142 height 57
click at [837, 457] on td "D. prospect | trial | follow up" at bounding box center [923, 485] width 177 height 57
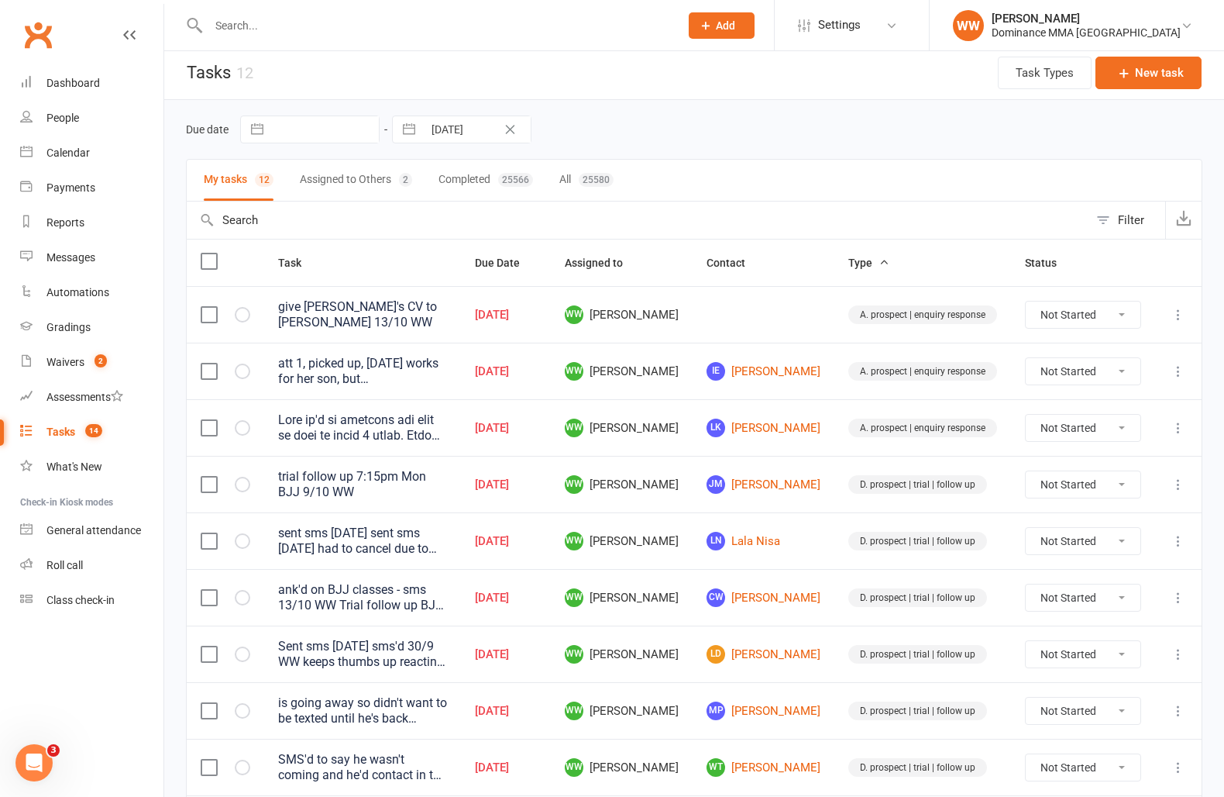
scroll to position [0, 0]
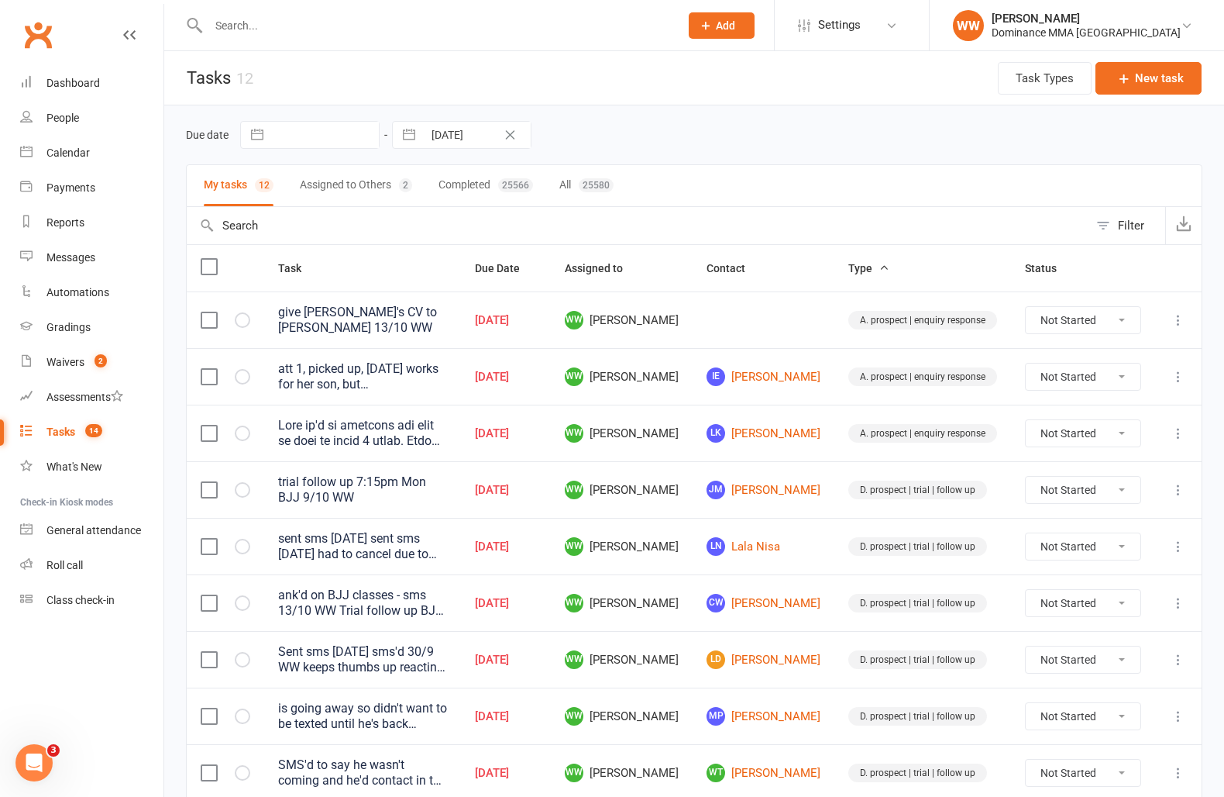
click at [355, 177] on button "Assigned to Others 2" at bounding box center [356, 185] width 112 height 41
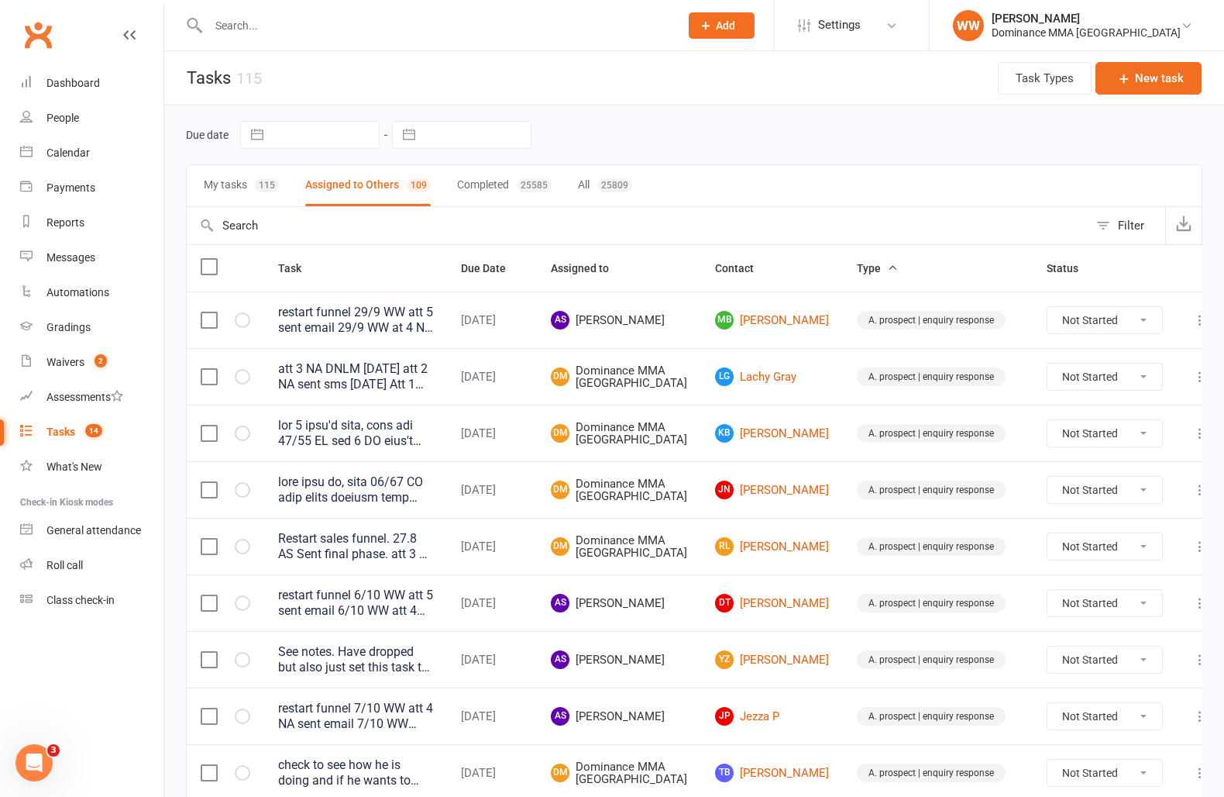
click at [439, 145] on input "text" at bounding box center [477, 135] width 108 height 26
select select "8"
select select "2025"
select select "9"
select select "2025"
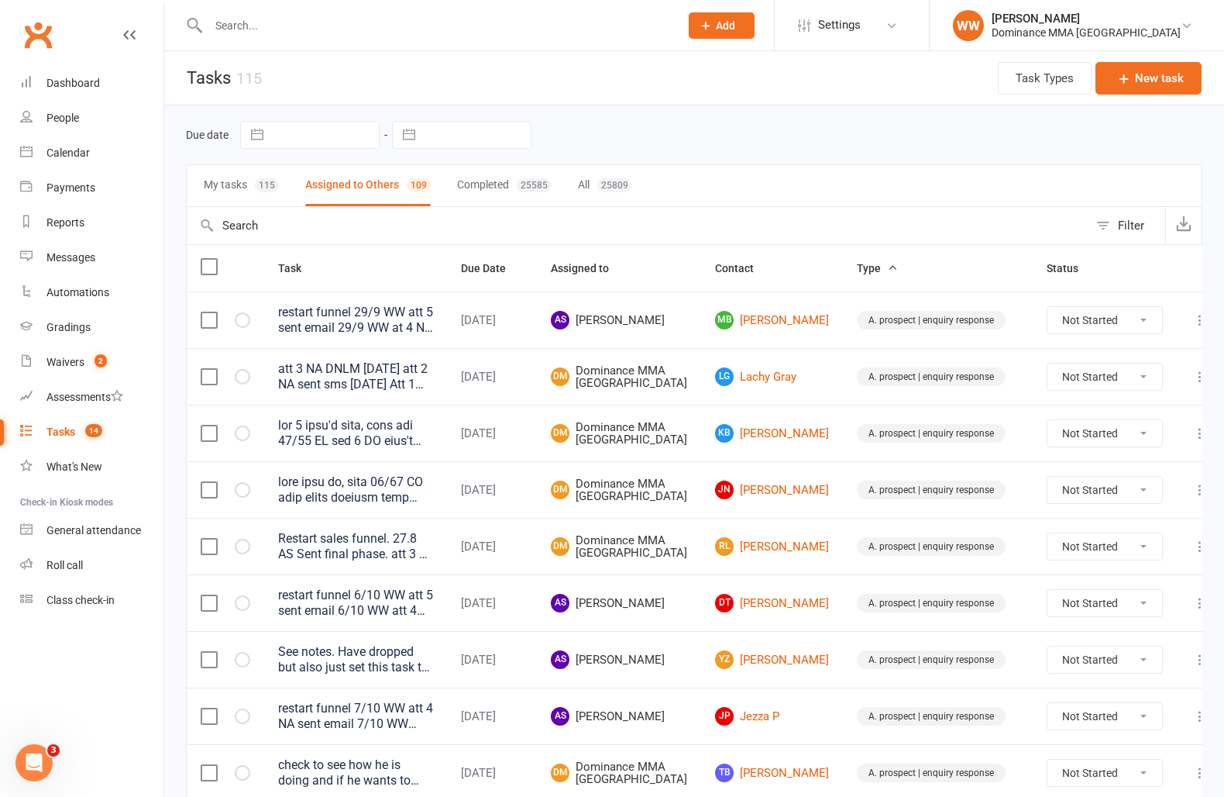
select select "10"
select select "2025"
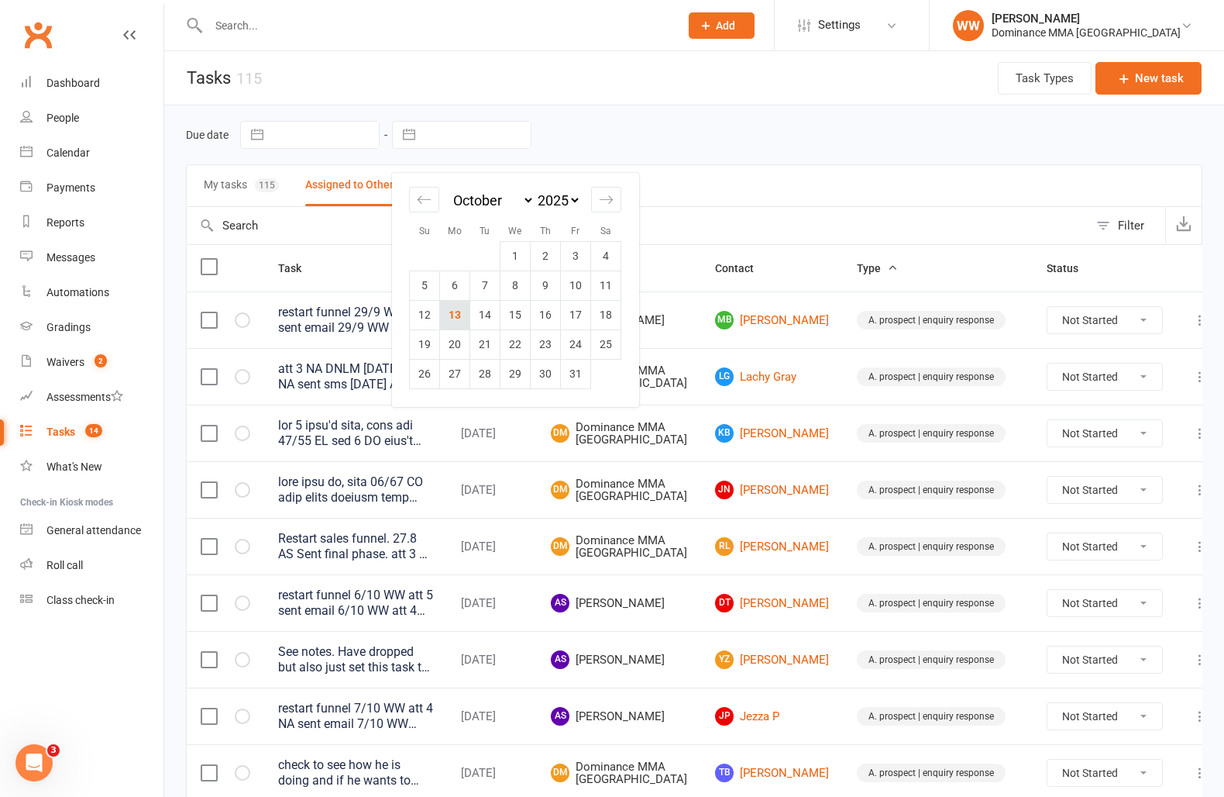
click at [455, 313] on td "13" at bounding box center [455, 314] width 30 height 29
type input "13 Oct 2025"
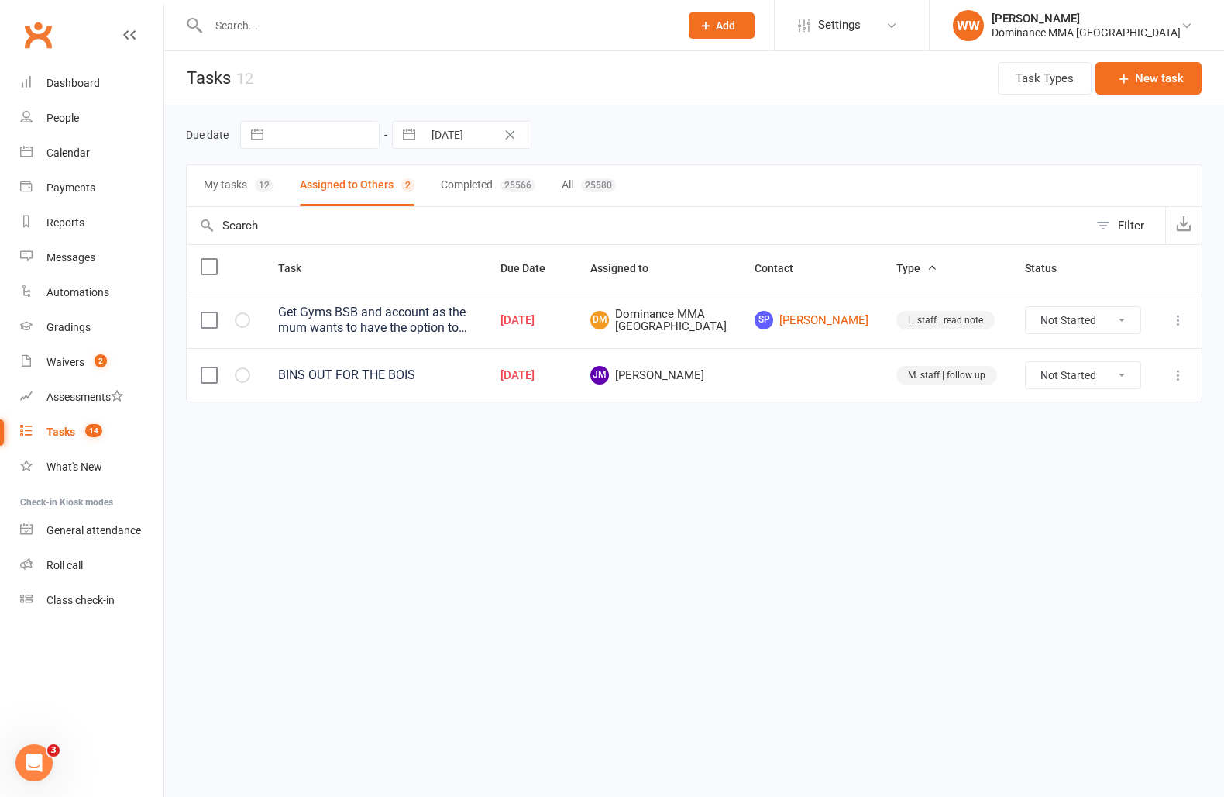
click at [716, 143] on div "Due date Navigate forward to interact with the calendar and select a date. Pres…" at bounding box center [694, 135] width 1017 height 28
click at [759, 146] on div "Due date Navigate forward to interact with the calendar and select a date. Pres…" at bounding box center [694, 135] width 1017 height 28
click at [473, 326] on div "Get Gyms BSB and account as the mum wants to have the option to pay directly to…" at bounding box center [375, 320] width 195 height 31
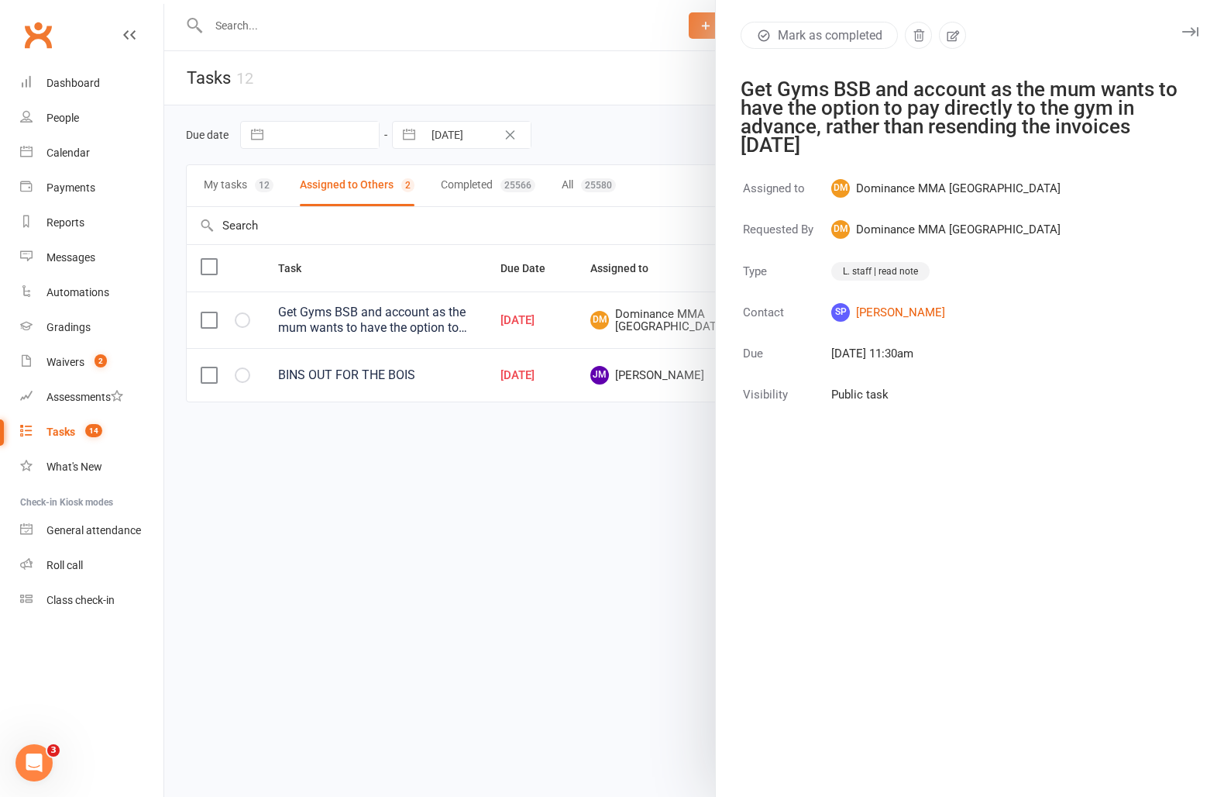
click at [1195, 32] on icon "button" at bounding box center [1191, 31] width 16 height 9
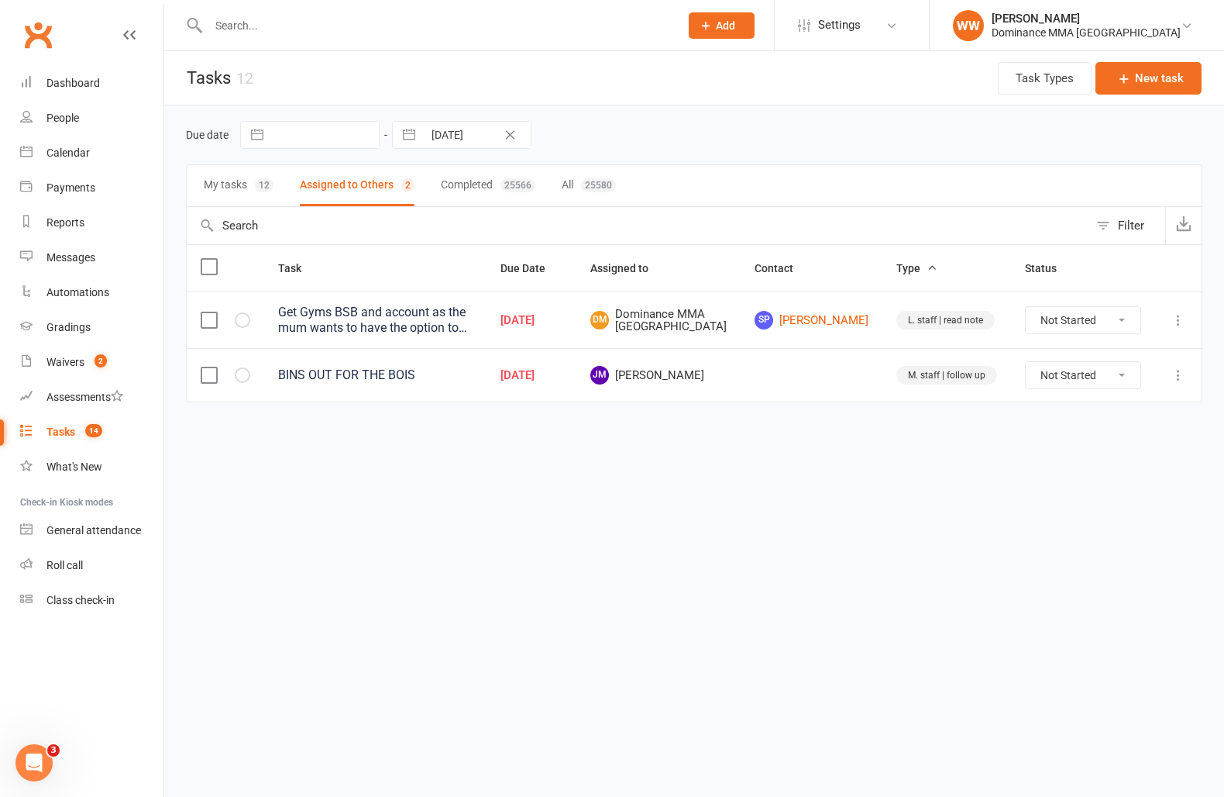
click at [259, 197] on button "My tasks 12" at bounding box center [239, 185] width 70 height 41
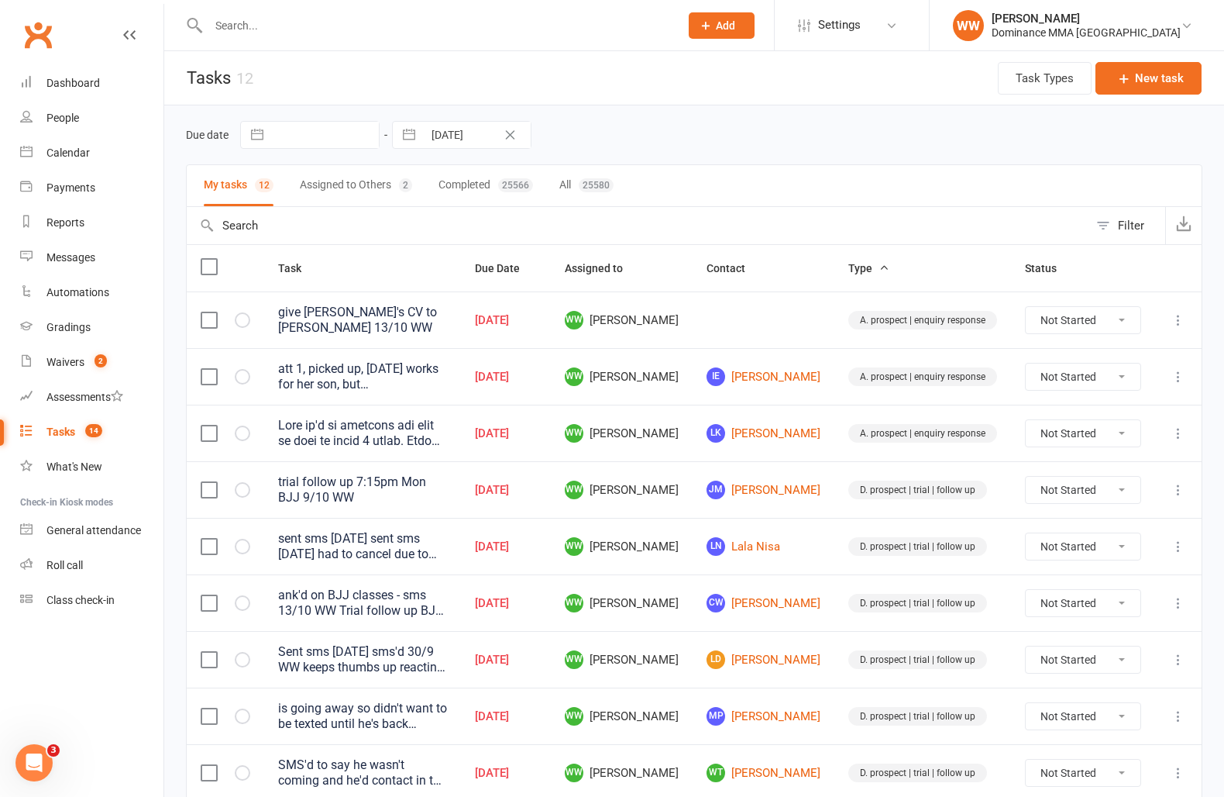
click at [753, 146] on div "Due date Navigate forward to interact with the calendar and select a date. Pres…" at bounding box center [694, 135] width 1017 height 28
drag, startPoint x: 733, startPoint y: 473, endPoint x: 724, endPoint y: 479, distance: 11.2
click at [733, 473] on td "JM Jakub Maslowski" at bounding box center [764, 489] width 142 height 57
click at [693, 480] on td "WW Will Wesley" at bounding box center [622, 489] width 142 height 57
click at [731, 554] on td "LN Lala Nisa" at bounding box center [764, 546] width 142 height 57
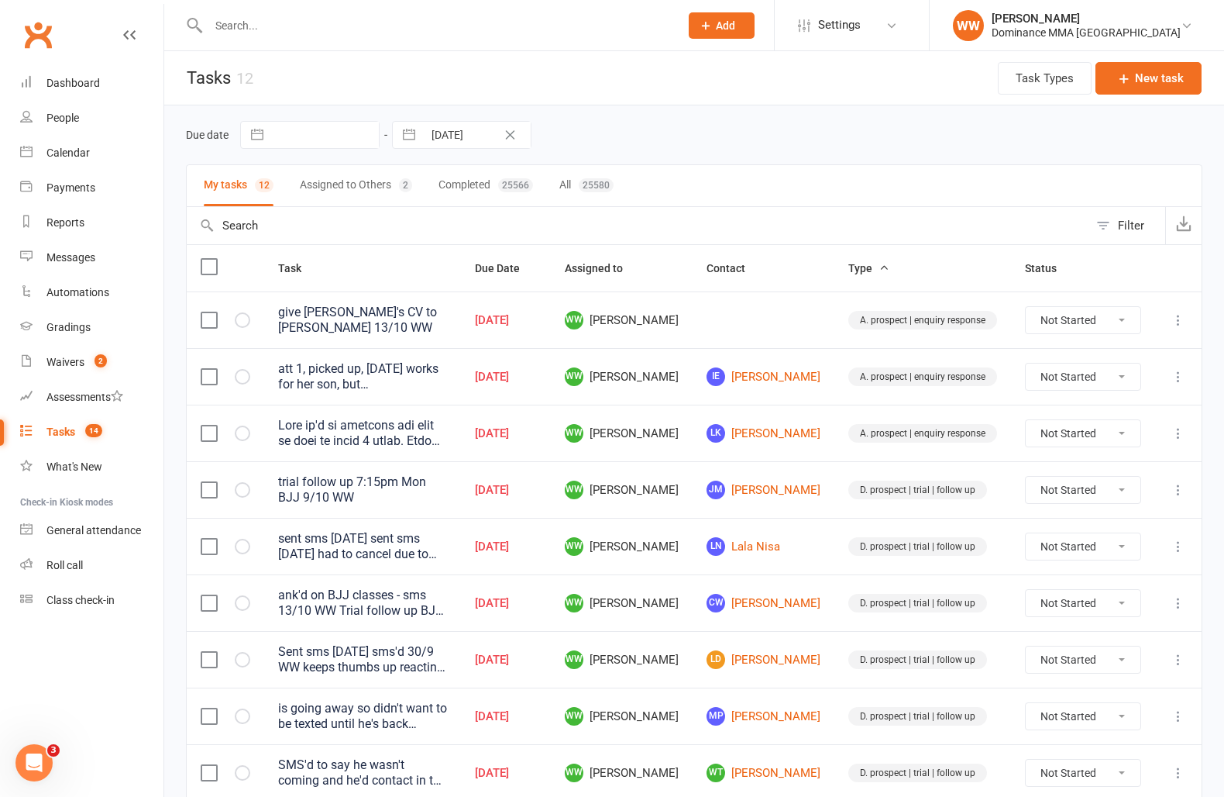
click at [693, 567] on td "WW Will Wesley" at bounding box center [622, 546] width 142 height 57
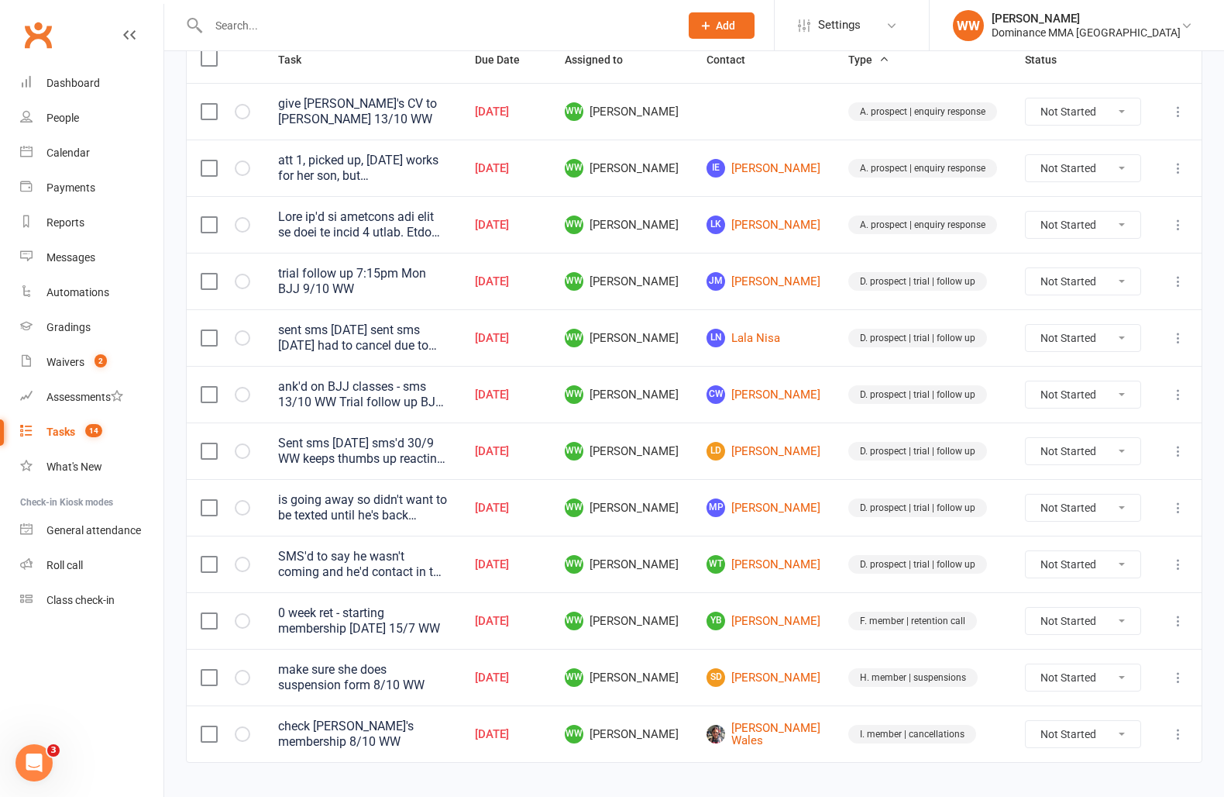
scroll to position [231, 0]
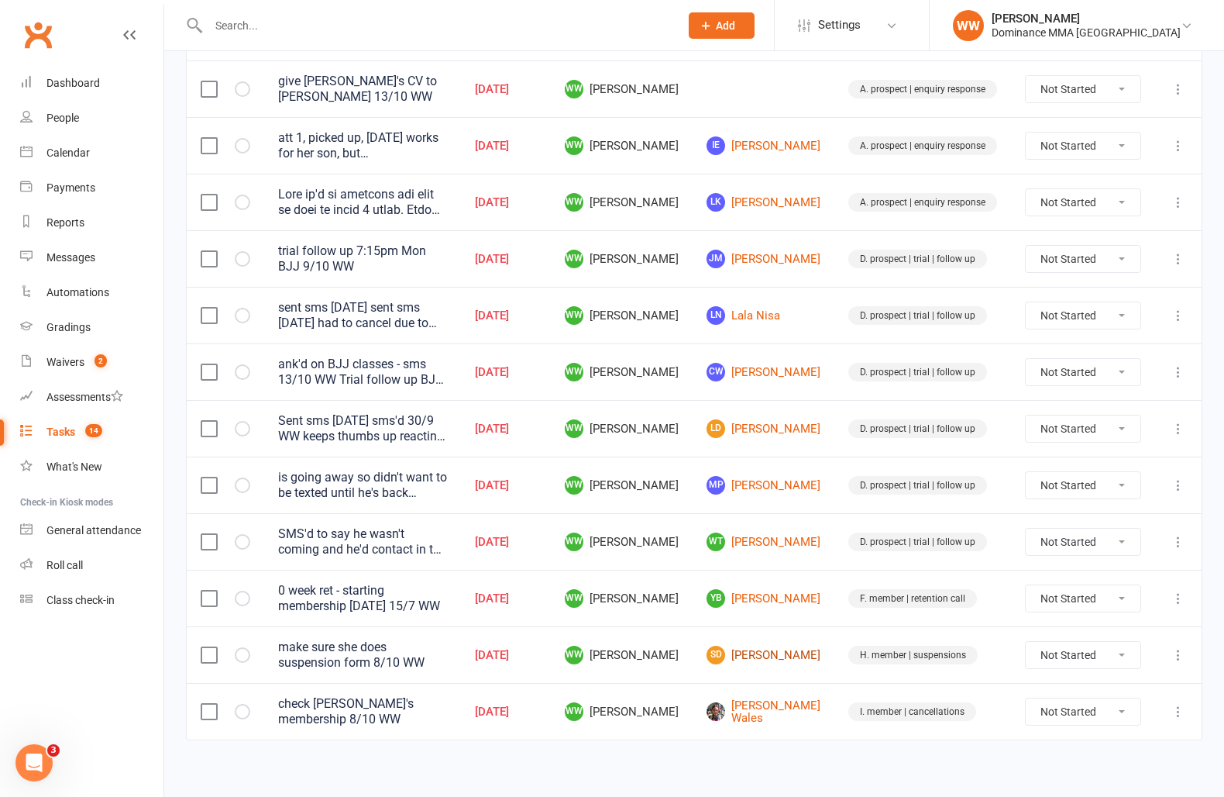
click at [782, 646] on link "SD Stavrina Dimitriou" at bounding box center [764, 655] width 114 height 19
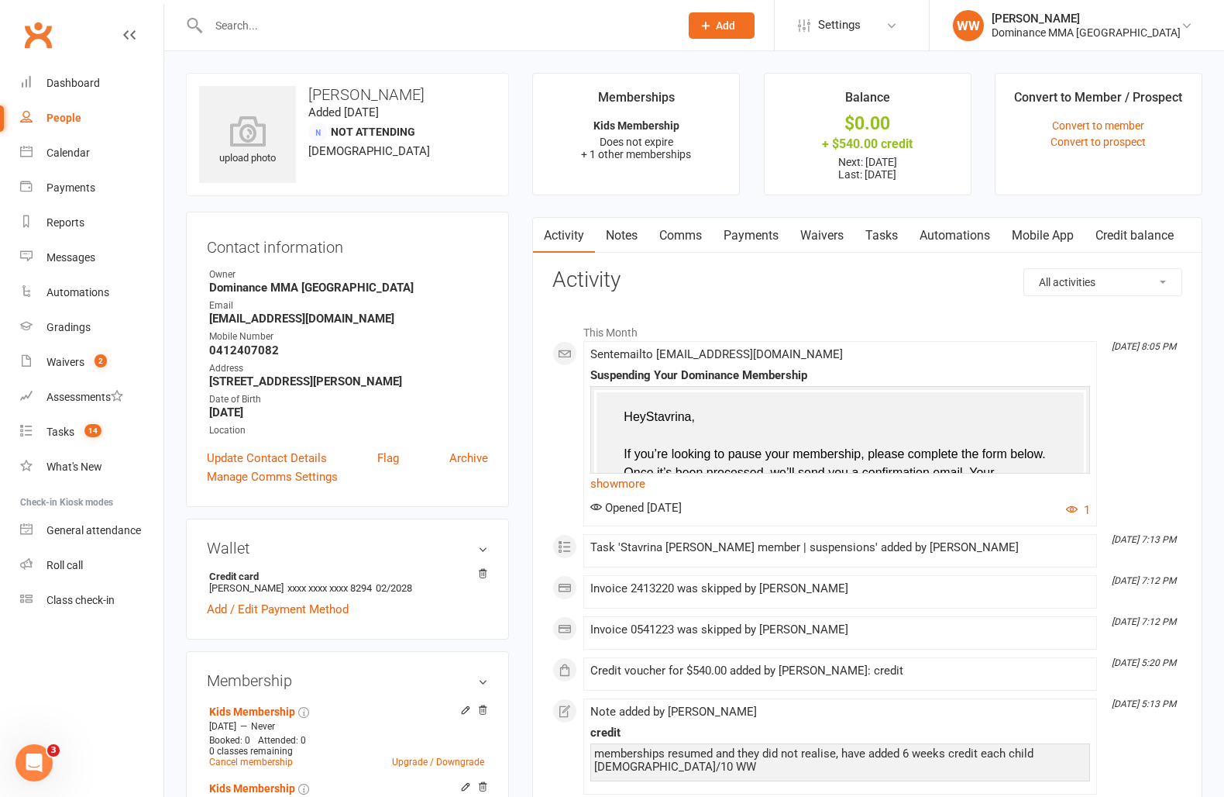
click at [748, 231] on link "Payments" at bounding box center [751, 236] width 77 height 36
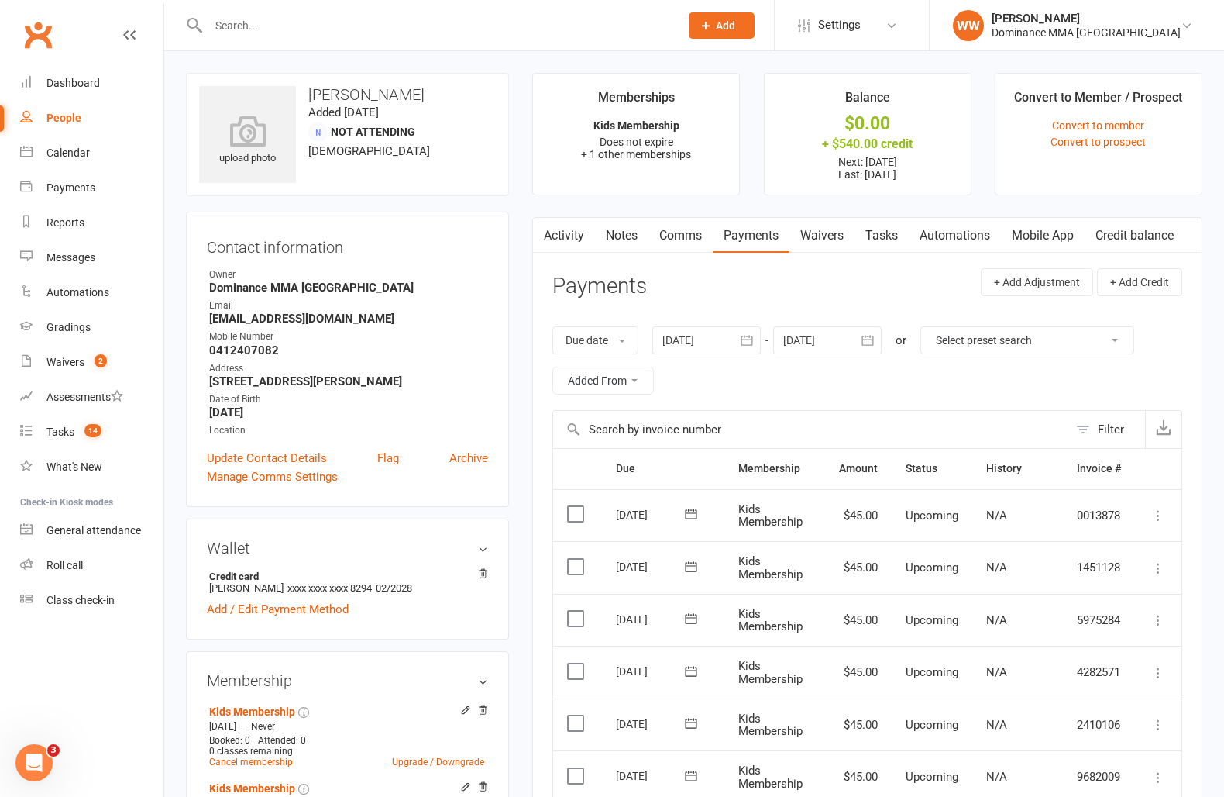
click at [883, 244] on link "Tasks" at bounding box center [882, 236] width 54 height 36
select select "incomplete"
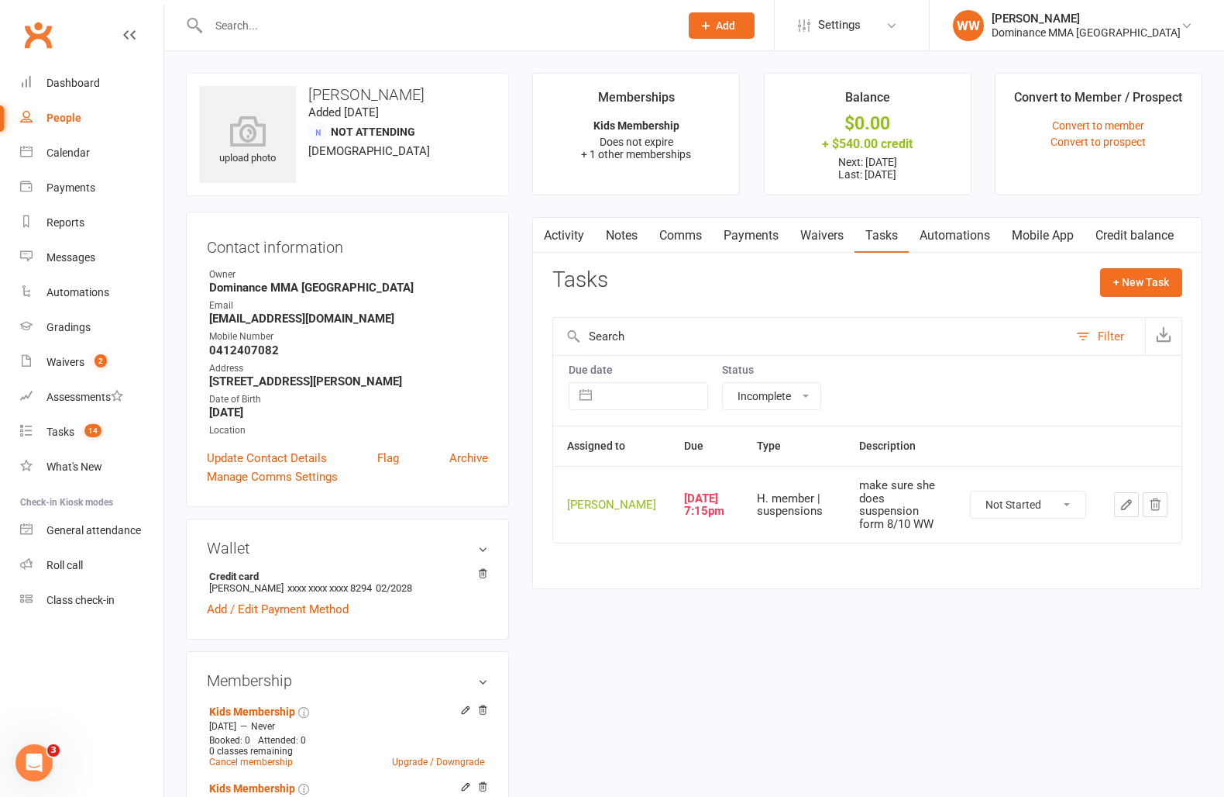
click at [1126, 508] on icon "button" at bounding box center [1126, 504] width 9 height 9
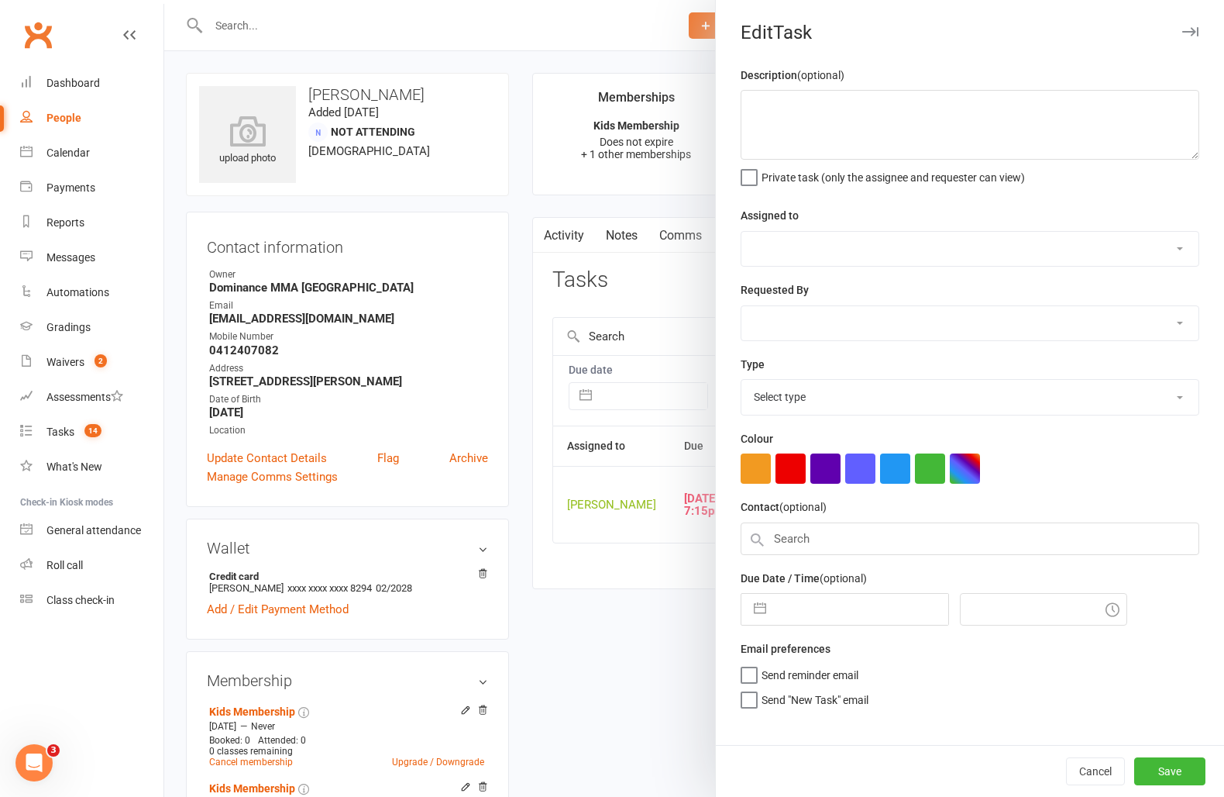
type textarea "make sure she does suspension form 8/10 WW"
select select "49757"
type input "13 Oct 2025"
type input "7:15pm"
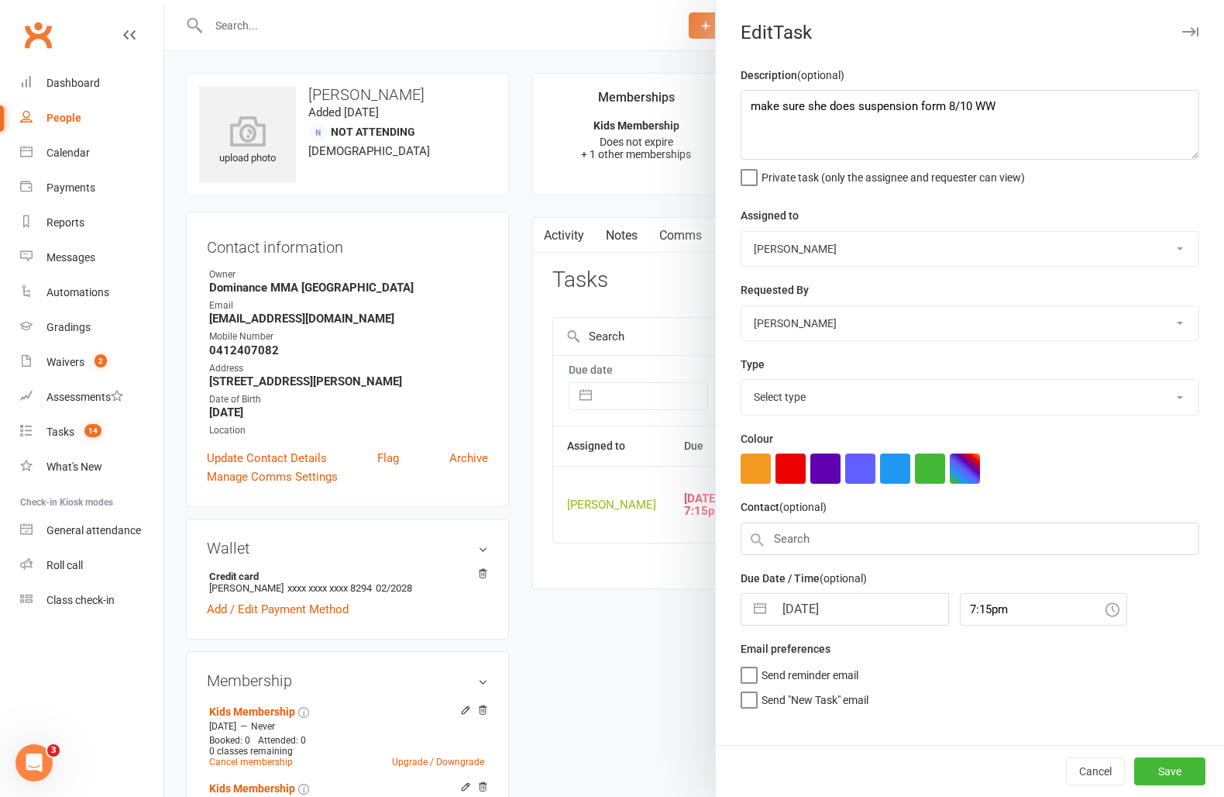
select select "3867"
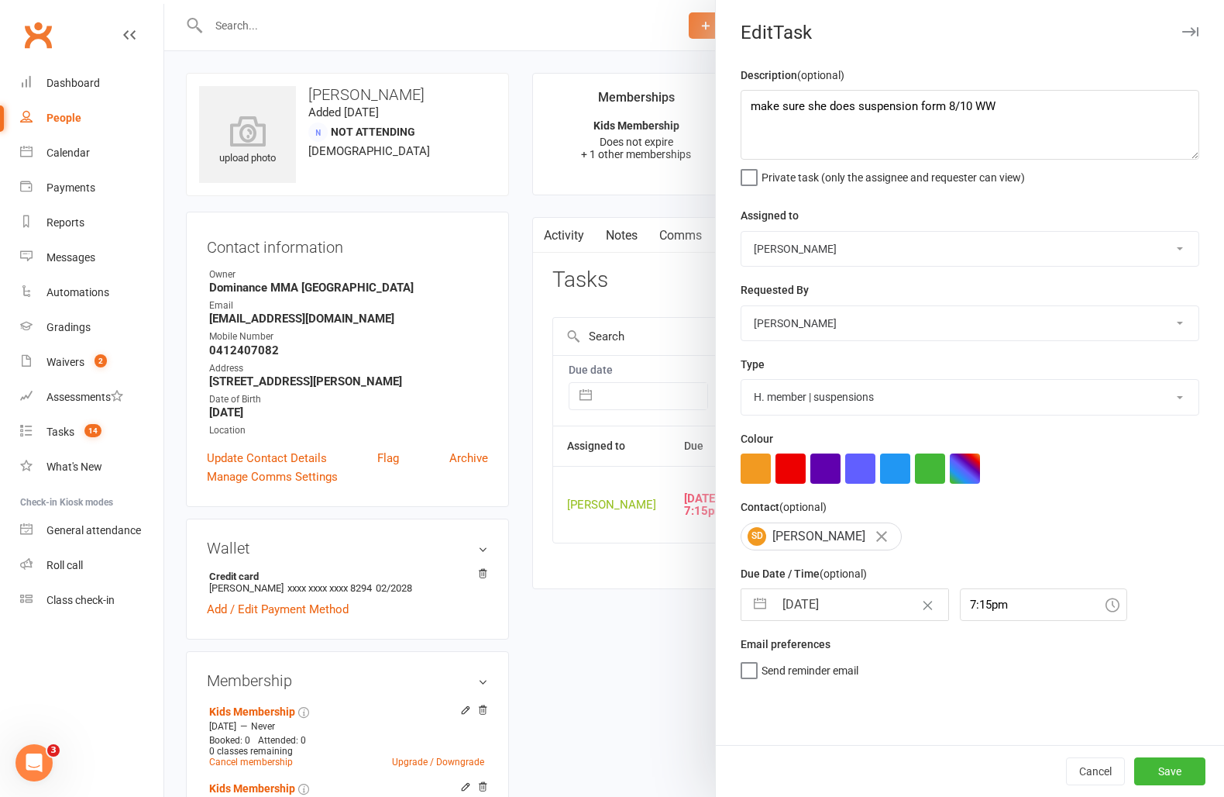
select select "8"
select select "2025"
select select "9"
select select "2025"
select select "10"
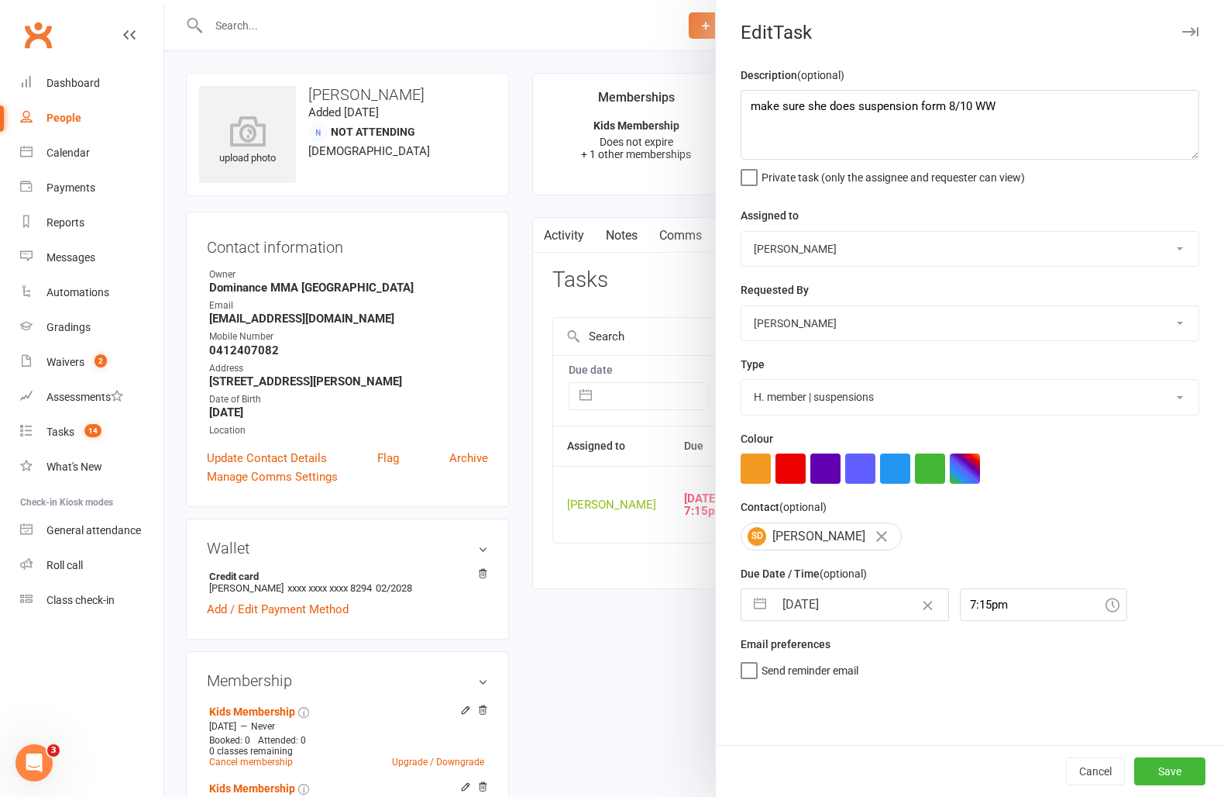
select select "2025"
click at [822, 604] on input "13 Oct 2025" at bounding box center [861, 604] width 174 height 31
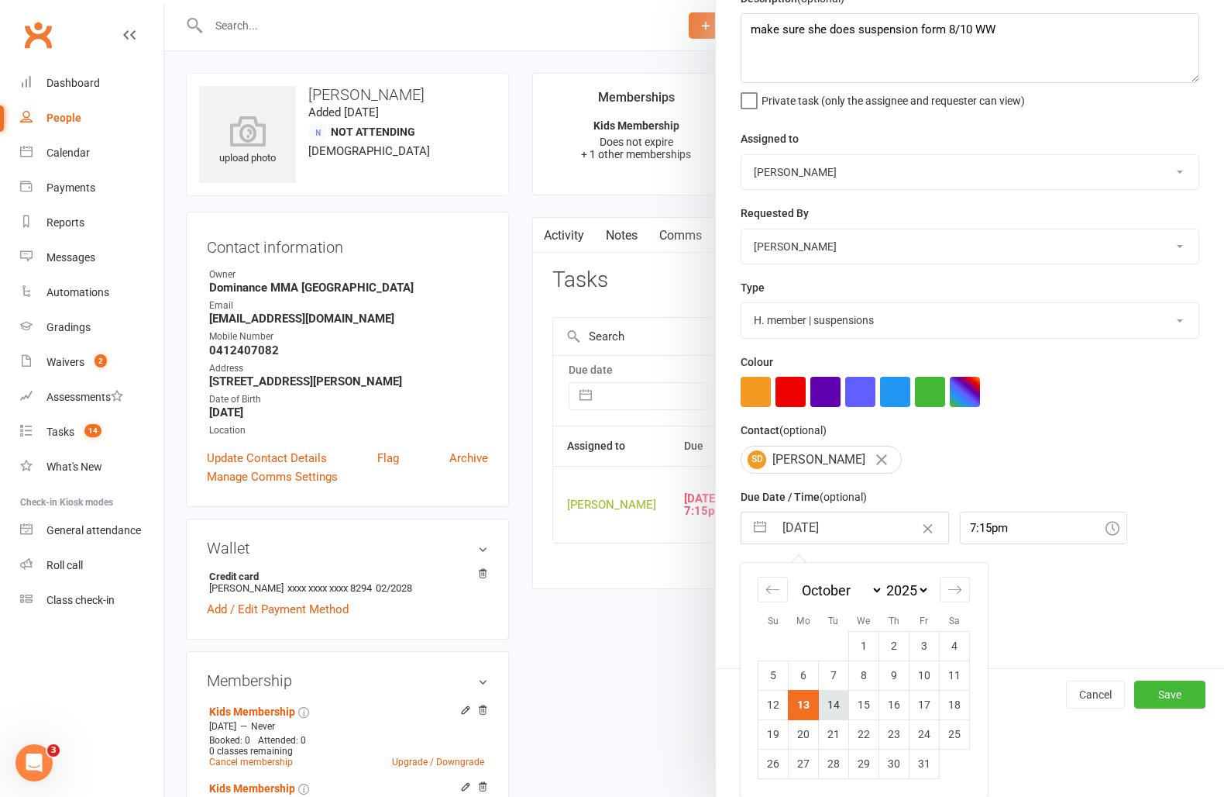
click at [831, 714] on td "14" at bounding box center [834, 704] width 30 height 29
type input "14 Oct 2025"
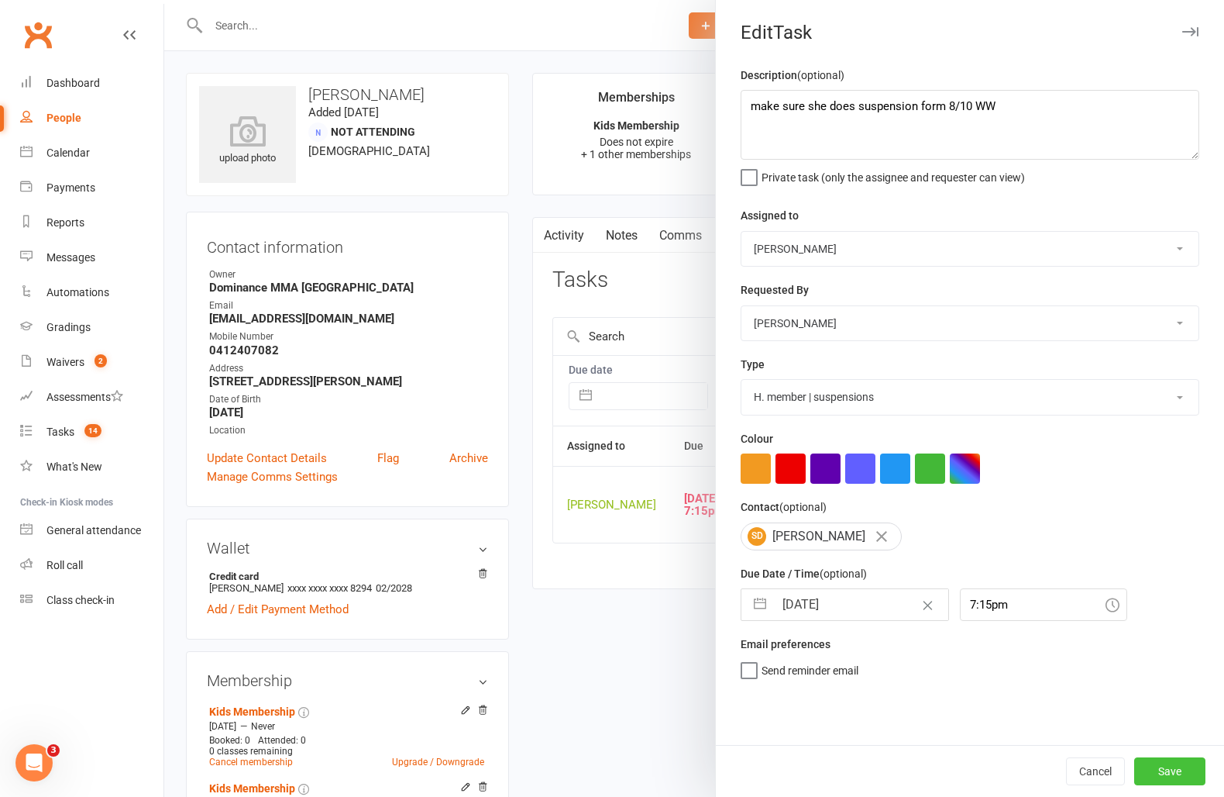
click at [1160, 769] on button "Save" at bounding box center [1170, 771] width 71 height 28
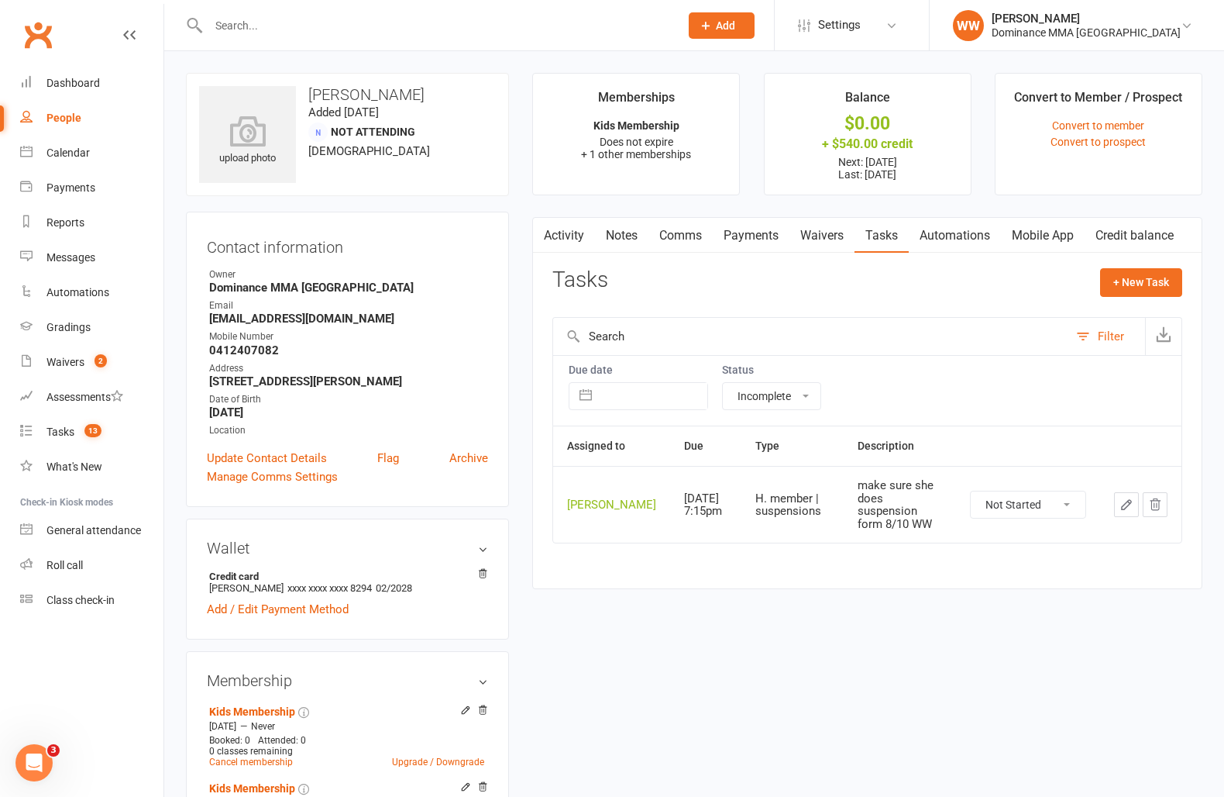
click at [843, 282] on div "Tasks + New Task" at bounding box center [868, 286] width 630 height 36
click at [929, 270] on div "Tasks + New Task" at bounding box center [868, 286] width 630 height 36
click at [55, 432] on div "Tasks" at bounding box center [60, 431] width 28 height 12
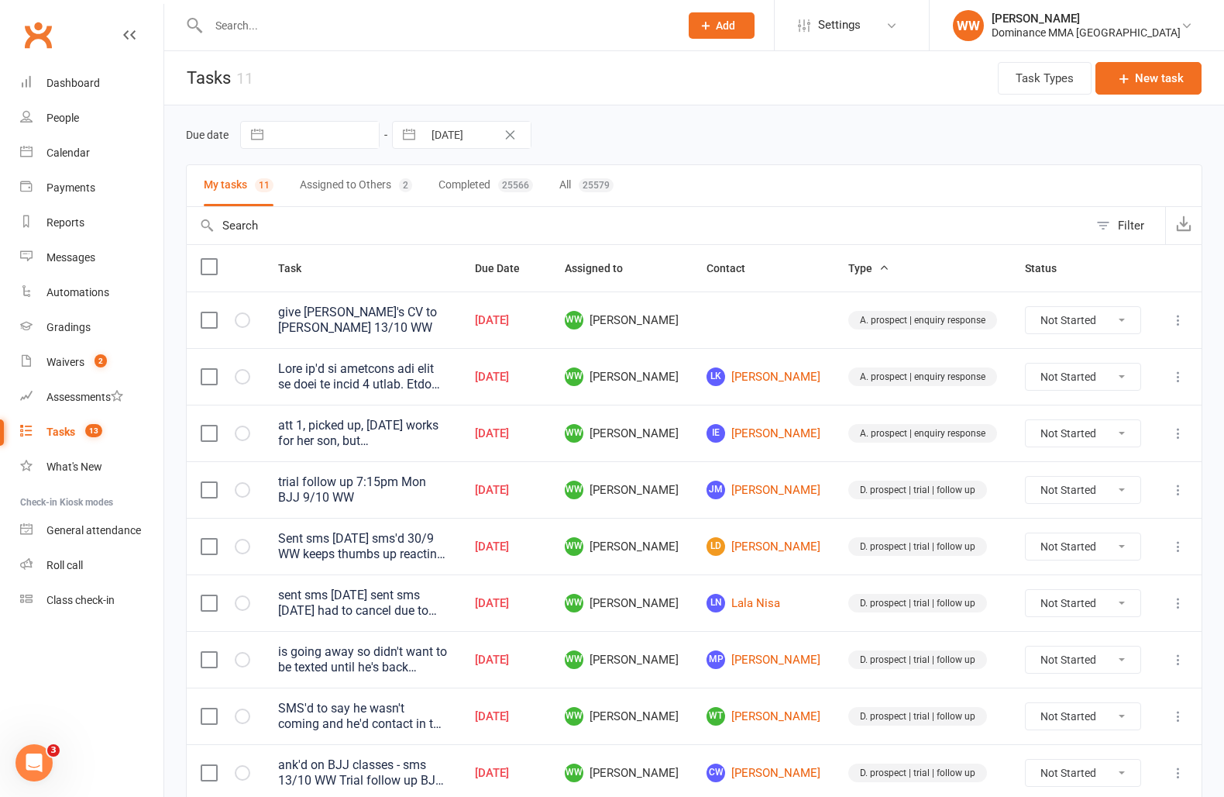
click at [693, 639] on td "WW Will Wesley" at bounding box center [622, 659] width 142 height 57
click at [693, 659] on td "WW Will Wesley" at bounding box center [622, 659] width 142 height 57
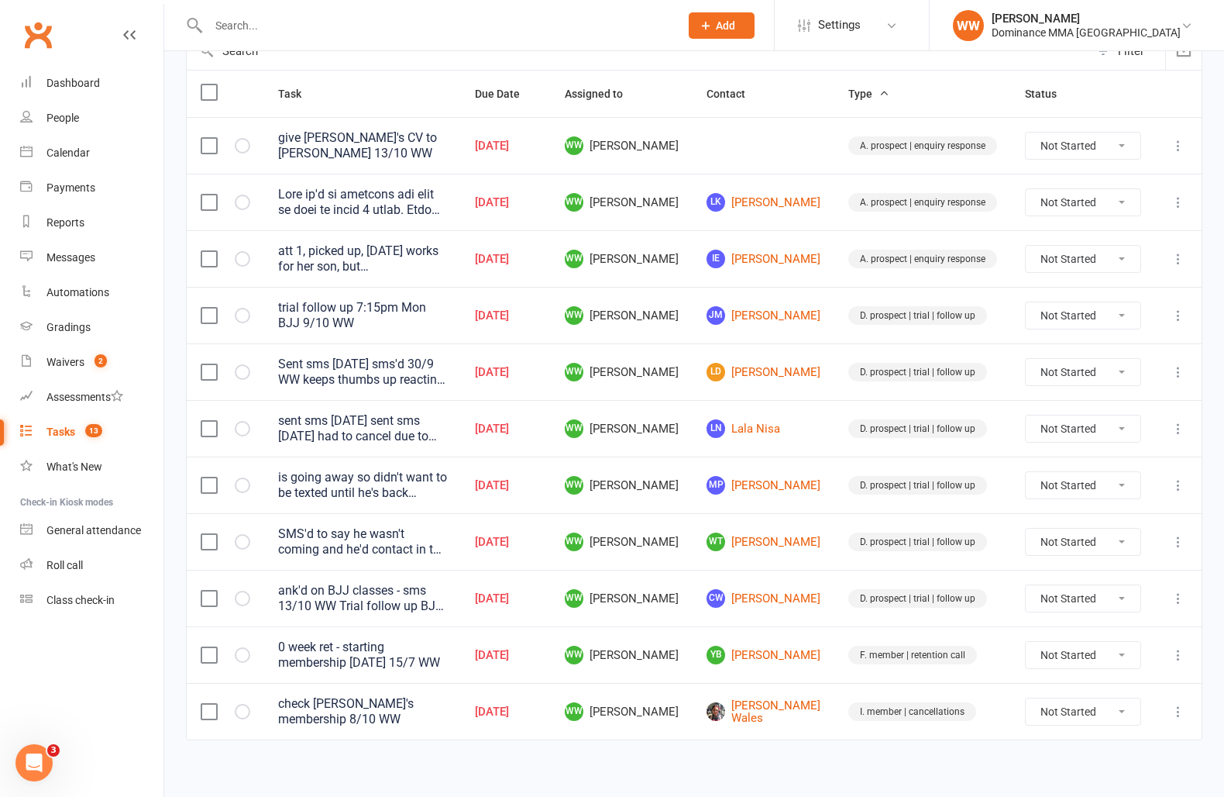
click at [236, 21] on input "text" at bounding box center [436, 26] width 465 height 22
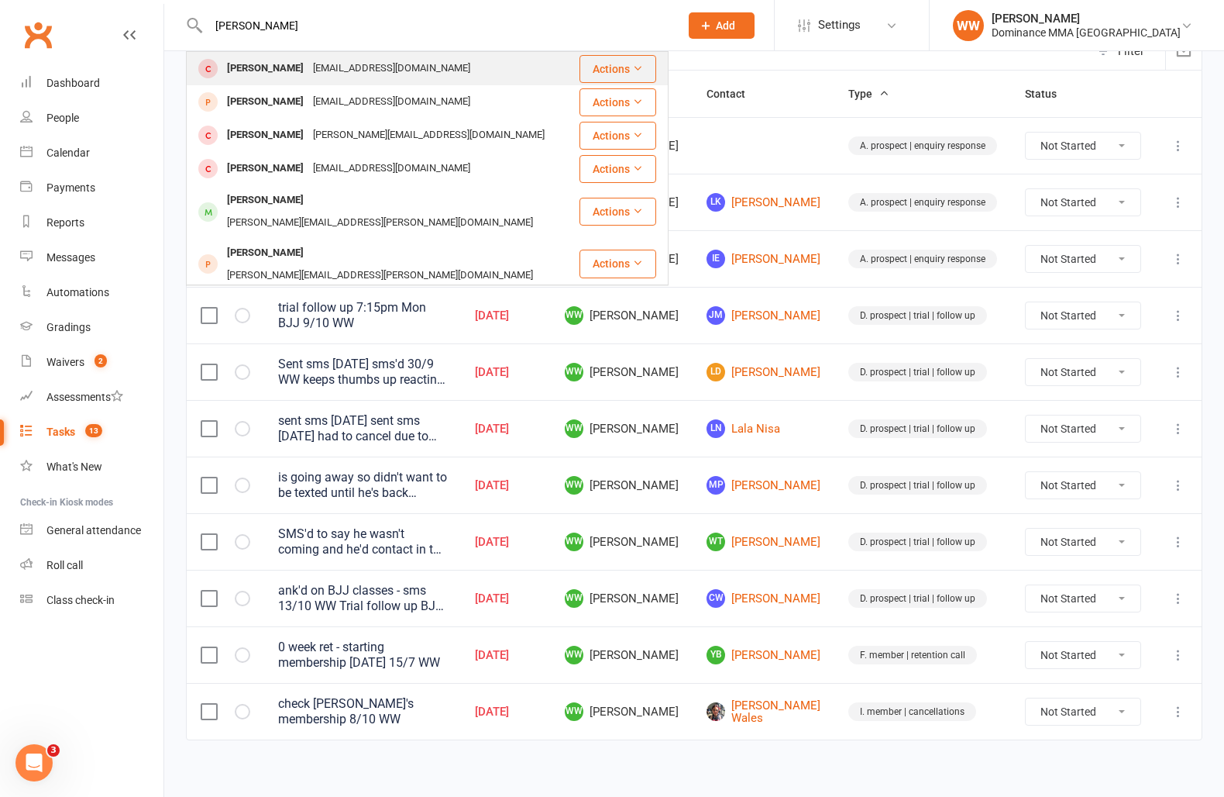
type input "jacob patt"
click at [285, 71] on div "Jacob Pattinson" at bounding box center [265, 68] width 86 height 22
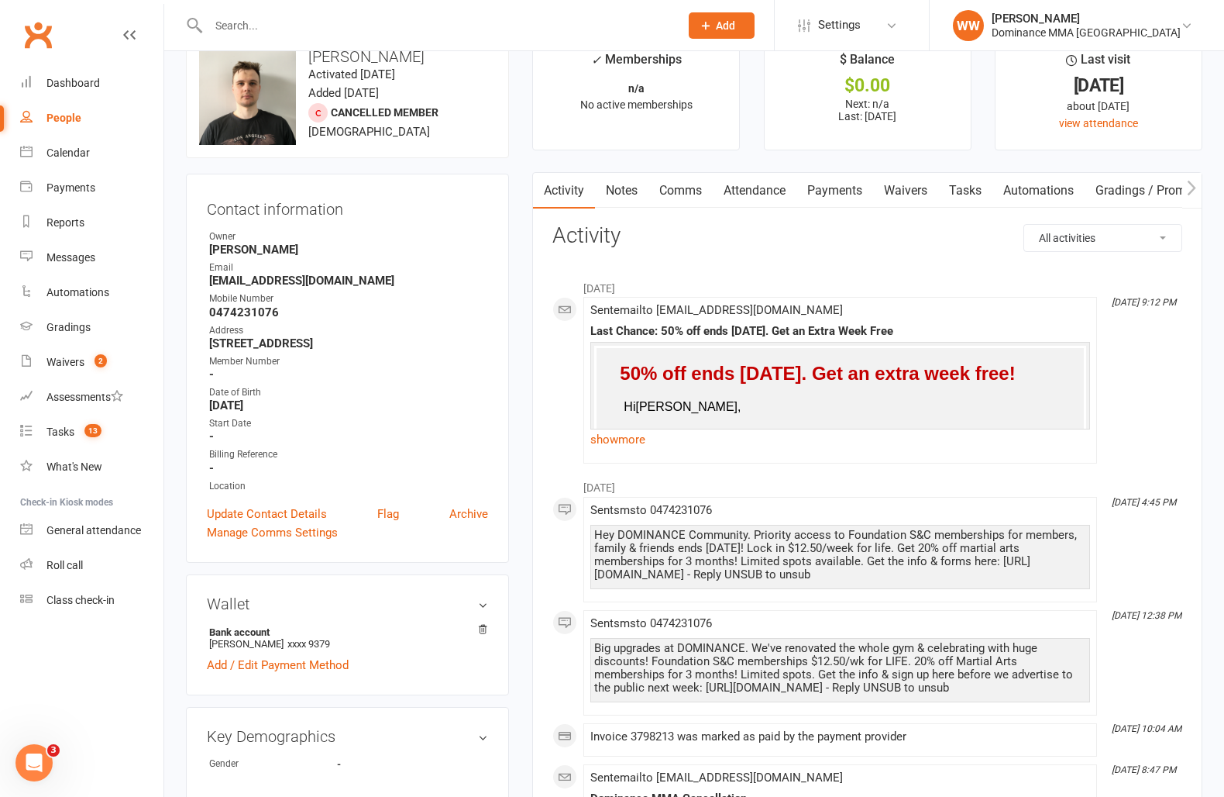
scroll to position [40, 0]
click at [616, 192] on link "Notes" at bounding box center [621, 189] width 53 height 36
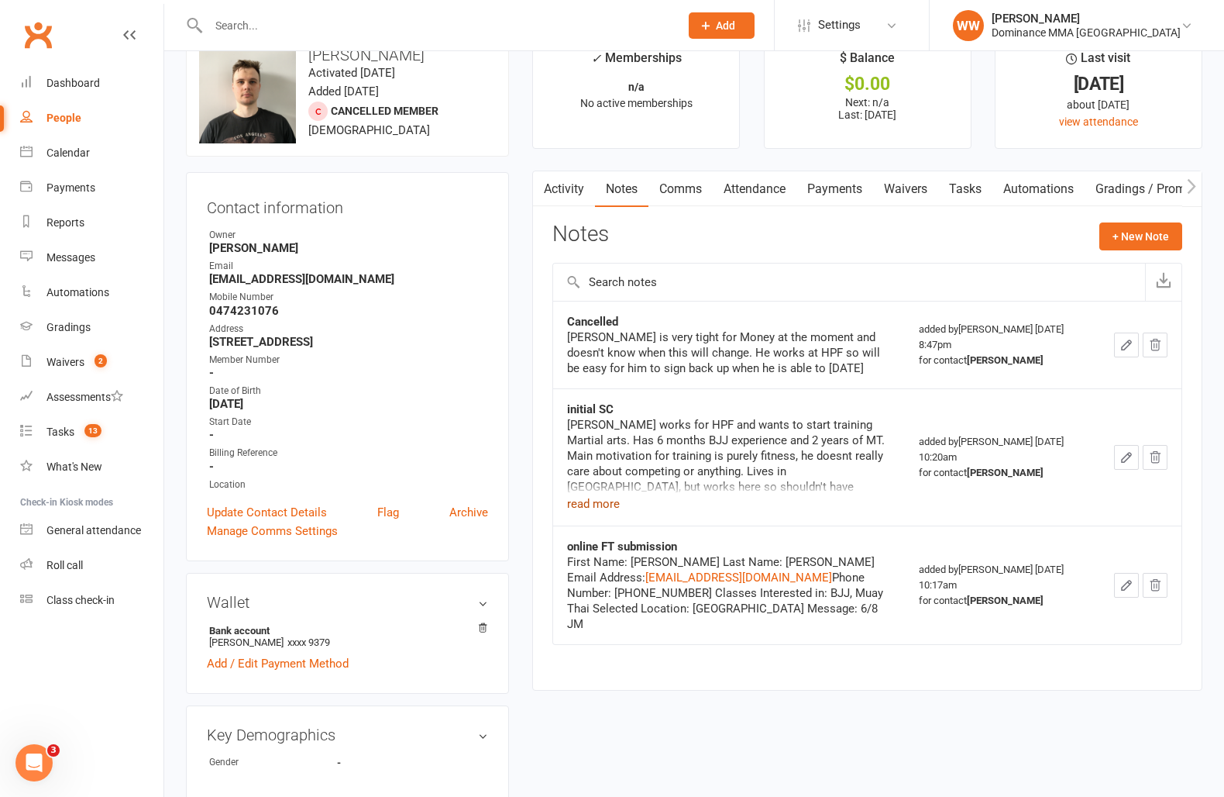
click at [600, 505] on button "read more" at bounding box center [593, 503] width 53 height 19
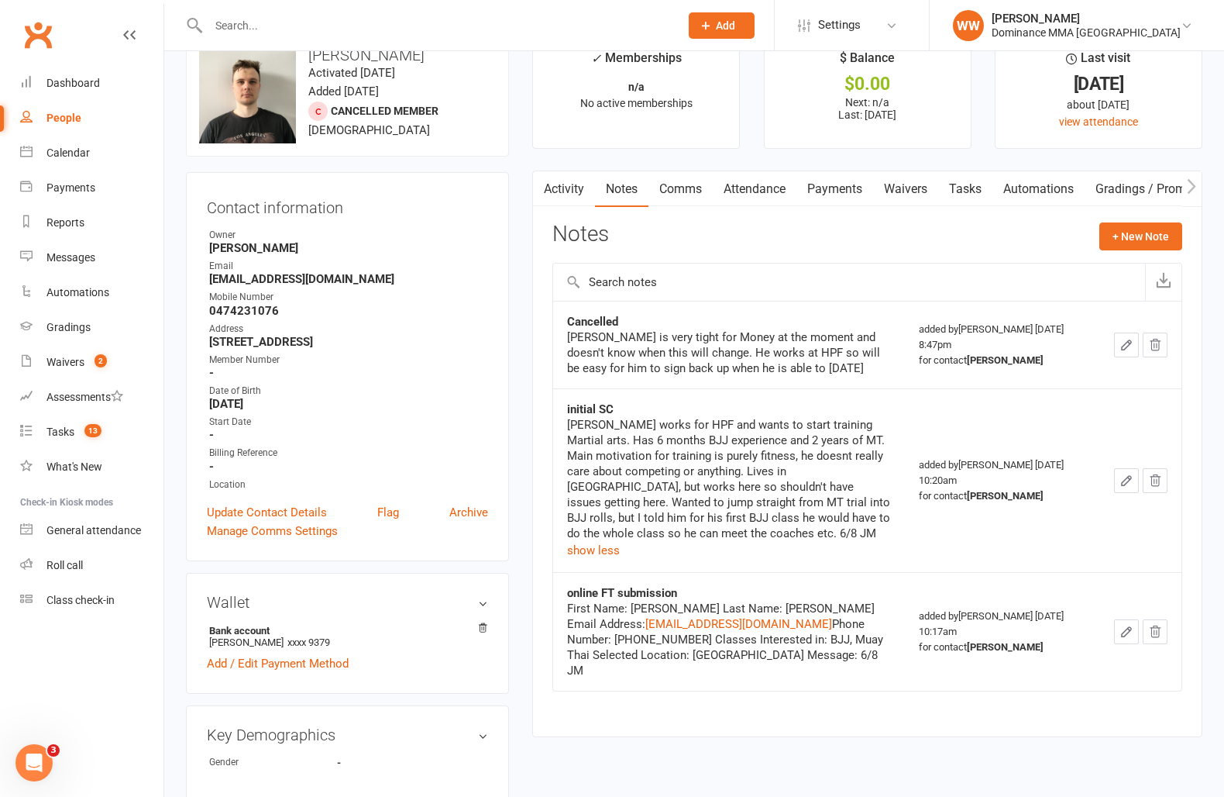
click at [541, 484] on div "Activity Notes Comms Attendance Payments Waivers Tasks Automations Gradings / P…" at bounding box center [867, 453] width 670 height 567
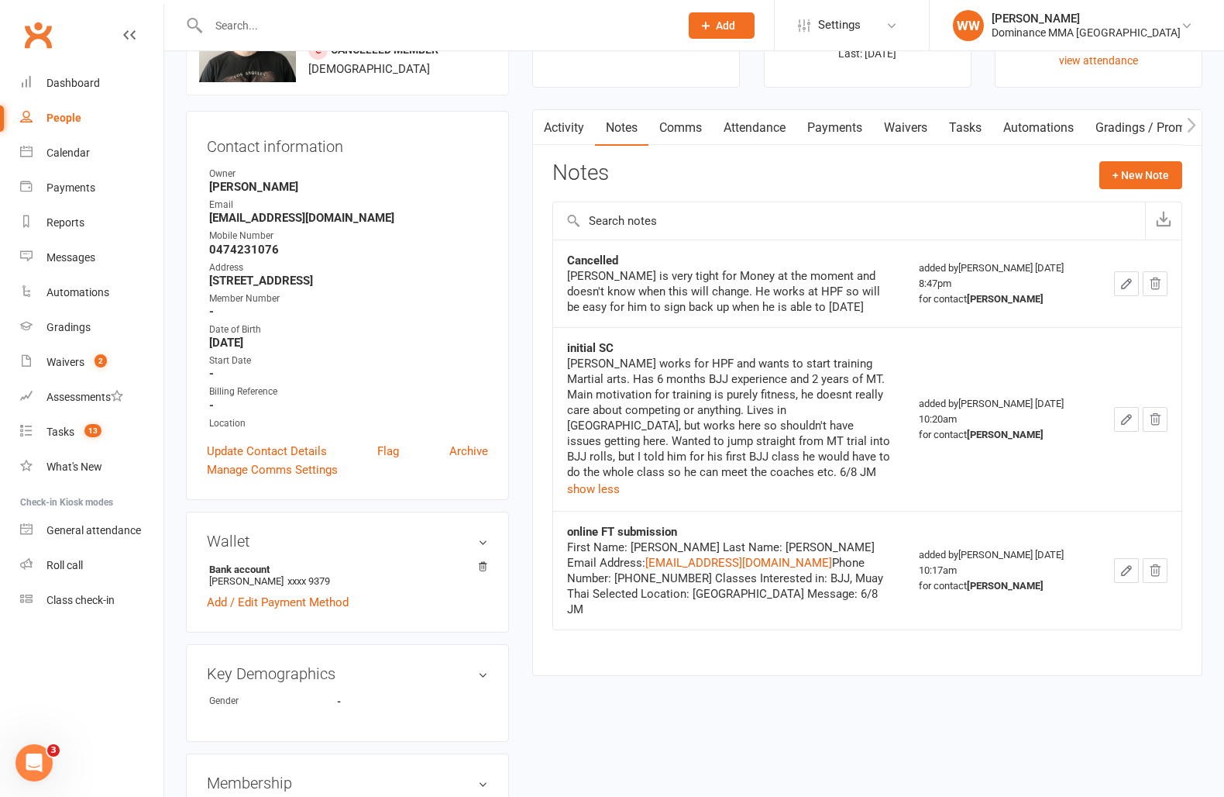
scroll to position [107, 0]
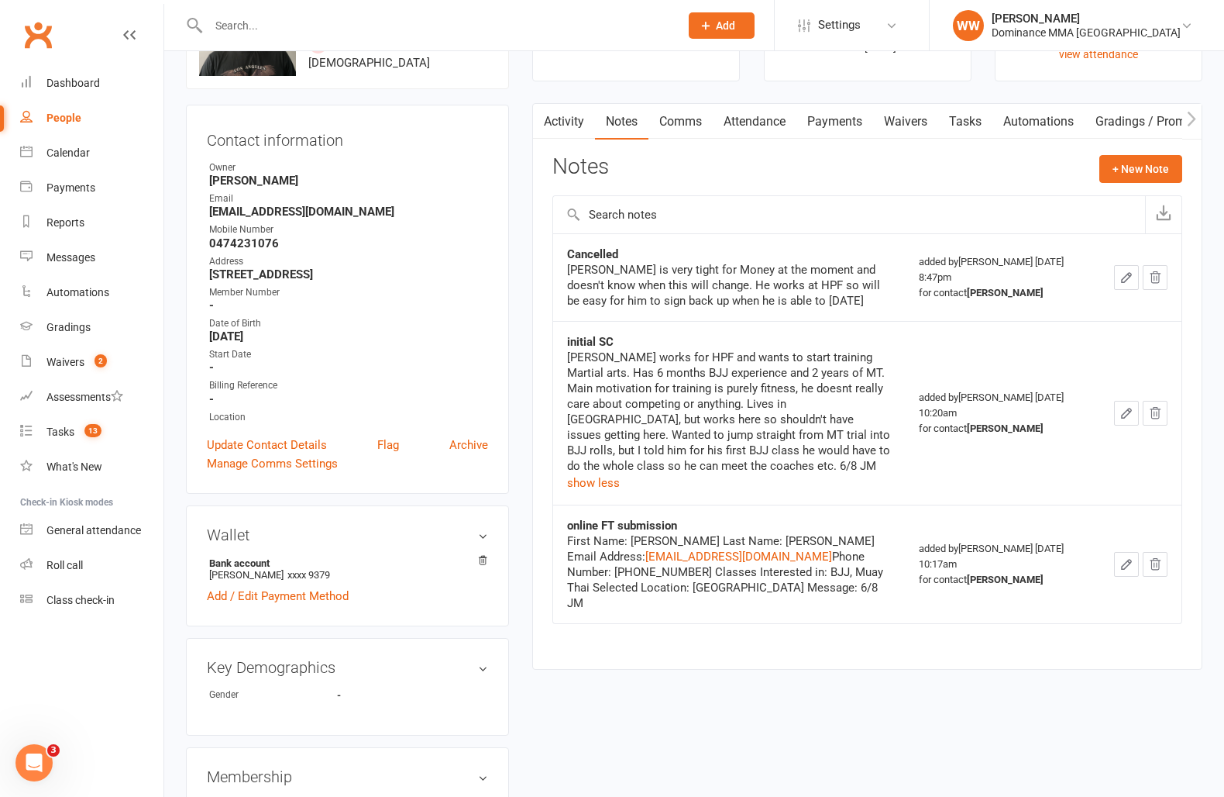
click at [756, 130] on link "Attendance" at bounding box center [755, 122] width 84 height 36
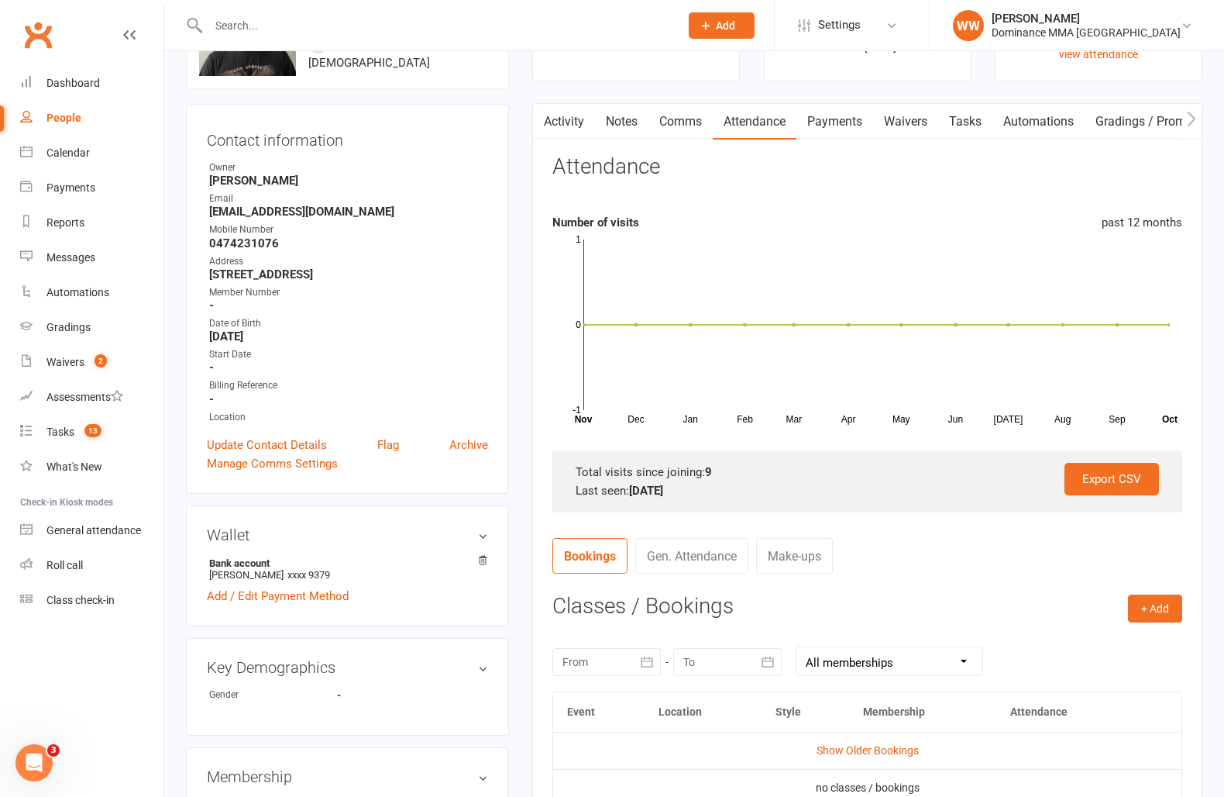
click at [538, 407] on div "Activity Notes Comms Attendance Payments Waivers Tasks Automations Gradings / P…" at bounding box center [867, 516] width 670 height 827
click at [538, 426] on div "Activity Notes Comms Attendance Payments Waivers Tasks Automations Gradings / P…" at bounding box center [867, 516] width 670 height 827
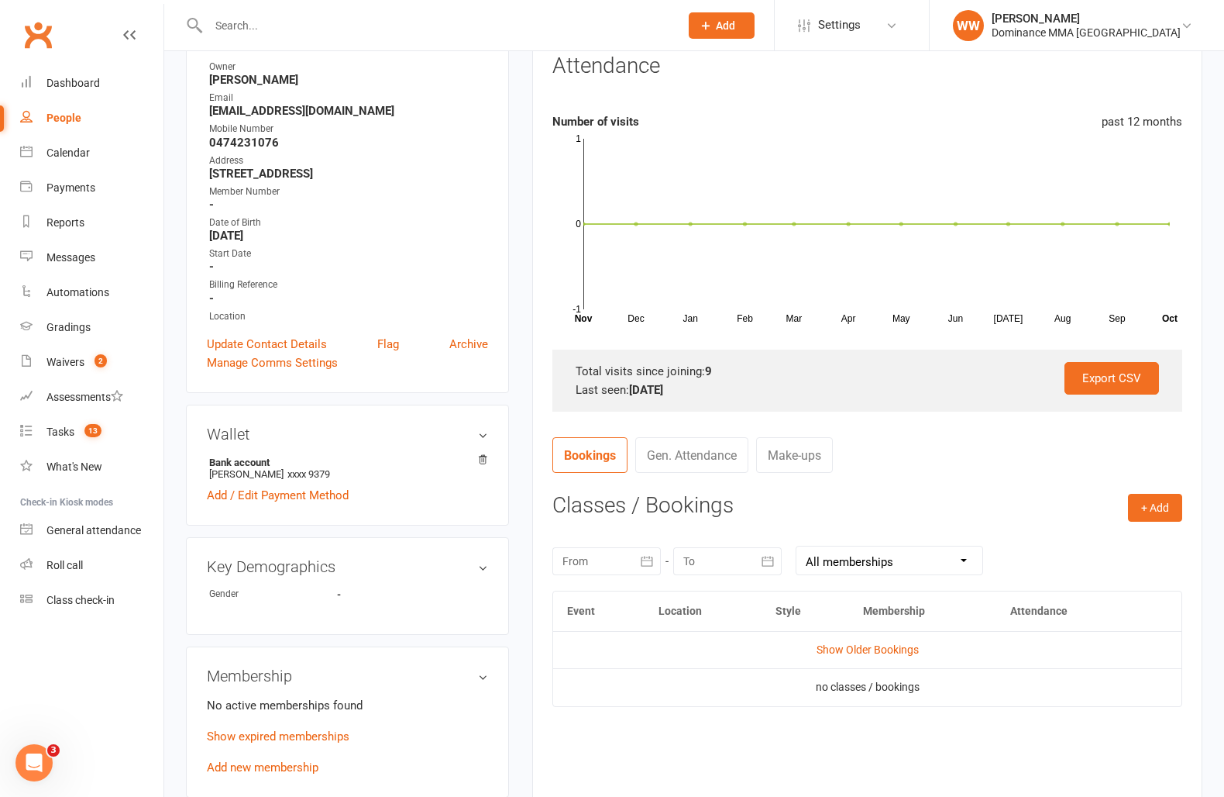
scroll to position [207, 0]
click at [888, 652] on link "Show Older Bookings" at bounding box center [868, 650] width 102 height 12
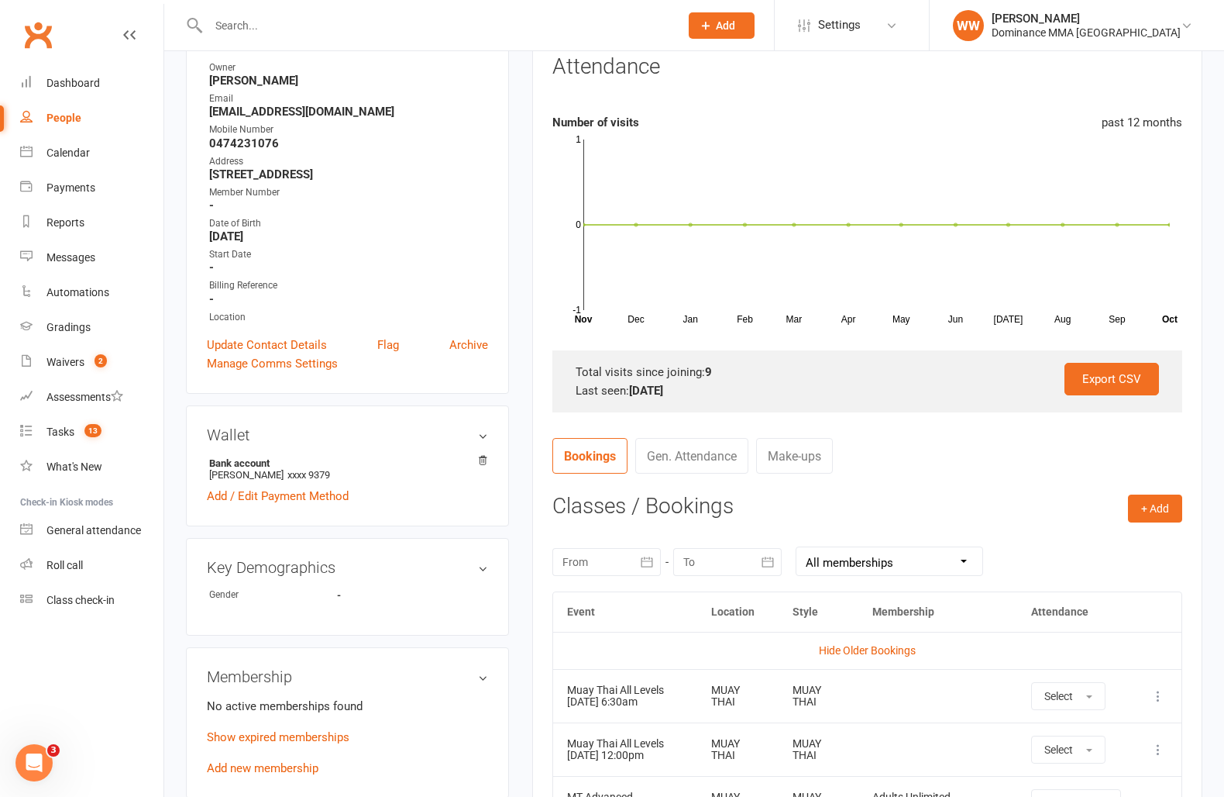
click at [514, 604] on div "upload photo change photo Jacob Pattinson Activated 6 August, 2024 Added 6 Augu…" at bounding box center [347, 662] width 346 height 1593
click at [519, 629] on div "upload photo change photo Jacob Pattinson Activated 6 August, 2024 Added 6 Augu…" at bounding box center [347, 662] width 346 height 1593
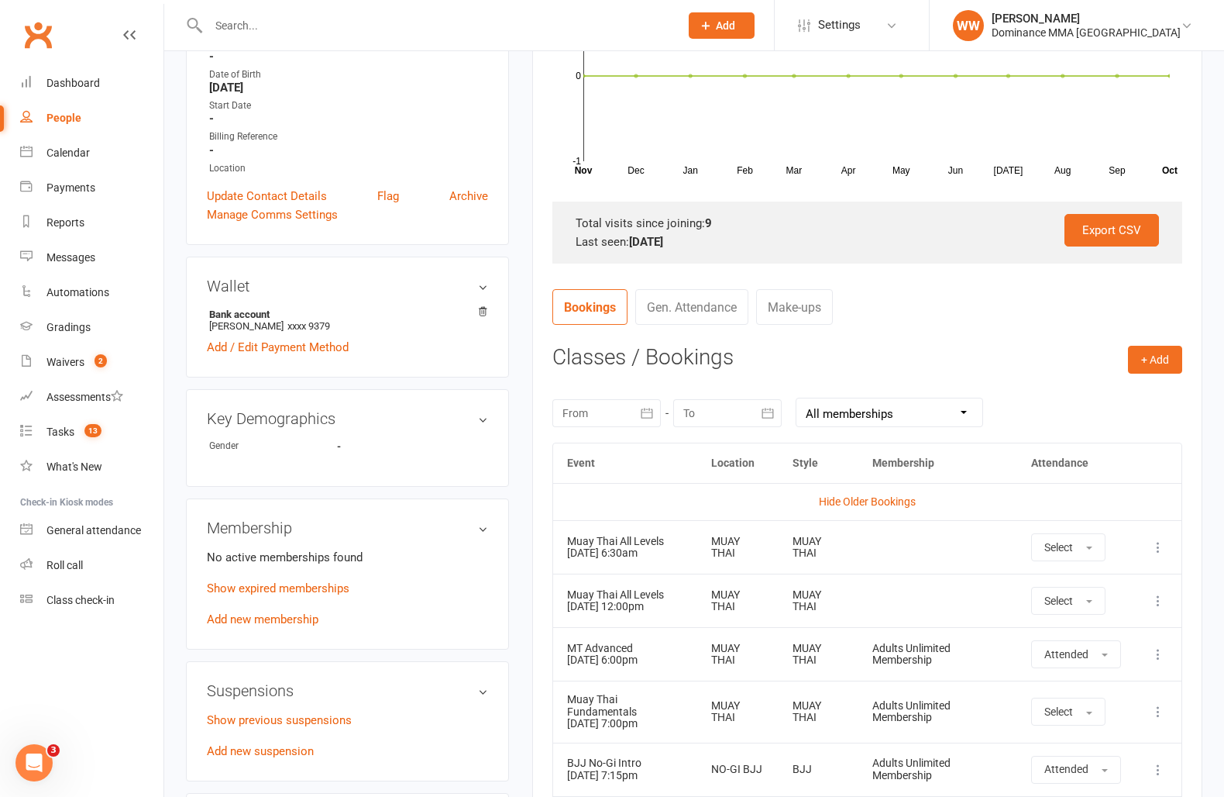
scroll to position [350, 0]
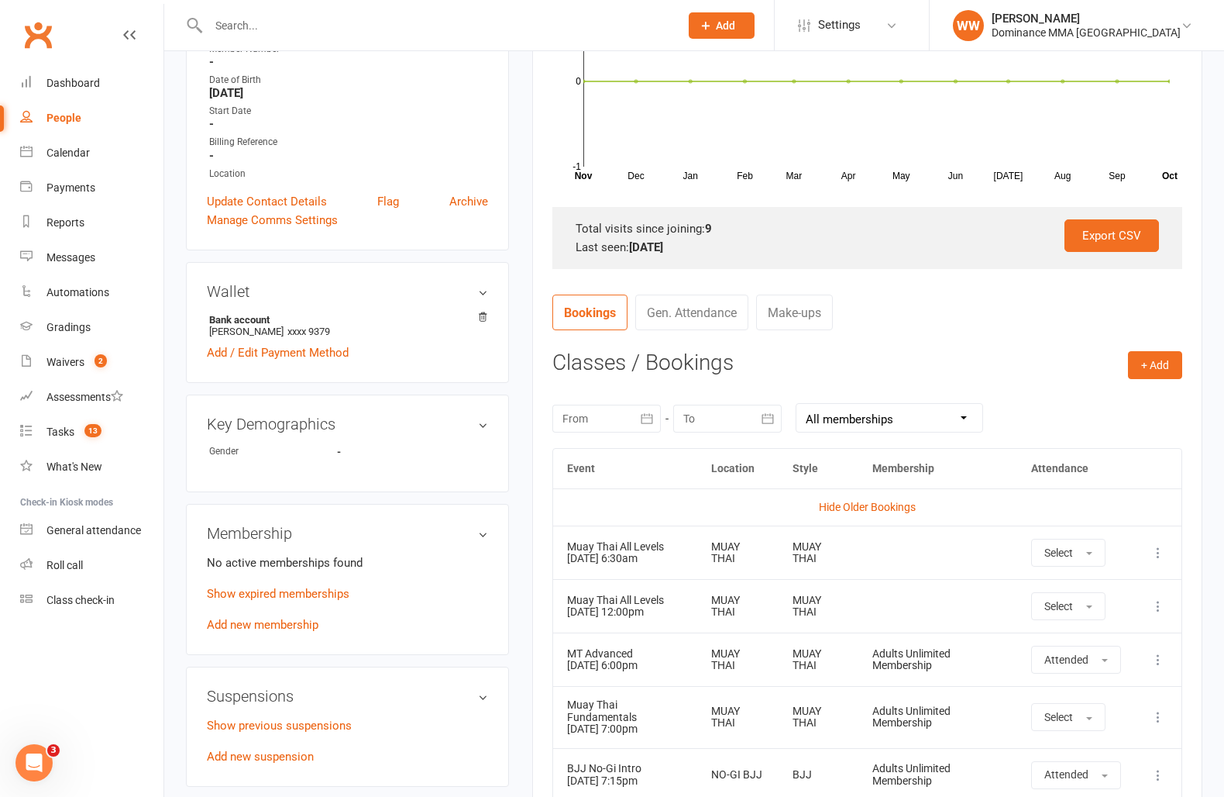
click at [527, 511] on main "✓ Memberships n/a No active memberships $ Balance $0.00 Next: n/a Last: 2 Oct 2…" at bounding box center [868, 554] width 694 height 1662
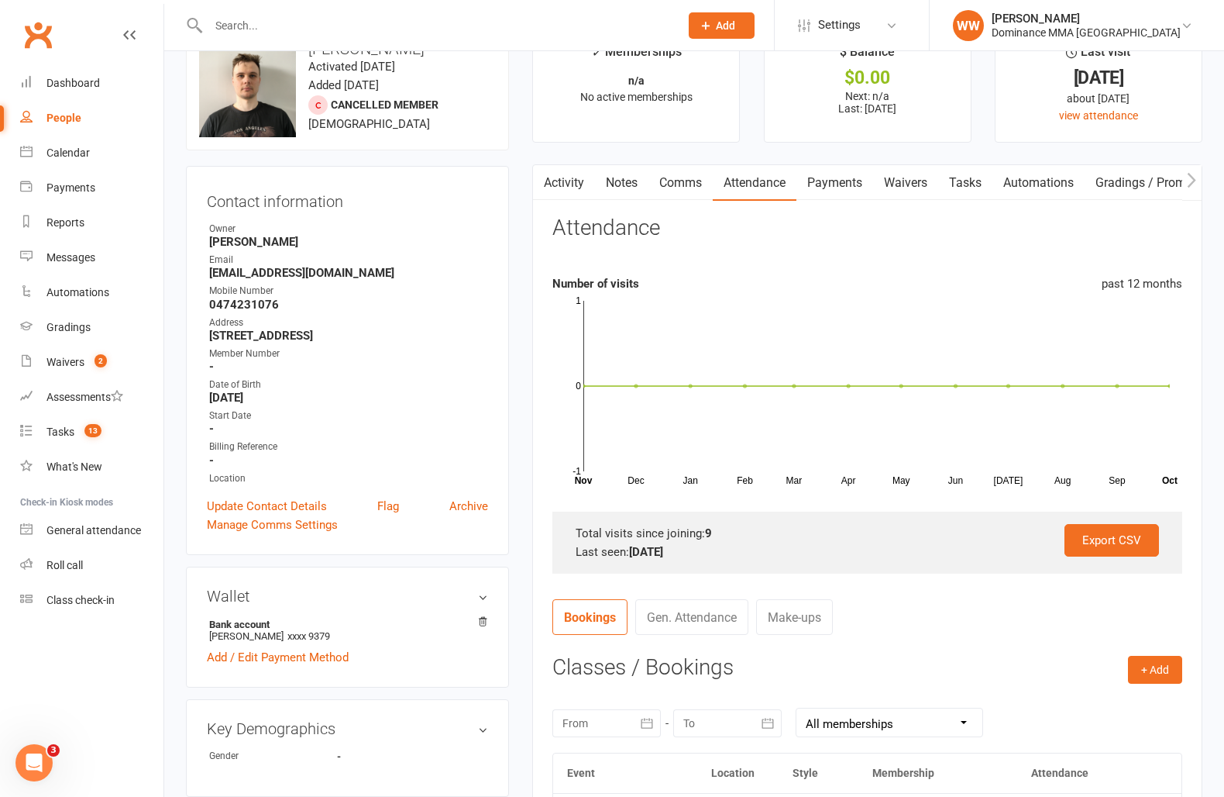
scroll to position [0, 0]
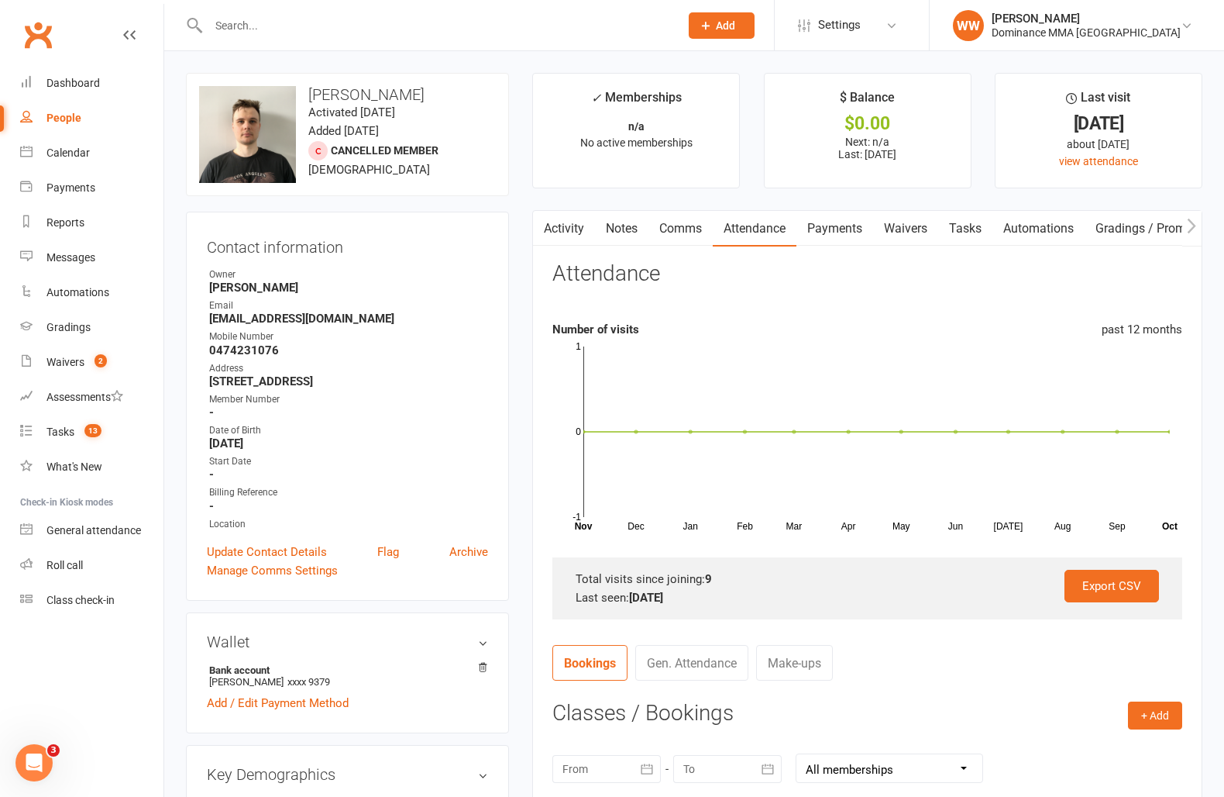
drag, startPoint x: 510, startPoint y: 519, endPoint x: 518, endPoint y: 515, distance: 9.4
click at [90, 436] on span "13" at bounding box center [92, 430] width 17 height 13
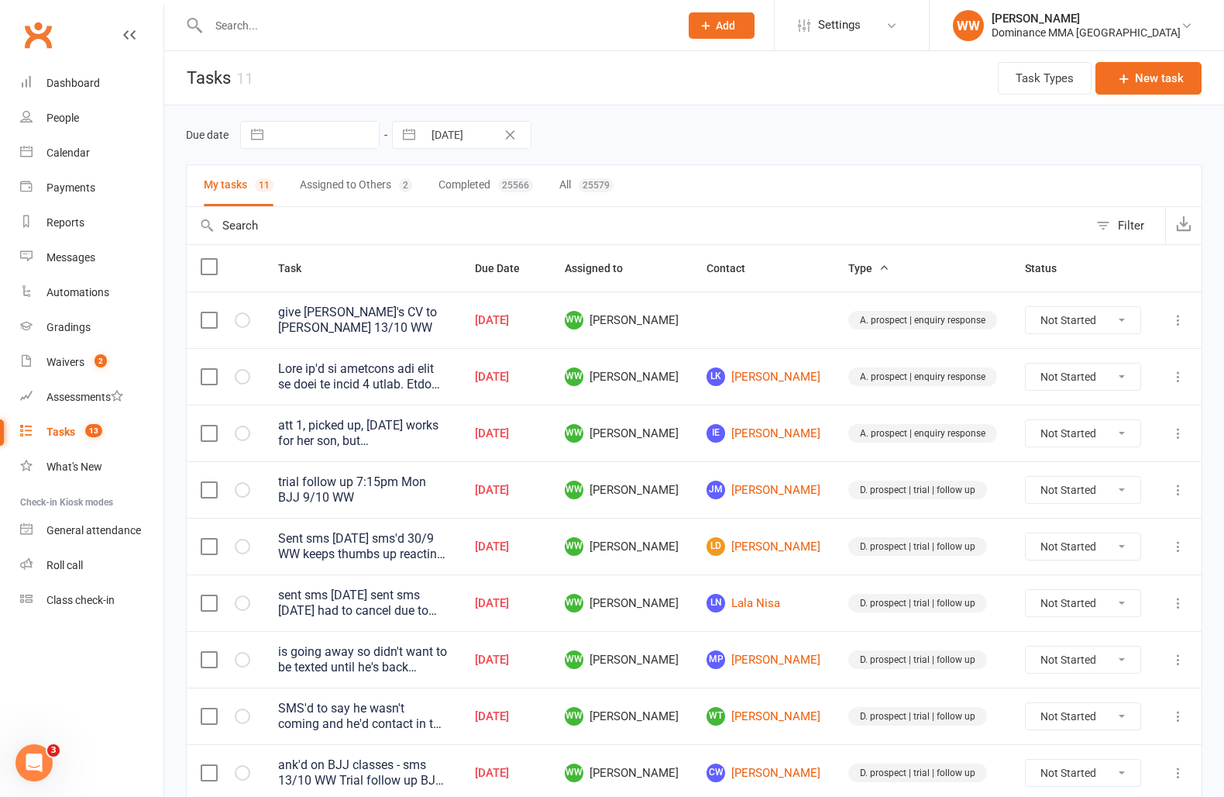
click at [623, 147] on div "Due date Navigate forward to interact with the calendar and select a date. Pres…" at bounding box center [694, 135] width 1017 height 28
click at [659, 144] on div "Due date Navigate forward to interact with the calendar and select a date. Pres…" at bounding box center [694, 135] width 1017 height 28
click at [693, 463] on td "WW Will Wesley" at bounding box center [622, 489] width 142 height 57
click at [693, 477] on td "WW Will Wesley" at bounding box center [622, 489] width 142 height 57
click at [693, 503] on td "WW Will Wesley" at bounding box center [622, 489] width 142 height 57
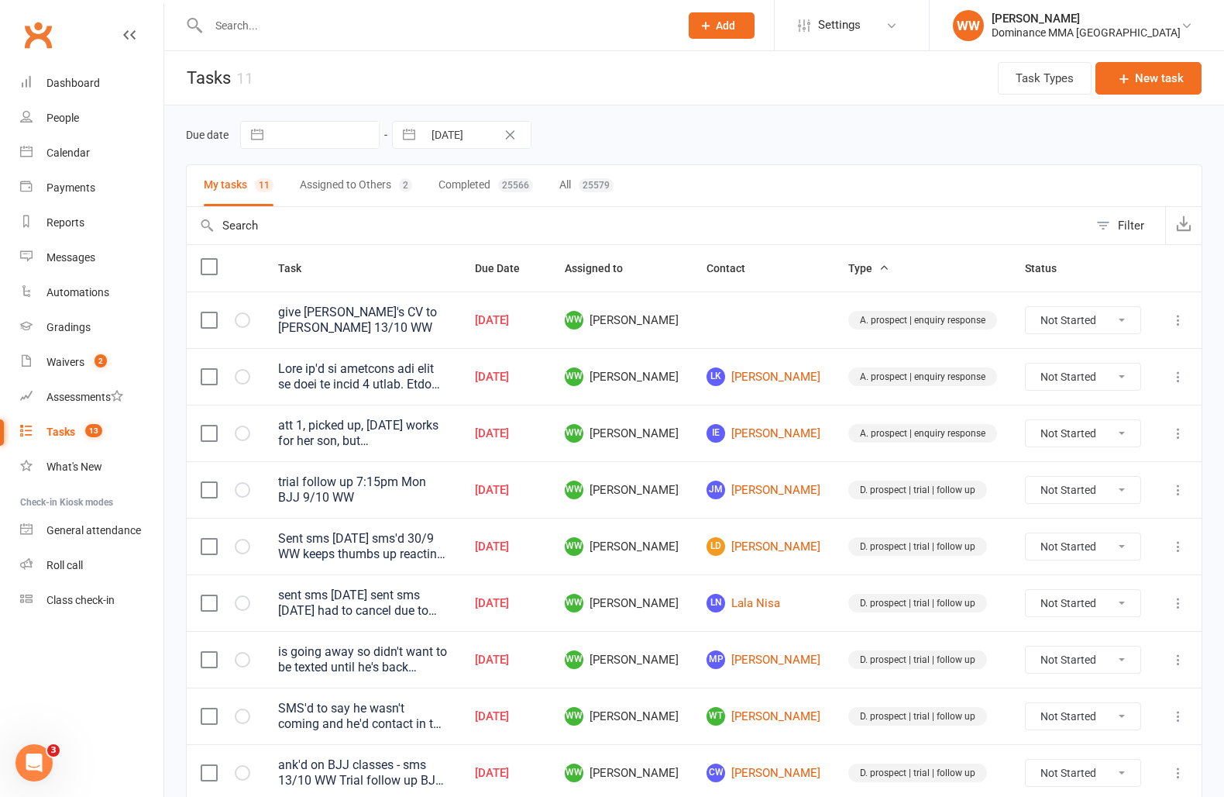
click at [693, 518] on td "WW Will Wesley" at bounding box center [622, 546] width 142 height 57
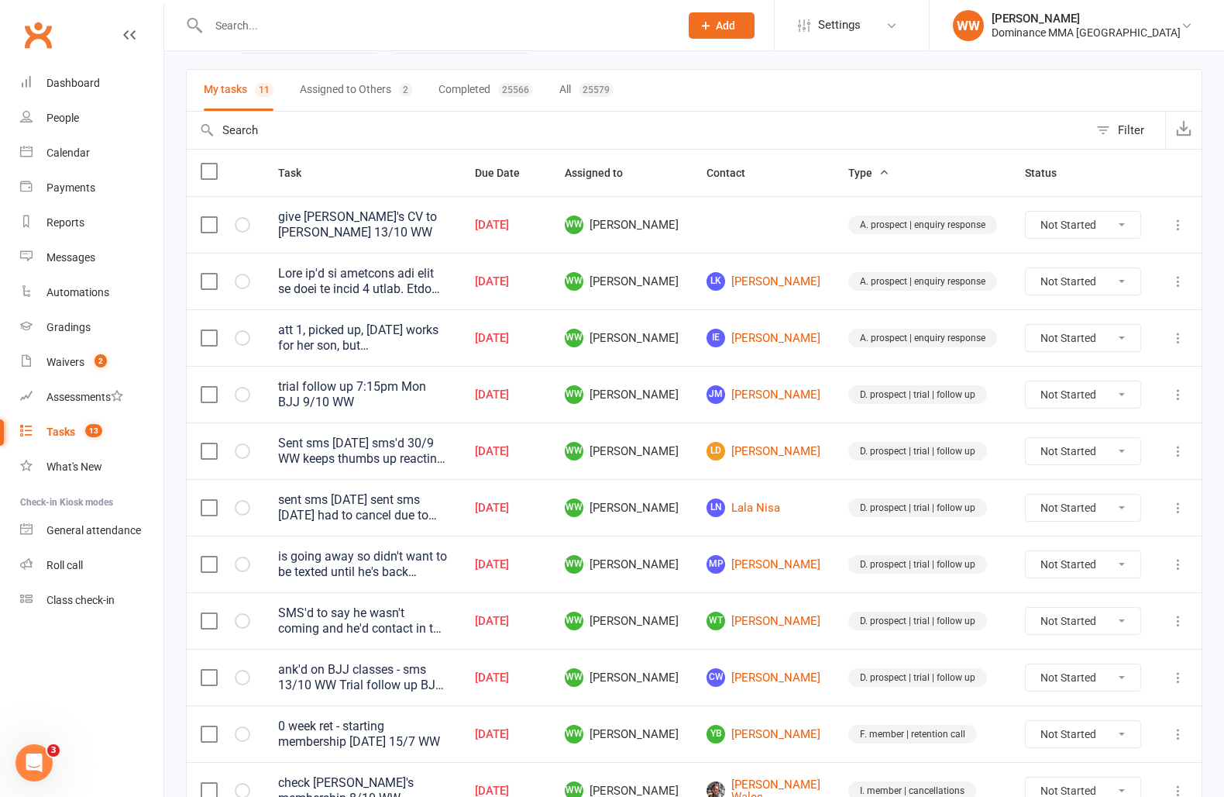
scroll to position [109, 0]
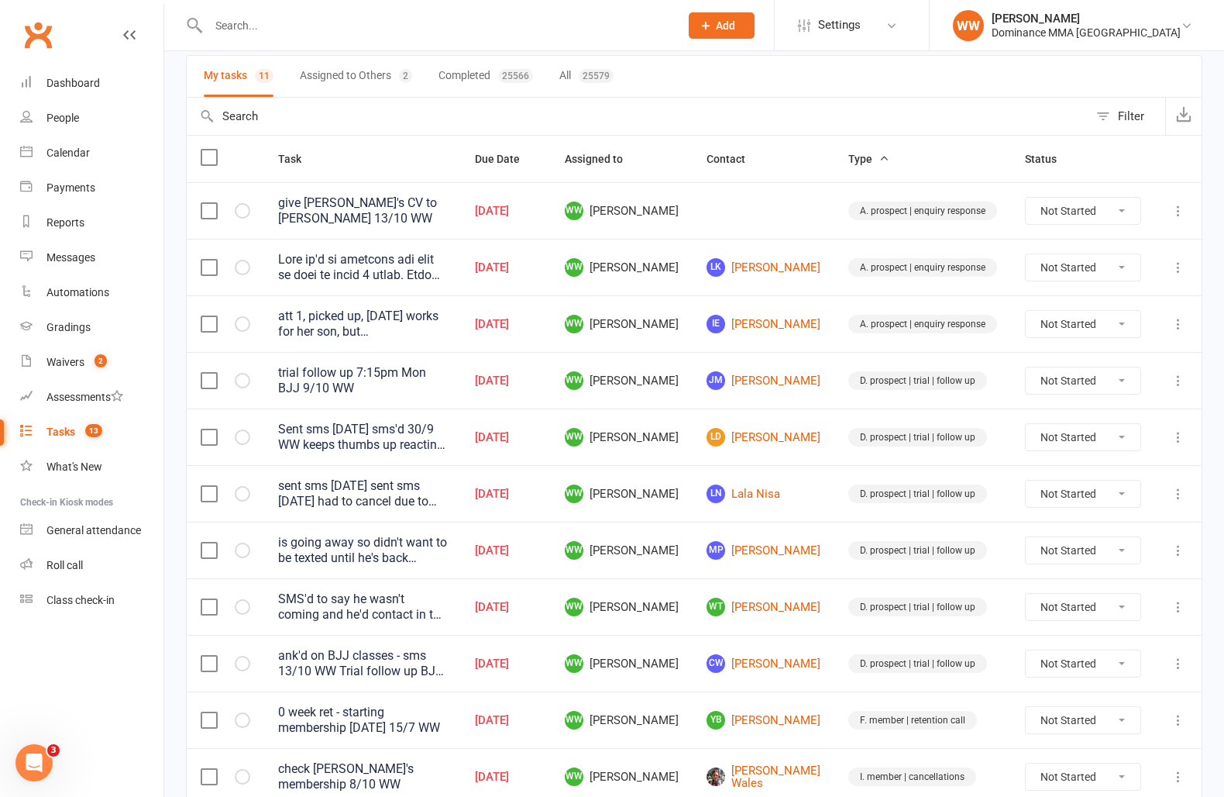
click at [693, 597] on td "WW Will Wesley" at bounding box center [622, 606] width 142 height 57
click at [693, 609] on td "WW Will Wesley" at bounding box center [622, 606] width 142 height 57
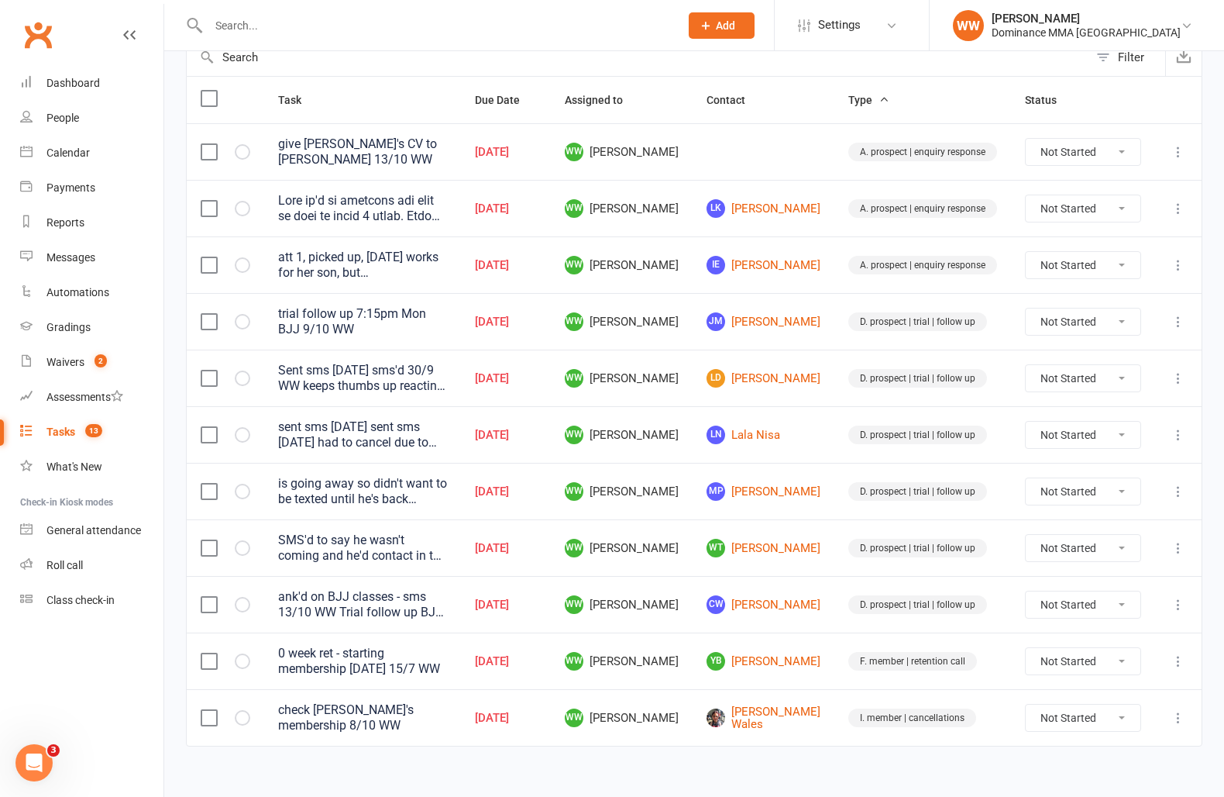
scroll to position [174, 0]
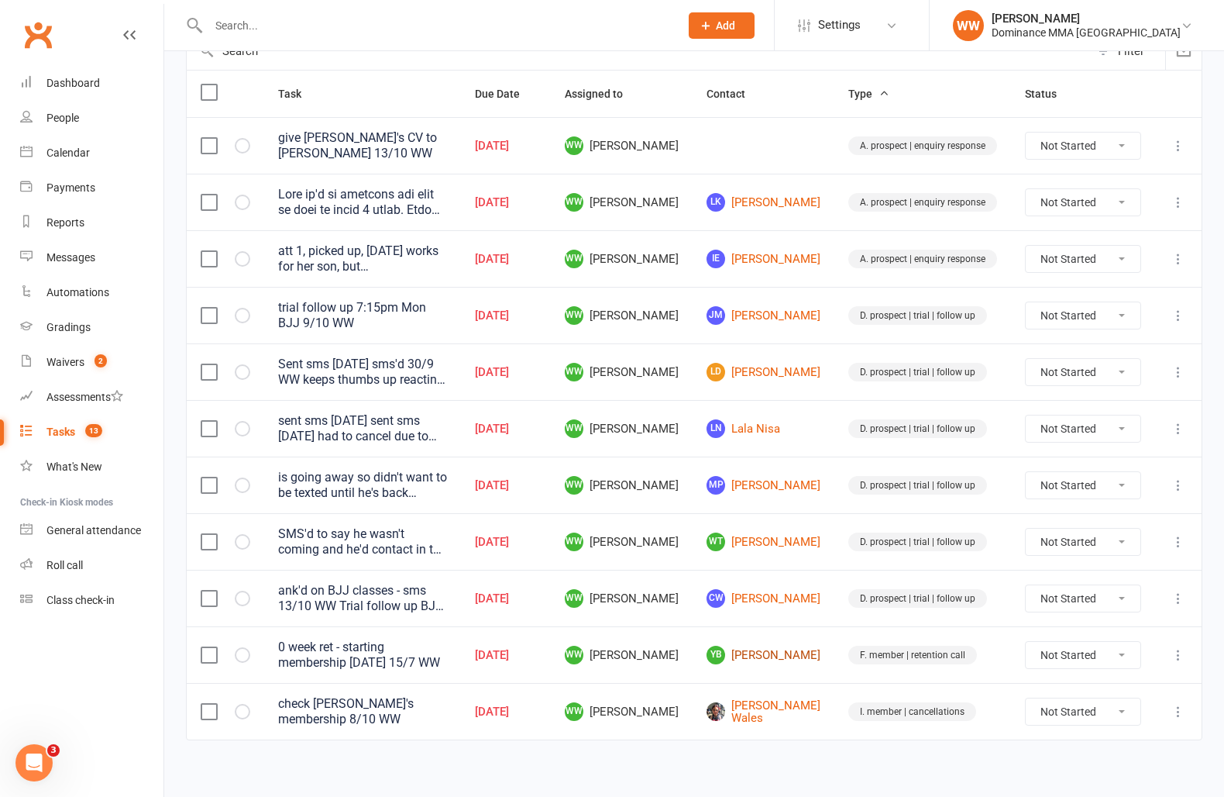
click at [784, 649] on link "YB Yusuf Bayan" at bounding box center [764, 655] width 114 height 19
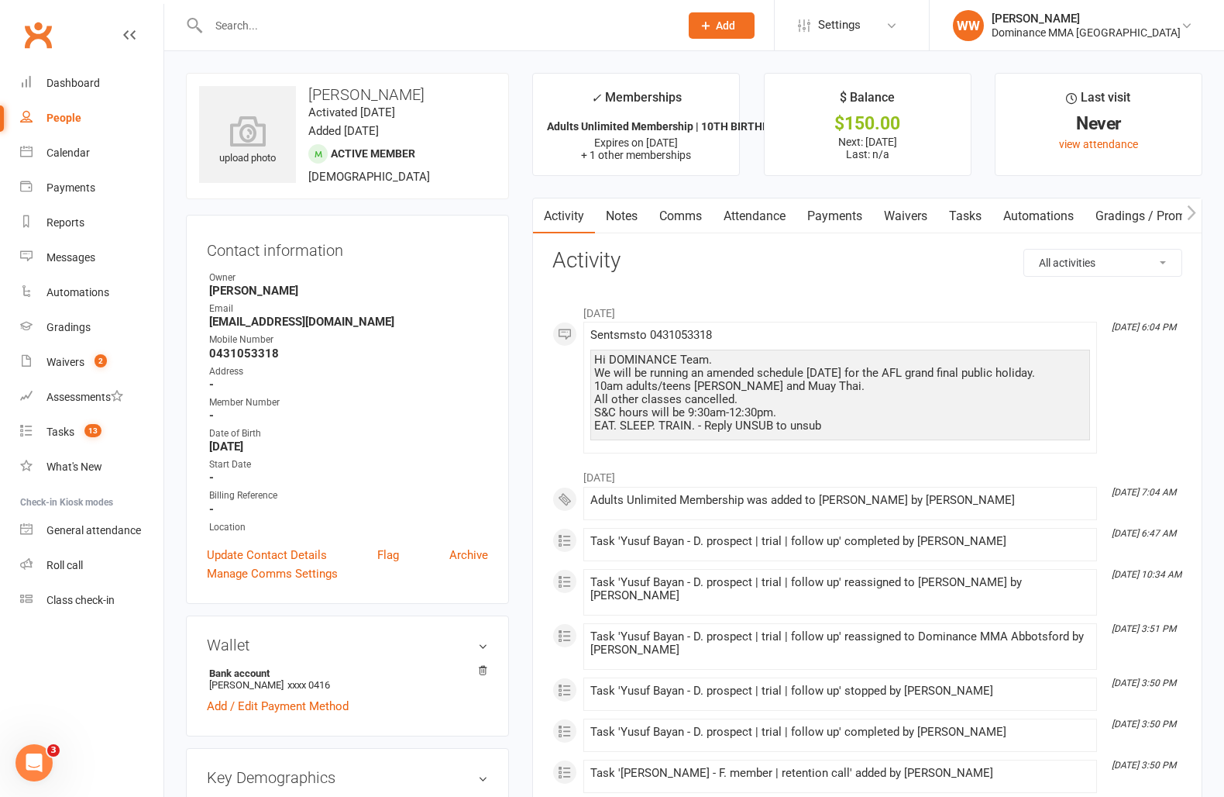
click at [825, 226] on link "Payments" at bounding box center [835, 216] width 77 height 36
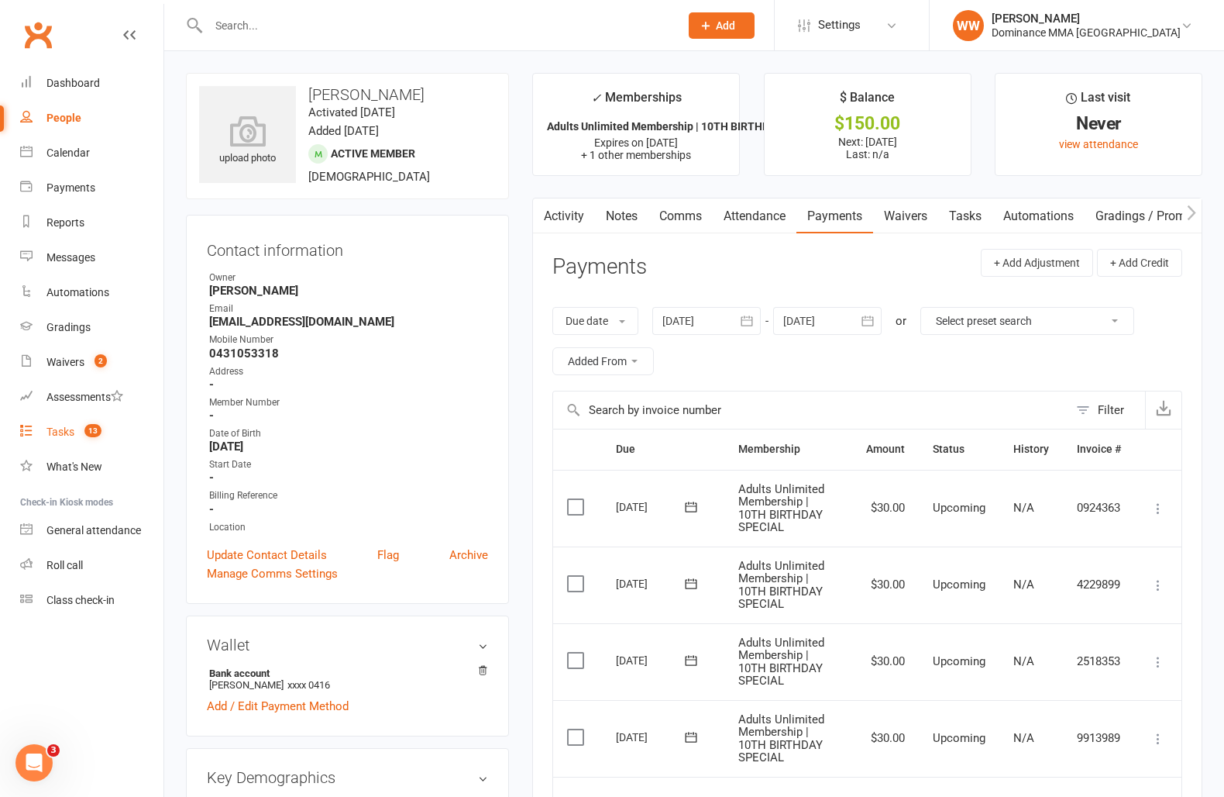
click at [67, 436] on div "Tasks" at bounding box center [60, 431] width 28 height 12
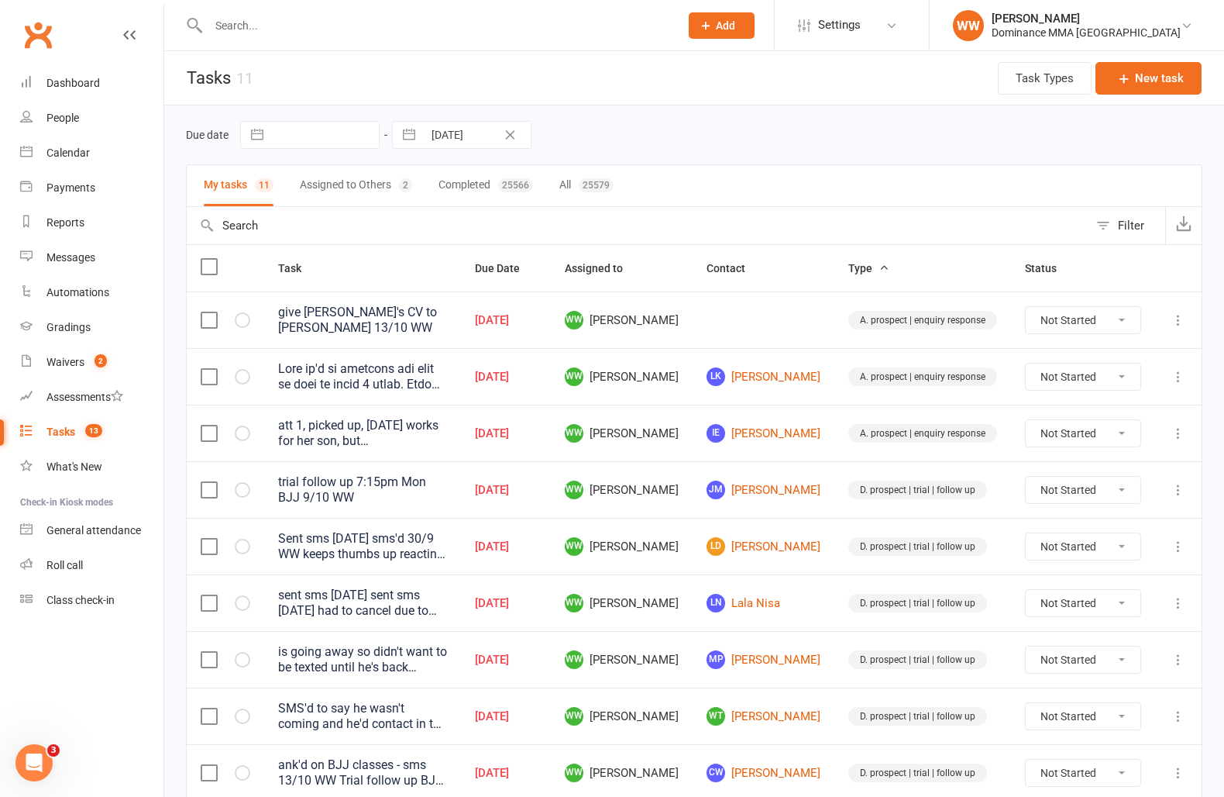
click at [537, 427] on div "Oct 13, 2025" at bounding box center [506, 433] width 62 height 13
click at [551, 463] on td "Oct 13, 2025" at bounding box center [506, 489] width 90 height 57
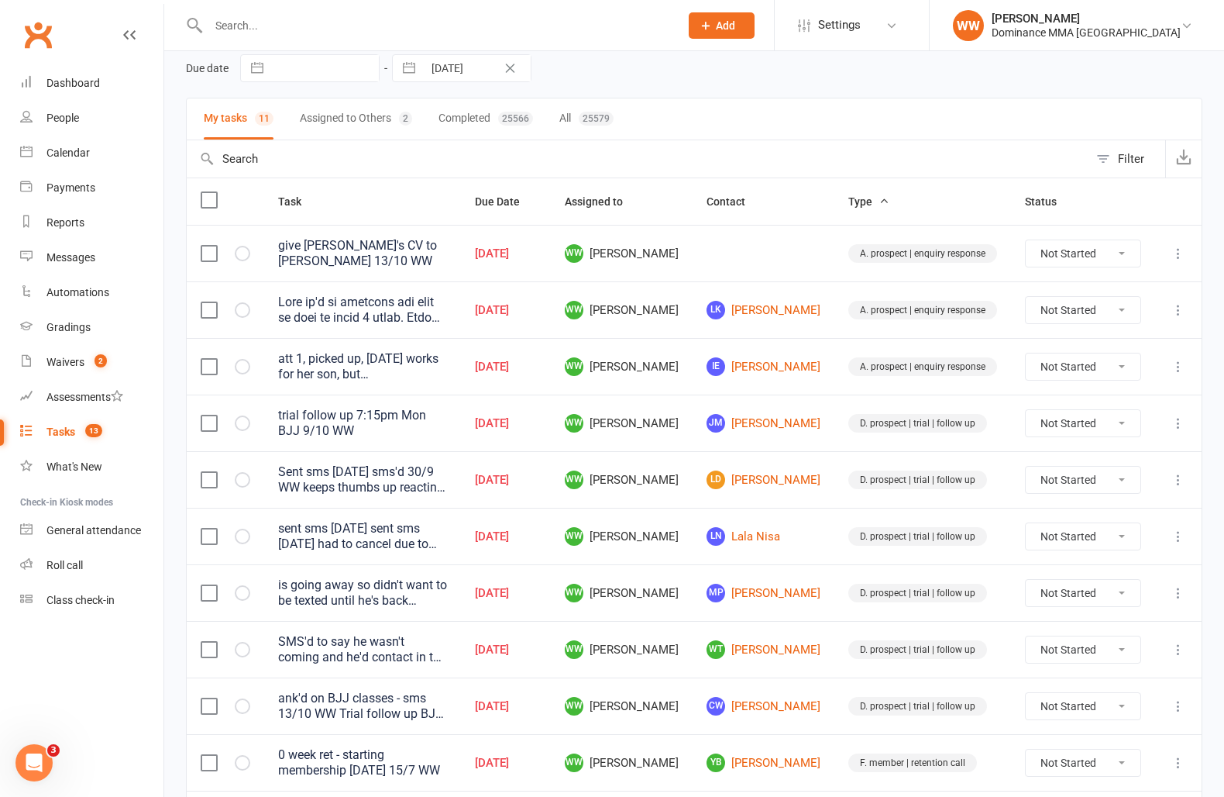
scroll to position [71, 0]
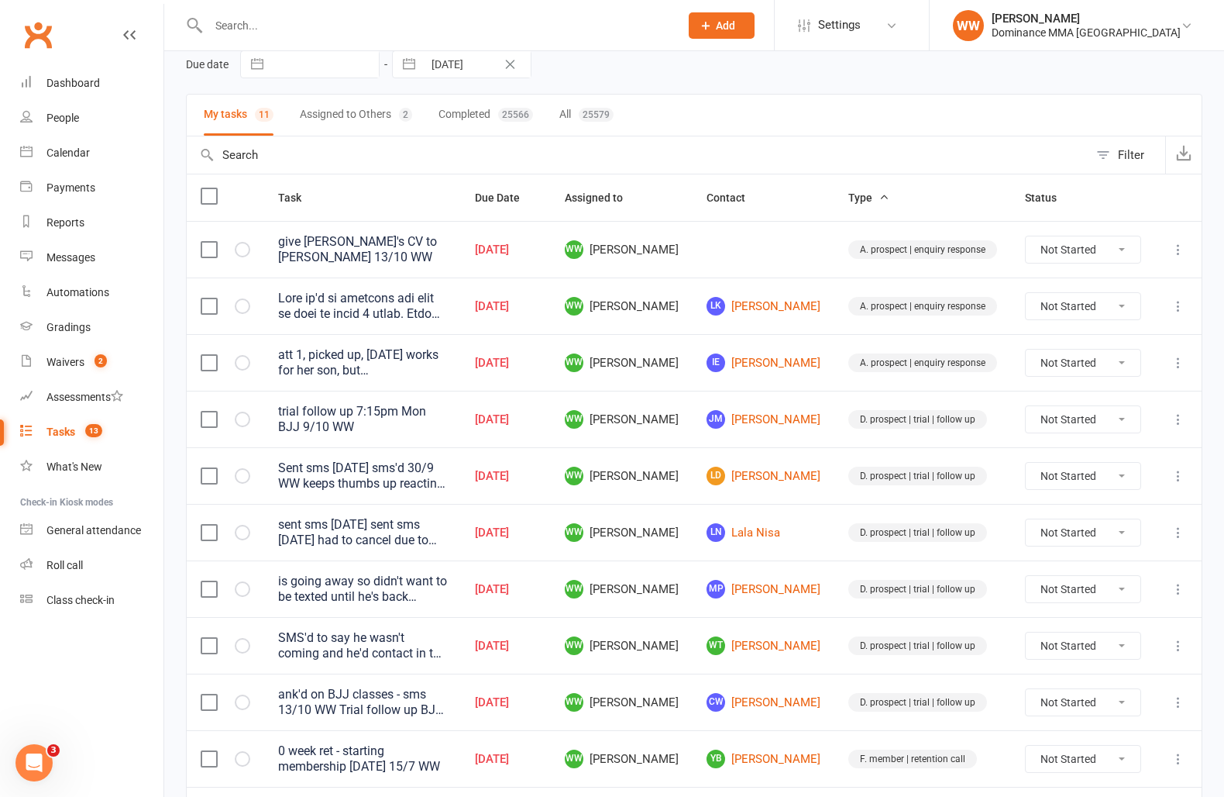
click at [1176, 303] on icon at bounding box center [1178, 305] width 15 height 15
click at [1066, 371] on link "Edit" at bounding box center [1110, 364] width 153 height 31
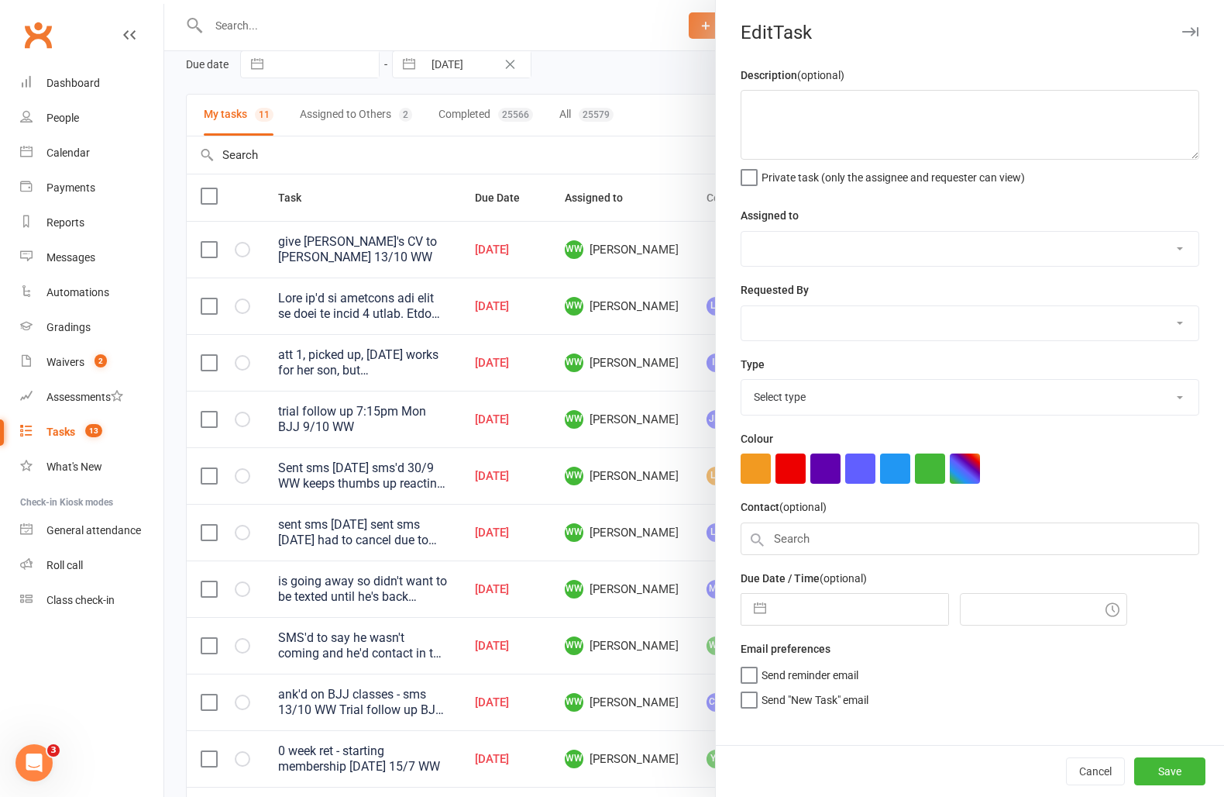
type textarea "Said he's on holidays and will be back in about 2 weeks. Call him again then. 2…"
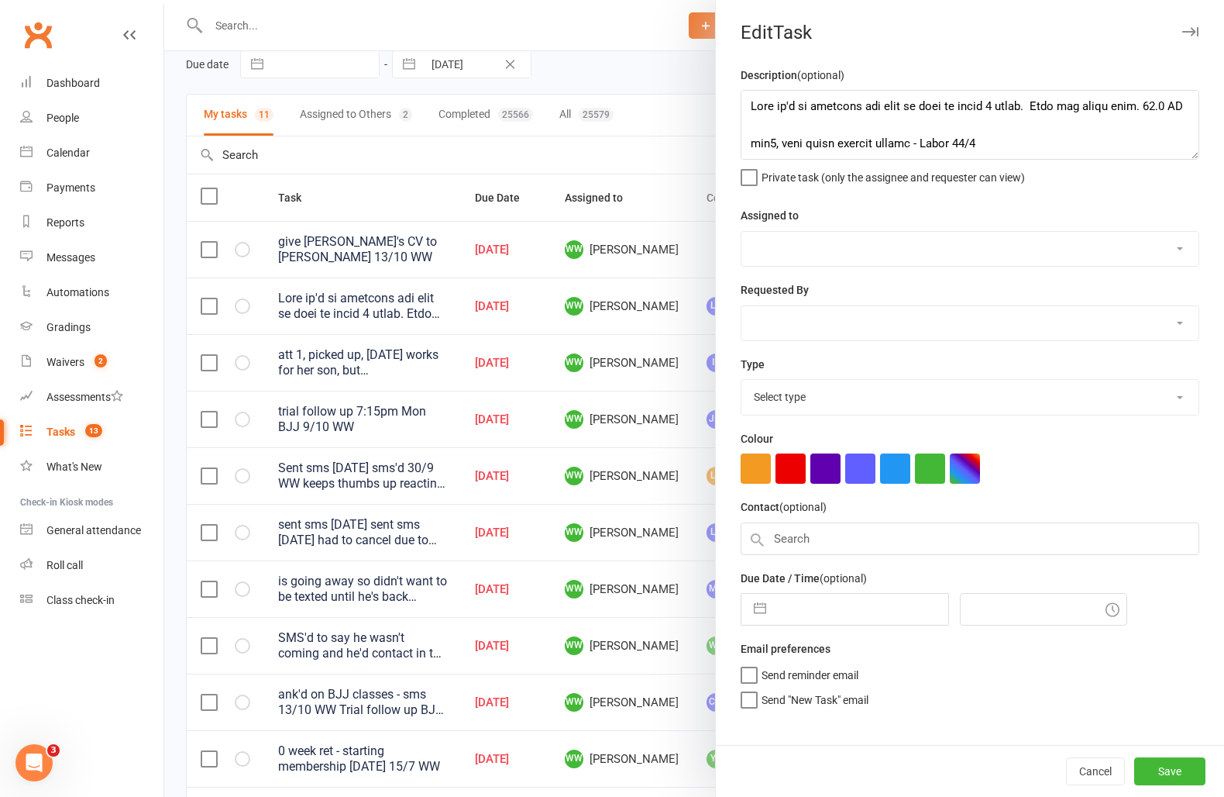
select select "49757"
select select "50862"
type input "13 Oct 2025"
type input "10:00am"
select select "3860"
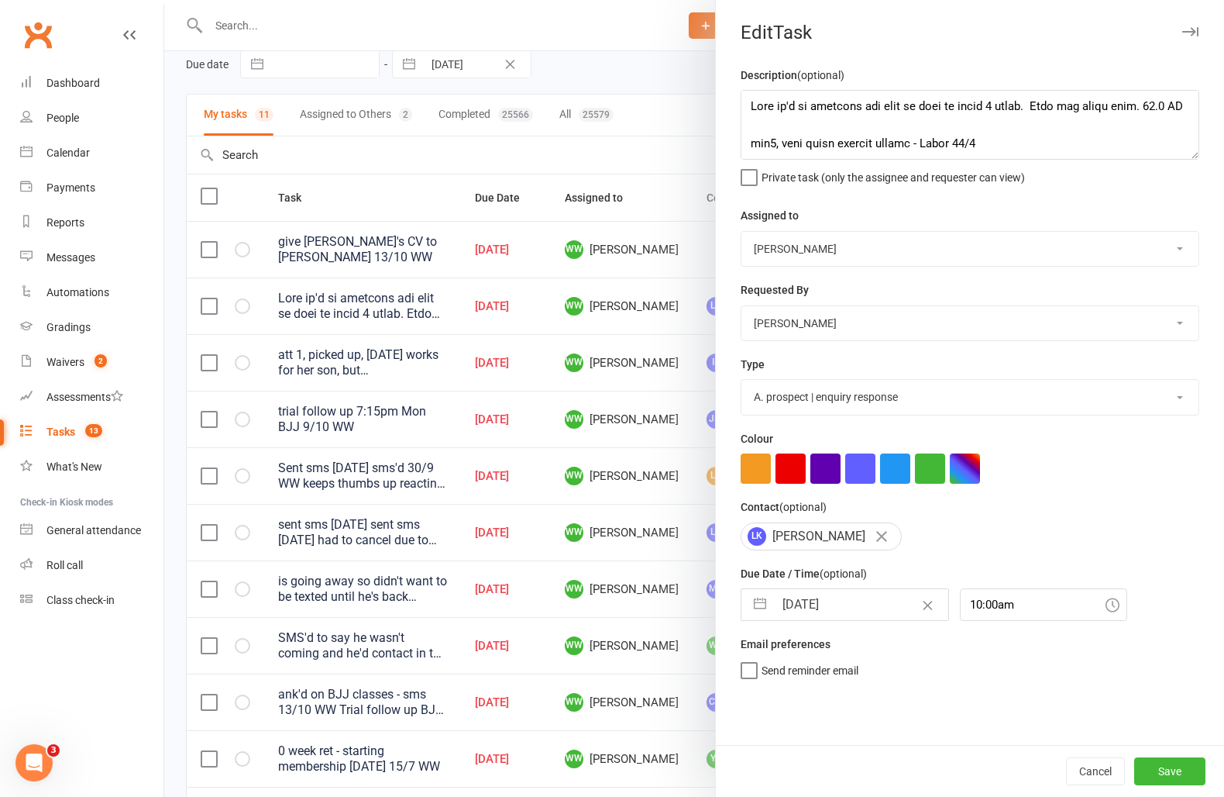
click at [824, 619] on input "13 Oct 2025" at bounding box center [861, 604] width 174 height 31
select select "8"
select select "2025"
select select "9"
select select "2025"
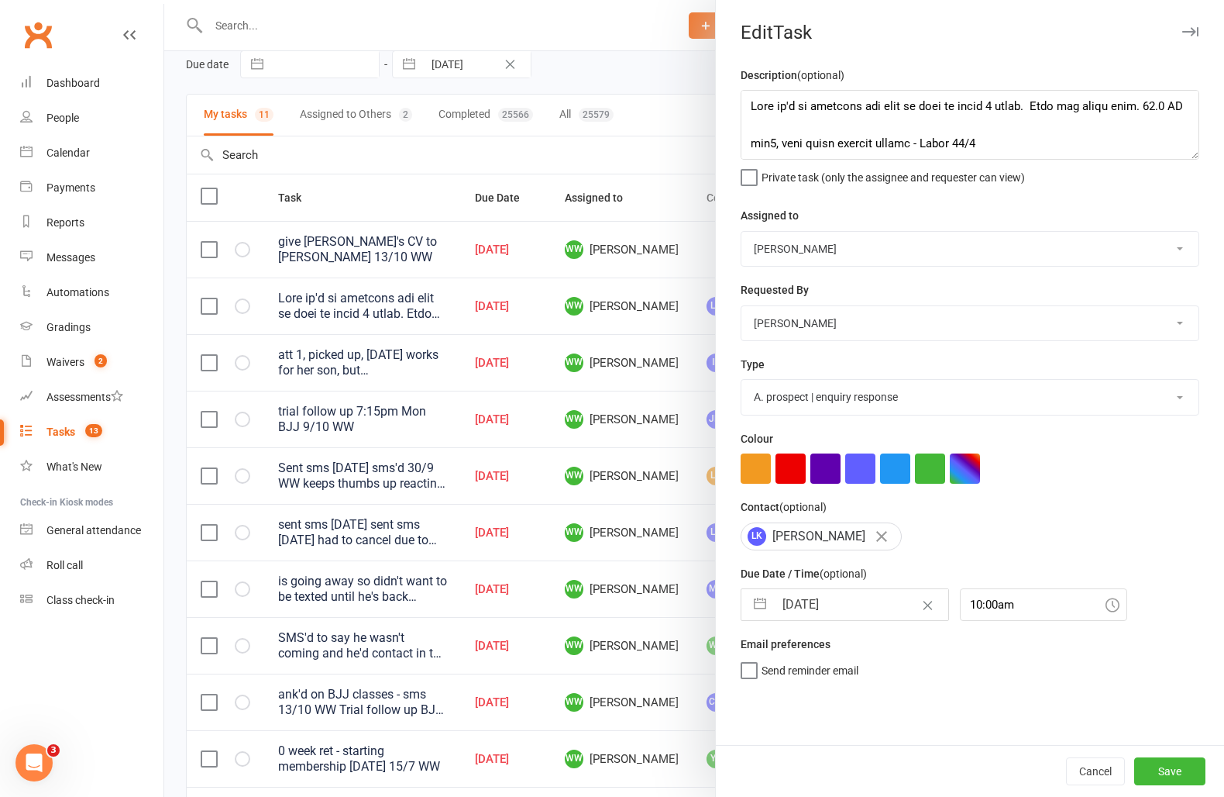
select select "10"
select select "2025"
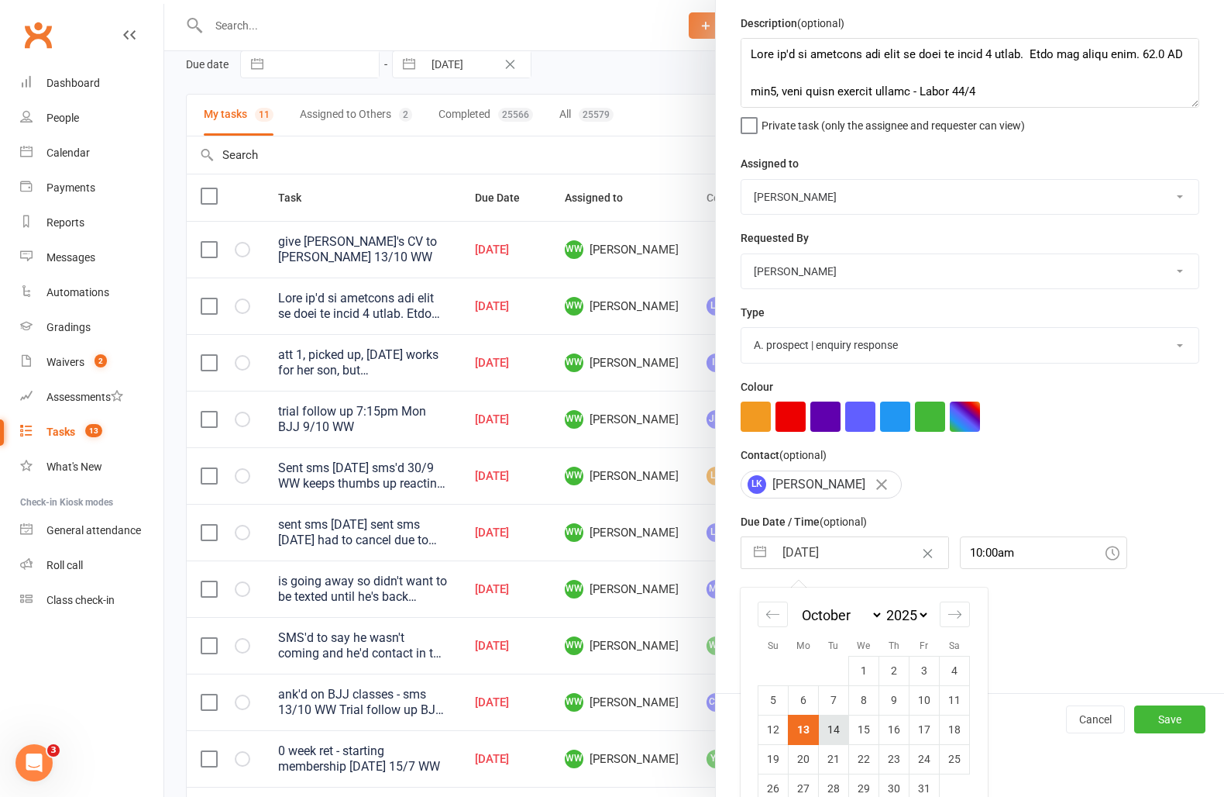
scroll to position [79, 0]
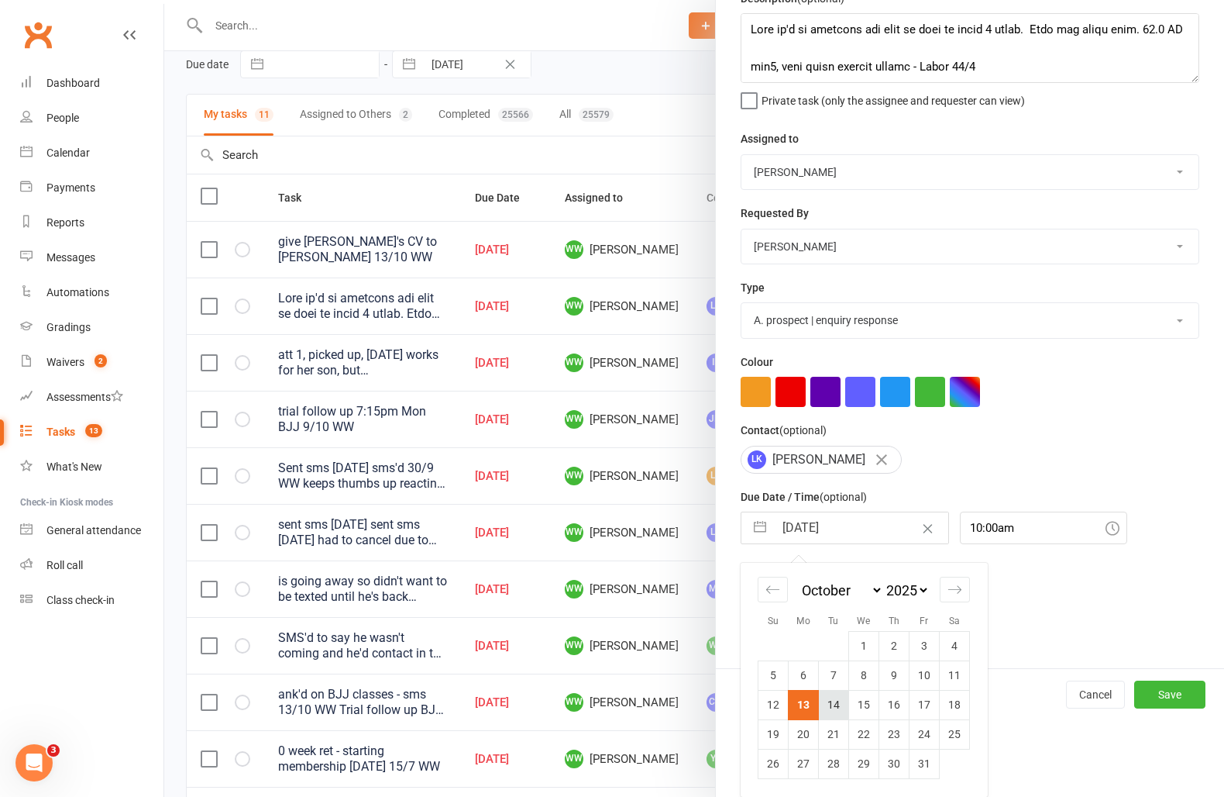
drag, startPoint x: 832, startPoint y: 703, endPoint x: 1094, endPoint y: 742, distance: 264.8
click at [832, 704] on td "14" at bounding box center [834, 704] width 30 height 29
type input "14 Oct 2025"
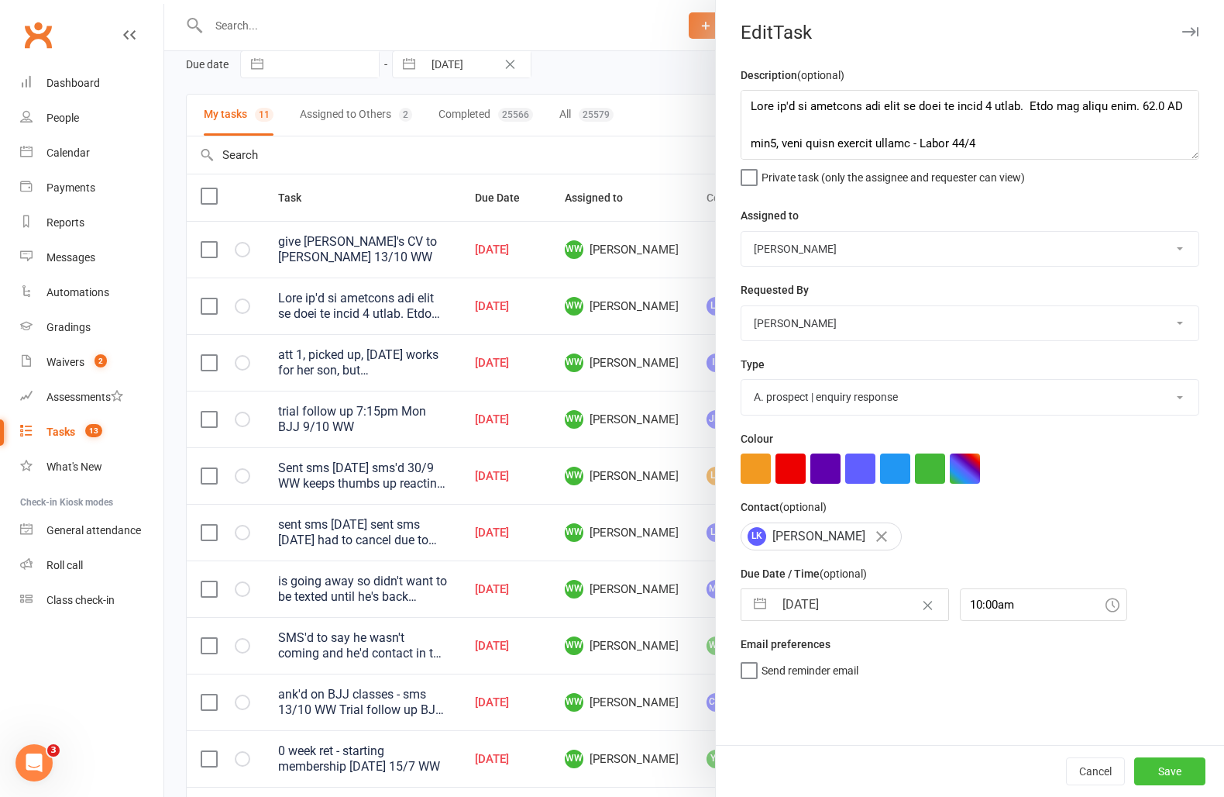
click at [1181, 773] on button "Save" at bounding box center [1170, 771] width 71 height 28
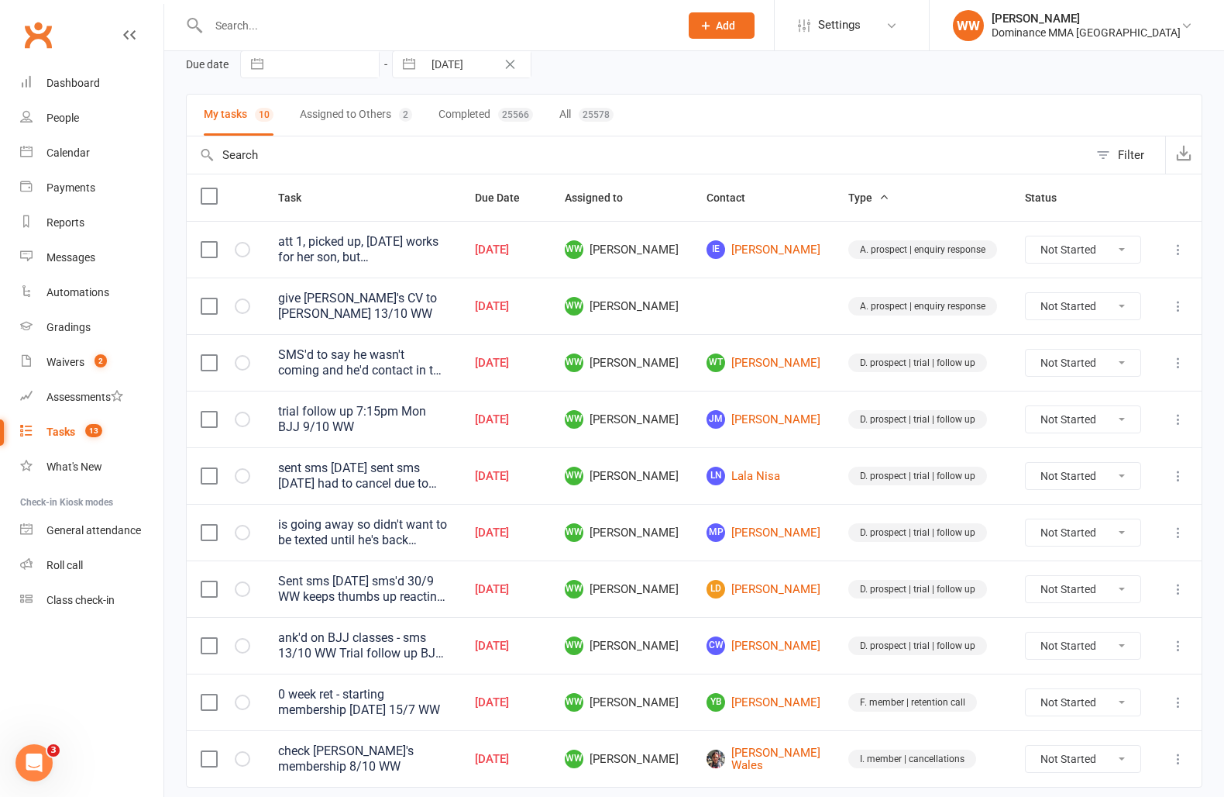
click at [625, 447] on td "WW Will Wesley" at bounding box center [622, 475] width 142 height 57
click at [693, 477] on td "WW Will Wesley" at bounding box center [622, 475] width 142 height 57
click at [693, 485] on td "WW Will Wesley" at bounding box center [622, 475] width 142 height 57
click at [1170, 472] on button at bounding box center [1178, 476] width 19 height 19
click at [1093, 522] on link "Edit" at bounding box center [1110, 530] width 153 height 31
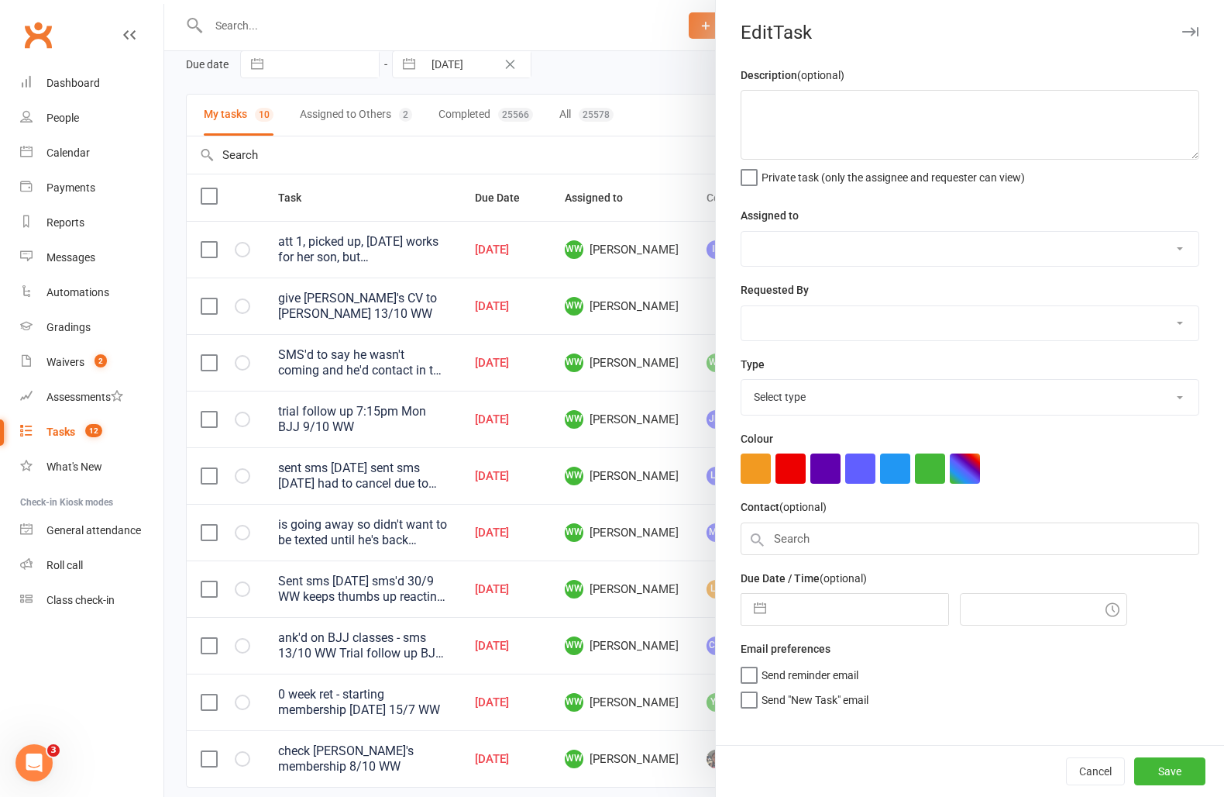
type textarea "sent sms 3/10 SA sent sms 30/9 SA had to cancel due to illness 29/9 JM trial fo…"
select select "49757"
select select "12631"
type input "13 Oct 2025"
type input "6:45pm"
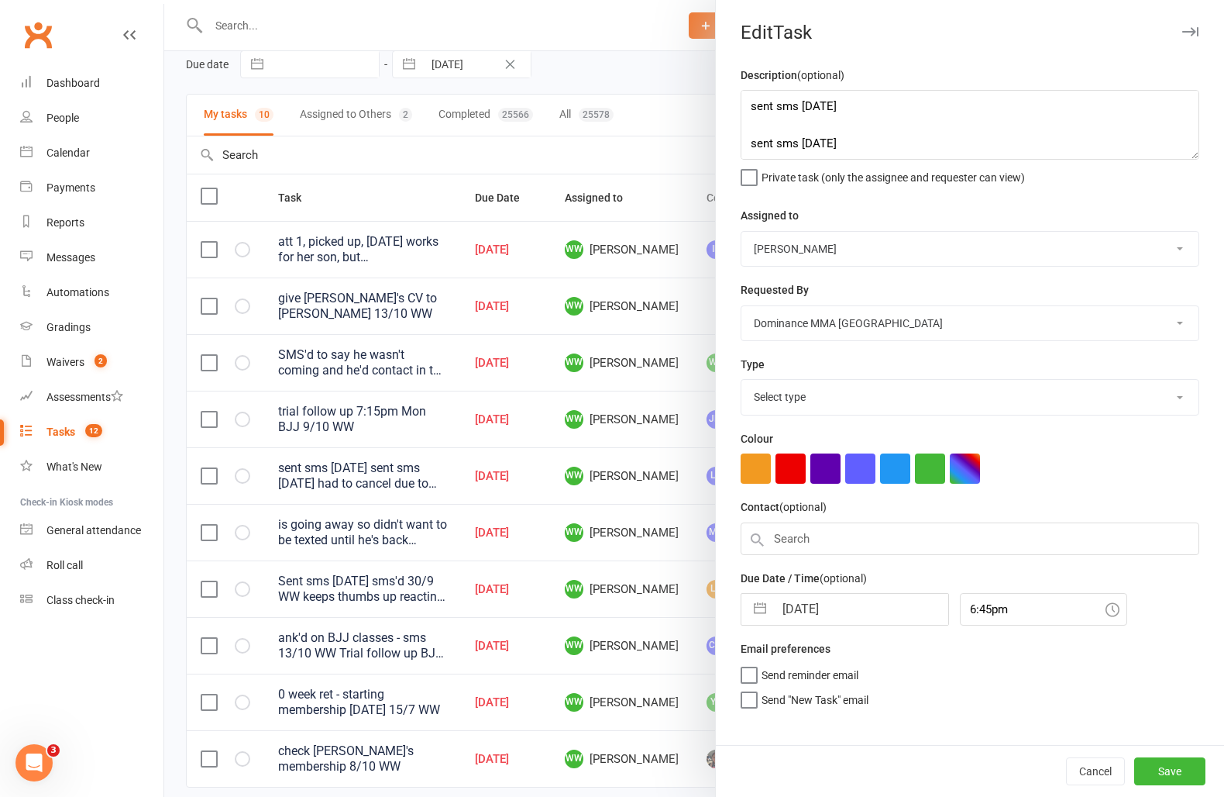
select select "3863"
select select "8"
select select "2025"
select select "9"
select select "2025"
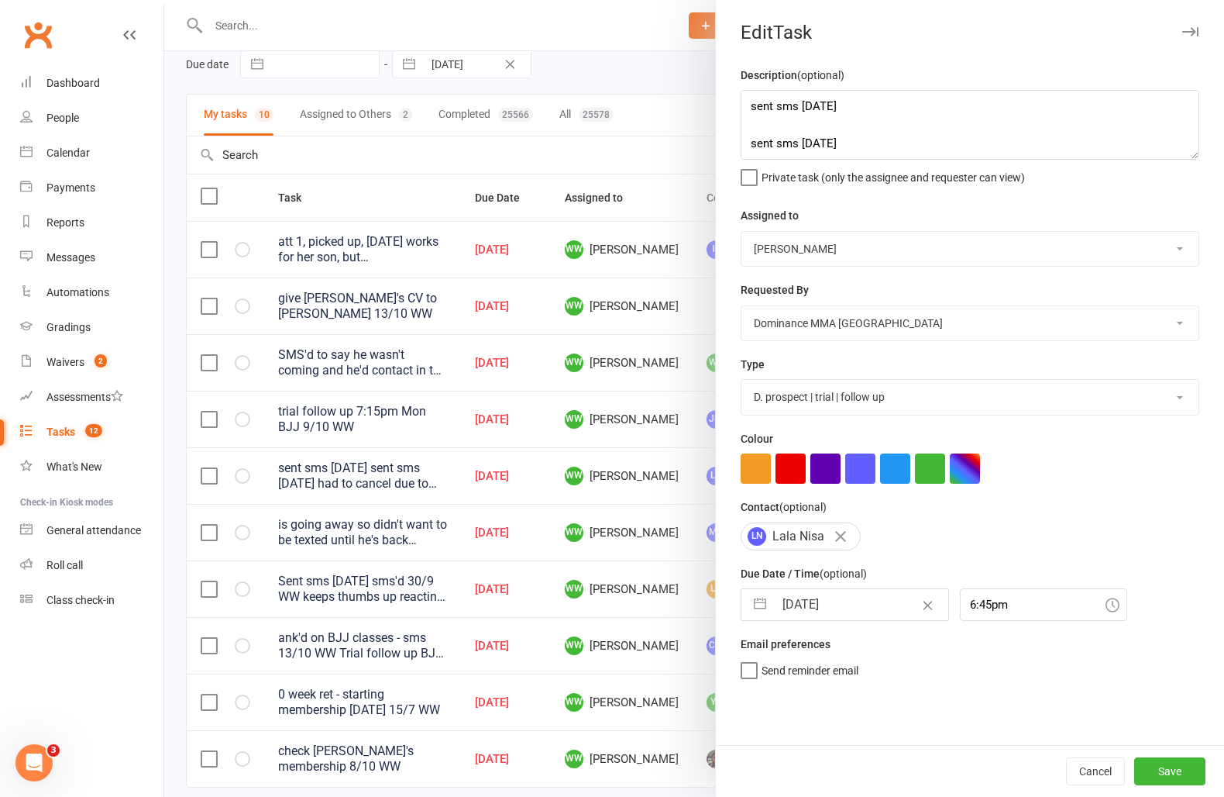
select select "10"
select select "2025"
click at [821, 608] on input "13 Oct 2025" at bounding box center [861, 604] width 174 height 31
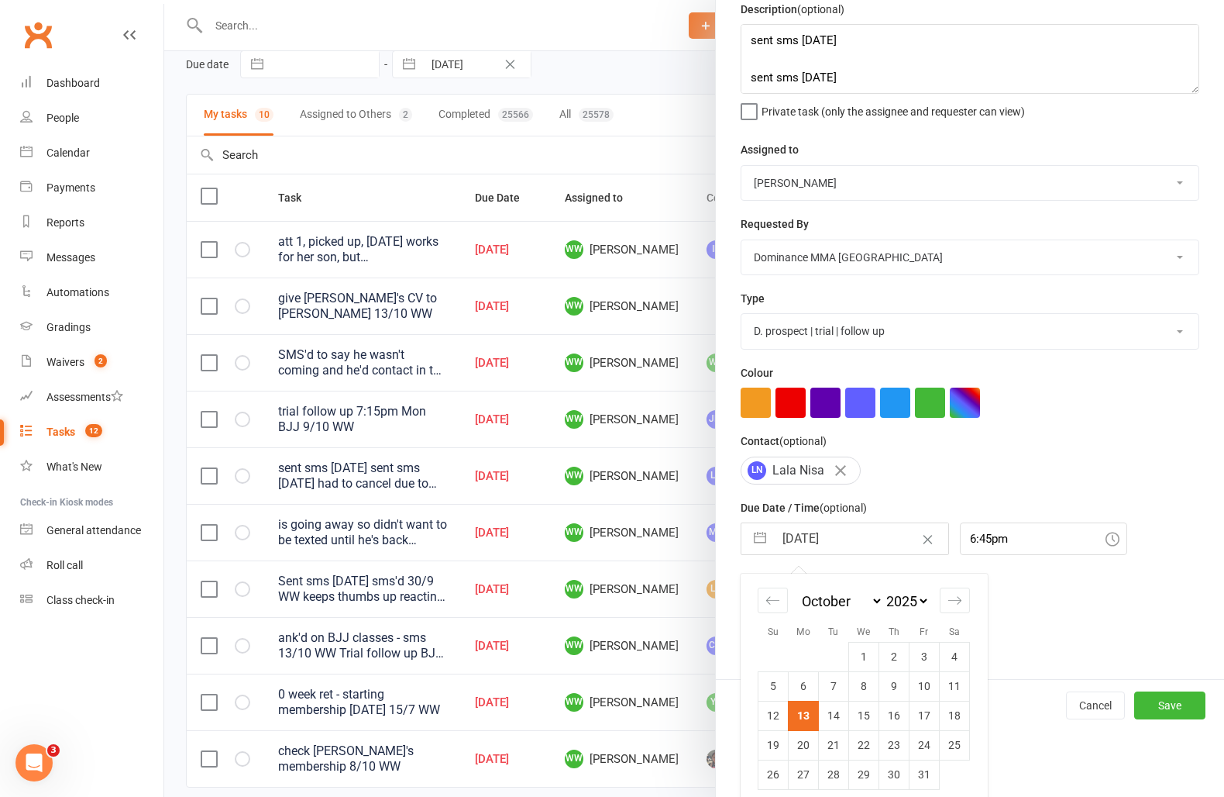
click at [1055, 641] on div "Description (optional) sent sms 3/10 SA sent sms 30/9 SA had to cancel due to i…" at bounding box center [970, 339] width 508 height 679
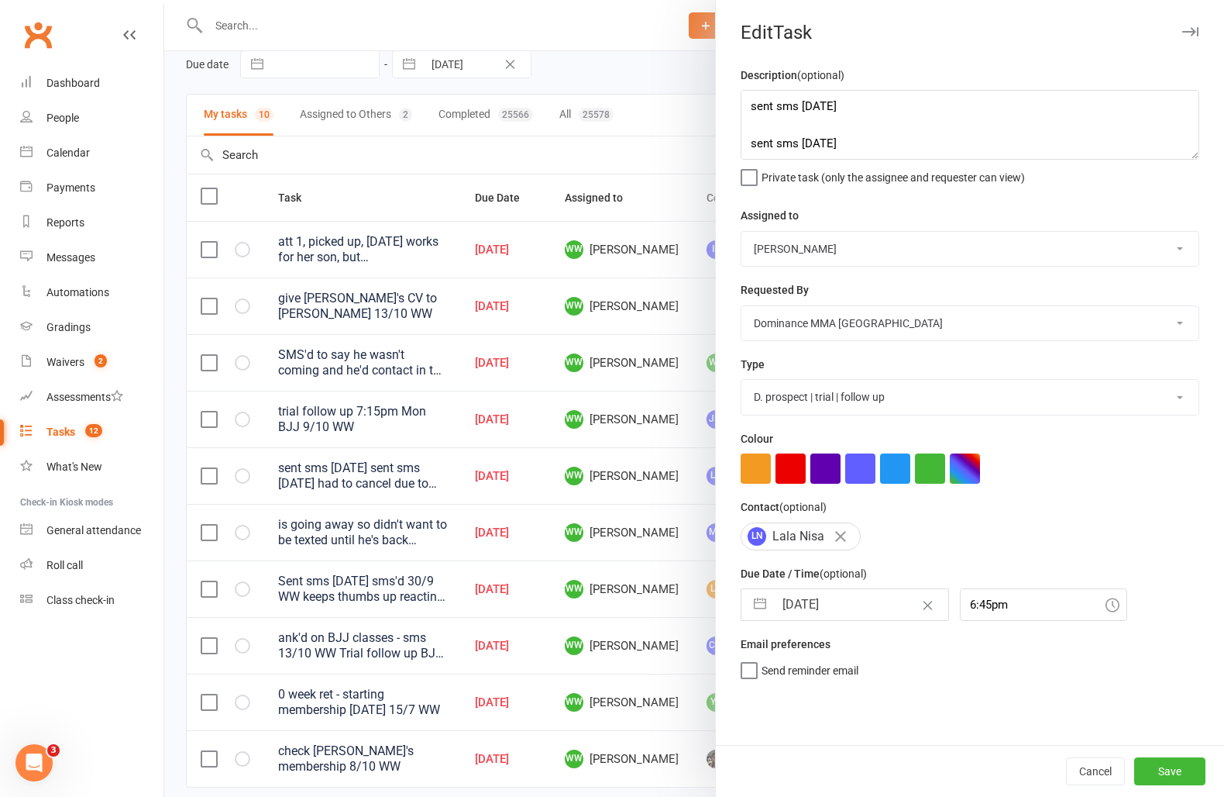
scroll to position [0, 0]
click at [1081, 773] on button "Cancel" at bounding box center [1095, 771] width 59 height 28
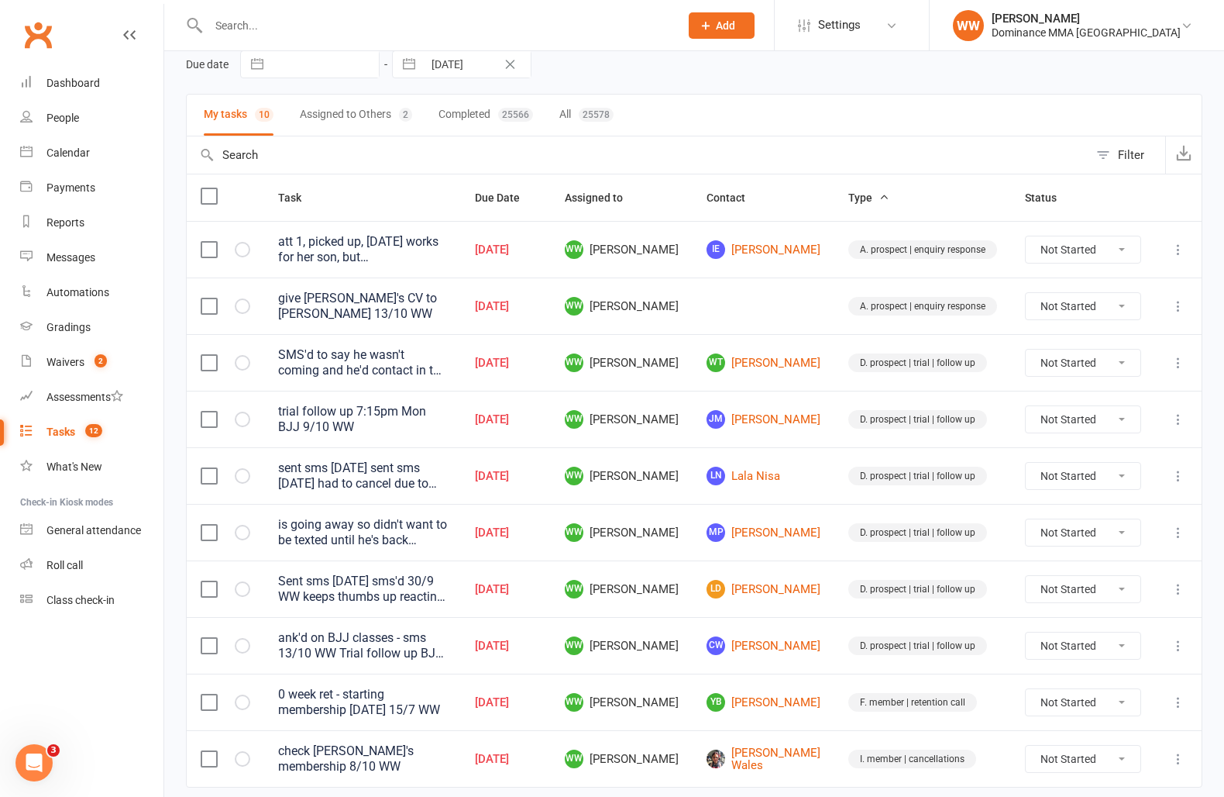
drag, startPoint x: 1181, startPoint y: 465, endPoint x: 1166, endPoint y: 475, distance: 18.5
click at [1178, 468] on icon at bounding box center [1178, 475] width 15 height 15
click at [1084, 529] on link "Edit" at bounding box center [1110, 530] width 153 height 31
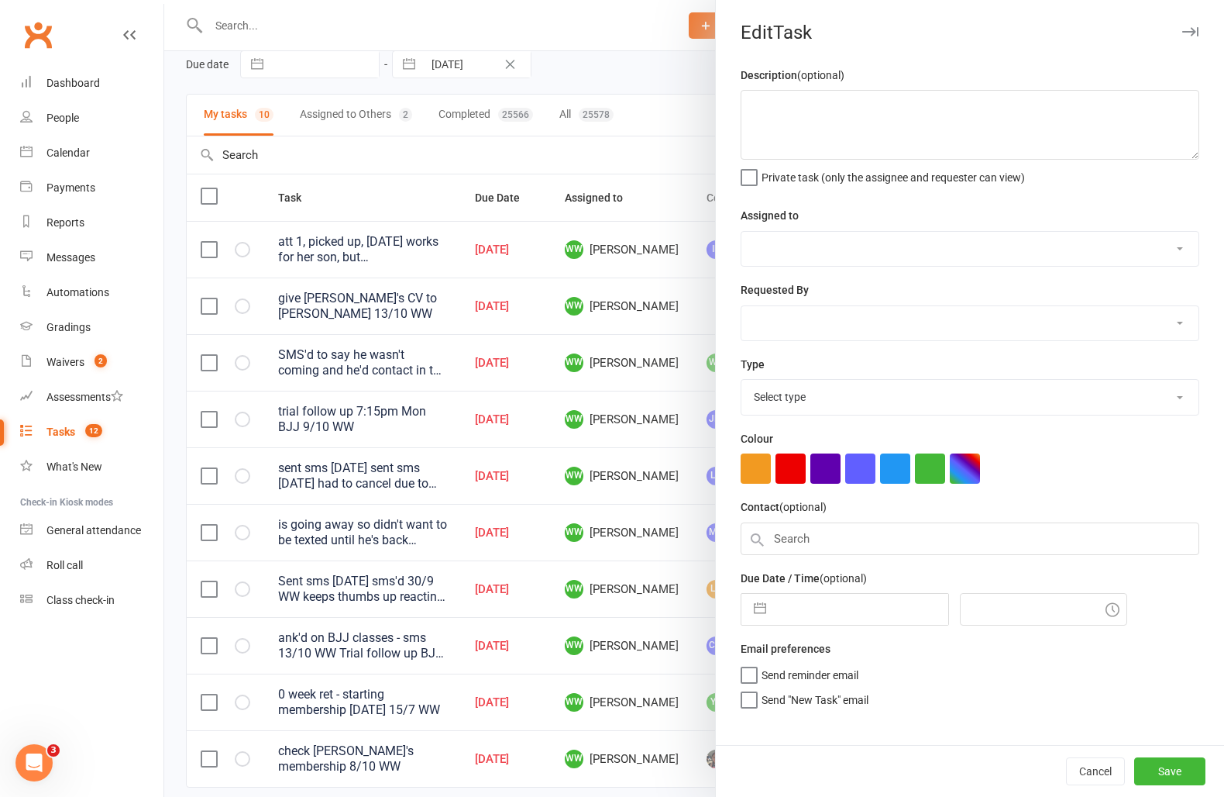
type textarea "sent sms 3/10 SA sent sms 30/9 SA had to cancel due to illness 29/9 JM trial fo…"
select select "49757"
select select "12631"
type input "13 Oct 2025"
type input "6:45pm"
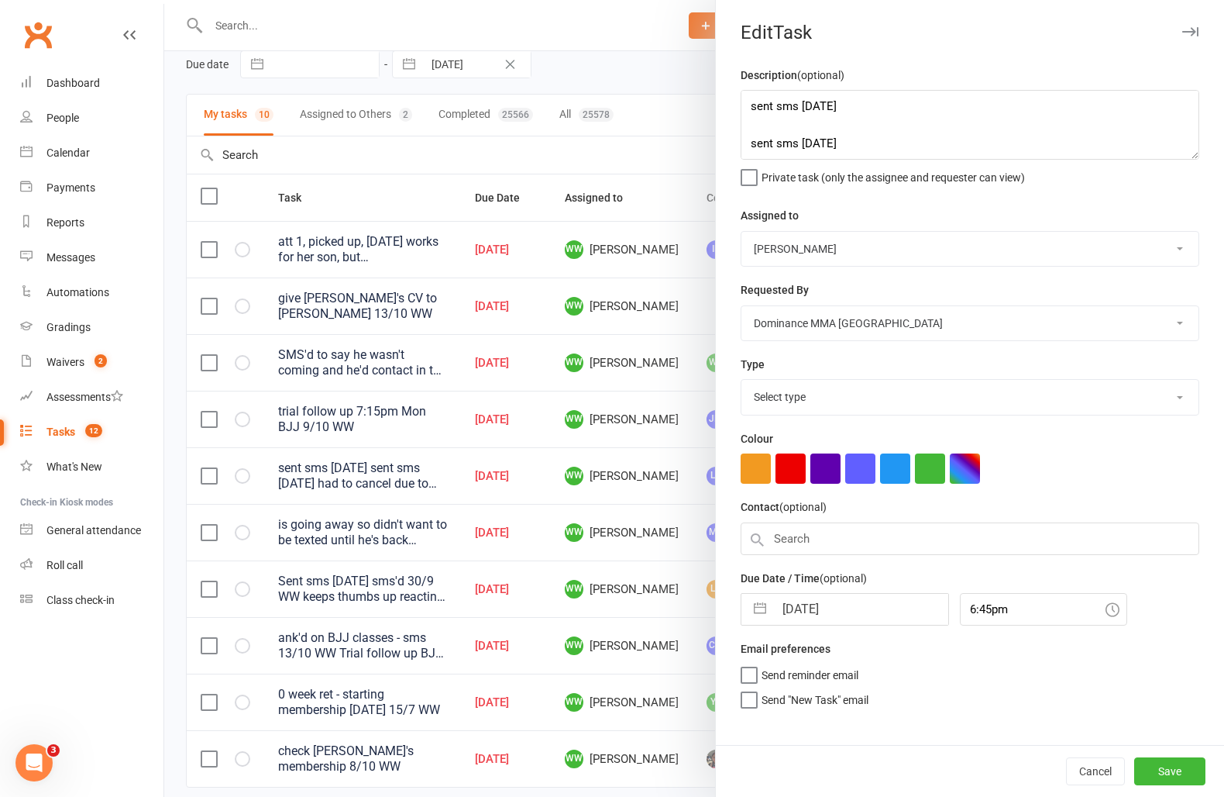
select select "3863"
click at [749, 112] on textarea "sent sms 3/10 SA sent sms 30/9 SA had to cancel due to illness 29/9 JM trial fo…" at bounding box center [970, 125] width 459 height 70
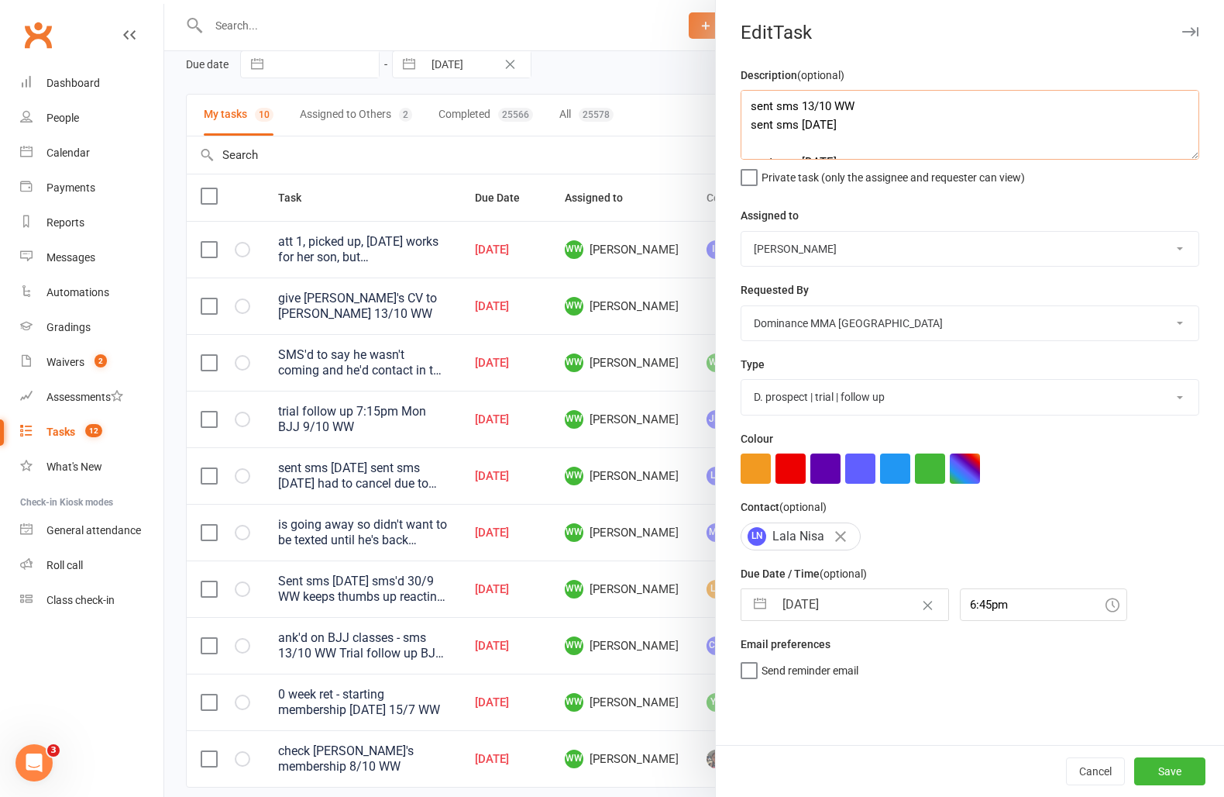
type textarea "sent sms 13/10 WW sent sms 3/10 SA sent sms 30/9 SA had to cancel due to illnes…"
click at [821, 609] on input "13 Oct 2025" at bounding box center [861, 604] width 174 height 31
select select "8"
select select "2025"
select select "9"
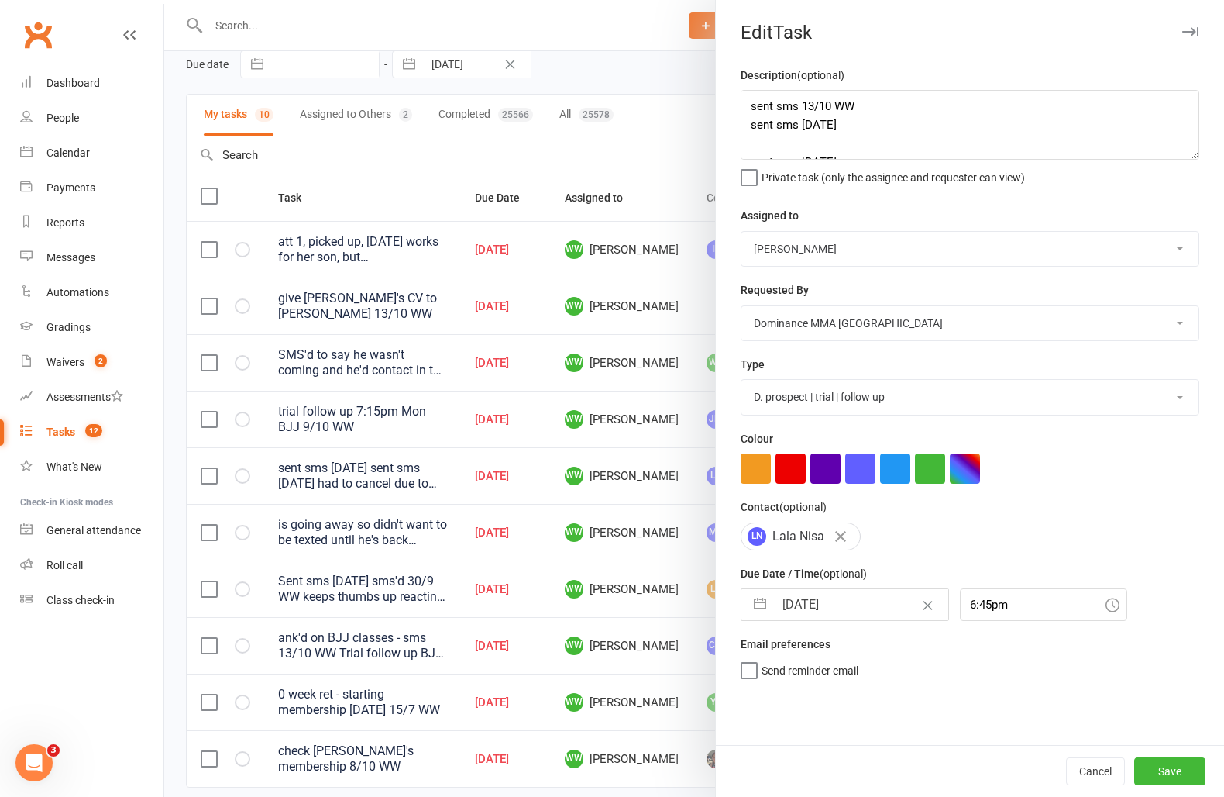
select select "2025"
select select "10"
select select "2025"
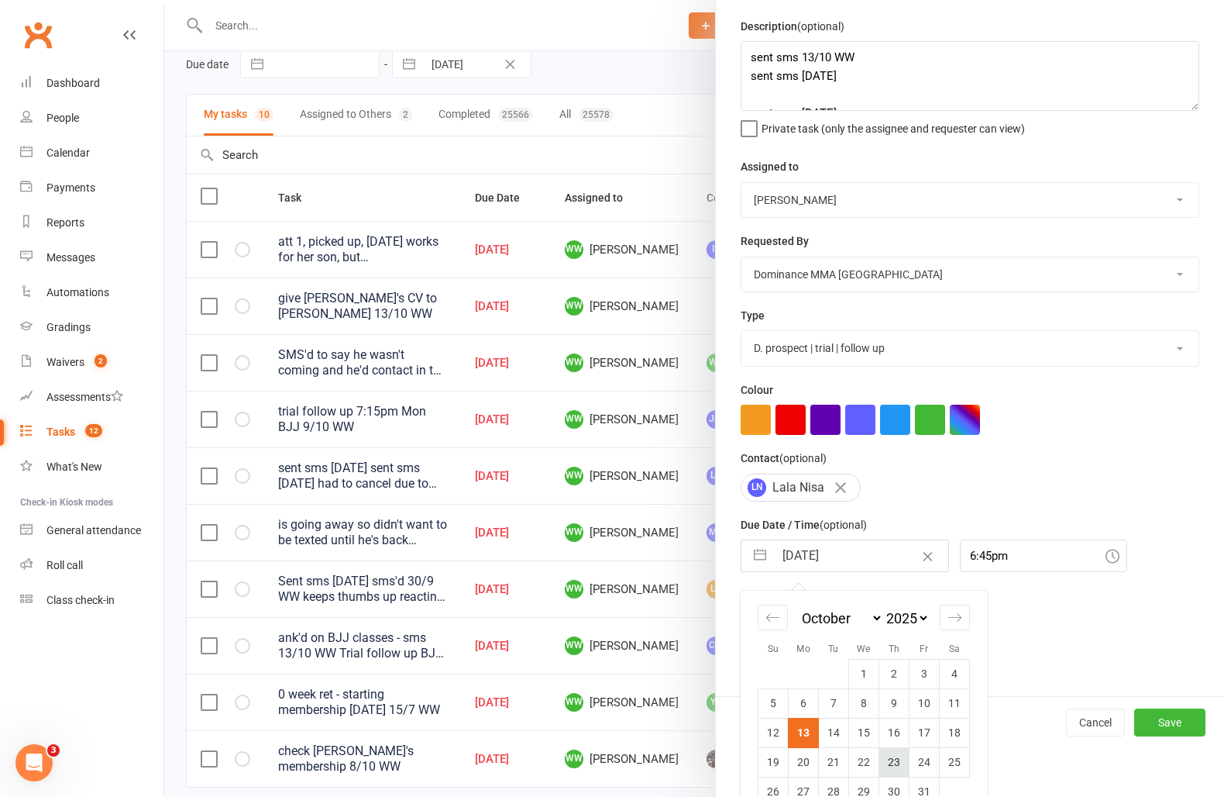
scroll to position [79, 0]
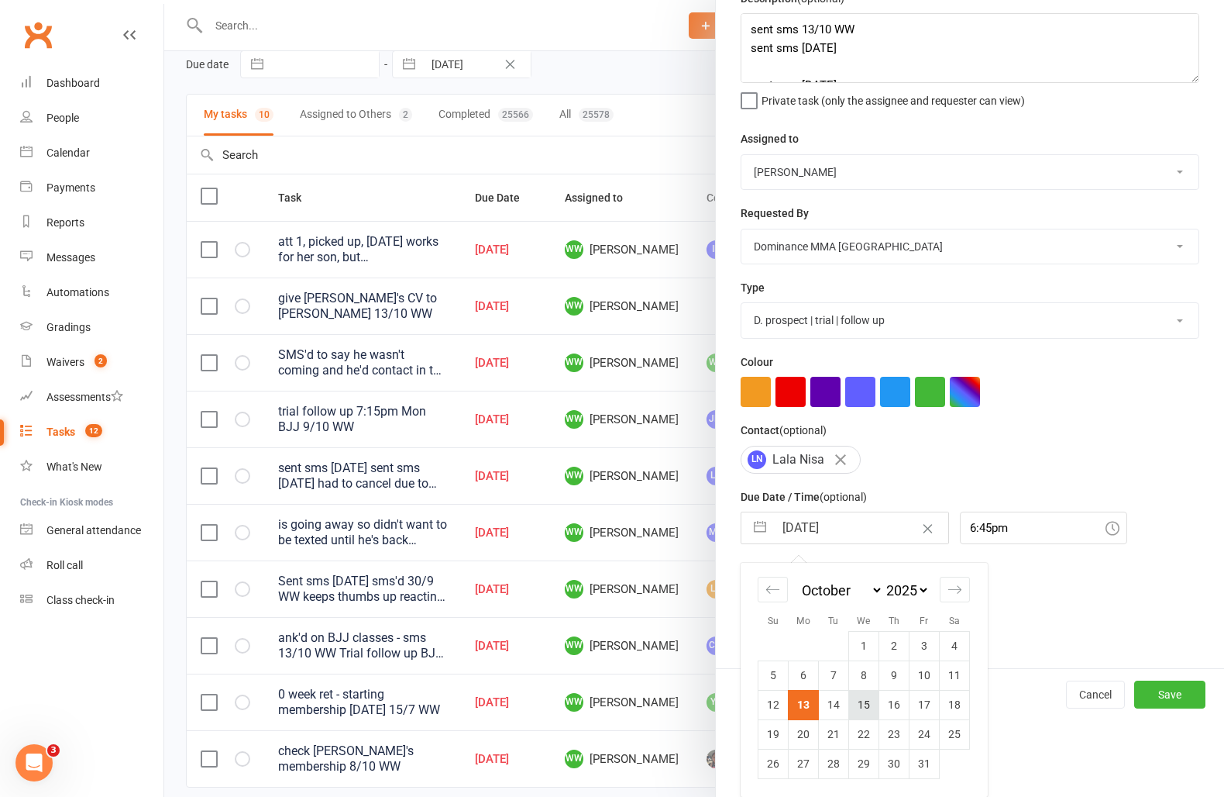
click at [863, 710] on td "15" at bounding box center [864, 704] width 30 height 29
type input "15 Oct 2025"
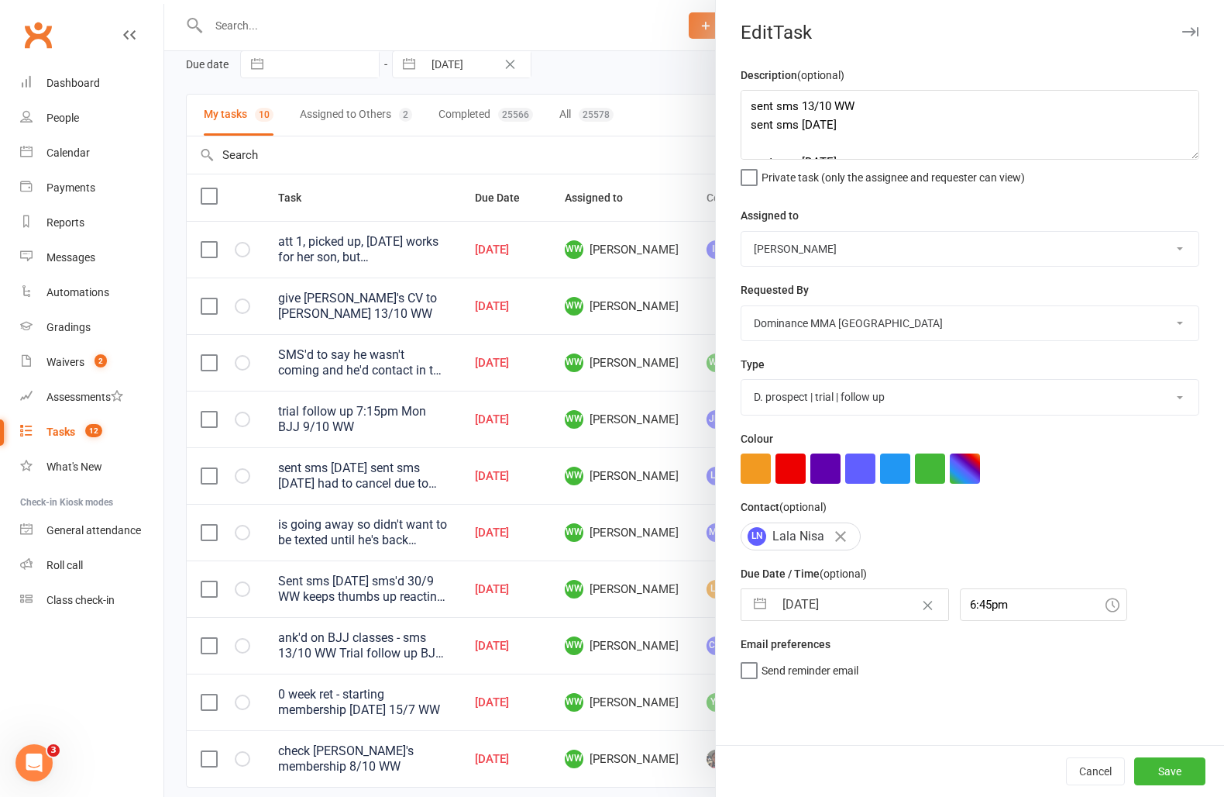
scroll to position [0, 0]
click at [1179, 765] on button "Save" at bounding box center [1170, 771] width 71 height 28
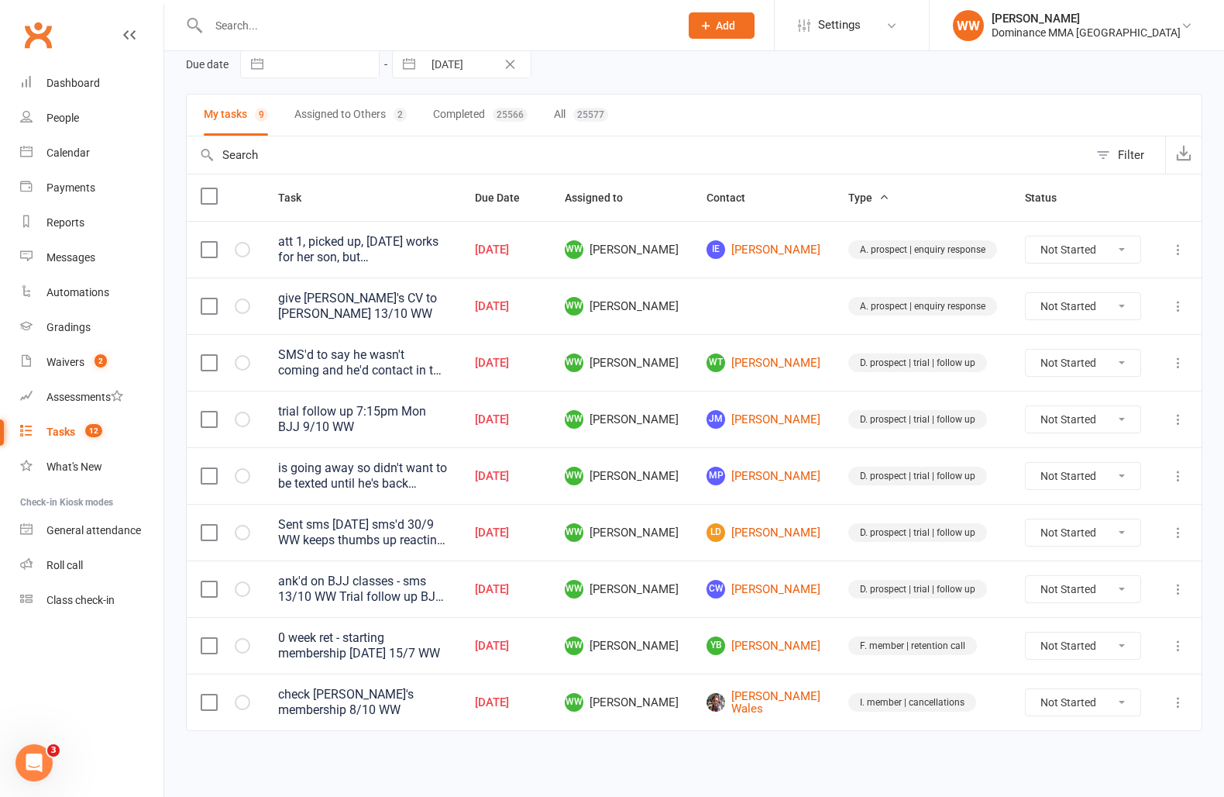
scroll to position [61, 0]
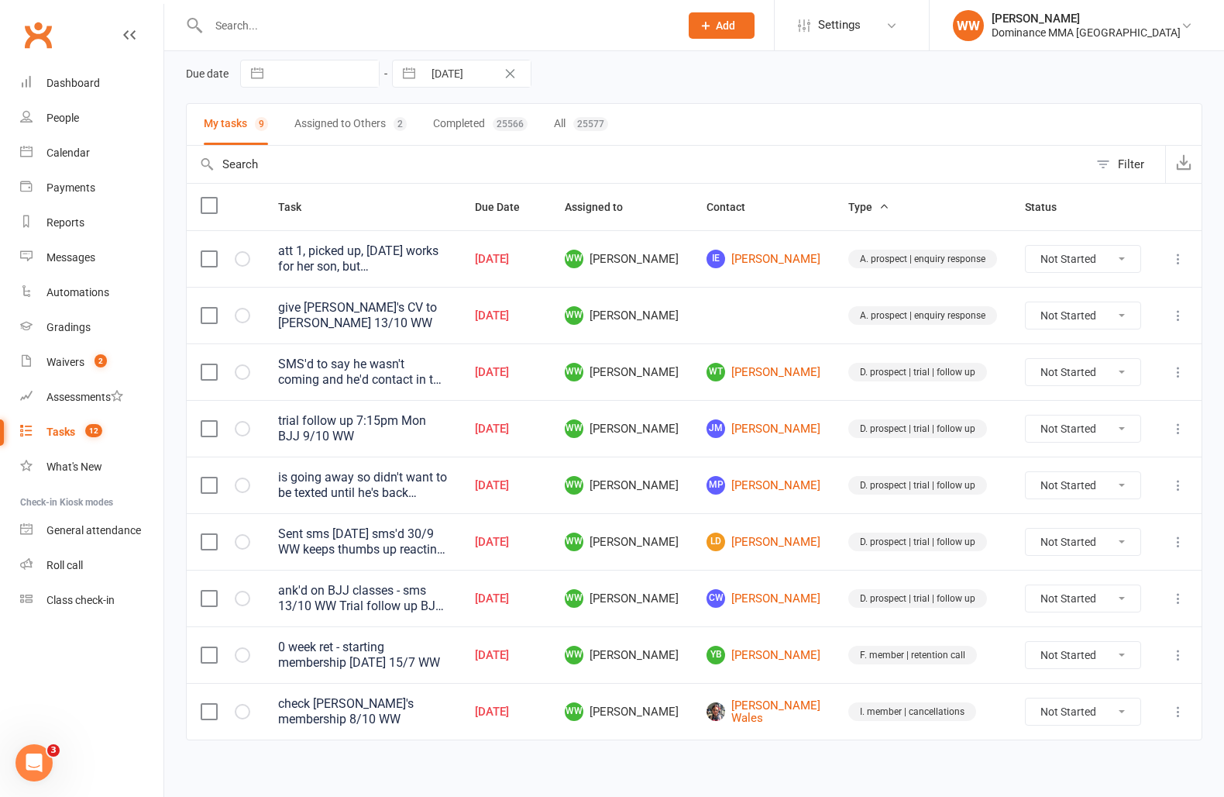
click at [836, 562] on td "D. prospect | trial | follow up" at bounding box center [923, 541] width 177 height 57
click at [447, 378] on div "SMS'd to say he wasn't coming and he'd contact in the future when he has time. …" at bounding box center [362, 371] width 169 height 31
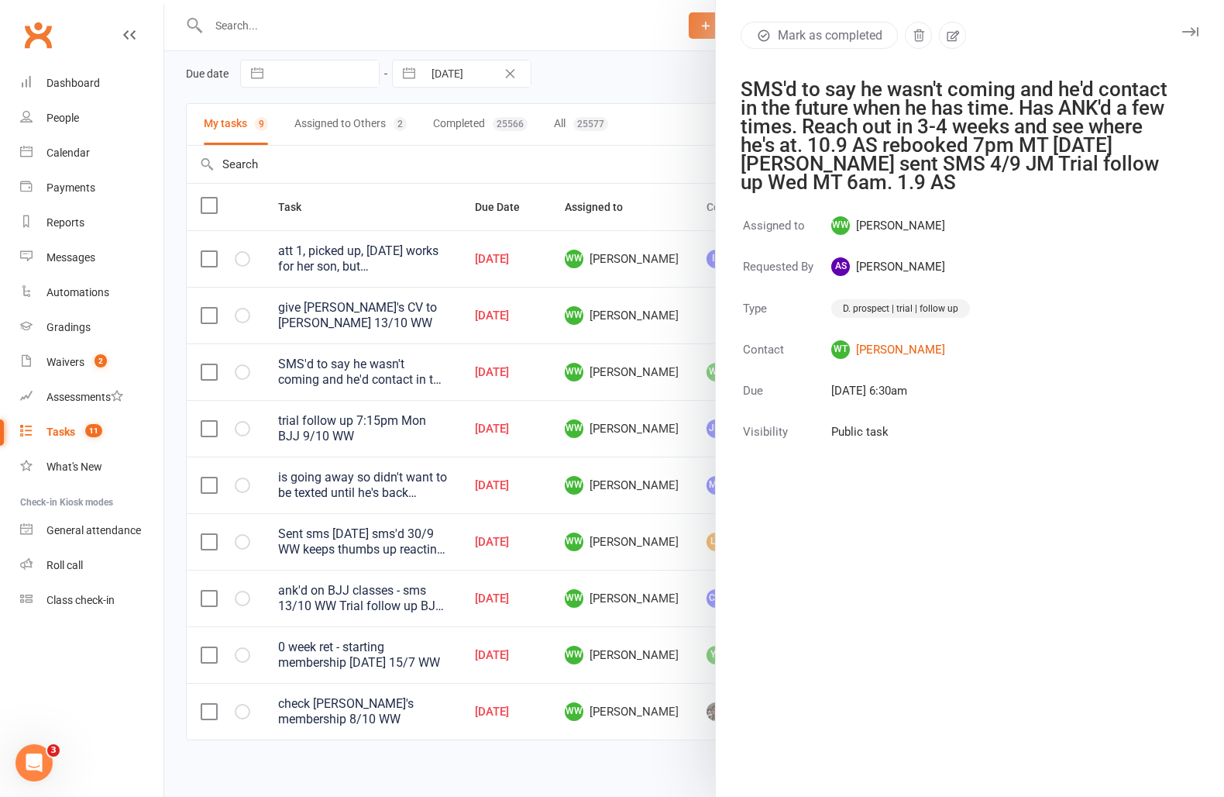
click at [1185, 33] on icon "button" at bounding box center [1191, 31] width 16 height 9
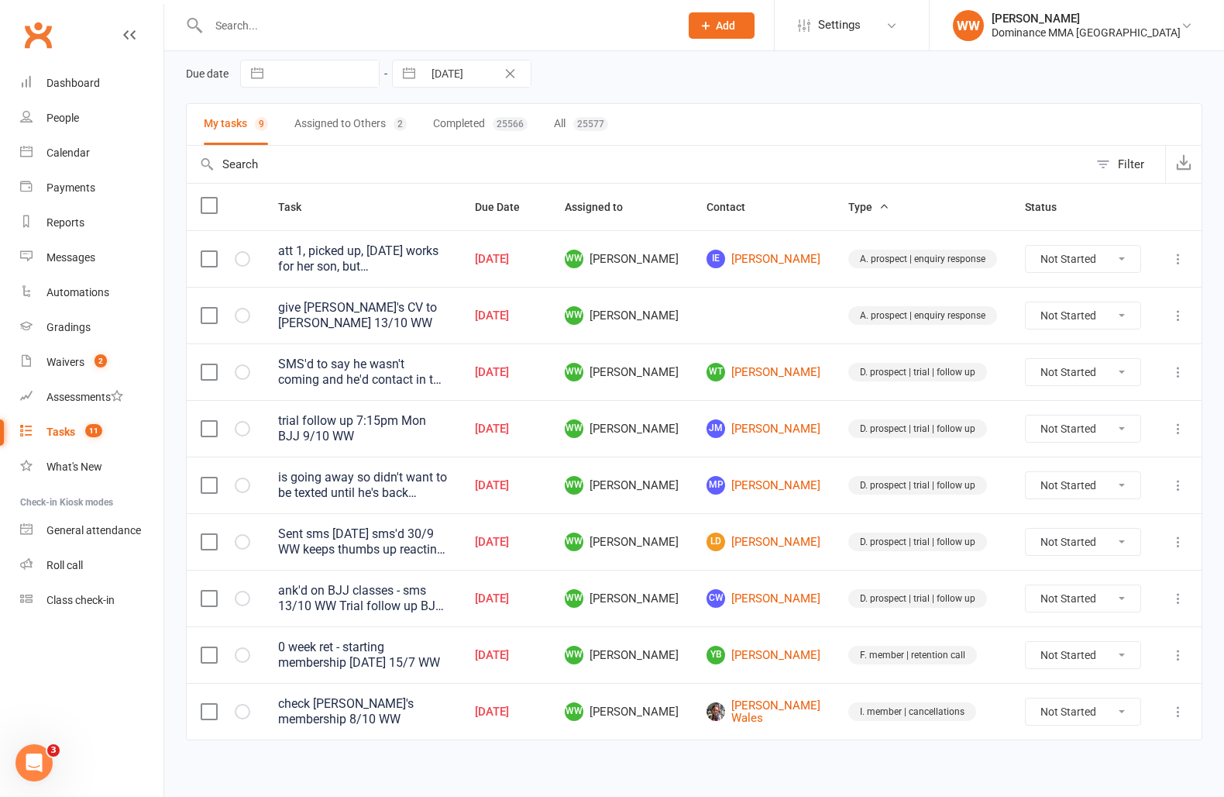
click at [1180, 374] on icon at bounding box center [1178, 371] width 15 height 15
click at [1095, 433] on link "Edit" at bounding box center [1110, 430] width 153 height 31
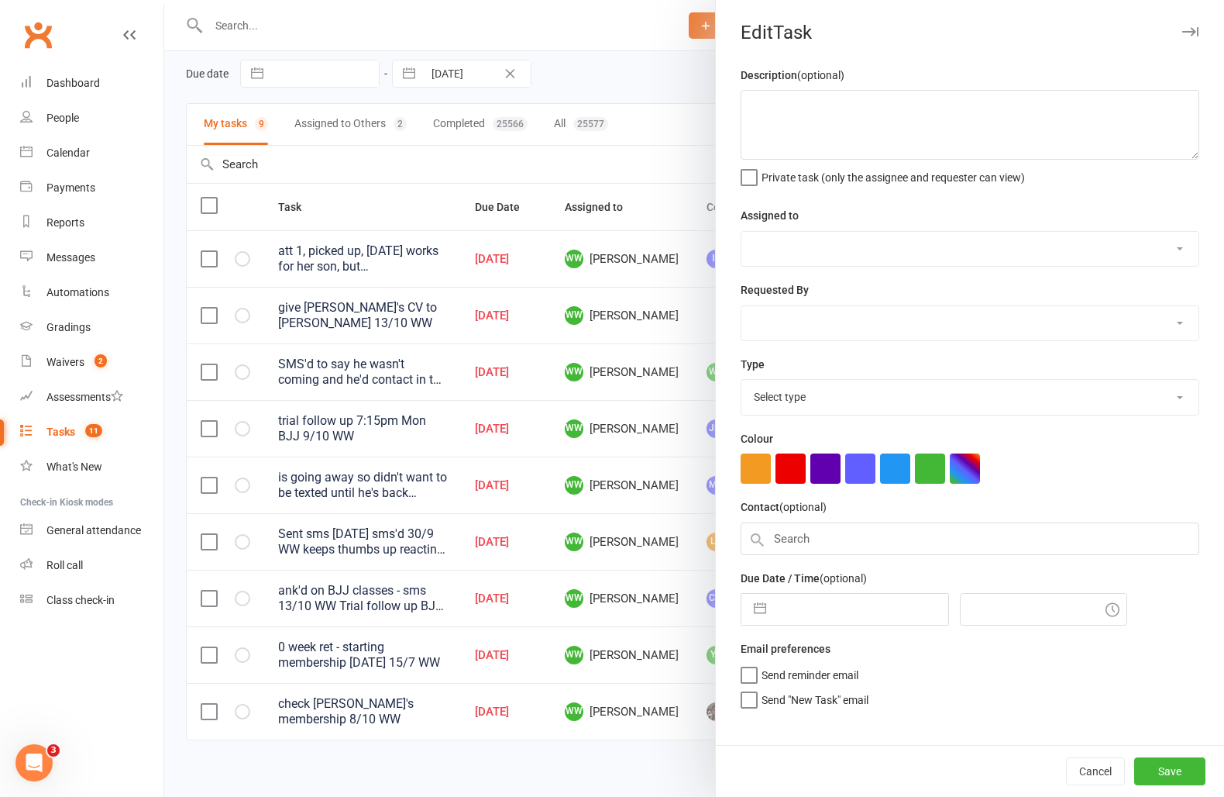
type textarea "SMS'd to say he wasn't coming and he'd contact in the future when he has time. …"
select select "49757"
select select "50862"
type input "13 Oct 2025"
type input "6:30am"
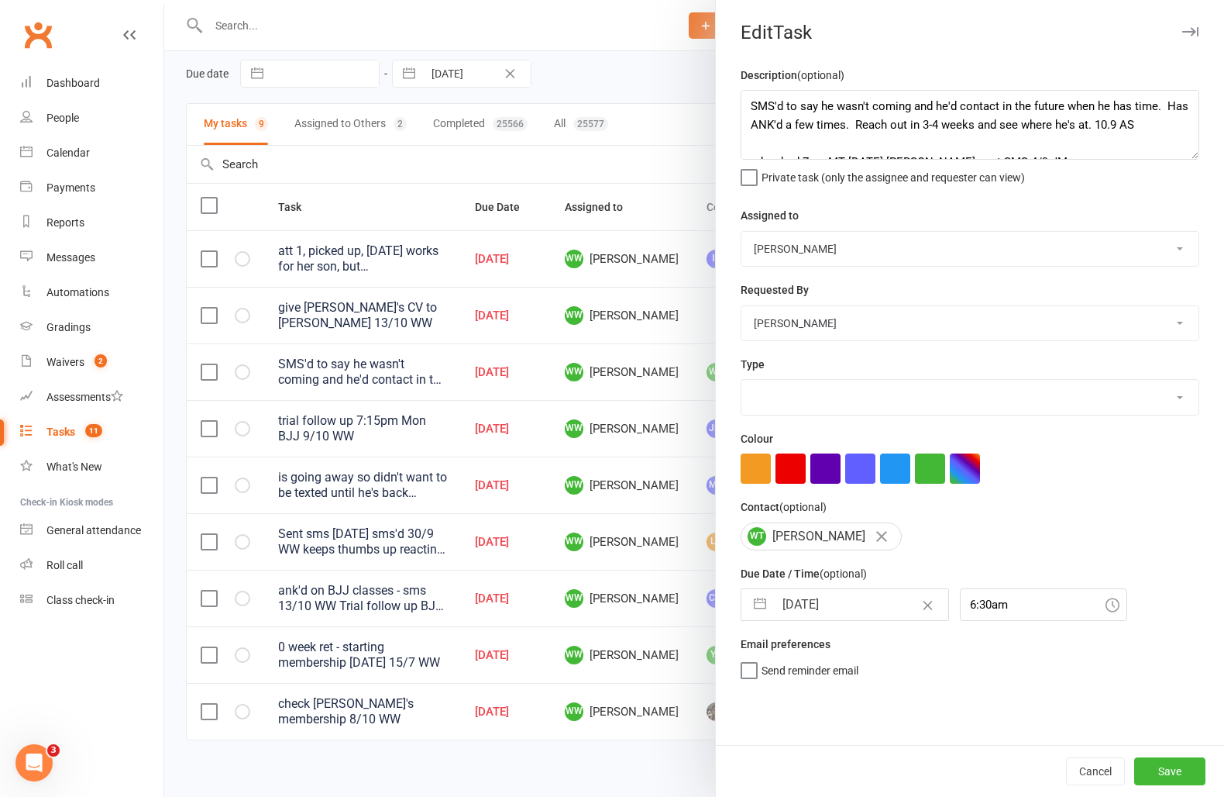
select select "3863"
select select "8"
select select "2025"
select select "9"
select select "2025"
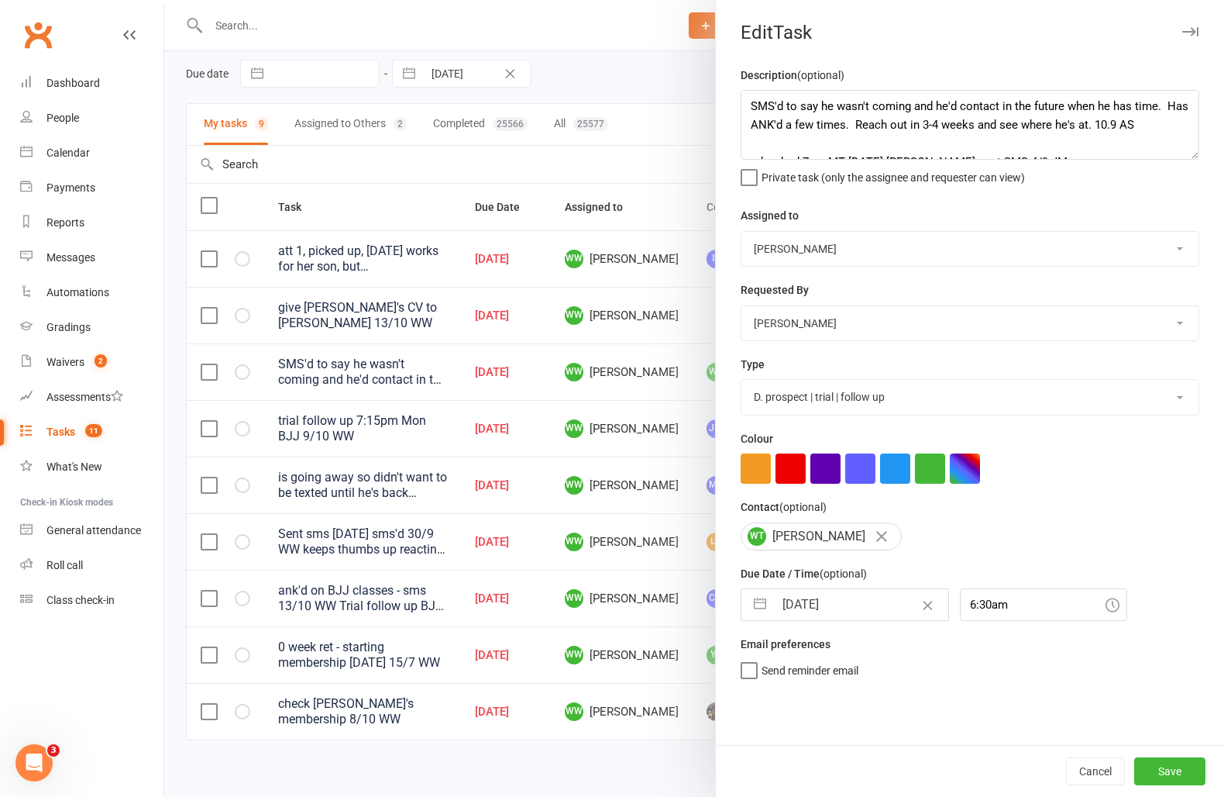
select select "10"
select select "2025"
drag, startPoint x: 813, startPoint y: 597, endPoint x: 841, endPoint y: 658, distance: 66.6
click at [813, 597] on input "13 Oct 2025" at bounding box center [861, 604] width 174 height 31
click at [831, 775] on td "14" at bounding box center [834, 780] width 30 height 29
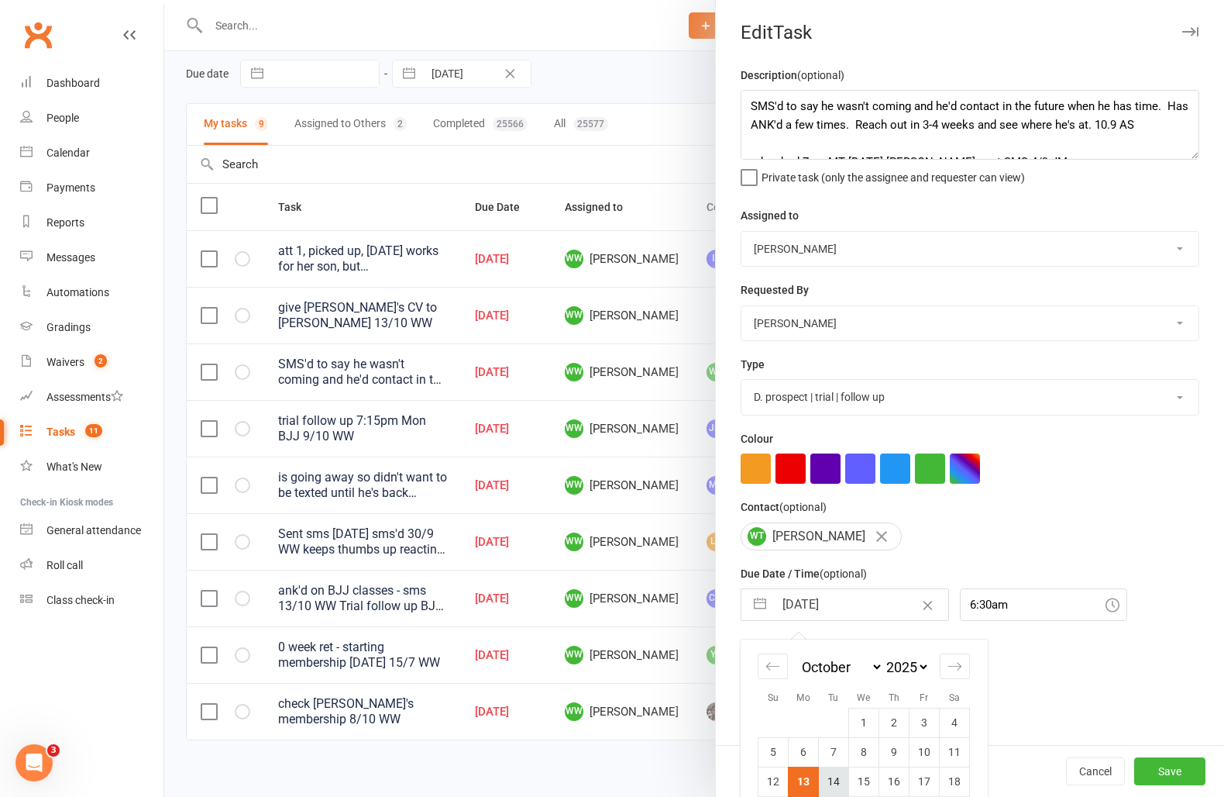
type input "14 Oct 2025"
click at [1173, 773] on button "Save" at bounding box center [1170, 771] width 71 height 28
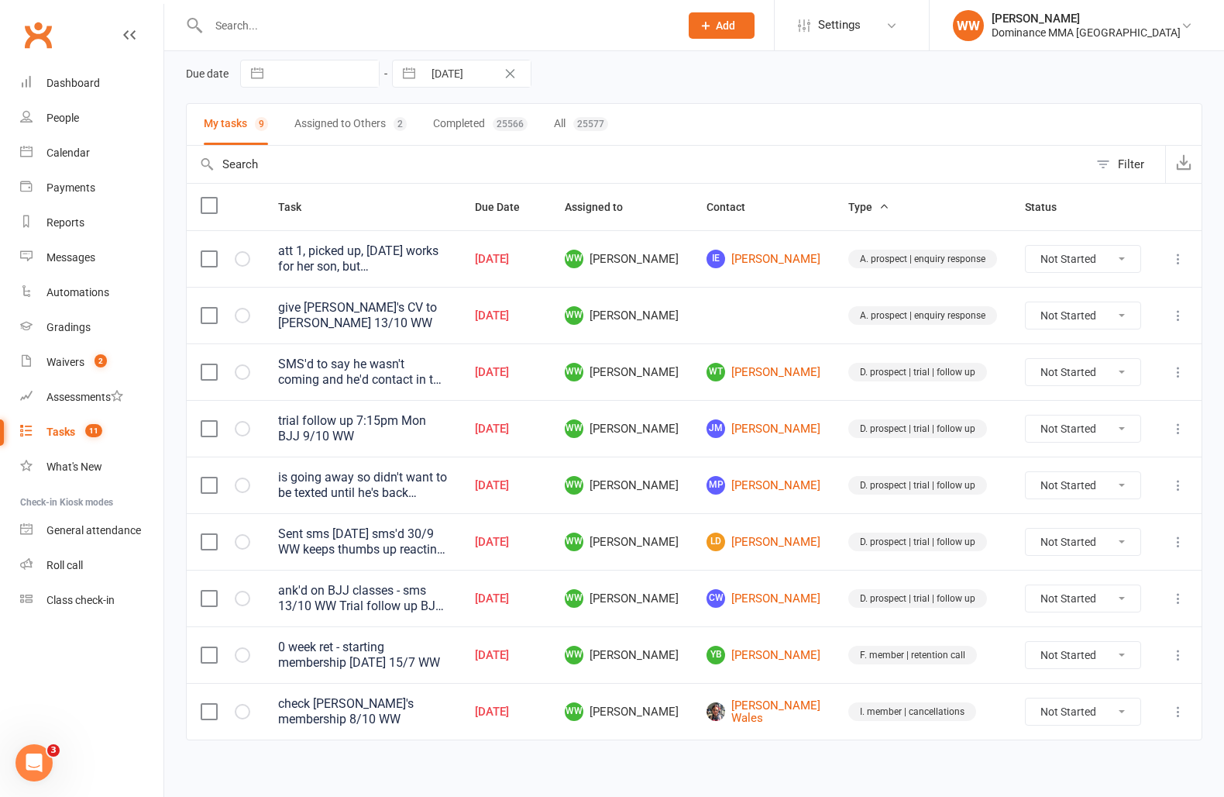
scroll to position [5, 0]
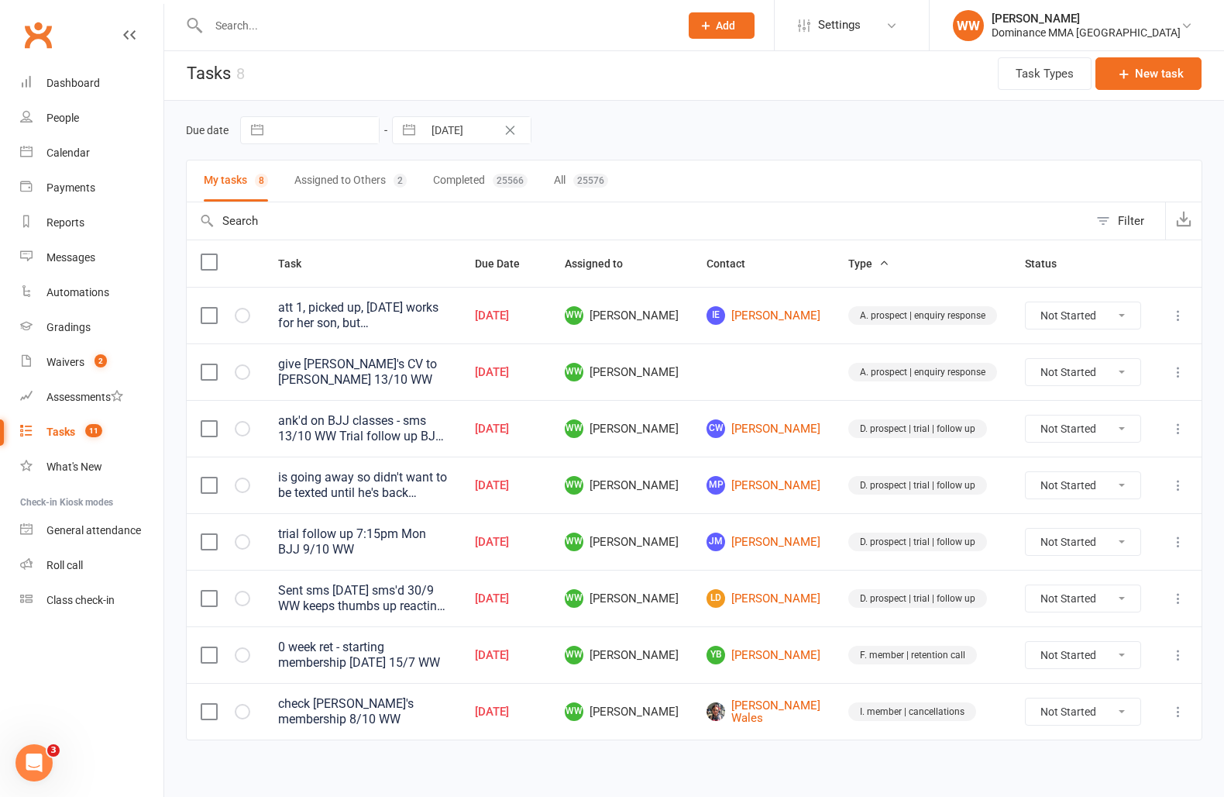
click at [451, 125] on input "13 Oct 2025" at bounding box center [477, 130] width 108 height 26
select select "8"
select select "2025"
select select "9"
select select "2025"
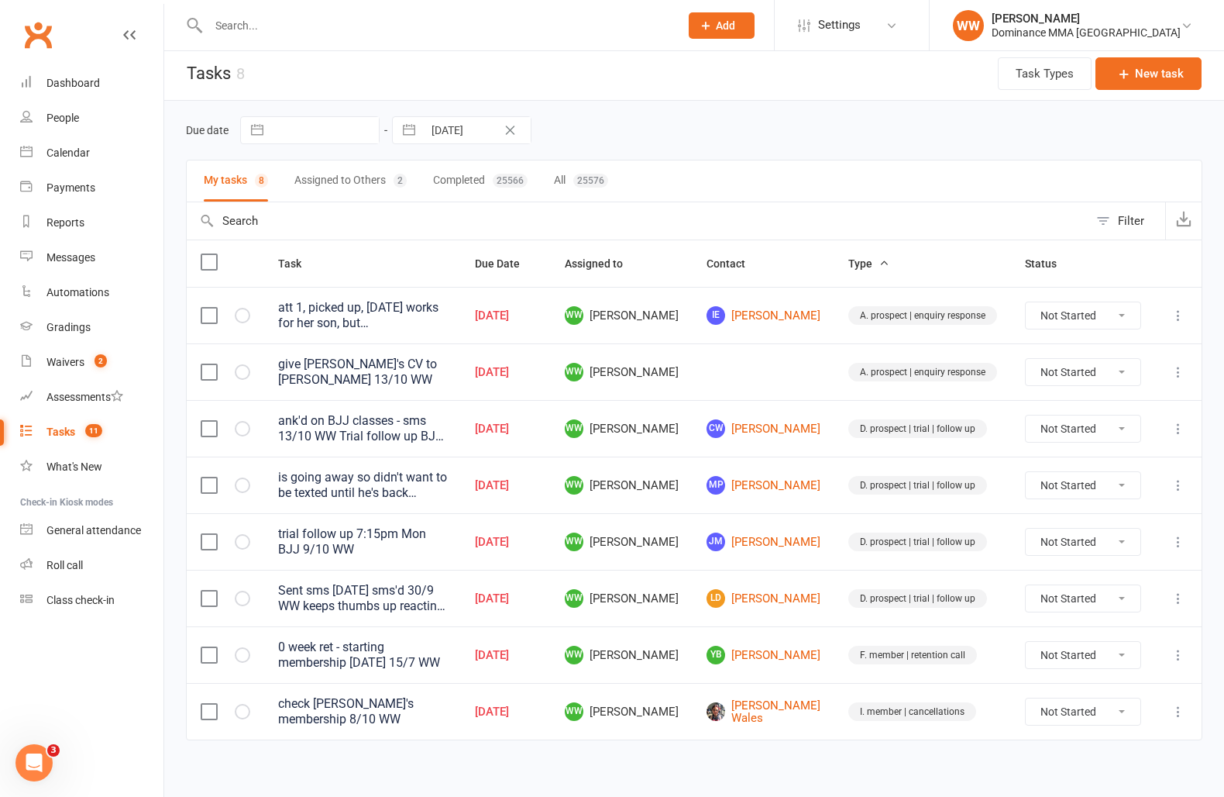
select select "10"
select select "2025"
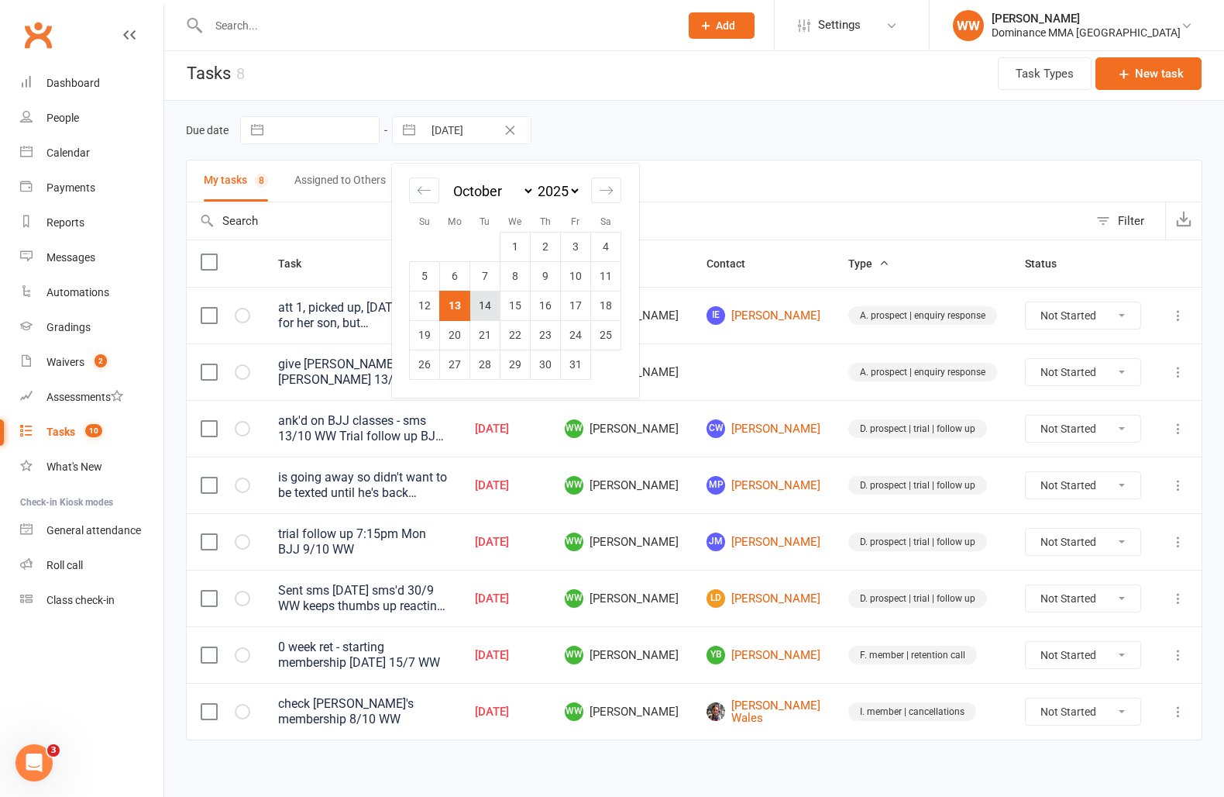
click at [491, 308] on td "14" at bounding box center [485, 305] width 30 height 29
type input "14 Oct 2025"
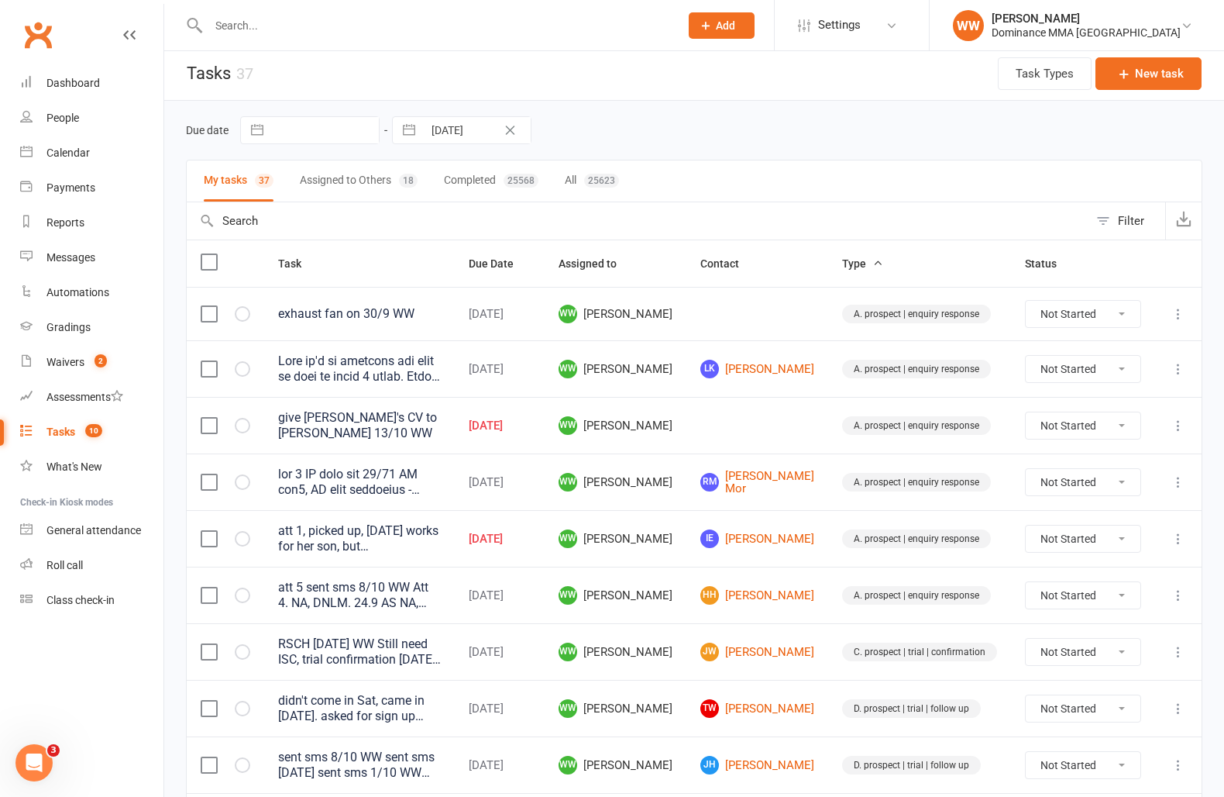
click at [441, 475] on div at bounding box center [359, 482] width 163 height 31
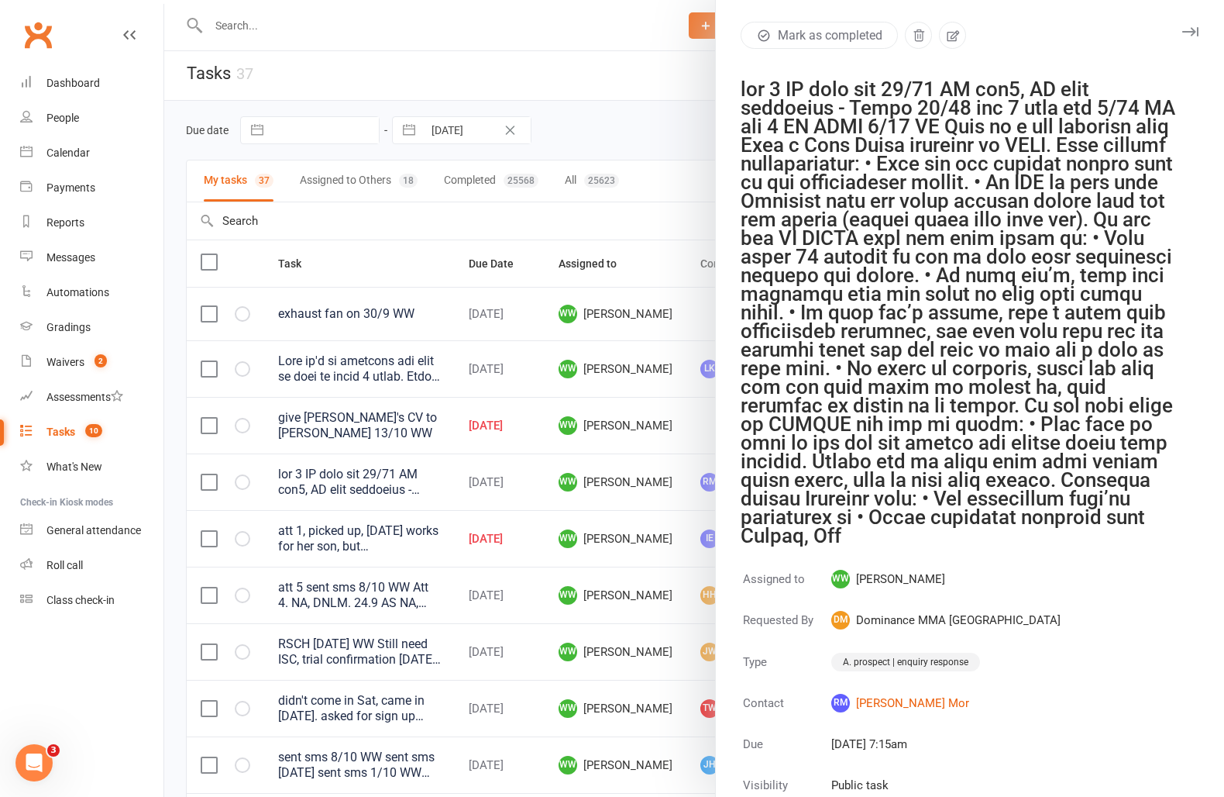
click at [1194, 31] on icon "button" at bounding box center [1191, 31] width 16 height 9
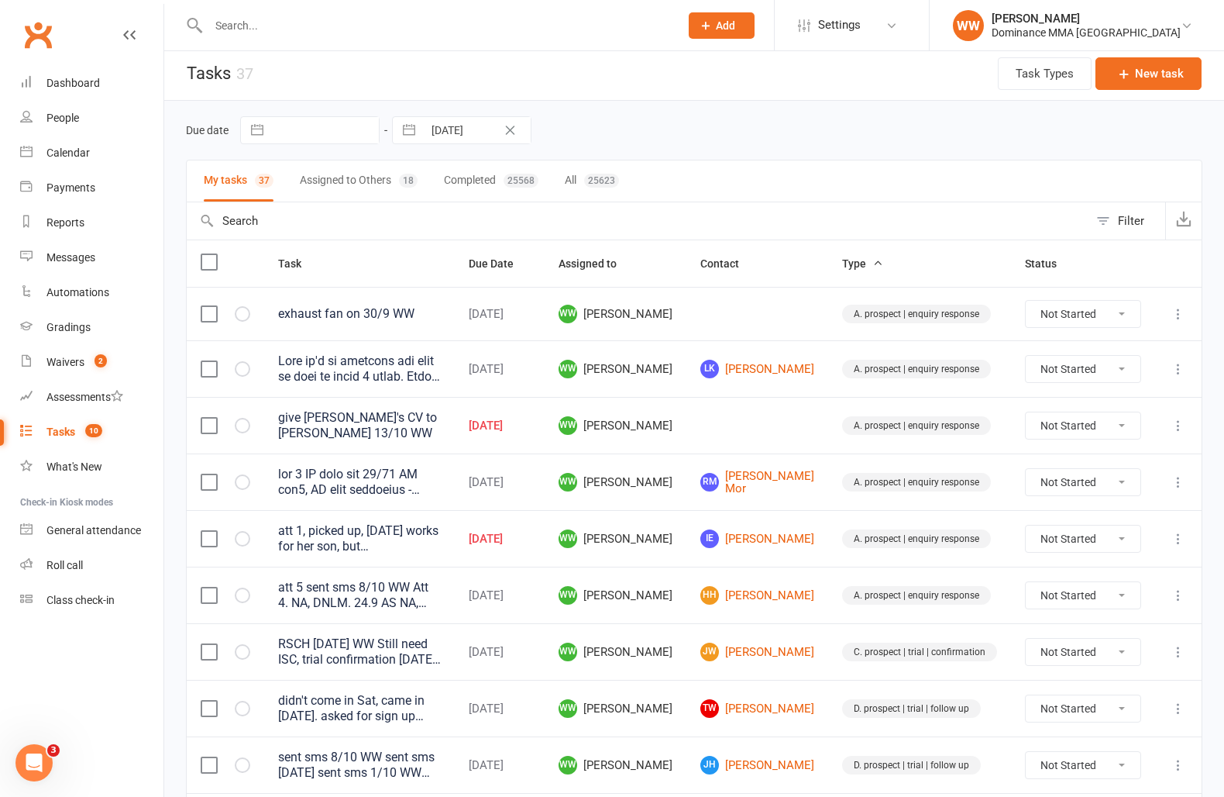
click at [832, 412] on td "A. prospect | enquiry response" at bounding box center [919, 425] width 183 height 57
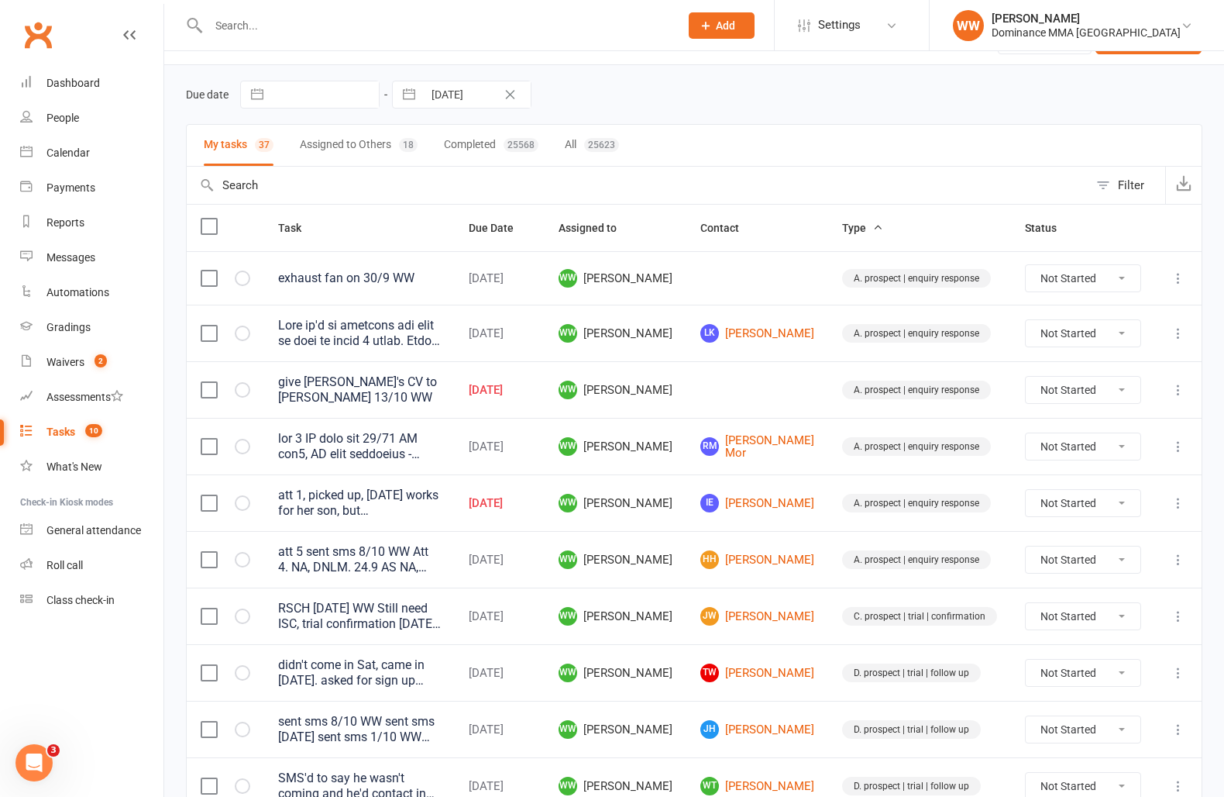
click at [832, 412] on td "A. prospect | enquiry response" at bounding box center [919, 389] width 183 height 57
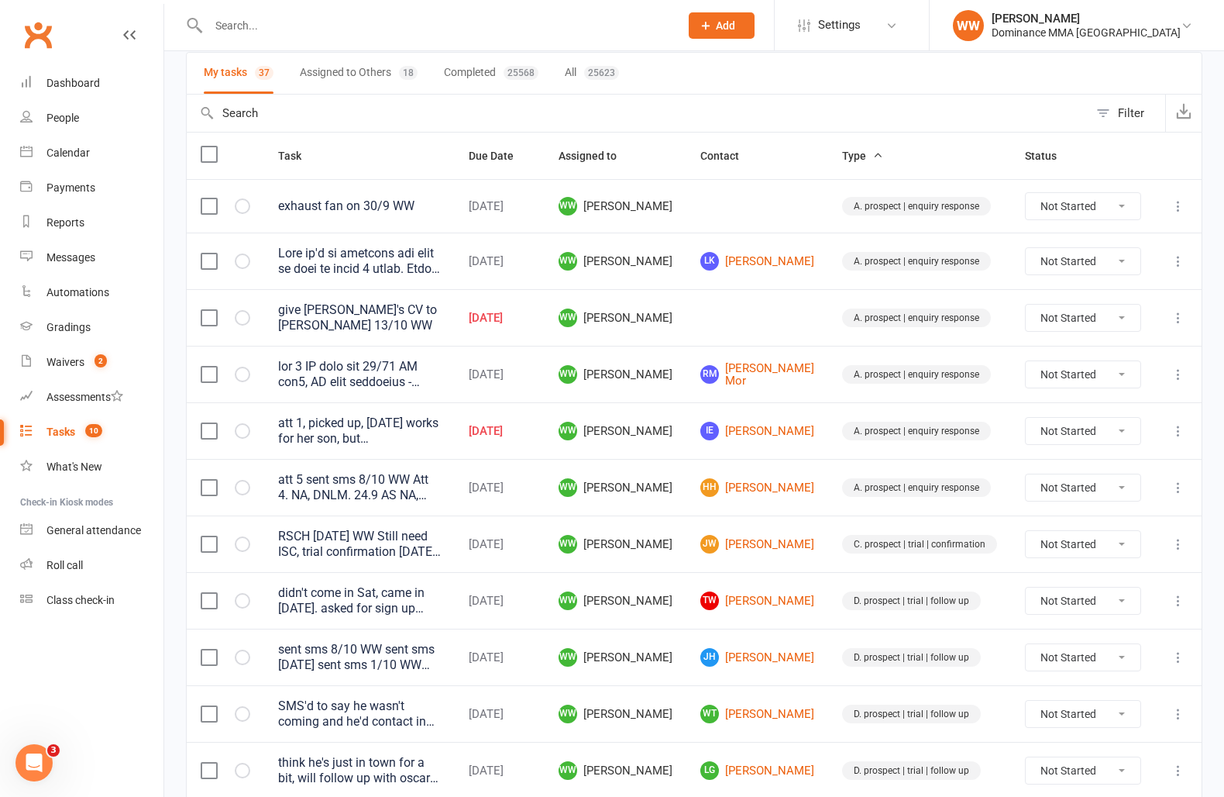
scroll to position [0, 0]
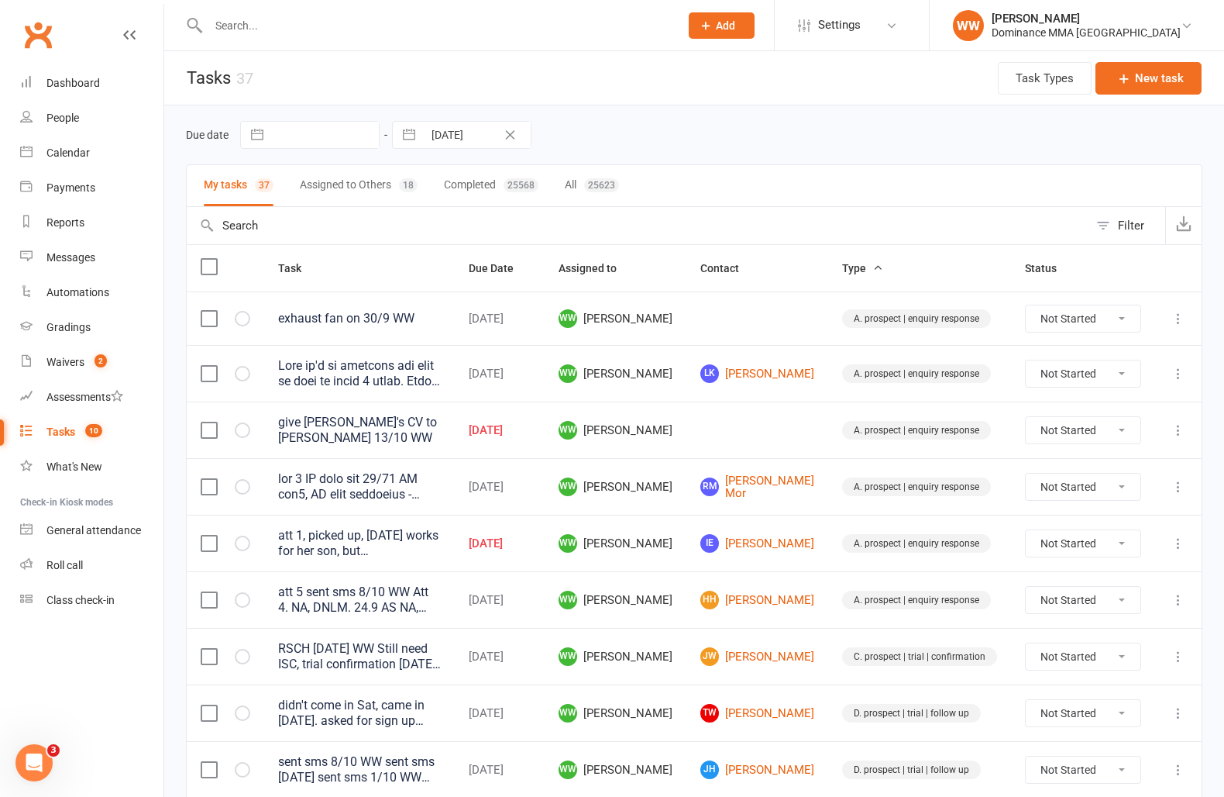
click at [443, 138] on input "14 Oct 2025" at bounding box center [477, 135] width 108 height 26
select select "8"
select select "2025"
select select "9"
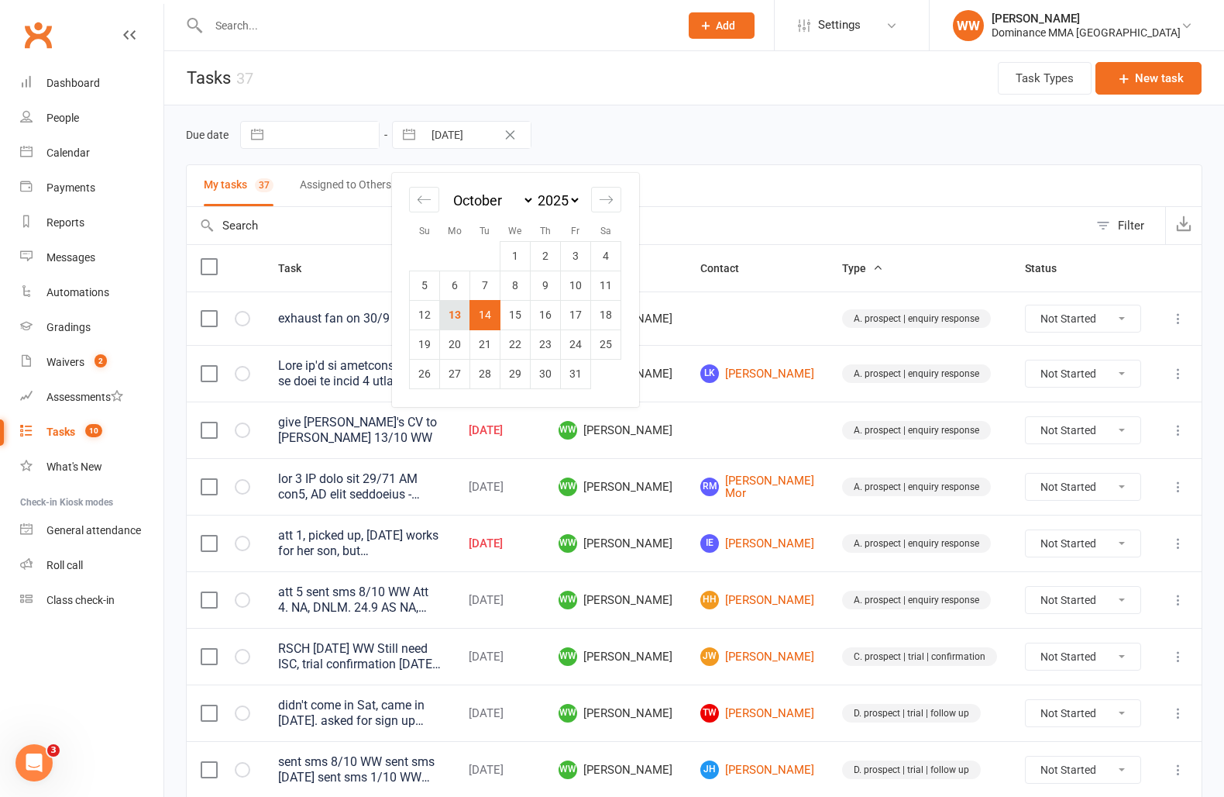
click at [450, 316] on td "13" at bounding box center [455, 314] width 30 height 29
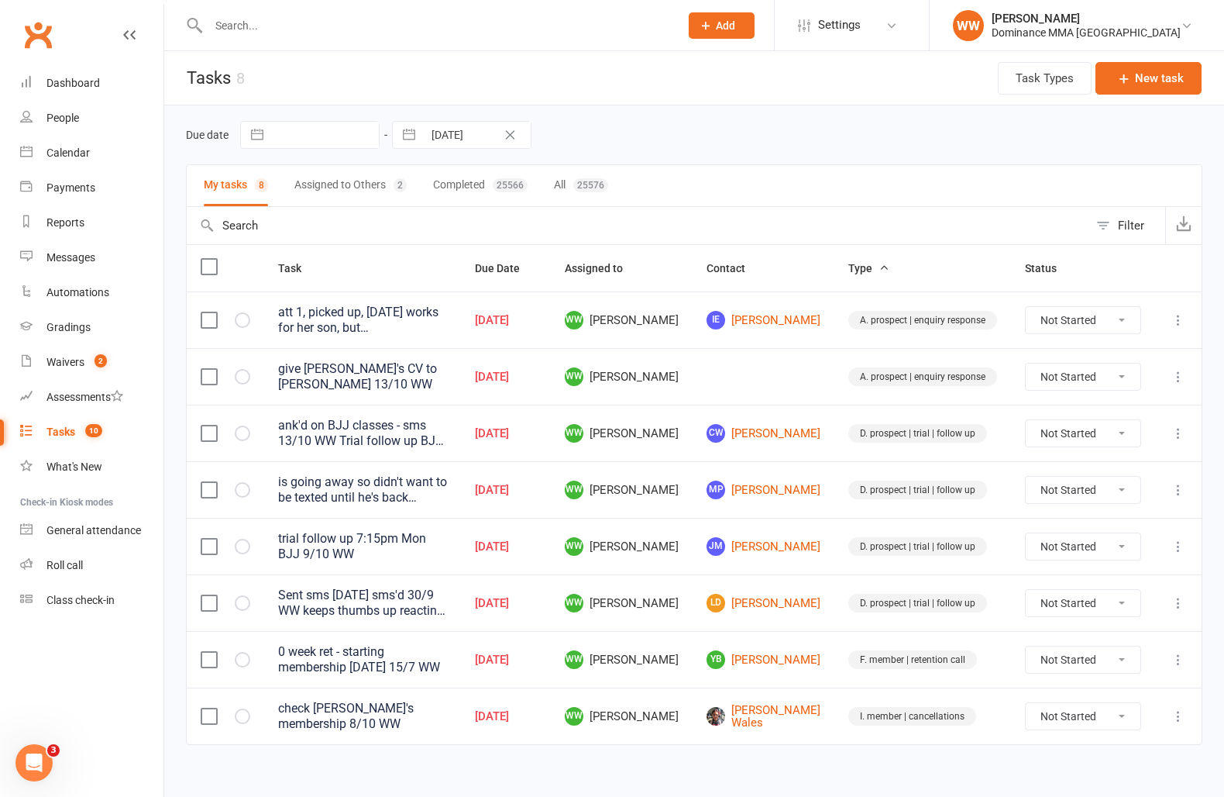
click at [831, 367] on td at bounding box center [764, 376] width 142 height 57
click at [833, 377] on td at bounding box center [764, 376] width 142 height 57
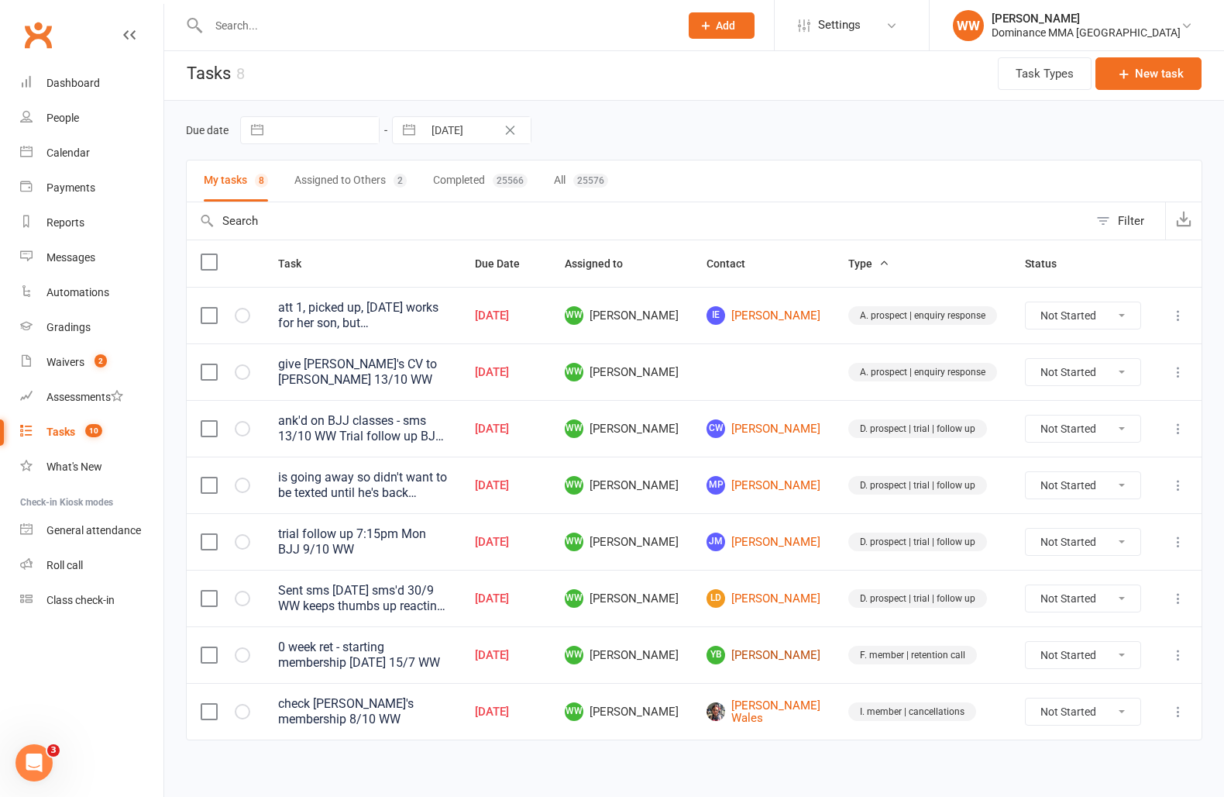
click at [775, 649] on link "YB Yusuf Bayan" at bounding box center [764, 655] width 114 height 19
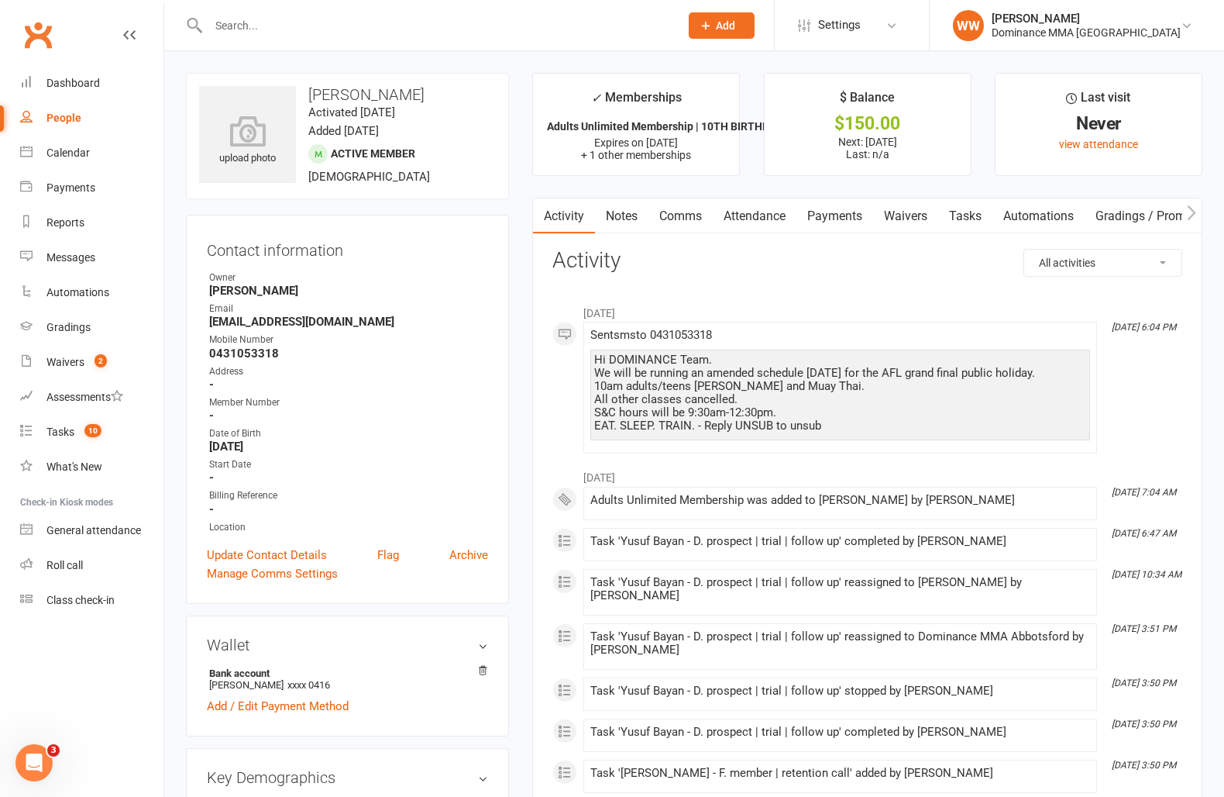
click at [623, 226] on link "Notes" at bounding box center [621, 216] width 53 height 36
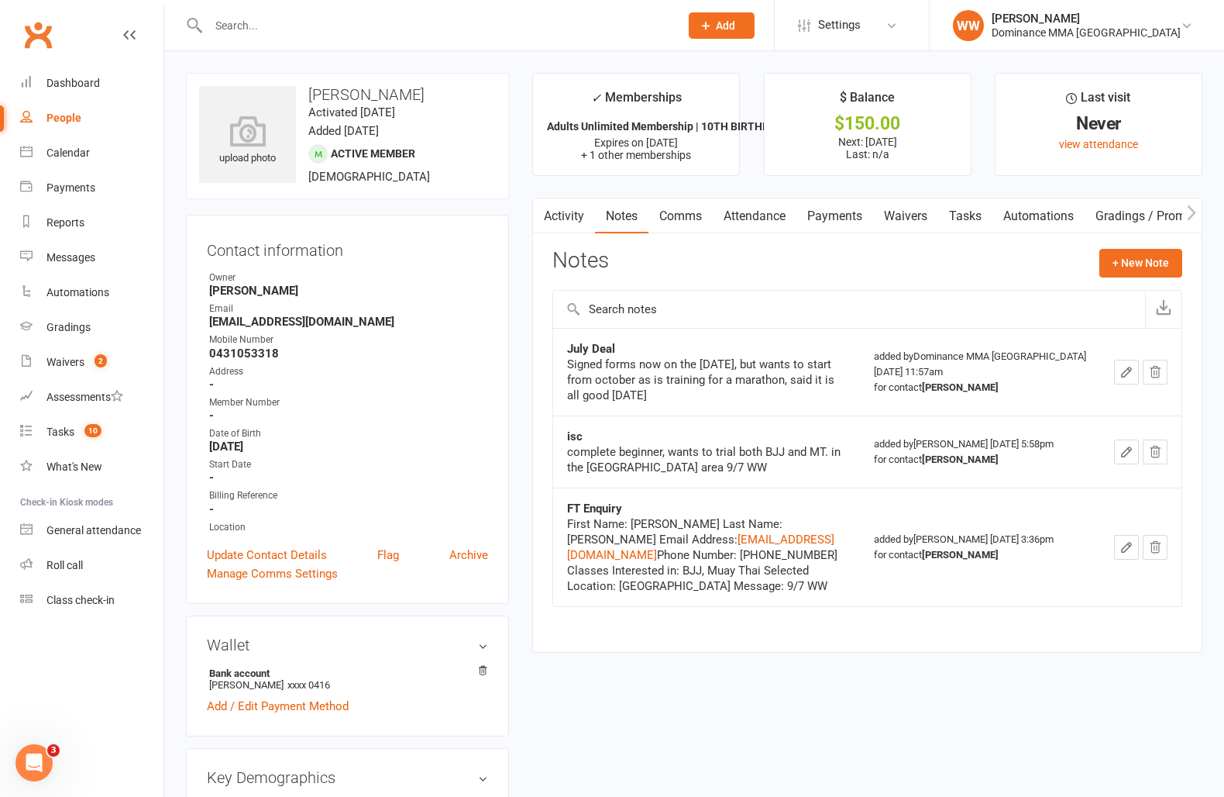
click at [756, 261] on div "Notes + New Note" at bounding box center [868, 269] width 630 height 40
click at [778, 263] on div "Notes + New Note" at bounding box center [868, 269] width 630 height 40
click at [967, 219] on link "Tasks" at bounding box center [965, 216] width 54 height 36
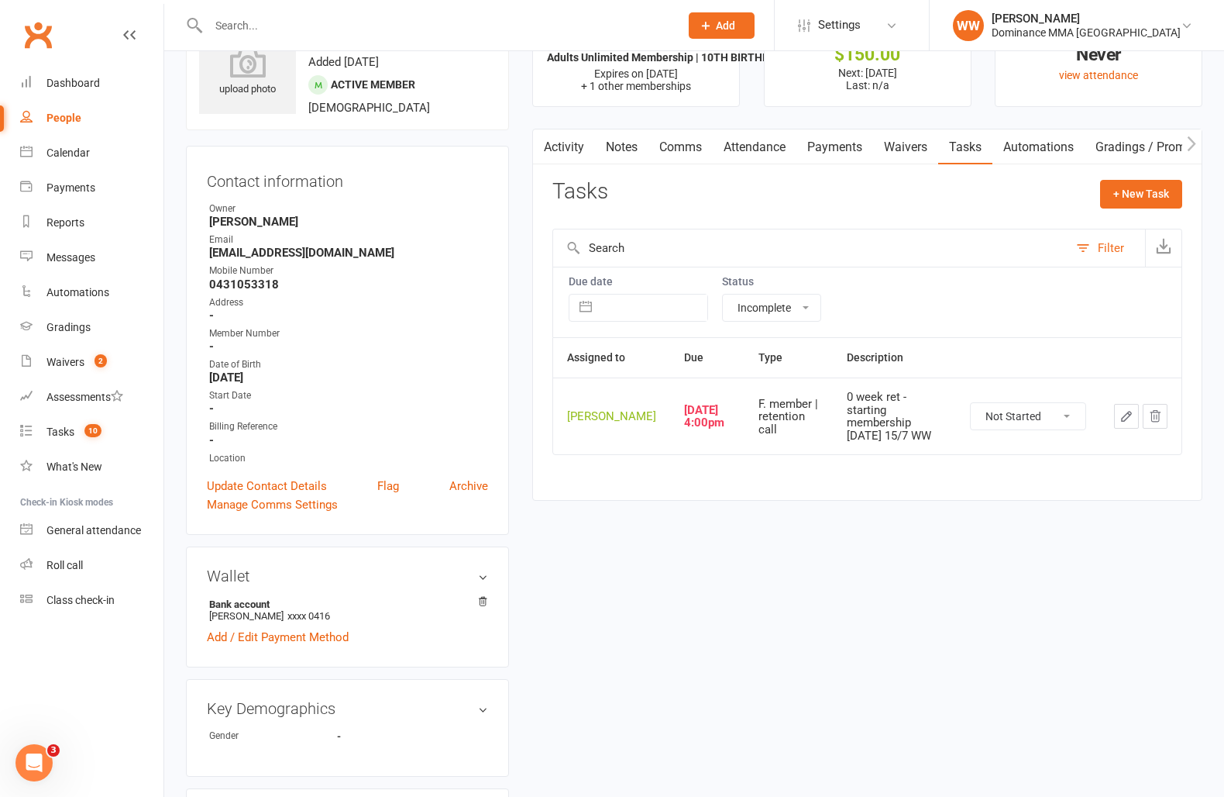
scroll to position [70, 0]
click at [1122, 420] on icon "button" at bounding box center [1126, 415] width 9 height 9
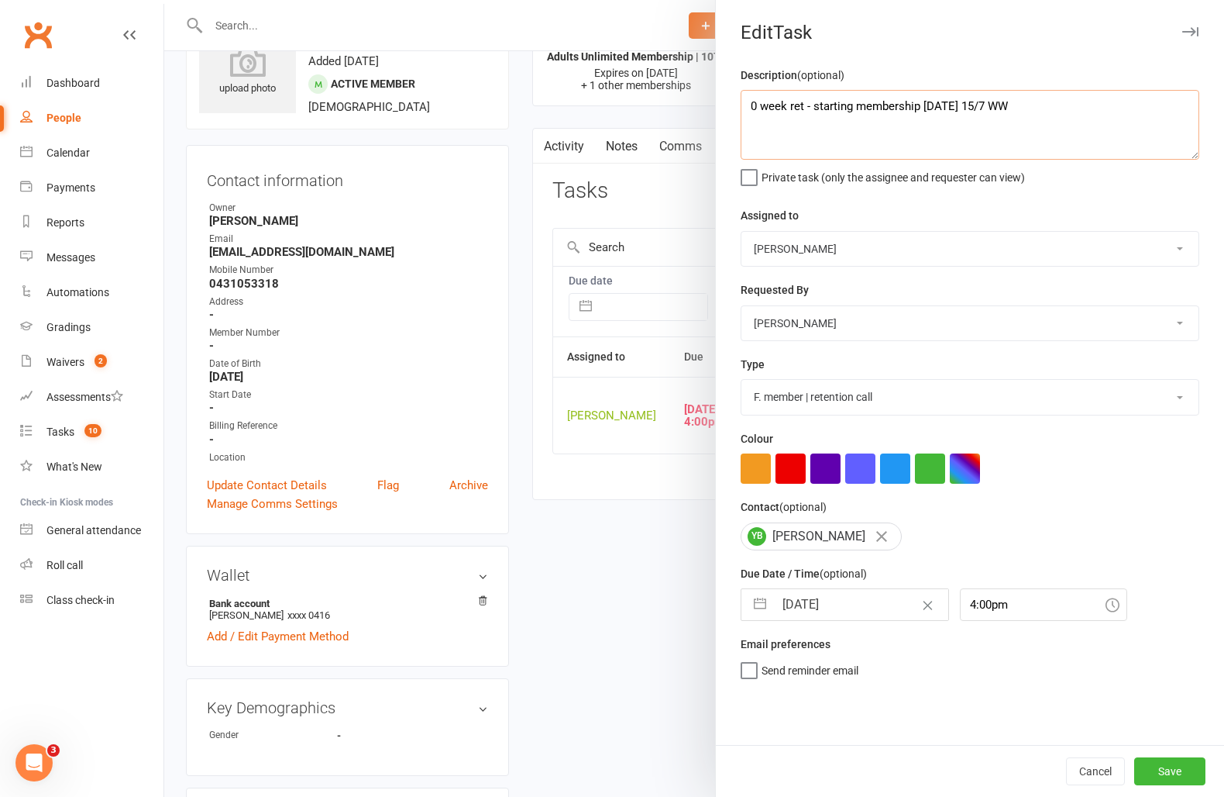
drag, startPoint x: 752, startPoint y: 110, endPoint x: 763, endPoint y: 142, distance: 33.6
click at [752, 110] on textarea "0 week ret - starting membership Oct 14th 15/7 WW" at bounding box center [970, 125] width 459 height 70
click at [829, 613] on input "13 Oct 2025" at bounding box center [861, 604] width 174 height 31
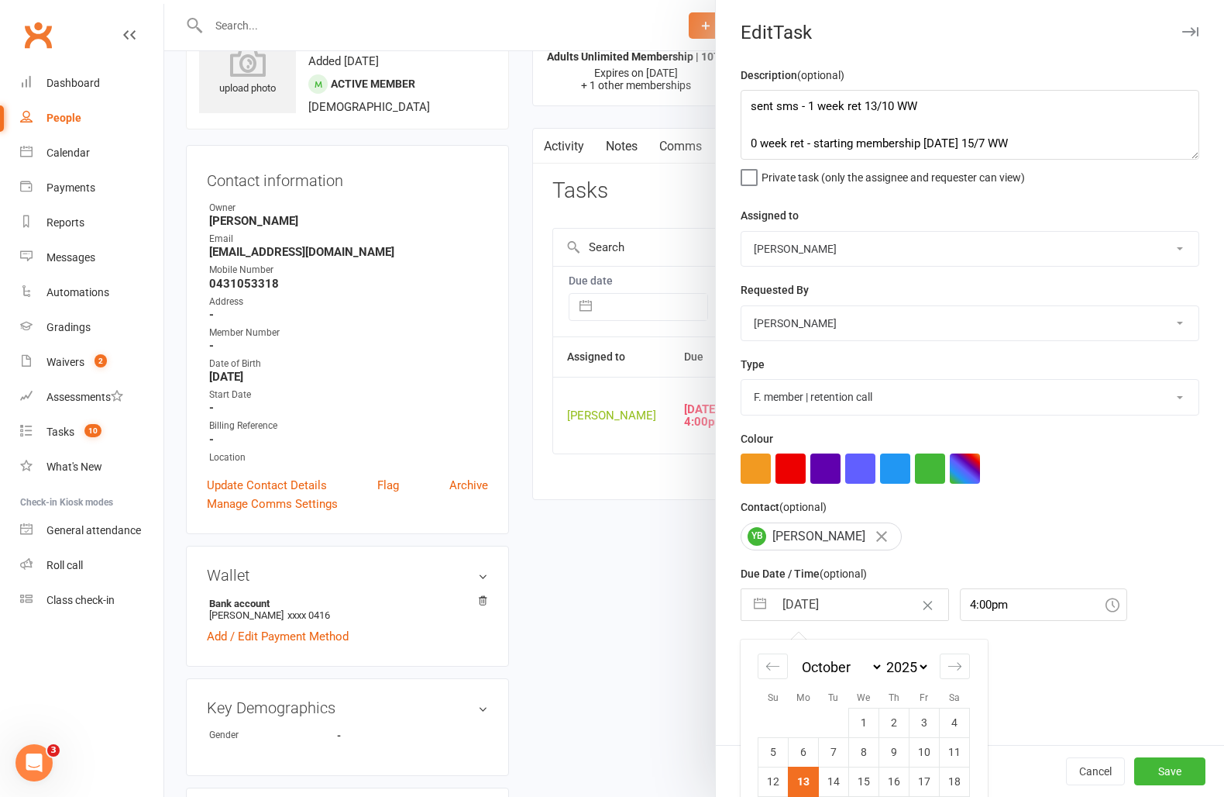
scroll to position [79, 0]
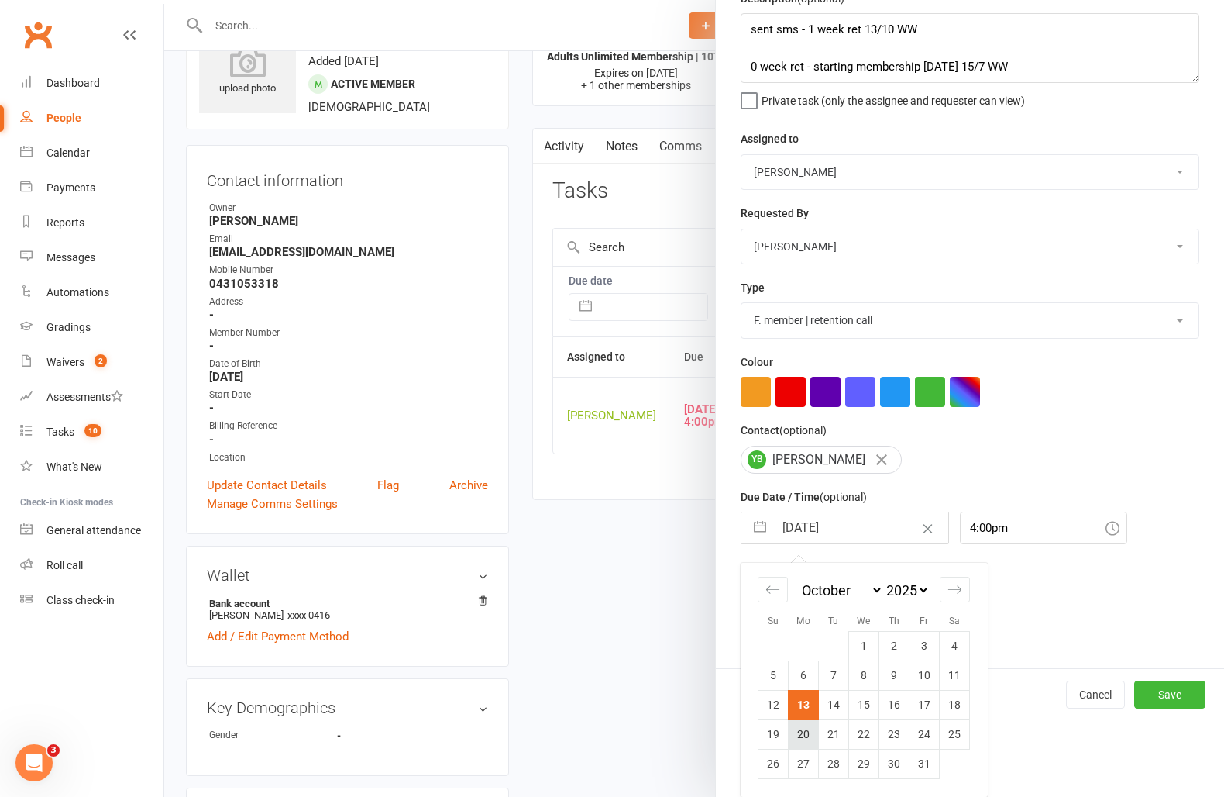
click at [808, 728] on td "20" at bounding box center [804, 733] width 30 height 29
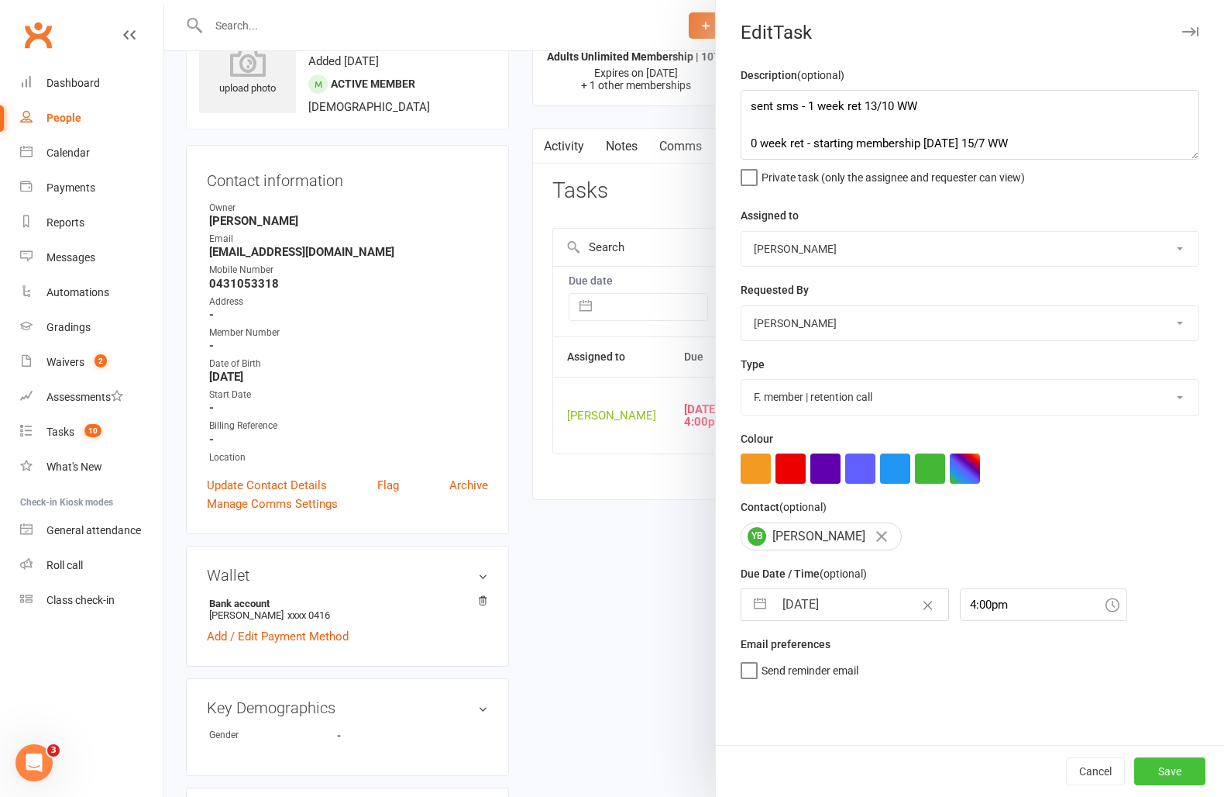
click at [1153, 776] on button "Save" at bounding box center [1170, 771] width 71 height 28
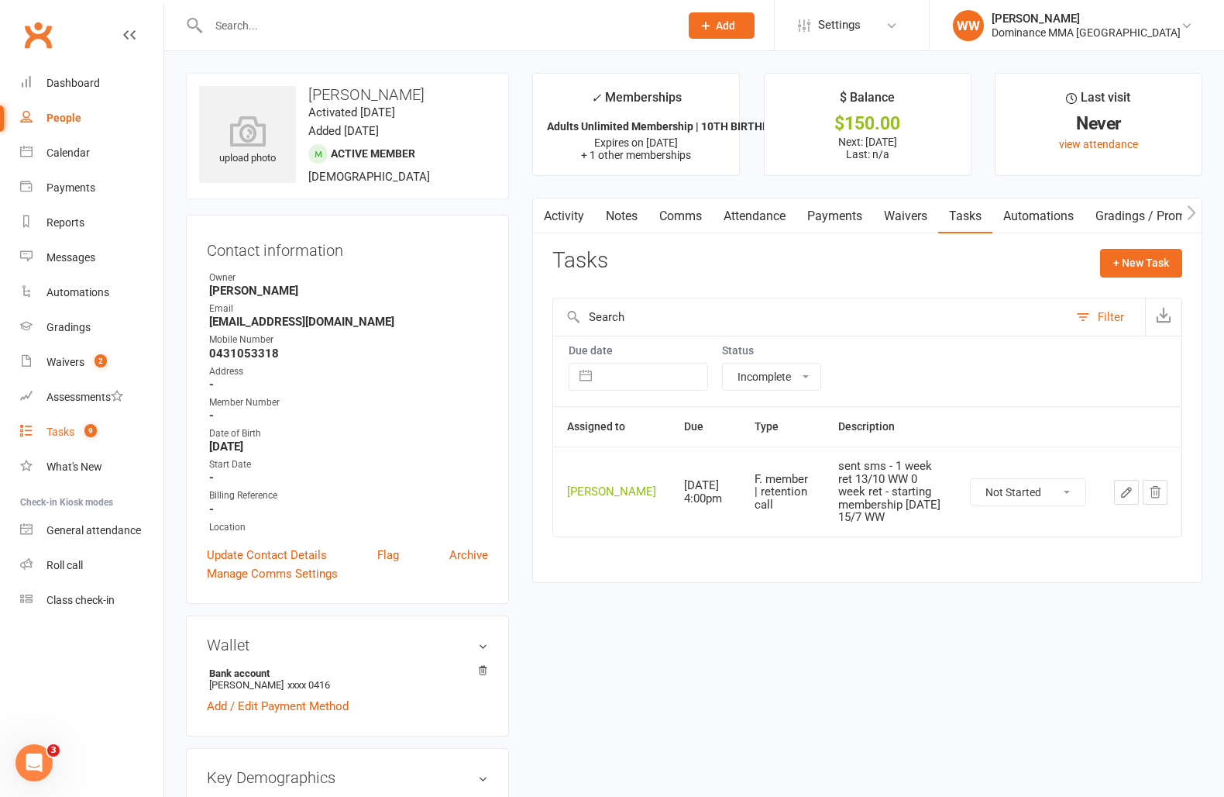
click at [81, 425] on count-badge "9" at bounding box center [87, 431] width 20 height 12
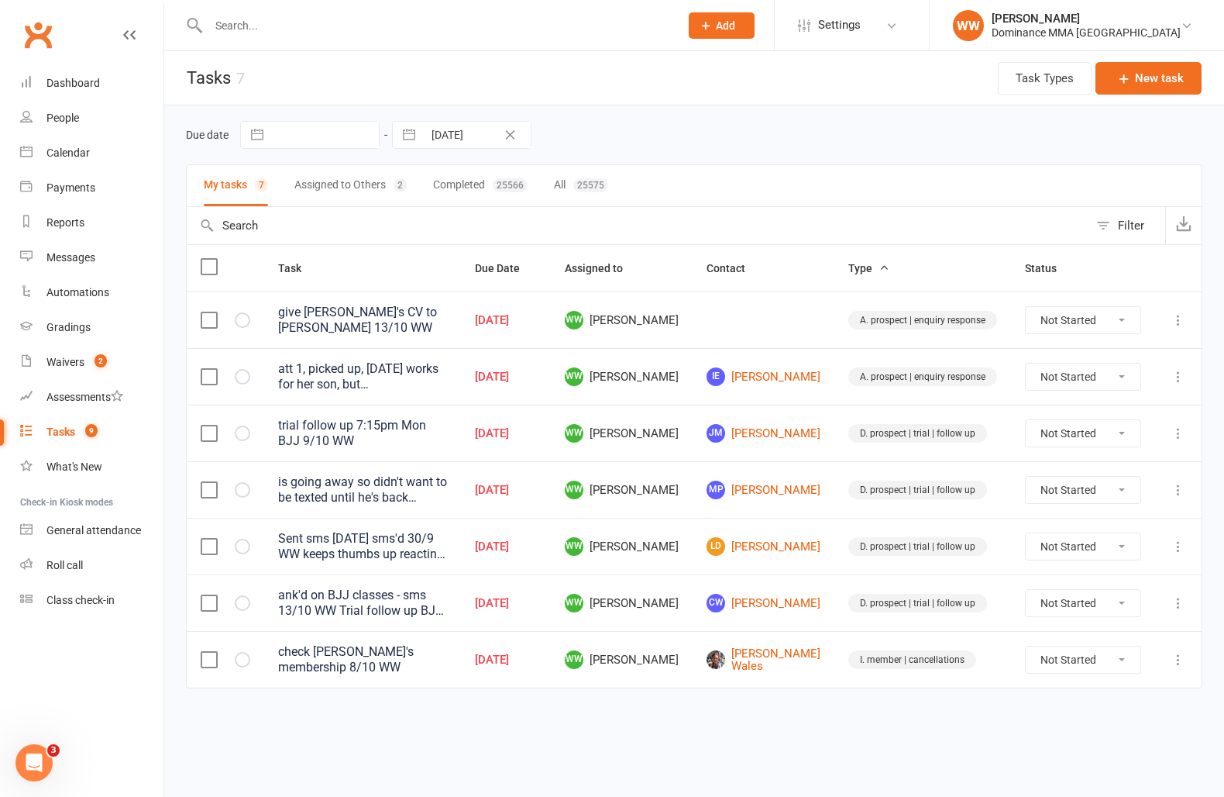
click at [726, 574] on td "CW Cora-Lee Wandin" at bounding box center [764, 602] width 142 height 57
click at [726, 591] on td "CW Cora-Lee Wandin" at bounding box center [764, 602] width 142 height 57
click at [330, 19] on input "text" at bounding box center [436, 26] width 465 height 22
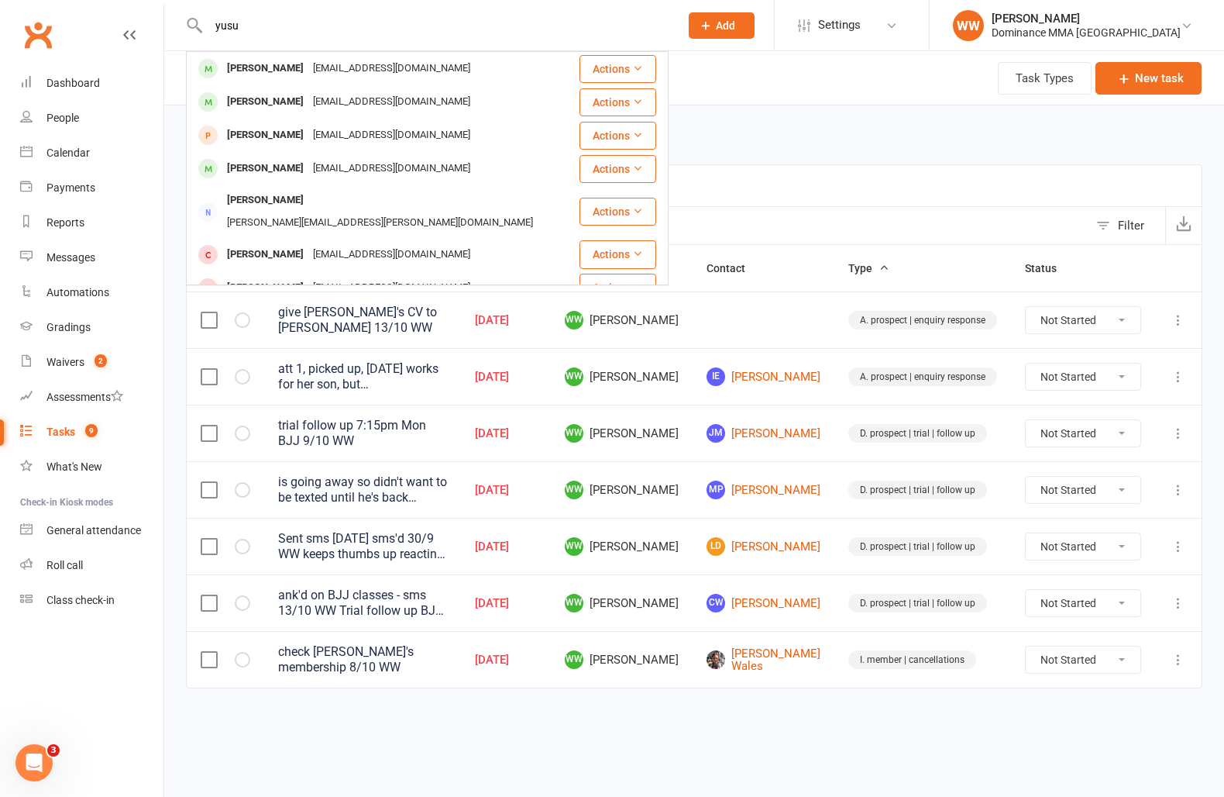
click at [340, 99] on div "yesuf.bayan@gmail.com" at bounding box center [391, 102] width 167 height 22
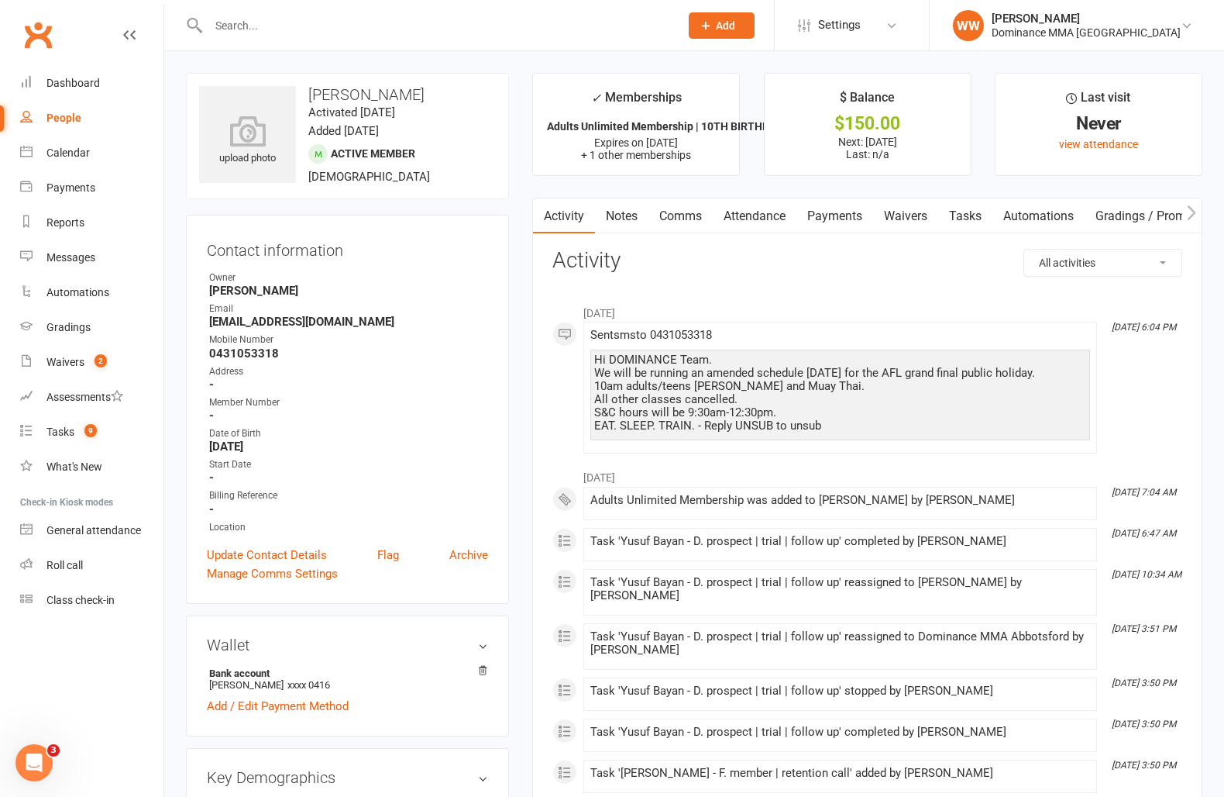
click at [824, 224] on link "Payments" at bounding box center [835, 216] width 77 height 36
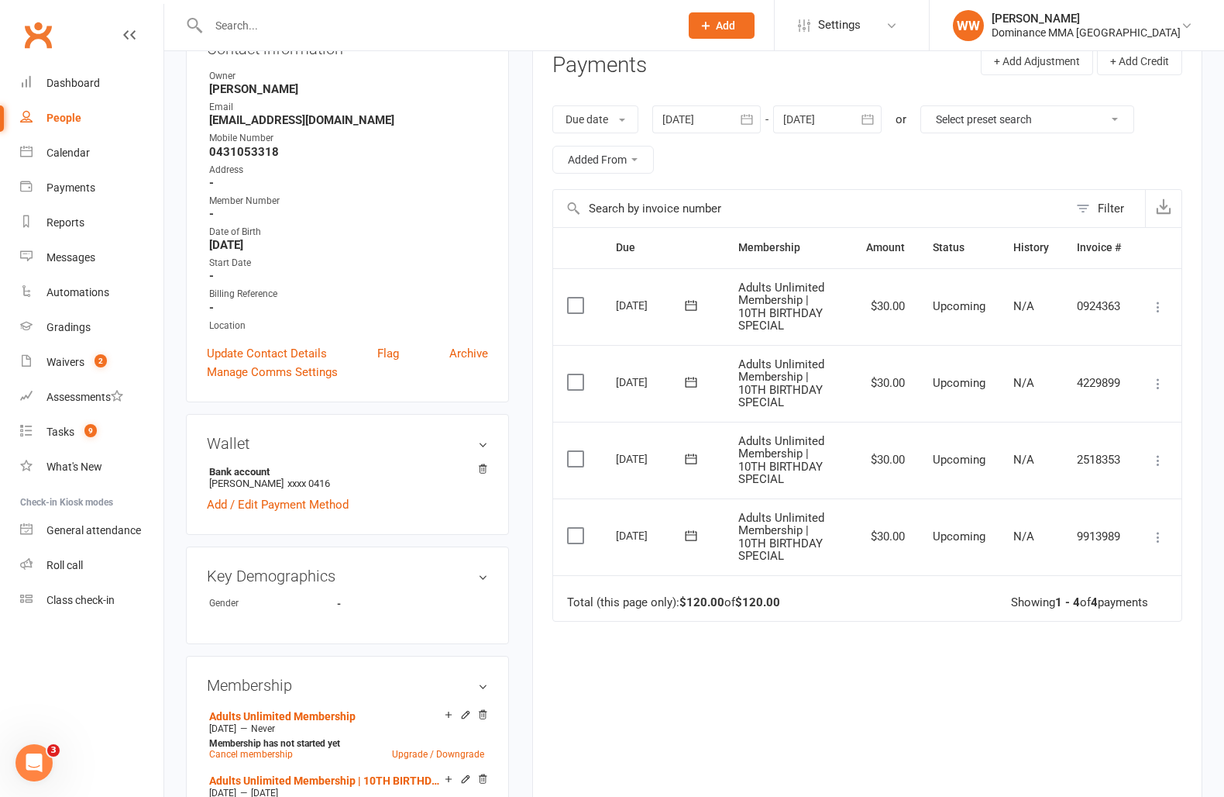
click at [833, 112] on div at bounding box center [827, 119] width 108 height 28
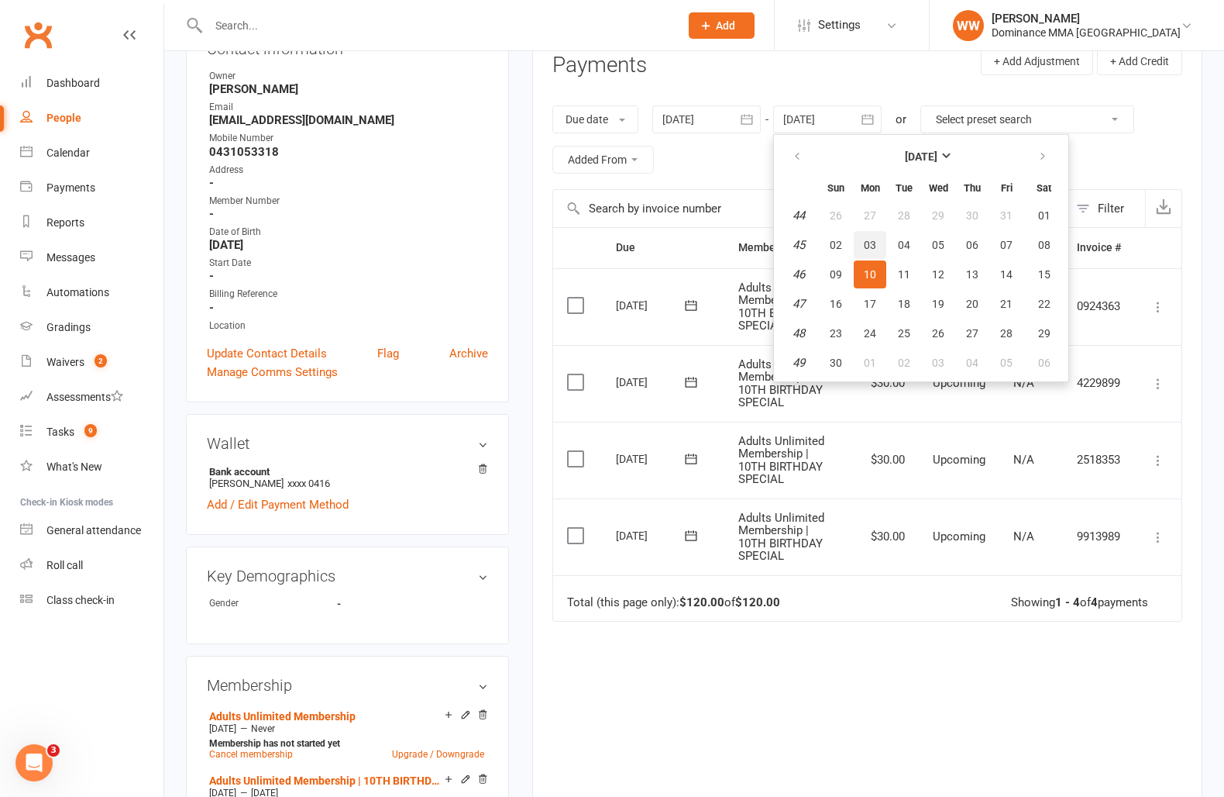
scroll to position [203, 0]
click at [879, 332] on button "24" at bounding box center [870, 332] width 33 height 28
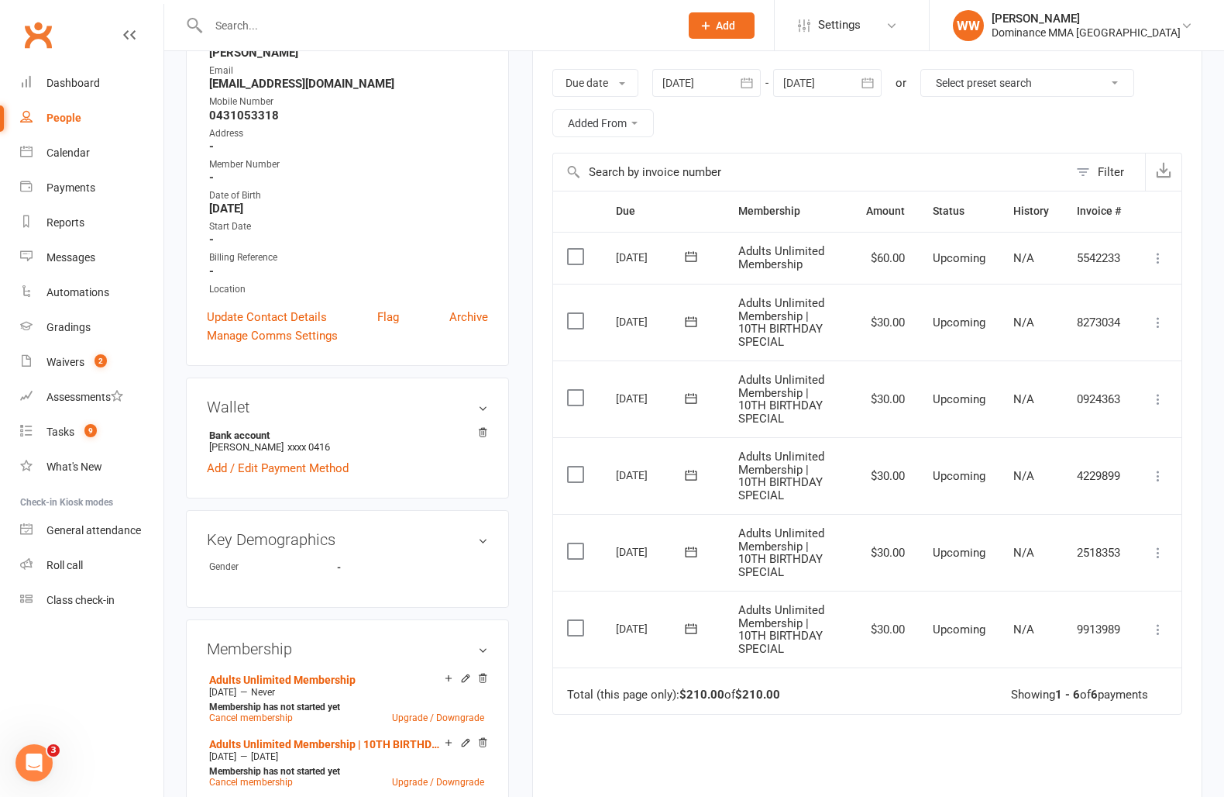
scroll to position [240, 0]
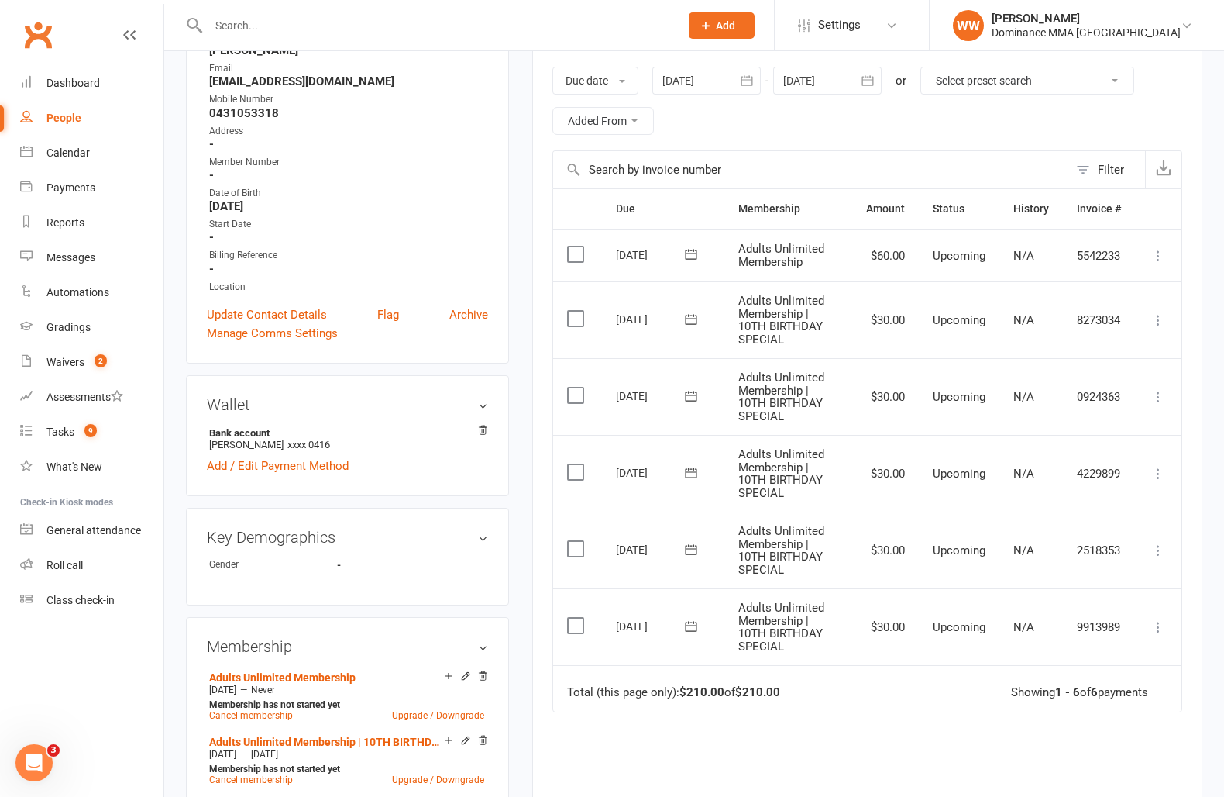
click at [1161, 628] on icon at bounding box center [1158, 626] width 15 height 15
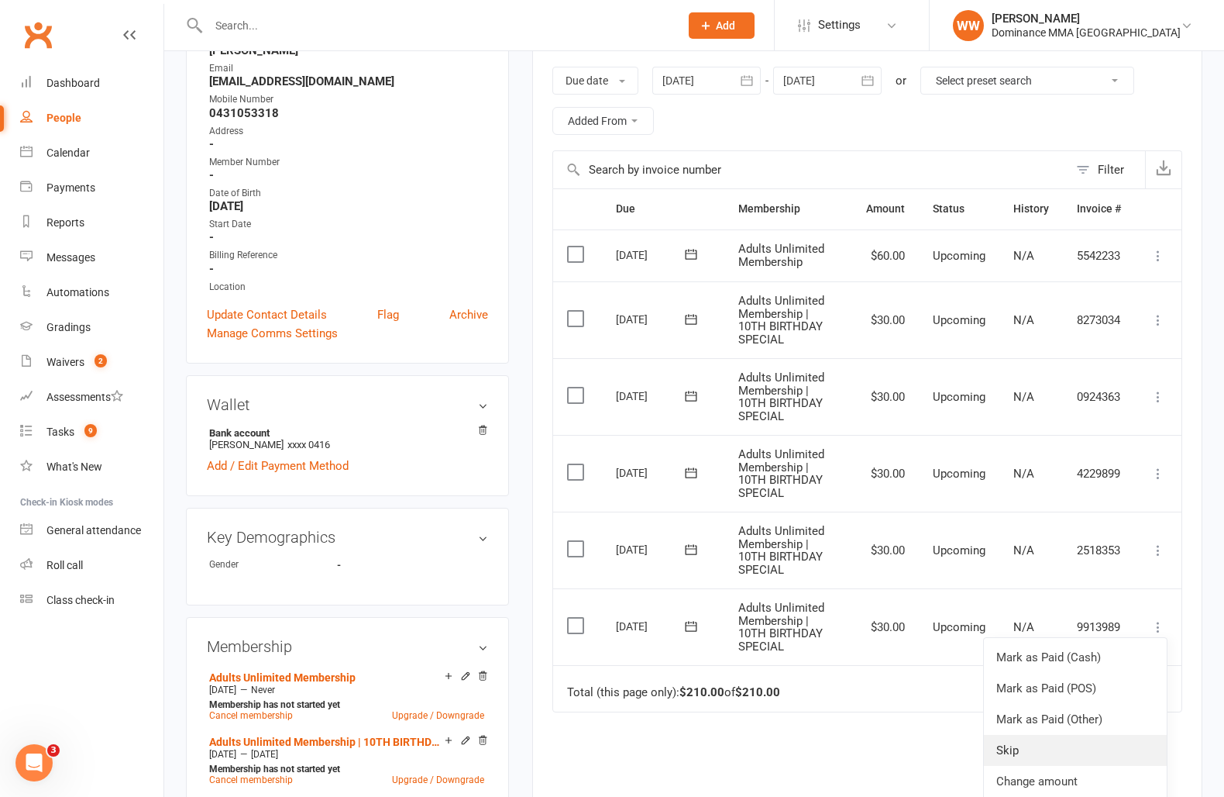
click at [1042, 754] on link "Skip" at bounding box center [1075, 750] width 183 height 31
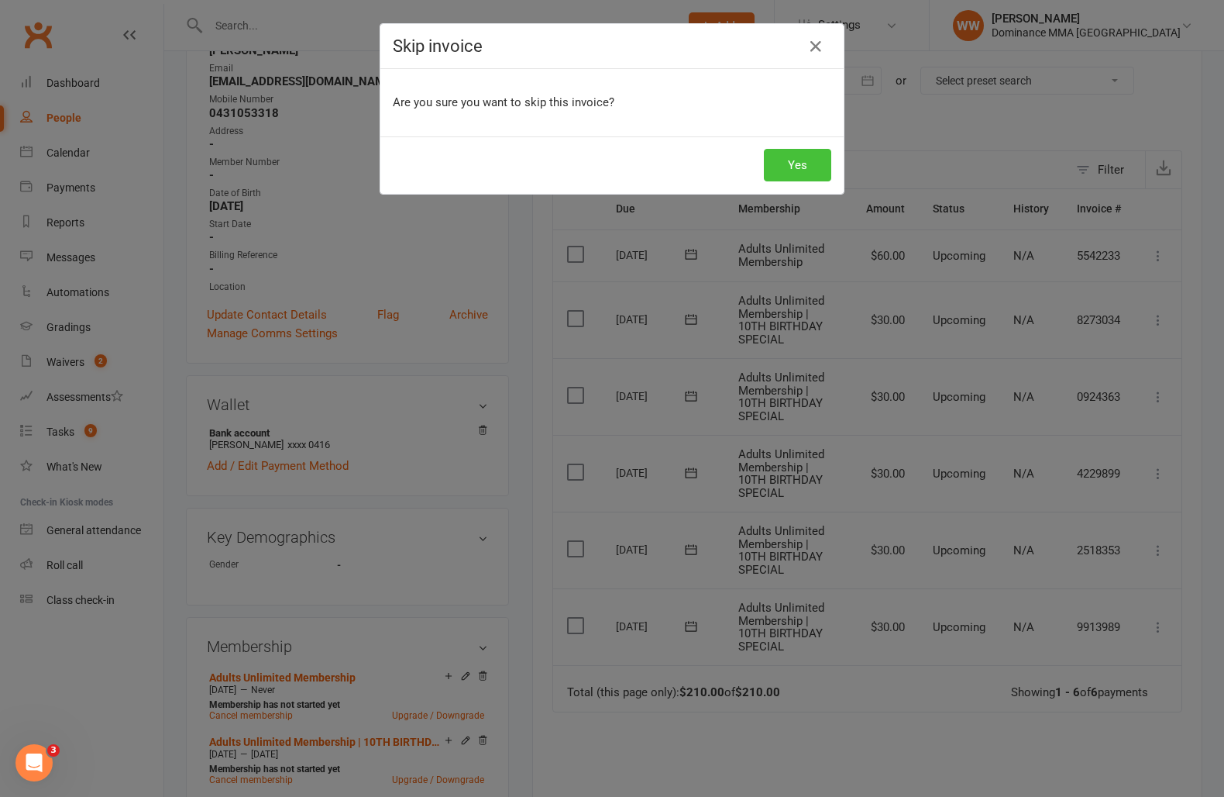
click at [794, 174] on button "Yes" at bounding box center [797, 165] width 67 height 33
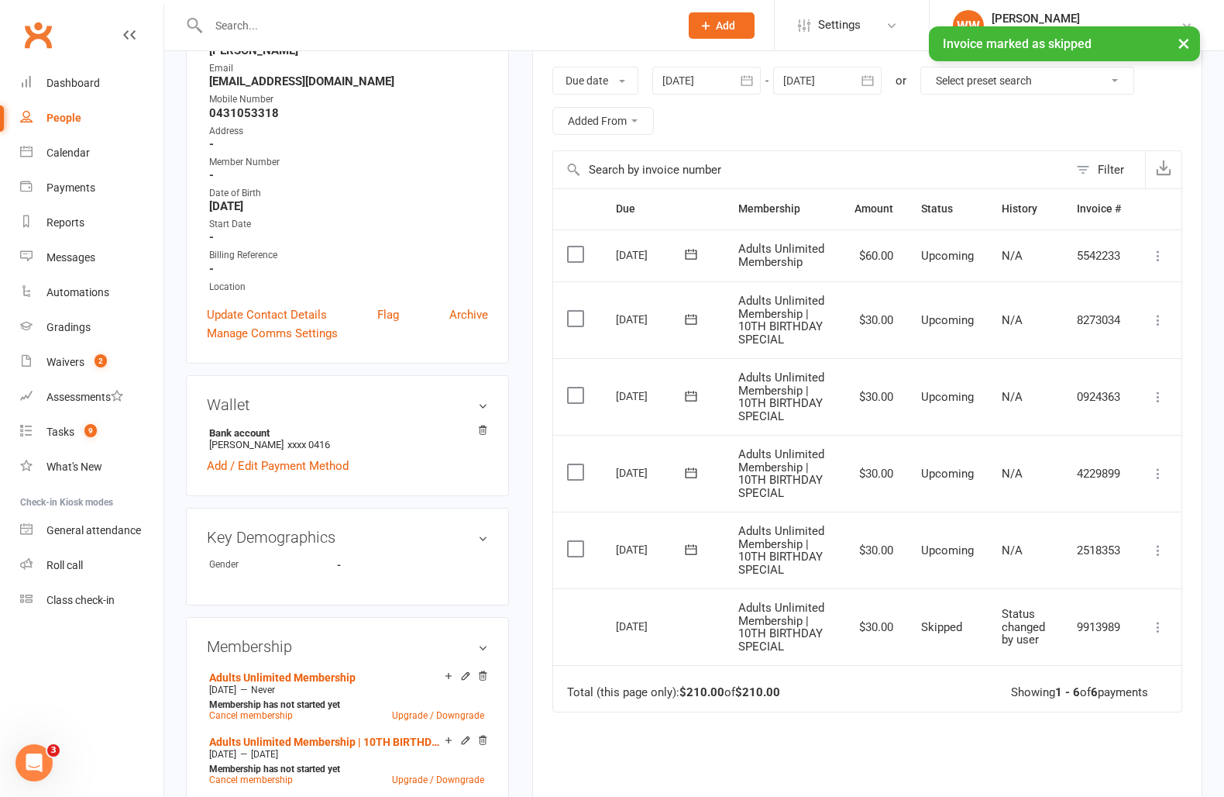
click at [1155, 260] on icon at bounding box center [1158, 255] width 15 height 15
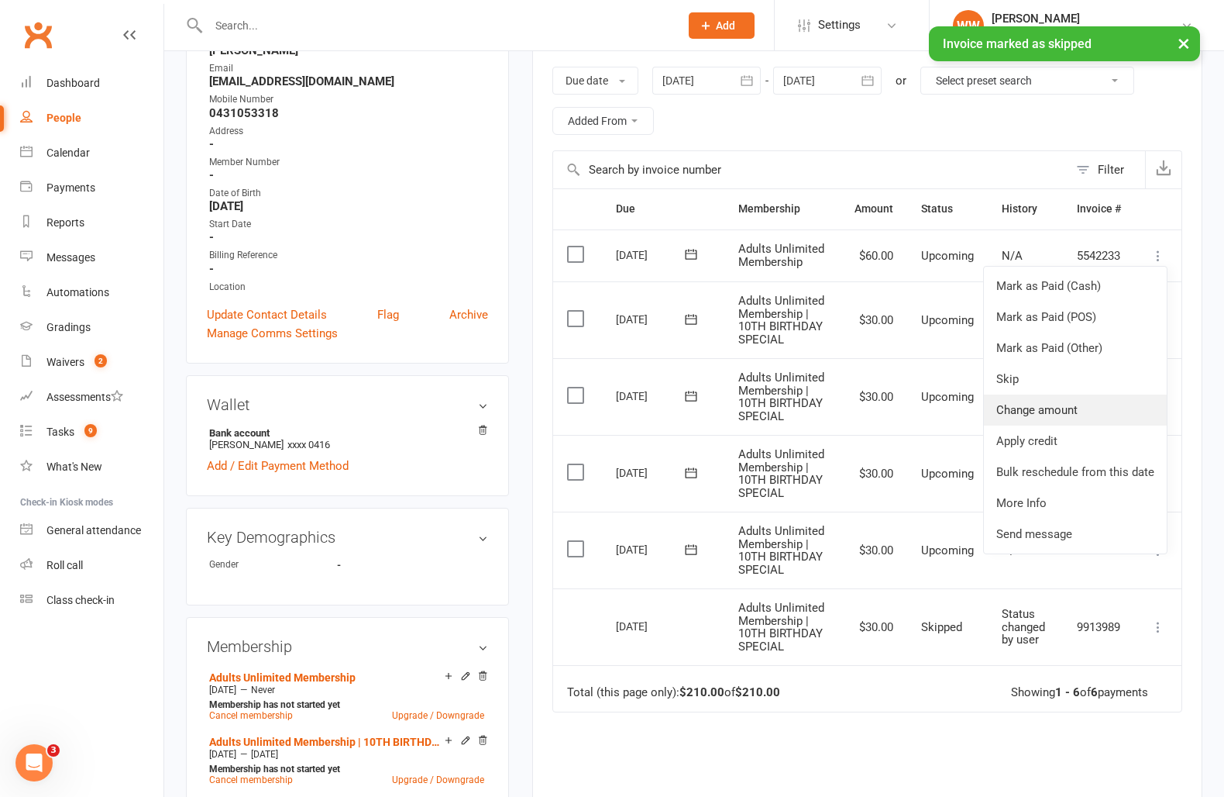
click at [1062, 415] on link "Change amount" at bounding box center [1075, 409] width 183 height 31
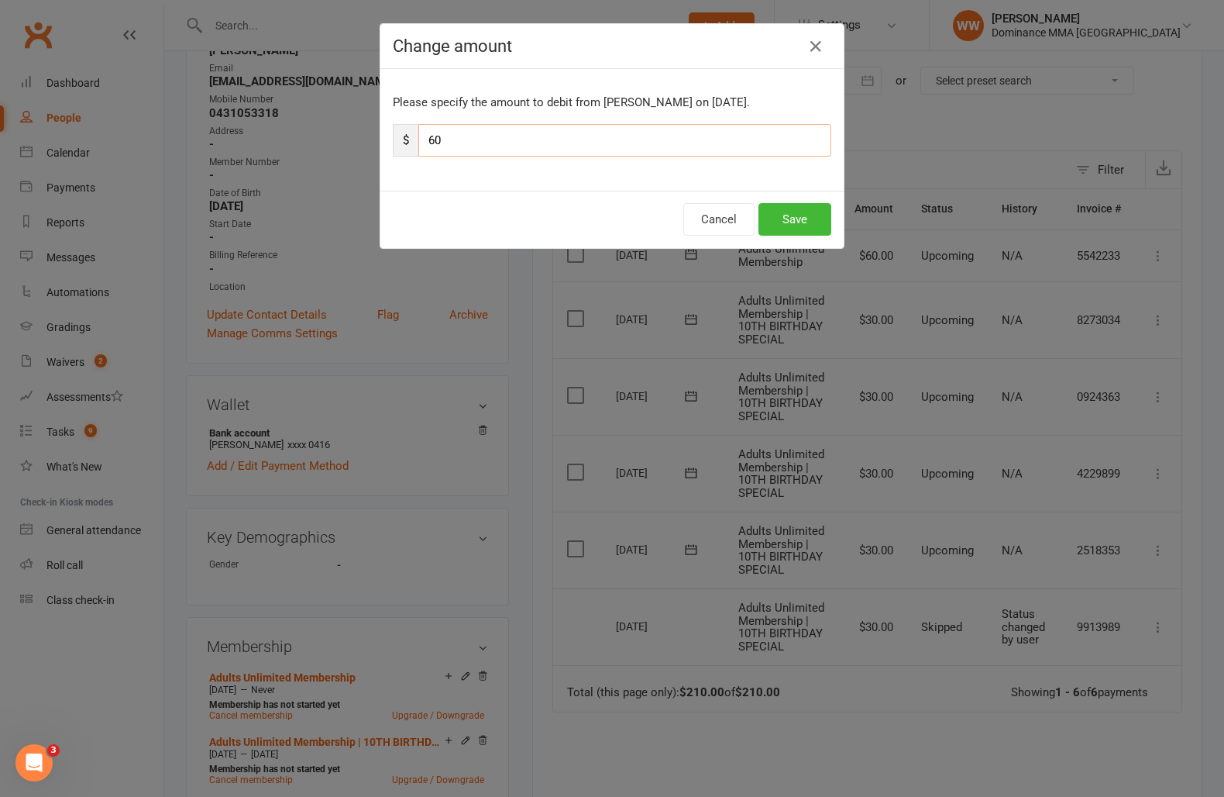
click at [456, 142] on input "60" at bounding box center [624, 140] width 413 height 33
click at [810, 219] on button "Save" at bounding box center [795, 219] width 73 height 33
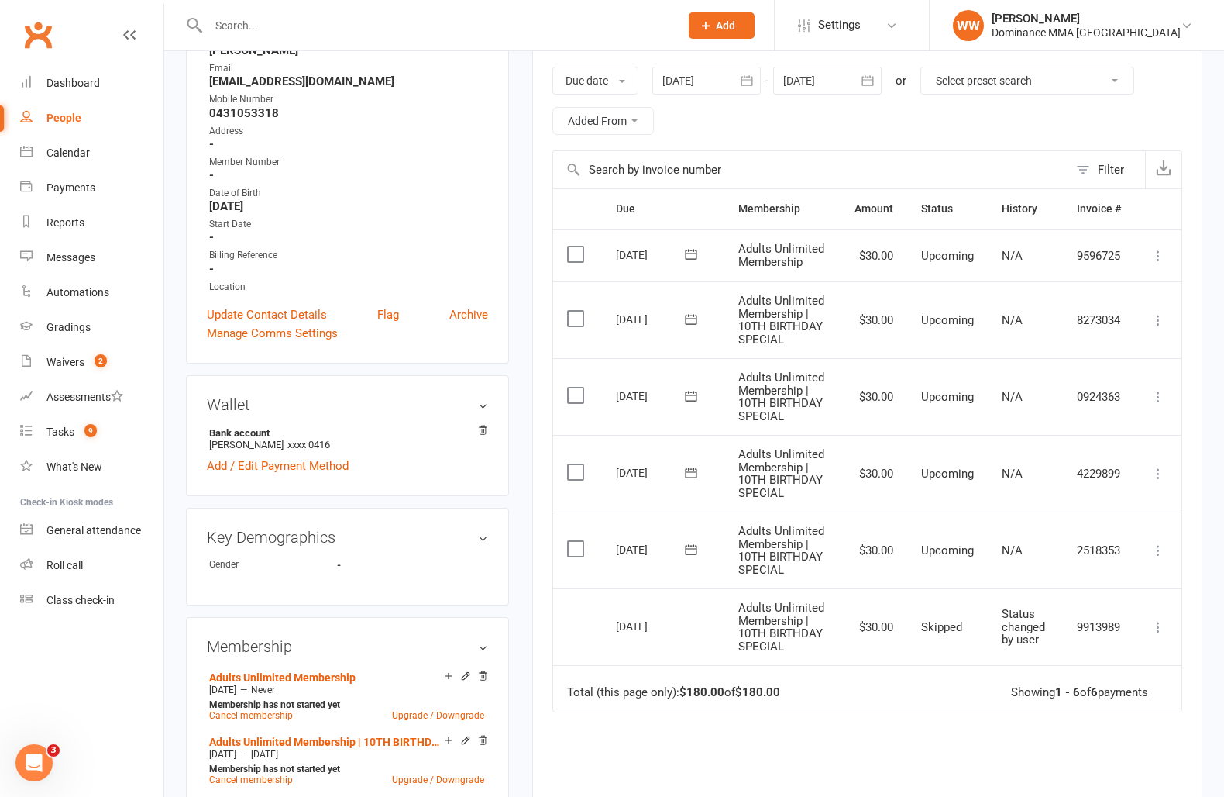
click at [841, 505] on td "$30.00" at bounding box center [874, 473] width 67 height 77
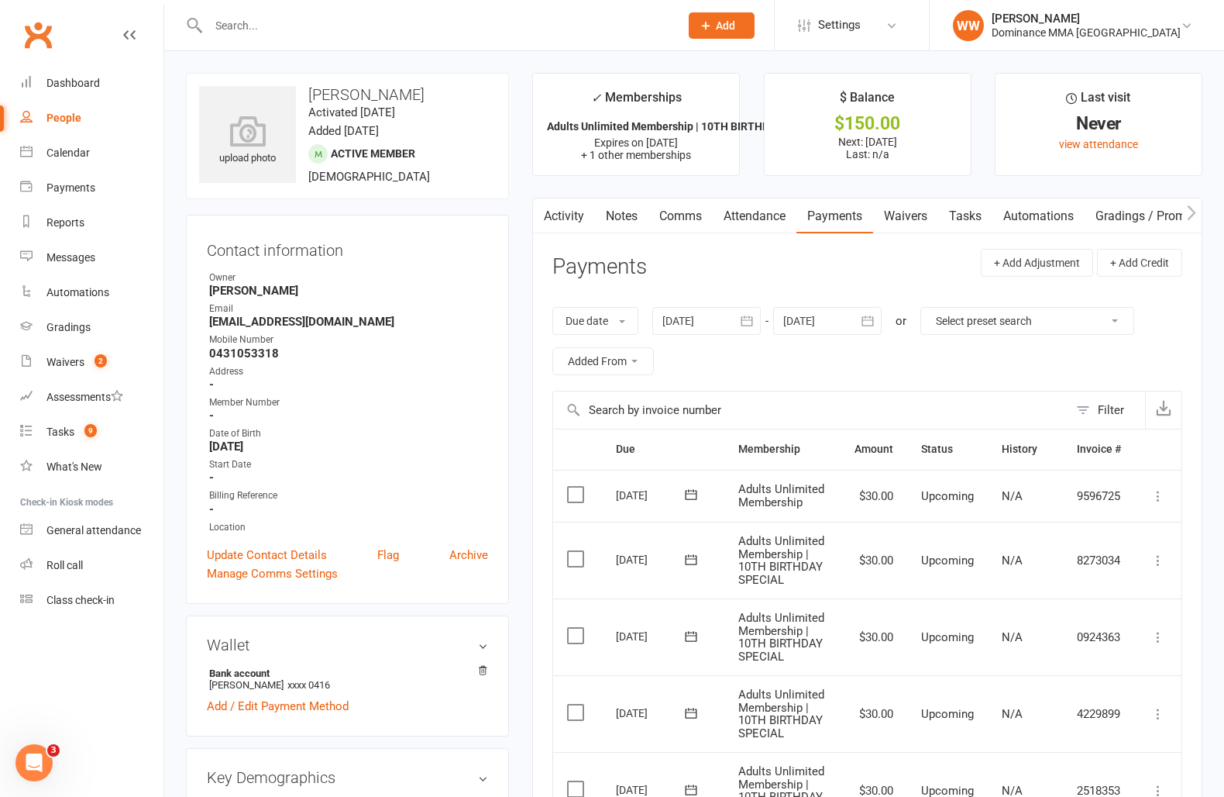
click at [672, 248] on div "Activity Notes Comms Attendance Payments Waivers Tasks Automations Gradings / P…" at bounding box center [867, 687] width 670 height 979
click at [607, 216] on link "Notes" at bounding box center [621, 216] width 53 height 36
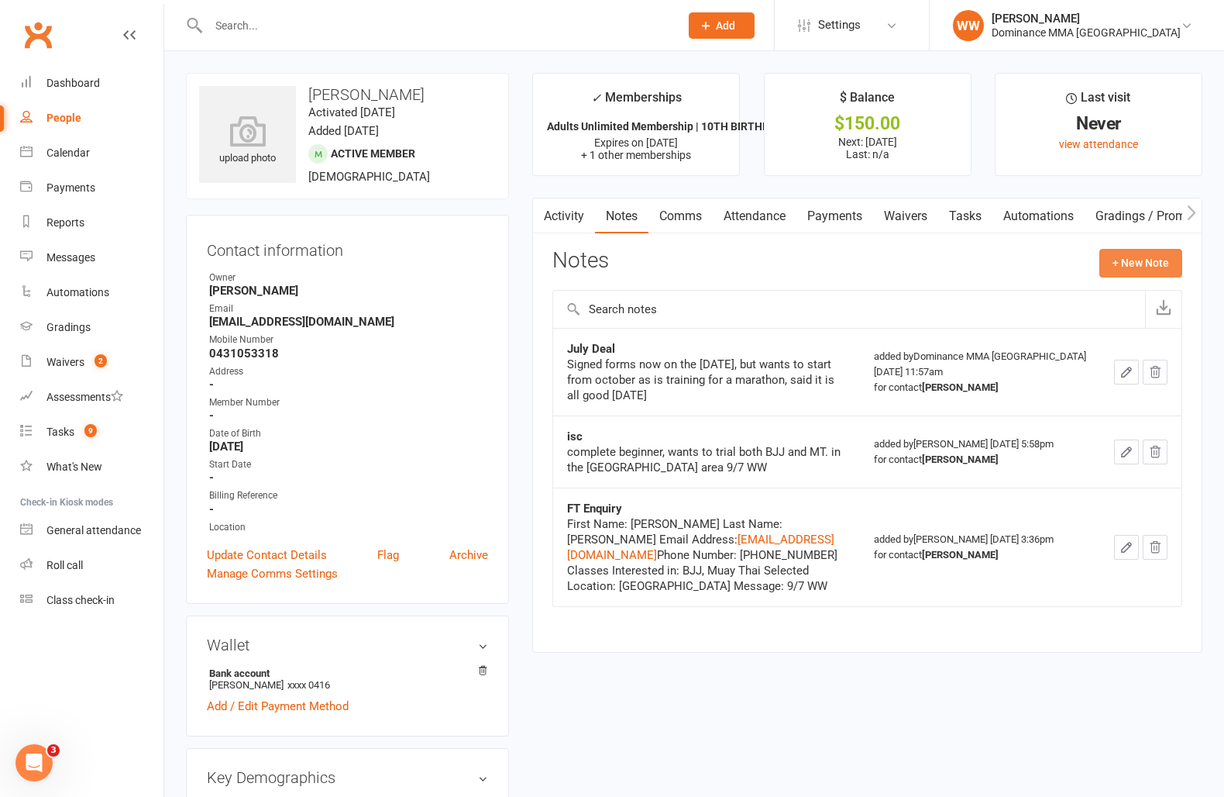
click at [1126, 260] on button "+ New Note" at bounding box center [1141, 263] width 83 height 28
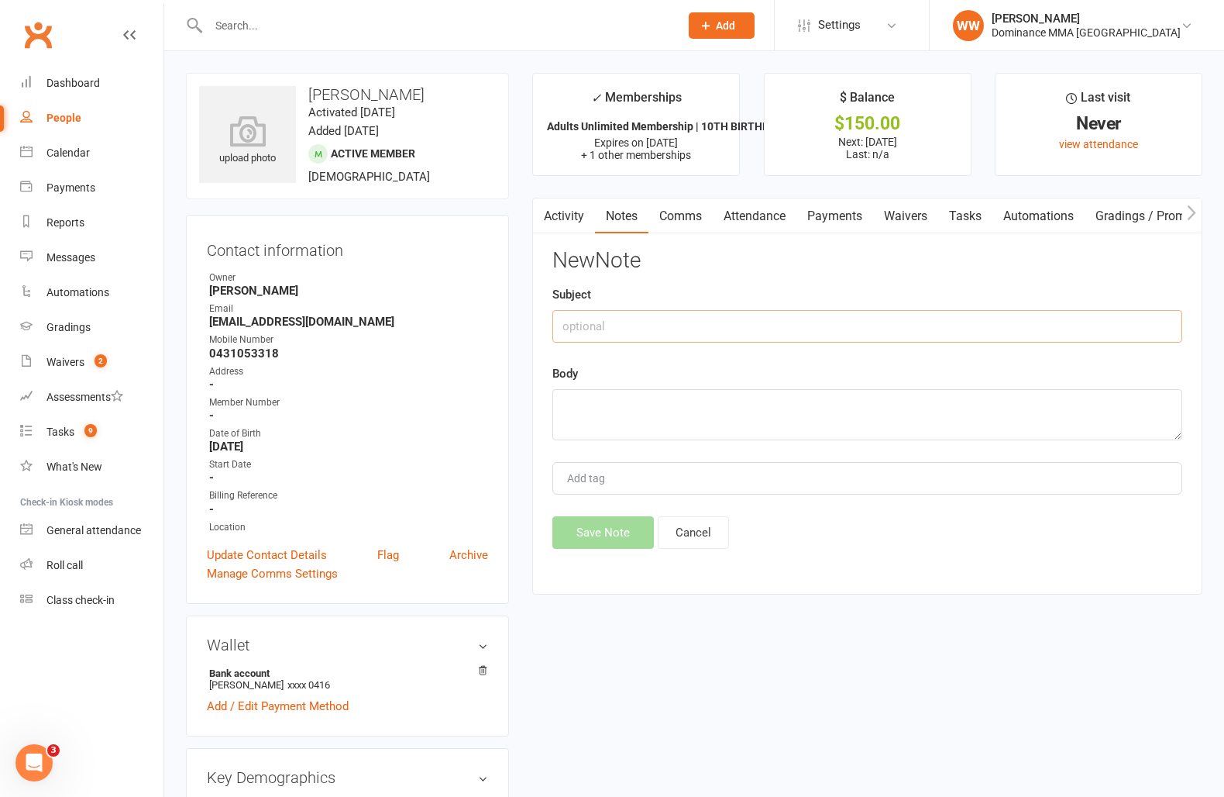
click at [637, 319] on input "text" at bounding box center [868, 326] width 630 height 33
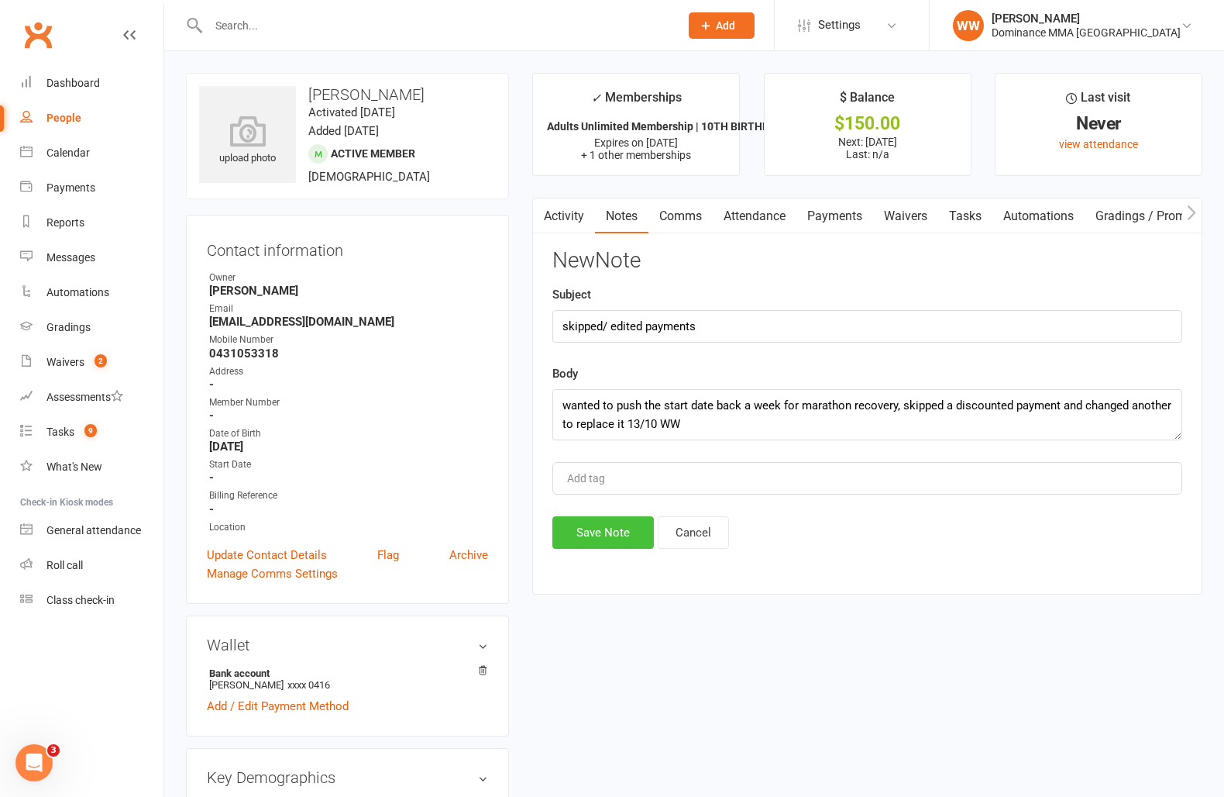
click at [577, 526] on button "Save Note" at bounding box center [604, 532] width 102 height 33
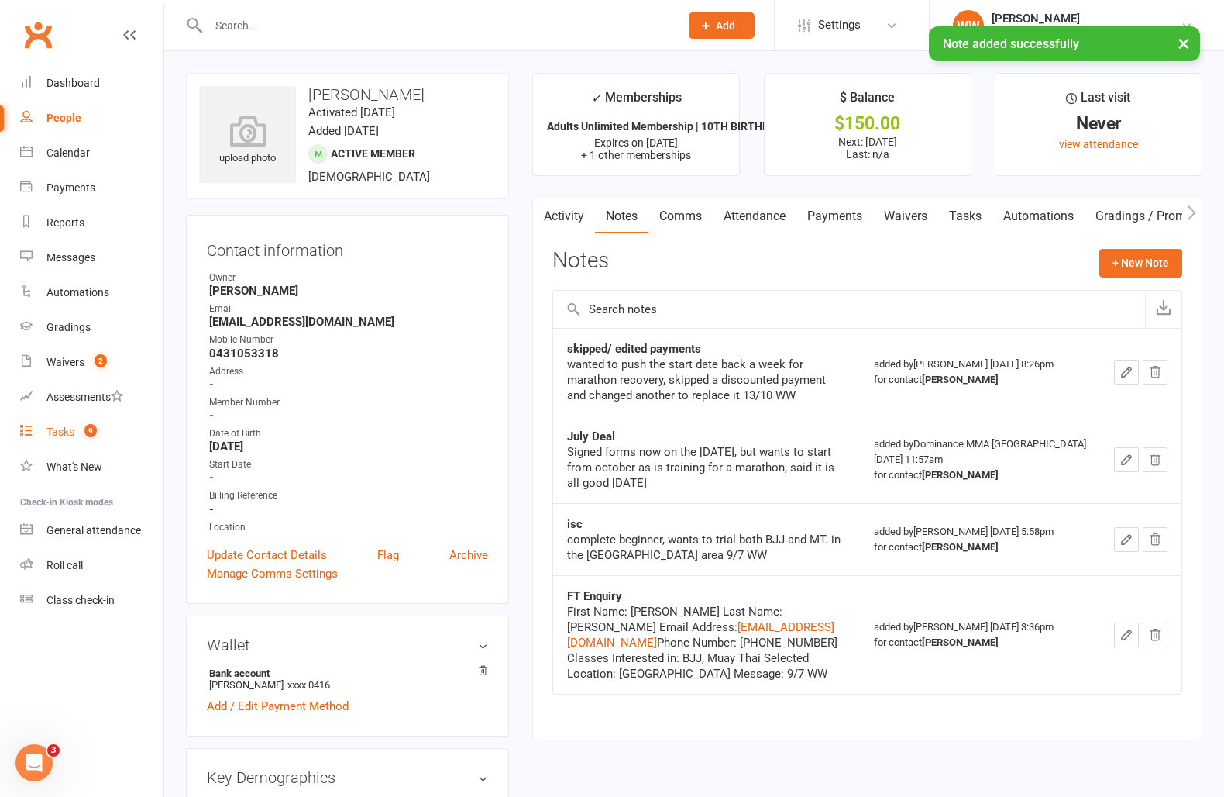
click at [50, 425] on div "Tasks" at bounding box center [60, 431] width 28 height 12
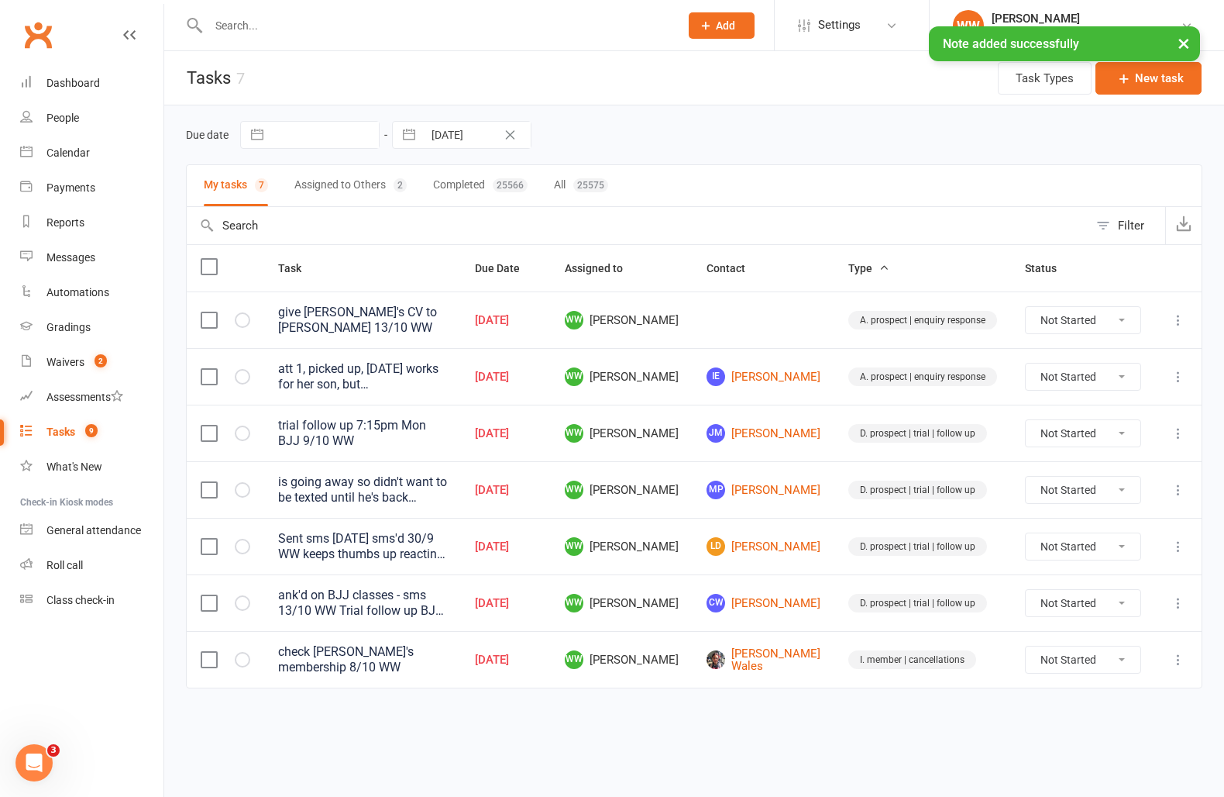
click at [679, 548] on span "WW Will Wesley" at bounding box center [622, 546] width 114 height 19
click at [693, 556] on td "WW Will Wesley" at bounding box center [622, 546] width 142 height 57
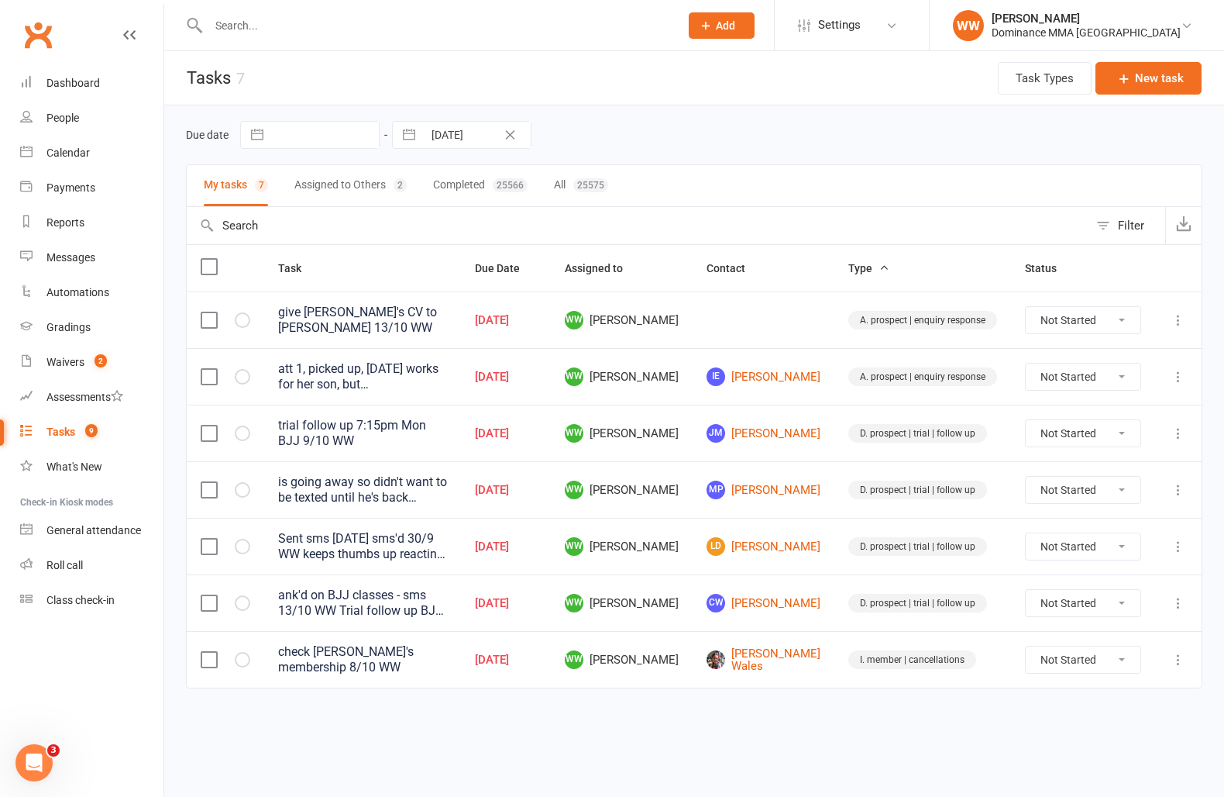
click at [693, 445] on td "WW Will Wesley" at bounding box center [622, 433] width 142 height 57
click at [693, 453] on td "WW Will Wesley" at bounding box center [622, 433] width 142 height 57
click at [1166, 542] on td at bounding box center [1178, 546] width 46 height 57
click at [1172, 542] on icon at bounding box center [1178, 546] width 15 height 15
click at [1070, 607] on link "Edit" at bounding box center [1110, 601] width 153 height 31
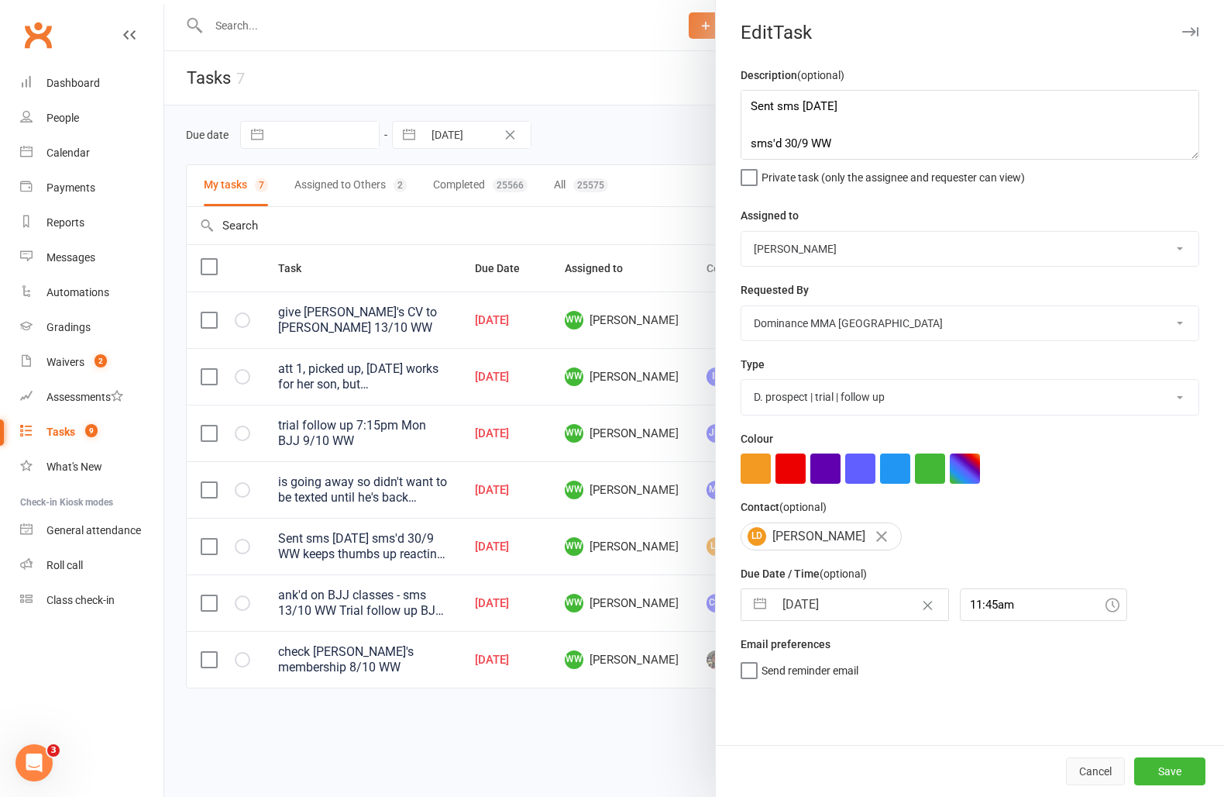
click at [1084, 766] on button "Cancel" at bounding box center [1095, 771] width 59 height 28
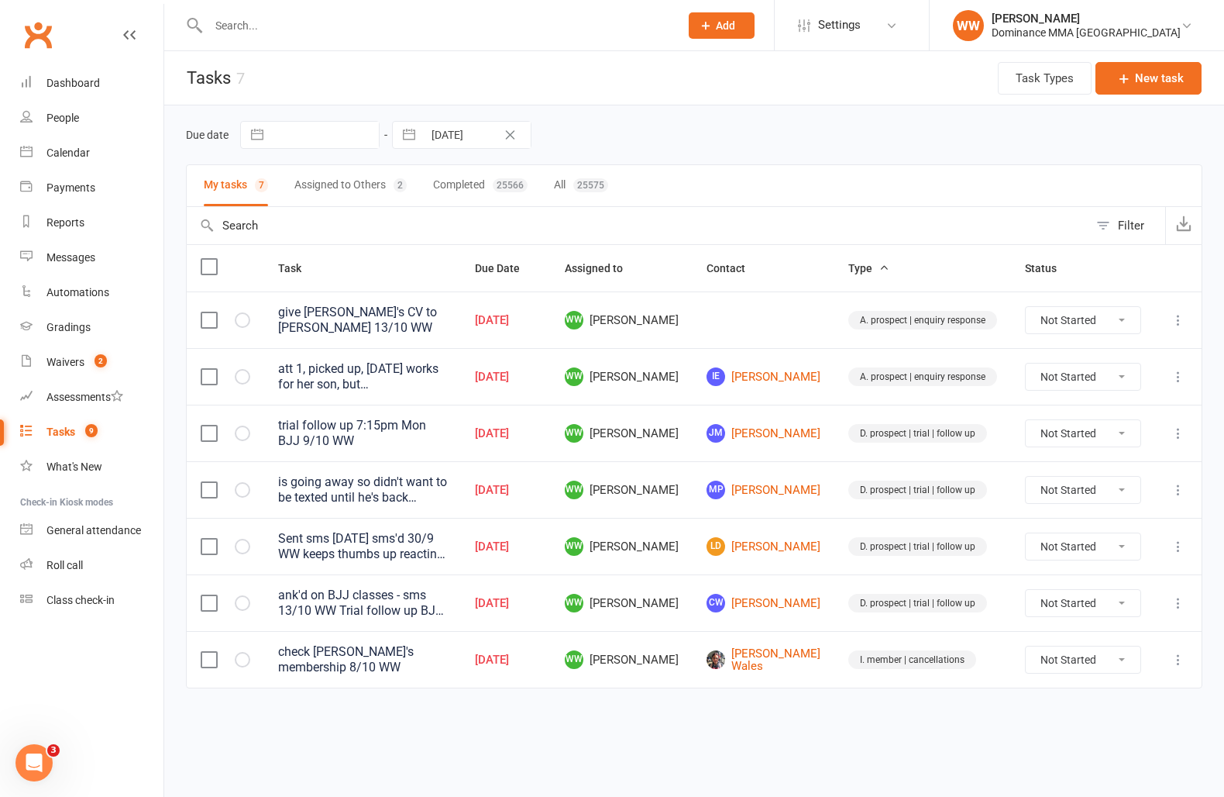
click at [1173, 540] on icon at bounding box center [1178, 546] width 15 height 15
click at [1069, 599] on link "Edit" at bounding box center [1110, 601] width 153 height 31
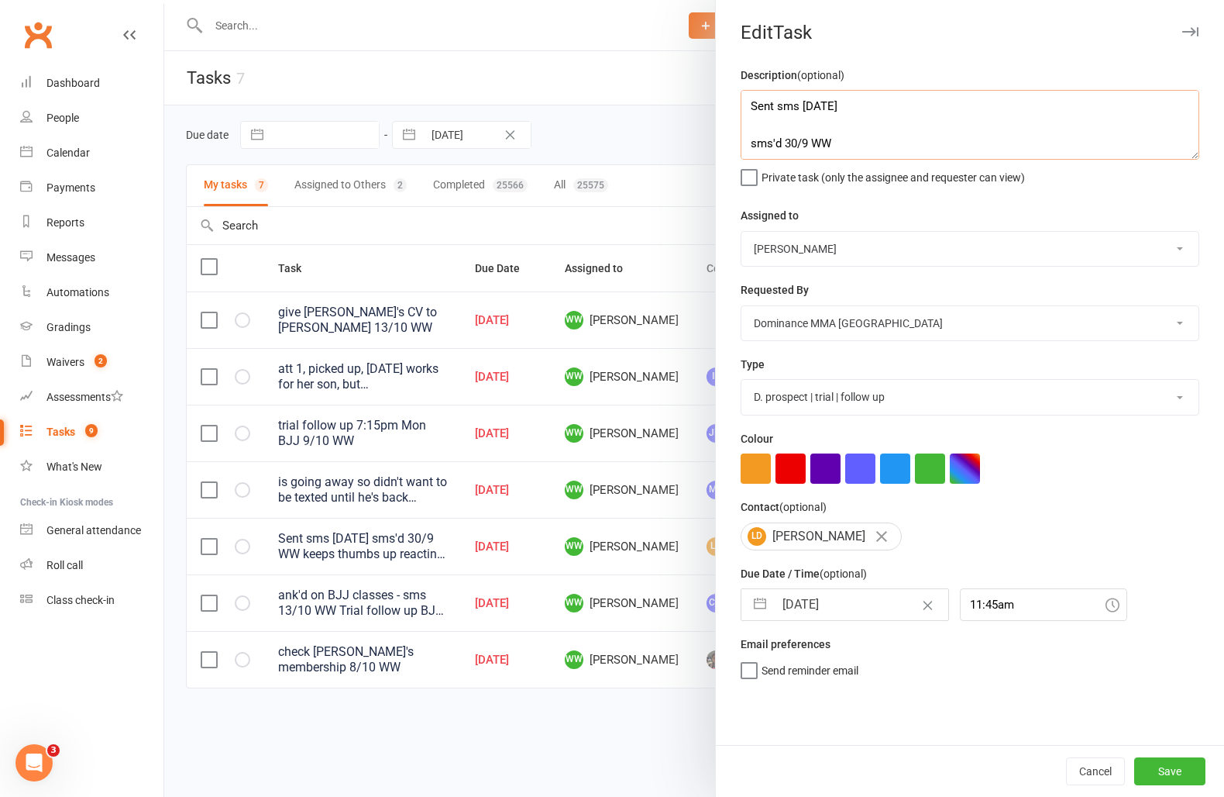
click at [754, 110] on textarea "Sent sms 3/10 SA sms'd 30/9 WW keeps thumbs up reacting and not replying - foll…" at bounding box center [970, 125] width 459 height 70
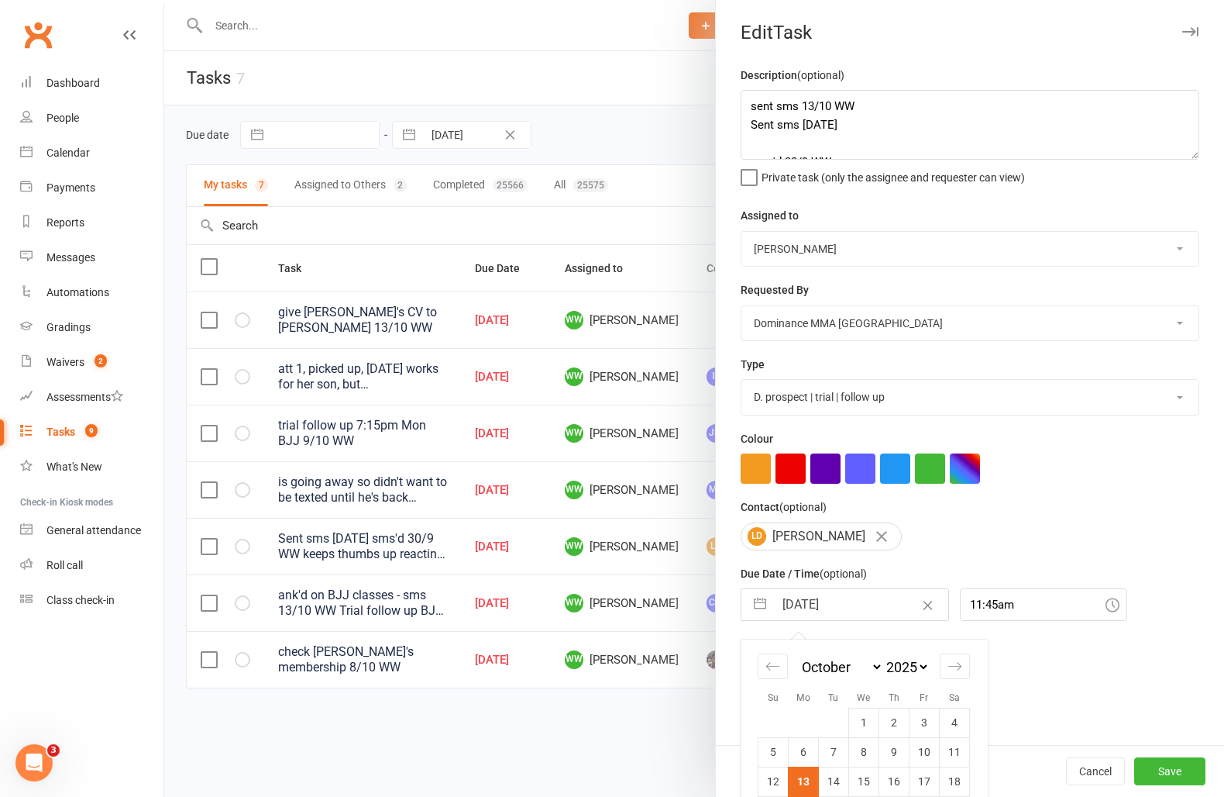
click at [825, 620] on input "13 Oct 2025" at bounding box center [861, 604] width 174 height 31
click at [902, 785] on td "16" at bounding box center [895, 780] width 30 height 29
click at [1171, 773] on button "Save" at bounding box center [1170, 771] width 71 height 28
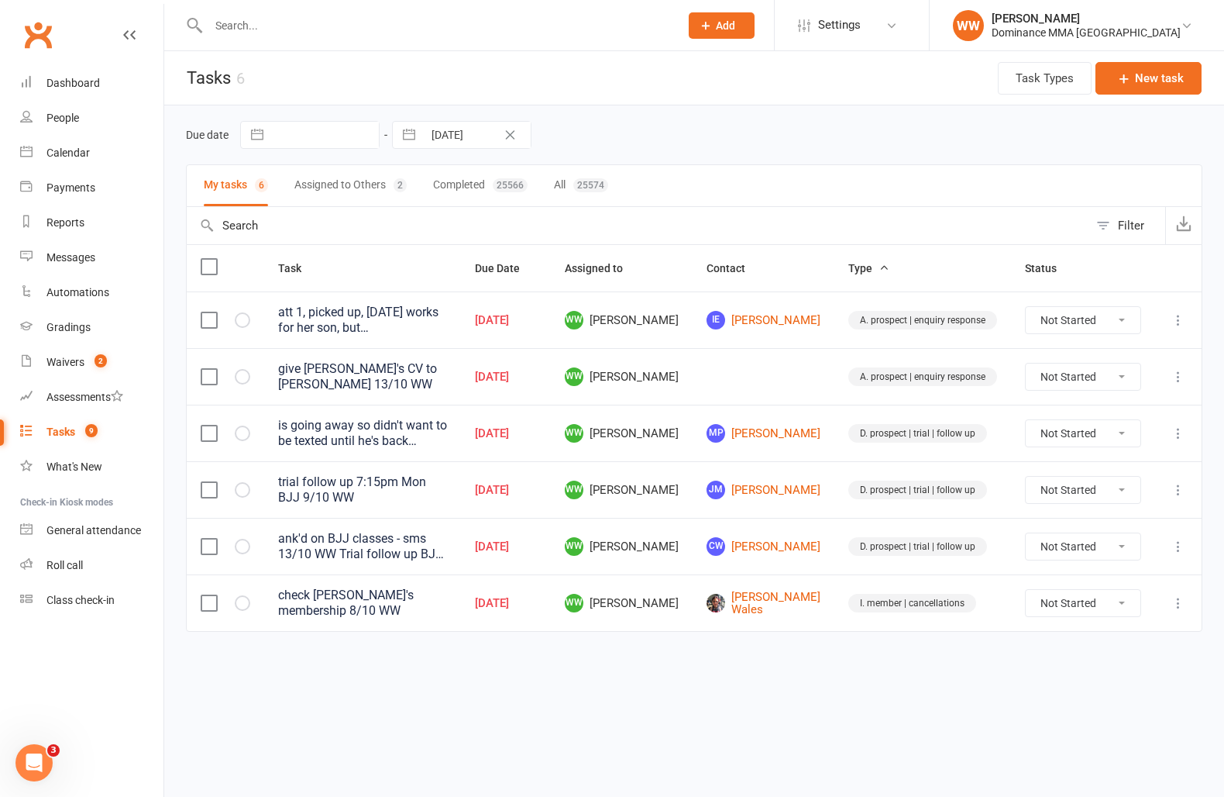
click at [789, 650] on div "Due date Navigate forward to interact with the calendar and select a date. Pres…" at bounding box center [694, 390] width 1060 height 570
click at [1179, 597] on icon at bounding box center [1178, 602] width 15 height 15
click at [947, 637] on div "Task Due Date Assigned to Contact Type Status att 1, picked up, Thursday works …" at bounding box center [694, 448] width 1017 height 409
click at [825, 595] on td "Corina Wales" at bounding box center [764, 602] width 142 height 57
click at [783, 602] on link "Corina Wales" at bounding box center [764, 604] width 114 height 26
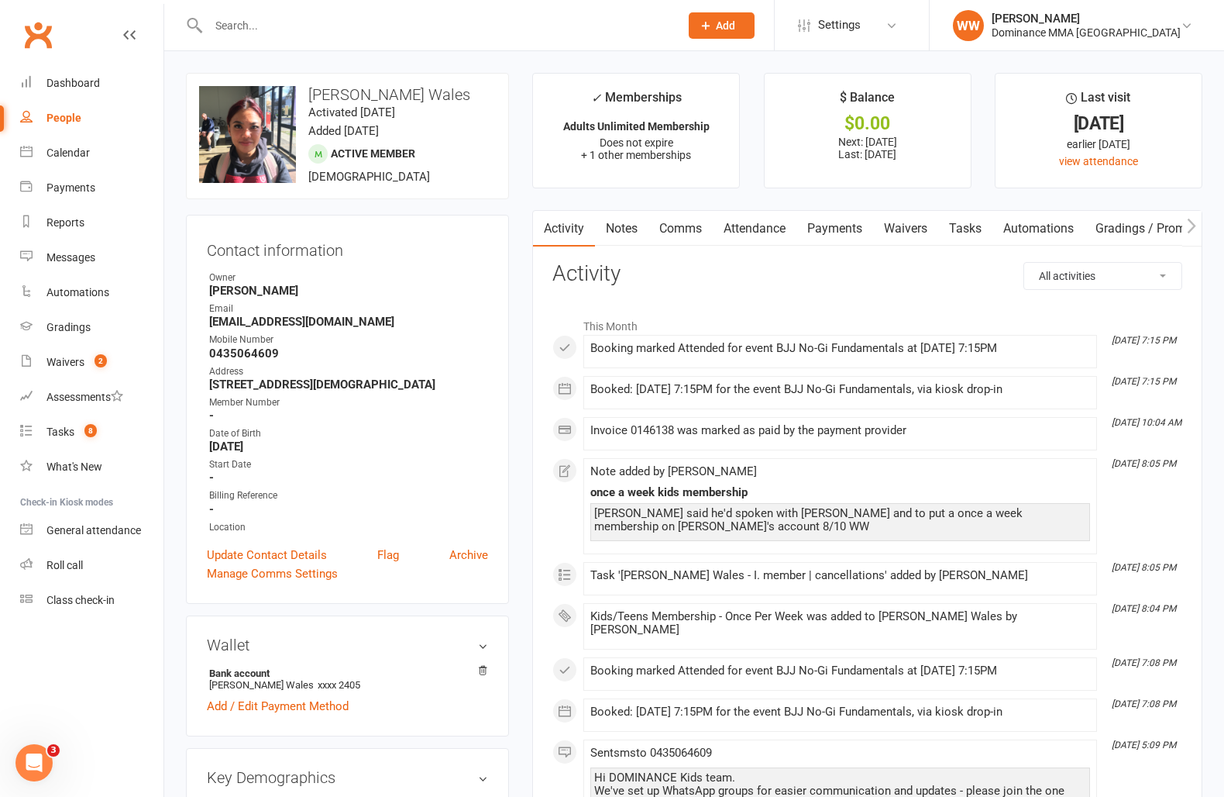
click at [808, 224] on link "Payments" at bounding box center [835, 229] width 77 height 36
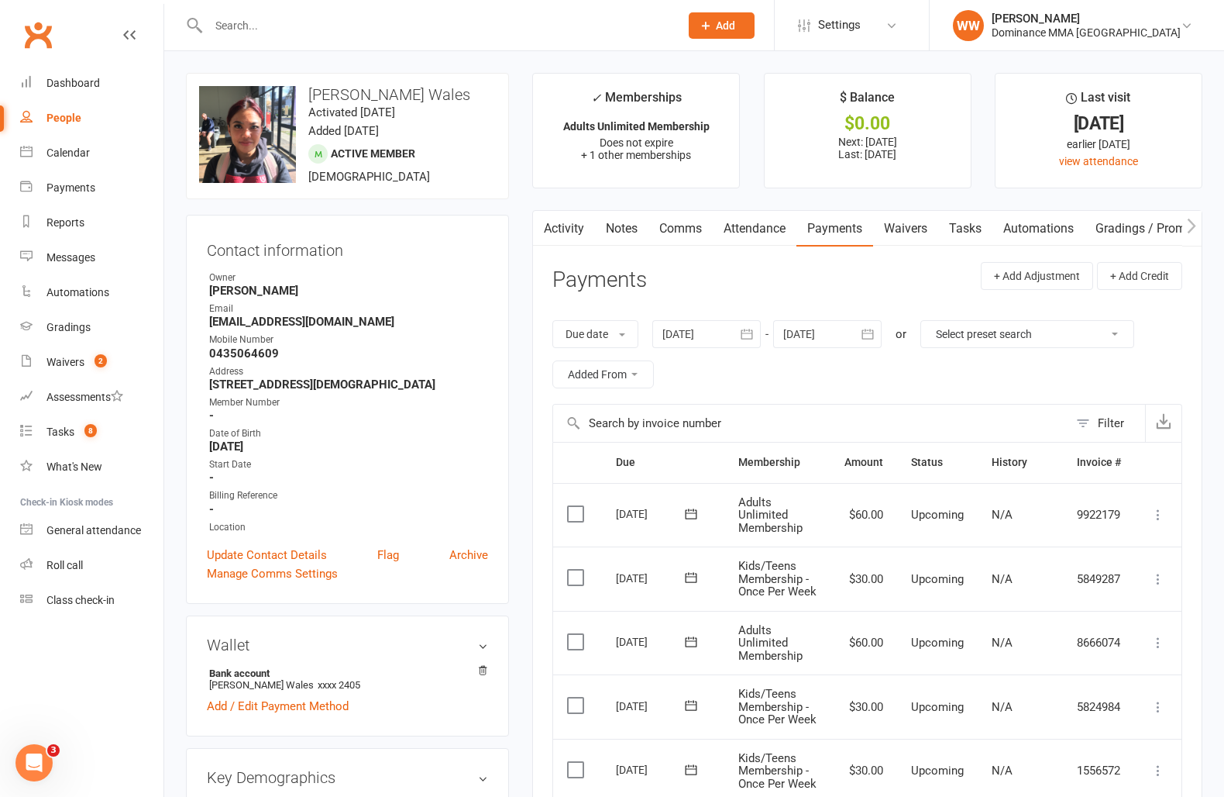
click at [952, 230] on link "Tasks" at bounding box center [965, 229] width 54 height 36
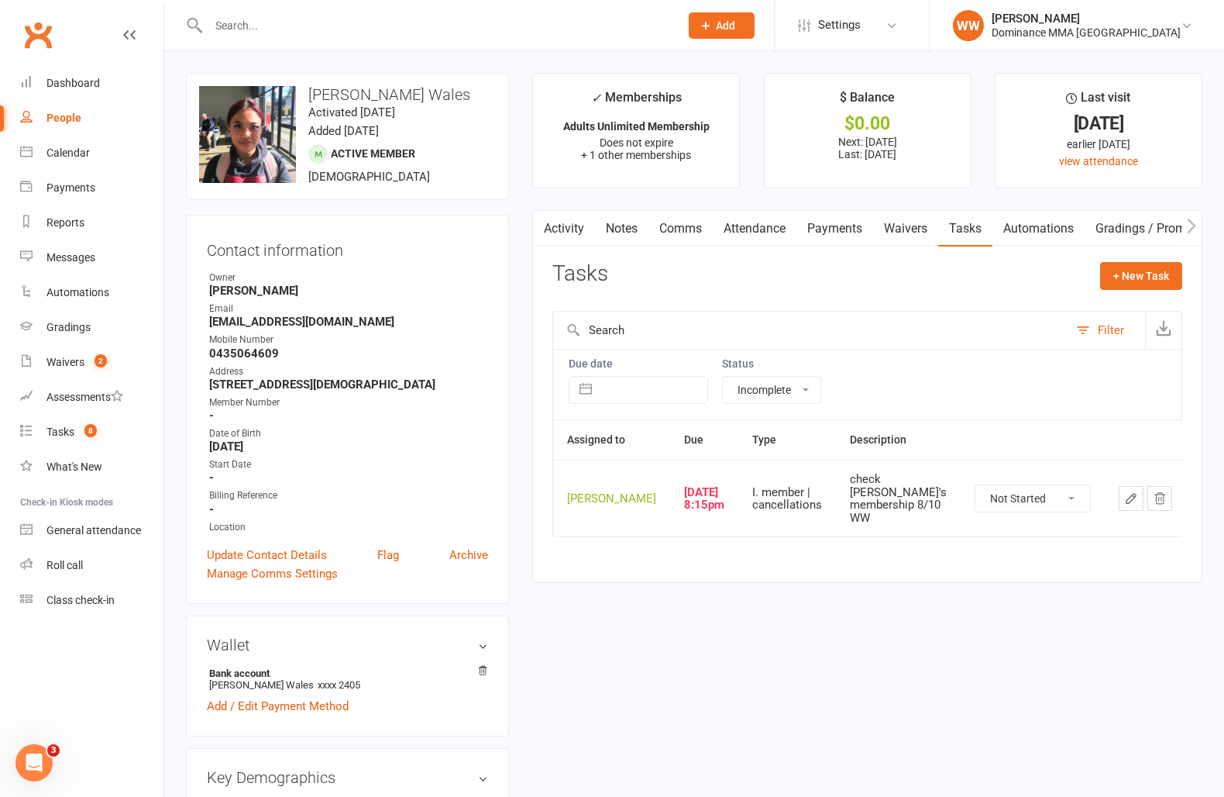
click at [1119, 507] on button "button" at bounding box center [1131, 498] width 25 height 25
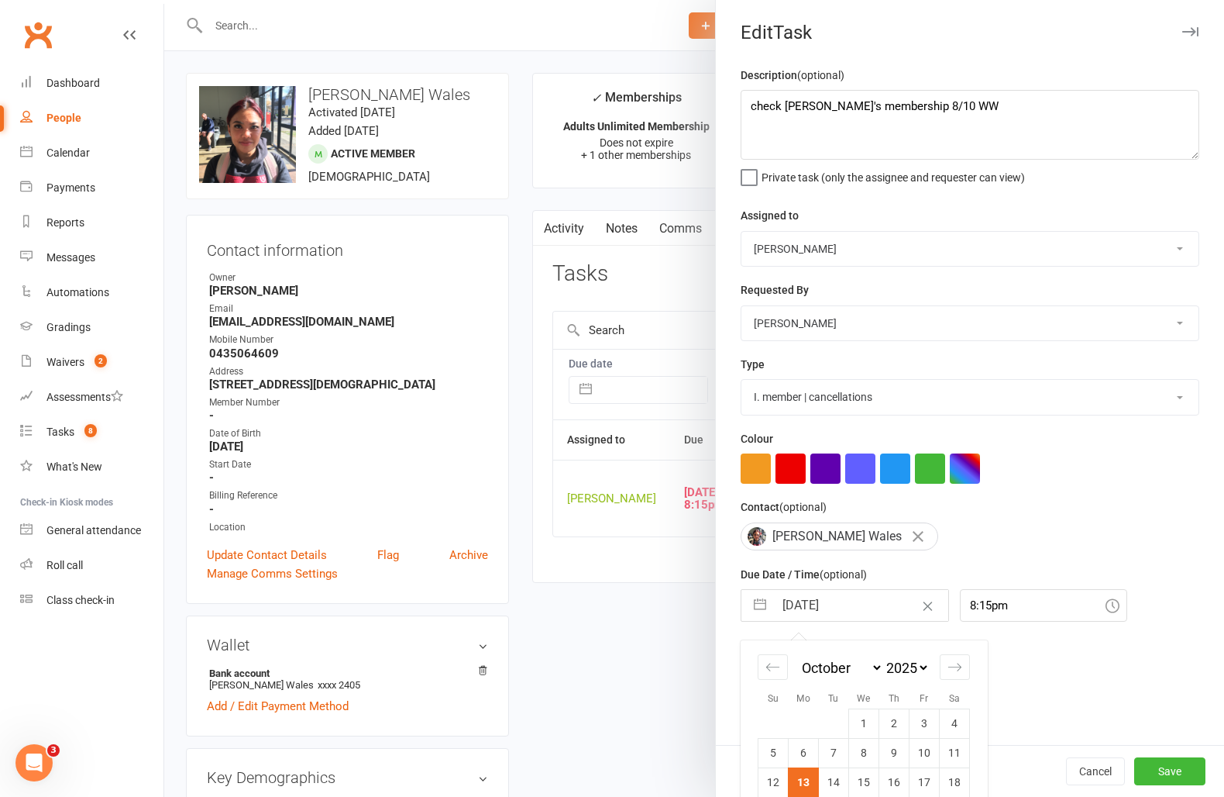
click at [814, 615] on input "13 Oct 2025" at bounding box center [861, 605] width 174 height 31
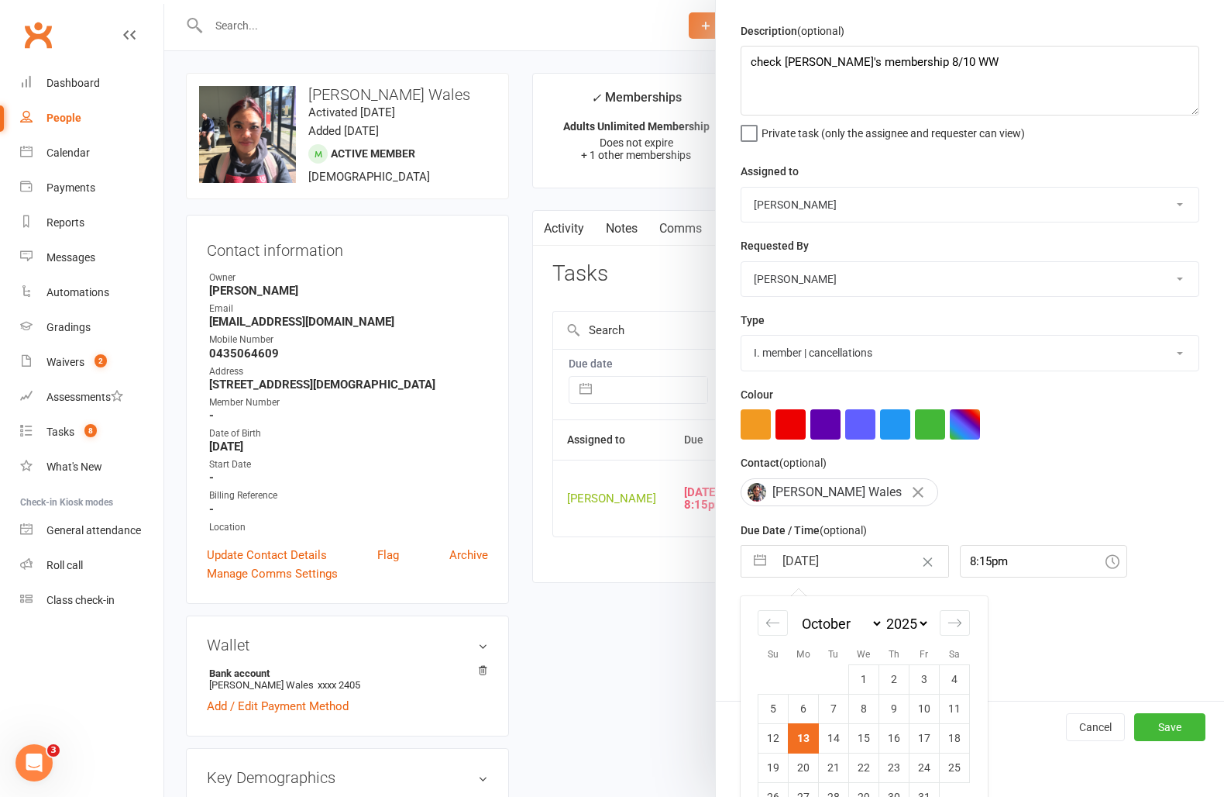
scroll to position [80, 0]
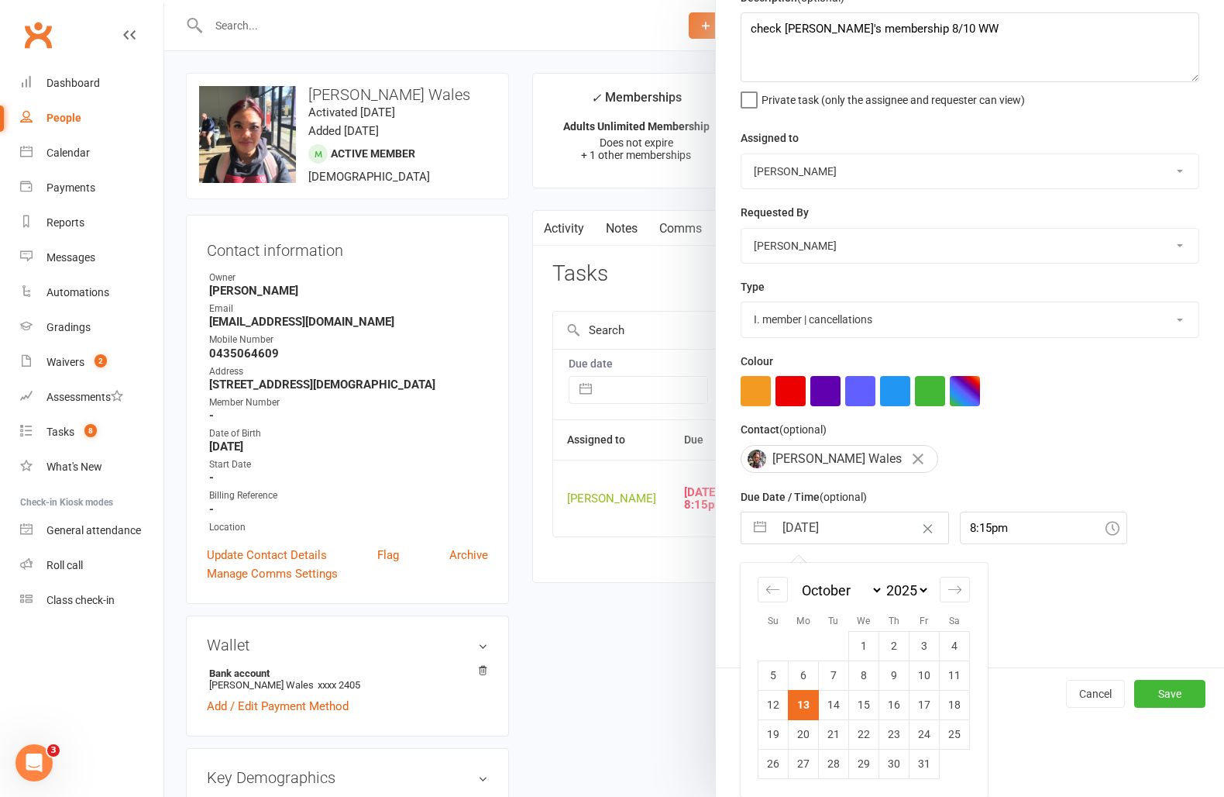
click at [830, 697] on td "14" at bounding box center [834, 704] width 30 height 29
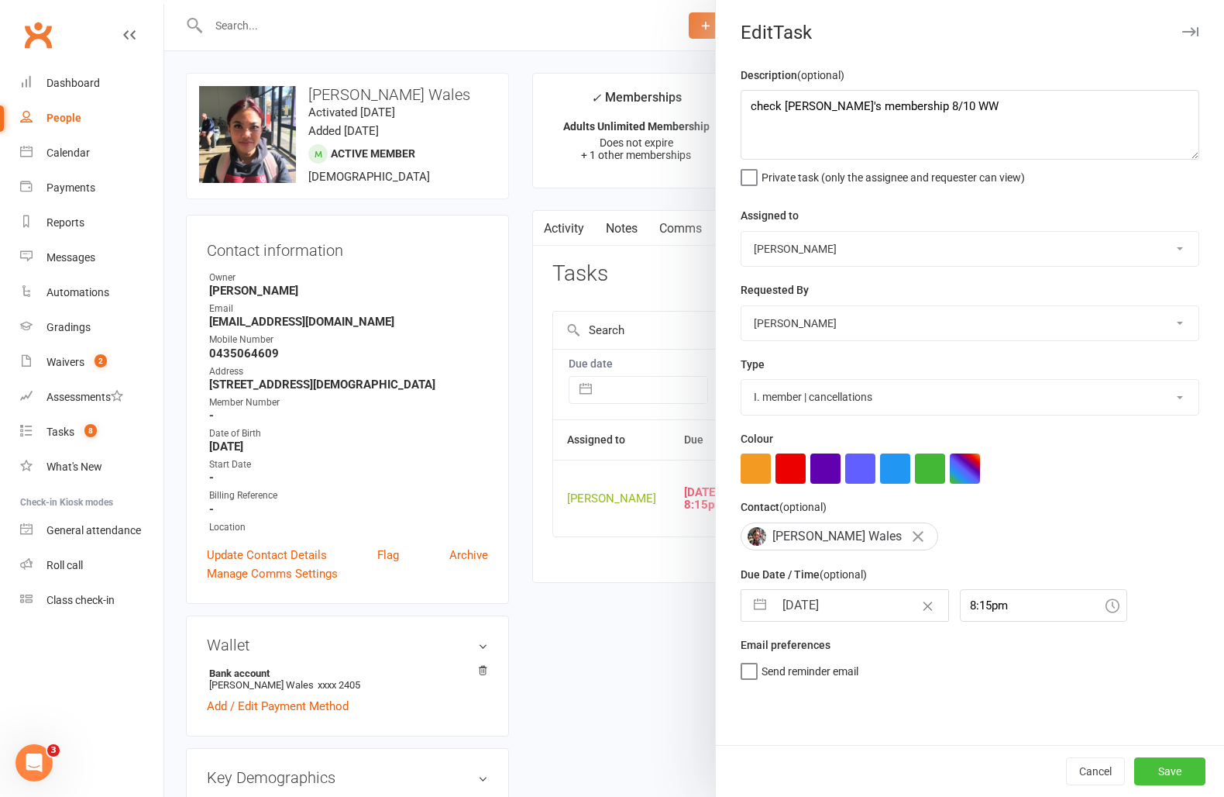
click at [1173, 777] on button "Save" at bounding box center [1170, 771] width 71 height 28
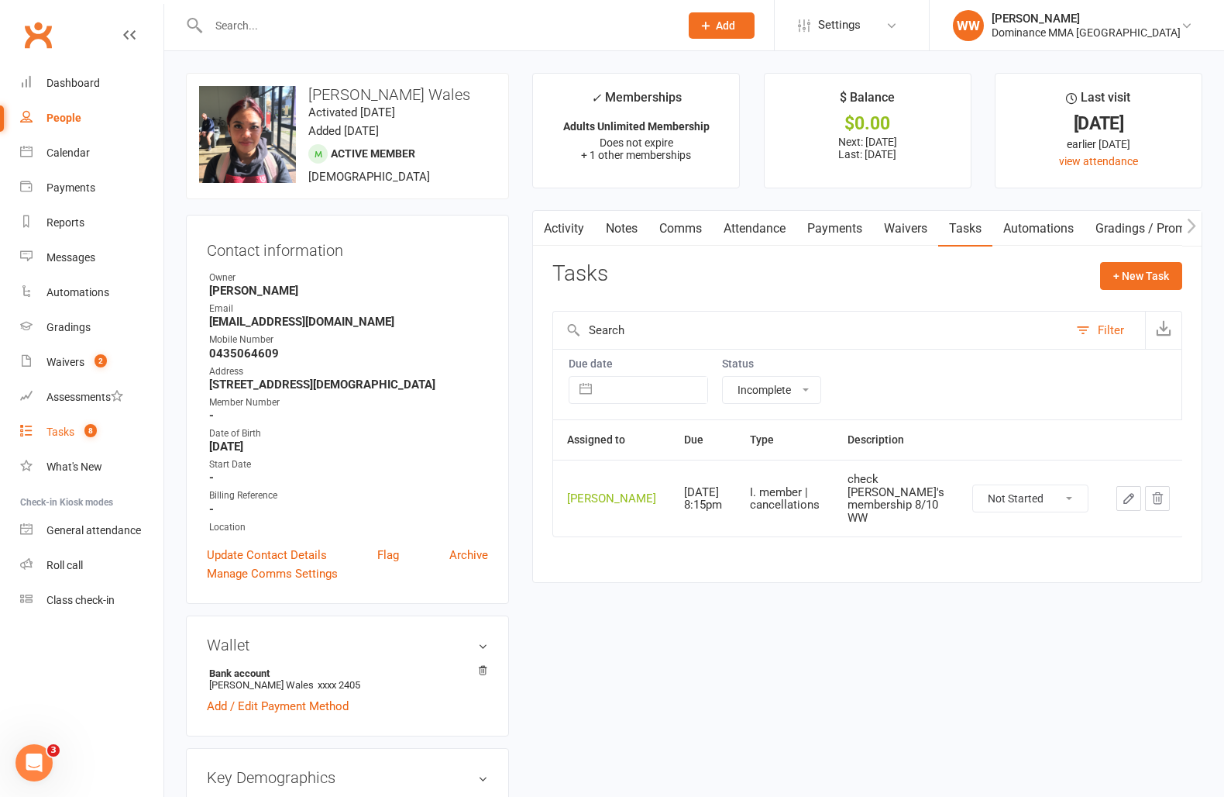
click at [67, 432] on div "Tasks" at bounding box center [60, 431] width 28 height 12
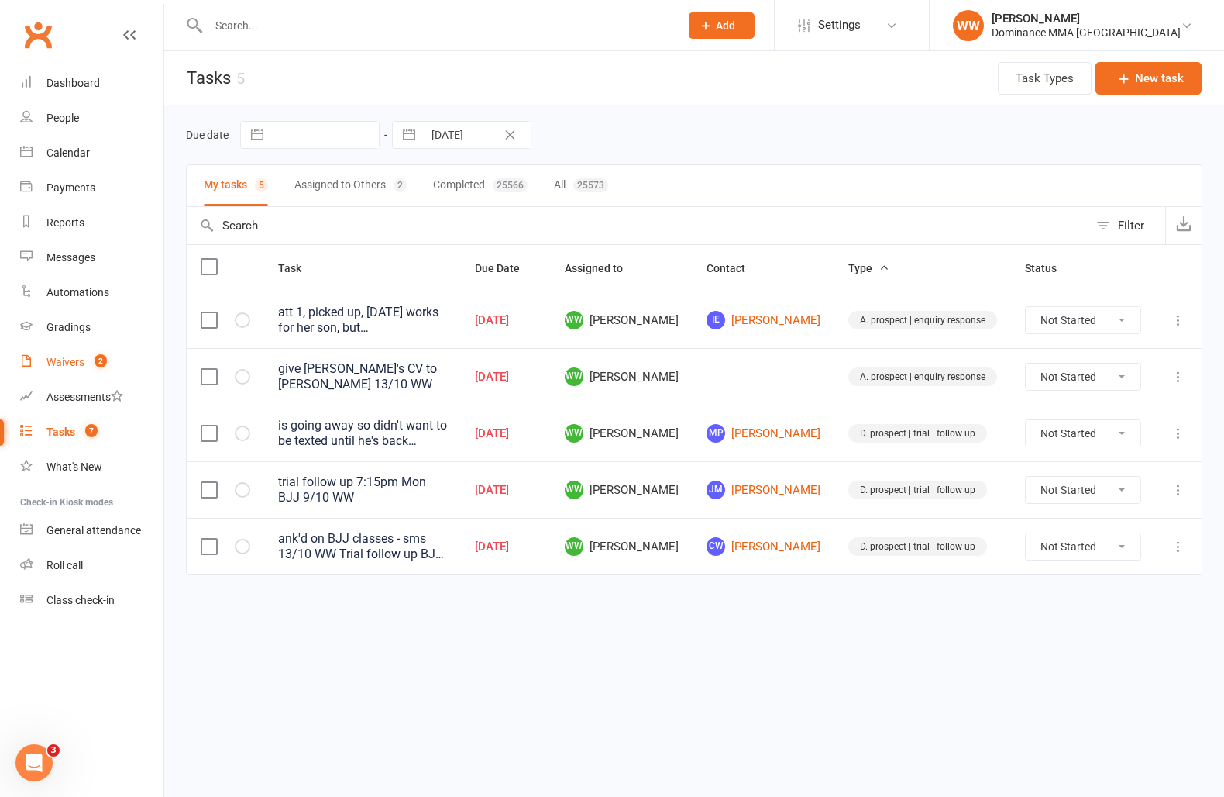
click at [81, 365] on div "Waivers" at bounding box center [65, 362] width 38 height 12
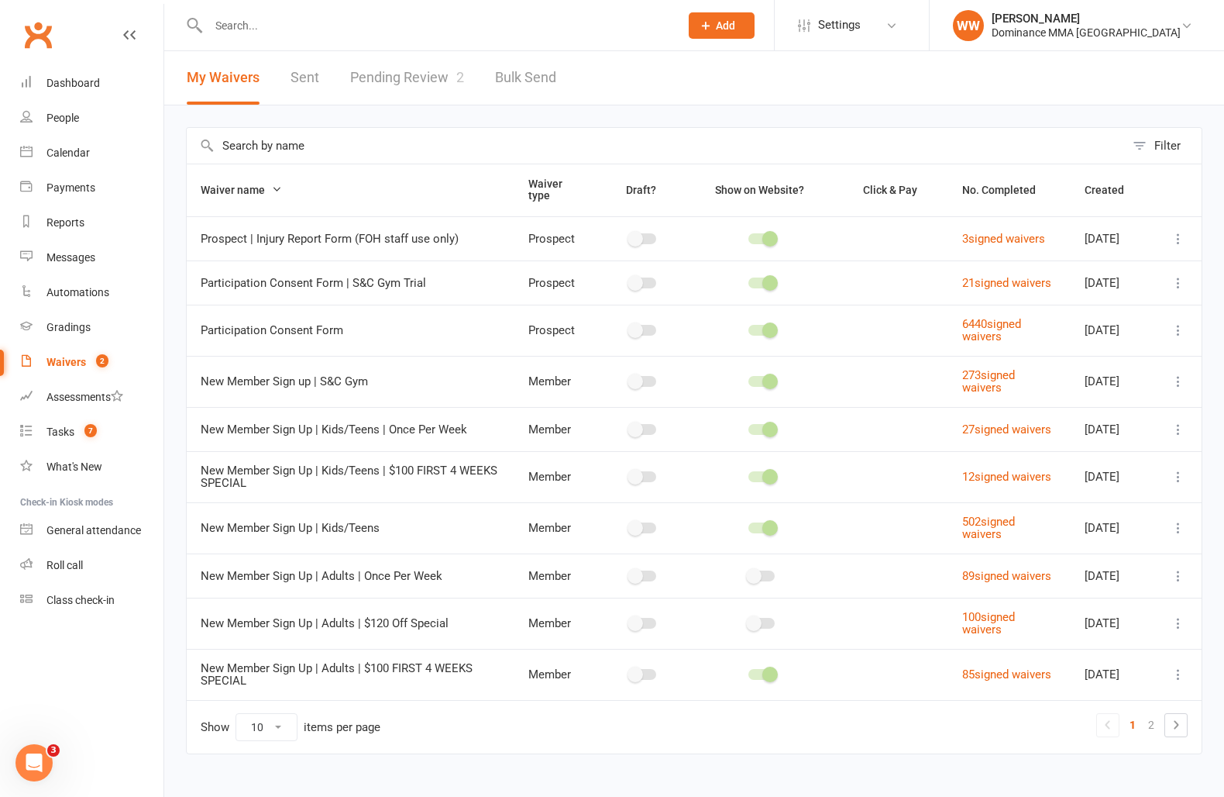
click at [408, 79] on link "Pending Review 2" at bounding box center [407, 77] width 114 height 53
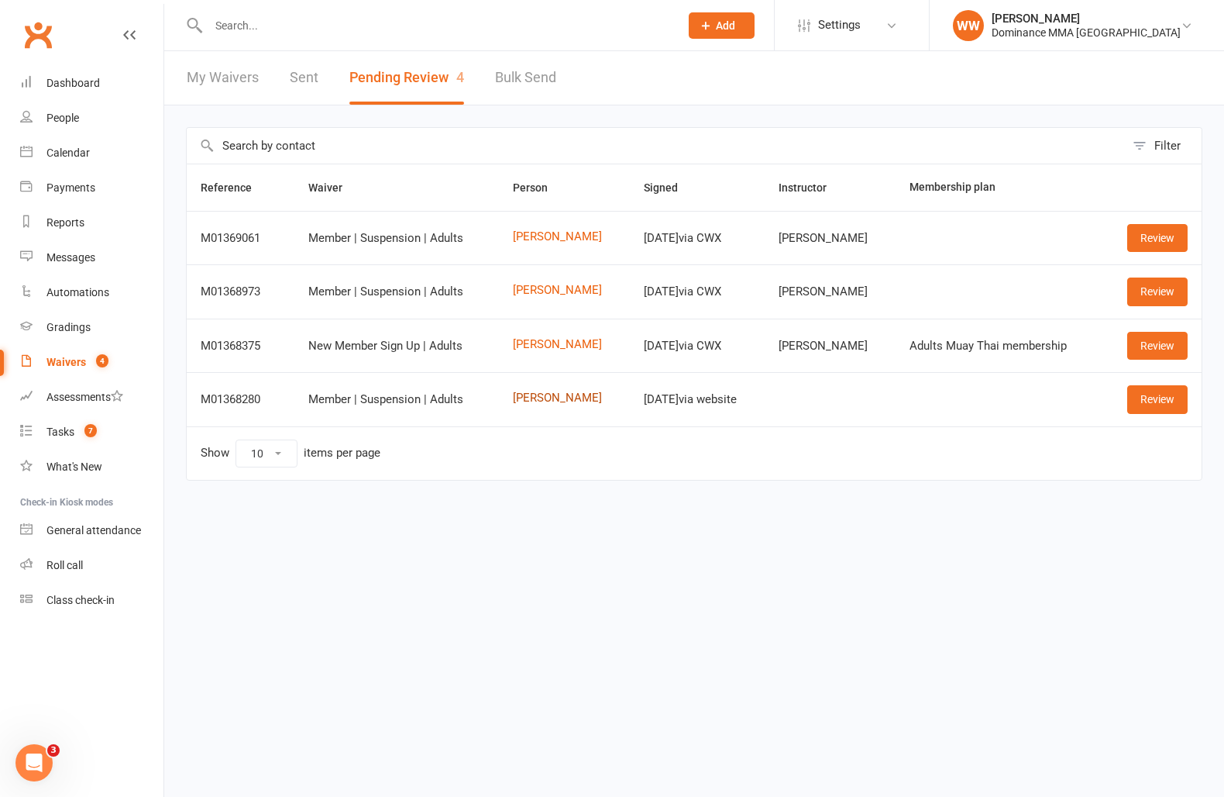
click at [536, 403] on link "Jasper Hui" at bounding box center [564, 397] width 103 height 13
click at [1142, 403] on link "Review" at bounding box center [1158, 399] width 60 height 28
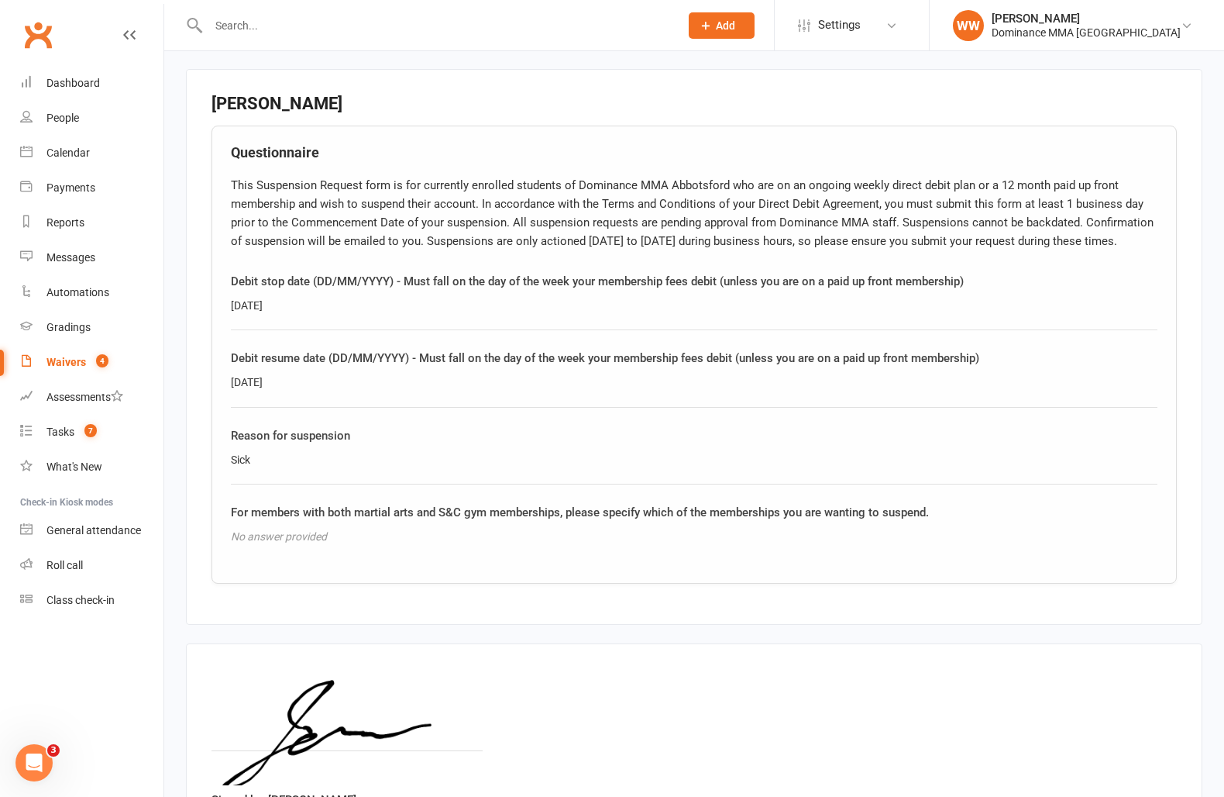
scroll to position [831, 0]
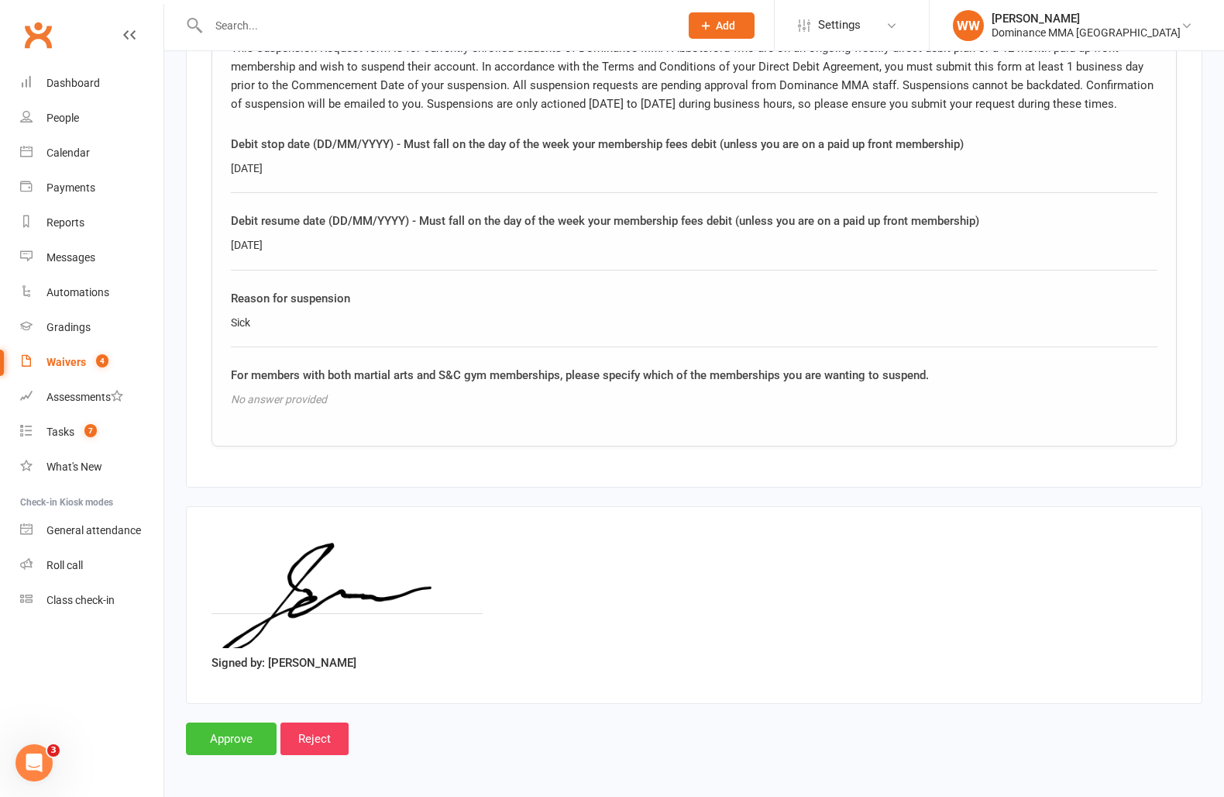
click at [231, 737] on input "Approve" at bounding box center [231, 738] width 91 height 33
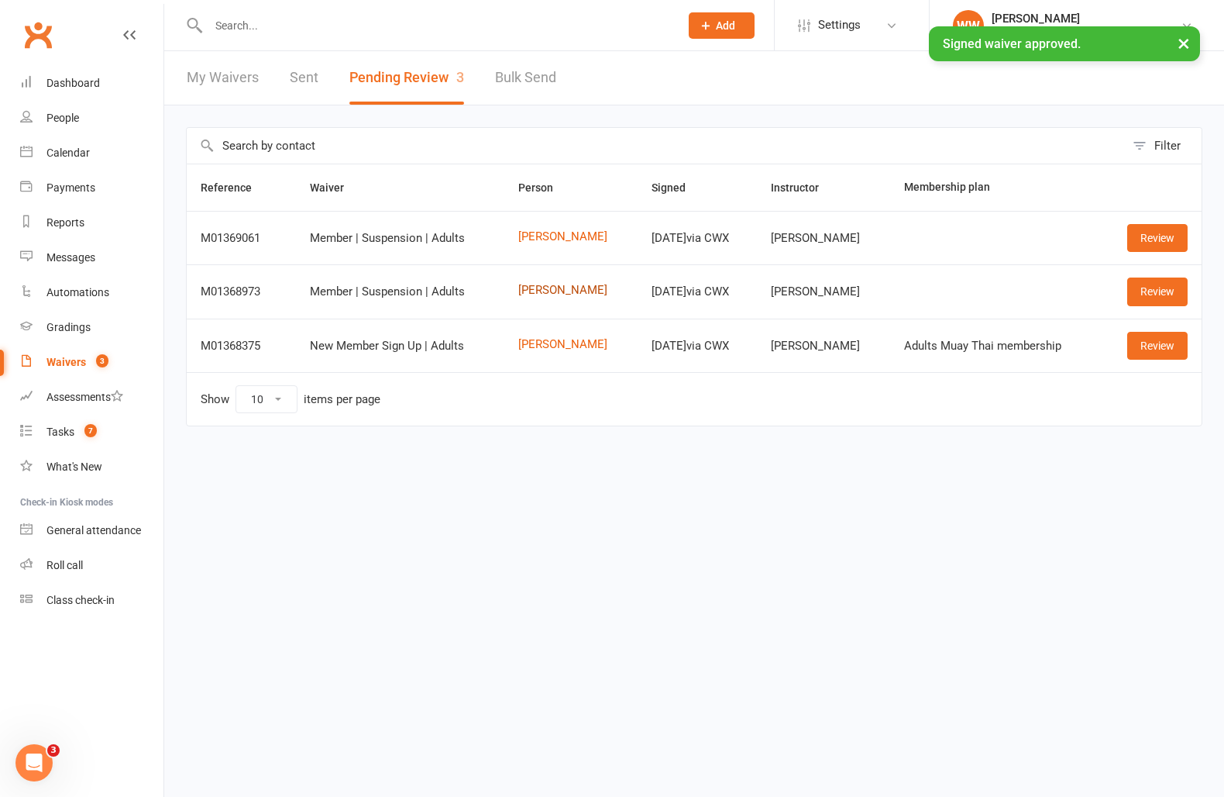
click at [556, 294] on link "Taniela Rabuka" at bounding box center [570, 290] width 105 height 13
click at [1166, 291] on link "Review" at bounding box center [1158, 291] width 60 height 28
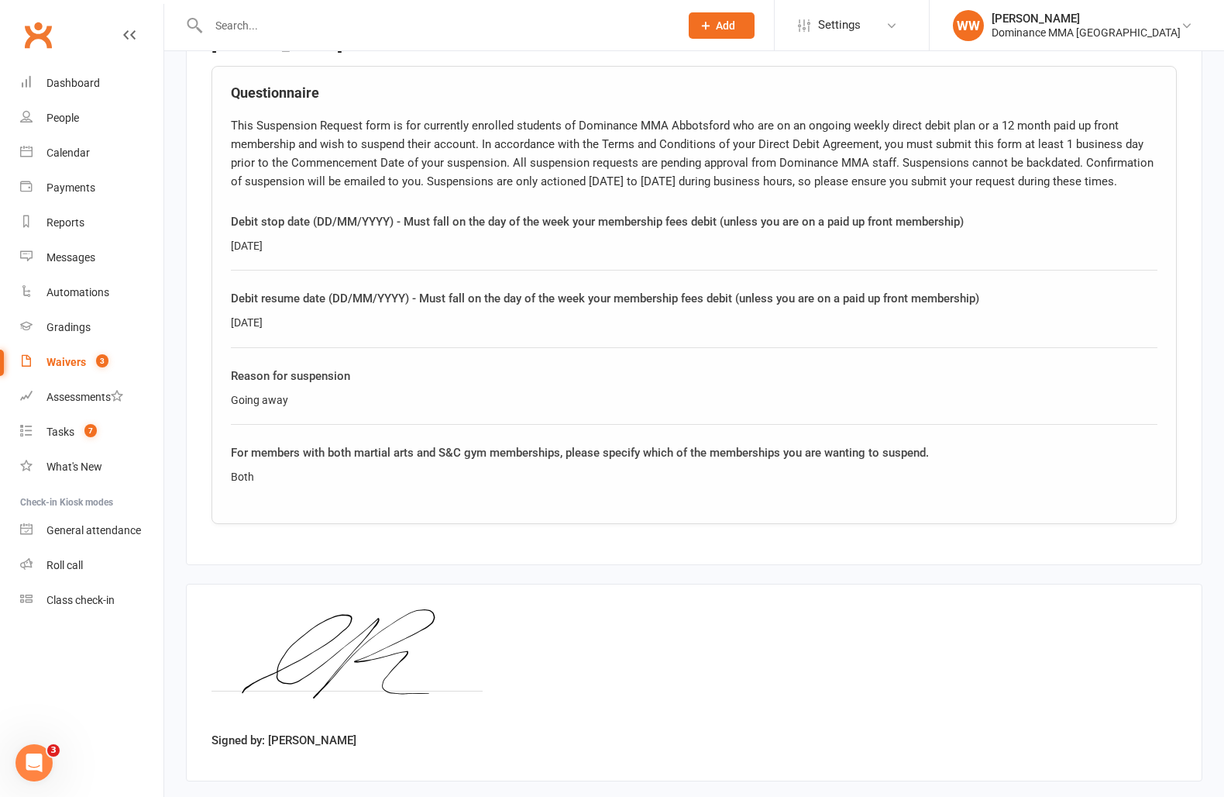
scroll to position [831, 0]
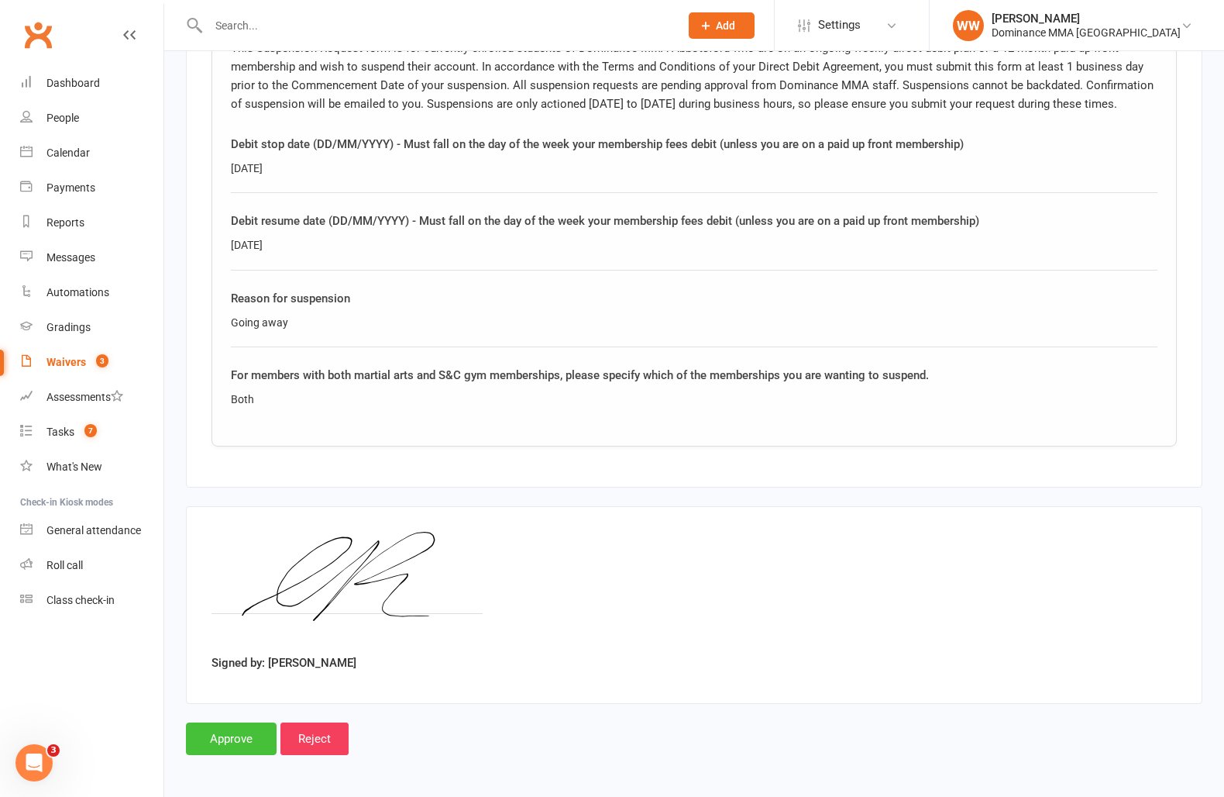
click at [239, 735] on input "Approve" at bounding box center [231, 738] width 91 height 33
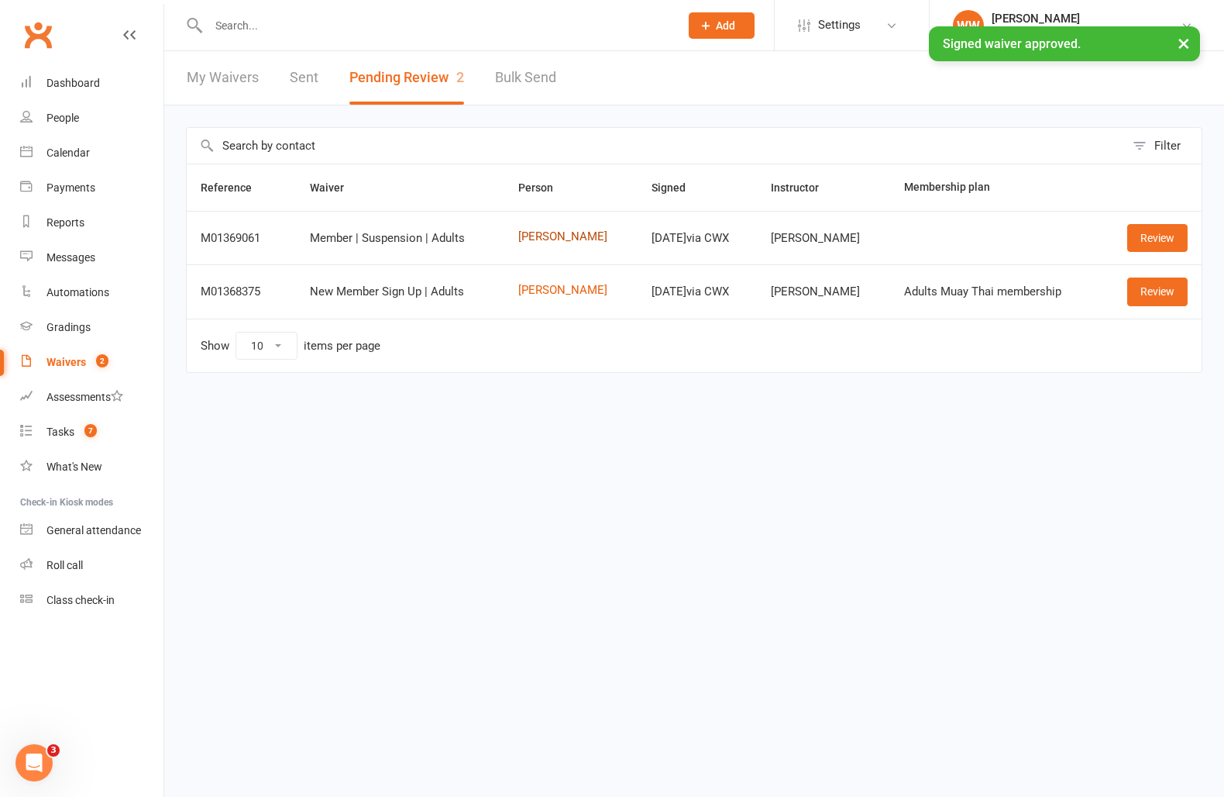
click at [539, 239] on link "Tony Chen" at bounding box center [570, 236] width 105 height 13
click at [1171, 245] on link "Review" at bounding box center [1158, 238] width 60 height 28
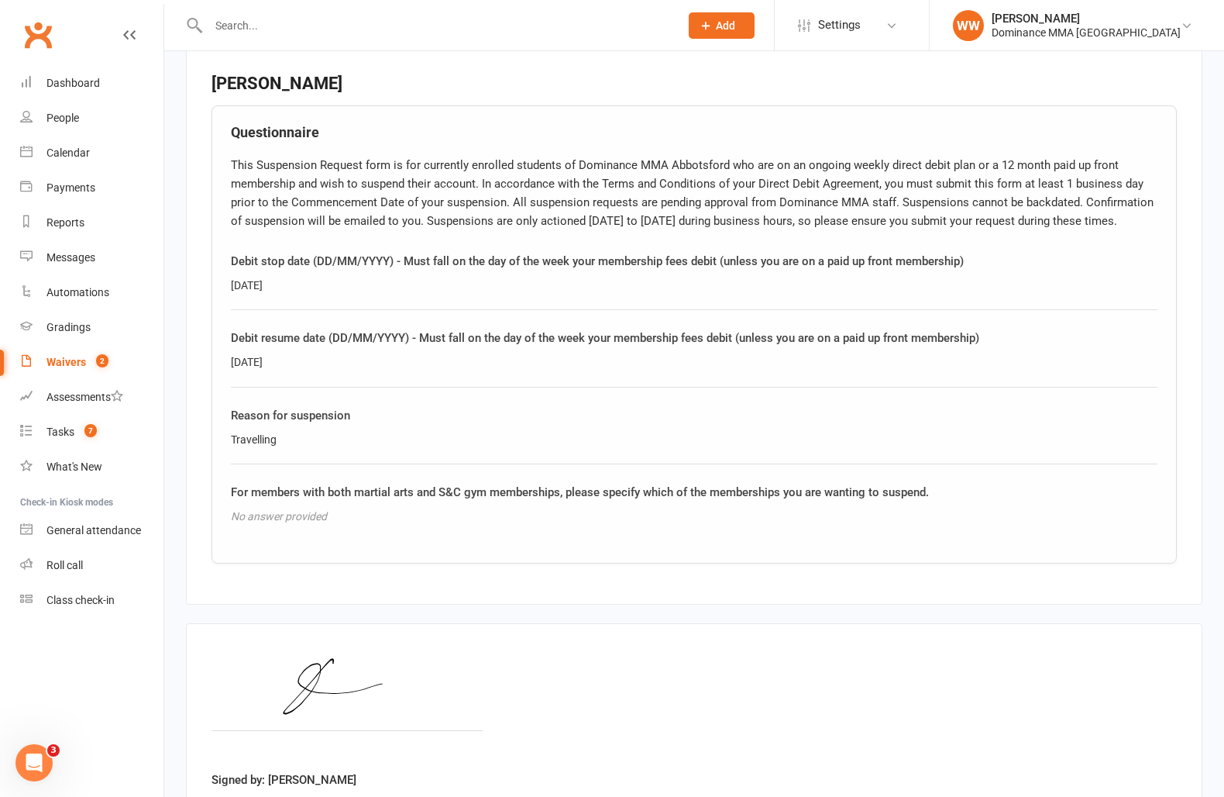
scroll to position [831, 0]
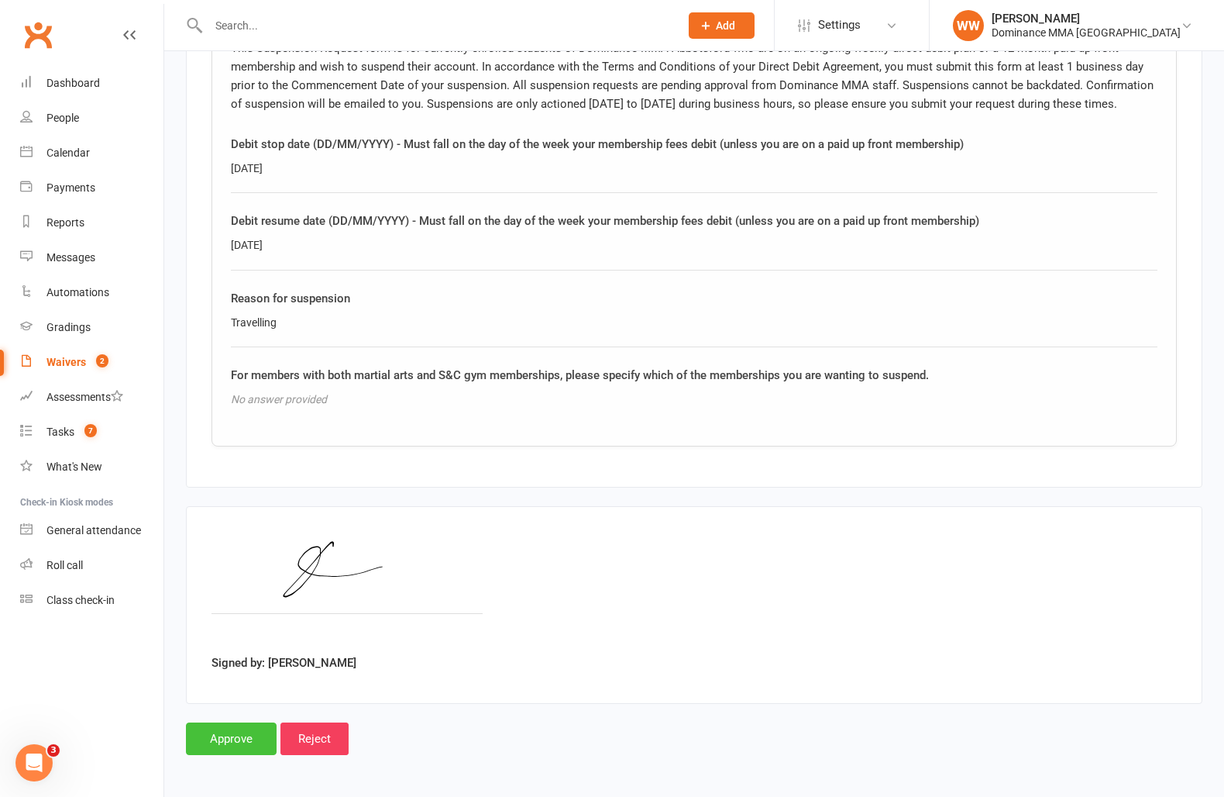
click at [232, 751] on input "Approve" at bounding box center [231, 738] width 91 height 33
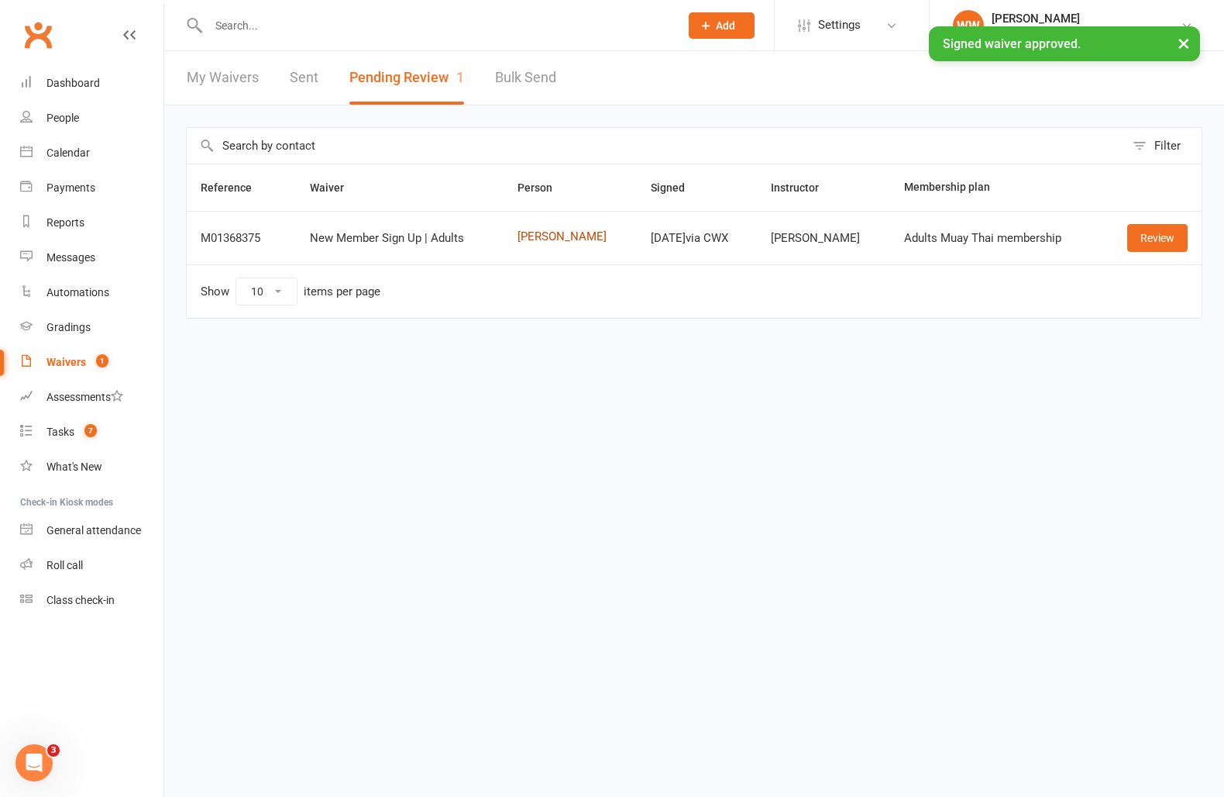
click at [547, 240] on link "Lachlan Schembri" at bounding box center [570, 236] width 105 height 13
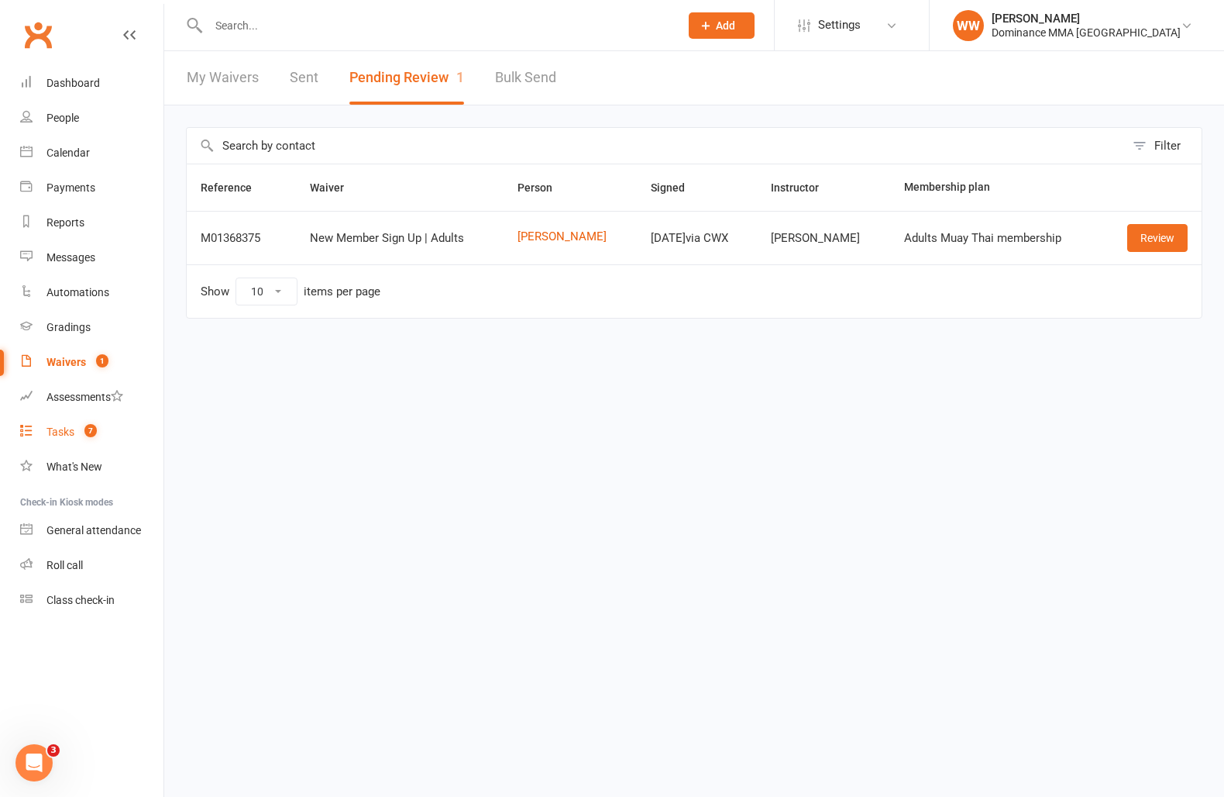
click at [79, 436] on count-badge "7" at bounding box center [87, 431] width 20 height 12
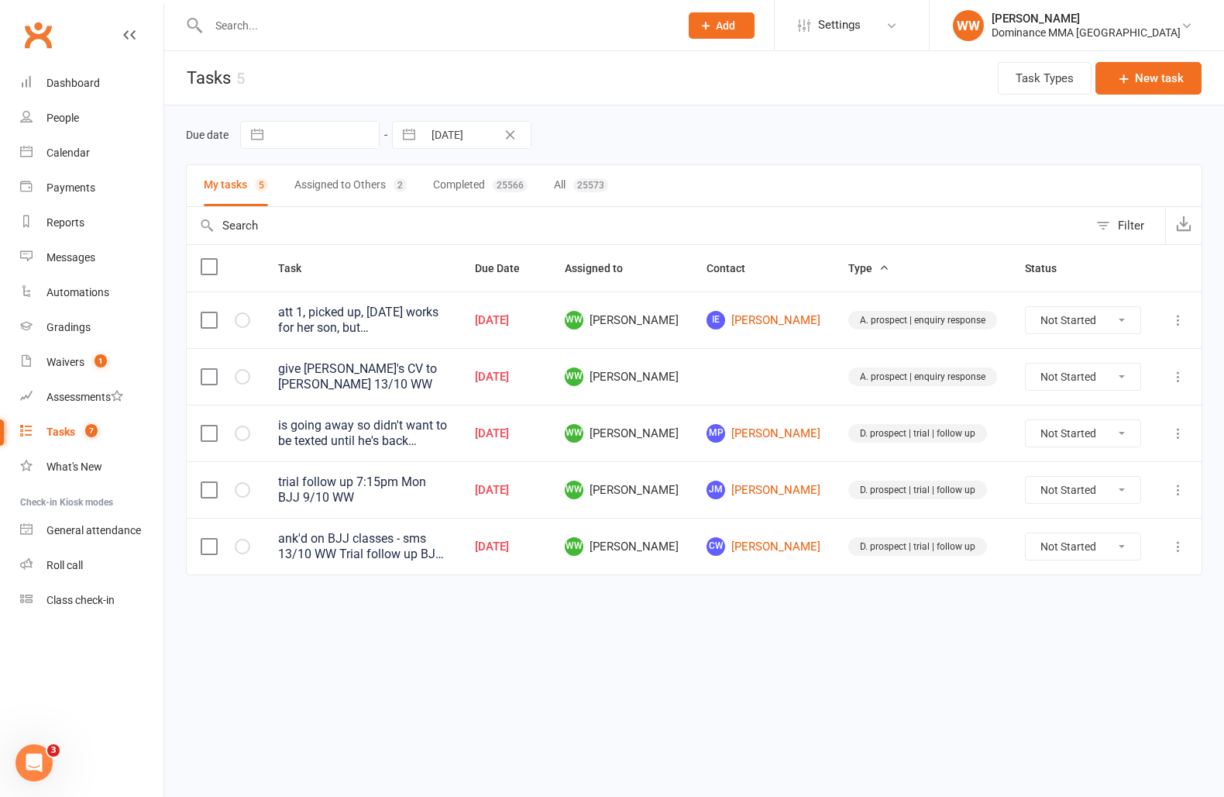
click at [743, 366] on td at bounding box center [764, 376] width 142 height 57
click at [1179, 319] on icon at bounding box center [1178, 319] width 15 height 15
click at [1112, 374] on link "Edit" at bounding box center [1110, 381] width 153 height 31
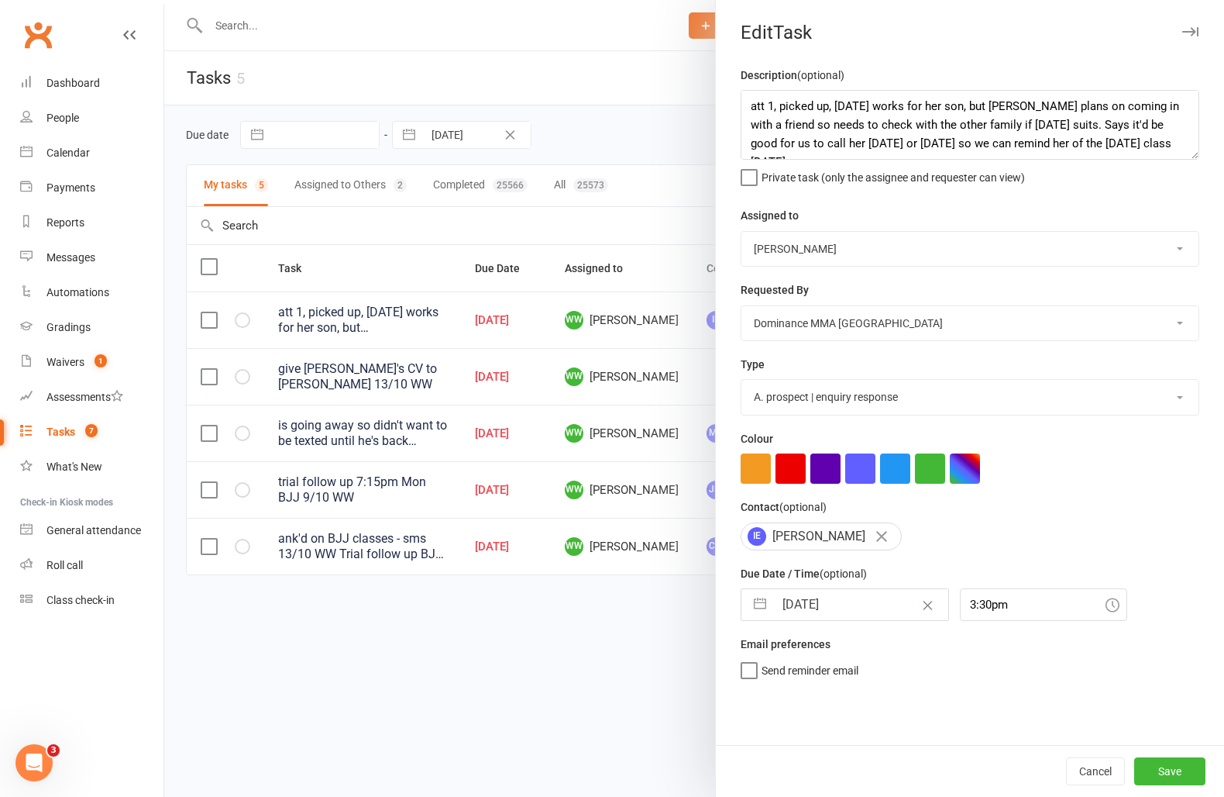
click at [855, 611] on input "13 Oct 2025" at bounding box center [861, 604] width 174 height 31
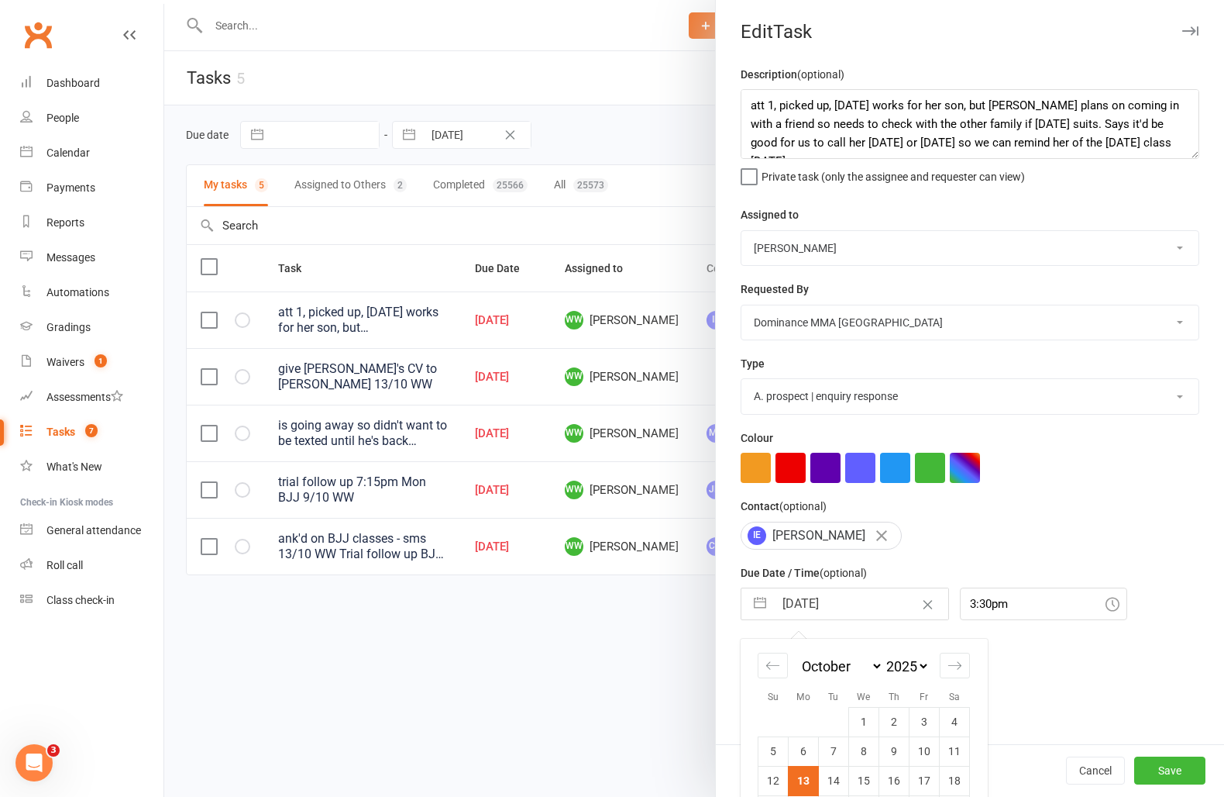
click at [828, 774] on td "14" at bounding box center [834, 780] width 30 height 29
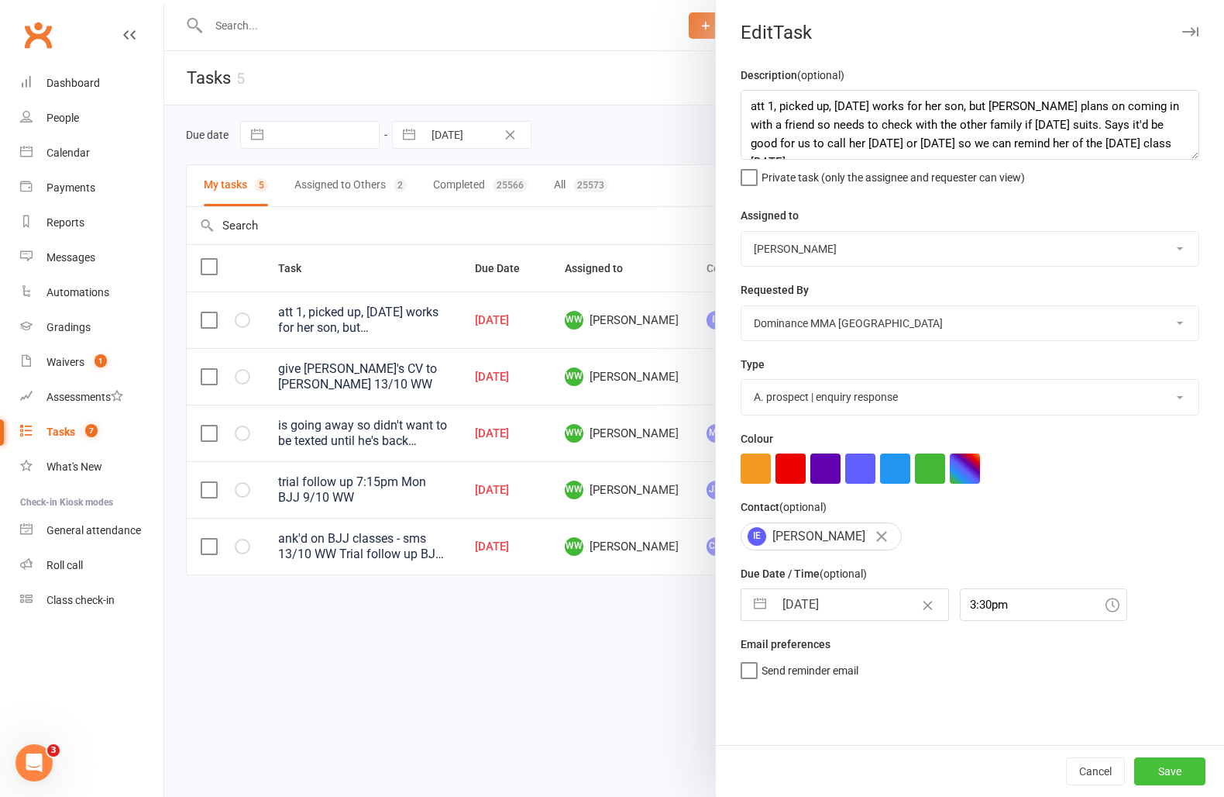
click at [1161, 769] on button "Save" at bounding box center [1170, 771] width 71 height 28
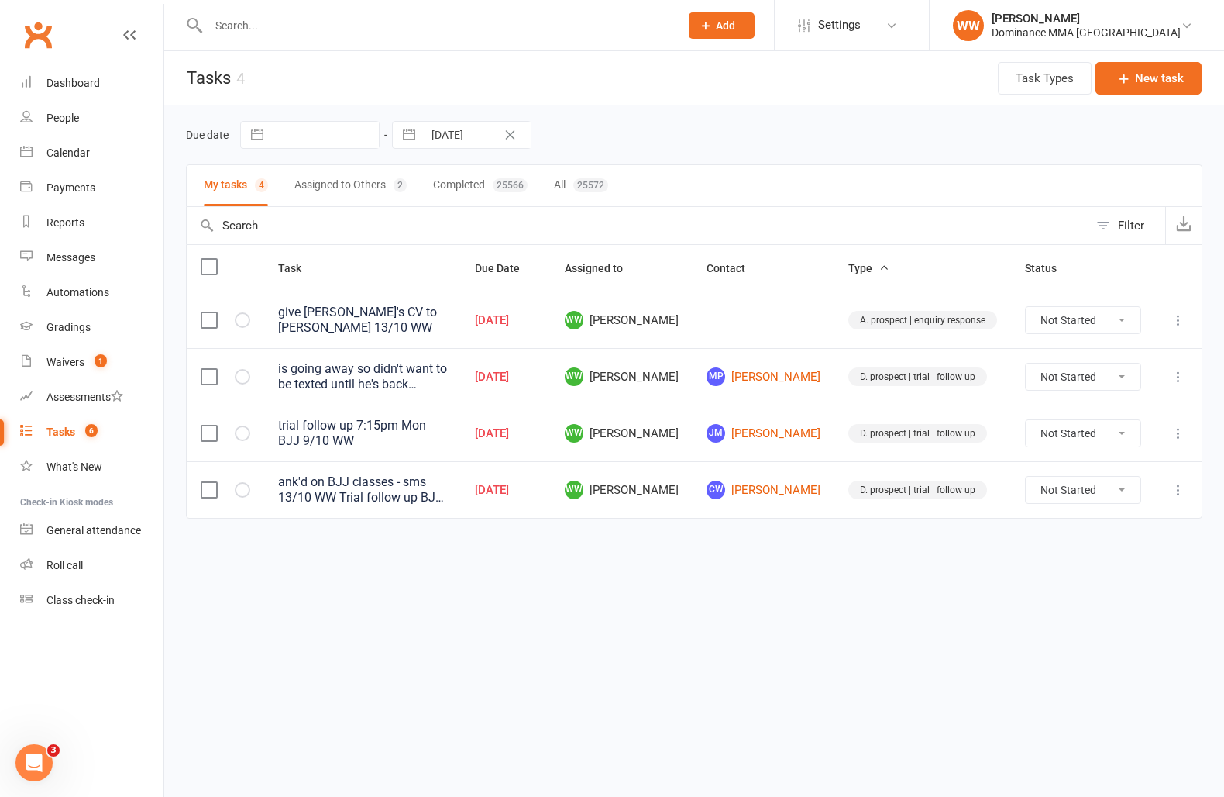
click at [1173, 376] on icon at bounding box center [1178, 376] width 15 height 15
click at [1047, 436] on link "Edit" at bounding box center [1110, 434] width 153 height 31
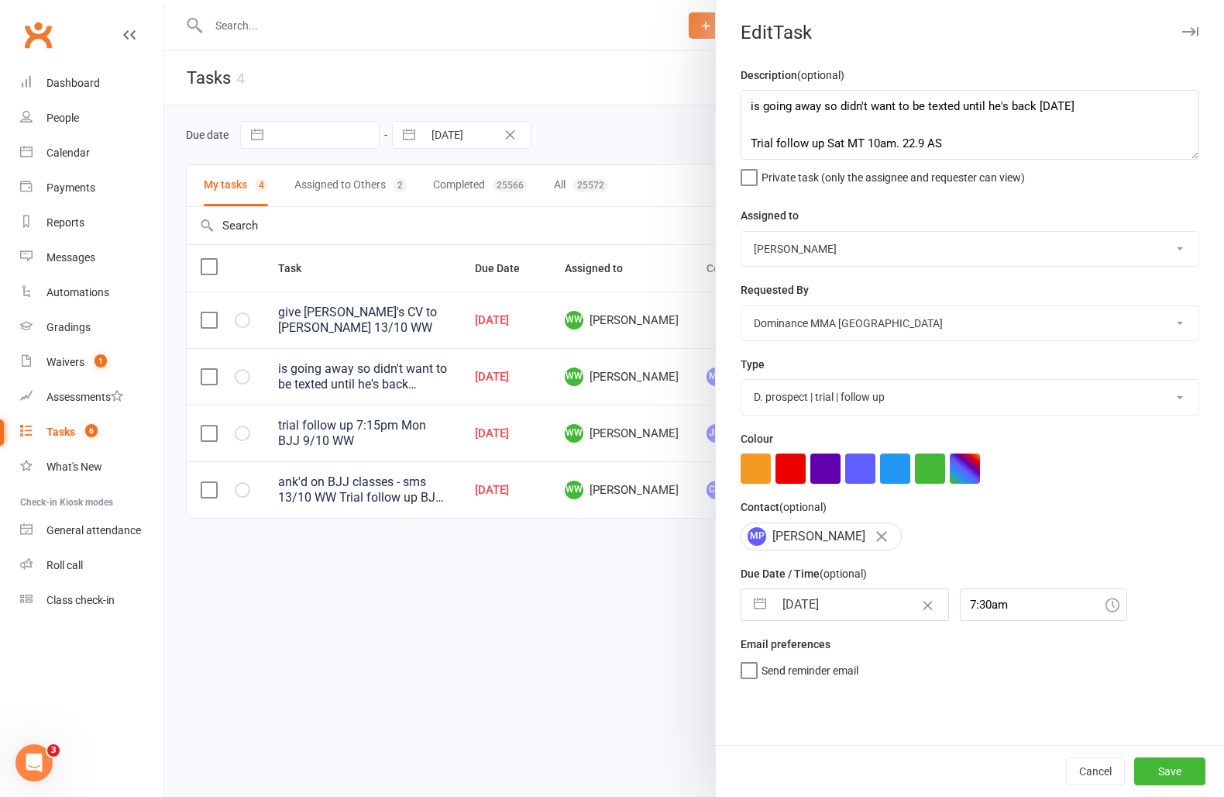
click at [788, 605] on input "13 Oct 2025" at bounding box center [861, 604] width 174 height 31
click at [828, 780] on td "14" at bounding box center [834, 780] width 30 height 29
click at [1160, 766] on button "Save" at bounding box center [1170, 771] width 71 height 28
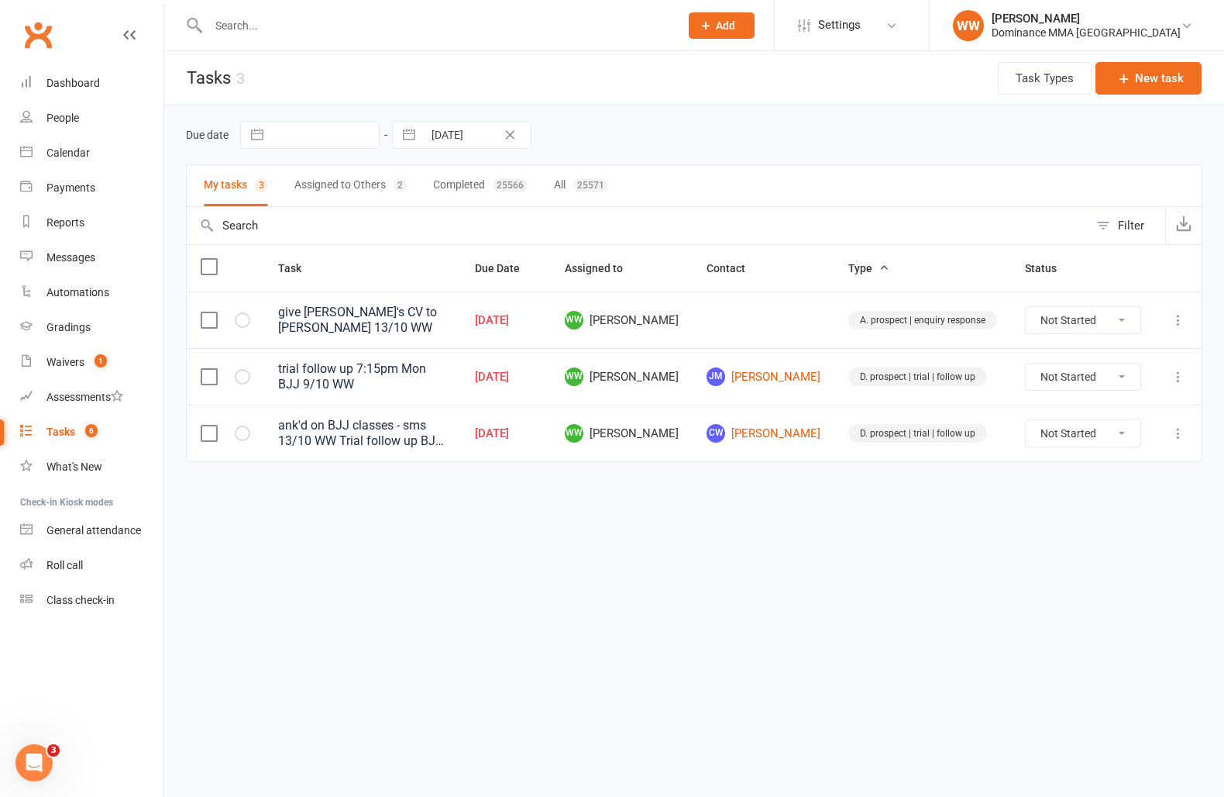
click at [942, 527] on html "Prospect Member Non-attending contact Task Bulk message Add Settings Membership…" at bounding box center [612, 263] width 1224 height 527
click at [1176, 425] on icon at bounding box center [1178, 432] width 15 height 15
click at [1083, 489] on link "Edit" at bounding box center [1110, 488] width 153 height 31
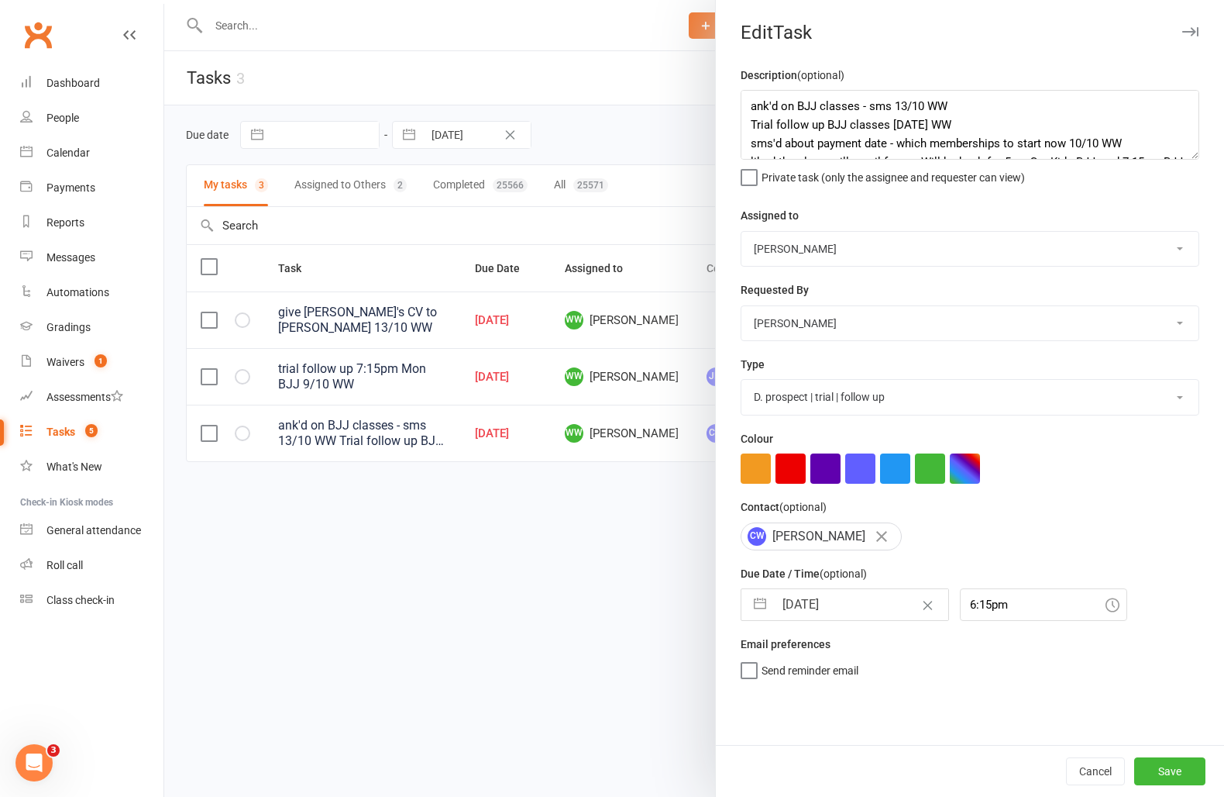
click at [826, 611] on input "13 Oct 2025" at bounding box center [861, 604] width 174 height 31
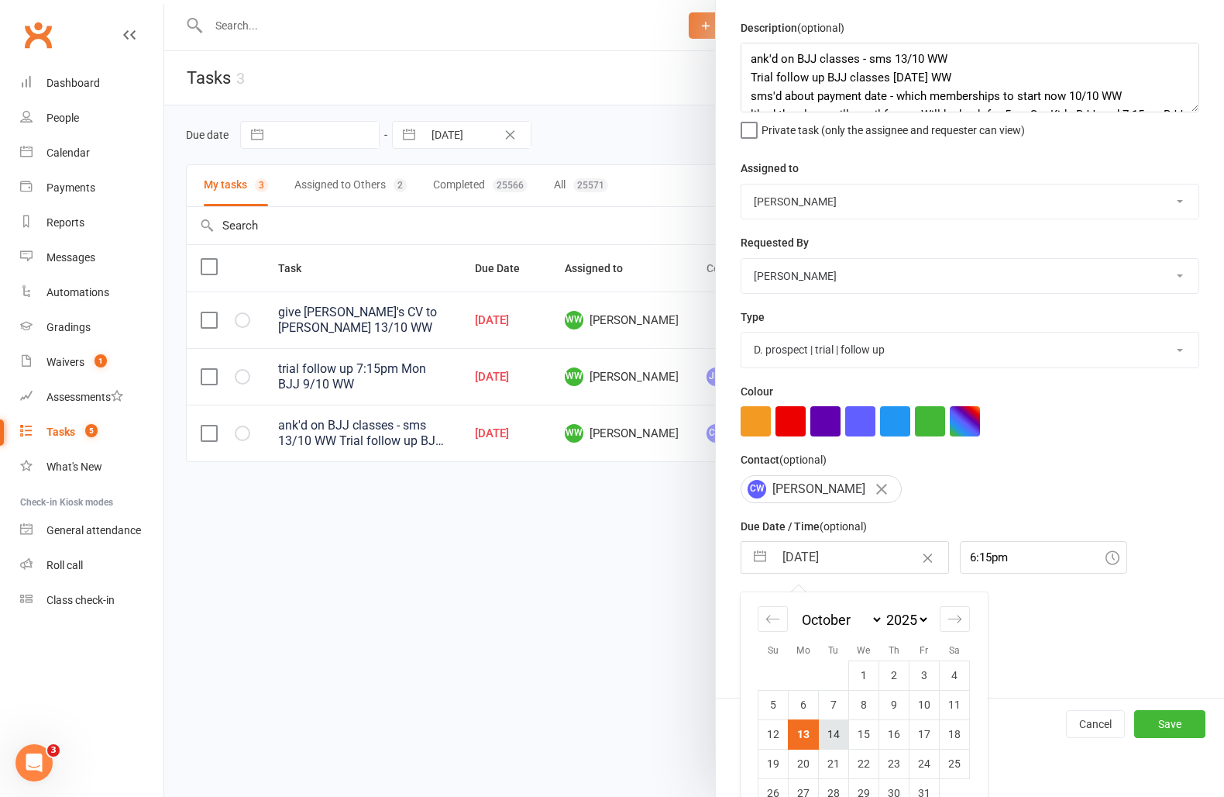
scroll to position [79, 0]
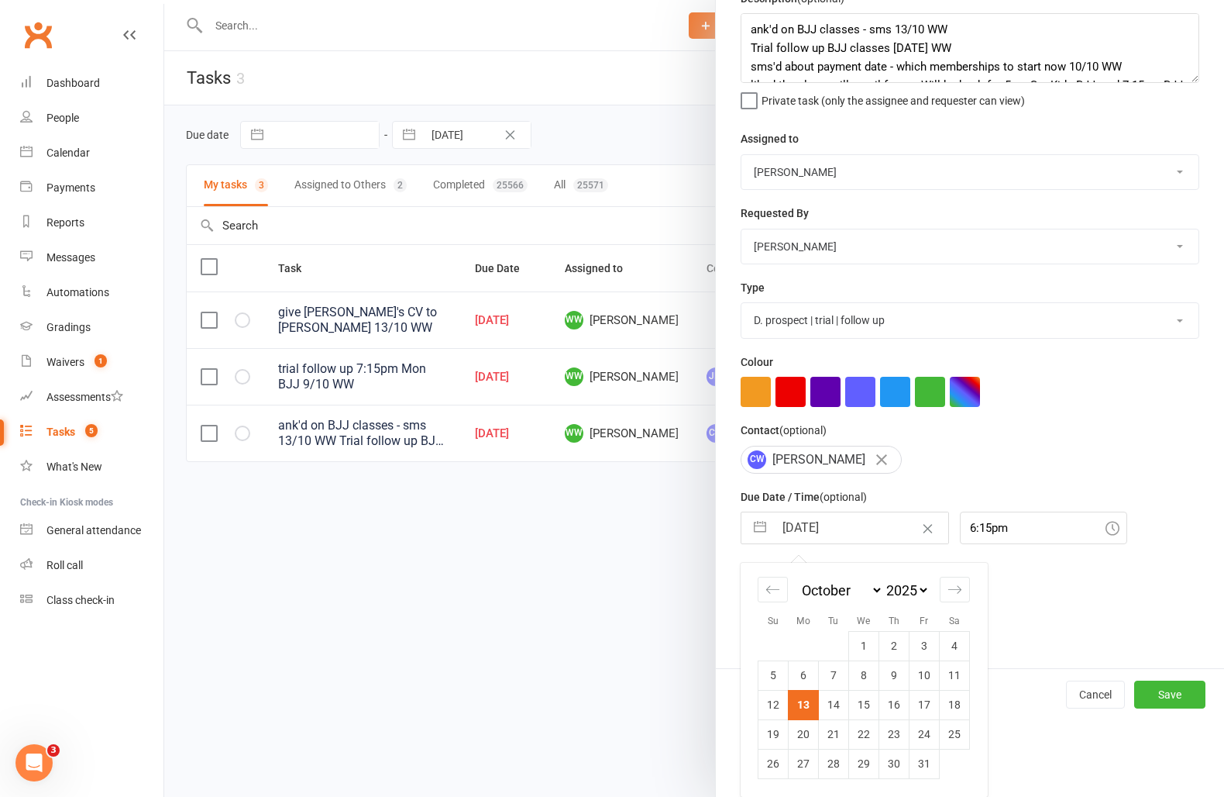
click at [839, 715] on td "14" at bounding box center [834, 704] width 30 height 29
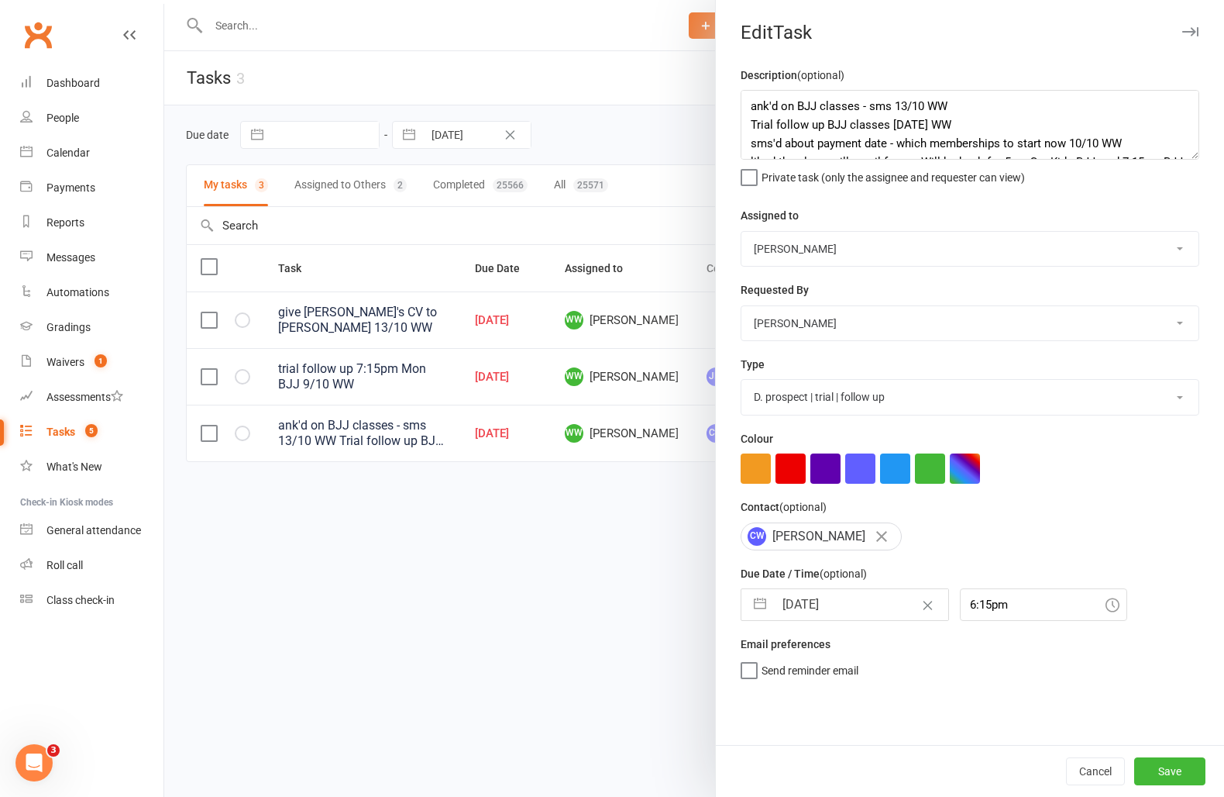
scroll to position [0, 0]
click at [1152, 760] on button "Save" at bounding box center [1170, 771] width 71 height 28
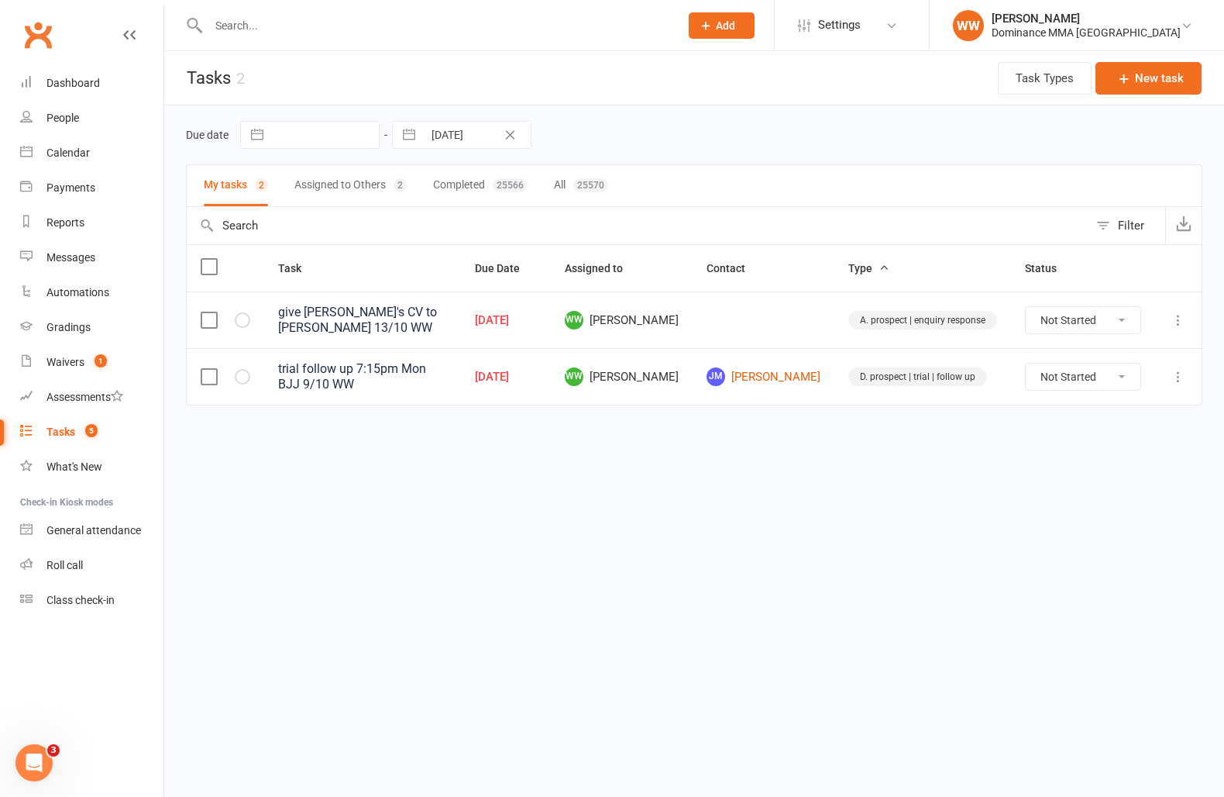
click at [836, 470] on html "Prospect Member Non-attending contact Task Bulk message Add Settings Membership…" at bounding box center [612, 235] width 1224 height 470
drag, startPoint x: 74, startPoint y: 363, endPoint x: 71, endPoint y: 372, distance: 9.1
click at [74, 363] on div "Waivers" at bounding box center [65, 362] width 38 height 12
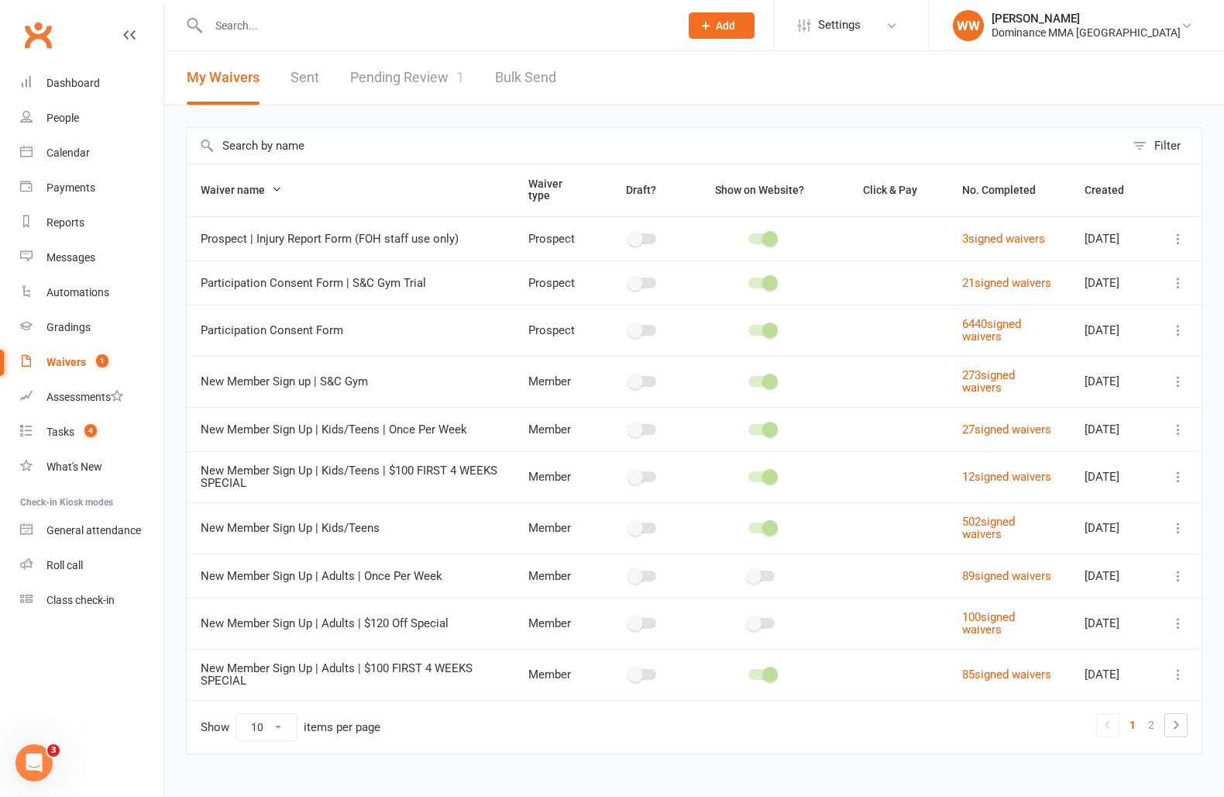
click at [430, 88] on link "Pending Review 1" at bounding box center [407, 77] width 114 height 53
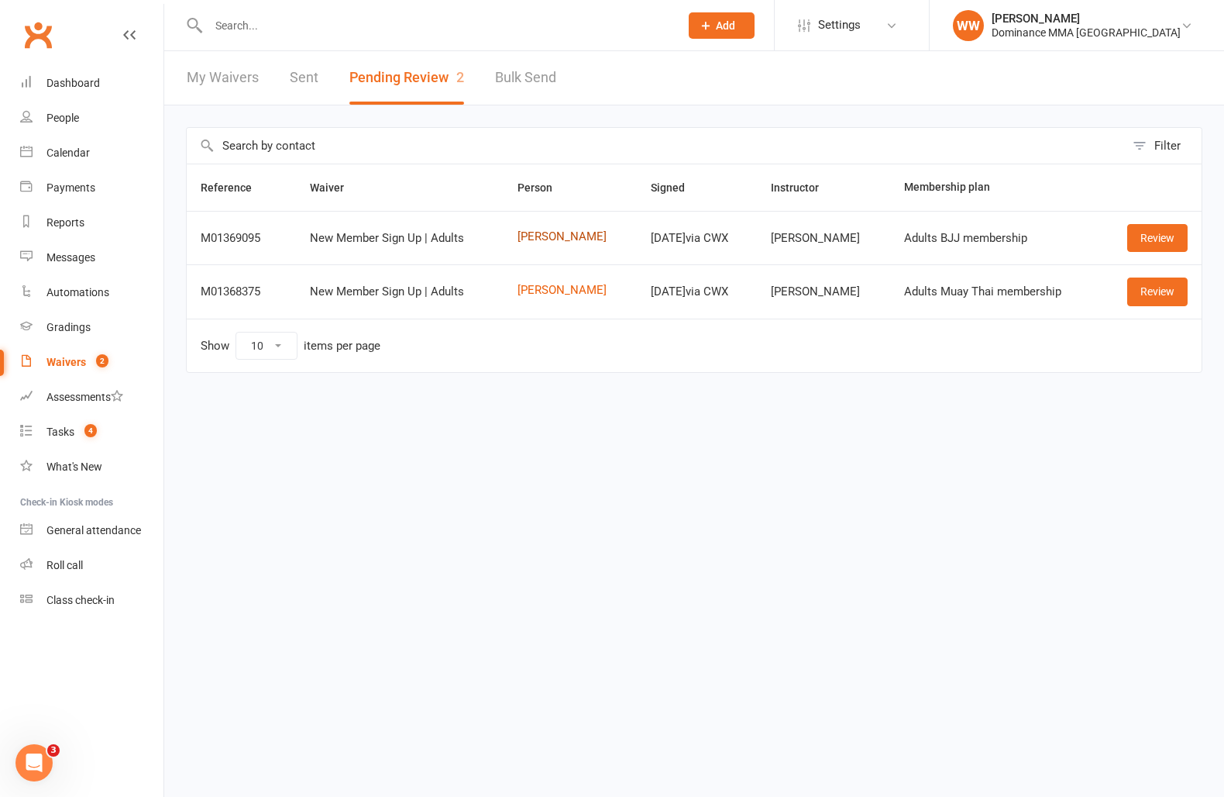
click at [559, 236] on link "[PERSON_NAME]" at bounding box center [570, 236] width 105 height 13
click at [1138, 237] on link "Review" at bounding box center [1158, 238] width 60 height 28
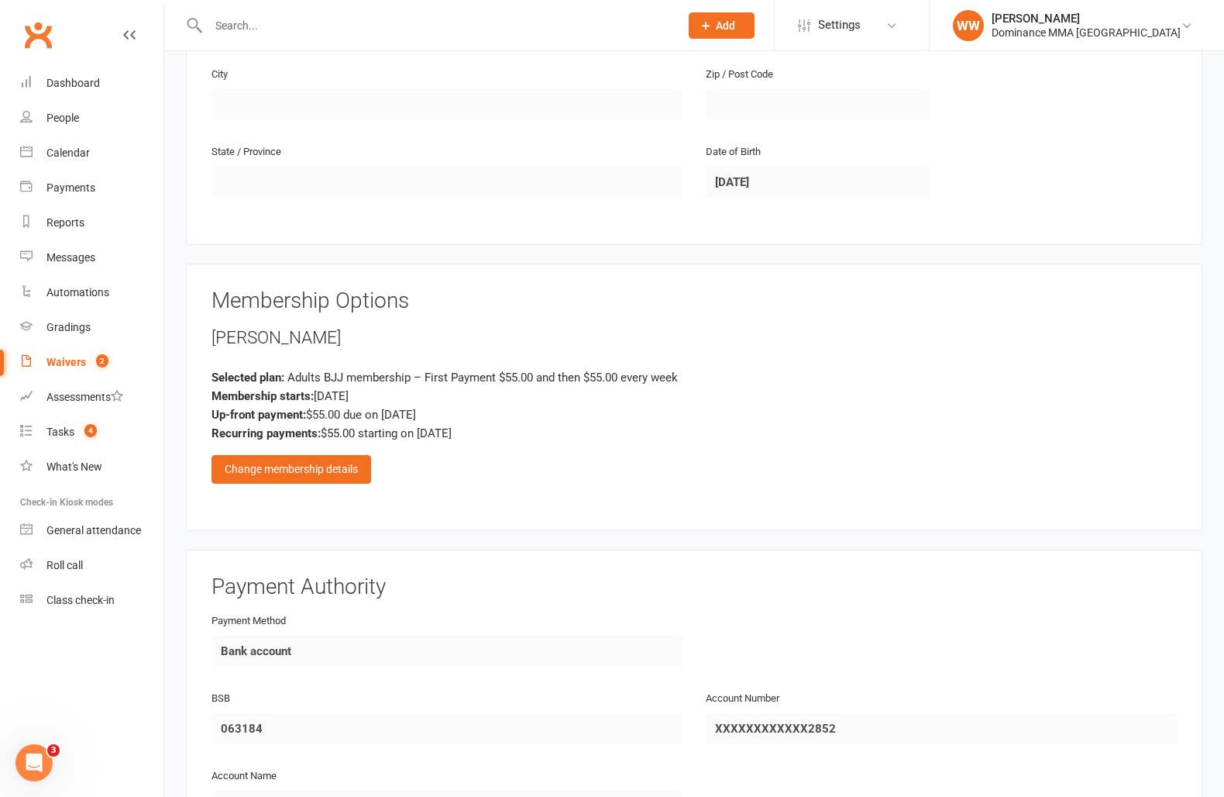
scroll to position [516, 0]
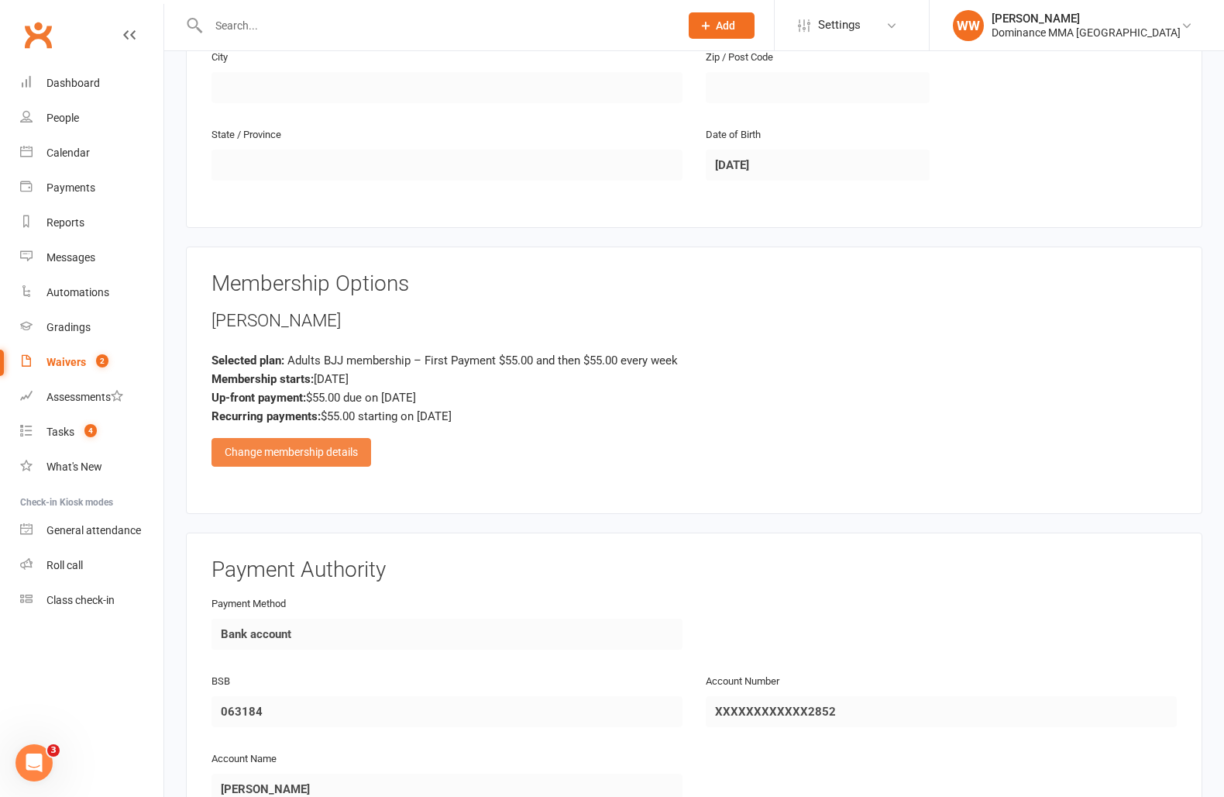
click at [319, 442] on div "Change membership details" at bounding box center [292, 452] width 160 height 28
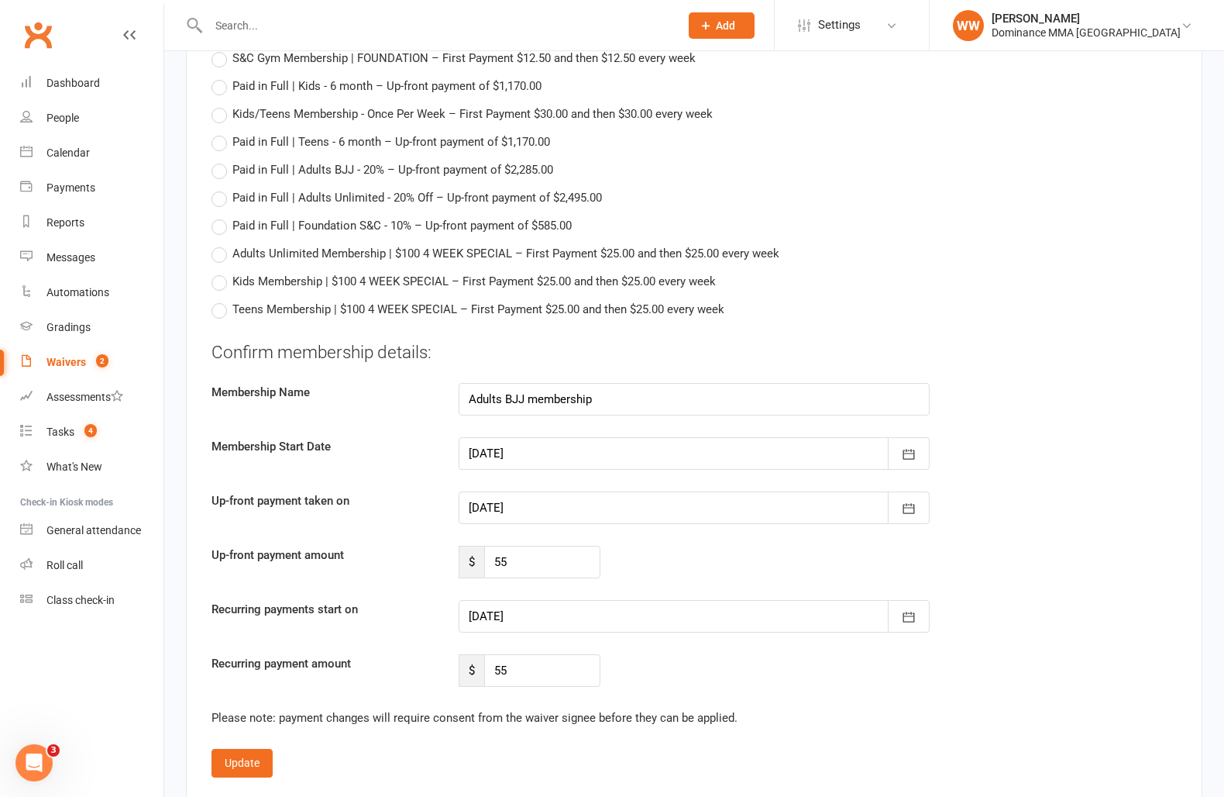
scroll to position [1336, 0]
click at [898, 500] on button "button" at bounding box center [909, 505] width 42 height 33
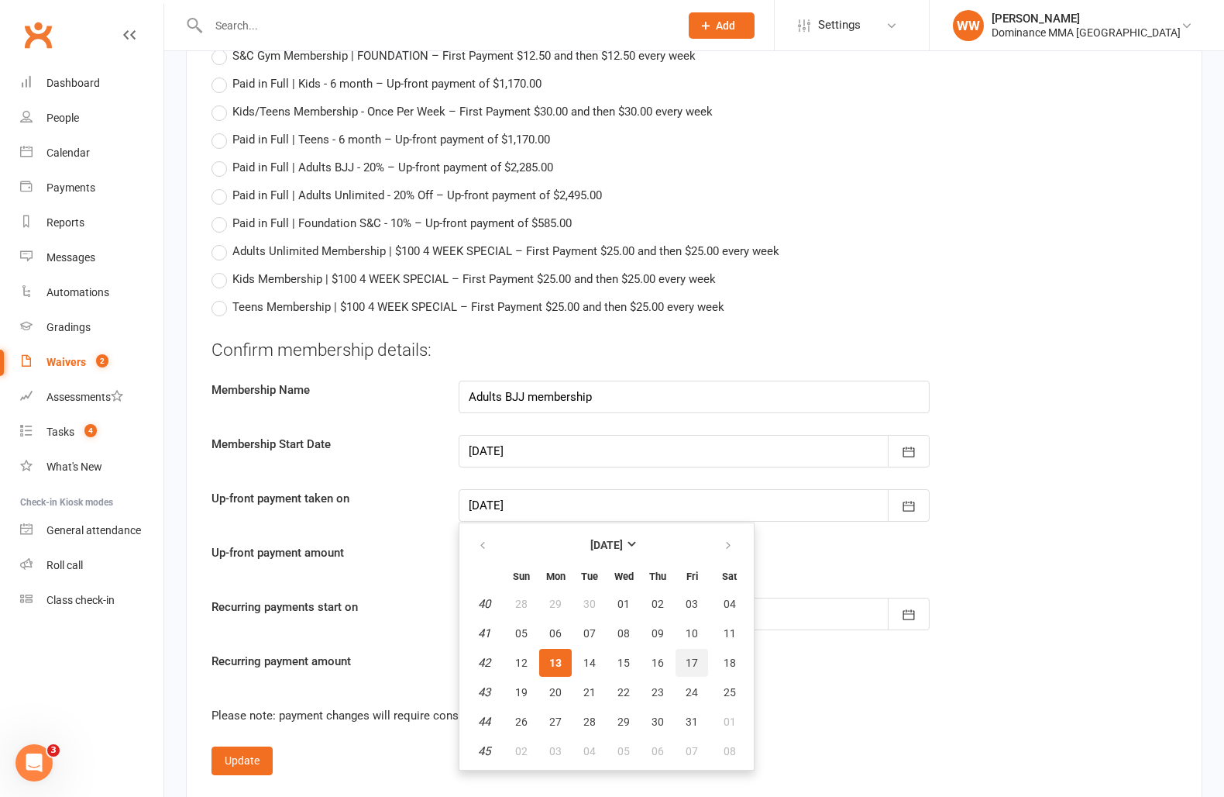
click at [687, 660] on span "17" at bounding box center [692, 662] width 12 height 12
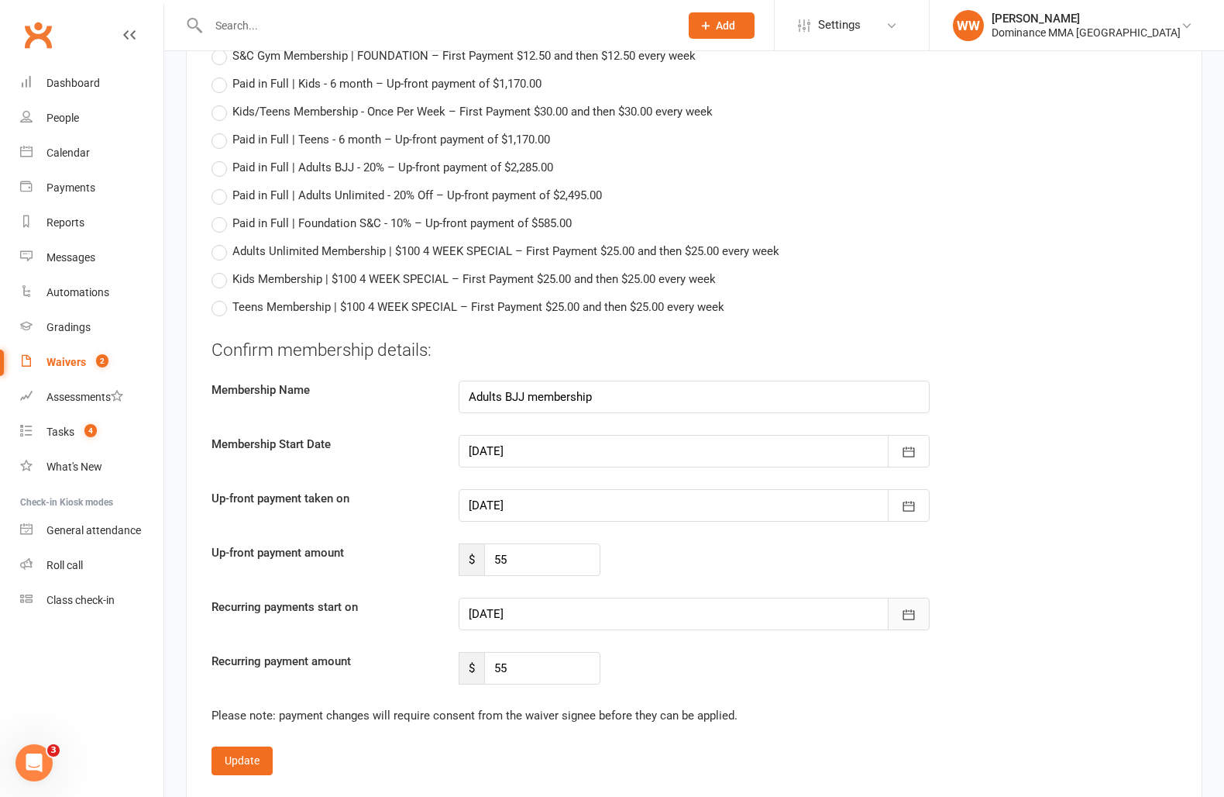
drag, startPoint x: 930, startPoint y: 620, endPoint x: 911, endPoint y: 619, distance: 19.4
click at [929, 620] on div "20 Oct 2025 October 2025 Sun Mon Tue Wed Thu Fri Sat 40 28 29 30 01 02 03 04 41…" at bounding box center [694, 613] width 494 height 33
click at [911, 619] on icon "button" at bounding box center [908, 614] width 15 height 15
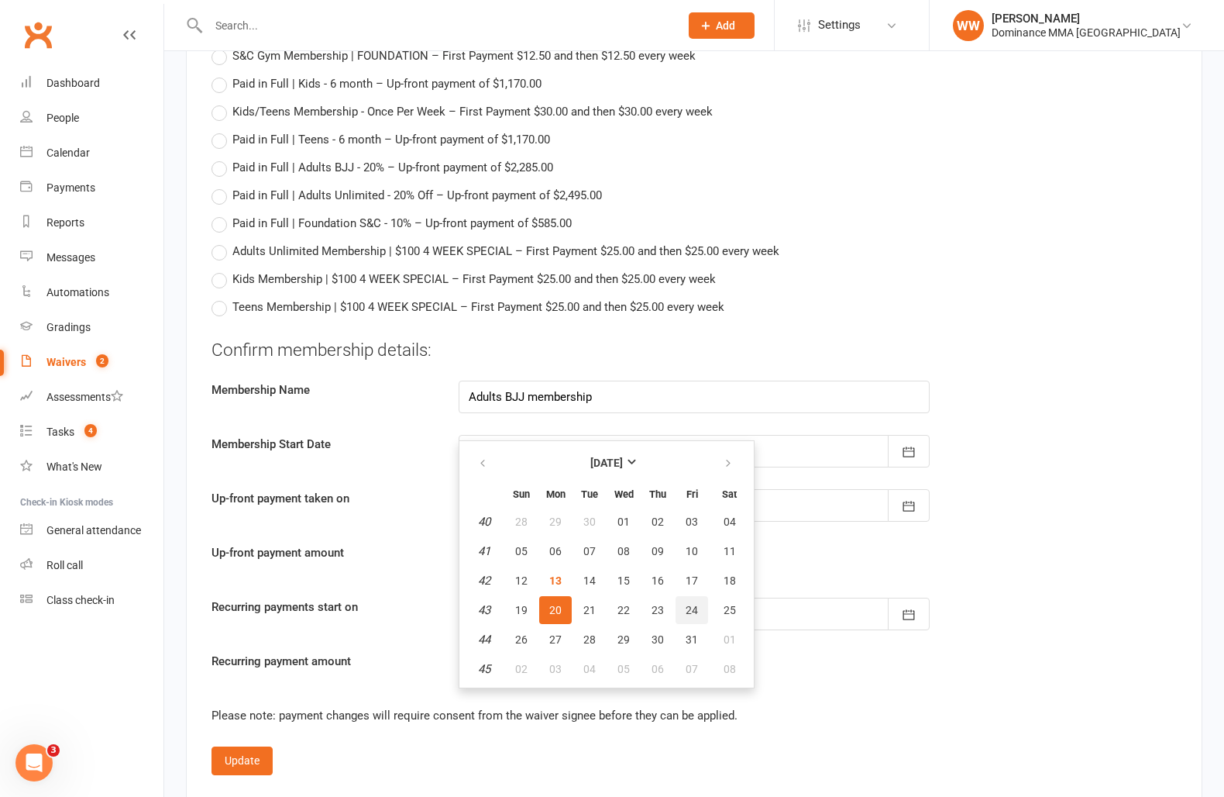
click at [683, 605] on button "24" at bounding box center [692, 610] width 33 height 28
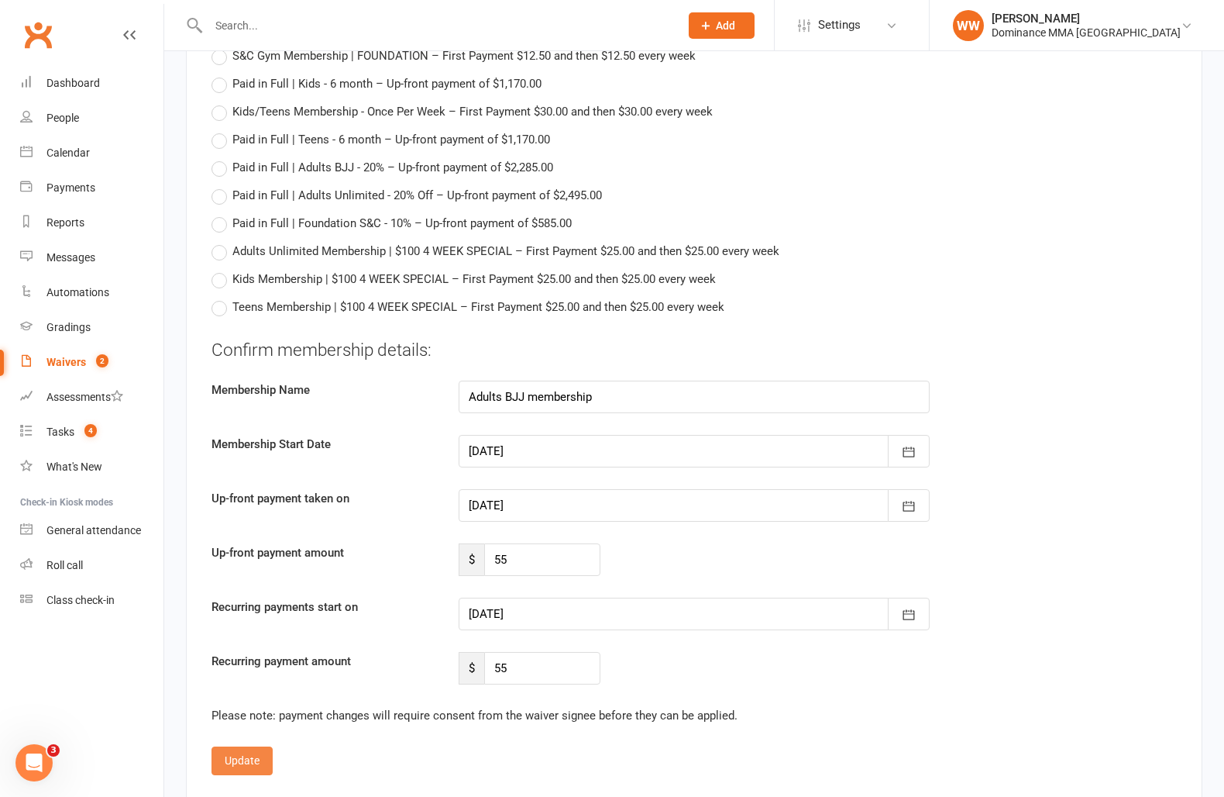
click at [246, 752] on button "Update" at bounding box center [242, 760] width 61 height 28
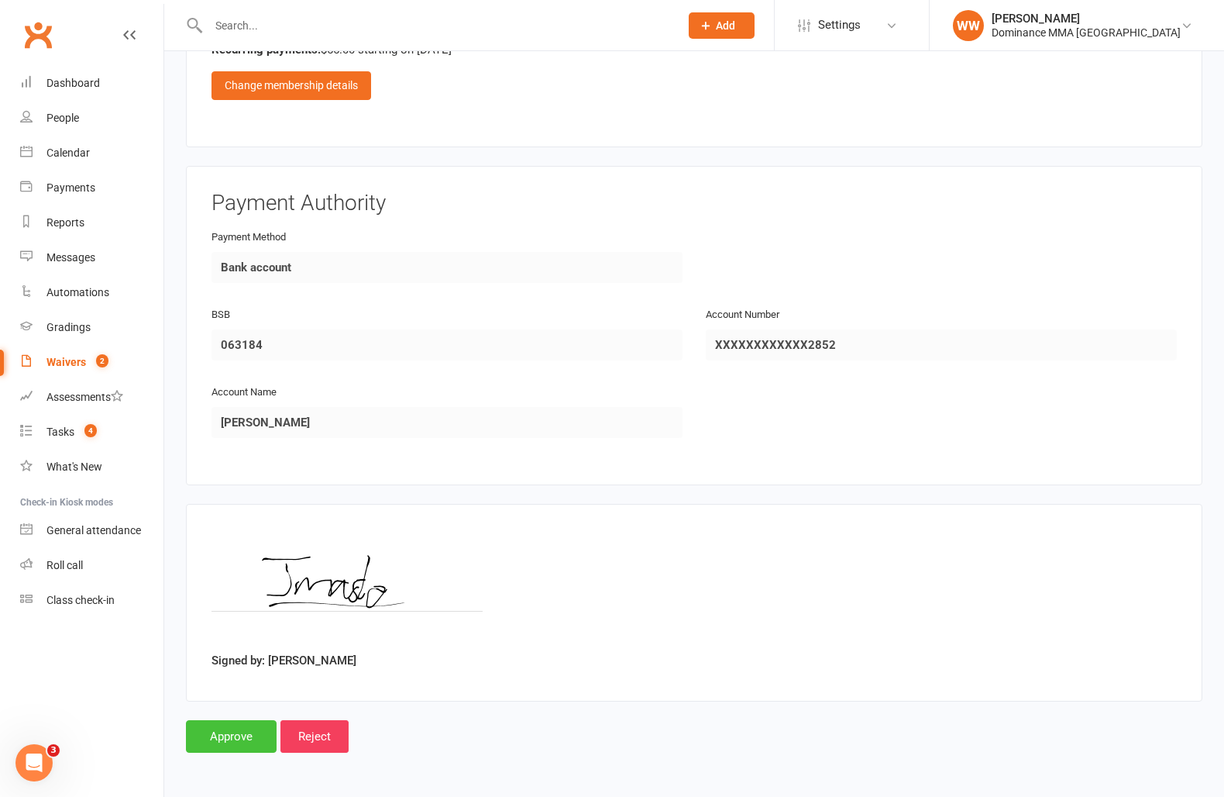
scroll to position [880, 0]
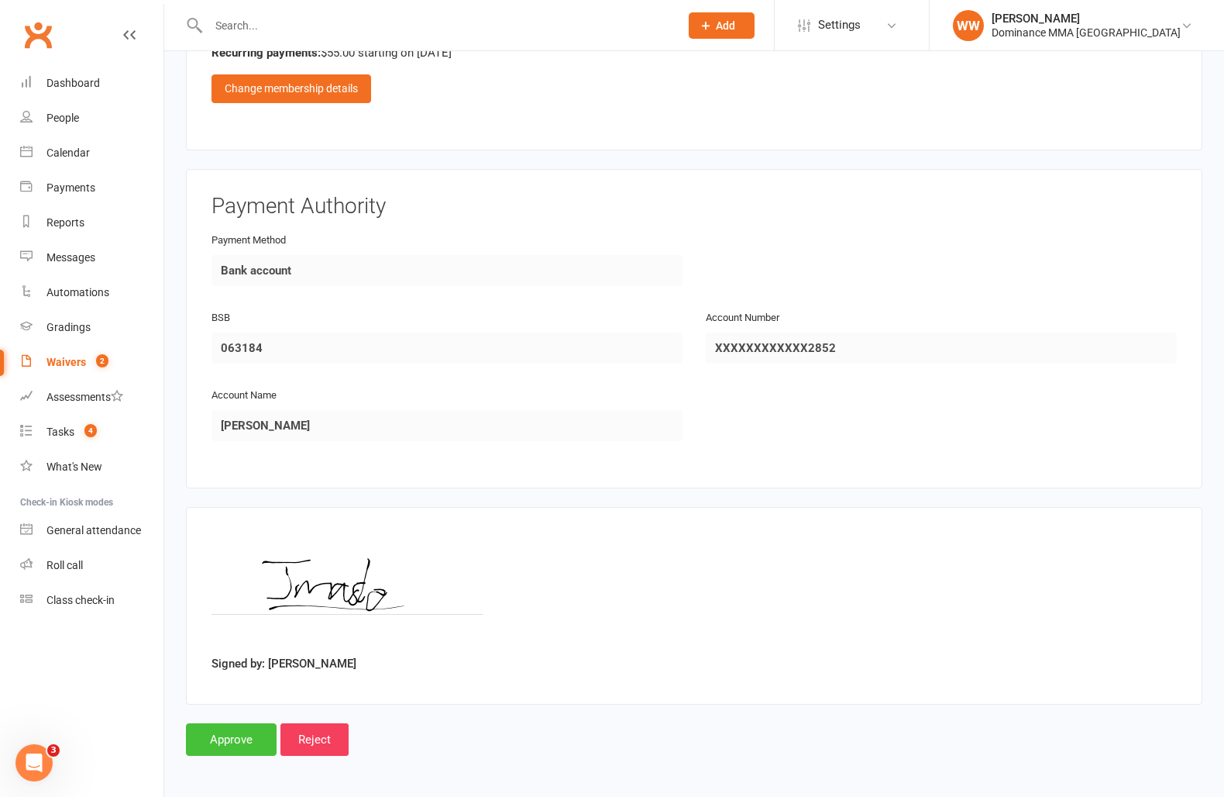
click at [220, 733] on input "Approve" at bounding box center [231, 739] width 91 height 33
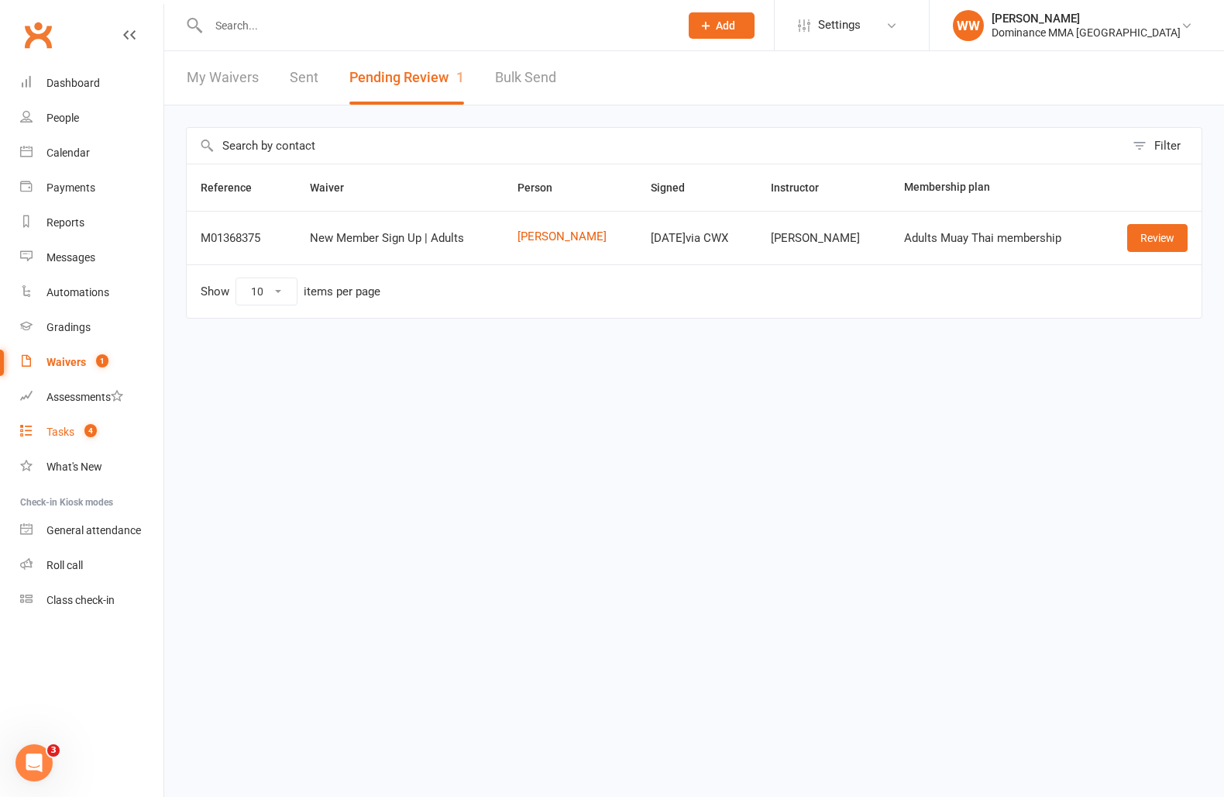
click at [68, 438] on link "Tasks 4" at bounding box center [91, 432] width 143 height 35
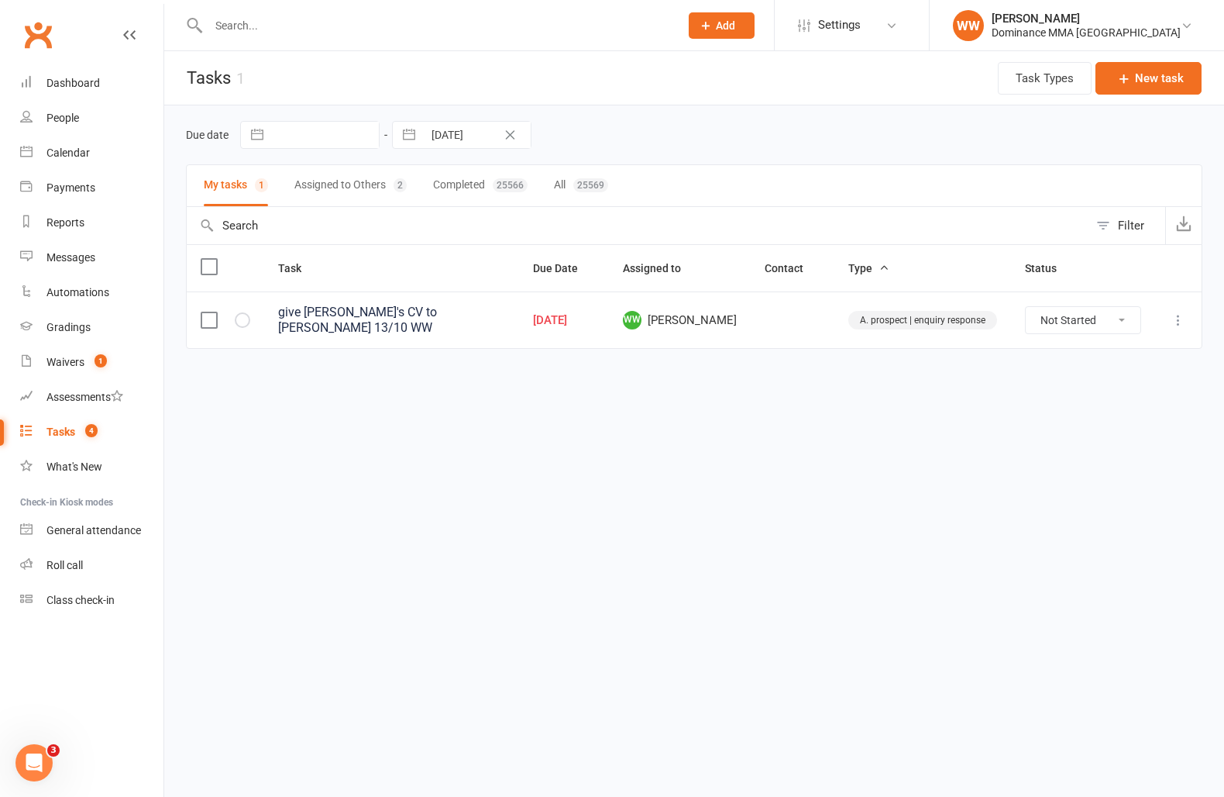
click at [675, 140] on div "Due date Navigate forward to interact with the calendar and select a date. Pres…" at bounding box center [694, 135] width 1017 height 28
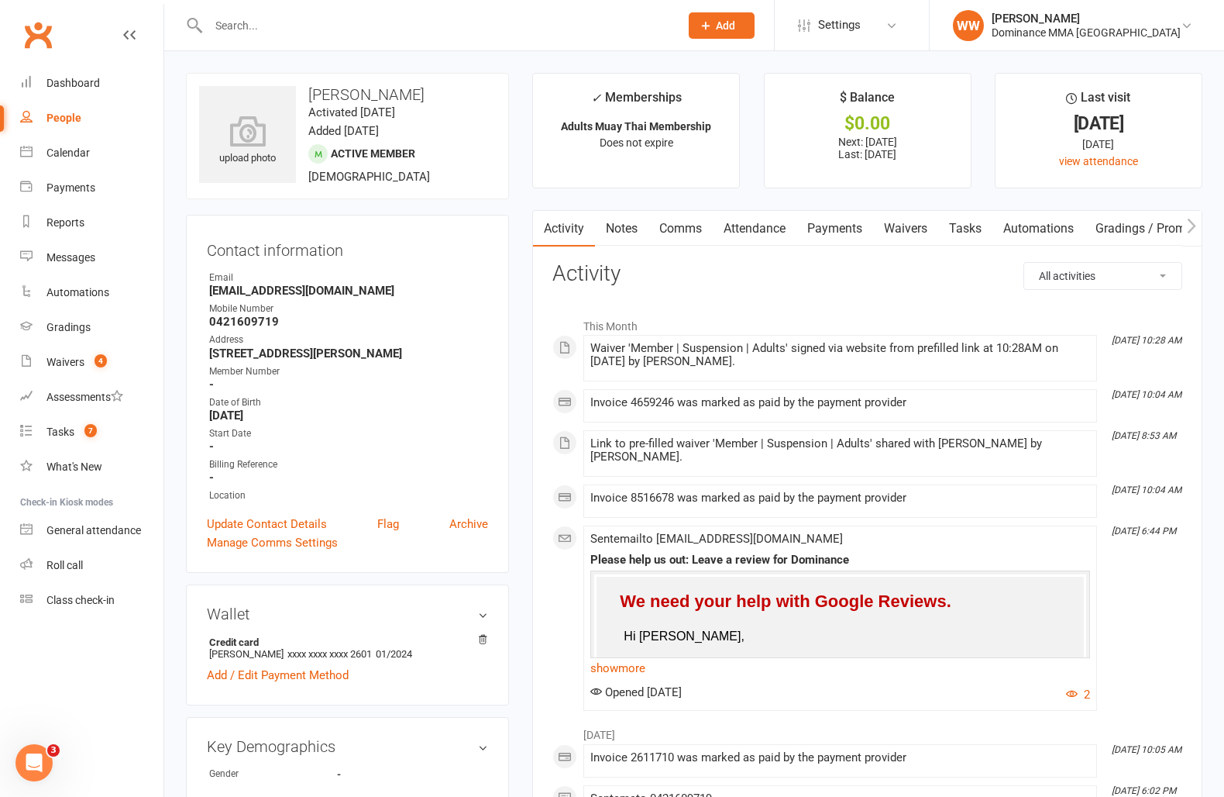
click at [856, 220] on link "Payments" at bounding box center [835, 229] width 77 height 36
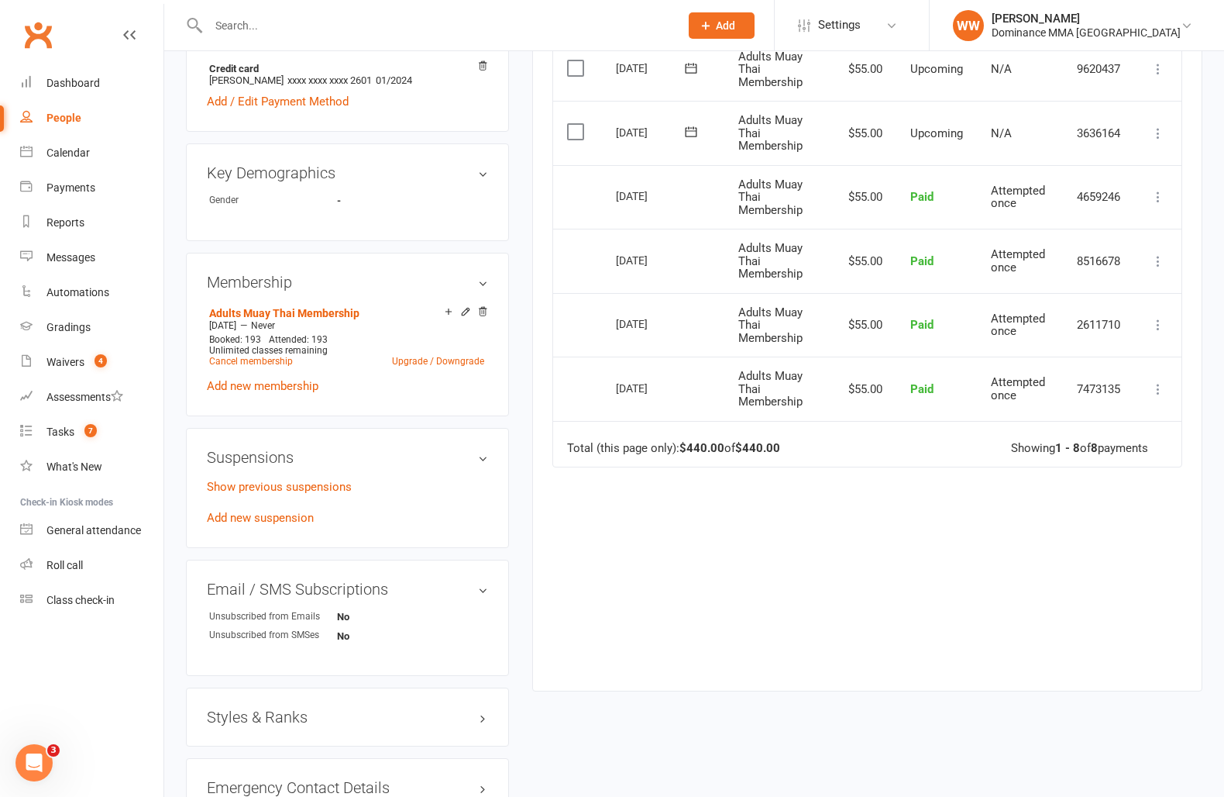
scroll to position [577, 0]
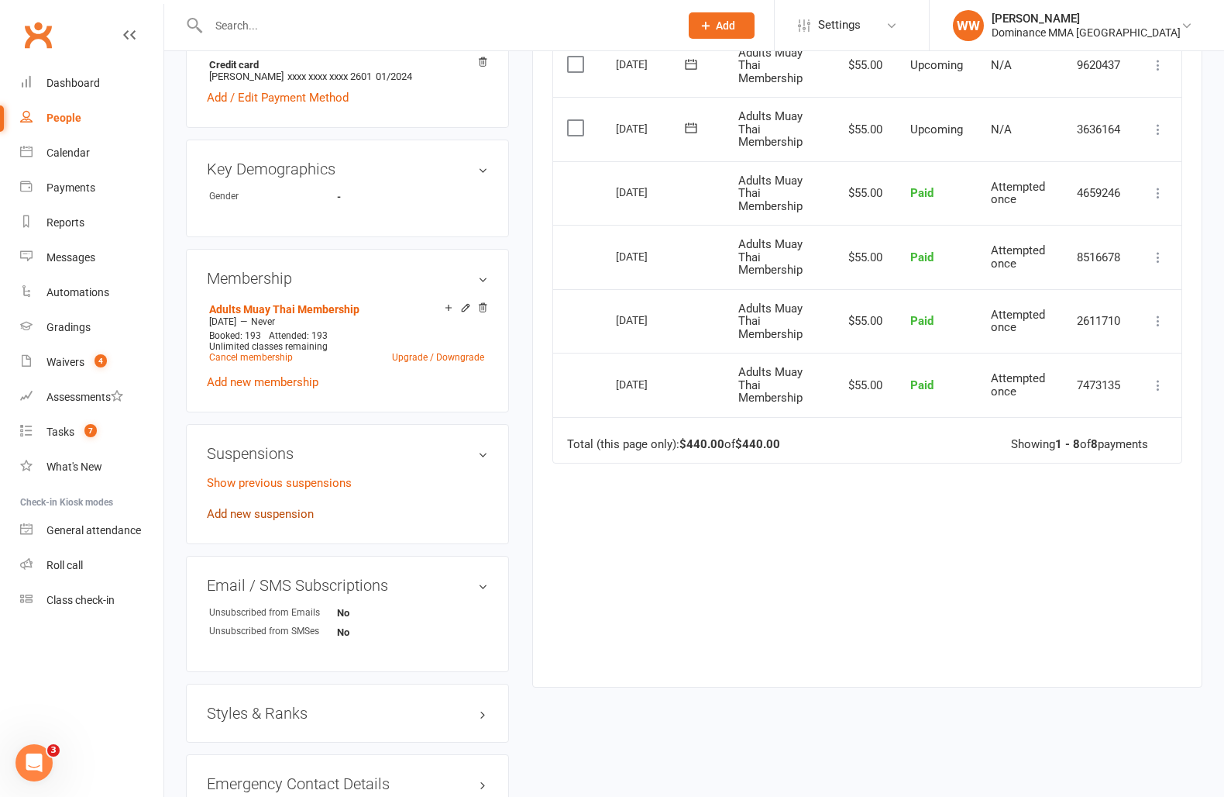
click at [260, 508] on link "Add new suspension" at bounding box center [260, 514] width 107 height 14
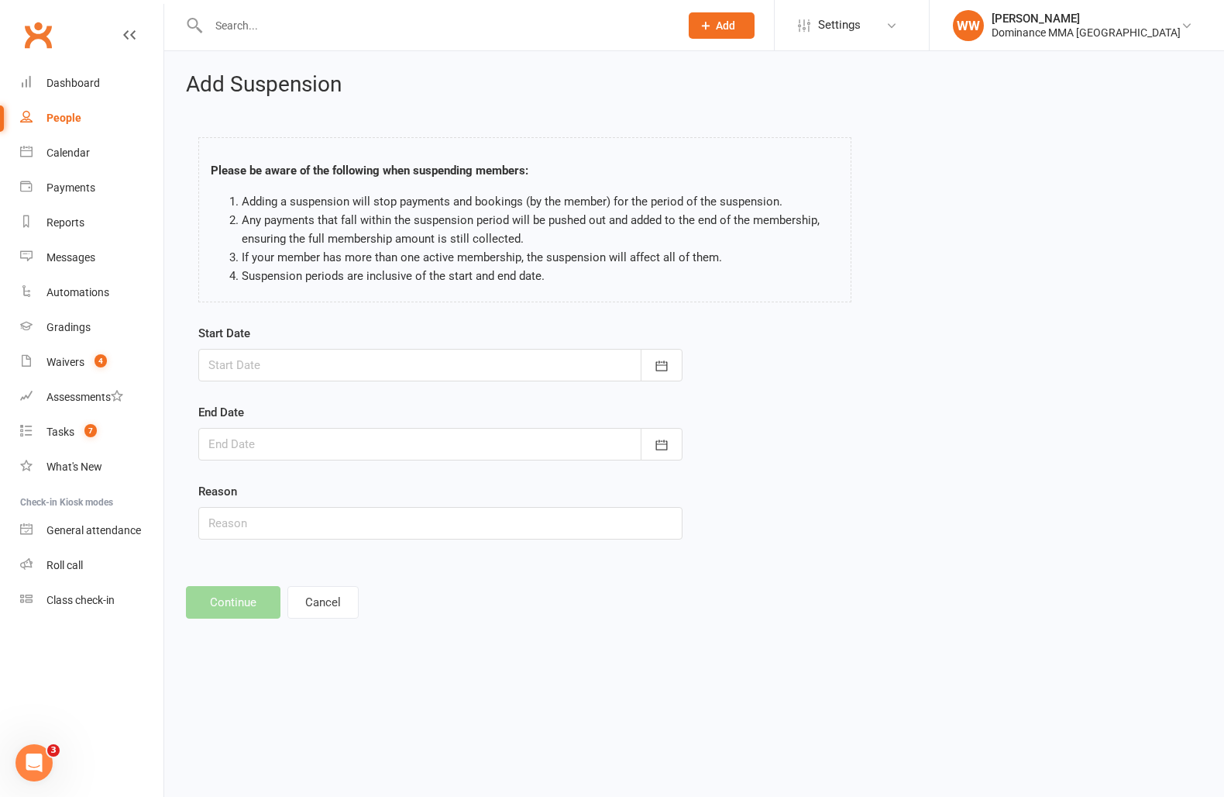
click at [374, 362] on div at bounding box center [440, 365] width 484 height 33
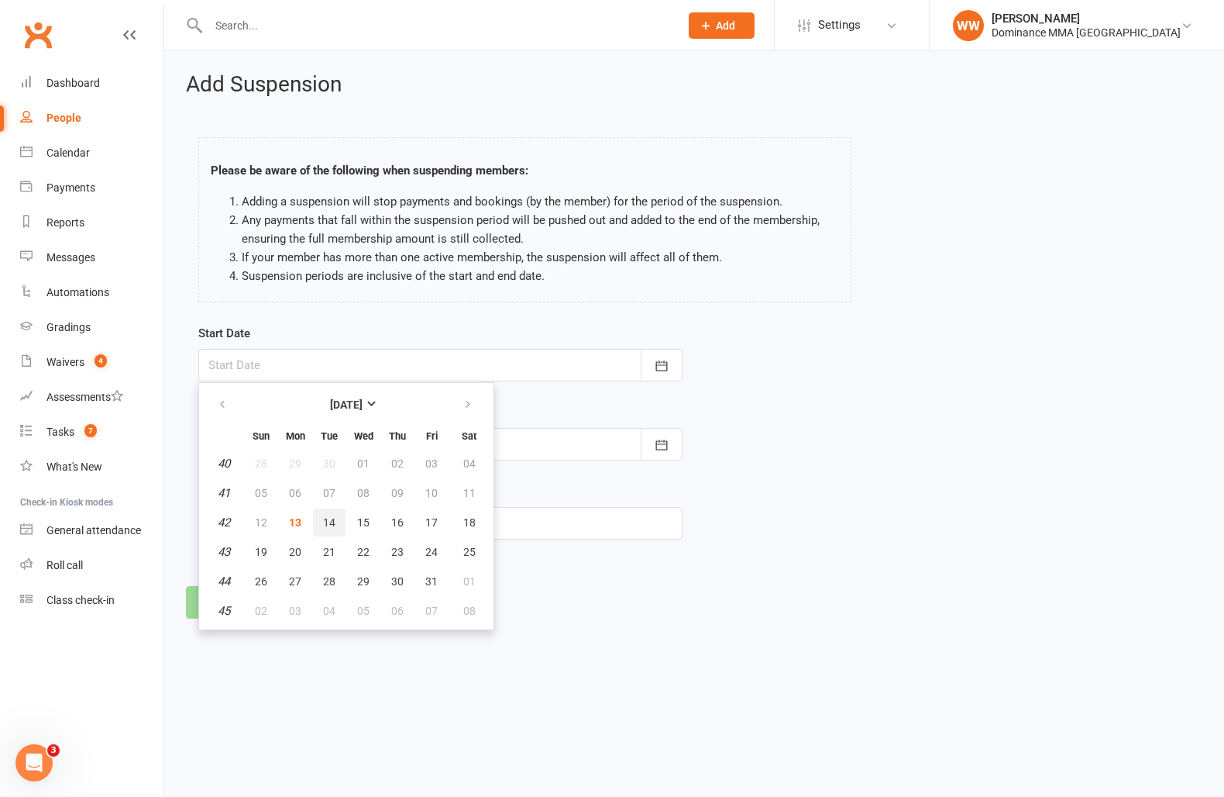
click at [324, 532] on button "14" at bounding box center [329, 522] width 33 height 28
type input "[DATE]"
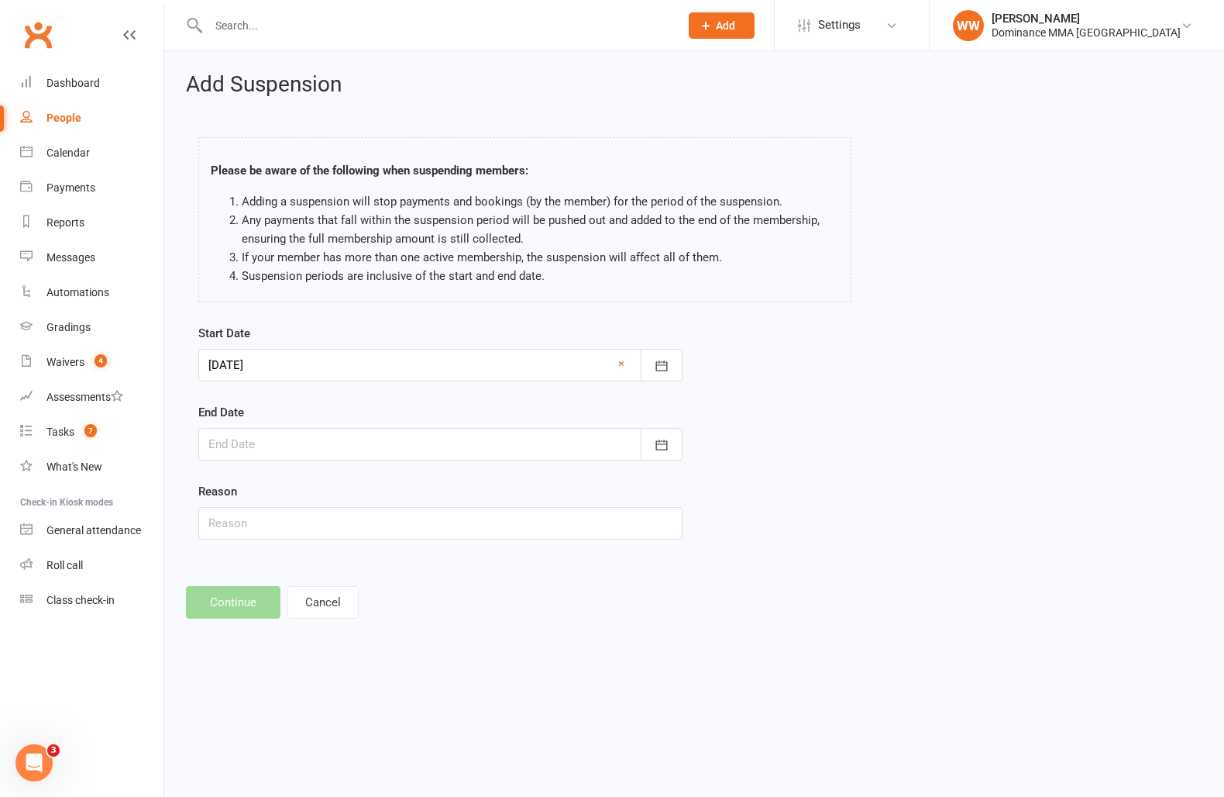
click at [330, 443] on div at bounding box center [440, 444] width 484 height 33
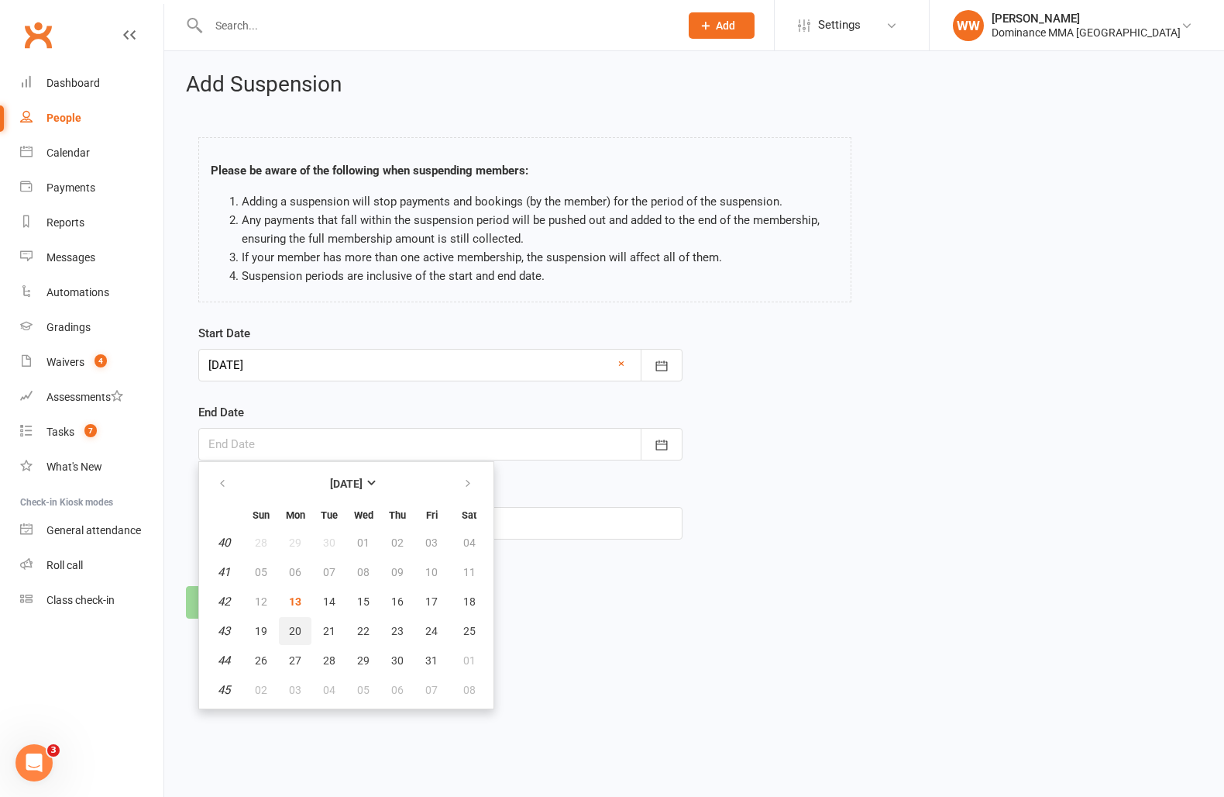
drag, startPoint x: 290, startPoint y: 628, endPoint x: 304, endPoint y: 606, distance: 26.5
click at [290, 628] on span "20" at bounding box center [295, 631] width 12 height 12
type input "[DATE]"
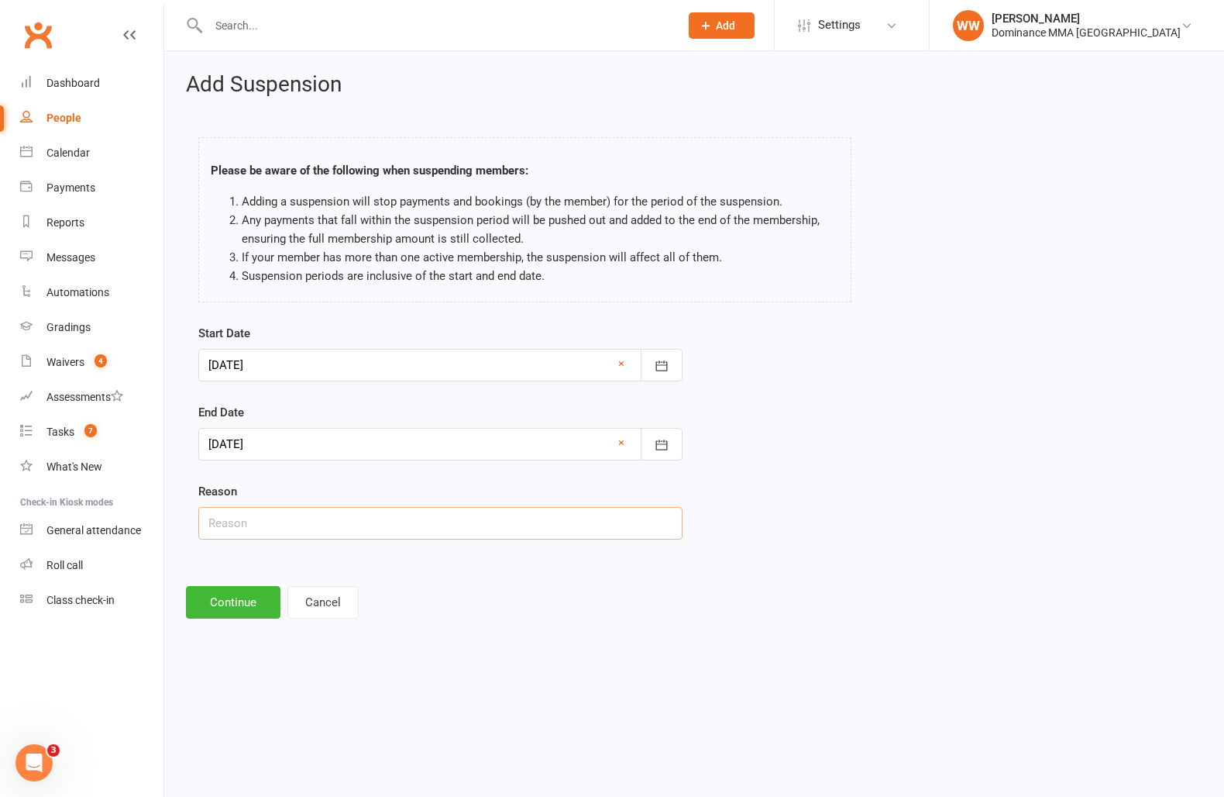
click at [309, 526] on input "text" at bounding box center [440, 523] width 484 height 33
type input "Sick"
click at [212, 602] on button "Continue" at bounding box center [233, 602] width 95 height 33
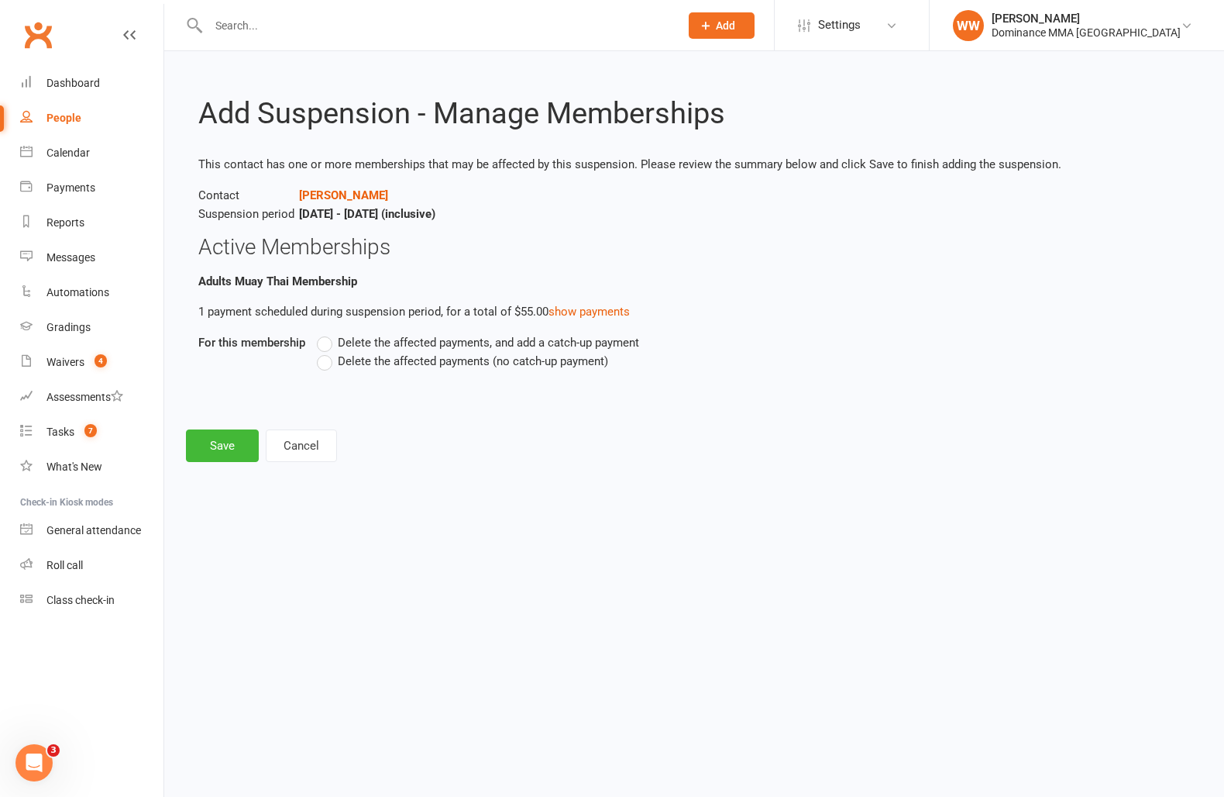
click at [392, 369] on label "Delete the affected payments (no catch-up payment)" at bounding box center [462, 361] width 291 height 19
click at [327, 352] on input "Delete the affected payments (no catch-up payment)" at bounding box center [322, 352] width 10 height 0
click at [215, 445] on button "Save" at bounding box center [222, 445] width 73 height 33
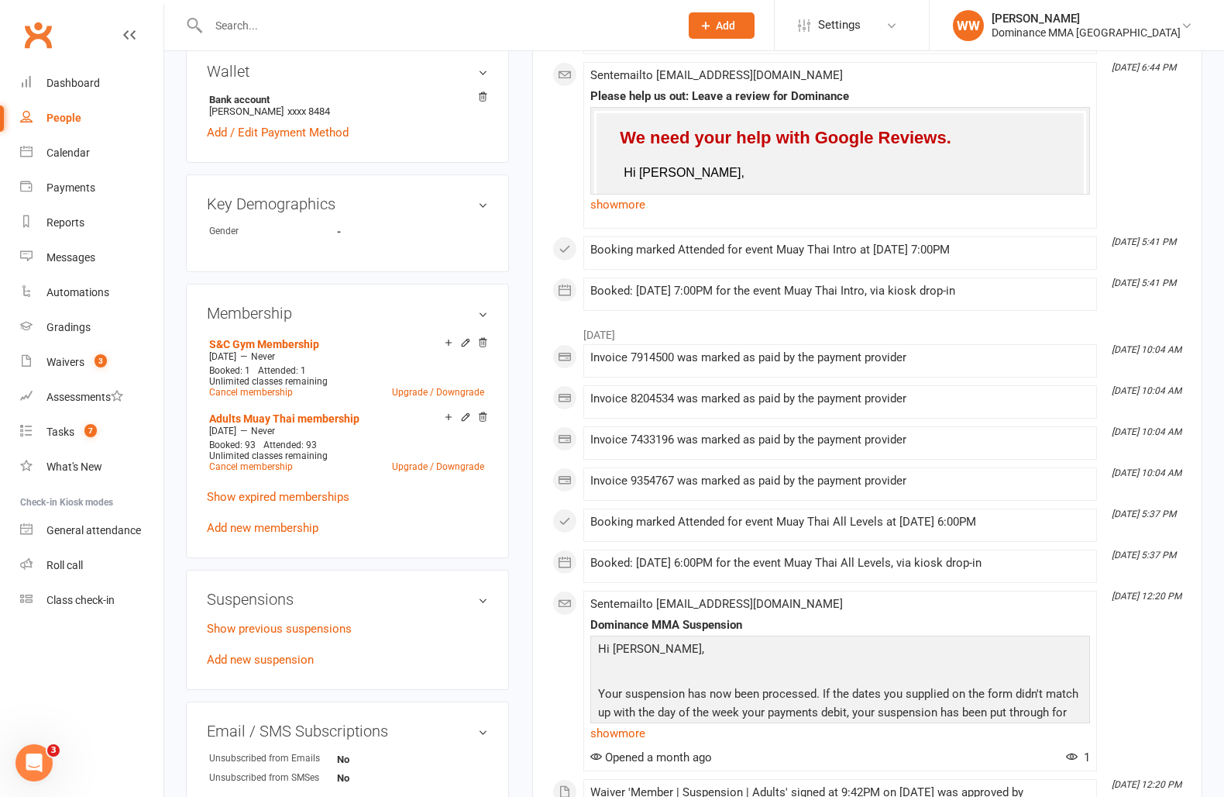
scroll to position [576, 0]
click at [270, 658] on link "Add new suspension" at bounding box center [260, 657] width 107 height 14
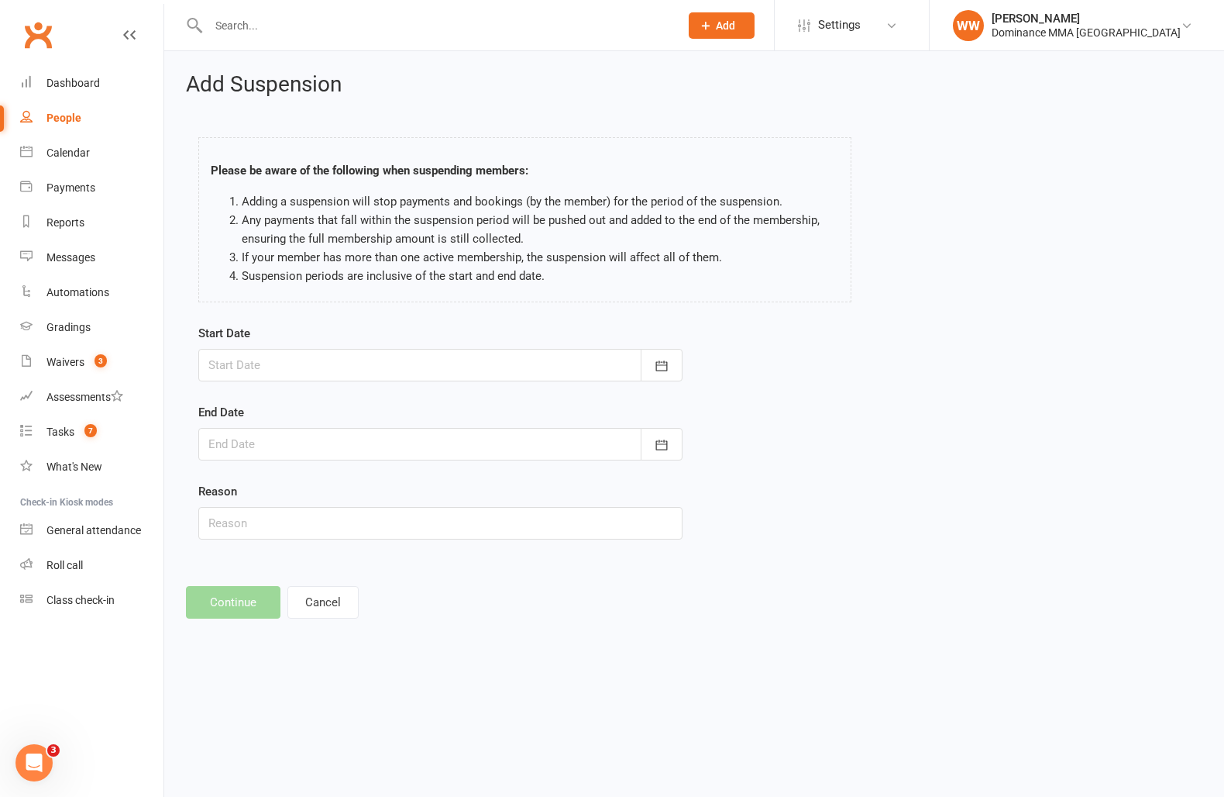
click at [343, 365] on div at bounding box center [440, 365] width 484 height 33
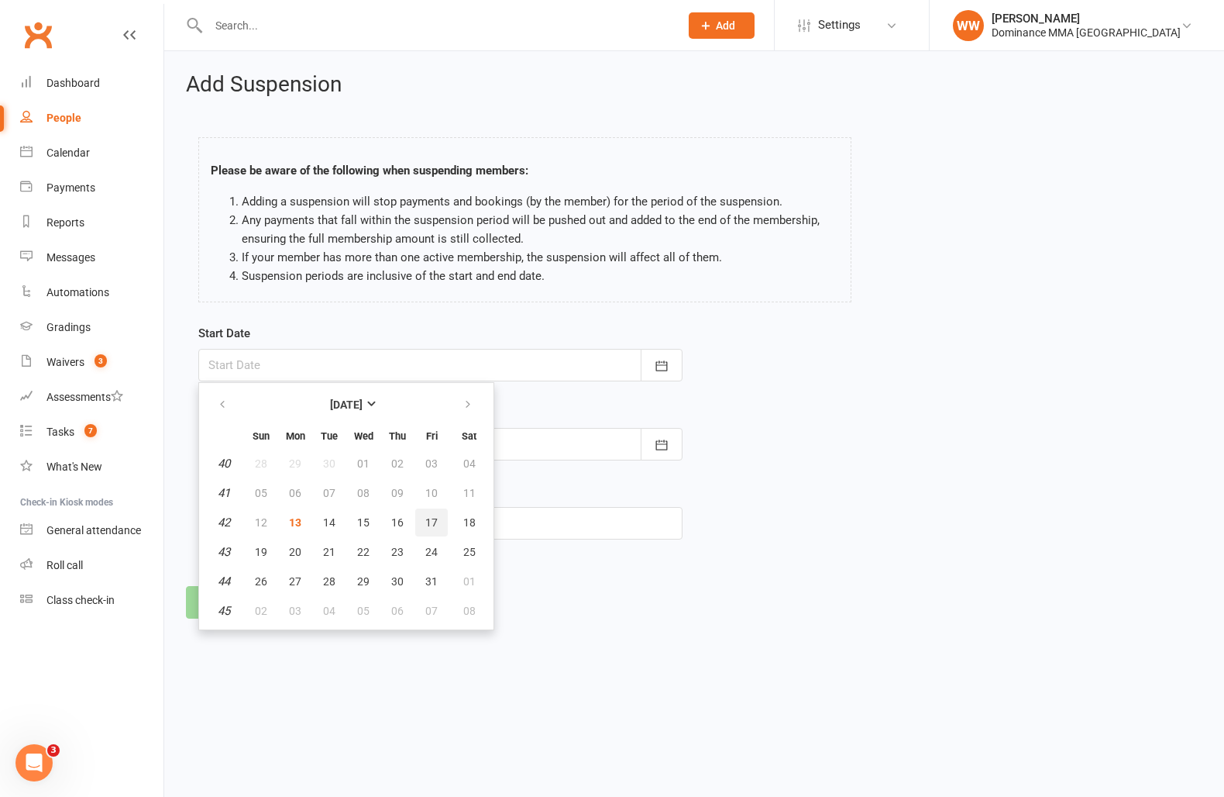
drag, startPoint x: 439, startPoint y: 521, endPoint x: 432, endPoint y: 497, distance: 25.0
click at [439, 521] on button "17" at bounding box center [431, 522] width 33 height 28
type input "17 Oct 2025"
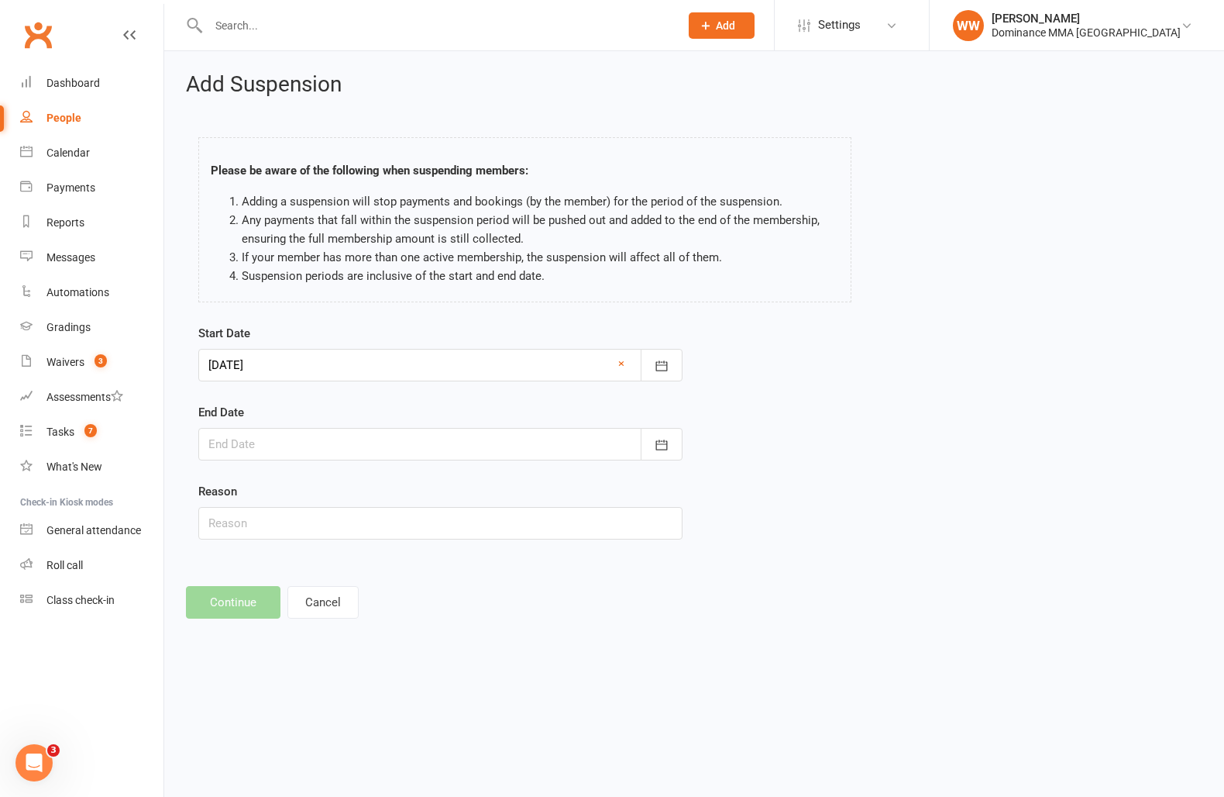
click at [437, 456] on div at bounding box center [440, 444] width 484 height 33
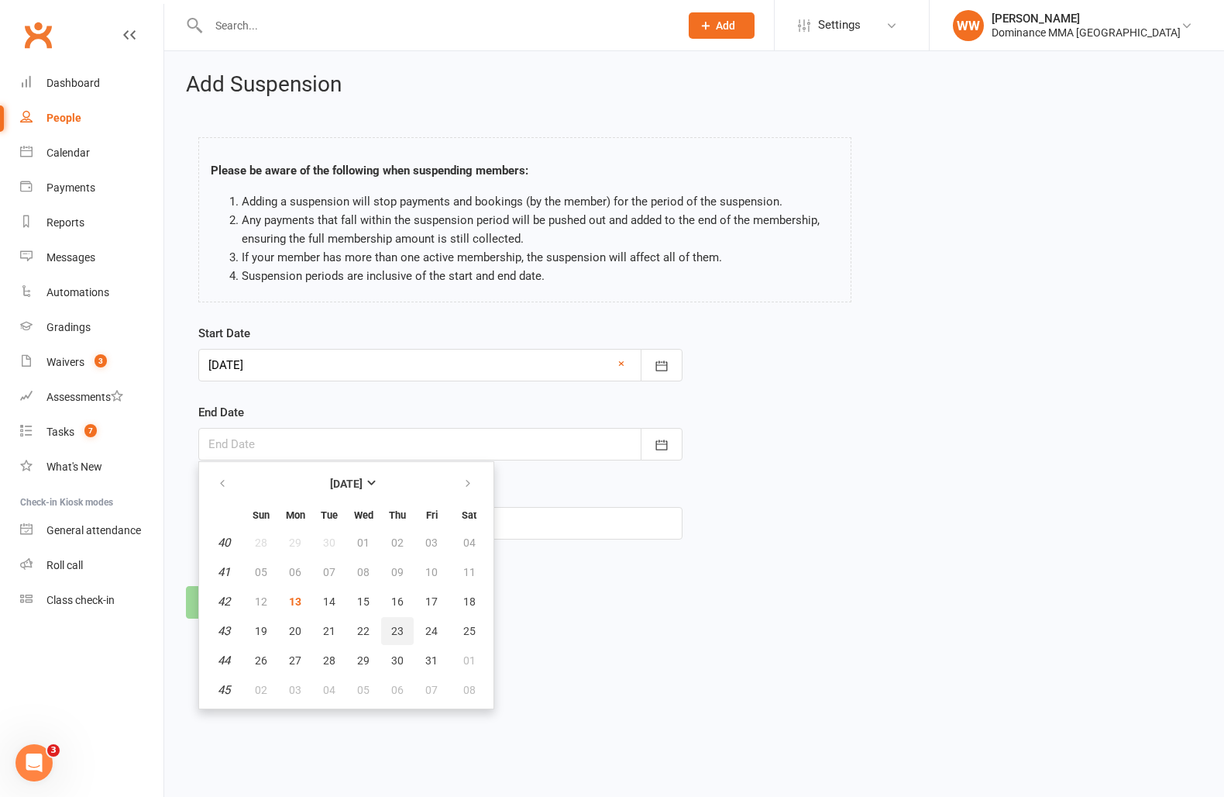
drag, startPoint x: 408, startPoint y: 634, endPoint x: 398, endPoint y: 611, distance: 25.3
click at [408, 630] on button "23" at bounding box center [397, 631] width 33 height 28
type input "23 Oct 2025"
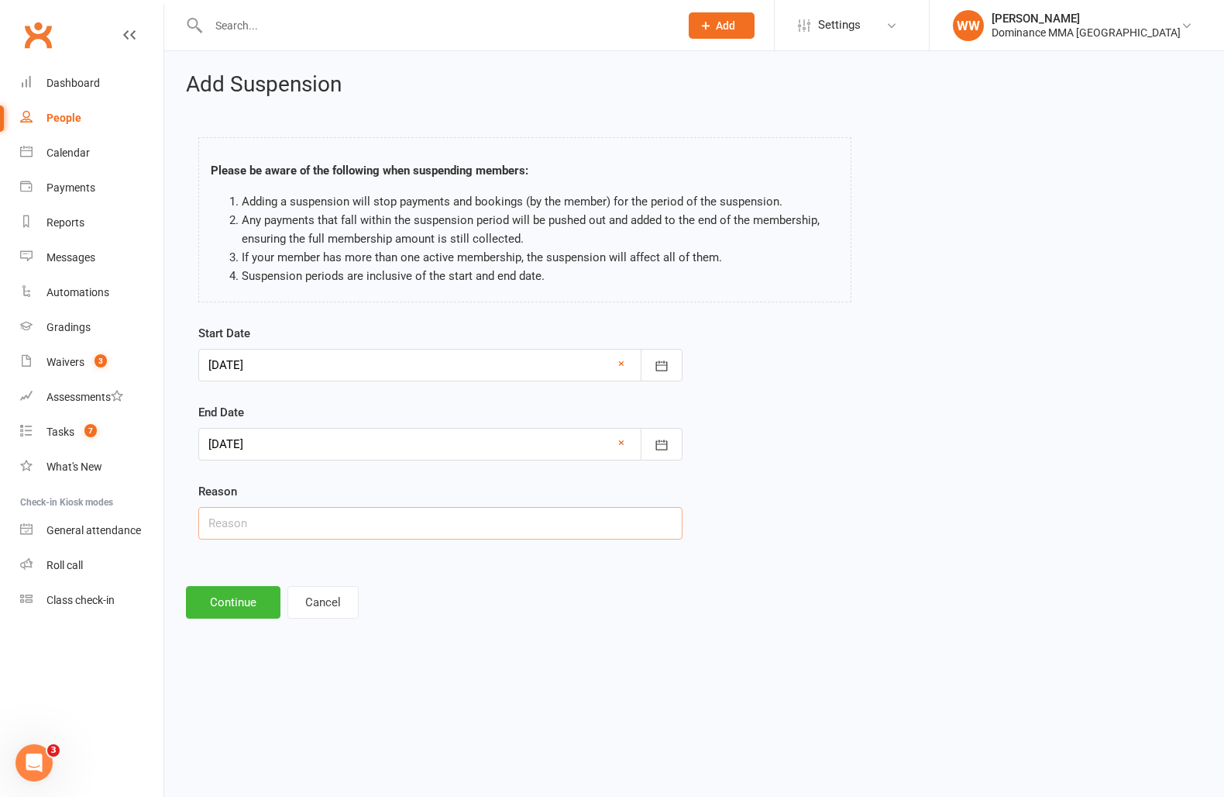
drag, startPoint x: 350, startPoint y: 511, endPoint x: 343, endPoint y: 522, distance: 12.5
click at [350, 511] on input "text" at bounding box center [440, 523] width 484 height 33
type input "Away"
click at [230, 606] on button "Continue" at bounding box center [233, 602] width 95 height 33
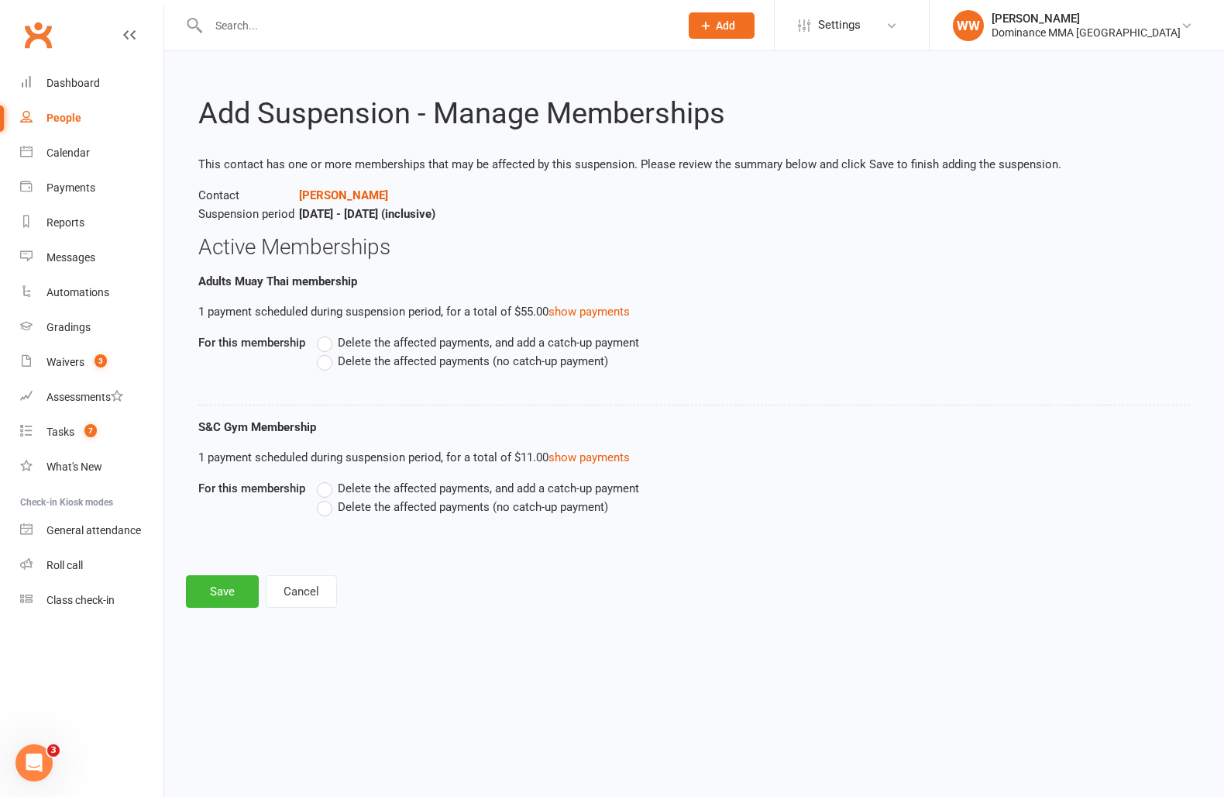
click at [350, 367] on label "Delete the affected payments (no catch-up payment)" at bounding box center [462, 361] width 291 height 19
click at [327, 352] on input "Delete the affected payments (no catch-up payment)" at bounding box center [322, 352] width 10 height 0
click at [367, 510] on span "Delete the affected payments (no catch-up payment)" at bounding box center [473, 506] width 270 height 16
click at [327, 498] on input "Delete the affected payments (no catch-up payment)" at bounding box center [322, 498] width 10 height 0
click at [210, 587] on button "Save" at bounding box center [222, 591] width 73 height 33
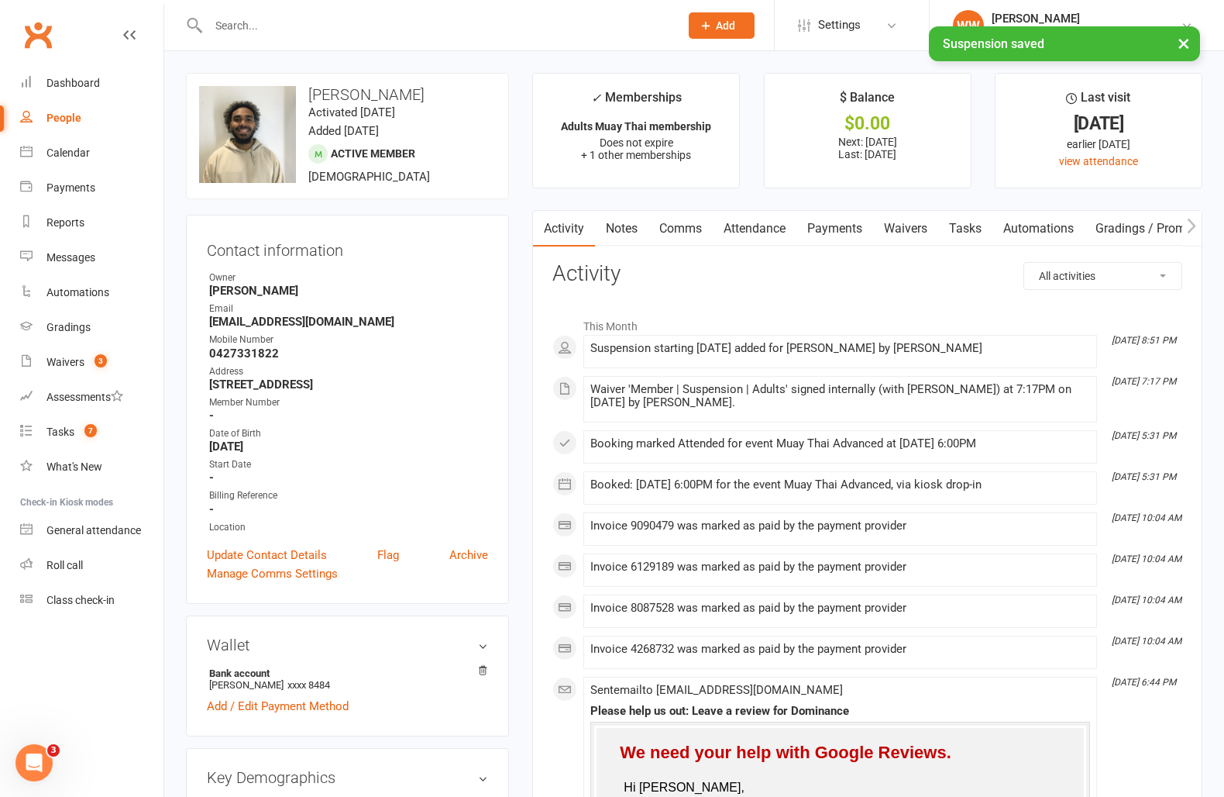
click at [850, 229] on link "Payments" at bounding box center [835, 229] width 77 height 36
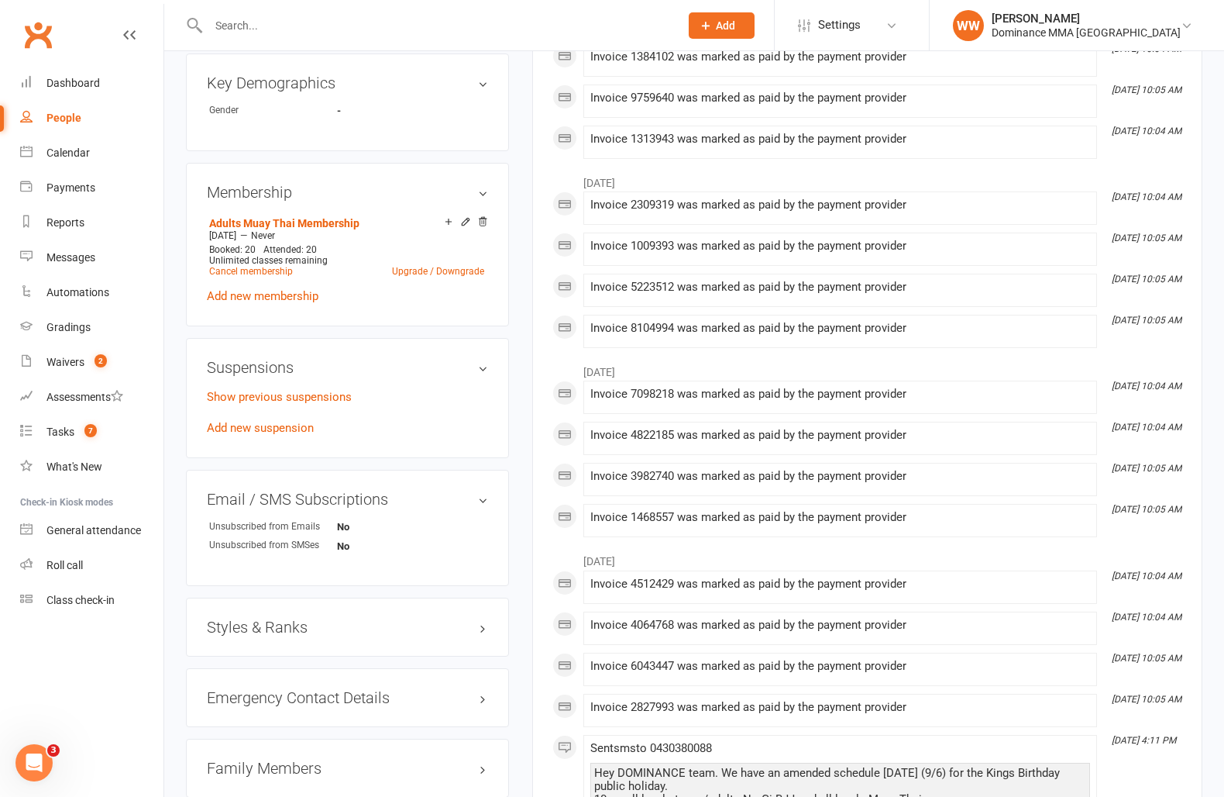
scroll to position [699, 0]
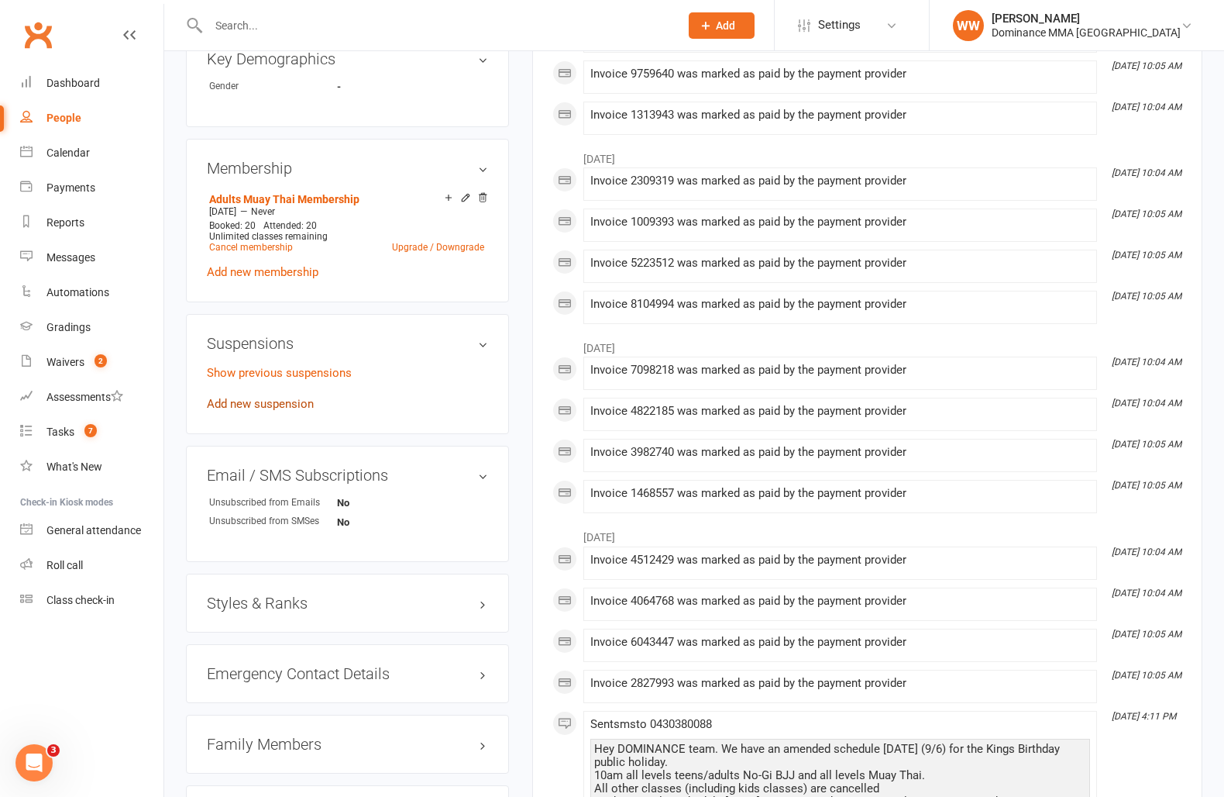
click at [296, 397] on link "Add new suspension" at bounding box center [260, 404] width 107 height 14
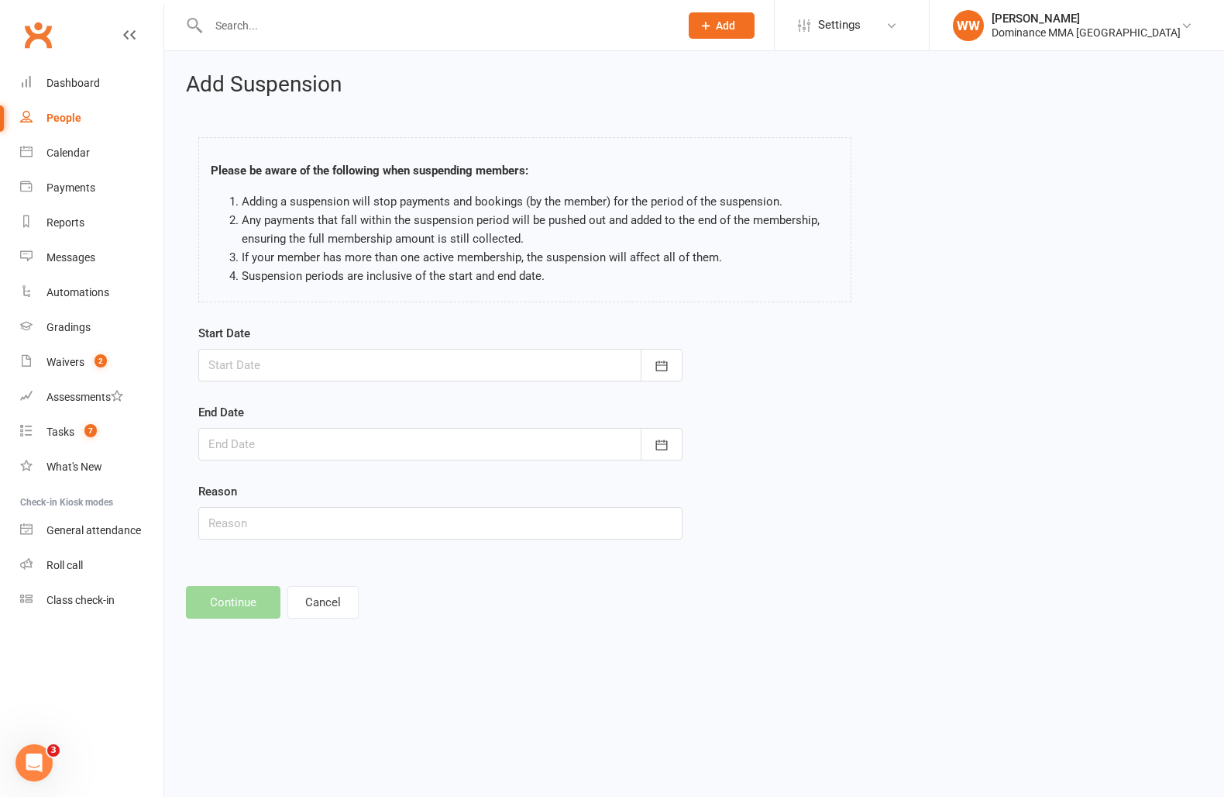
click at [294, 363] on div at bounding box center [440, 365] width 484 height 33
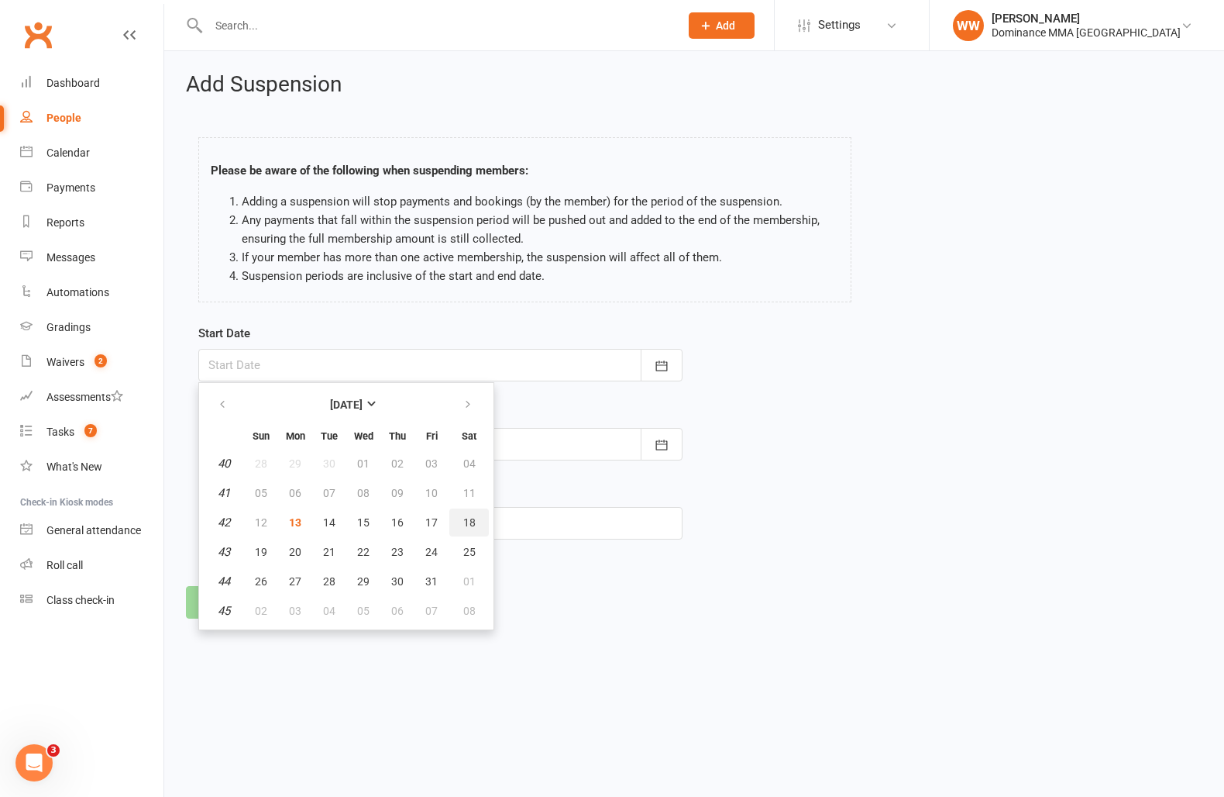
drag, startPoint x: 463, startPoint y: 523, endPoint x: 427, endPoint y: 494, distance: 45.7
click at [463, 523] on span "18" at bounding box center [469, 522] width 12 height 12
type input "[DATE]"
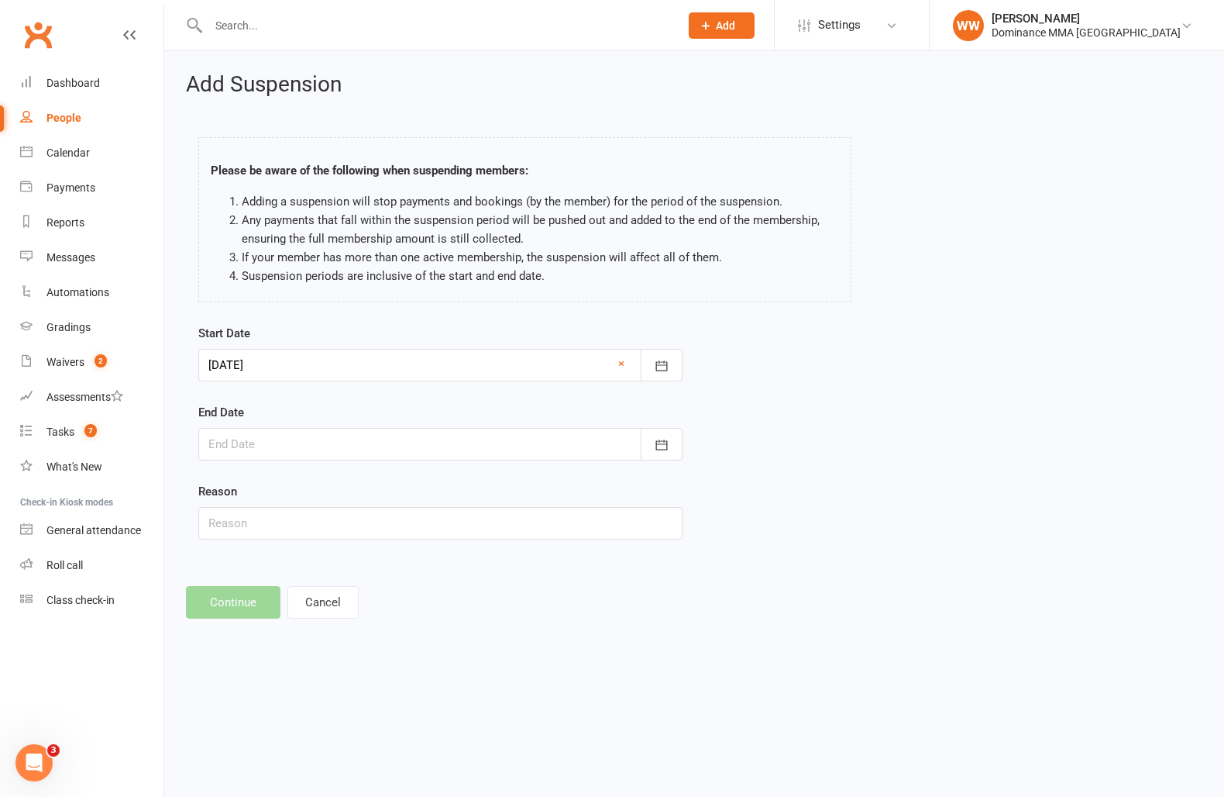
drag, startPoint x: 356, startPoint y: 438, endPoint x: 412, endPoint y: 452, distance: 56.8
click at [357, 439] on div at bounding box center [440, 444] width 484 height 33
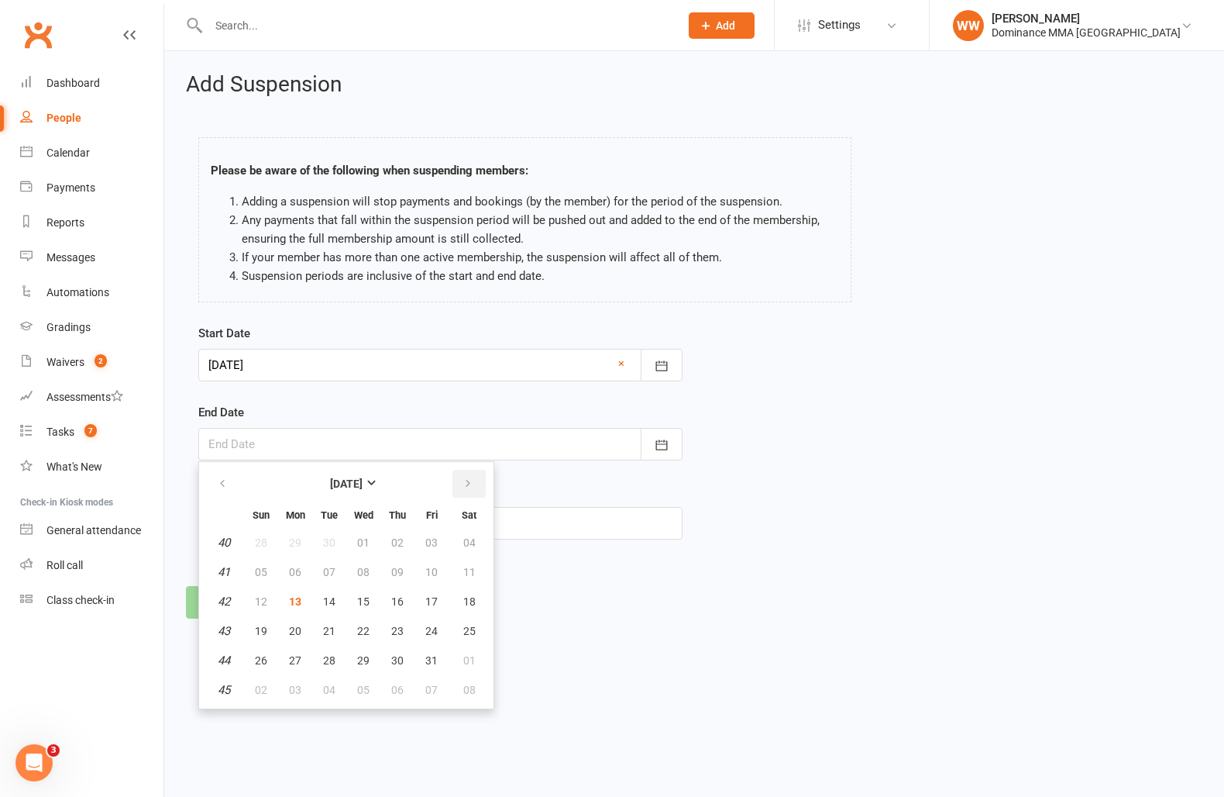
click at [460, 478] on button "button" at bounding box center [469, 484] width 33 height 28
click at [260, 601] on span "09" at bounding box center [261, 601] width 12 height 12
type input "09 Nov 2025"
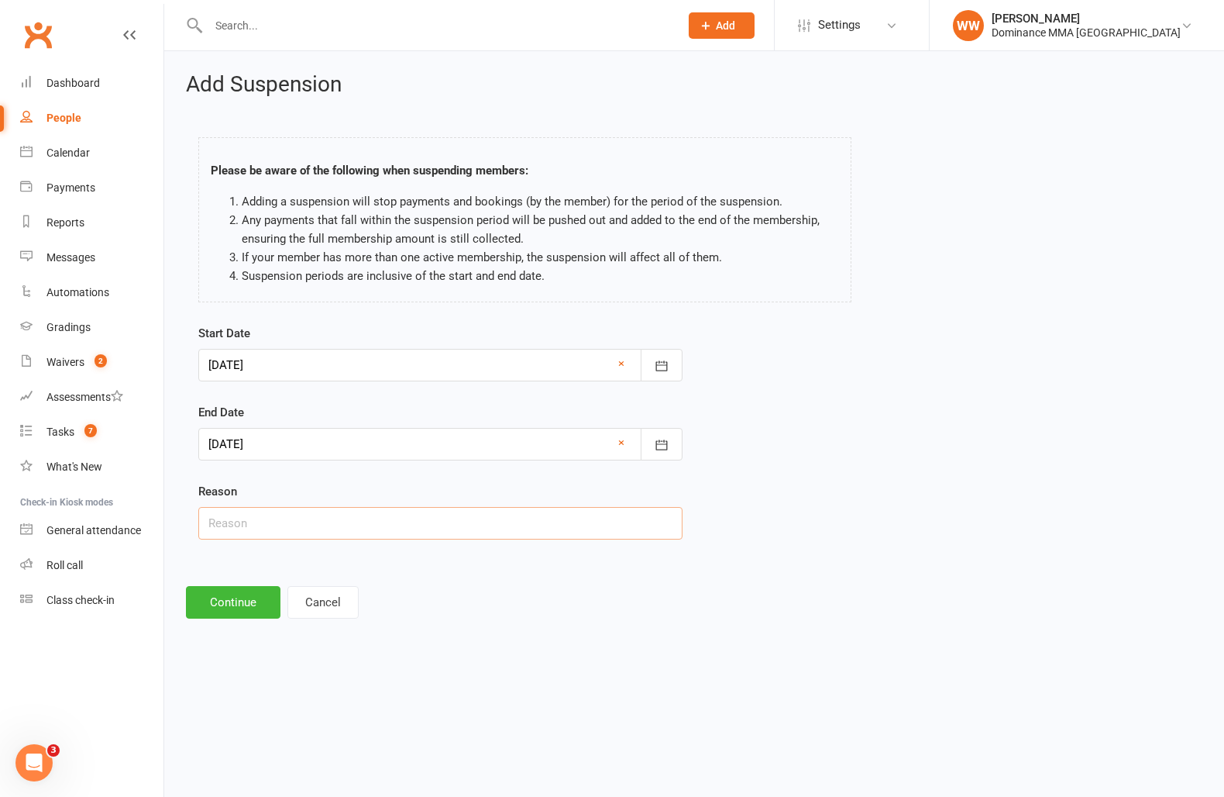
click at [279, 511] on input "text" at bounding box center [440, 523] width 484 height 33
type input "Travel"
click at [218, 597] on button "Continue" at bounding box center [233, 602] width 95 height 33
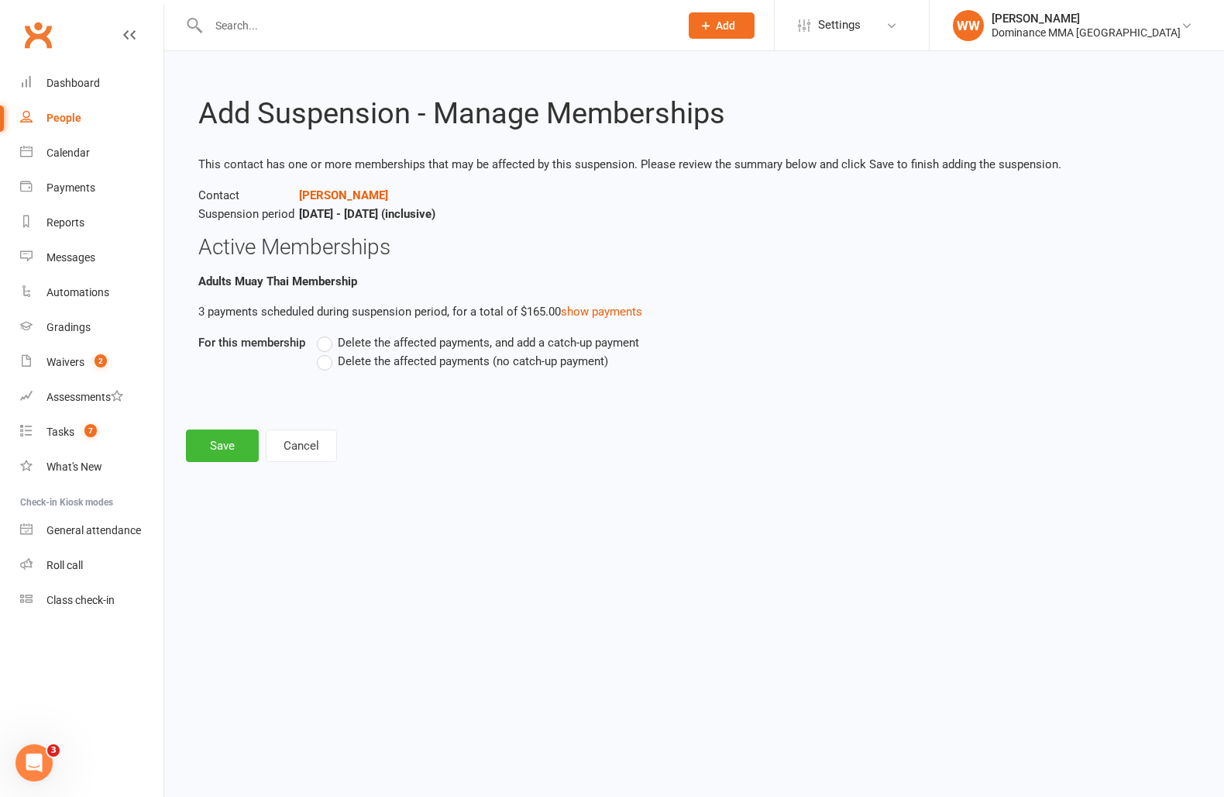
click at [354, 370] on div "Delete the affected payments, and add a catch-up payment Delete the affected pa…" at bounding box center [635, 362] width 661 height 59
click at [332, 363] on label "Delete the affected payments (no catch-up payment)" at bounding box center [462, 361] width 291 height 19
click at [327, 352] on input "Delete the affected payments (no catch-up payment)" at bounding box center [322, 352] width 10 height 0
click at [235, 436] on button "Save" at bounding box center [222, 445] width 73 height 33
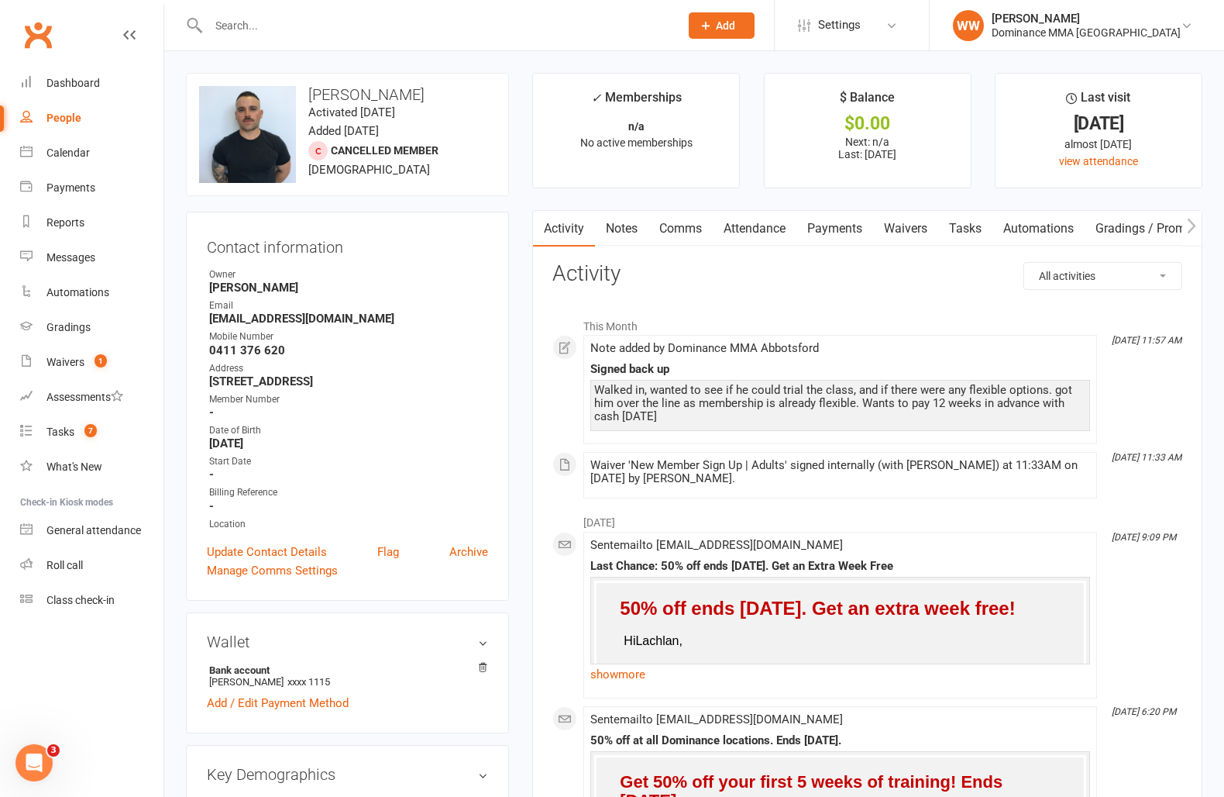
click at [972, 232] on link "Tasks" at bounding box center [965, 229] width 54 height 36
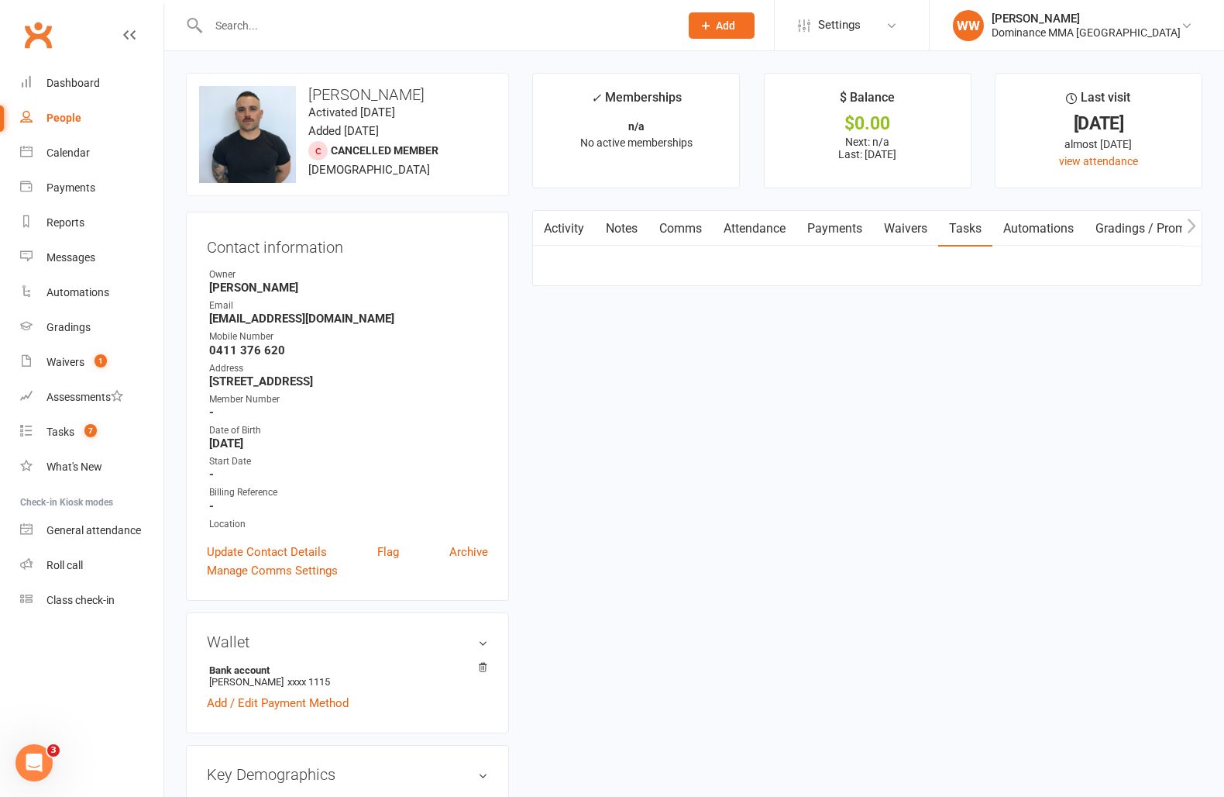
select select "incomplete"
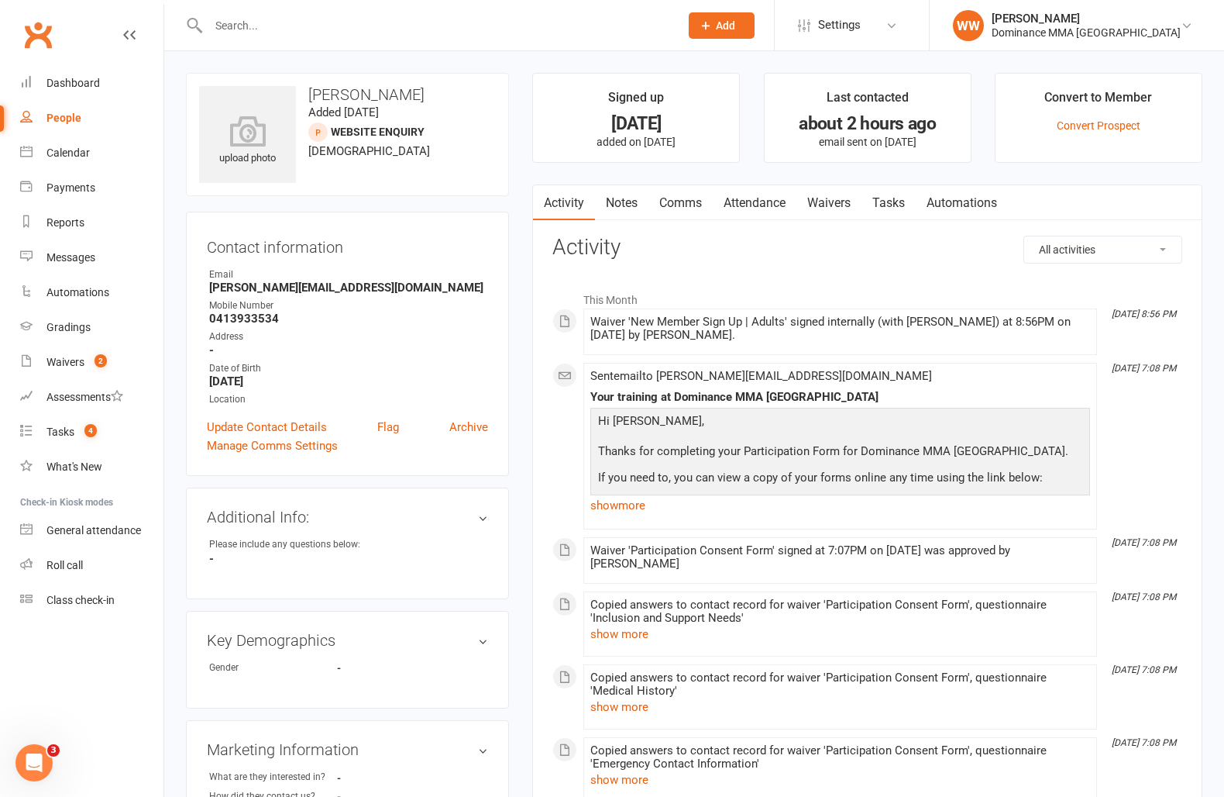
click at [897, 206] on link "Tasks" at bounding box center [889, 203] width 54 height 36
select select "incomplete"
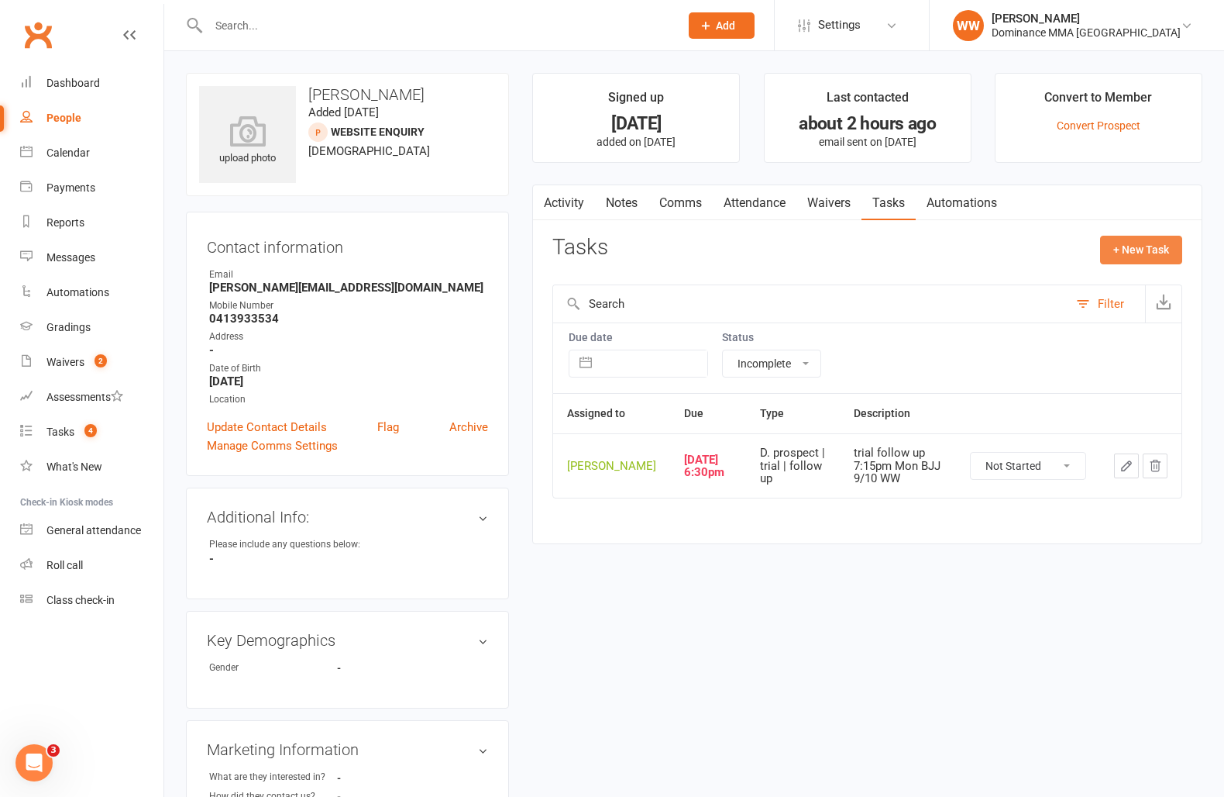
click at [1131, 260] on button "+ New Task" at bounding box center [1141, 250] width 82 height 28
select select "49757"
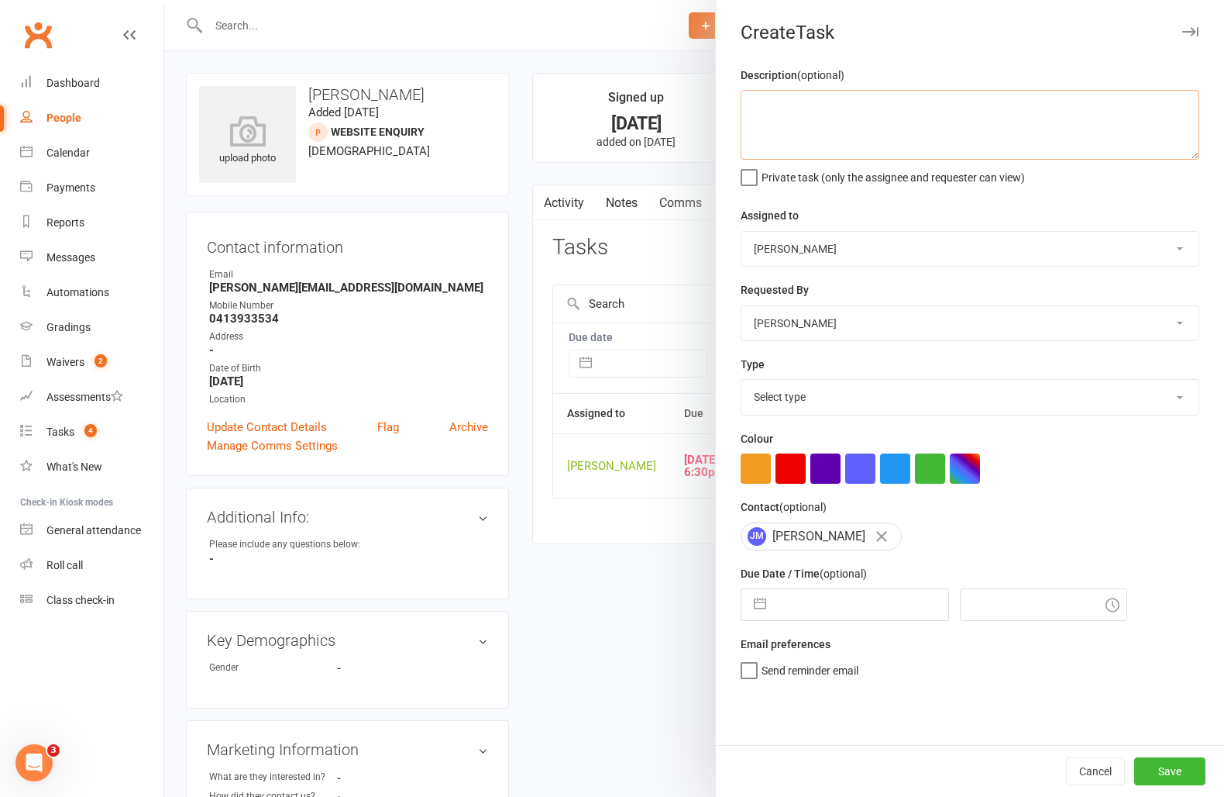
click at [952, 128] on textarea at bounding box center [970, 125] width 459 height 70
type textarea "1 week ret 13/10 WW"
click at [898, 405] on select "Select type A. prospect | enquiry response B. prospect | trial | not yet booked…" at bounding box center [970, 397] width 457 height 34
select select "3865"
click at [742, 381] on select "Select type A. prospect | enquiry response B. prospect | trial | not yet booked…" at bounding box center [970, 397] width 457 height 34
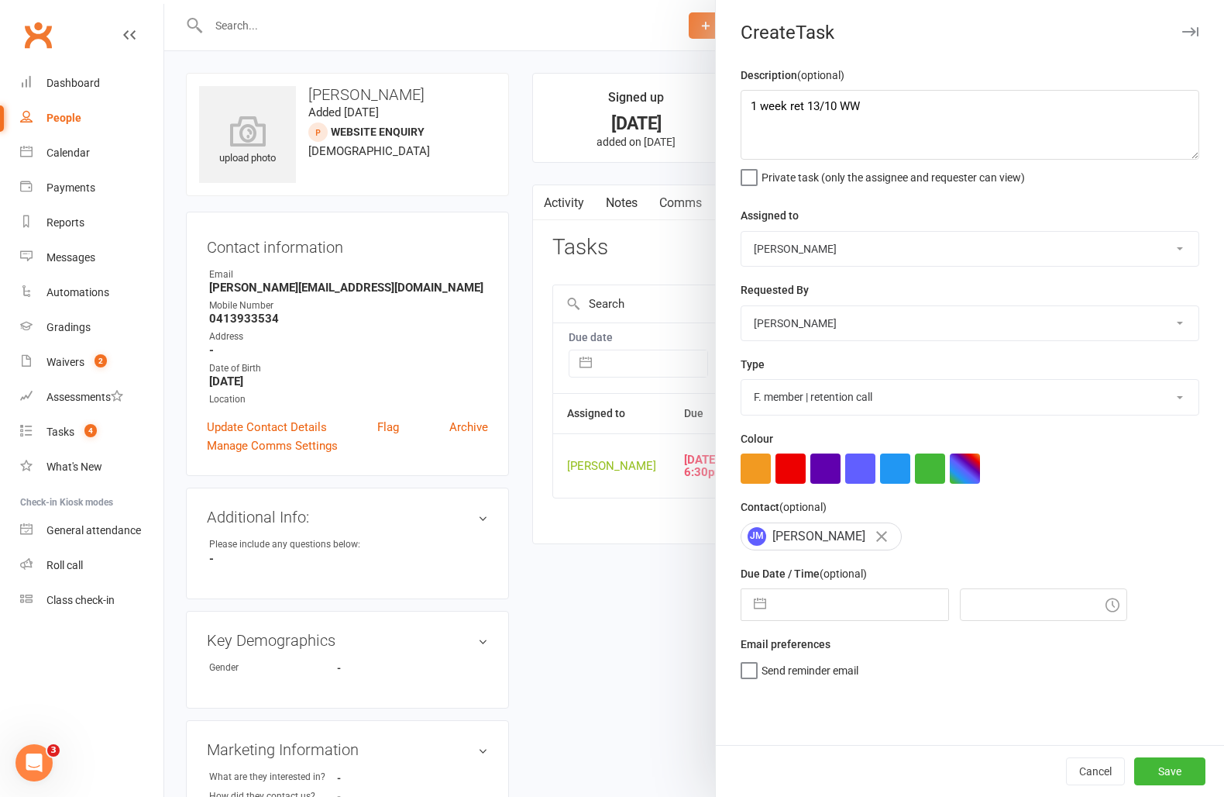
click at [805, 605] on input "text" at bounding box center [861, 604] width 174 height 31
select select "8"
select select "2025"
select select "9"
select select "2025"
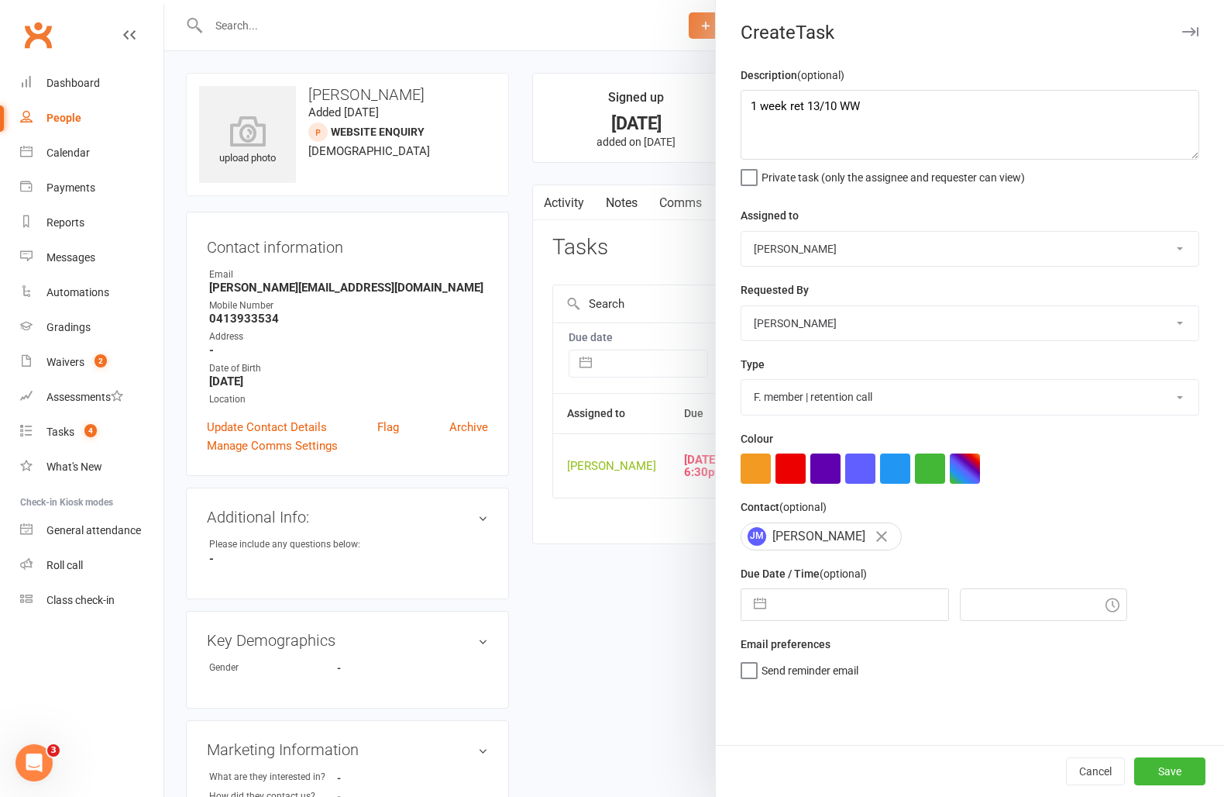
select select "10"
select select "2025"
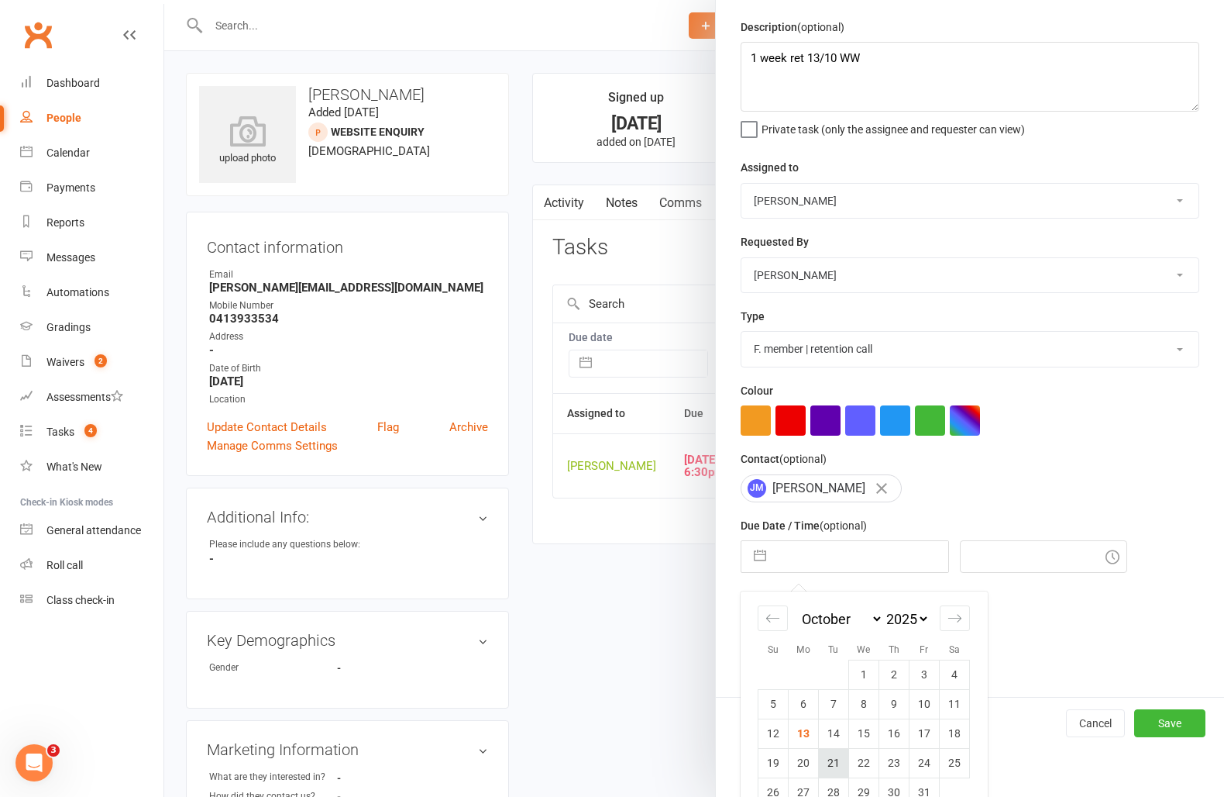
scroll to position [79, 0]
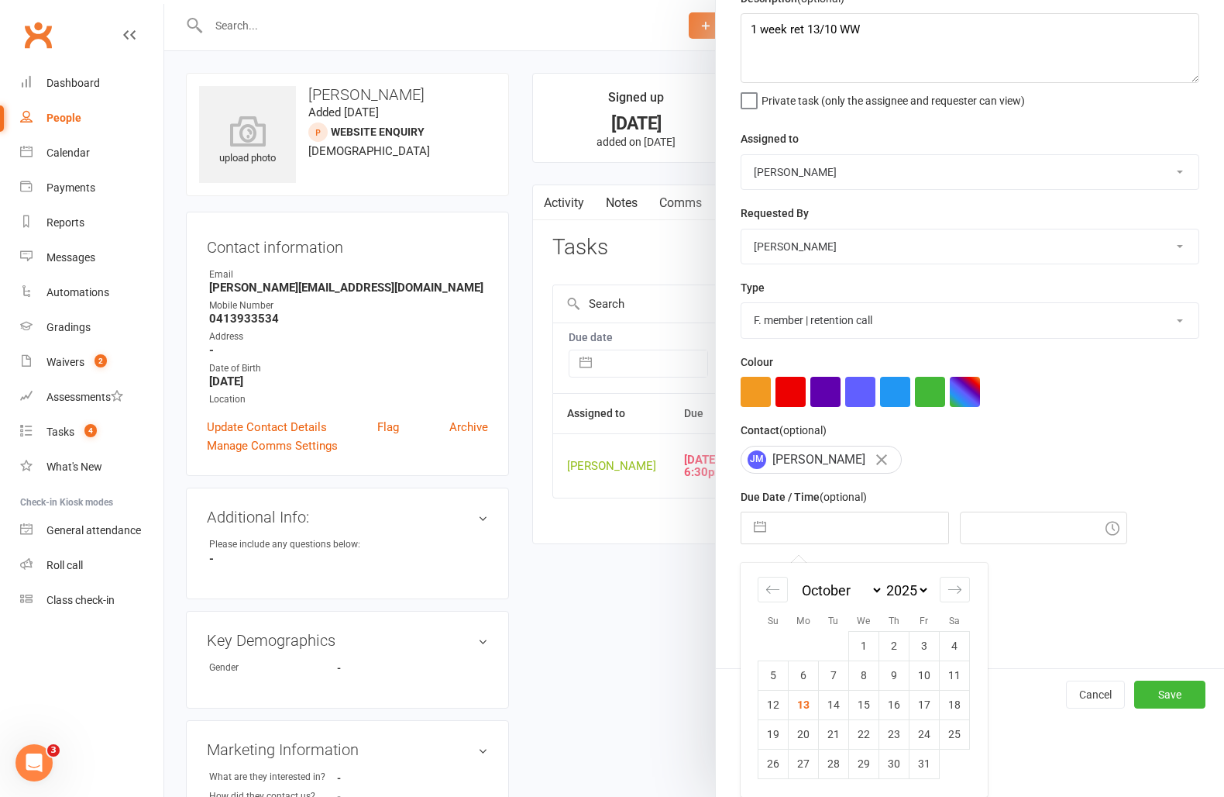
click at [809, 740] on td "20" at bounding box center [804, 733] width 30 height 29
type input "20 Oct 2025"
type input "9:00pm"
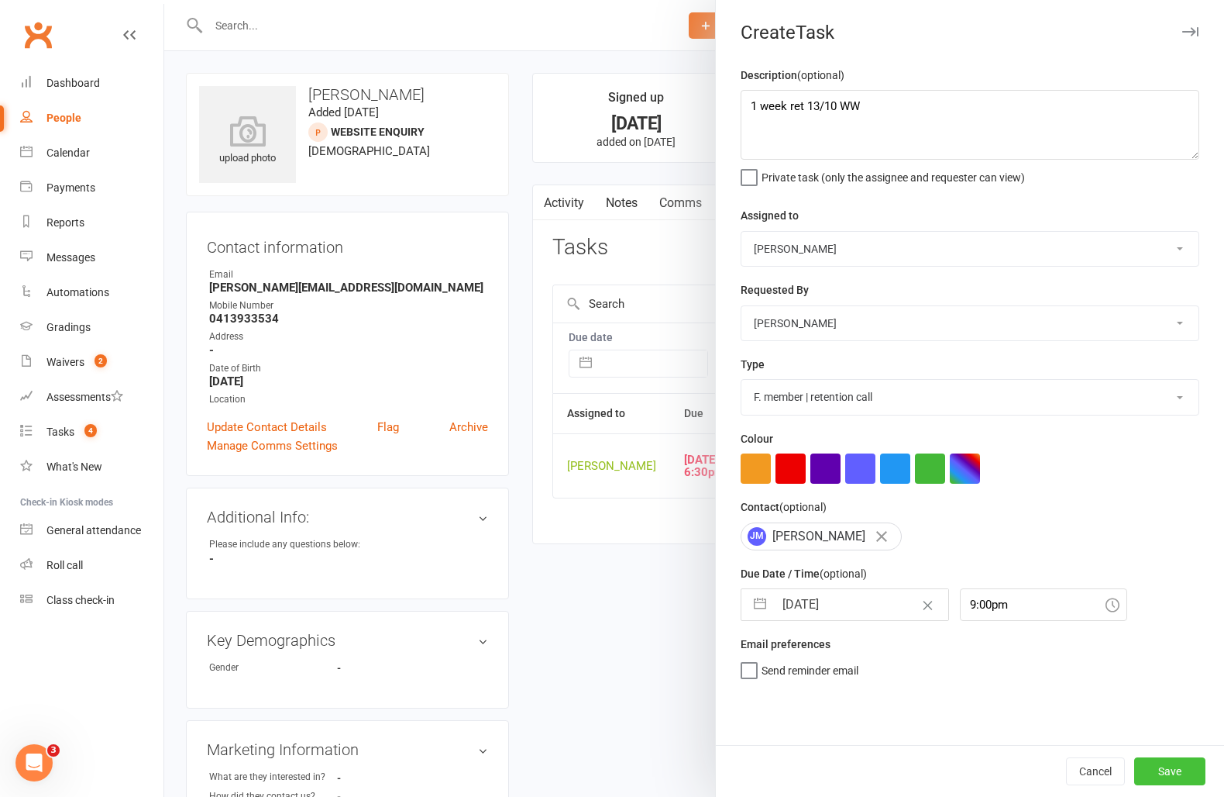
click at [1173, 763] on button "Save" at bounding box center [1170, 771] width 71 height 28
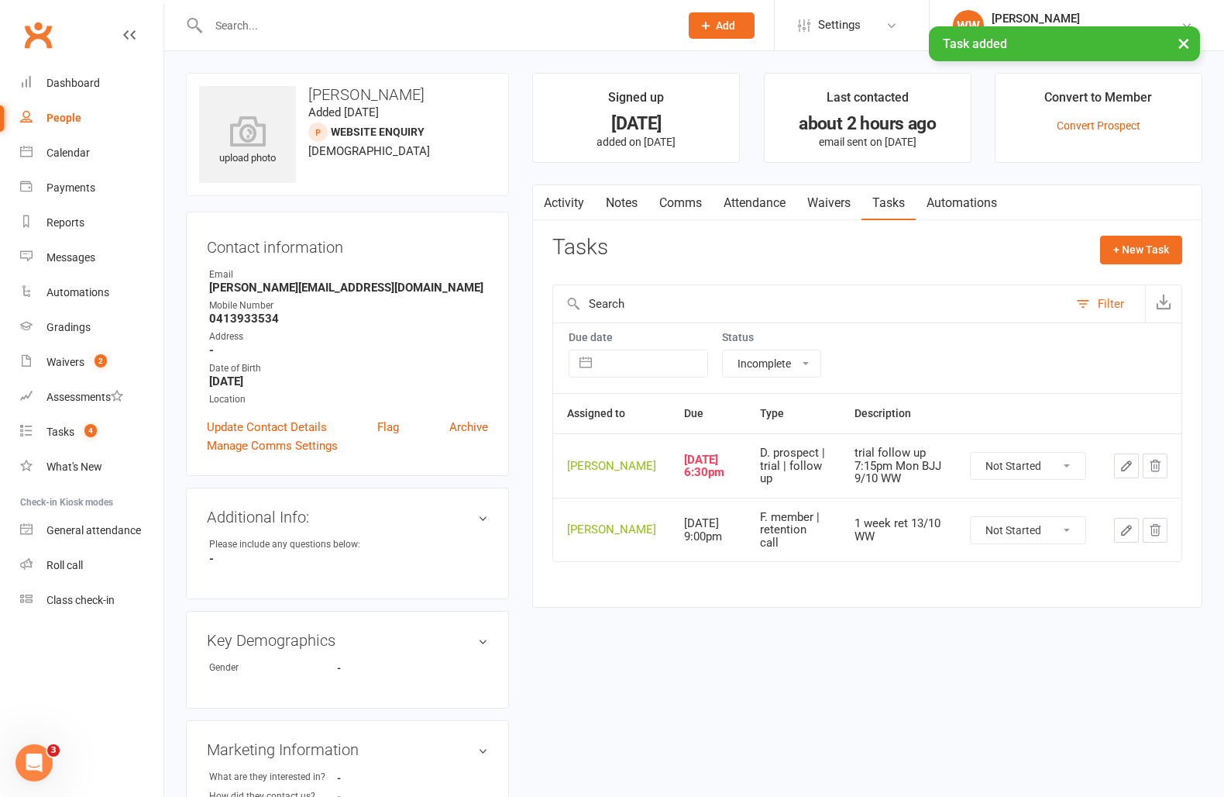
click at [1123, 473] on icon "button" at bounding box center [1127, 466] width 14 height 14
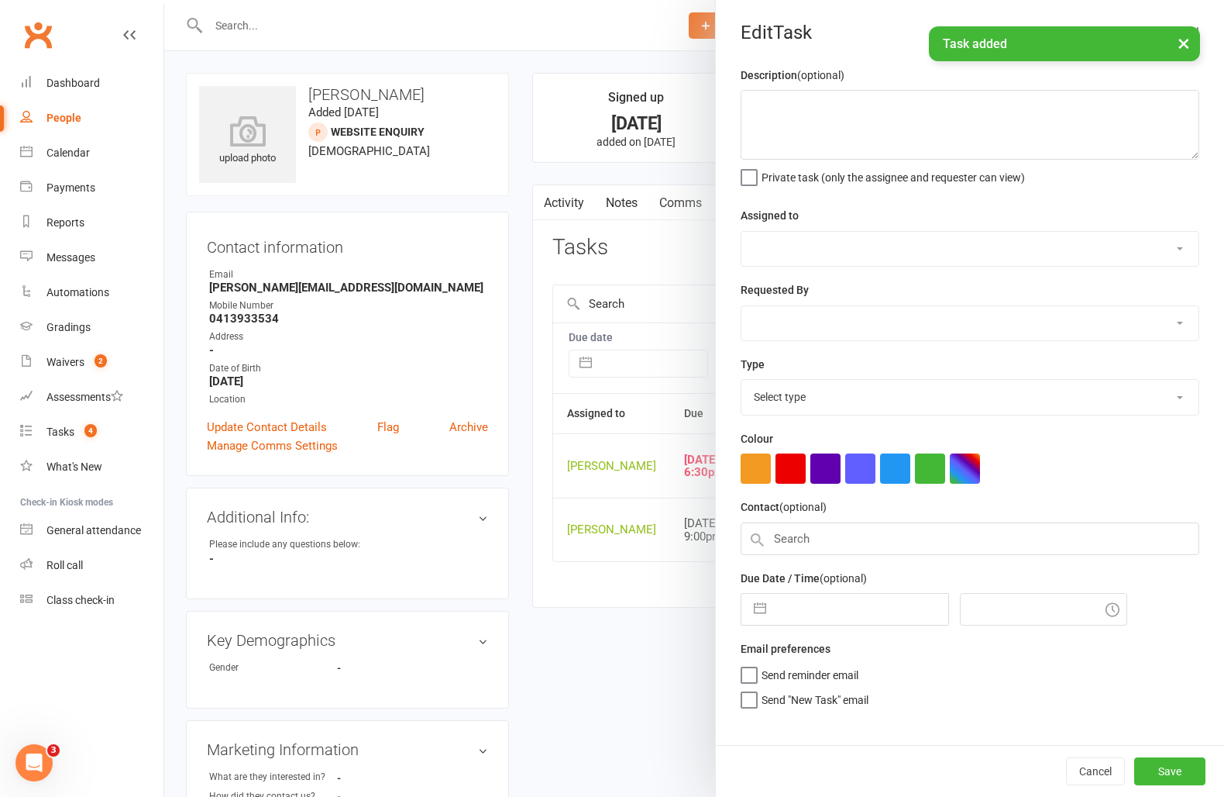
type textarea "trial follow up 7:15pm Mon BJJ 9/10 WW"
select select "49757"
type input "13 Oct 2025"
type input "6:30pm"
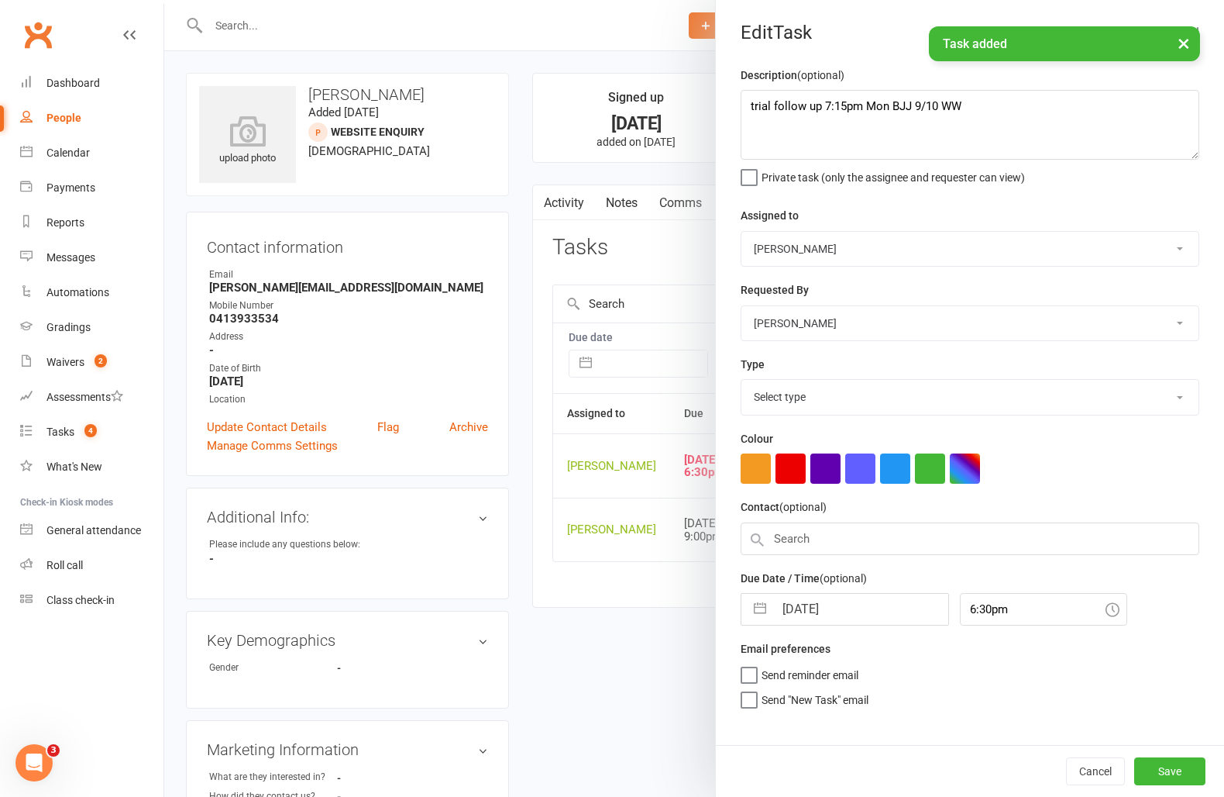
select select "3863"
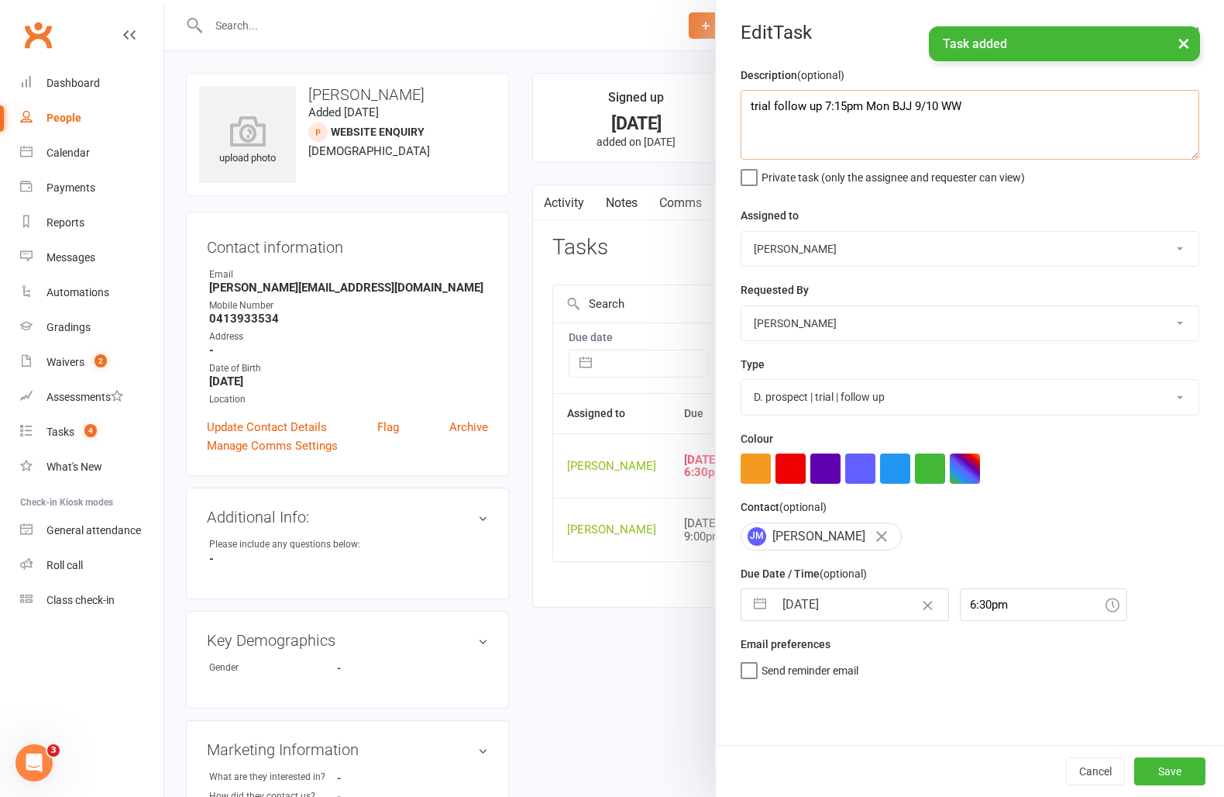
click at [749, 111] on textarea "trial follow up 7:15pm Mon BJJ 9/10 WW" at bounding box center [970, 125] width 459 height 70
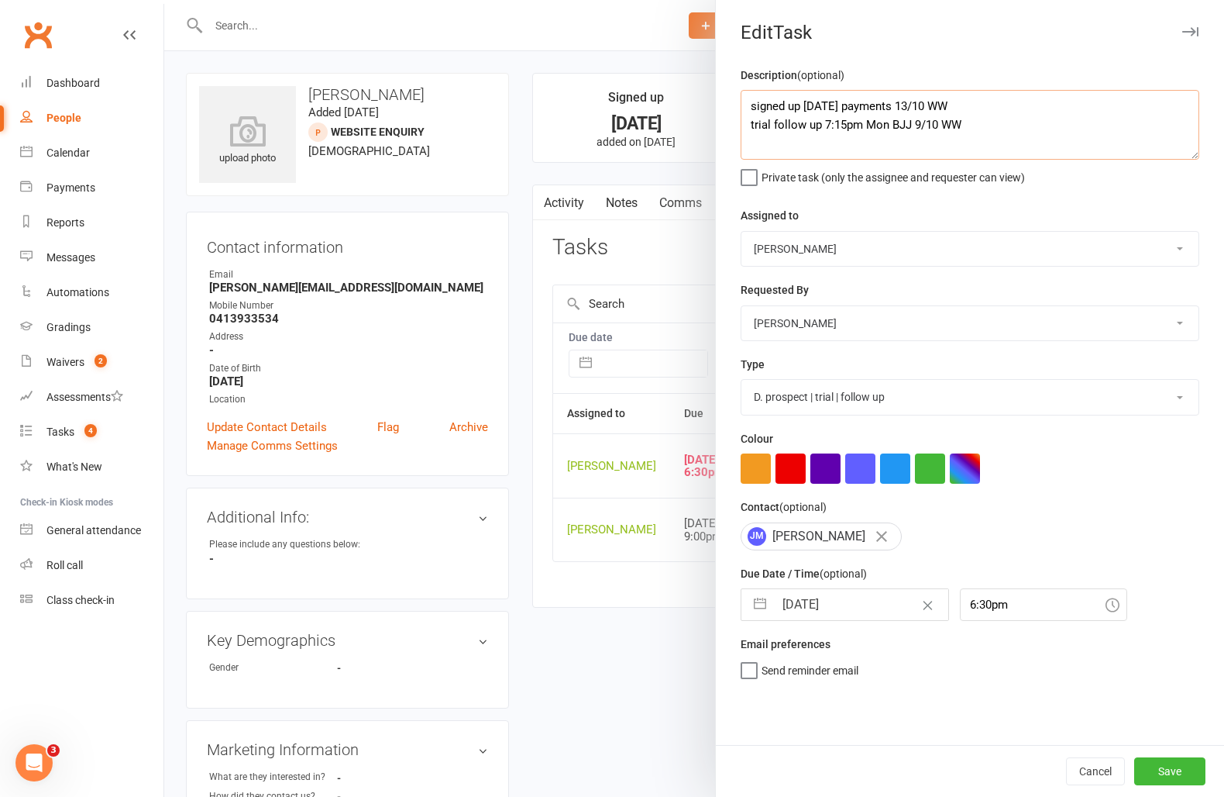
type textarea "signed up friday payments 13/10 WW trial follow up 7:15pm Mon BJJ 9/10 WW"
click at [814, 602] on input "13 Oct 2025" at bounding box center [861, 604] width 174 height 31
select select "8"
select select "2025"
select select "9"
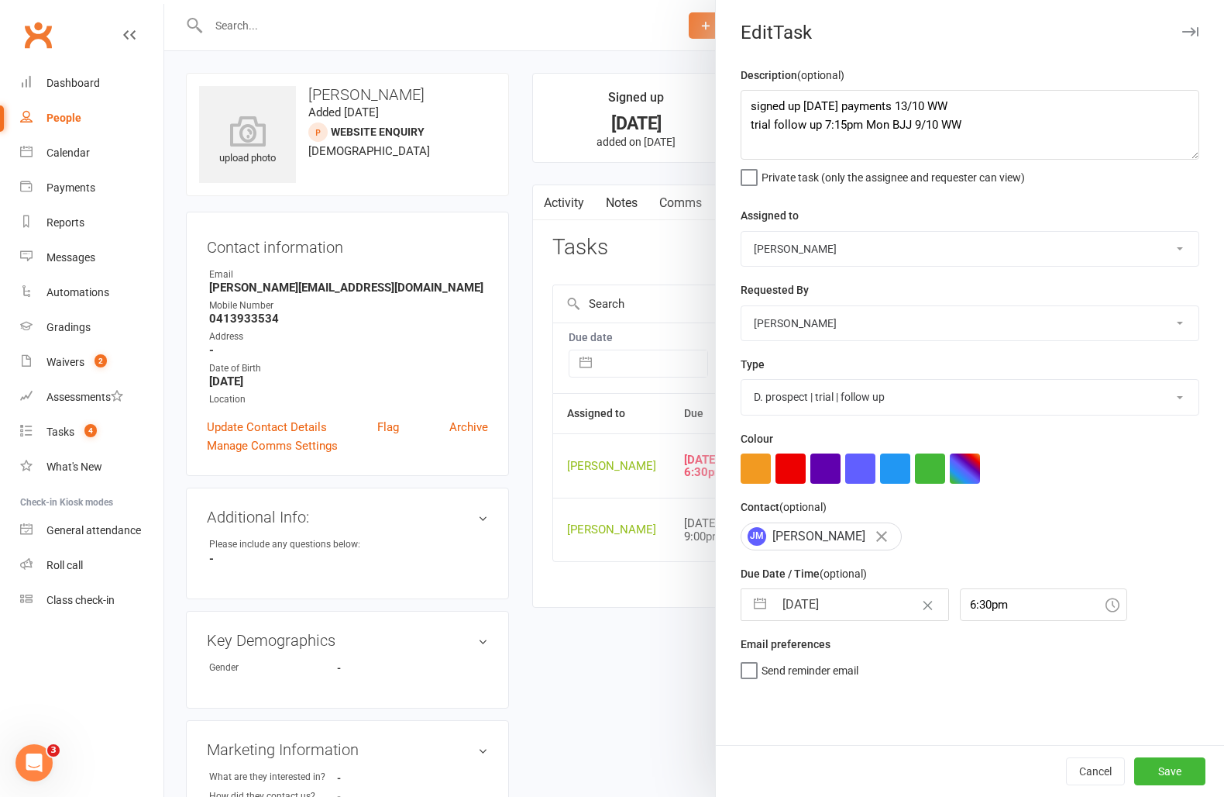
select select "2025"
select select "10"
select select "2025"
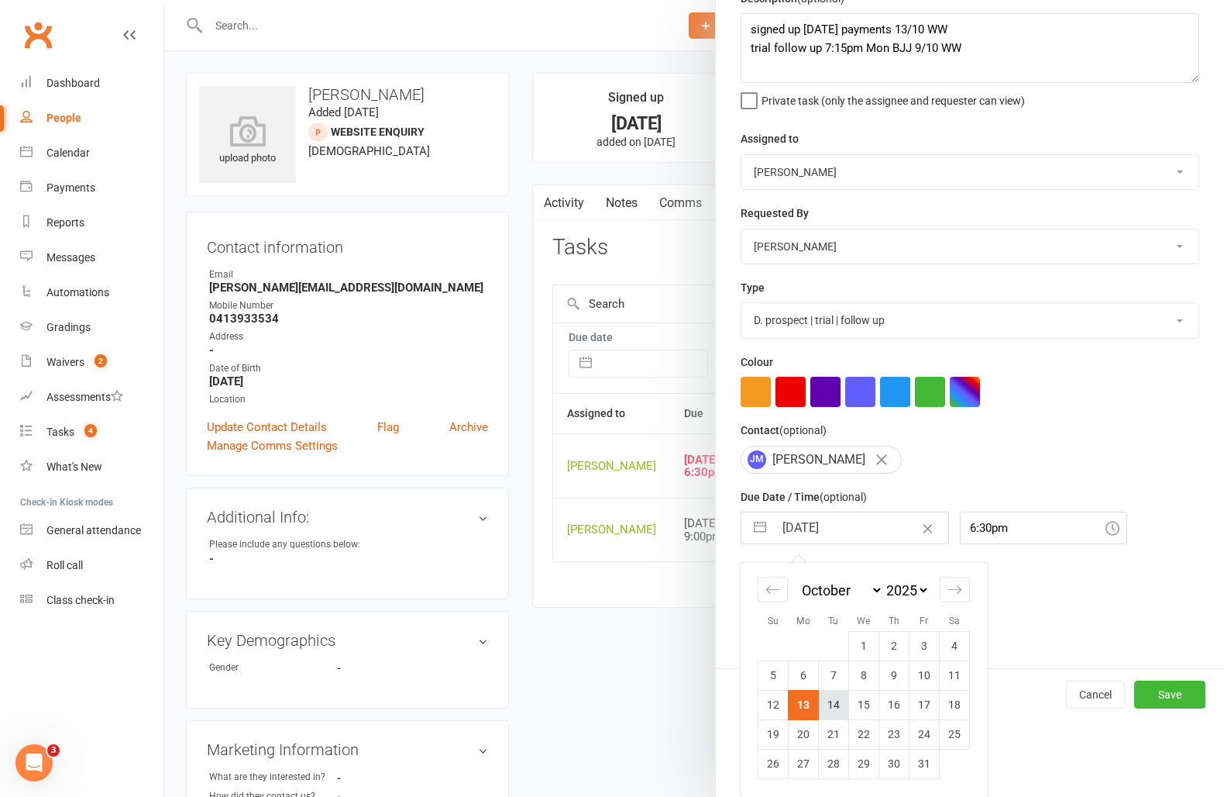
click at [832, 707] on td "14" at bounding box center [834, 704] width 30 height 29
type input "14 Oct 2025"
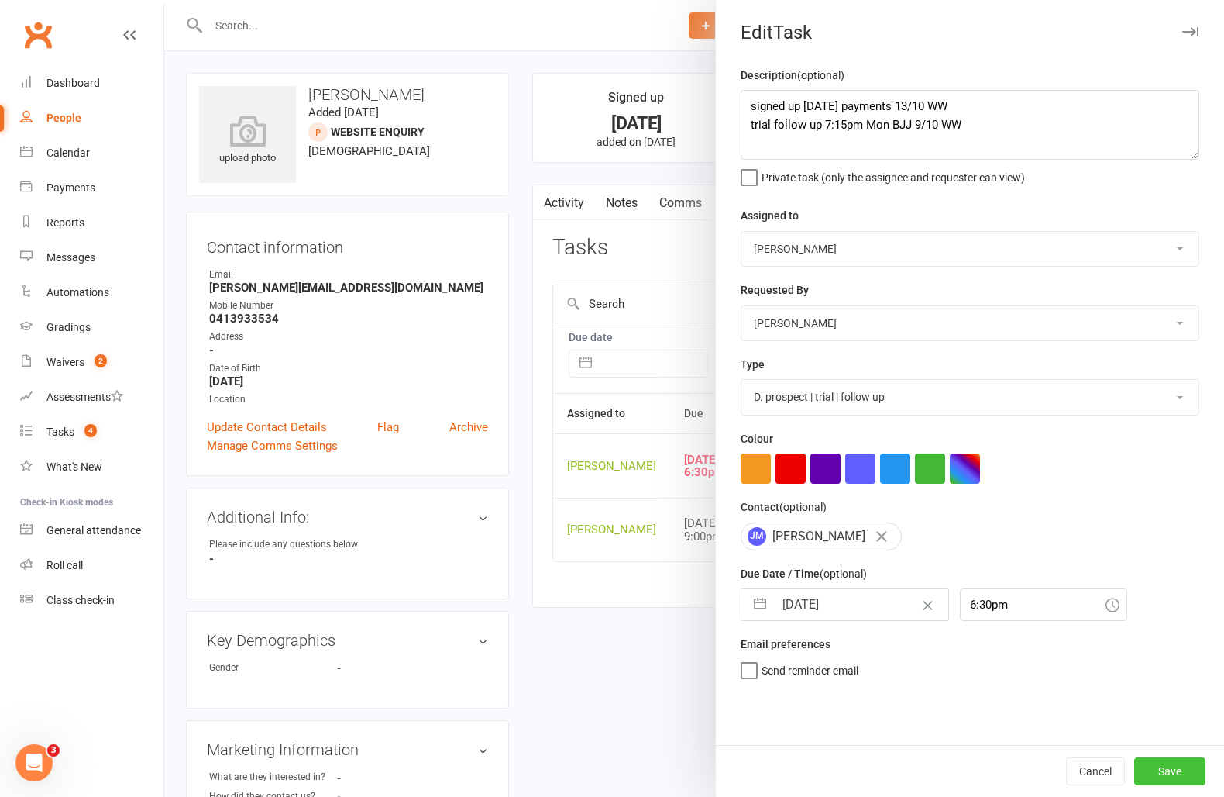
click at [1160, 773] on button "Save" at bounding box center [1170, 771] width 71 height 28
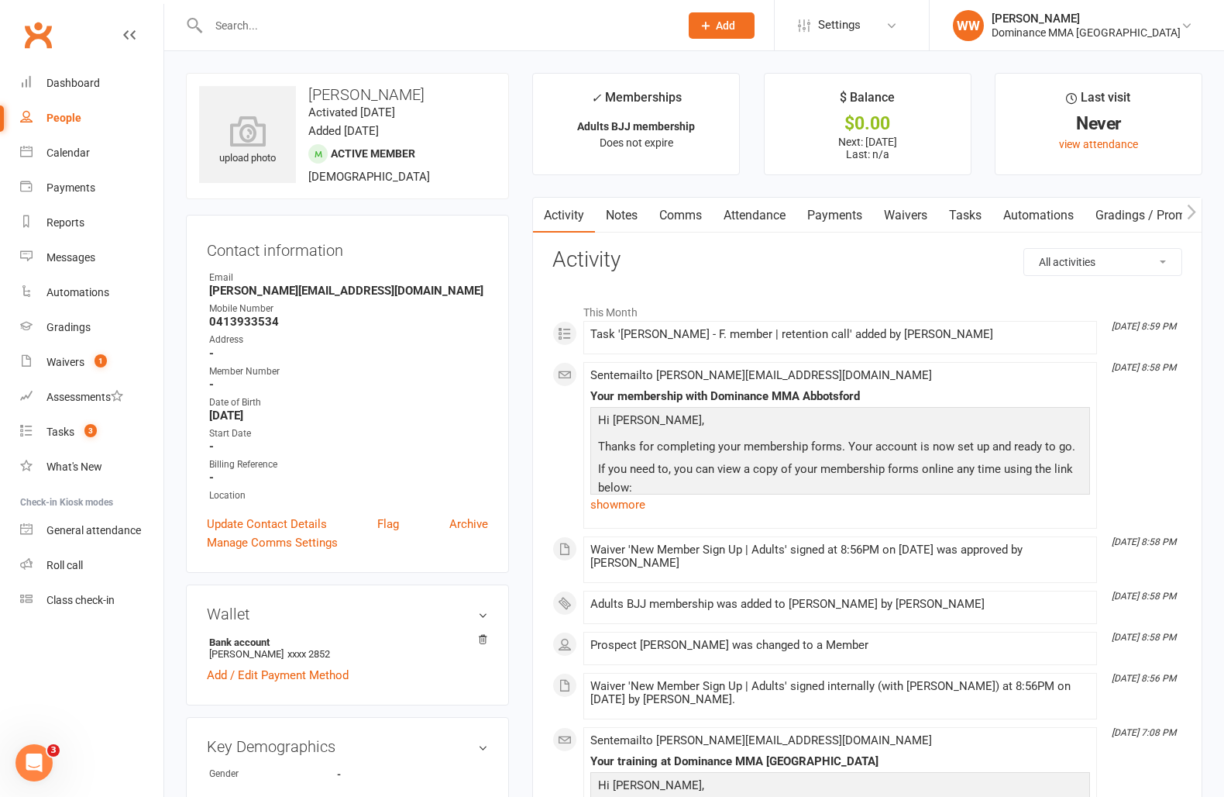
click at [834, 217] on link "Payments" at bounding box center [835, 216] width 77 height 36
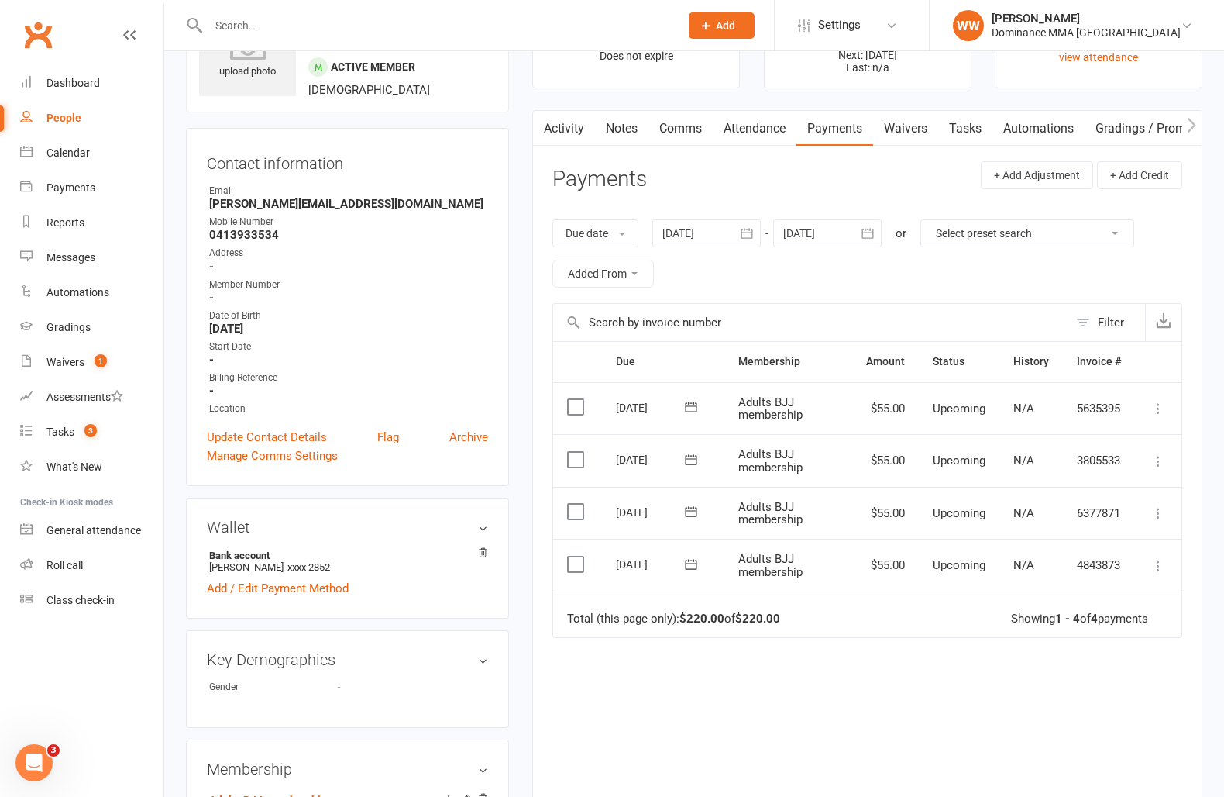
scroll to position [119, 0]
